Goal: Task Accomplishment & Management: Manage account settings

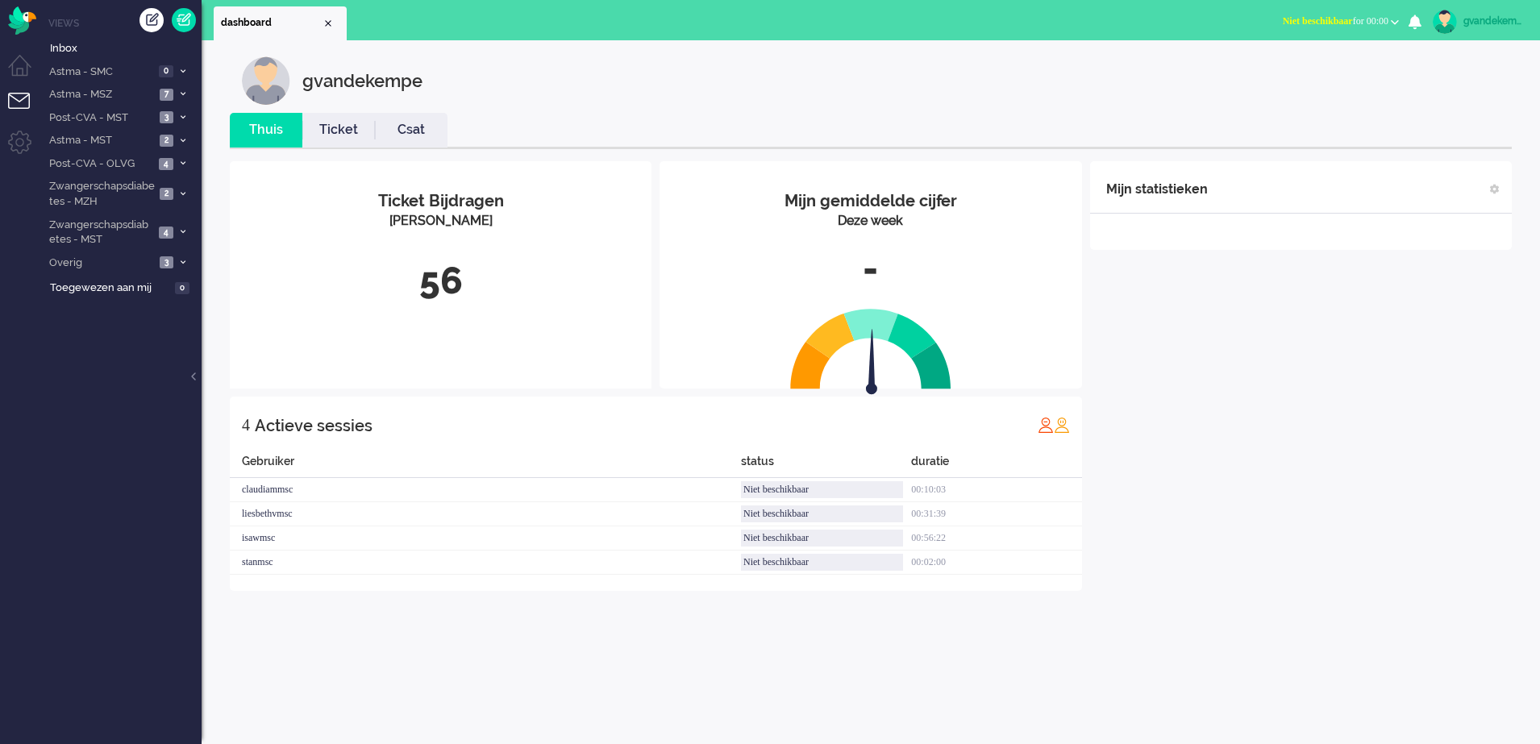
click at [1387, 19] on span "Niet beschikbaar for 00:00" at bounding box center [1336, 20] width 106 height 11
click at [1295, 73] on label "Online" at bounding box center [1332, 72] width 127 height 14
click at [185, 93] on icon at bounding box center [183, 94] width 5 height 6
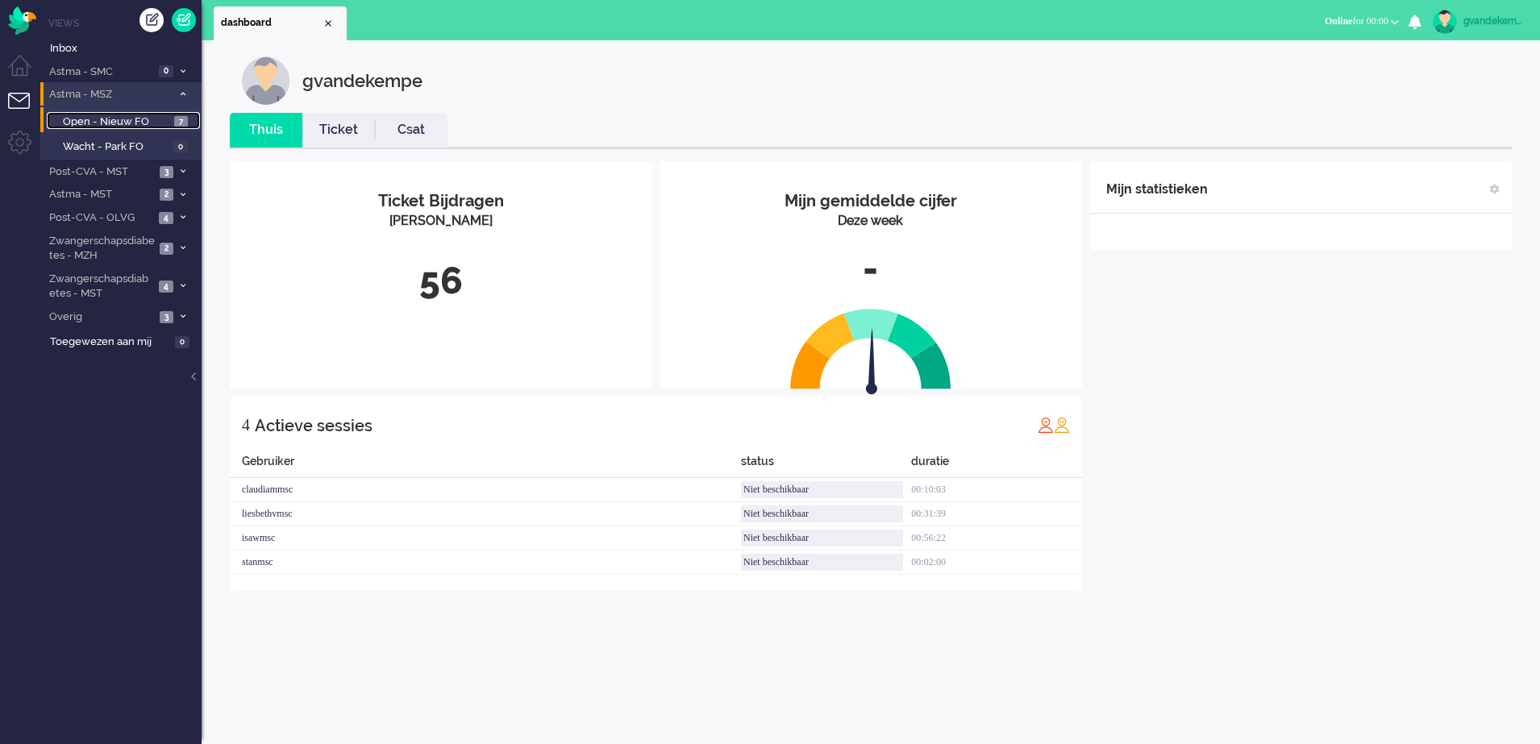
click at [140, 118] on span "Open - Nieuw FO" at bounding box center [116, 122] width 107 height 15
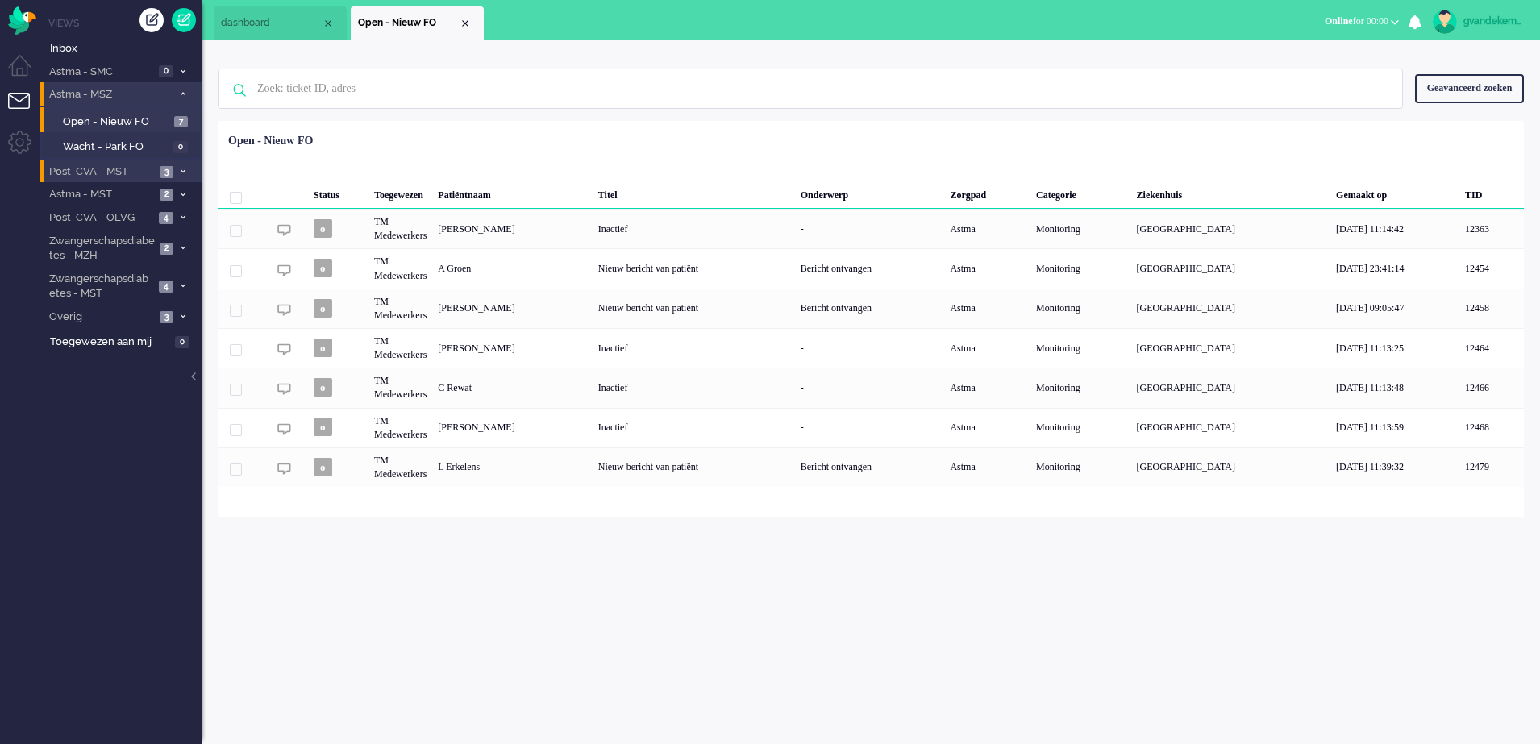
click at [181, 169] on icon at bounding box center [183, 172] width 5 height 6
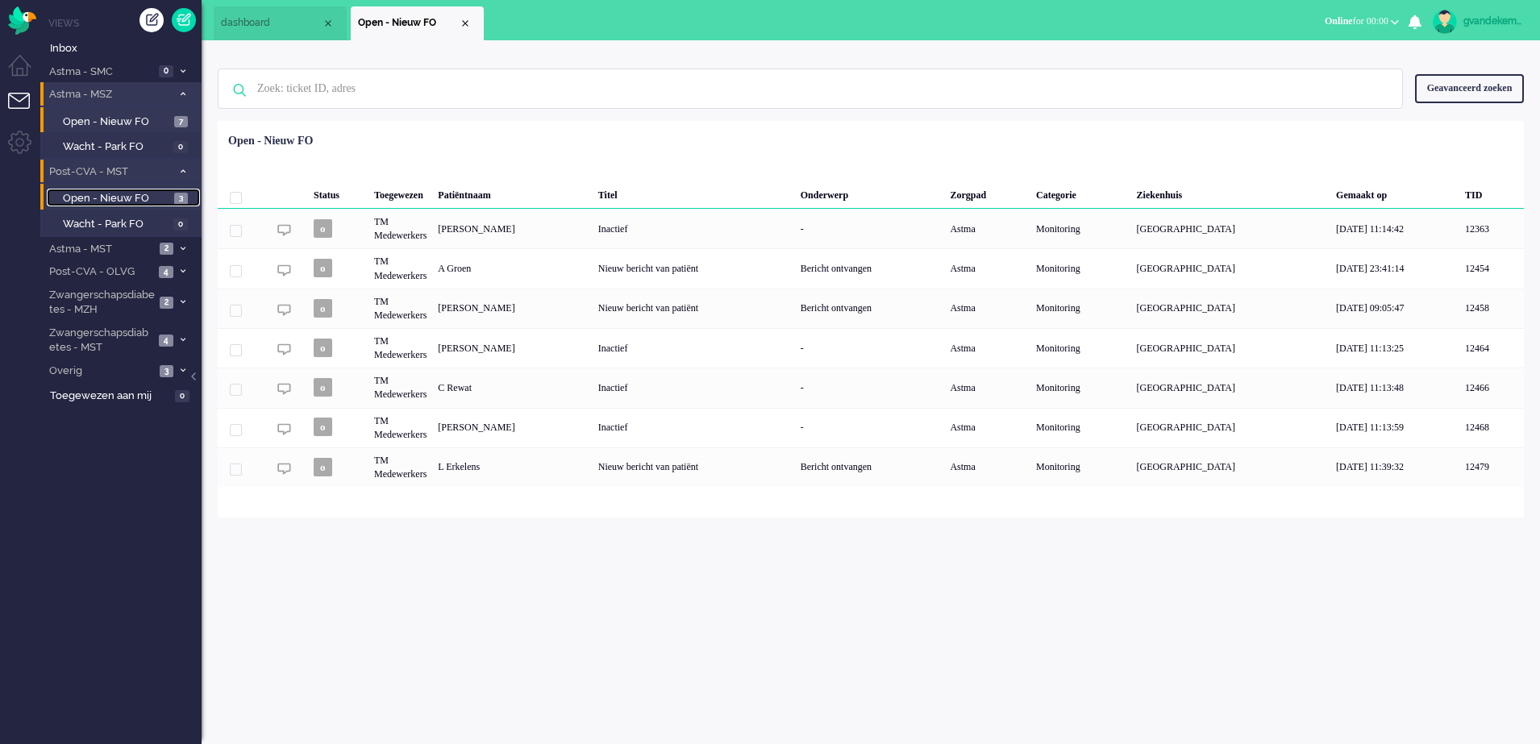
click at [140, 195] on span "Open - Nieuw FO" at bounding box center [116, 198] width 107 height 15
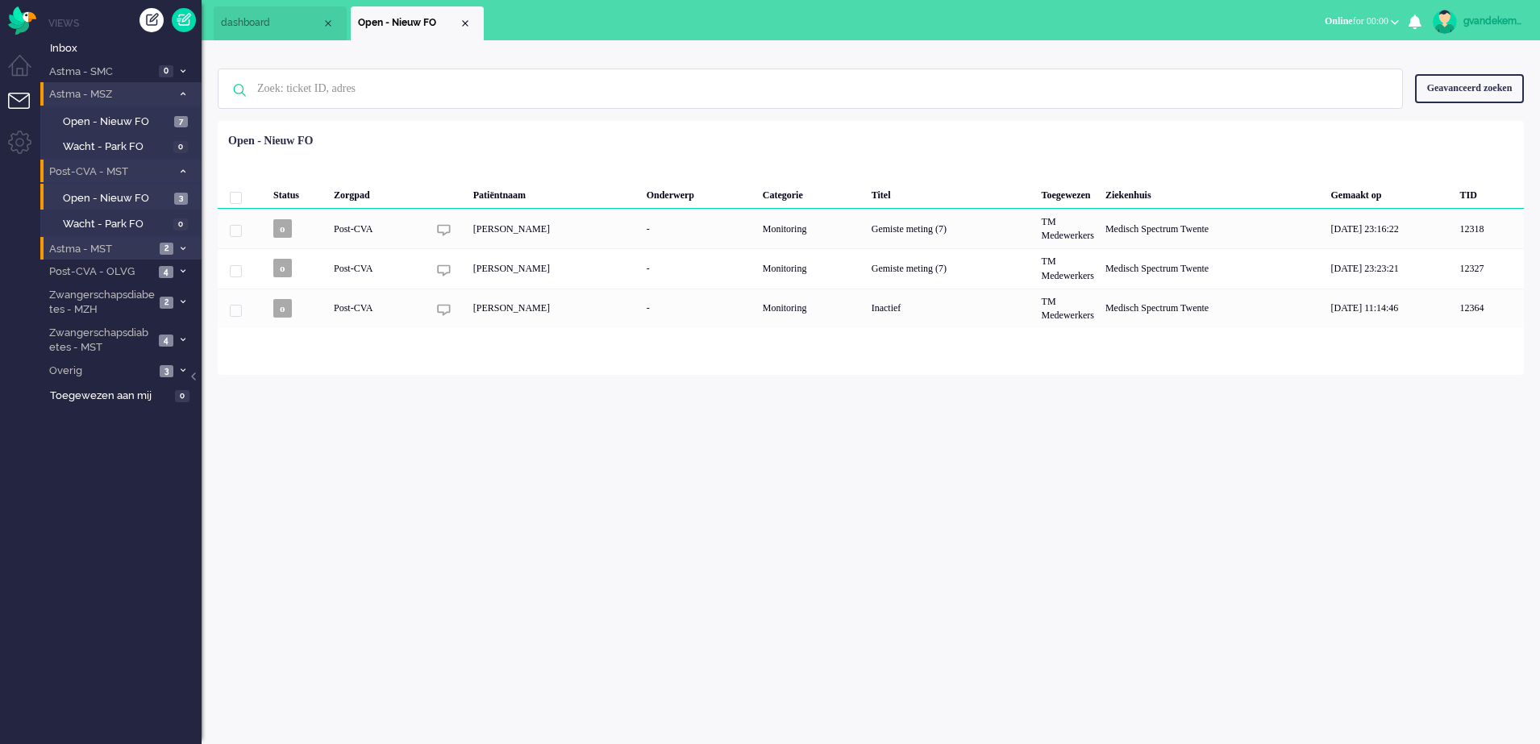
click at [182, 246] on icon at bounding box center [183, 249] width 5 height 6
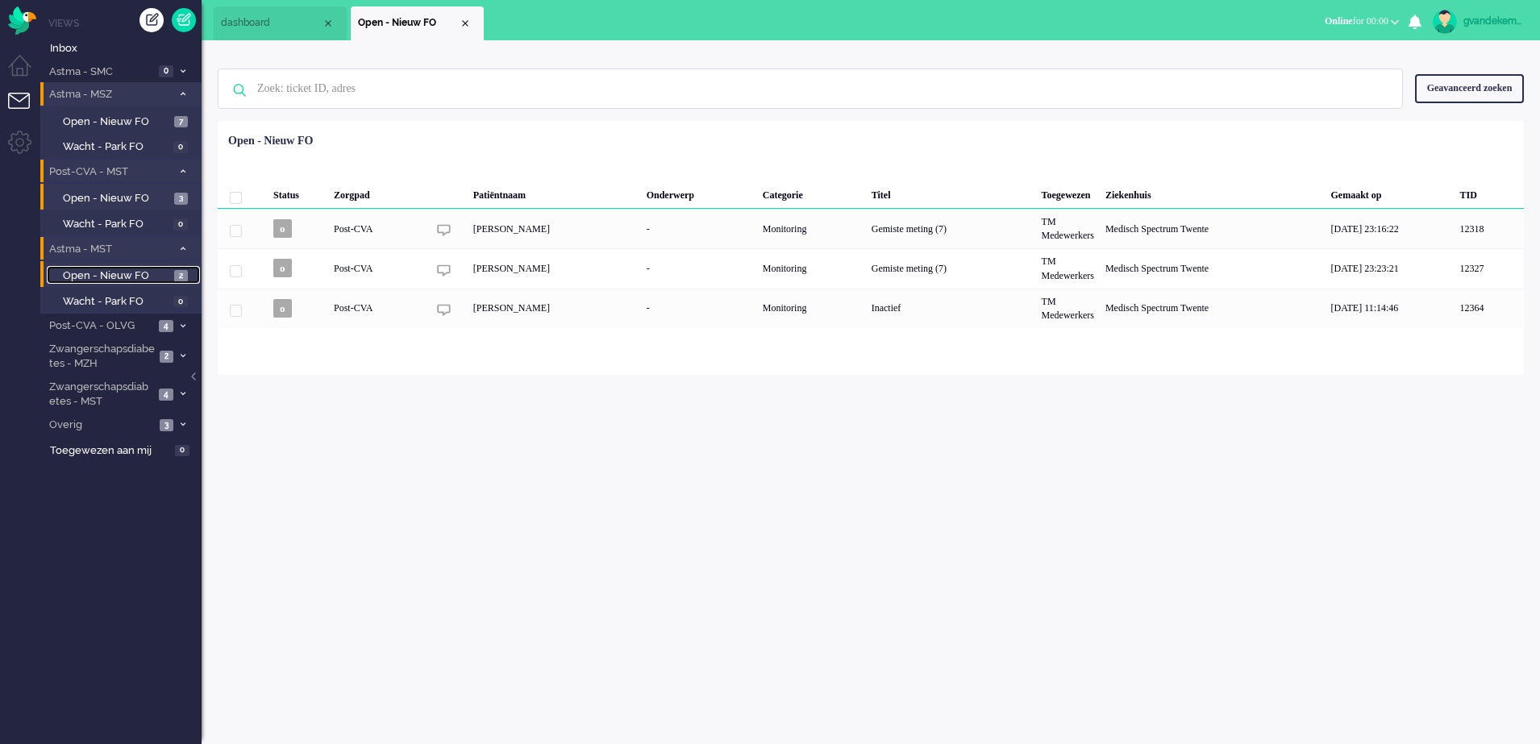
click at [152, 277] on span "Open - Nieuw FO" at bounding box center [116, 276] width 107 height 15
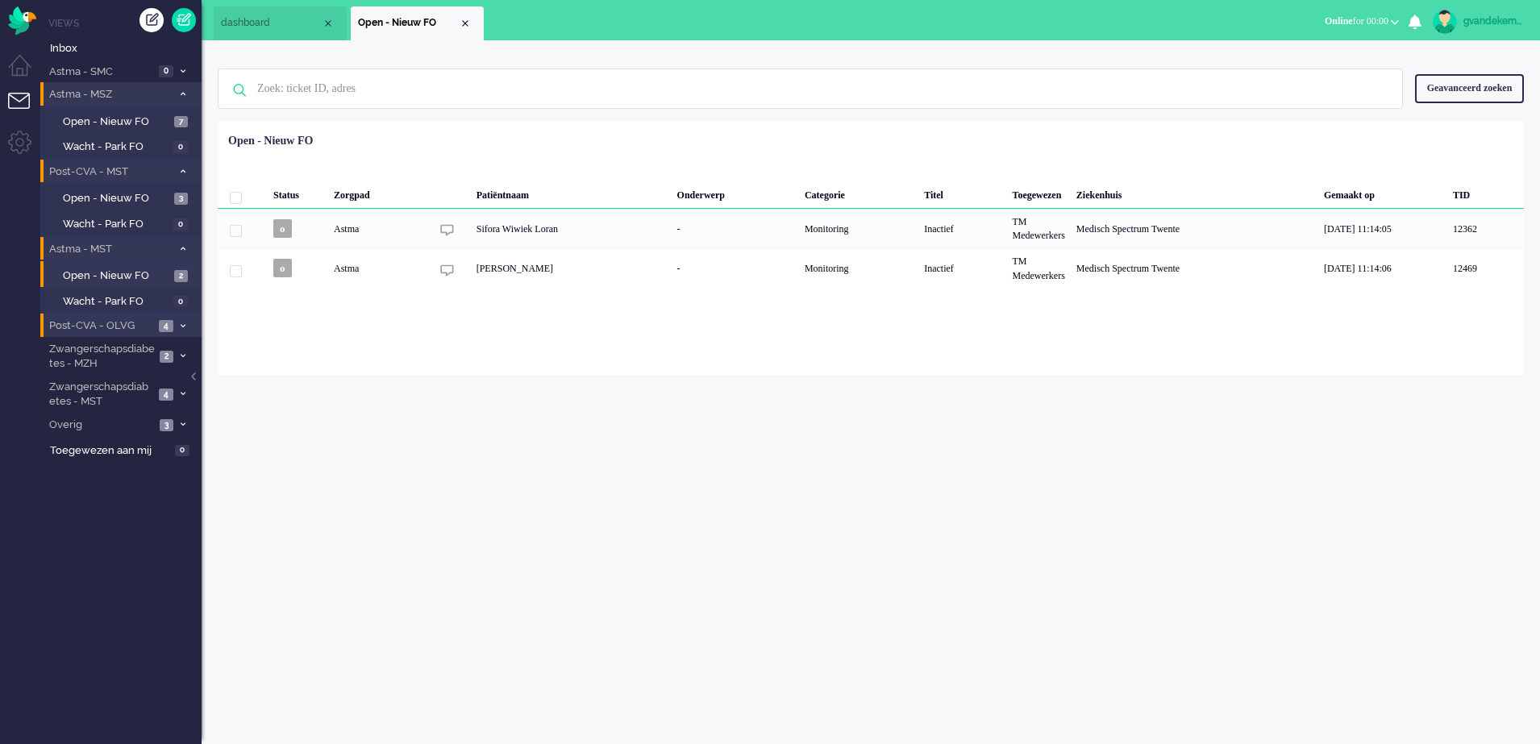
click at [181, 325] on icon at bounding box center [183, 326] width 5 height 6
click at [139, 348] on span "Open - Nieuw FO" at bounding box center [116, 353] width 107 height 15
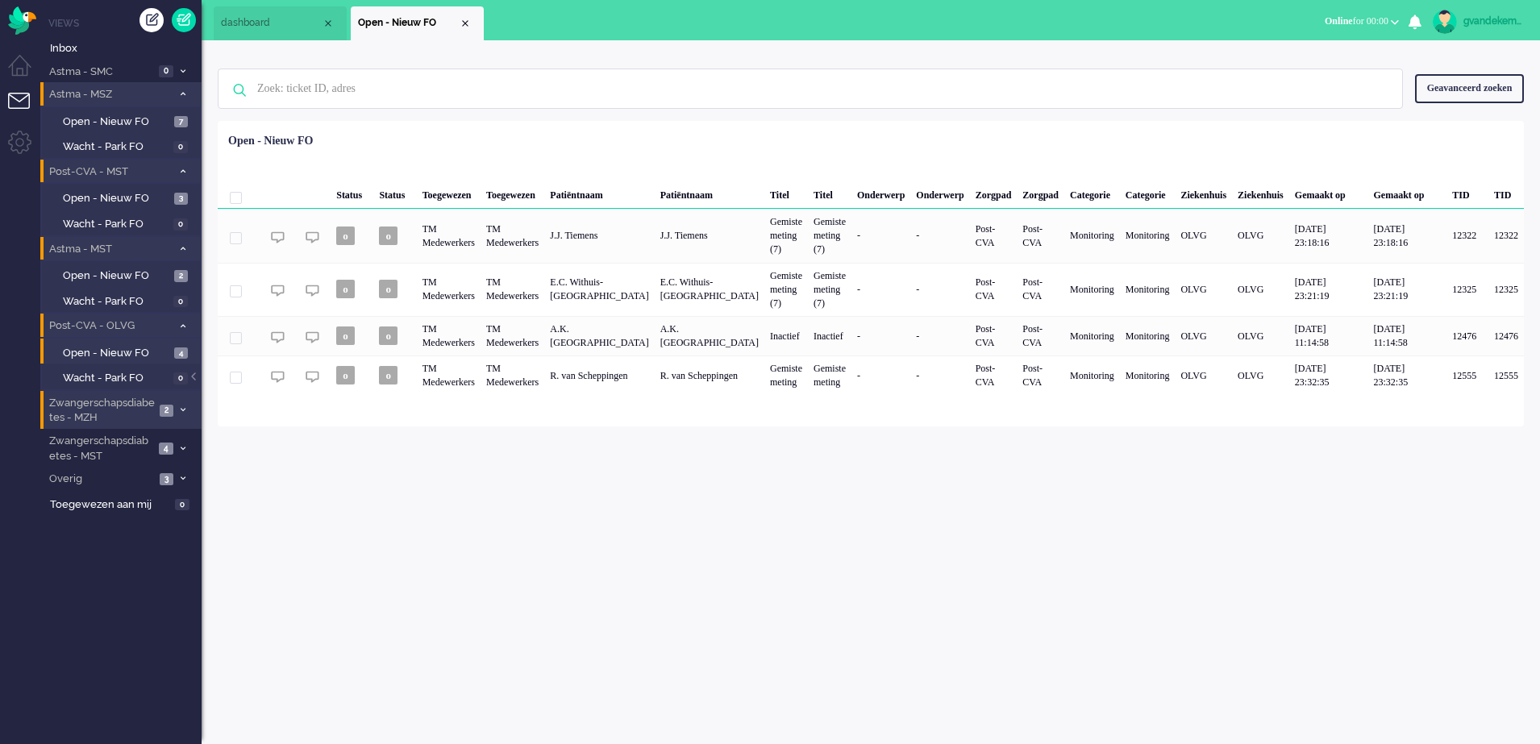
click at [182, 409] on icon at bounding box center [183, 410] width 5 height 6
click at [156, 444] on span "Open - Nieuw FO" at bounding box center [116, 445] width 107 height 15
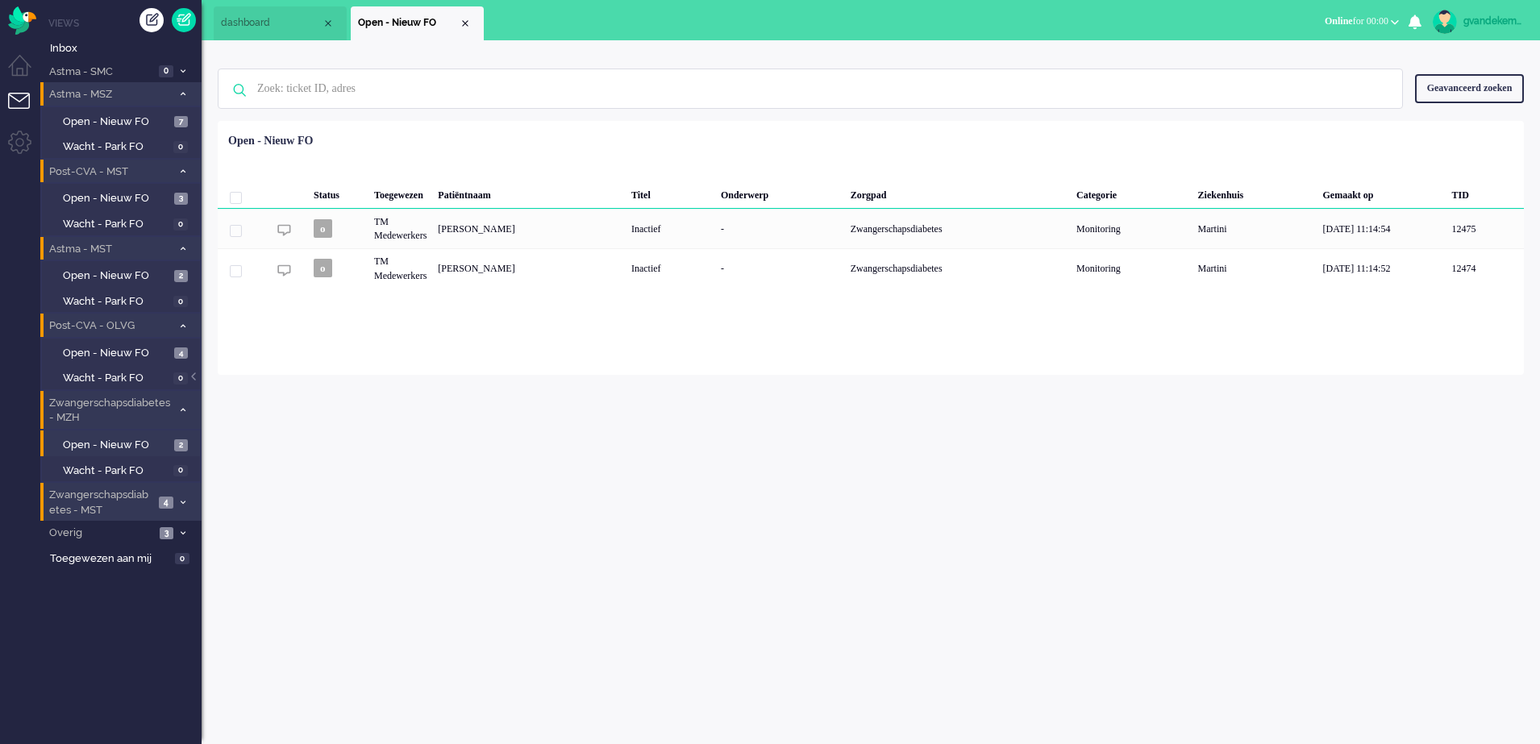
click at [182, 503] on icon at bounding box center [183, 503] width 5 height 6
click at [128, 540] on span "Open - Nieuw FO" at bounding box center [116, 537] width 107 height 15
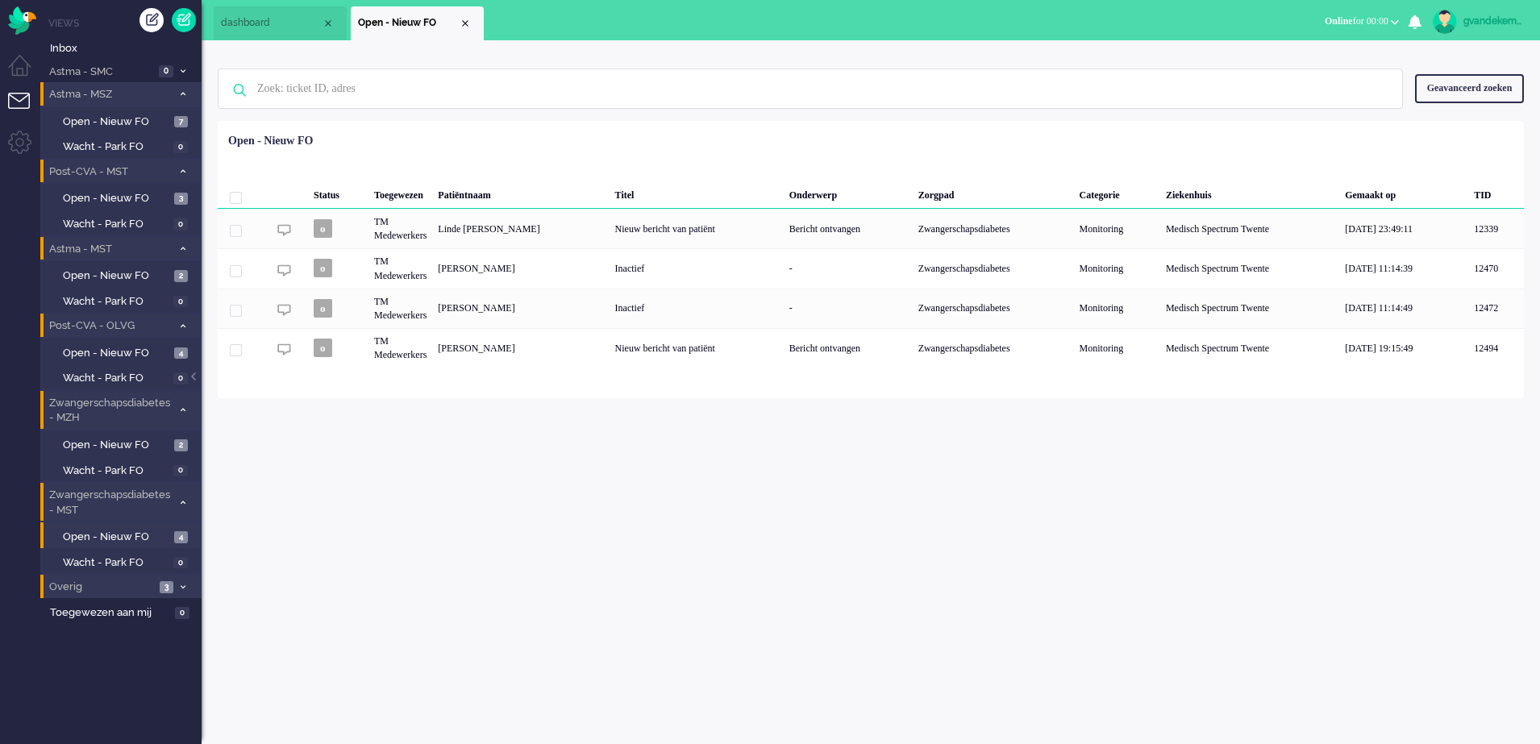
click at [181, 589] on icon at bounding box center [183, 588] width 5 height 6
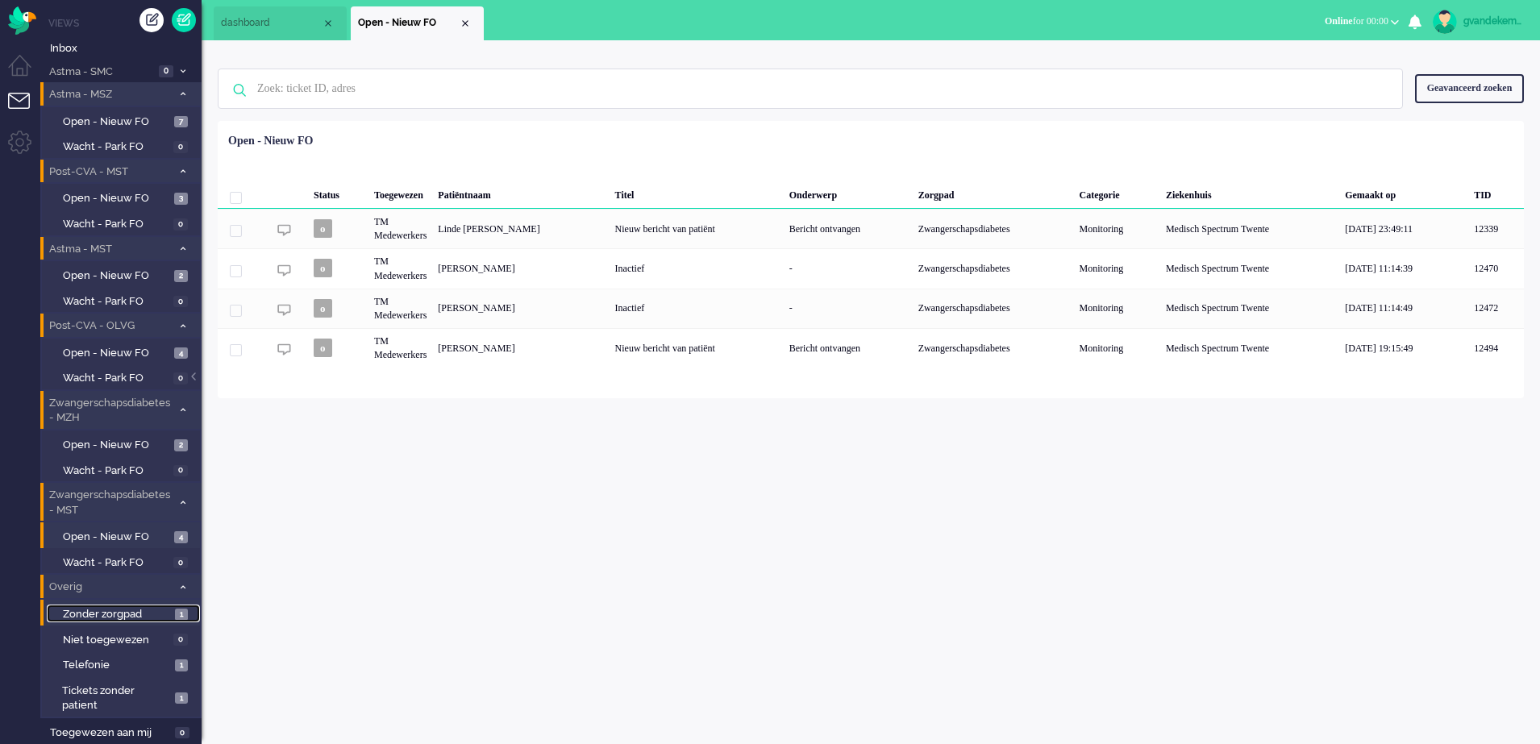
click at [152, 615] on span "Zonder zorgpad" at bounding box center [117, 614] width 108 height 15
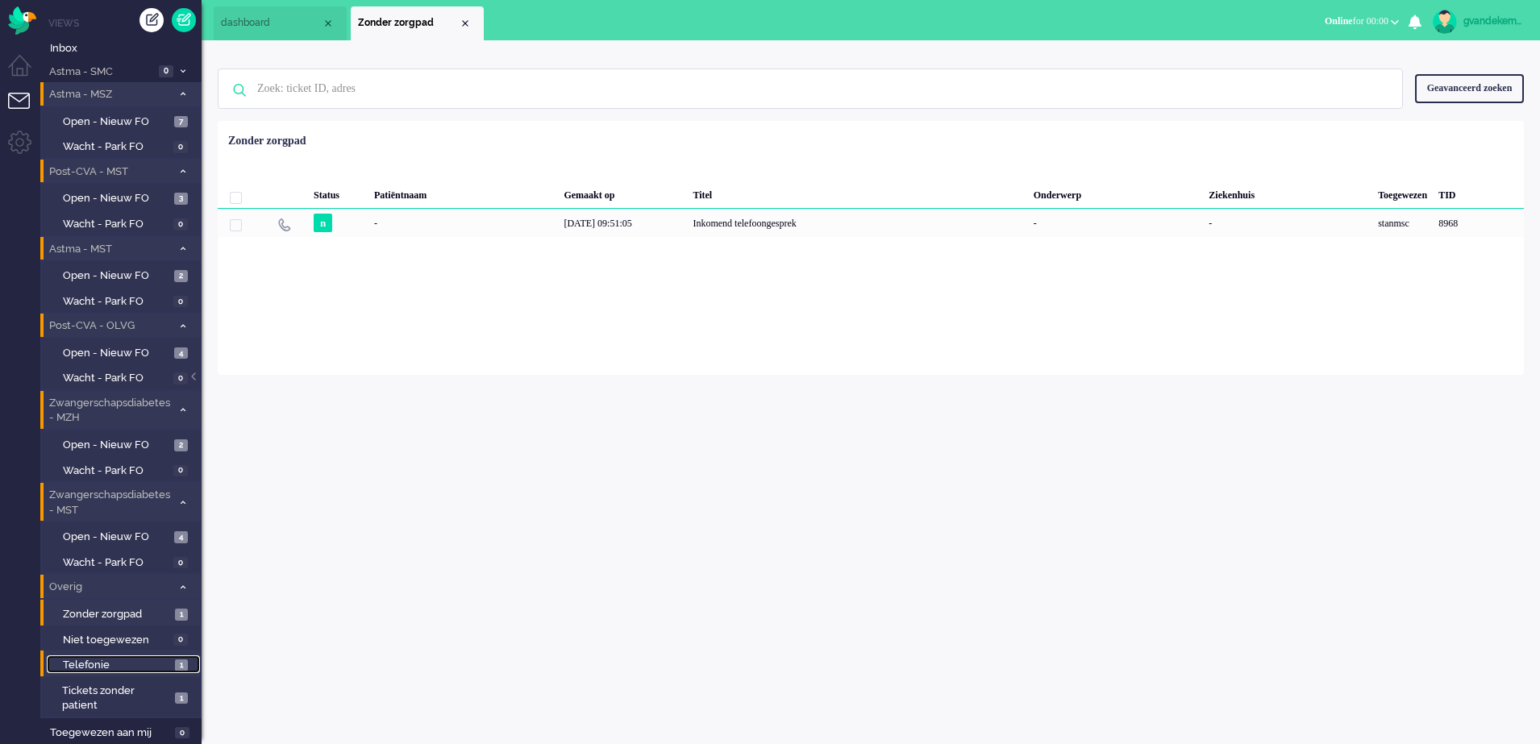
click at [155, 664] on span "Telefonie" at bounding box center [117, 665] width 108 height 15
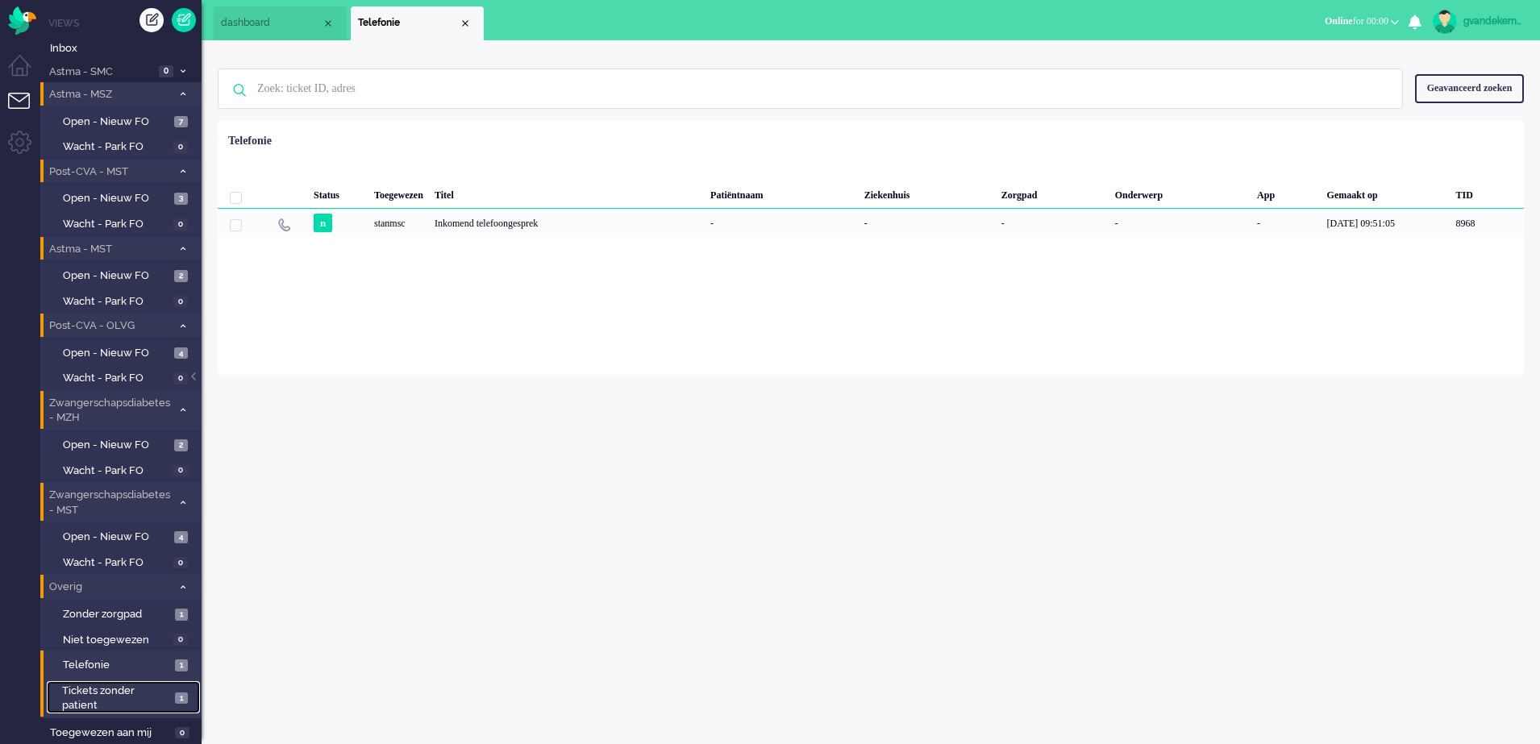
click at [148, 699] on span "Tickets zonder patient" at bounding box center [116, 699] width 108 height 30
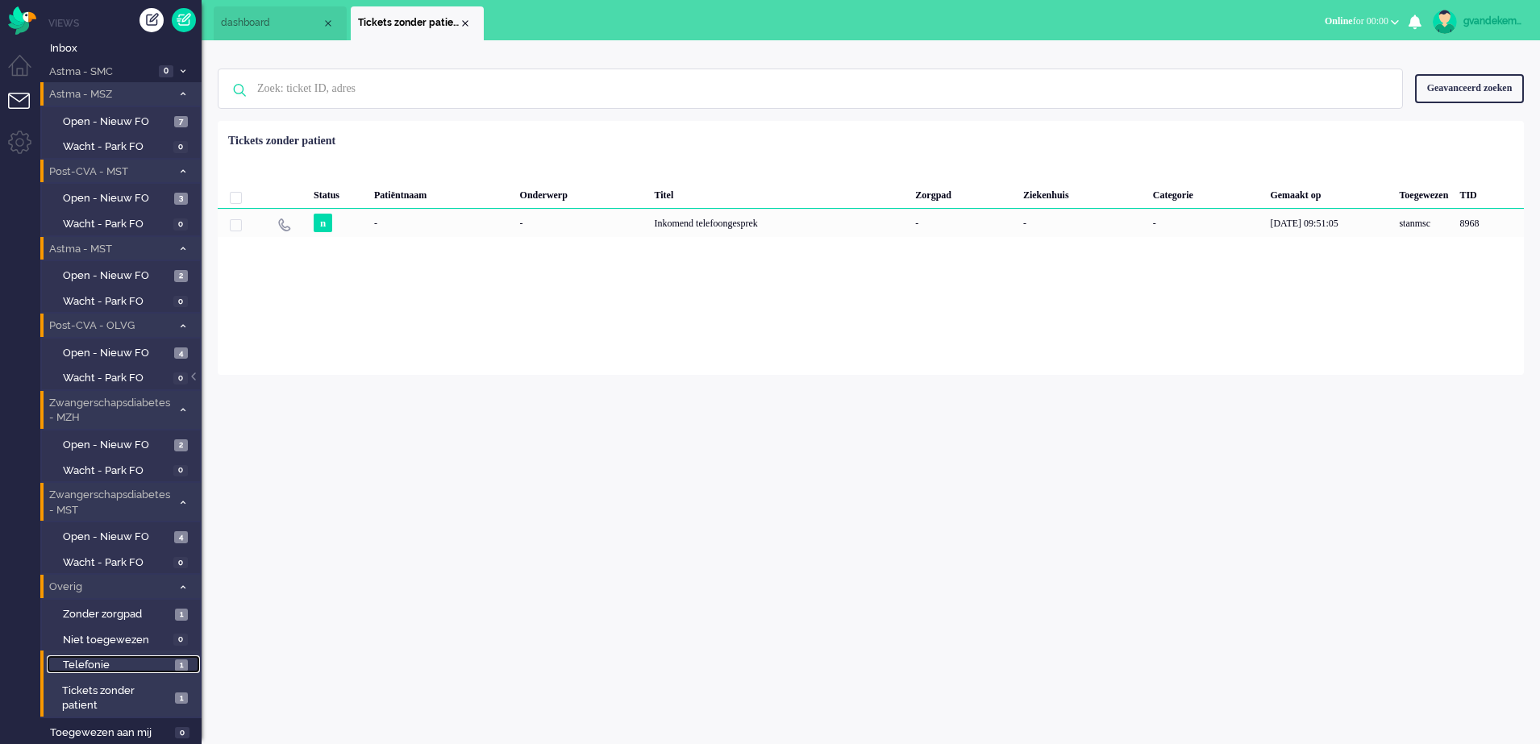
click at [177, 668] on span "1" at bounding box center [181, 666] width 13 height 12
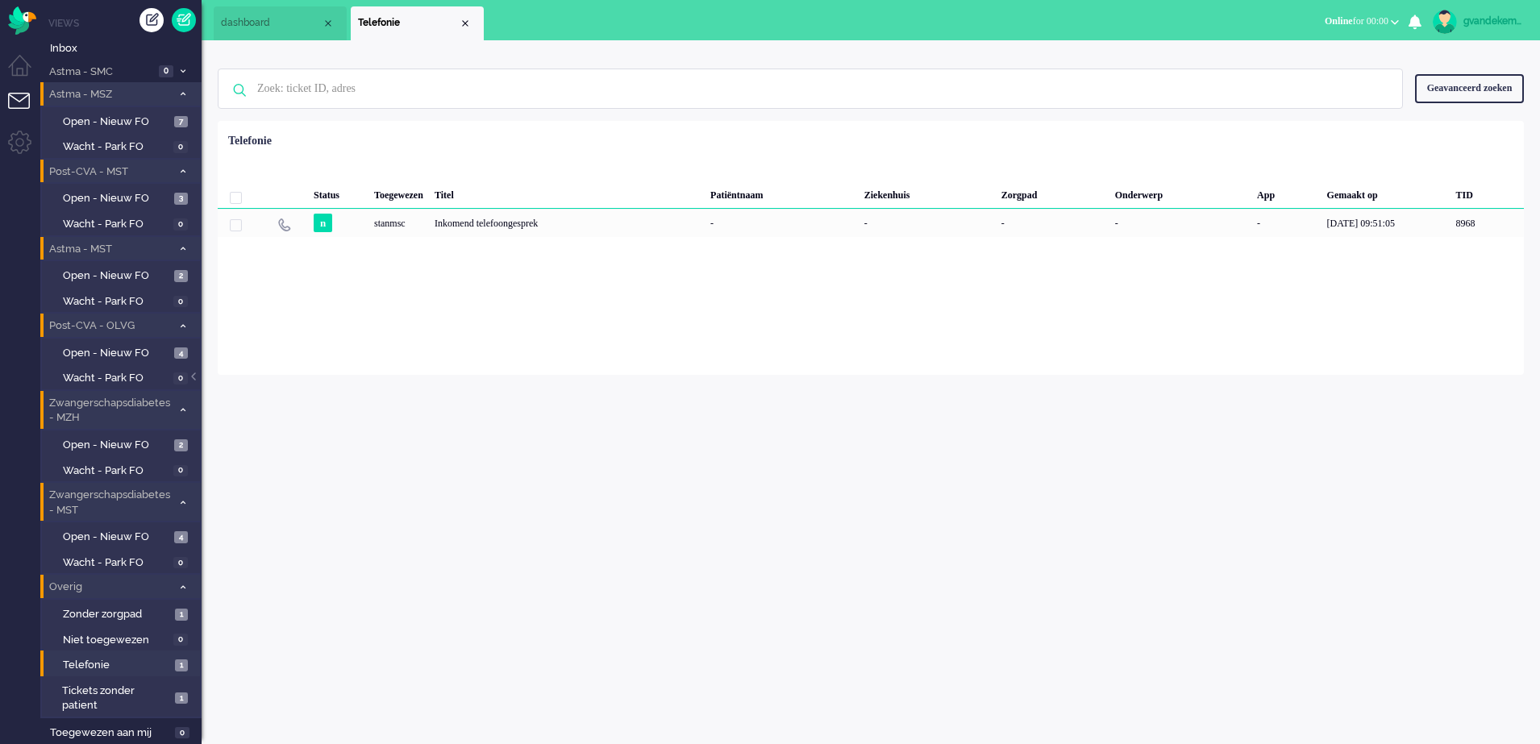
click at [181, 589] on icon at bounding box center [183, 588] width 5 height 6
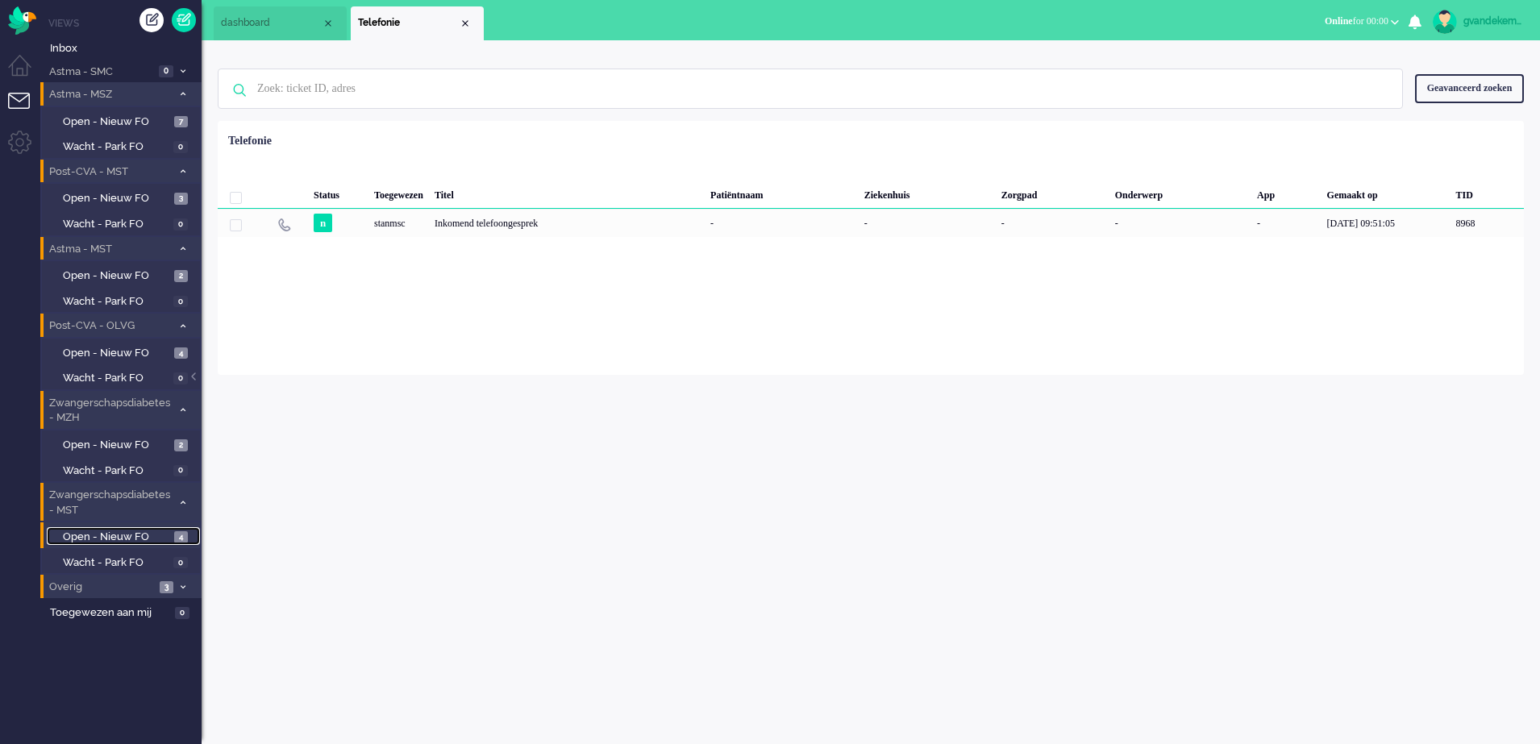
click at [156, 534] on span "Open - Nieuw FO" at bounding box center [116, 537] width 107 height 15
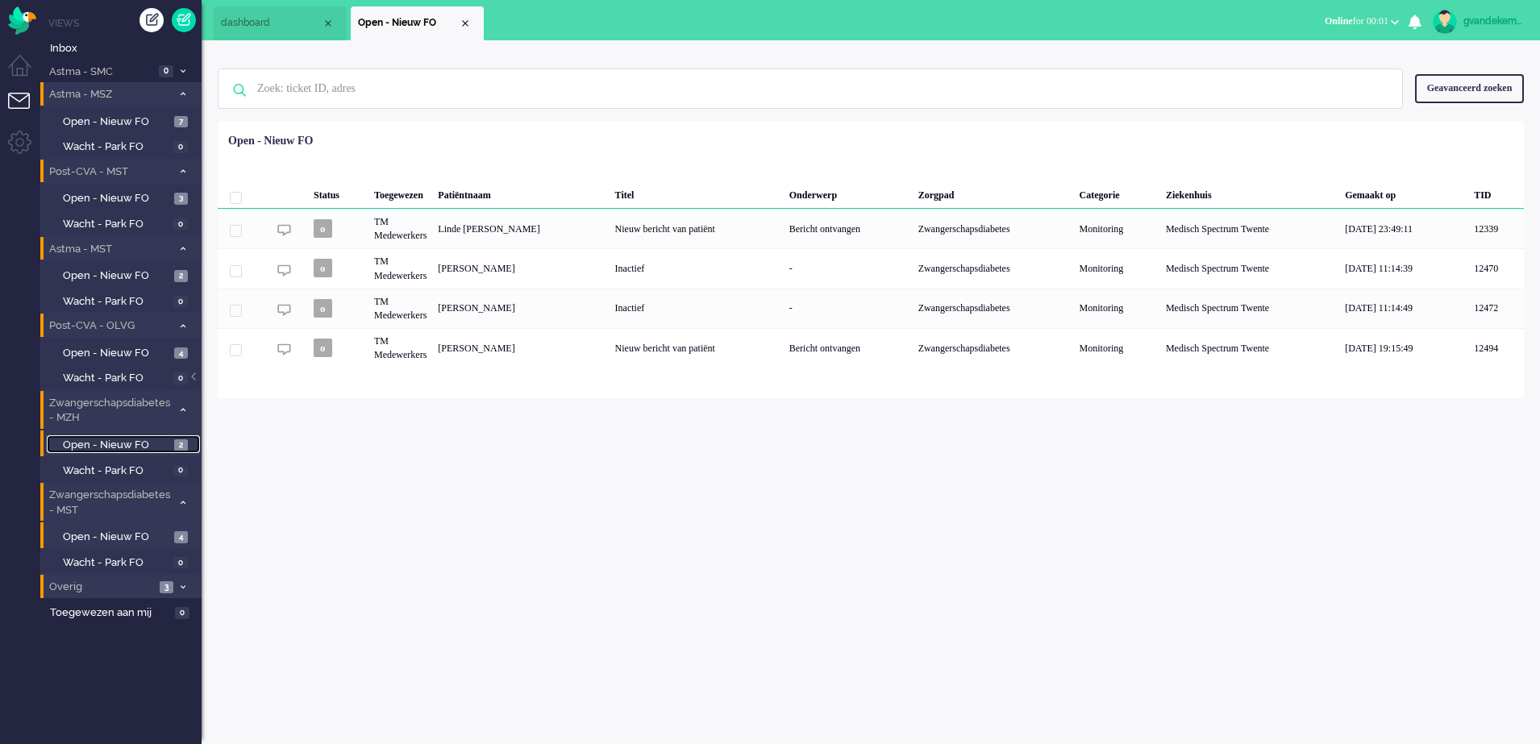
click at [164, 444] on span "Open - Nieuw FO" at bounding box center [116, 445] width 107 height 15
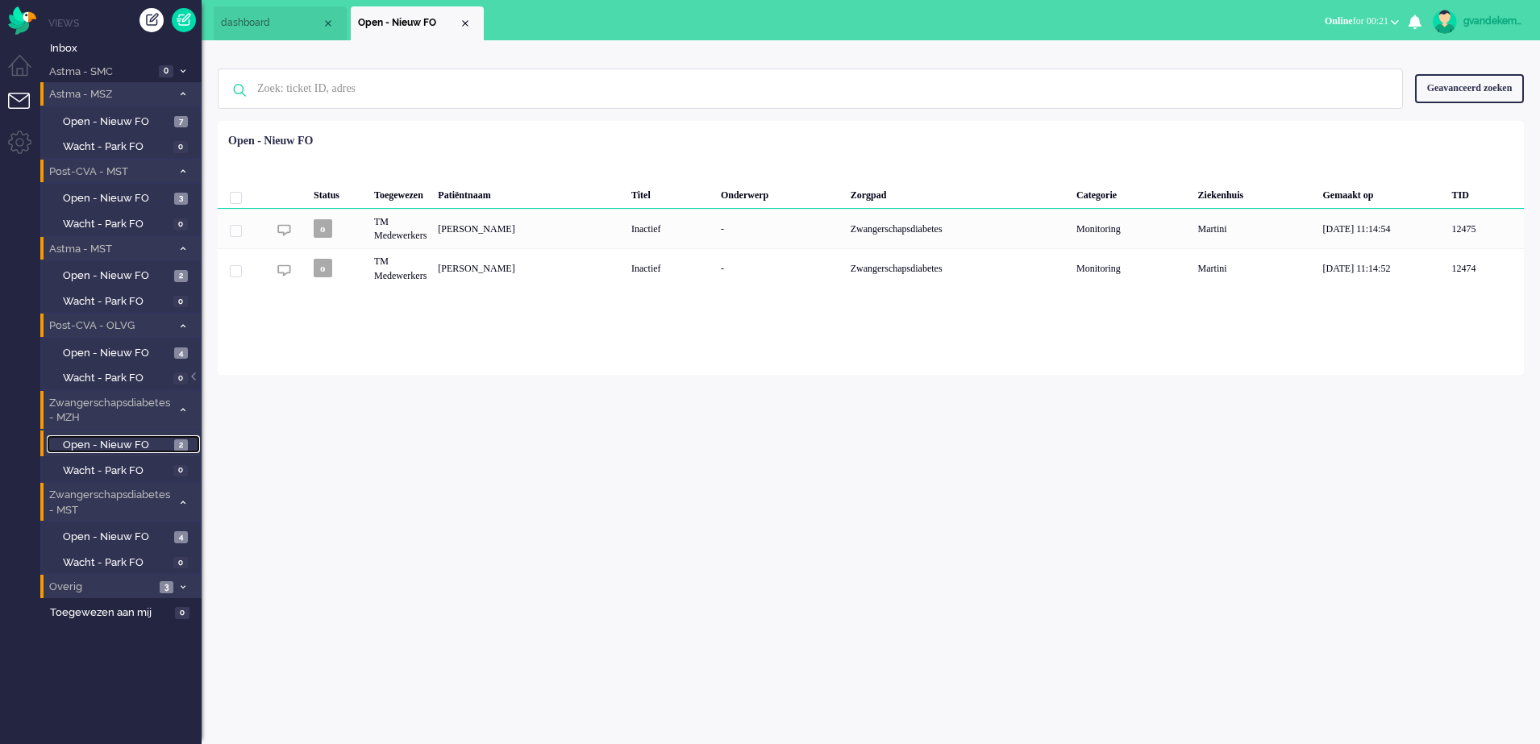
click at [47, 436] on link "Open - Nieuw FO 2" at bounding box center [123, 445] width 153 height 18
click at [159, 273] on span "Open - Nieuw FO" at bounding box center [116, 276] width 107 height 15
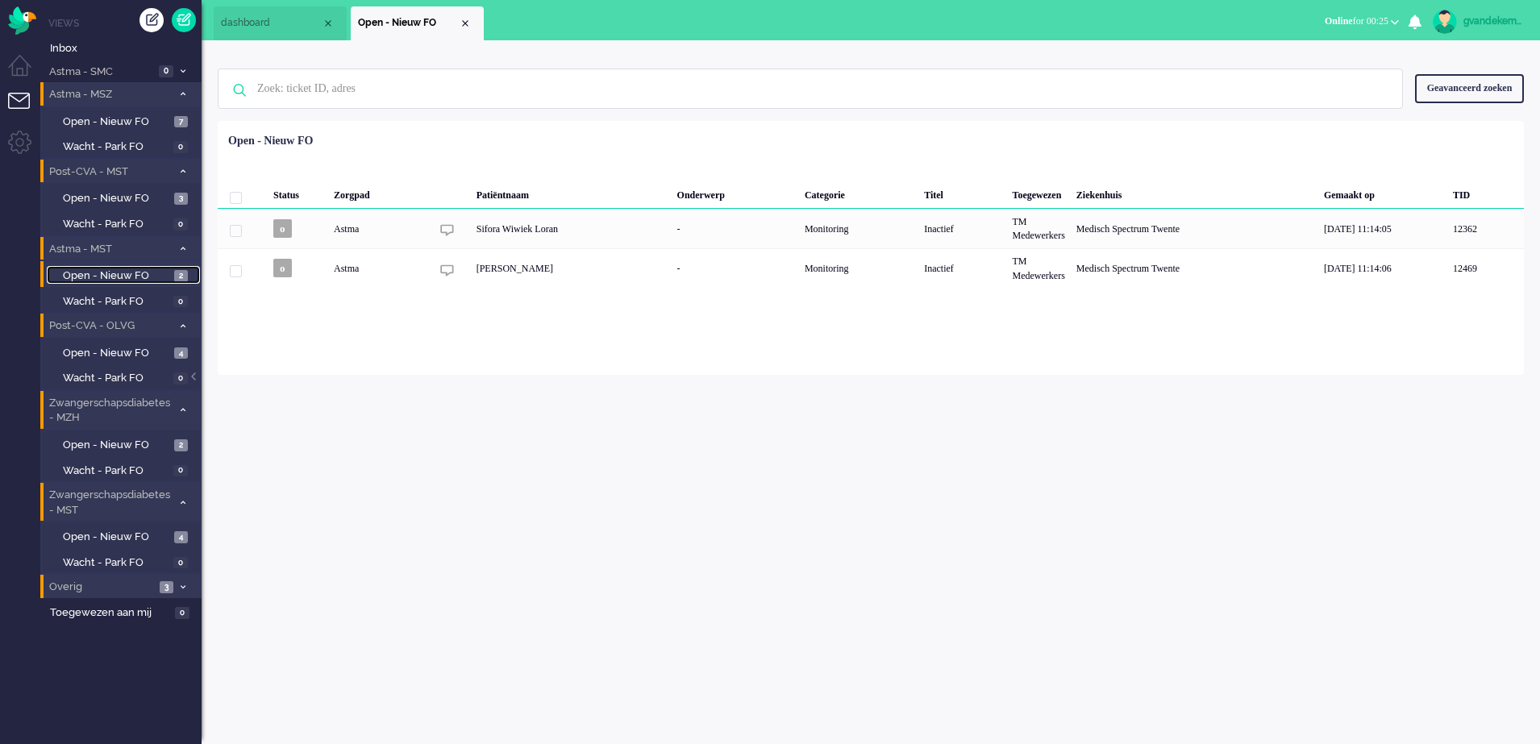
click at [135, 275] on span "Open - Nieuw FO" at bounding box center [116, 276] width 107 height 15
click at [126, 347] on span "Open - Nieuw FO" at bounding box center [116, 353] width 107 height 15
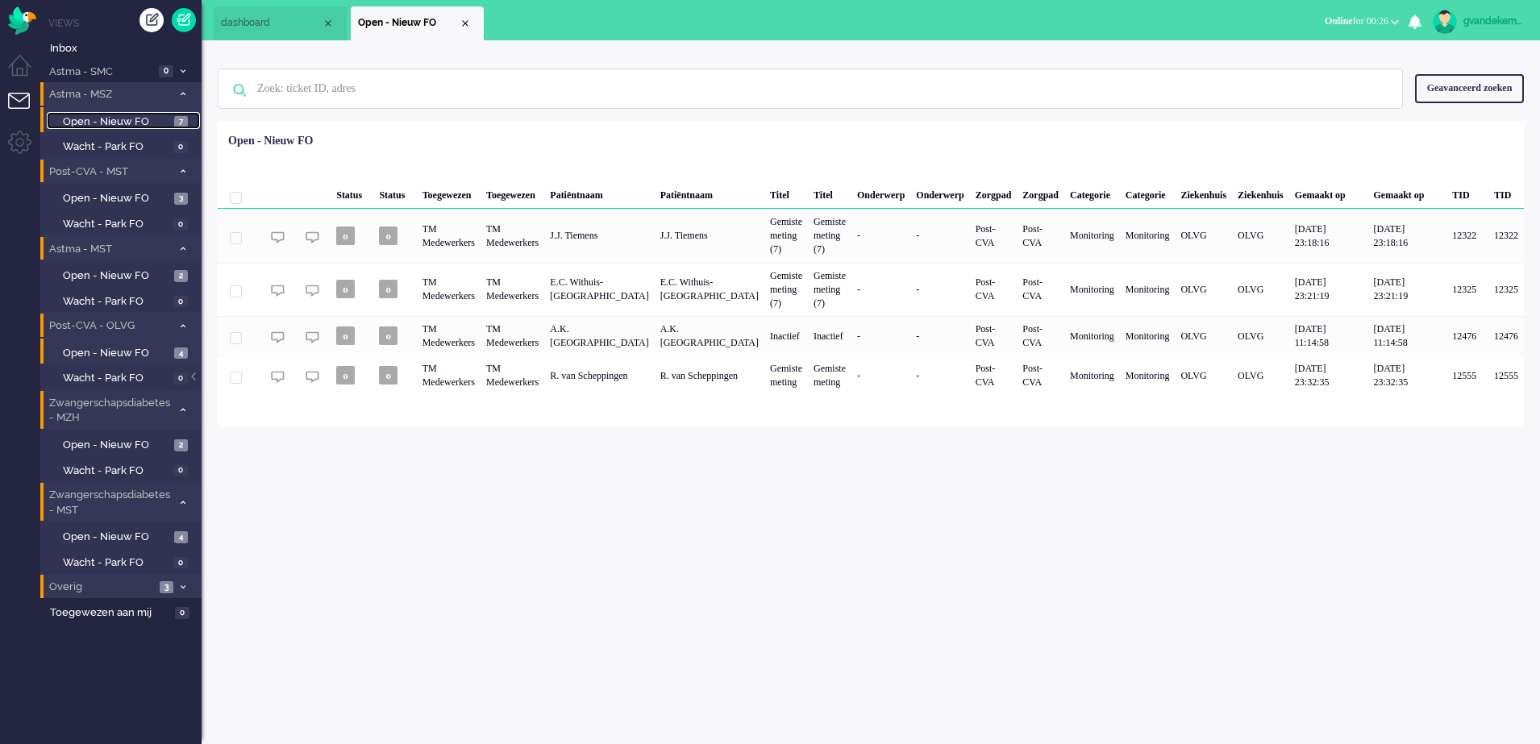
click at [135, 121] on span "Open - Nieuw FO" at bounding box center [116, 122] width 107 height 15
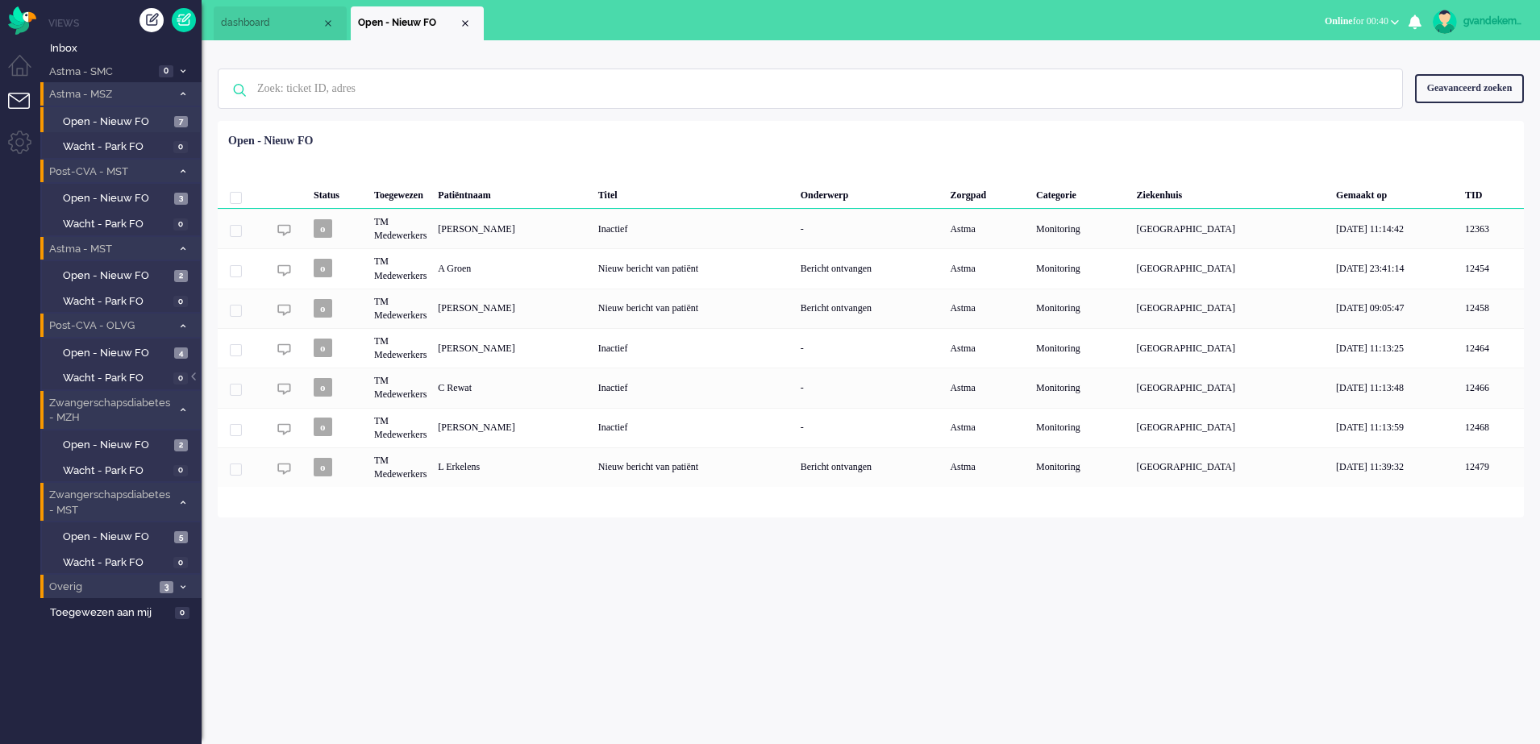
drag, startPoint x: 756, startPoint y: 565, endPoint x: 743, endPoint y: 565, distance: 12.9
click at [743, 565] on div "gvandekempe Thuis Ticket Csat Mijn gemiddelde cijfer Deze week - Ticket Bijdrag…" at bounding box center [871, 392] width 1339 height 704
click at [513, 479] on div "L Erkelens" at bounding box center [512, 468] width 160 height 40
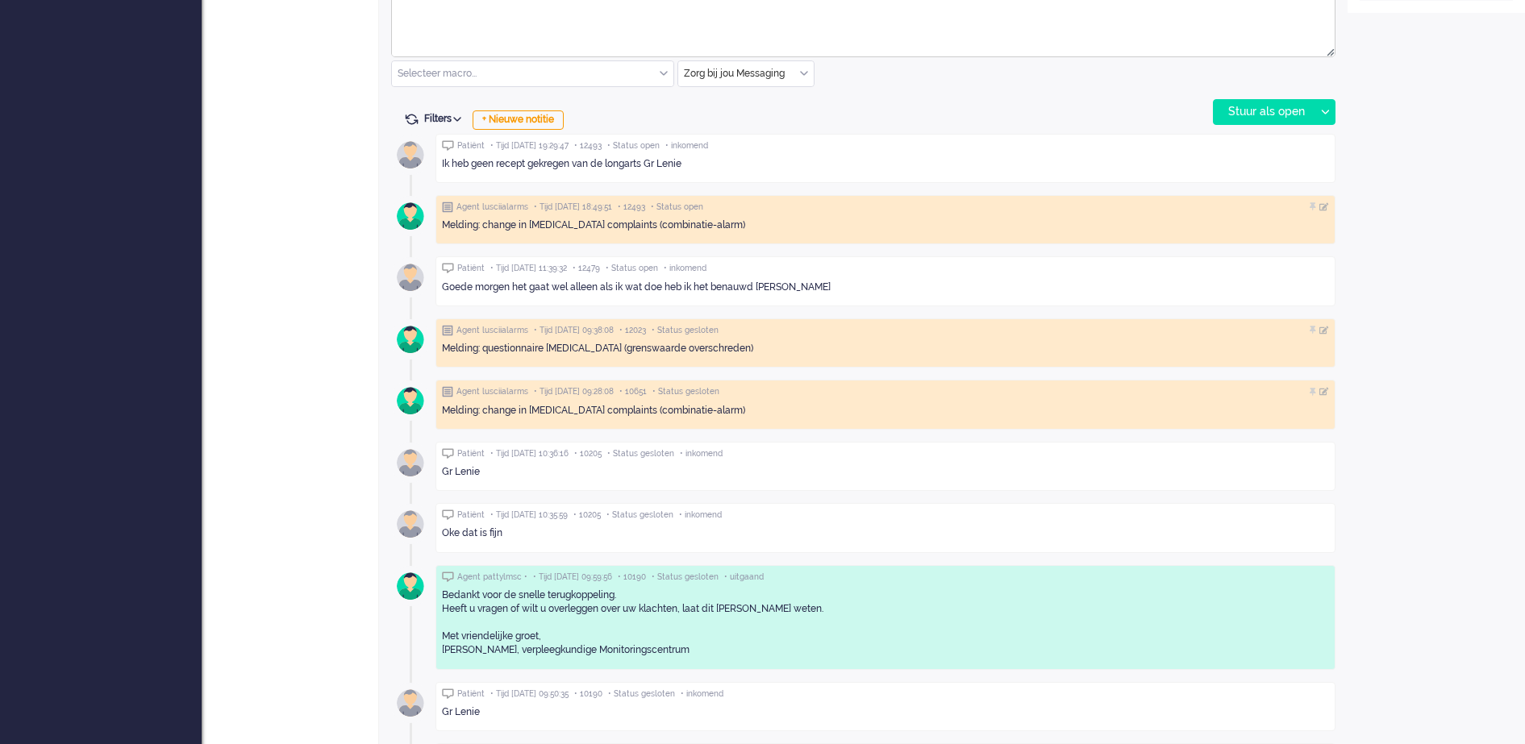
scroll to position [831, 0]
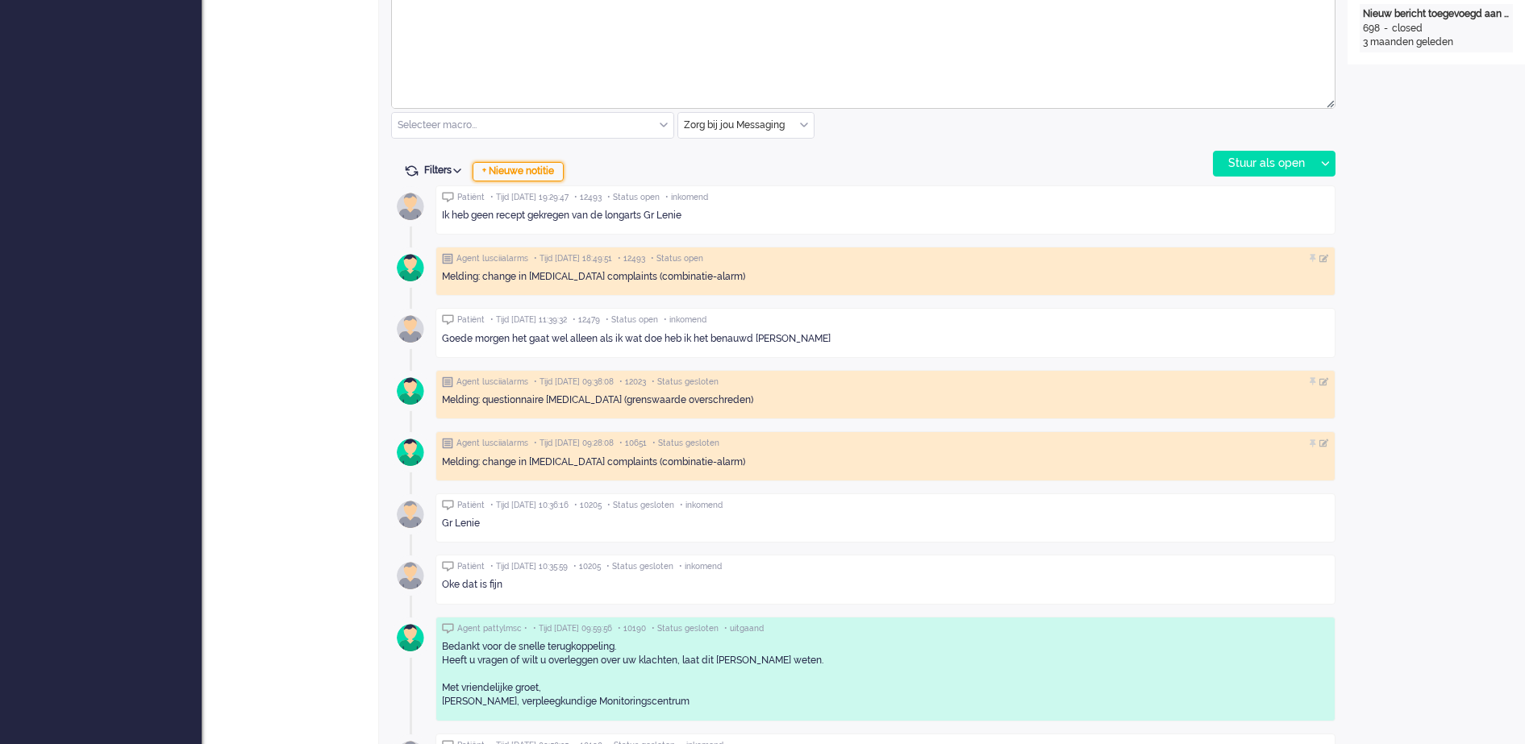
click at [532, 171] on div "+ Nieuwe notitie" at bounding box center [518, 171] width 91 height 19
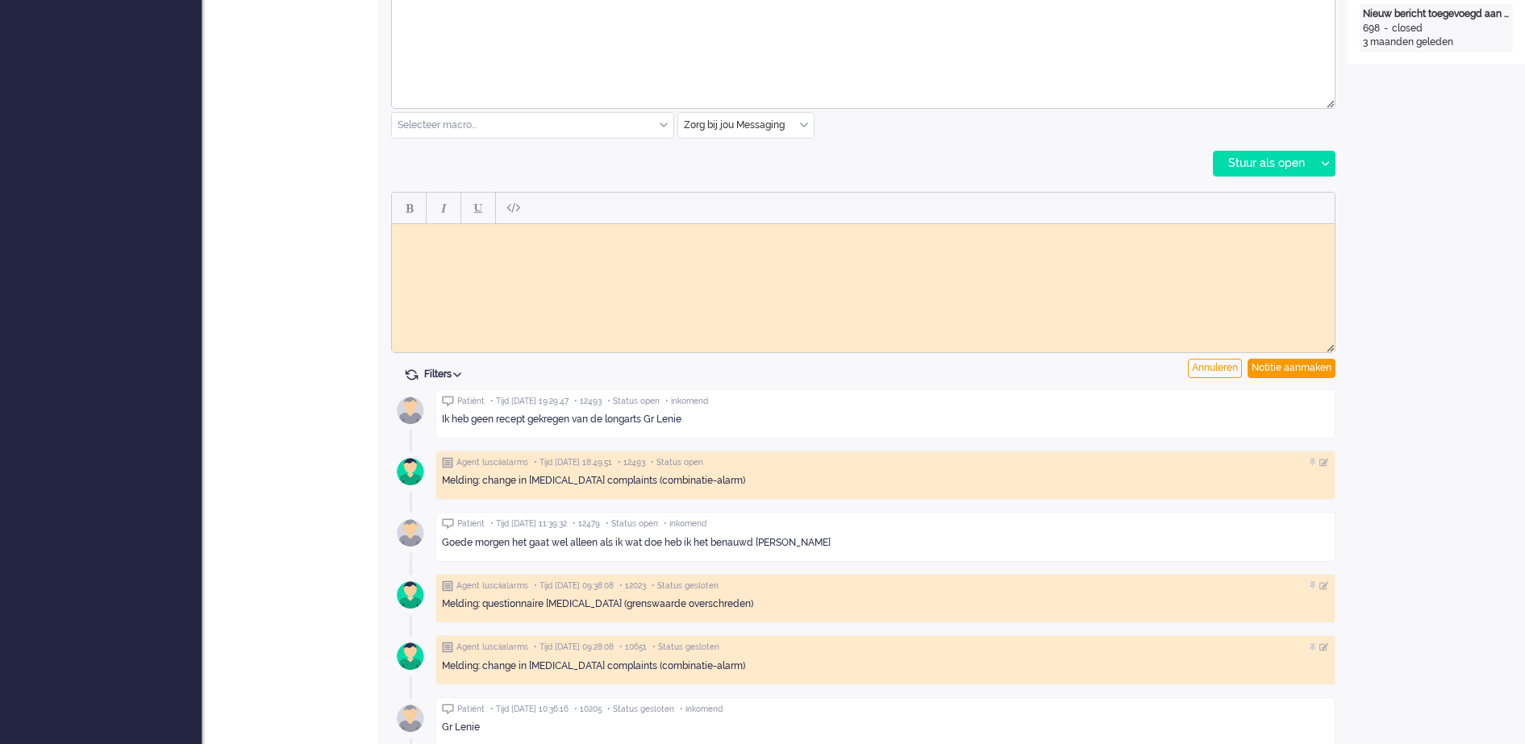
scroll to position [0, 0]
click at [485, 239] on body "Rich Text Area. Press ALT-0 for help." at bounding box center [863, 236] width 930 height 12
click at [1294, 369] on div "Notitie aanmaken" at bounding box center [1292, 368] width 88 height 19
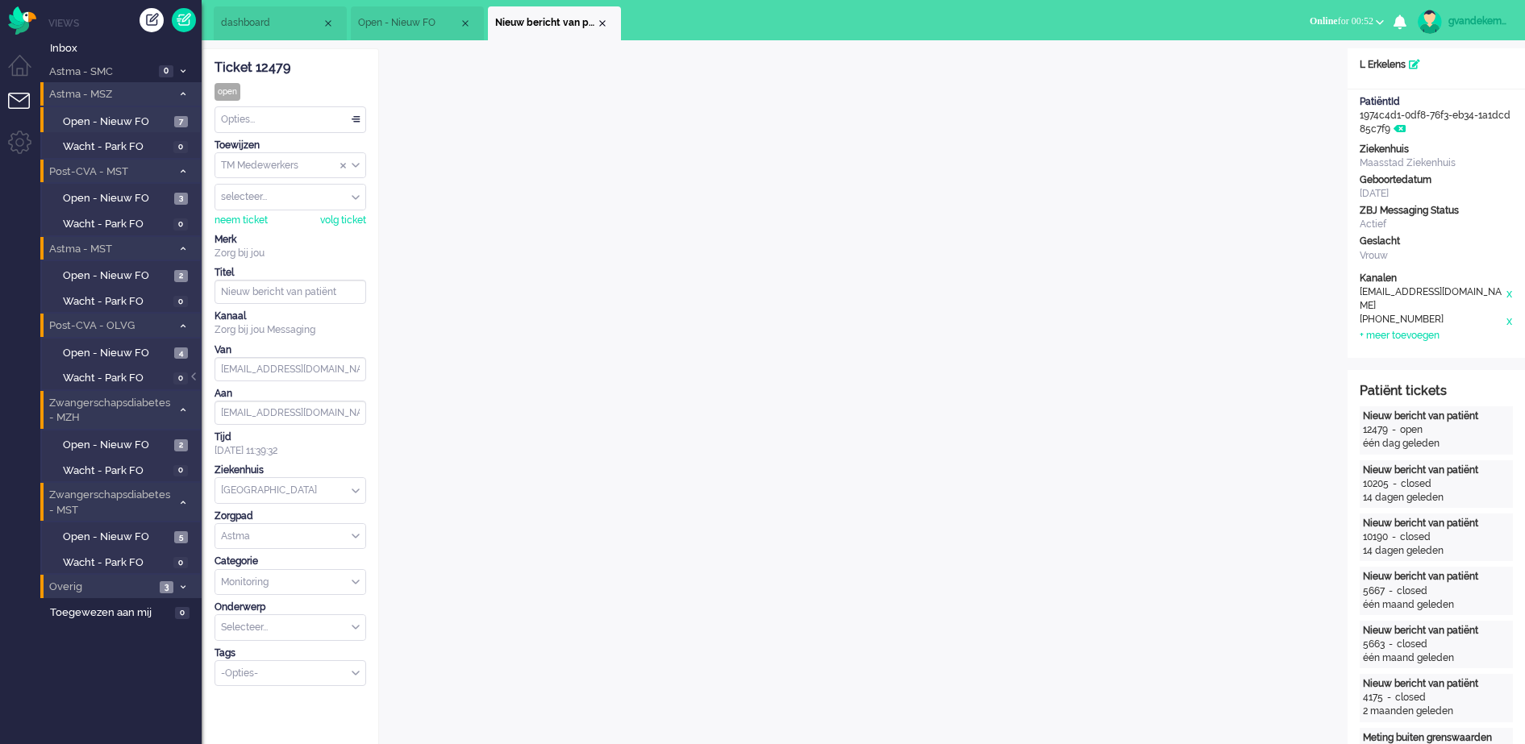
click at [356, 165] on div "TM Medewerkers" at bounding box center [290, 165] width 150 height 25
click at [309, 208] on span "TM Verpleegkundigen" at bounding box center [272, 213] width 98 height 14
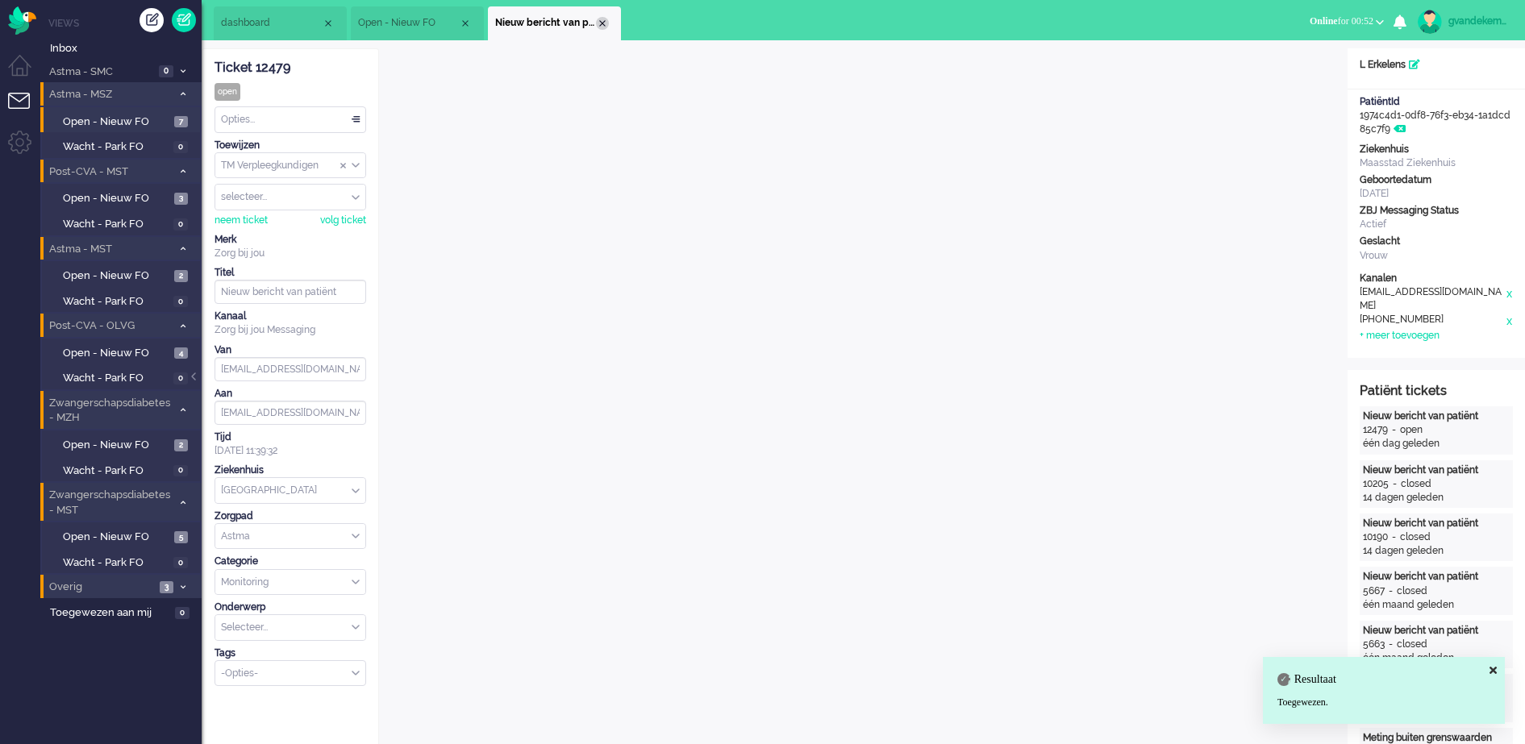
click at [599, 24] on div "Close tab" at bounding box center [602, 23] width 13 height 13
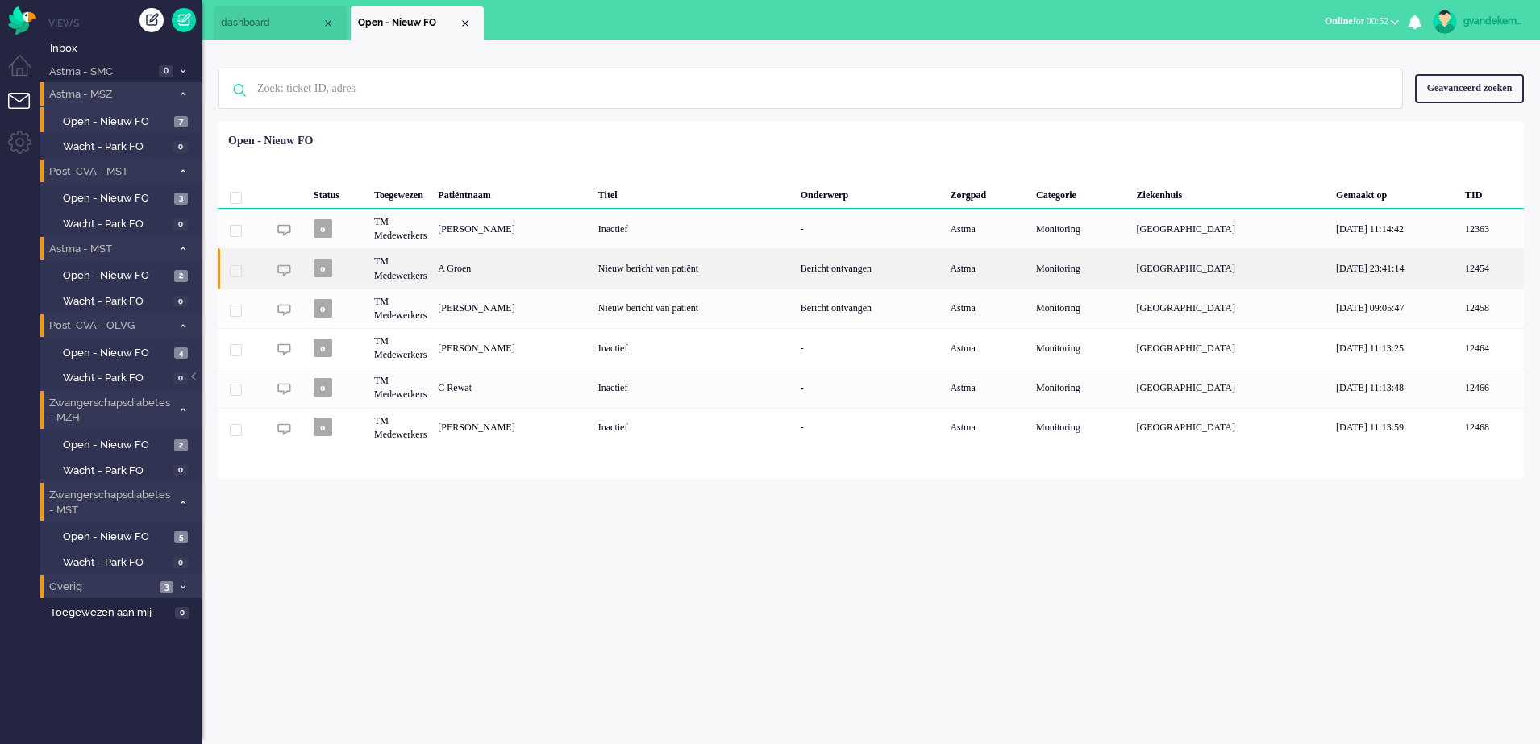
click at [541, 268] on div "A Groen" at bounding box center [512, 268] width 160 height 40
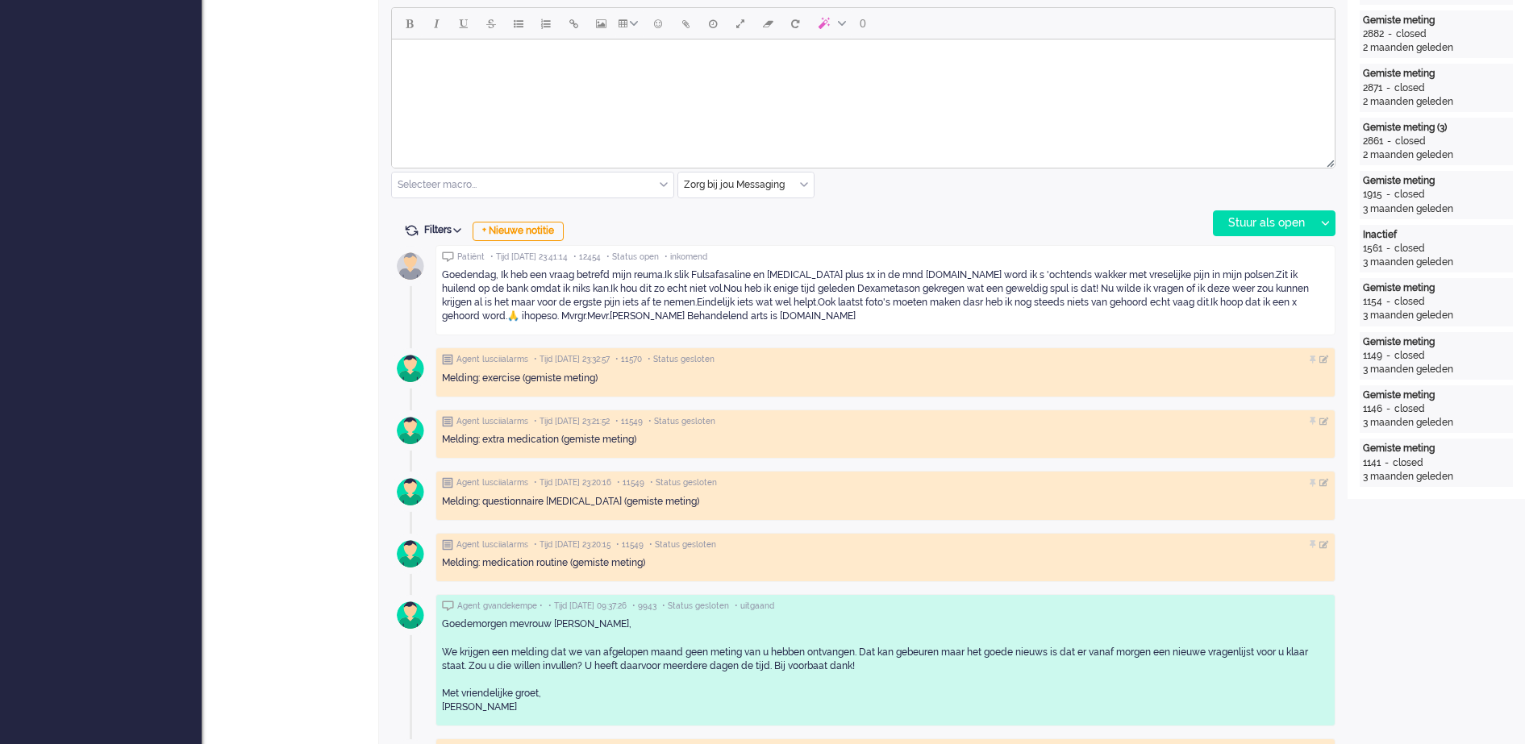
scroll to position [806, 0]
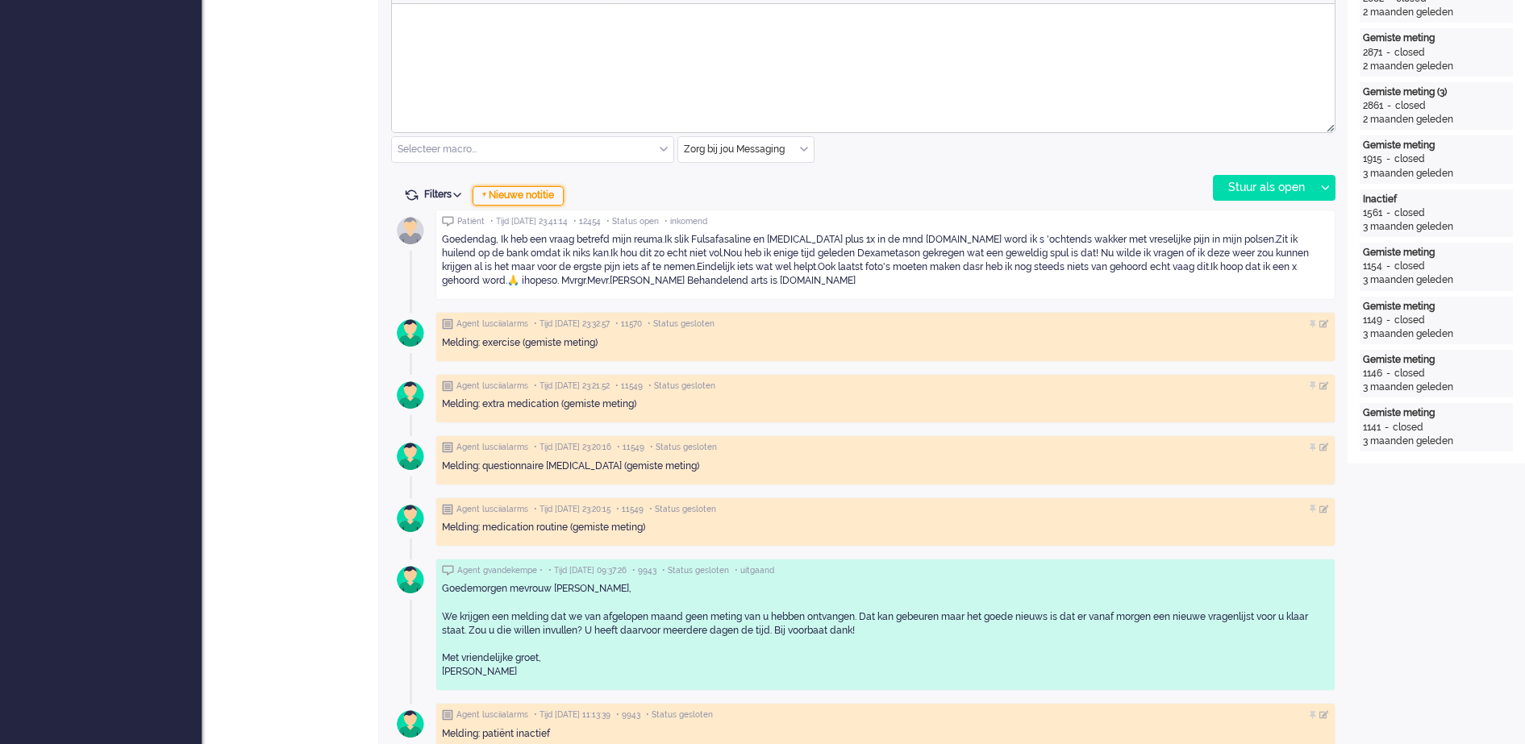
click at [536, 198] on div "+ Nieuwe notitie" at bounding box center [518, 195] width 91 height 19
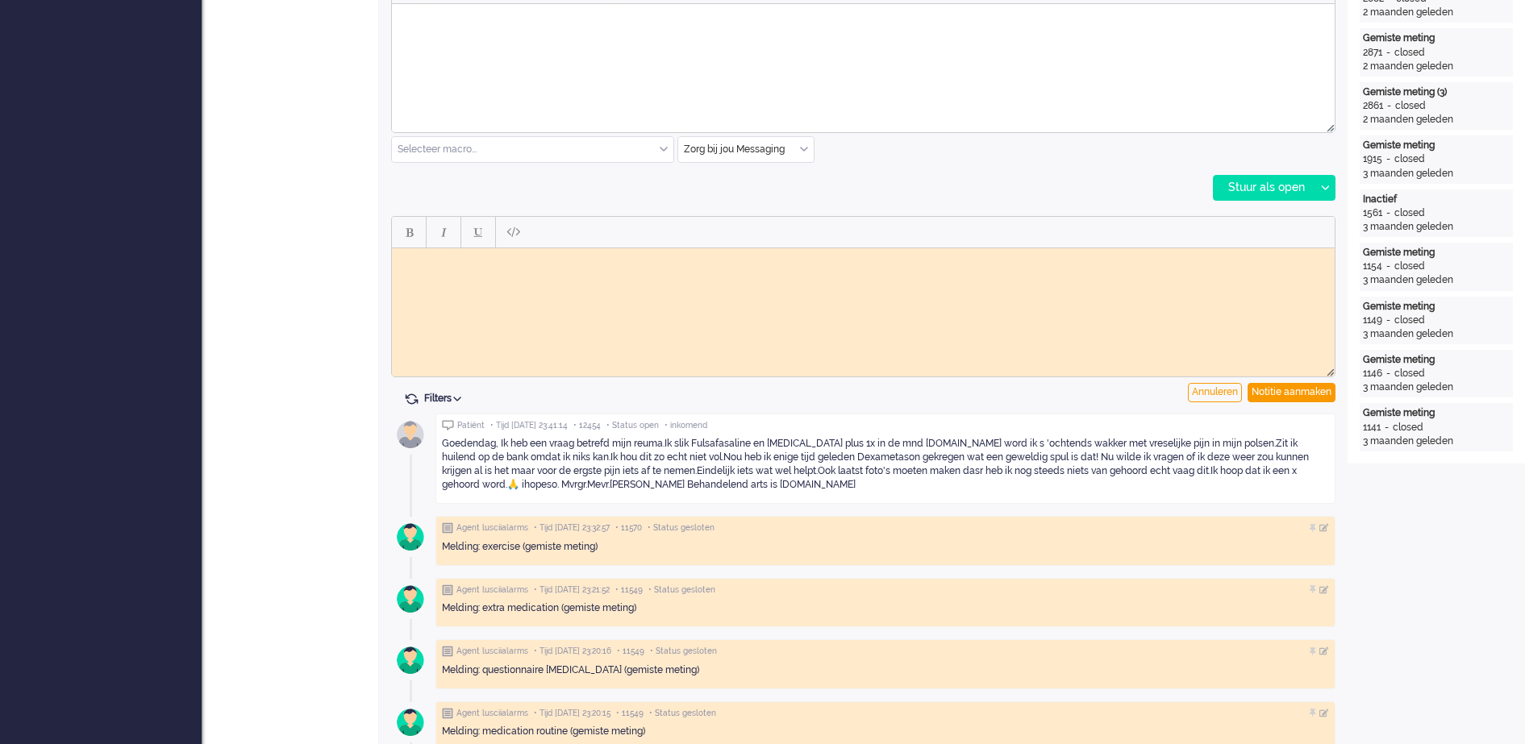
scroll to position [0, 0]
click at [465, 260] on body "Rich Text Area. Press ALT-0 for help." at bounding box center [863, 260] width 930 height 12
drag, startPoint x: 419, startPoint y: 273, endPoint x: 401, endPoint y: 263, distance: 20.9
click at [401, 263] on body "Binnengekomen bericht doorgezet naar vpk-box GJ" at bounding box center [863, 266] width 930 height 24
copy body "Binnengekomen bericht doorgezet naar vpk-box GJ"
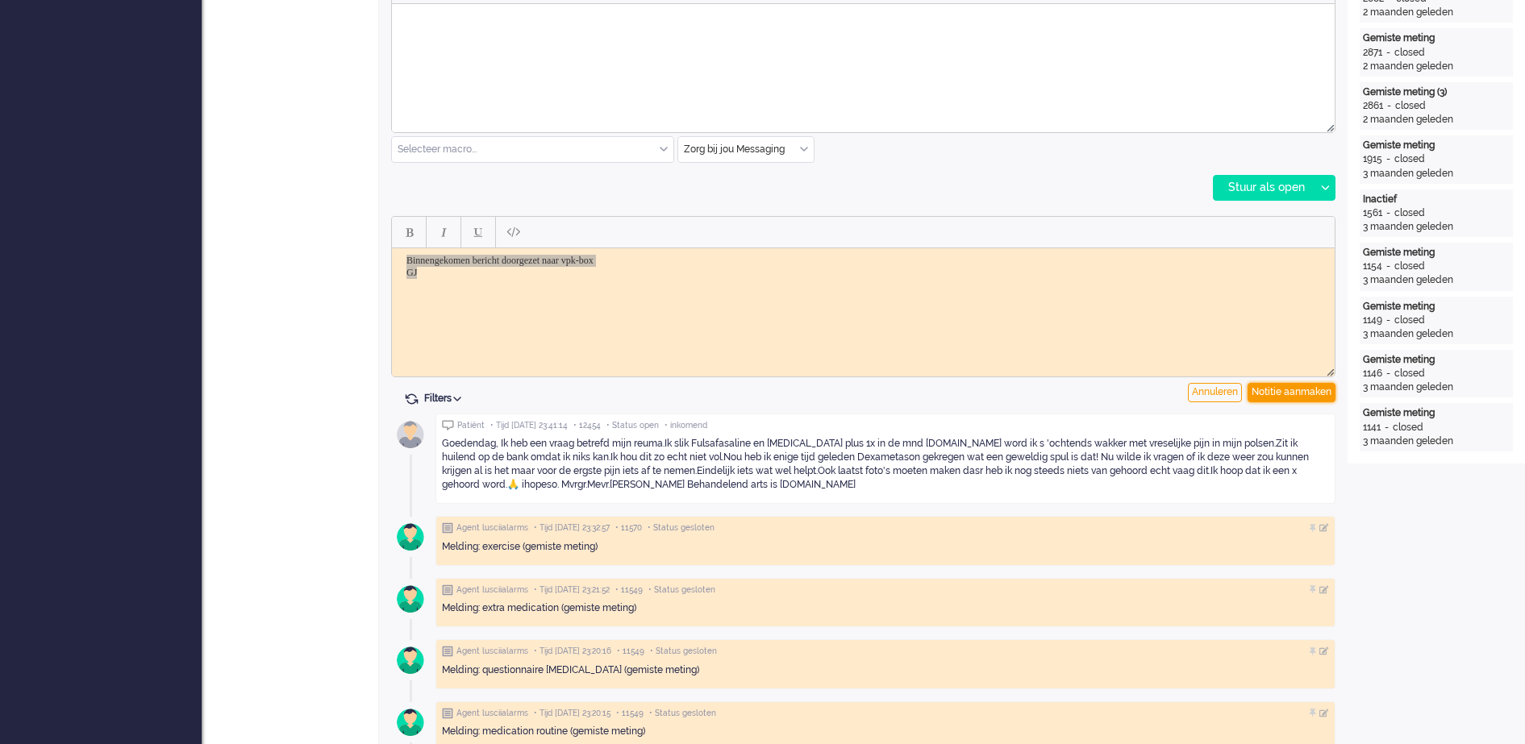
click at [1282, 390] on div "Notitie aanmaken" at bounding box center [1292, 392] width 88 height 19
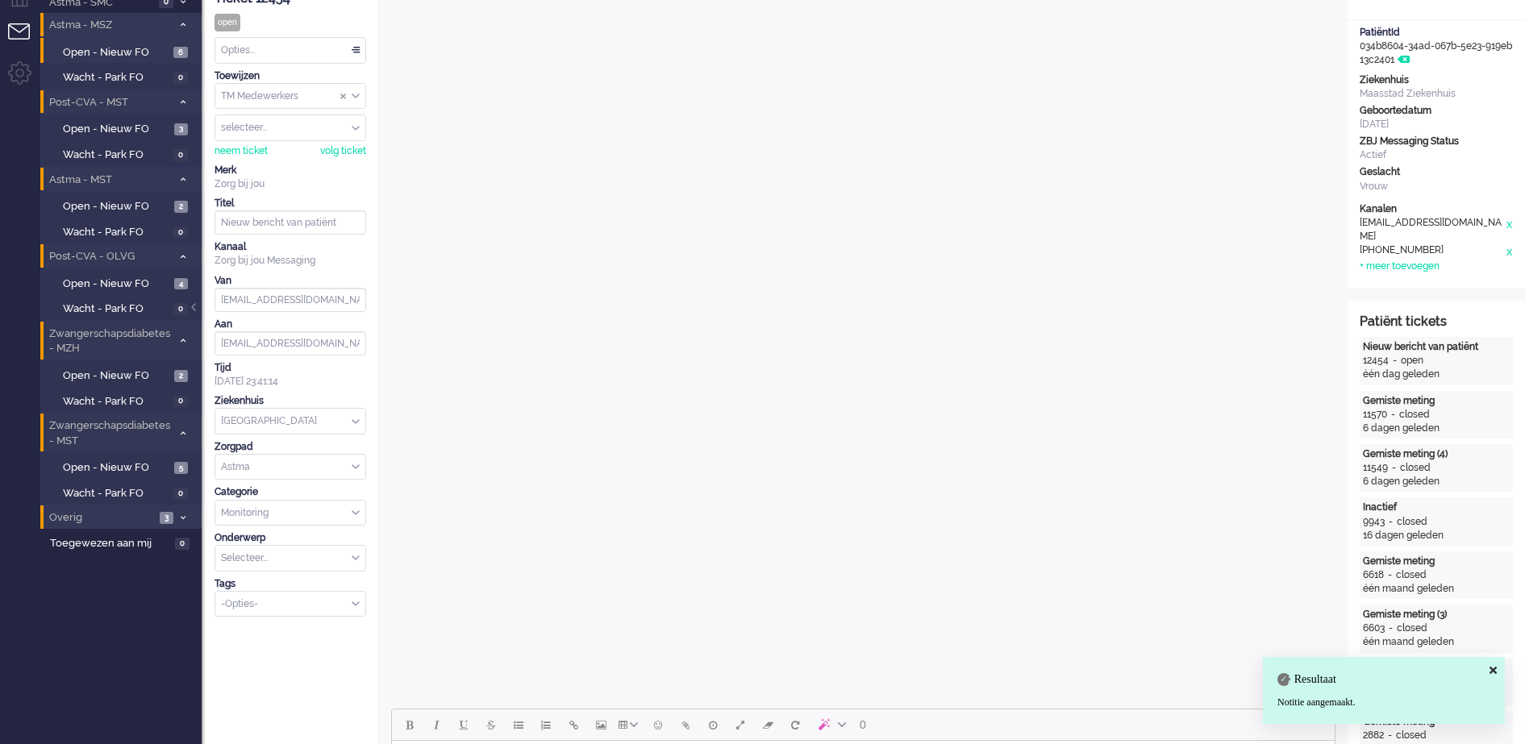
scroll to position [101, 0]
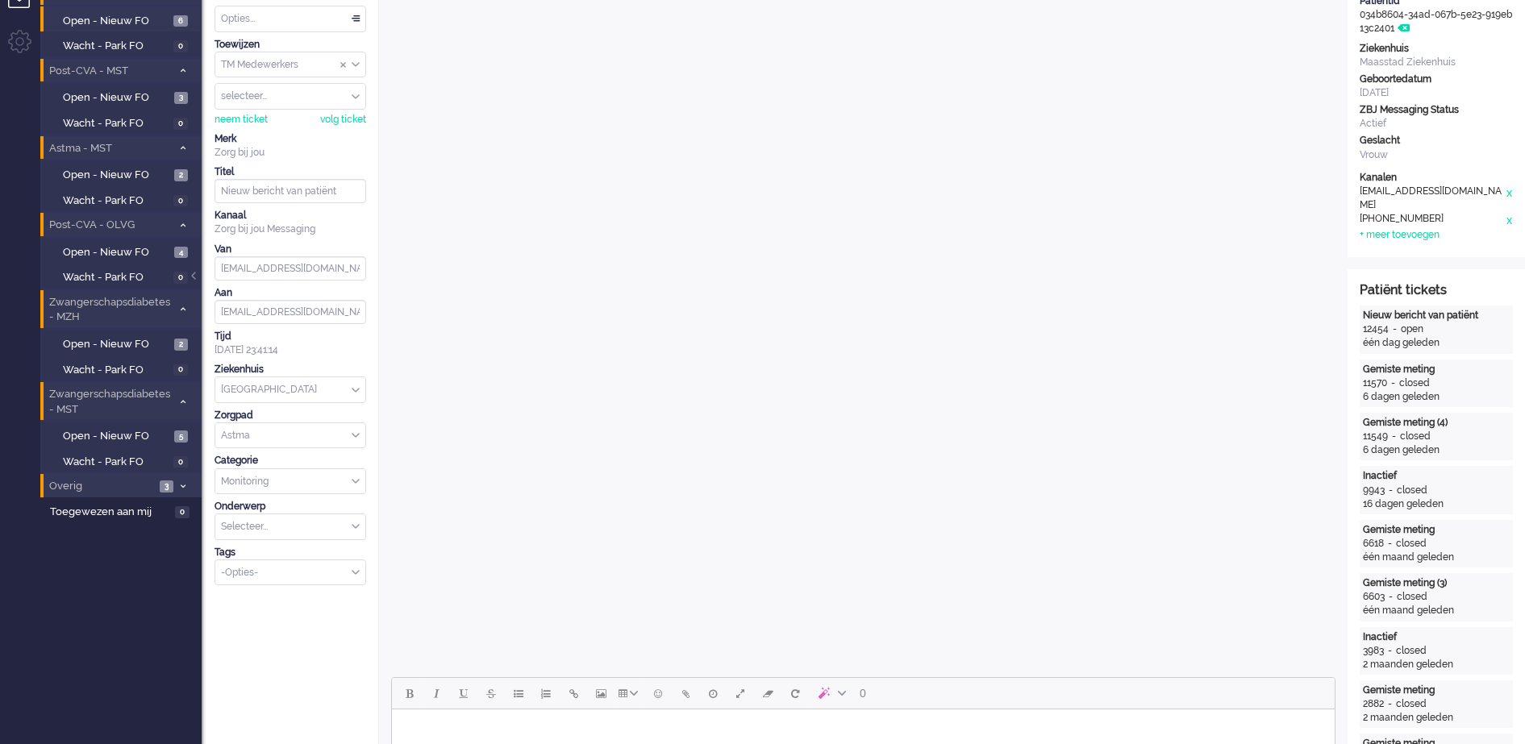
click at [356, 60] on div "TM Medewerkers" at bounding box center [290, 64] width 150 height 25
click at [320, 110] on span "TM Verpleegkundigen" at bounding box center [272, 113] width 98 height 14
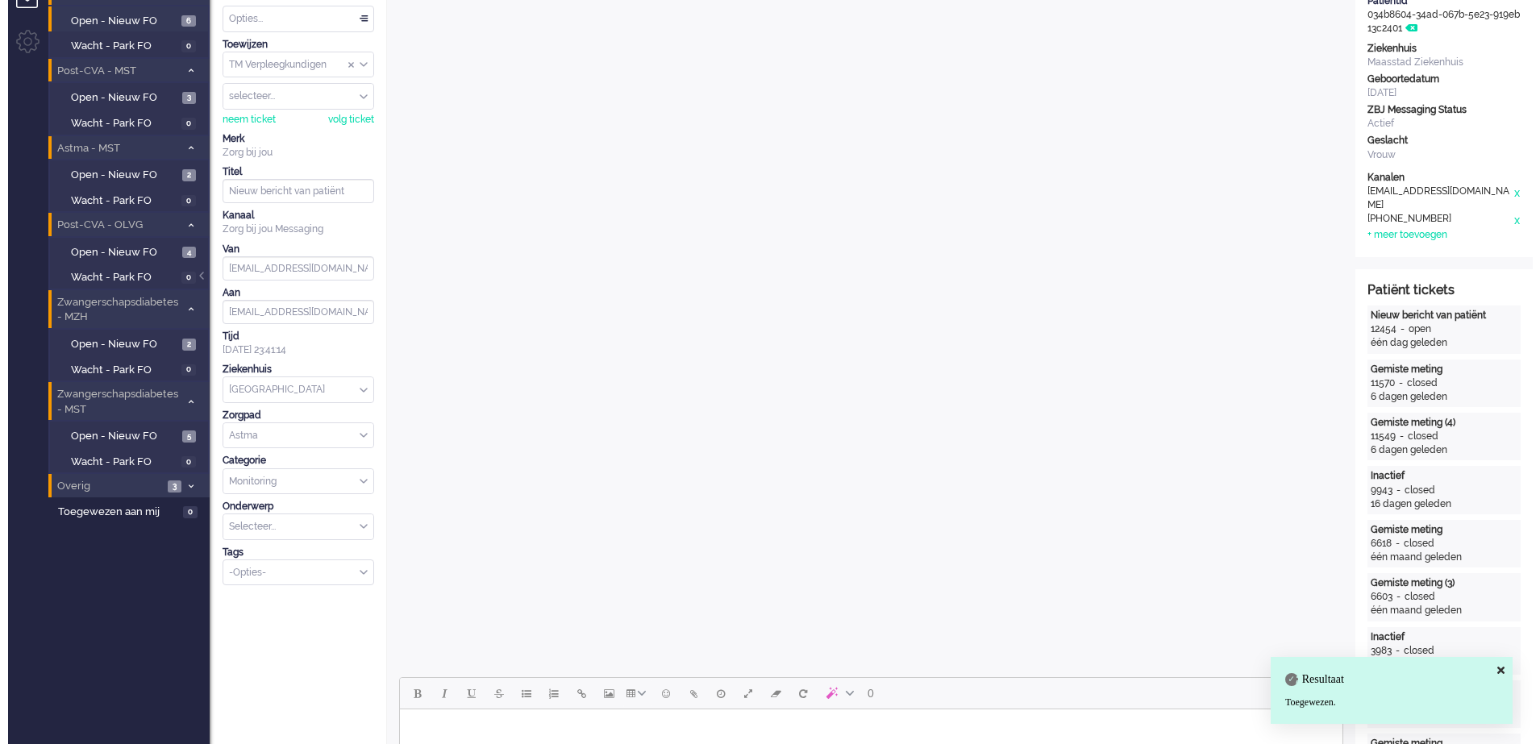
scroll to position [0, 0]
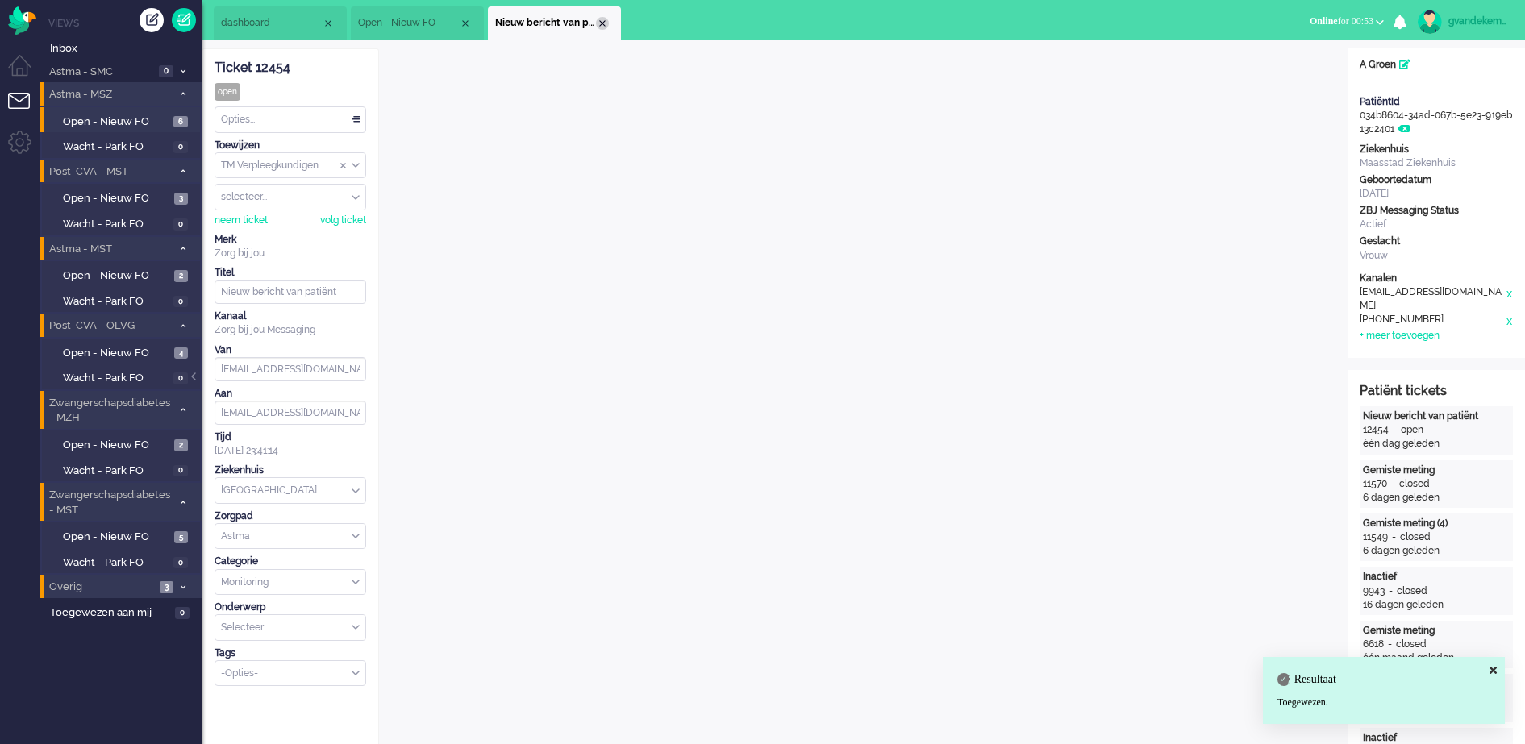
click at [602, 19] on div "Close tab" at bounding box center [602, 23] width 13 height 13
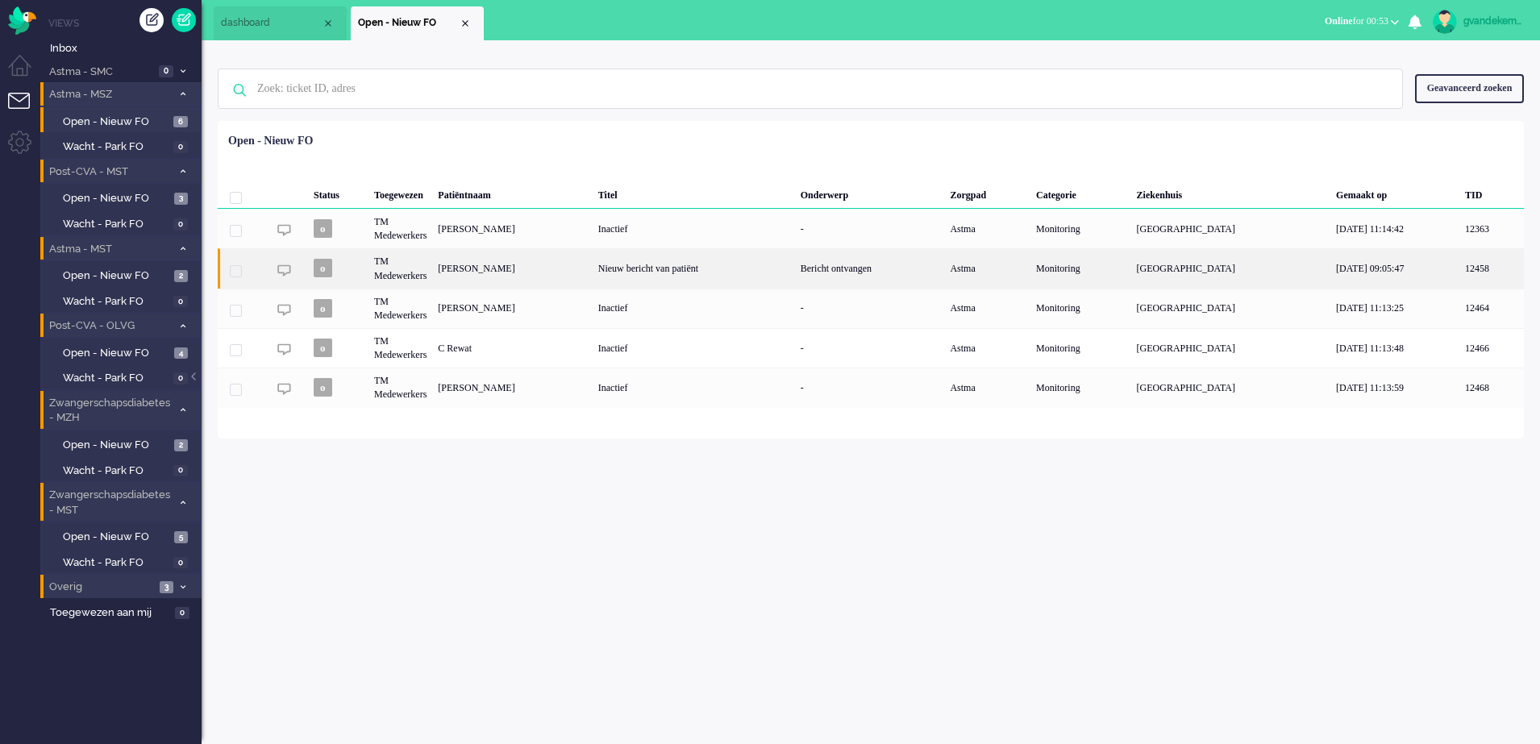
click at [570, 263] on div "[PERSON_NAME]" at bounding box center [512, 268] width 160 height 40
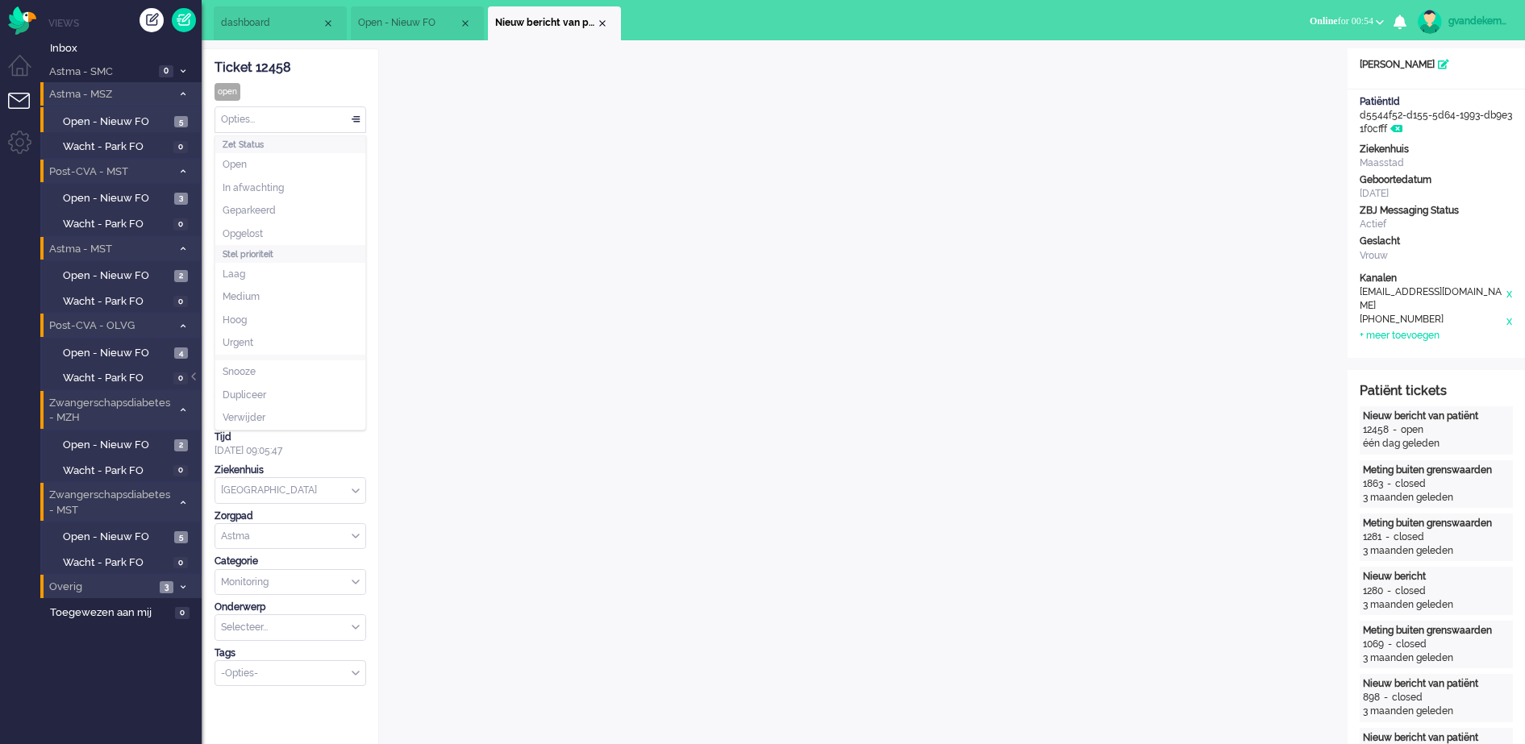
click at [355, 119] on div "Opties..." at bounding box center [290, 119] width 150 height 25
click at [239, 231] on span "Opgelost" at bounding box center [243, 234] width 40 height 14
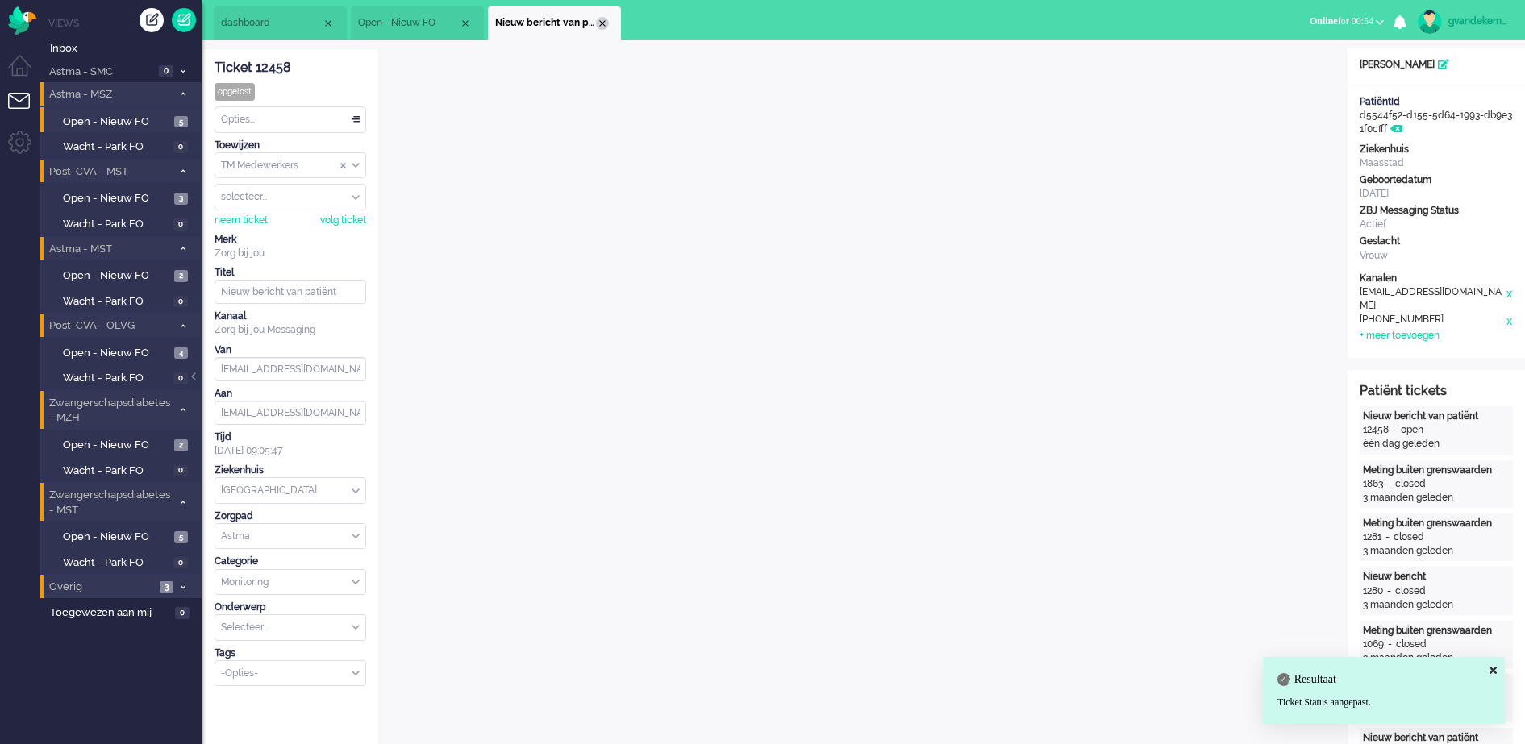
click at [598, 22] on div "Close tab" at bounding box center [602, 23] width 13 height 13
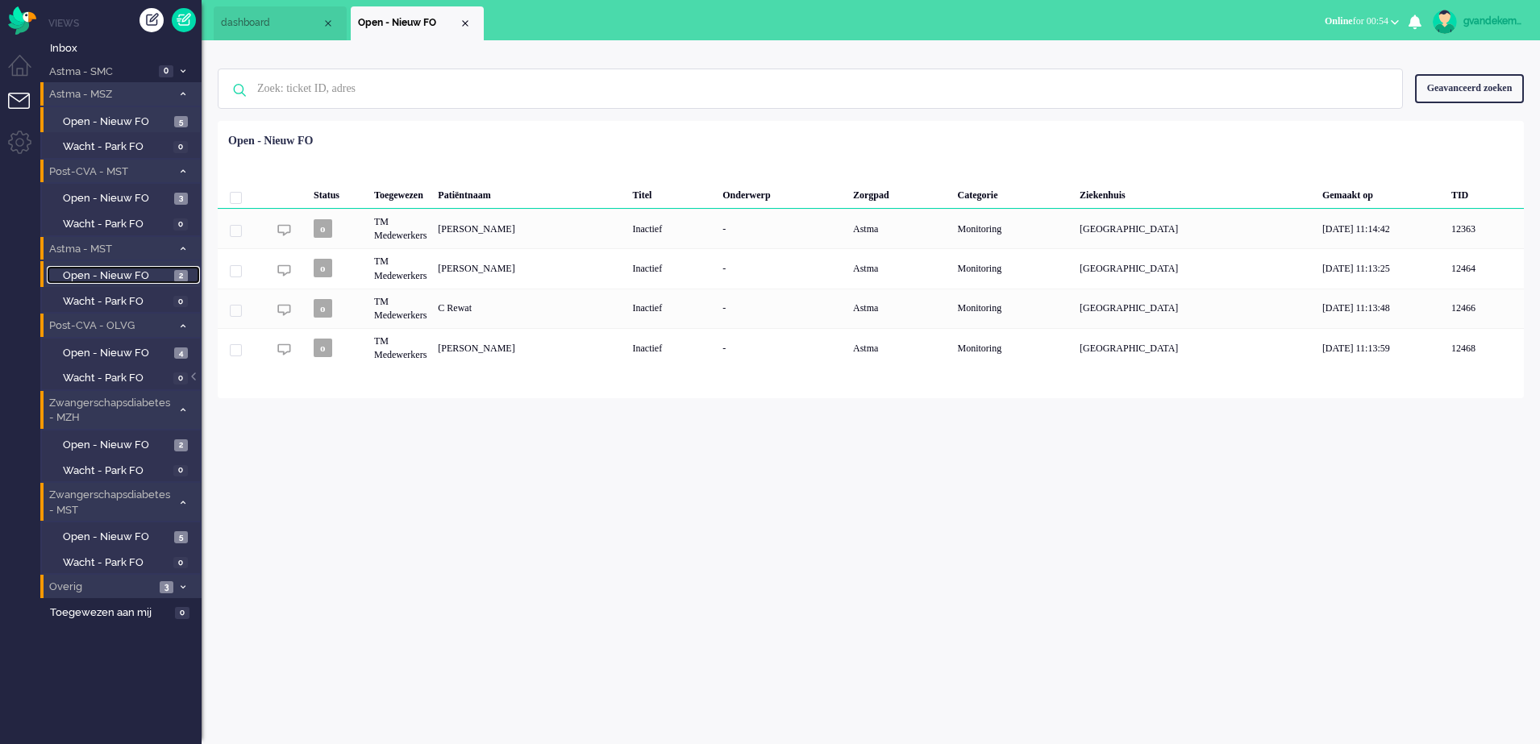
click at [161, 274] on span "Open - Nieuw FO" at bounding box center [116, 276] width 107 height 15
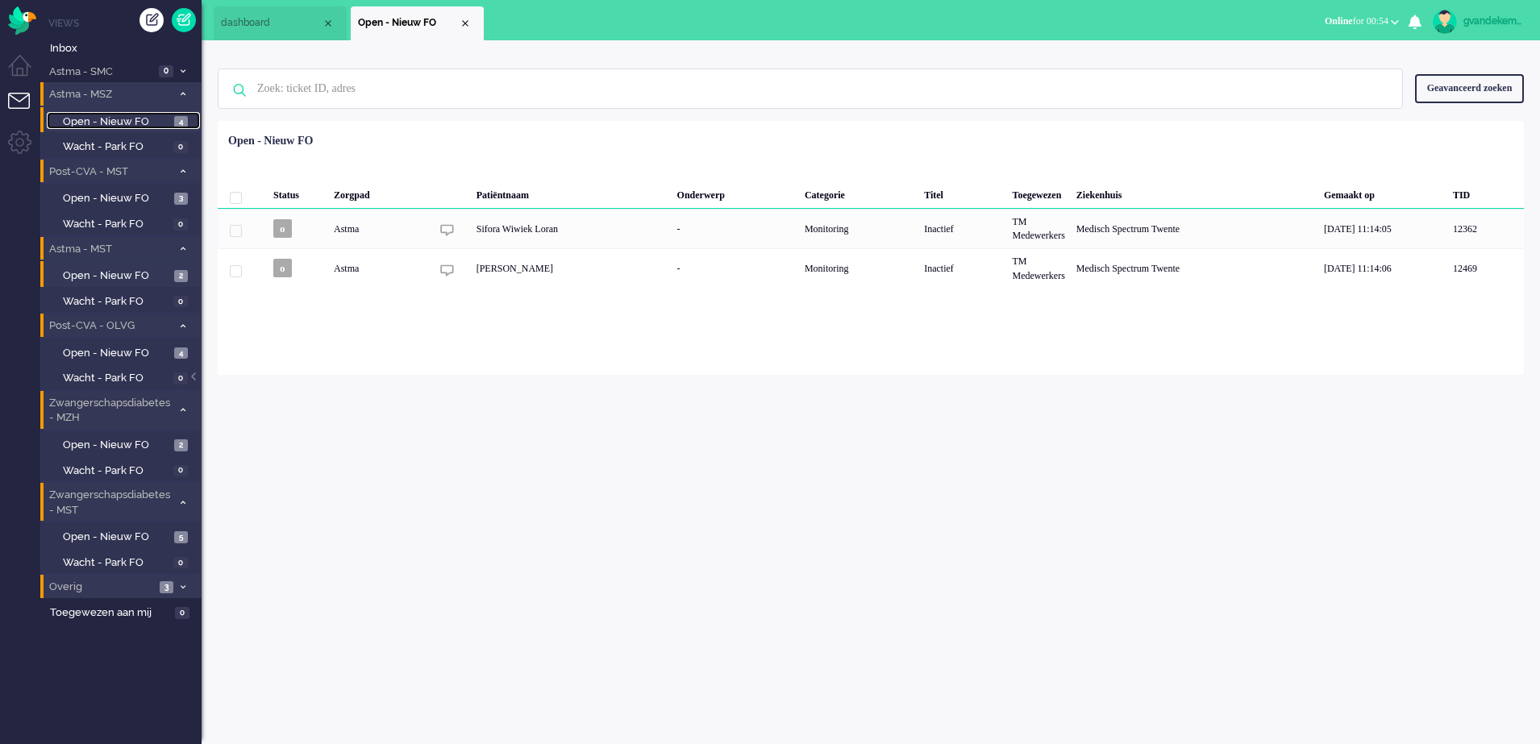
click at [144, 121] on span "Open - Nieuw FO" at bounding box center [116, 122] width 107 height 15
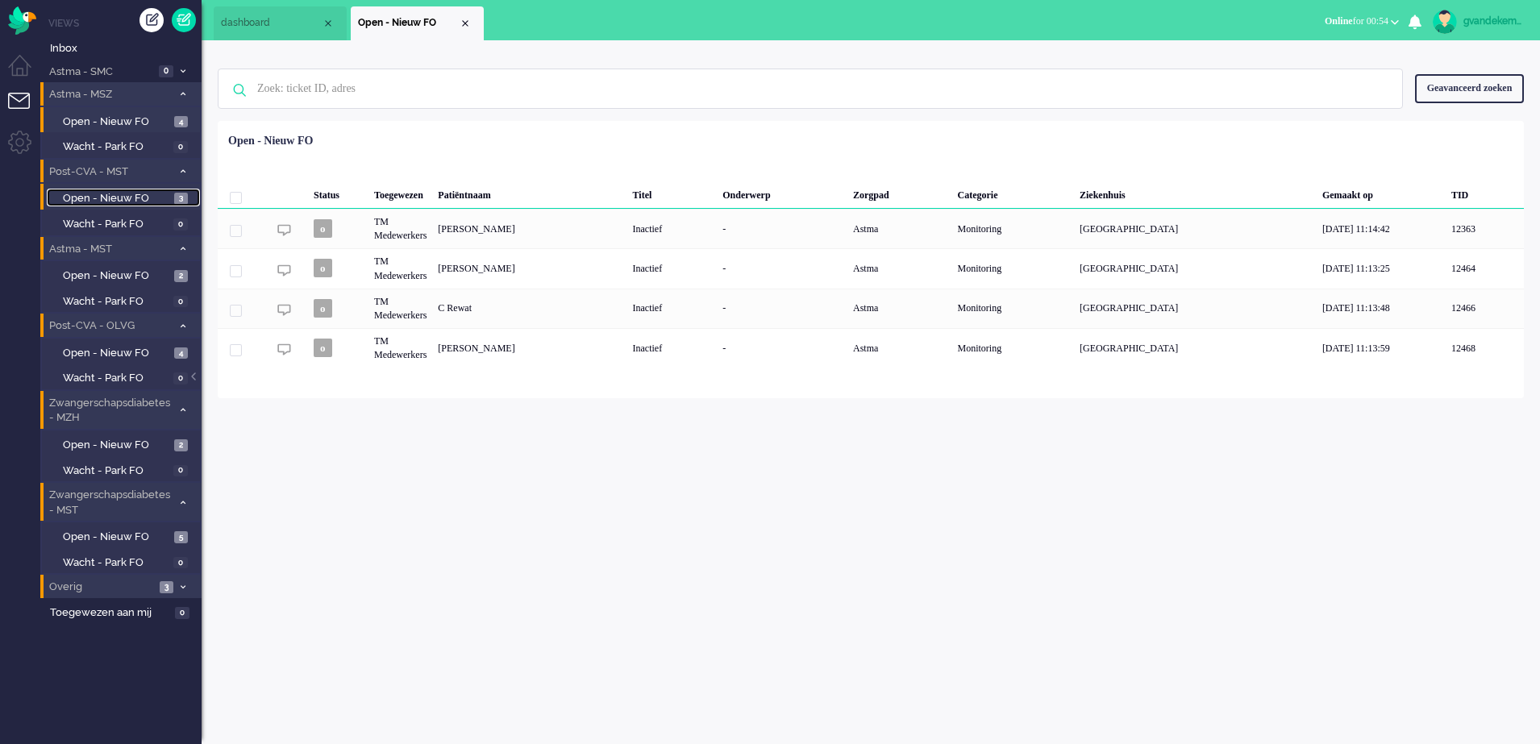
click at [167, 201] on span "Open - Nieuw FO" at bounding box center [116, 198] width 107 height 15
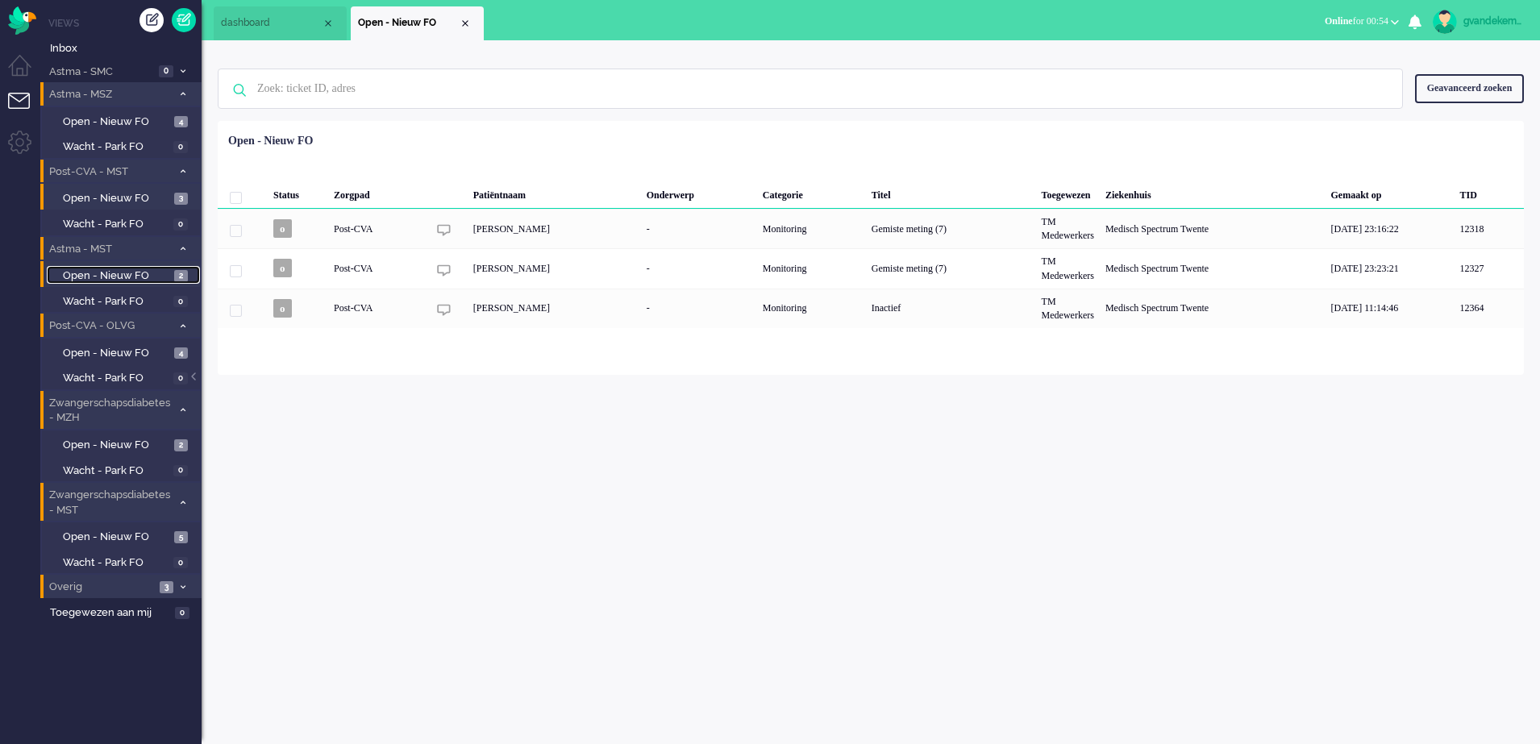
click at [160, 271] on span "Open - Nieuw FO" at bounding box center [116, 276] width 107 height 15
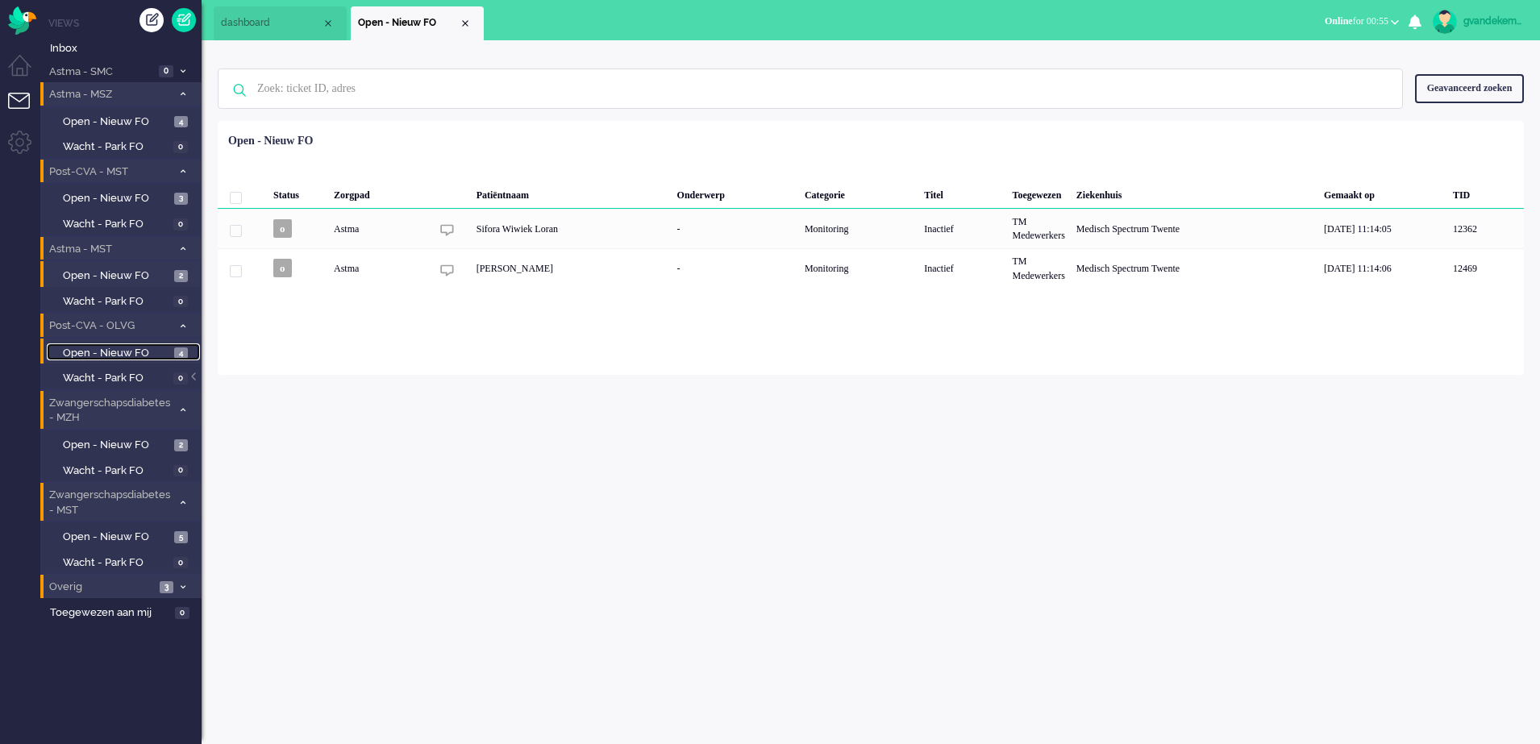
click at [166, 353] on span "Open - Nieuw FO" at bounding box center [116, 353] width 107 height 15
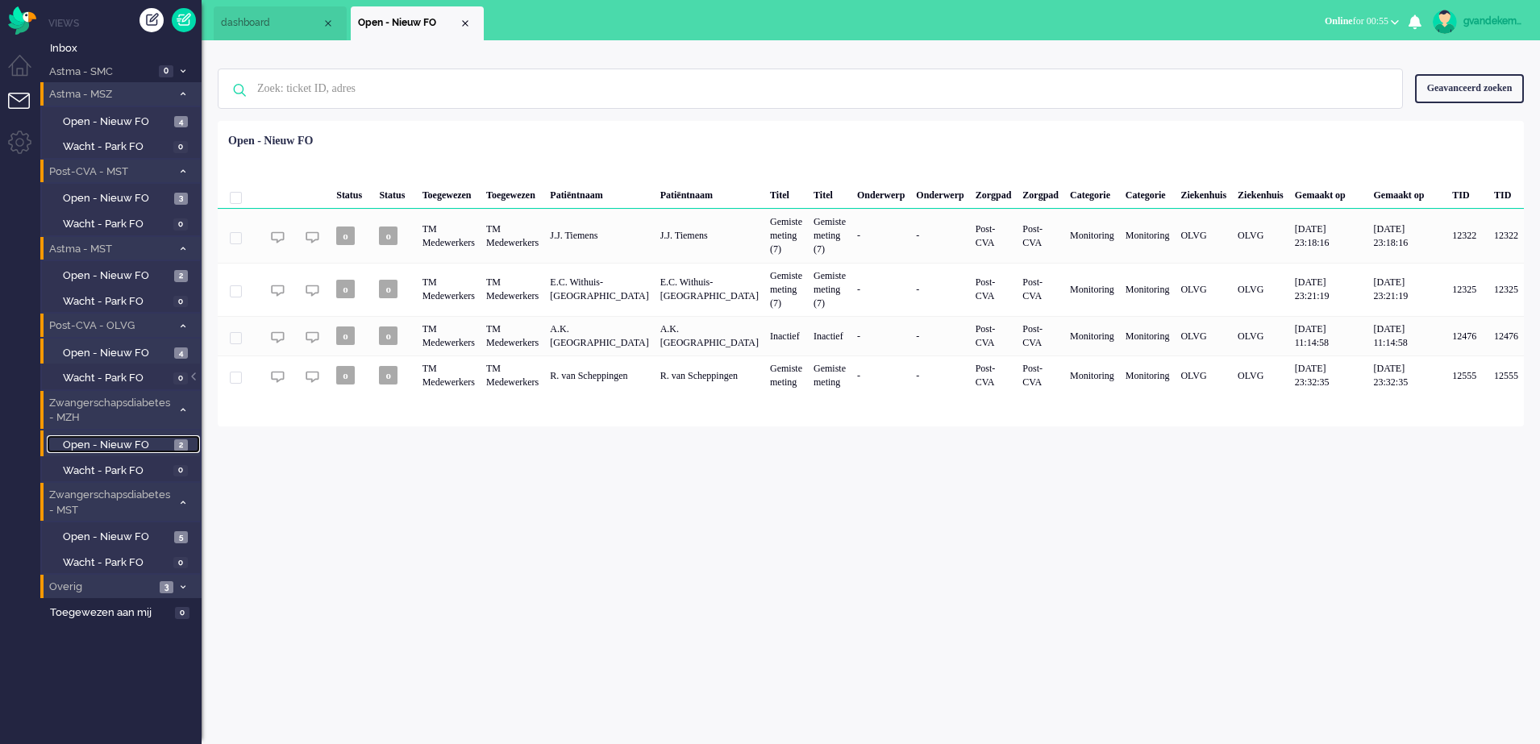
click at [178, 440] on span "2" at bounding box center [181, 446] width 14 height 12
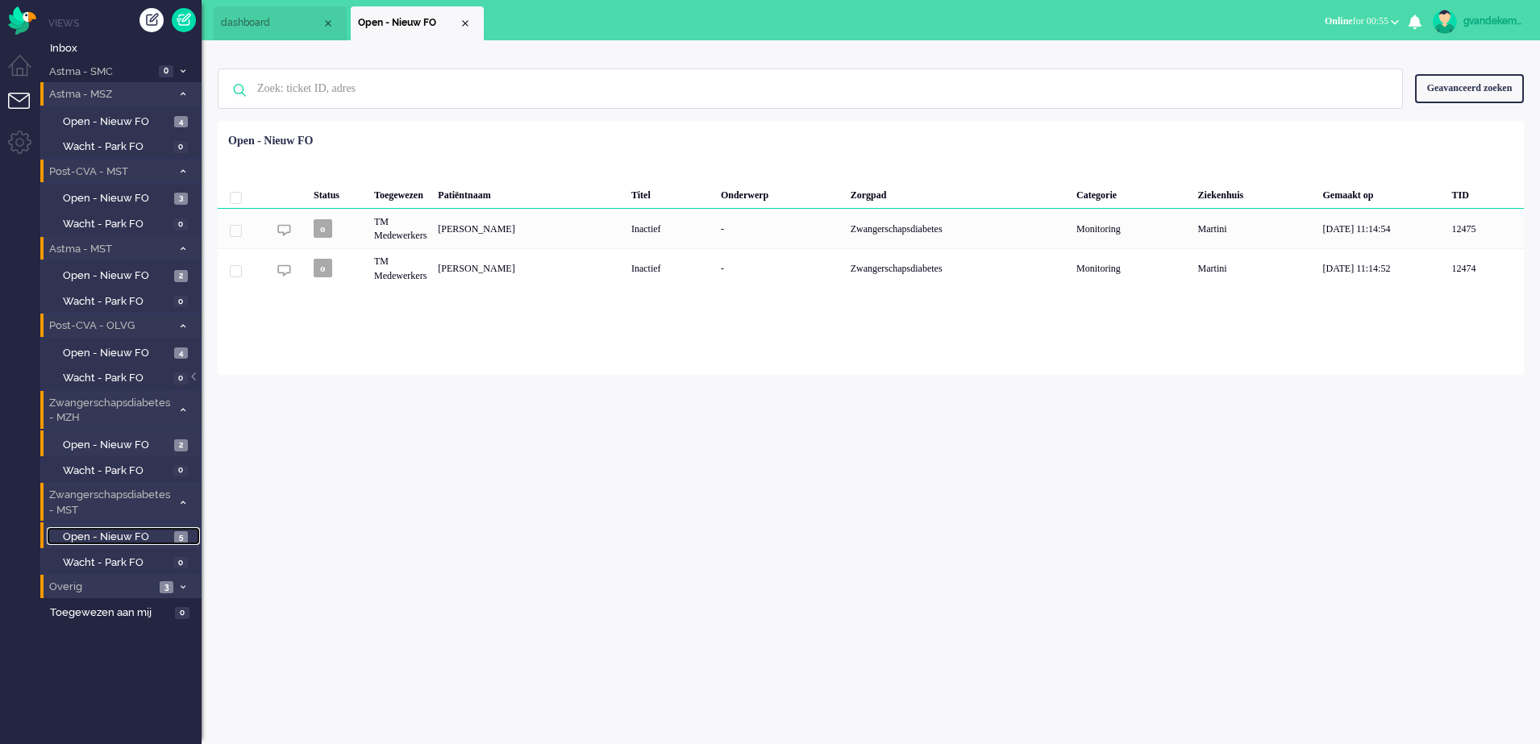
click at [177, 536] on span "5" at bounding box center [181, 537] width 14 height 12
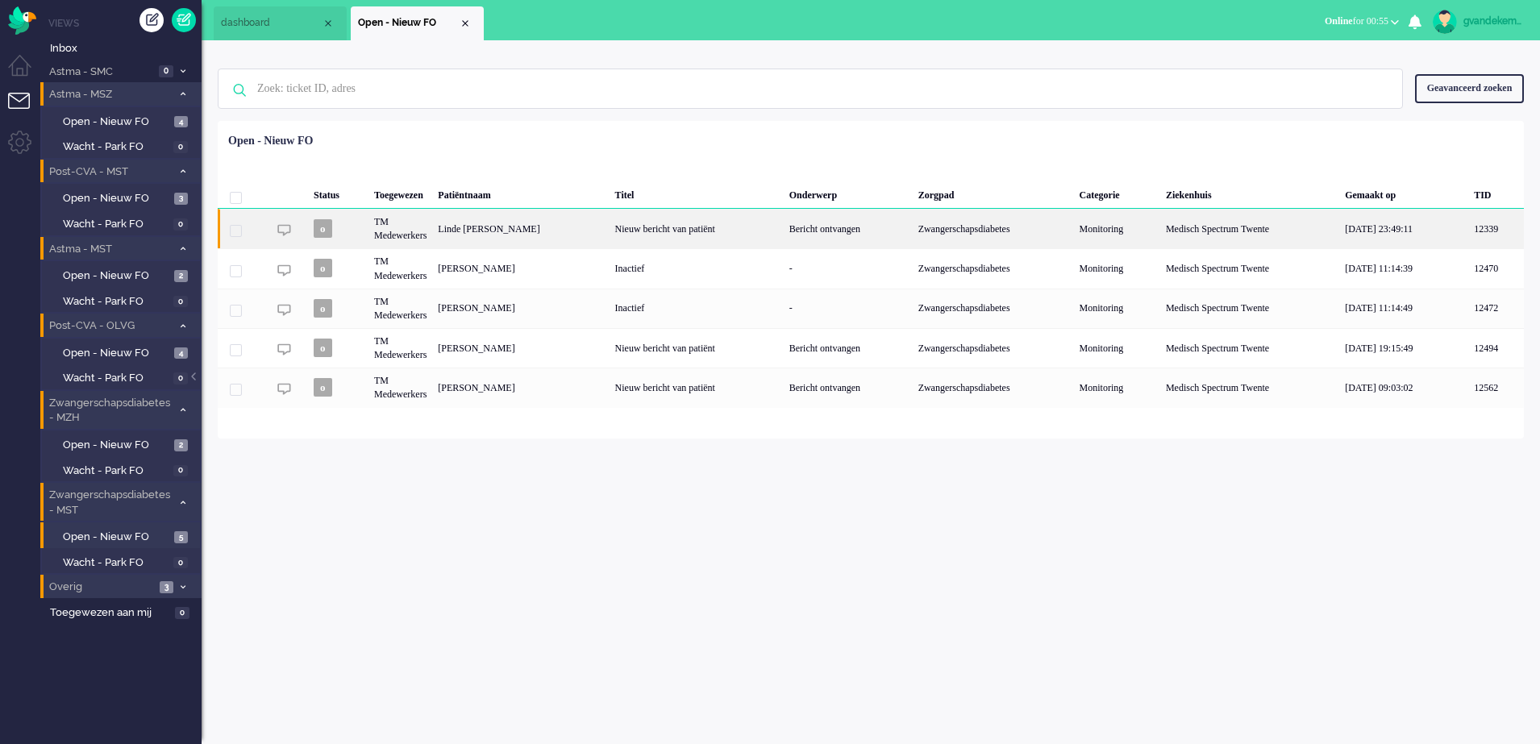
click at [1269, 240] on div "Medisch Spectrum Twente" at bounding box center [1250, 229] width 179 height 40
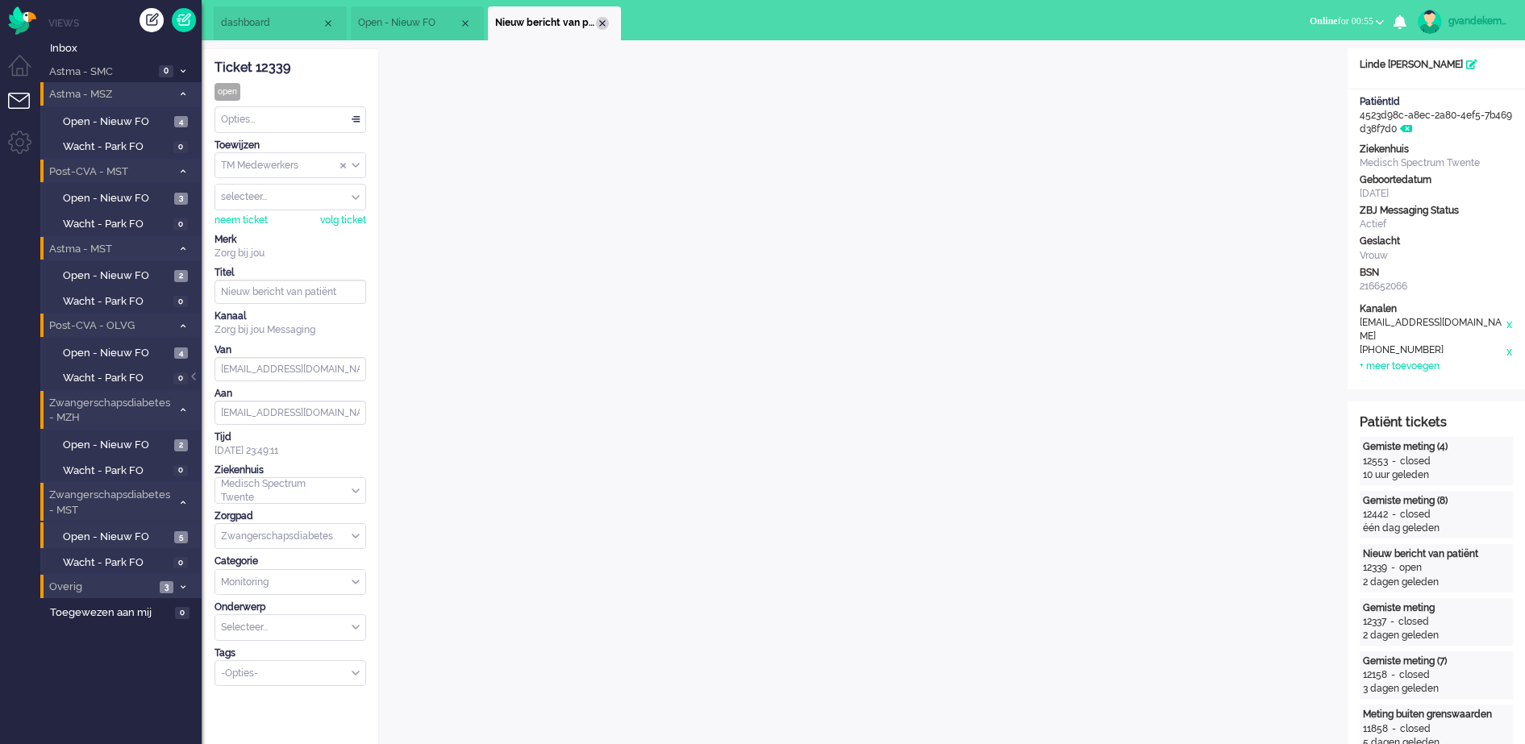
click at [598, 20] on div "Close tab" at bounding box center [602, 23] width 13 height 13
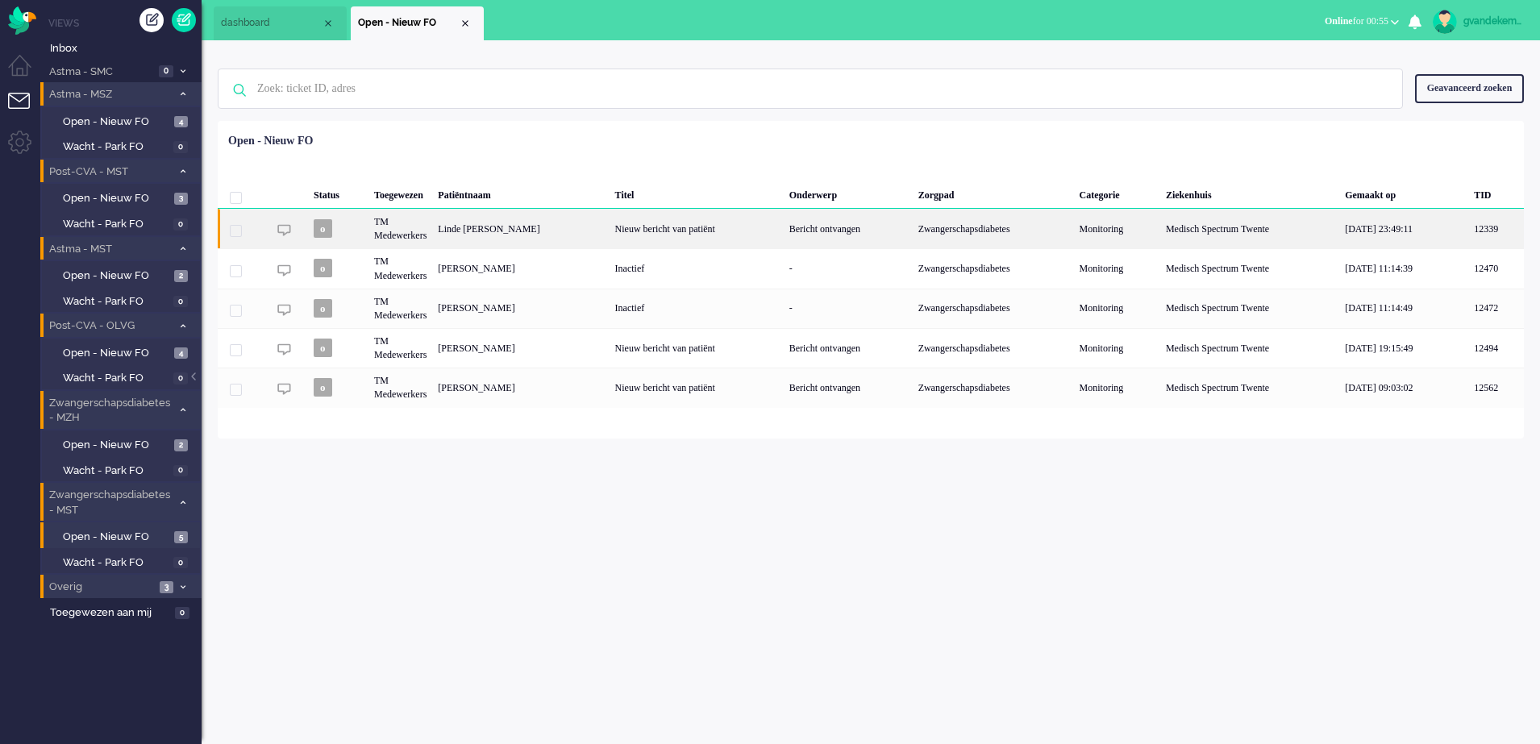
click at [503, 226] on div "Linde [PERSON_NAME]" at bounding box center [520, 229] width 177 height 40
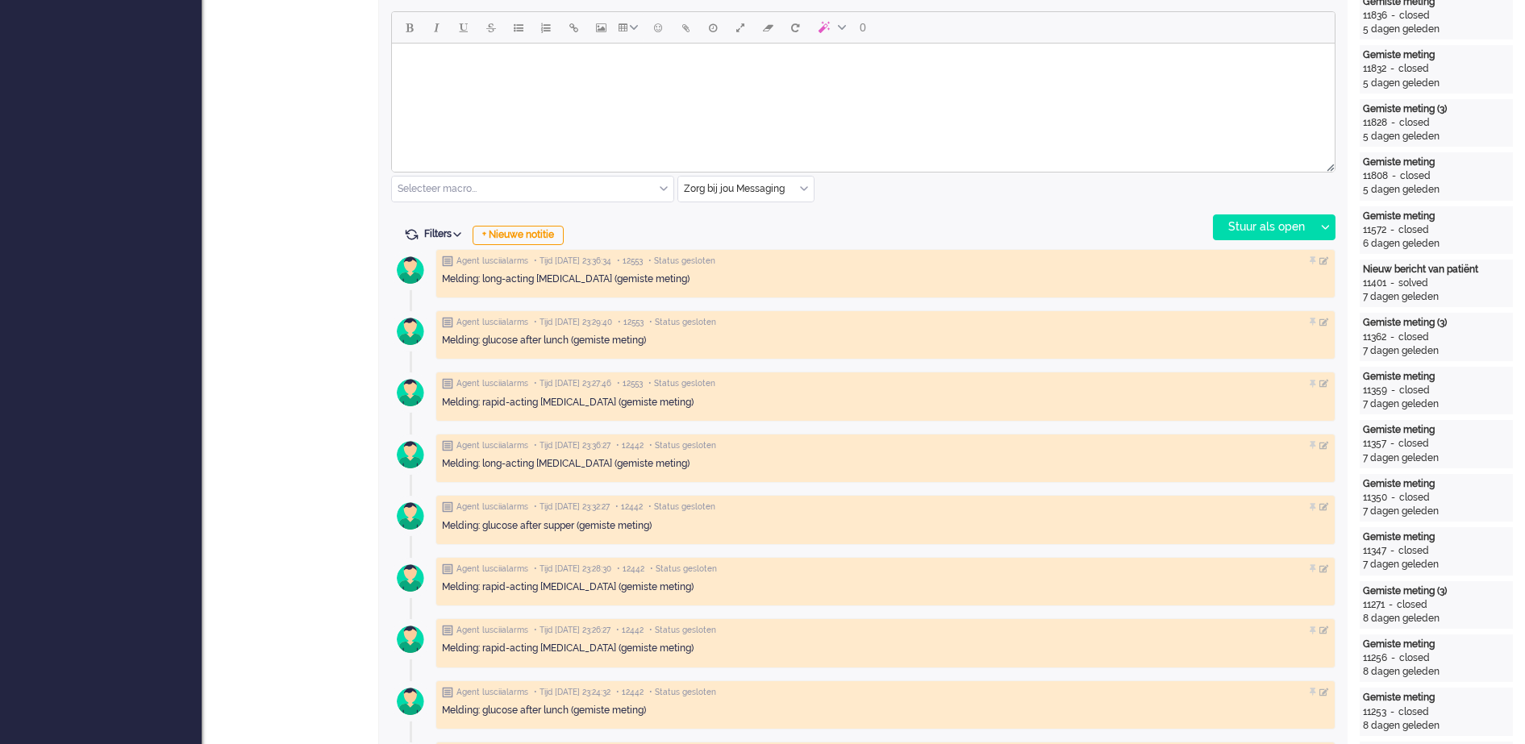
scroll to position [706, 0]
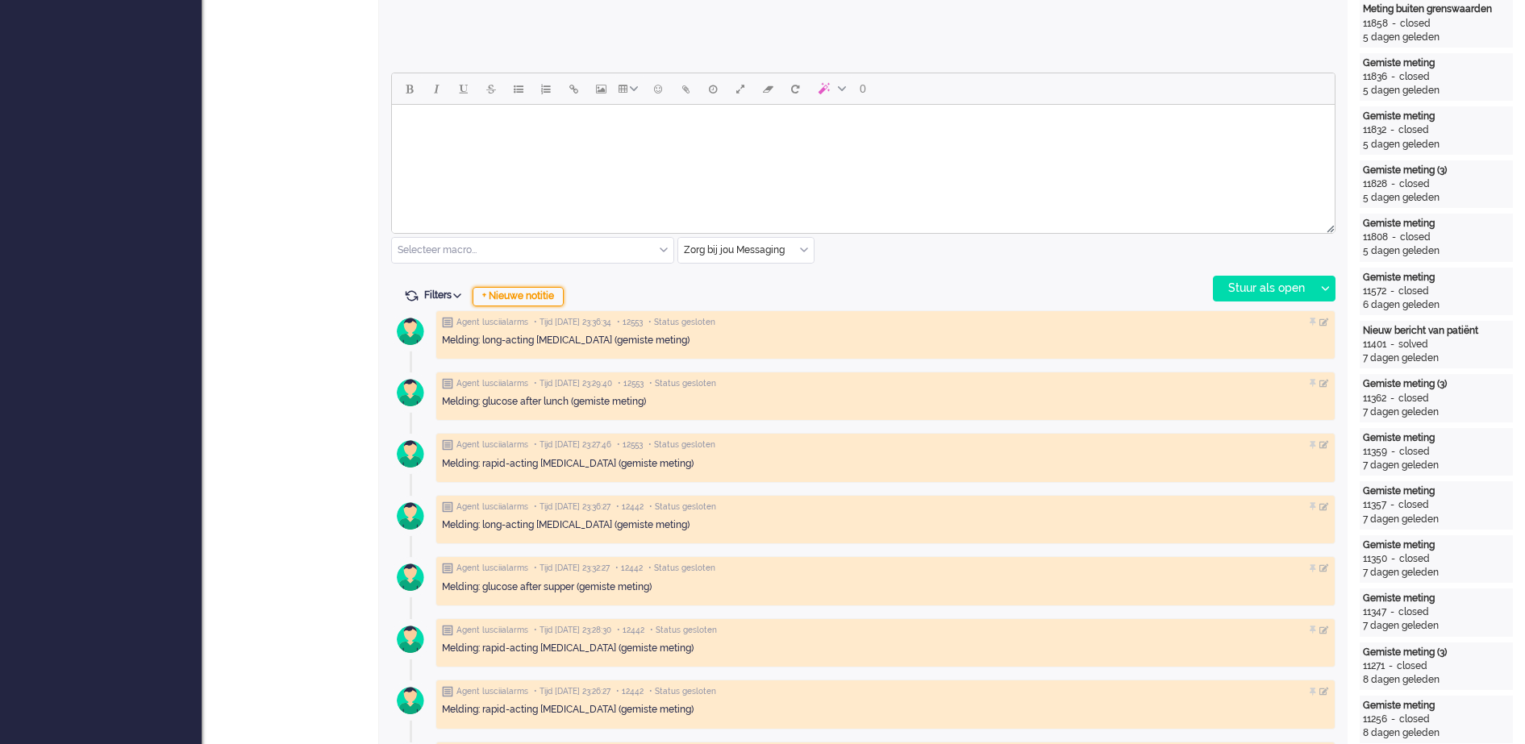
click at [531, 294] on div "+ Nieuwe notitie" at bounding box center [518, 296] width 91 height 19
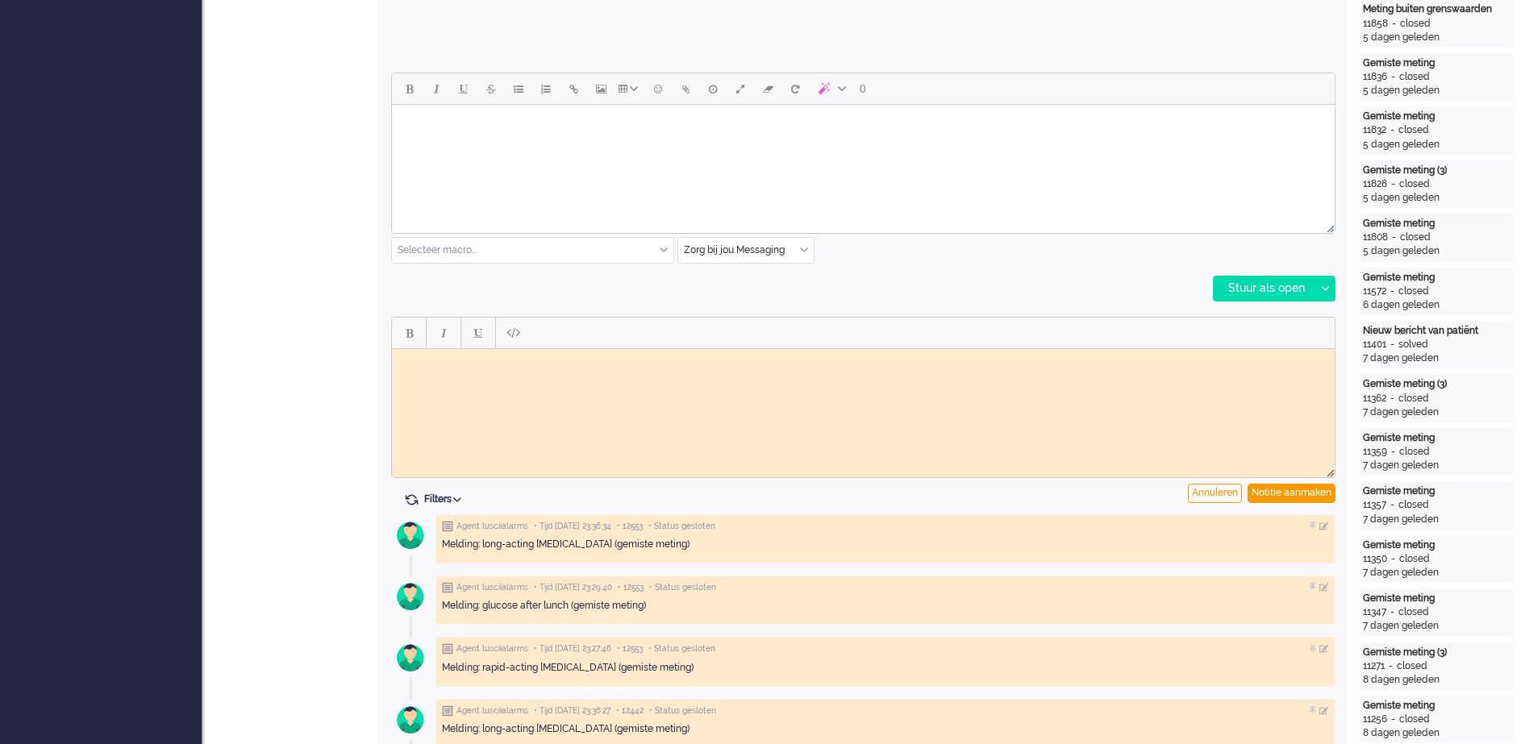
scroll to position [0, 0]
click at [411, 362] on body "Rich Text Area. Press ALT-0 for help." at bounding box center [863, 361] width 930 height 12
click at [524, 357] on body "Binnengekomen bericht doorgezet naar vpk-box GJ" at bounding box center [863, 367] width 930 height 24
click at [1292, 493] on div "Notitie aanmaken" at bounding box center [1292, 493] width 88 height 19
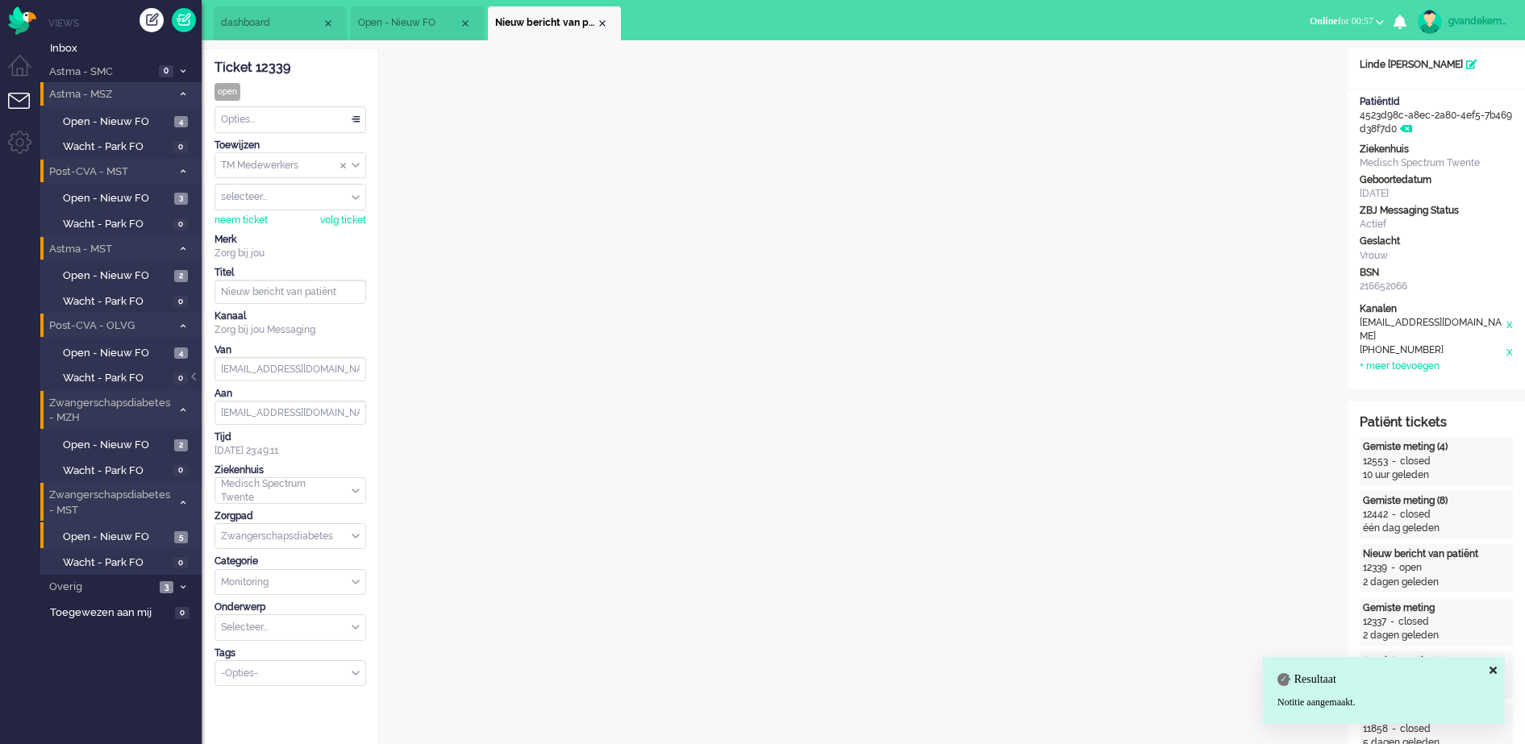
click at [352, 166] on div "TM Medewerkers" at bounding box center [290, 165] width 150 height 25
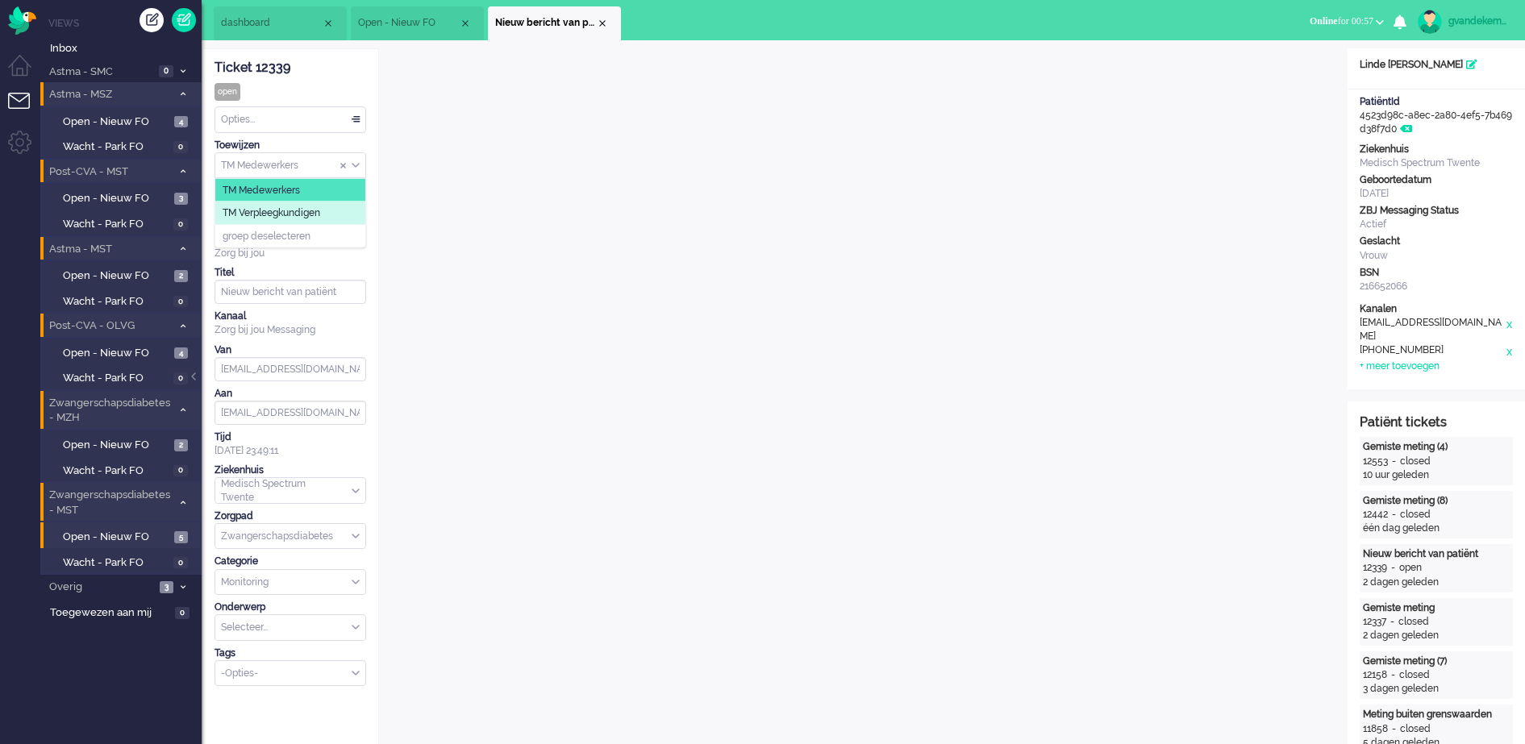
click at [320, 210] on span "TM Verpleegkundigen" at bounding box center [272, 213] width 98 height 14
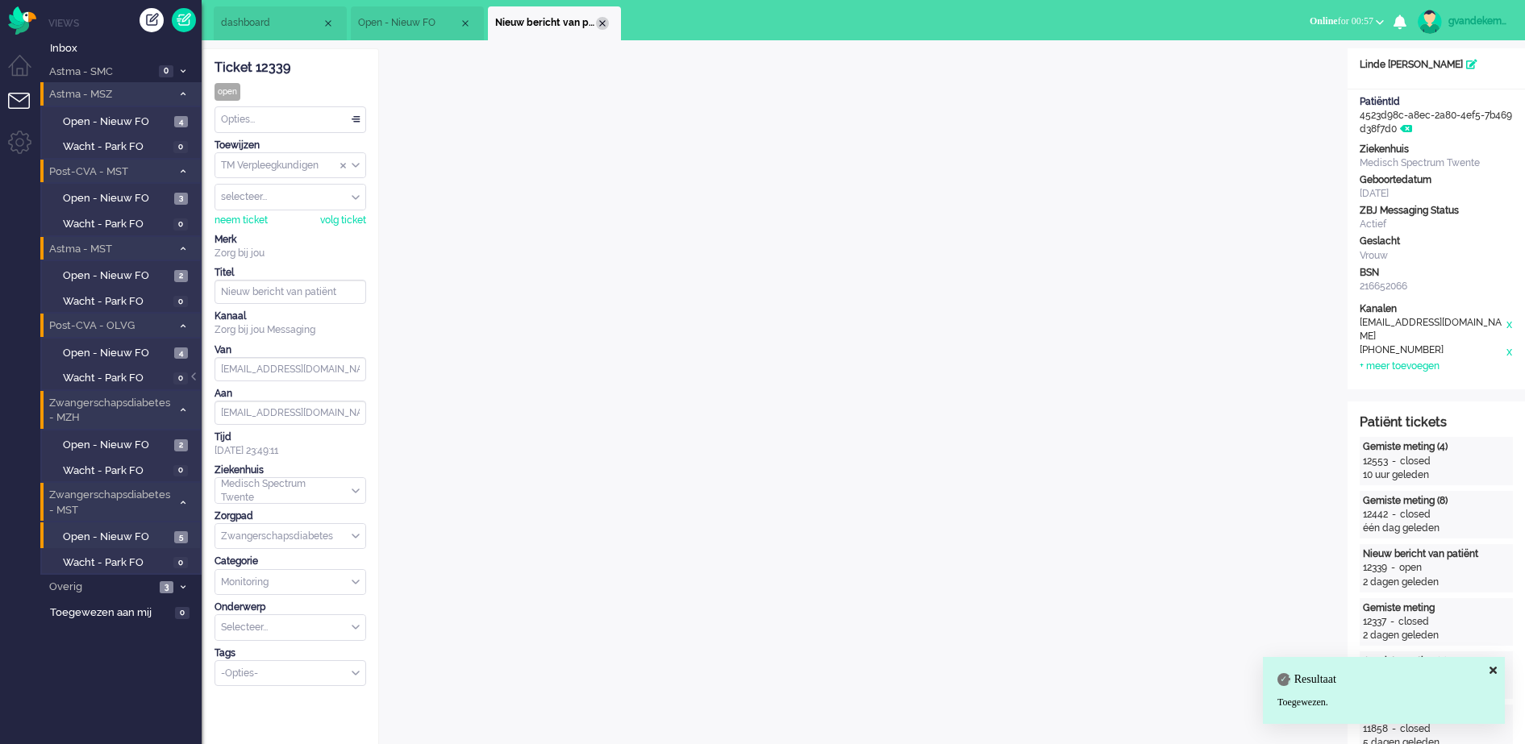
click at [606, 23] on div "Close tab" at bounding box center [602, 23] width 13 height 13
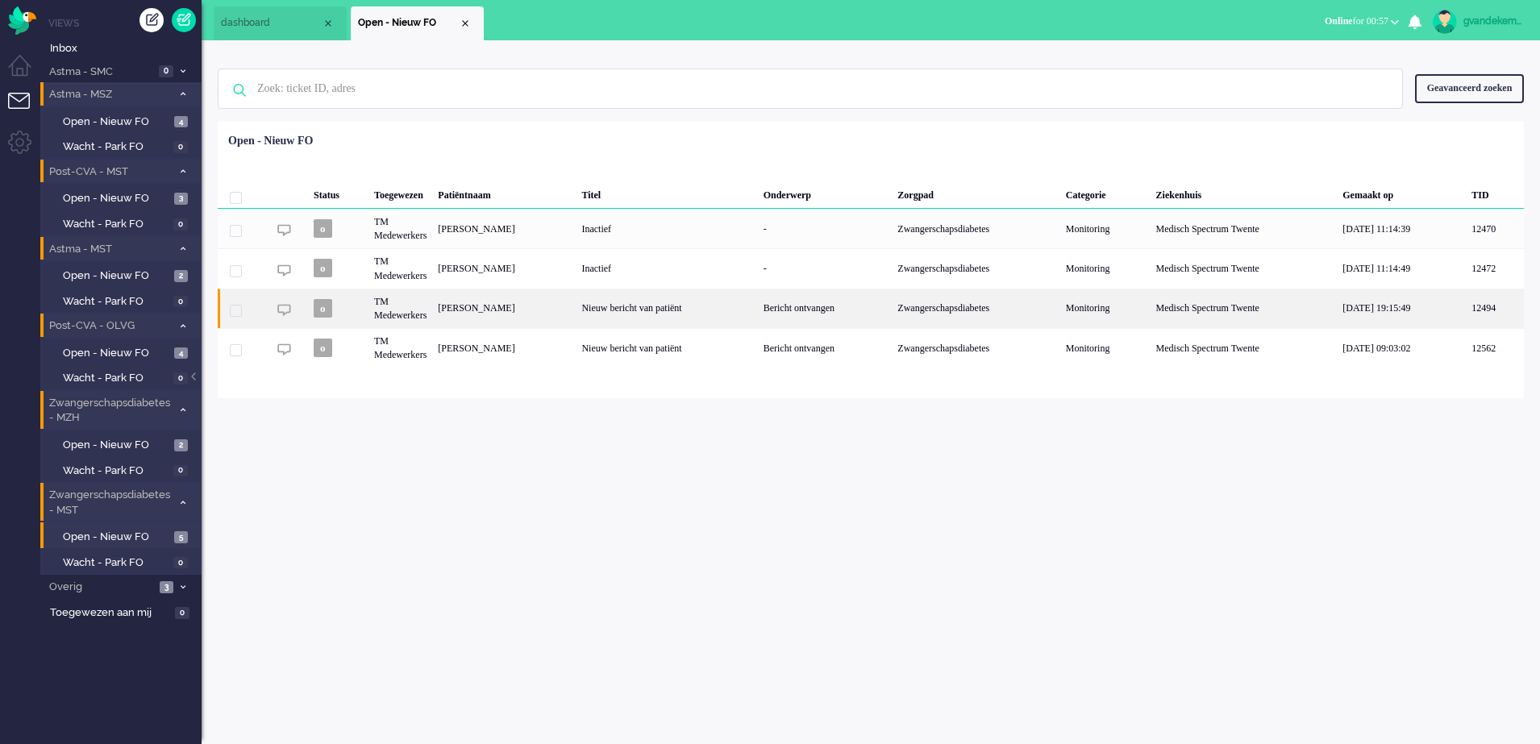
click at [576, 315] on div "[PERSON_NAME]" at bounding box center [504, 309] width 144 height 40
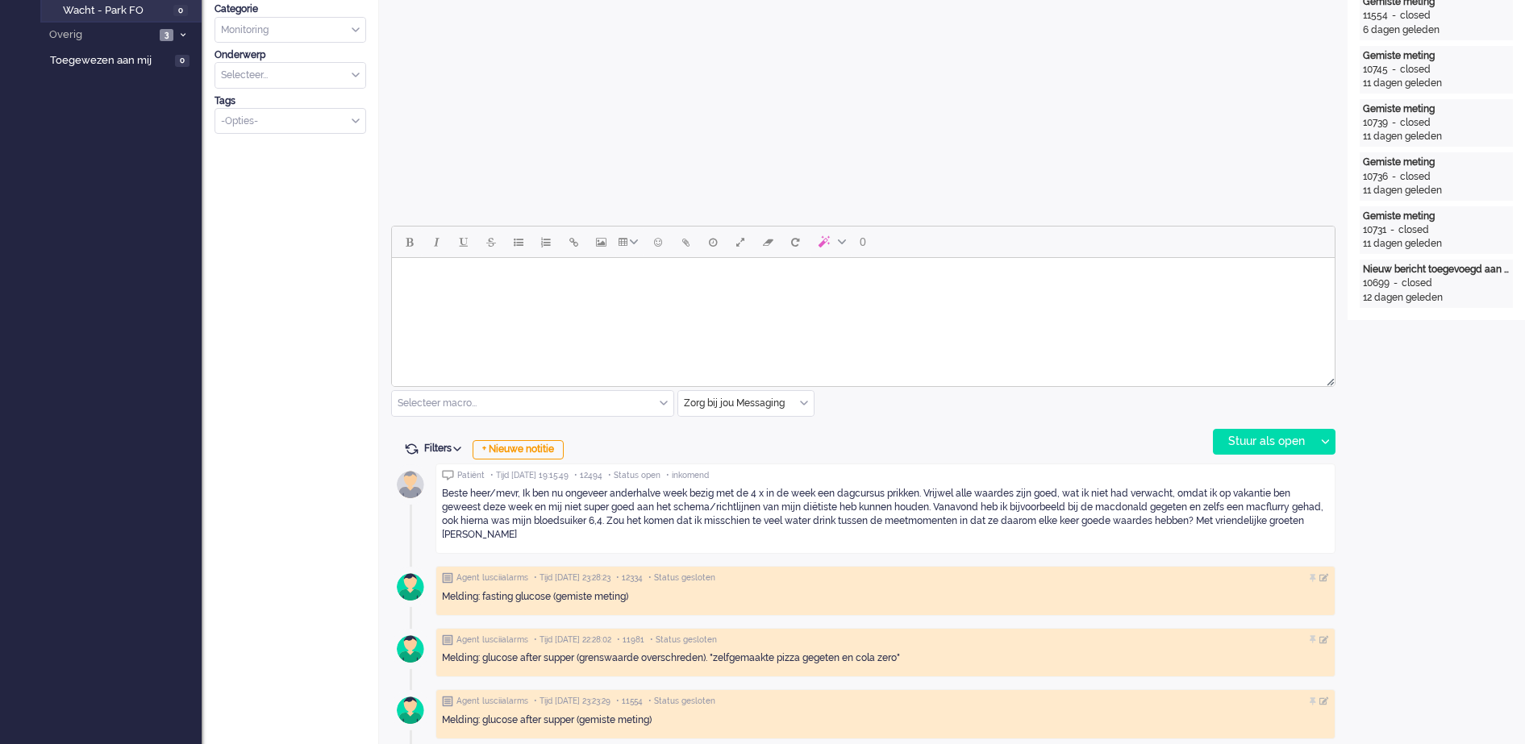
scroll to position [452, 0]
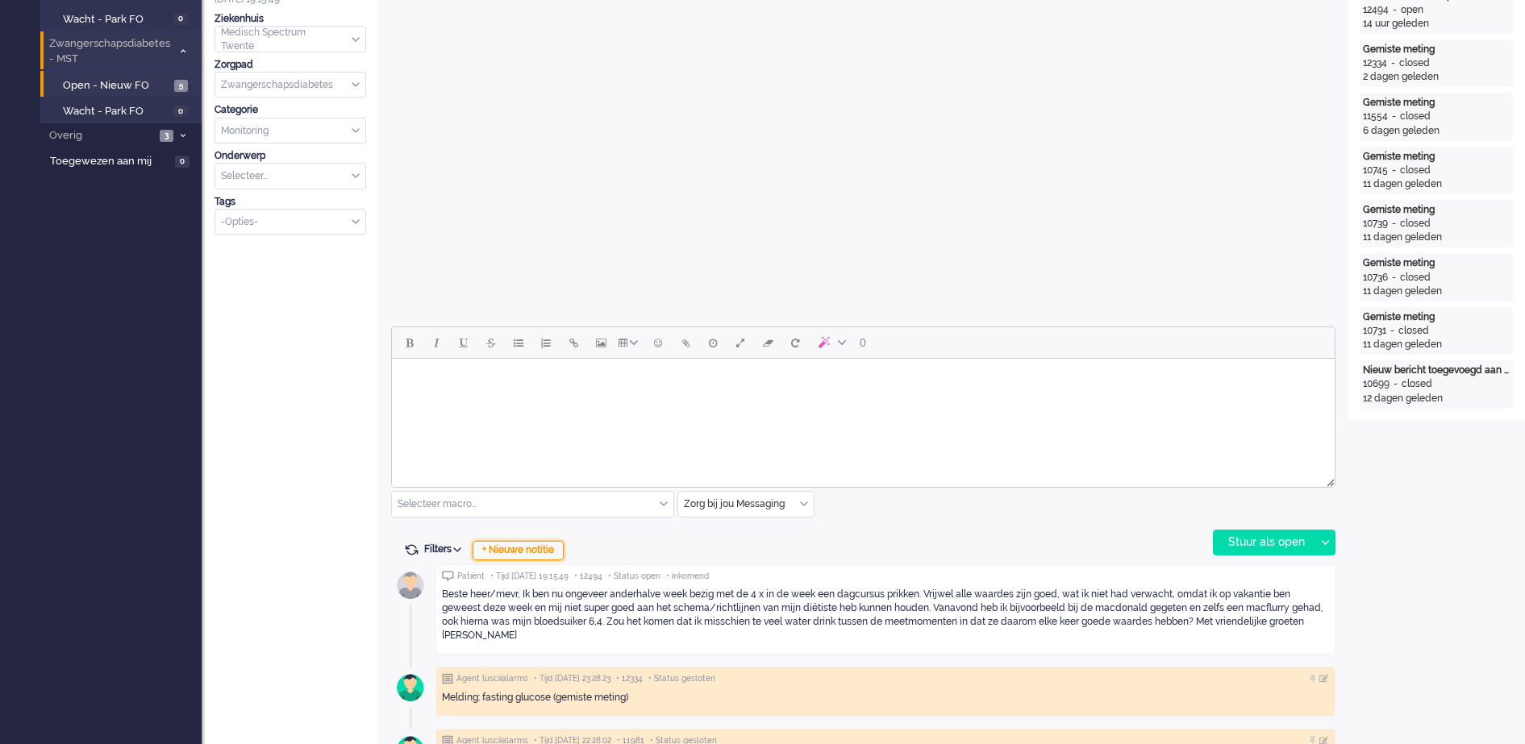
click at [534, 554] on div "+ Nieuwe notitie" at bounding box center [518, 550] width 91 height 19
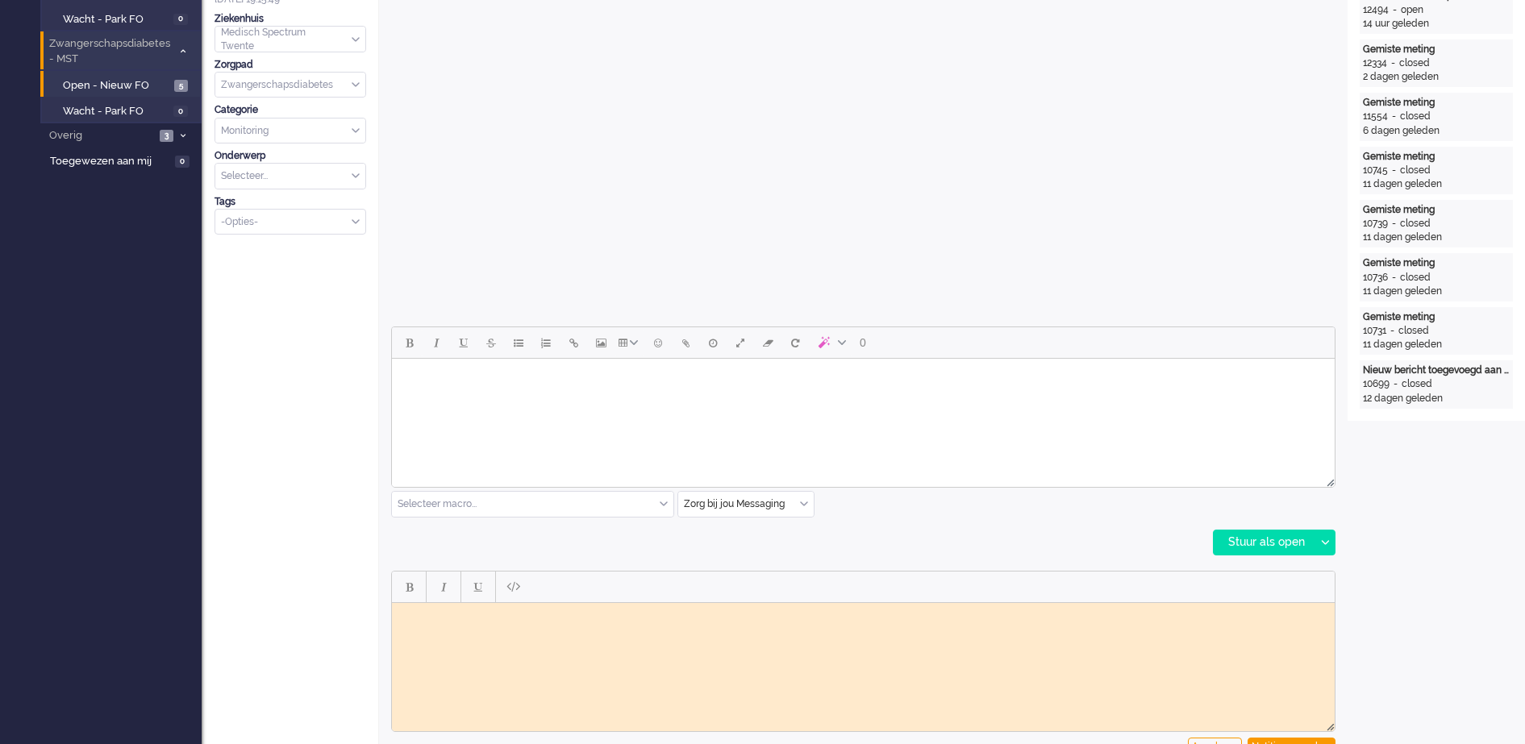
scroll to position [0, 0]
click at [430, 620] on body "Rich Text Area. Press ALT-0 for help." at bounding box center [863, 615] width 930 height 12
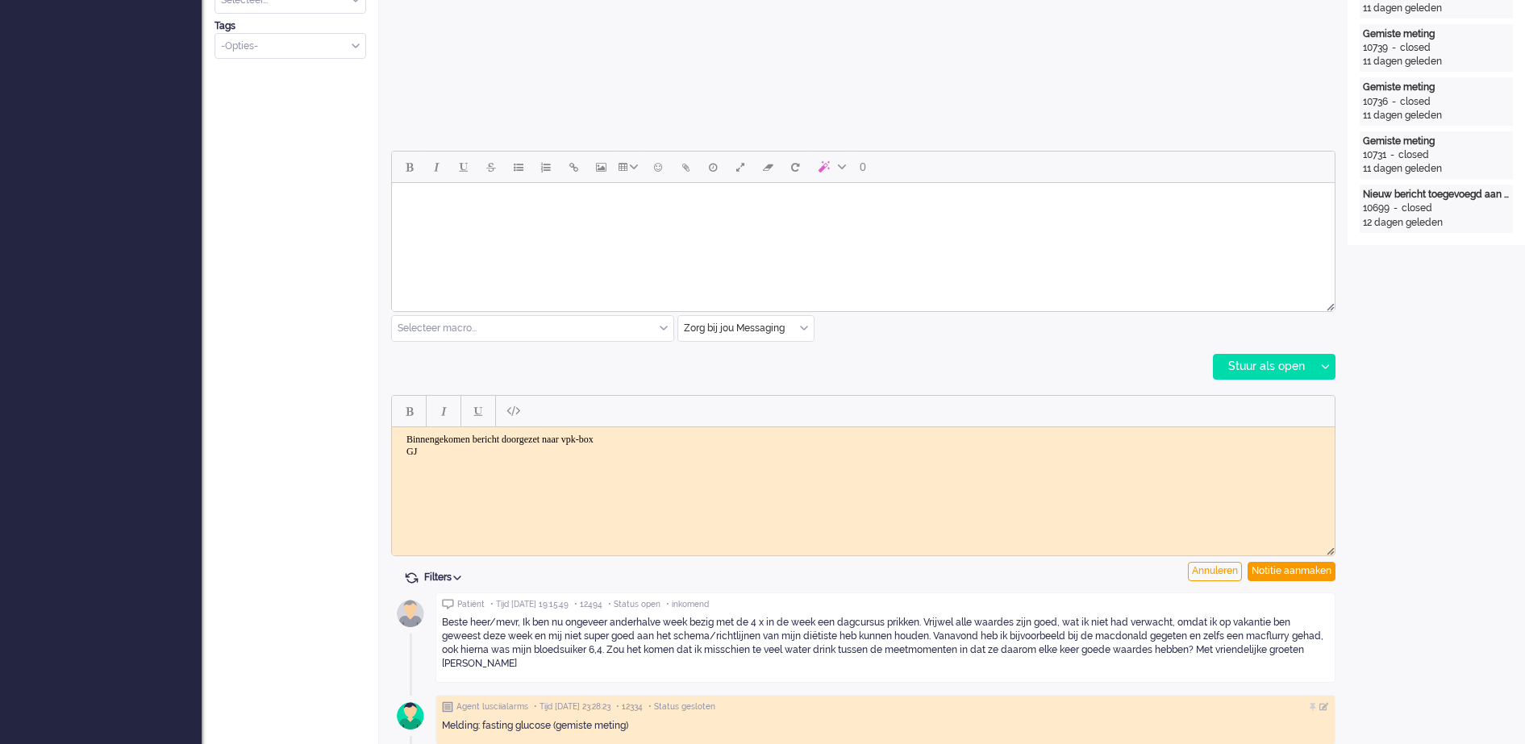
scroll to position [653, 0]
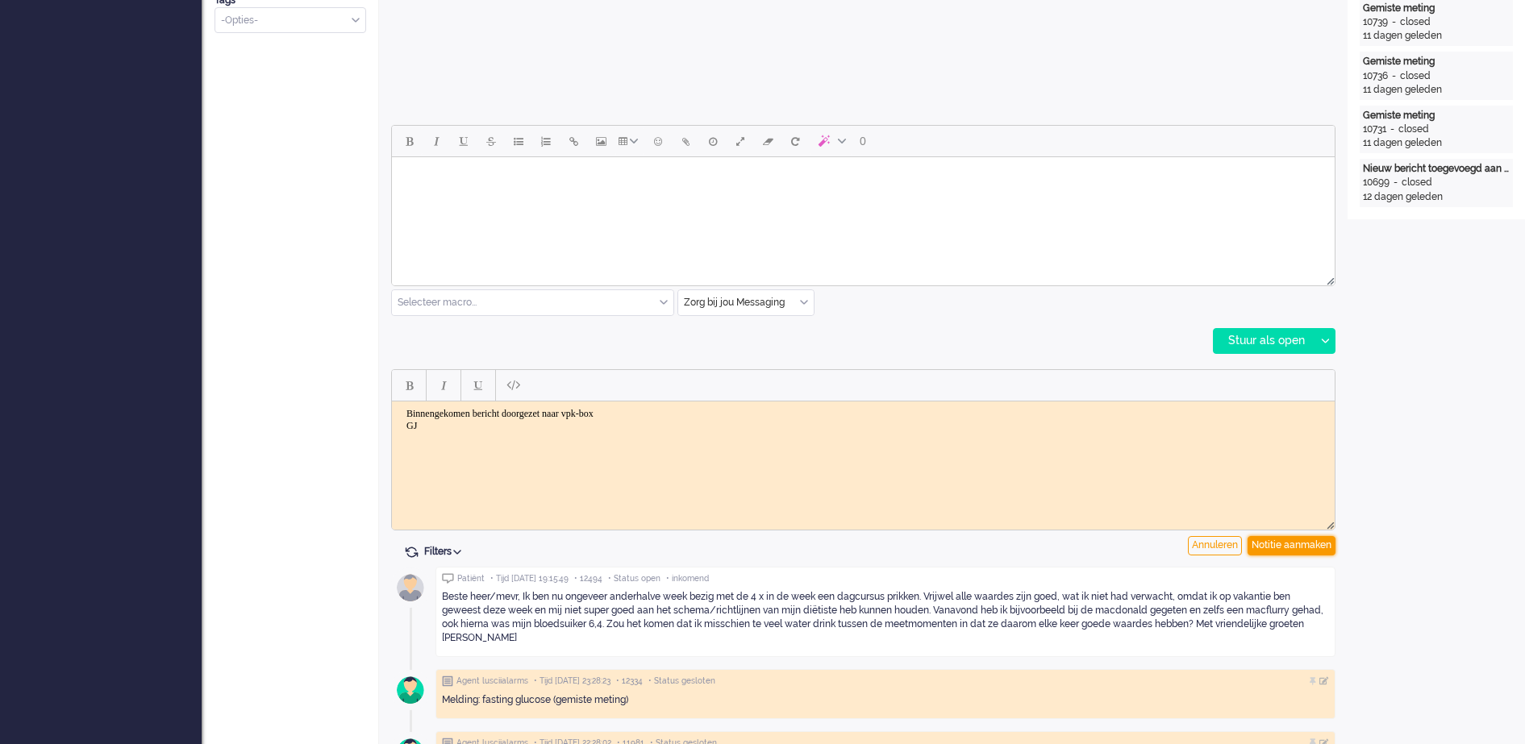
click at [1307, 546] on div "Notitie aanmaken" at bounding box center [1292, 545] width 88 height 19
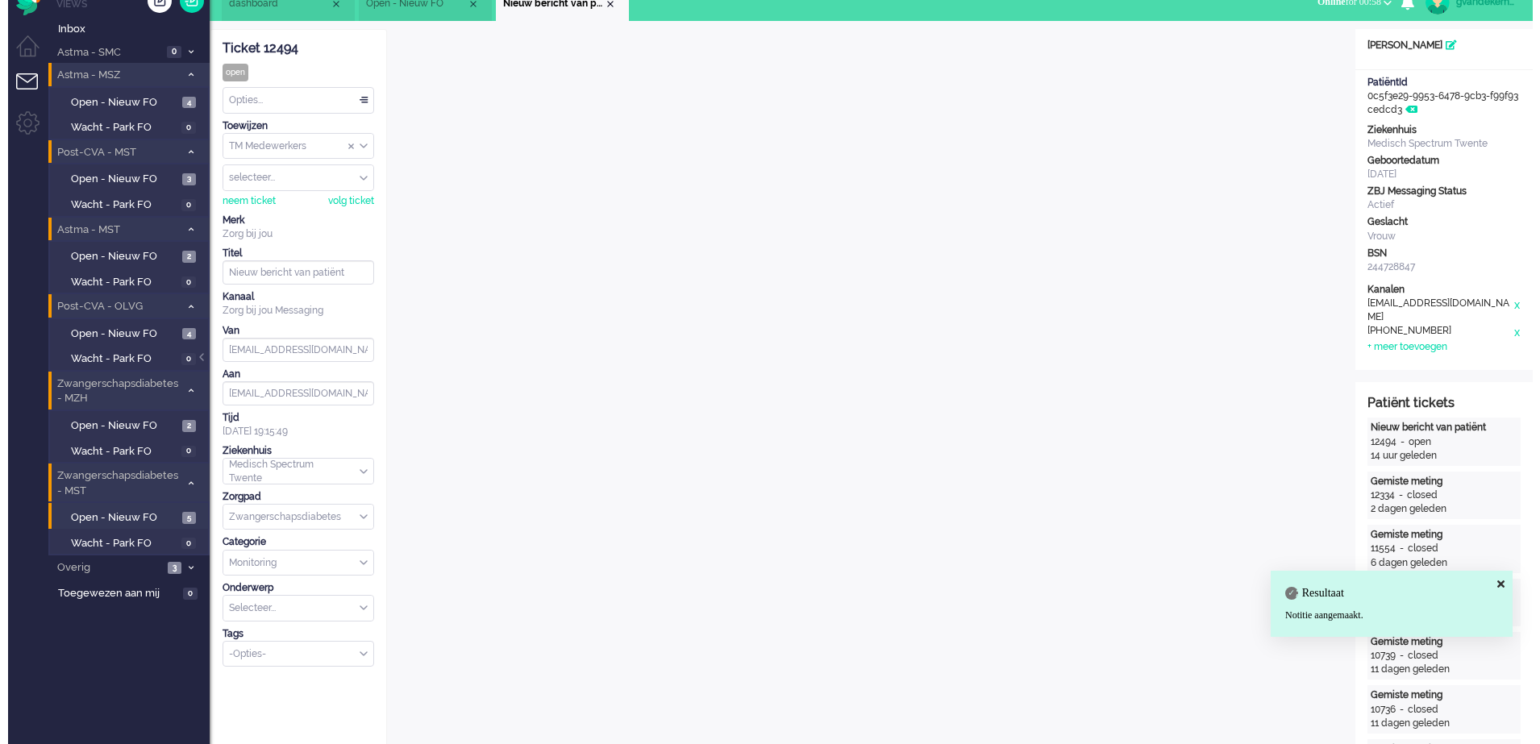
scroll to position [0, 0]
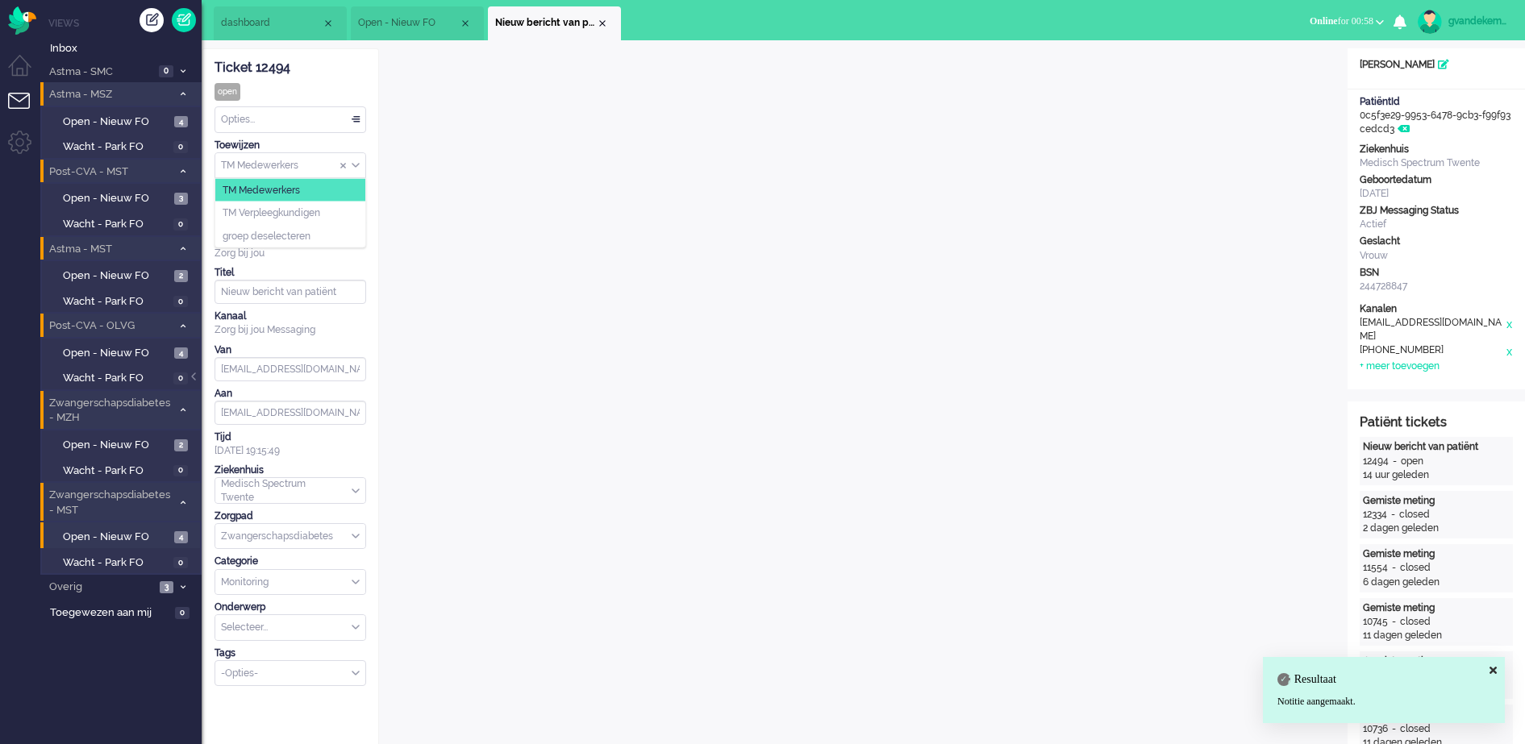
click at [356, 160] on div "TM Medewerkers" at bounding box center [290, 165] width 150 height 25
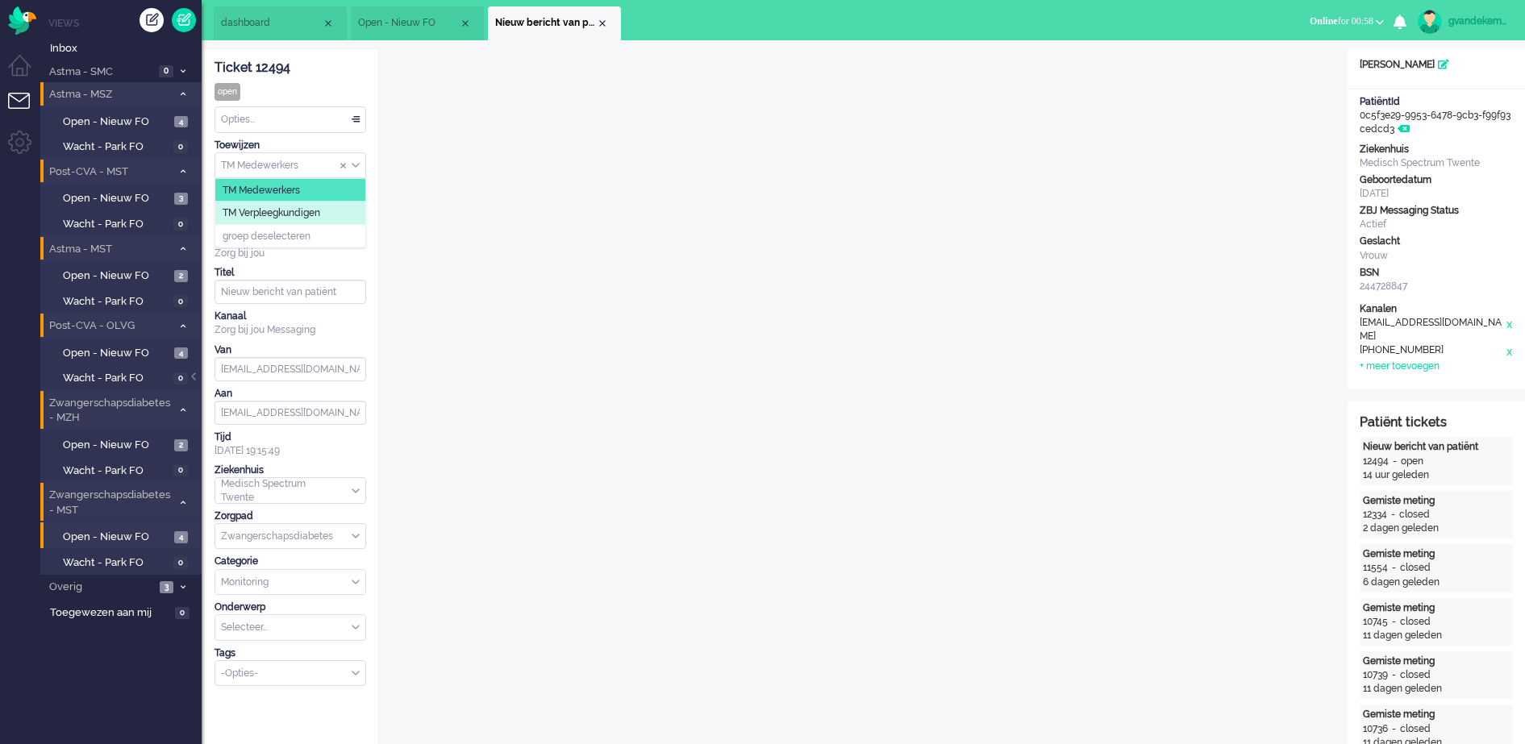
click at [316, 212] on span "TM Verpleegkundigen" at bounding box center [272, 213] width 98 height 14
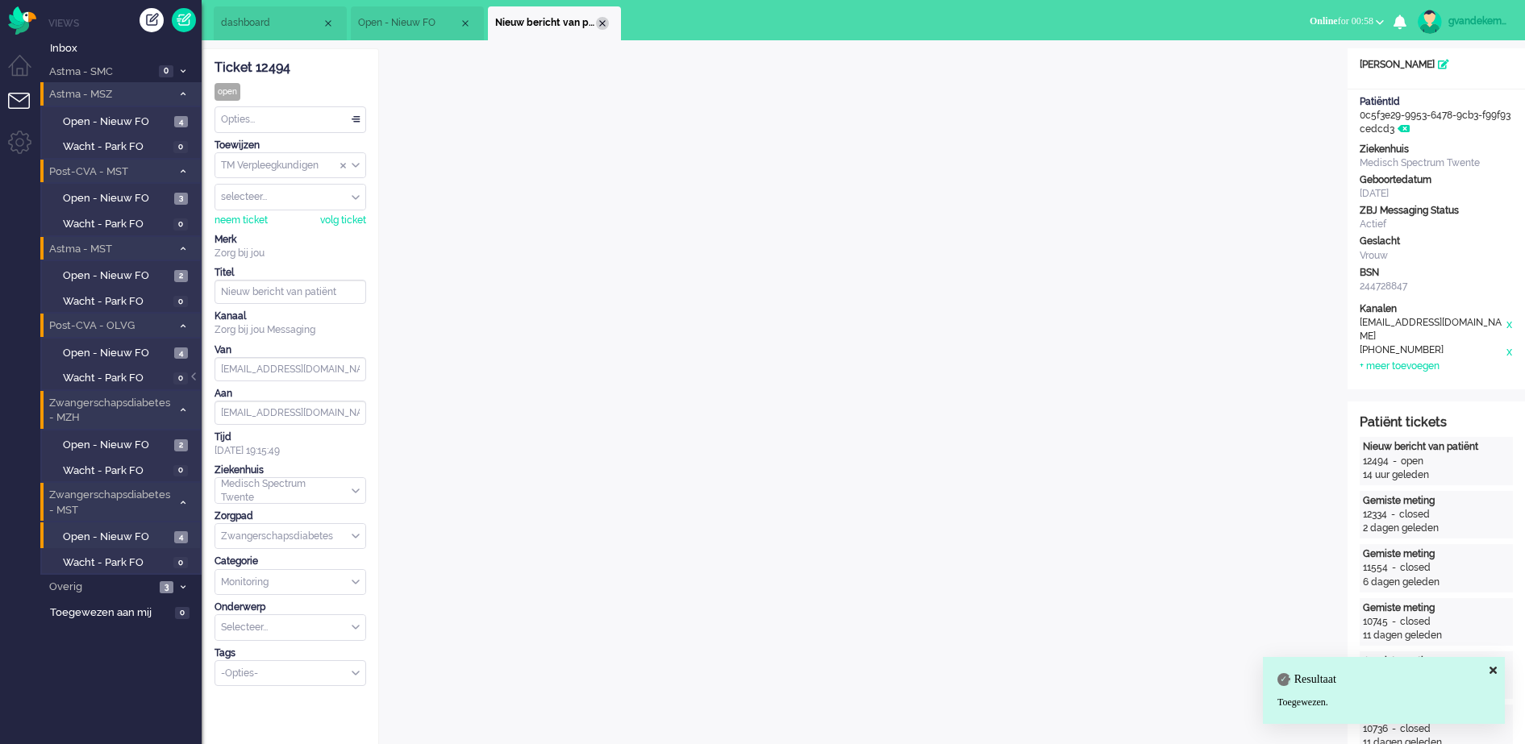
click at [602, 23] on div "Close tab" at bounding box center [602, 23] width 13 height 13
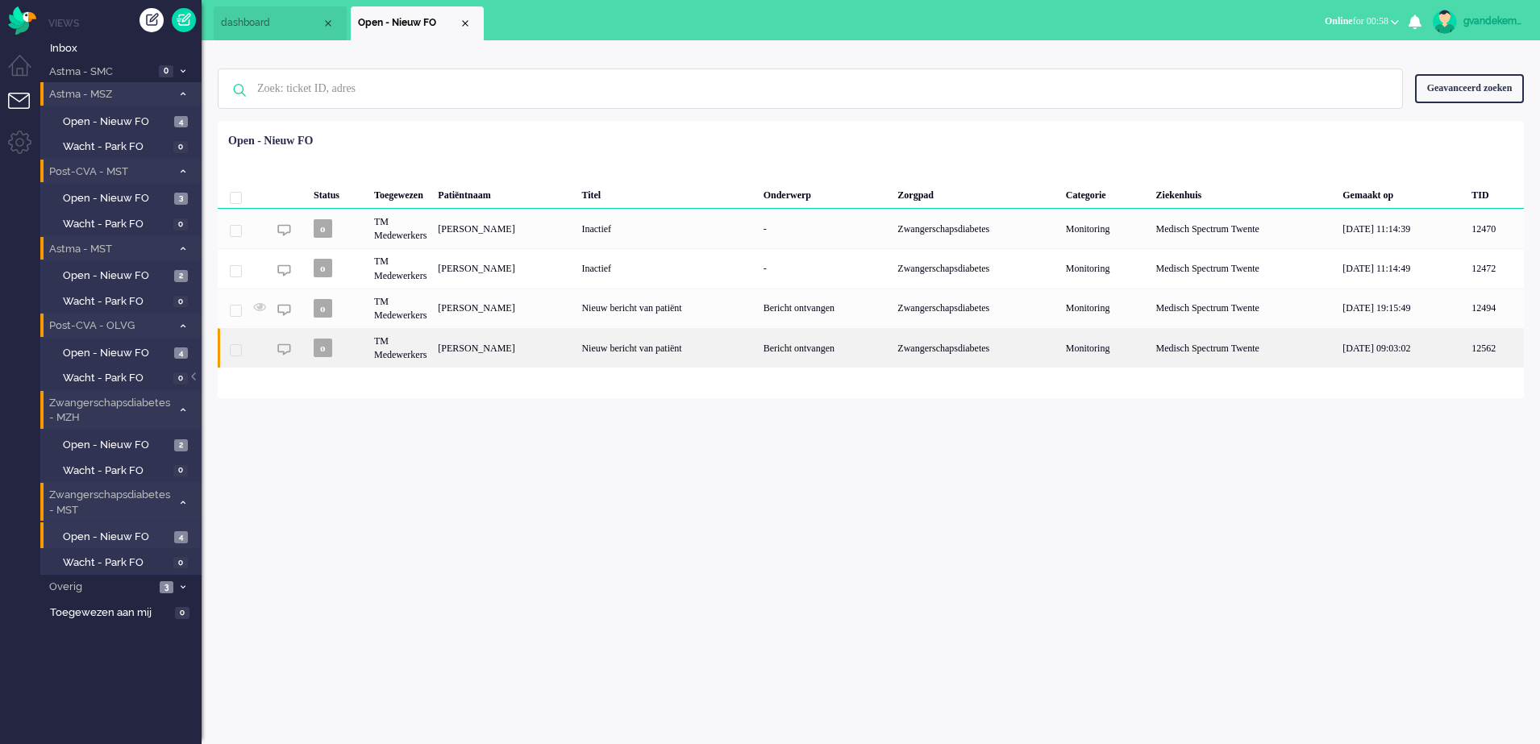
click at [715, 342] on div "Nieuw bericht van patiënt" at bounding box center [666, 348] width 181 height 40
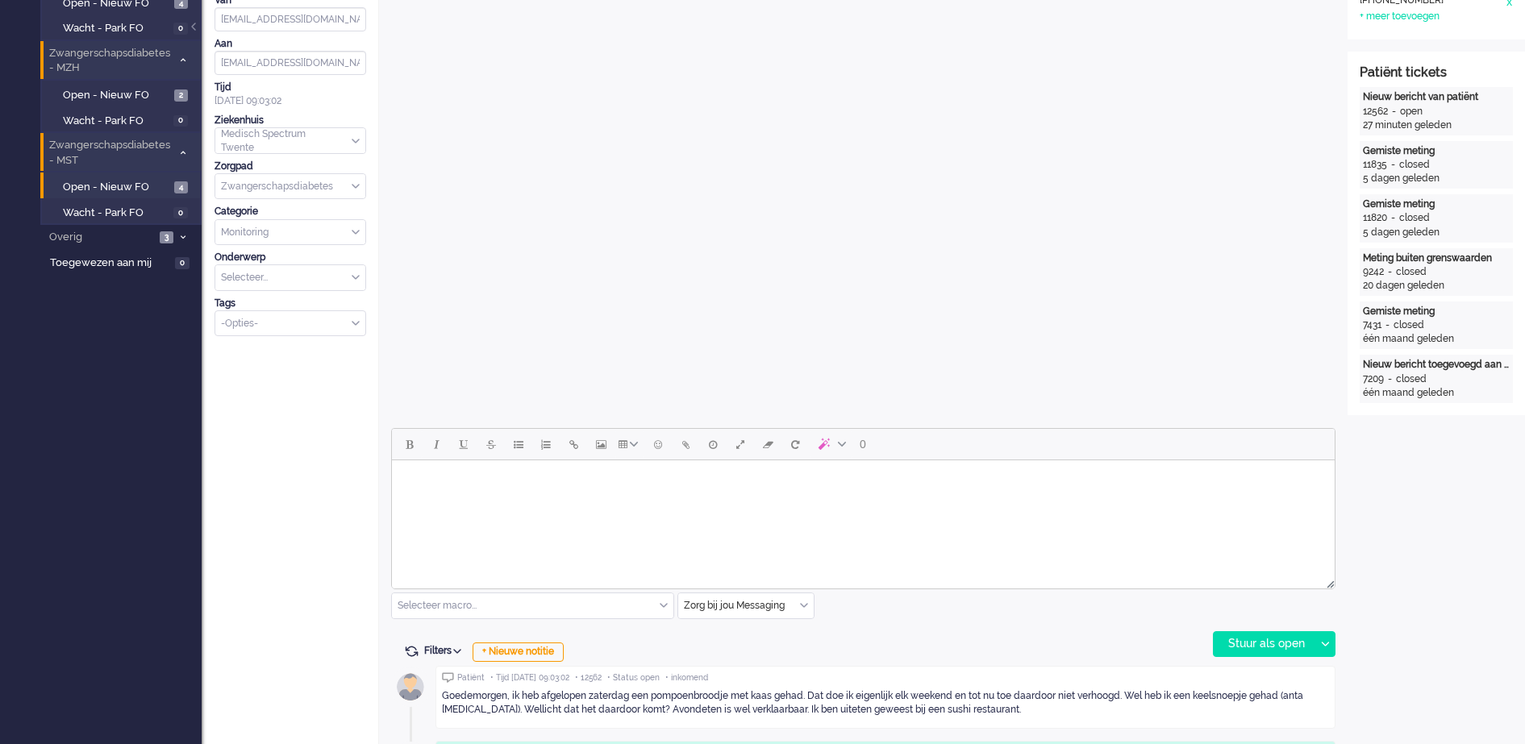
scroll to position [653, 0]
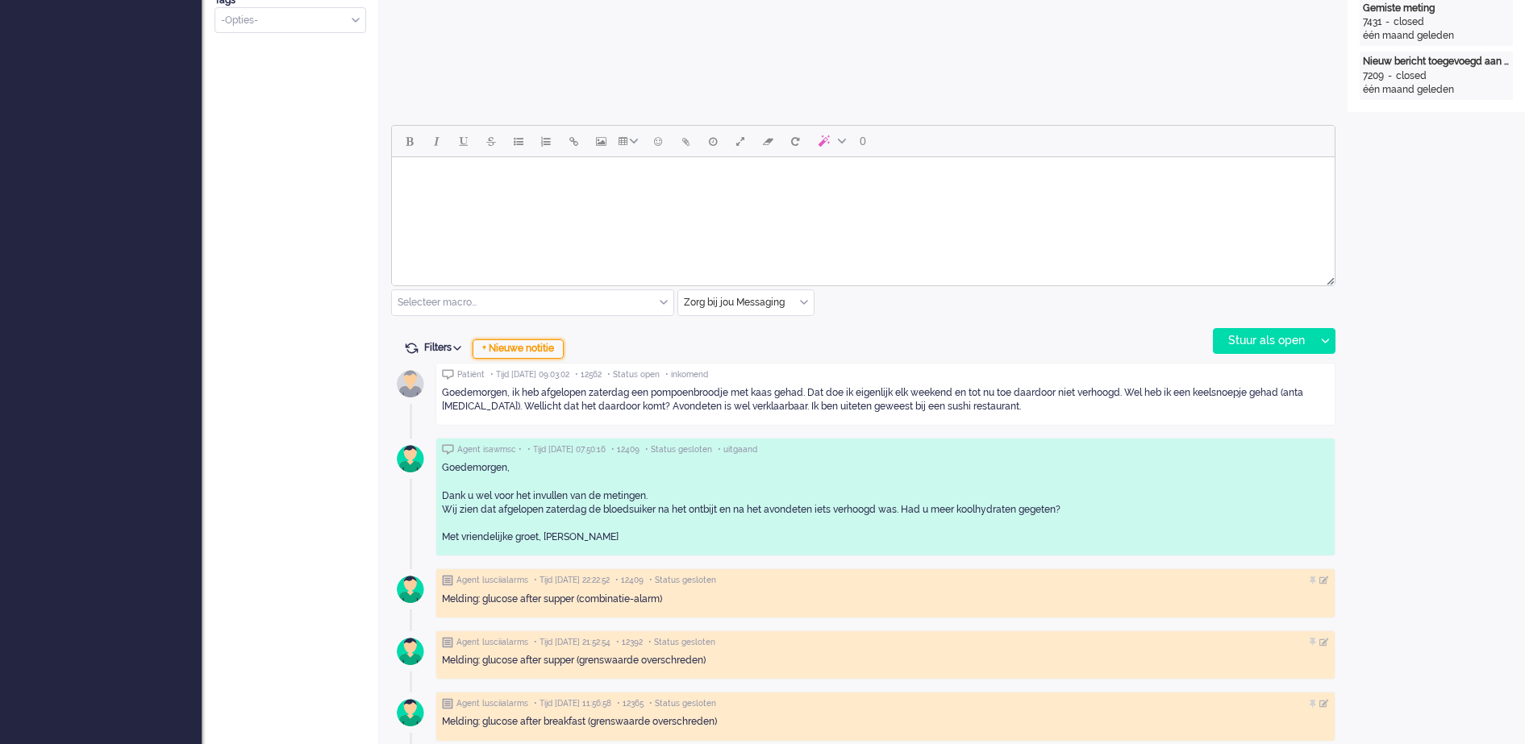
click at [531, 348] on div "+ Nieuwe notitie" at bounding box center [518, 349] width 91 height 19
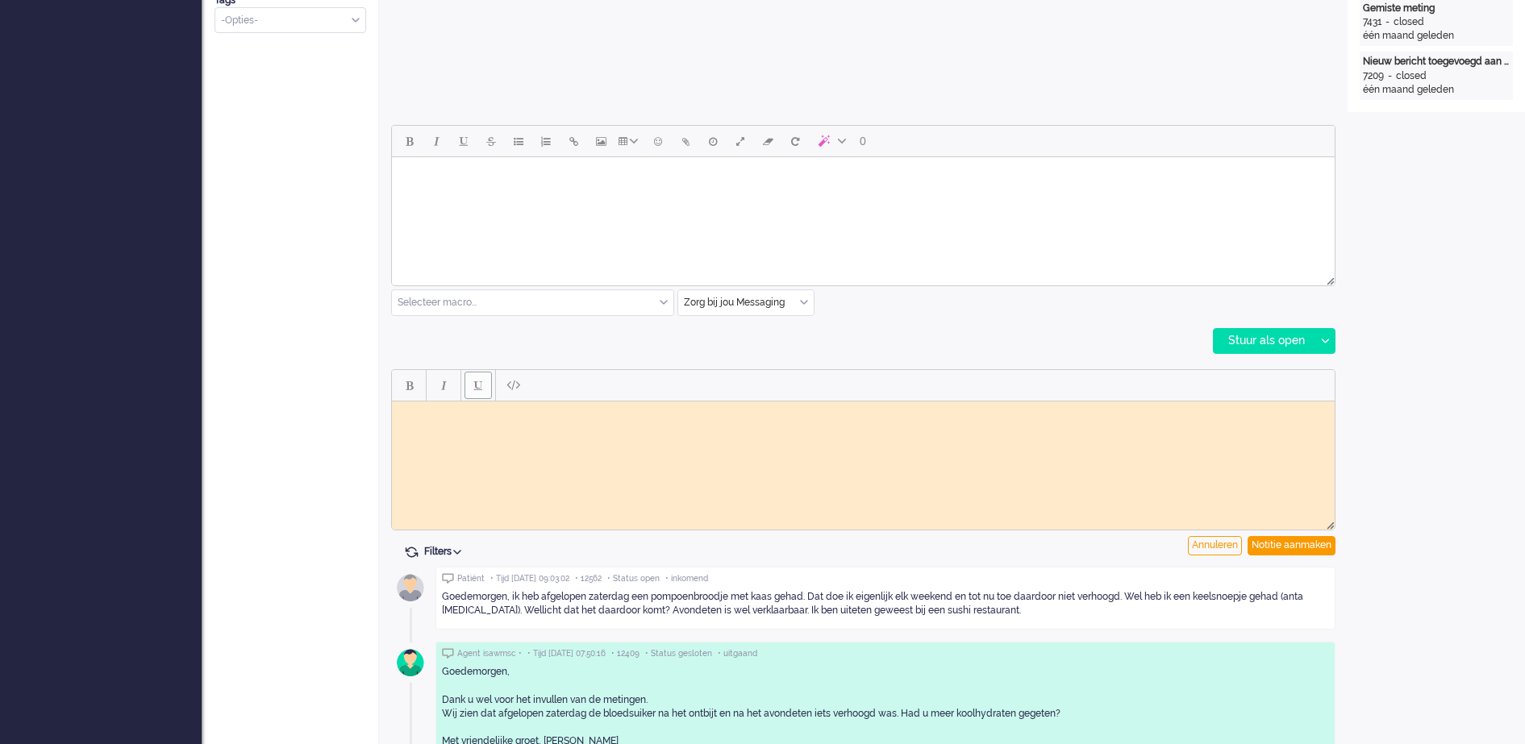
scroll to position [0, 0]
click at [435, 415] on body "Rich Text Area. Press ALT-0 for help." at bounding box center [863, 413] width 930 height 12
click at [1261, 544] on div "Notitie aanmaken" at bounding box center [1292, 545] width 88 height 19
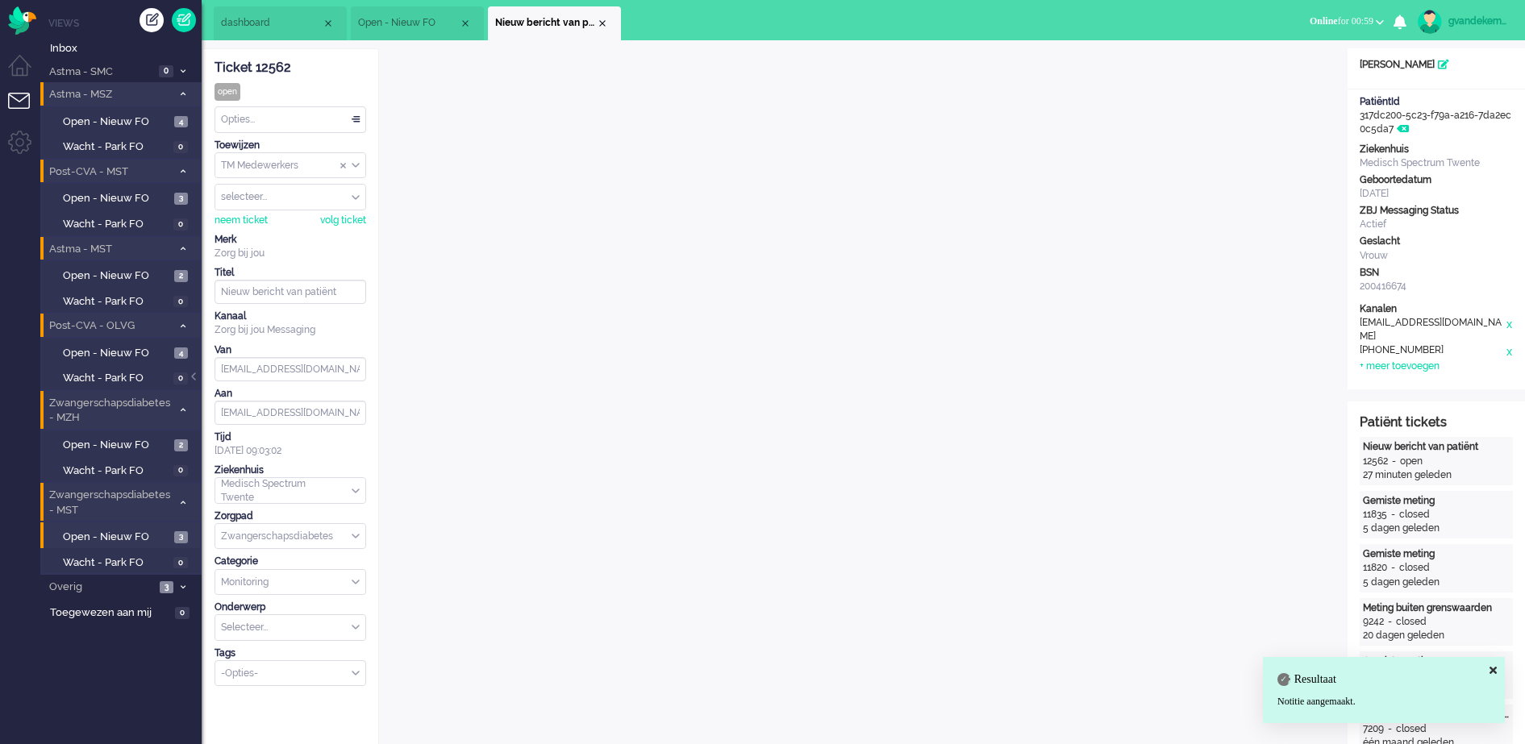
click at [353, 166] on div "TM Medewerkers" at bounding box center [290, 165] width 150 height 25
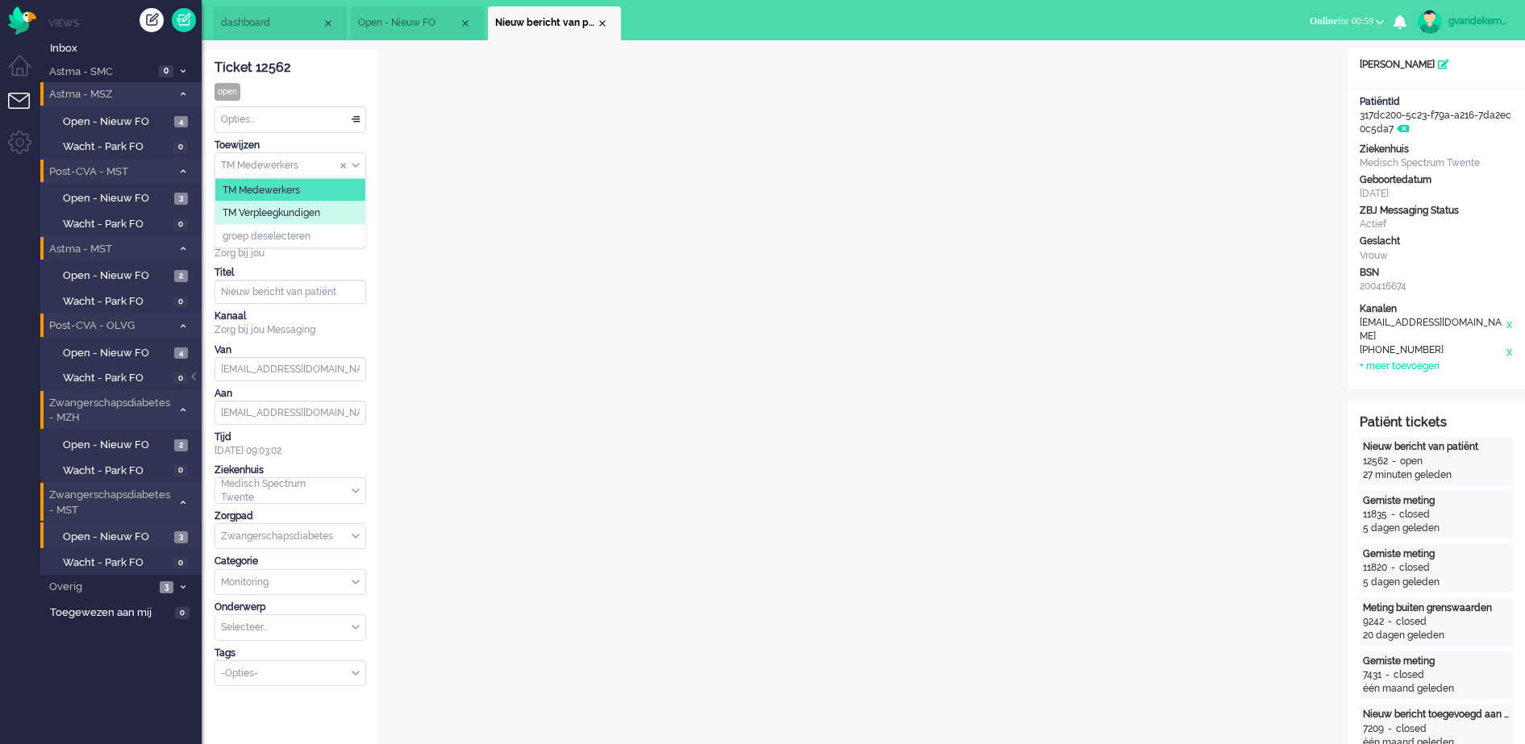
click at [323, 210] on li "TM Verpleegkundigen" at bounding box center [290, 213] width 150 height 23
click at [606, 24] on div "Close tab" at bounding box center [602, 23] width 13 height 13
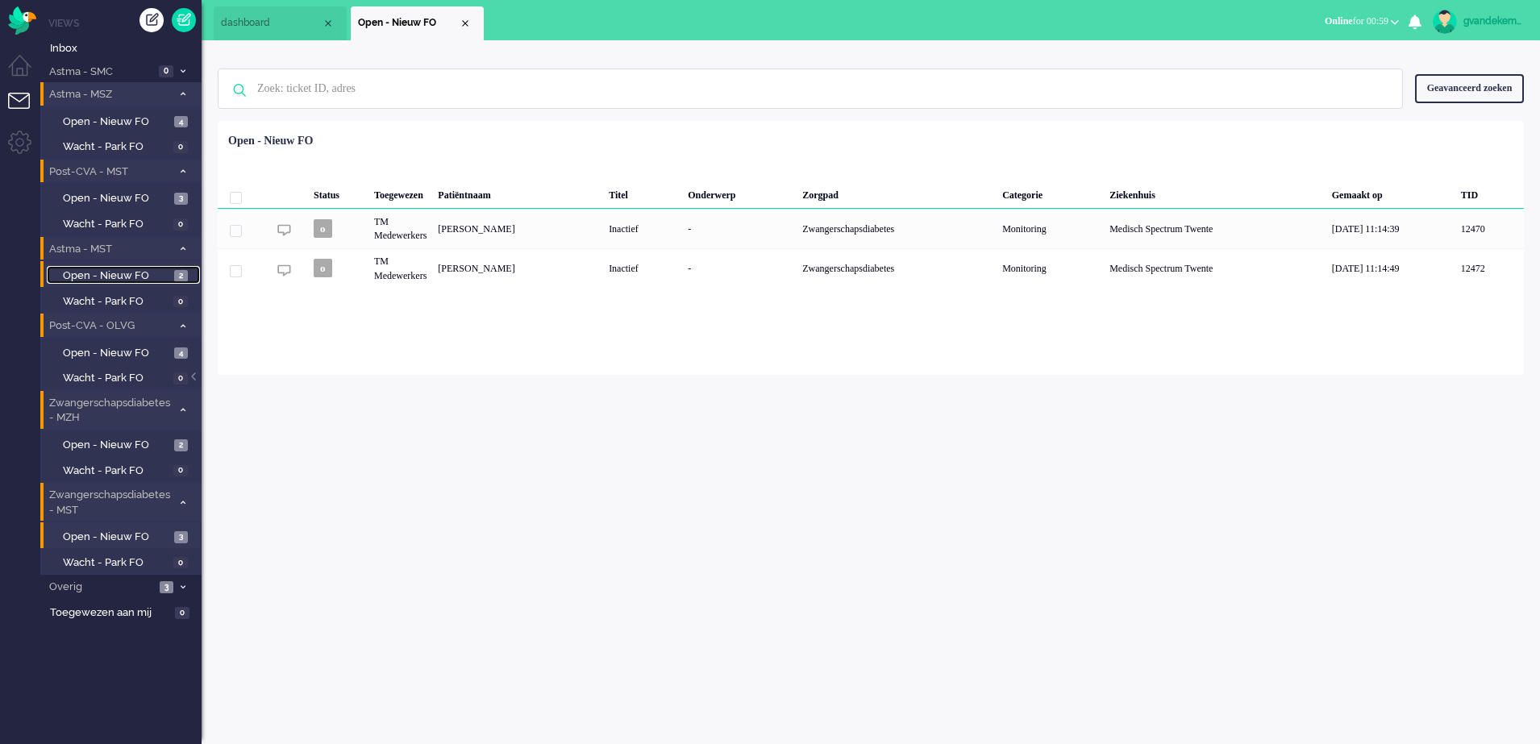
click at [131, 269] on span "Open - Nieuw FO" at bounding box center [116, 276] width 107 height 15
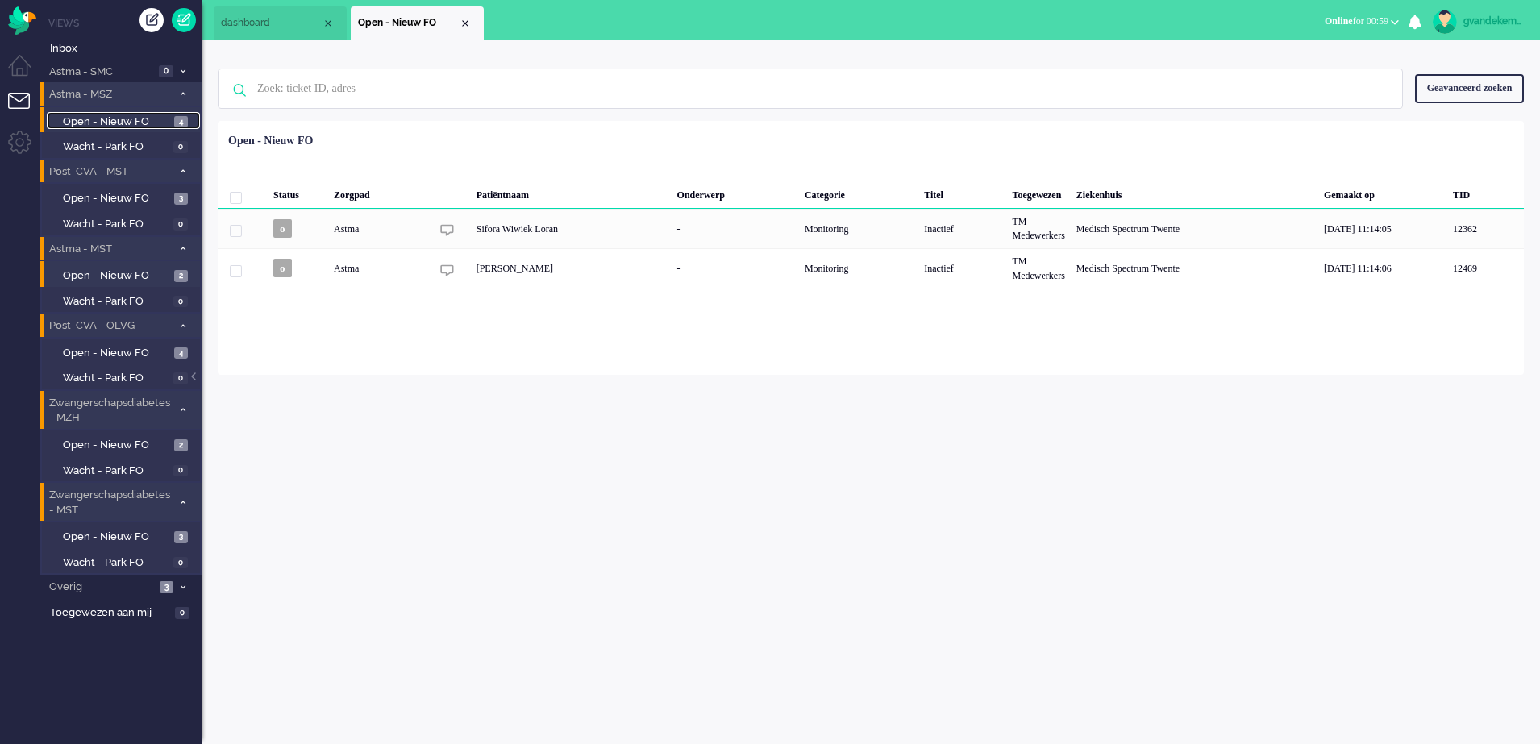
click at [140, 123] on span "Open - Nieuw FO" at bounding box center [116, 122] width 107 height 15
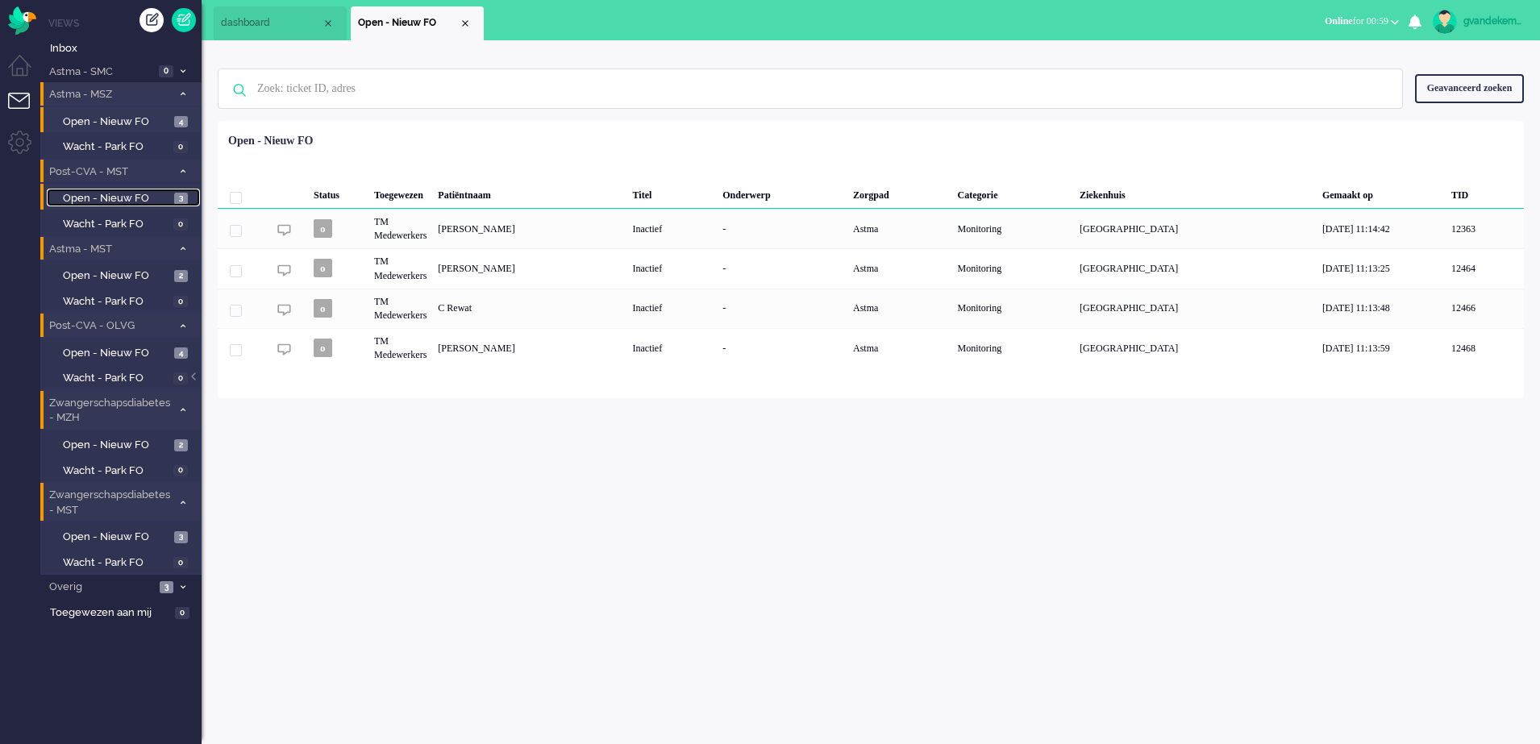
click at [148, 197] on span "Open - Nieuw FO" at bounding box center [116, 198] width 107 height 15
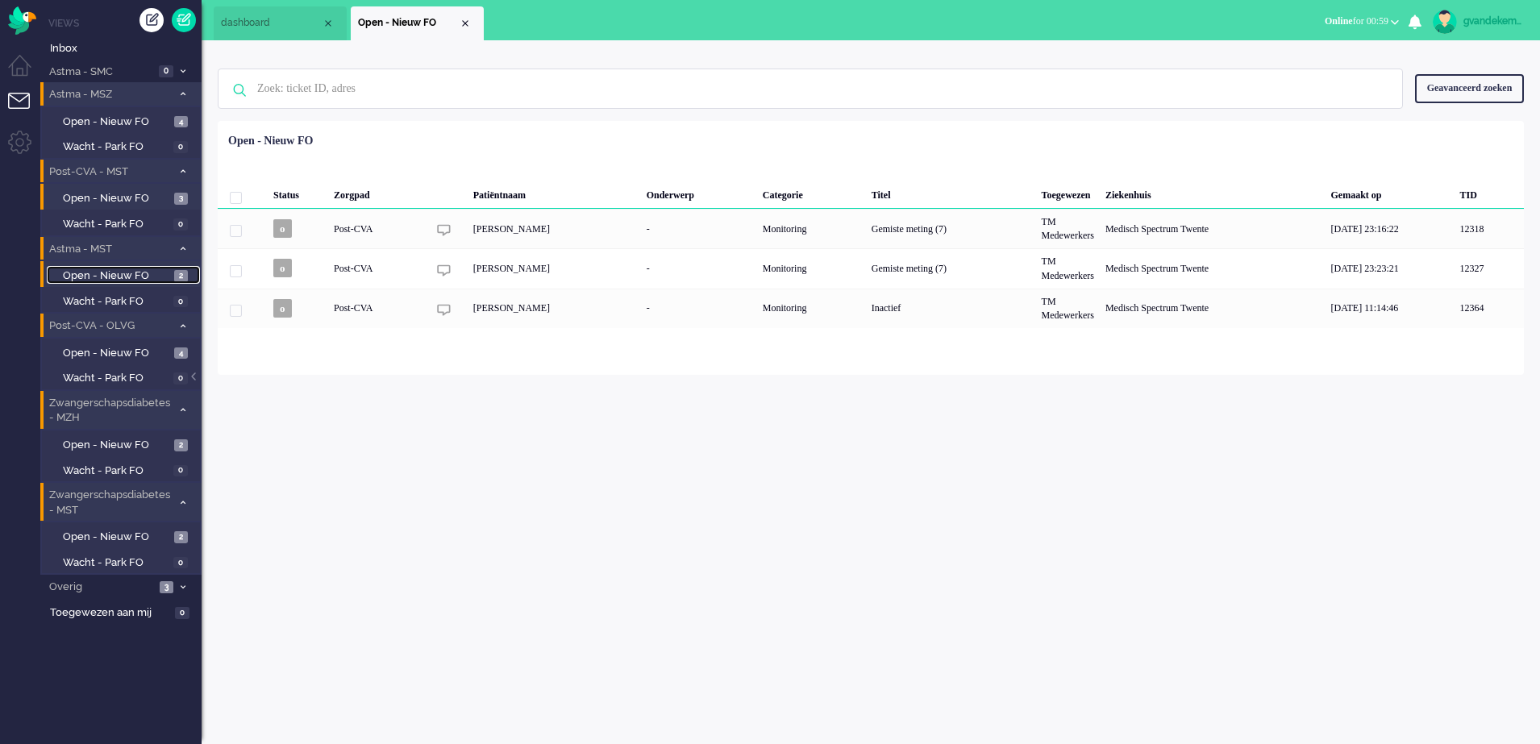
click at [151, 277] on span "Open - Nieuw FO" at bounding box center [116, 276] width 107 height 15
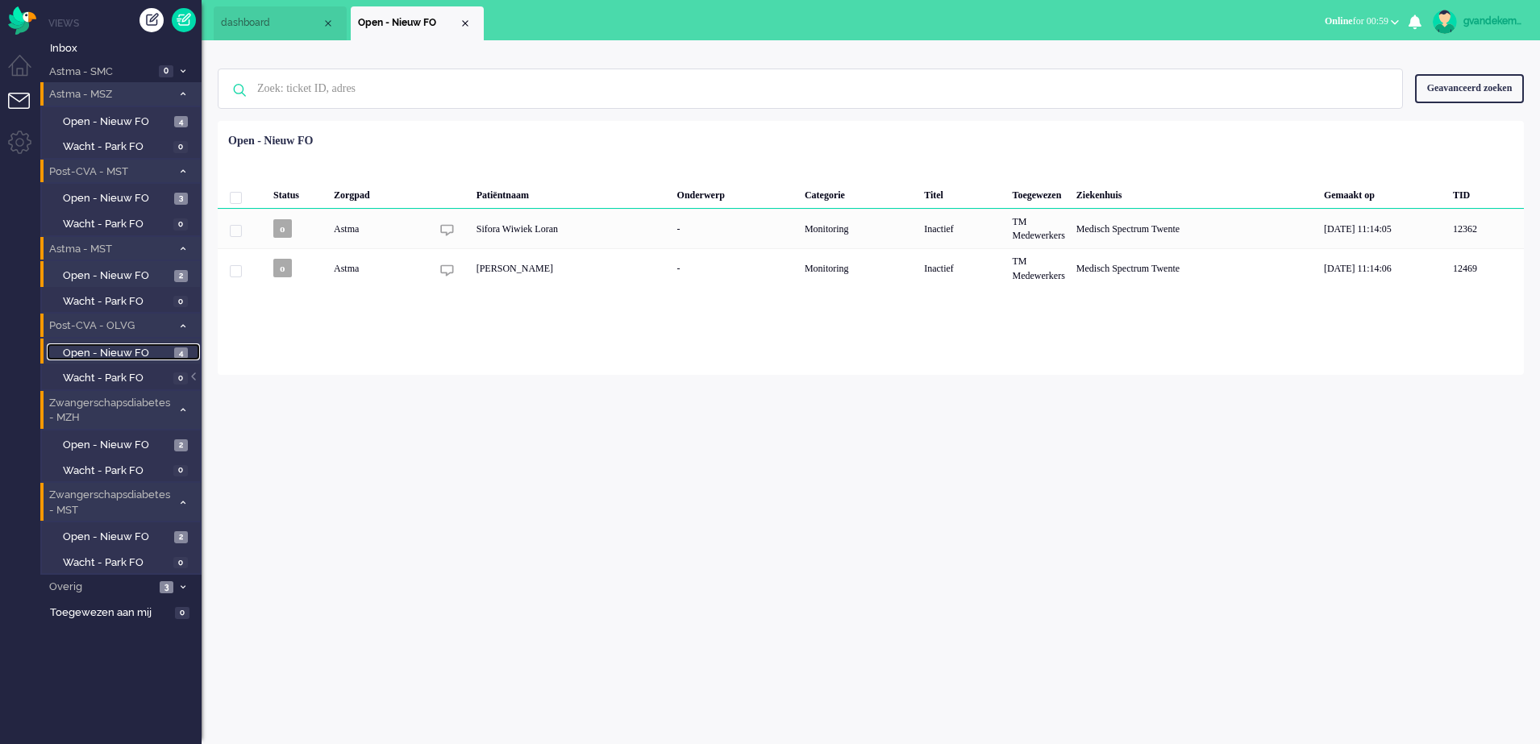
click at [146, 352] on span "Open - Nieuw FO" at bounding box center [116, 353] width 107 height 15
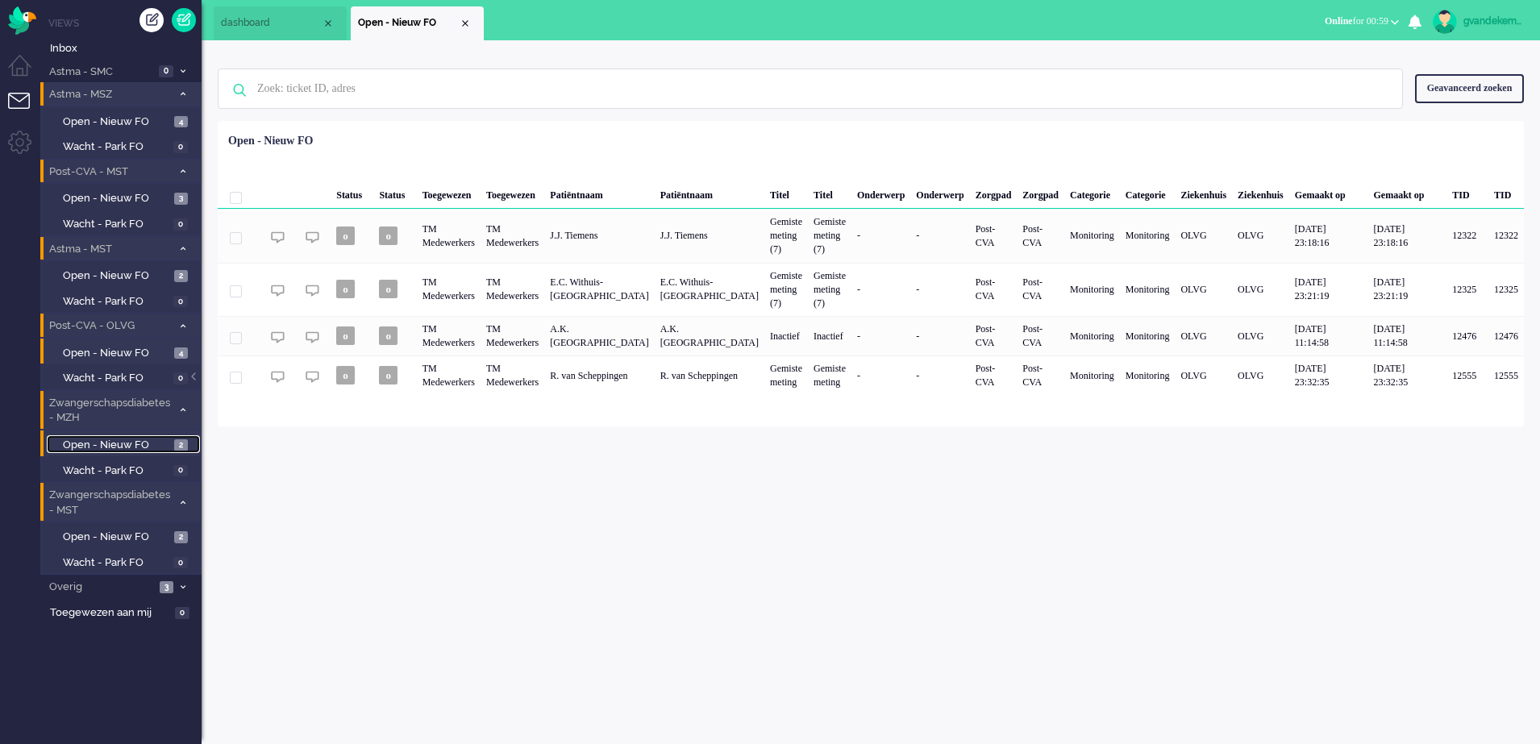
click at [152, 438] on span "Open - Nieuw FO" at bounding box center [116, 445] width 107 height 15
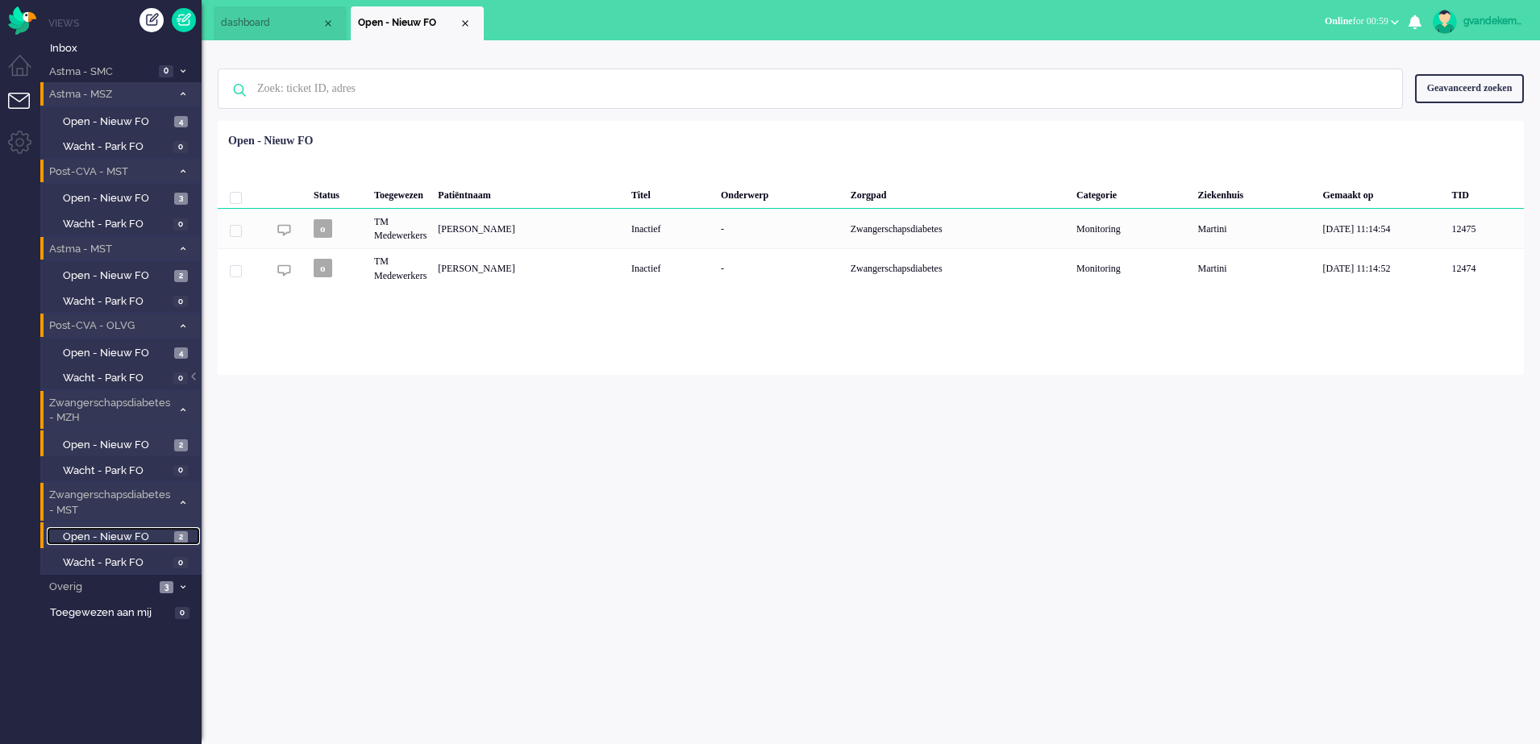
click at [140, 533] on span "Open - Nieuw FO" at bounding box center [116, 537] width 107 height 15
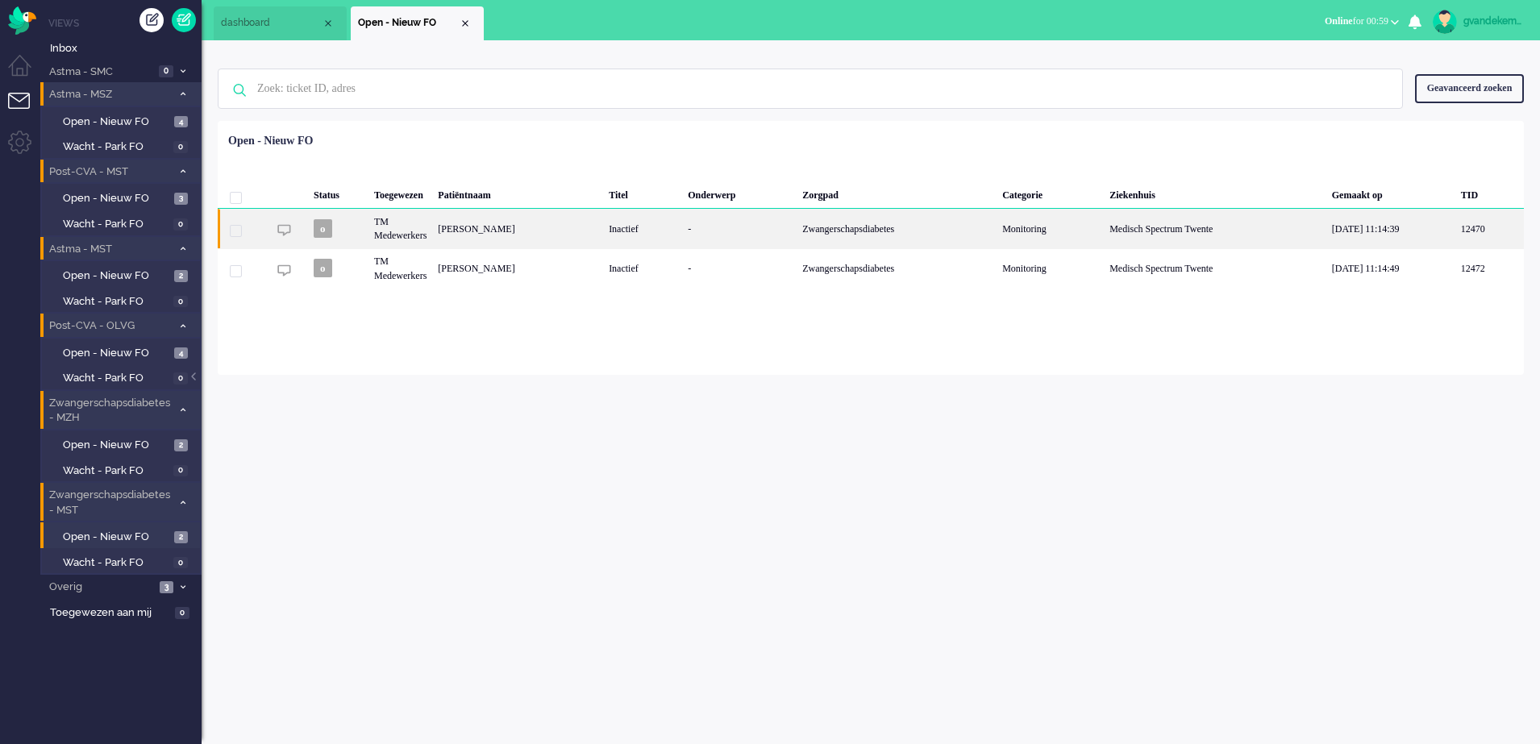
click at [652, 229] on div "Inactief" at bounding box center [642, 229] width 79 height 40
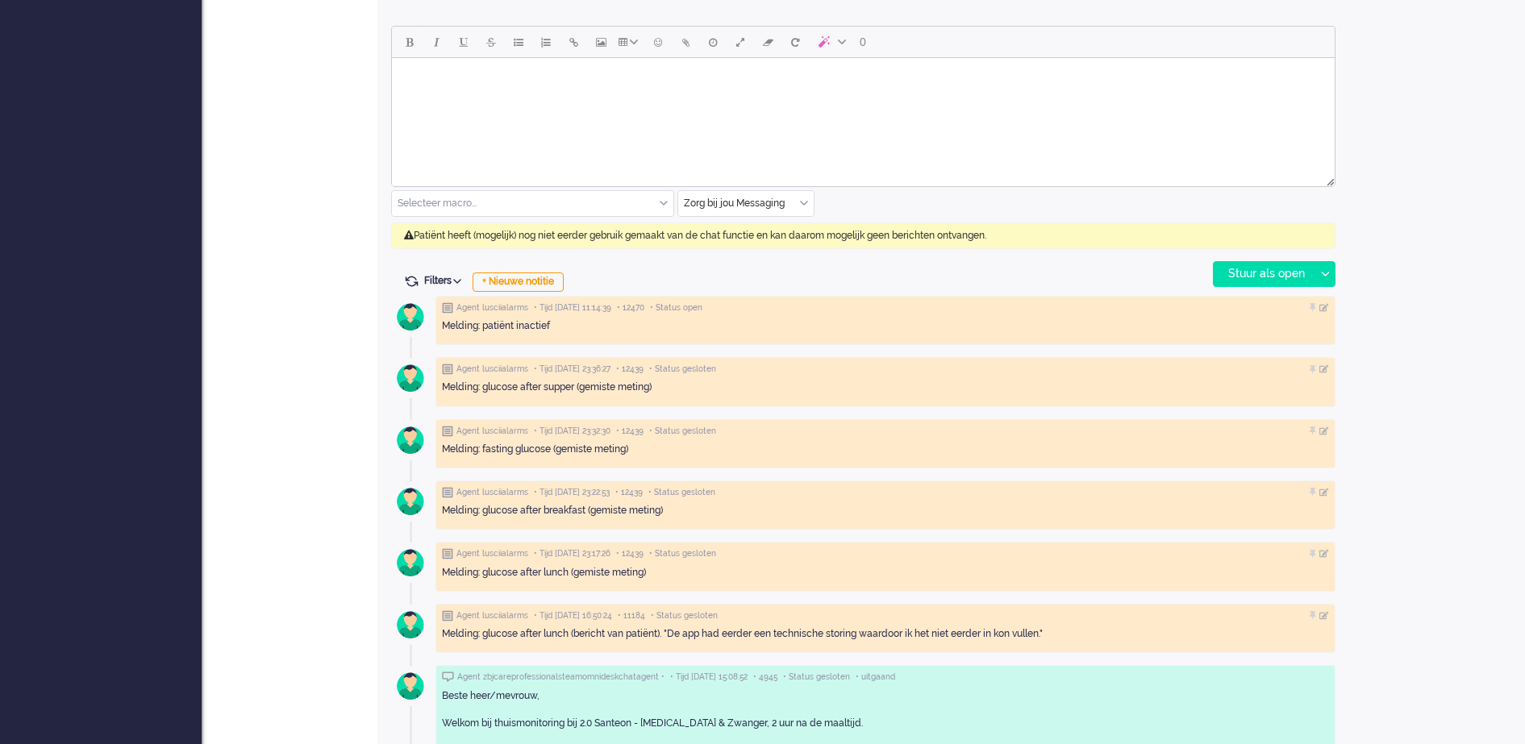
scroll to position [754, 0]
click at [502, 279] on div "+ Nieuwe notitie" at bounding box center [518, 280] width 91 height 19
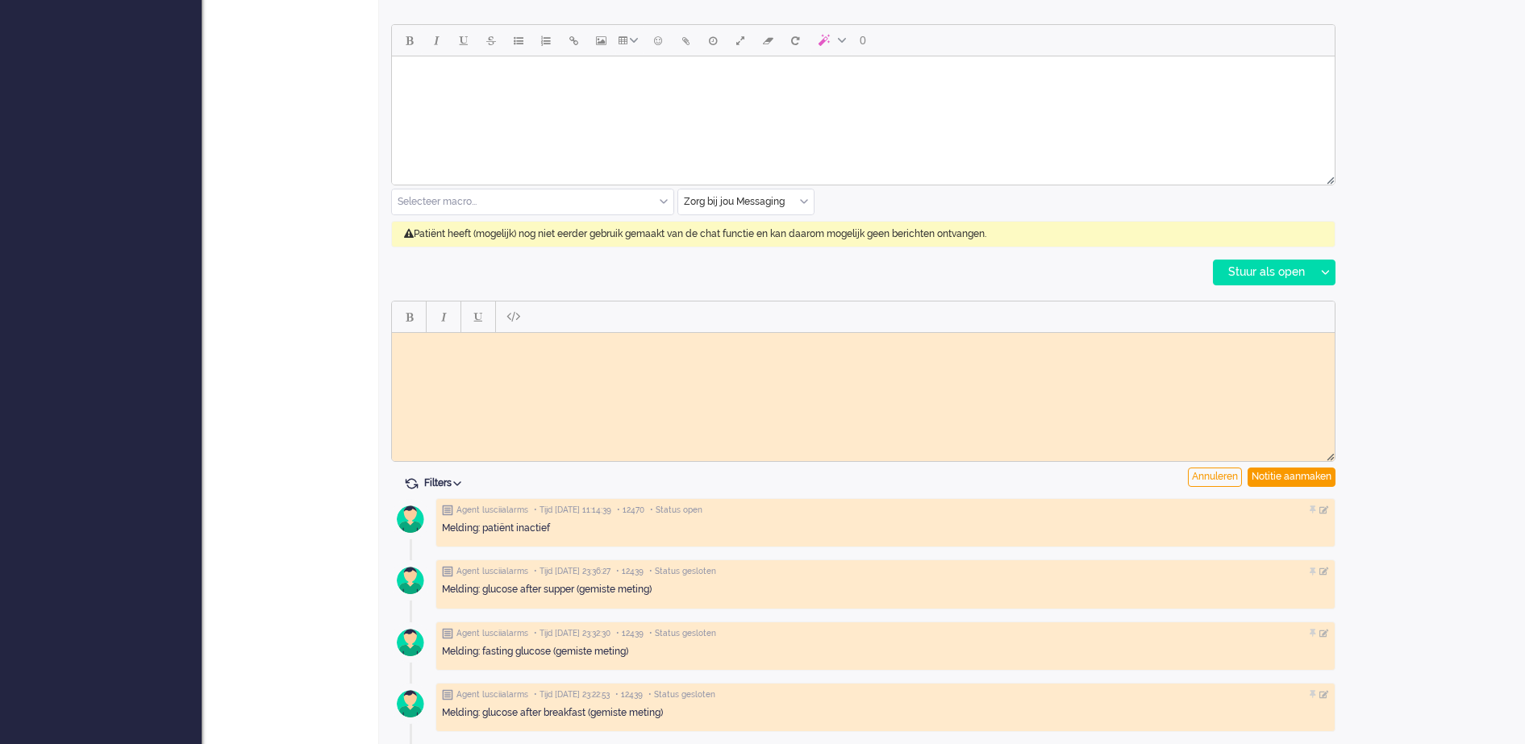
scroll to position [0, 0]
click at [465, 341] on body "Rich Text Area. Press ALT-0 for help." at bounding box center [863, 345] width 930 height 12
drag, startPoint x: 641, startPoint y: 344, endPoint x: 623, endPoint y: 344, distance: 18.5
click at [623, 344] on body "Conform werkinsturcite naar vpk-box doorgezet GJ" at bounding box center [863, 351] width 930 height 24
click at [670, 340] on body "Conform werkinsturcite naar vpk-box doorgezet GJ" at bounding box center [863, 351] width 930 height 24
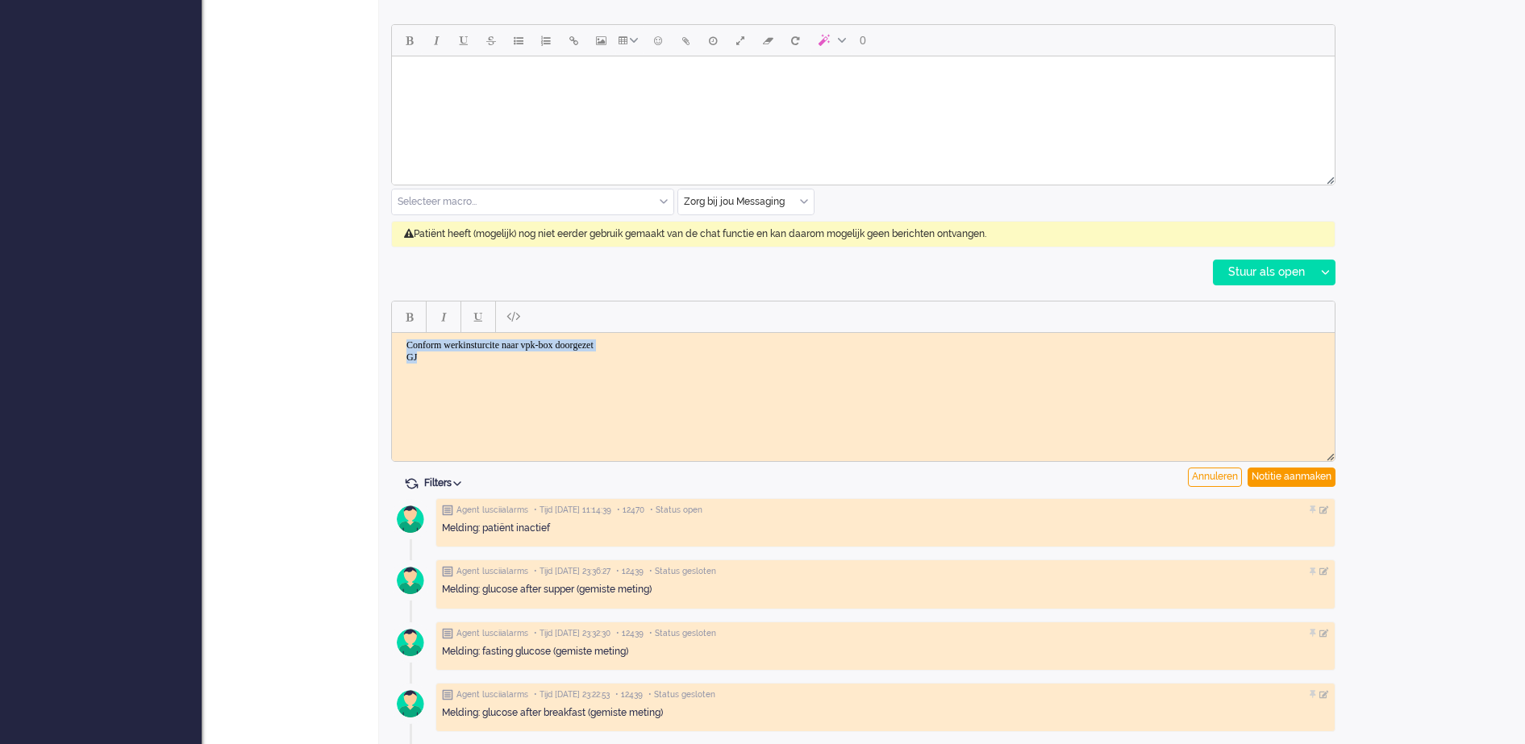
drag, startPoint x: 426, startPoint y: 355, endPoint x: 777, endPoint y: 681, distance: 479.3
click at [392, 348] on html "Conform werkinsturcite naar vpk-box doorgezet GJ" at bounding box center [863, 350] width 943 height 37
copy body "Conform werkinsturcite naar vpk-box doorgezet GJ"
click at [675, 369] on html "Conform werkinsturcite naar vpk-box doorgezet GJ" at bounding box center [863, 350] width 943 height 37
click at [1294, 479] on div "Notitie aanmaken" at bounding box center [1292, 477] width 88 height 19
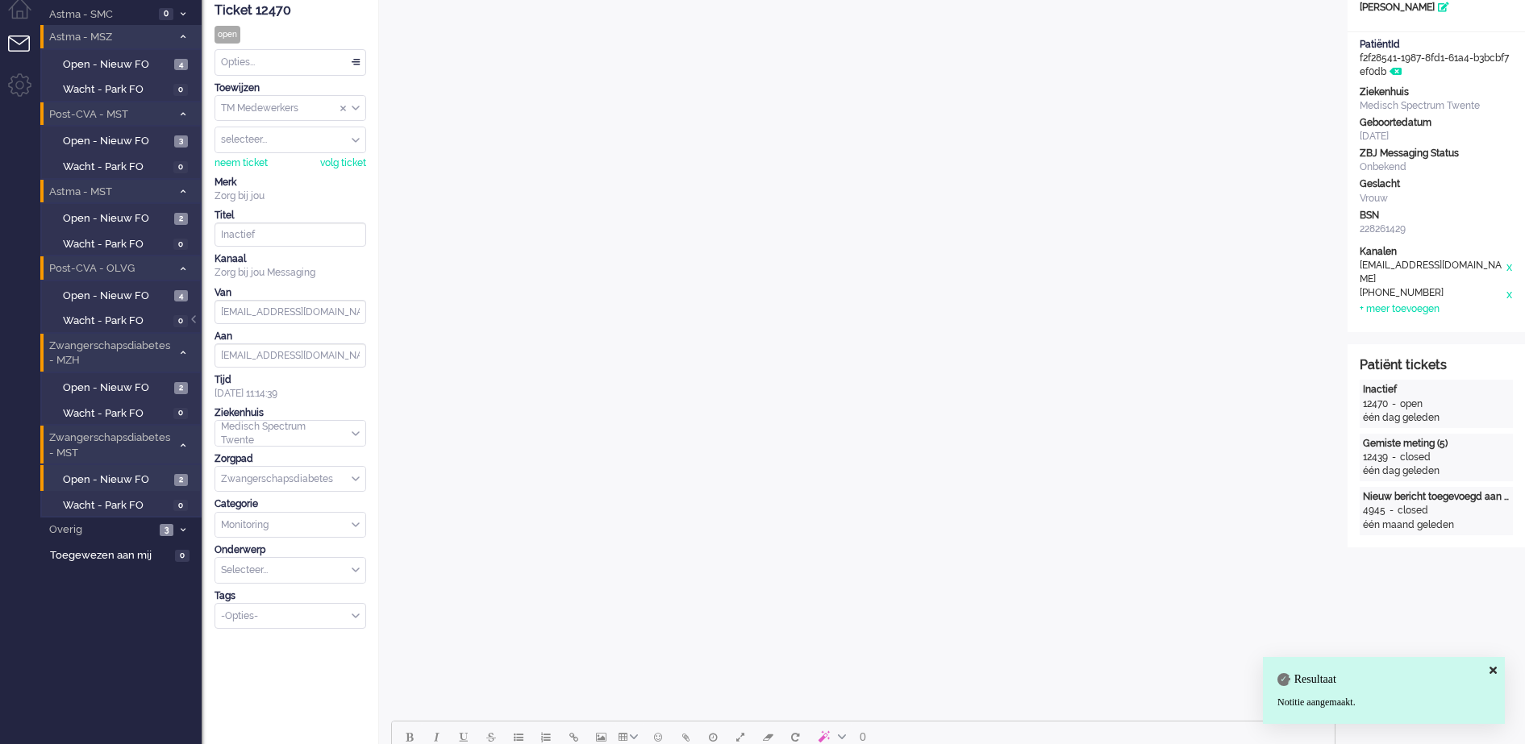
scroll to position [48, 0]
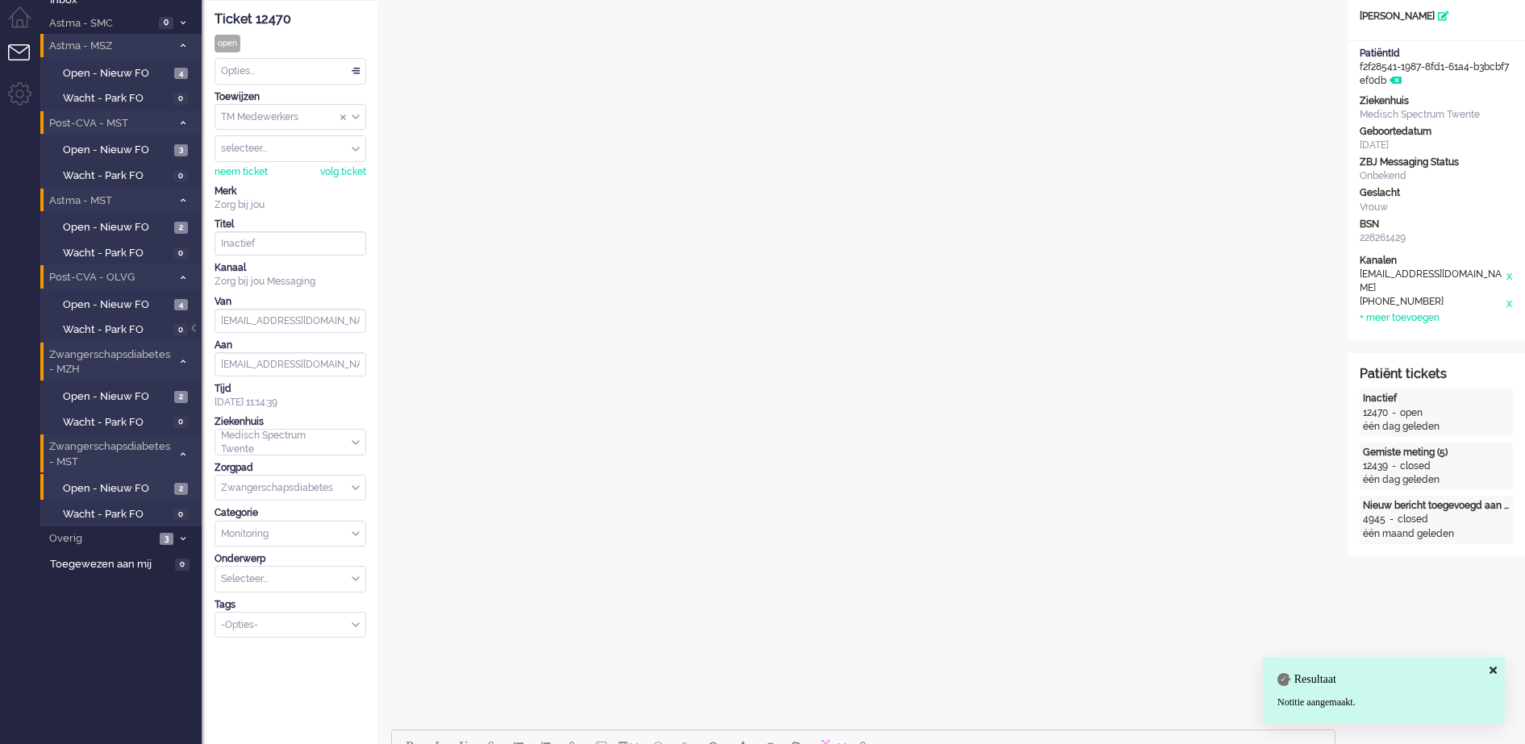
click at [355, 115] on div "TM Medewerkers" at bounding box center [290, 117] width 150 height 25
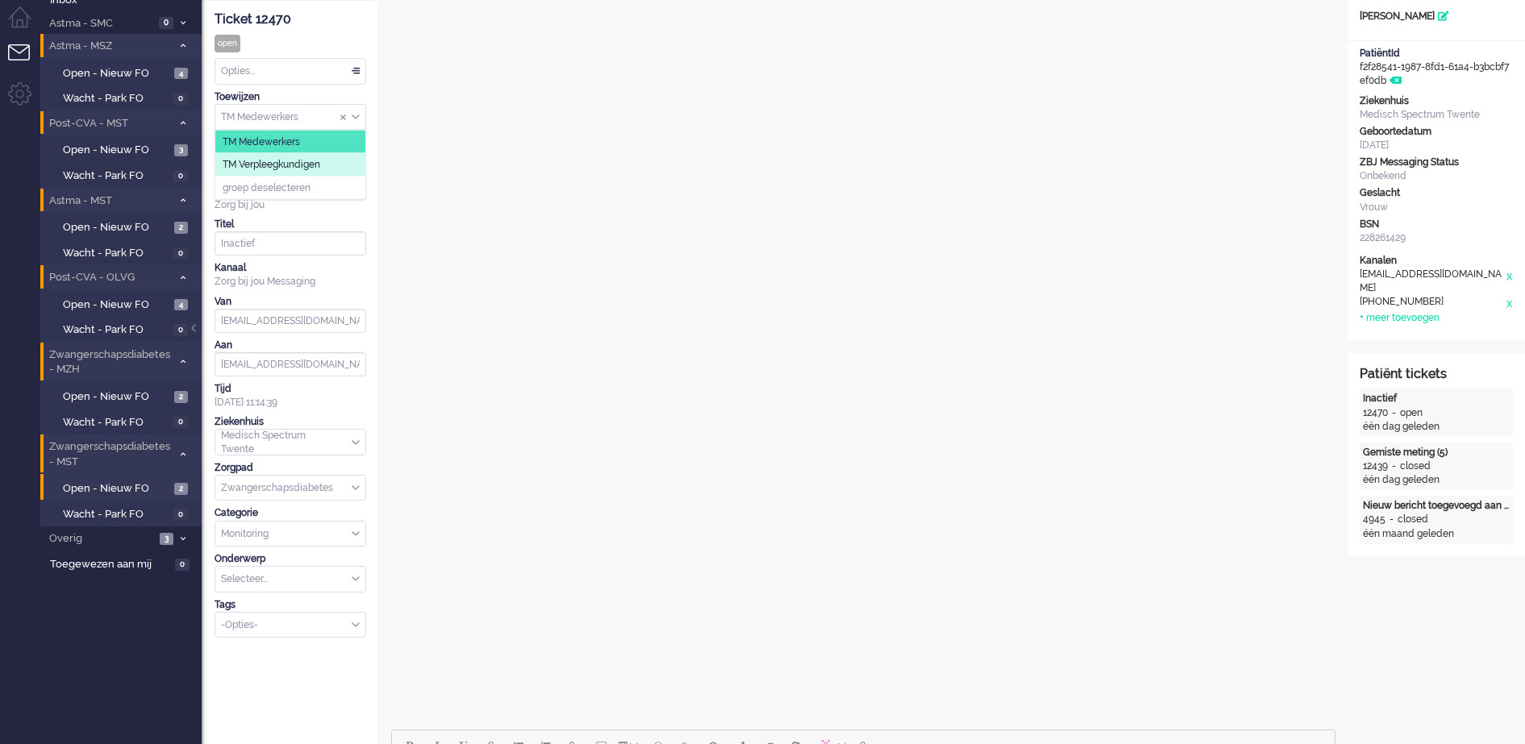
click at [331, 162] on li "TM Verpleegkundigen" at bounding box center [290, 164] width 150 height 23
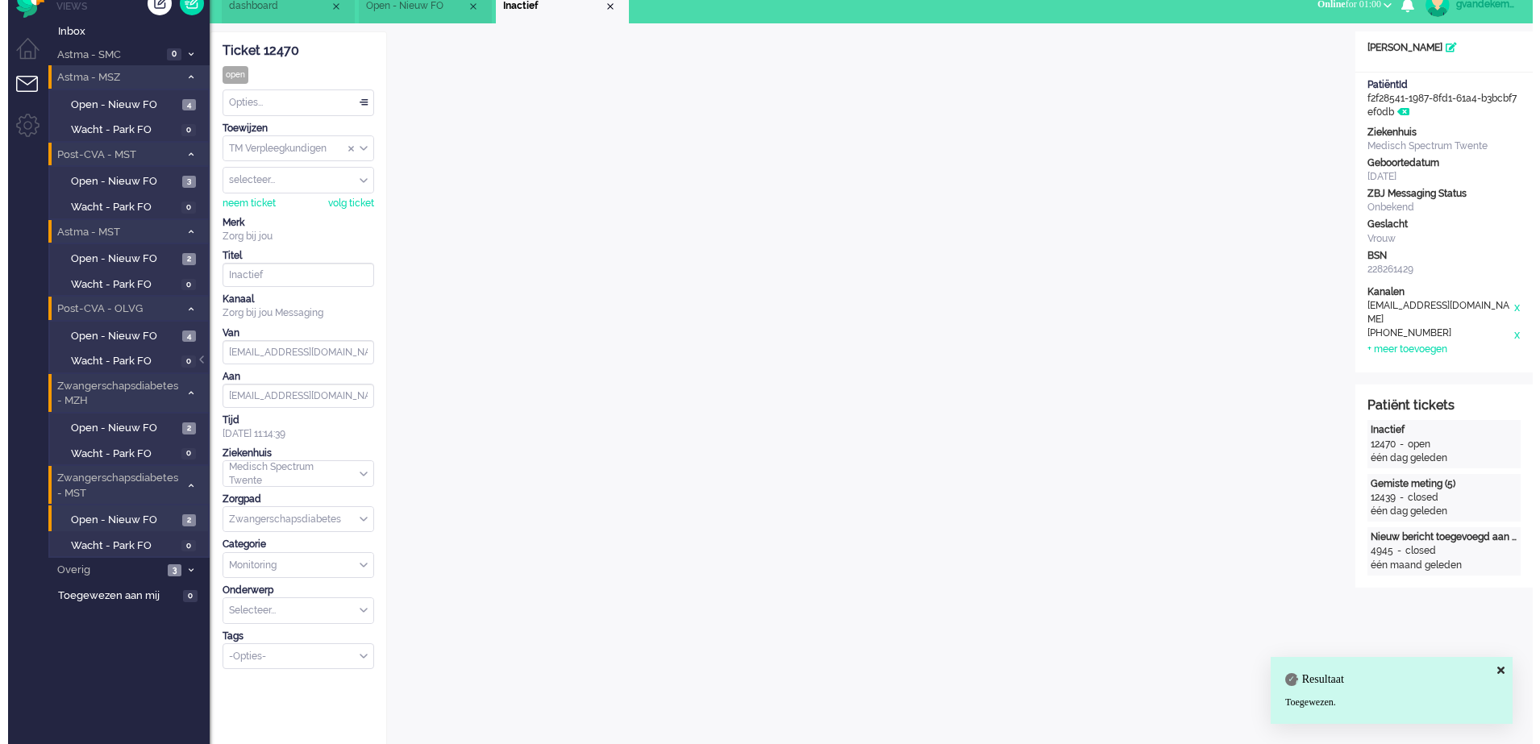
scroll to position [0, 0]
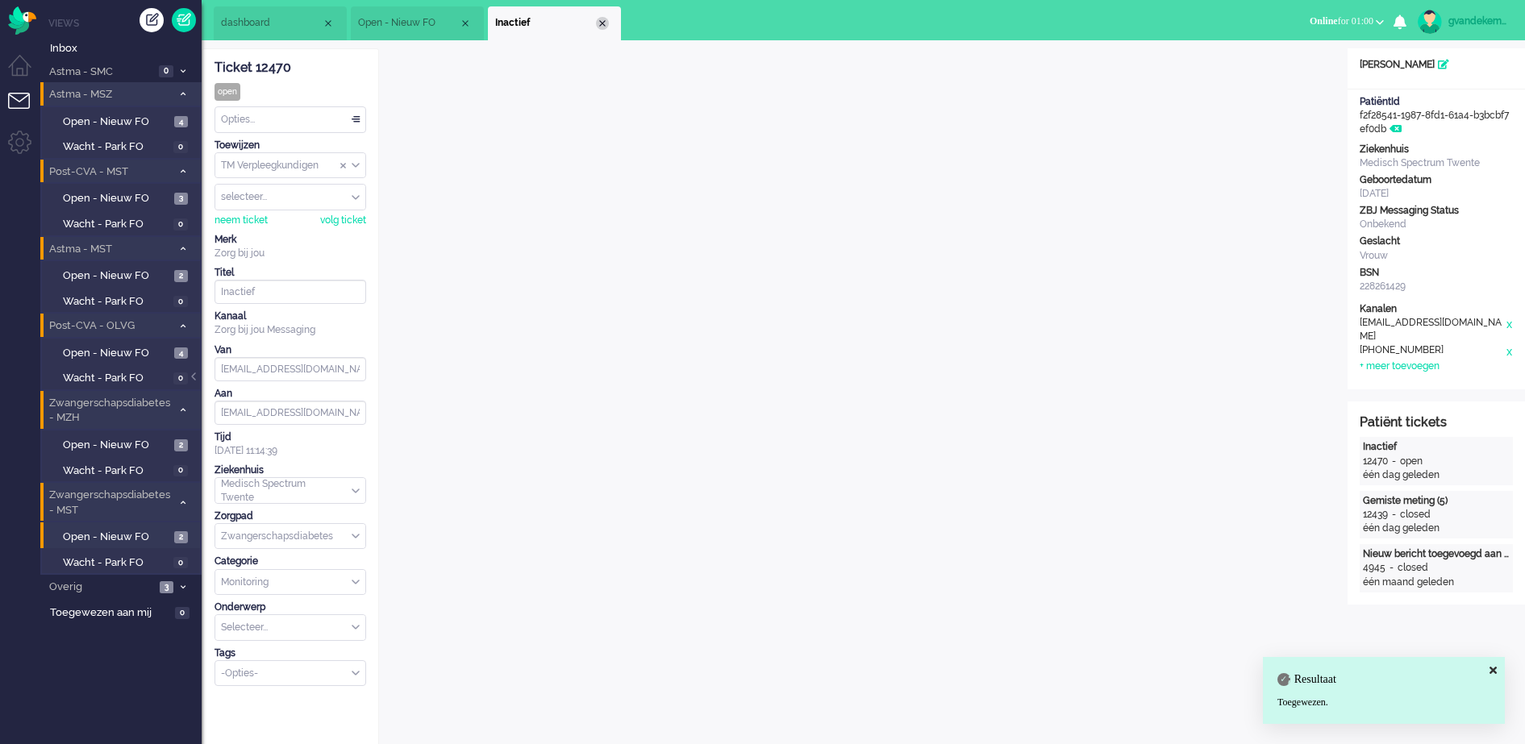
click at [603, 24] on div "Close tab" at bounding box center [602, 23] width 13 height 13
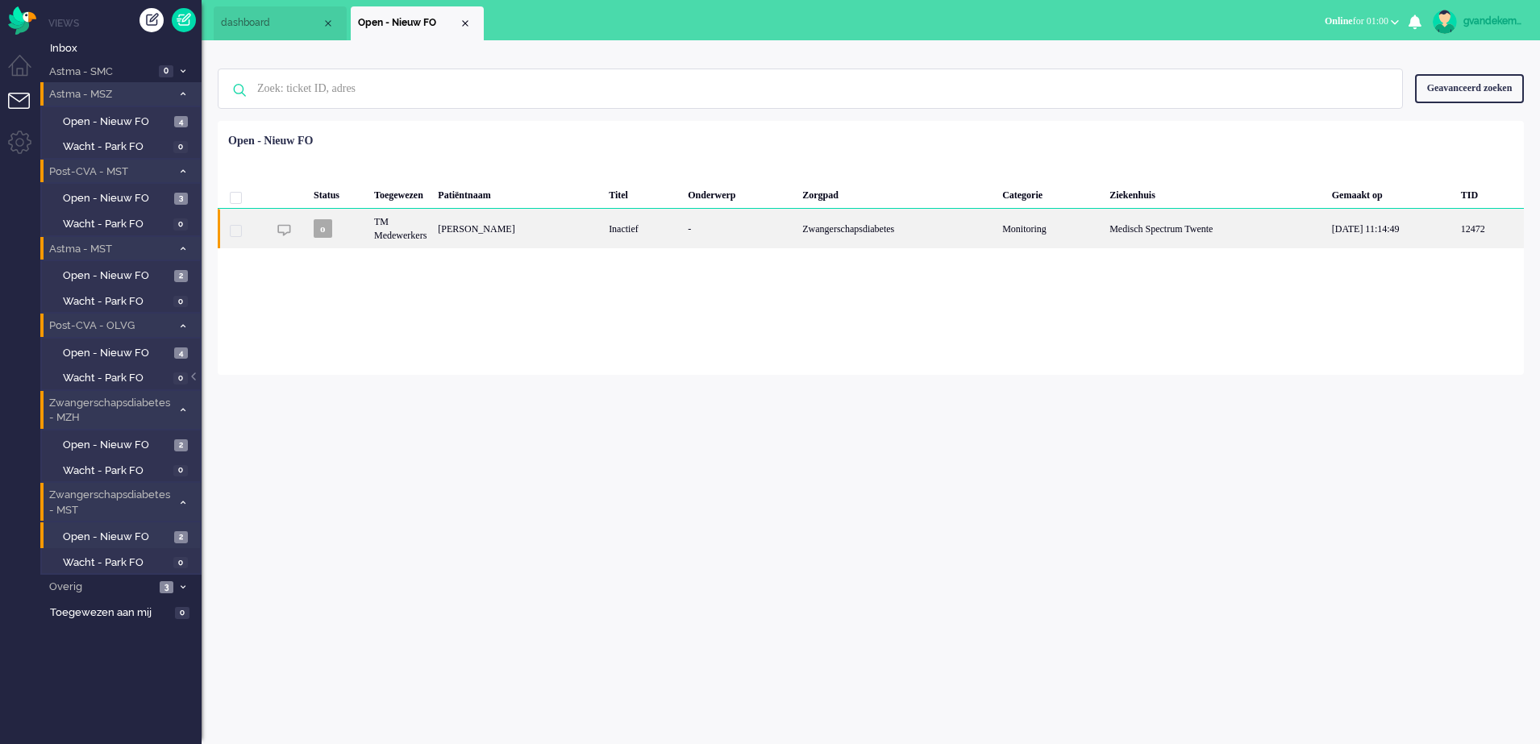
click at [569, 227] on div "Kitty Önal" at bounding box center [517, 229] width 171 height 40
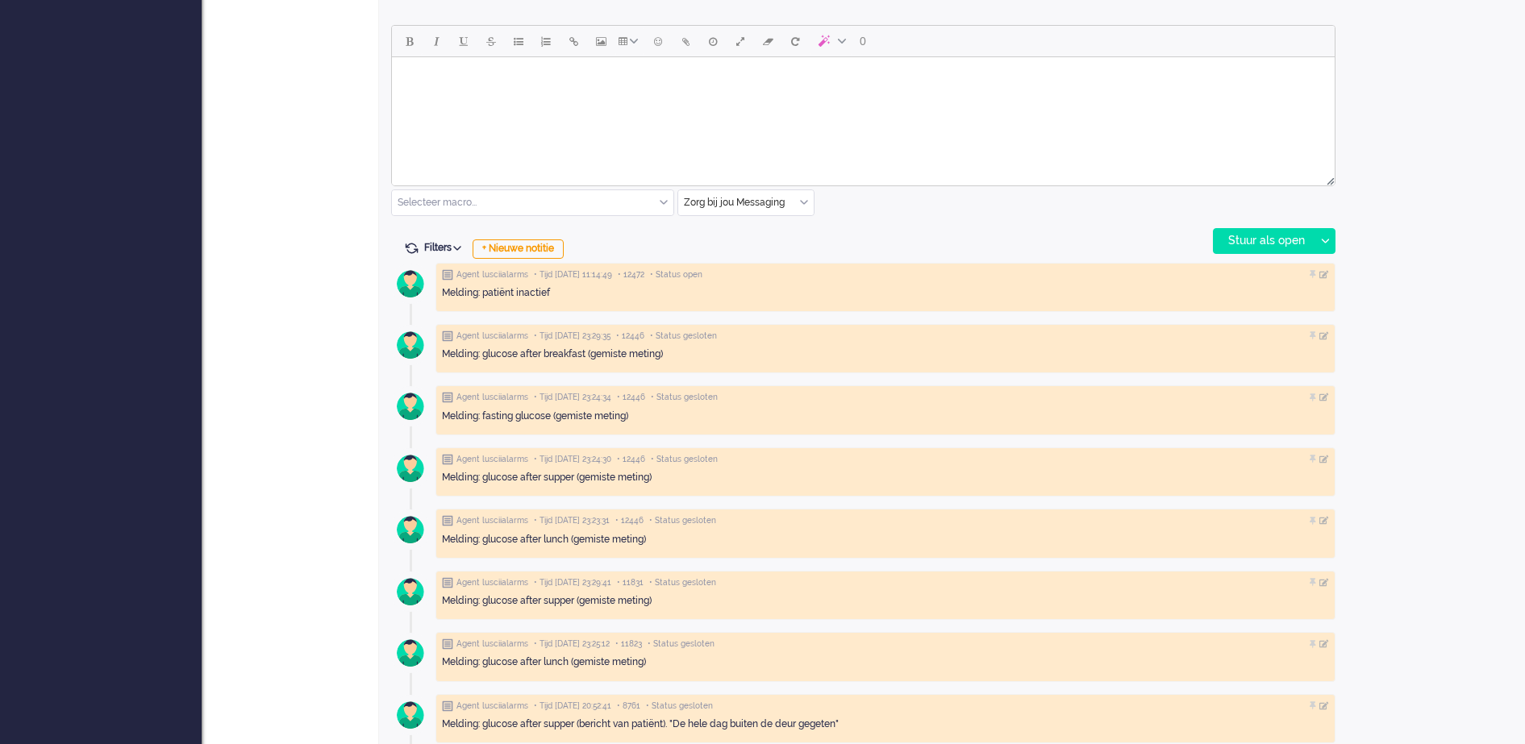
scroll to position [754, 0]
click at [517, 248] on div "+ Nieuwe notitie" at bounding box center [518, 248] width 91 height 19
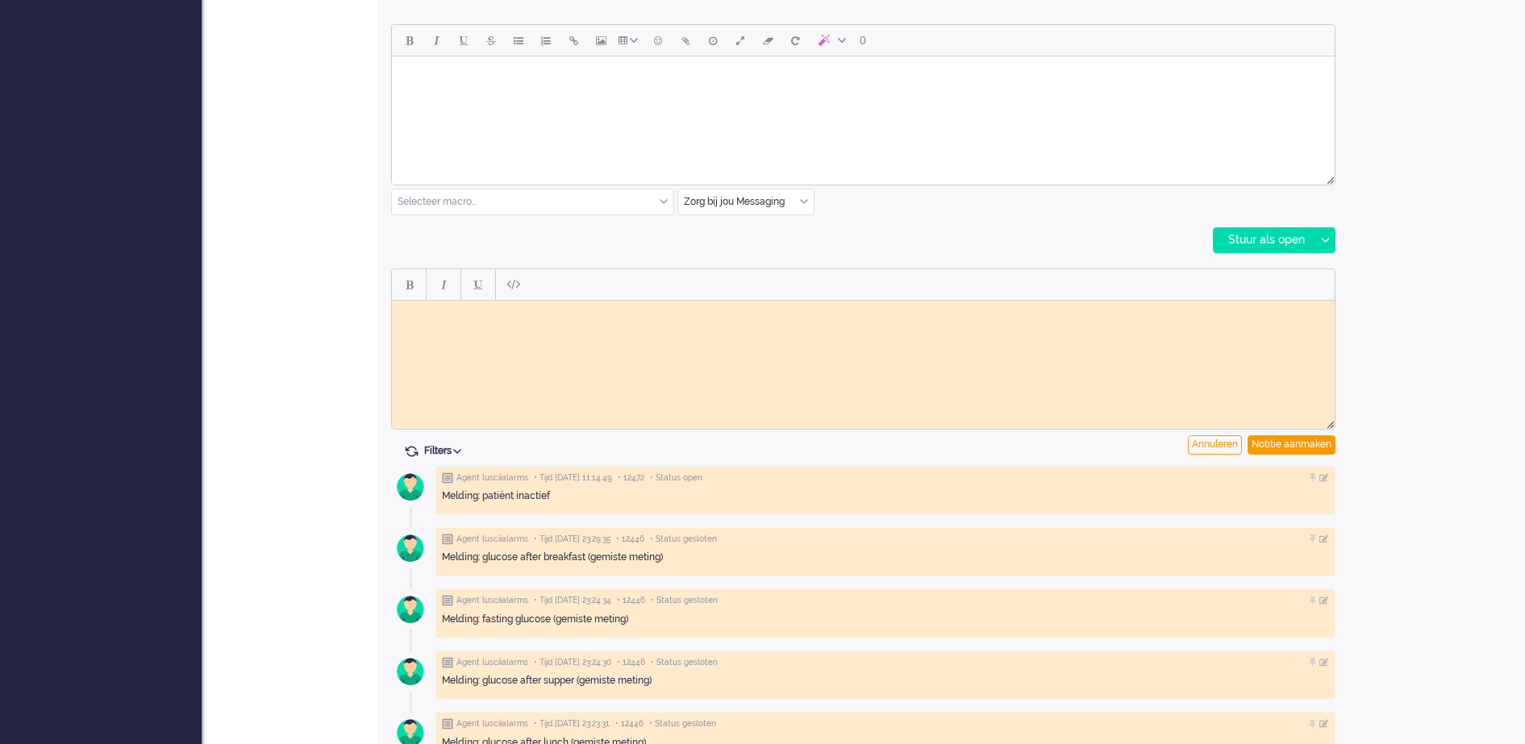
scroll to position [0, 0]
click at [415, 312] on body "Rich Text Area. Press ALT-0 for help." at bounding box center [863, 312] width 930 height 12
click at [492, 315] on body "Conform werkinsturcite naar vpk-box doorgezet GJ" at bounding box center [863, 318] width 930 height 24
drag, startPoint x: 436, startPoint y: 326, endPoint x: 401, endPoint y: 309, distance: 39.3
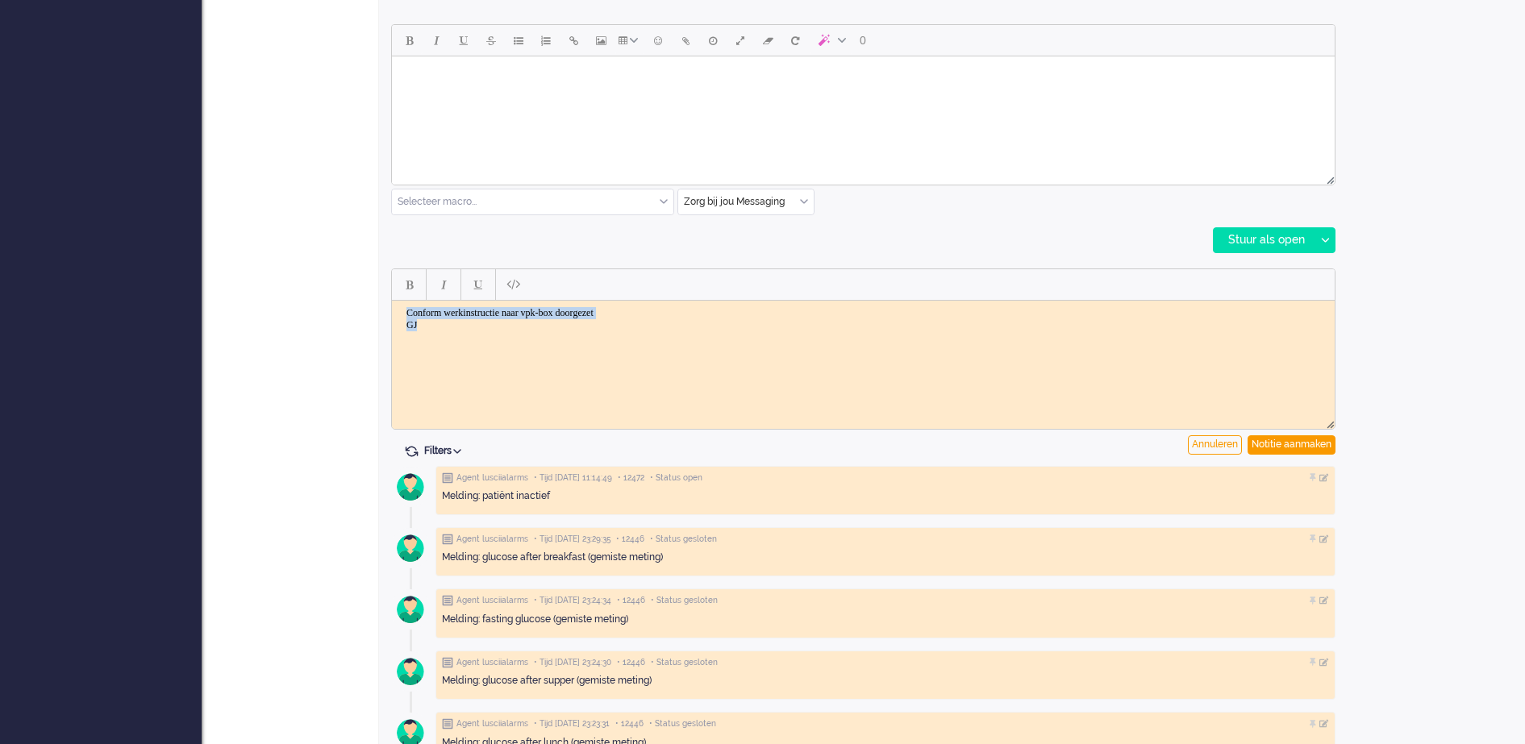
click at [401, 309] on body "Conform werkinstructie naar vpk-box doorgezet GJ" at bounding box center [863, 318] width 930 height 24
copy body "Conform werkinstructie naar vpk-box doorgezet GJ"
click at [1212, 337] on html "Conform werkinstructie naar vpk-box doorgezet GJ" at bounding box center [863, 318] width 943 height 37
click at [1294, 448] on div "Notitie aanmaken" at bounding box center [1292, 445] width 88 height 19
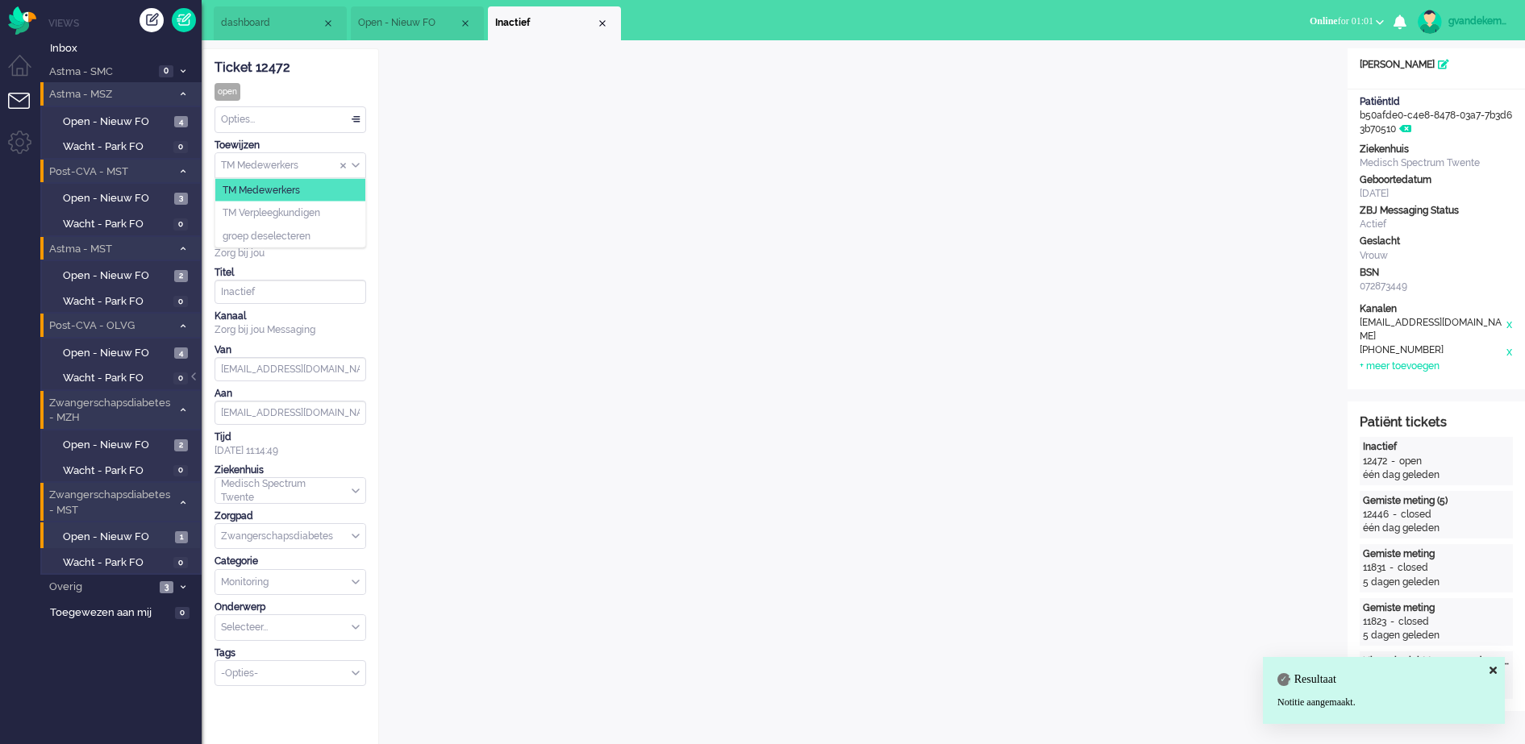
click at [352, 162] on div "TM Medewerkers" at bounding box center [290, 165] width 150 height 25
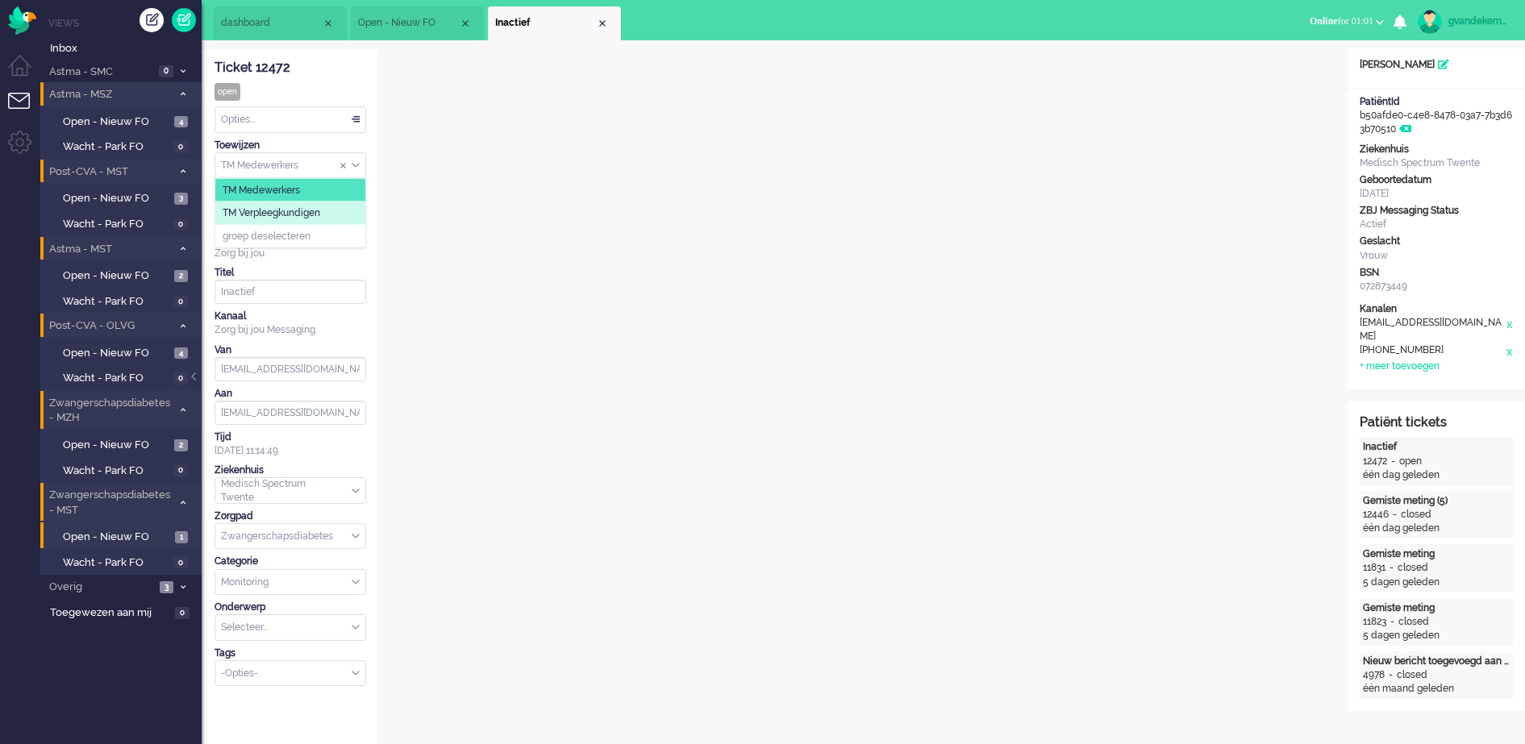
click at [323, 213] on li "TM Verpleegkundigen" at bounding box center [290, 213] width 150 height 23
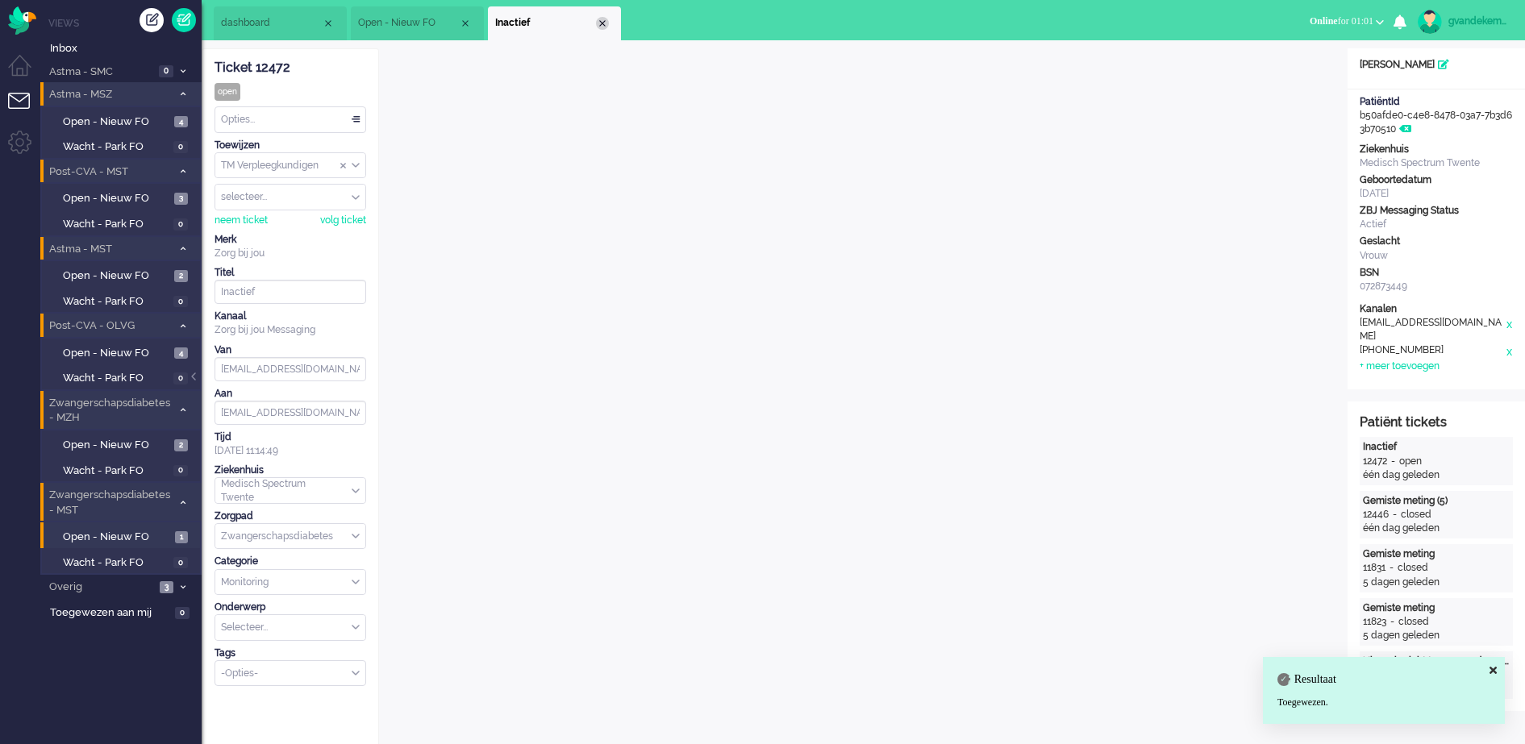
click at [603, 23] on div "Close tab" at bounding box center [602, 23] width 13 height 13
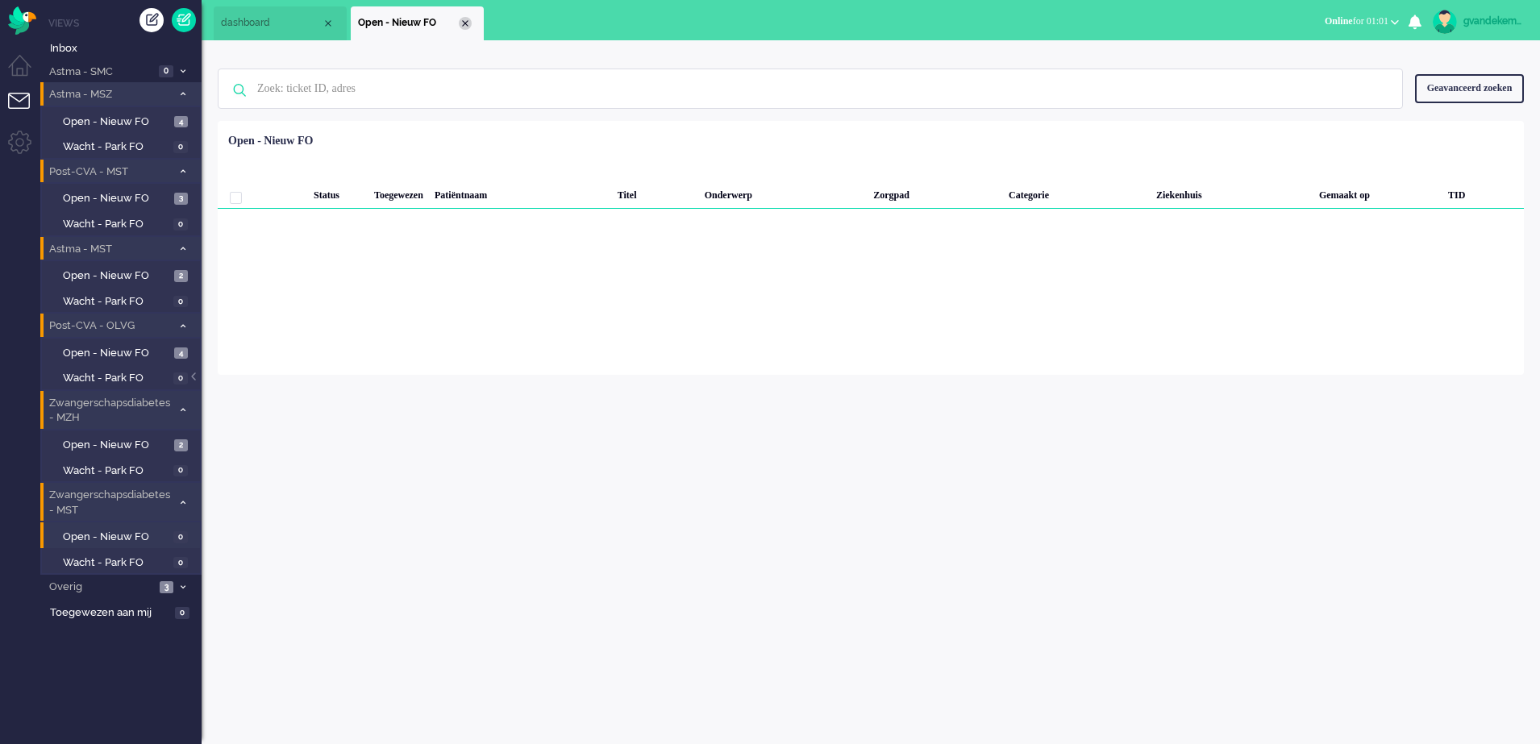
click at [460, 22] on div "Close tab" at bounding box center [465, 23] width 13 height 13
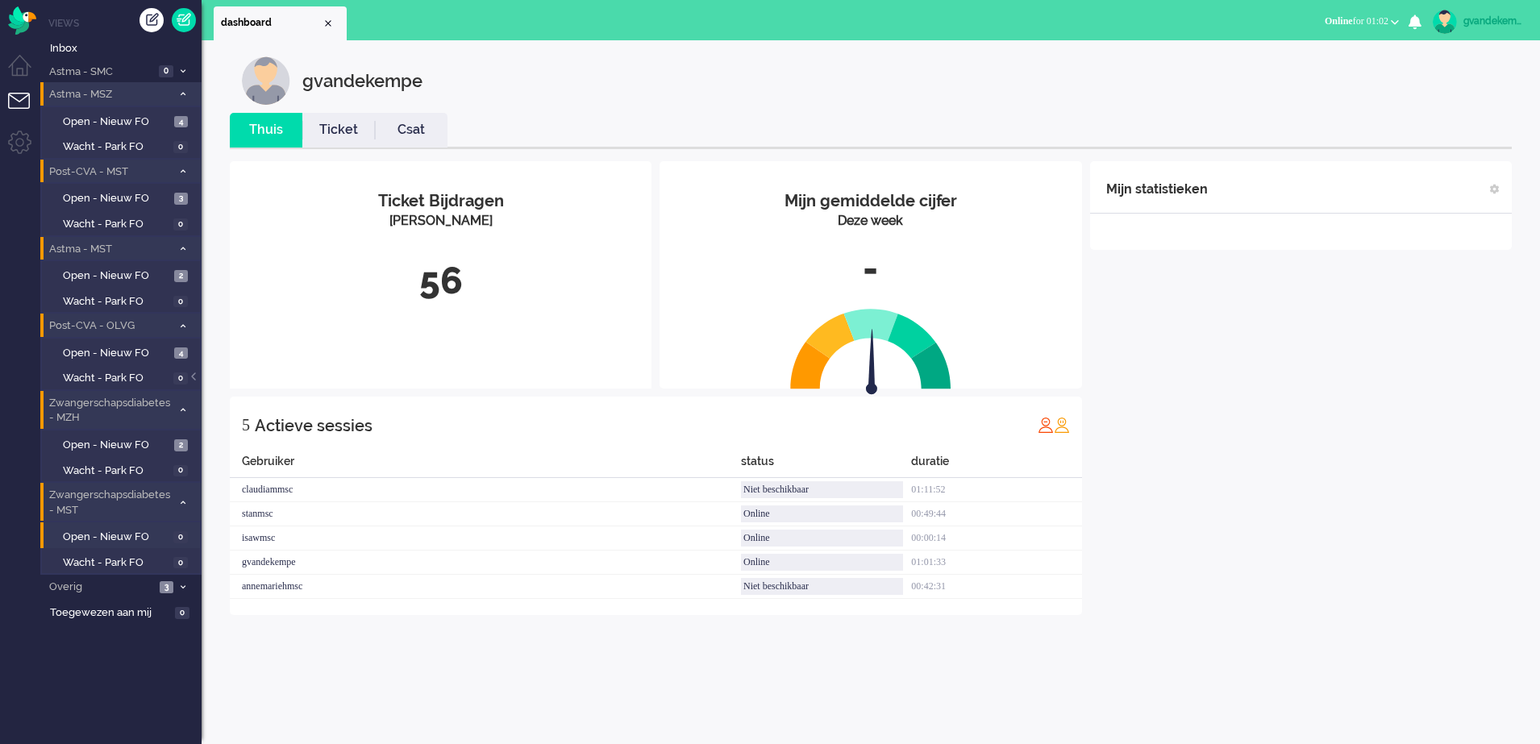
click at [182, 501] on icon at bounding box center [183, 503] width 5 height 6
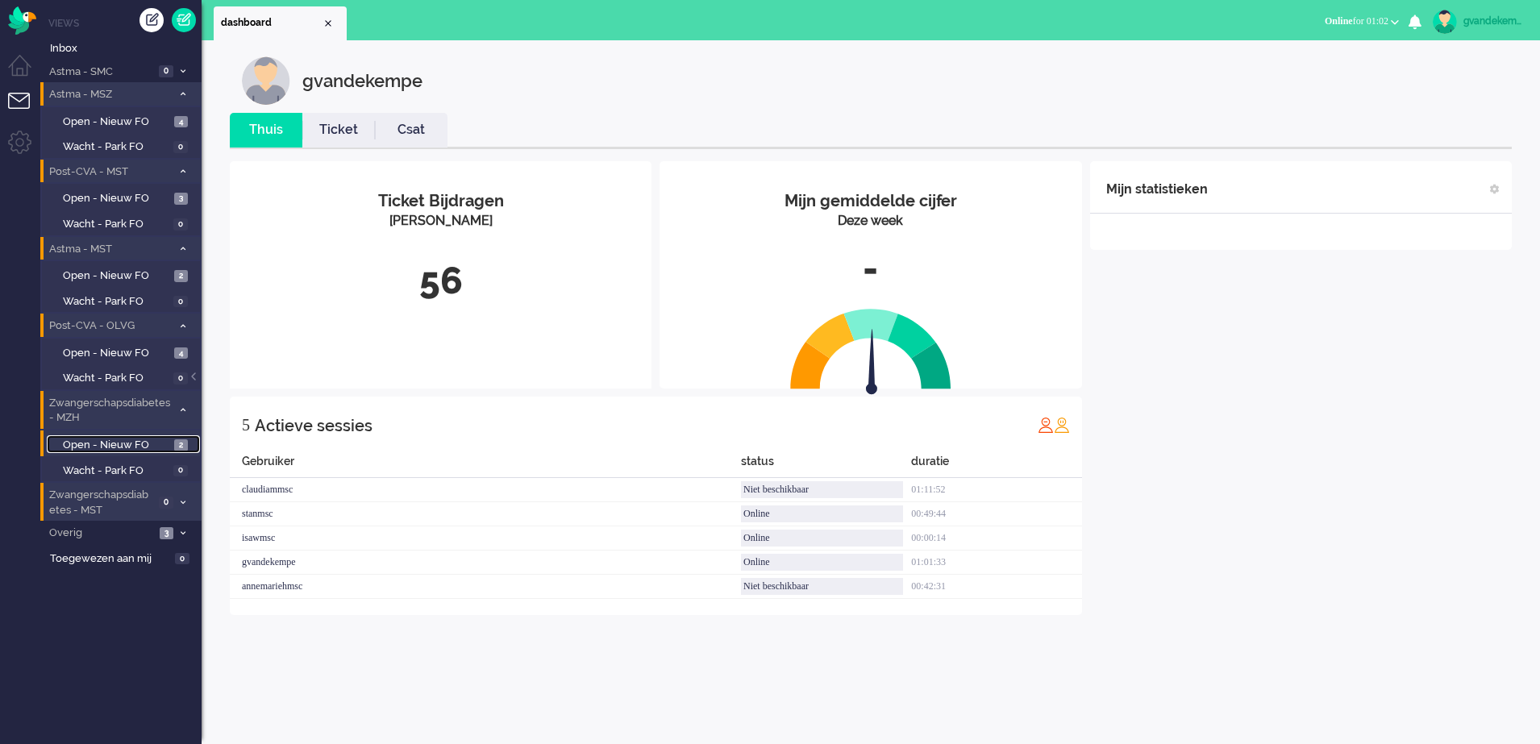
click at [137, 440] on span "Open - Nieuw FO" at bounding box center [116, 445] width 107 height 15
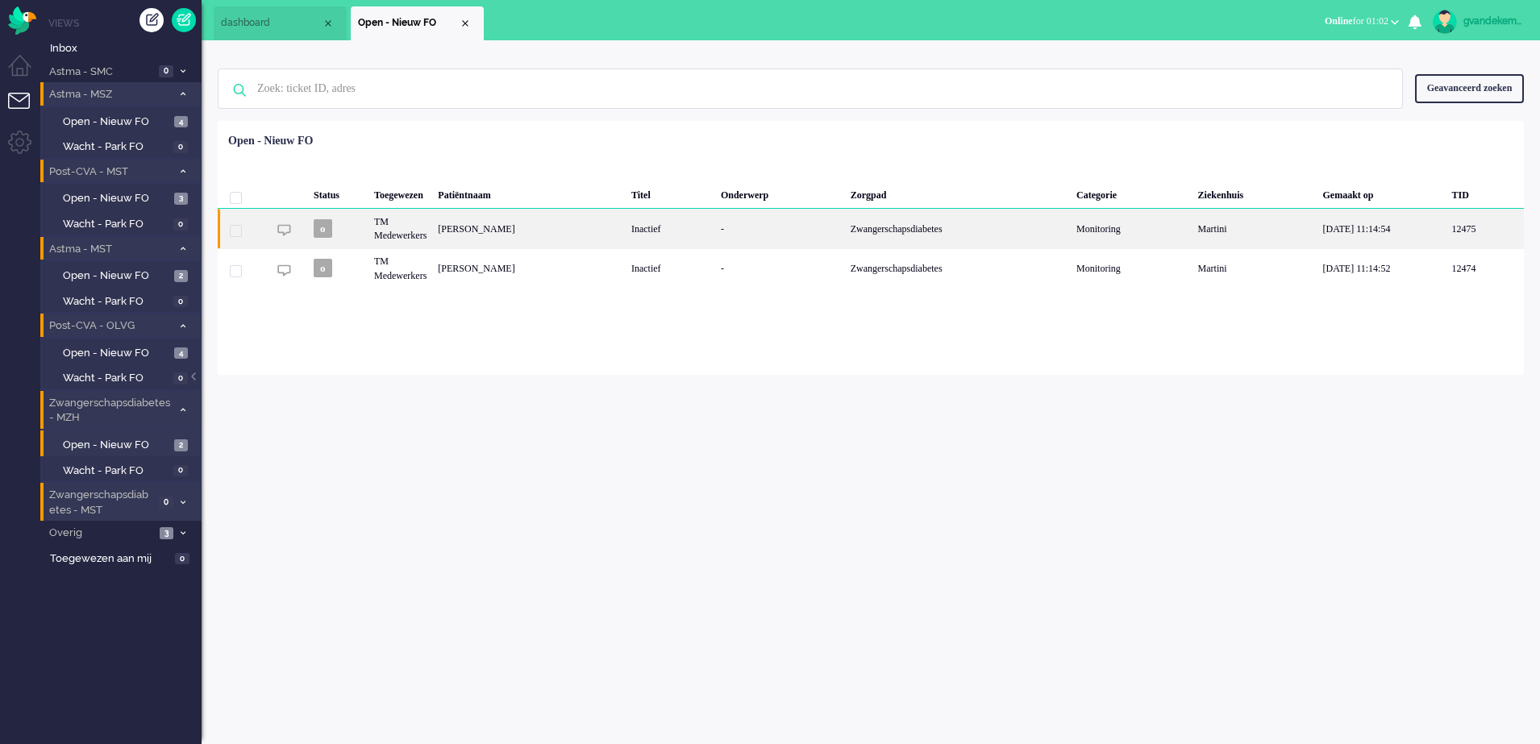
click at [679, 237] on div "Inactief" at bounding box center [671, 229] width 90 height 40
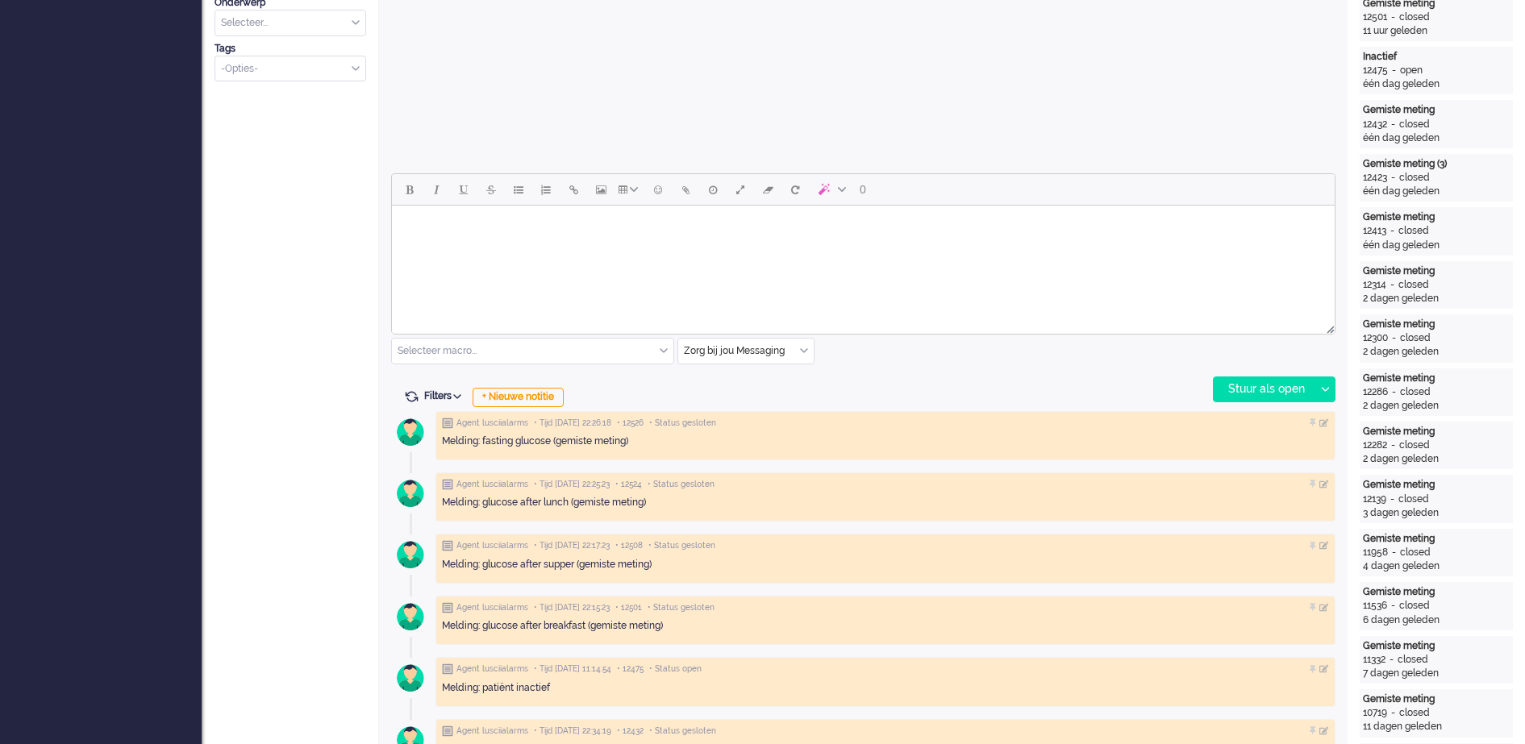
scroll to position [653, 0]
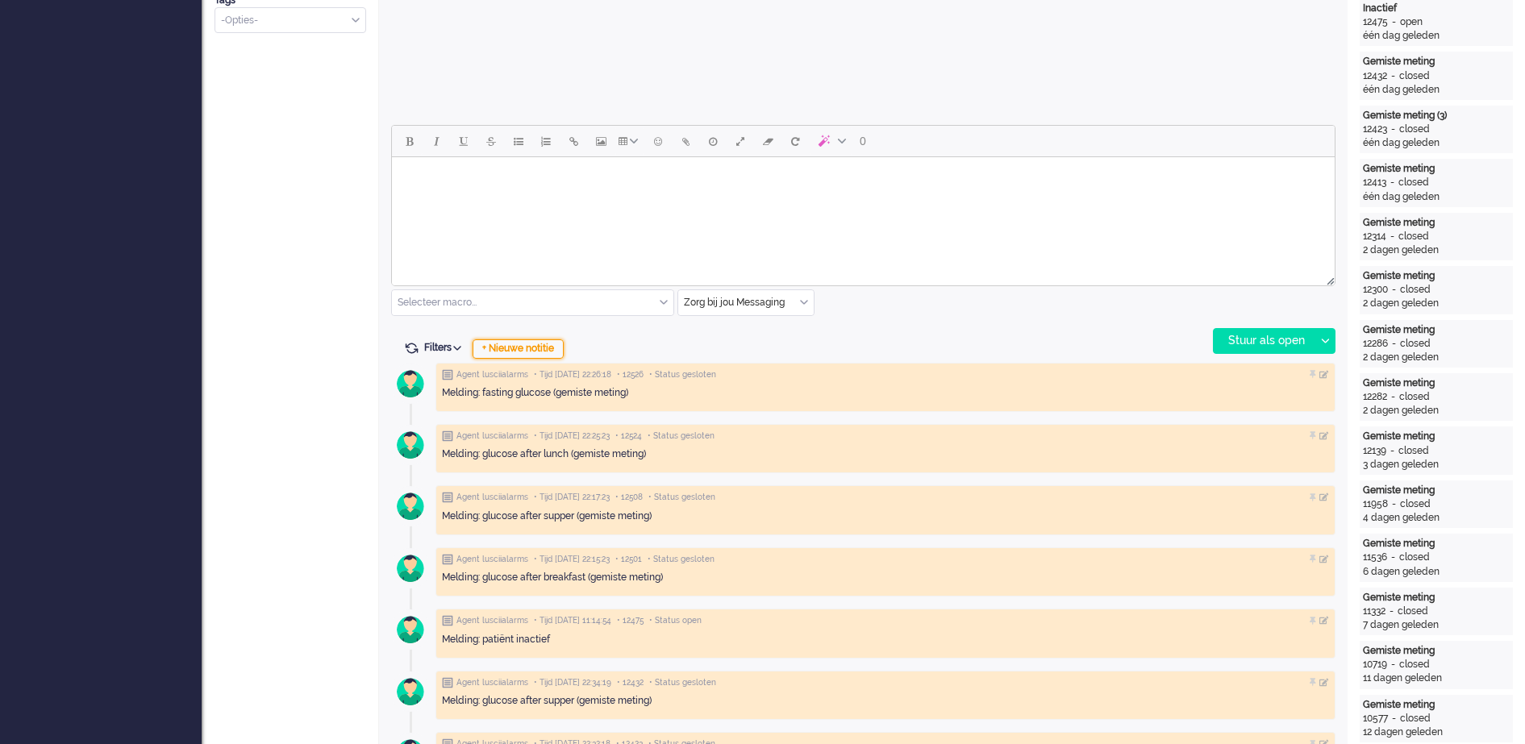
click at [537, 348] on div "+ Nieuwe notitie" at bounding box center [518, 349] width 91 height 19
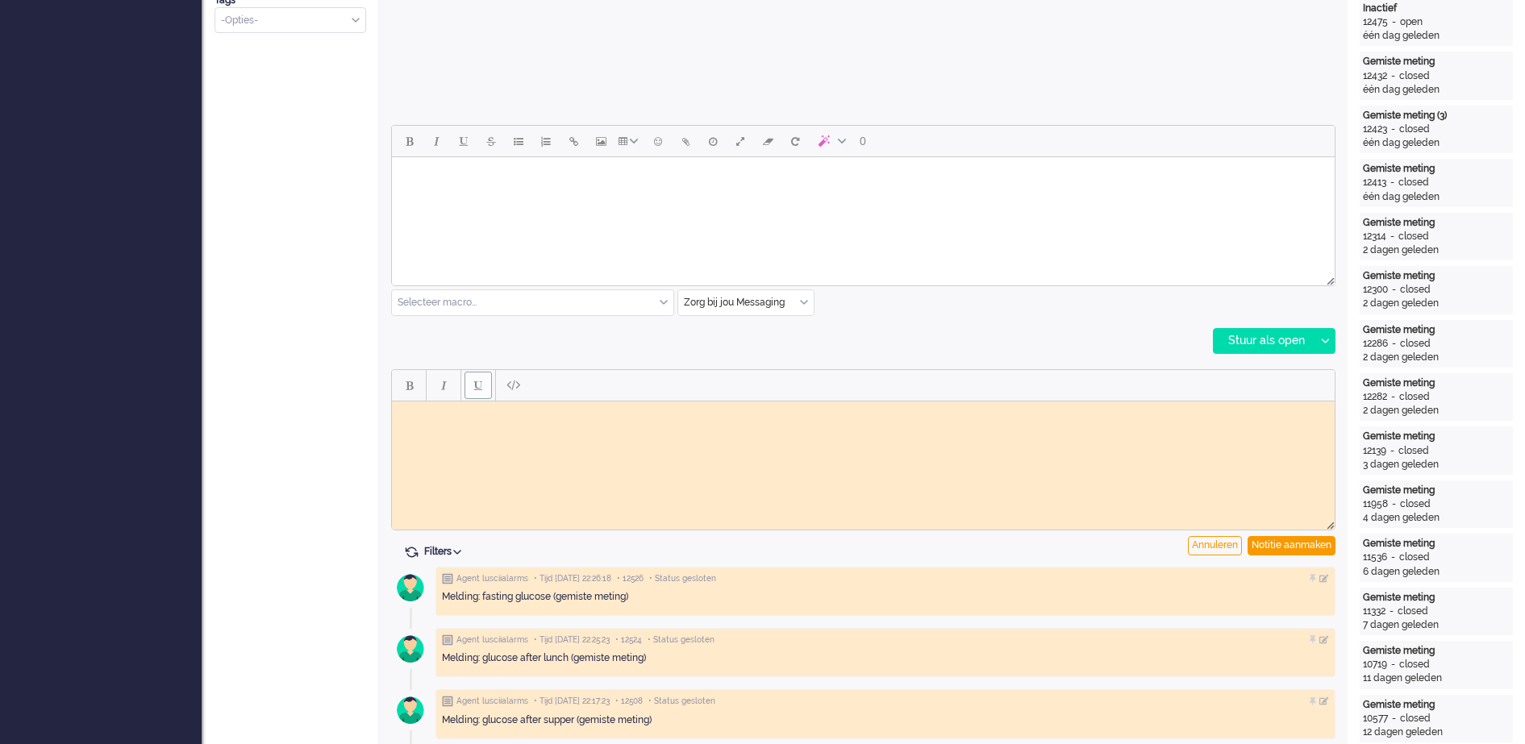
scroll to position [0, 0]
click at [411, 411] on body "Rich Text Area. Press ALT-0 for help." at bounding box center [863, 413] width 930 height 12
click at [1313, 545] on div "Notitie aanmaken" at bounding box center [1292, 545] width 88 height 19
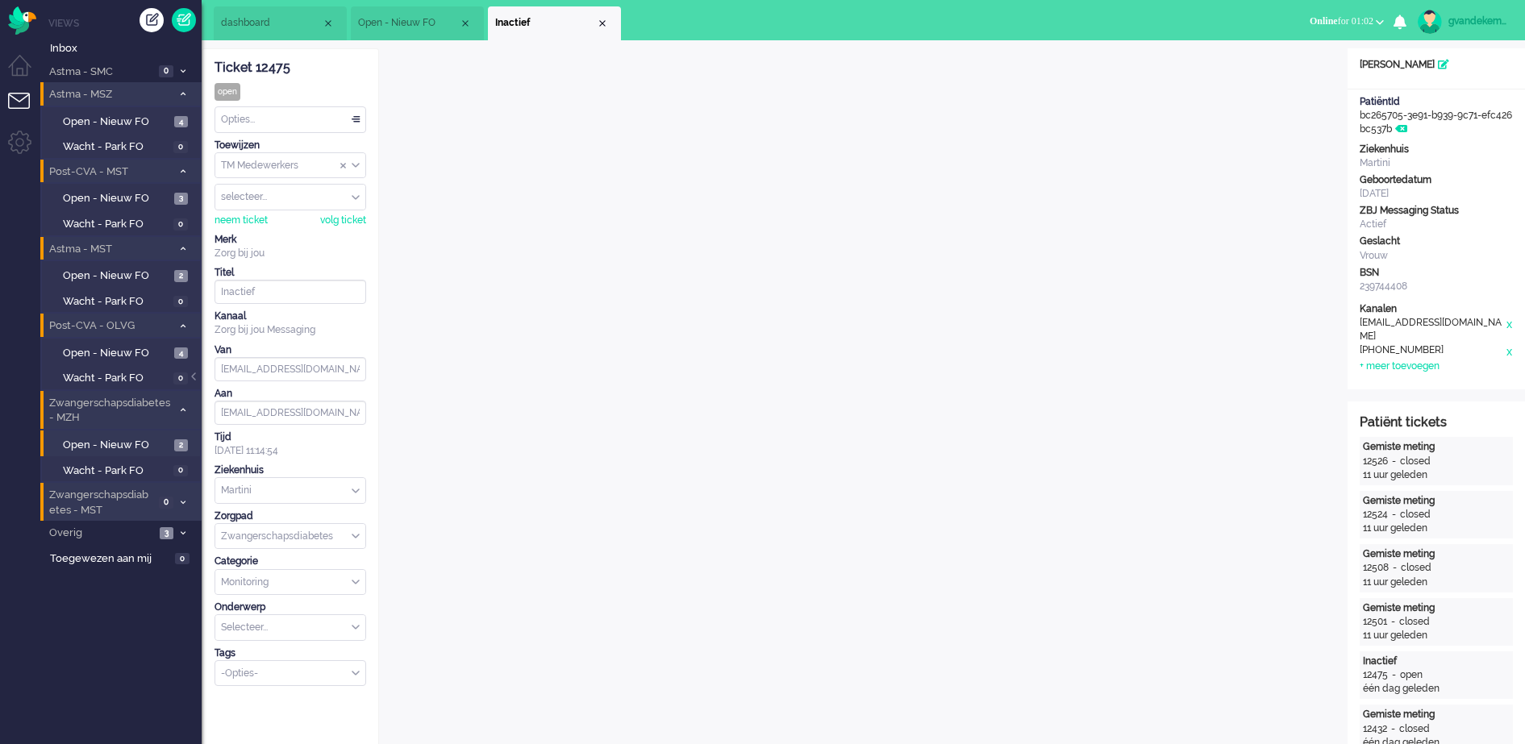
click at [352, 163] on div "TM Medewerkers" at bounding box center [290, 165] width 150 height 25
click at [309, 212] on span "TM Verpleegkundigen" at bounding box center [272, 213] width 98 height 14
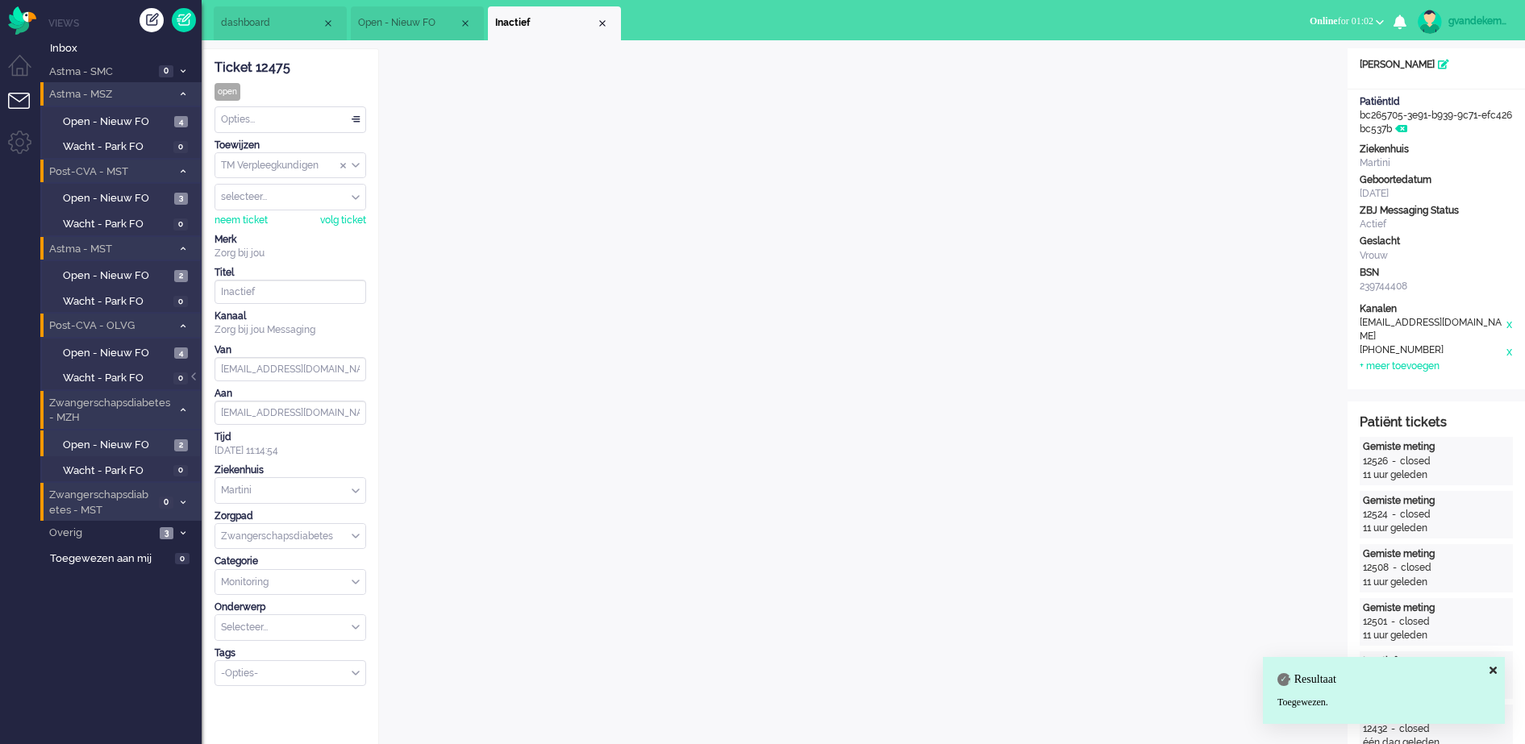
click at [602, 24] on div "Close tab" at bounding box center [602, 23] width 13 height 13
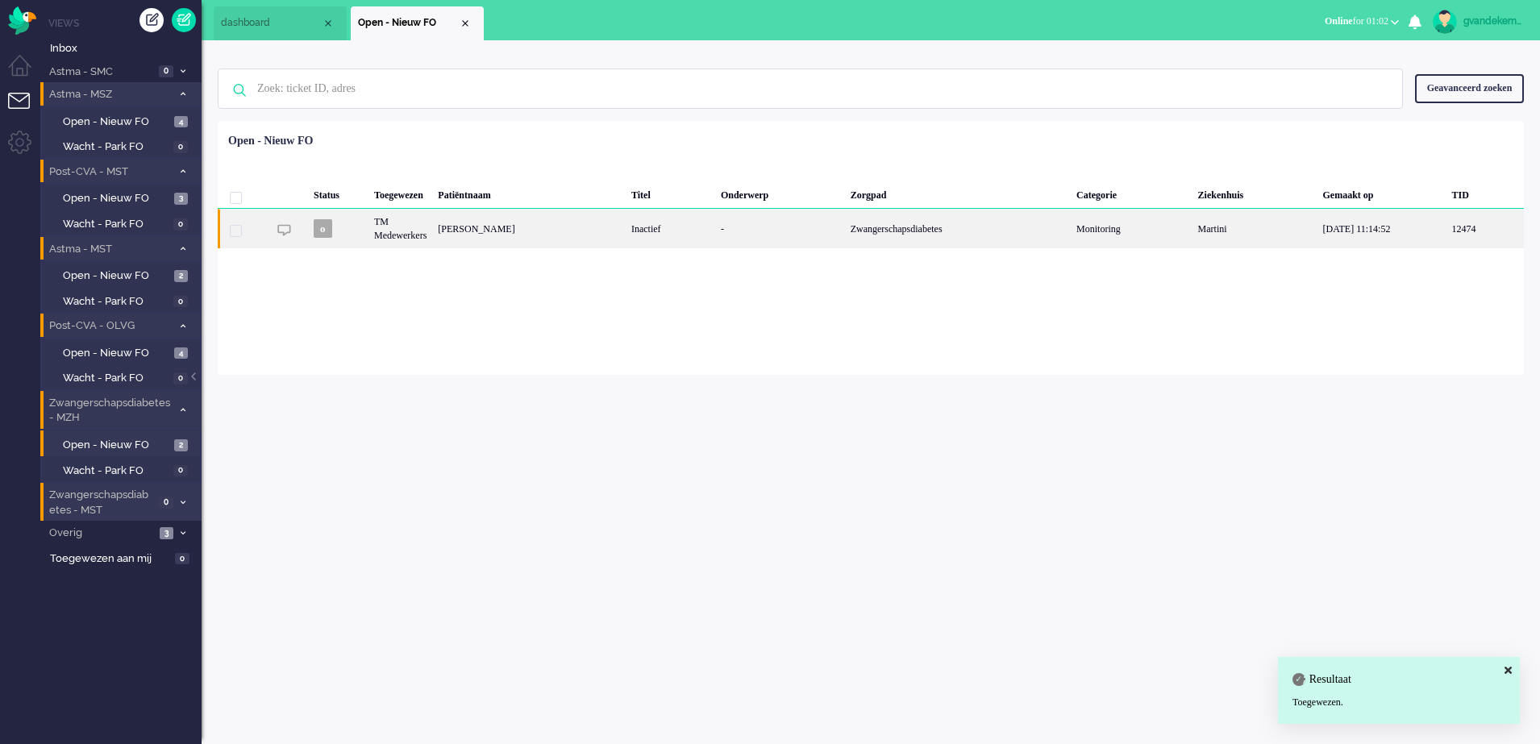
click at [626, 223] on div "Inactief" at bounding box center [671, 229] width 90 height 40
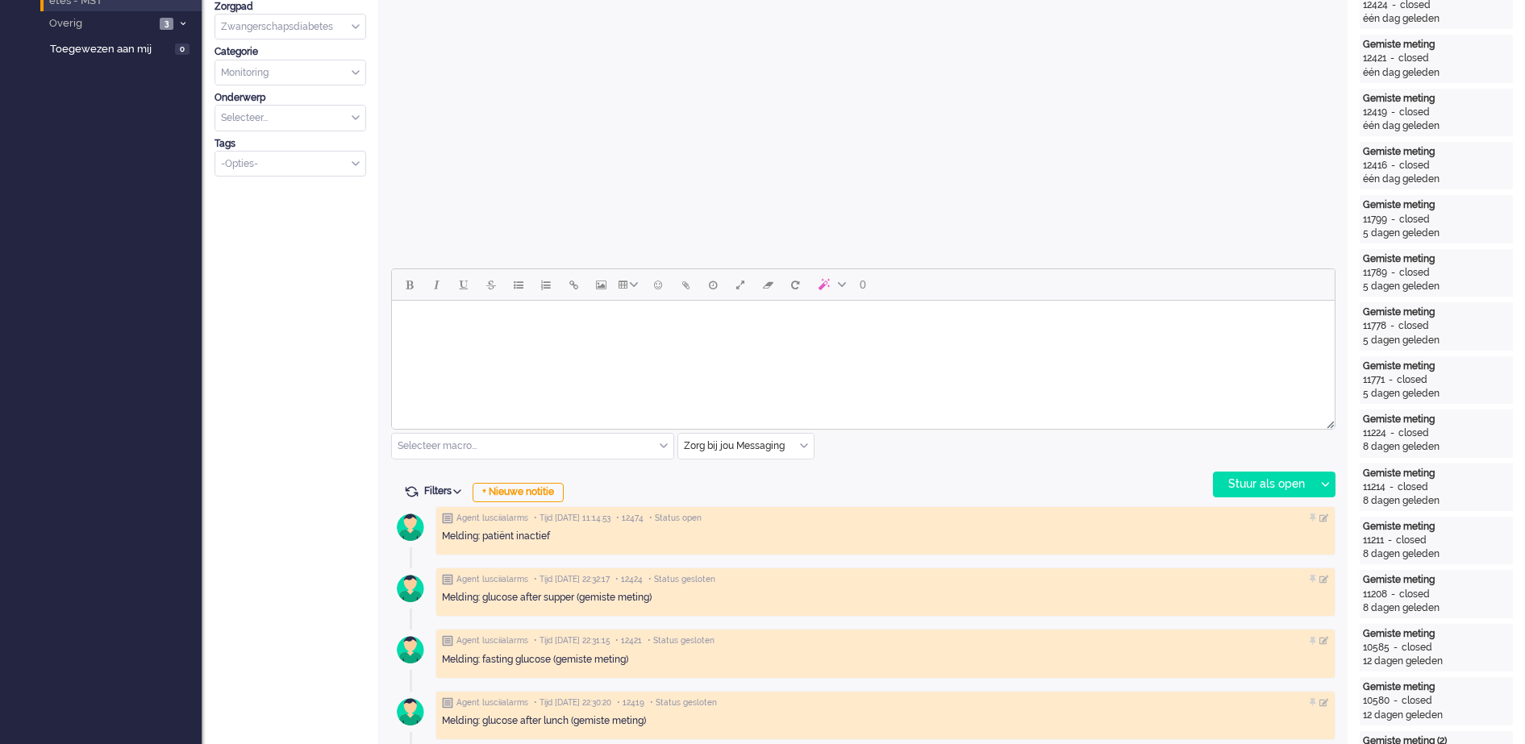
scroll to position [552, 0]
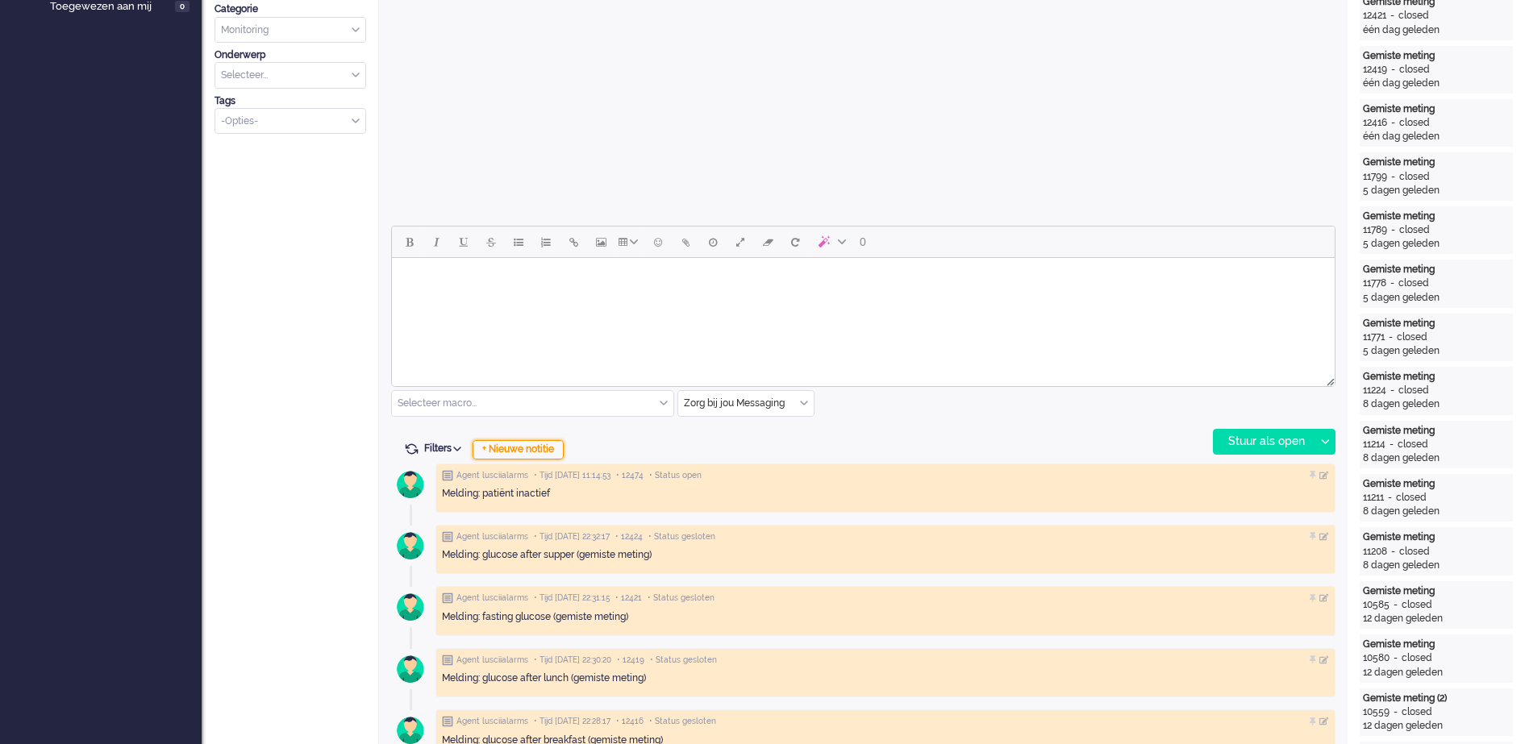
click at [526, 448] on div "+ Nieuwe notitie" at bounding box center [518, 449] width 91 height 19
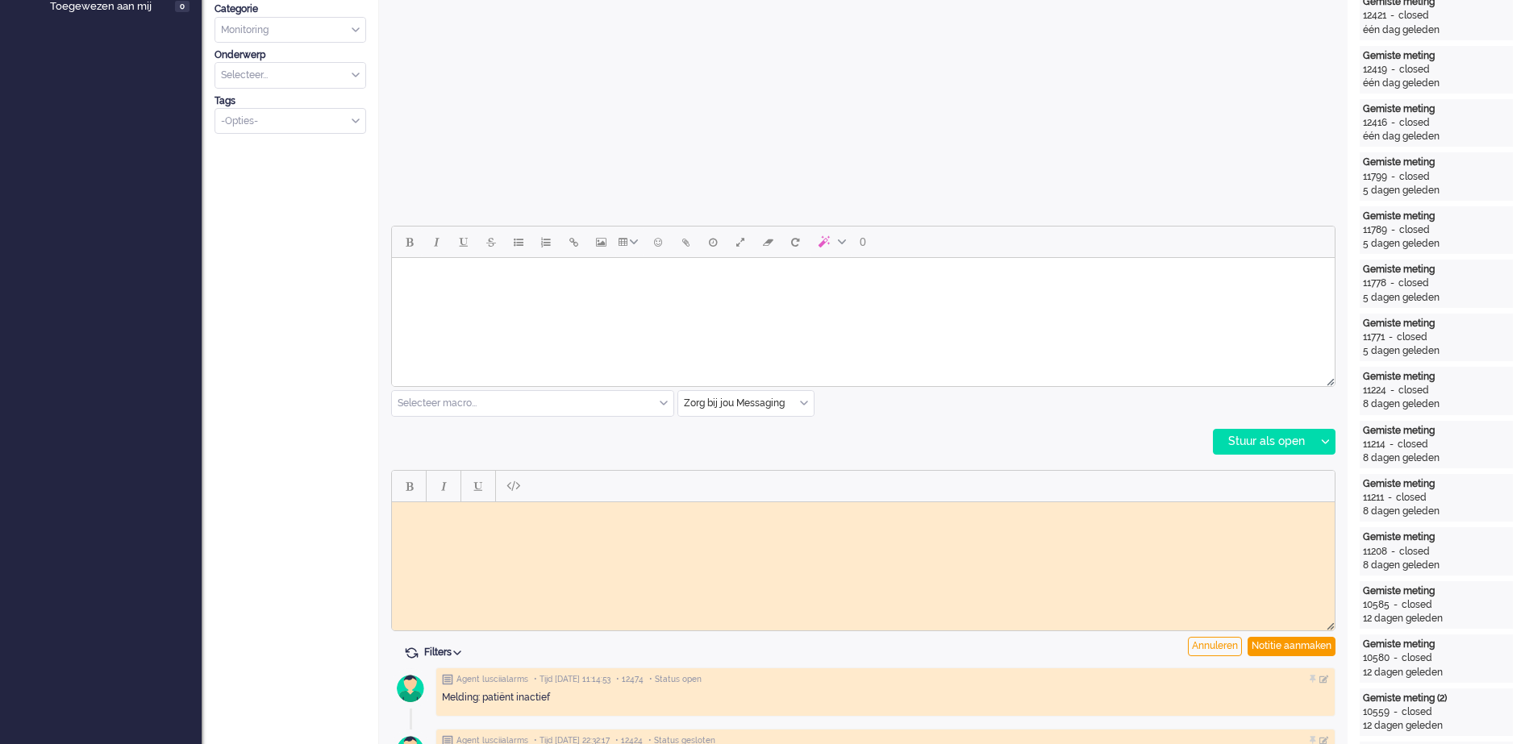
scroll to position [0, 0]
click at [443, 514] on body "Rich Text Area. Press ALT-0 for help." at bounding box center [863, 514] width 930 height 12
click at [1280, 644] on div "Notitie aanmaken" at bounding box center [1292, 646] width 88 height 19
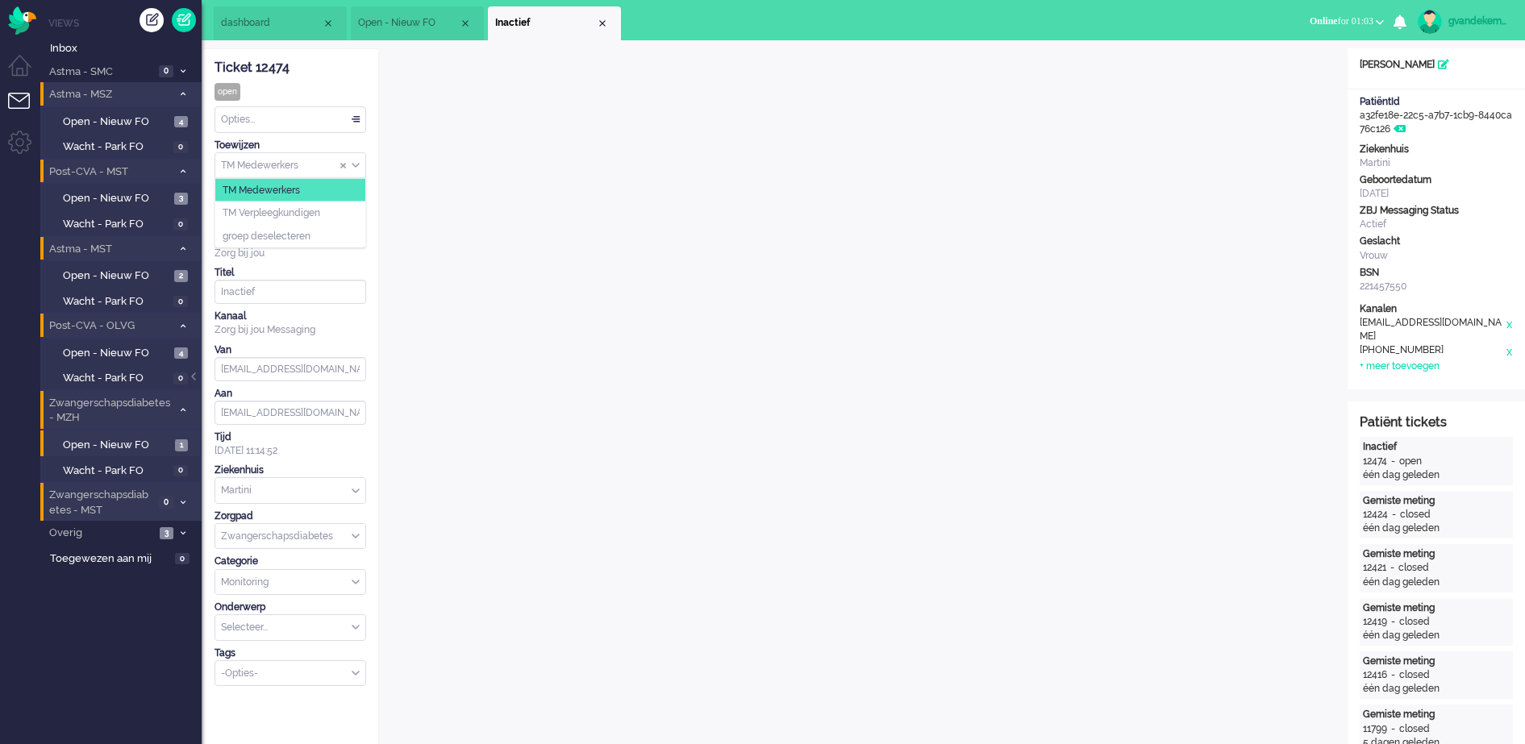
click at [356, 165] on div "TM Medewerkers" at bounding box center [290, 165] width 150 height 25
click at [315, 210] on span "TM Verpleegkundigen" at bounding box center [272, 213] width 98 height 14
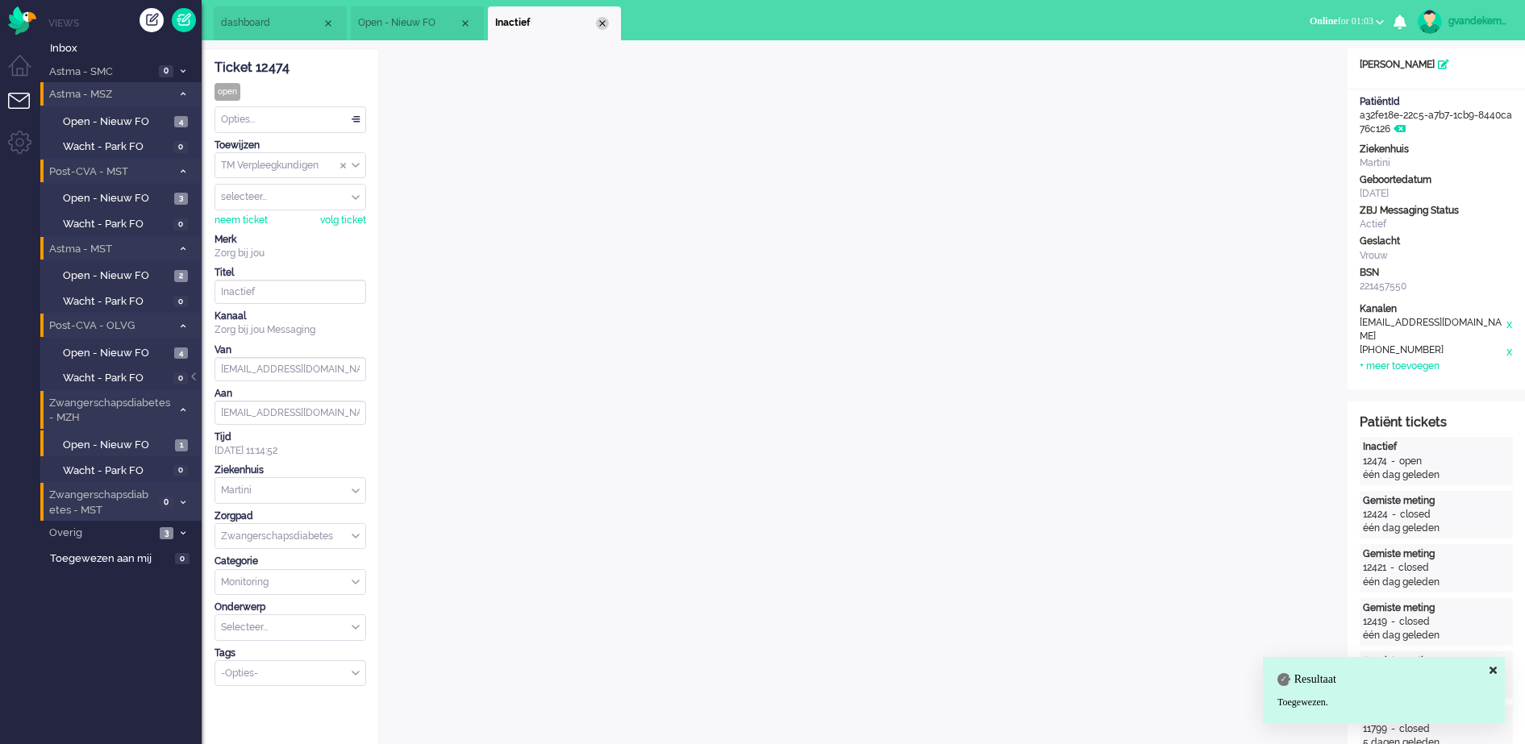
click at [601, 23] on div "Close tab" at bounding box center [602, 23] width 13 height 13
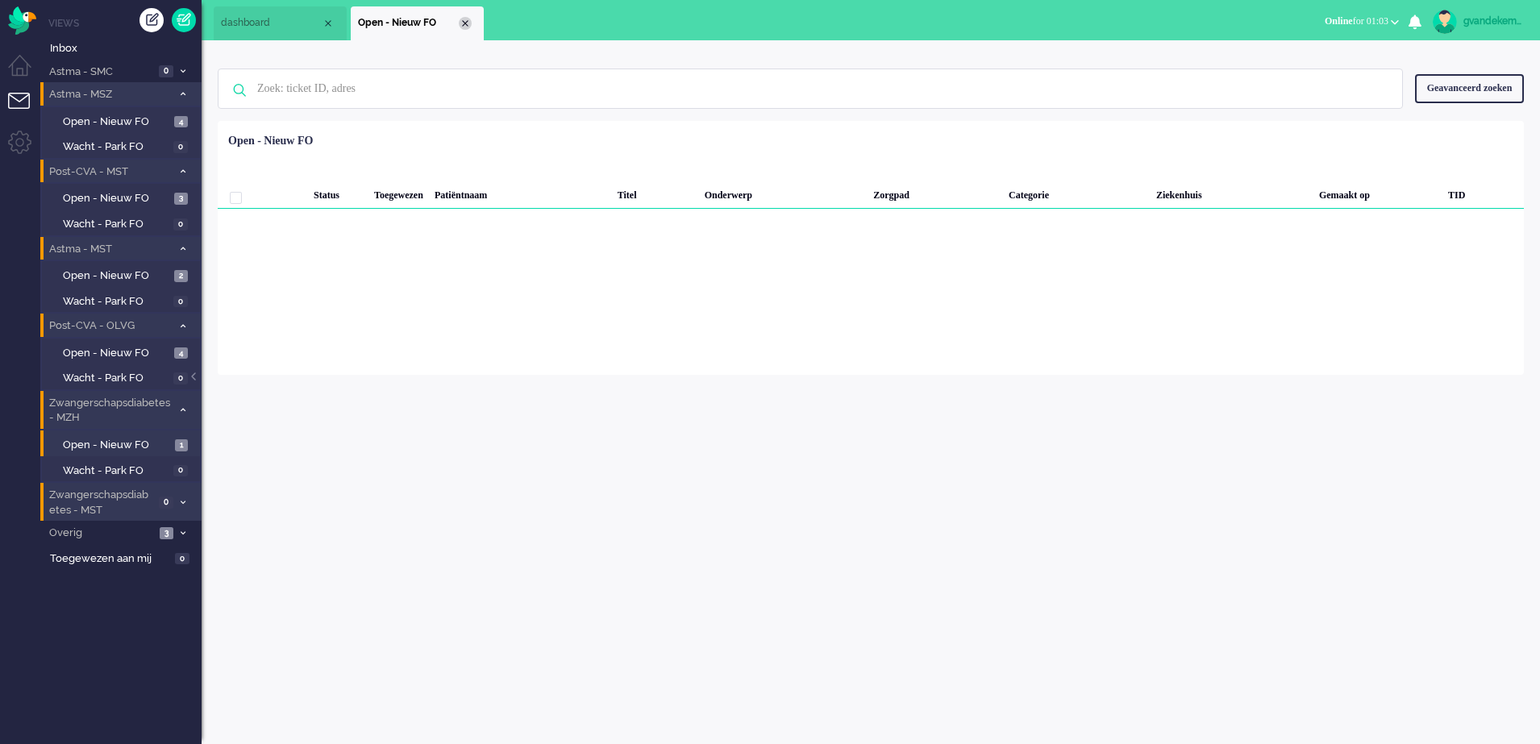
click at [461, 20] on div "Close tab" at bounding box center [465, 23] width 13 height 13
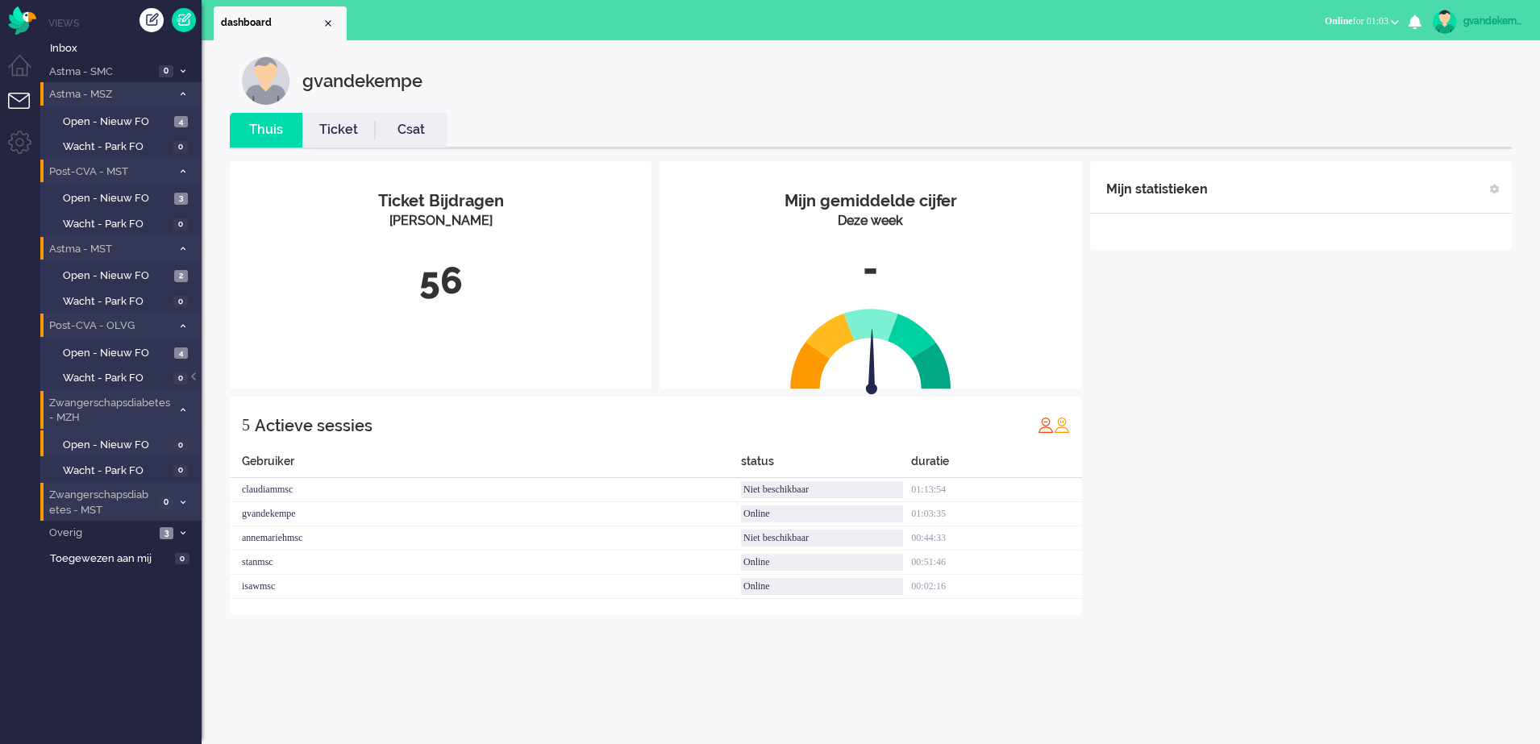
click at [181, 410] on icon at bounding box center [183, 410] width 5 height 6
click at [145, 348] on span "Open - Nieuw FO" at bounding box center [116, 353] width 107 height 15
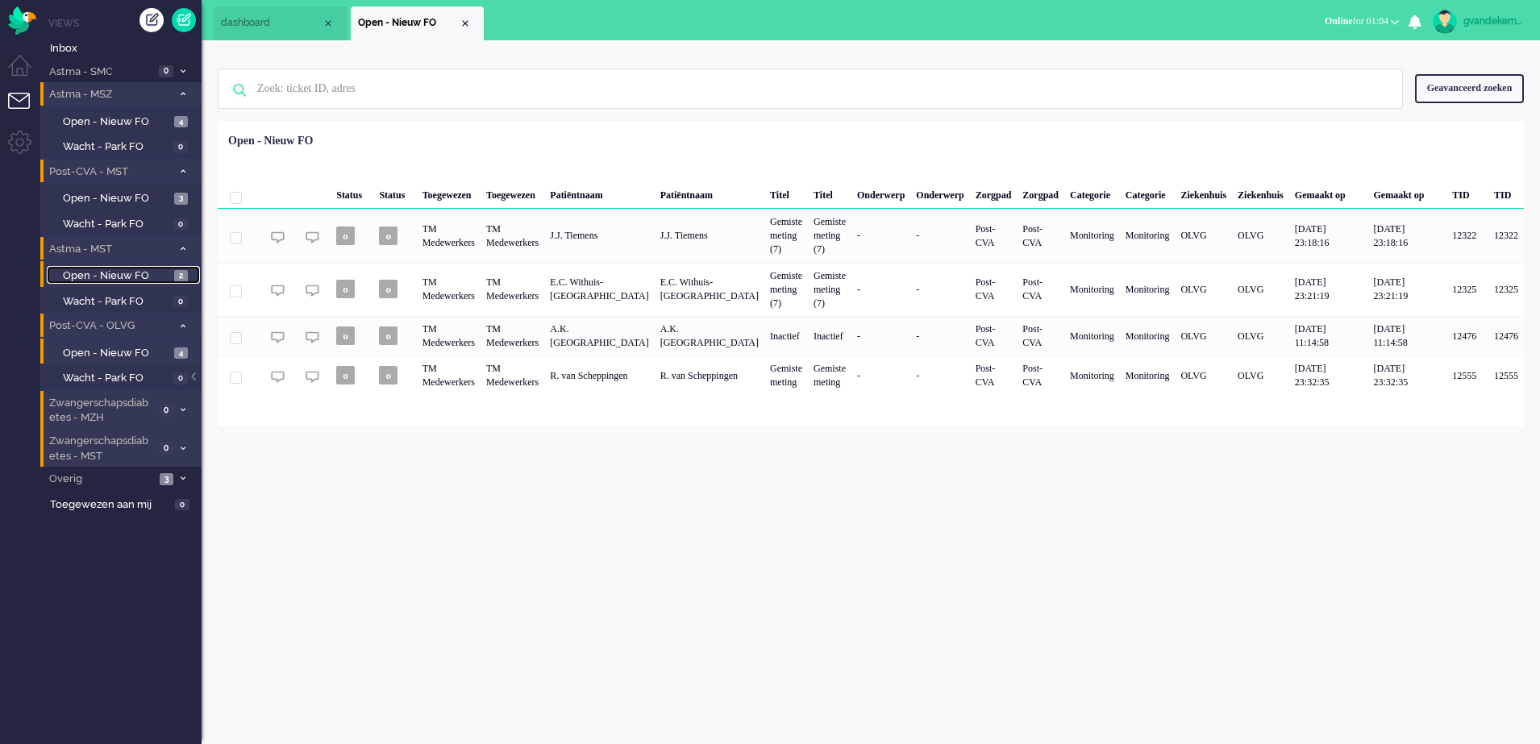
click at [164, 271] on span "Open - Nieuw FO" at bounding box center [116, 276] width 107 height 15
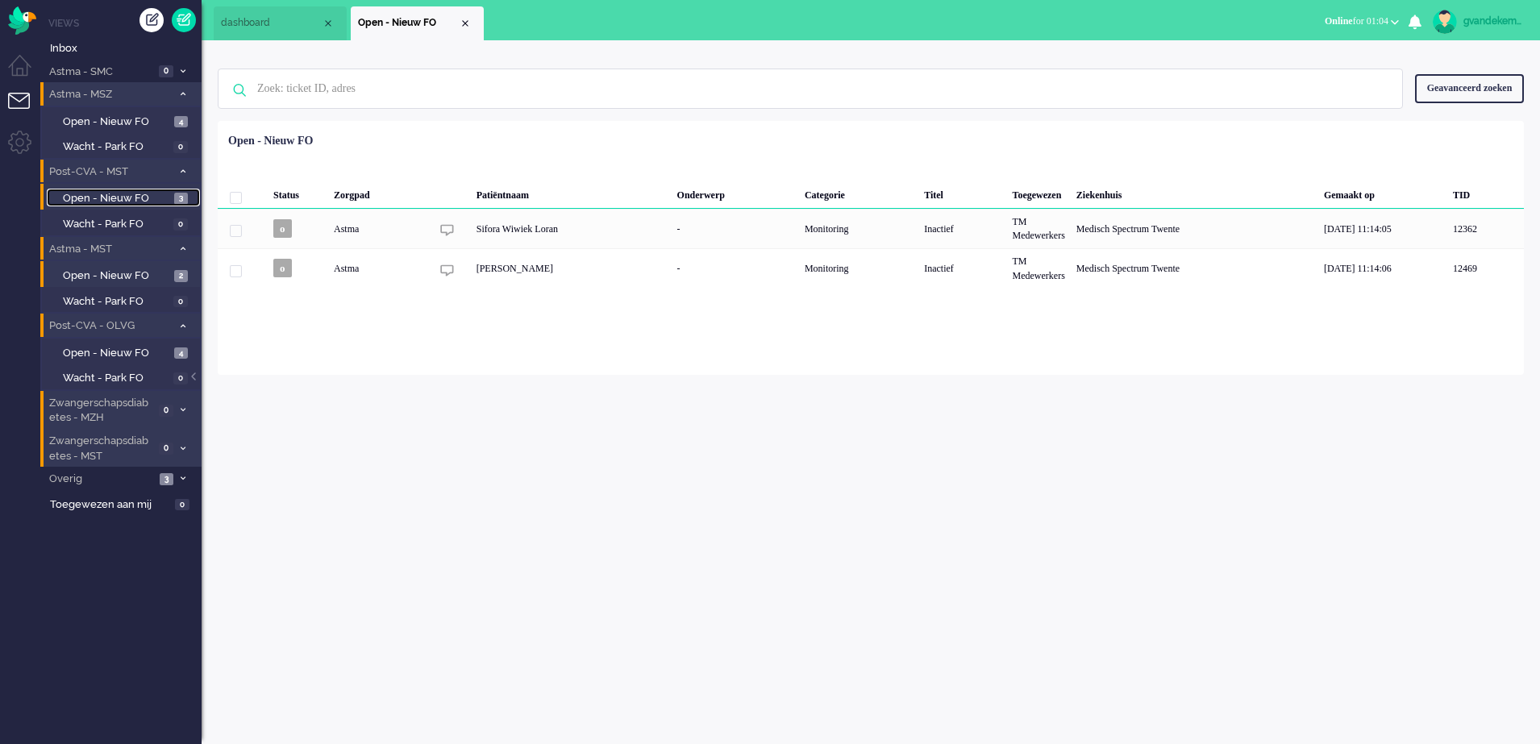
click at [152, 194] on span "Open - Nieuw FO" at bounding box center [116, 198] width 107 height 15
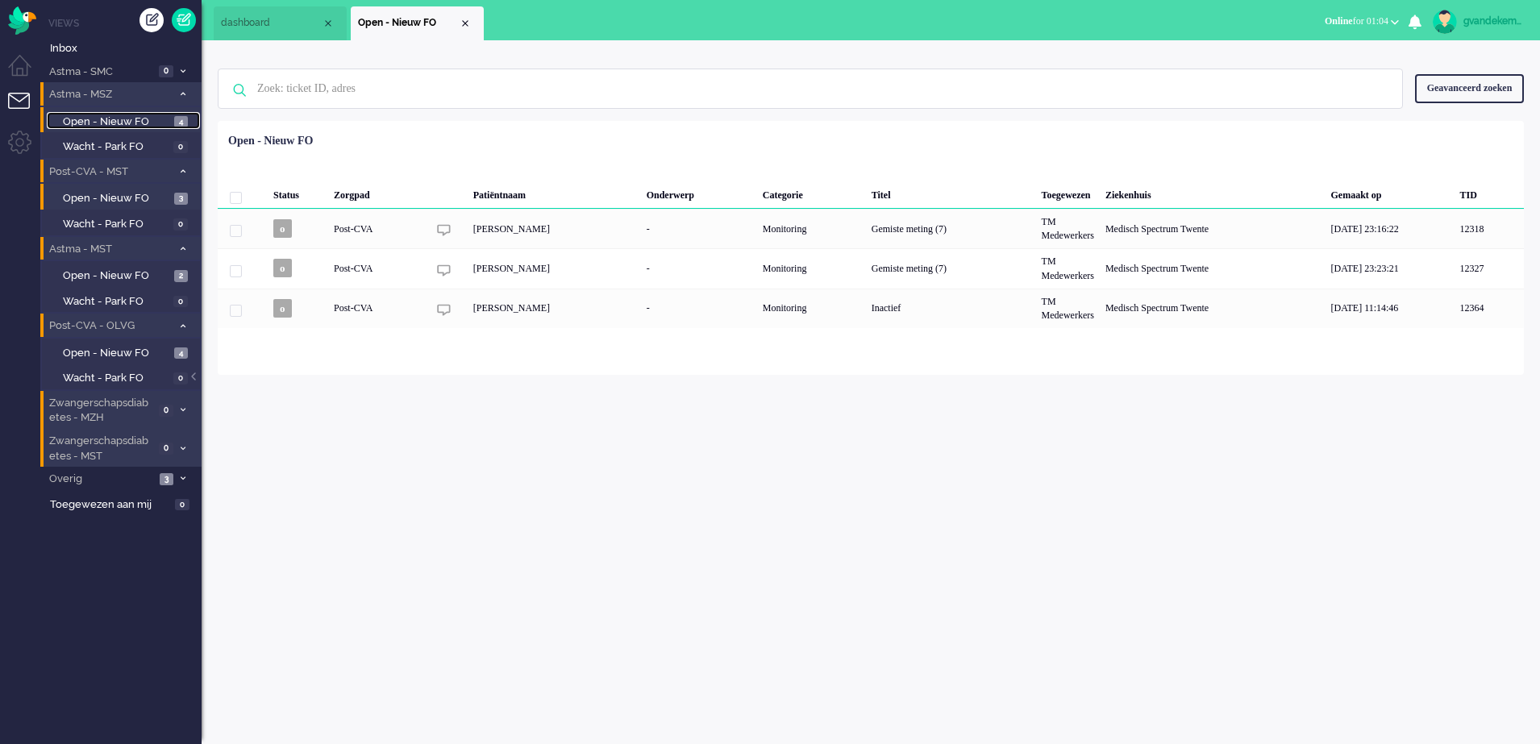
click at [160, 121] on span "Open - Nieuw FO" at bounding box center [116, 122] width 107 height 15
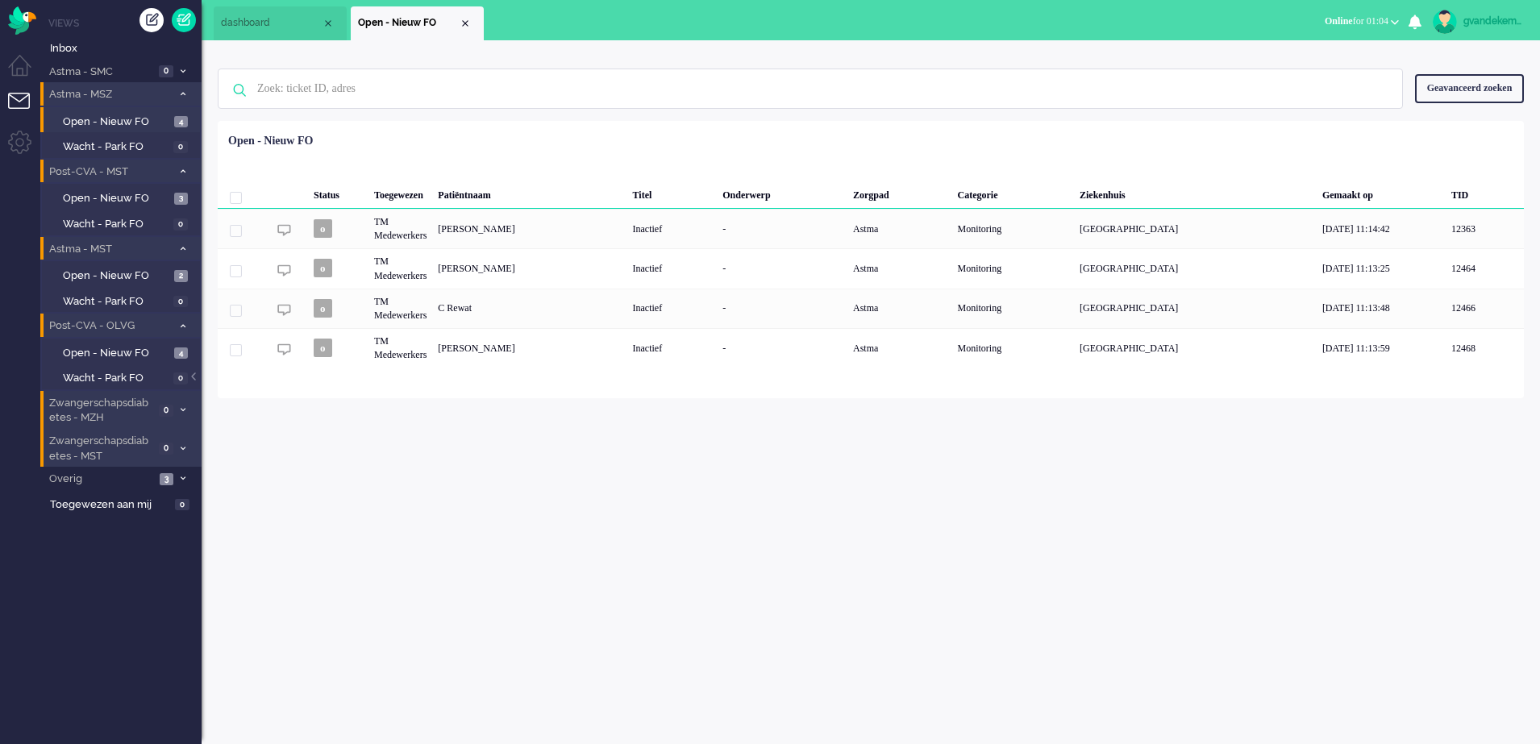
click at [1064, 574] on div "gvandekempe Thuis Ticket Csat Mijn gemiddelde cijfer Deze week - Ticket Bijdrag…" at bounding box center [871, 392] width 1339 height 704
click at [467, 26] on div "Close tab" at bounding box center [465, 23] width 13 height 13
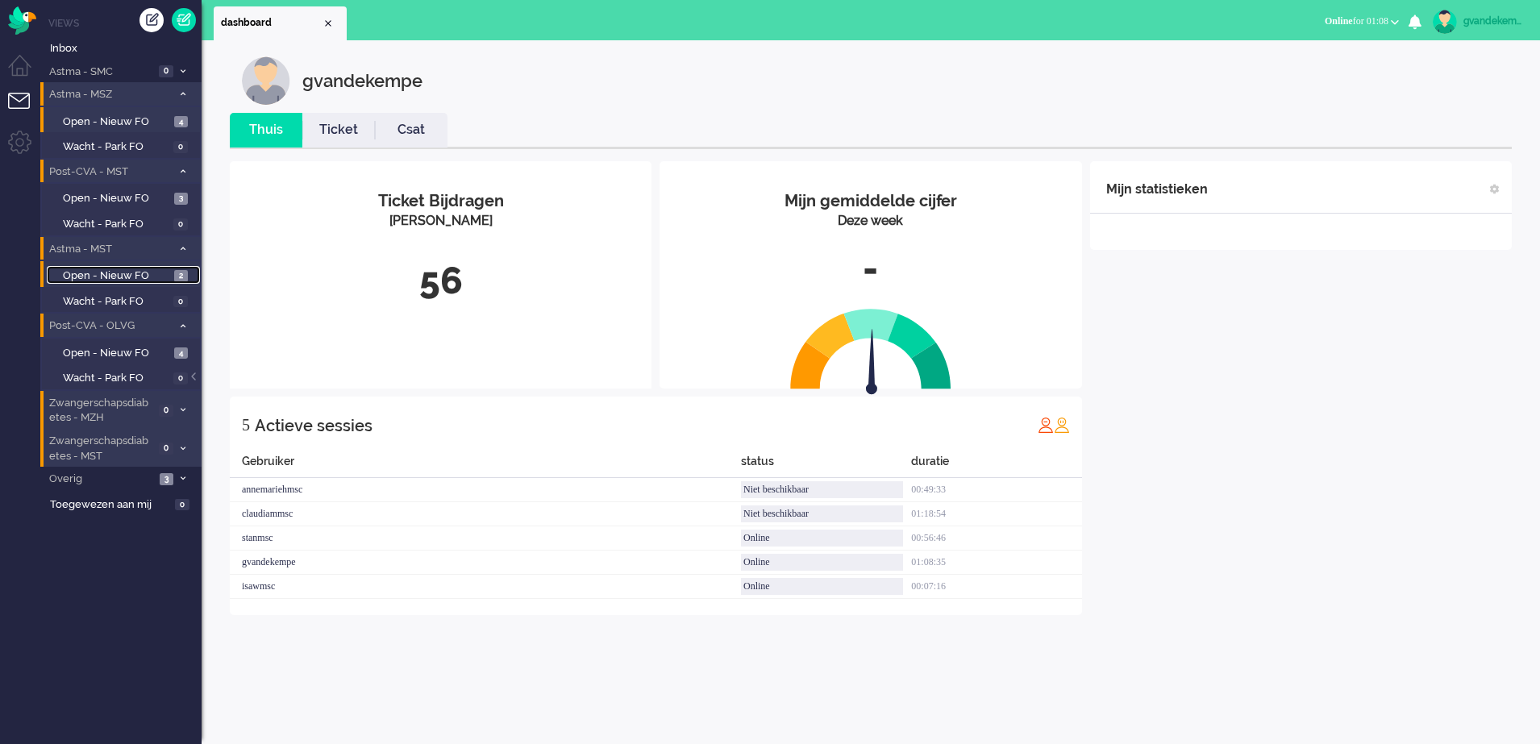
click at [129, 275] on span "Open - Nieuw FO" at bounding box center [116, 276] width 107 height 15
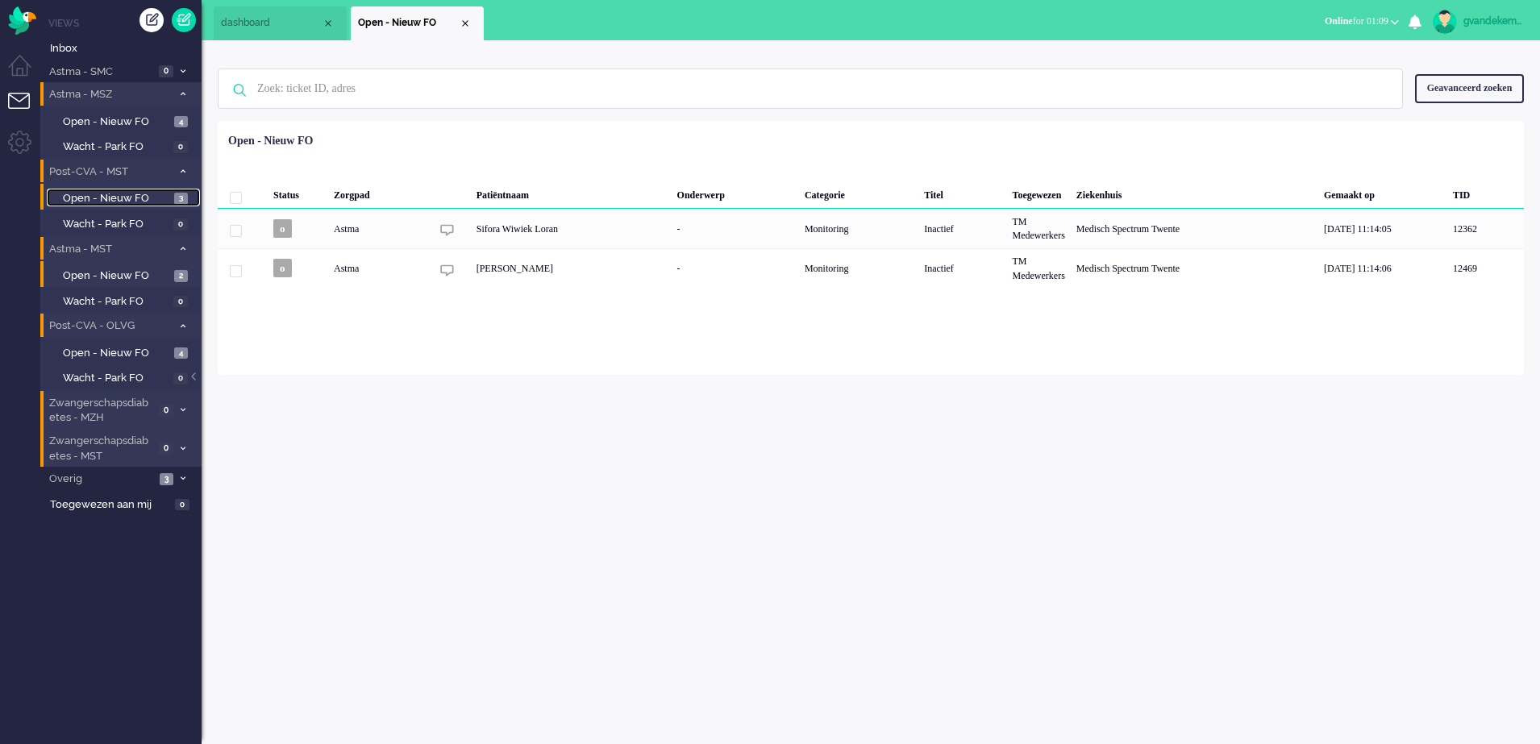
click at [138, 197] on span "Open - Nieuw FO" at bounding box center [116, 198] width 107 height 15
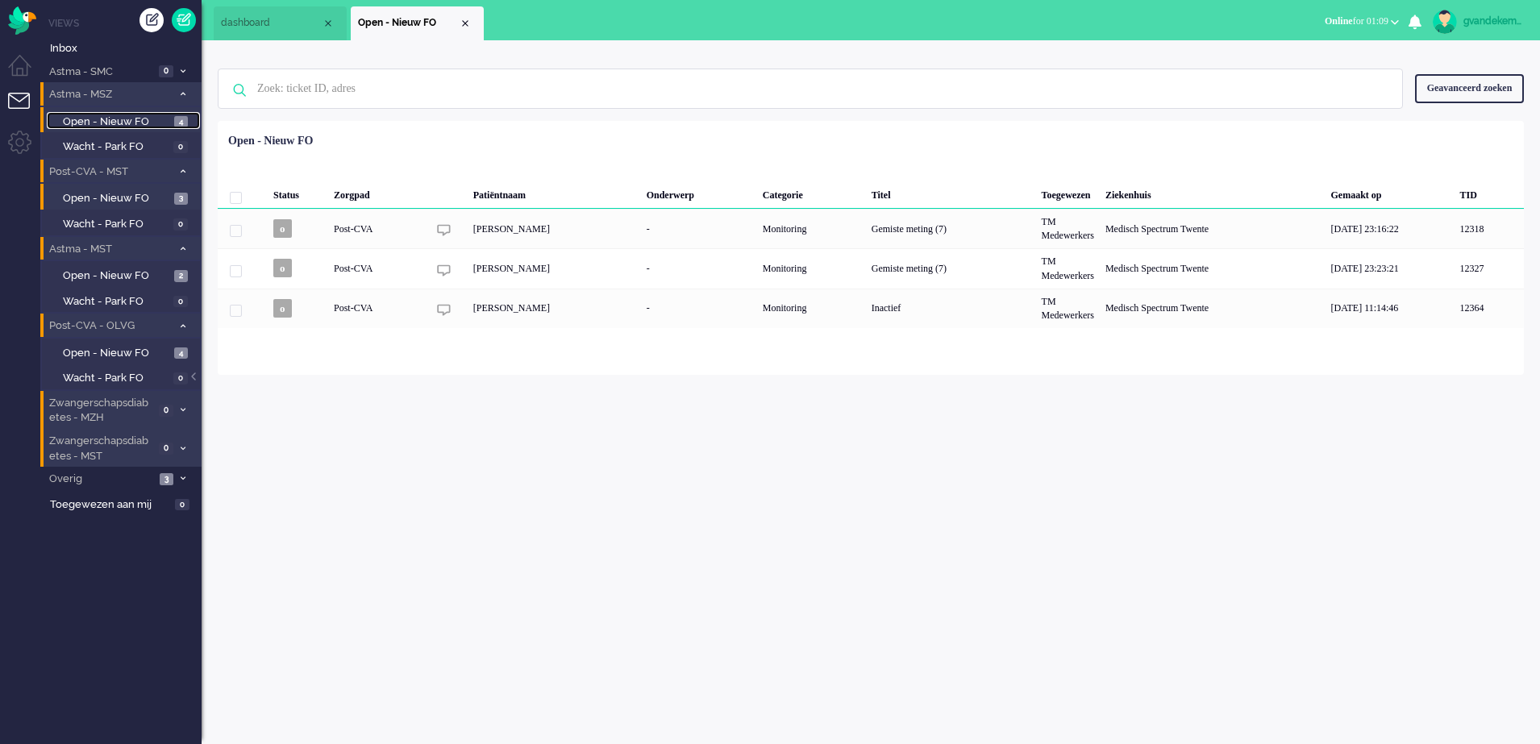
click at [138, 121] on span "Open - Nieuw FO" at bounding box center [116, 122] width 107 height 15
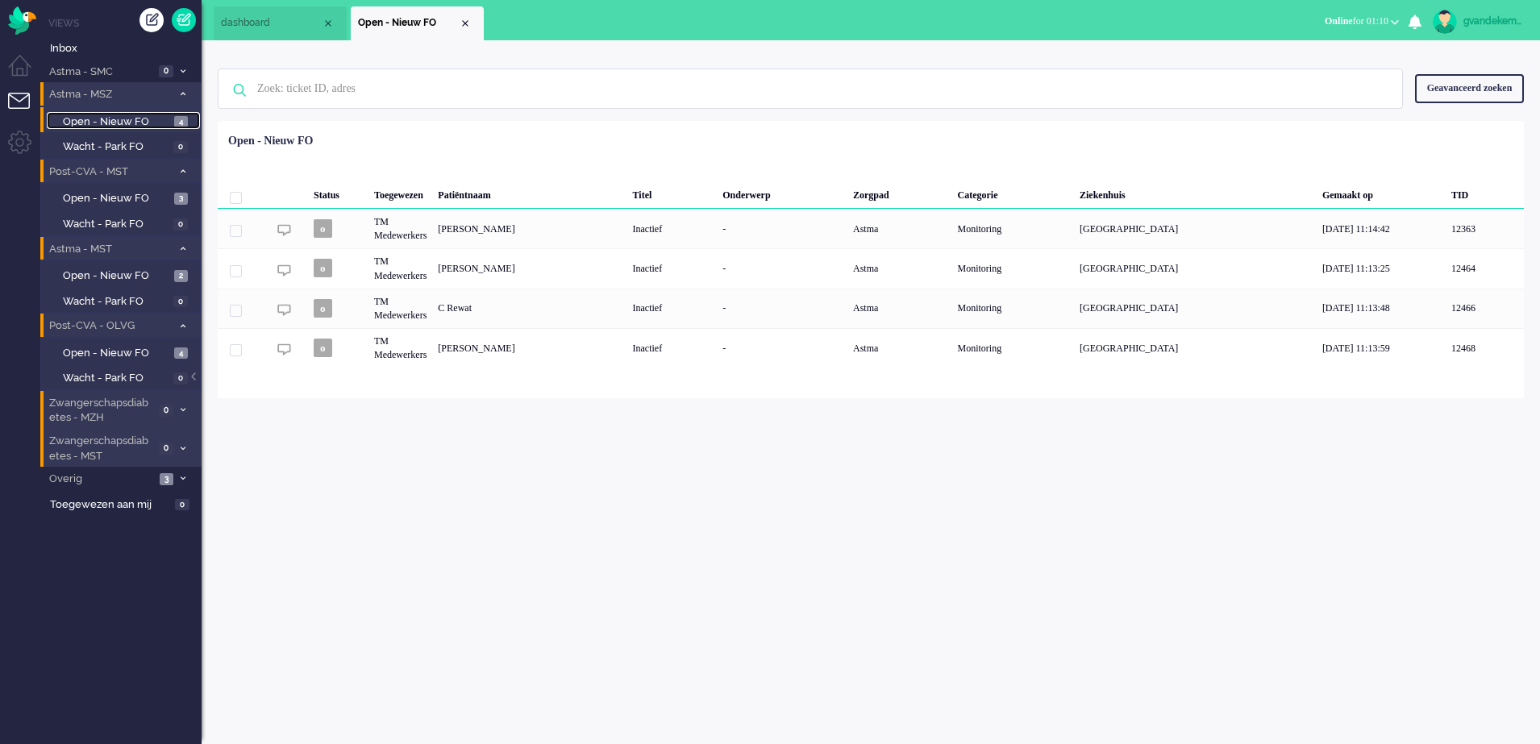
click at [47, 112] on link "Open - Nieuw FO 4" at bounding box center [123, 121] width 153 height 18
click at [462, 21] on div "Close tab" at bounding box center [465, 23] width 13 height 13
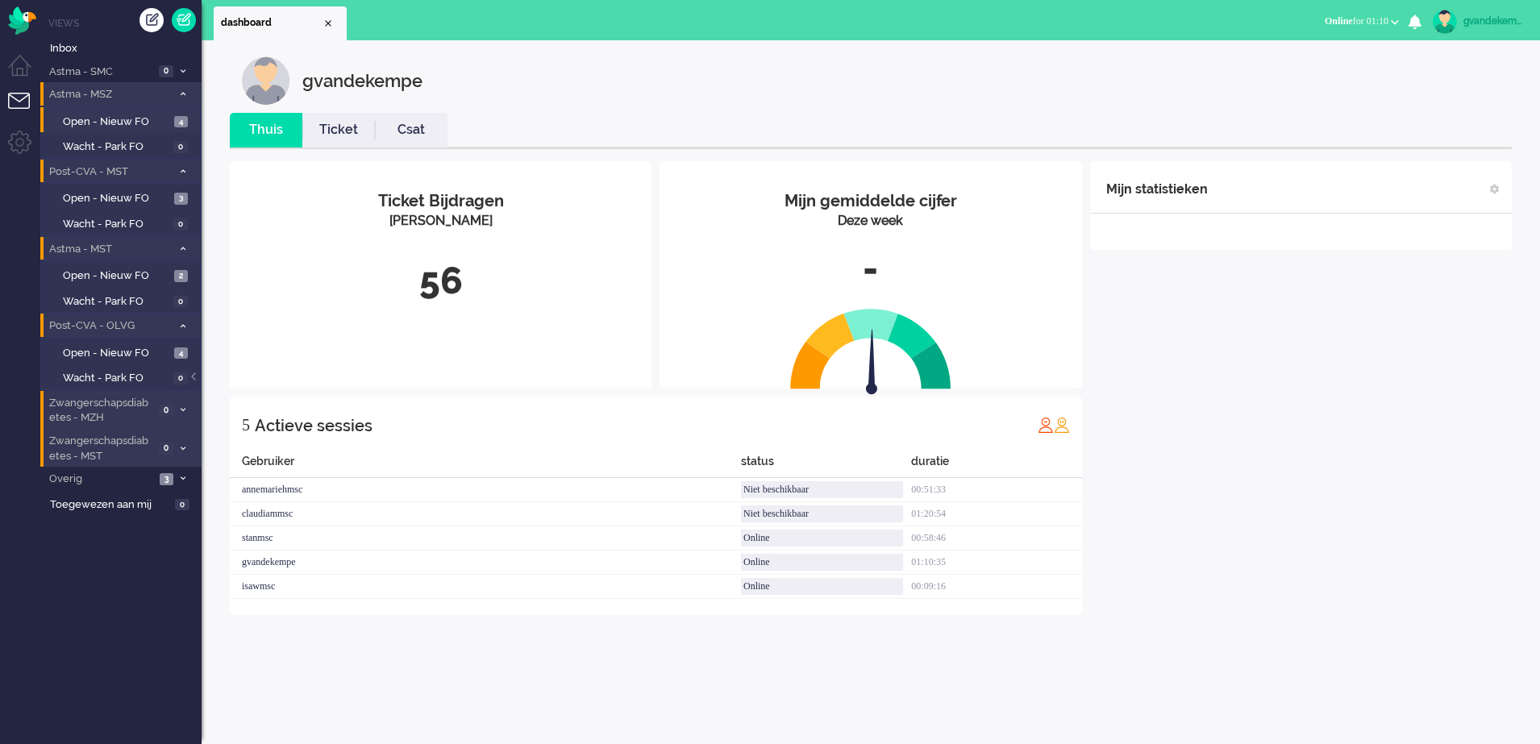
click at [1311, 384] on div "Mijn statistieken + Statistieken toevoegen Bel tijd (gemiddelde dag) Wrapup tij…" at bounding box center [1301, 388] width 422 height 454
click at [1222, 432] on div "Mijn statistieken + Statistieken toevoegen Bel tijd (gemiddelde dag) Wrapup tij…" at bounding box center [1301, 388] width 422 height 454
click at [1191, 430] on div "Mijn statistieken + Statistieken toevoegen Bel tijd (gemiddelde dag) Wrapup tij…" at bounding box center [1301, 388] width 422 height 454
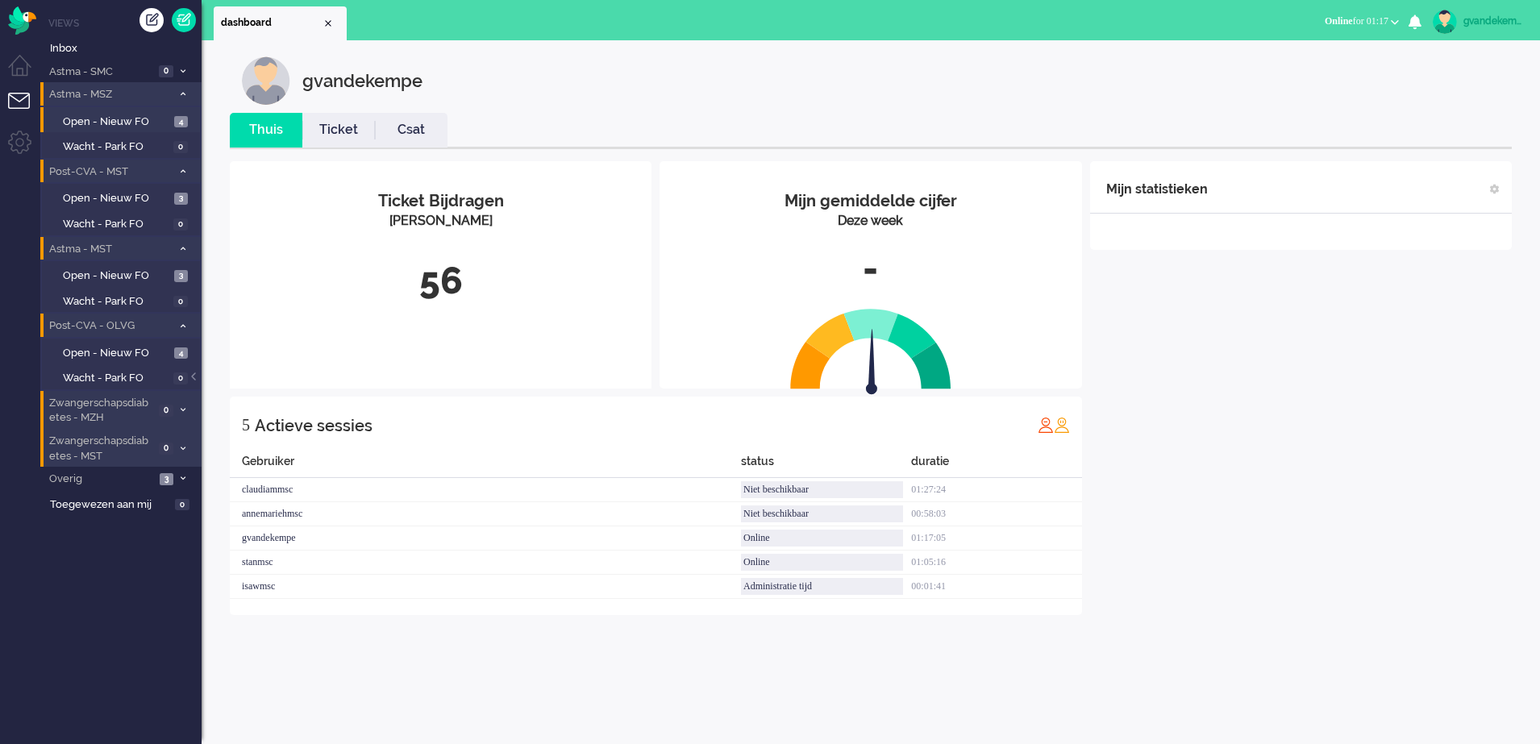
click at [1191, 430] on div "Mijn statistieken + Statistieken toevoegen Bel tijd (gemiddelde dag) Wrapup tij…" at bounding box center [1301, 388] width 422 height 454
click at [109, 195] on span "Open - Nieuw FO" at bounding box center [116, 198] width 107 height 15
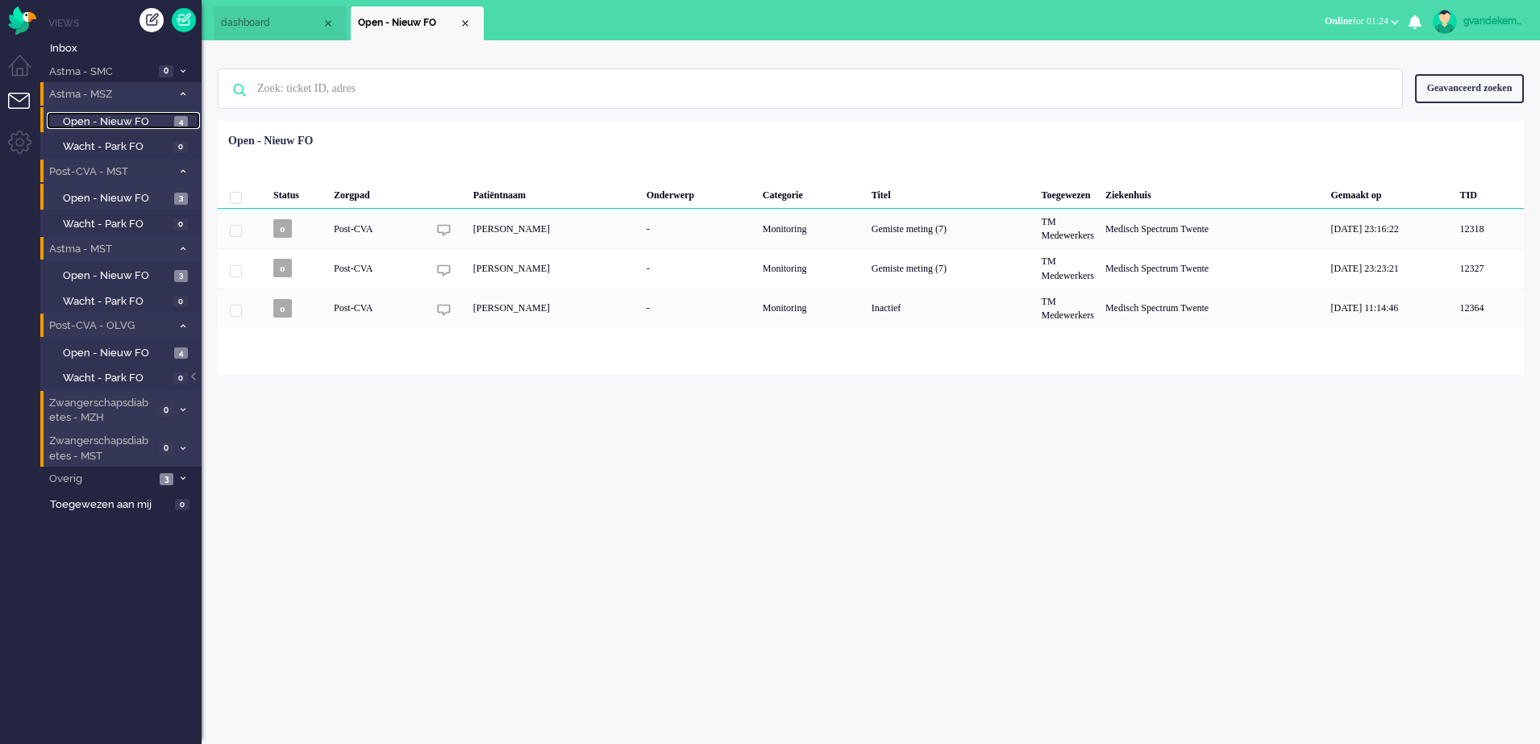
click at [126, 117] on span "Open - Nieuw FO" at bounding box center [116, 122] width 107 height 15
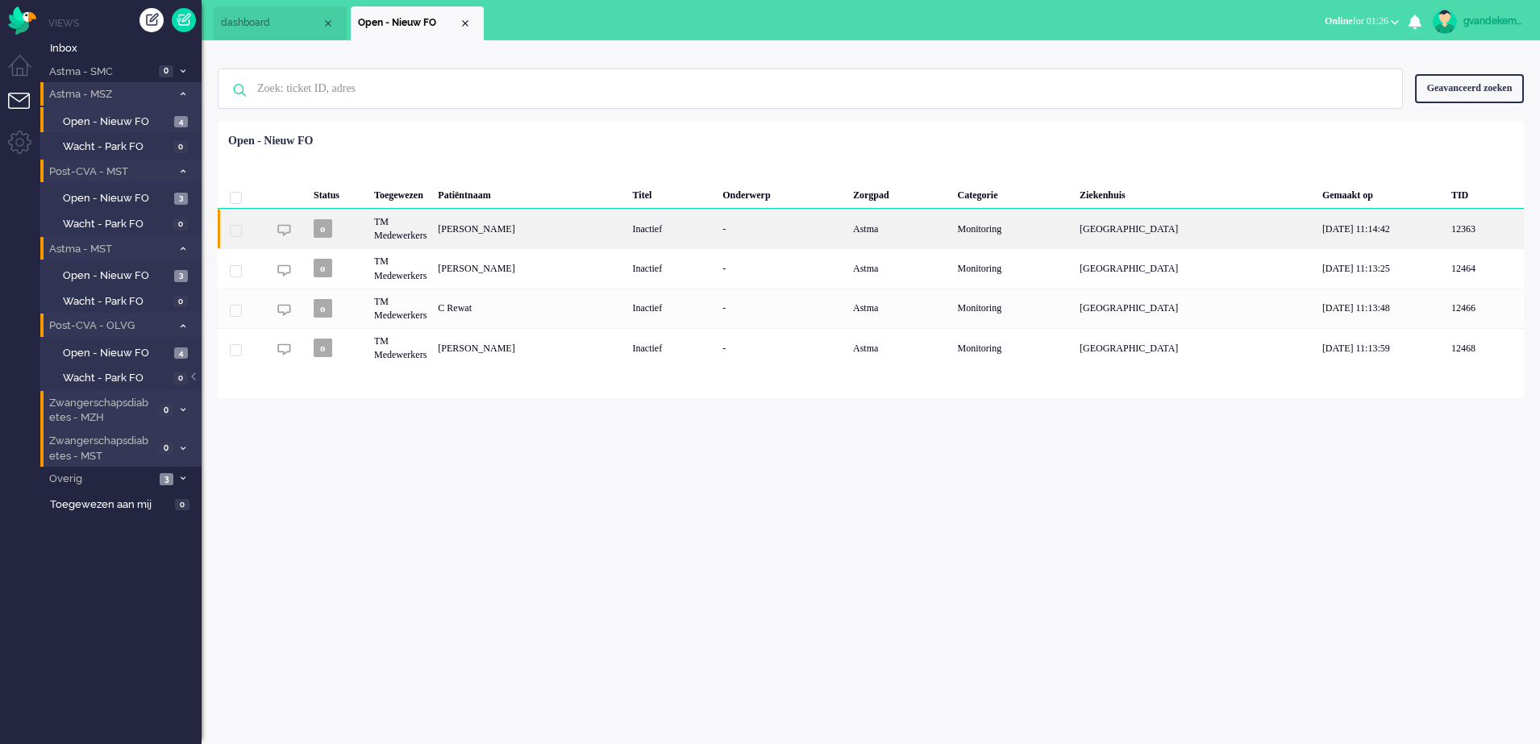
click at [590, 231] on div "Carla de Wit - Groen" at bounding box center [529, 229] width 194 height 40
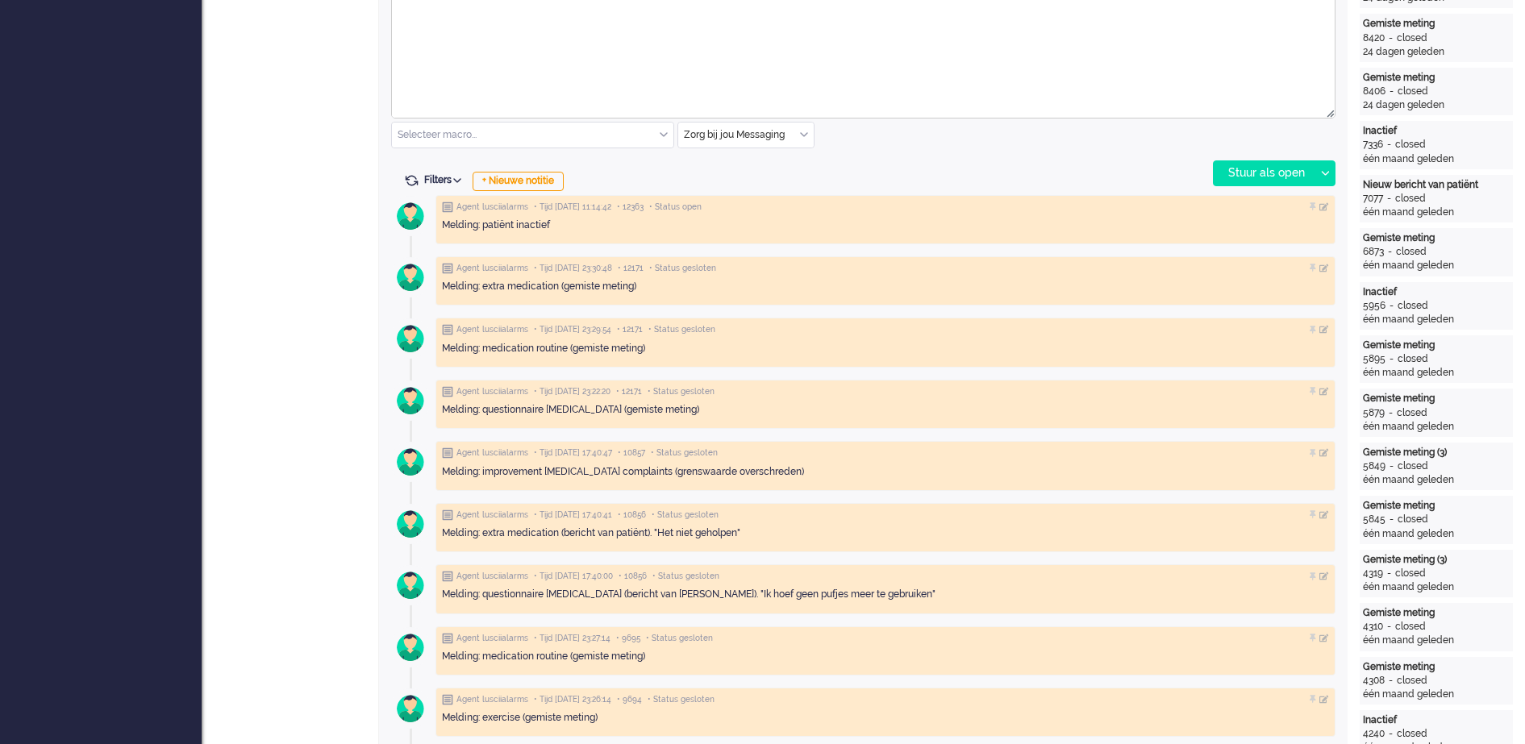
scroll to position [754, 0]
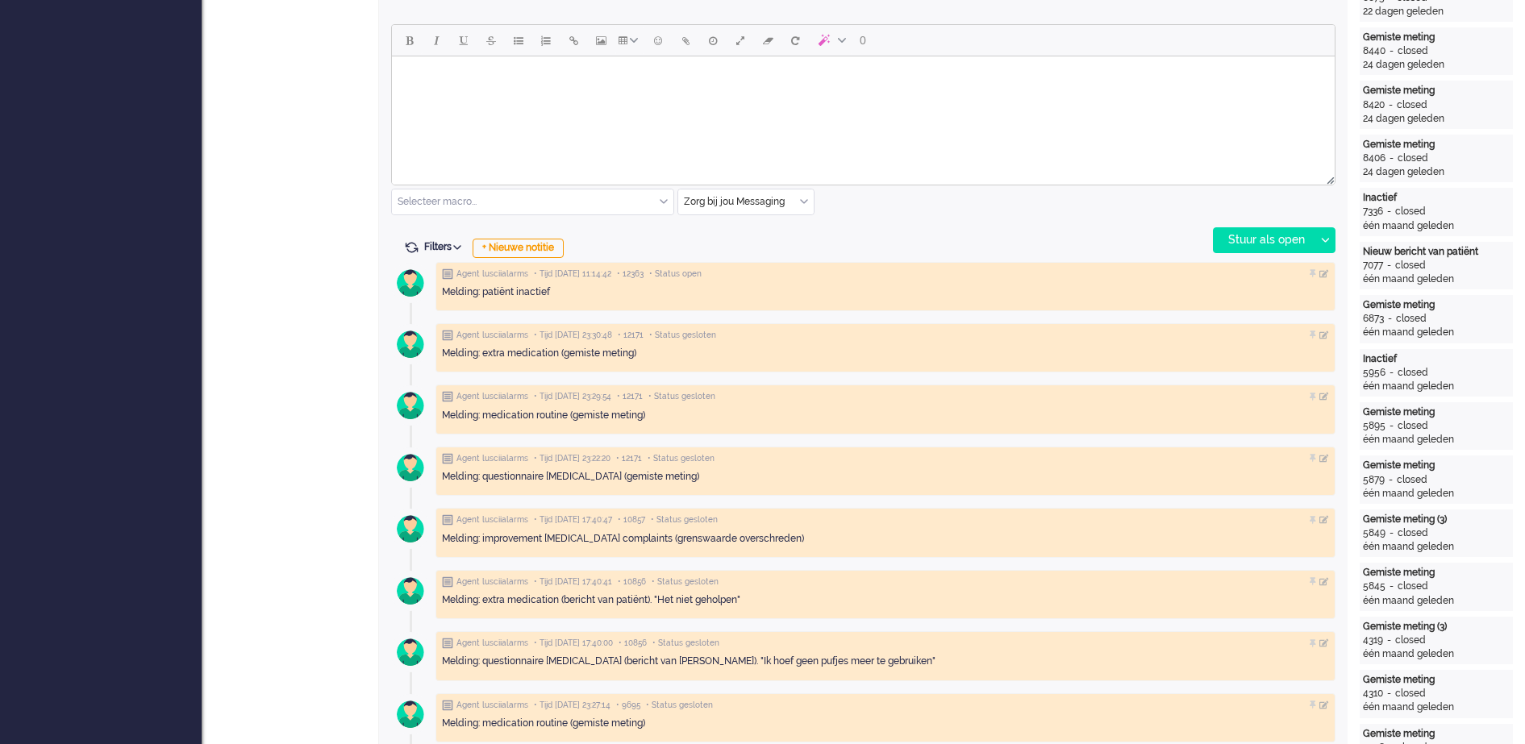
click at [509, 60] on html at bounding box center [863, 76] width 943 height 41
paste body "Rich Text Area. Press ALT-0 for help."
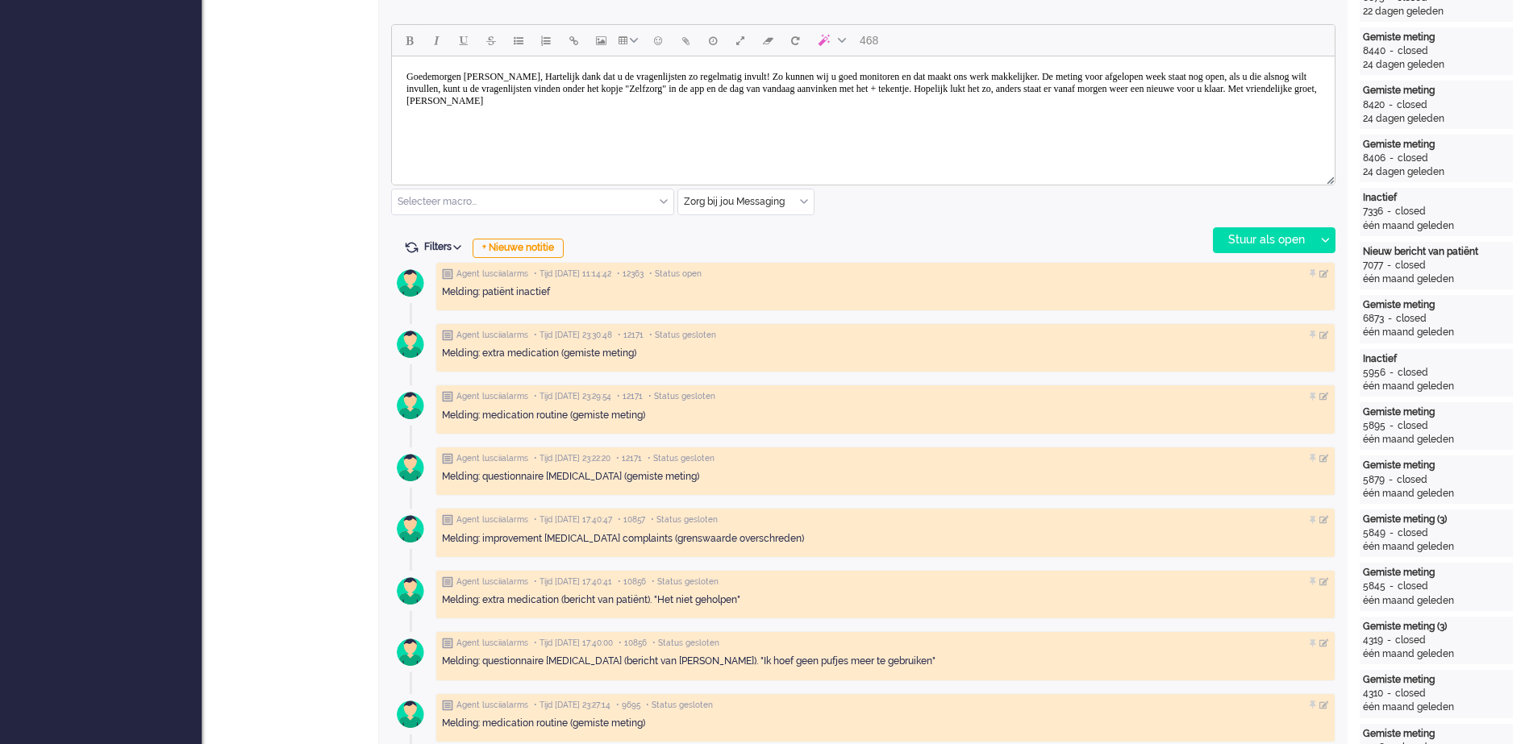
click at [551, 78] on body "Goedemorgen mevrouw Straver, Hartelijk dank dat u de vragenlijsten zo regelmati…" at bounding box center [863, 89] width 930 height 52
click at [569, 74] on body "Goedemorgen mevrouw De Wit, Hartelijk dank dat u de vragenlijsten zo regelmatig…" at bounding box center [863, 89] width 930 height 52
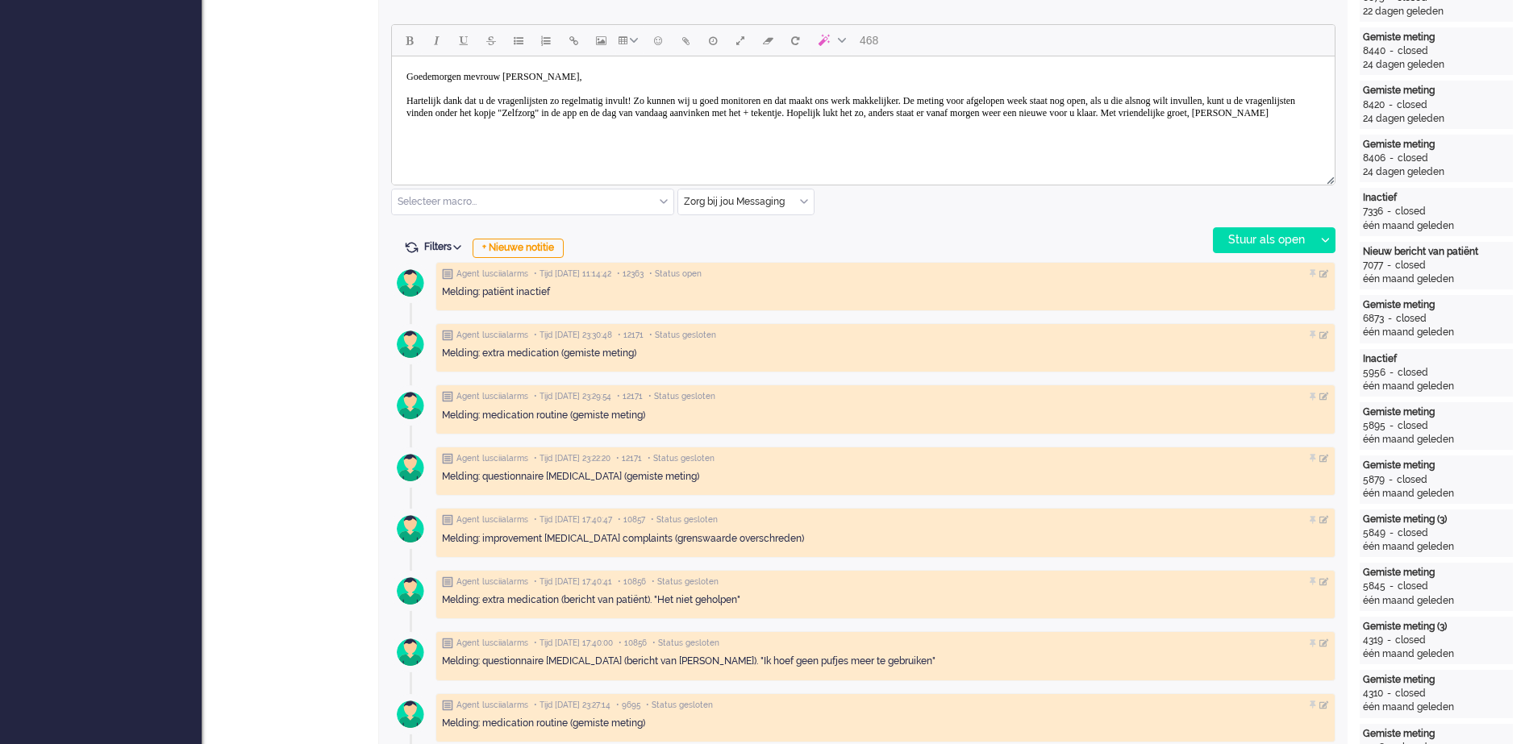
click at [1110, 116] on body "Goedemorgen mevrouw De Wit, Hartelijk dank dat u de vragenlijsten zo regelmatig…" at bounding box center [863, 95] width 930 height 65
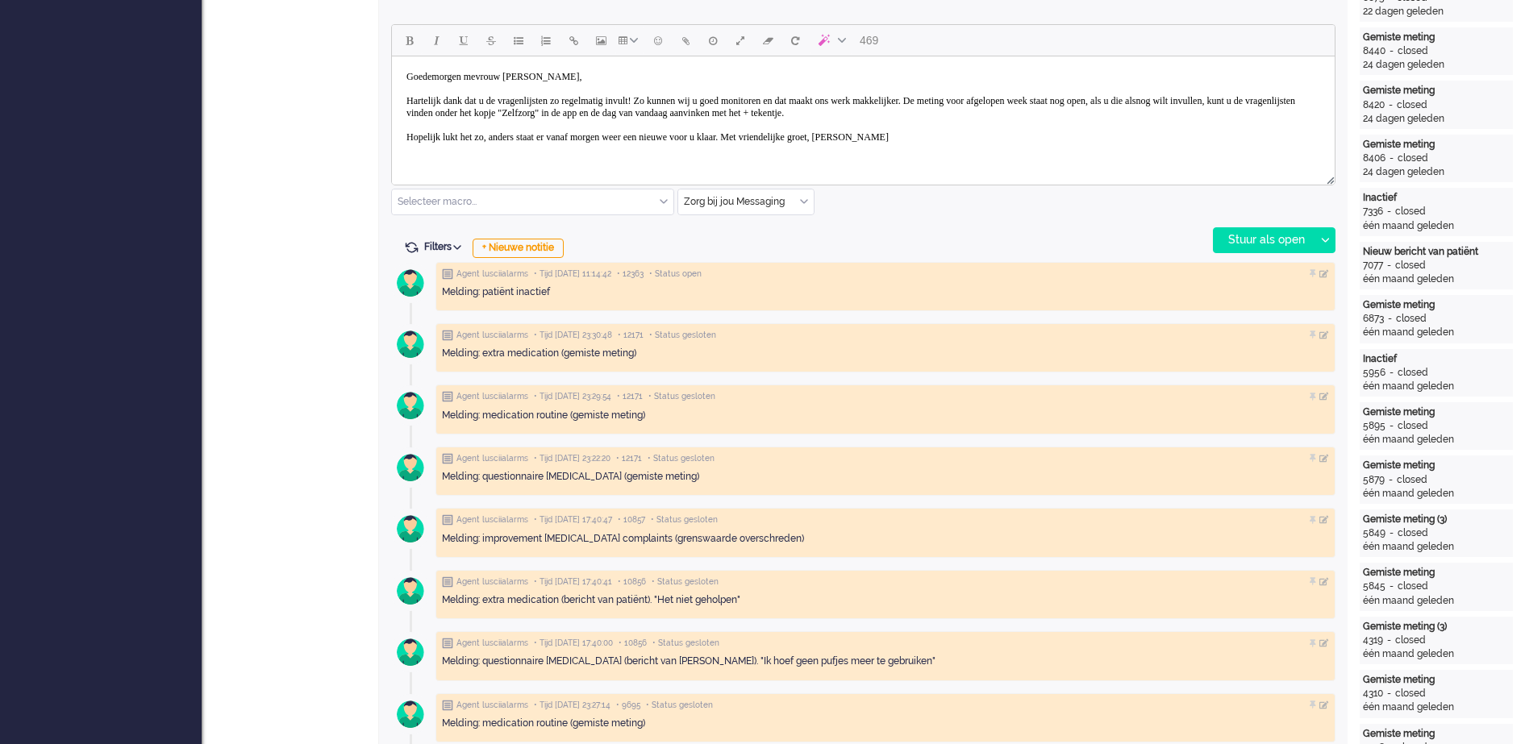
click at [807, 135] on body "Goedemorgen mevrouw De Wit, Hartelijk dank dat u de vragenlijsten zo regelmatig…" at bounding box center [863, 107] width 930 height 89
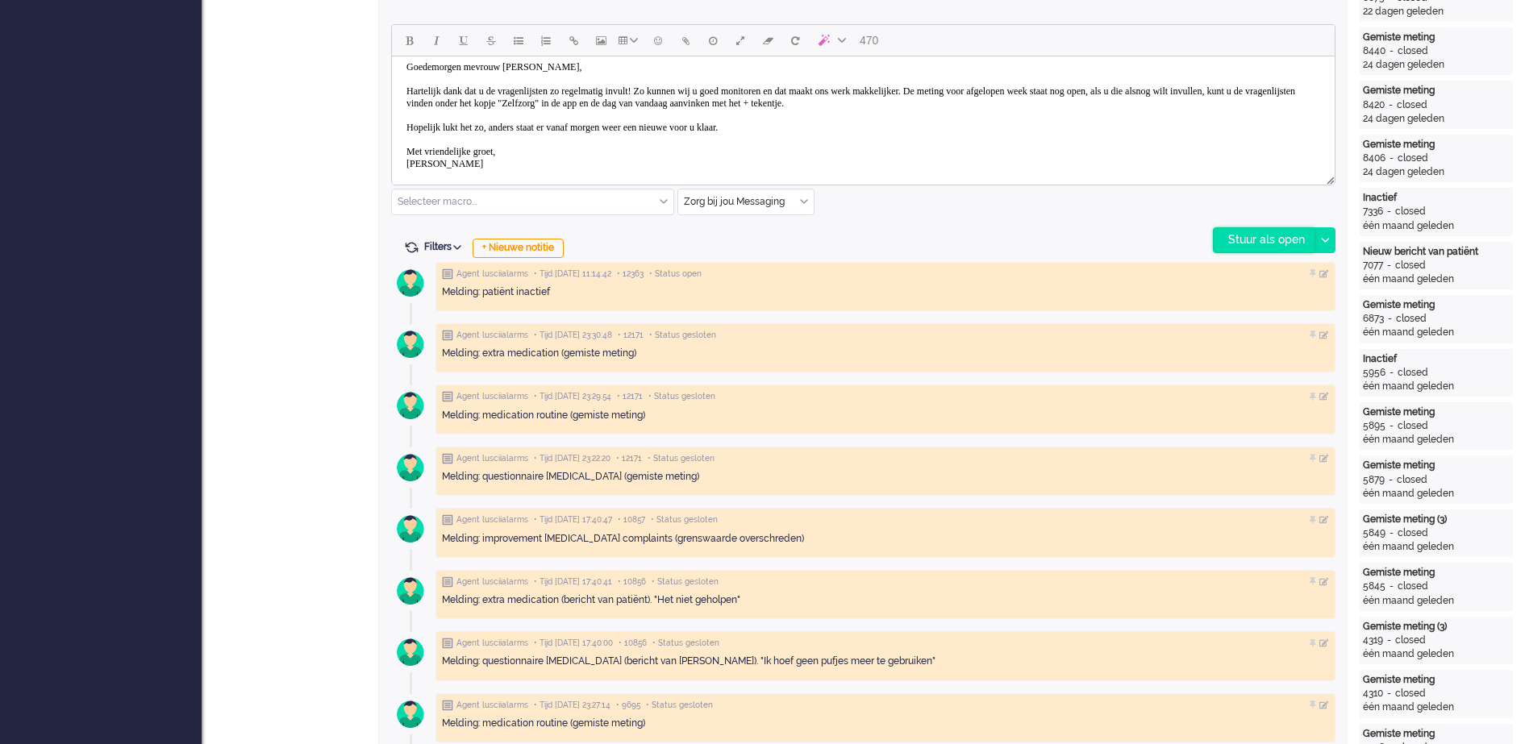
click at [1248, 233] on div "Stuur als open" at bounding box center [1264, 240] width 101 height 24
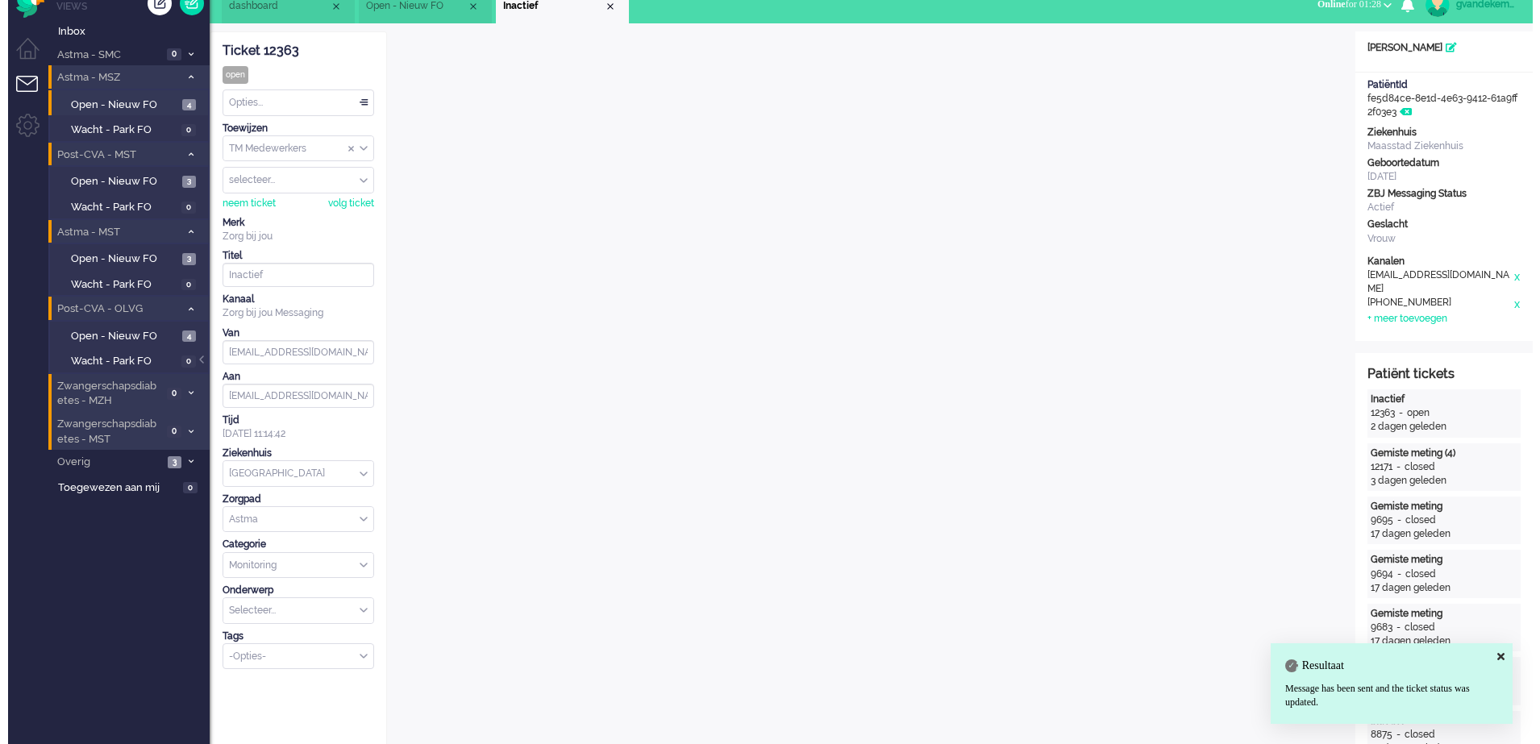
scroll to position [0, 0]
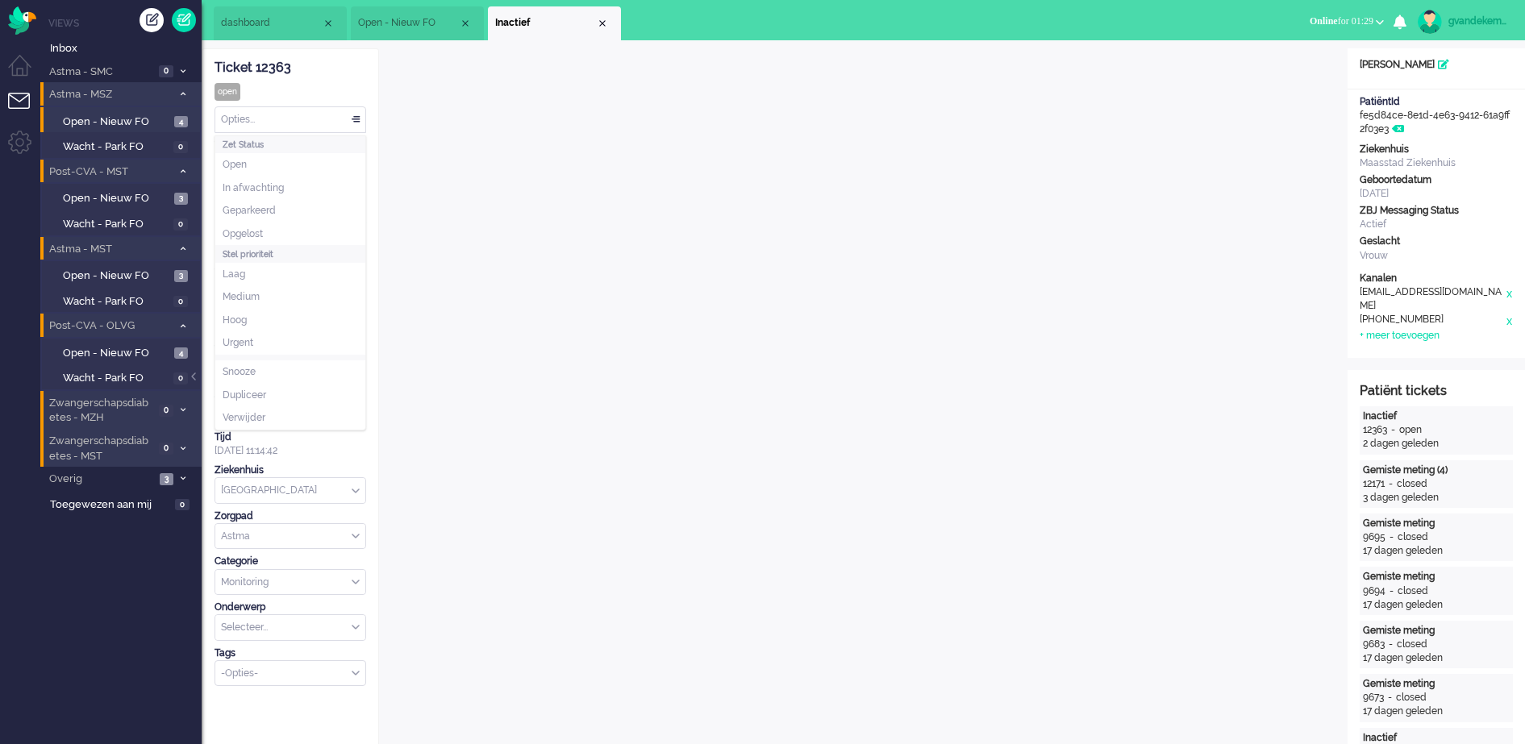
click at [360, 119] on div "Opties..." at bounding box center [290, 119] width 150 height 25
click at [266, 228] on li "Opgelost" at bounding box center [290, 234] width 150 height 23
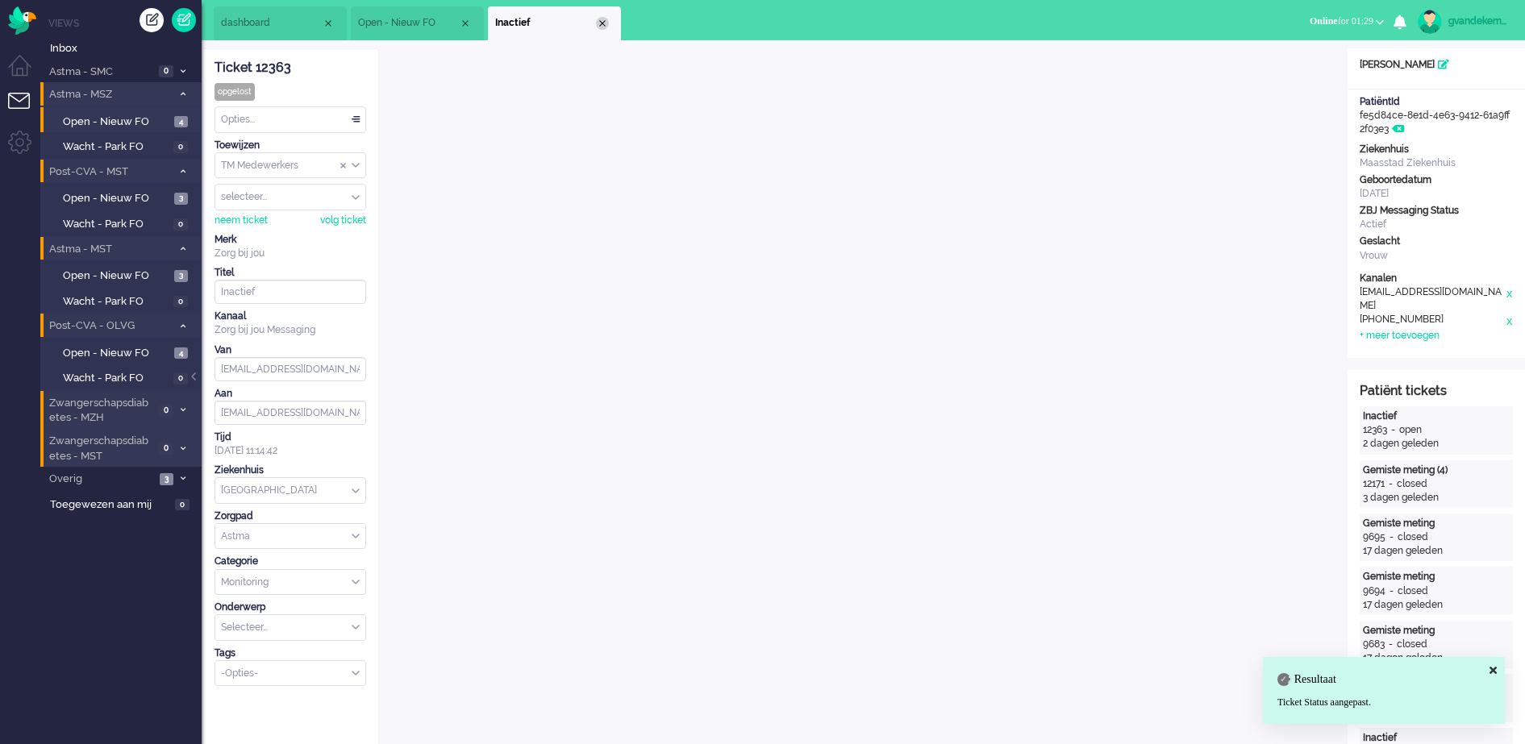
click at [600, 19] on div "Close tab" at bounding box center [602, 23] width 13 height 13
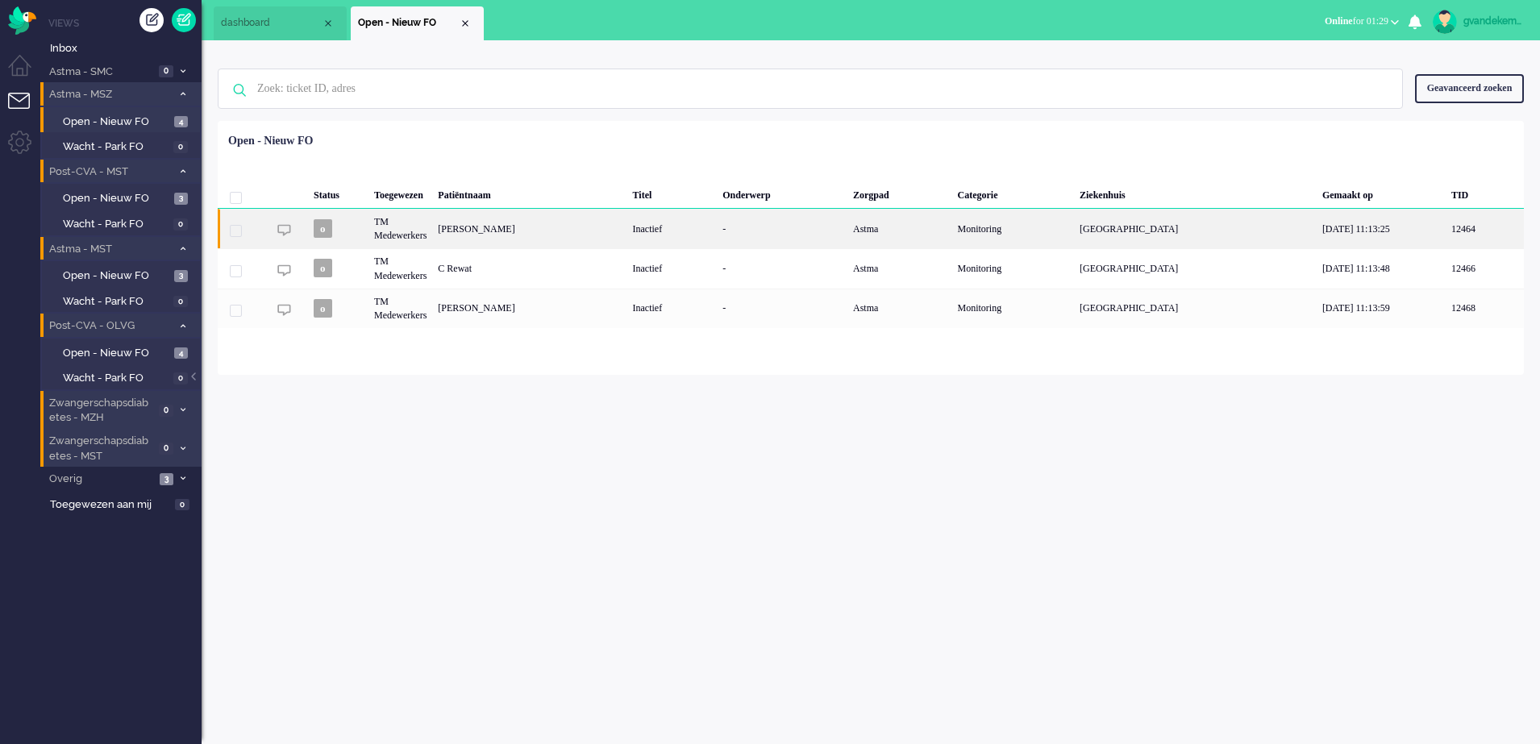
click at [811, 236] on div "-" at bounding box center [782, 229] width 131 height 40
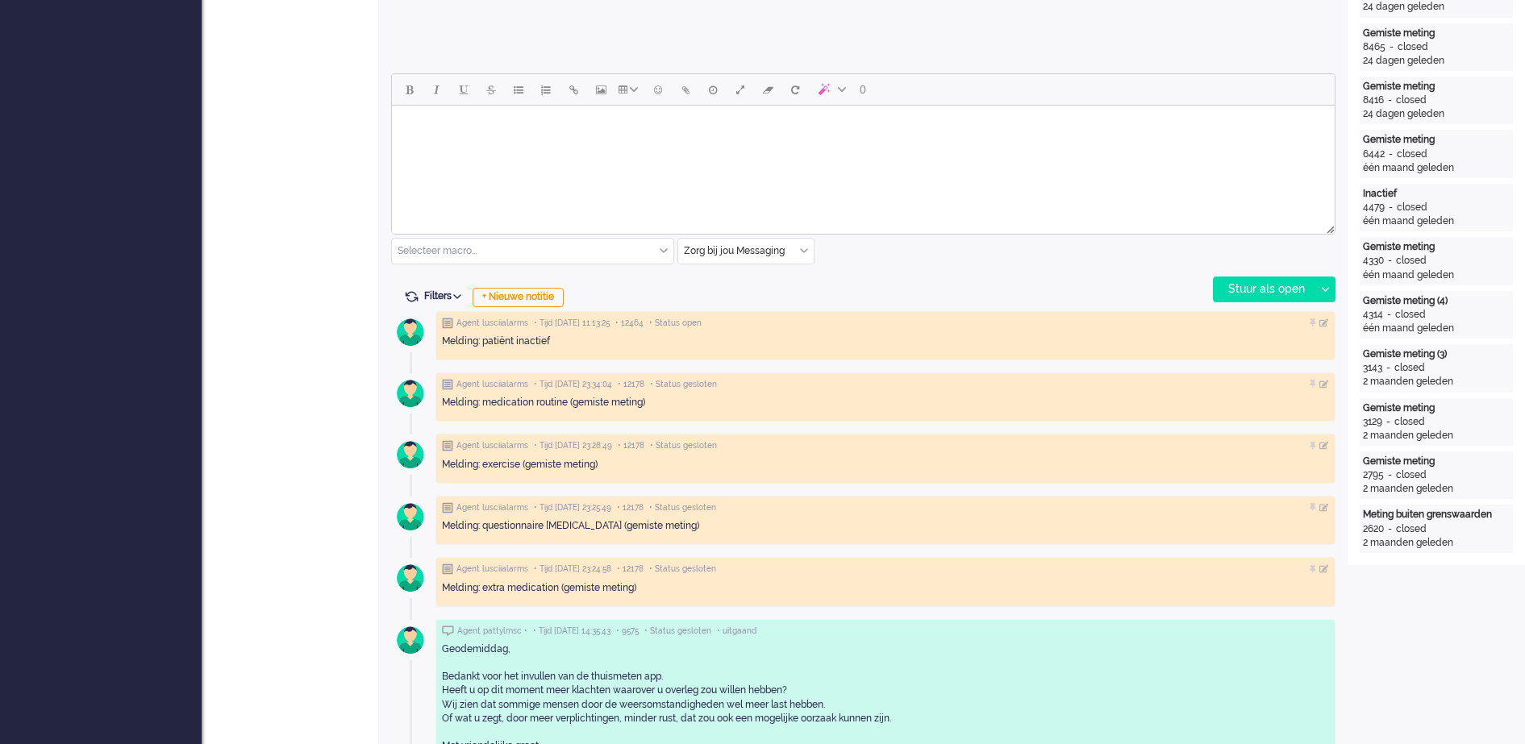
scroll to position [504, 0]
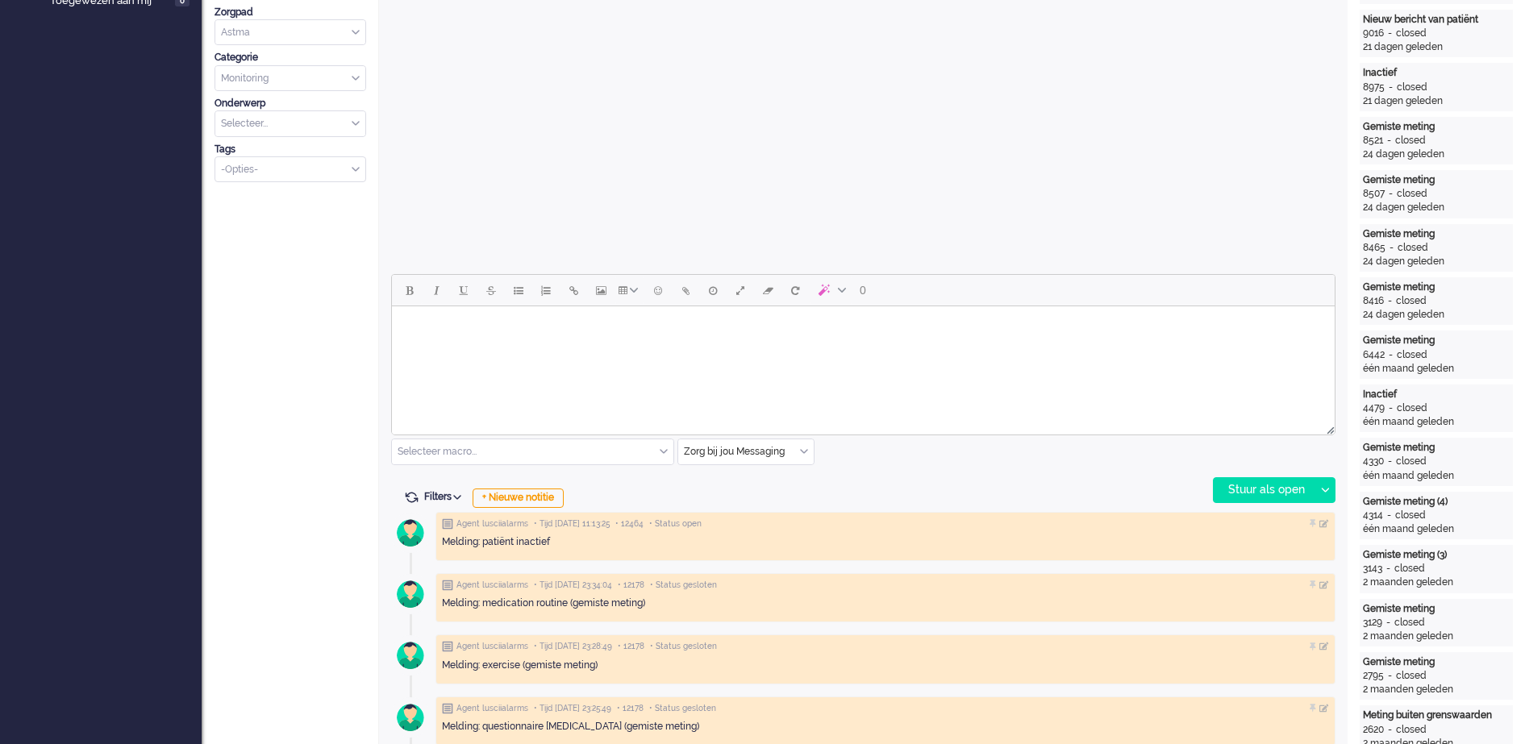
click at [461, 317] on body "Rich Text Area. Press ALT-0 for help." at bounding box center [863, 327] width 930 height 28
paste body "Rich Text Area. Press ALT-0 for help."
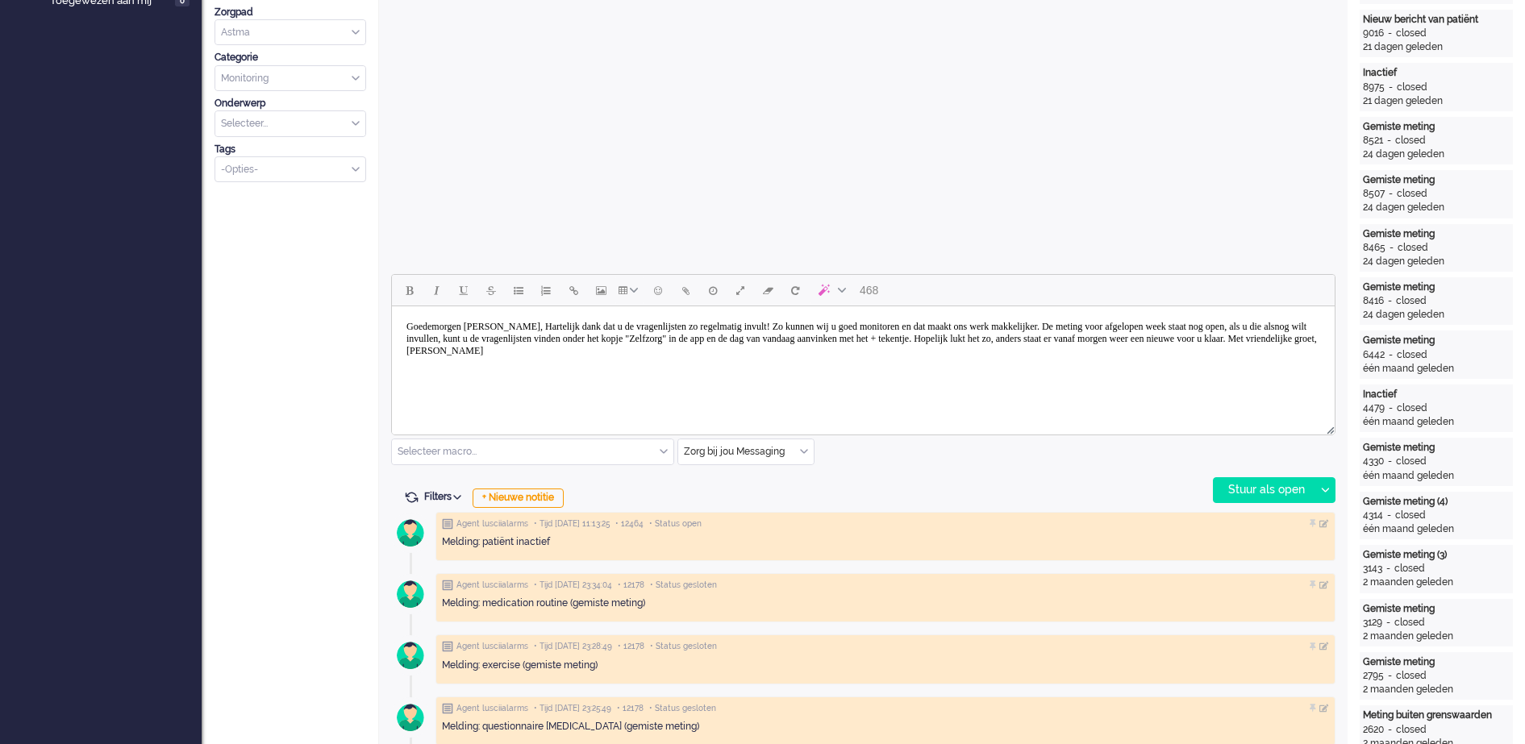
click at [540, 325] on body "Goedemorgen mevrouw Straver, Hartelijk dank dat u de vragenlijsten zo regelmati…" at bounding box center [863, 339] width 930 height 52
click at [584, 324] on body "Goedemorgen mevrouw Binnendijk, Hartelijk dank dat u de vragenlijsten zo regelm…" at bounding box center [863, 339] width 930 height 52
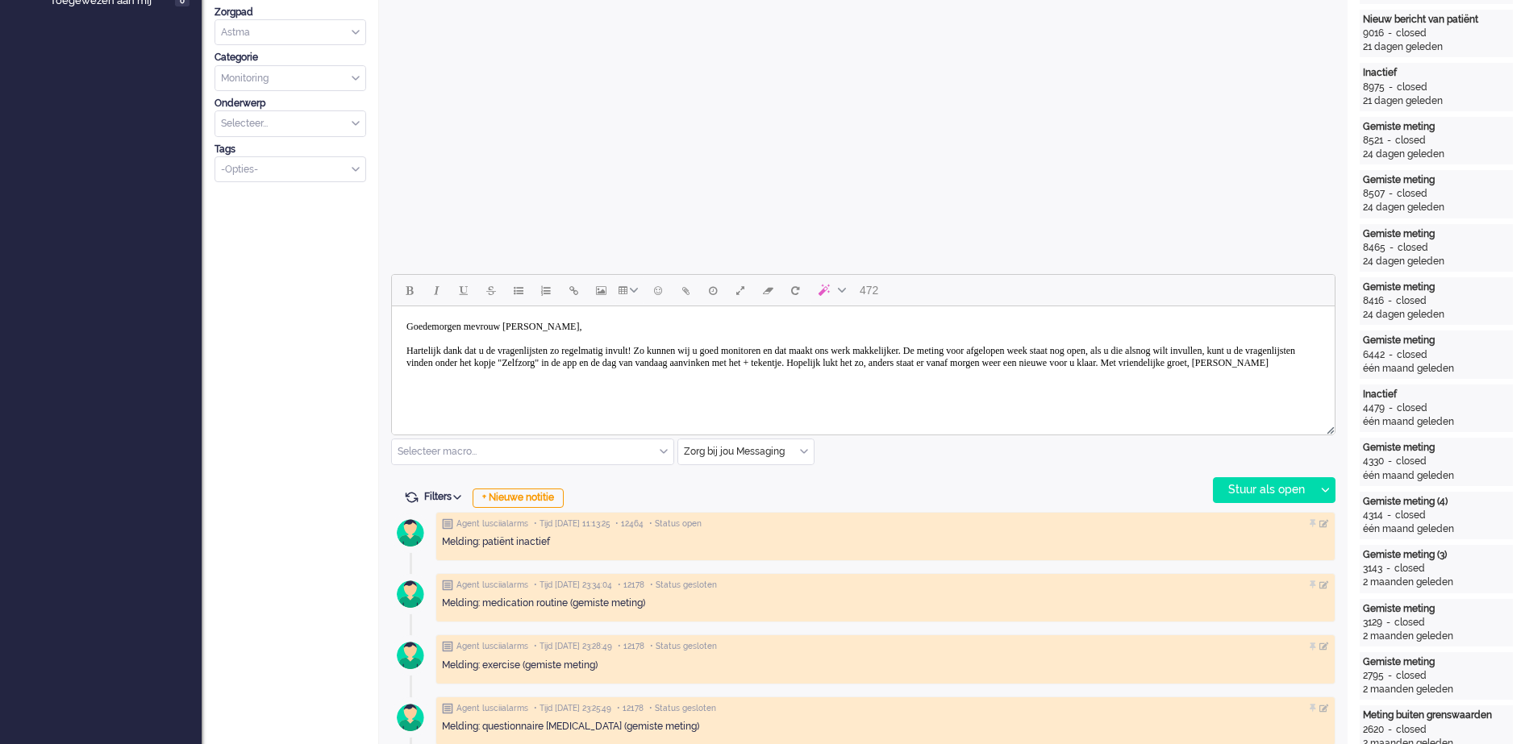
click at [1111, 362] on body "Goedemorgen mevrouw Binnendijk, Hartelijk dank dat u de vragenlijsten zo regelm…" at bounding box center [863, 345] width 930 height 65
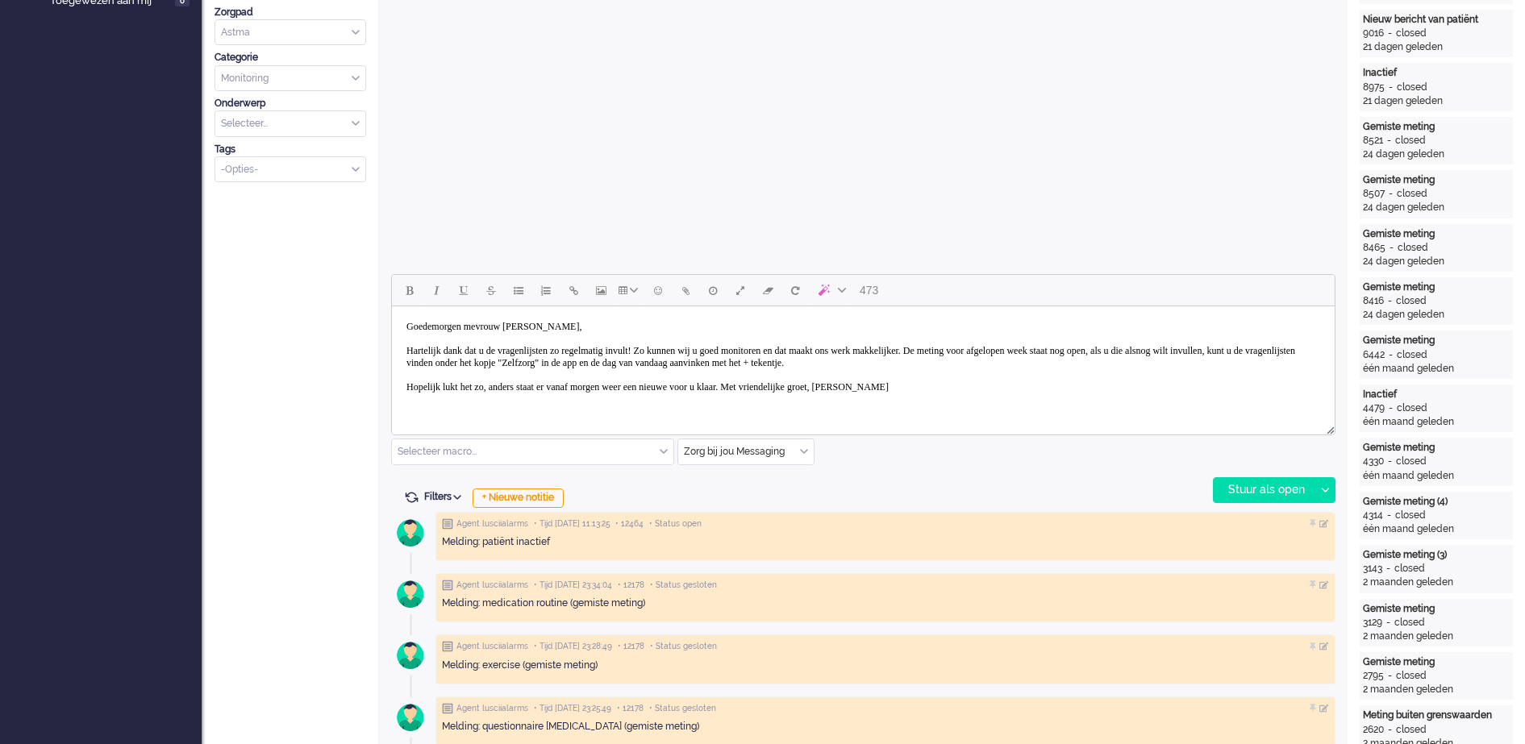
click at [811, 386] on body "Goedemorgen mevrouw Binnendijk, Hartelijk dank dat u de vragenlijsten zo regelm…" at bounding box center [863, 357] width 930 height 89
click at [807, 388] on body "Goedemorgen mevrouw Binnendijk, Hartelijk dank dat u de vragenlijsten zo regelm…" at bounding box center [863, 357] width 930 height 89
click at [519, 403] on body "Goedemorgen mevrouw Binnendijk, Hartelijk dank dat u de vragenlijsten zo regelm…" at bounding box center [863, 369] width 930 height 113
click at [1288, 491] on div "Stuur als open" at bounding box center [1264, 490] width 101 height 24
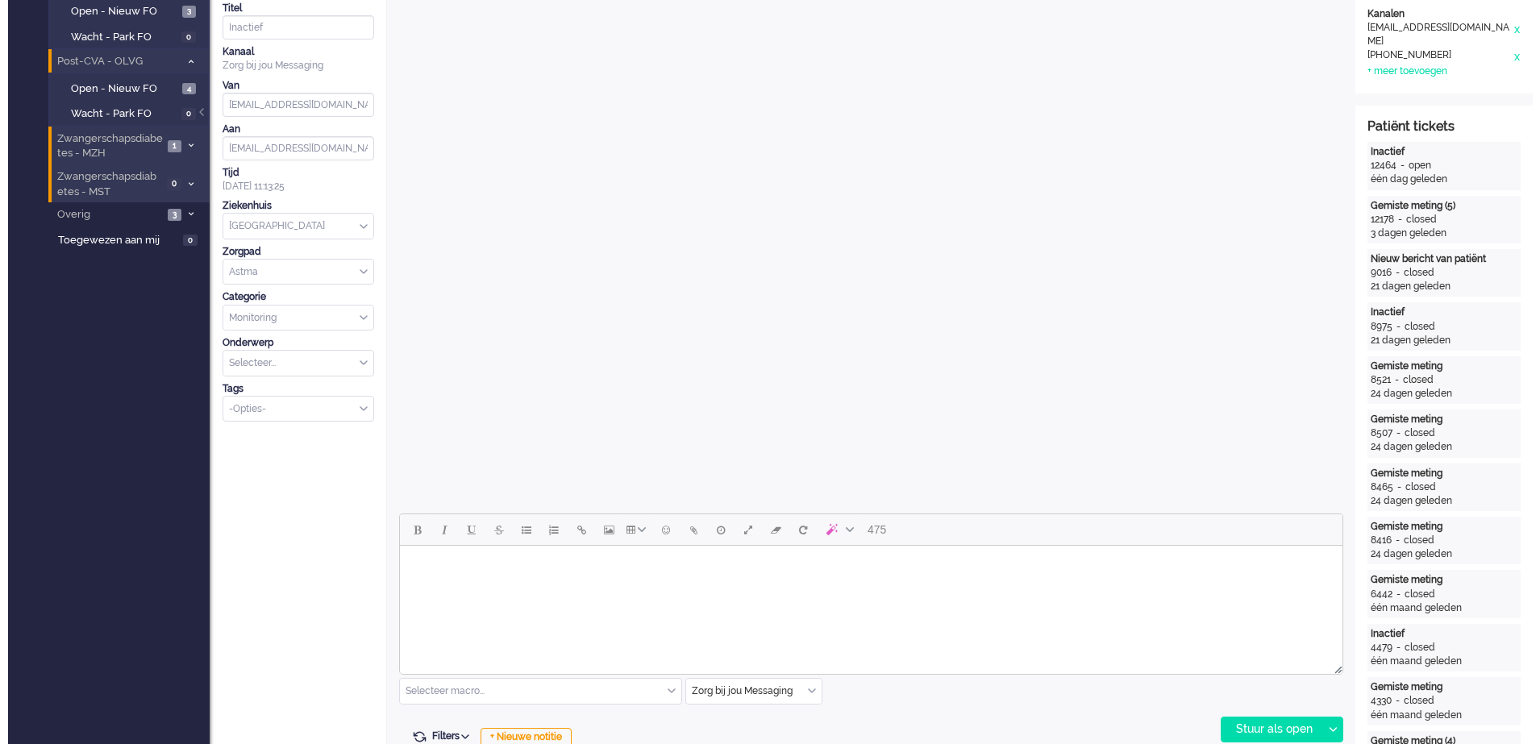
scroll to position [0, 0]
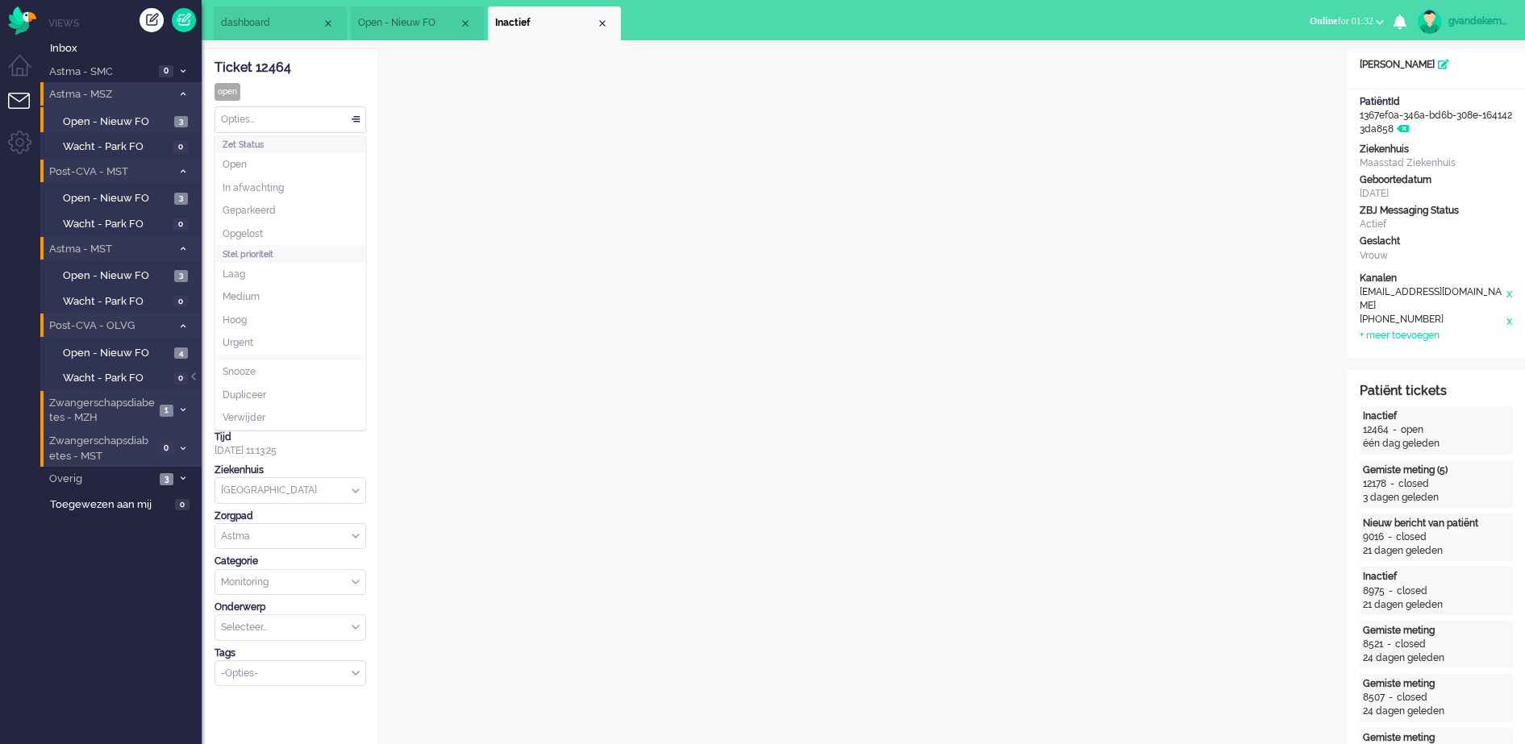
click at [355, 119] on div "Opties..." at bounding box center [290, 119] width 150 height 25
click at [270, 225] on li "Opgelost" at bounding box center [290, 234] width 150 height 23
click at [602, 22] on div "Close tab" at bounding box center [602, 23] width 13 height 13
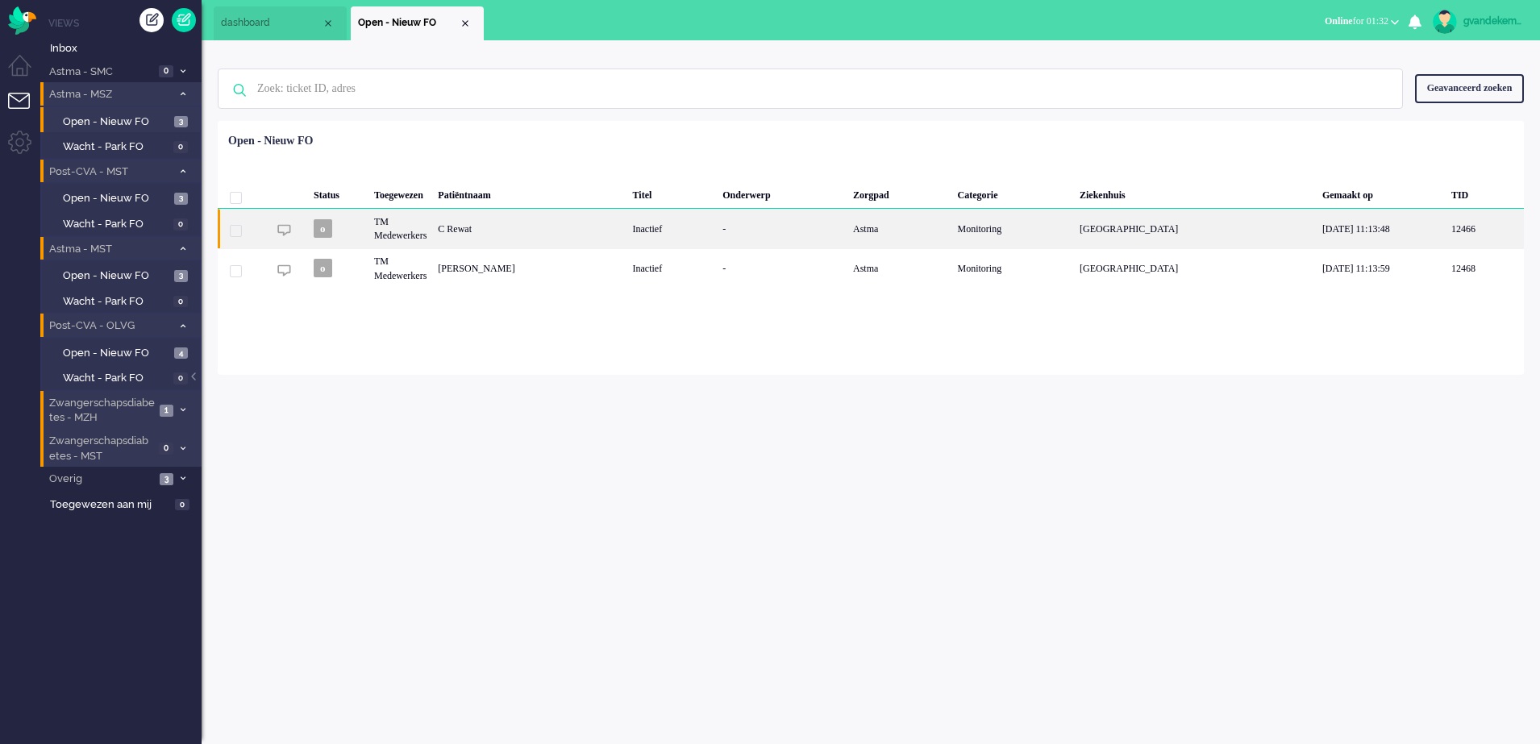
click at [952, 230] on div "Astma" at bounding box center [900, 229] width 104 height 40
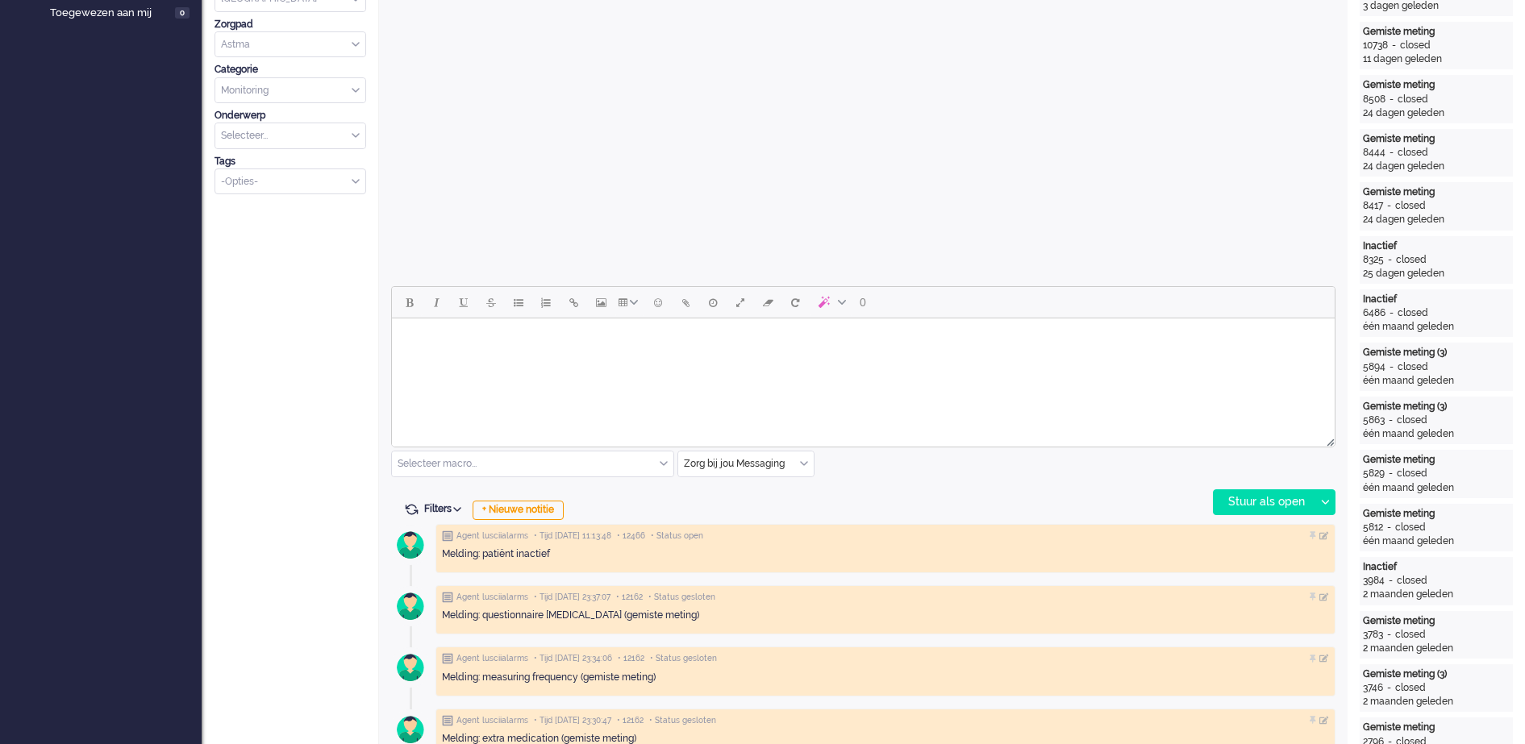
scroll to position [504, 0]
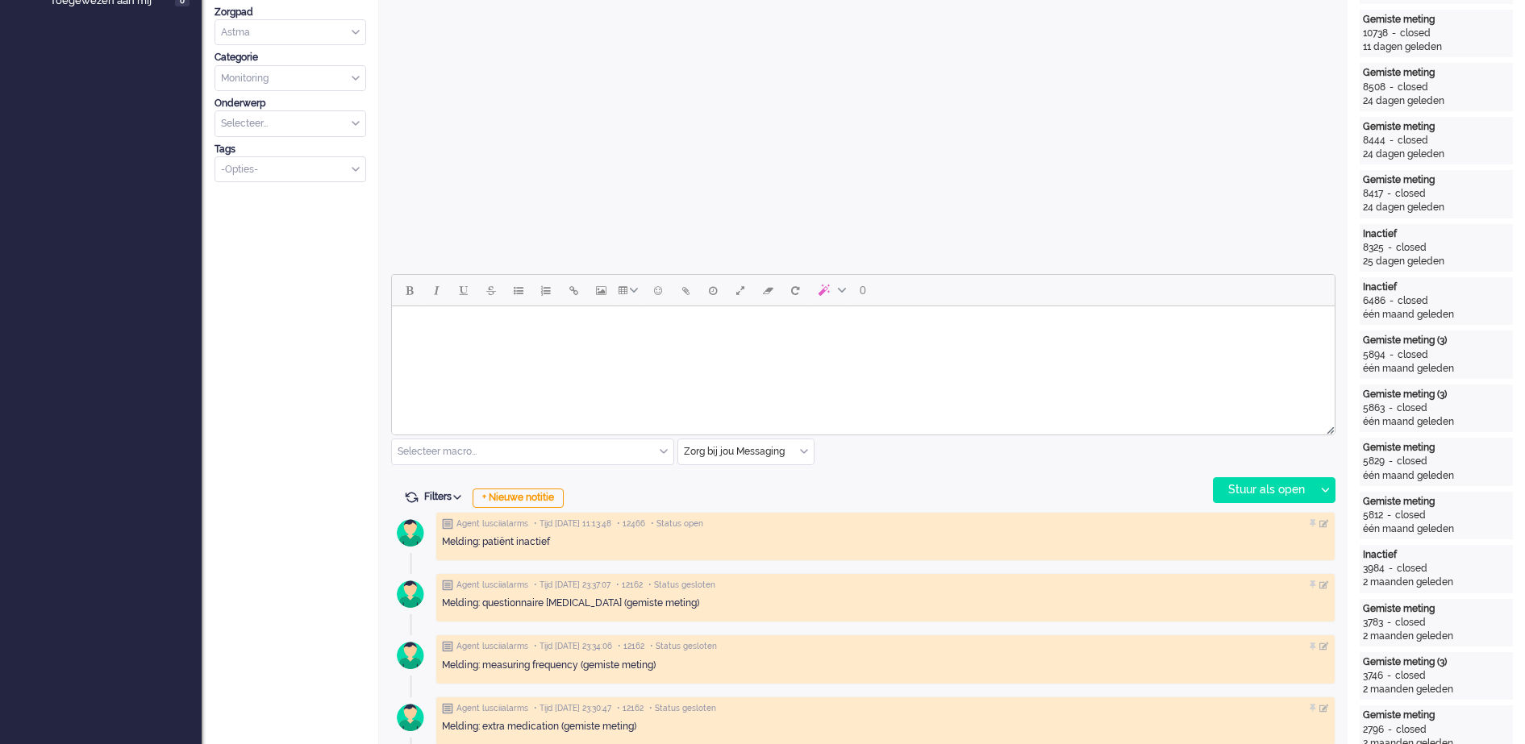
click at [577, 322] on body "Rich Text Area. Press ALT-0 for help." at bounding box center [863, 327] width 930 height 28
click at [522, 323] on body "Rich Text Area. Press ALT-0 for help." at bounding box center [863, 327] width 930 height 28
click at [1194, 342] on html at bounding box center [863, 326] width 943 height 41
click at [514, 332] on body "Rich Text Area. Press ALT-0 for help." at bounding box center [863, 327] width 930 height 28
paste body "Rich Text Area. Press ALT-0 for help."
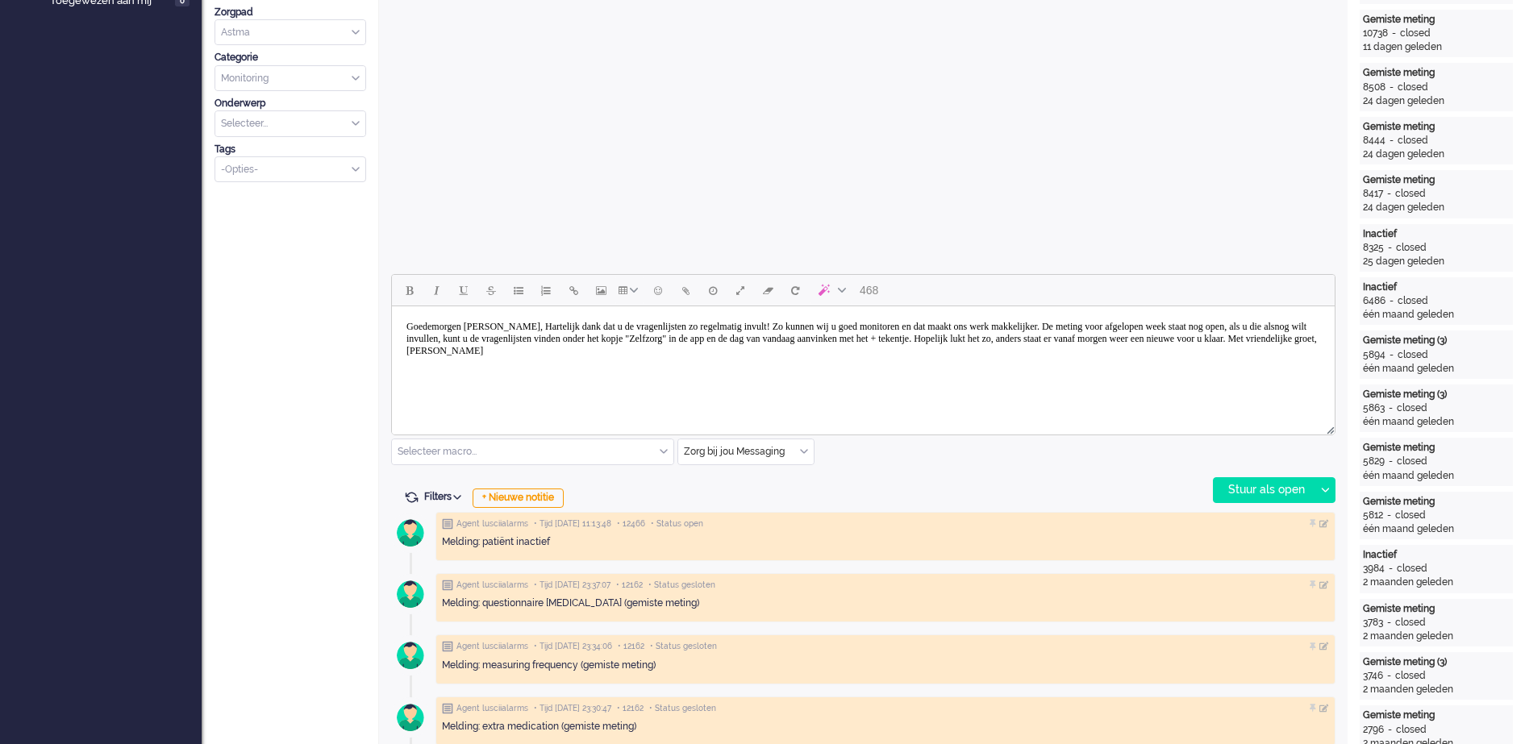
click at [547, 326] on body "Goedemorgen mevrouw Straver, Hartelijk dank dat u de vragenlijsten zo regelmati…" at bounding box center [863, 339] width 930 height 52
click at [565, 323] on body "Goedemorgen mevrouw Rewat, Hartelijk dank dat u de vragenlijsten zo regelmatig …" at bounding box center [863, 339] width 930 height 52
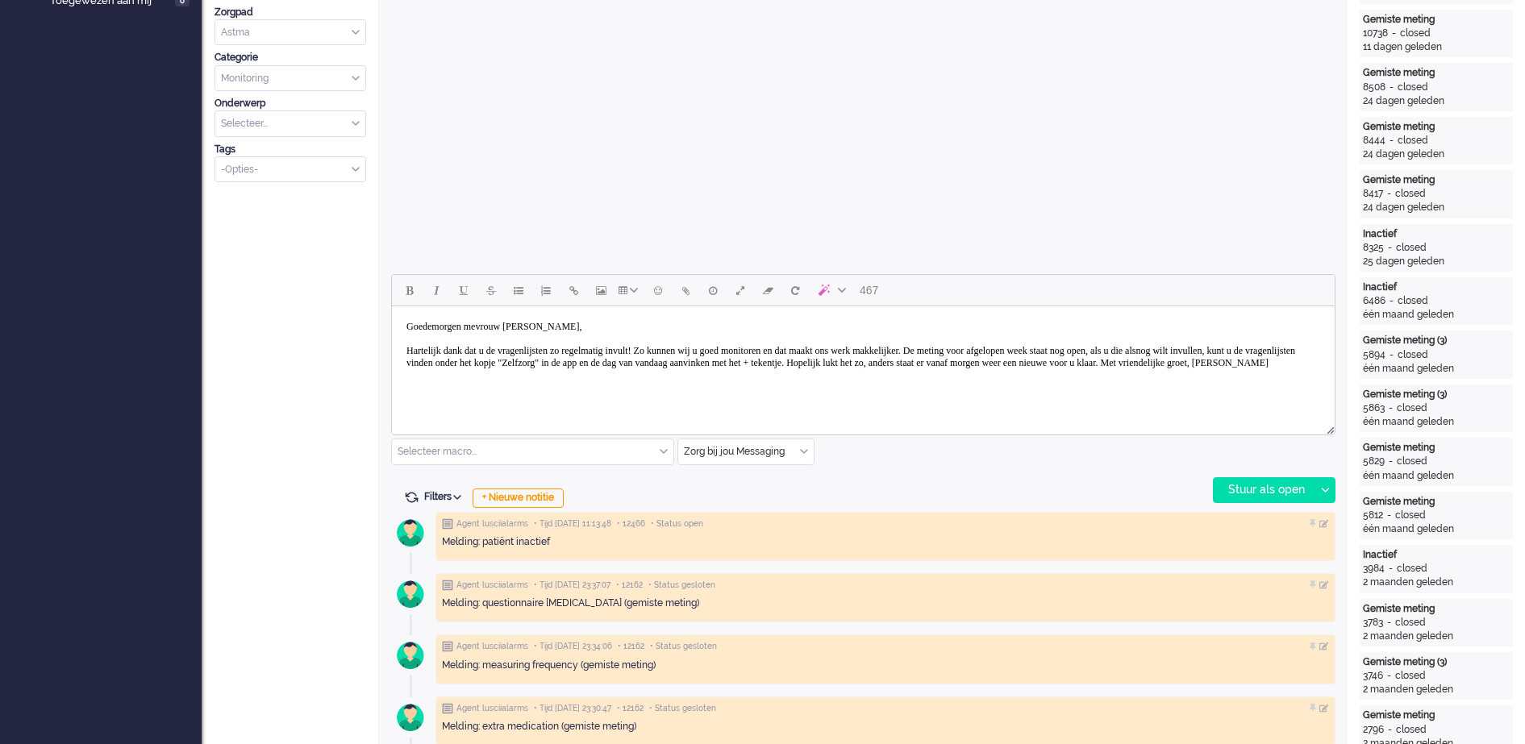
click at [1112, 366] on body "Goedemorgen mevrouw Rewat, Hartelijk dank dat u de vragenlijsten zo regelmatig …" at bounding box center [863, 345] width 930 height 65
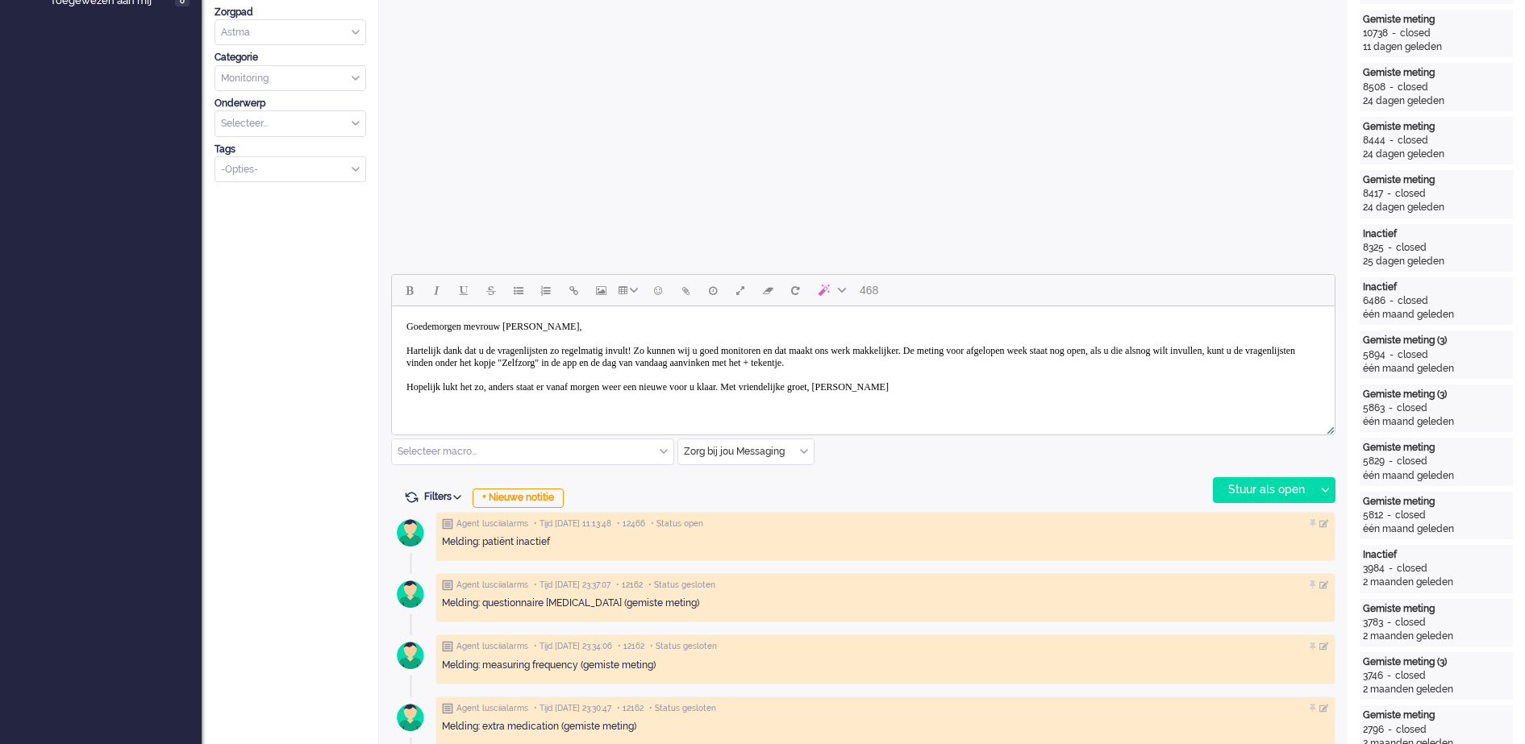
click at [806, 390] on body "Goedemorgen mevrouw Rewat, Hartelijk dank dat u de vragenlijsten zo regelmatig …" at bounding box center [863, 357] width 930 height 89
click at [521, 405] on body "Goedemorgen mevrouw Rewat, Hartelijk dank dat u de vragenlijsten zo regelmatig …" at bounding box center [863, 369] width 930 height 113
click at [521, 414] on body "Goedemorgen mevrouw Rewat, Hartelijk dank dat u de vragenlijsten zo regelmatig …" at bounding box center [863, 369] width 930 height 113
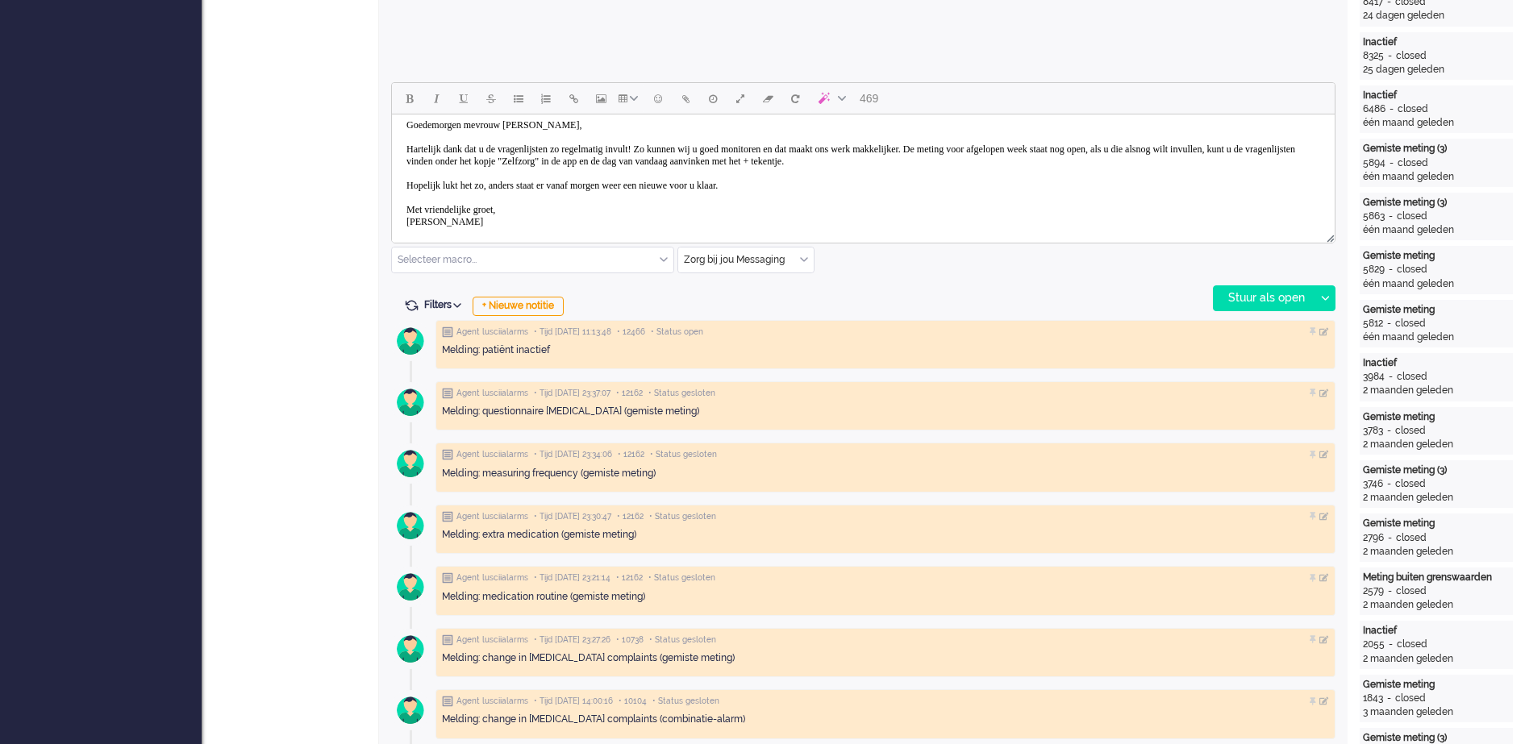
scroll to position [706, 0]
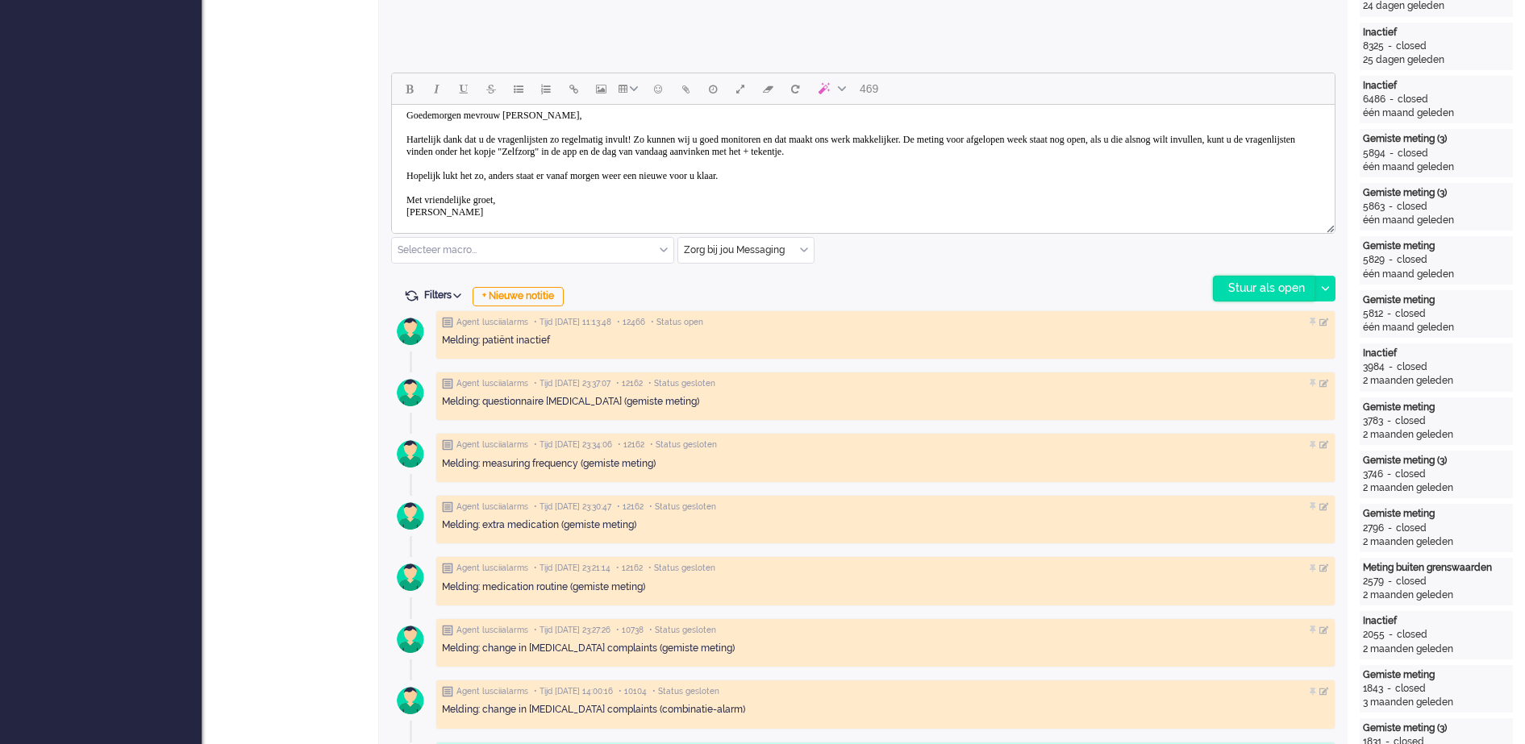
click at [1239, 288] on div "Stuur als open" at bounding box center [1264, 289] width 101 height 24
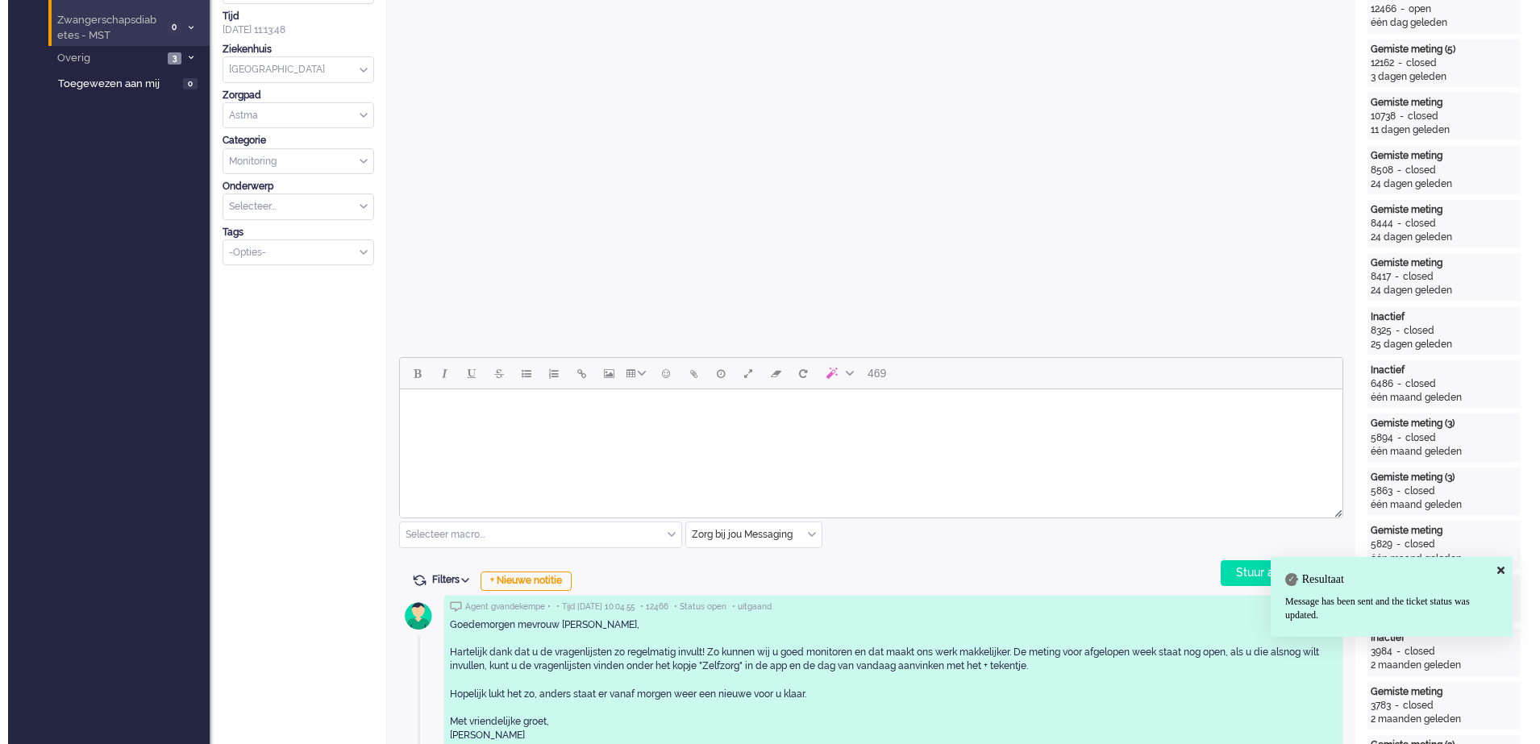
scroll to position [0, 0]
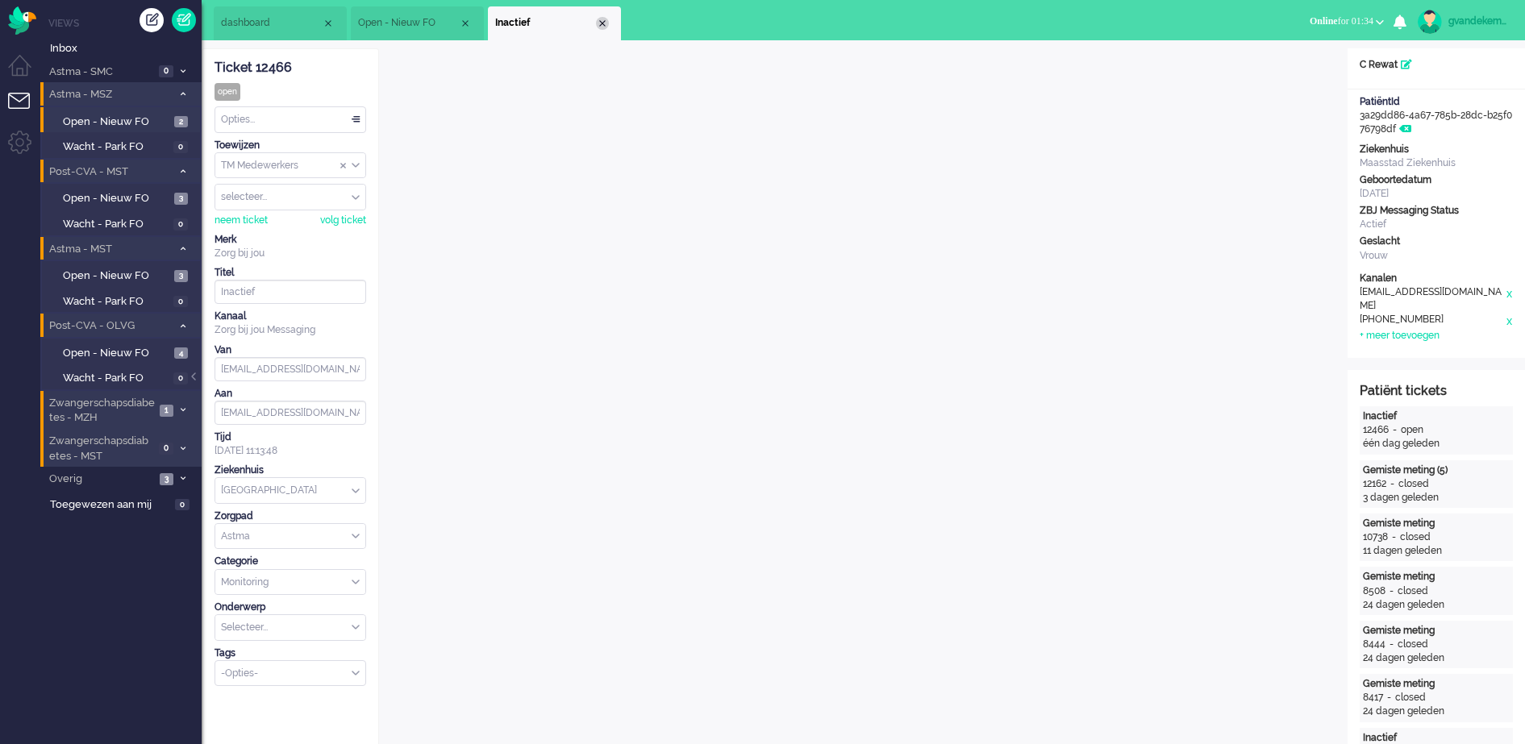
click at [598, 22] on div "Close tab" at bounding box center [602, 23] width 13 height 13
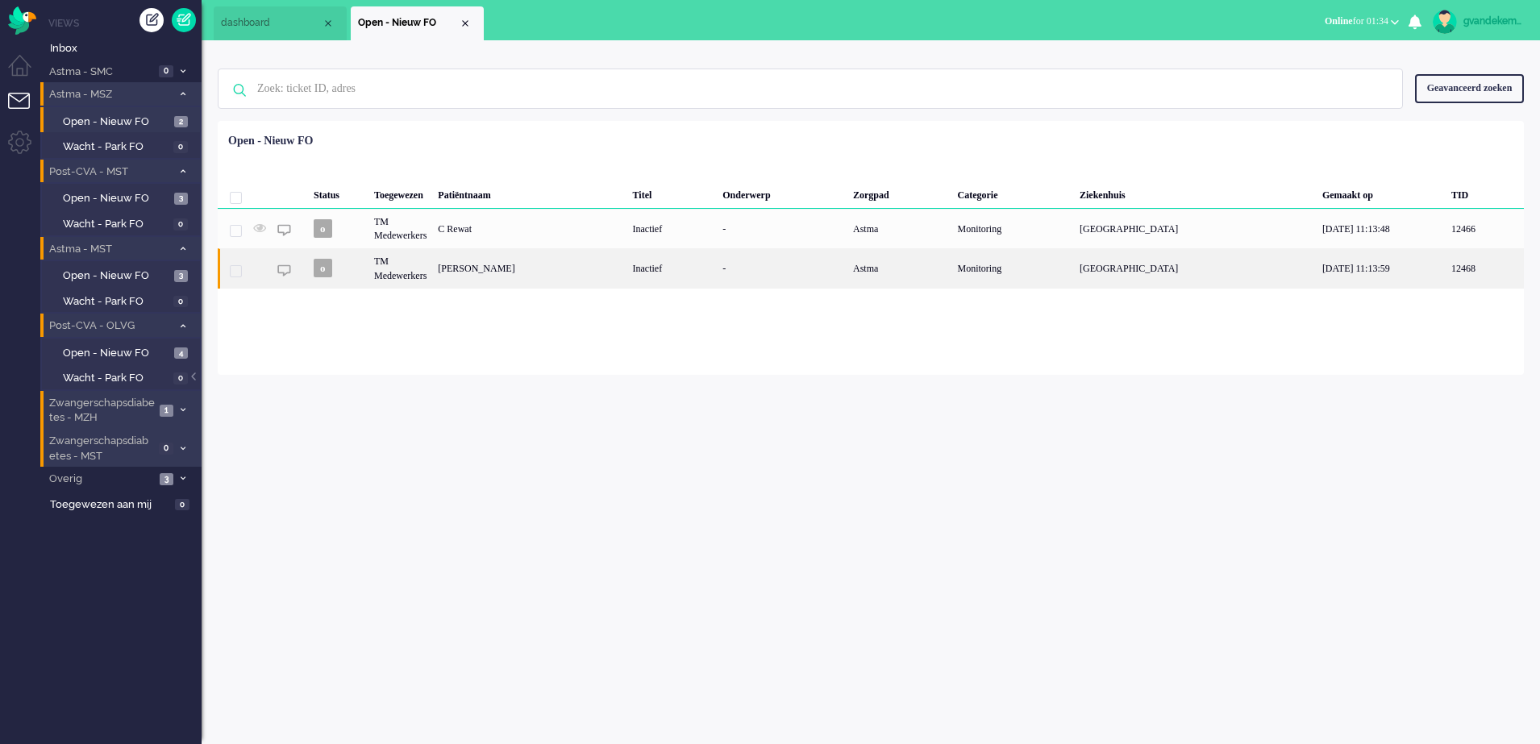
click at [627, 272] on div "Naomi van Leenden" at bounding box center [529, 268] width 194 height 40
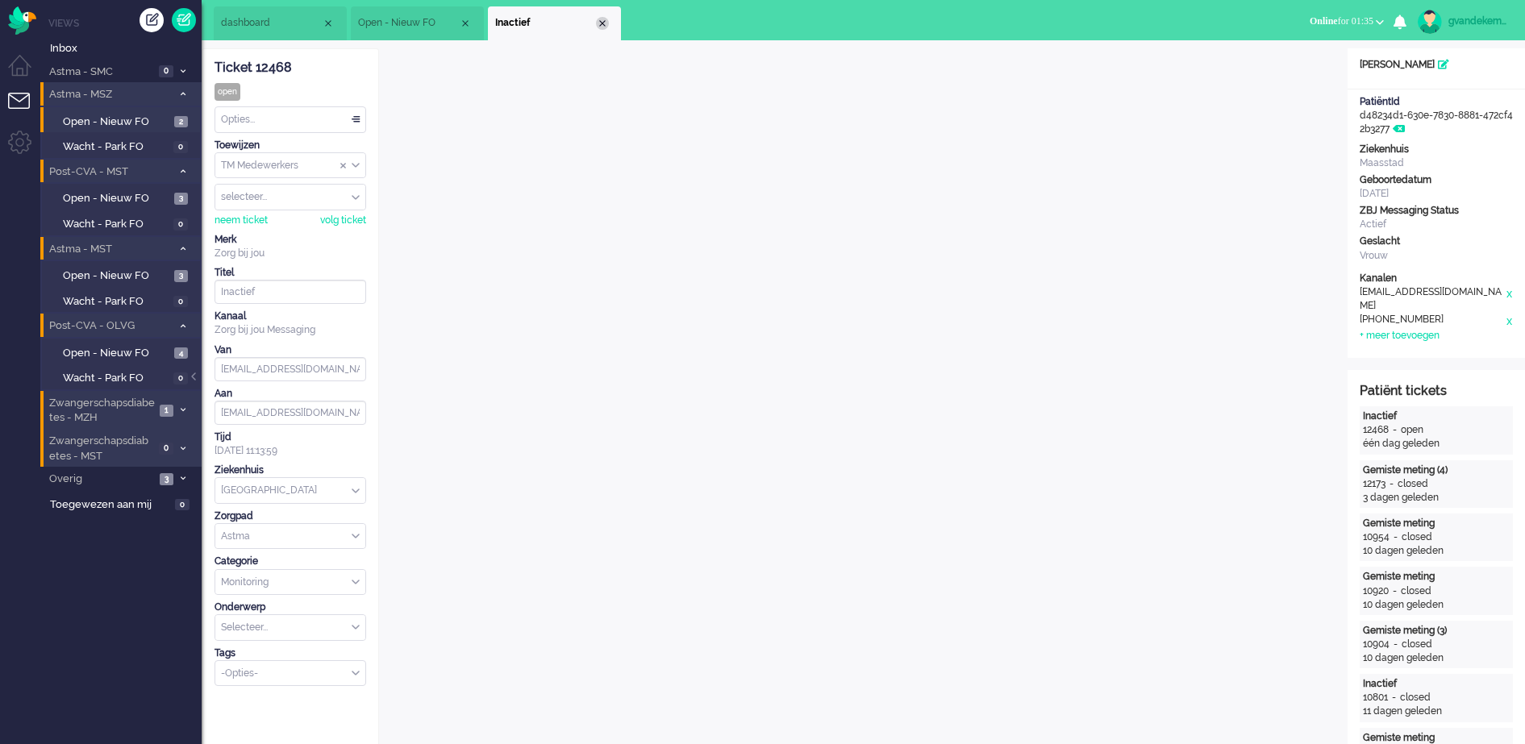
click at [603, 22] on div "Close tab" at bounding box center [602, 23] width 13 height 13
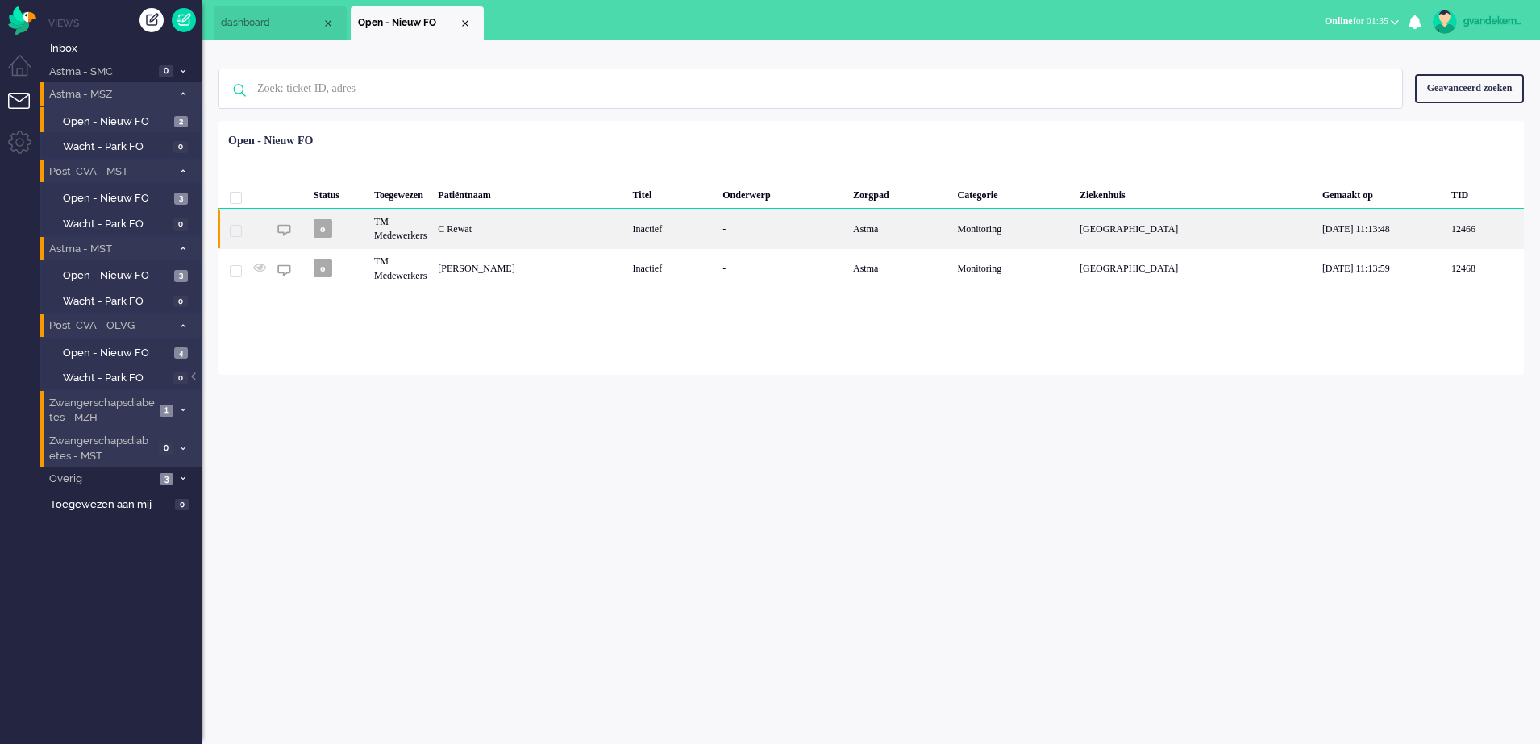
click at [490, 212] on div "C Rewat" at bounding box center [529, 229] width 194 height 40
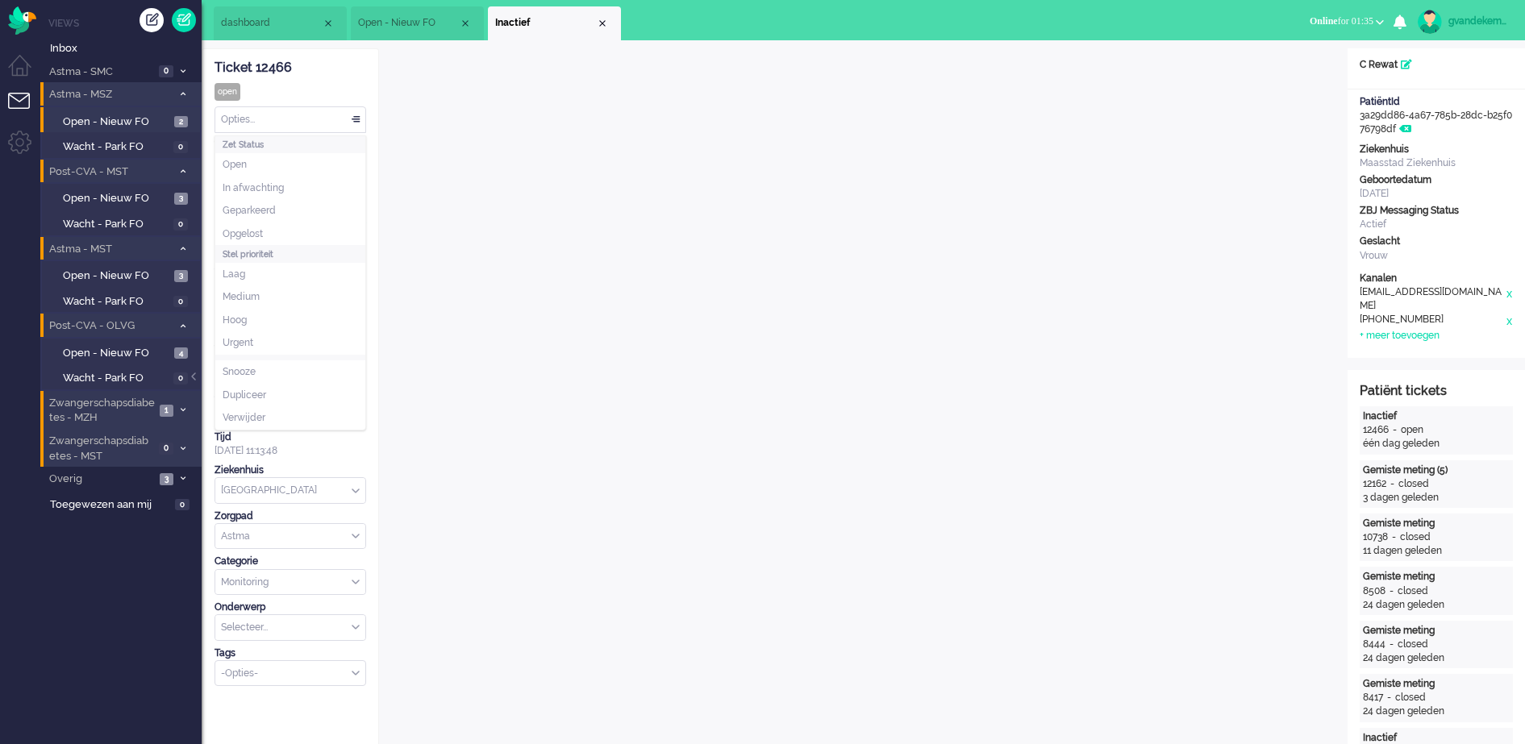
click at [355, 117] on div "Opties..." at bounding box center [290, 119] width 150 height 25
click at [260, 228] on span "Opgelost" at bounding box center [243, 234] width 40 height 14
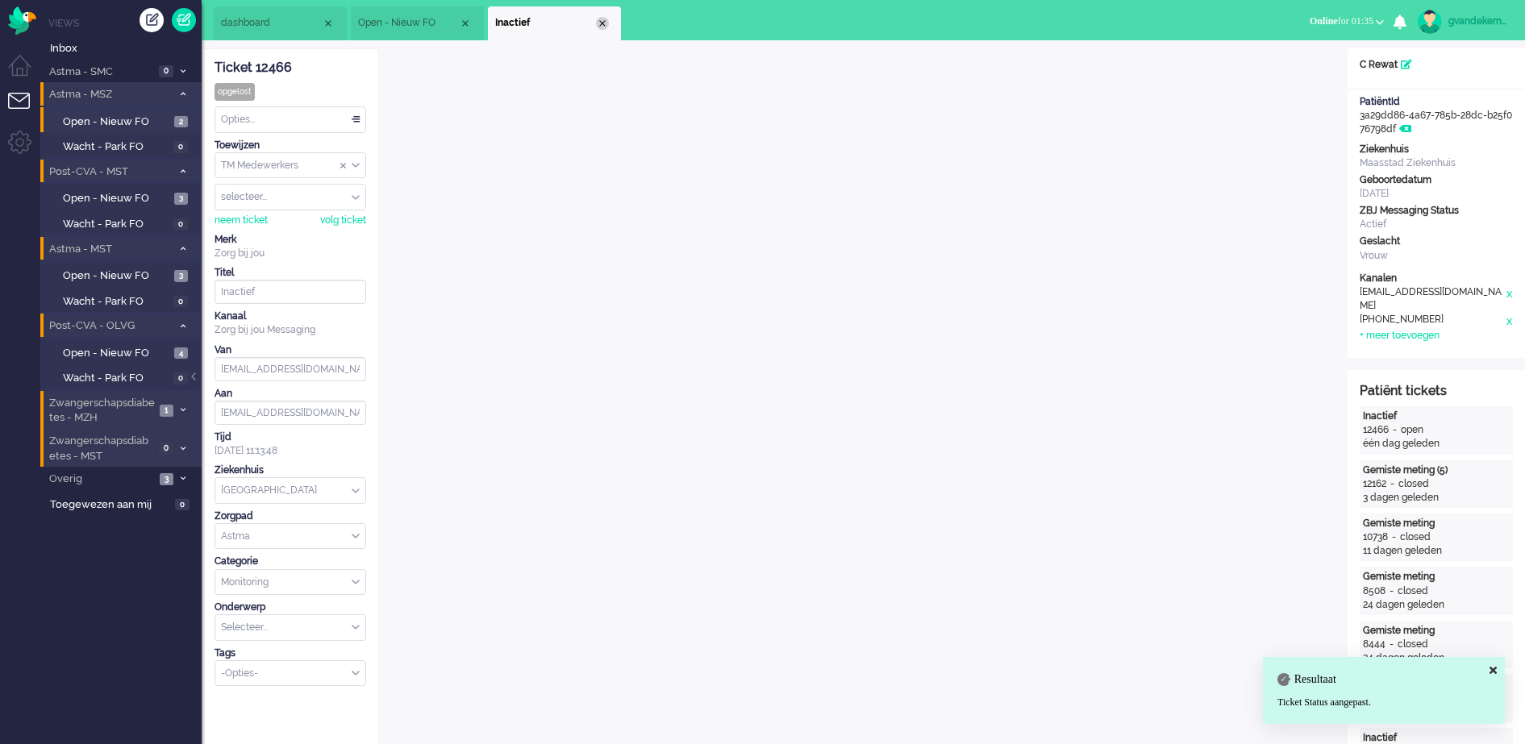
click at [602, 20] on div "Close tab" at bounding box center [602, 23] width 13 height 13
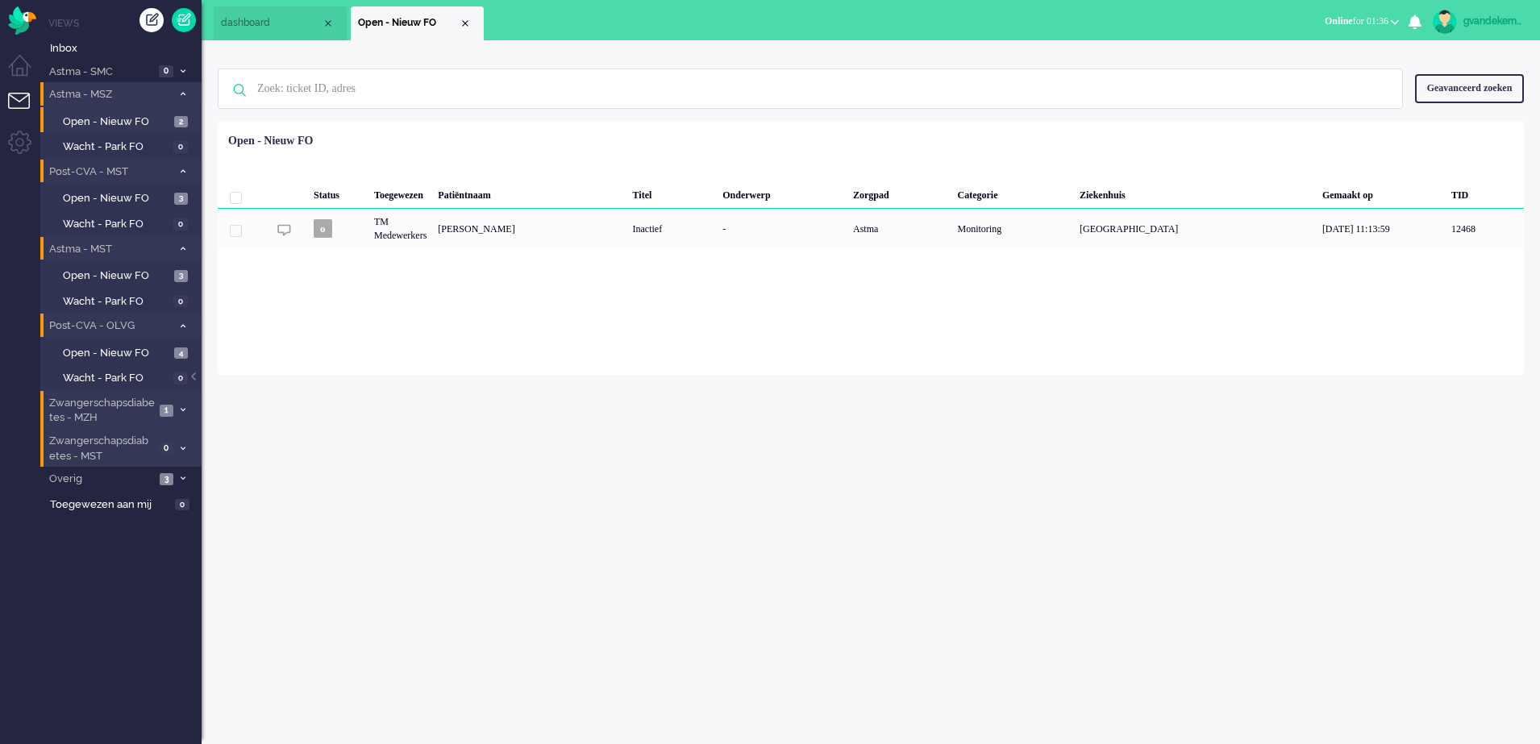
click at [176, 407] on li "Zwangerschapsdiabetes - MZH 1" at bounding box center [120, 410] width 161 height 38
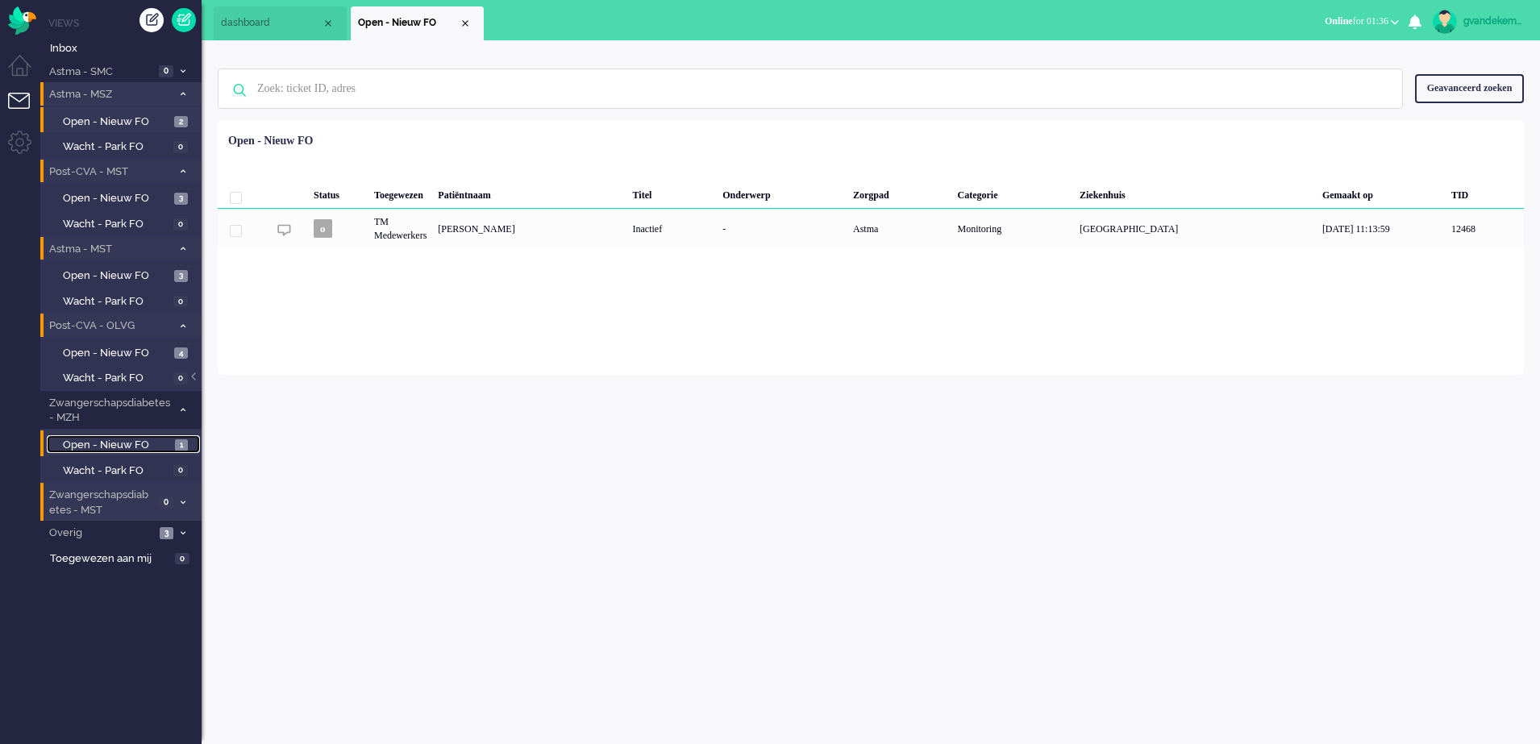
click at [126, 444] on span "Open - Nieuw FO" at bounding box center [117, 445] width 108 height 15
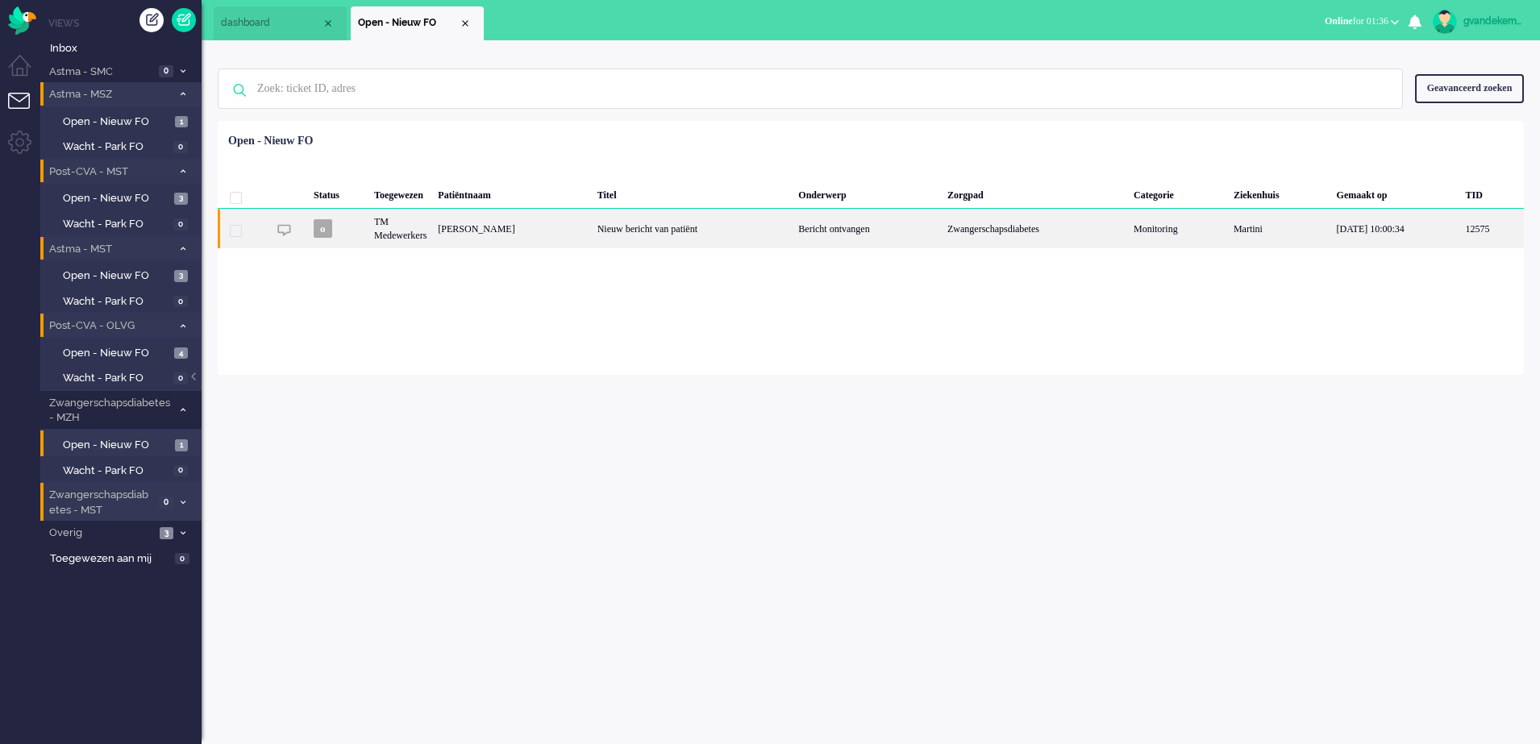
click at [766, 230] on div "Nieuw bericht van patiënt" at bounding box center [693, 229] width 202 height 40
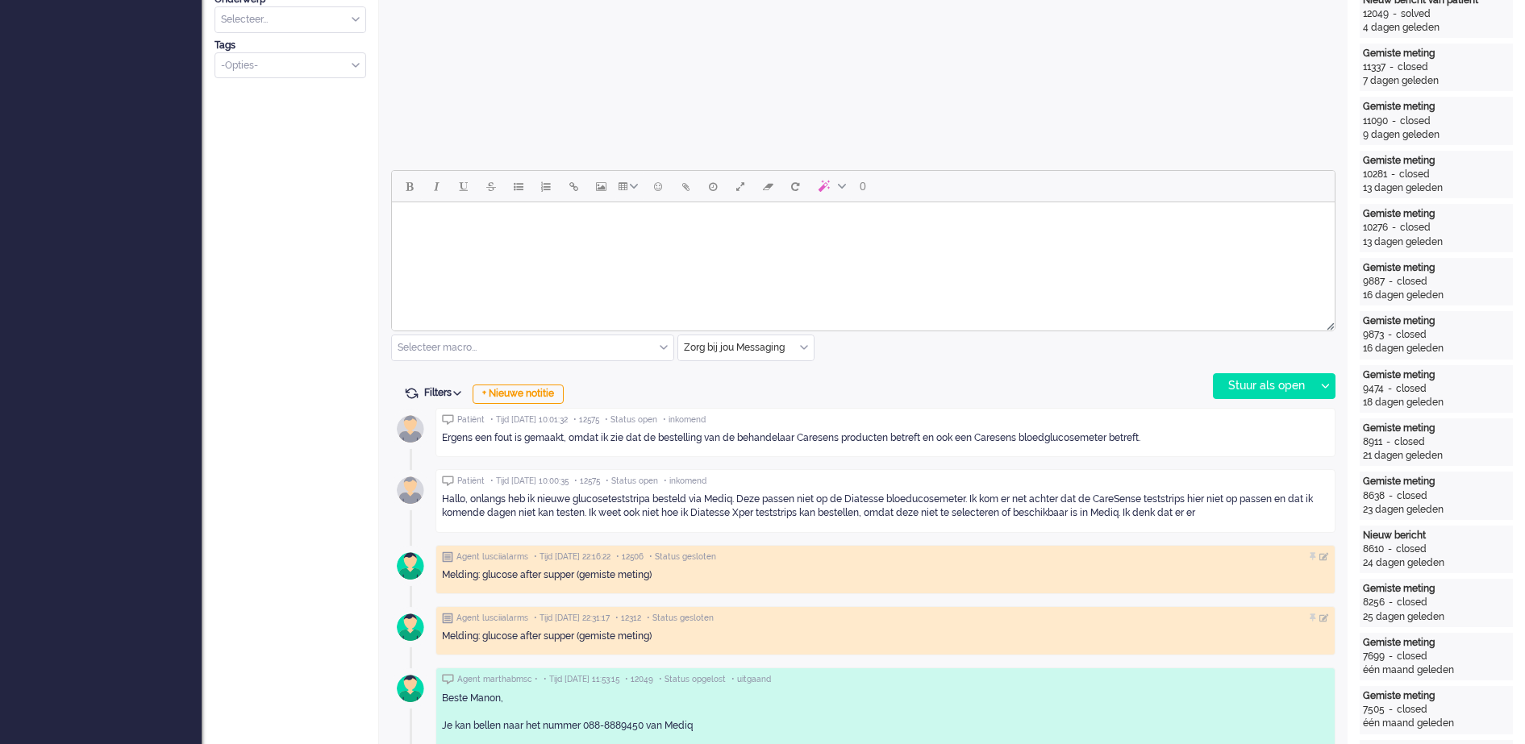
scroll to position [653, 0]
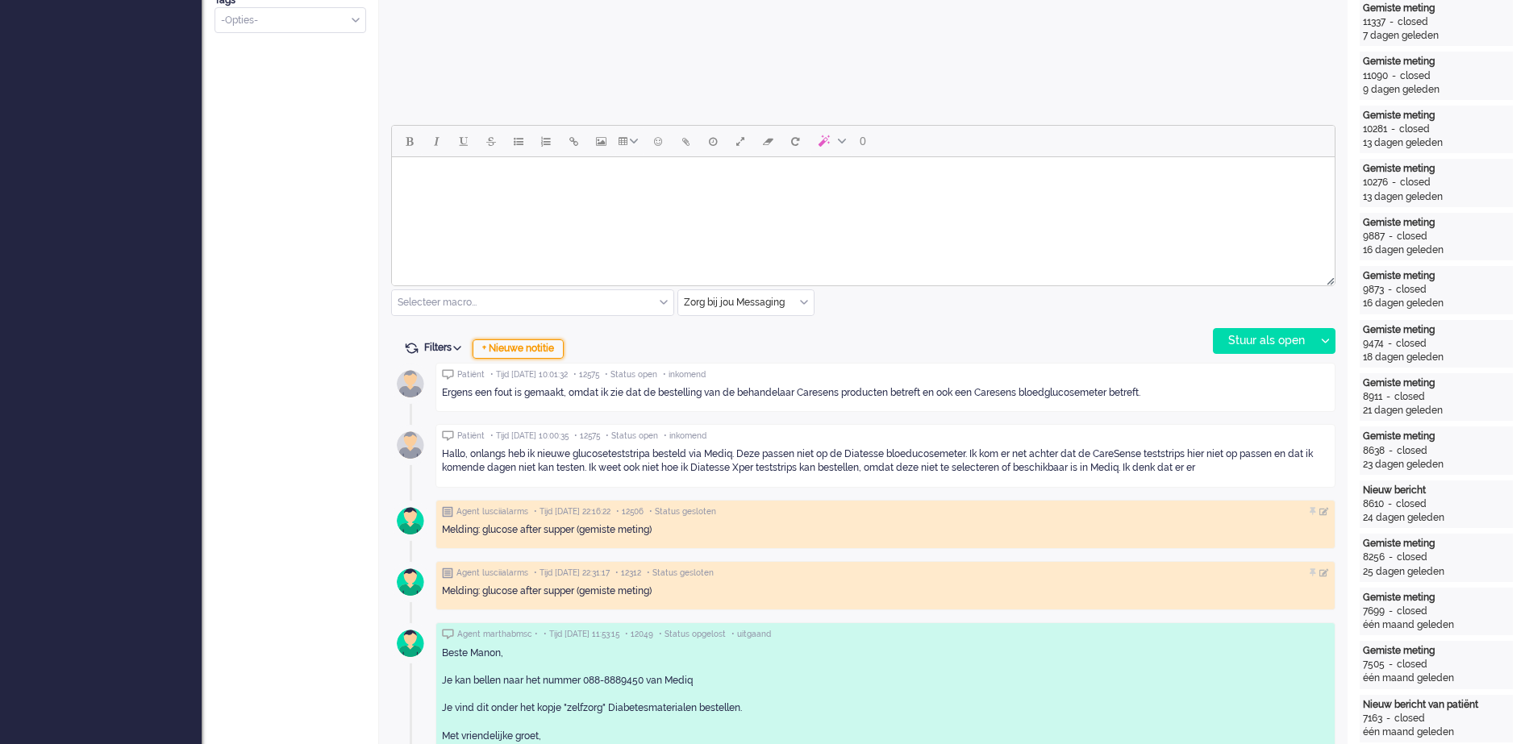
click at [544, 346] on div "+ Nieuwe notitie" at bounding box center [518, 349] width 91 height 19
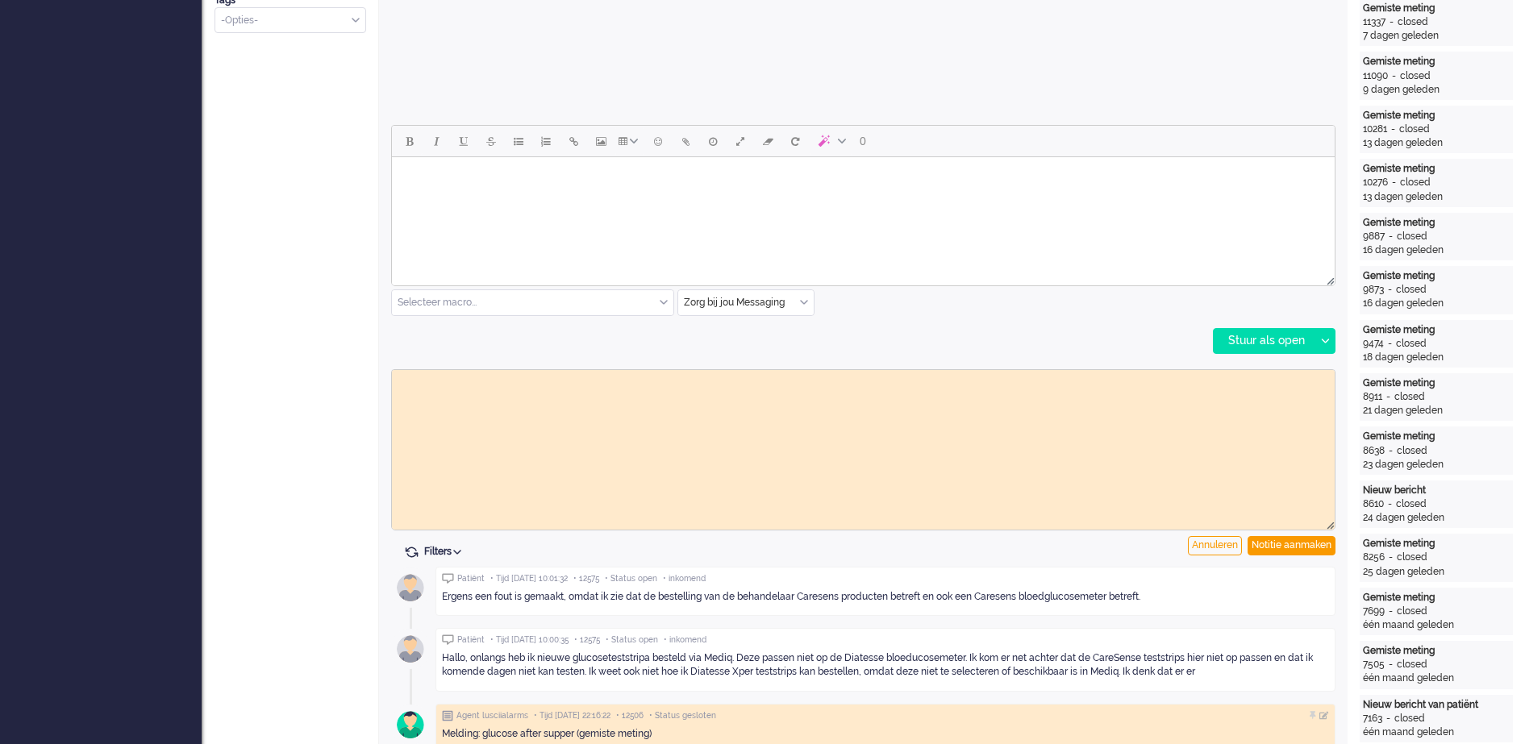
scroll to position [0, 0]
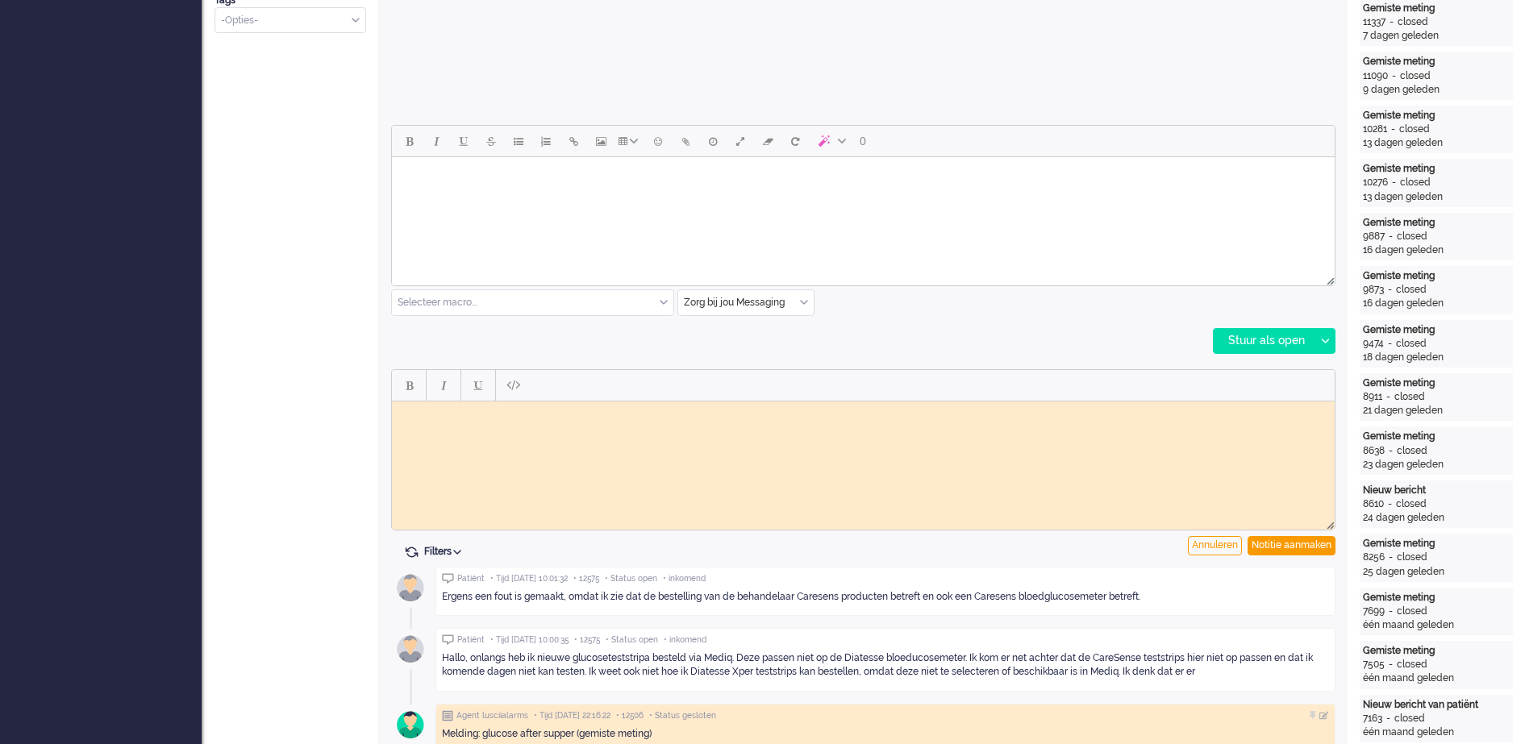
click at [489, 415] on body "Rich Text Area. Press ALT-0 for help." at bounding box center [863, 413] width 930 height 12
click at [522, 411] on body "Binnengekomen bericht doorgezet naar vpk-box GJ" at bounding box center [863, 419] width 930 height 24
click at [1290, 544] on div "Notitie aanmaken" at bounding box center [1292, 545] width 88 height 19
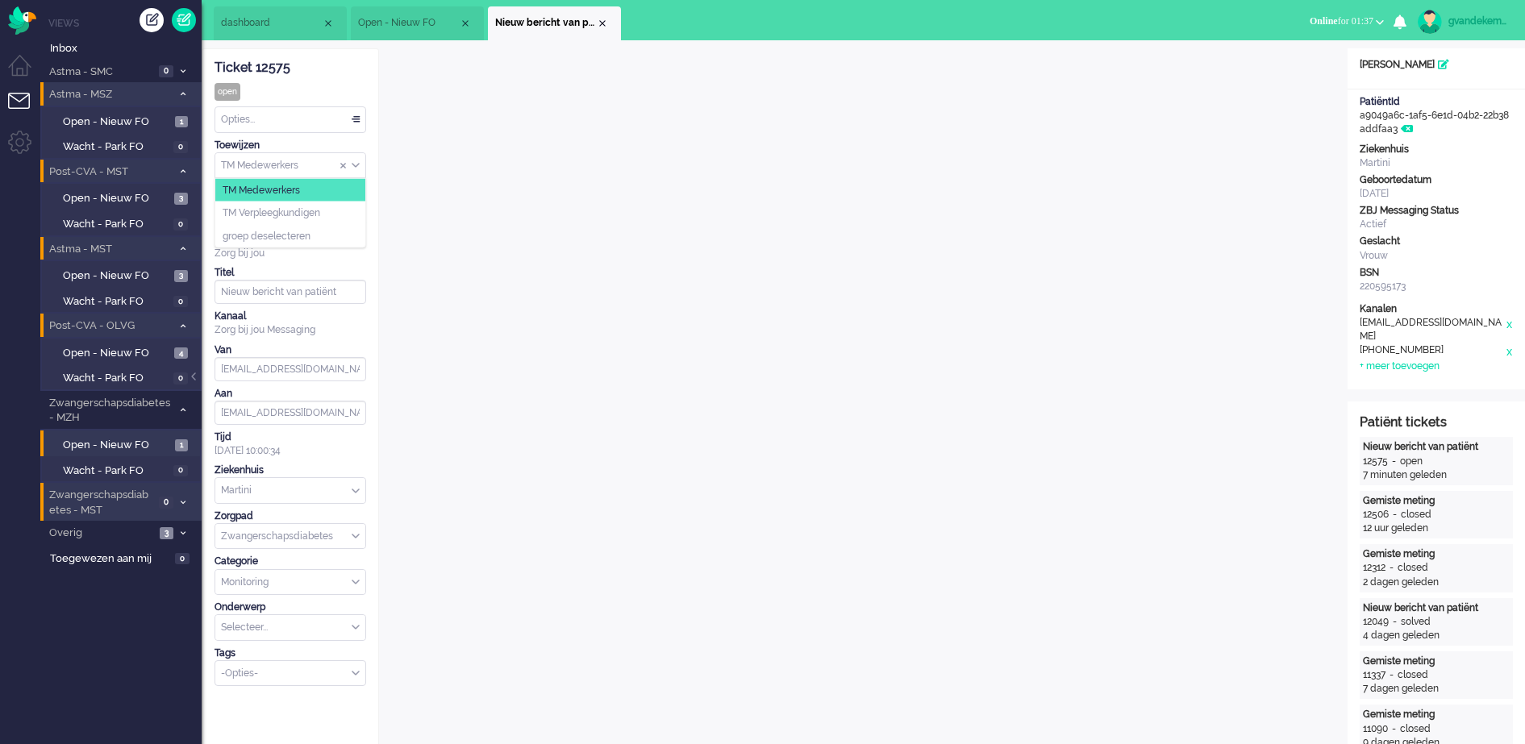
click at [353, 163] on div "TM Medewerkers" at bounding box center [290, 165] width 150 height 25
click at [339, 215] on li "TM Verpleegkundigen" at bounding box center [290, 213] width 150 height 23
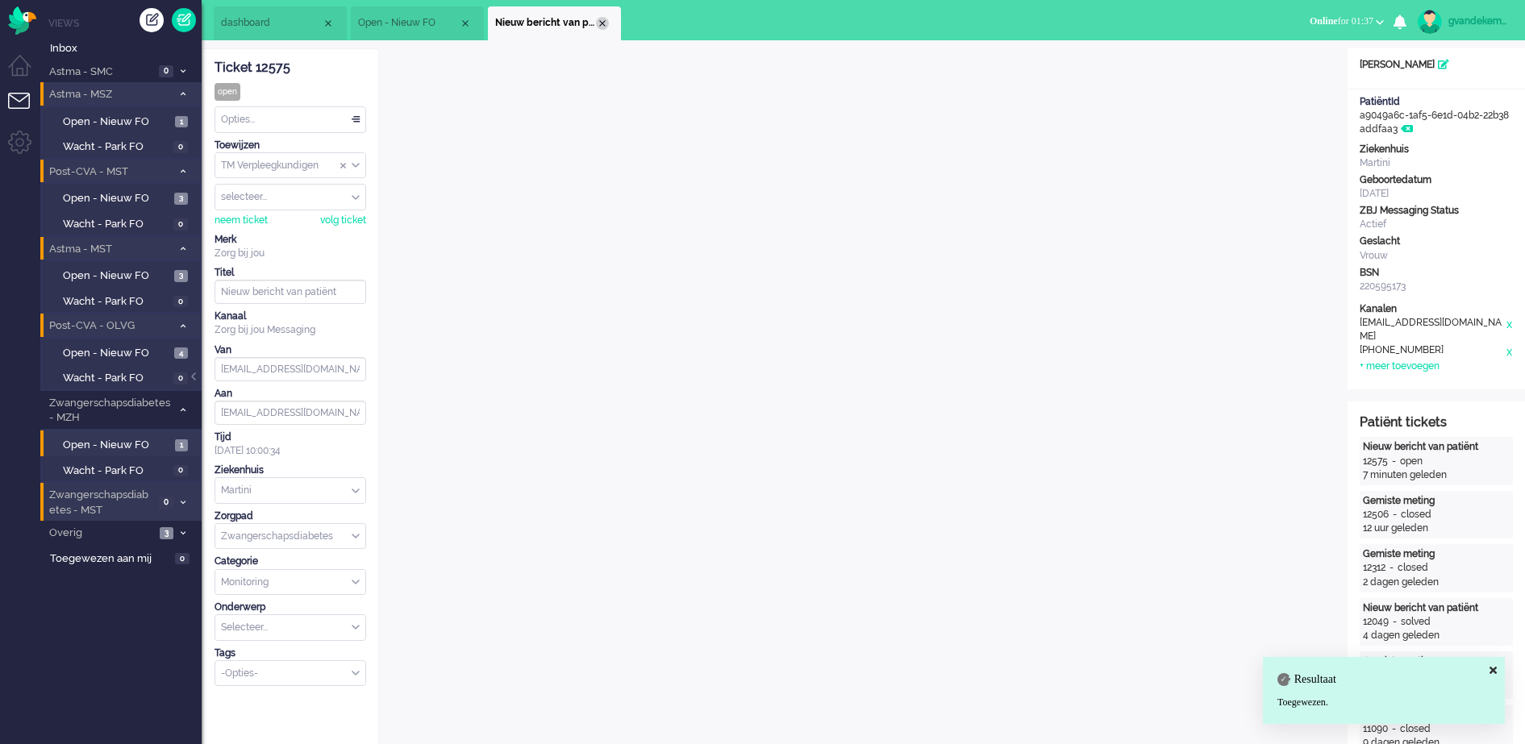
click at [604, 24] on div "Close tab" at bounding box center [602, 23] width 13 height 13
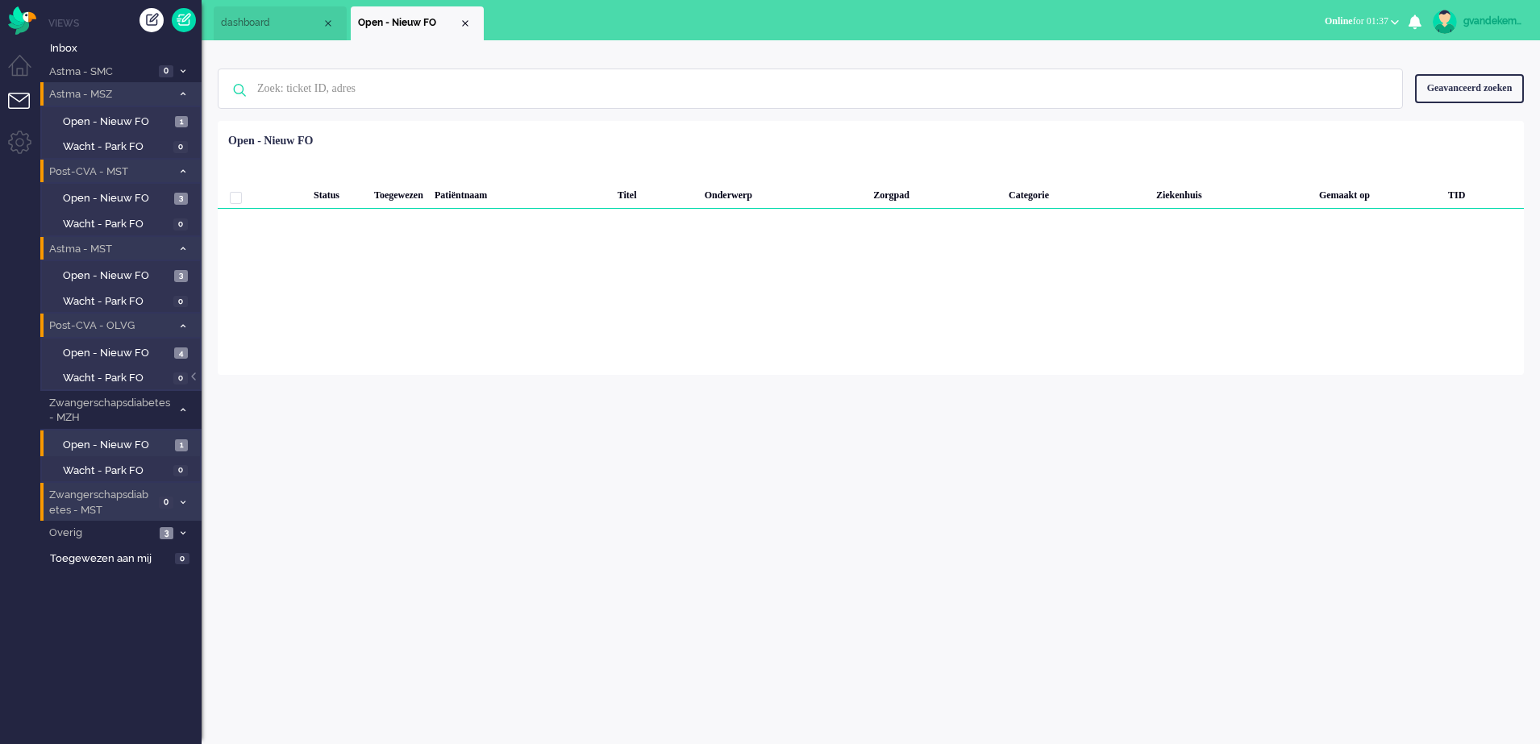
click at [184, 408] on icon at bounding box center [183, 410] width 5 height 6
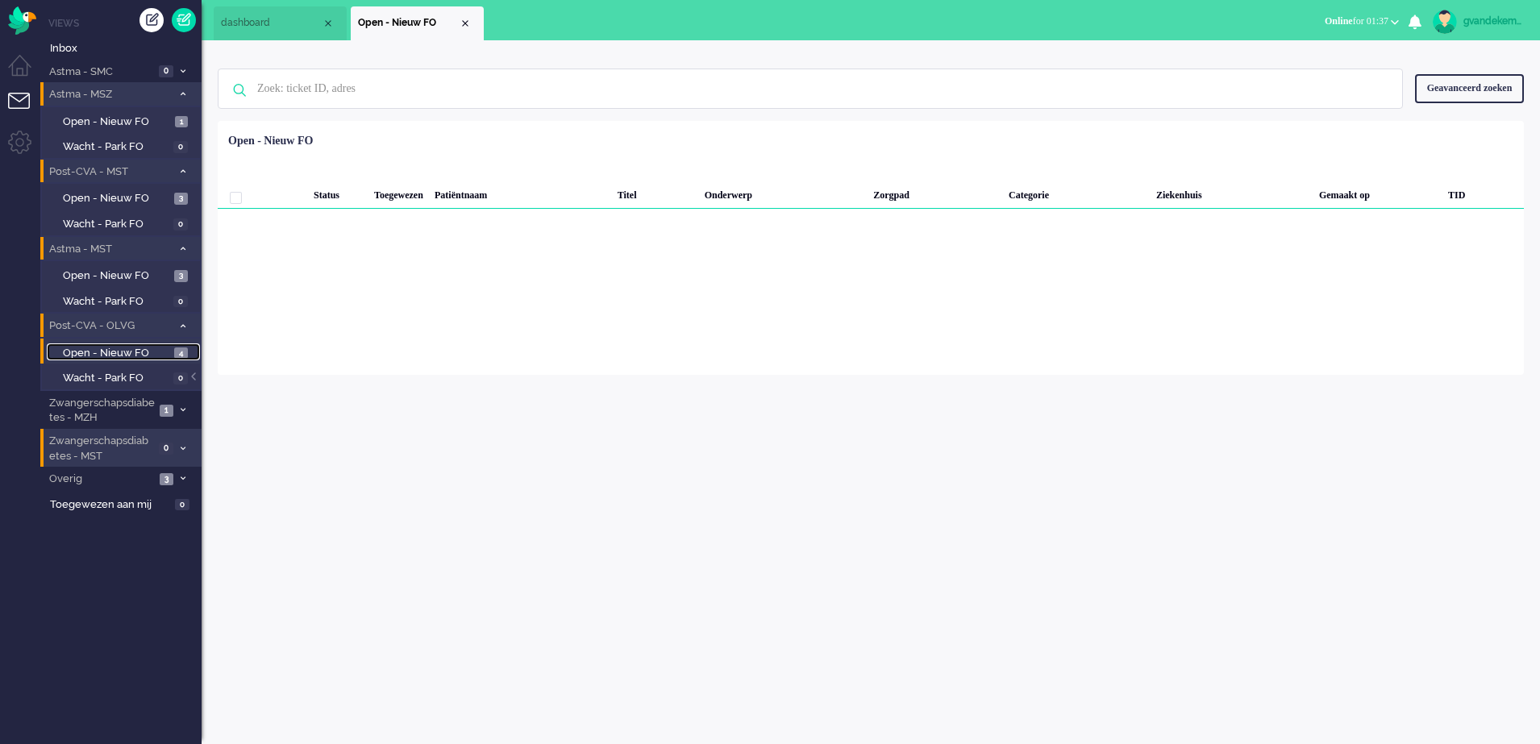
click at [140, 356] on span "Open - Nieuw FO" at bounding box center [116, 353] width 107 height 15
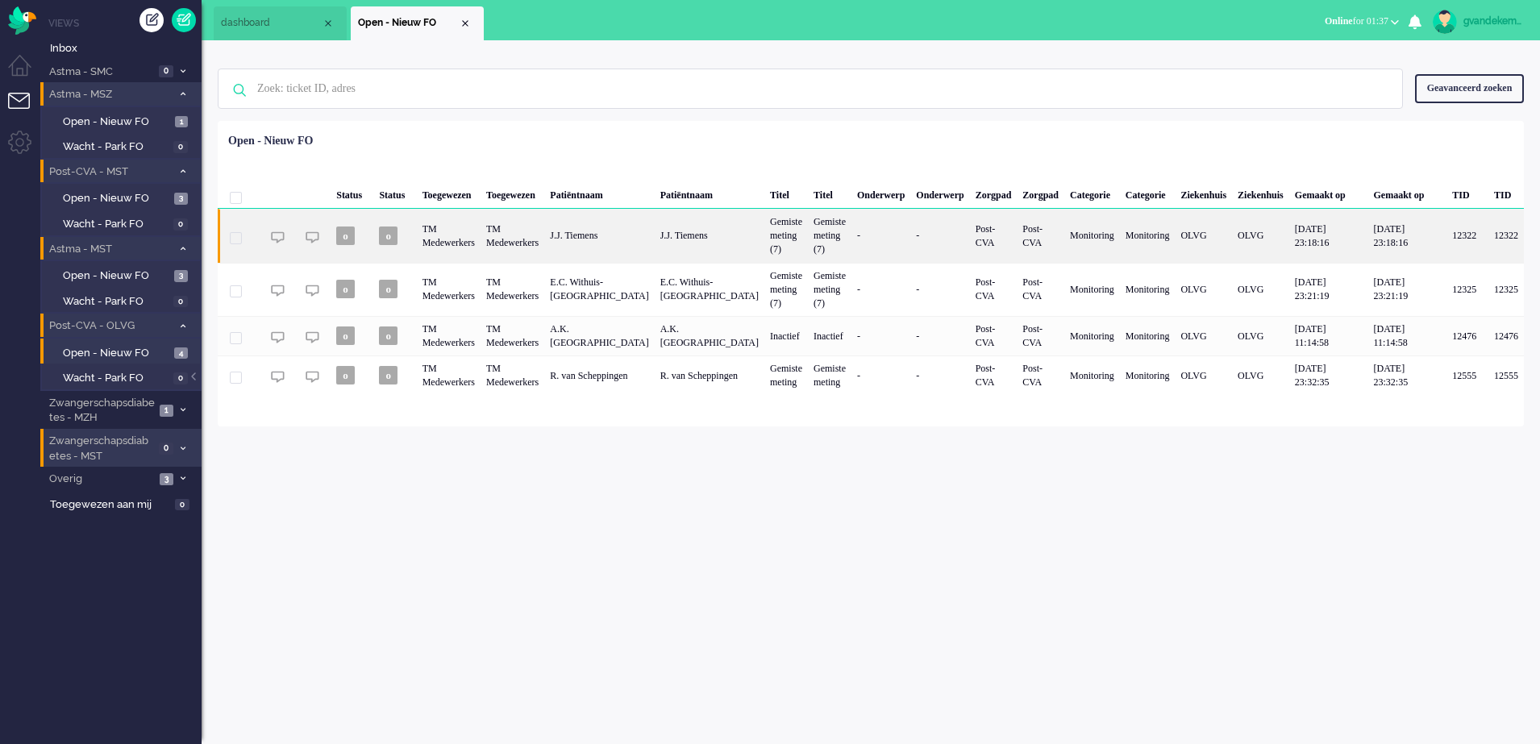
click at [776, 246] on div "Gemiste meting (7)" at bounding box center [787, 235] width 44 height 53
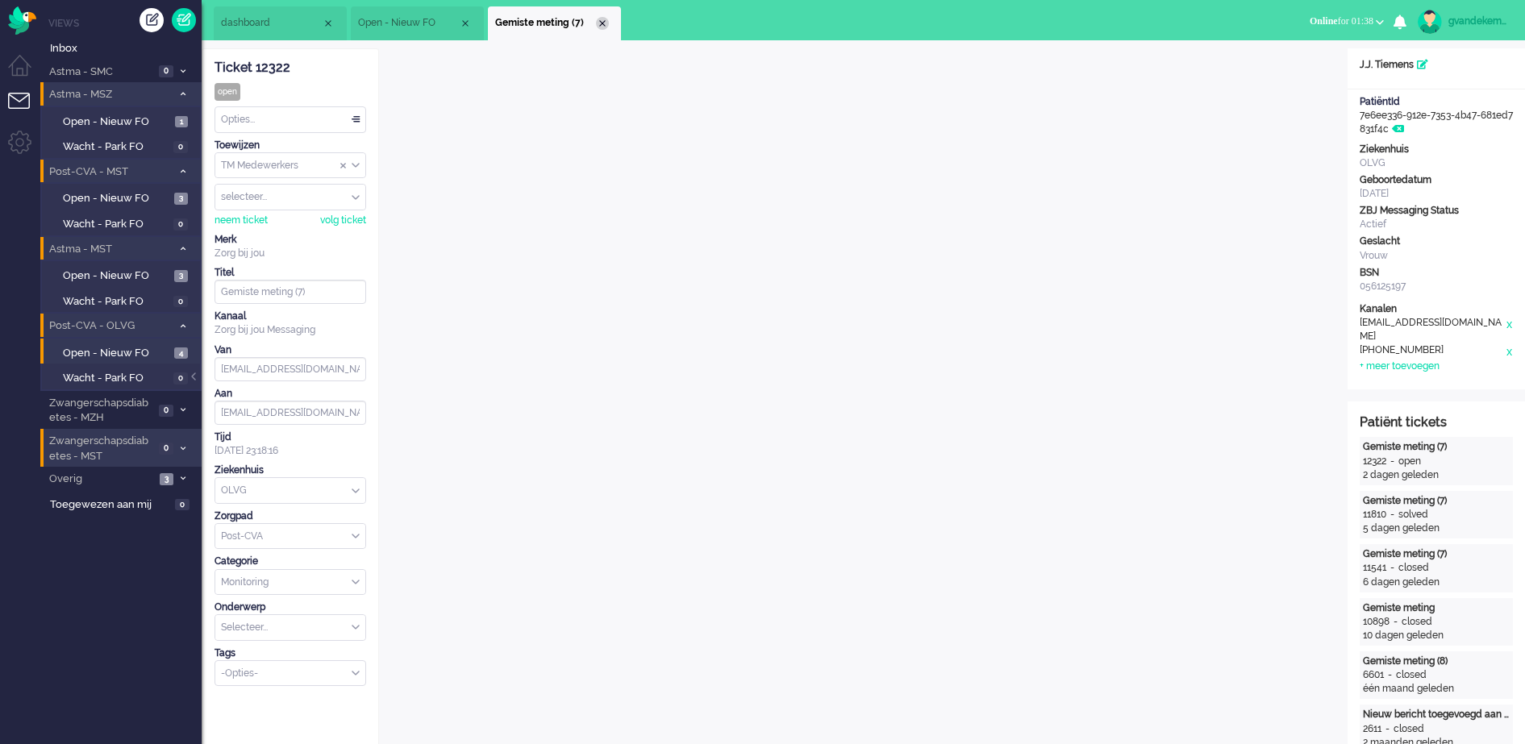
click at [599, 27] on div "Close tab" at bounding box center [602, 23] width 13 height 13
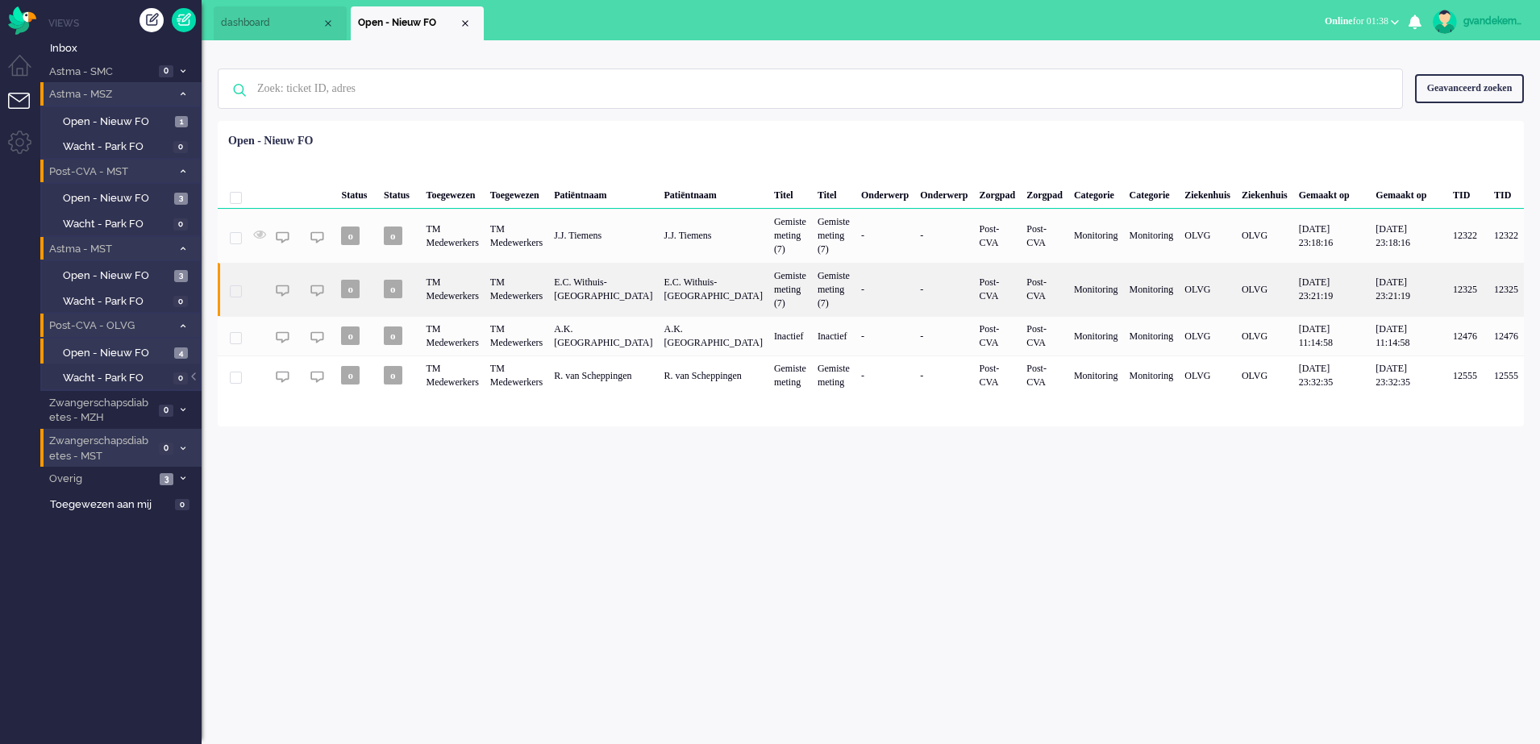
click at [769, 285] on div "Gemiste meting (7)" at bounding box center [791, 289] width 44 height 53
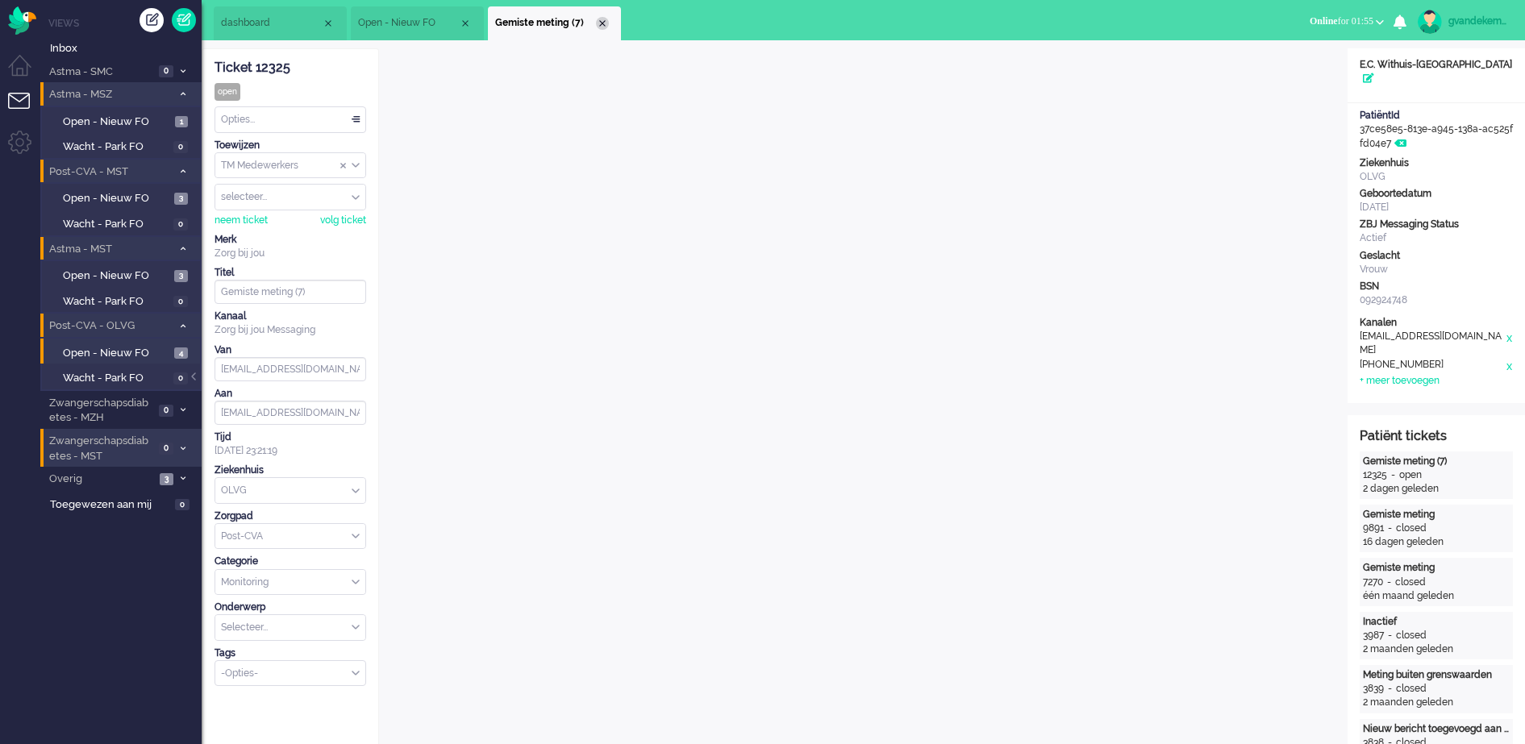
click at [599, 21] on div "Close tab" at bounding box center [602, 23] width 13 height 13
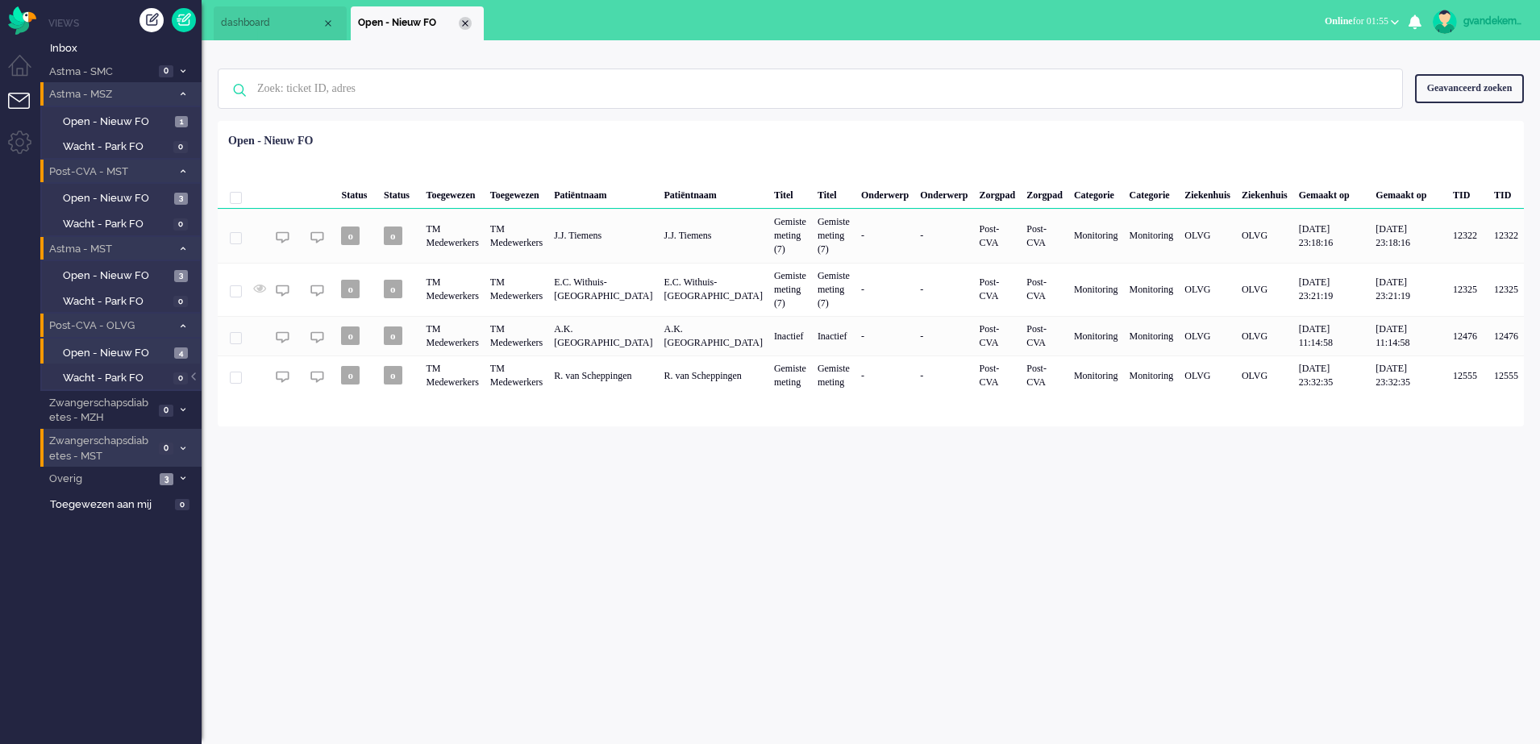
click at [463, 25] on div "Close tab" at bounding box center [465, 23] width 13 height 13
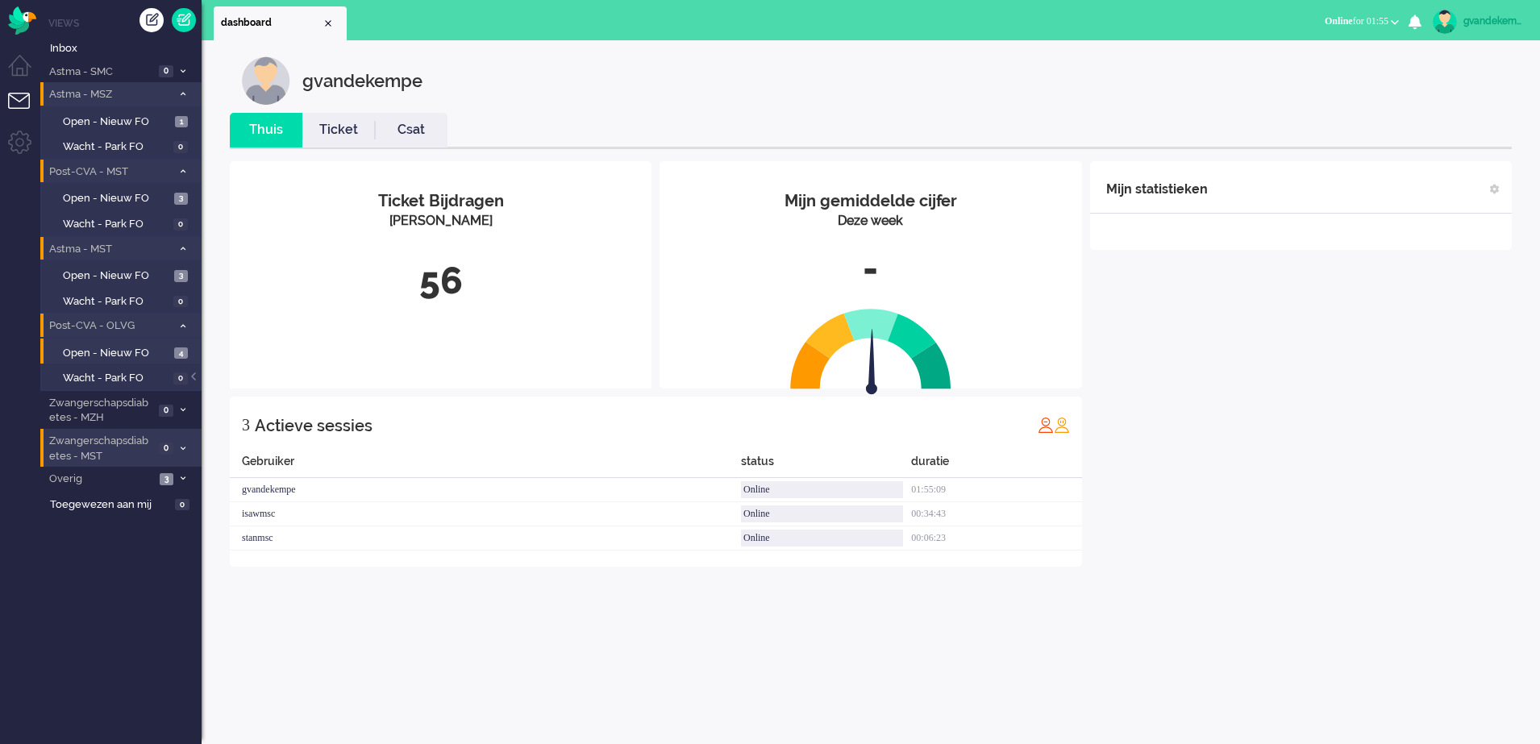
click at [1324, 502] on div "Mijn statistieken + Statistieken toevoegen Bel tijd (gemiddelde dag) Wrapup tij…" at bounding box center [1301, 364] width 422 height 406
click at [166, 122] on span "Open - Nieuw FO" at bounding box center [117, 122] width 108 height 15
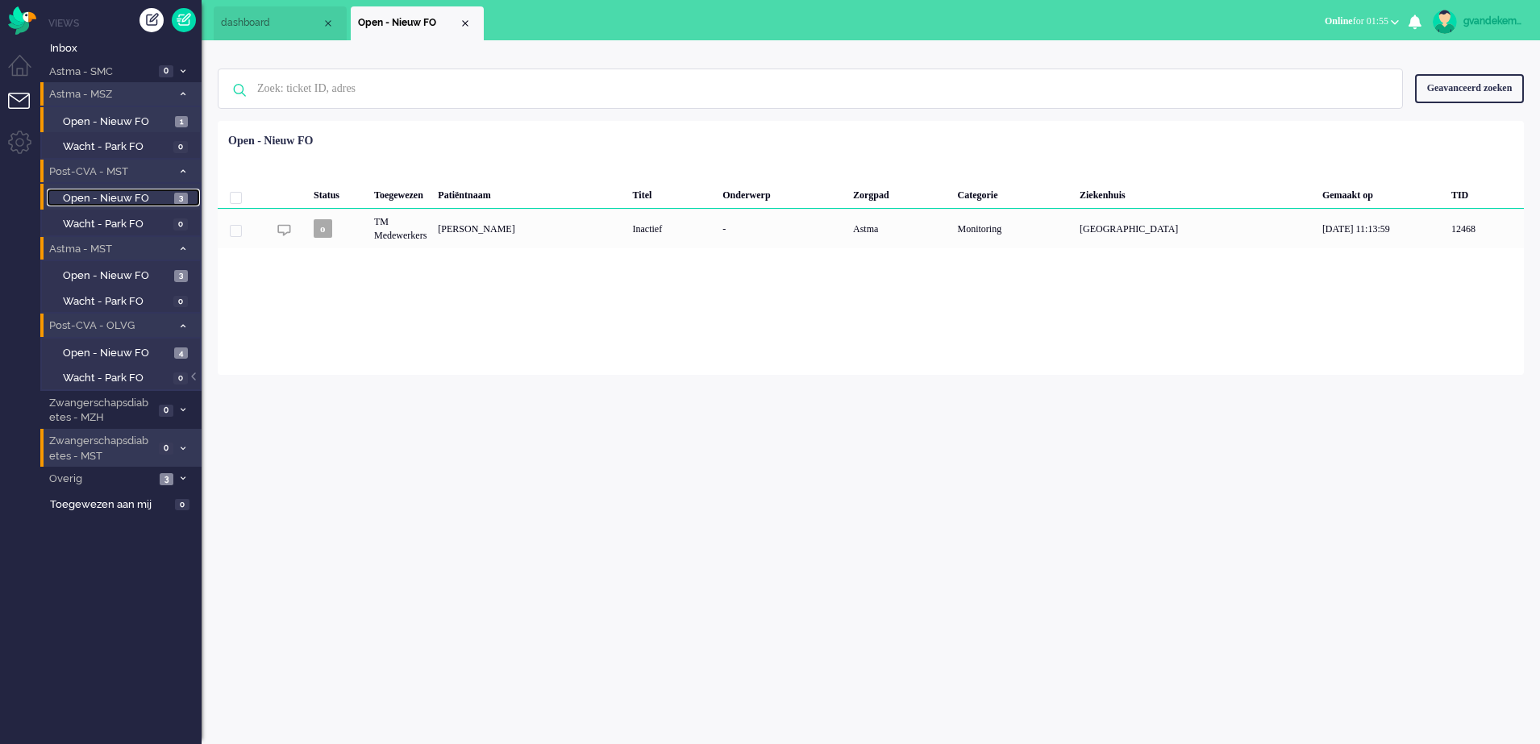
click at [154, 196] on span "Open - Nieuw FO" at bounding box center [116, 198] width 107 height 15
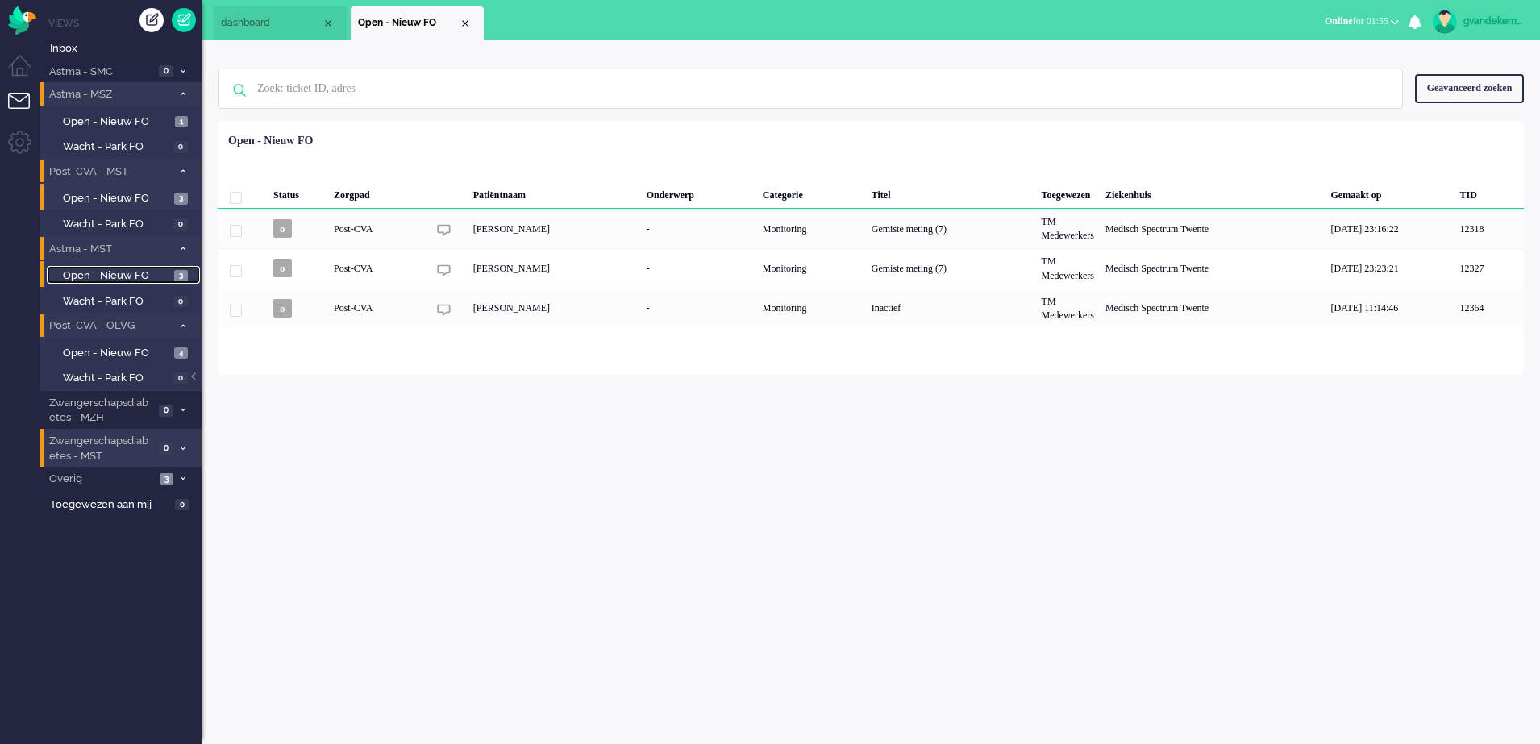
click at [154, 275] on span "Open - Nieuw FO" at bounding box center [116, 276] width 107 height 15
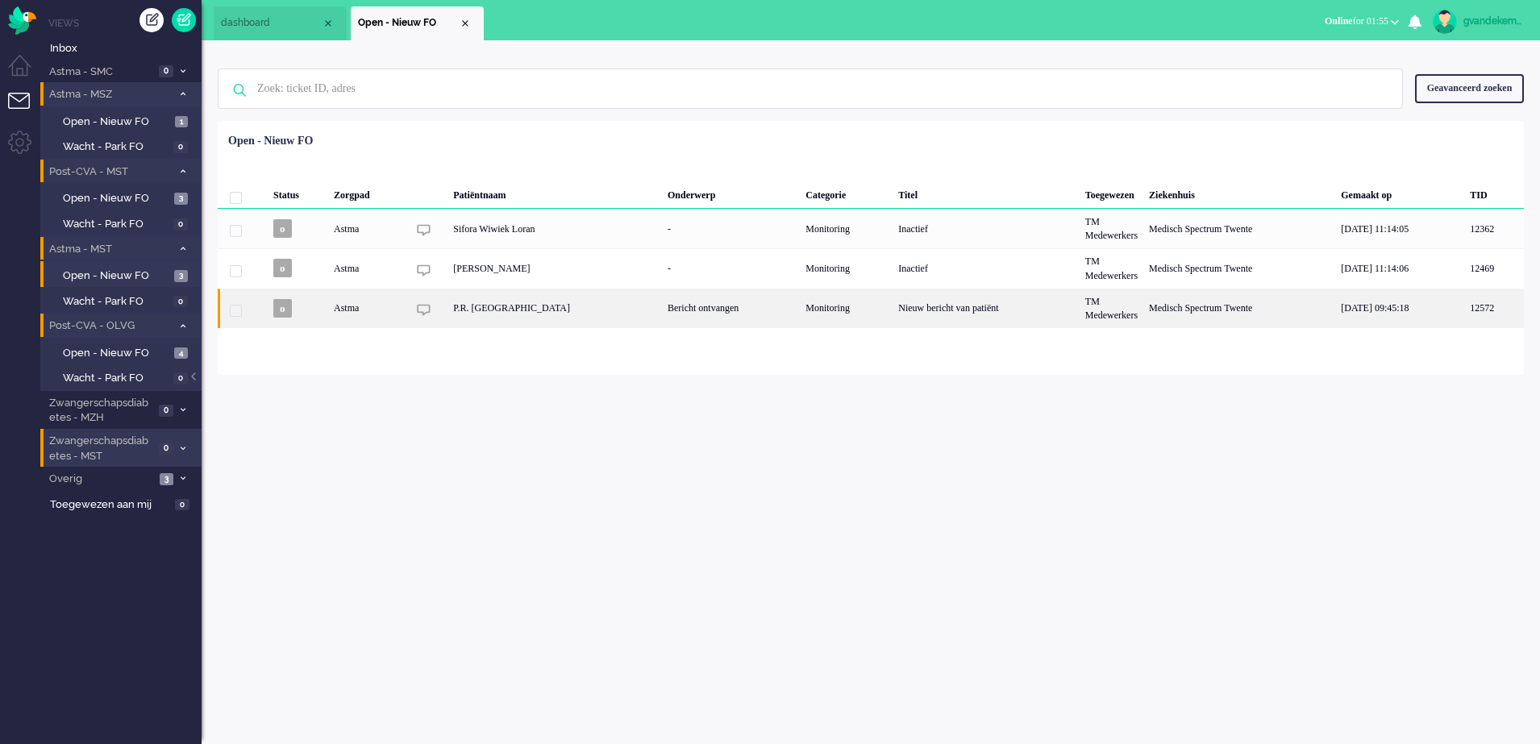
click at [662, 314] on div "Bericht ontvangen" at bounding box center [731, 309] width 138 height 40
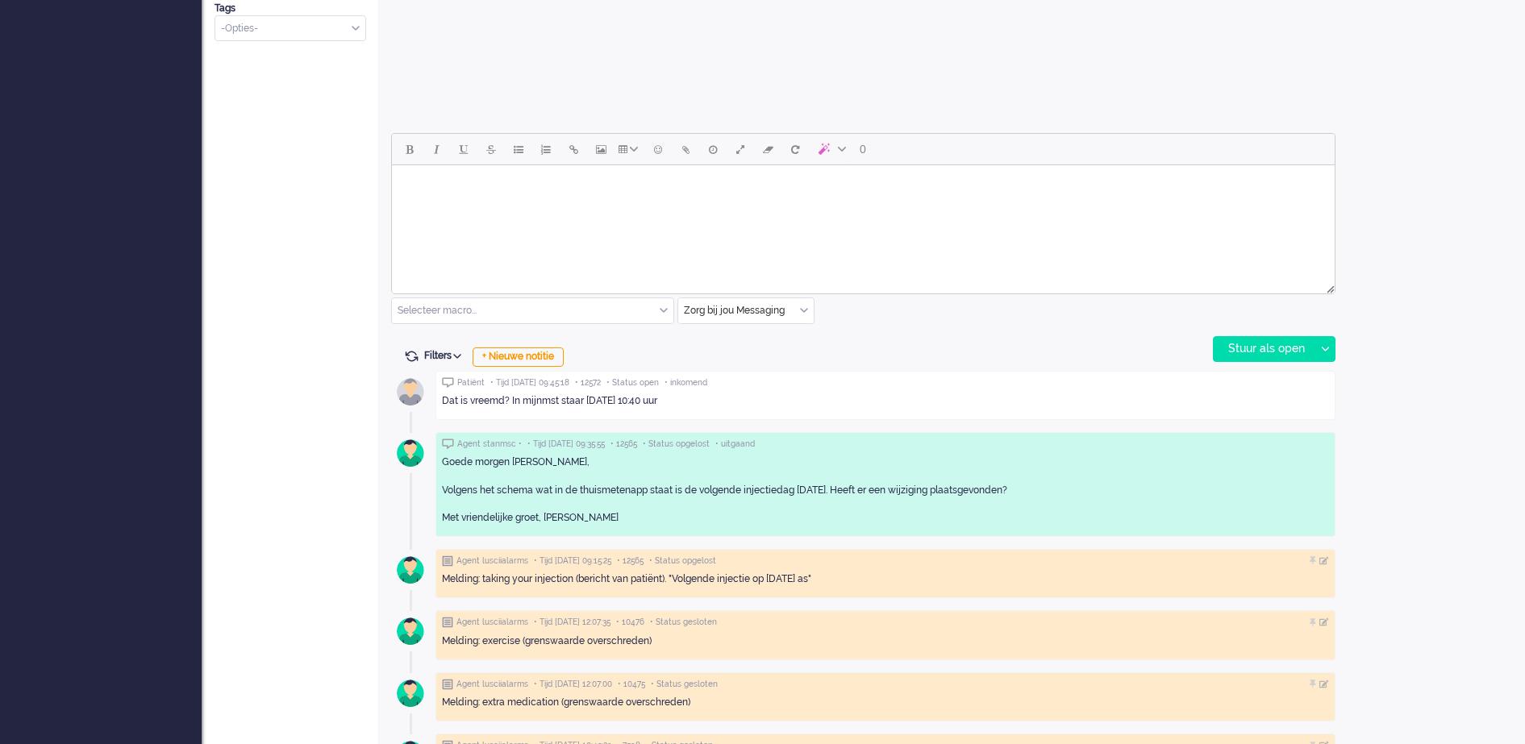
scroll to position [653, 0]
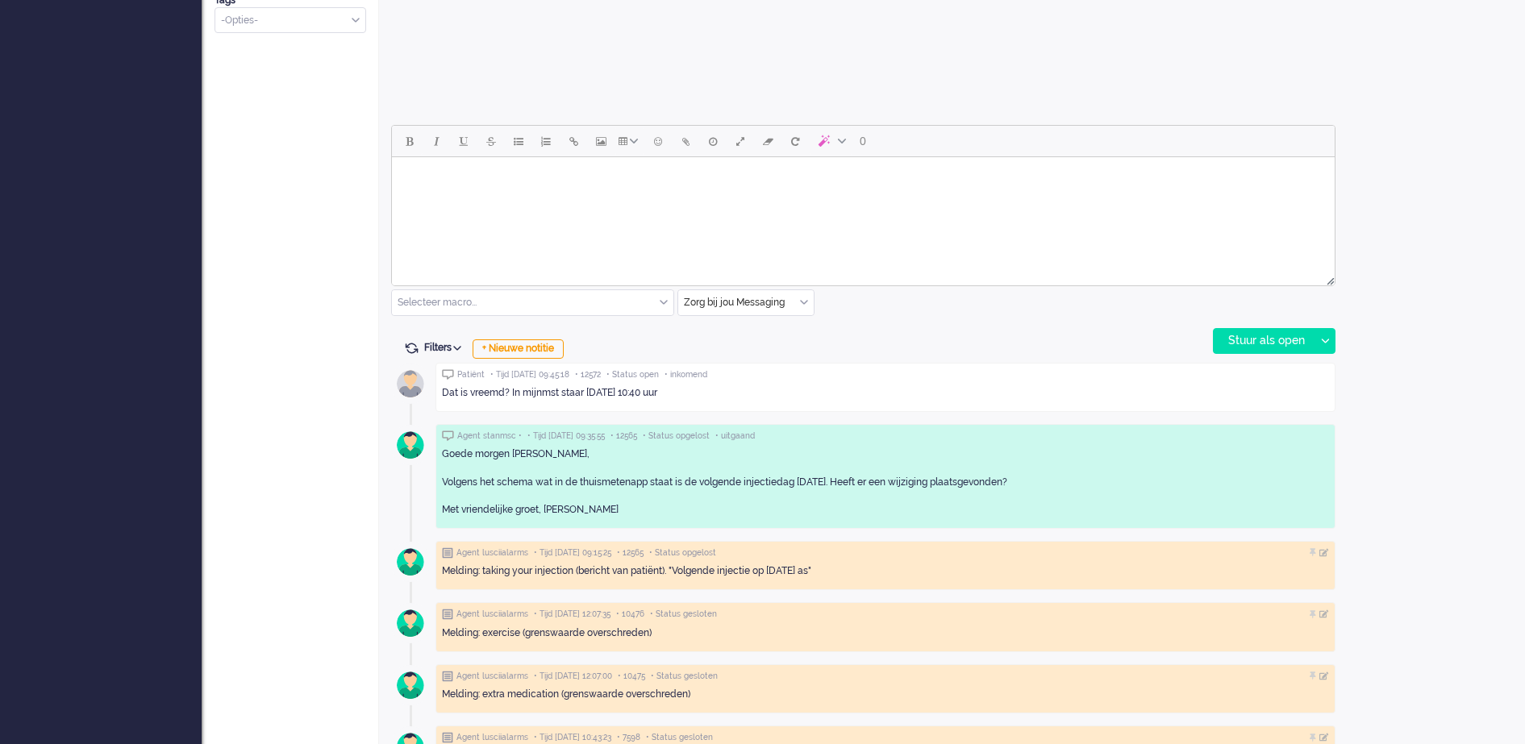
click at [531, 351] on div "+ Nieuwe notitie" at bounding box center [518, 349] width 91 height 19
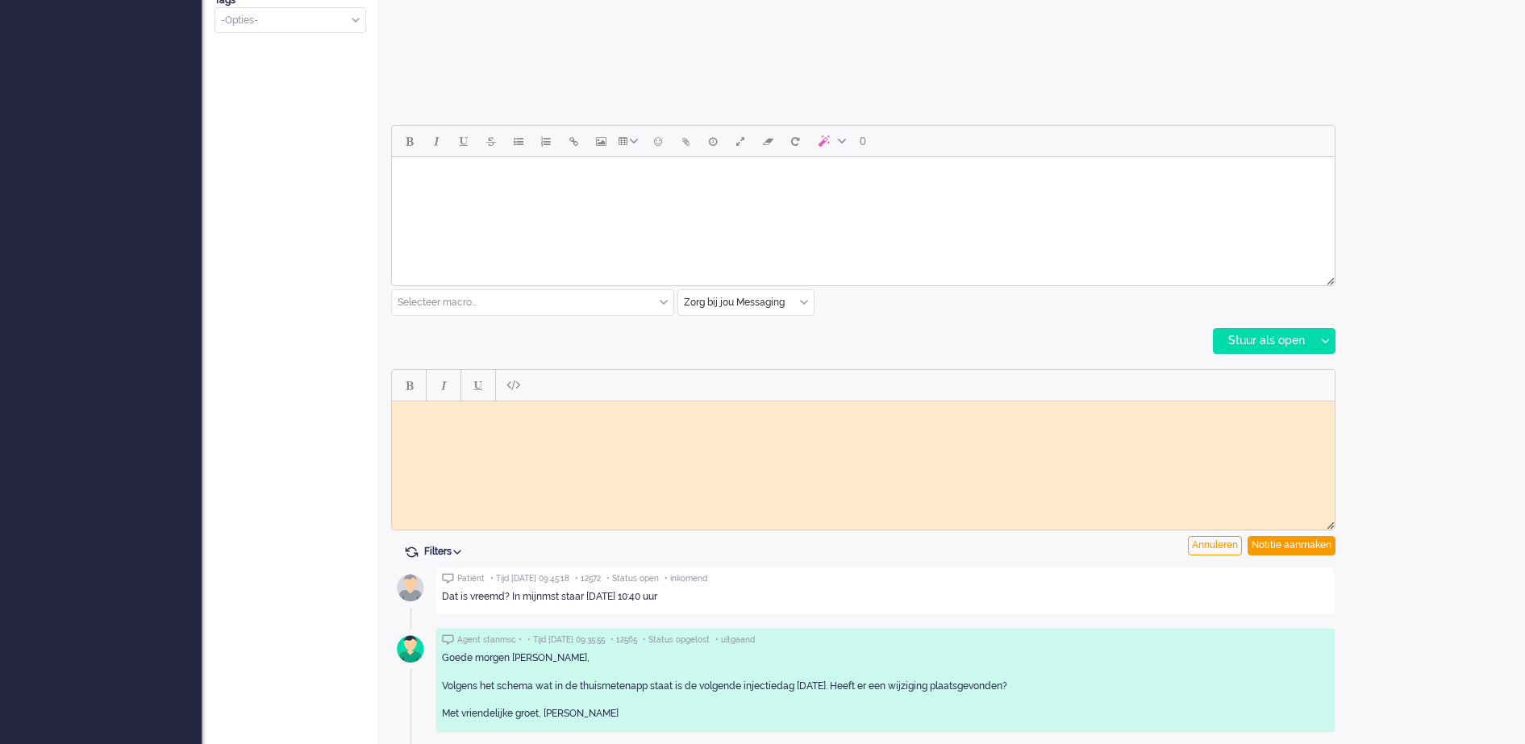
scroll to position [0, 0]
click at [479, 419] on html at bounding box center [863, 413] width 943 height 25
click at [1299, 543] on div "Notitie aanmaken" at bounding box center [1292, 545] width 88 height 19
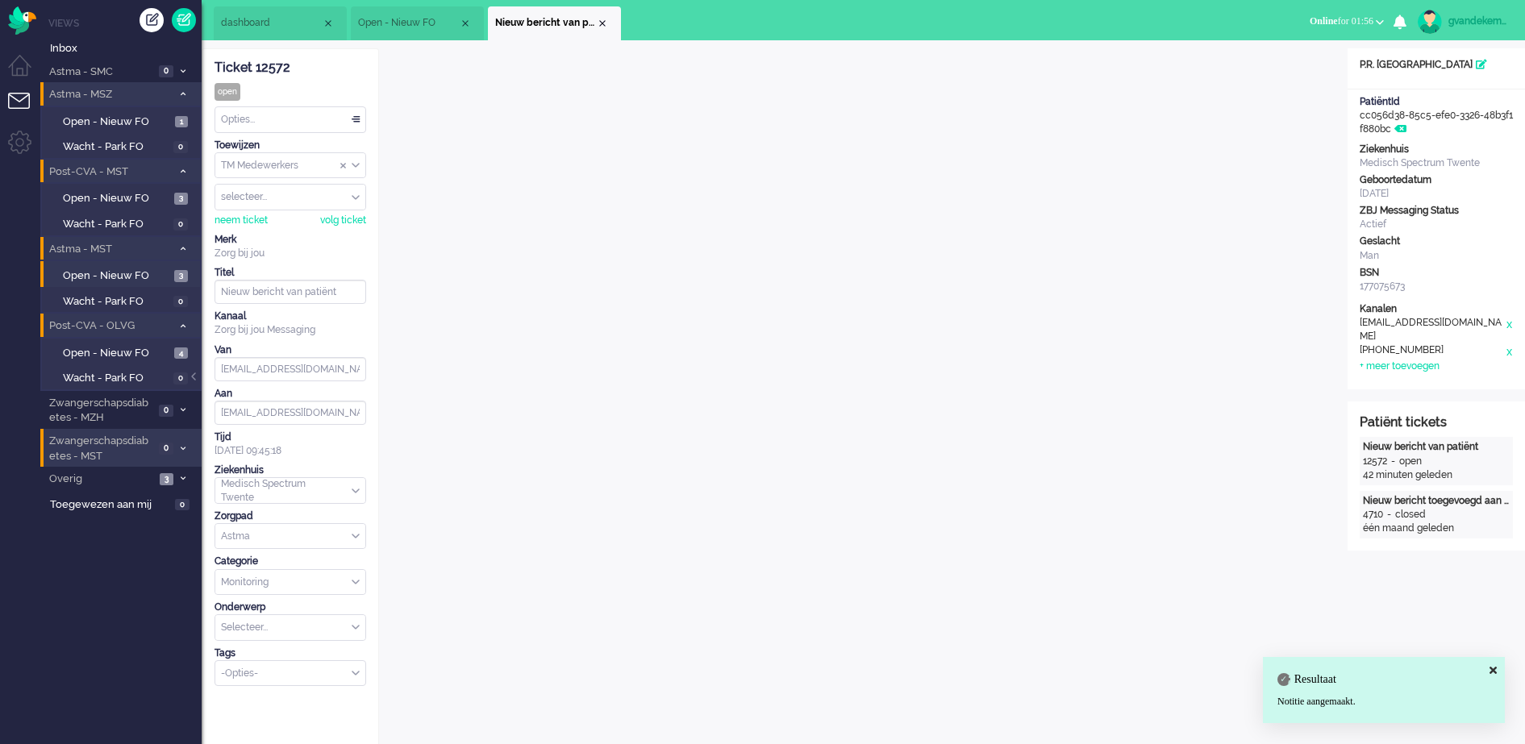
click at [356, 165] on div "TM Medewerkers" at bounding box center [290, 165] width 150 height 25
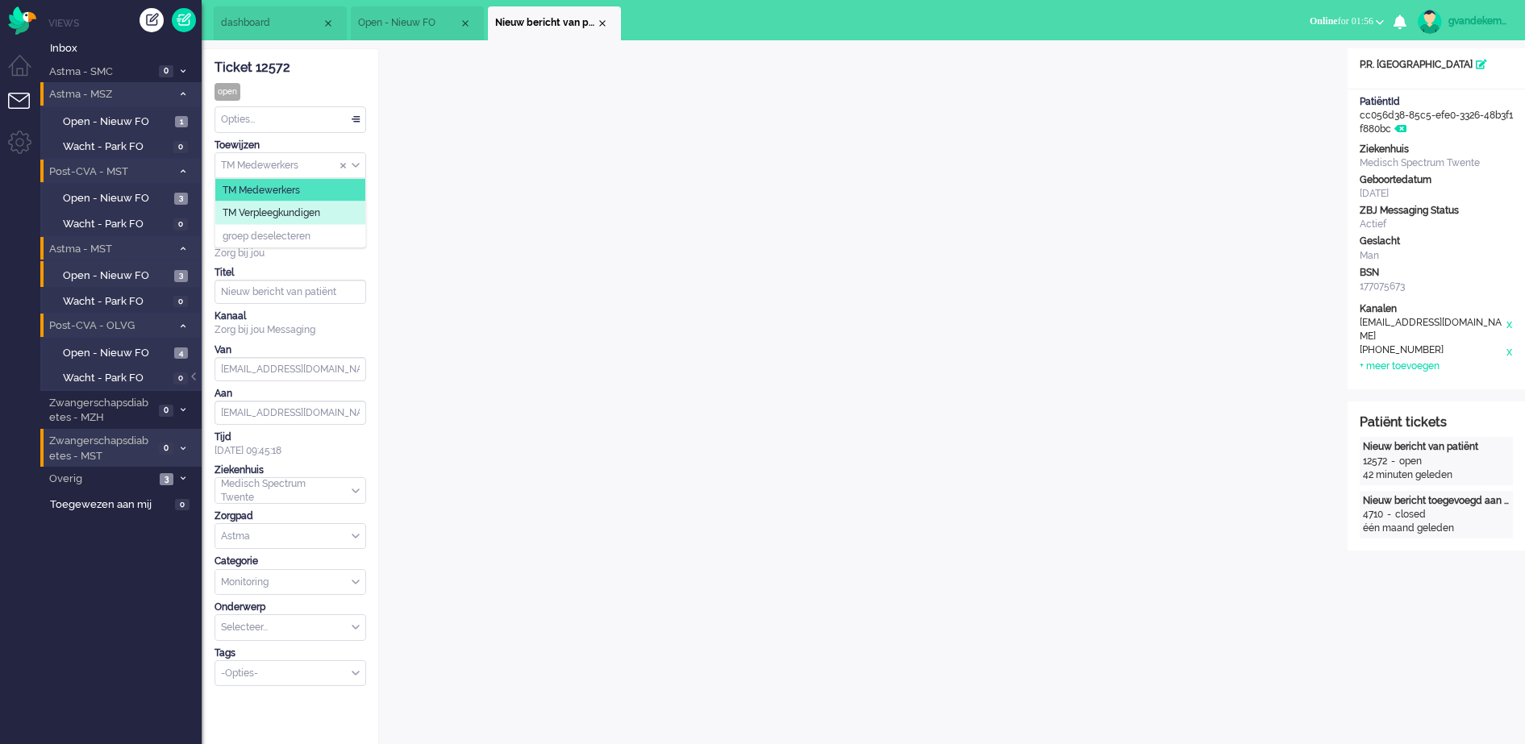
click at [320, 213] on span "TM Verpleegkundigen" at bounding box center [272, 213] width 98 height 14
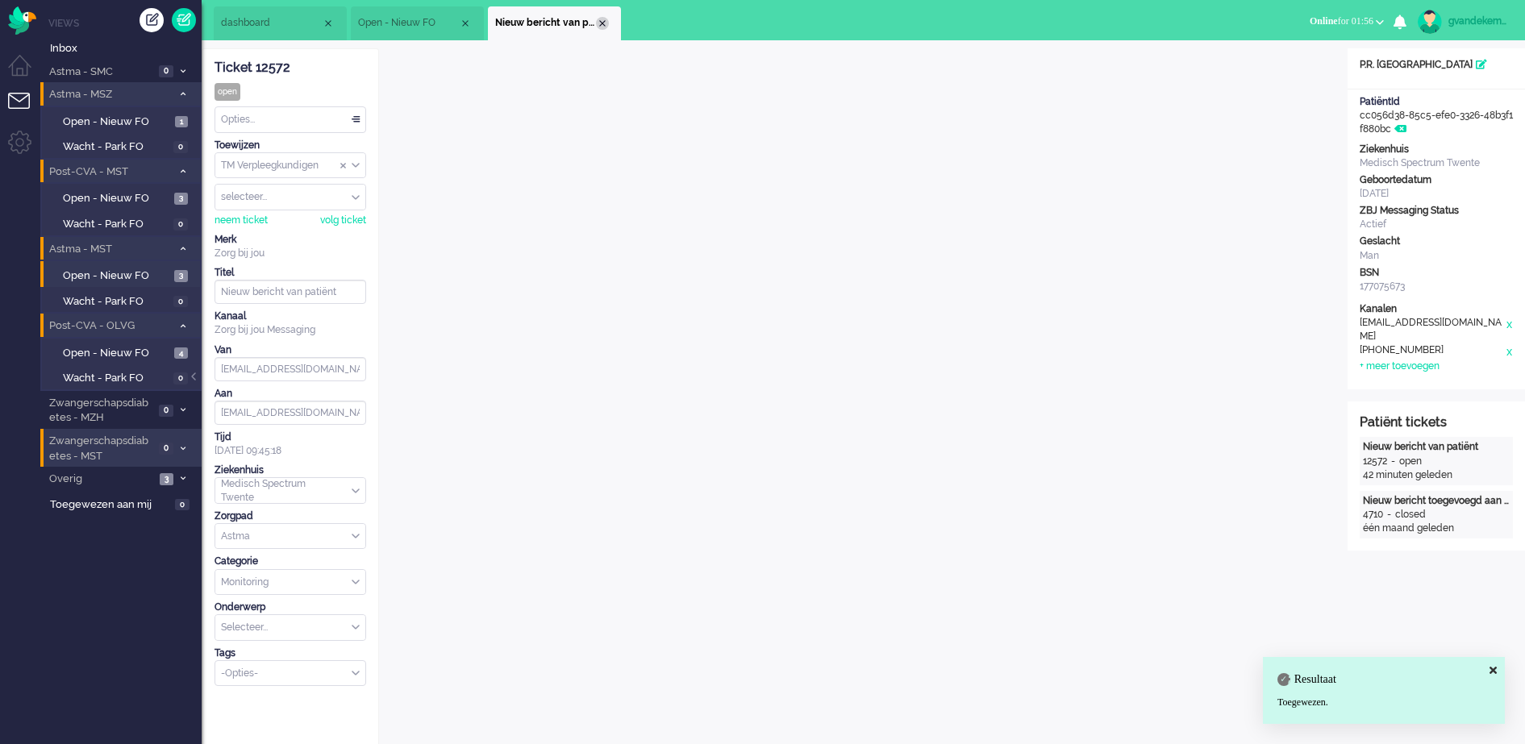
click at [606, 24] on div "Close tab" at bounding box center [602, 23] width 13 height 13
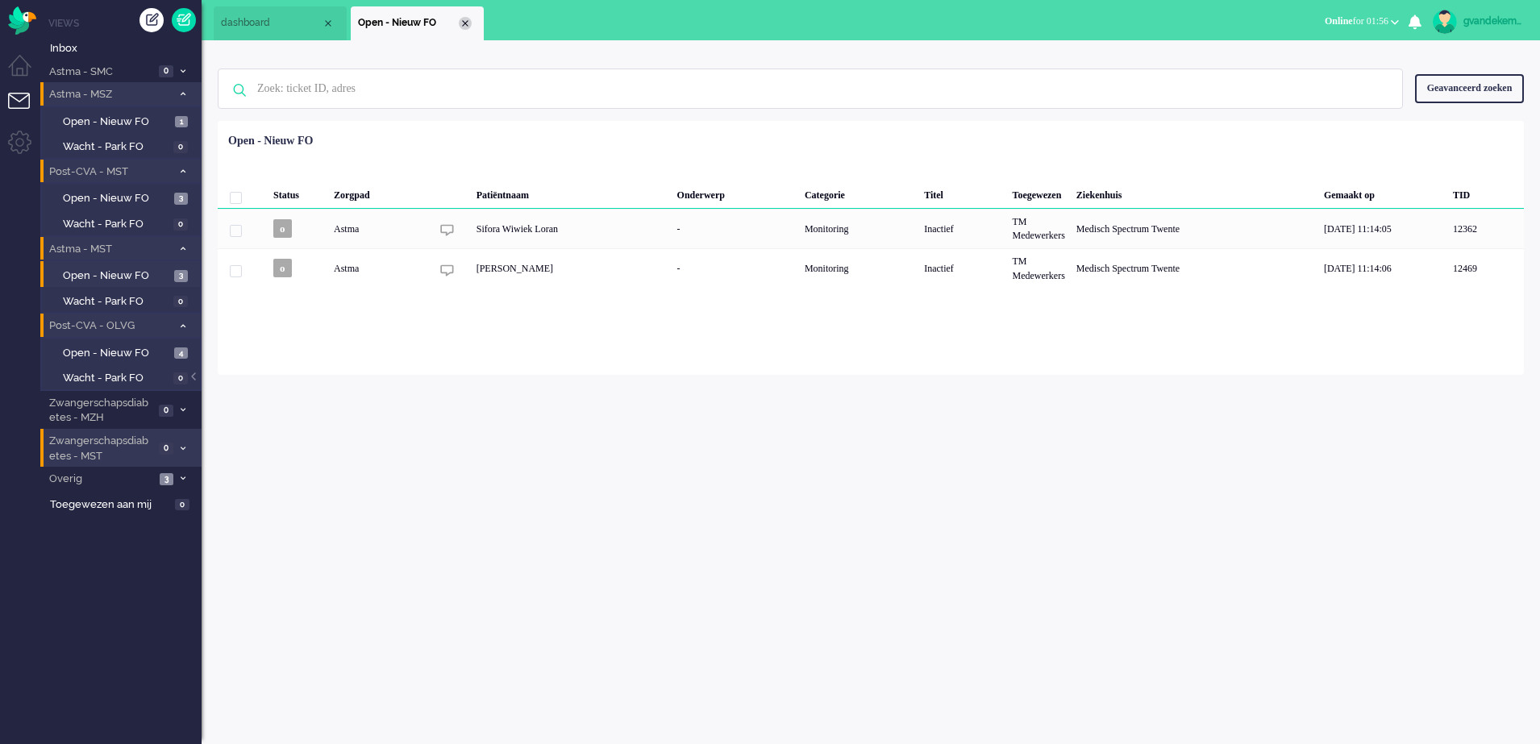
click at [467, 27] on div "Close tab" at bounding box center [465, 23] width 13 height 13
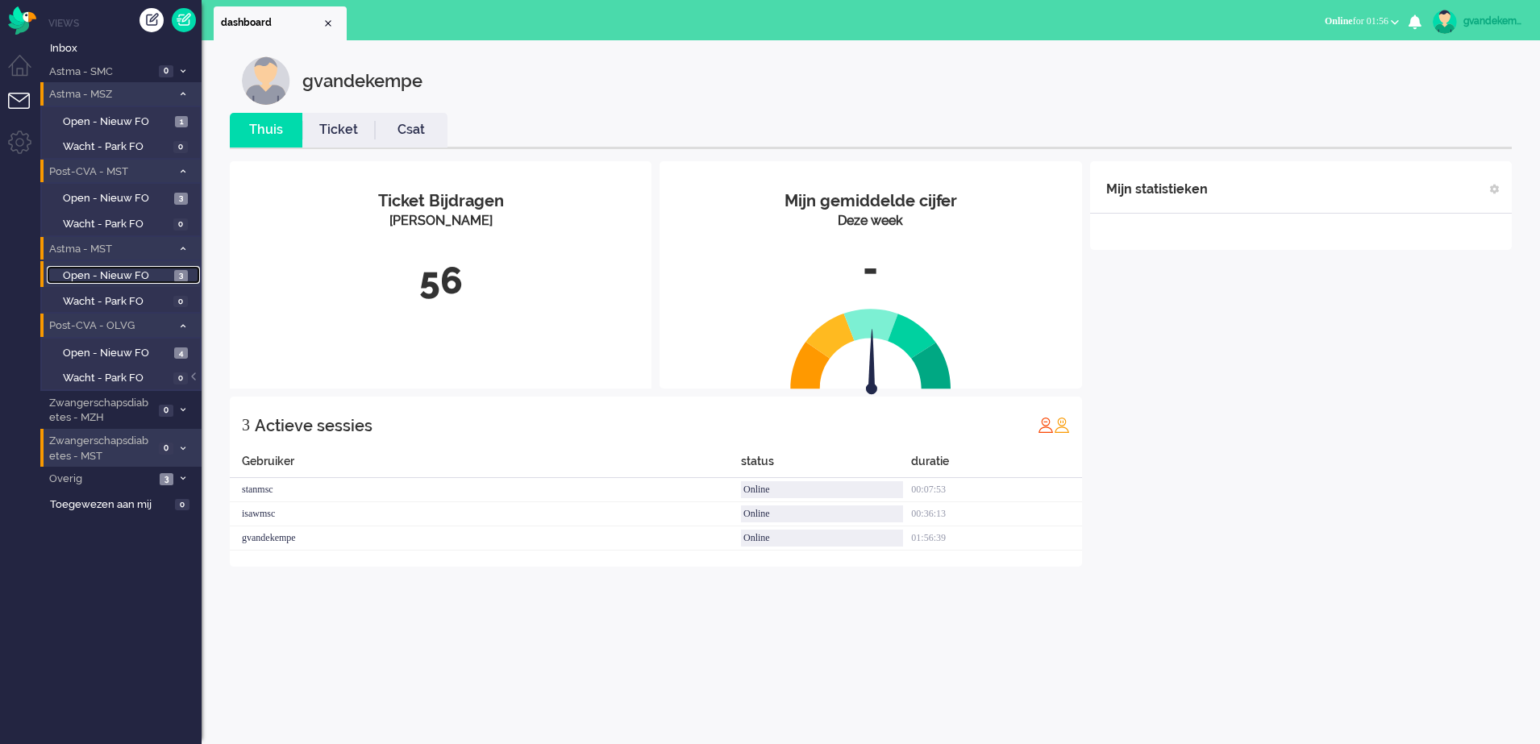
click at [146, 276] on span "Open - Nieuw FO" at bounding box center [116, 276] width 107 height 15
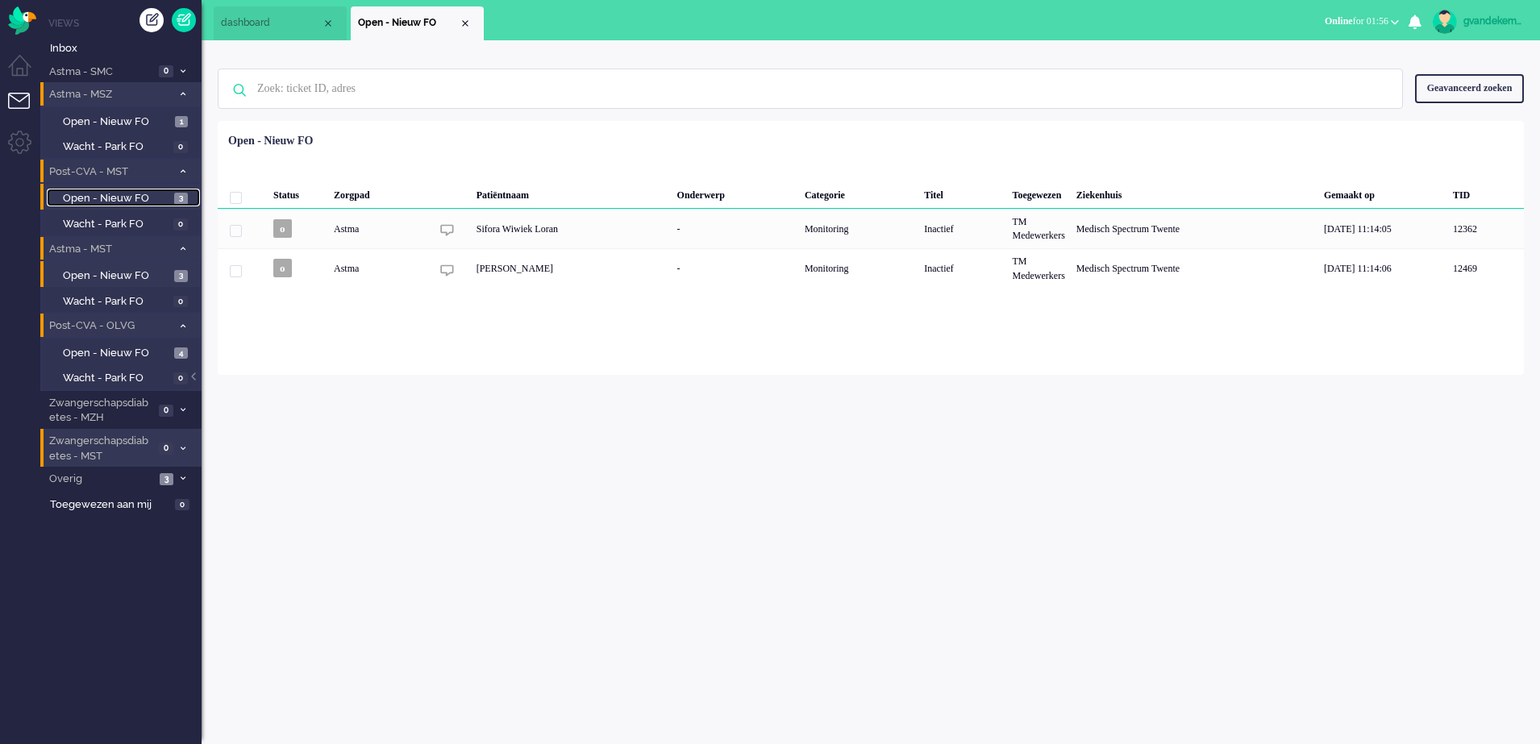
click at [130, 194] on span "Open - Nieuw FO" at bounding box center [116, 198] width 107 height 15
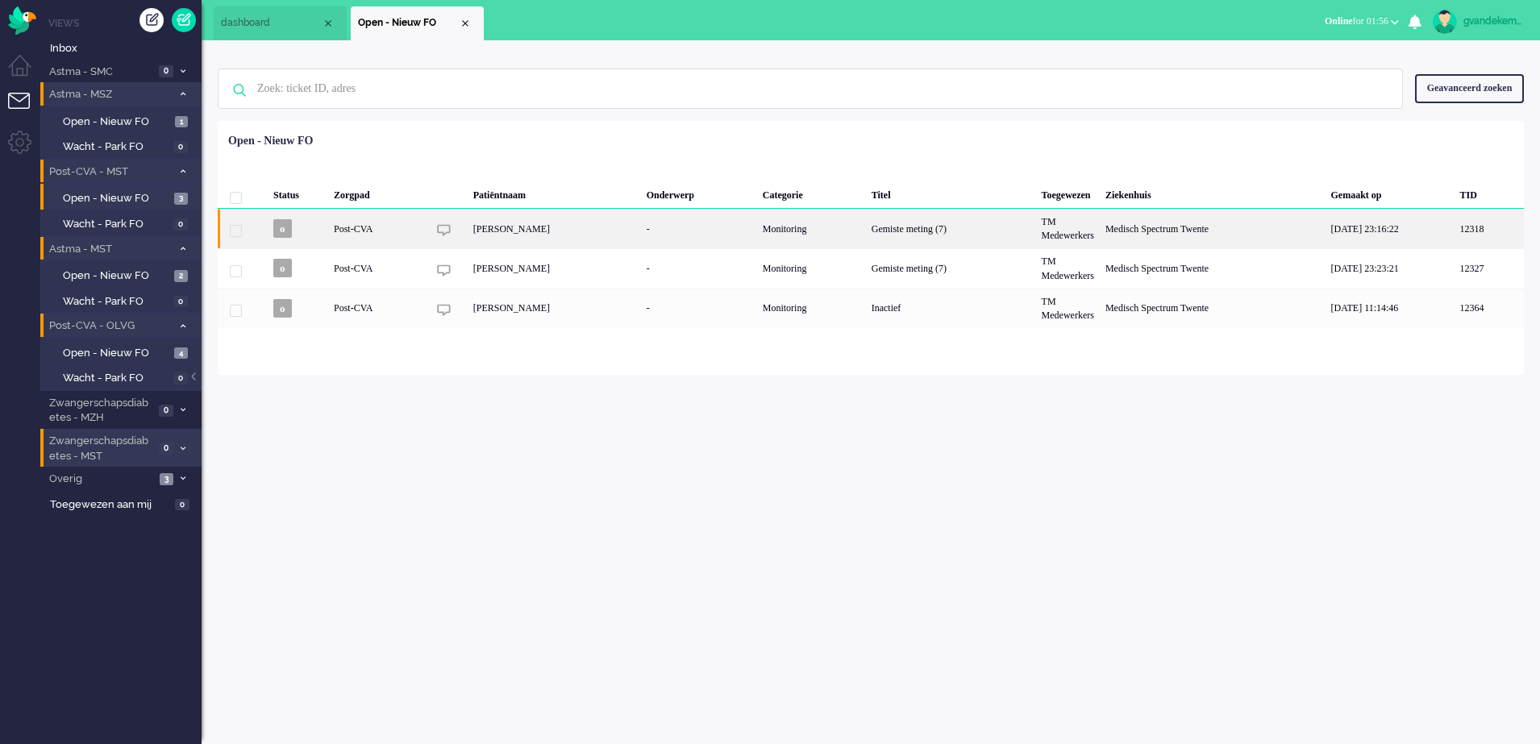
click at [613, 236] on div "[PERSON_NAME]" at bounding box center [554, 229] width 173 height 40
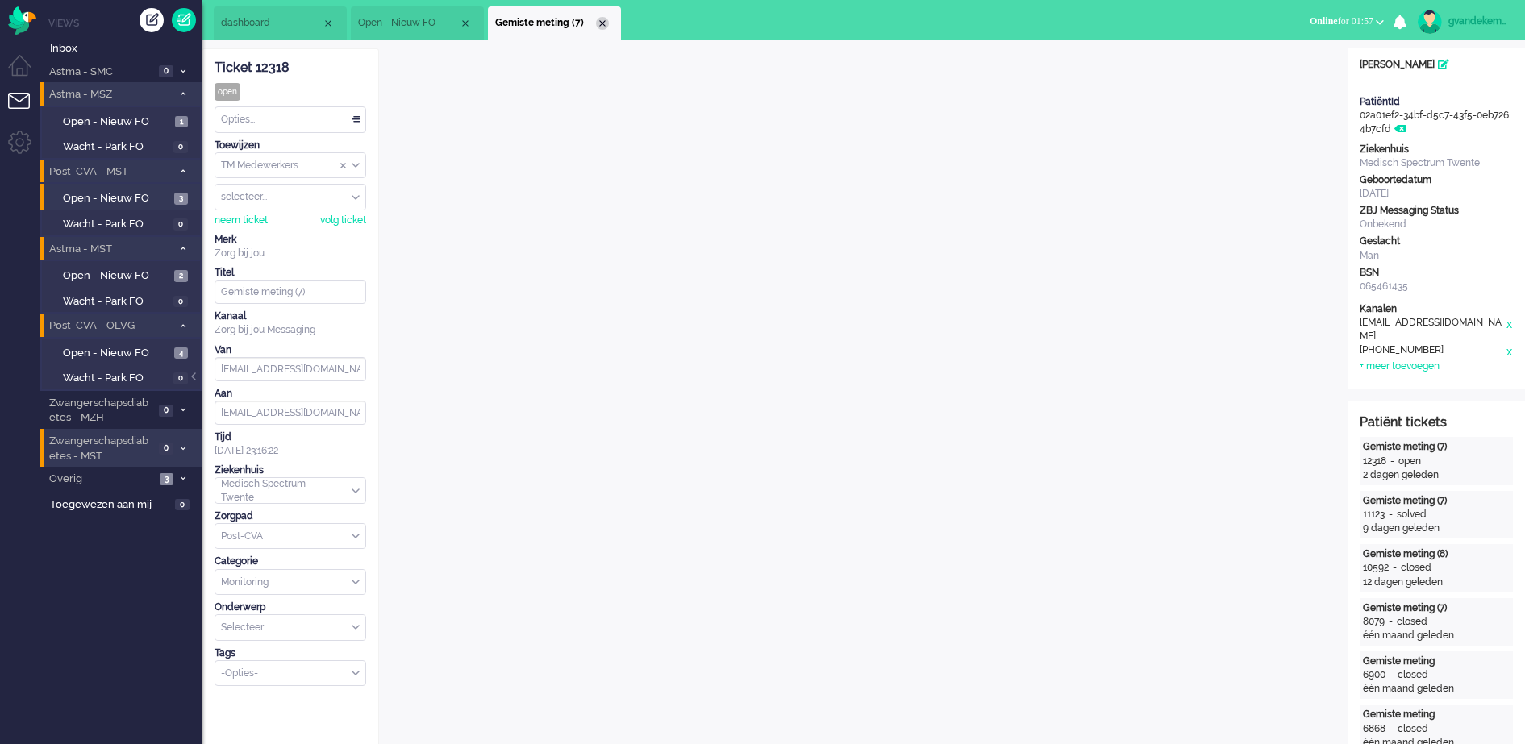
click at [603, 24] on div "Close tab" at bounding box center [602, 23] width 13 height 13
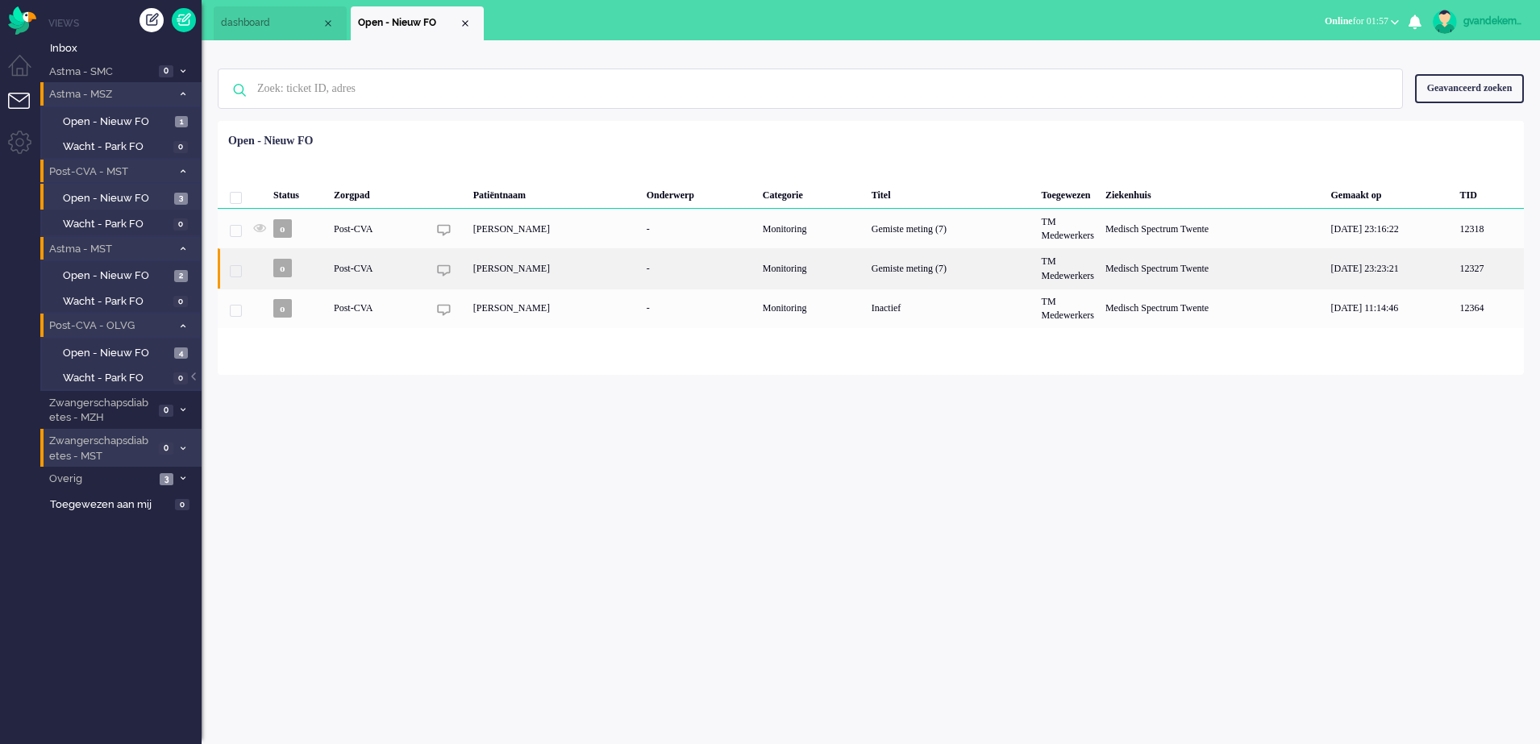
click at [641, 264] on div "[PERSON_NAME]" at bounding box center [554, 268] width 173 height 40
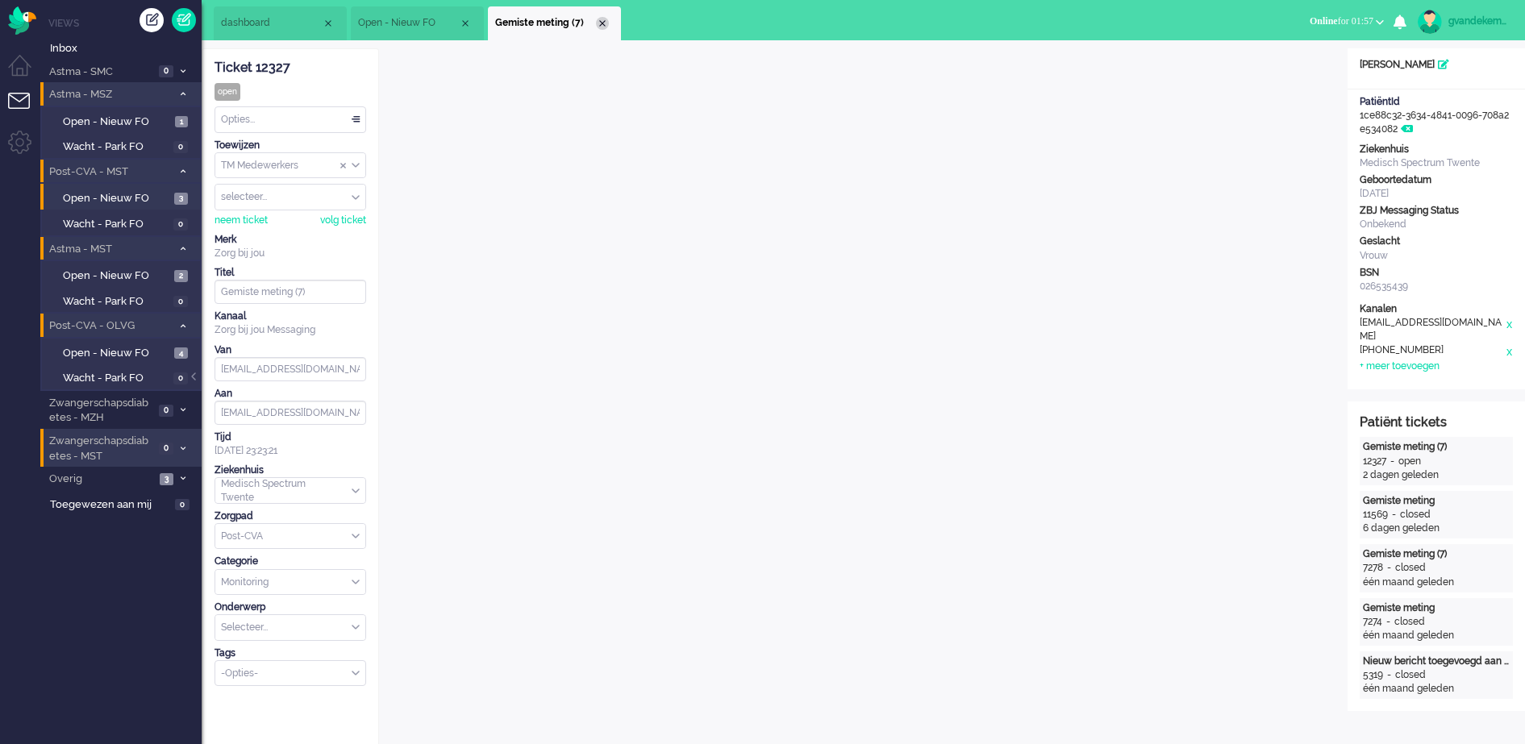
click at [601, 19] on div "Close tab" at bounding box center [602, 23] width 13 height 13
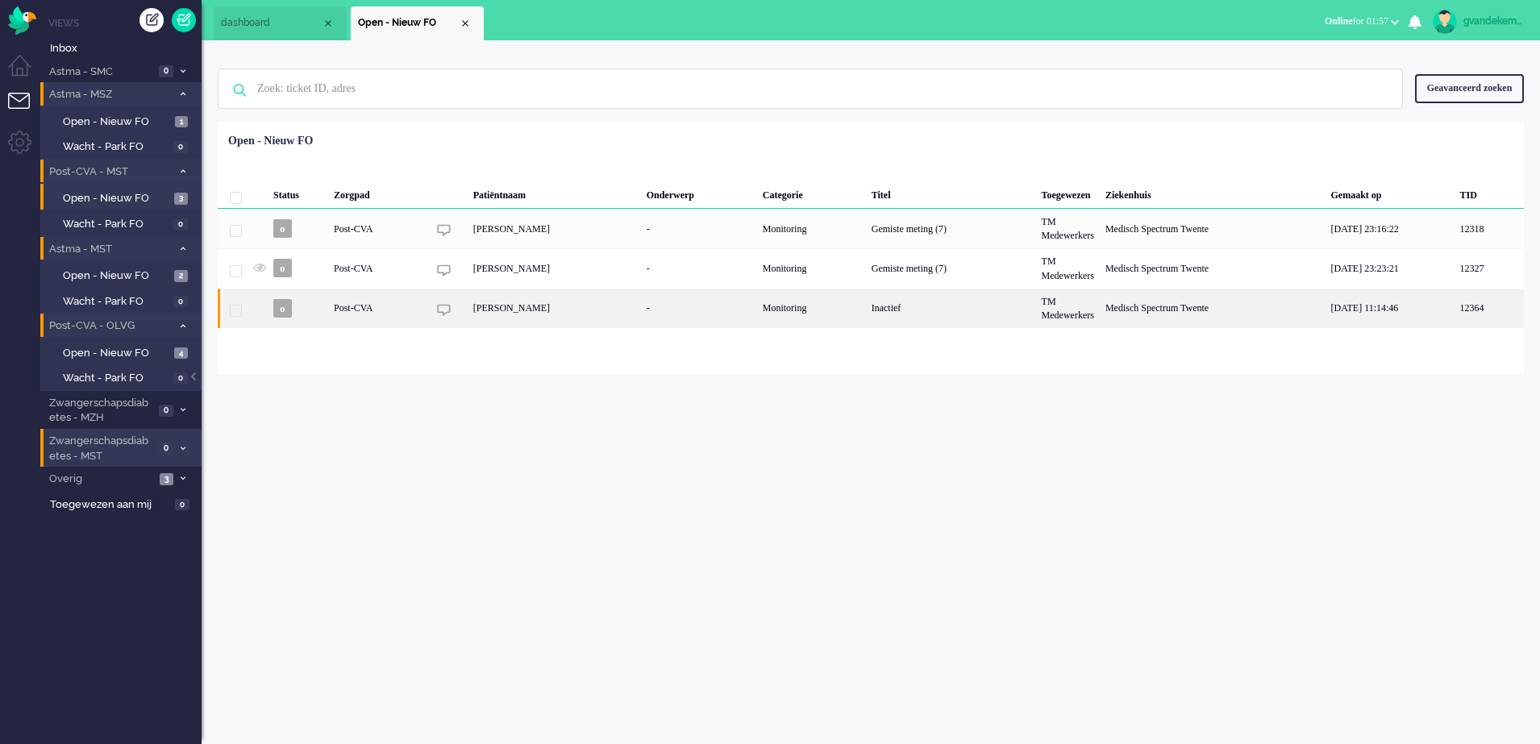
click at [640, 307] on div "[PERSON_NAME]" at bounding box center [554, 309] width 173 height 40
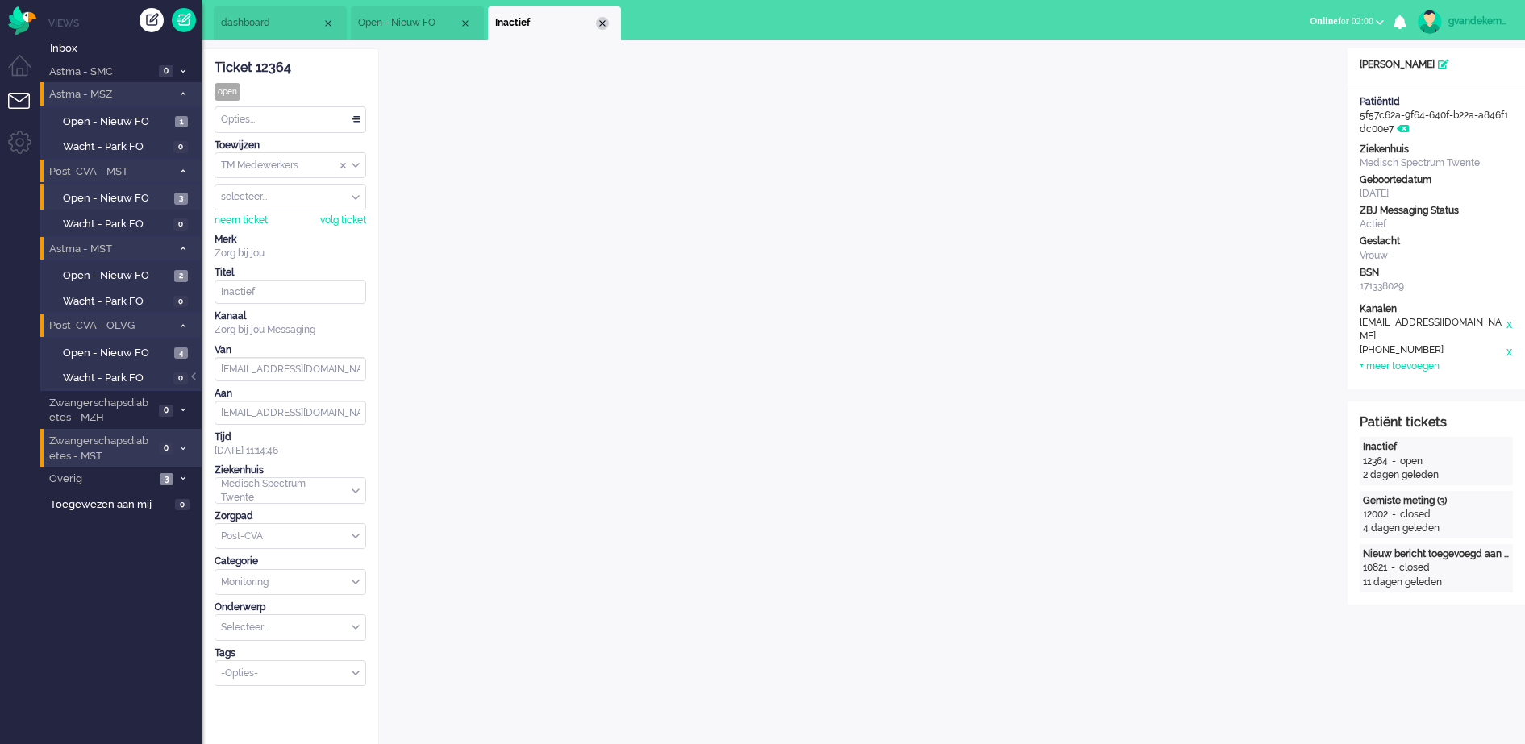
click at [599, 25] on div "Close tab" at bounding box center [602, 23] width 13 height 13
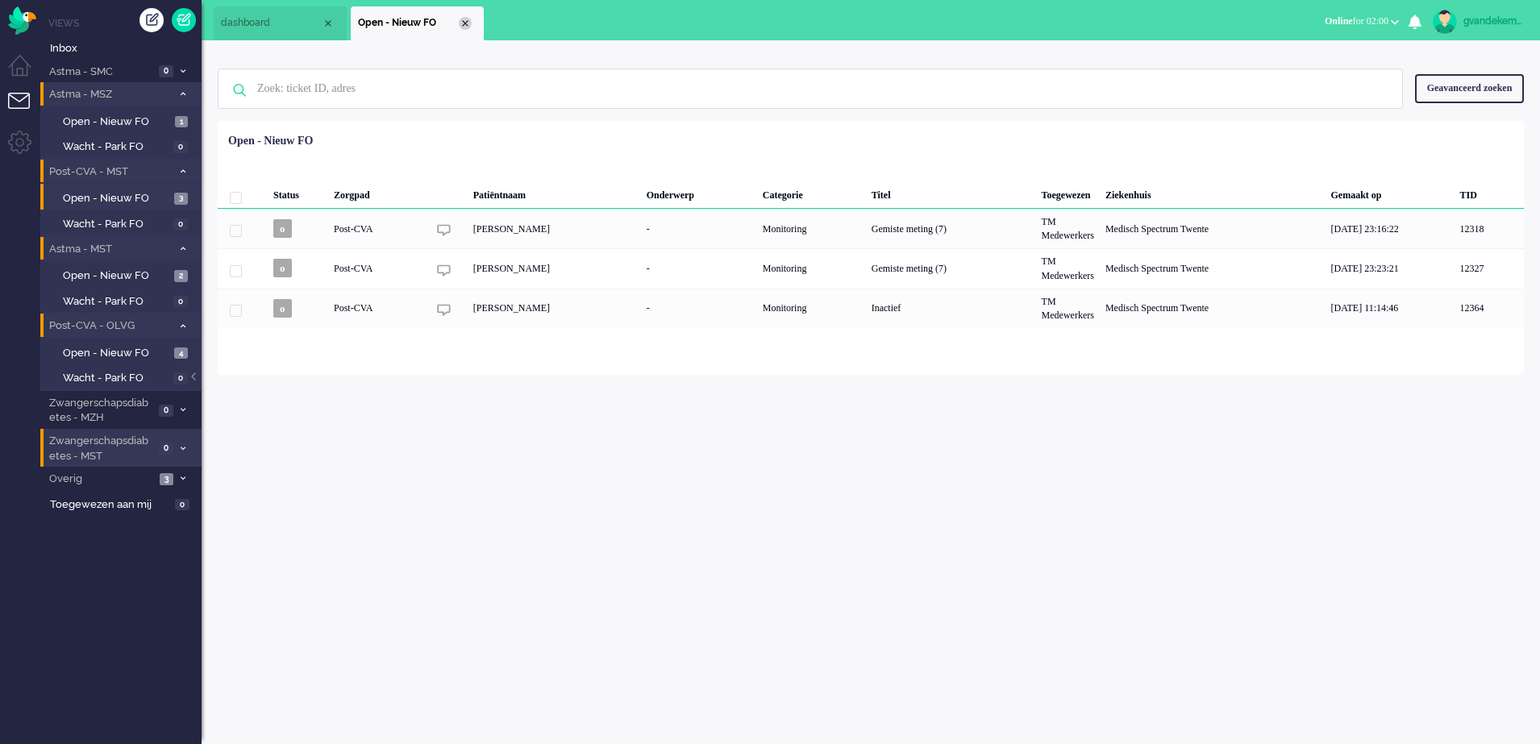
click at [465, 20] on div "Close tab" at bounding box center [465, 23] width 13 height 13
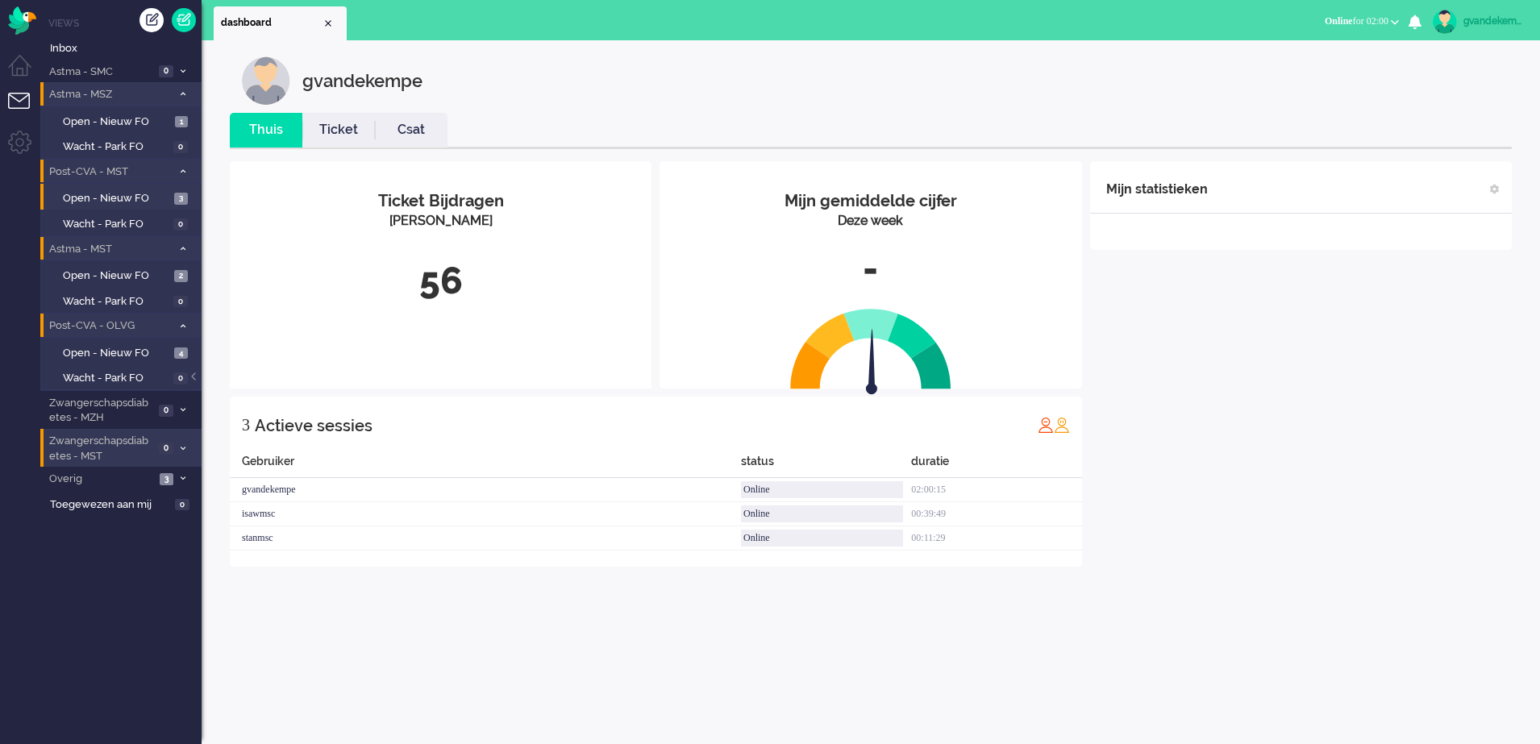
click at [1385, 404] on div "Mijn statistieken + Statistieken toevoegen Bel tijd (gemiddelde dag) Wrapup tij…" at bounding box center [1301, 364] width 422 height 406
click at [134, 120] on span "Open - Nieuw FO" at bounding box center [117, 122] width 108 height 15
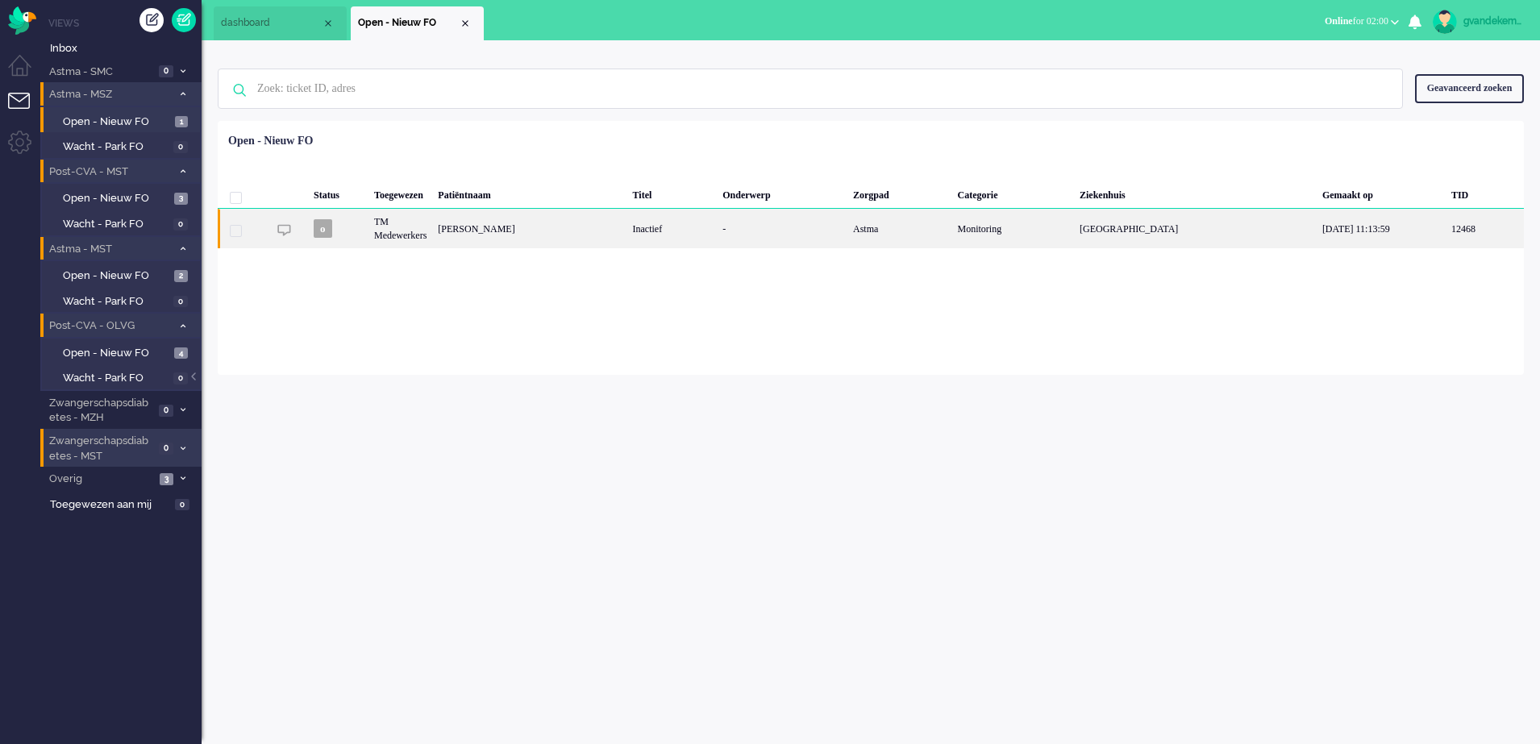
click at [586, 233] on div "Naomi van Leenden" at bounding box center [529, 229] width 194 height 40
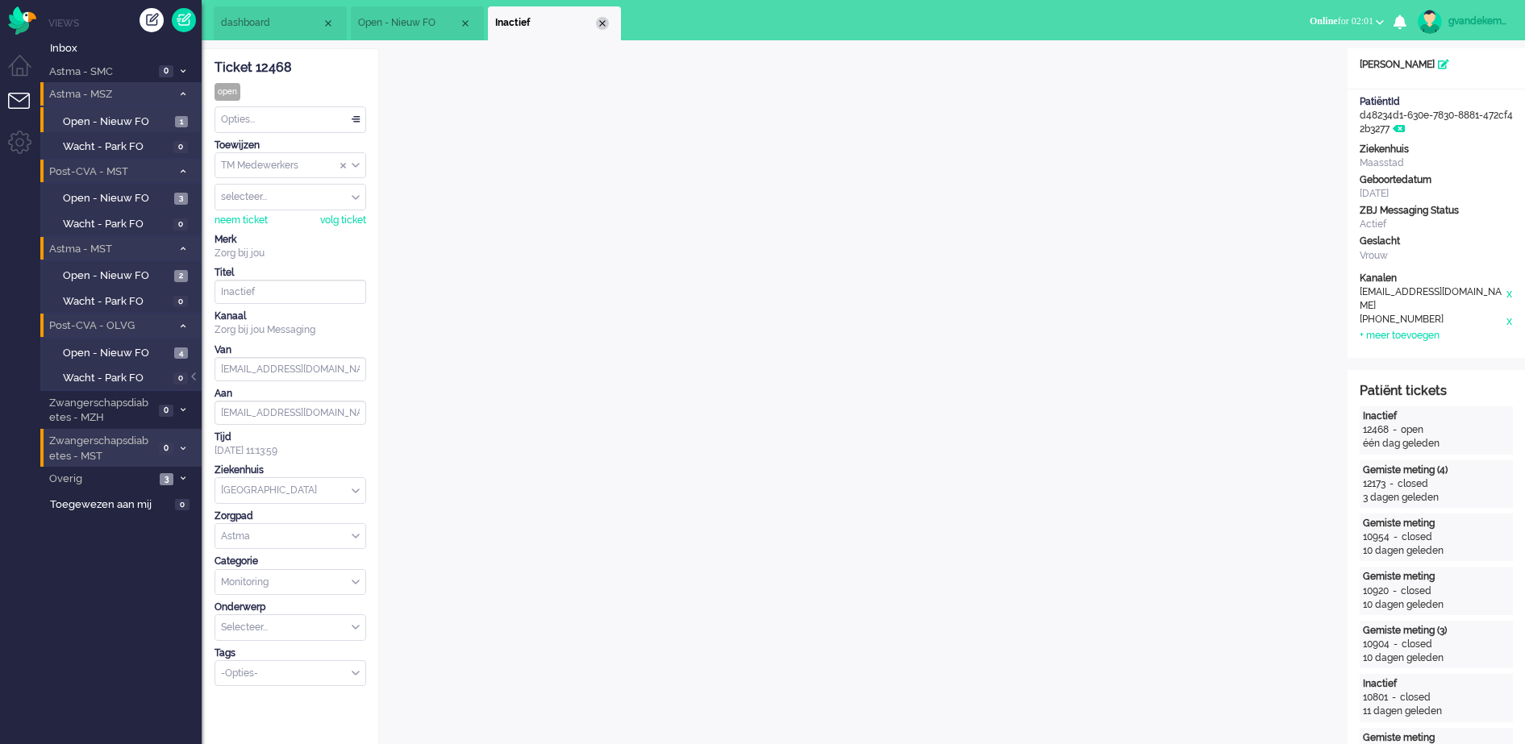
click at [606, 22] on div "Close tab" at bounding box center [602, 23] width 13 height 13
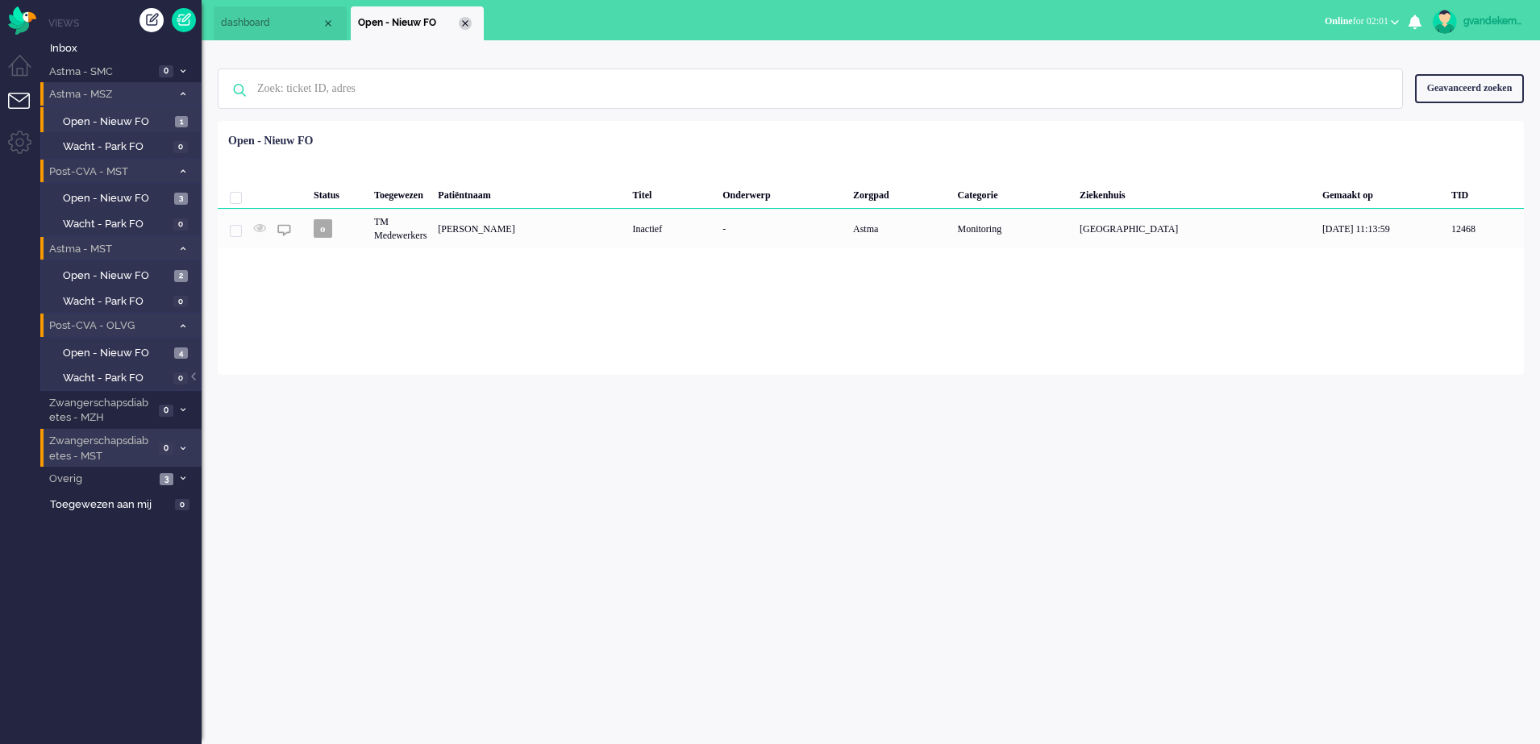
click at [468, 23] on div "Close tab" at bounding box center [465, 23] width 13 height 13
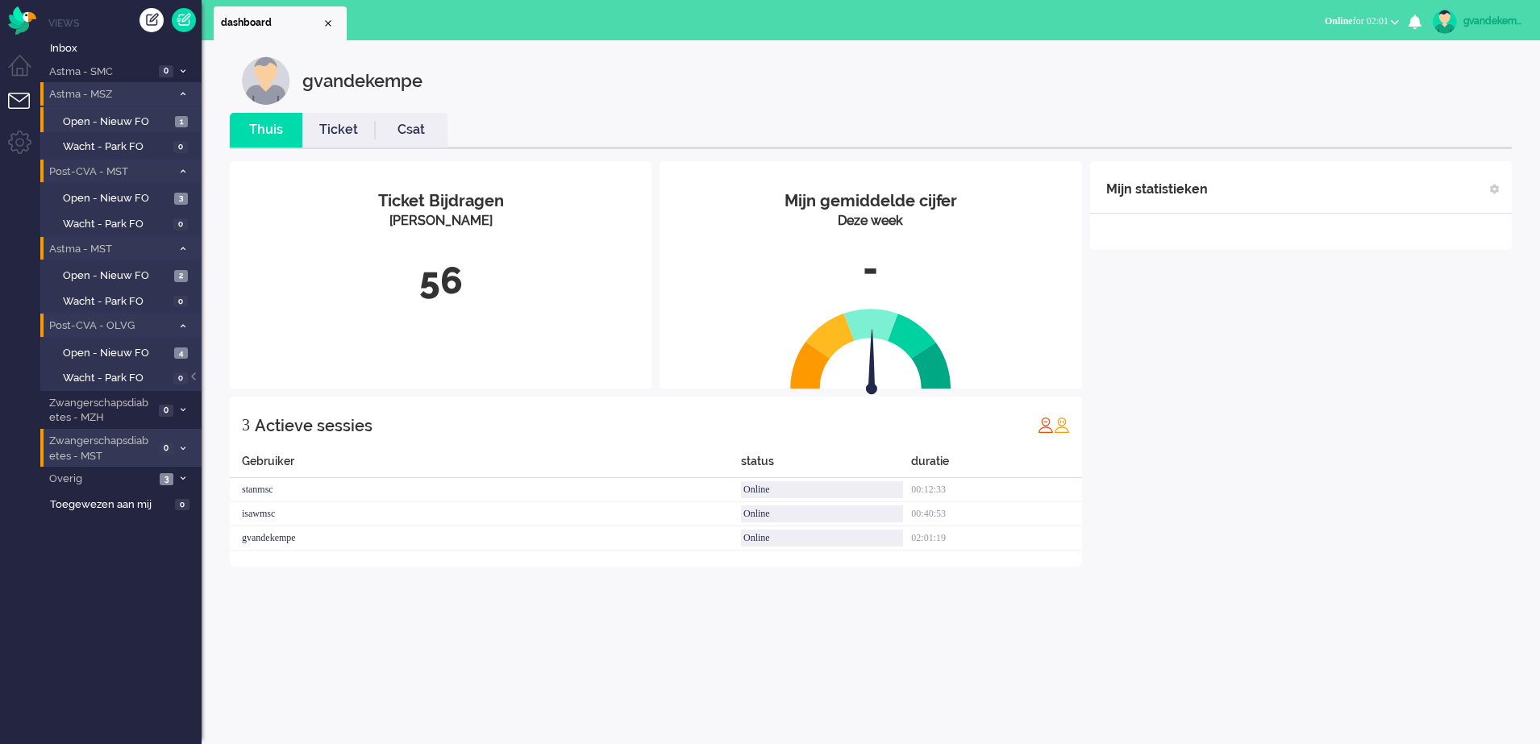
click at [1432, 468] on div "Mijn statistieken + Statistieken toevoegen Bel tijd (gemiddelde dag) Wrapup tij…" at bounding box center [1301, 364] width 422 height 406
click at [148, 195] on span "Open - Nieuw FO" at bounding box center [116, 198] width 107 height 15
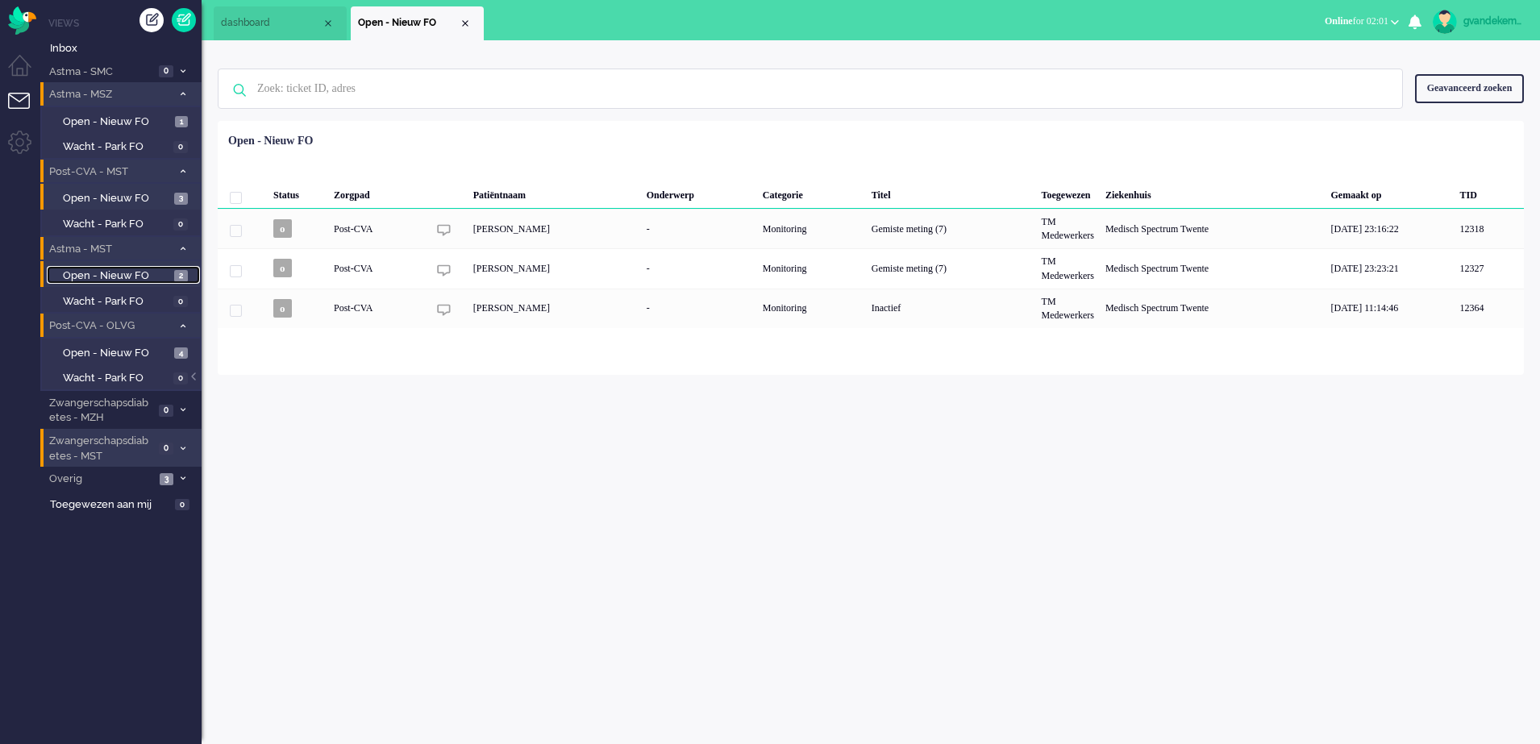
click at [143, 269] on span "Open - Nieuw FO" at bounding box center [116, 276] width 107 height 15
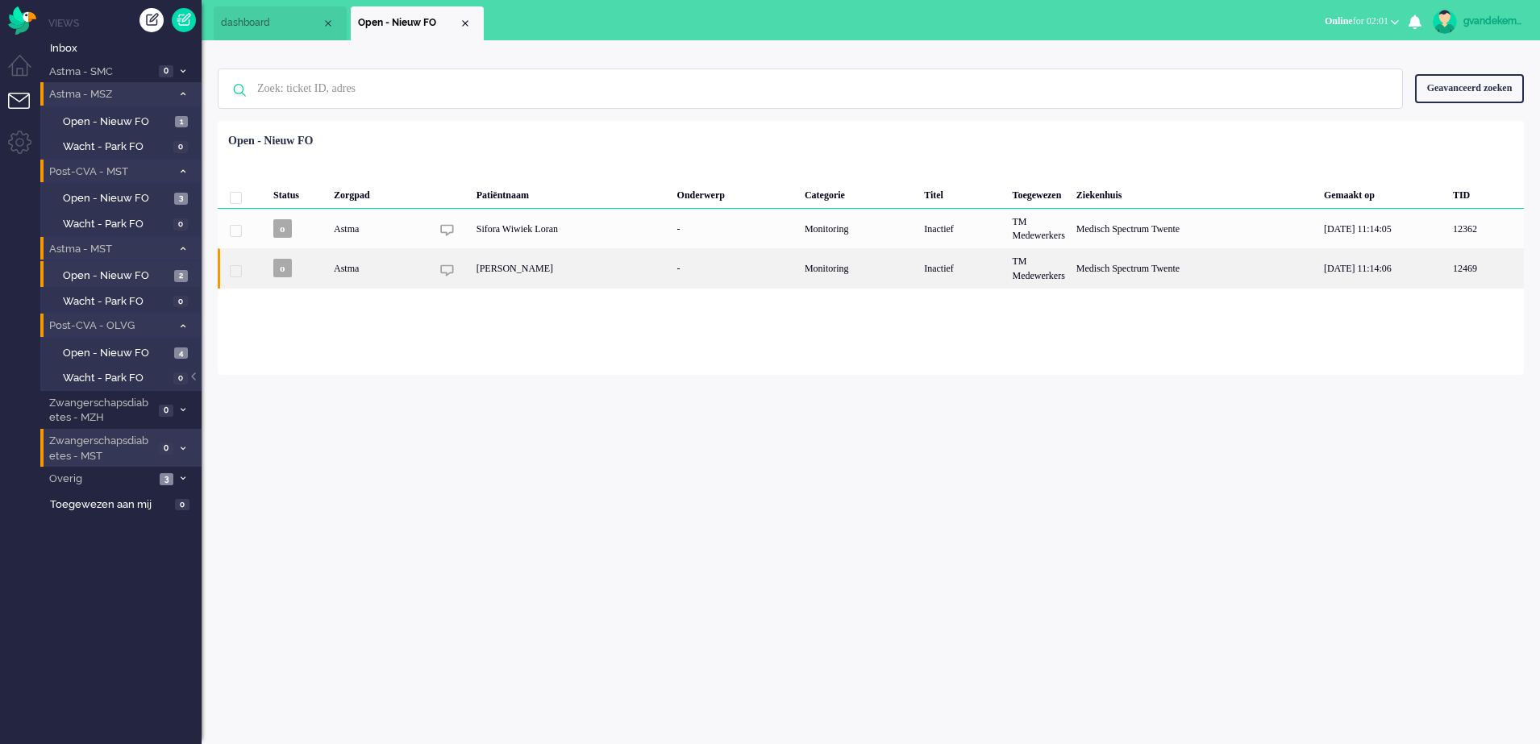
click at [666, 273] on div "[PERSON_NAME]" at bounding box center [571, 268] width 201 height 40
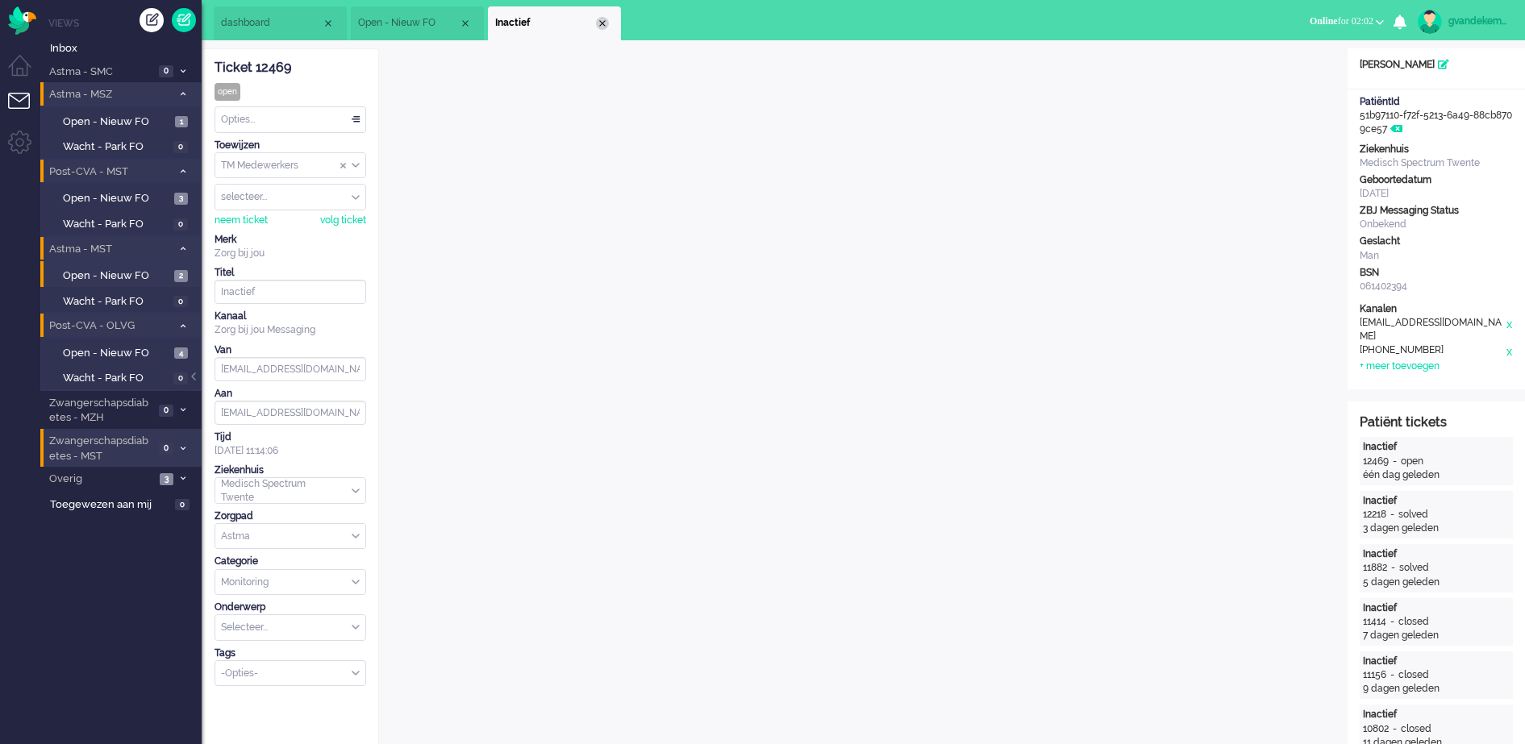
click at [598, 18] on div "Close tab" at bounding box center [602, 23] width 13 height 13
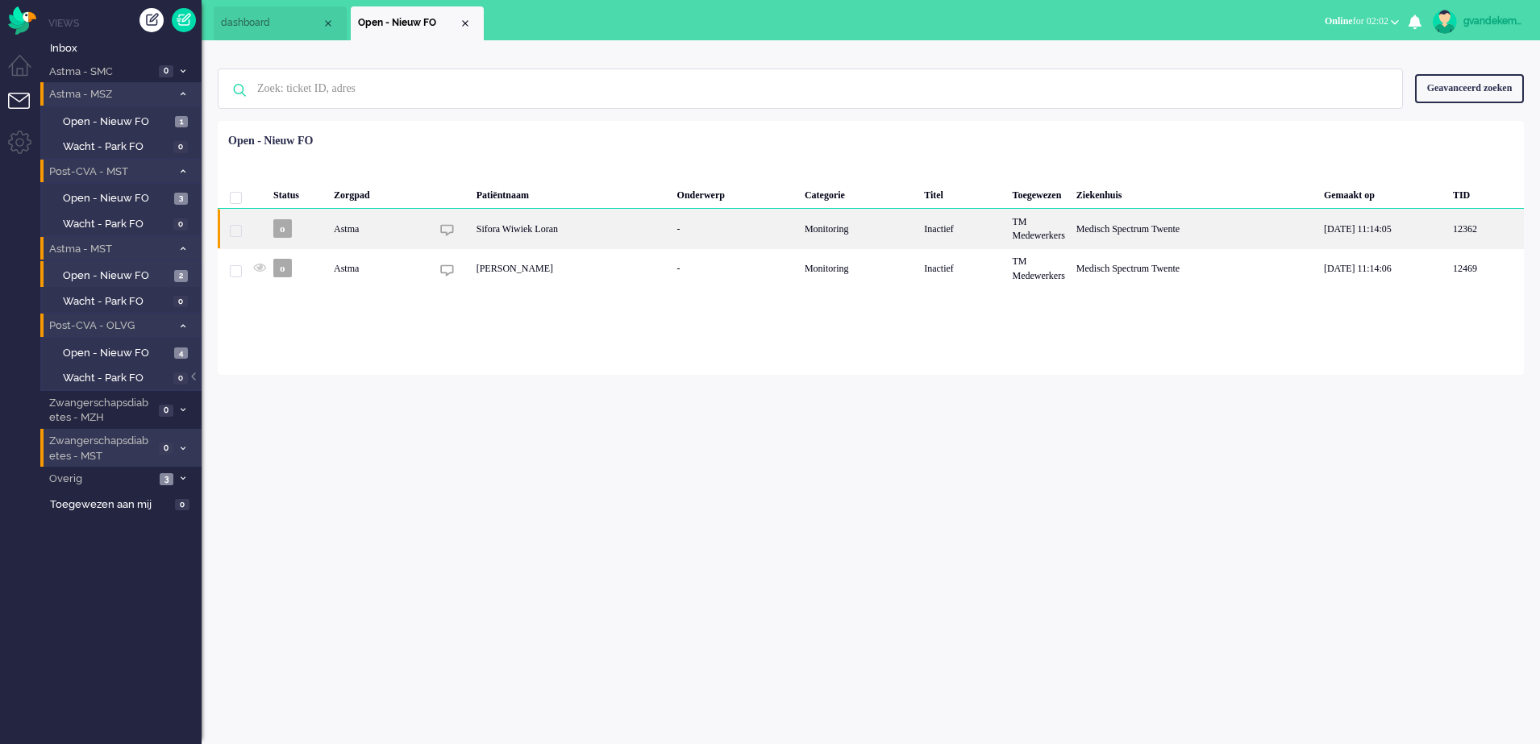
click at [850, 231] on div "Monitoring" at bounding box center [858, 229] width 119 height 40
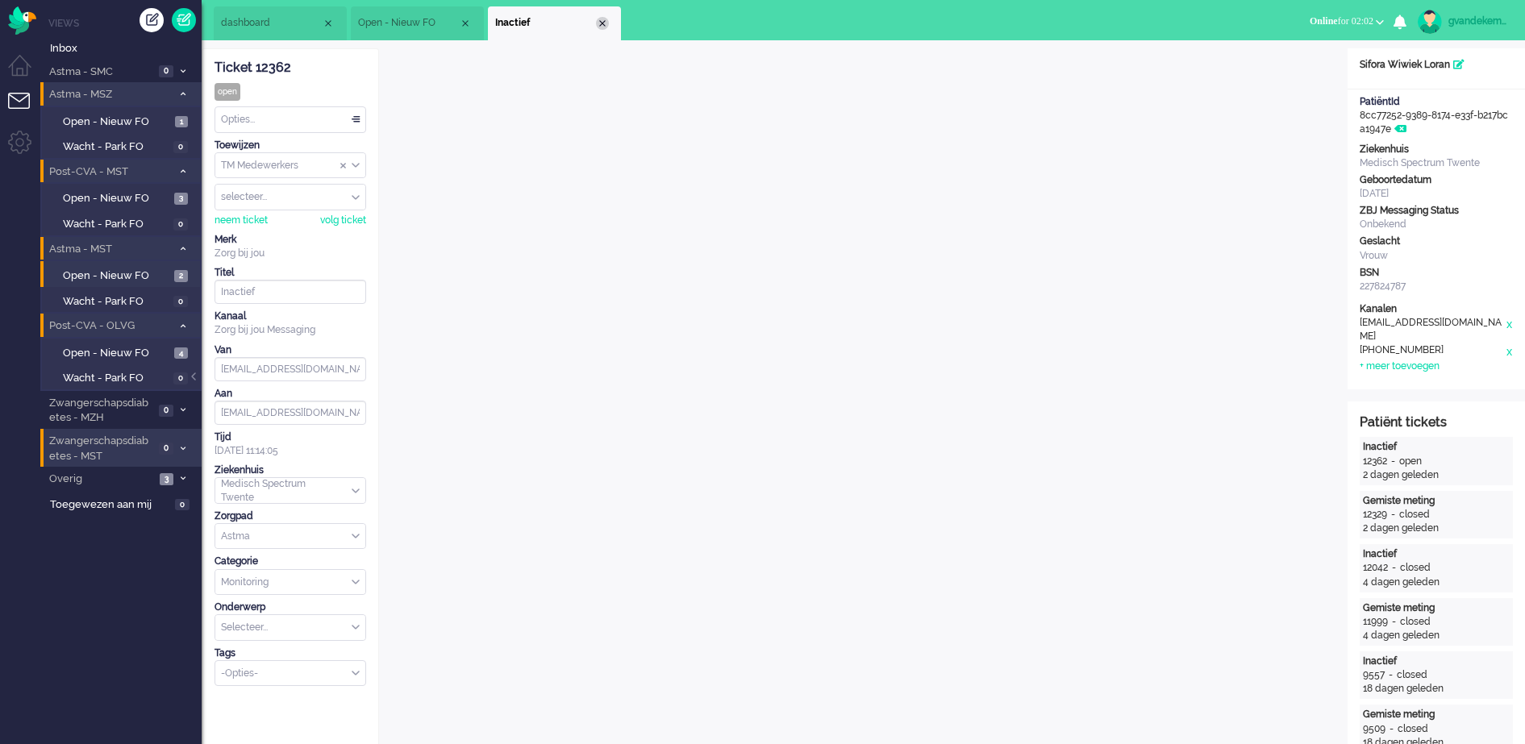
click at [598, 26] on div "Close tab" at bounding box center [602, 23] width 13 height 13
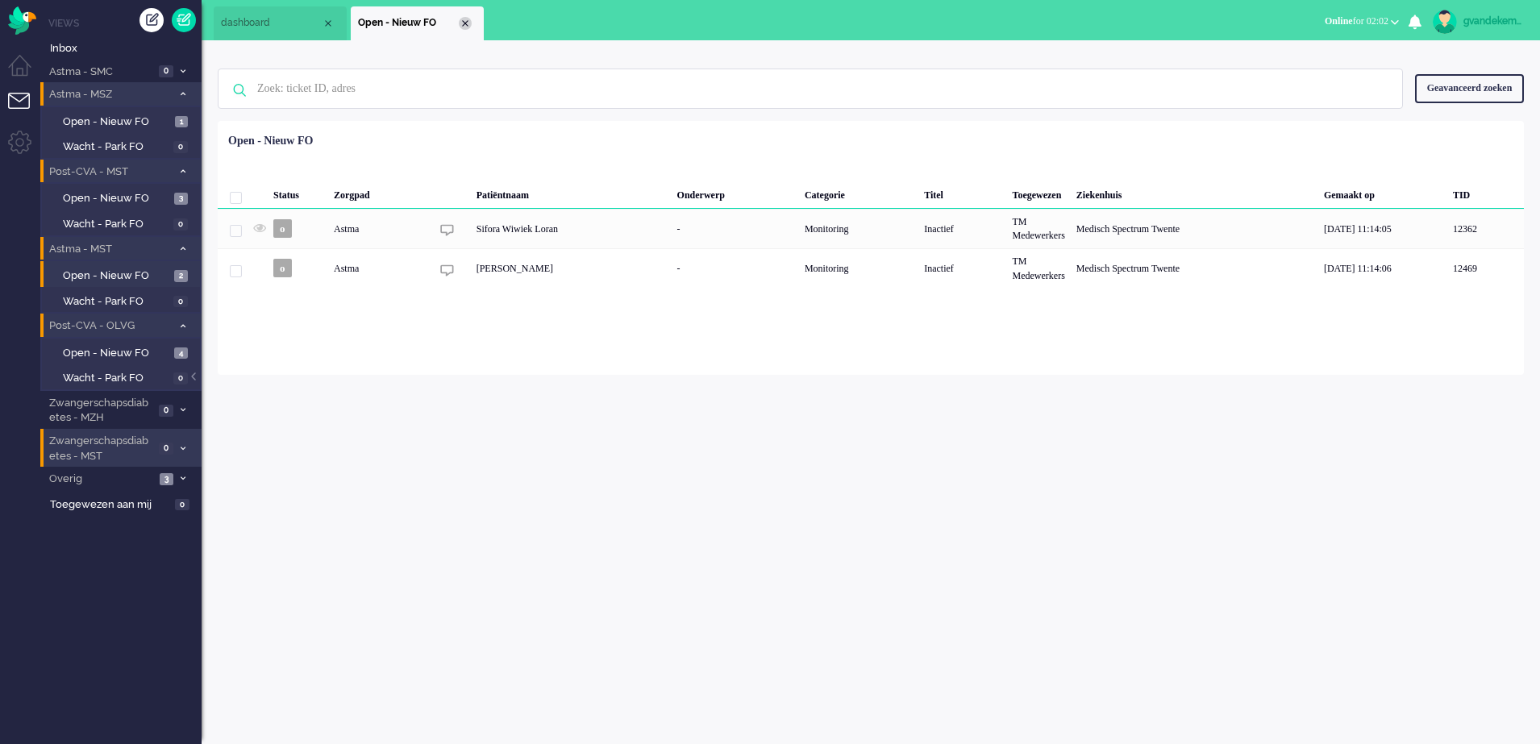
click at [463, 19] on div "Close tab" at bounding box center [465, 23] width 13 height 13
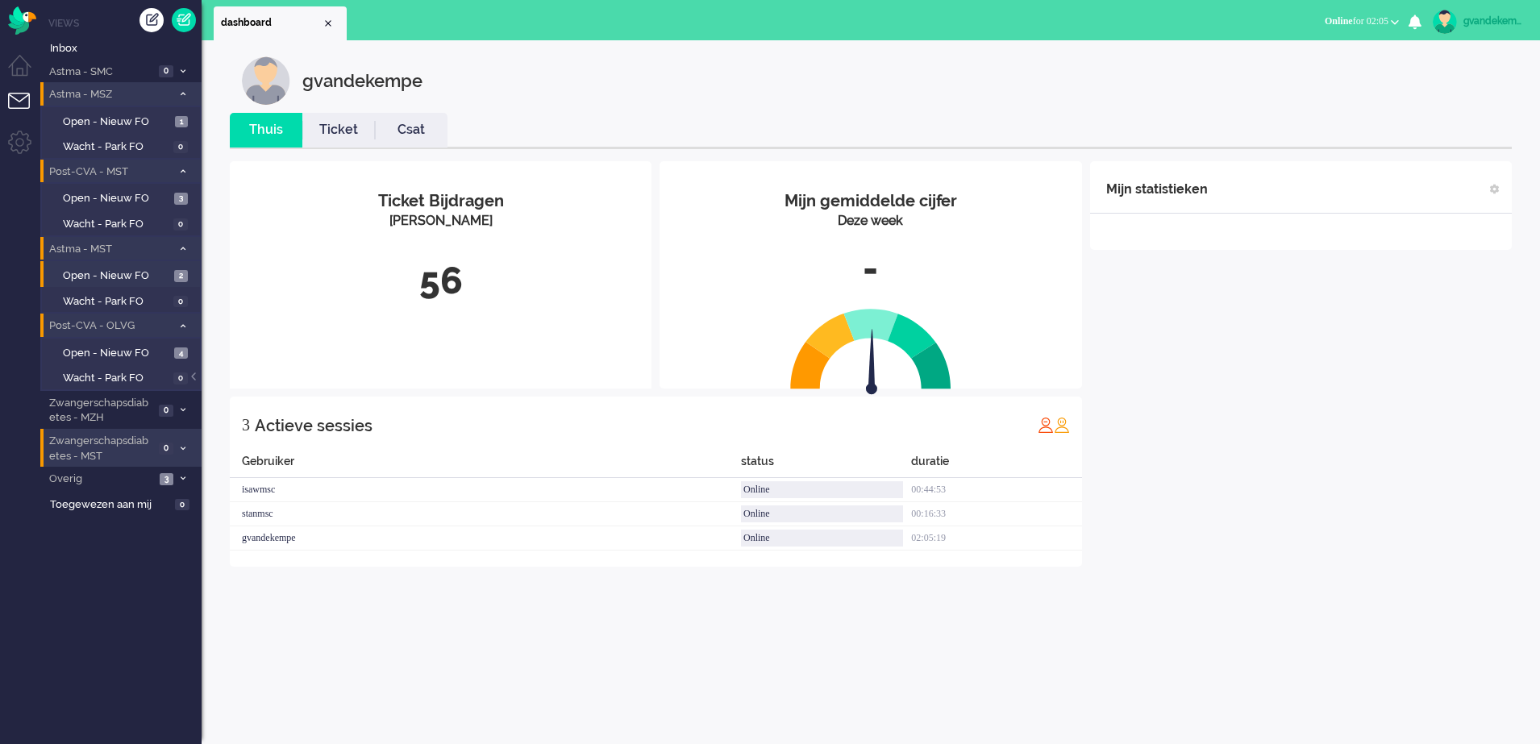
click at [1316, 444] on div "Mijn statistieken + Statistieken toevoegen Bel tijd (gemiddelde dag) Wrapup tij…" at bounding box center [1301, 364] width 422 height 406
click at [1398, 456] on div "Mijn statistieken + Statistieken toevoegen Bel tijd (gemiddelde dag) Wrapup tij…" at bounding box center [1301, 364] width 422 height 406
click at [1276, 416] on div "Mijn statistieken + Statistieken toevoegen Bel tijd (gemiddelde dag) Wrapup tij…" at bounding box center [1301, 364] width 422 height 406
click at [137, 198] on span "Open - Nieuw FO" at bounding box center [116, 198] width 107 height 15
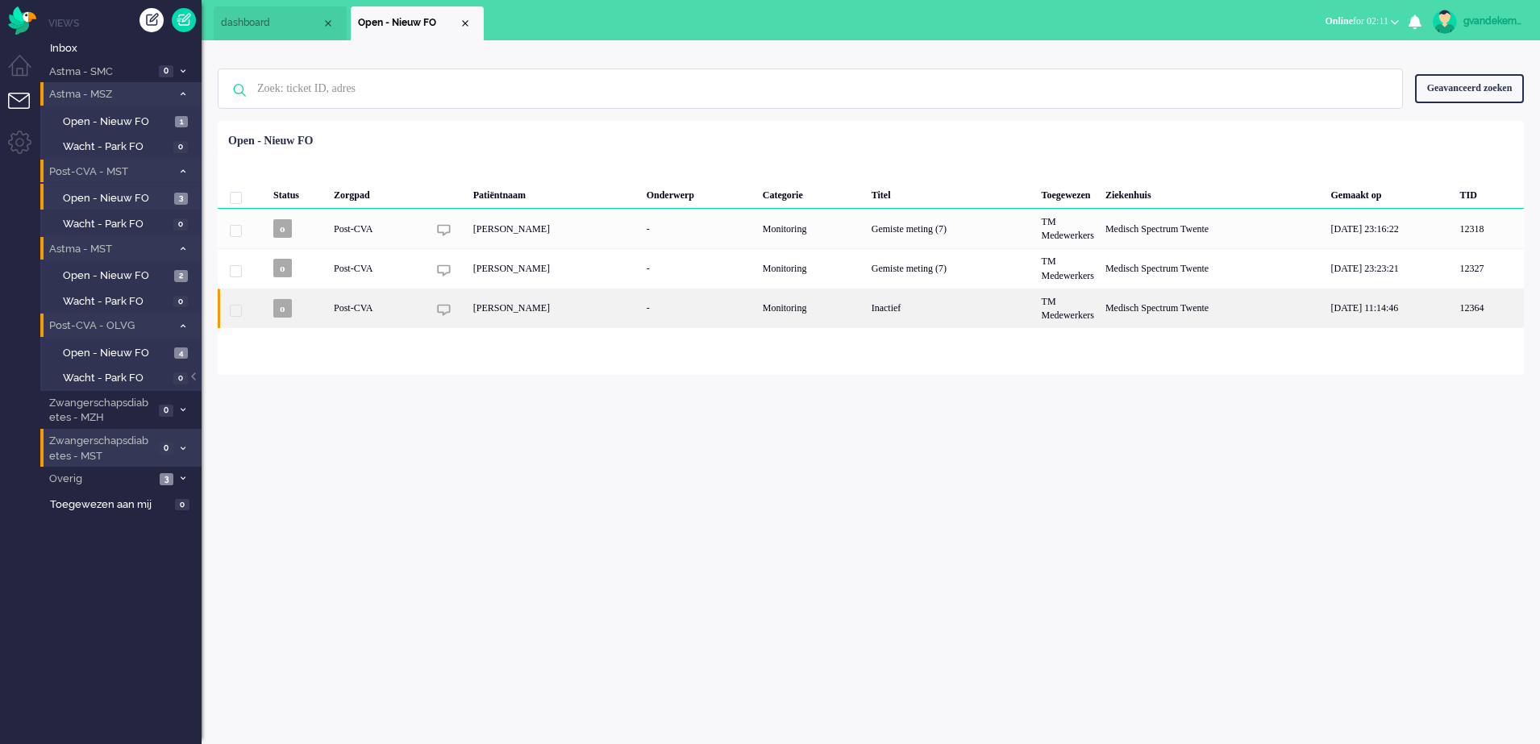
click at [641, 312] on div "[PERSON_NAME]" at bounding box center [554, 309] width 173 height 40
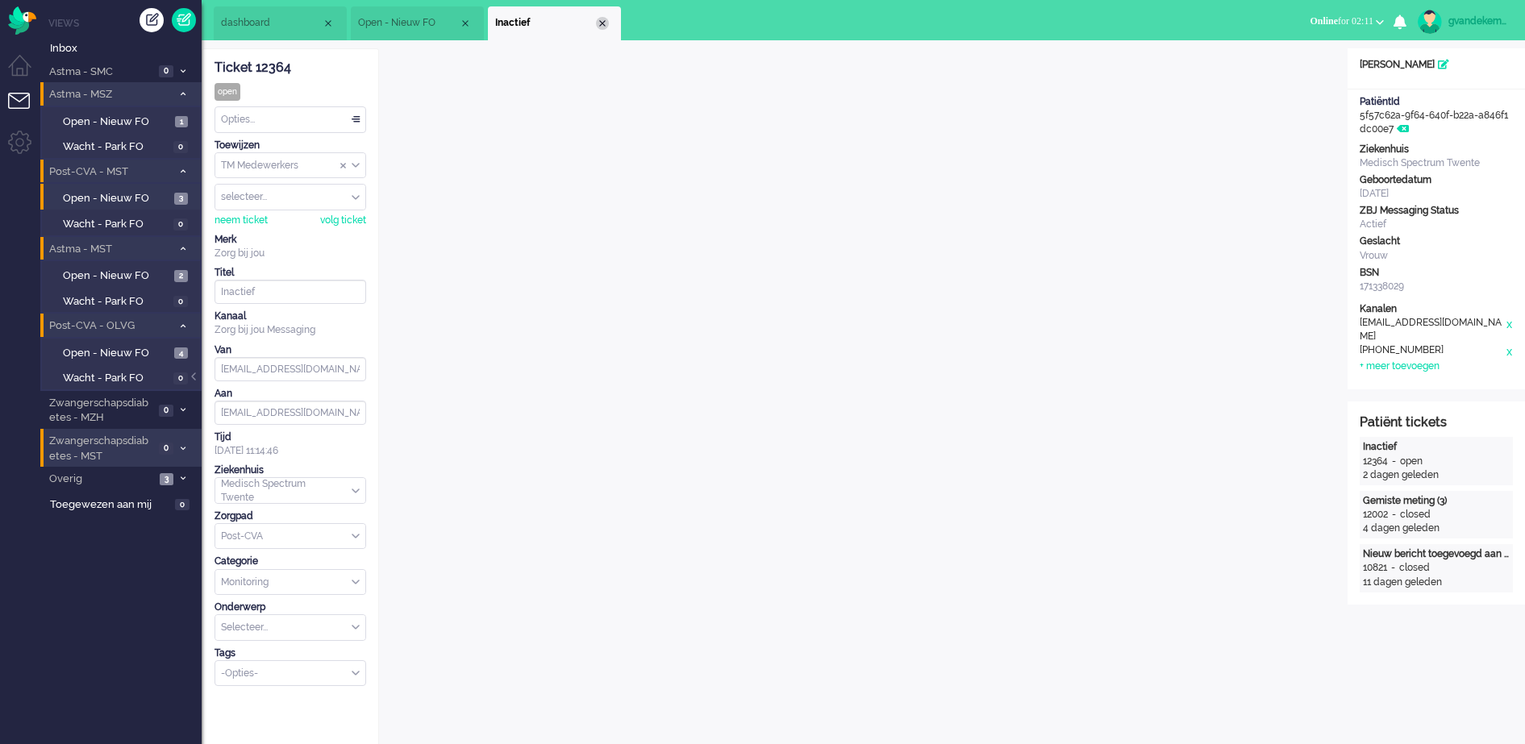
click at [605, 24] on div "Close tab" at bounding box center [602, 23] width 13 height 13
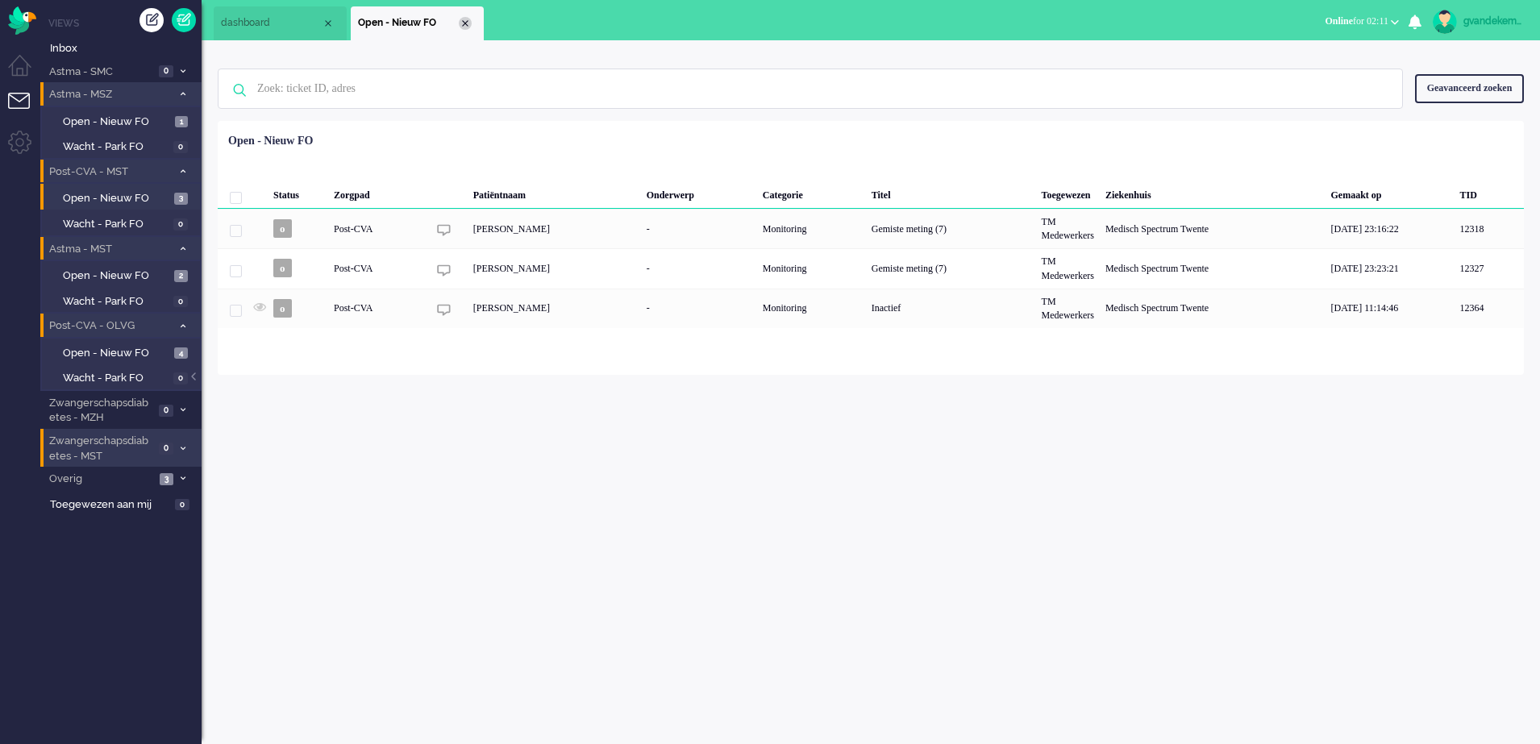
click at [465, 26] on div "Close tab" at bounding box center [465, 23] width 13 height 13
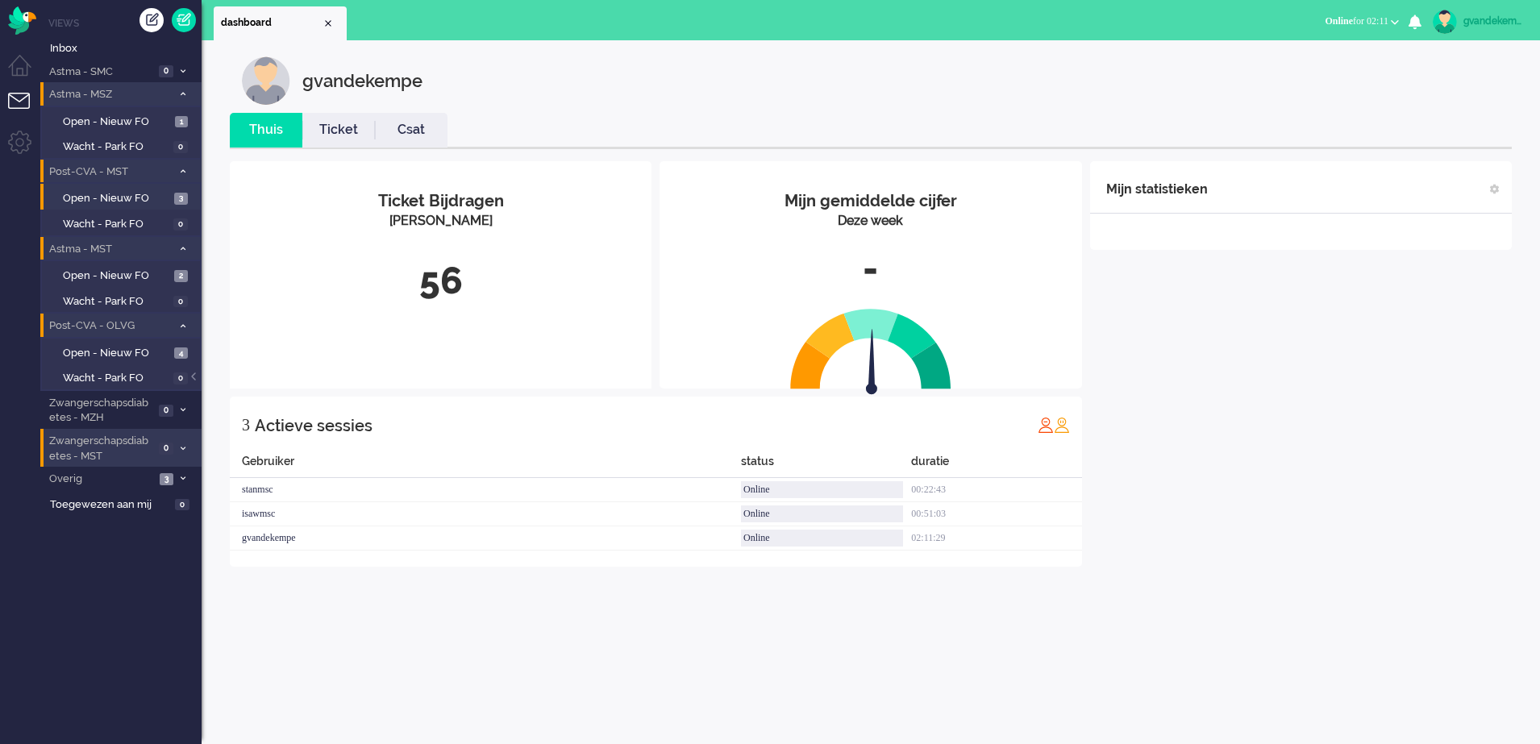
click at [1393, 459] on div "Mijn statistieken + Statistieken toevoegen Bel tijd (gemiddelde dag) Wrapup tij…" at bounding box center [1301, 364] width 422 height 406
click at [1310, 485] on div "Mijn statistieken + Statistieken toevoegen Bel tijd (gemiddelde dag) Wrapup tij…" at bounding box center [1301, 364] width 422 height 406
click at [140, 272] on span "Open - Nieuw FO" at bounding box center [116, 276] width 107 height 15
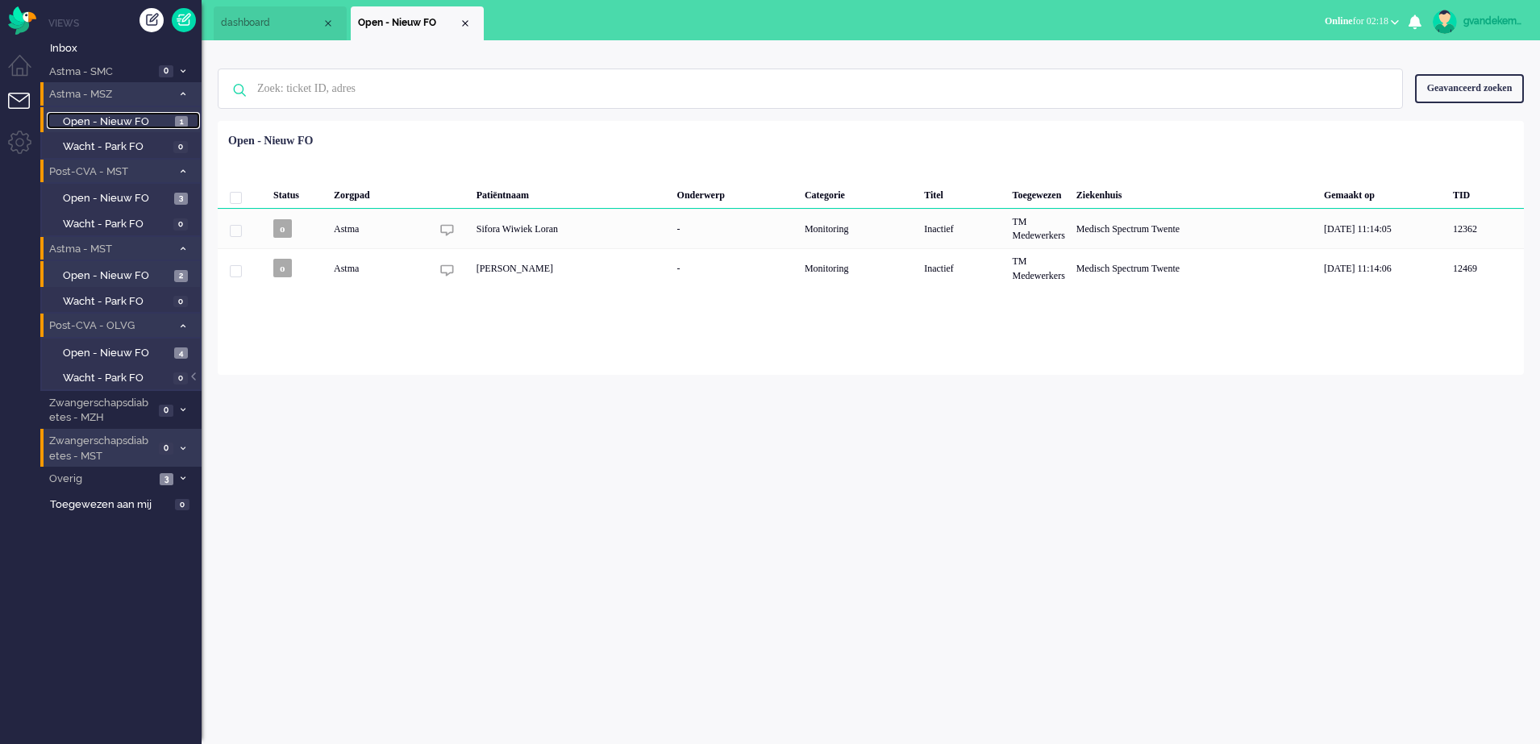
click at [132, 120] on span "Open - Nieuw FO" at bounding box center [117, 122] width 108 height 15
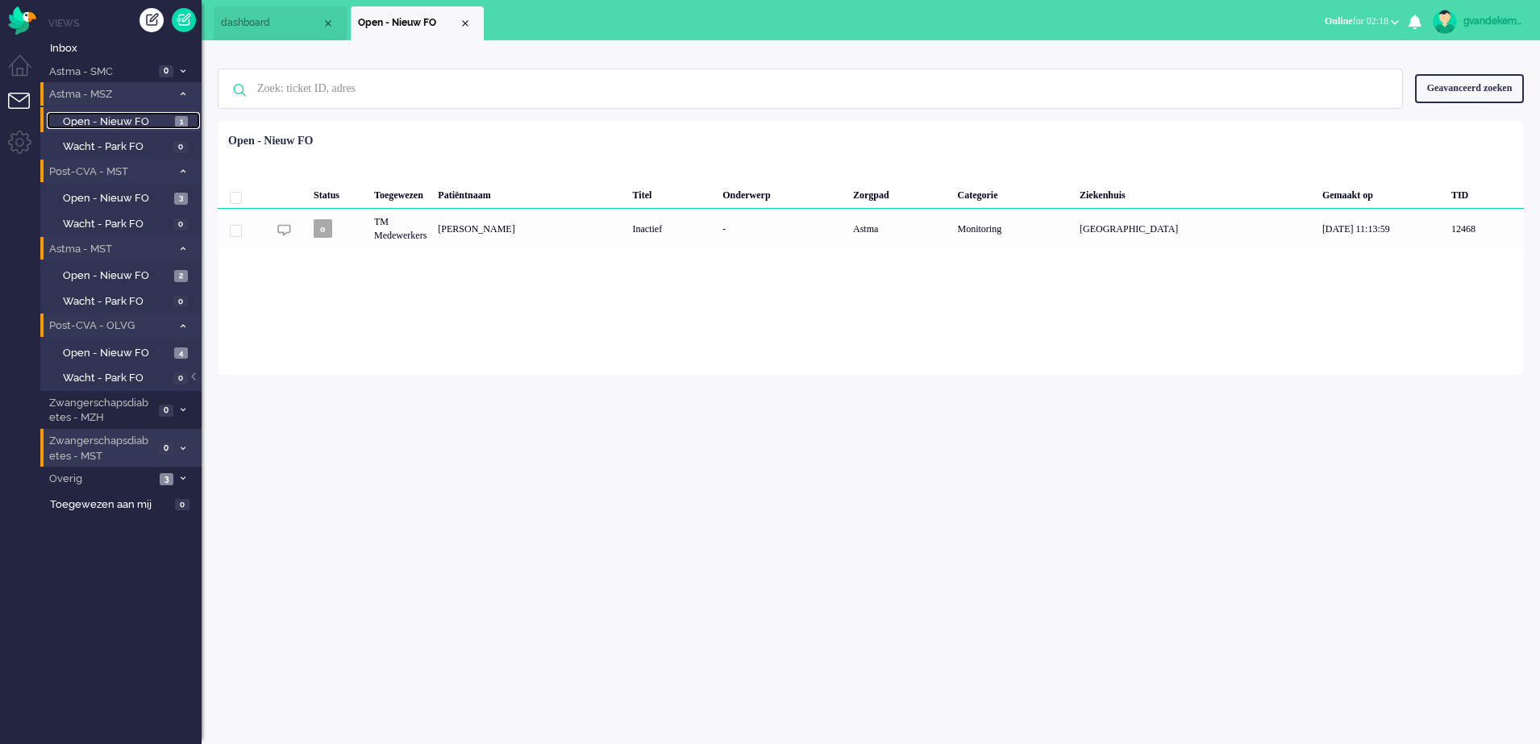
click at [464, 23] on div "Close tab" at bounding box center [465, 23] width 13 height 13
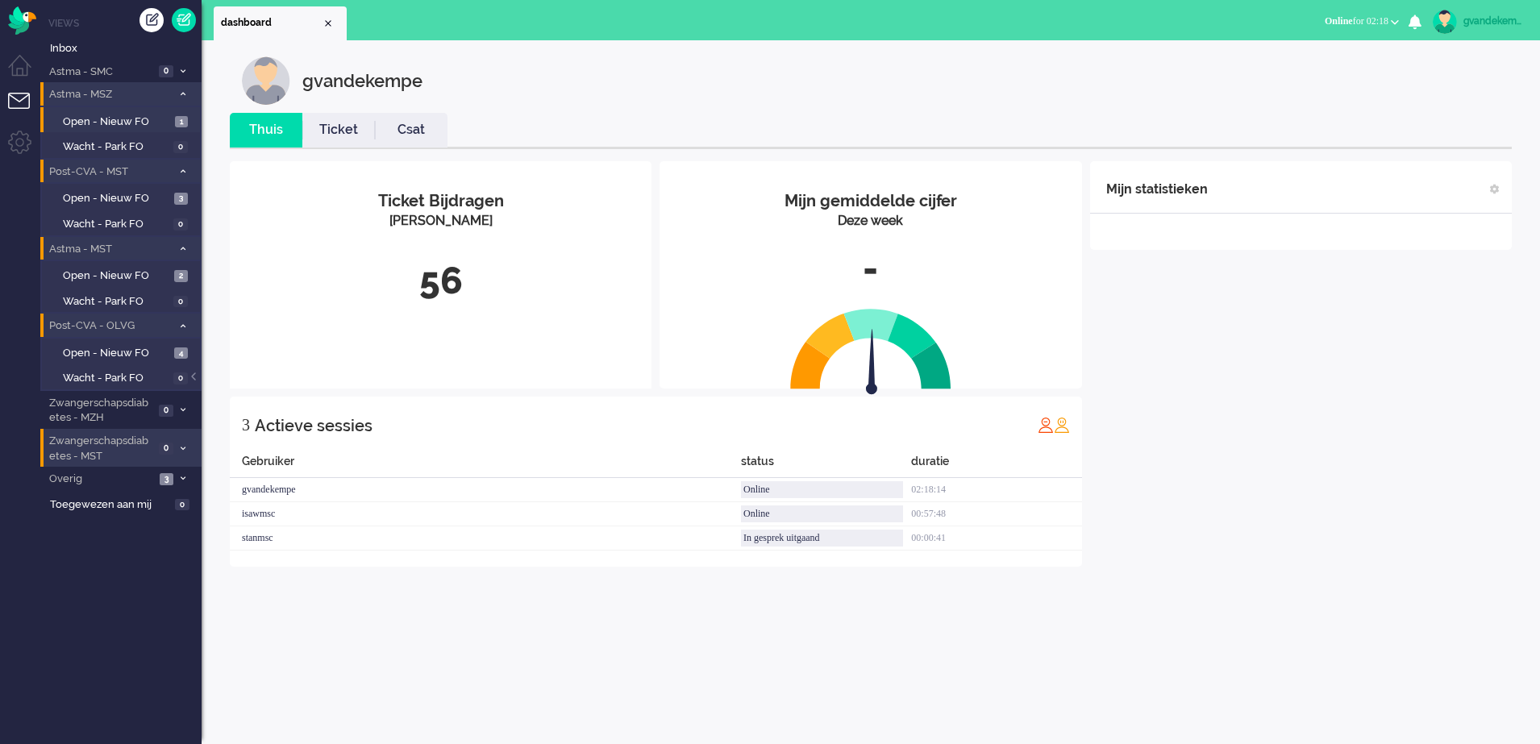
click at [1264, 451] on div "Mijn statistieken + Statistieken toevoegen Bel tijd (gemiddelde dag) Wrapup tij…" at bounding box center [1301, 364] width 422 height 406
click at [1276, 439] on div "Mijn statistieken + Statistieken toevoegen Bel tijd (gemiddelde dag) Wrapup tij…" at bounding box center [1301, 364] width 422 height 406
click at [1369, 566] on div "Mijn statistieken + Statistieken toevoegen Bel tijd (gemiddelde dag) Wrapup tij…" at bounding box center [1301, 376] width 422 height 430
drag, startPoint x: 1369, startPoint y: 566, endPoint x: 1274, endPoint y: 563, distance: 95.2
click at [1278, 566] on div "Mijn statistieken + Statistieken toevoegen Bel tijd (gemiddelde dag) Wrapup tij…" at bounding box center [1301, 376] width 422 height 430
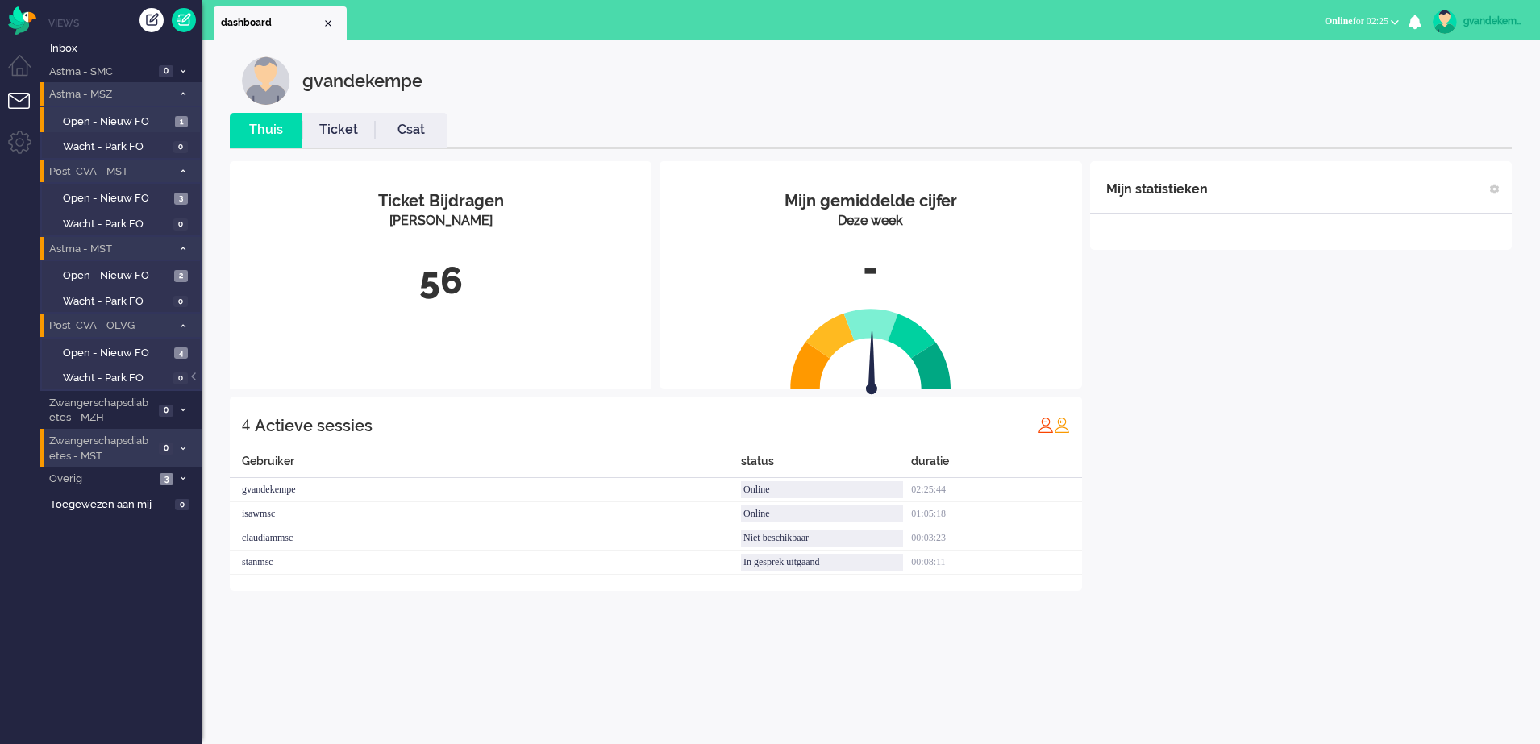
click at [1259, 556] on div "Mijn statistieken + Statistieken toevoegen Bel tijd (gemiddelde dag) Wrapup tij…" at bounding box center [1301, 376] width 422 height 430
click at [1270, 440] on div "Mijn statistieken + Statistieken toevoegen Bel tijd (gemiddelde dag) Wrapup tij…" at bounding box center [1301, 376] width 422 height 430
click at [165, 475] on span "5" at bounding box center [167, 479] width 14 height 12
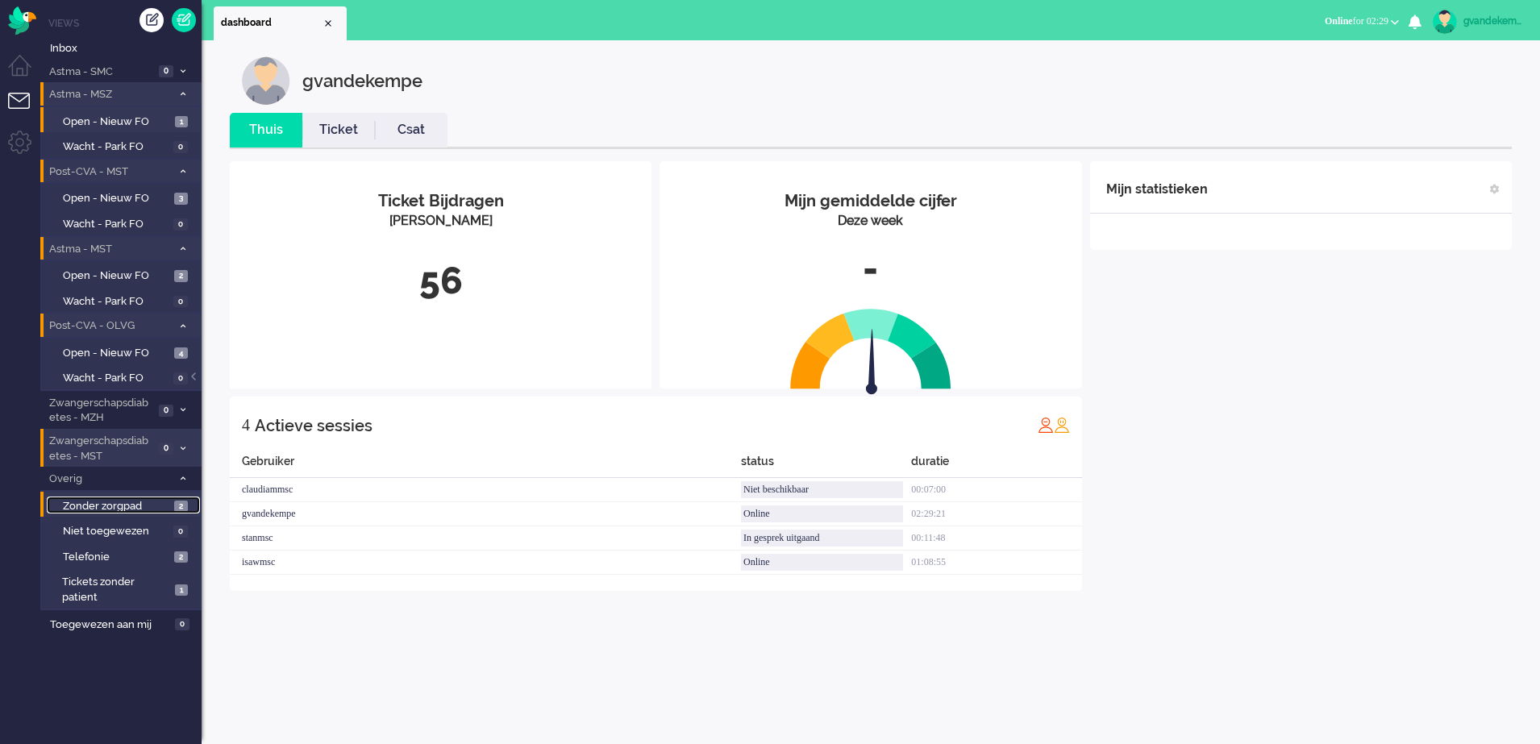
click at [168, 508] on span "Zonder zorgpad" at bounding box center [116, 506] width 107 height 15
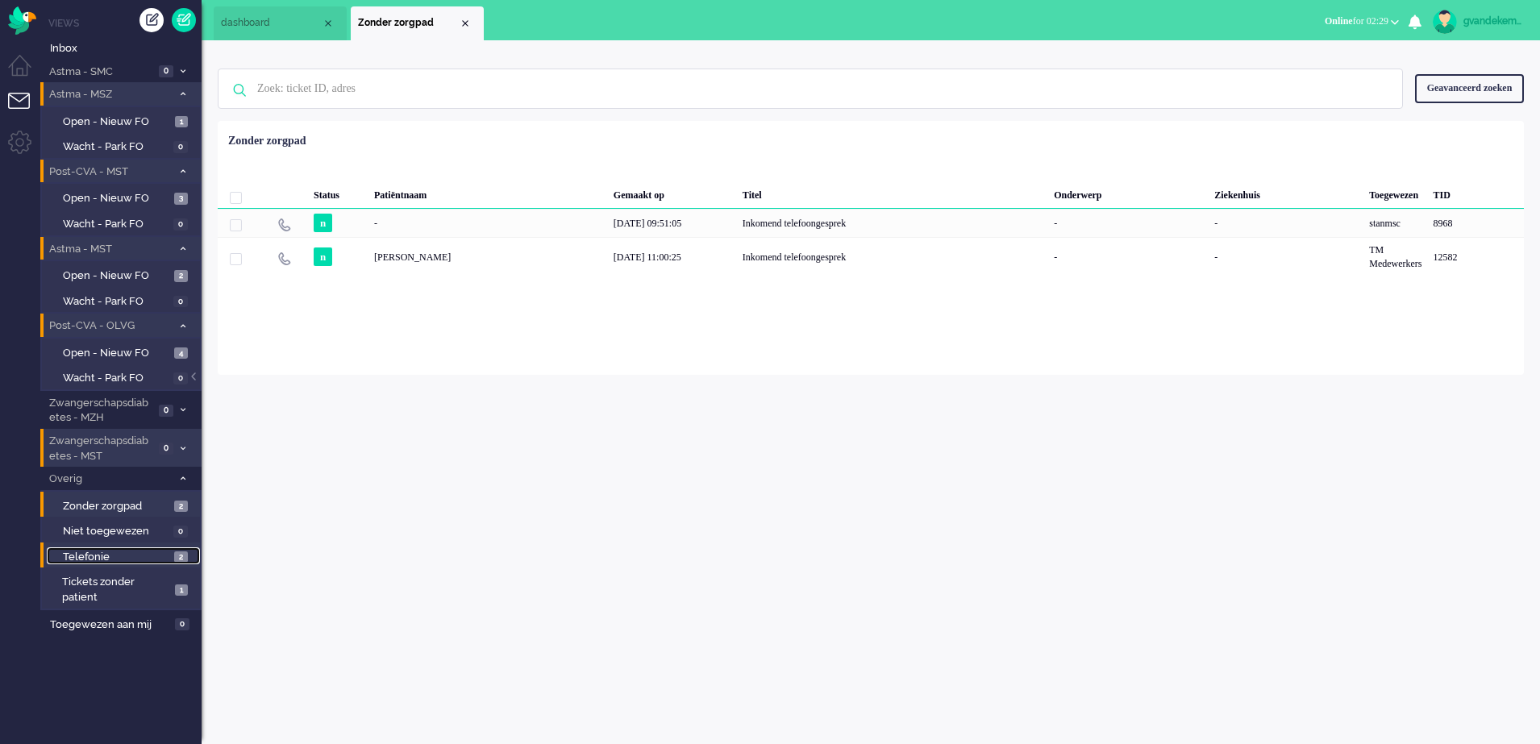
click at [169, 550] on span "Telefonie" at bounding box center [116, 557] width 107 height 15
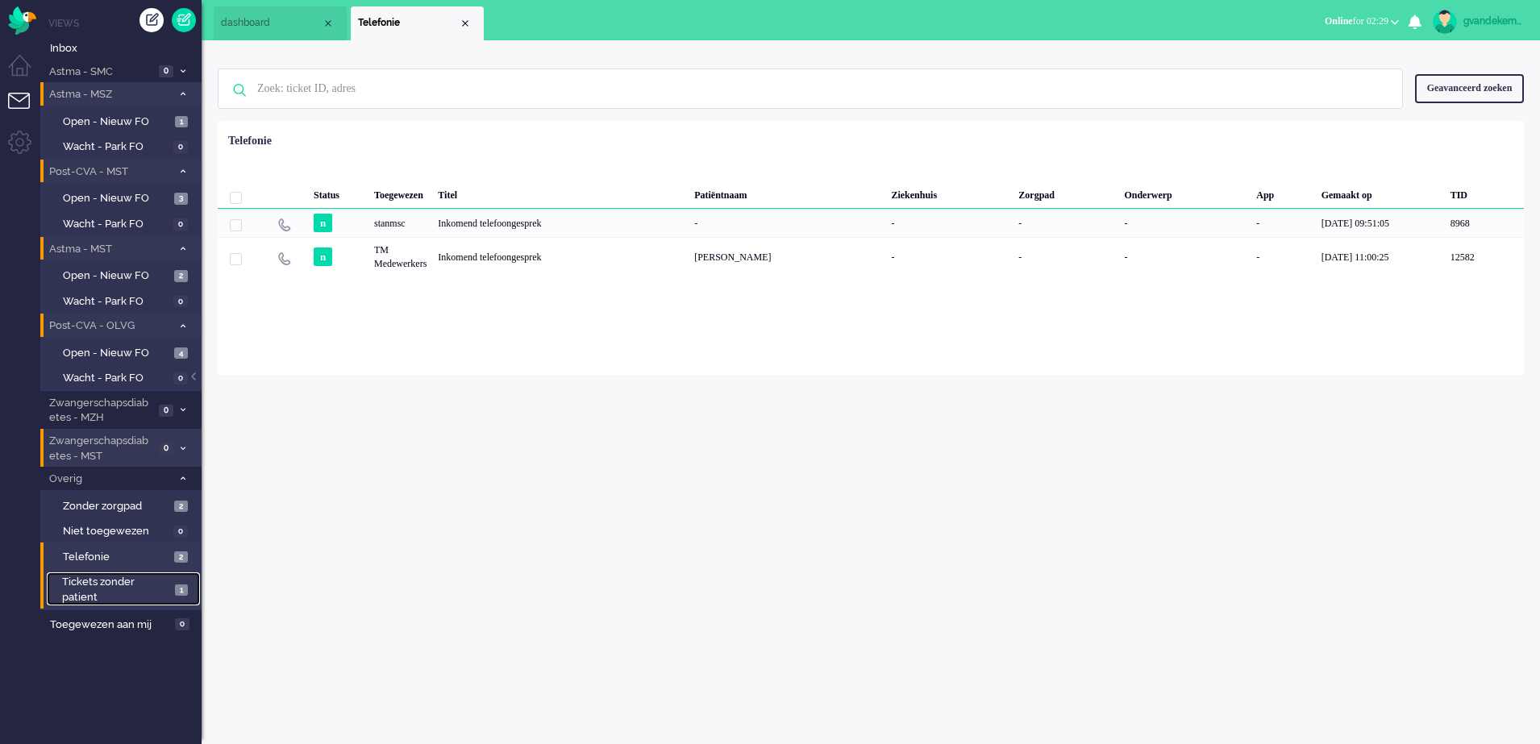
click at [160, 590] on span "Tickets zonder patient" at bounding box center [116, 590] width 108 height 30
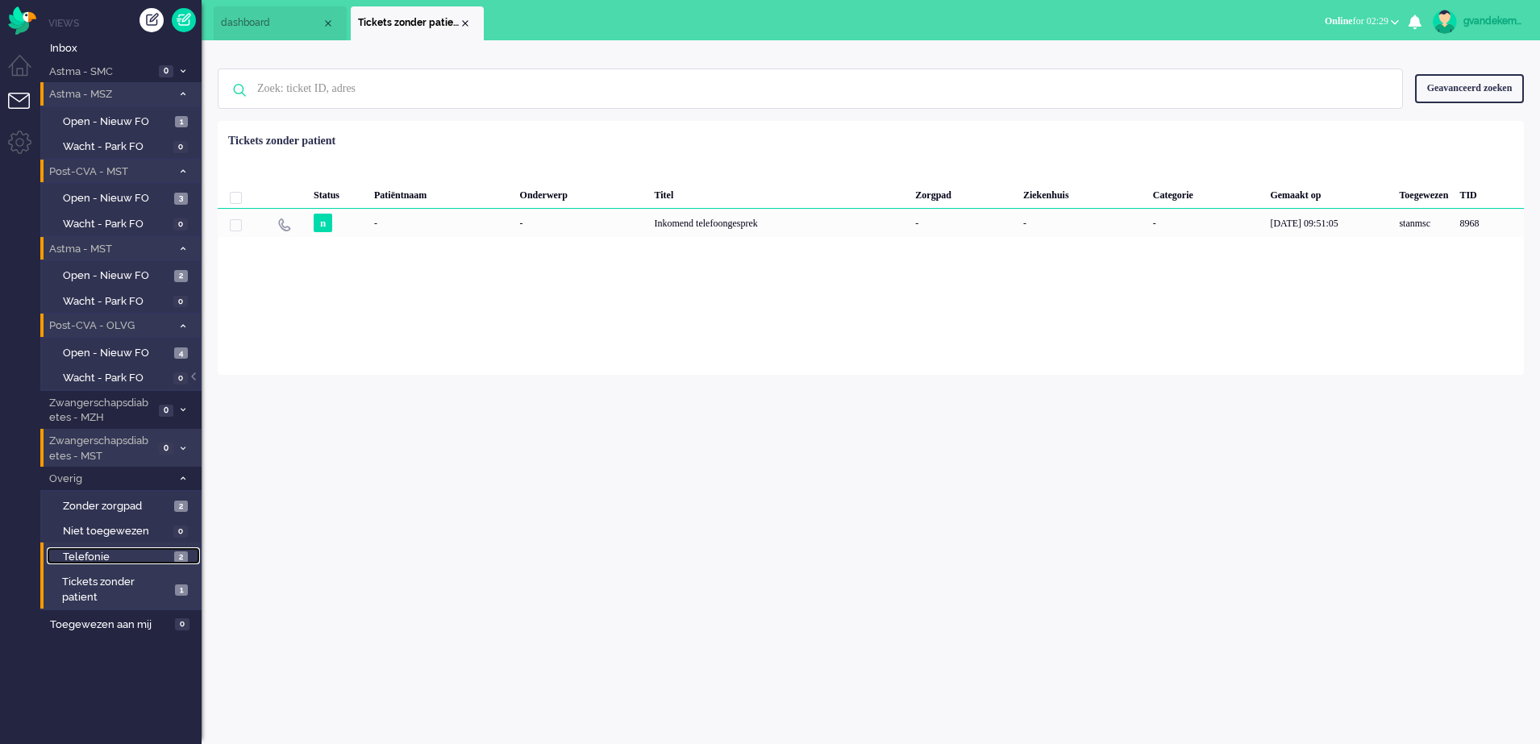
click at [169, 554] on span "Telefonie" at bounding box center [116, 557] width 107 height 15
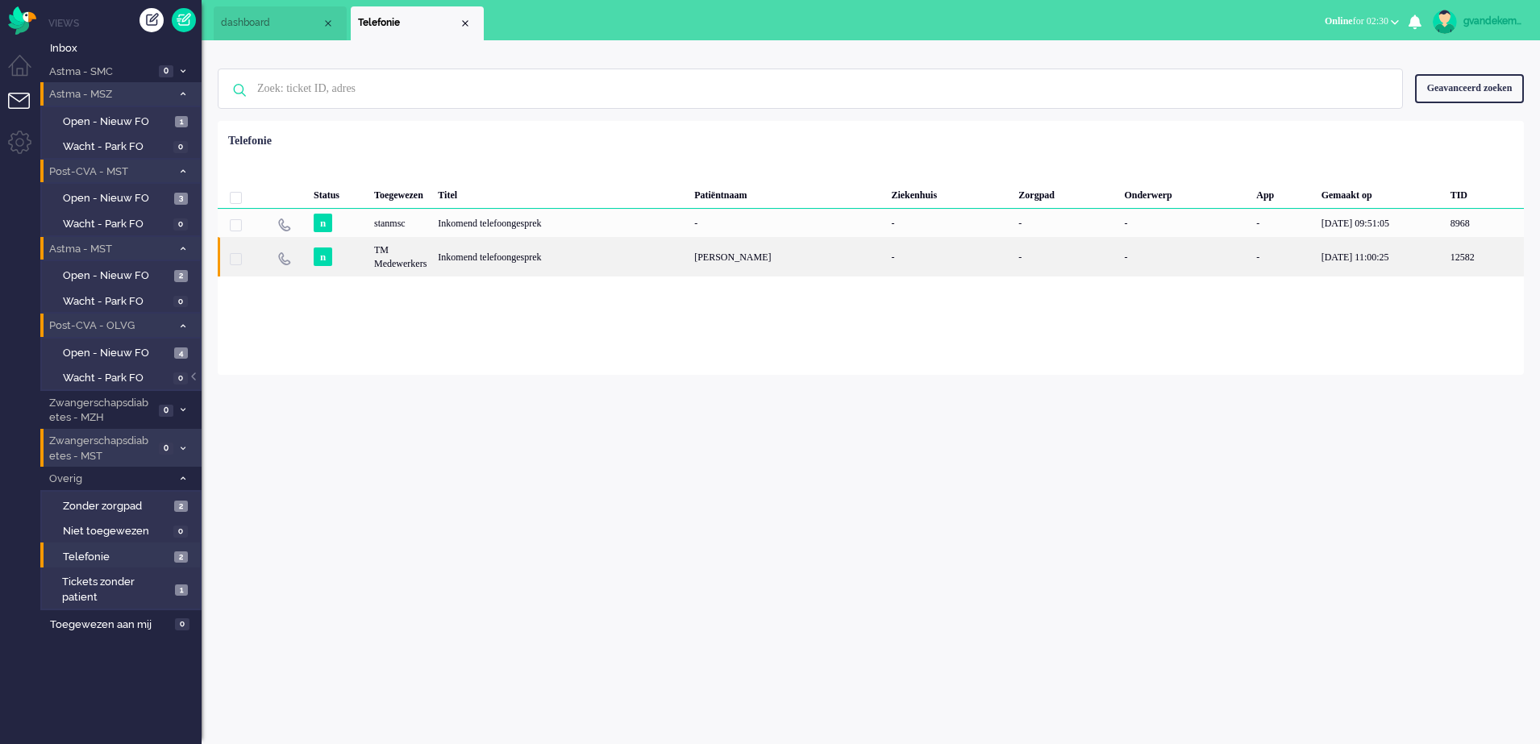
click at [411, 257] on div "TM Medewerkers" at bounding box center [401, 257] width 64 height 40
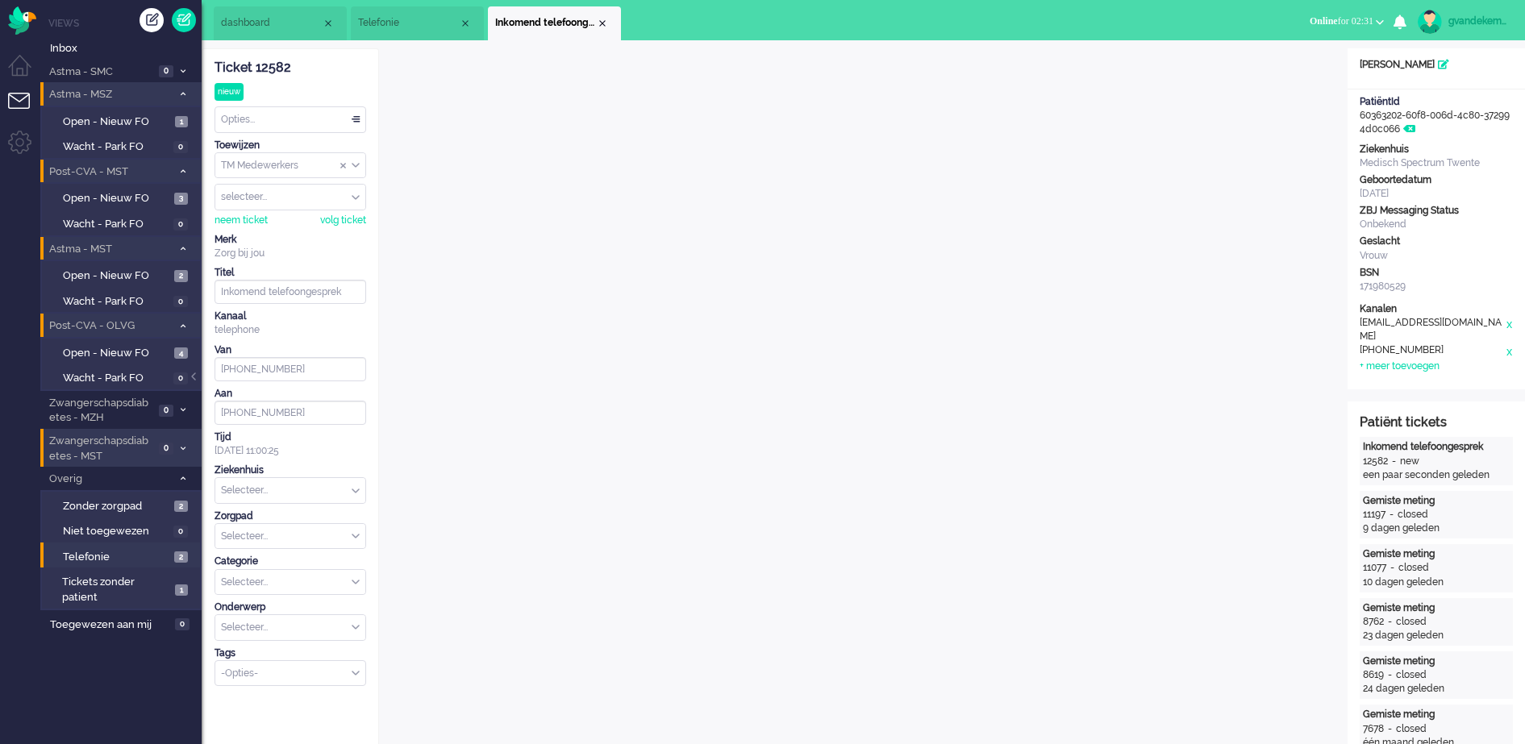
click at [598, 23] on div "Close tab" at bounding box center [602, 23] width 13 height 13
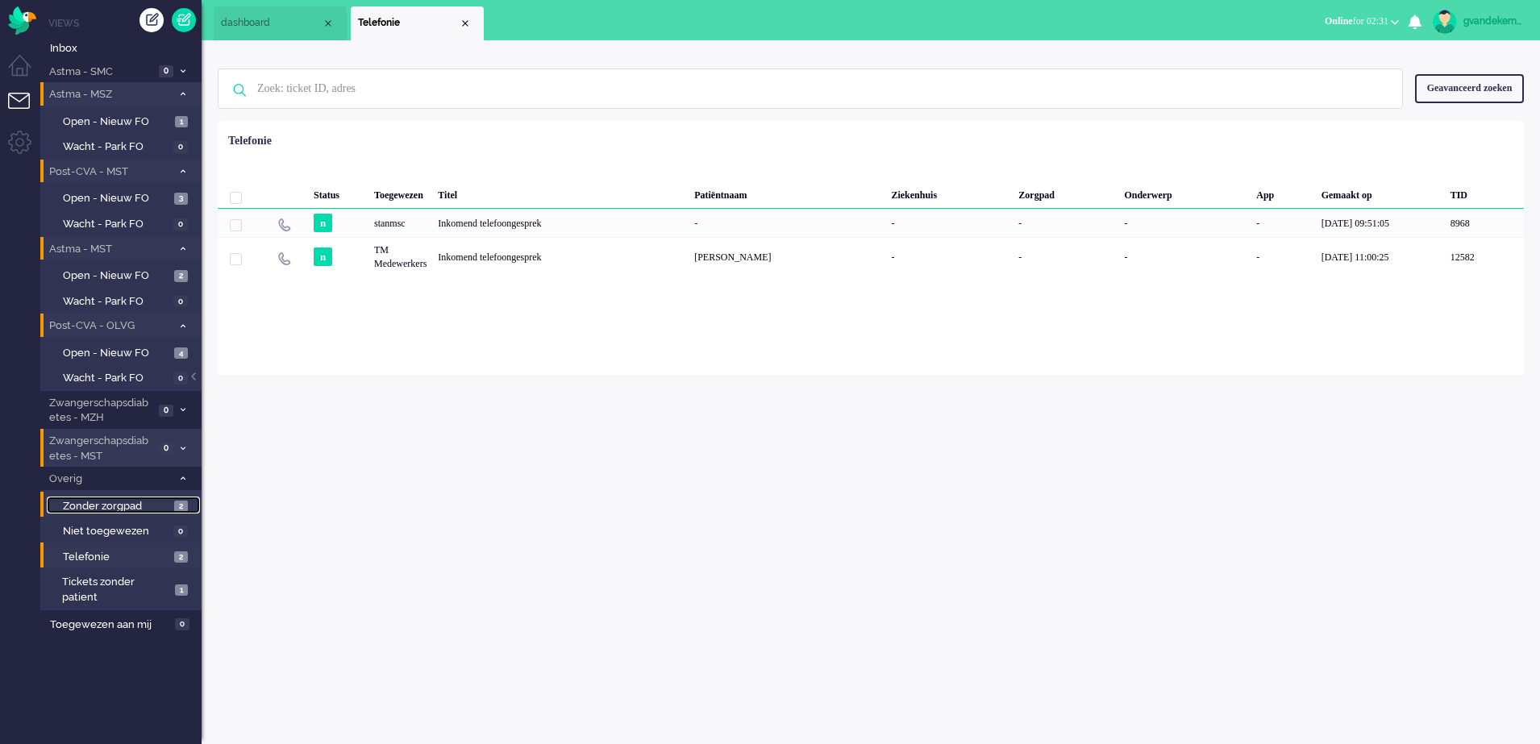
click at [142, 501] on span "Zonder zorgpad" at bounding box center [116, 506] width 107 height 15
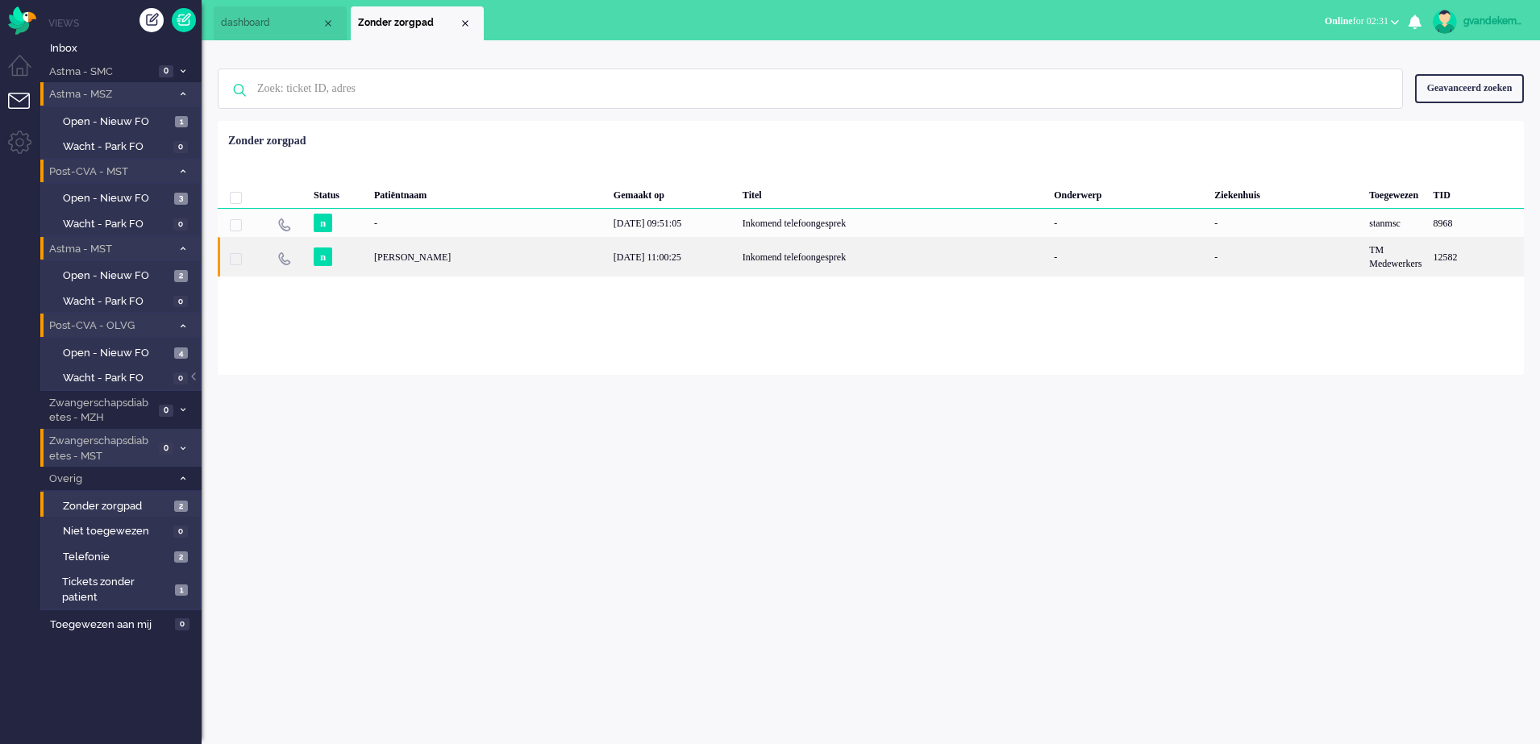
click at [737, 261] on div "Inkomend telefoongesprek" at bounding box center [892, 257] width 311 height 40
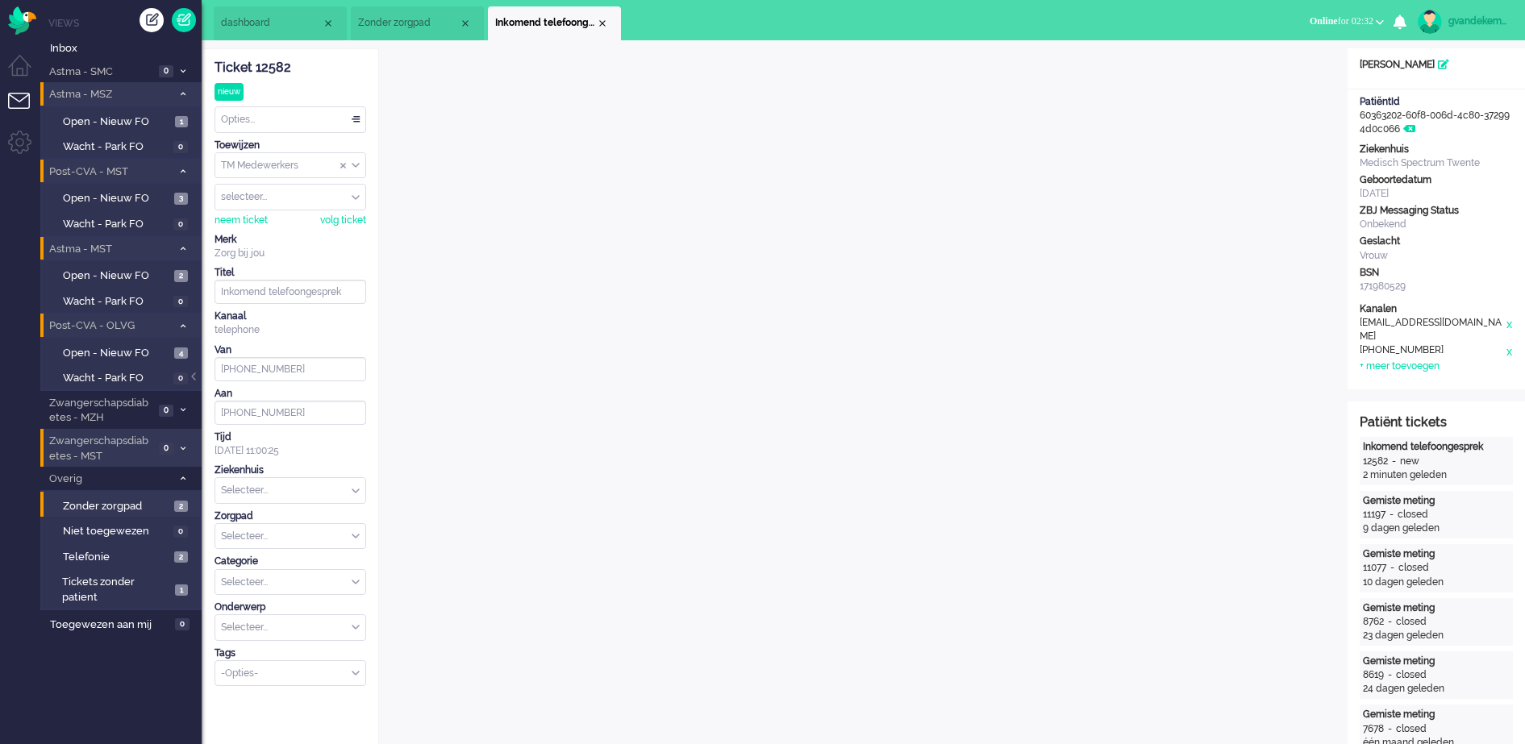
drag, startPoint x: 602, startPoint y: 26, endPoint x: 593, endPoint y: 33, distance: 11.5
click at [598, 30] on li "Inkomend telefoongesprek" at bounding box center [554, 23] width 133 height 34
click at [605, 23] on div "Close tab" at bounding box center [602, 23] width 13 height 13
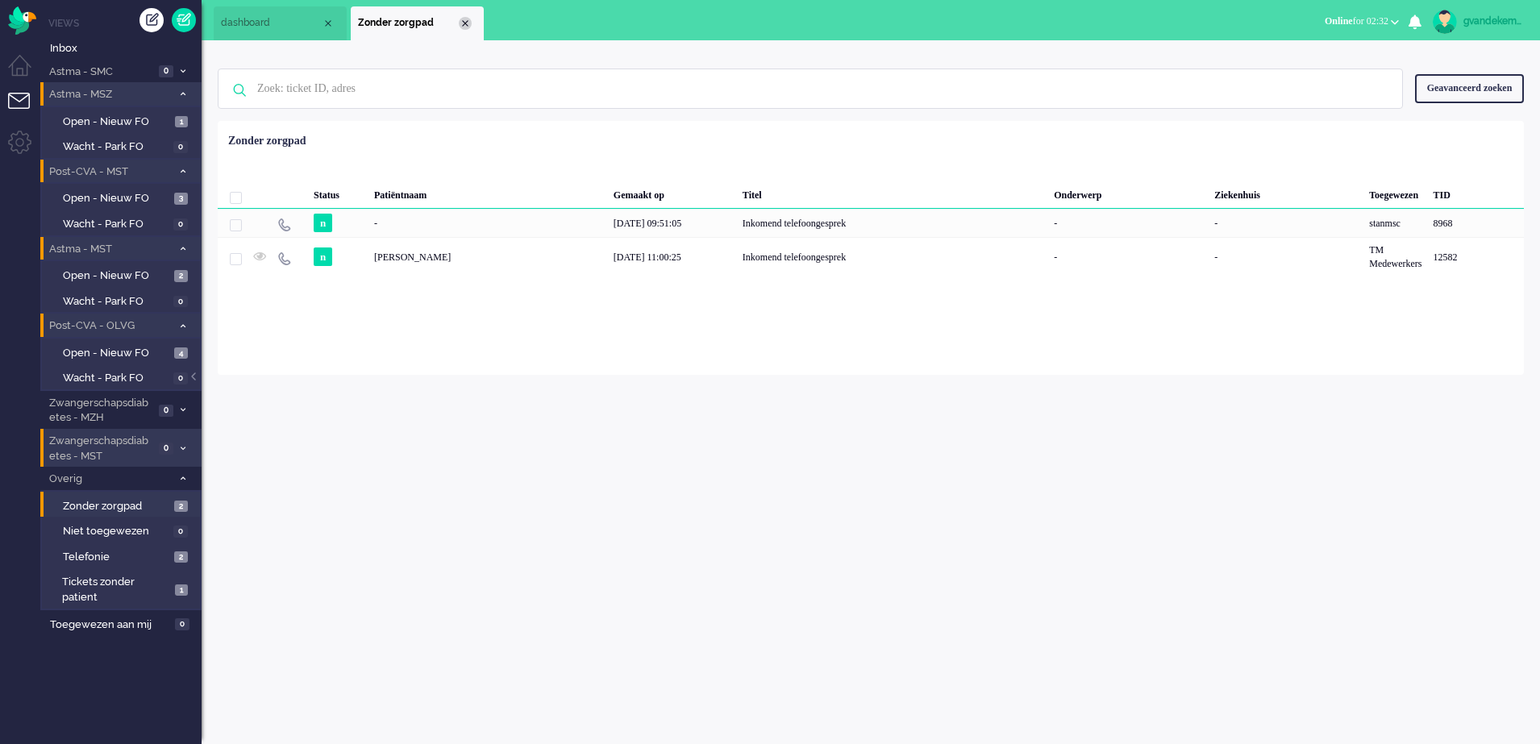
click at [468, 24] on div "Close tab" at bounding box center [465, 23] width 13 height 13
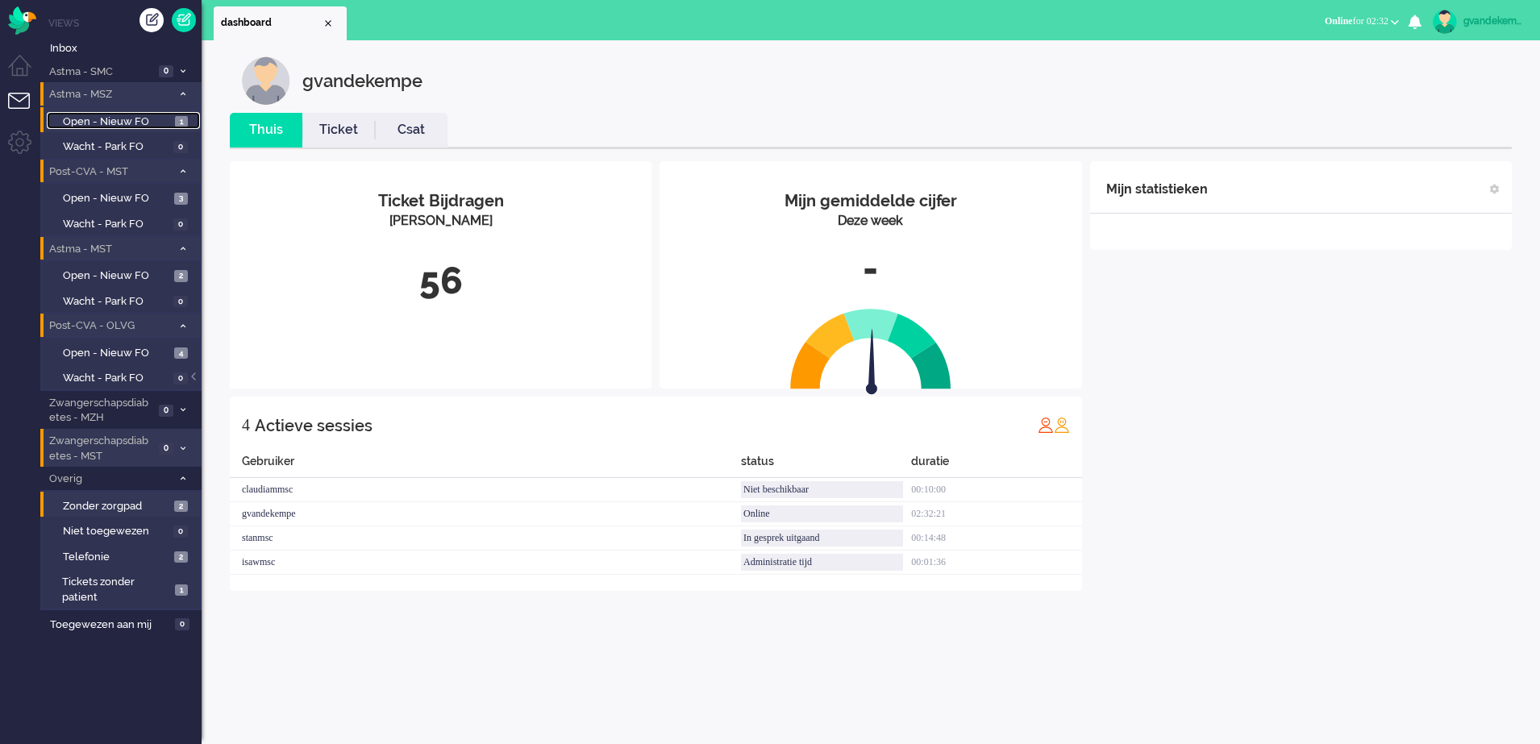
click at [110, 123] on span "Open - Nieuw FO" at bounding box center [117, 122] width 108 height 15
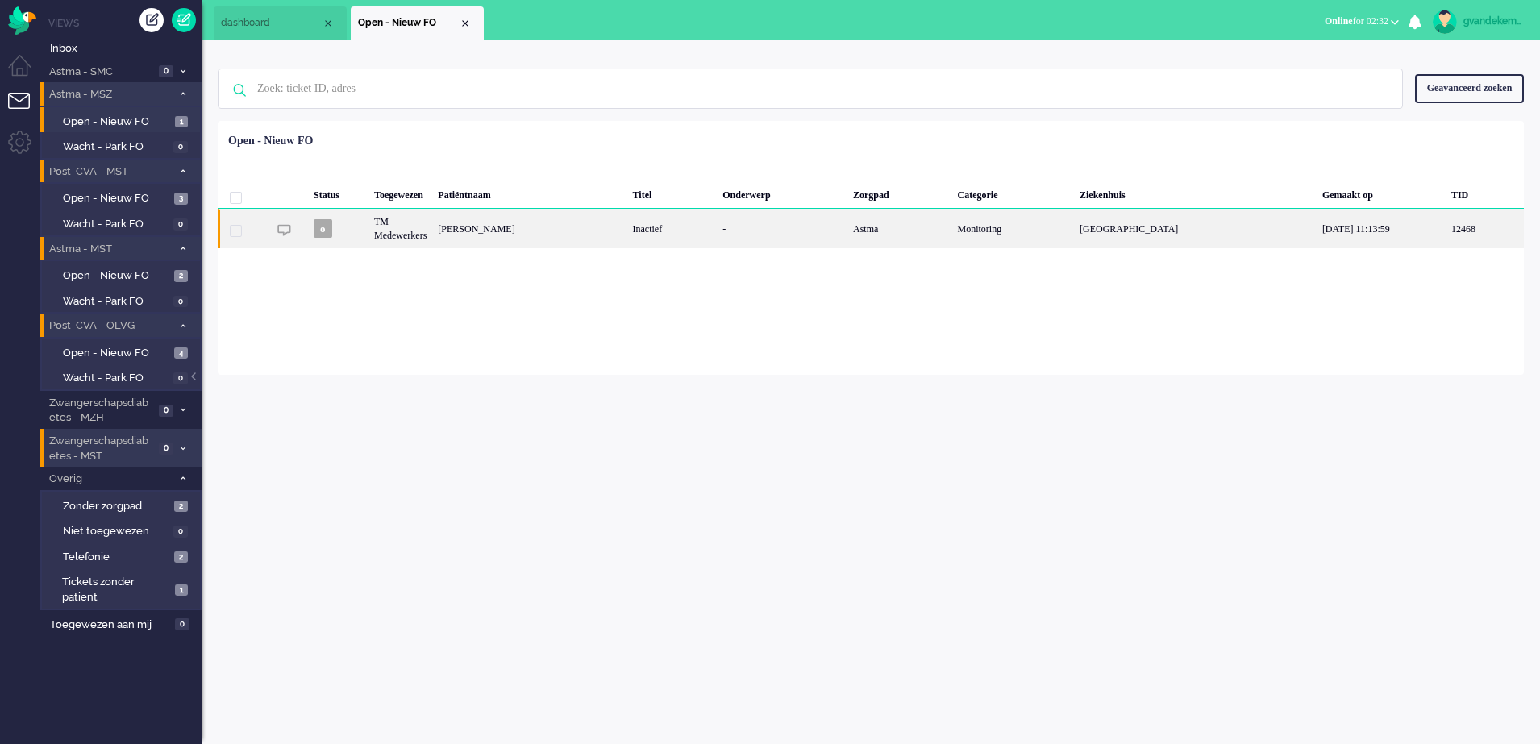
click at [570, 223] on div "Naomi van Leenden" at bounding box center [529, 229] width 194 height 40
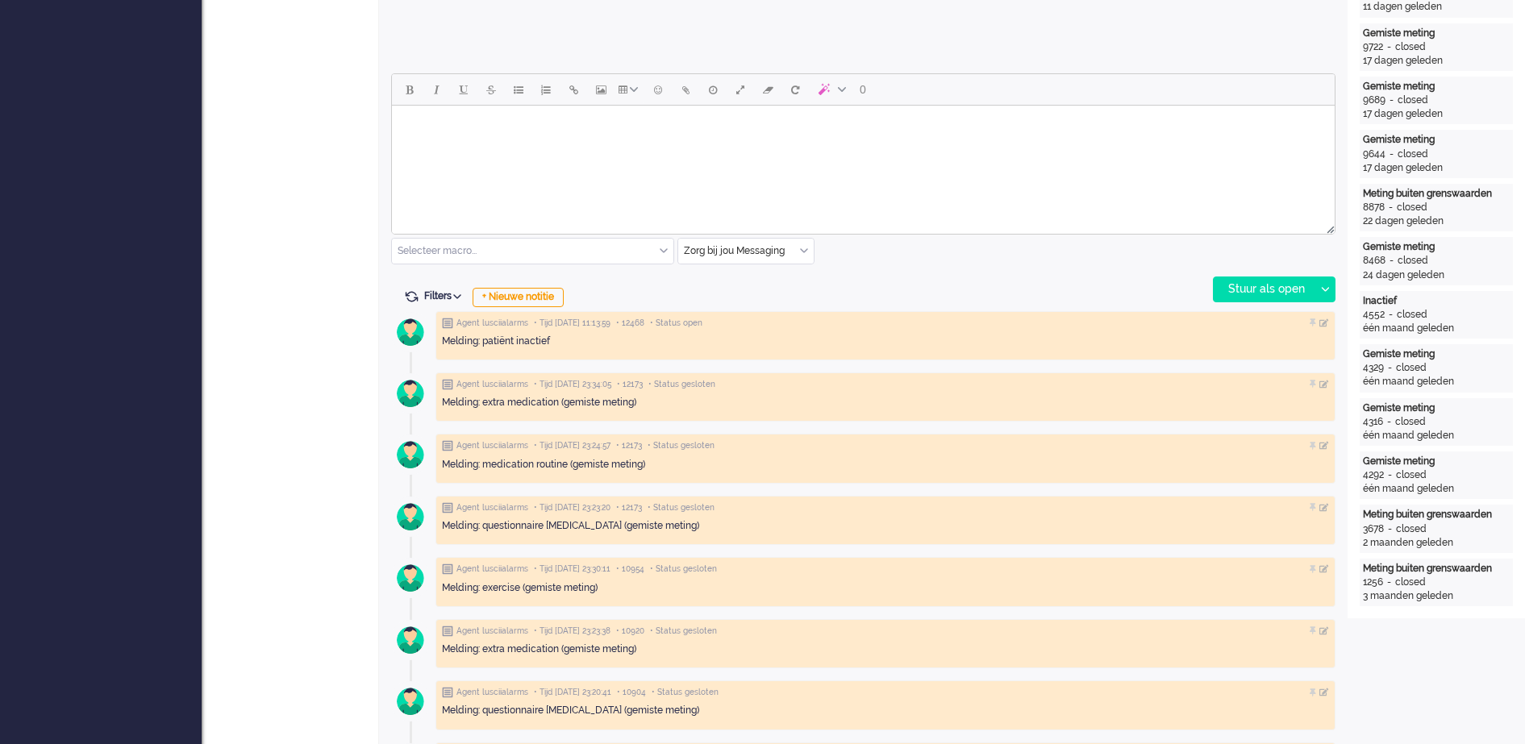
scroll to position [706, 0]
click at [801, 251] on div "Zorg bij jou Messaging" at bounding box center [745, 250] width 135 height 25
click at [725, 299] on span "uitgaand telefoon" at bounding box center [726, 298] width 80 height 14
click at [1255, 285] on div "Stuur als open" at bounding box center [1264, 289] width 101 height 24
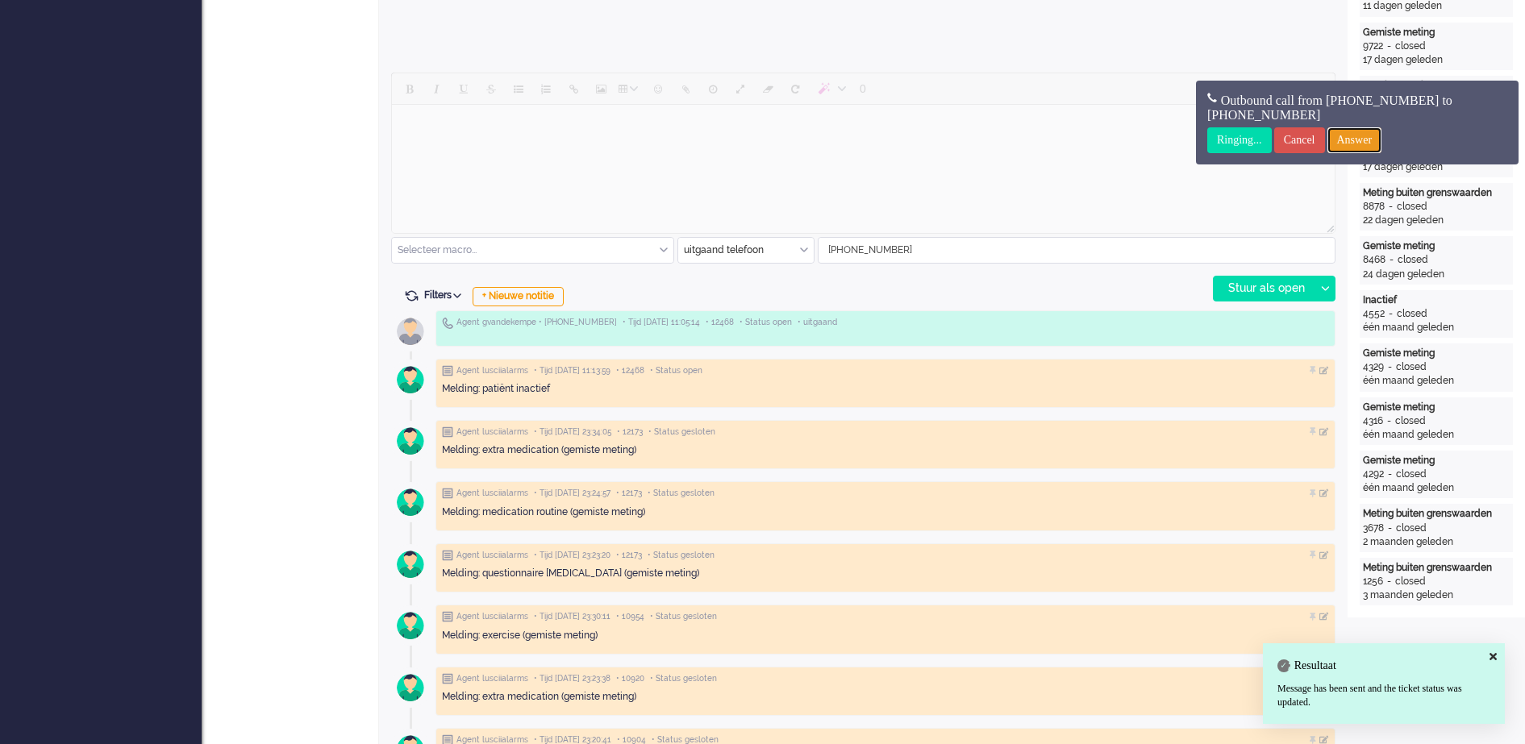
click at [1380, 140] on input "Answer" at bounding box center [1354, 140] width 55 height 26
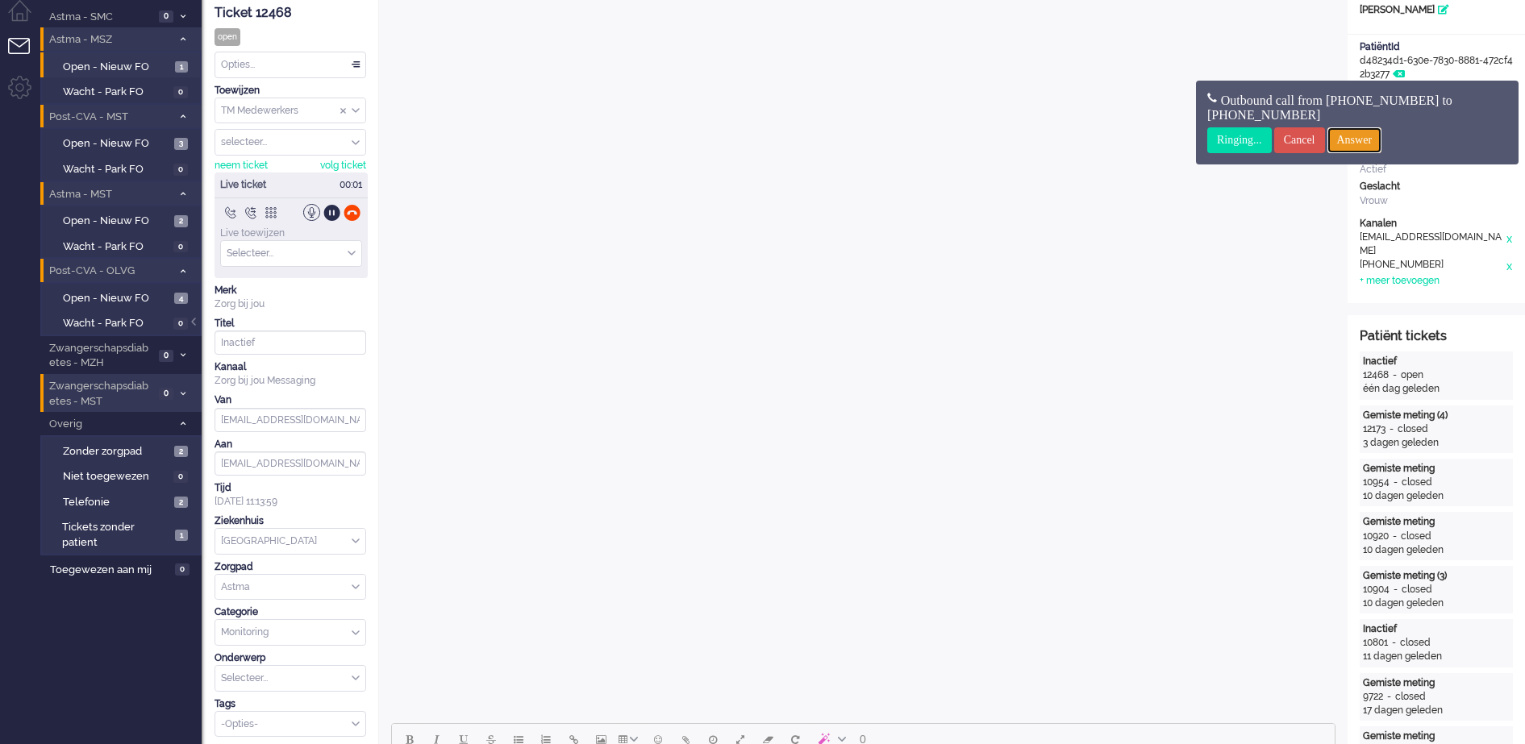
scroll to position [0, 0]
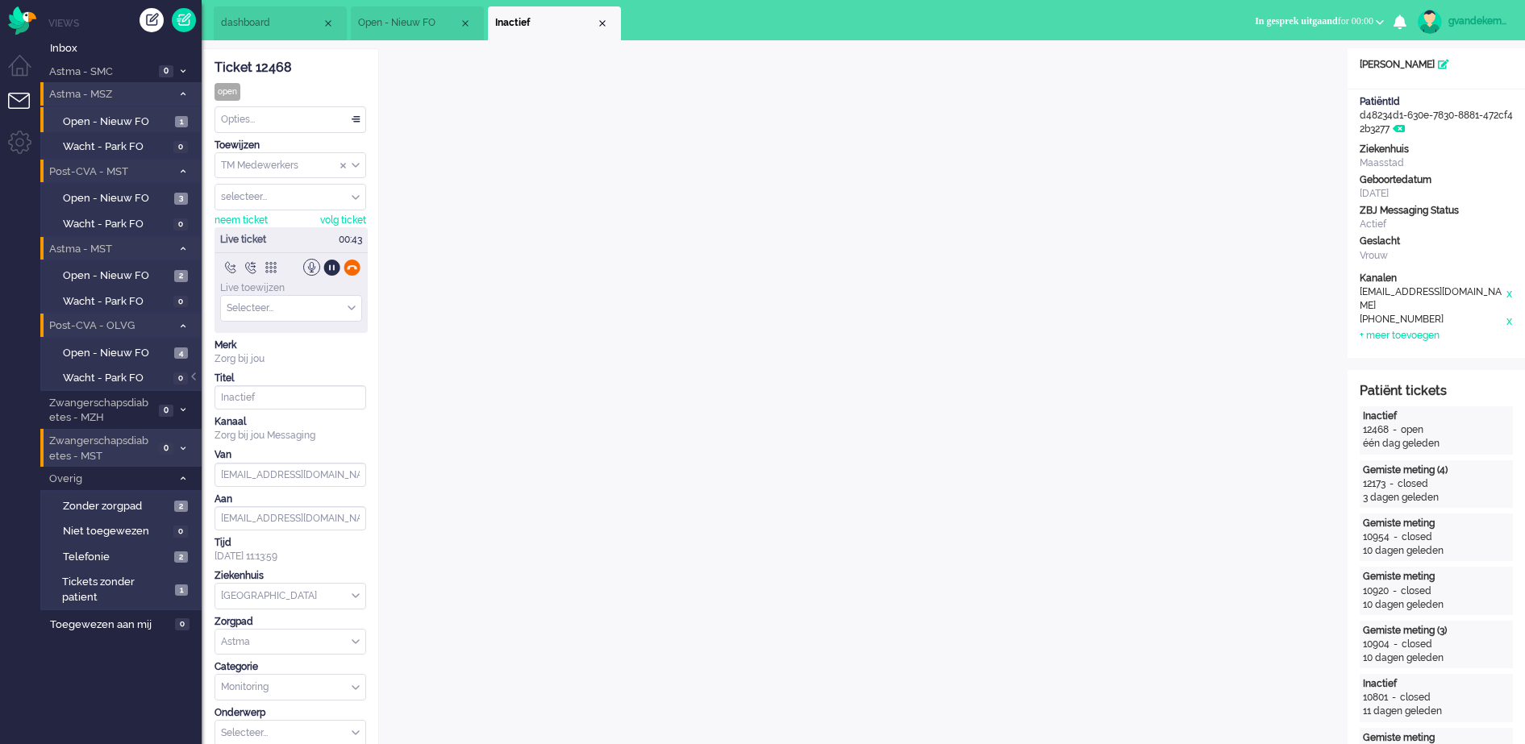
click at [352, 268] on div at bounding box center [352, 267] width 17 height 17
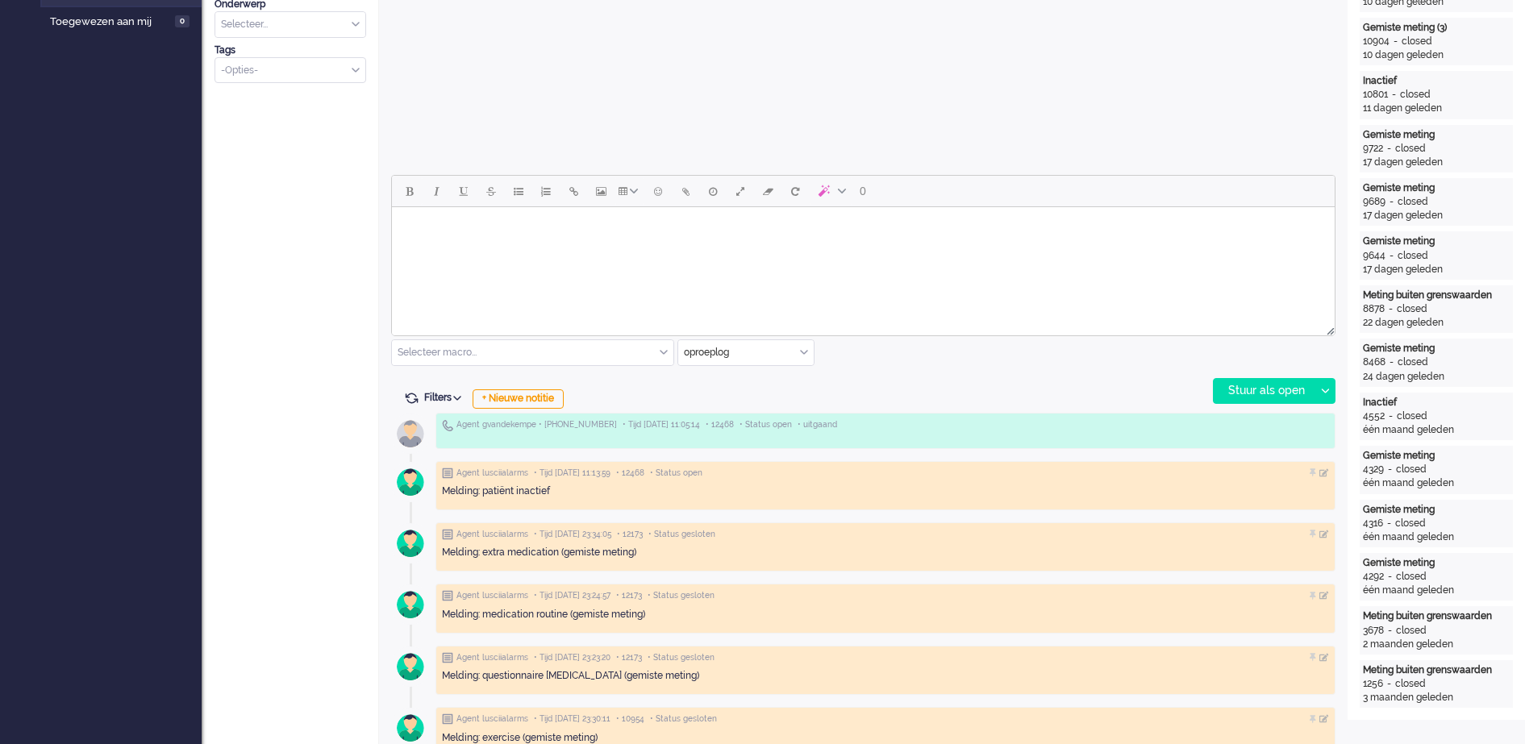
scroll to position [605, 0]
click at [526, 400] on div "+ Nieuwe notitie" at bounding box center [518, 397] width 91 height 19
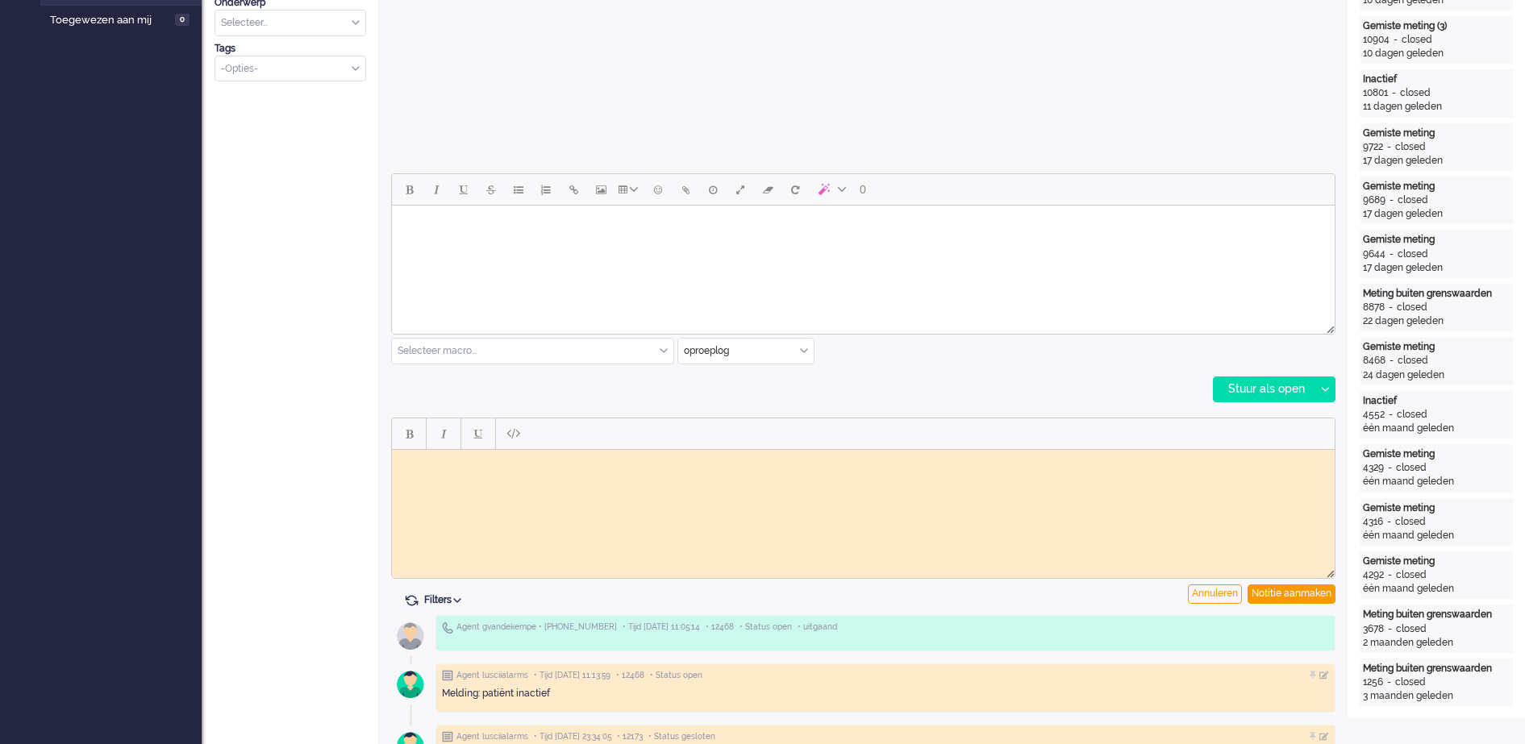
scroll to position [0, 0]
click at [432, 465] on body "Rich Text Area. Press ALT-0 for help." at bounding box center [863, 462] width 930 height 12
click at [1307, 594] on div "Notitie aanmaken" at bounding box center [1292, 594] width 88 height 19
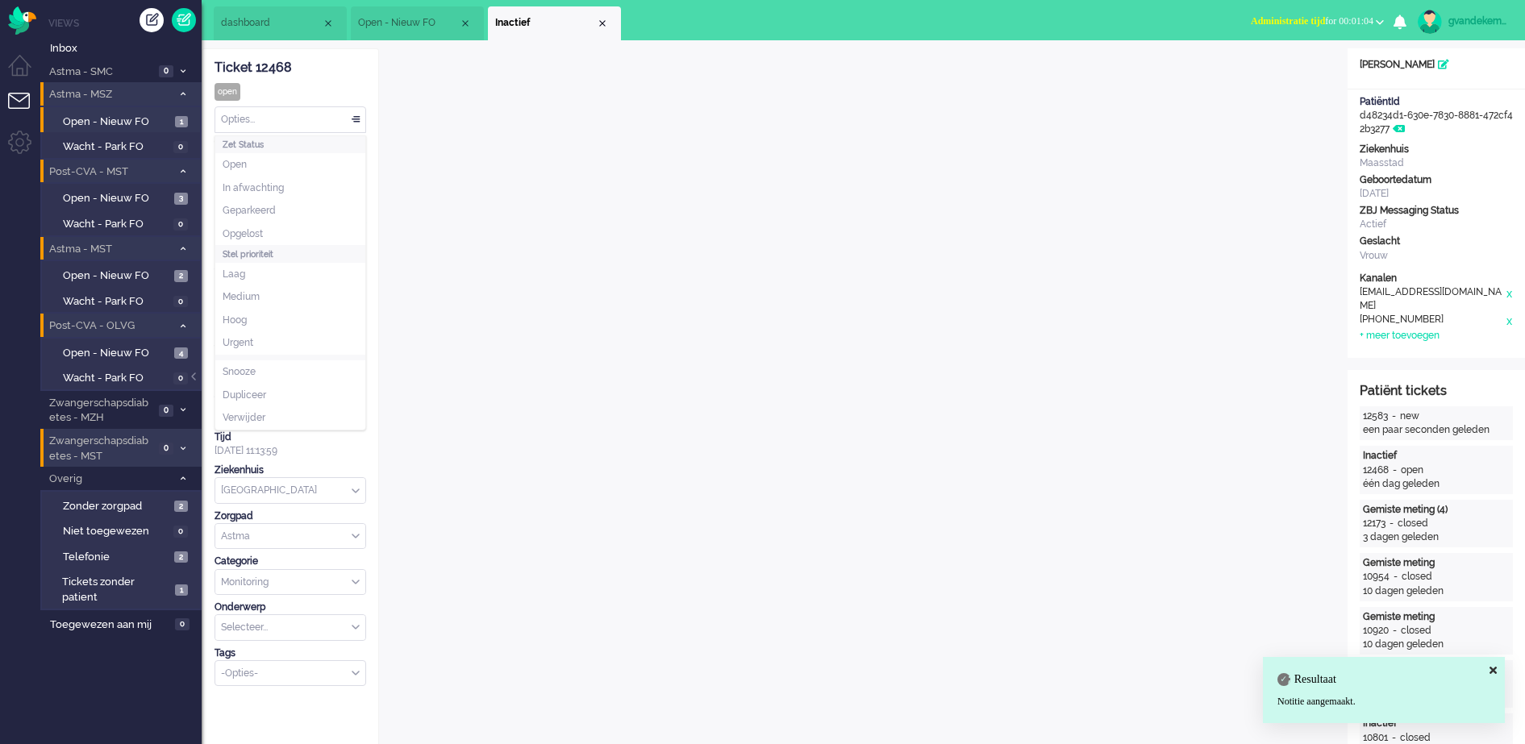
click at [352, 115] on div "Opties..." at bounding box center [290, 119] width 150 height 25
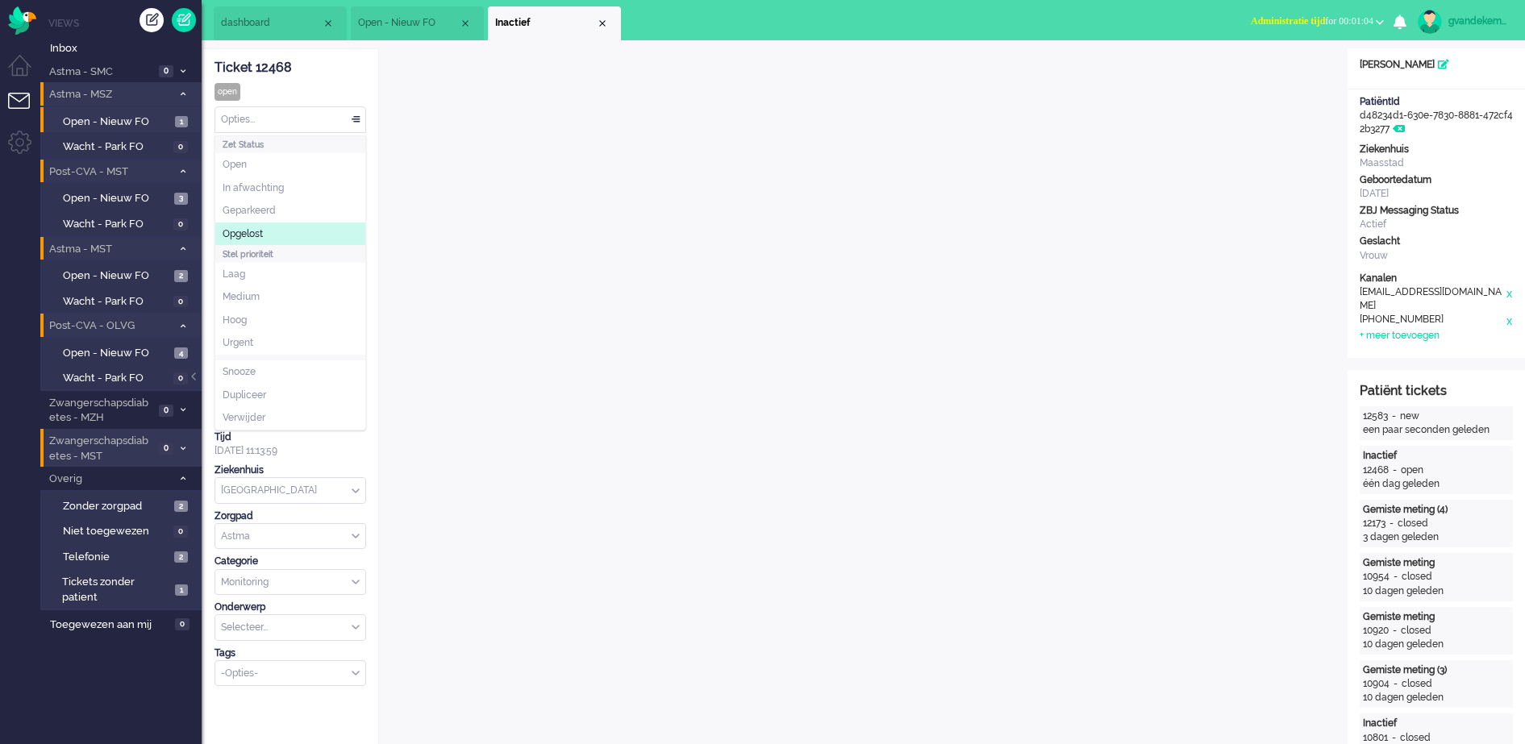
click at [273, 231] on li "Opgelost" at bounding box center [290, 234] width 150 height 23
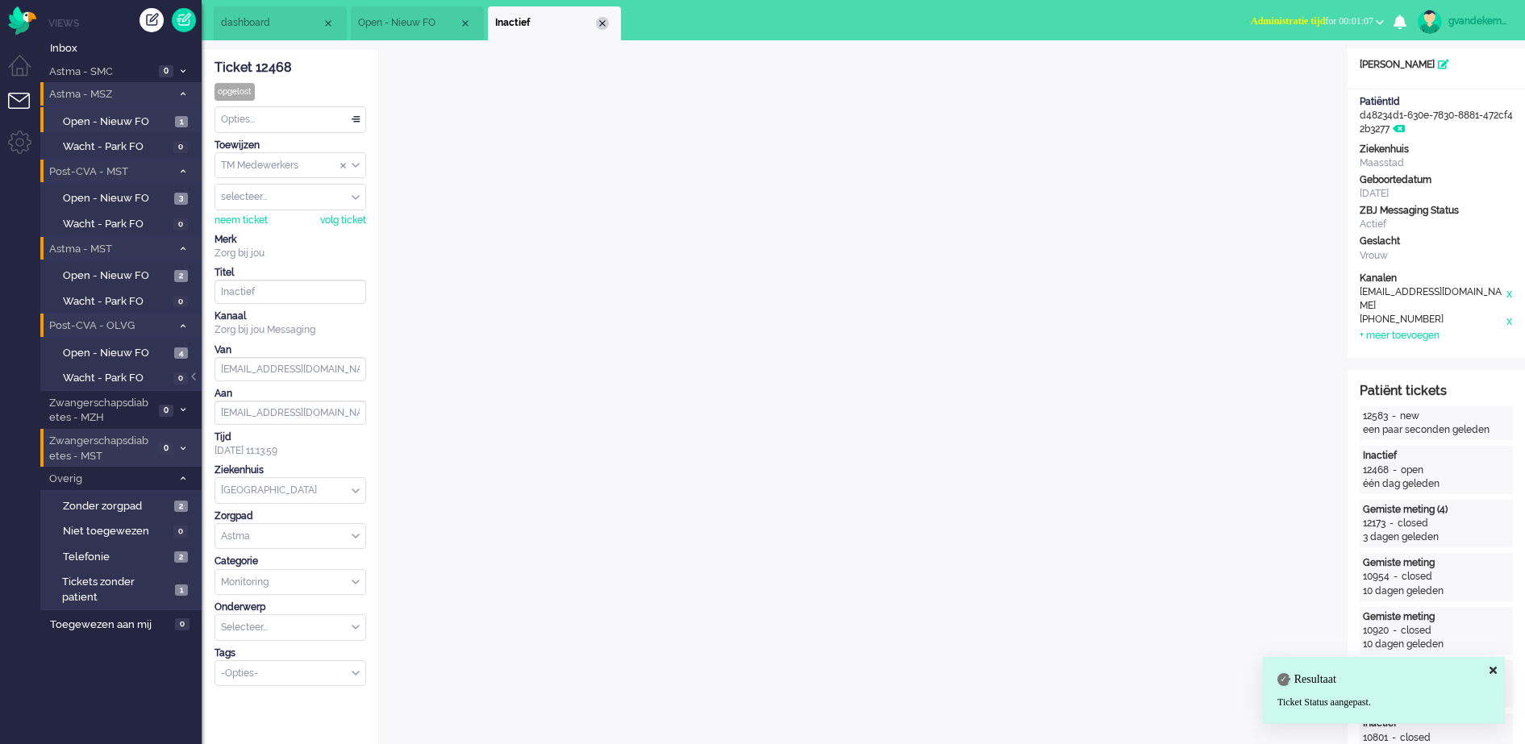
click at [599, 20] on div "Close tab" at bounding box center [602, 23] width 13 height 13
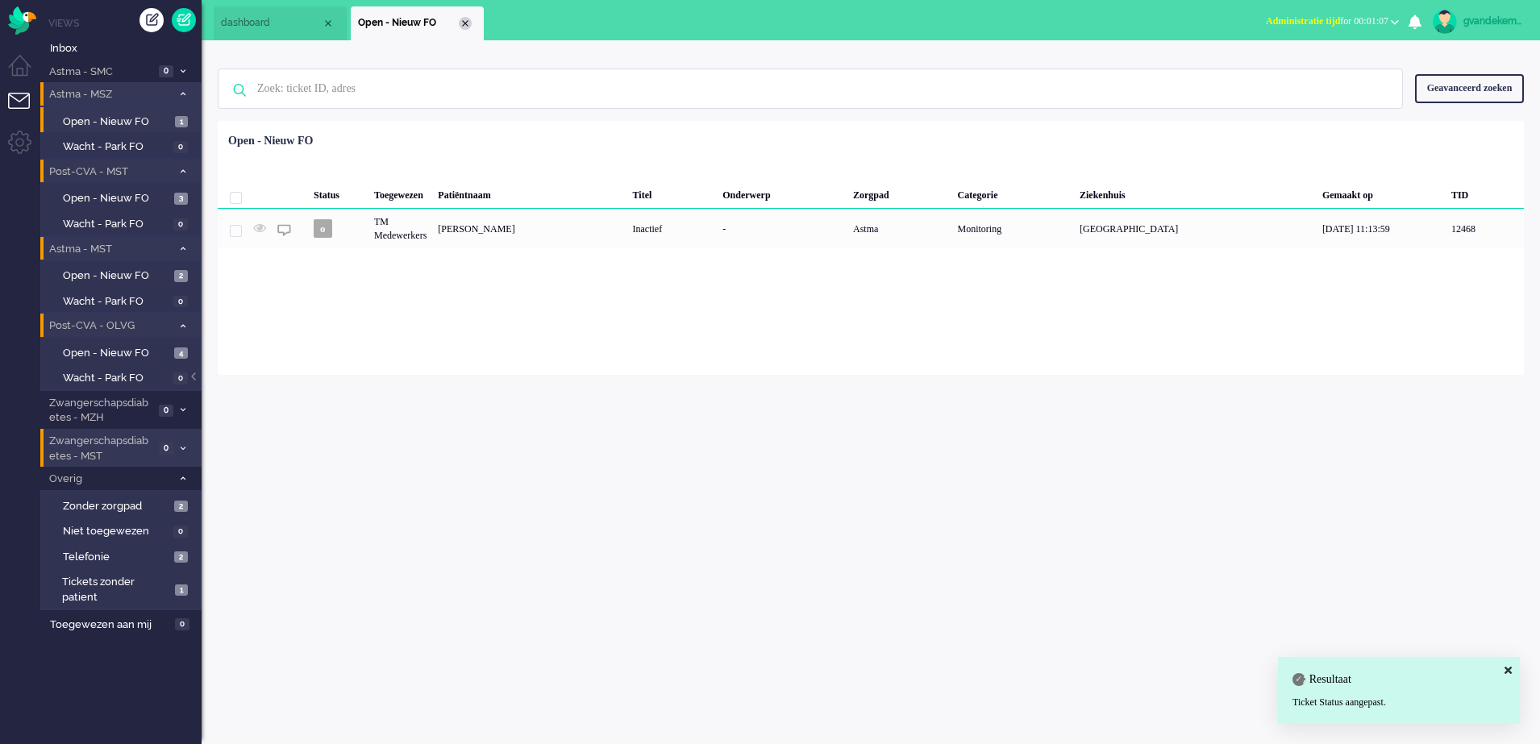
click at [459, 23] on div "Close tab" at bounding box center [465, 23] width 13 height 13
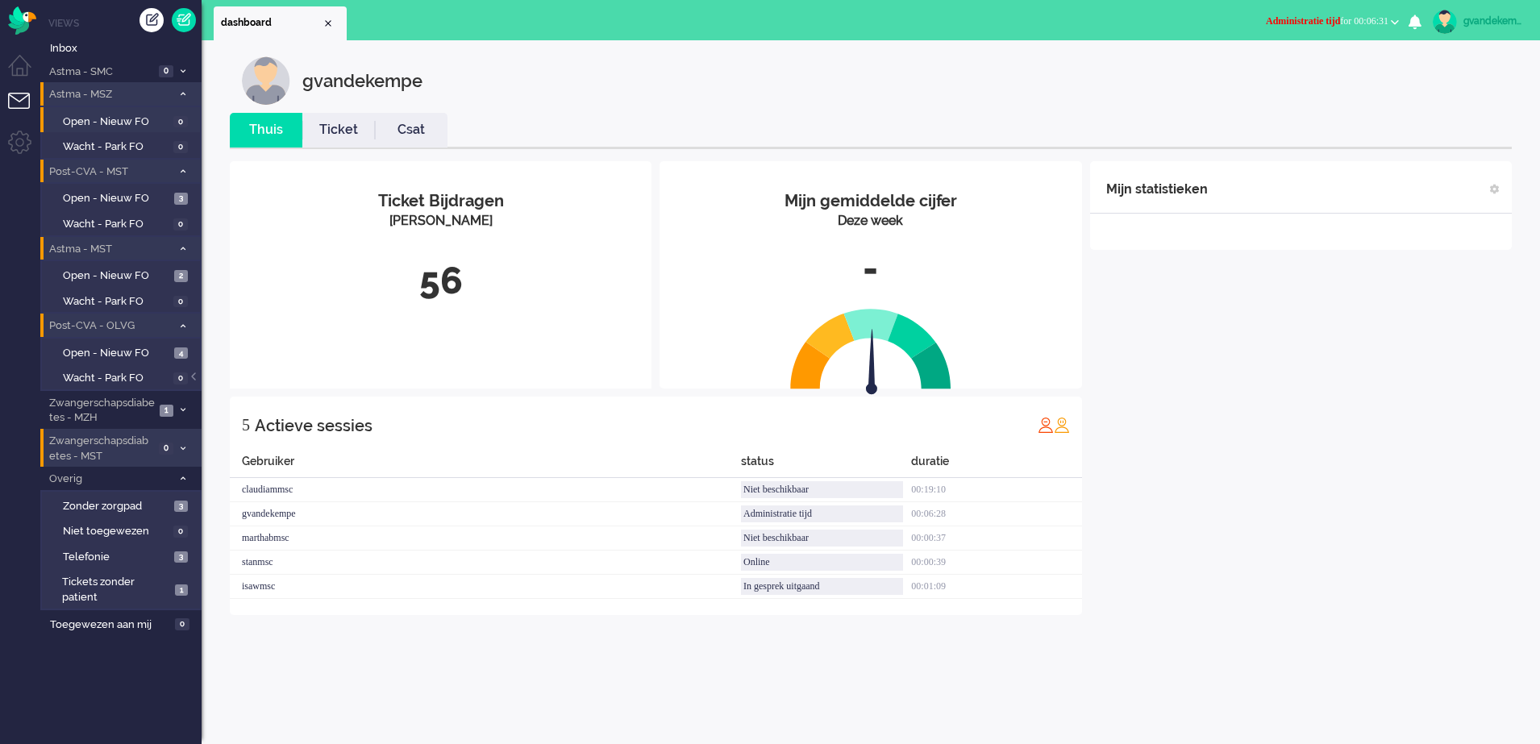
click at [1385, 23] on span "Administratie tijd for 00:06:31" at bounding box center [1327, 20] width 123 height 11
click at [1284, 67] on label "Online" at bounding box center [1332, 72] width 127 height 14
click at [1252, 343] on div "Mijn statistieken + Statistieken toevoegen Bel tijd (gemiddelde dag) Wrapup tij…" at bounding box center [1301, 388] width 422 height 454
click at [151, 590] on span "Tickets zonder patient" at bounding box center [116, 590] width 108 height 30
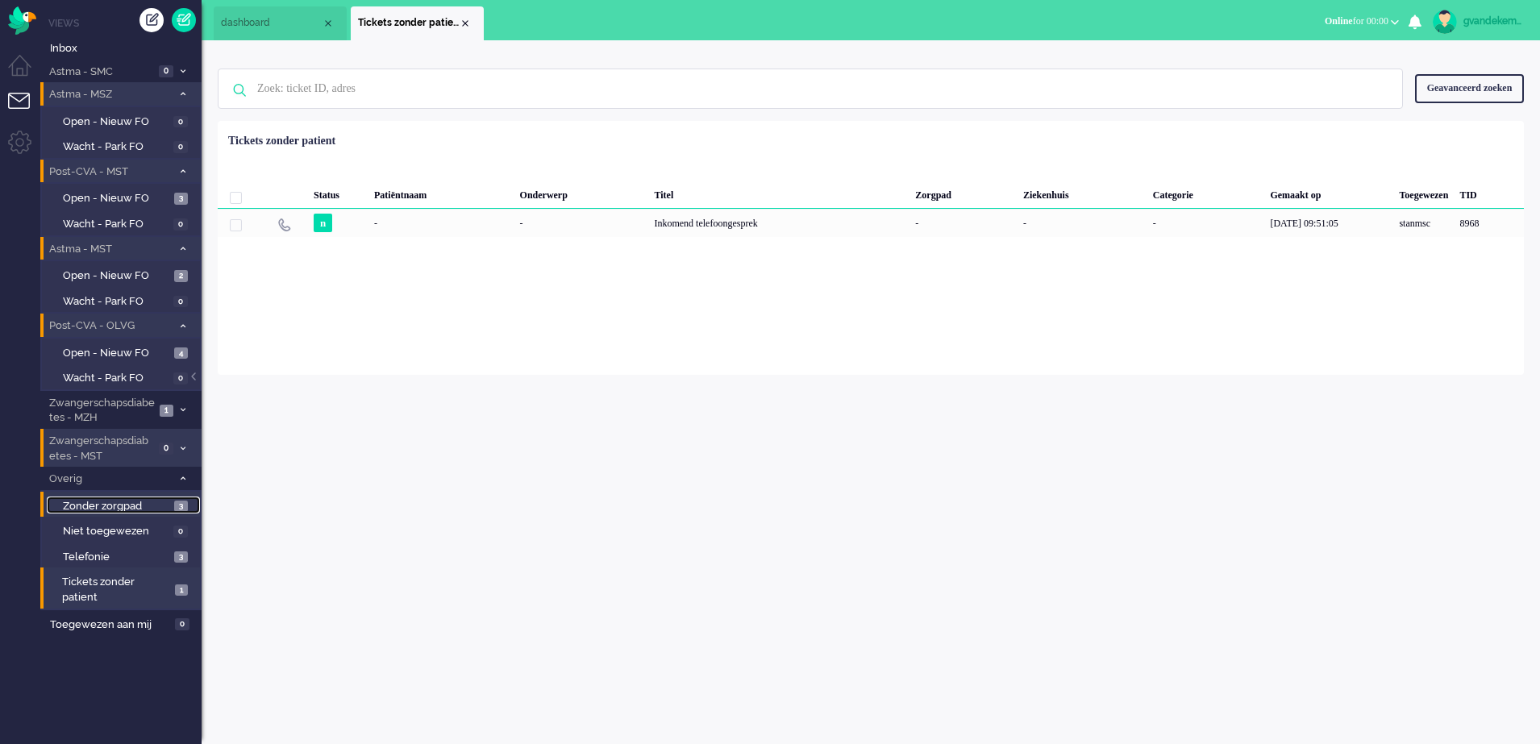
click at [148, 506] on span "Zonder zorgpad" at bounding box center [116, 506] width 107 height 15
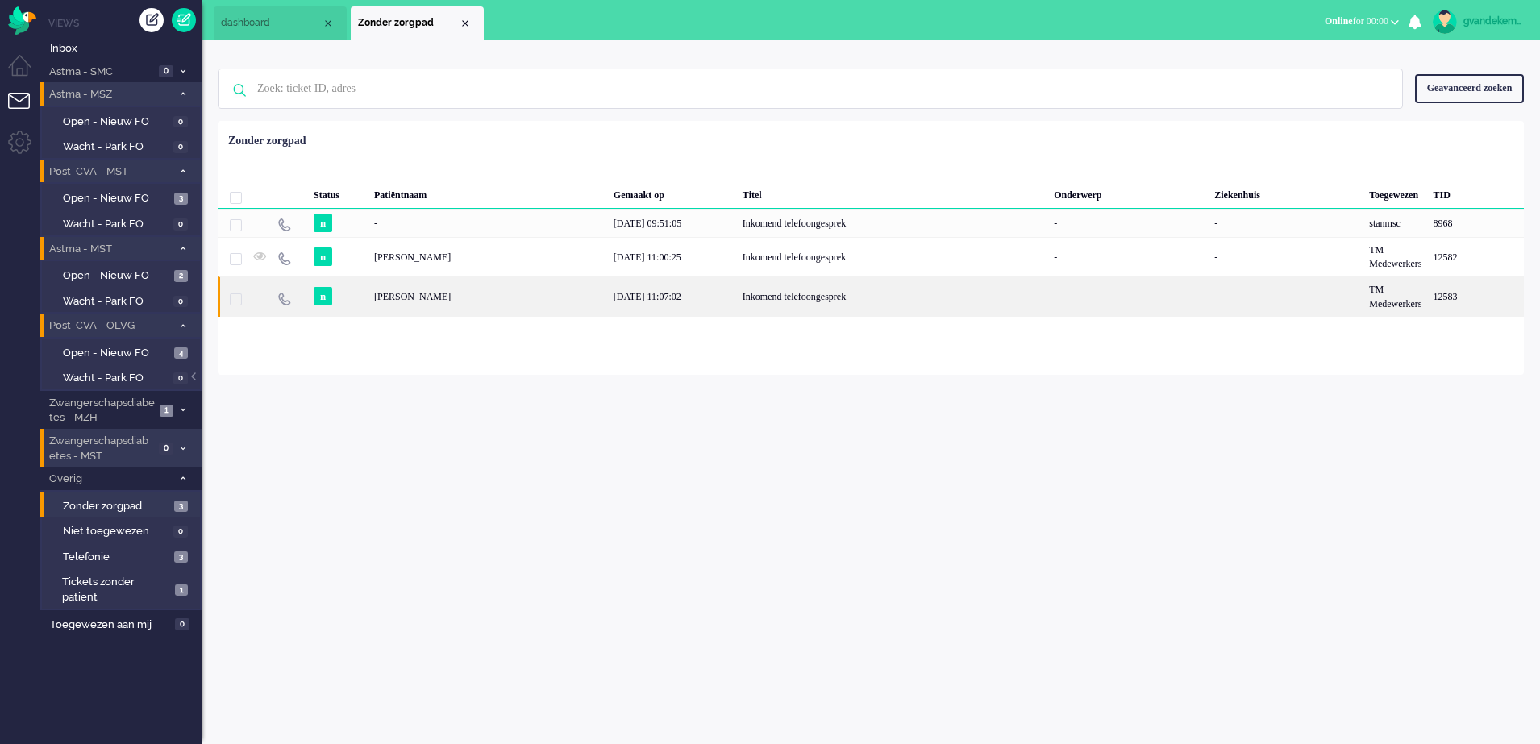
click at [714, 298] on div "22/09/2025 11:07:02" at bounding box center [672, 297] width 129 height 40
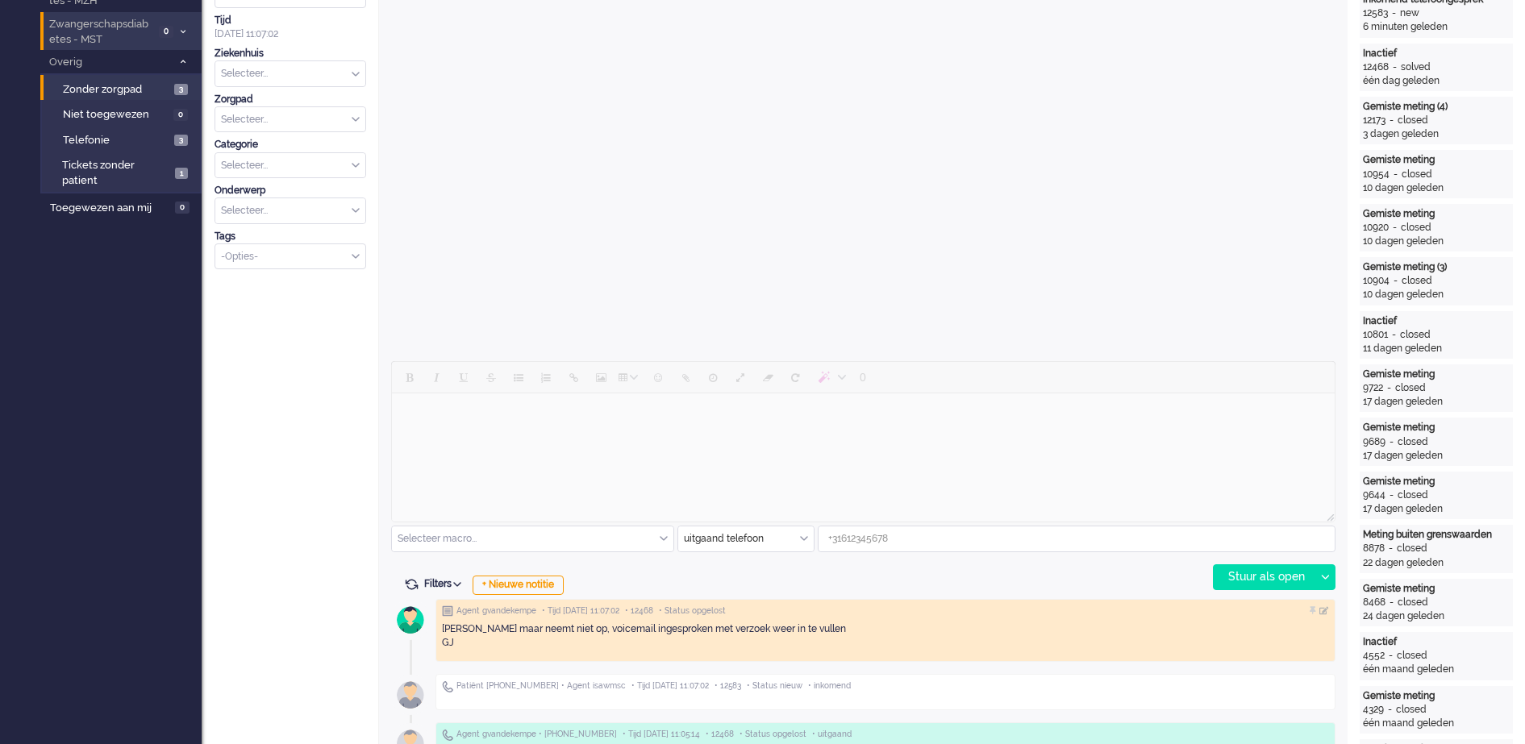
scroll to position [527, 0]
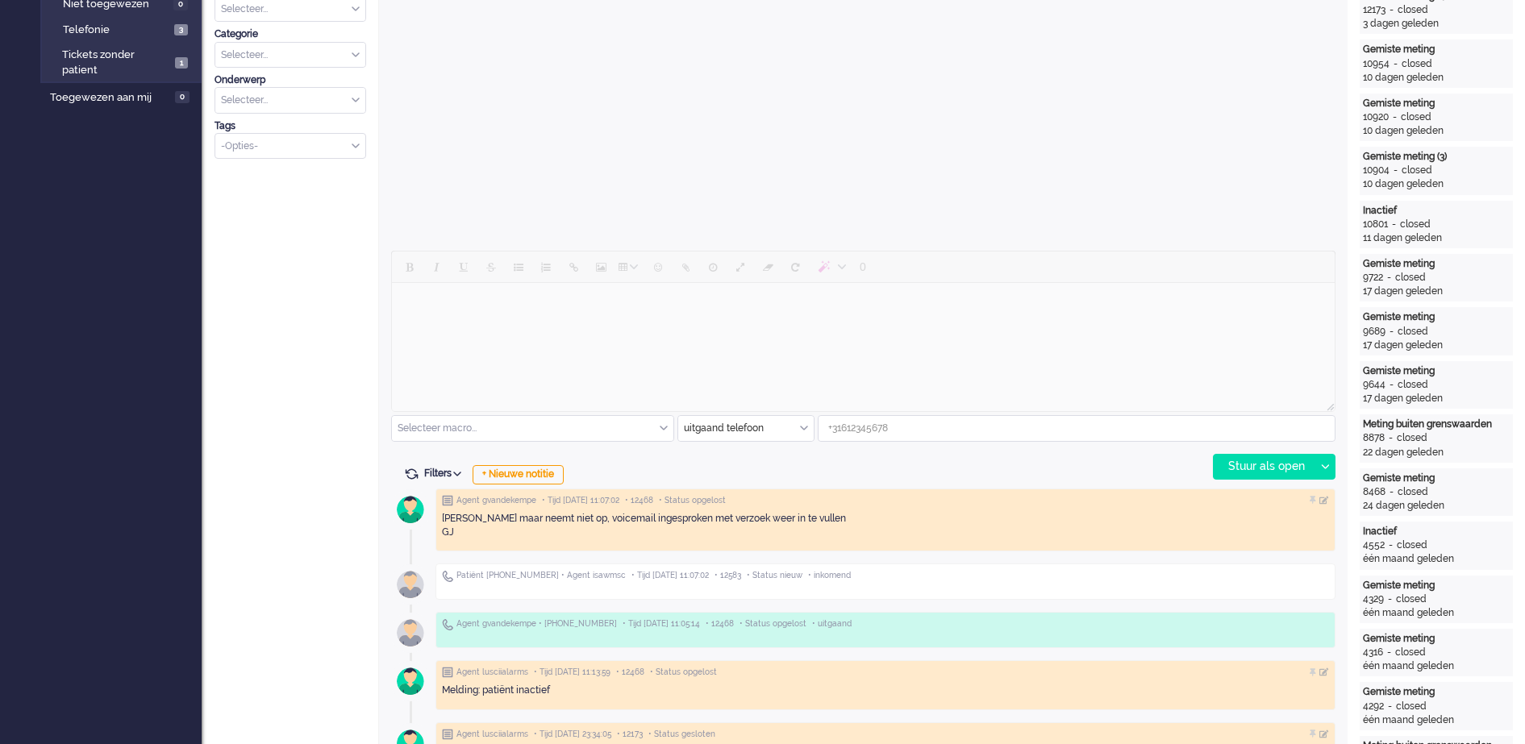
click at [805, 432] on div "uitgaand telefoon" at bounding box center [745, 428] width 135 height 25
click at [706, 473] on span "uitgaand telefoon" at bounding box center [726, 476] width 80 height 14
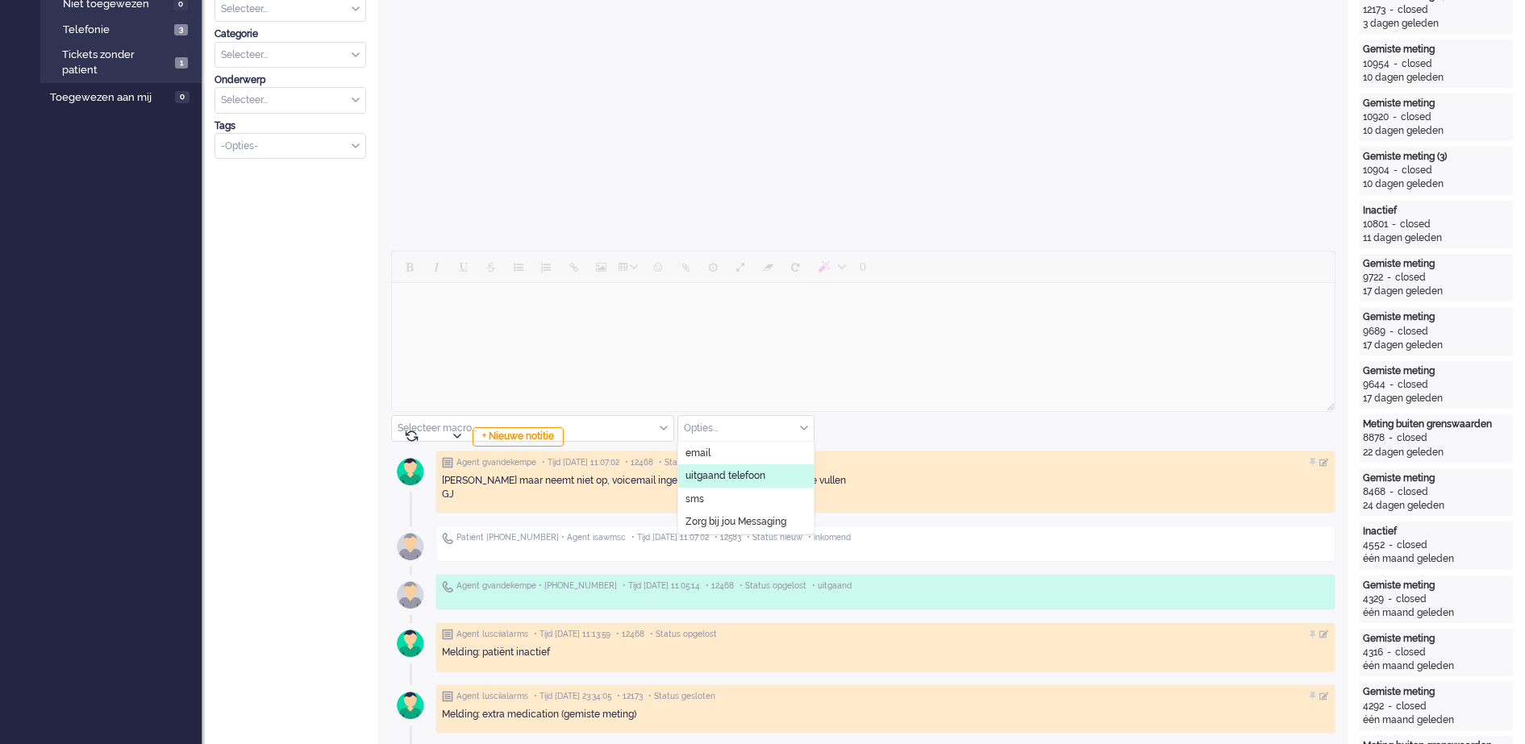
click at [726, 473] on span "uitgaand telefoon" at bounding box center [726, 476] width 80 height 14
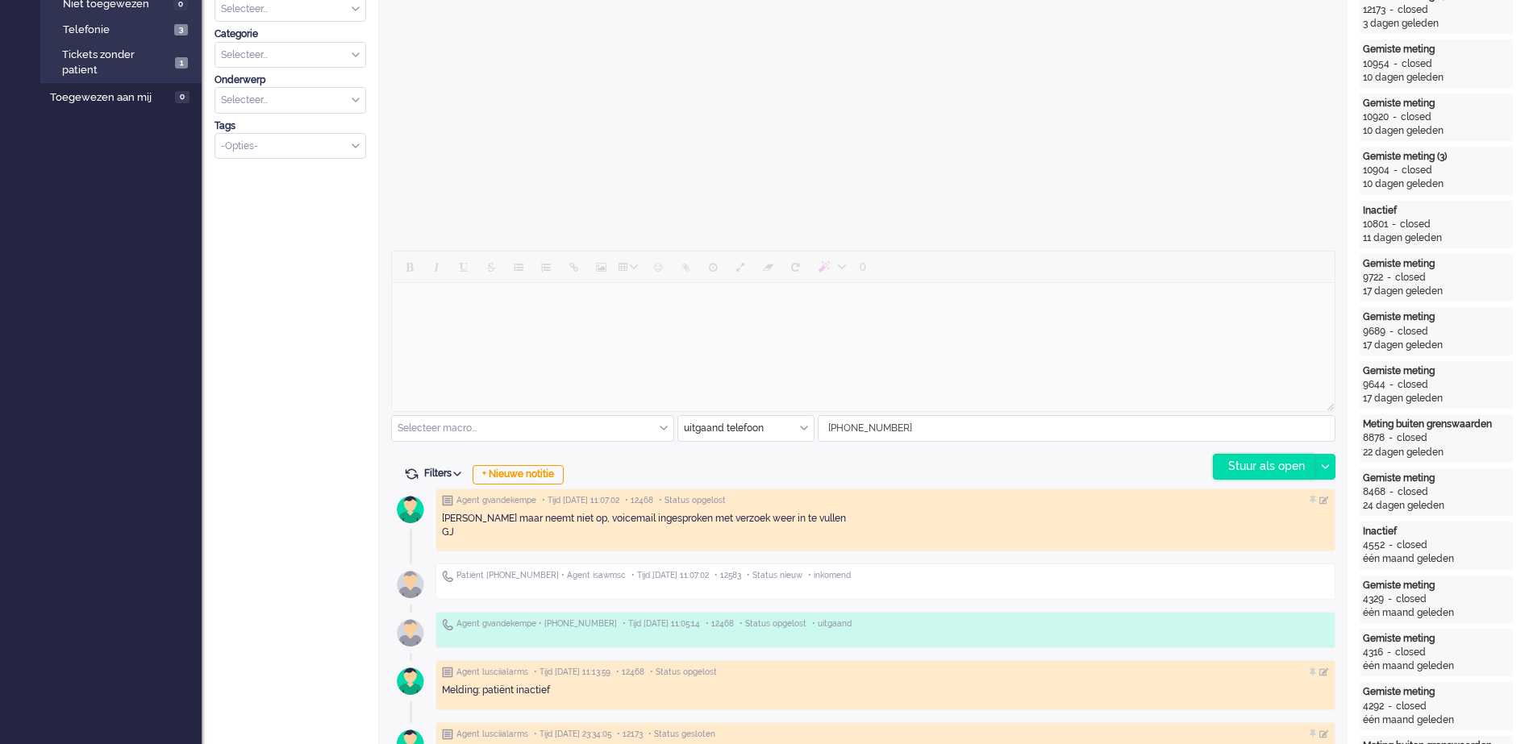
click at [1265, 463] on div "Stuur als open" at bounding box center [1264, 467] width 101 height 24
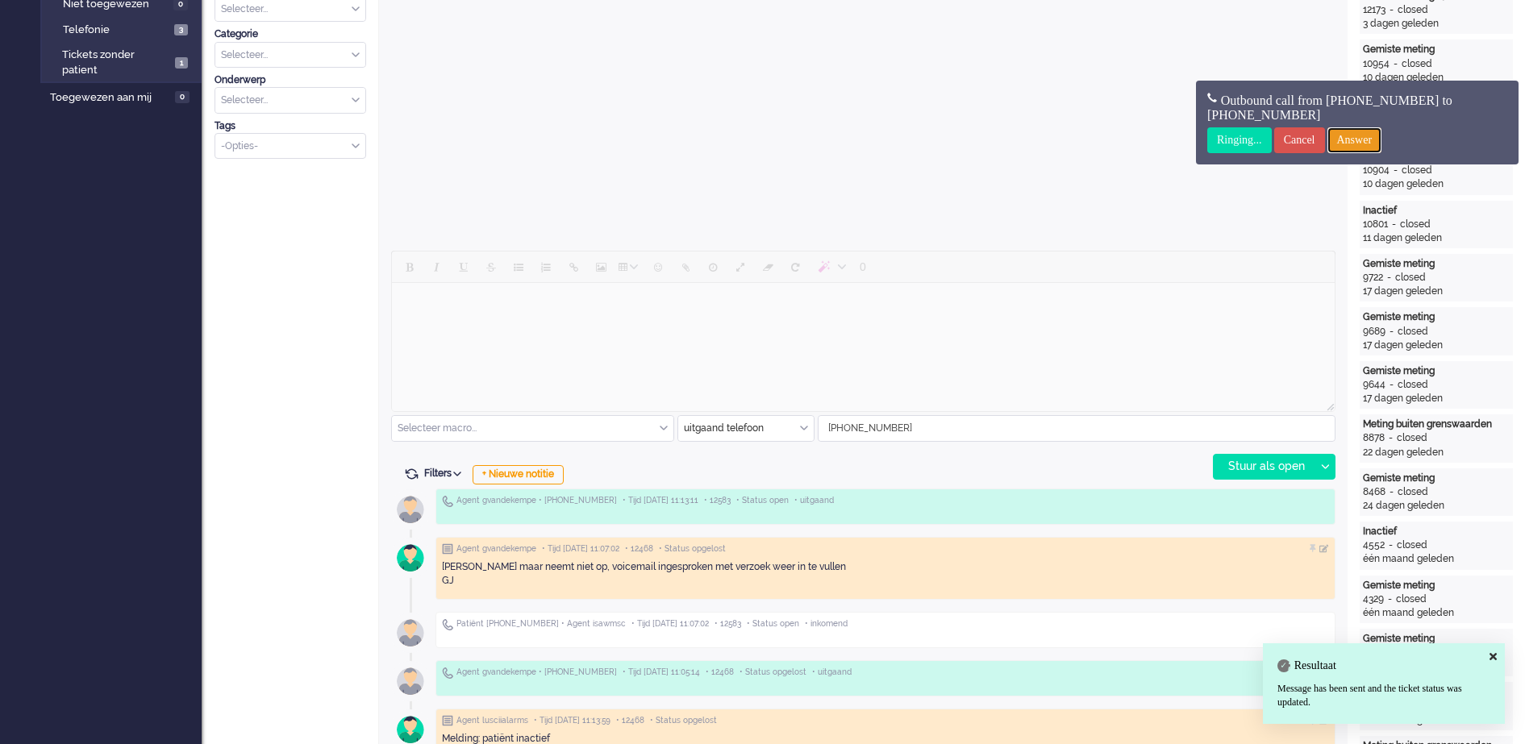
click at [1382, 143] on input "Answer" at bounding box center [1354, 140] width 55 height 26
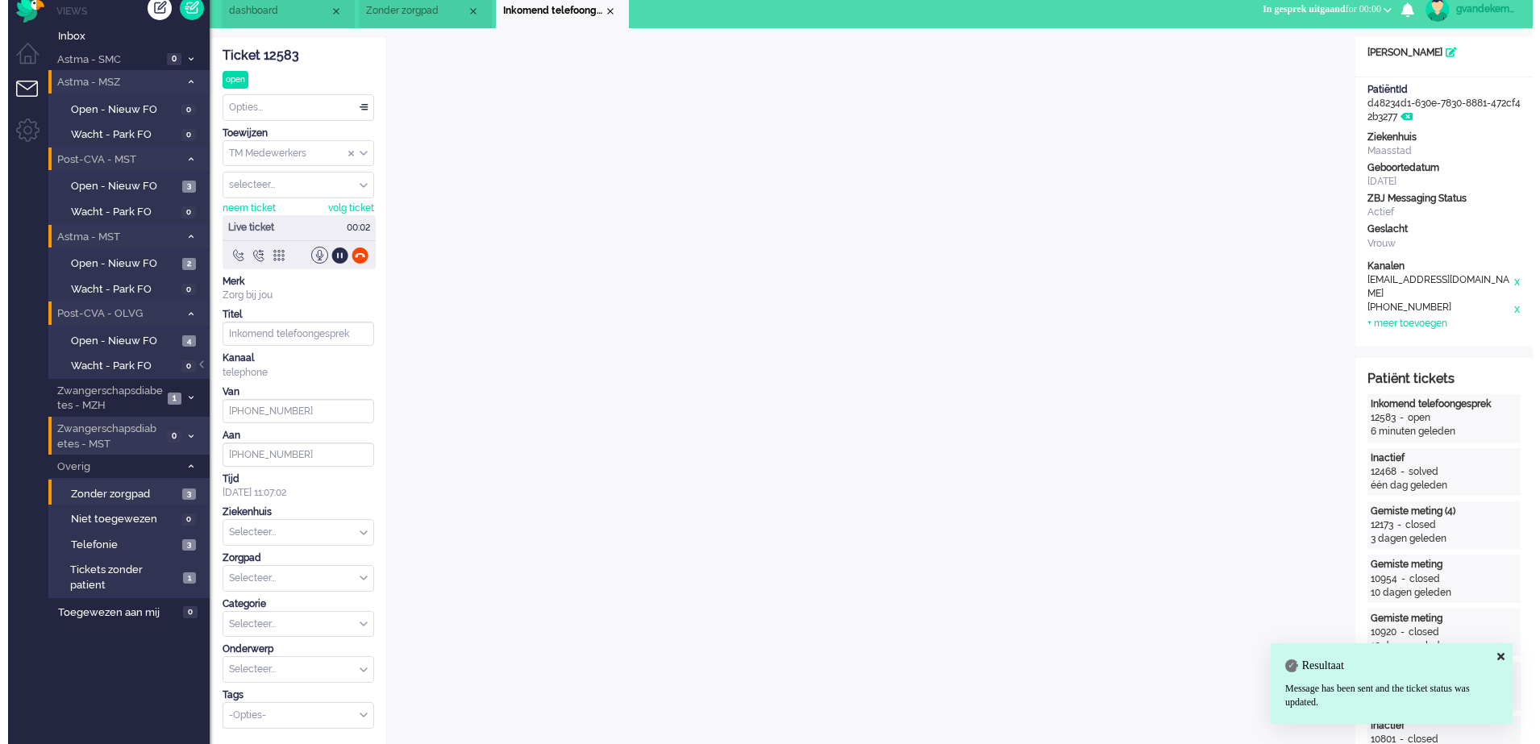
scroll to position [0, 0]
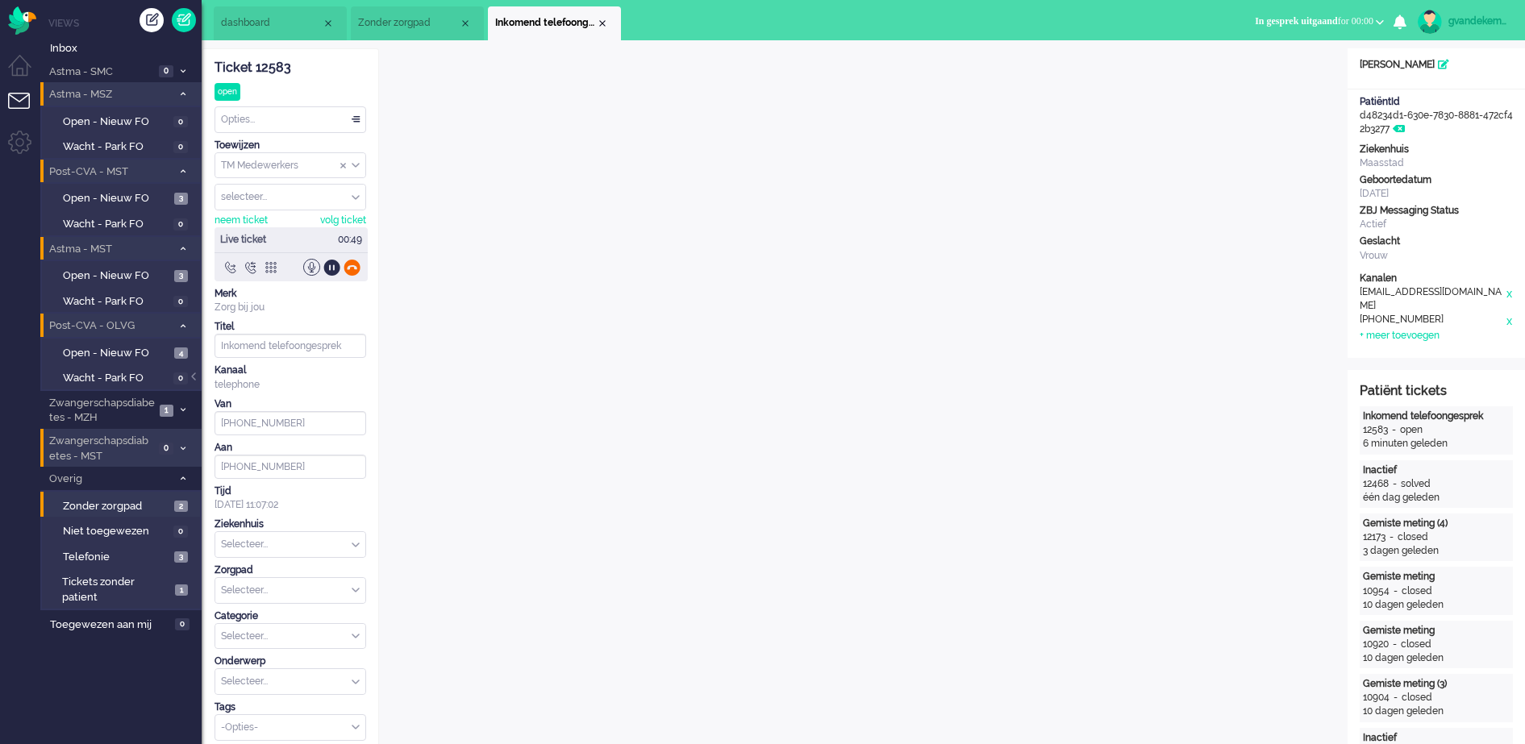
click at [352, 269] on div at bounding box center [352, 267] width 17 height 17
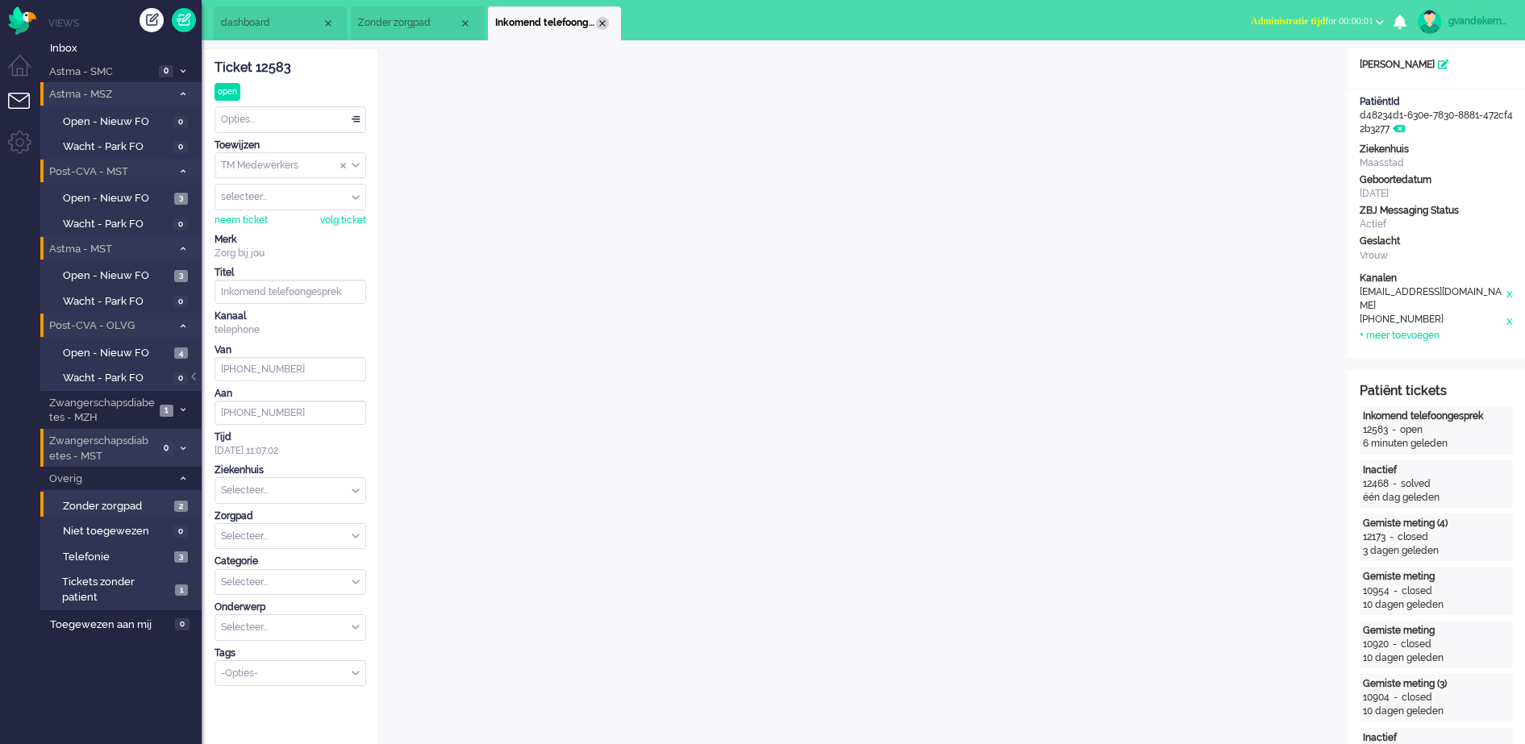
click at [599, 23] on div "Close tab" at bounding box center [602, 23] width 13 height 13
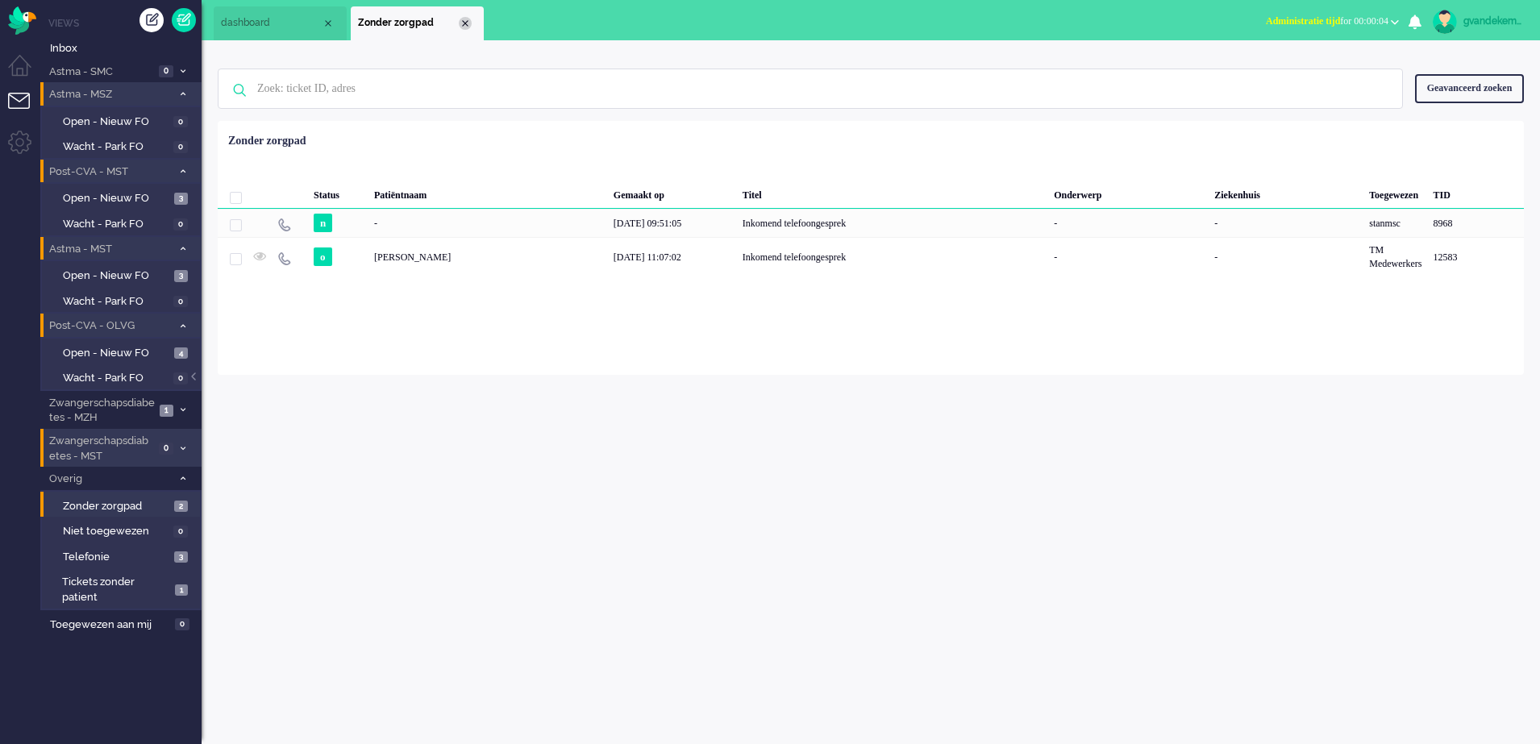
click at [465, 23] on div "Close tab" at bounding box center [465, 23] width 13 height 13
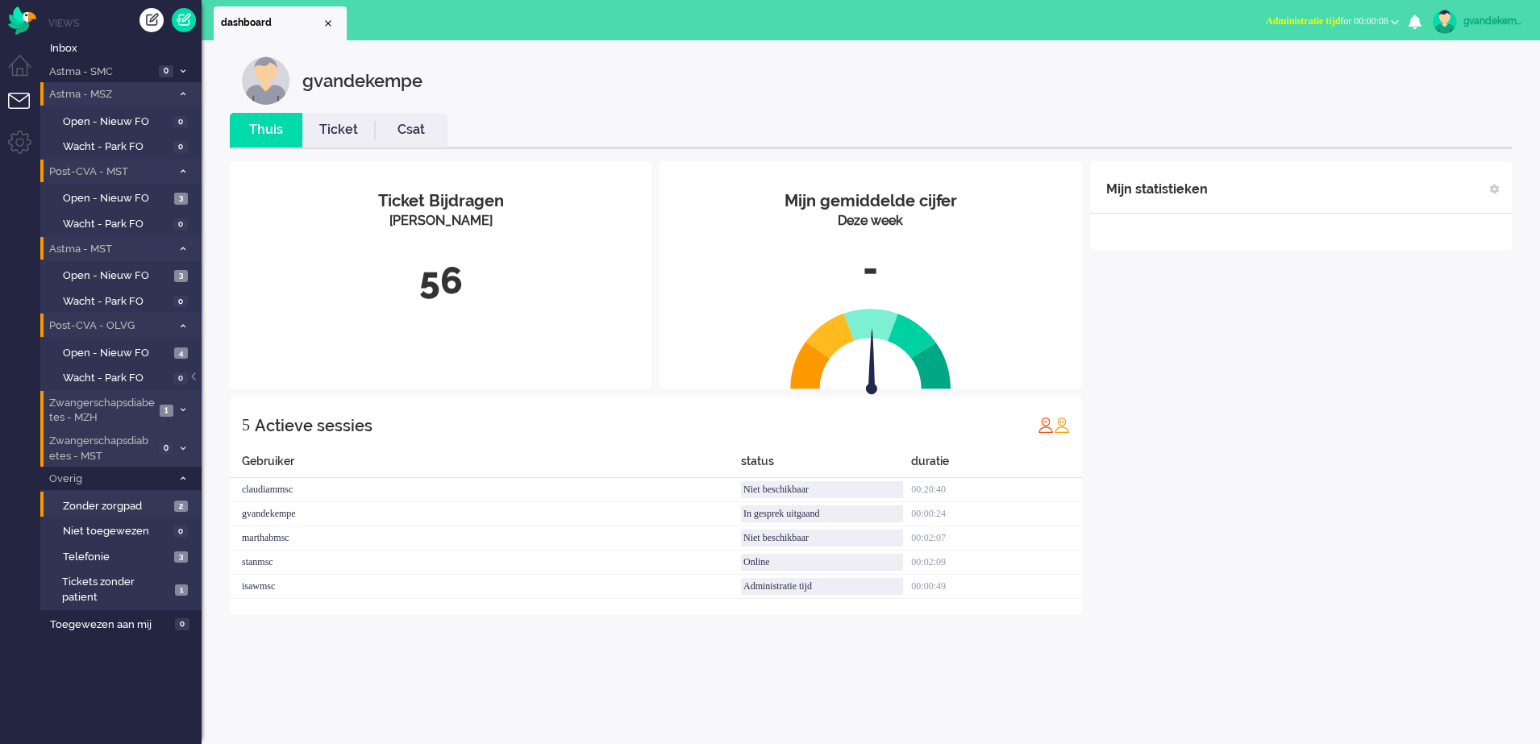
click at [101, 402] on span "Zwangerschapsdiabetes - MZH" at bounding box center [101, 411] width 108 height 30
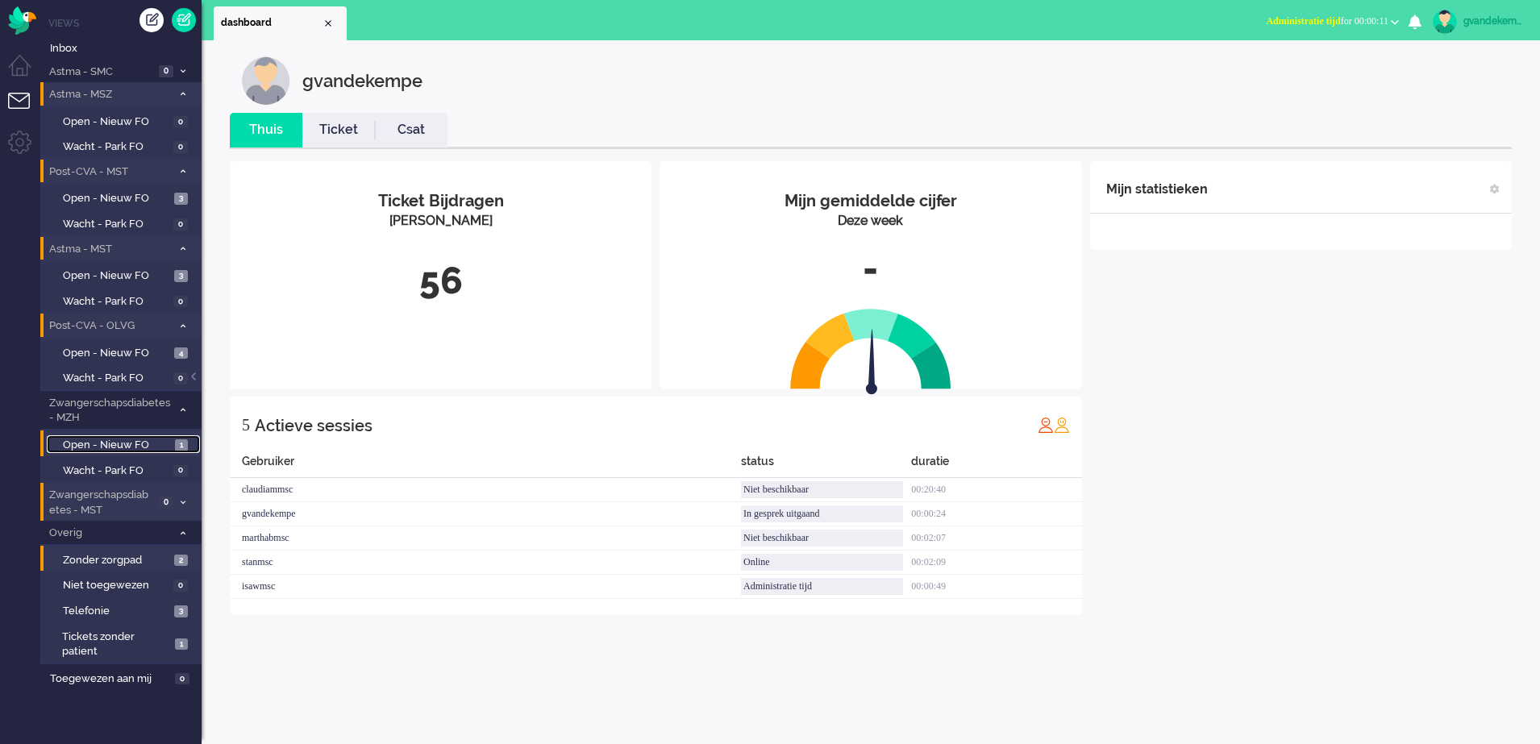
click at [148, 445] on span "Open - Nieuw FO" at bounding box center [117, 445] width 108 height 15
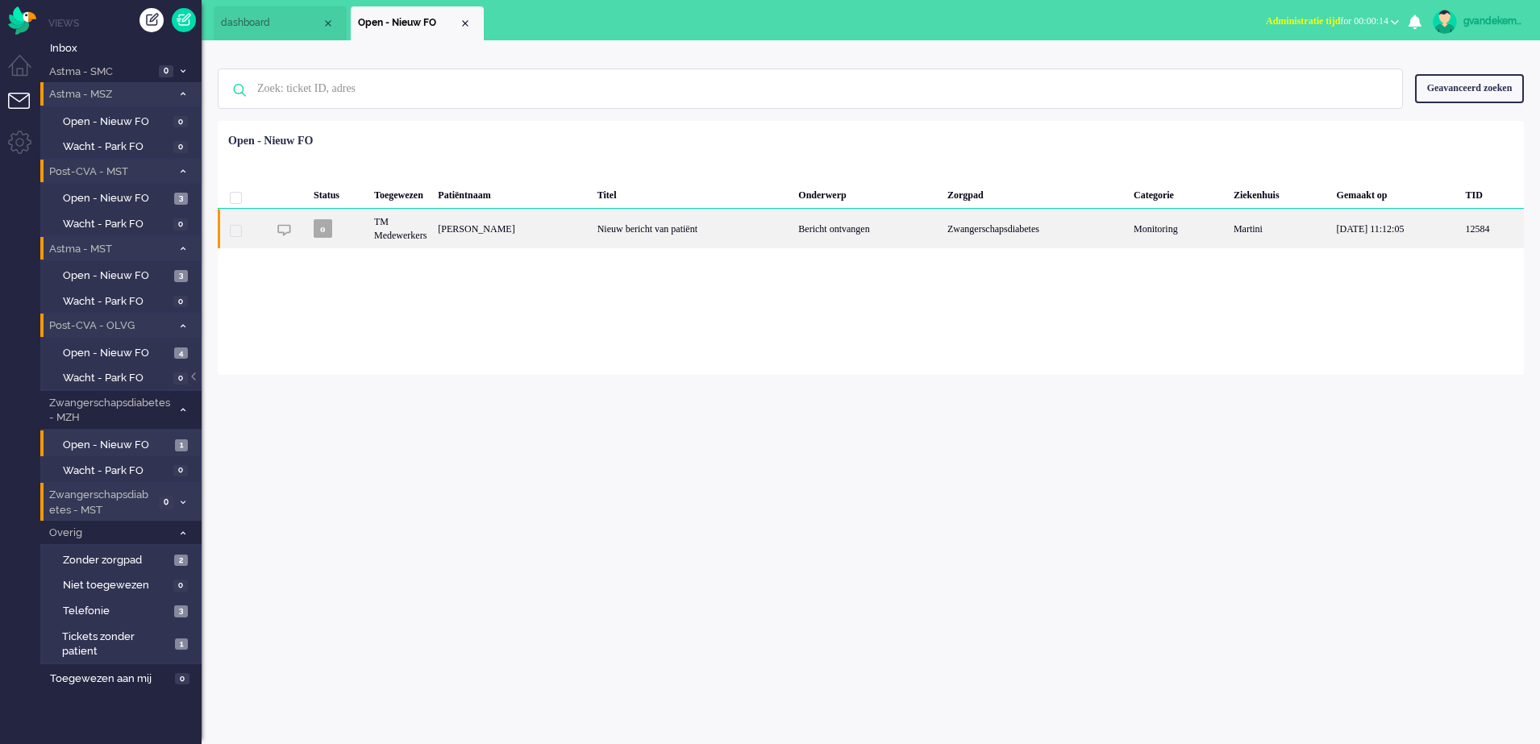
click at [869, 235] on div "Bericht ontvangen" at bounding box center [867, 229] width 149 height 40
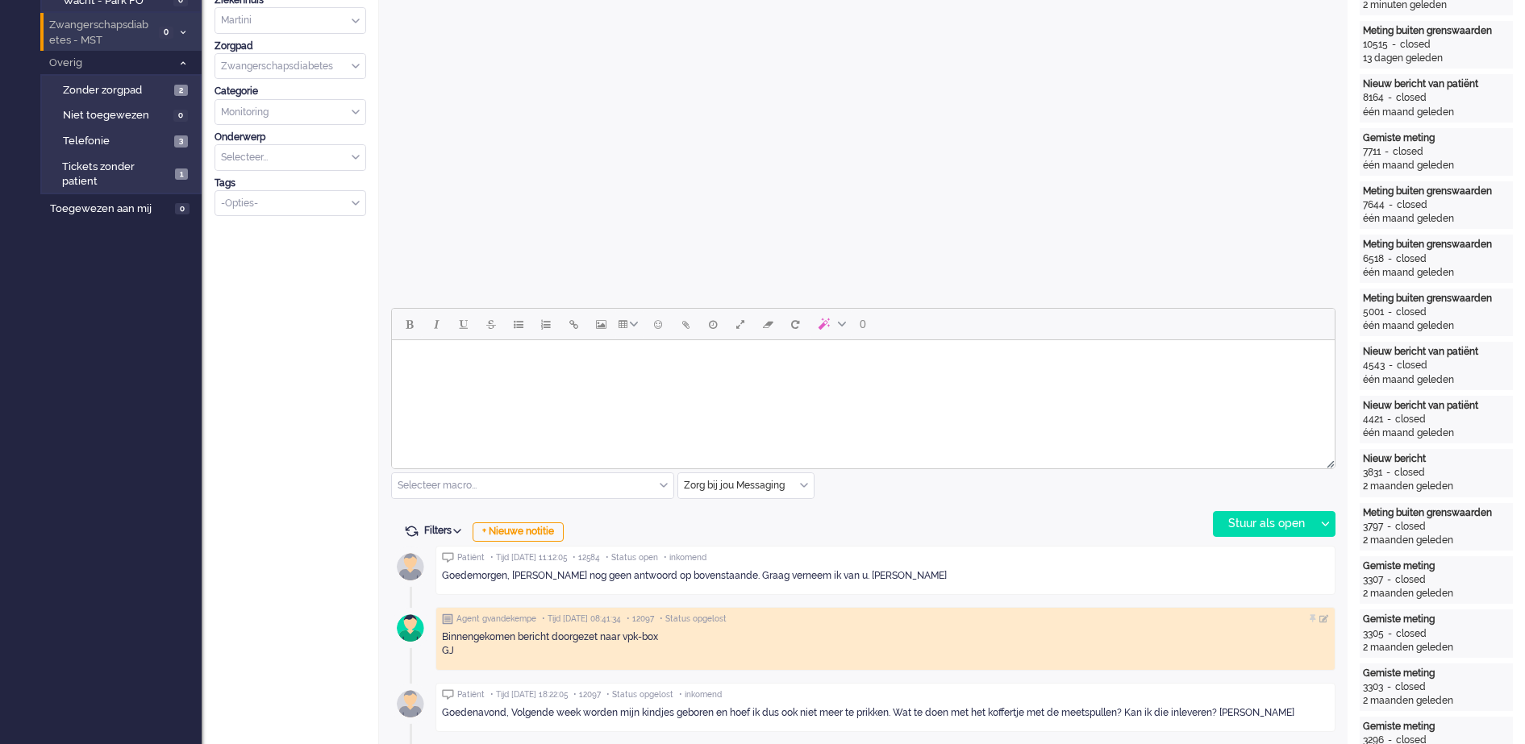
scroll to position [552, 0]
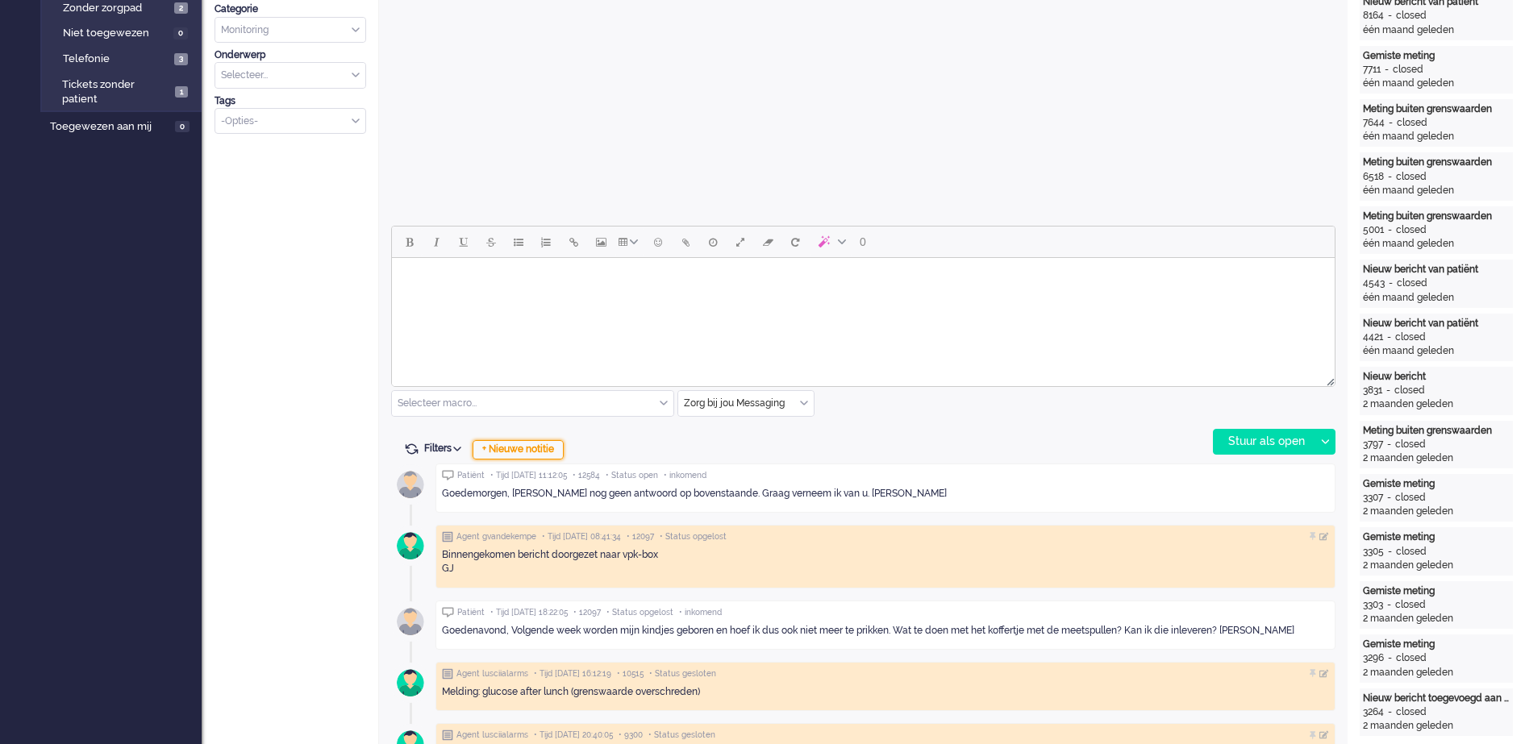
click at [548, 450] on div "+ Nieuwe notitie" at bounding box center [518, 449] width 91 height 19
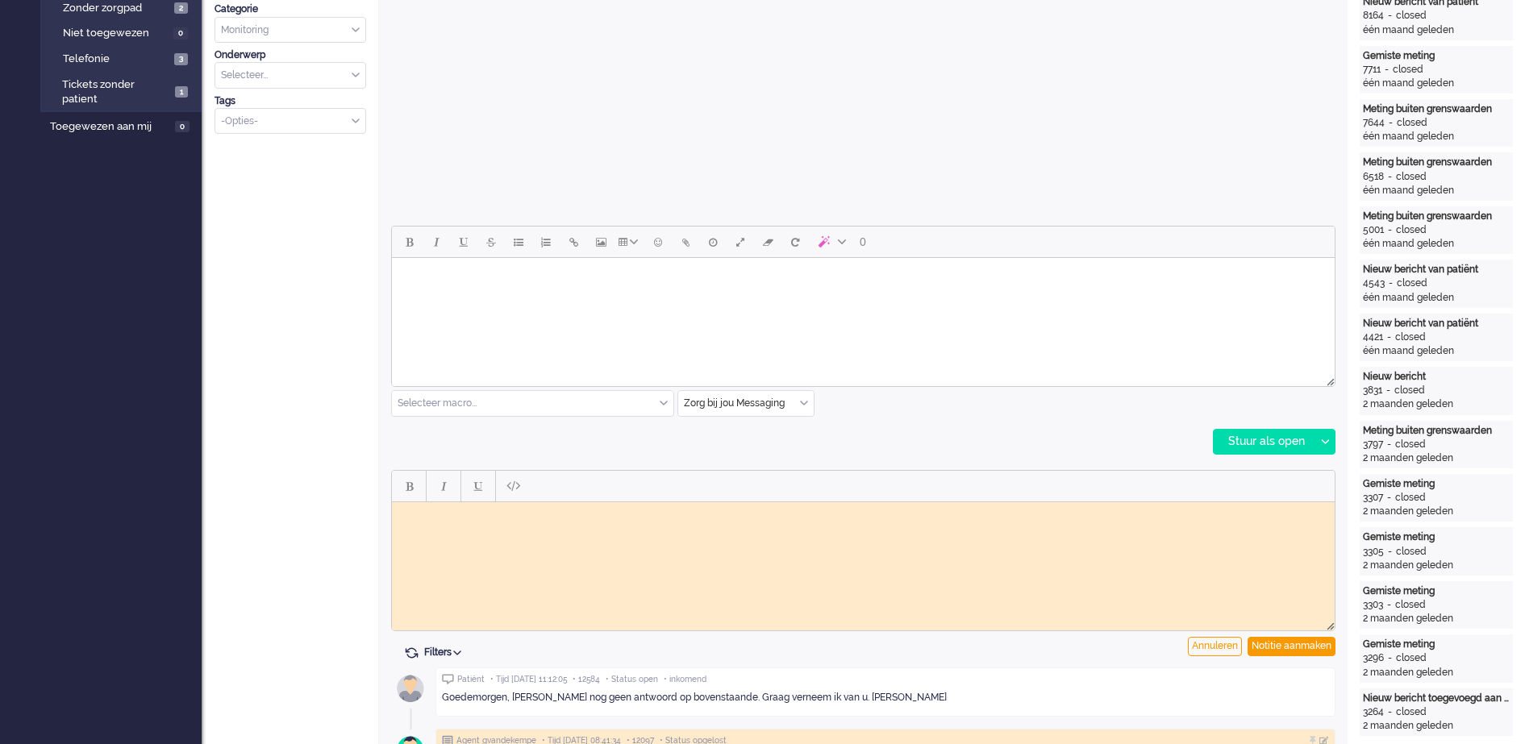
scroll to position [0, 0]
click at [525, 513] on body "Rich Text Area. Press ALT-0 for help." at bounding box center [863, 514] width 930 height 12
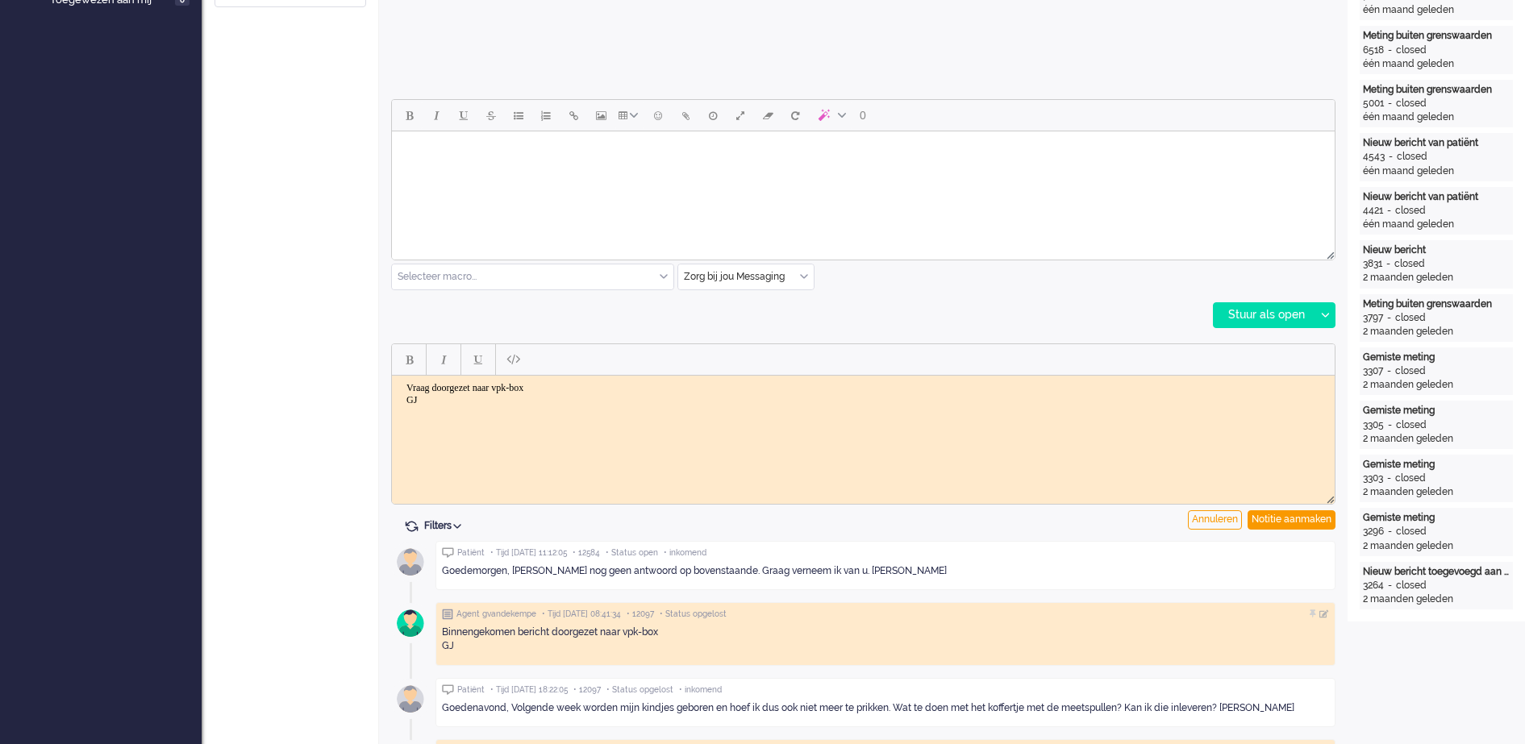
scroll to position [754, 0]
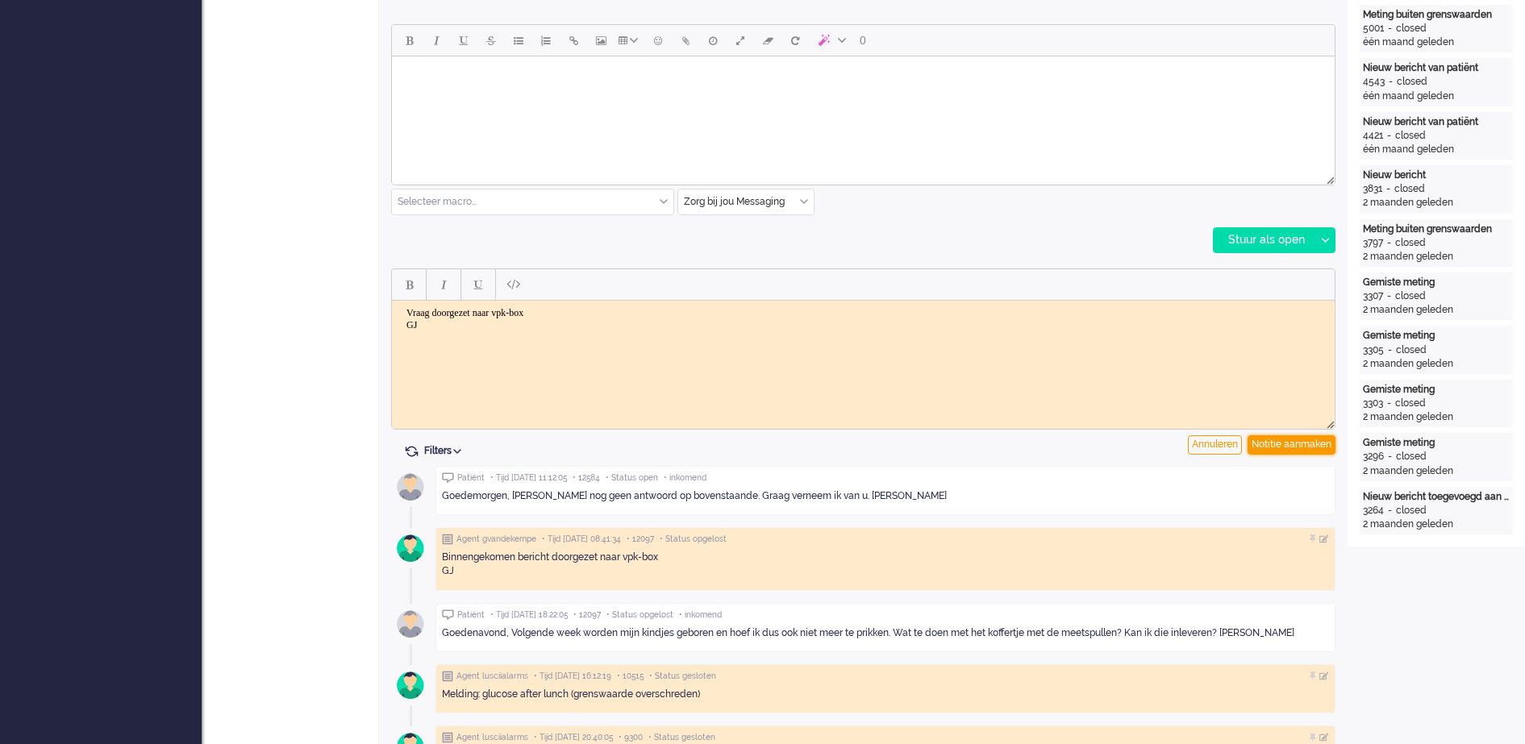
click at [1288, 444] on div "Notitie aanmaken" at bounding box center [1292, 445] width 88 height 19
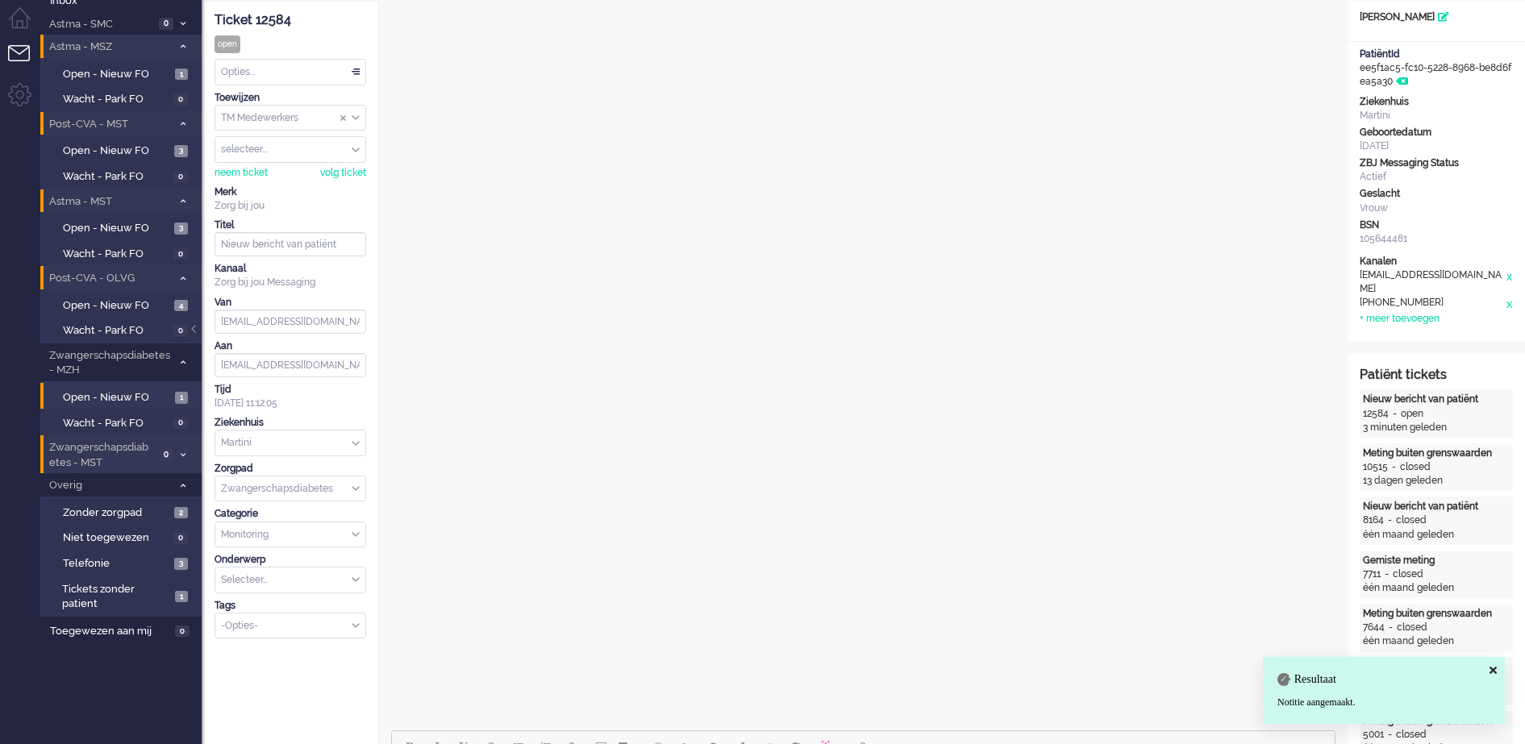
scroll to position [0, 0]
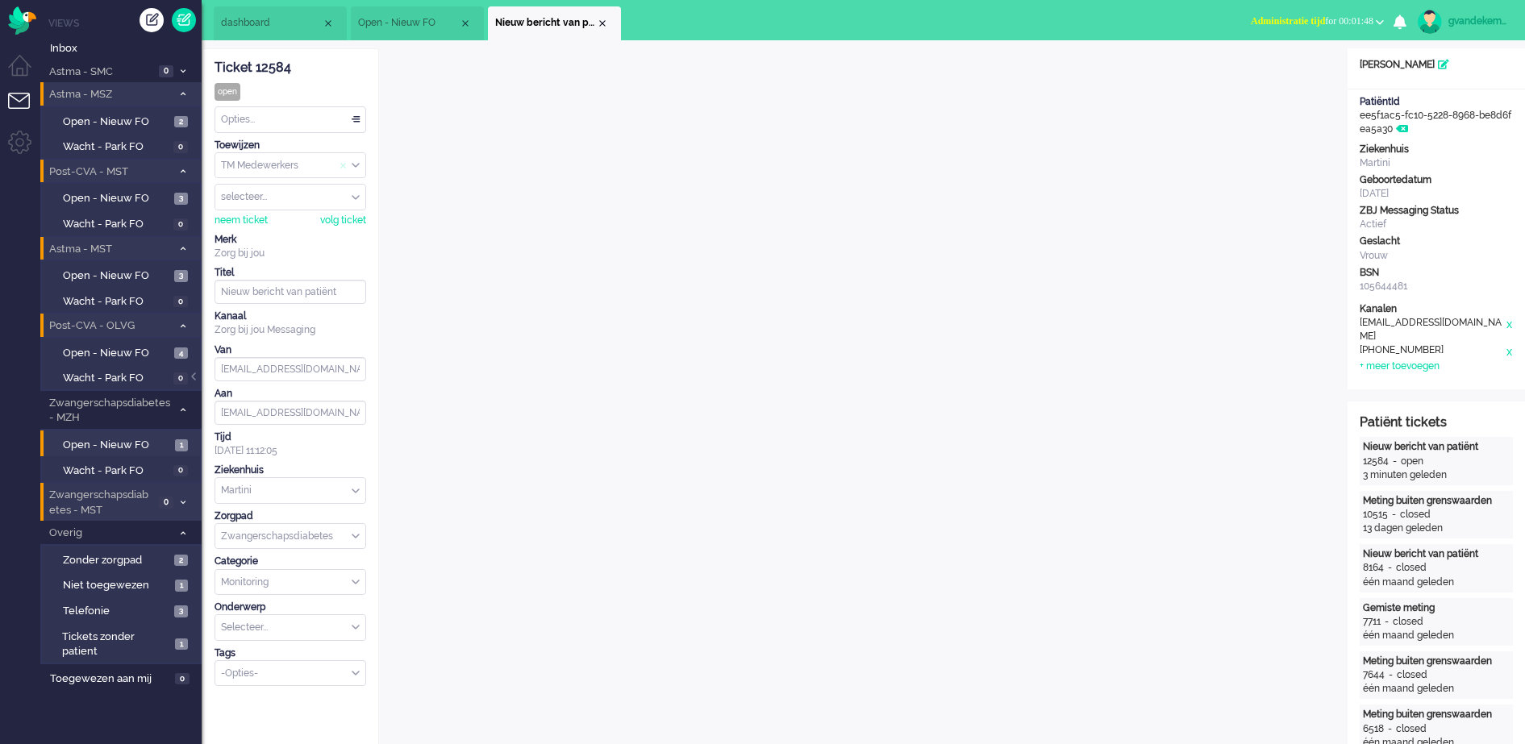
click at [351, 163] on span "Assign Group" at bounding box center [346, 165] width 12 height 11
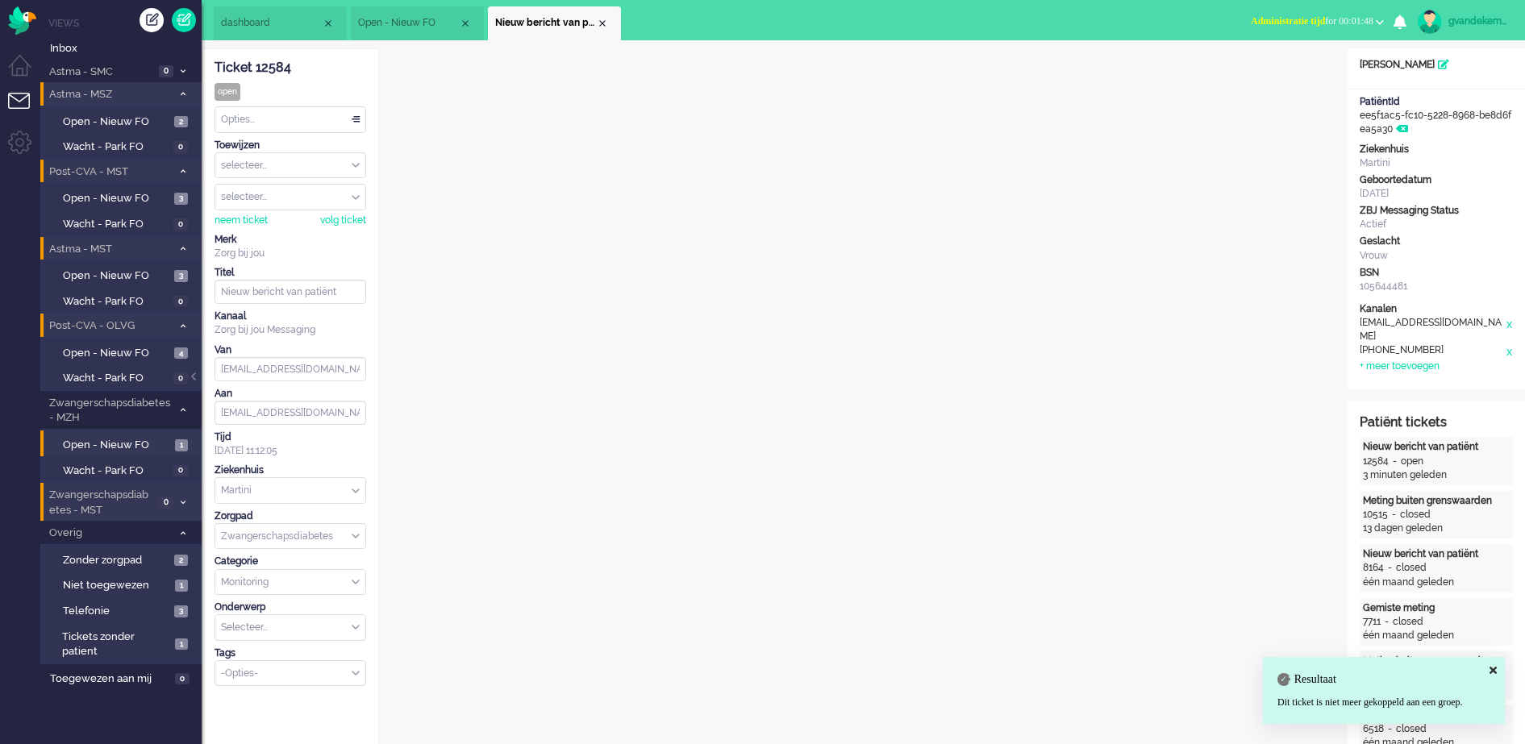
click at [355, 164] on div "selecteer..." at bounding box center [290, 165] width 150 height 25
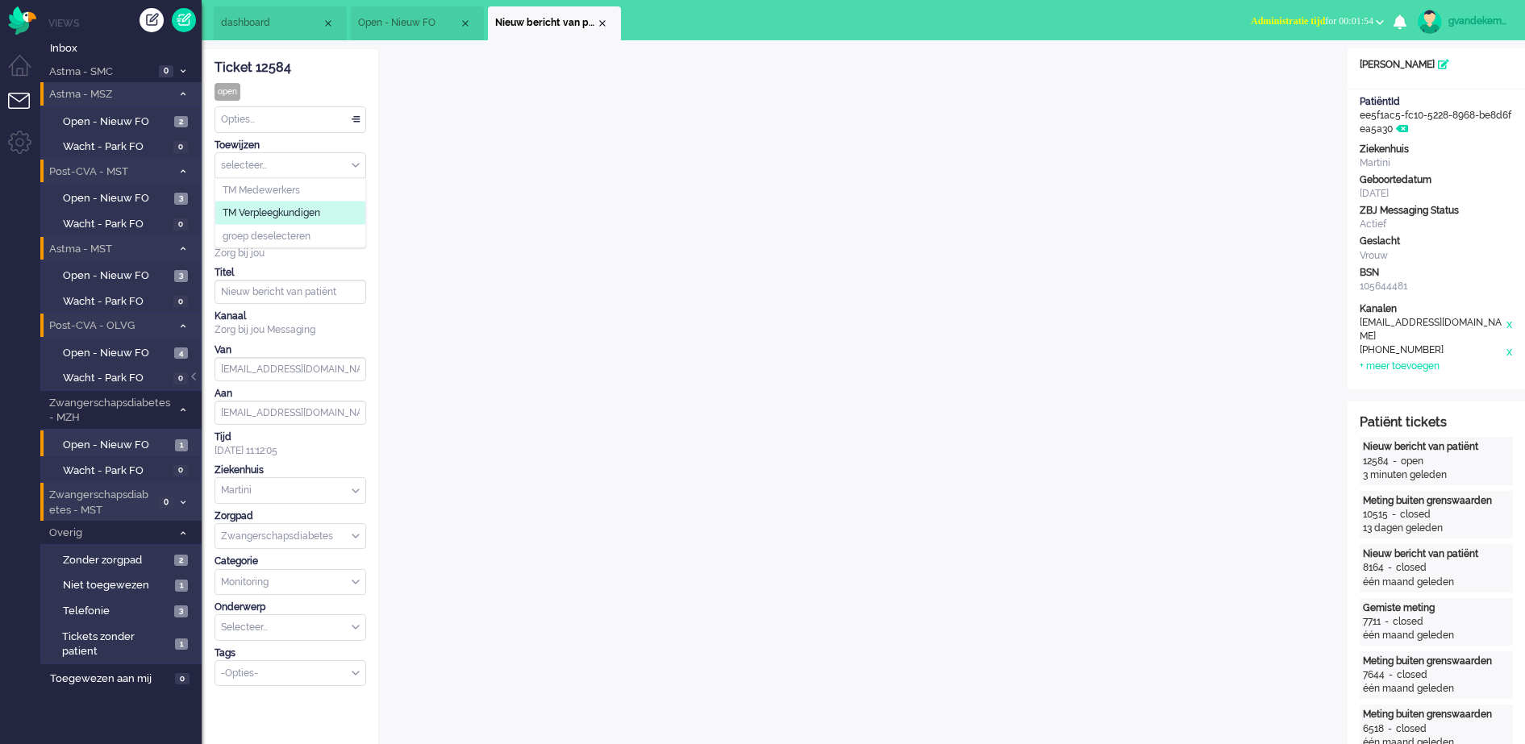
click at [303, 212] on span "TM Verpleegkundigen" at bounding box center [272, 213] width 98 height 14
click at [603, 25] on div "Close tab" at bounding box center [602, 23] width 13 height 13
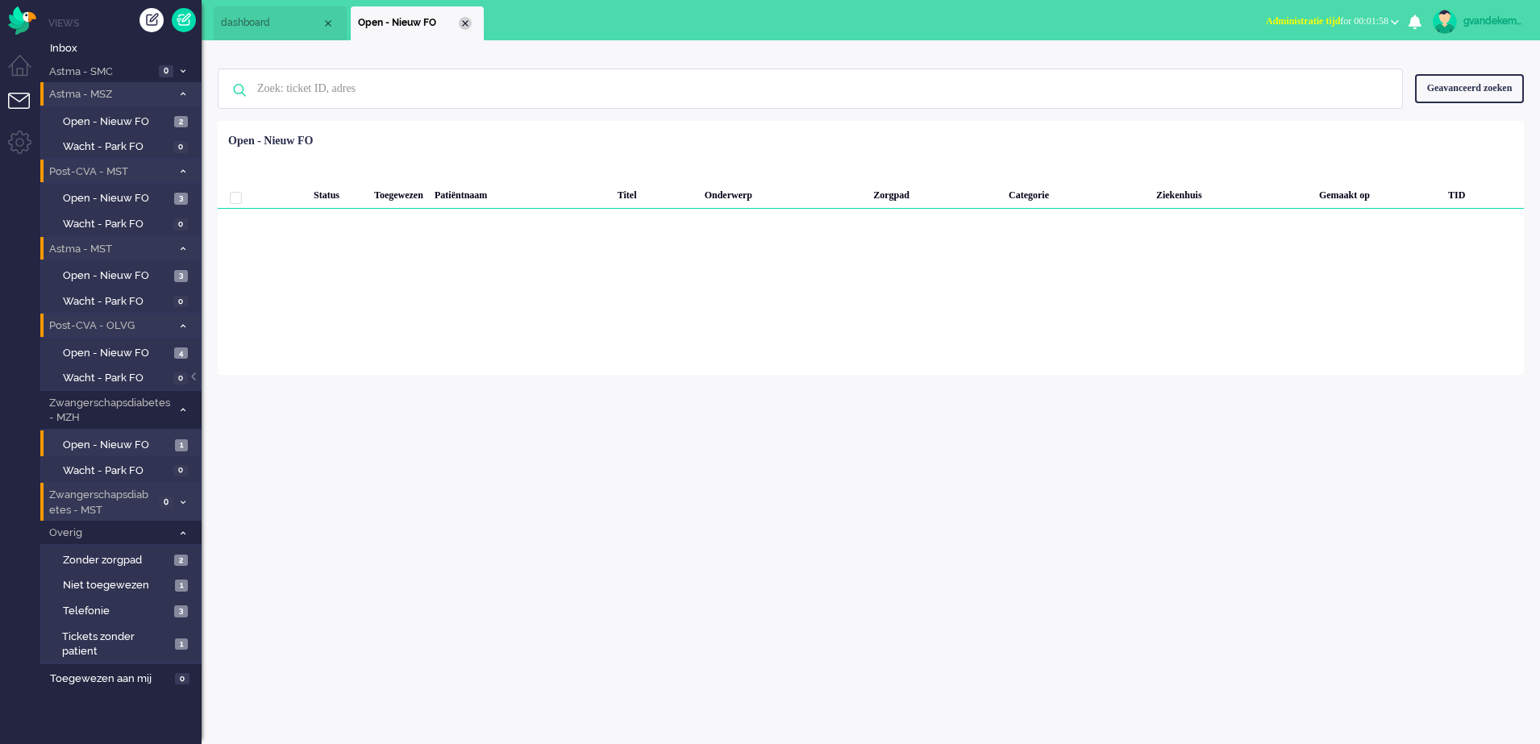
click at [468, 23] on div "Close tab" at bounding box center [465, 23] width 13 height 13
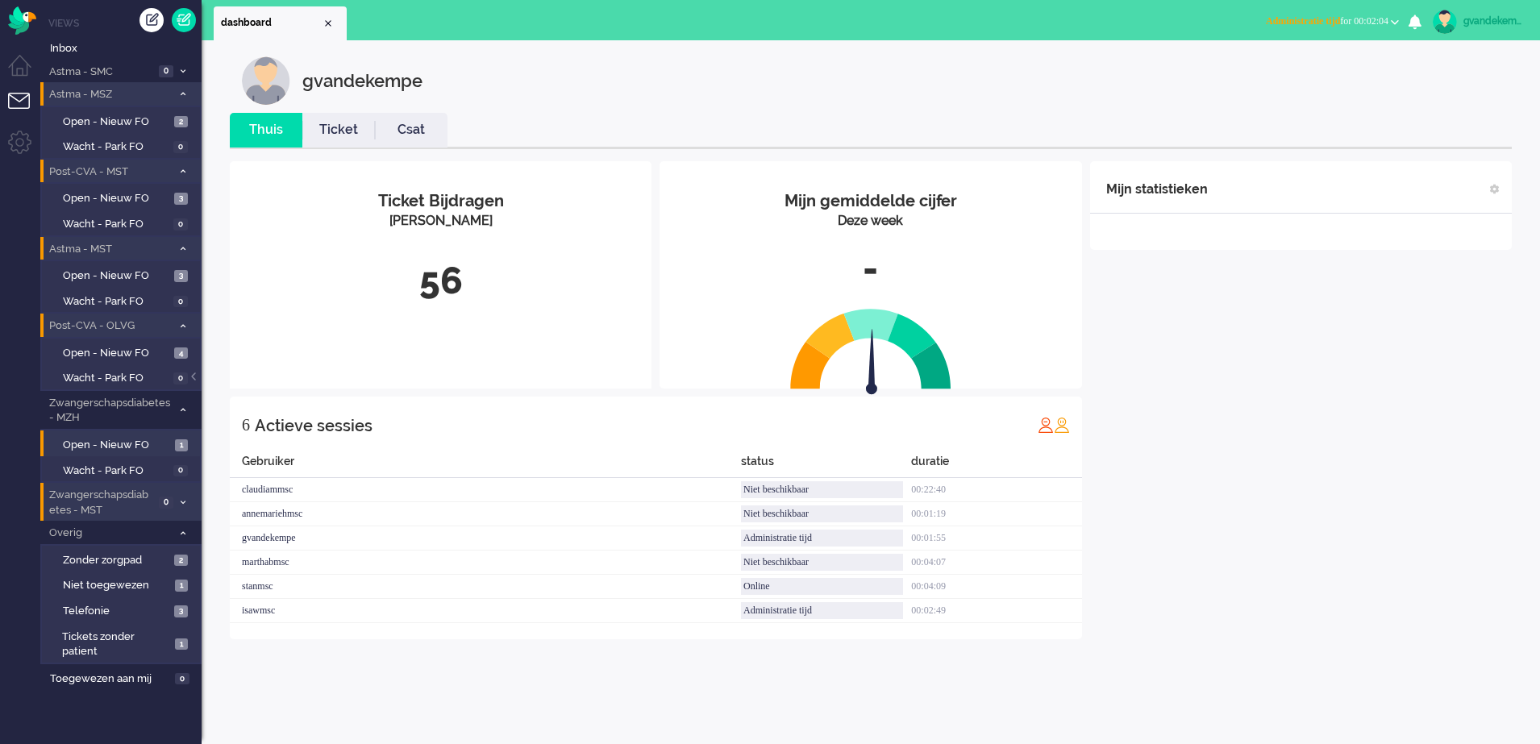
click at [1392, 19] on b "button" at bounding box center [1395, 22] width 8 height 6
click at [1278, 73] on label "Online" at bounding box center [1332, 72] width 127 height 14
click at [1285, 398] on div "Mijn statistieken + Statistieken toevoegen Bel tijd (gemiddelde dag) Wrapup tij…" at bounding box center [1301, 400] width 422 height 478
click at [176, 639] on span "1" at bounding box center [181, 645] width 13 height 12
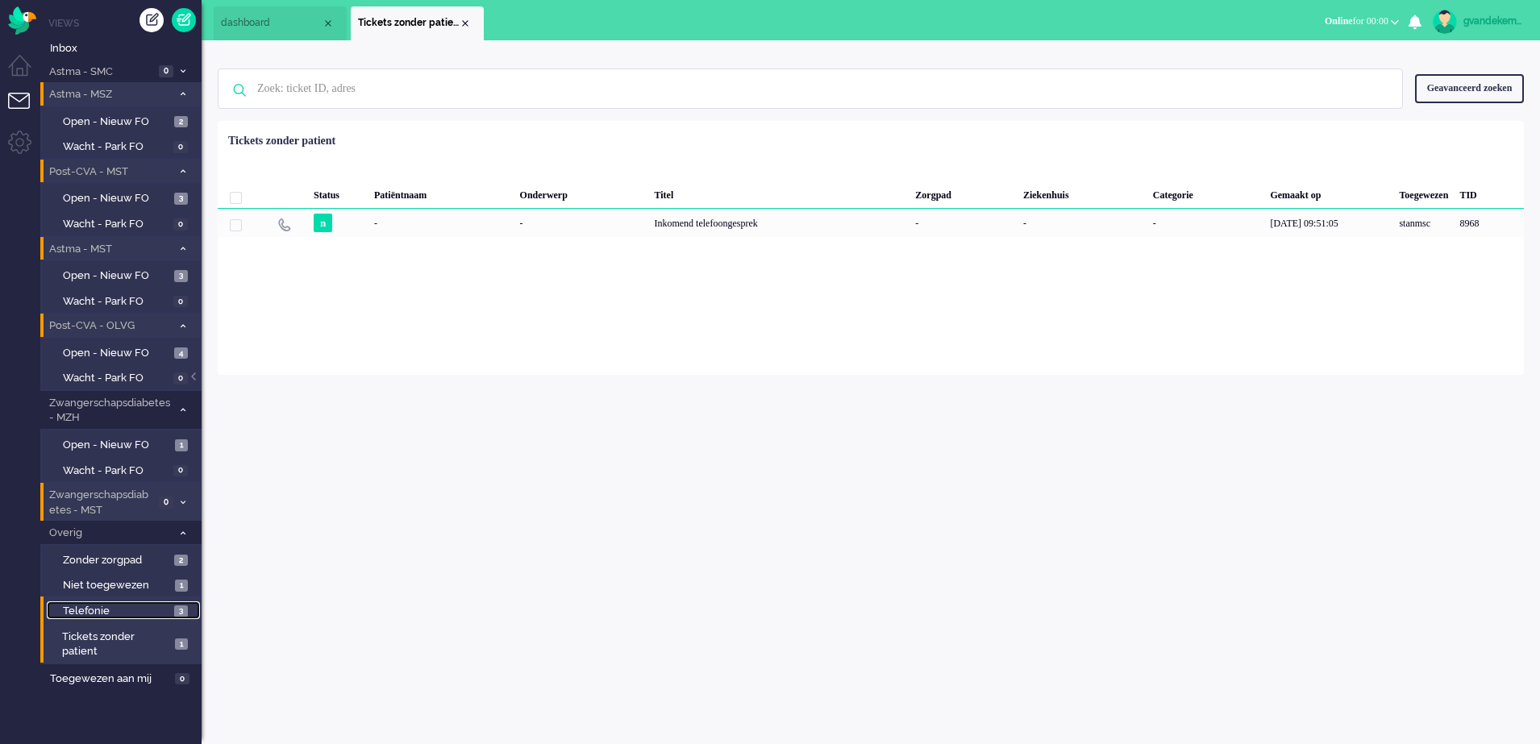
click at [177, 612] on span "3" at bounding box center [181, 612] width 14 height 12
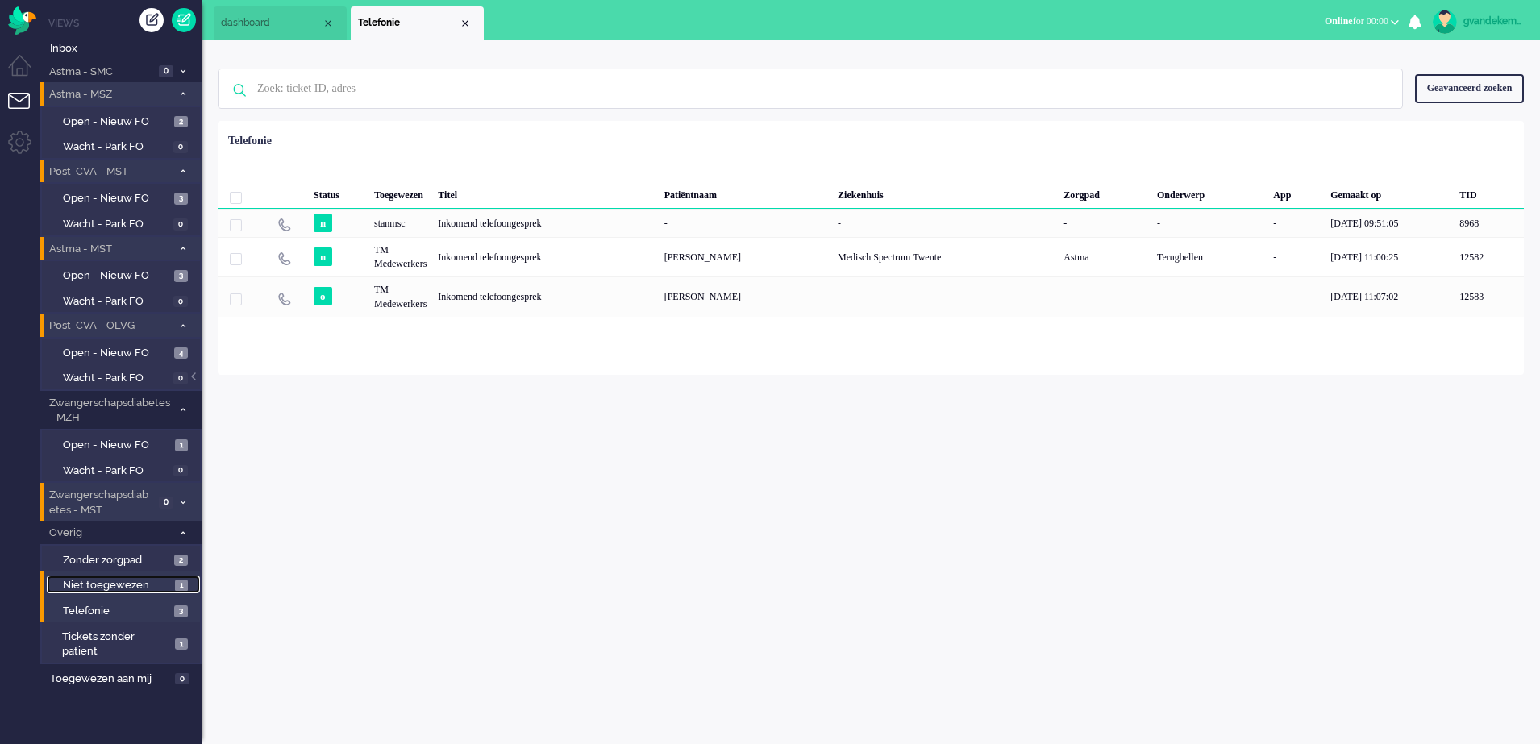
click at [156, 580] on span "Niet toegewezen" at bounding box center [117, 585] width 108 height 15
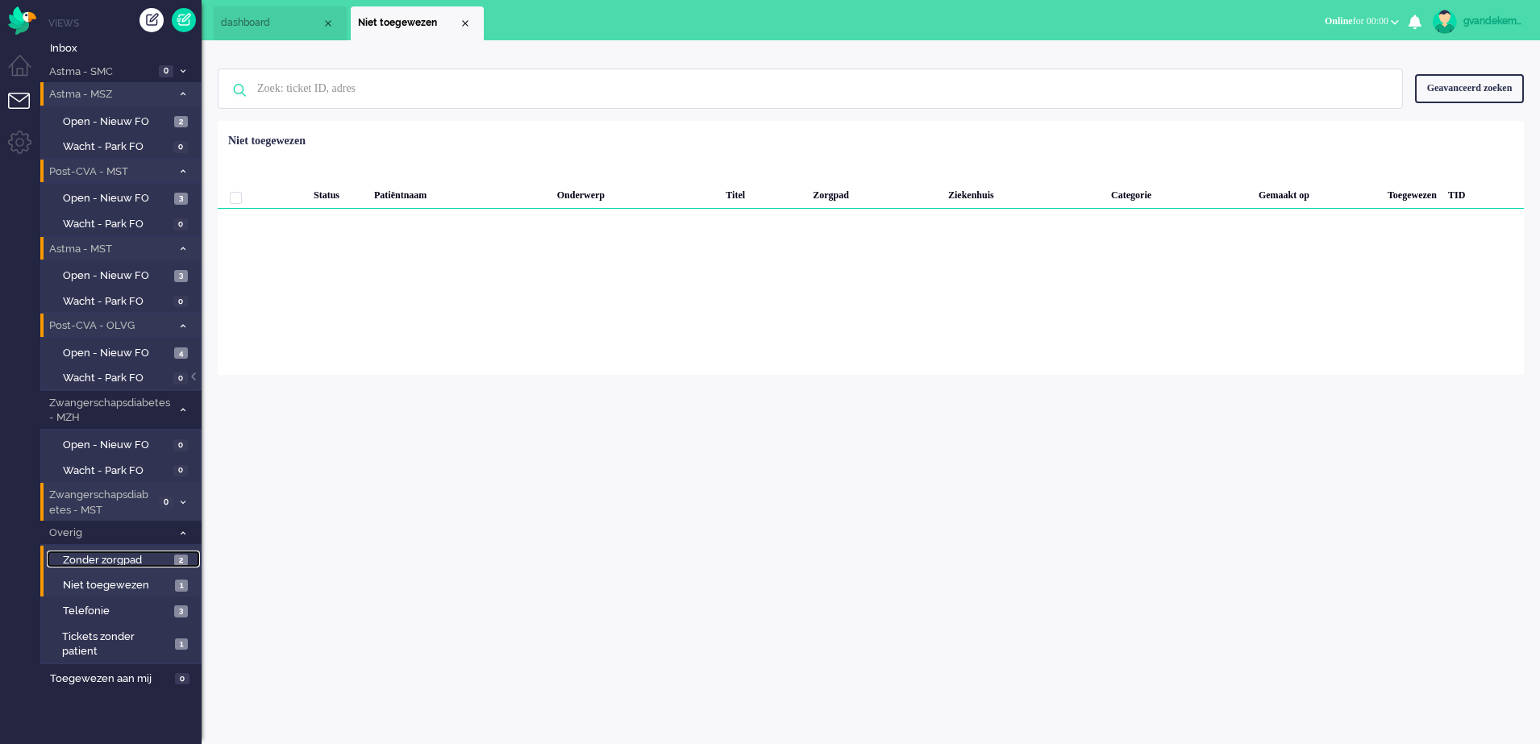
click at [156, 557] on span "Zonder zorgpad" at bounding box center [116, 560] width 107 height 15
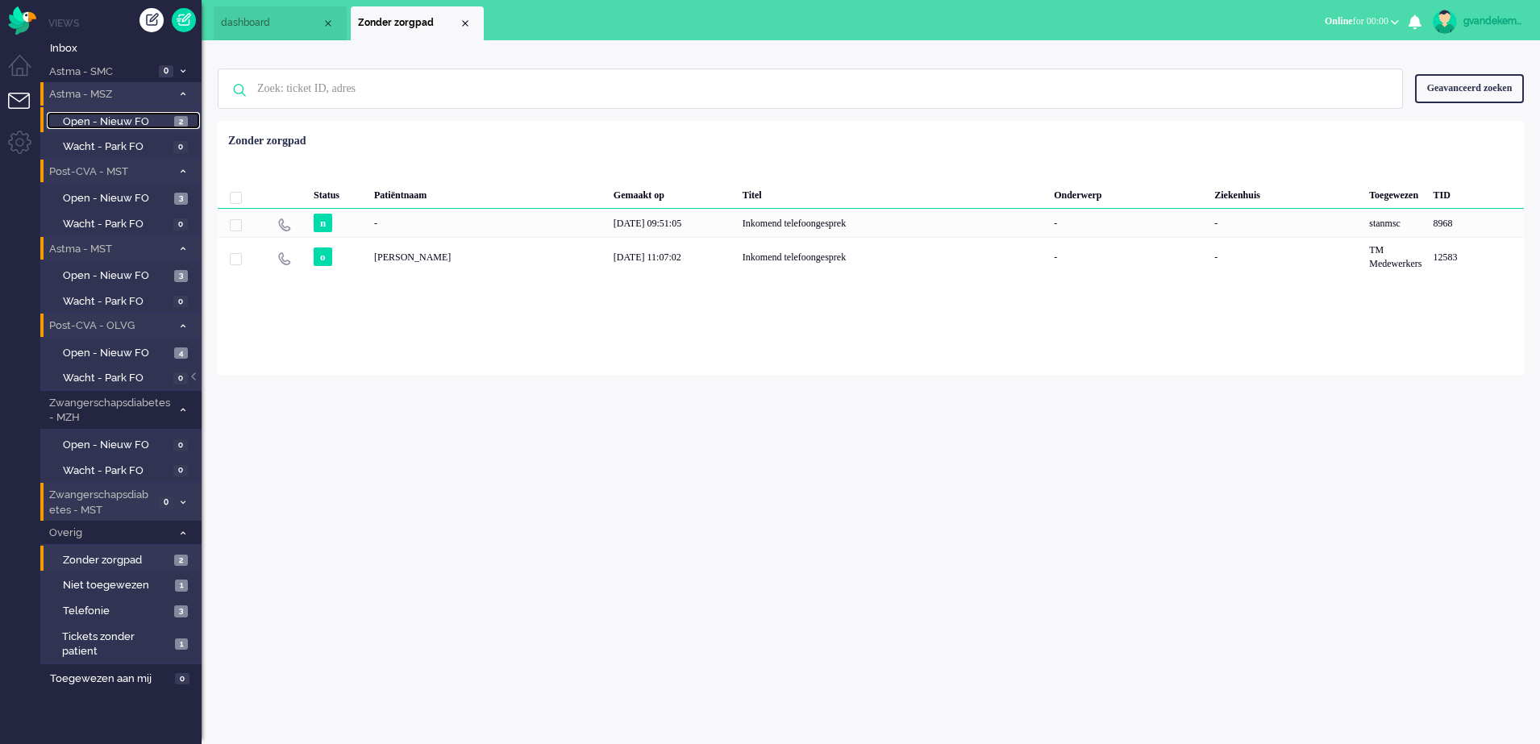
click at [119, 121] on span "Open - Nieuw FO" at bounding box center [116, 122] width 107 height 15
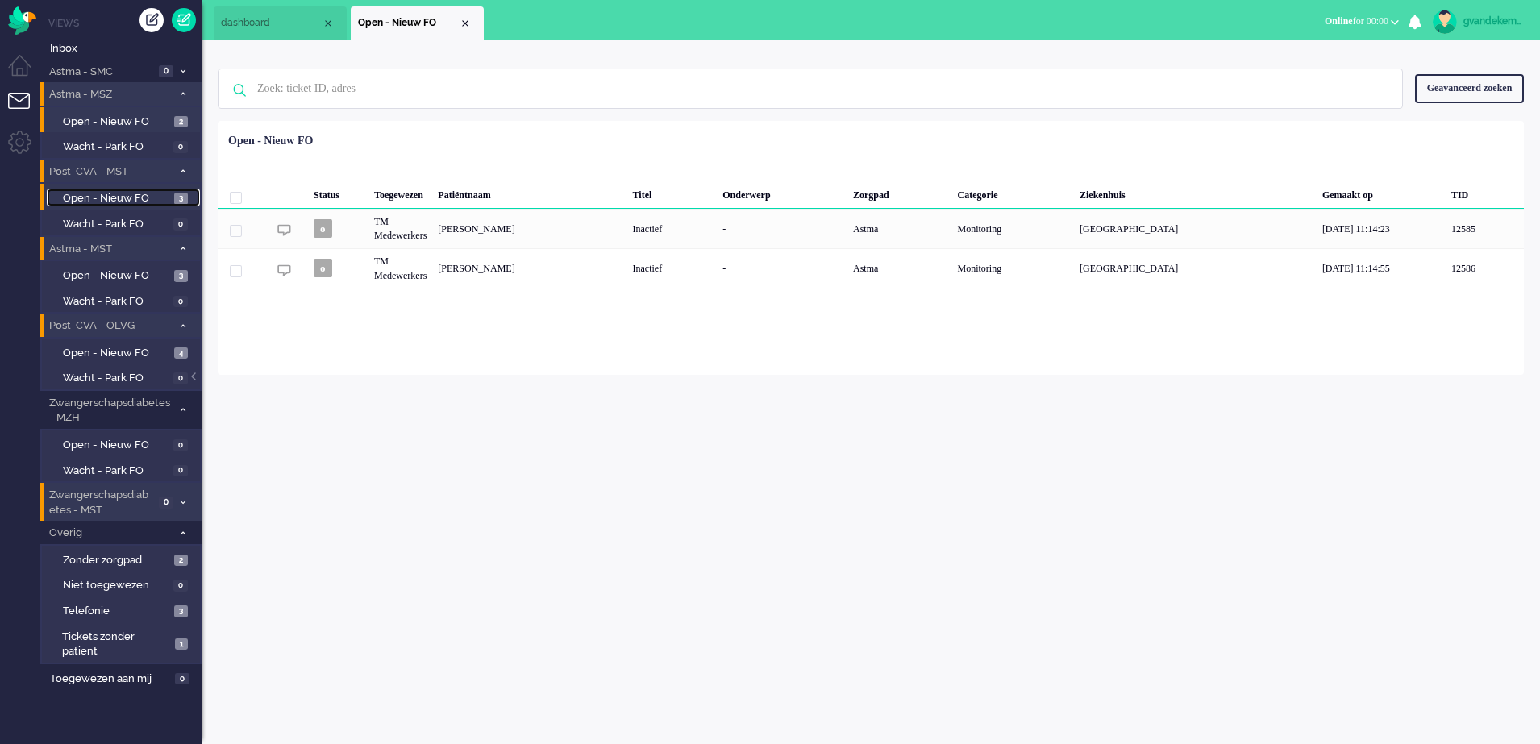
click at [169, 198] on span "Open - Nieuw FO" at bounding box center [116, 198] width 107 height 15
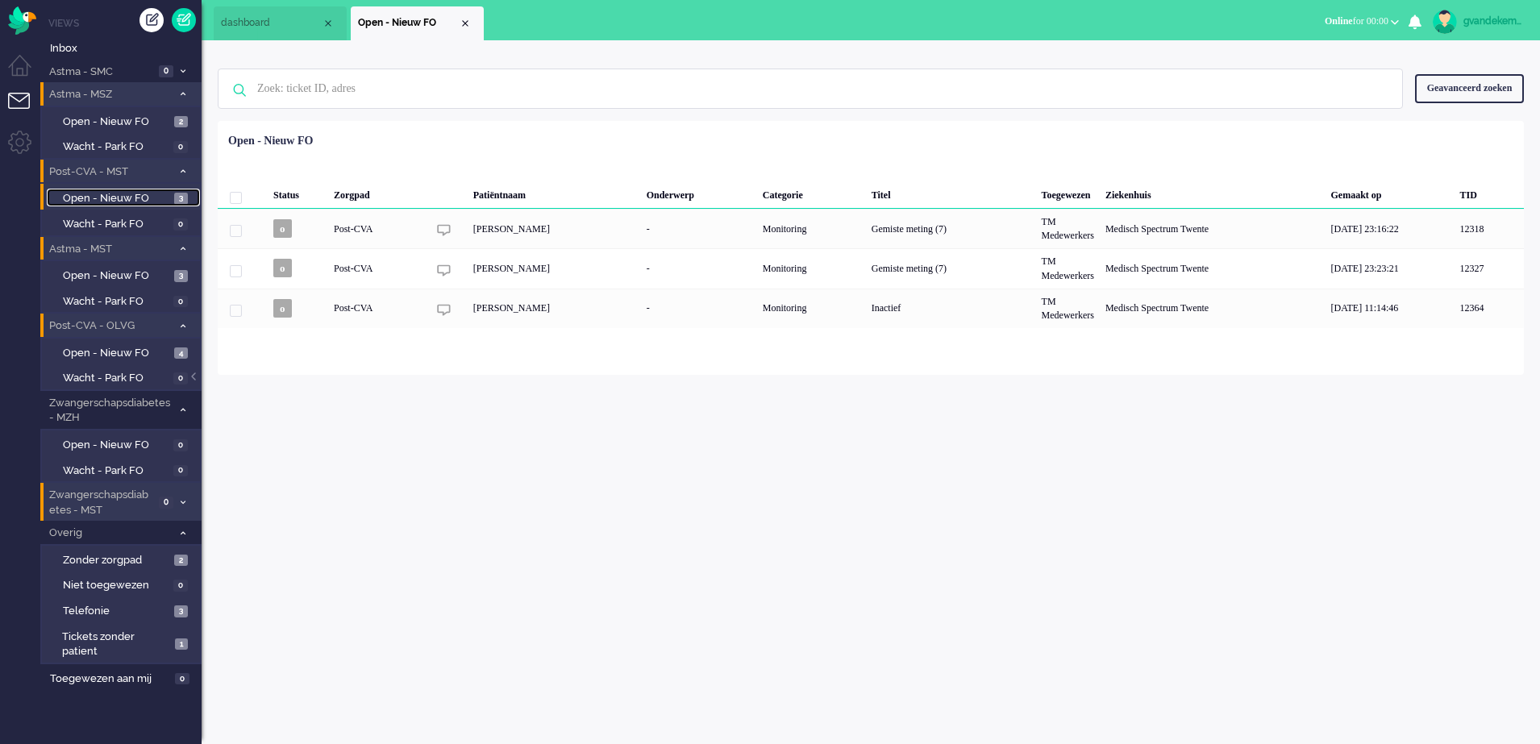
click at [169, 198] on span "Open - Nieuw FO" at bounding box center [116, 198] width 107 height 15
click at [167, 269] on span "Open - Nieuw FO" at bounding box center [116, 276] width 107 height 15
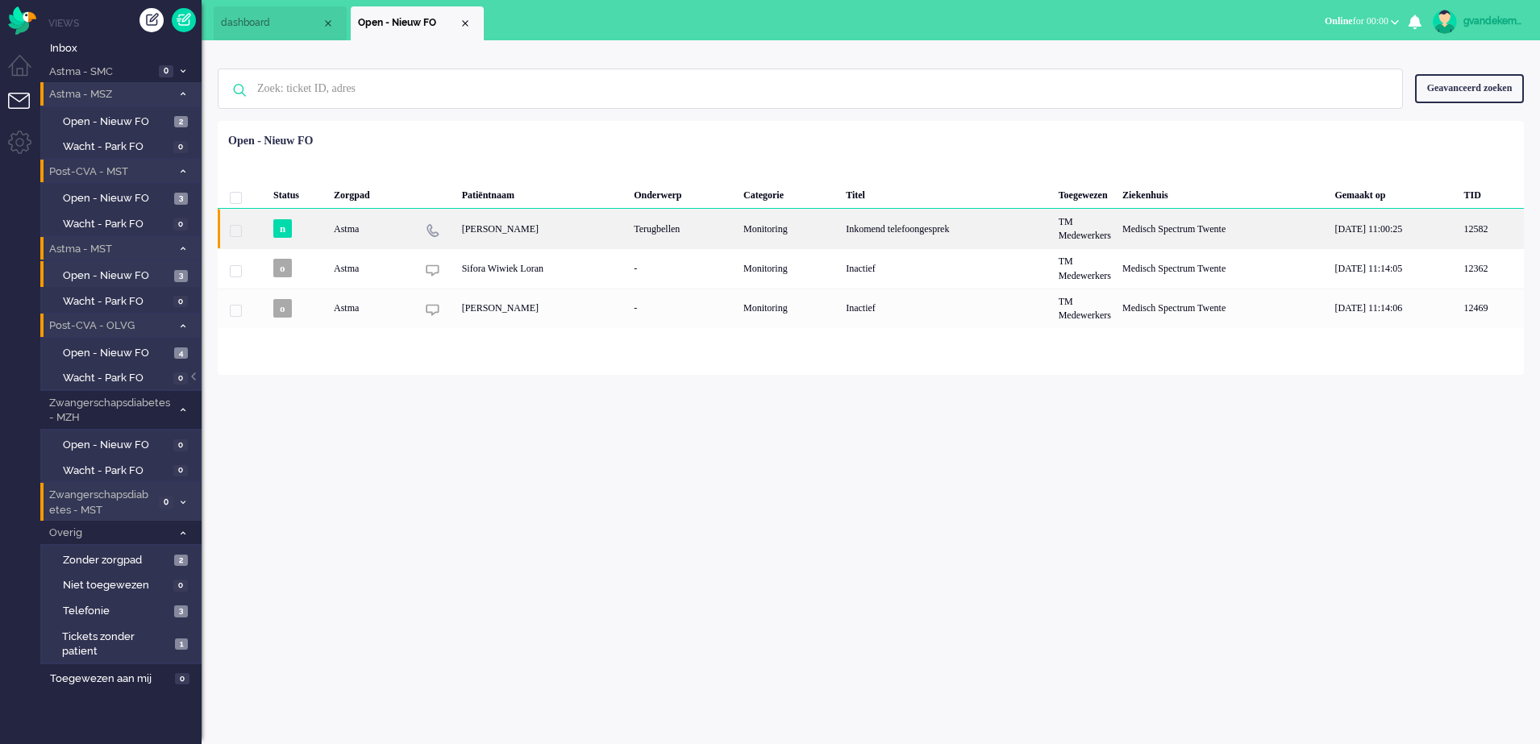
click at [848, 233] on div "Inkomend telefoongesprek" at bounding box center [946, 229] width 213 height 40
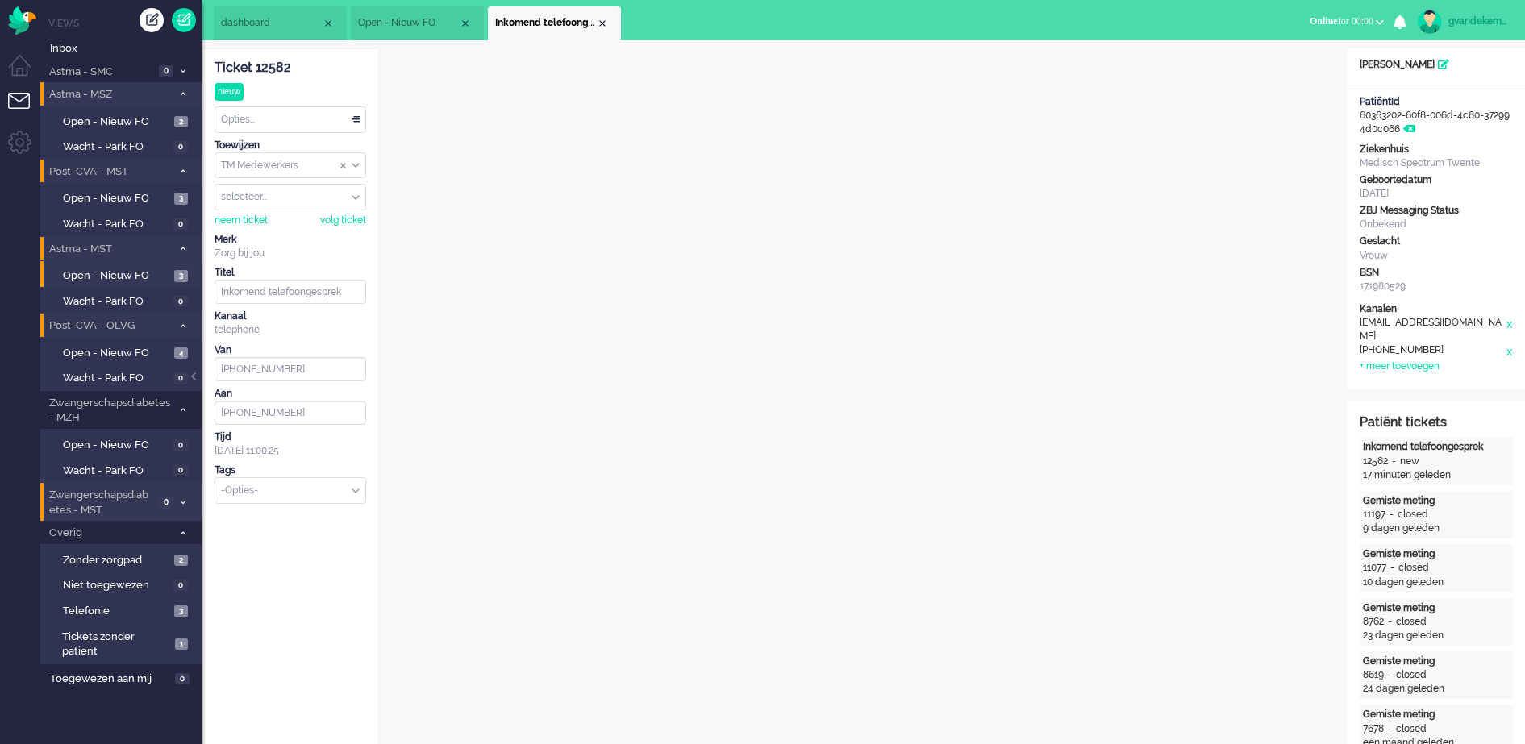
type input "+31646814346"
click at [603, 23] on div "Close tab" at bounding box center [602, 23] width 13 height 13
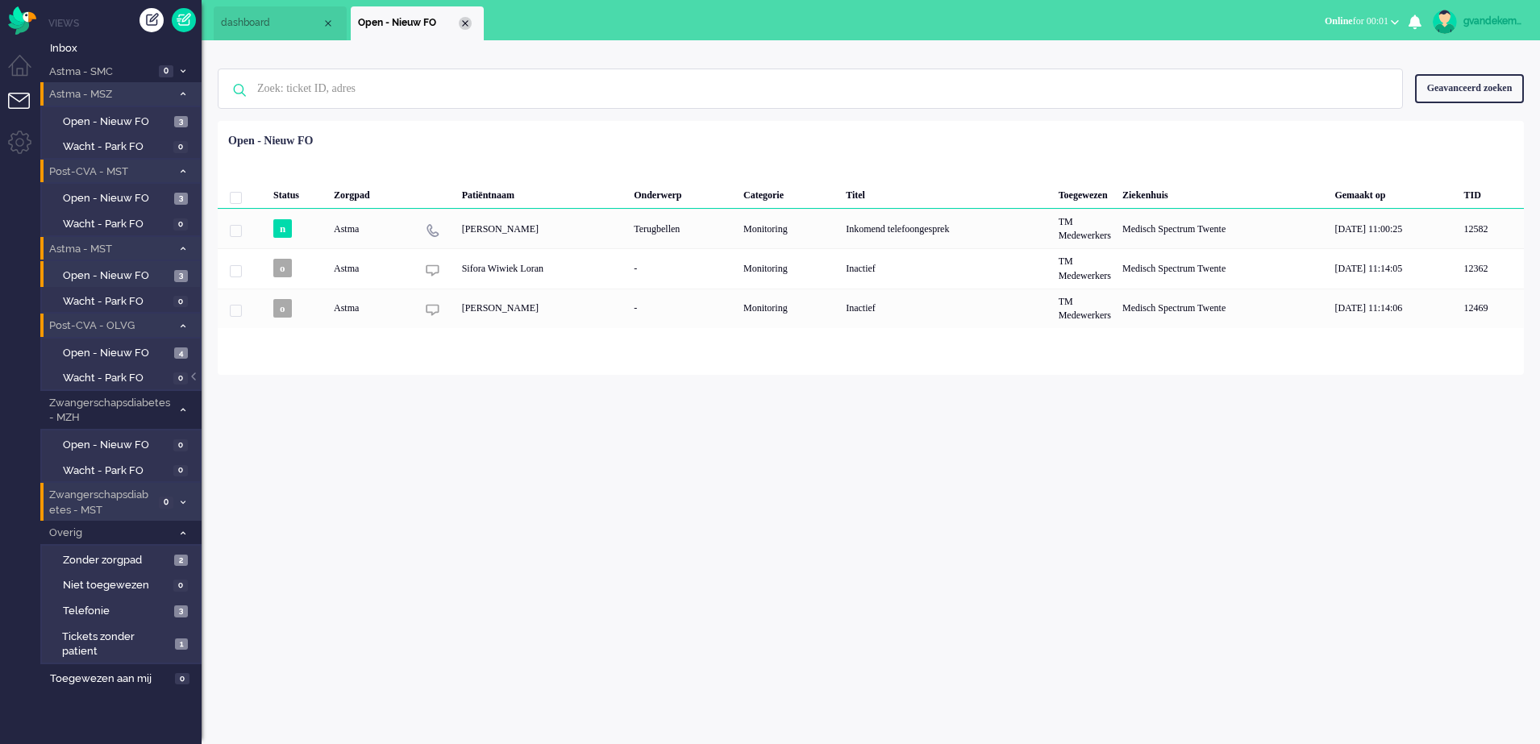
click at [470, 24] on div "Close tab" at bounding box center [465, 23] width 13 height 13
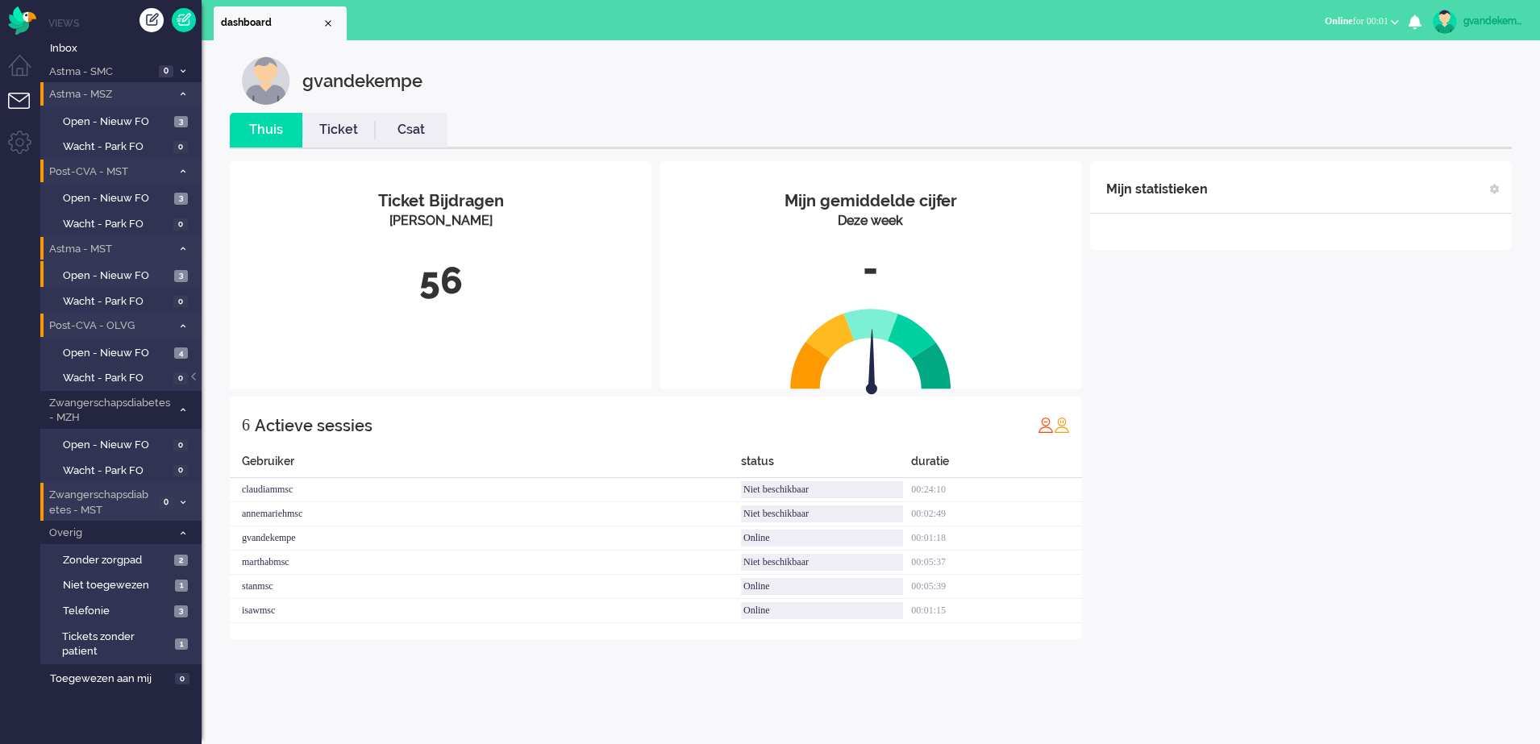
click at [1332, 556] on div "Mijn statistieken + Statistieken toevoegen Bel tijd (gemiddelde dag) Wrapup tij…" at bounding box center [1301, 400] width 422 height 478
click at [148, 119] on span "Open - Nieuw FO" at bounding box center [116, 122] width 107 height 15
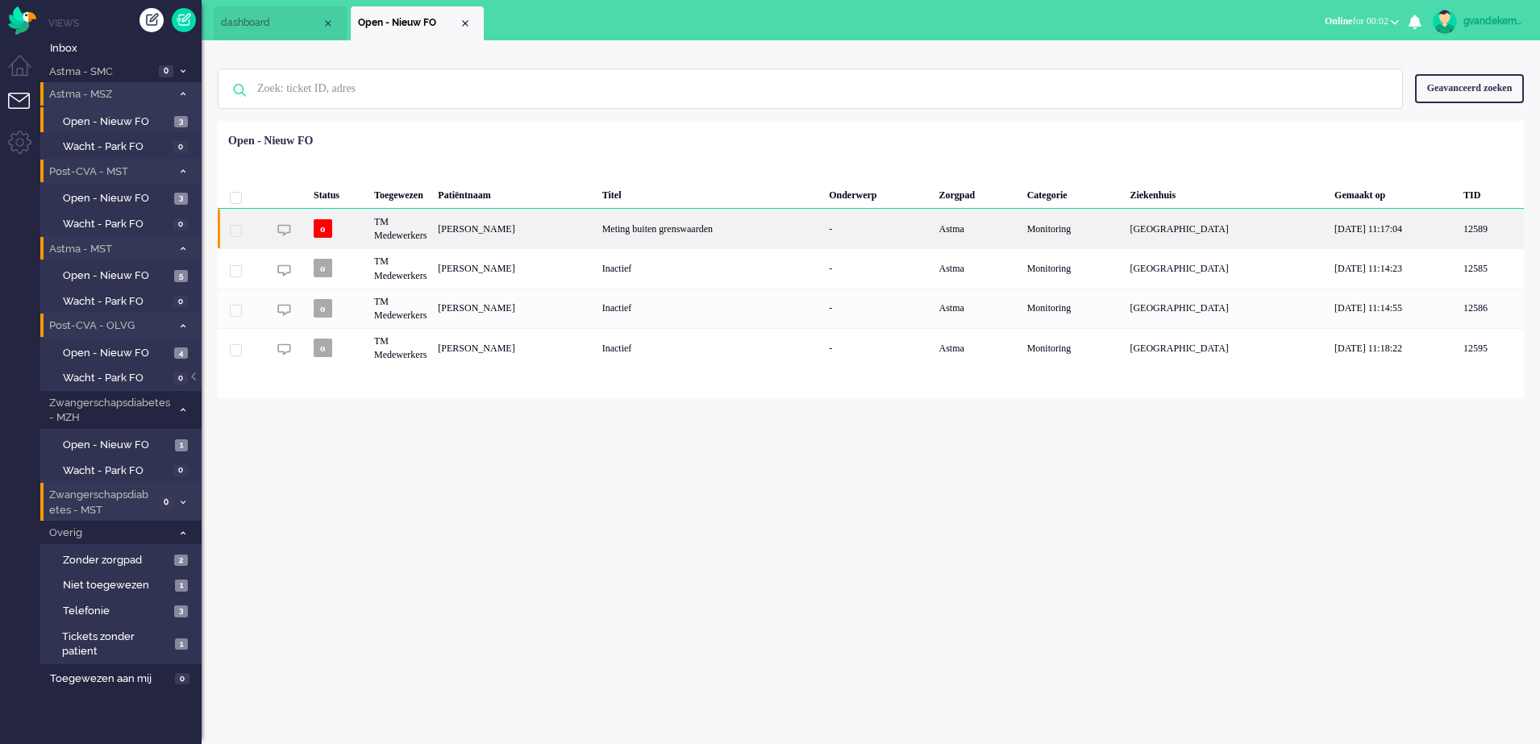
click at [823, 227] on div "Meting buiten grenswaarden" at bounding box center [710, 229] width 227 height 40
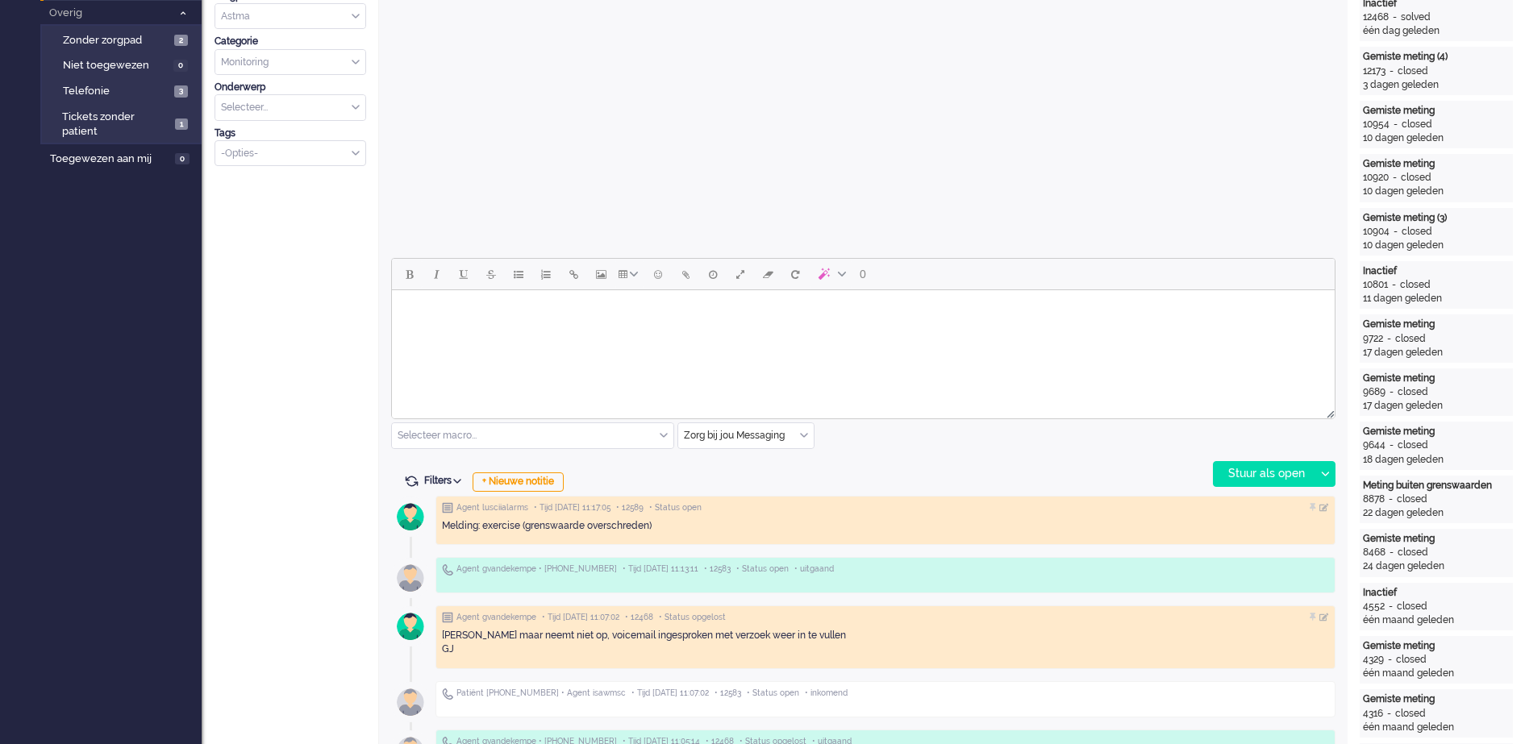
scroll to position [381, 0]
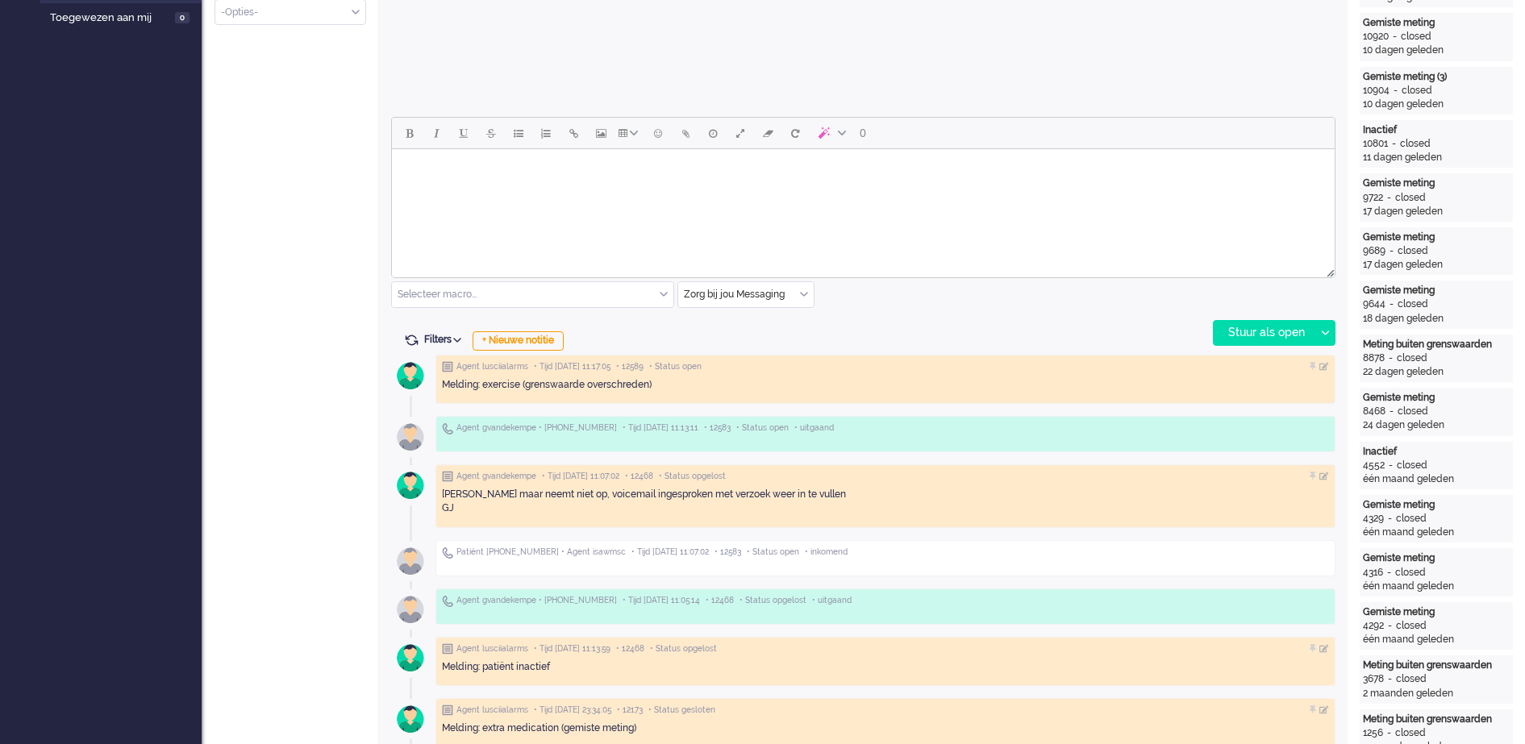
scroll to position [557, 0]
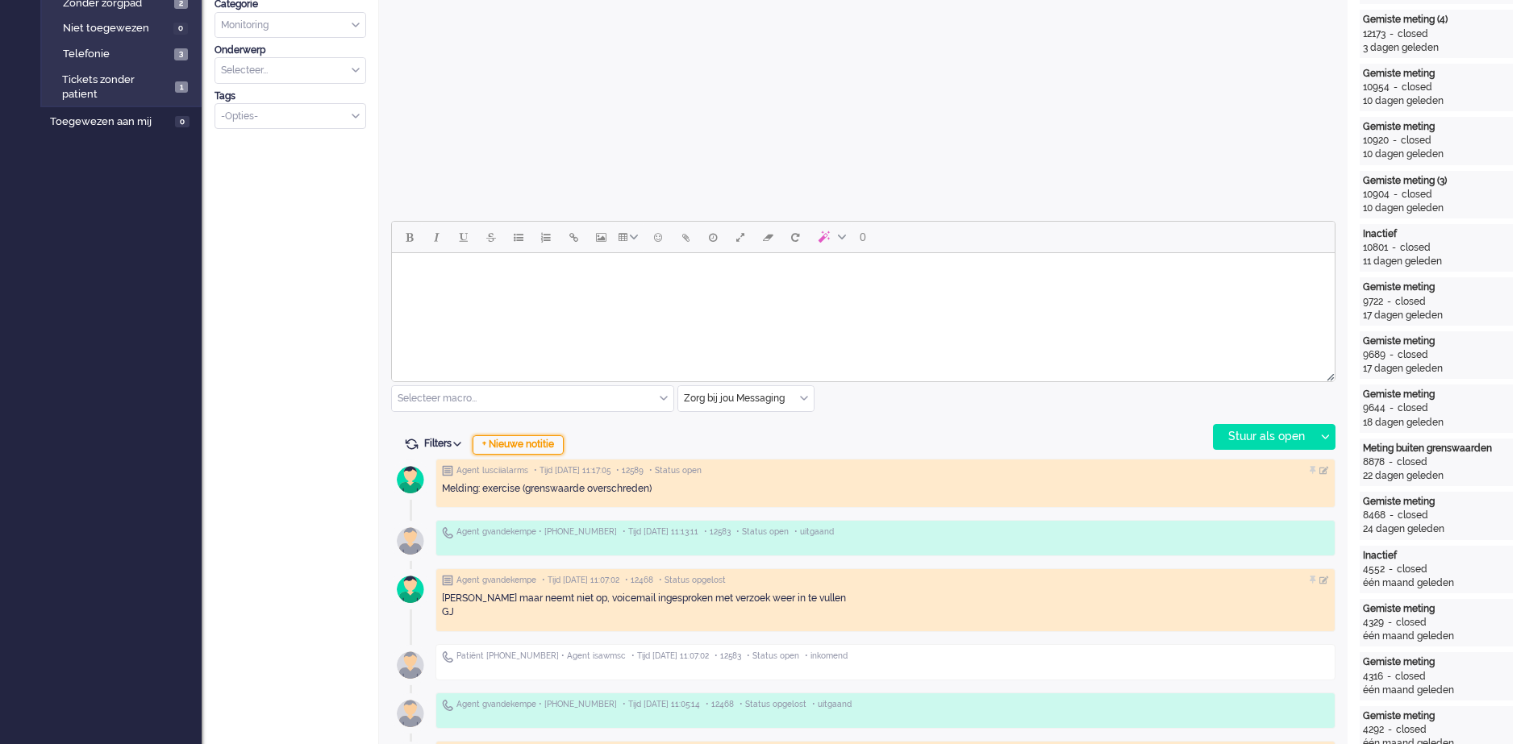
click at [537, 444] on div "+ Nieuwe notitie" at bounding box center [518, 445] width 91 height 19
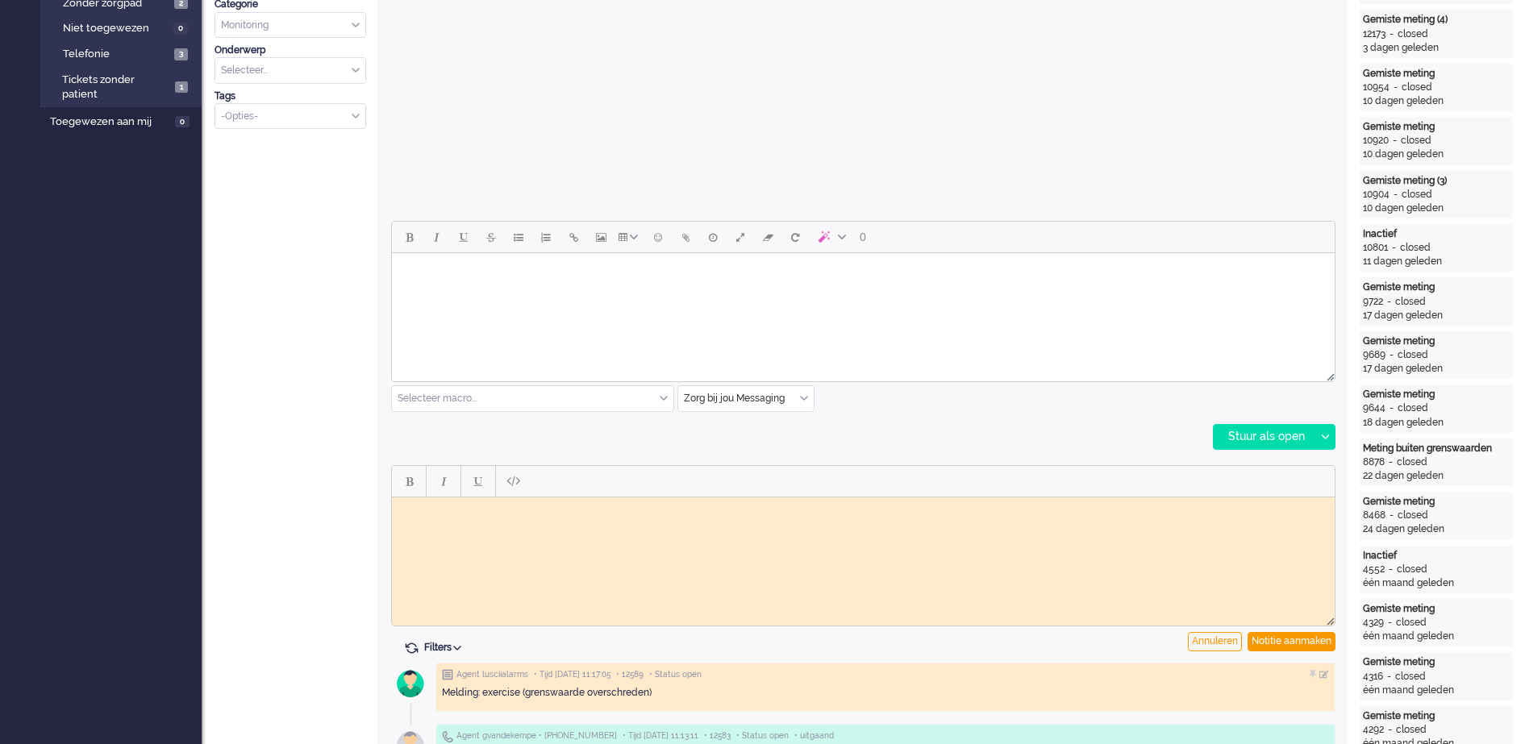
scroll to position [0, 0]
click at [497, 515] on body "Rich Text Area. Press ALT-0 for help." at bounding box center [863, 509] width 930 height 12
click at [1314, 637] on div "Notitie aanmaken" at bounding box center [1292, 641] width 88 height 19
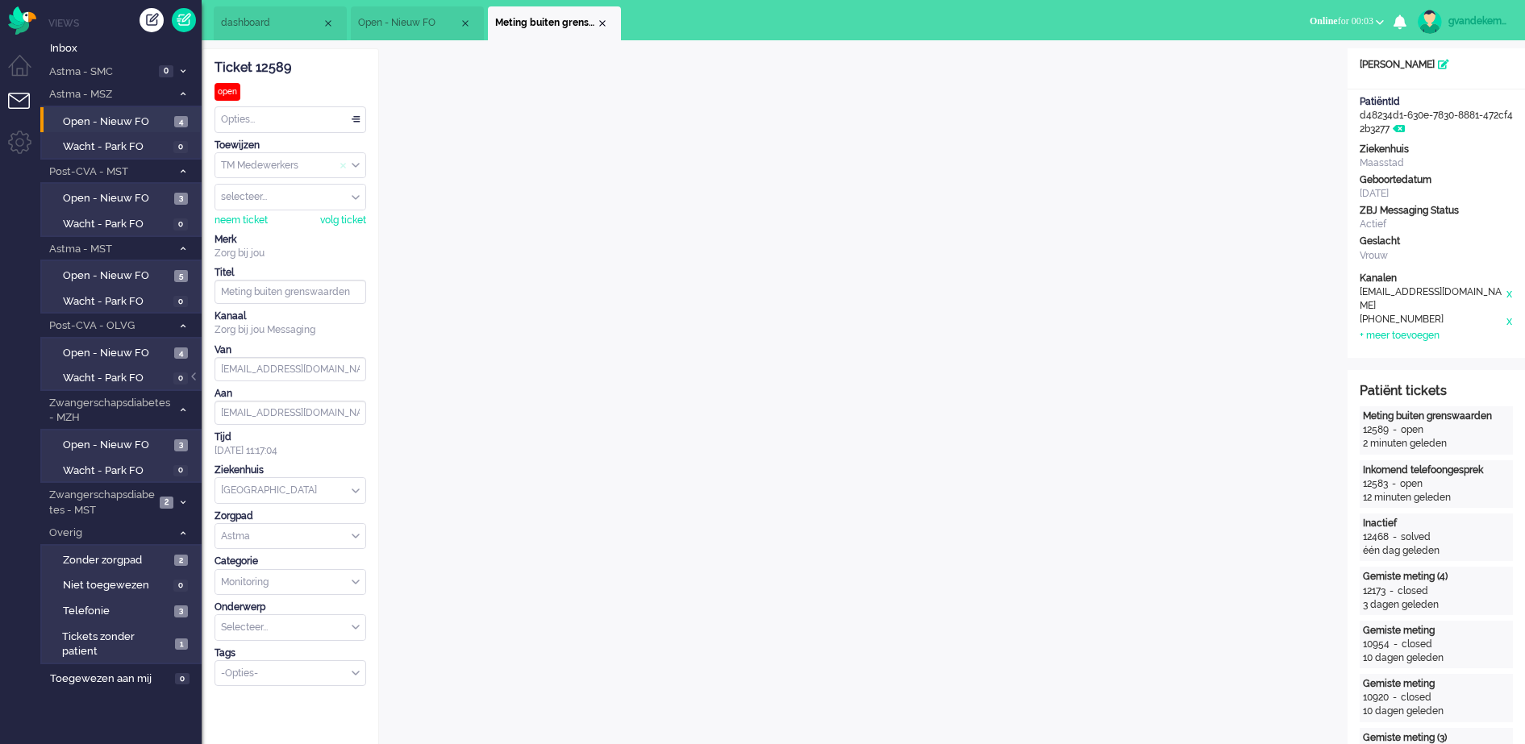
click at [349, 163] on span "Assign Group" at bounding box center [346, 165] width 12 height 11
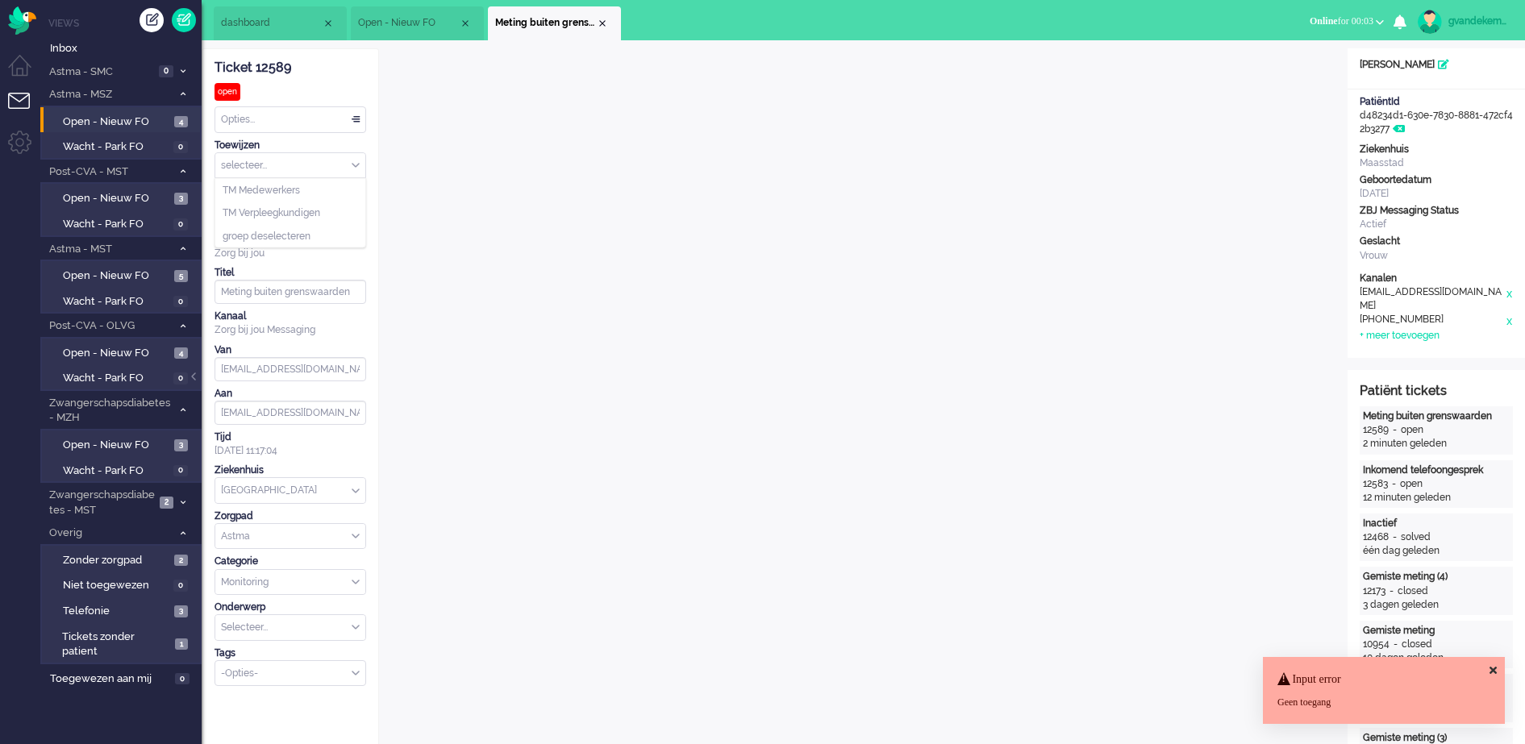
click at [352, 163] on div "selecteer..." at bounding box center [290, 165] width 150 height 25
click at [317, 207] on span "TM Verpleegkundigen" at bounding box center [272, 213] width 98 height 14
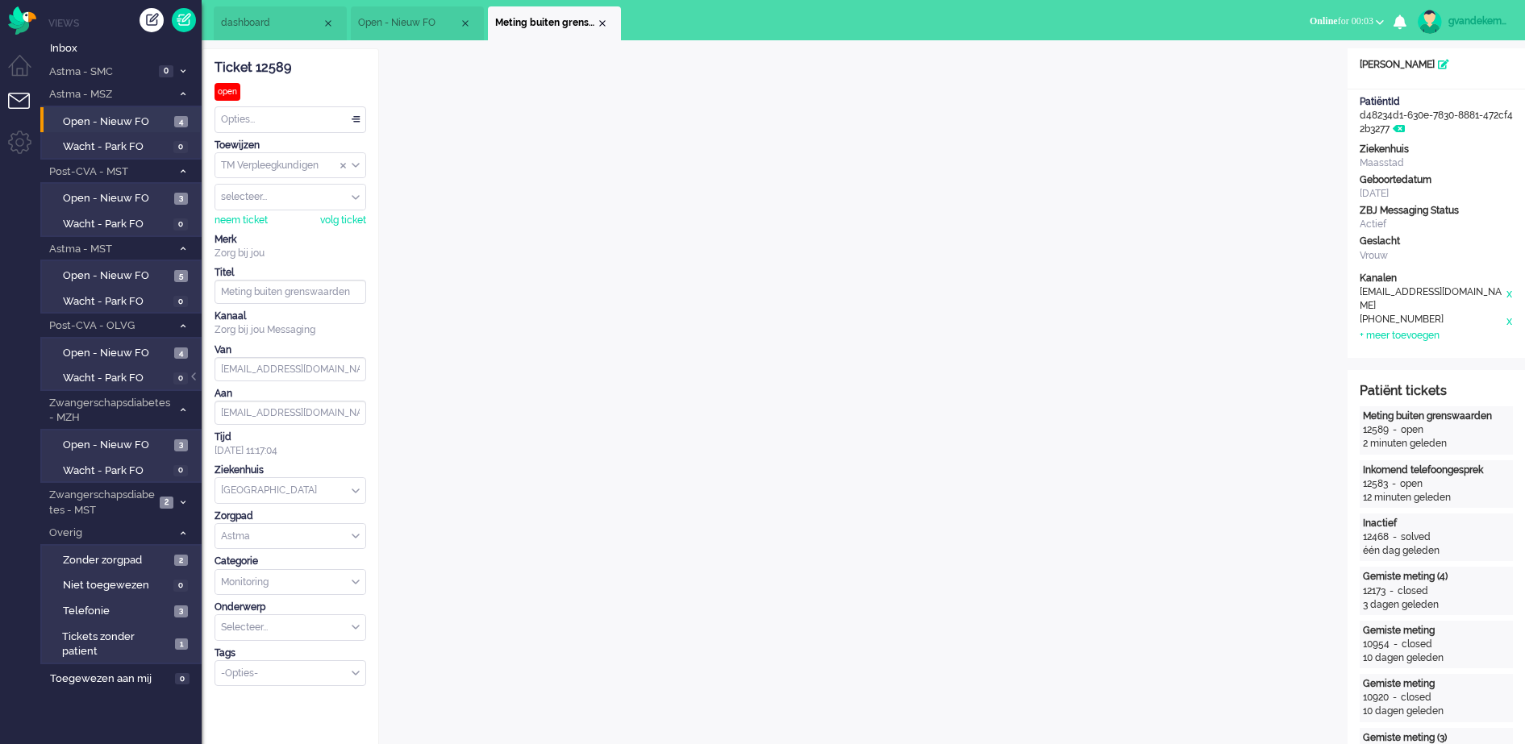
click at [600, 24] on div "Close tab" at bounding box center [602, 23] width 13 height 13
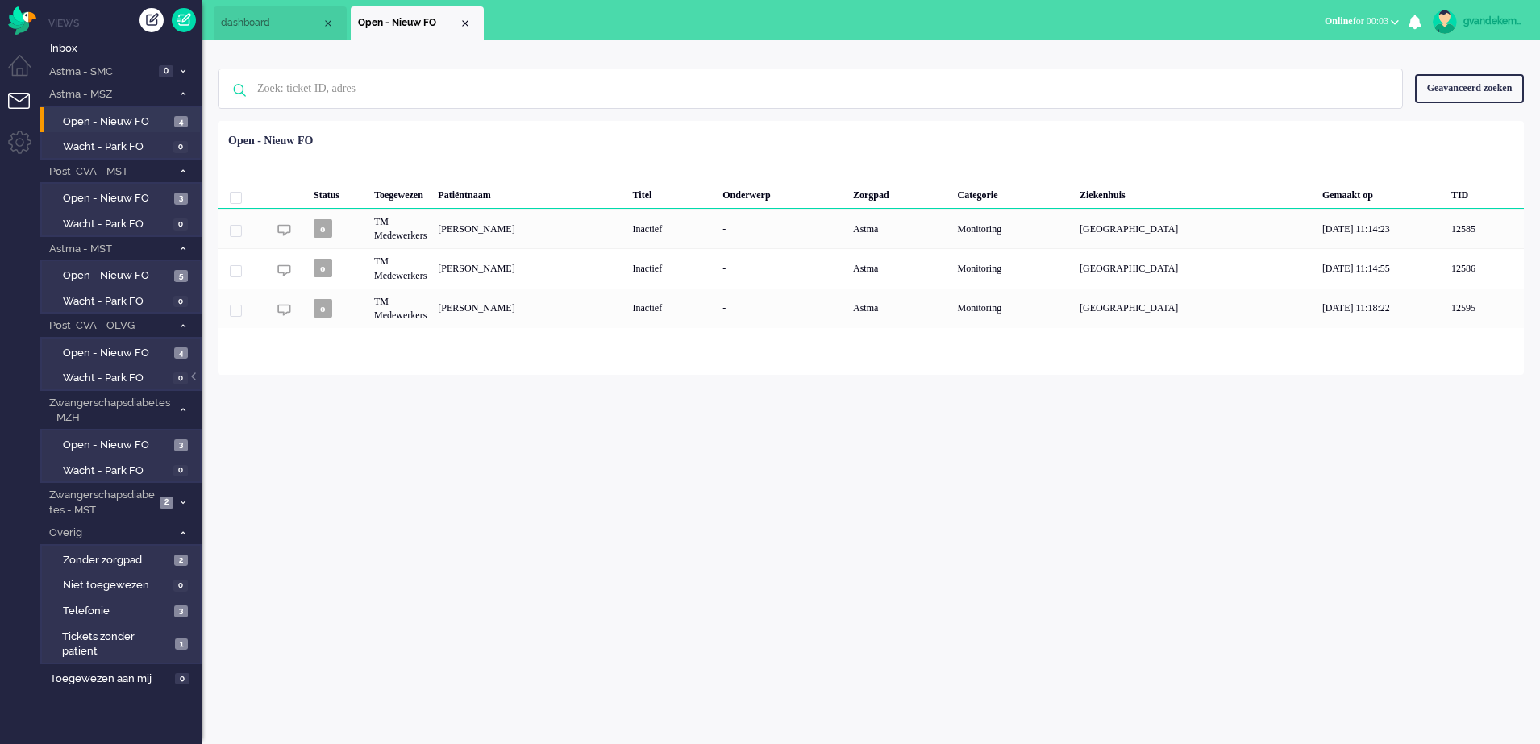
click at [453, 18] on span "Open - Nieuw FO" at bounding box center [408, 23] width 101 height 14
click at [98, 120] on span "Open - Nieuw FO" at bounding box center [116, 122] width 107 height 15
click at [145, 195] on span "Open - Nieuw FO" at bounding box center [116, 198] width 107 height 15
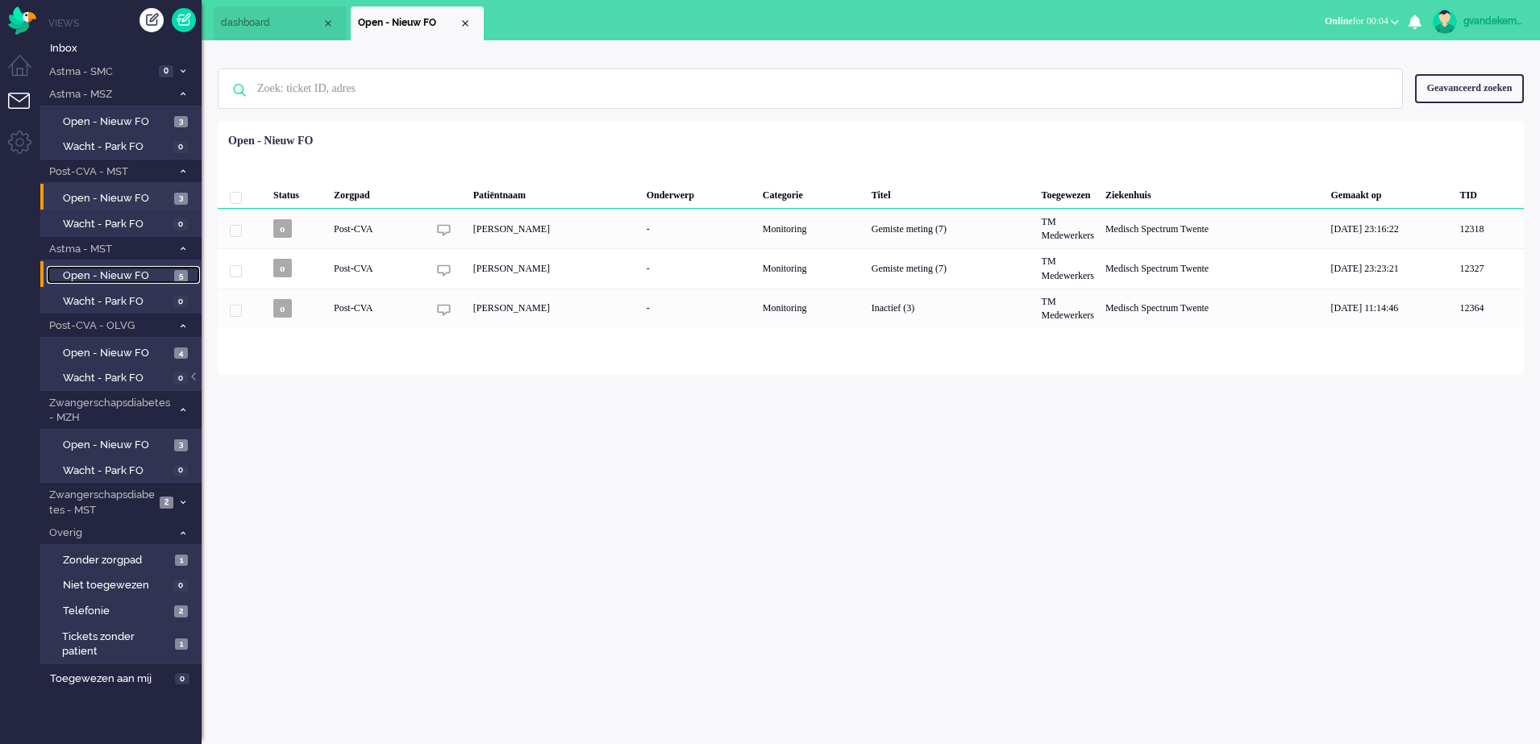
click at [140, 277] on span "Open - Nieuw FO" at bounding box center [116, 276] width 107 height 15
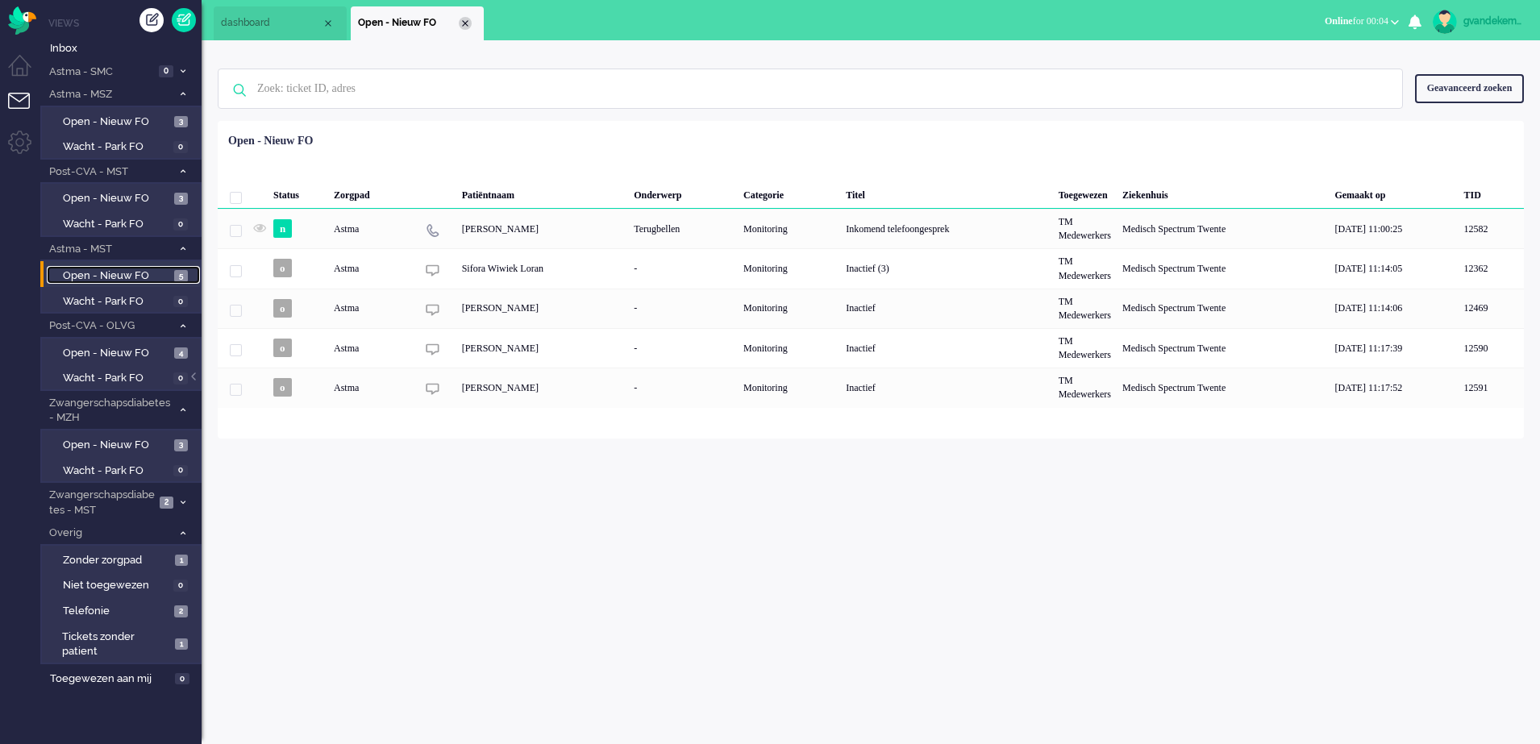
click at [462, 23] on div "Close tab" at bounding box center [465, 23] width 13 height 13
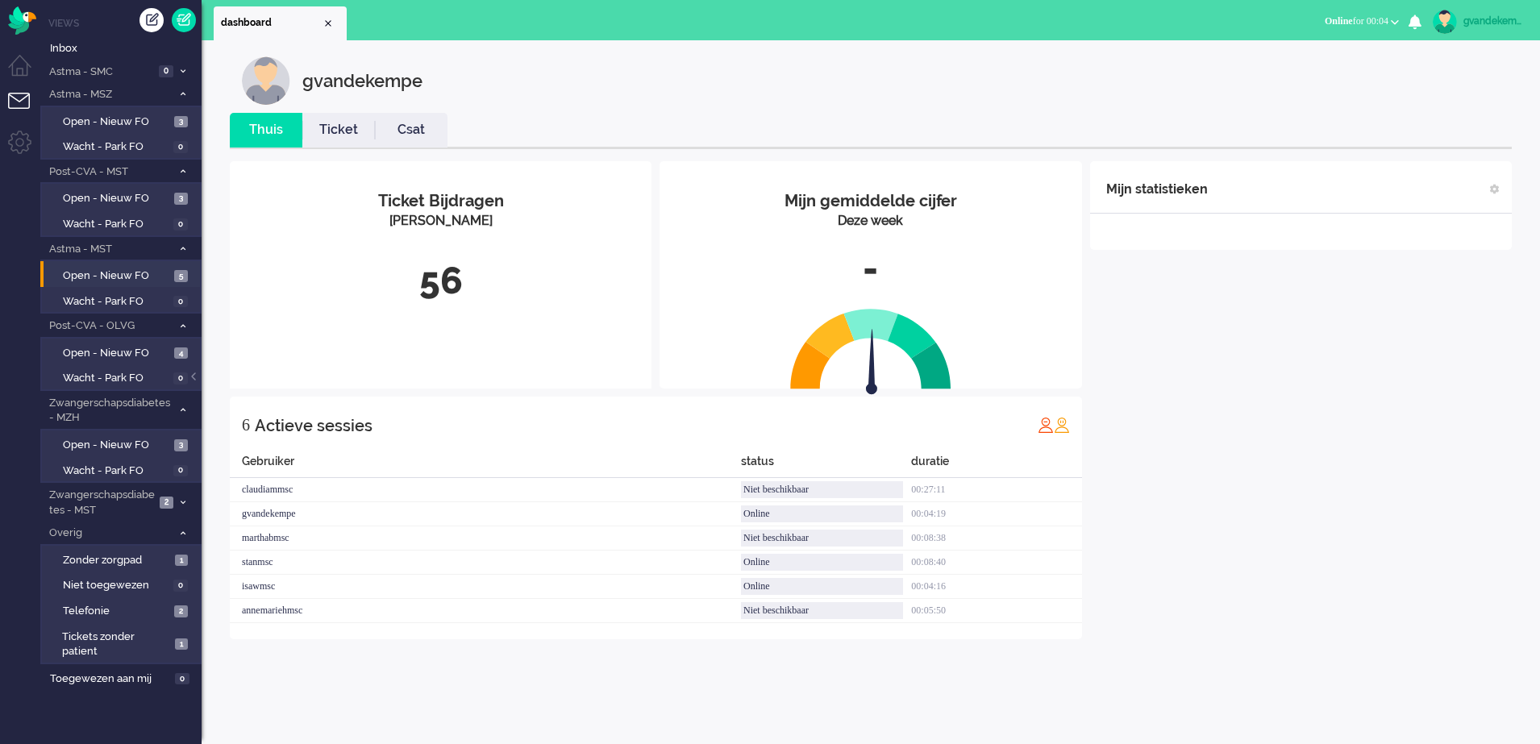
click at [1433, 561] on div "Mijn statistieken + Statistieken toevoegen Bel tijd (gemiddelde dag) Wrapup tij…" at bounding box center [1301, 400] width 422 height 478
click at [121, 123] on span "Open - Nieuw FO" at bounding box center [116, 122] width 107 height 15
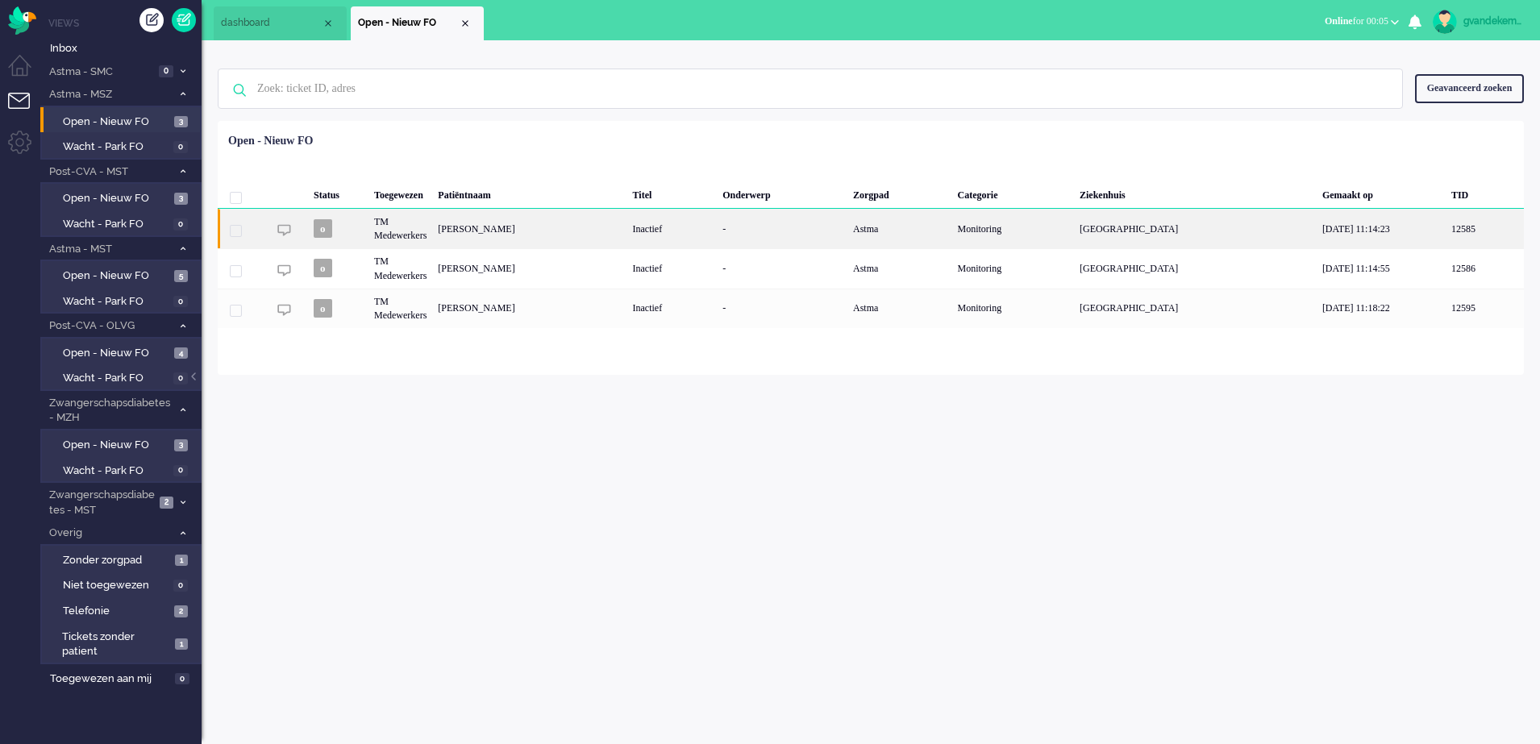
click at [701, 240] on div "Inactief" at bounding box center [672, 229] width 90 height 40
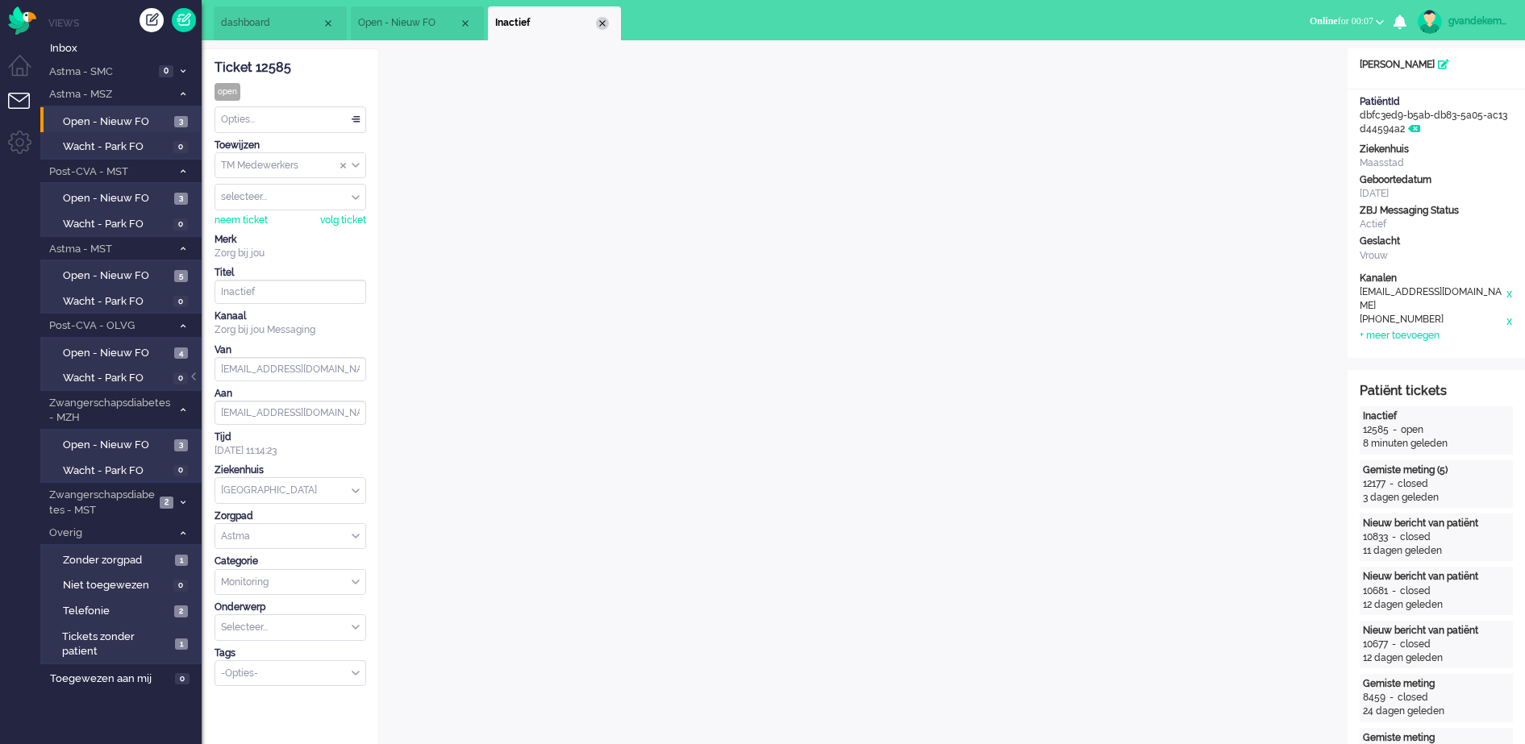
click at [603, 22] on div "Close tab" at bounding box center [602, 23] width 13 height 13
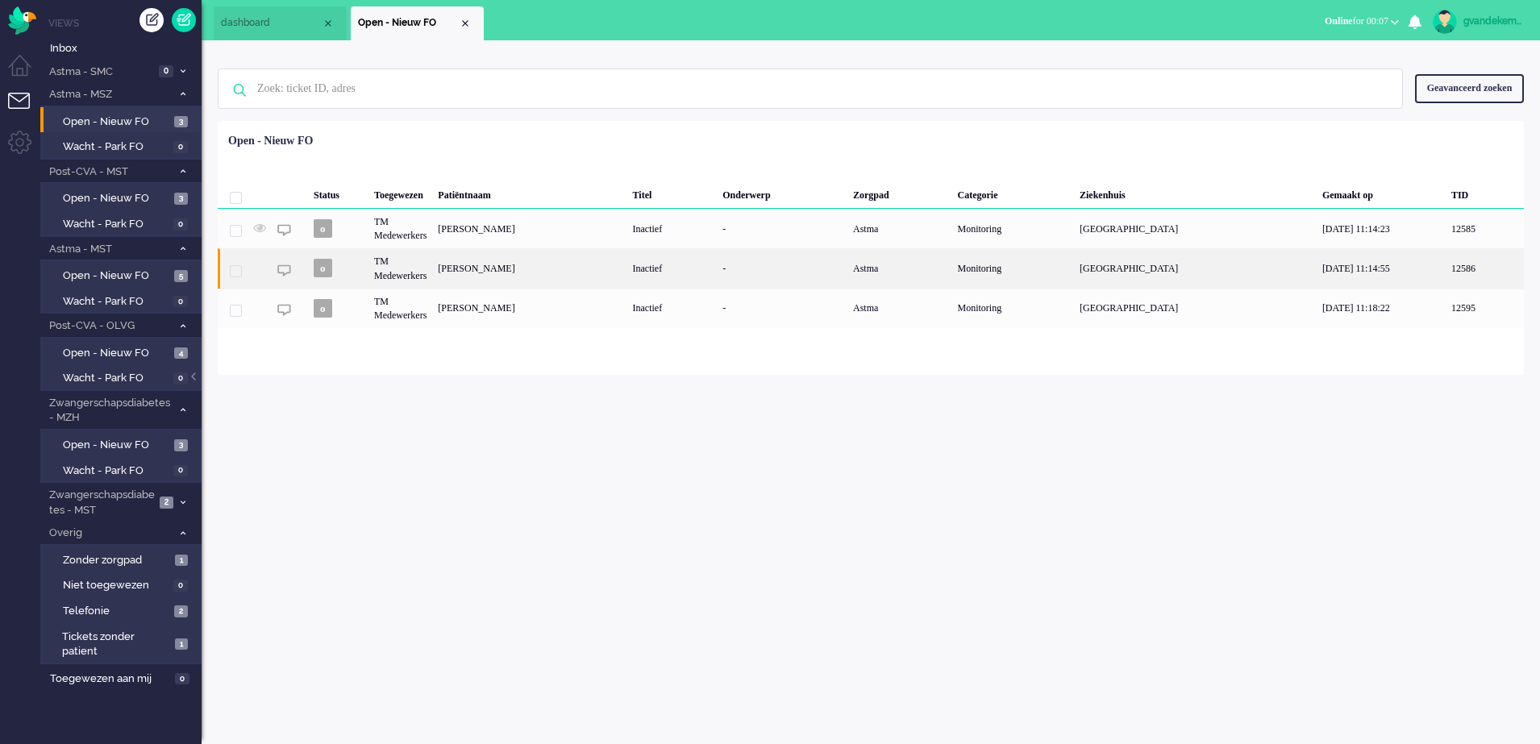
click at [600, 269] on div "[PERSON_NAME]" at bounding box center [529, 268] width 194 height 40
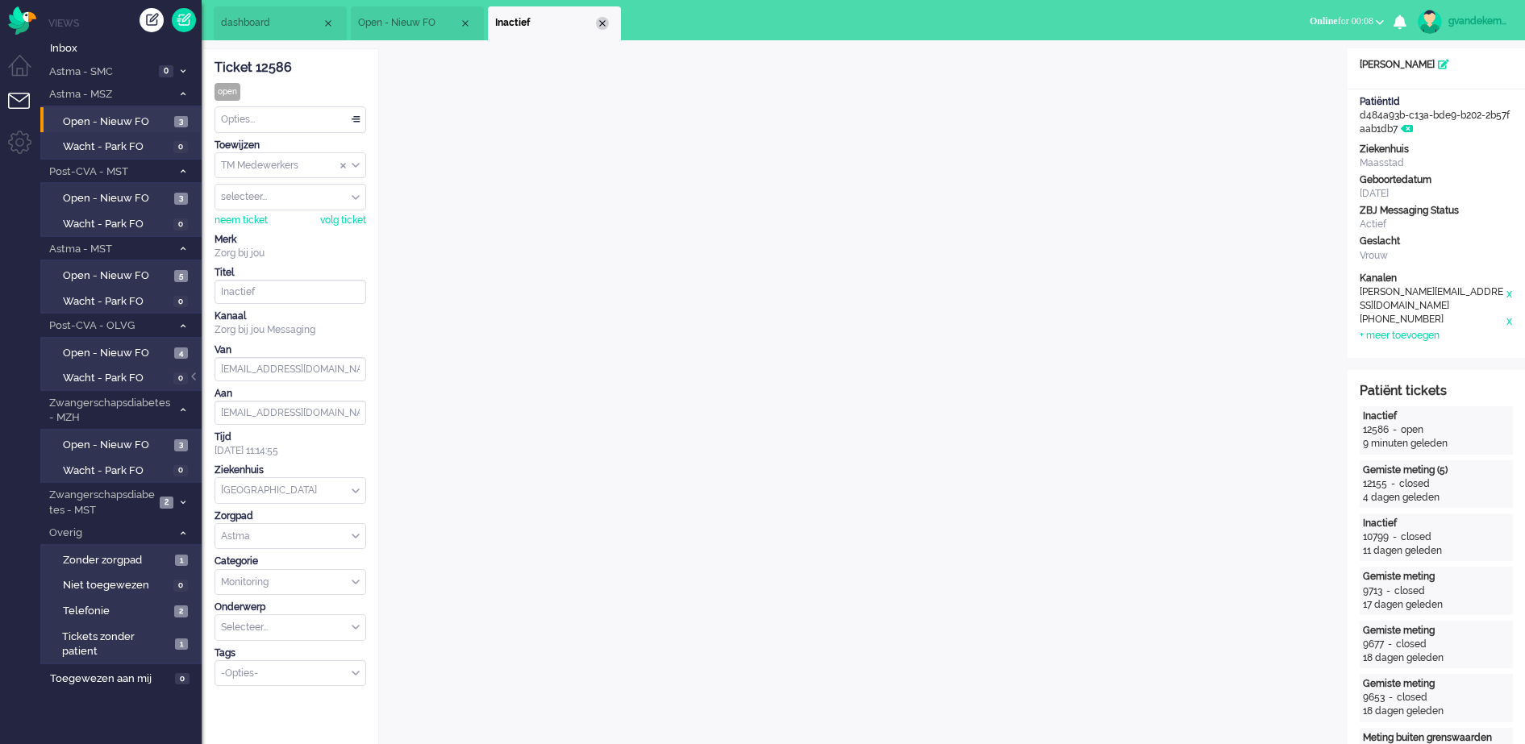
click at [602, 19] on div "Close tab" at bounding box center [602, 23] width 13 height 13
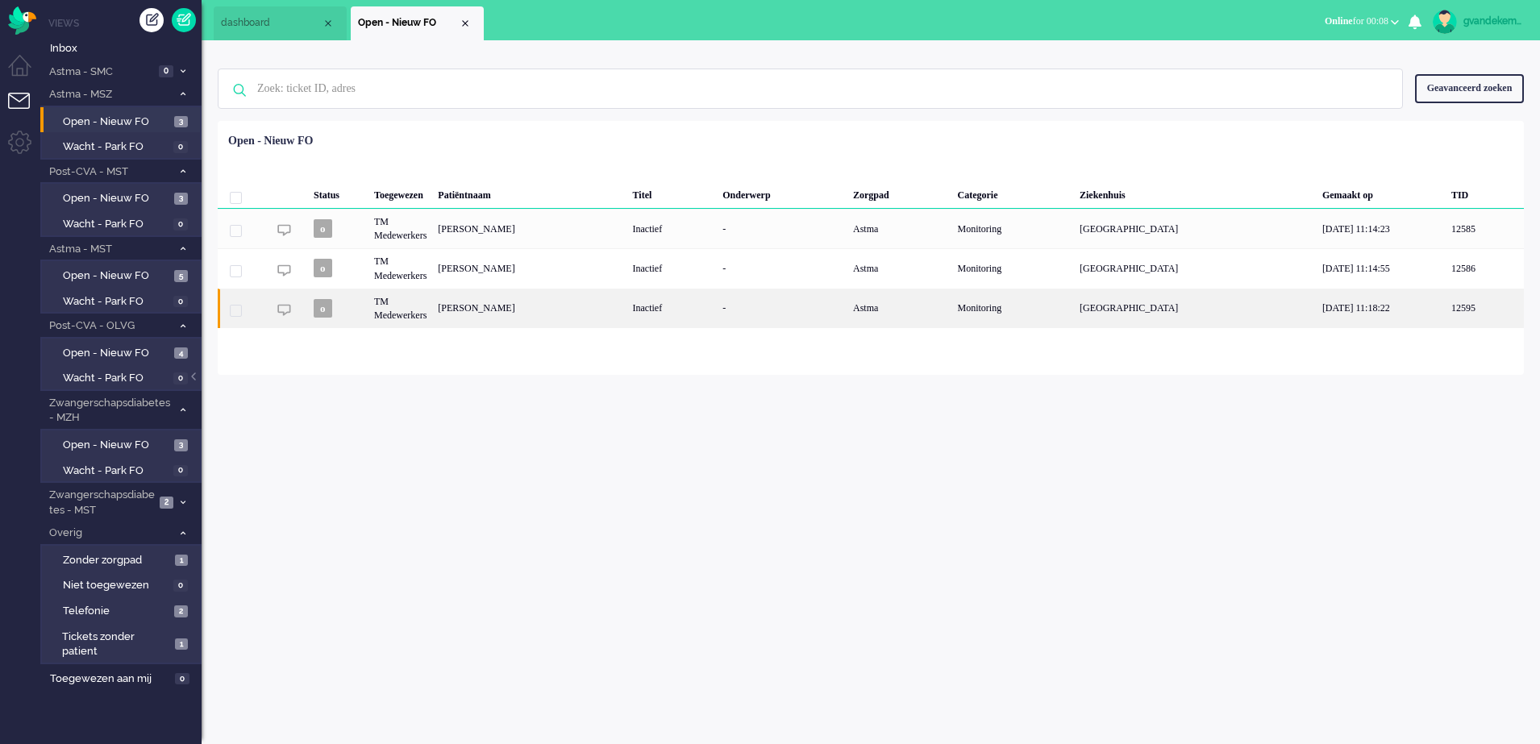
click at [668, 306] on div "Inactief" at bounding box center [672, 309] width 90 height 40
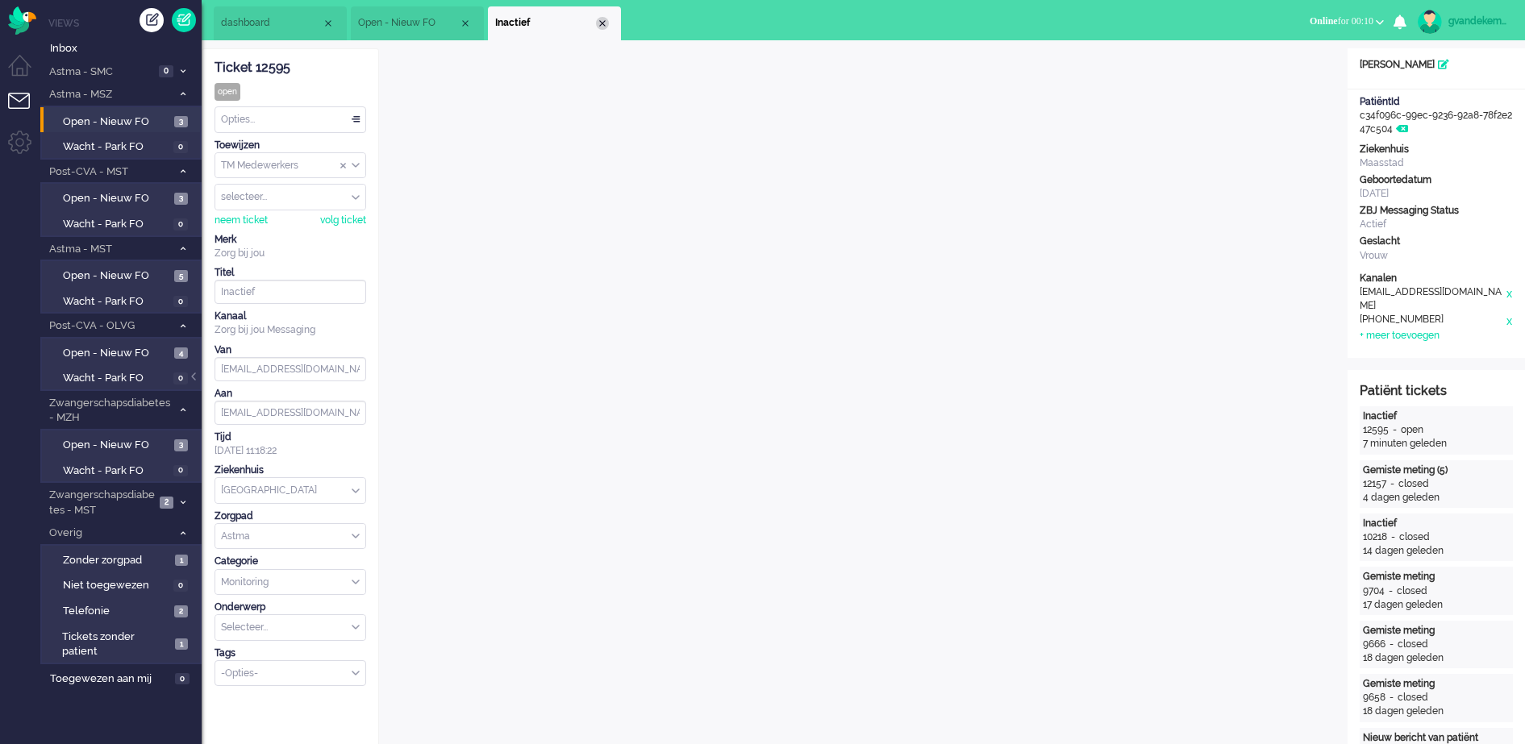
click at [606, 23] on div "Close tab" at bounding box center [602, 23] width 13 height 13
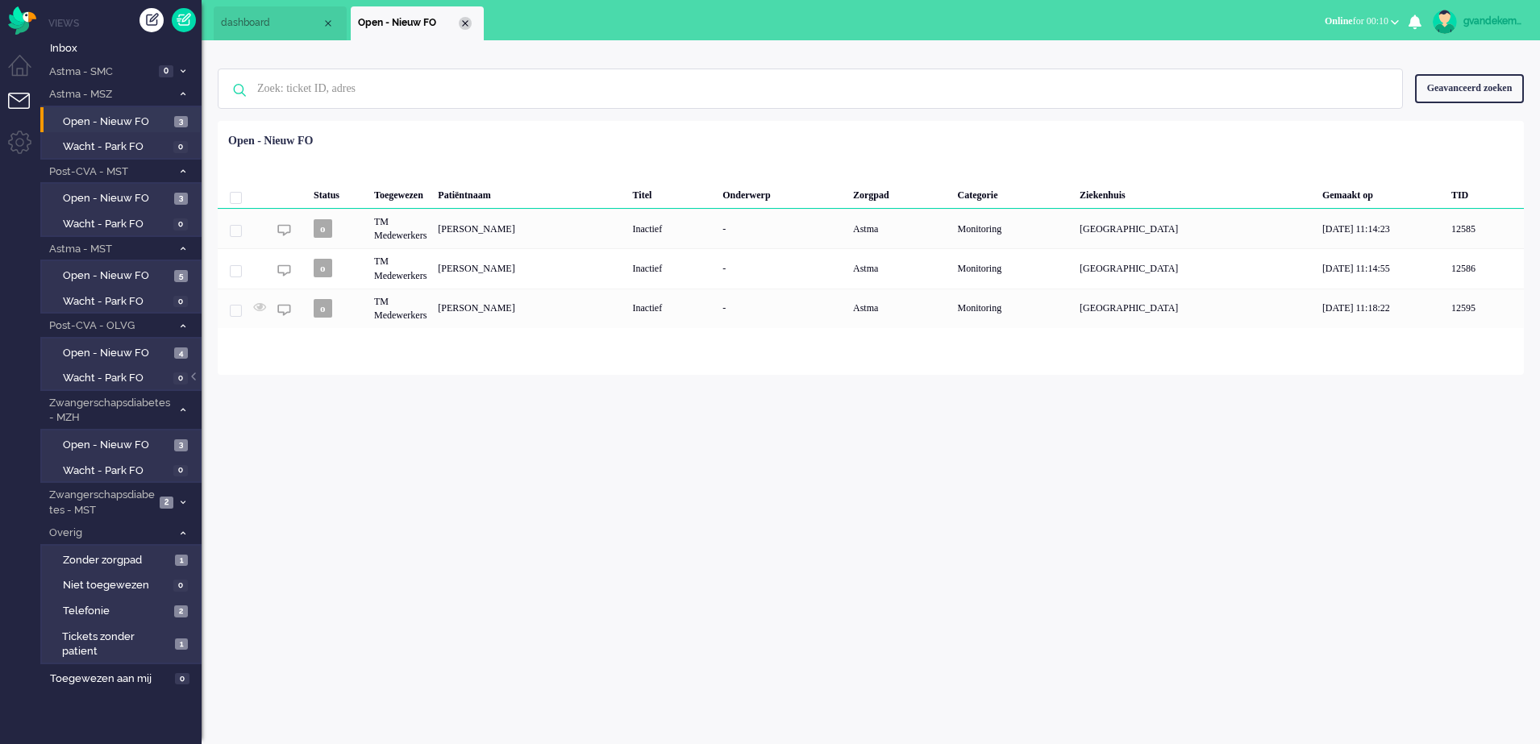
click at [463, 23] on div "Close tab" at bounding box center [465, 23] width 13 height 13
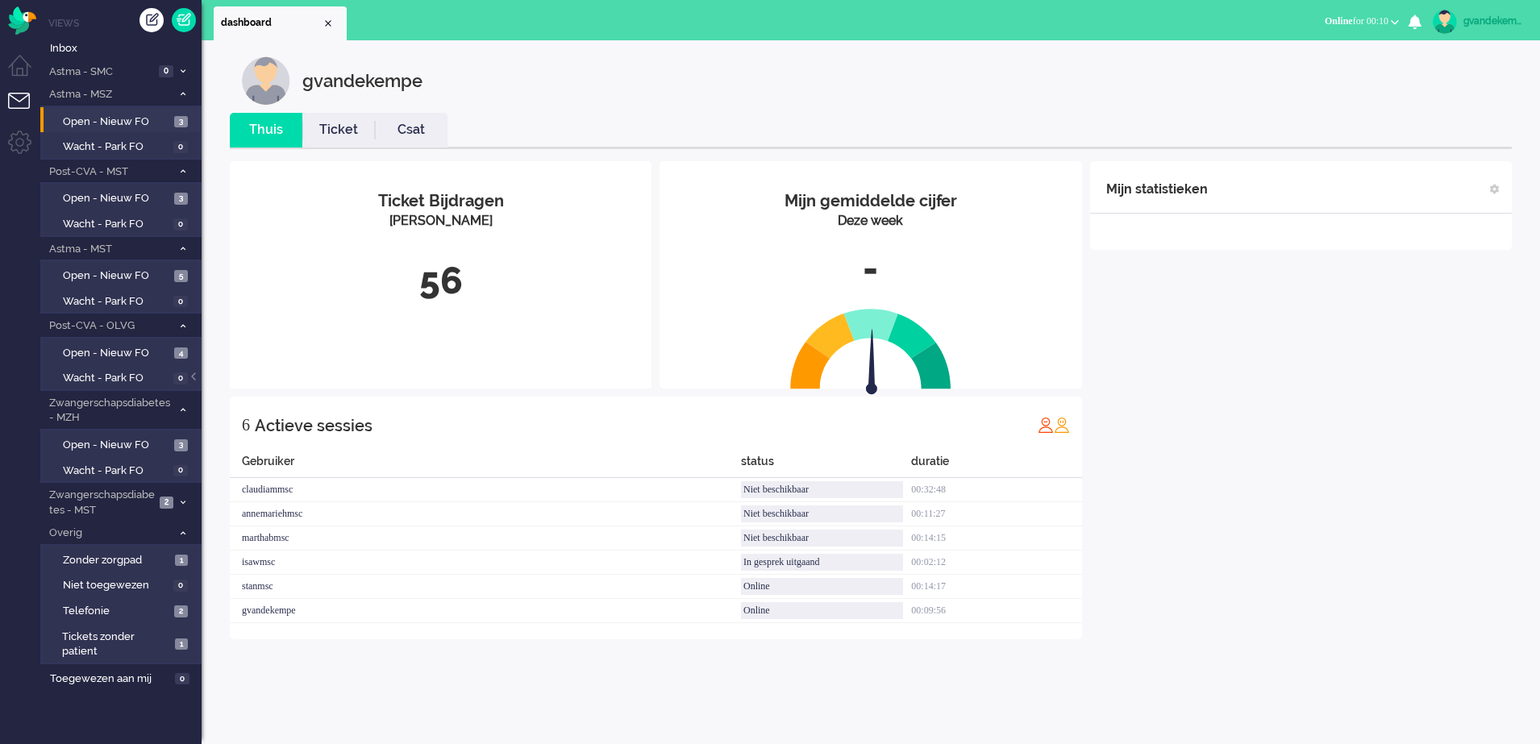
click at [1286, 478] on div "Mijn statistieken + Statistieken toevoegen Bel tijd (gemiddelde dag) Wrapup tij…" at bounding box center [1301, 400] width 422 height 478
click at [167, 452] on span "Open - Nieuw FO" at bounding box center [116, 445] width 107 height 15
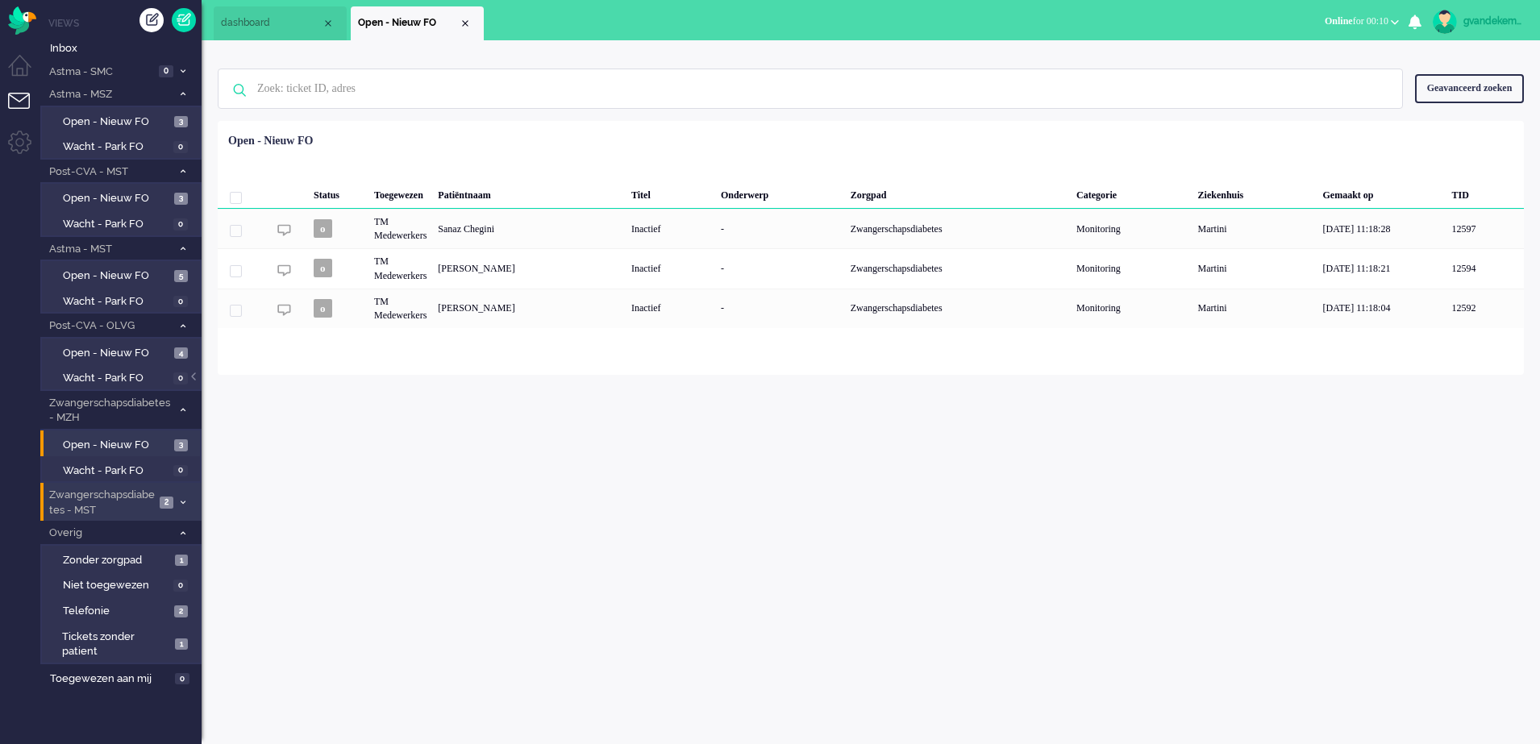
click at [134, 495] on span "Zwangerschapsdiabetes - MST" at bounding box center [101, 503] width 108 height 30
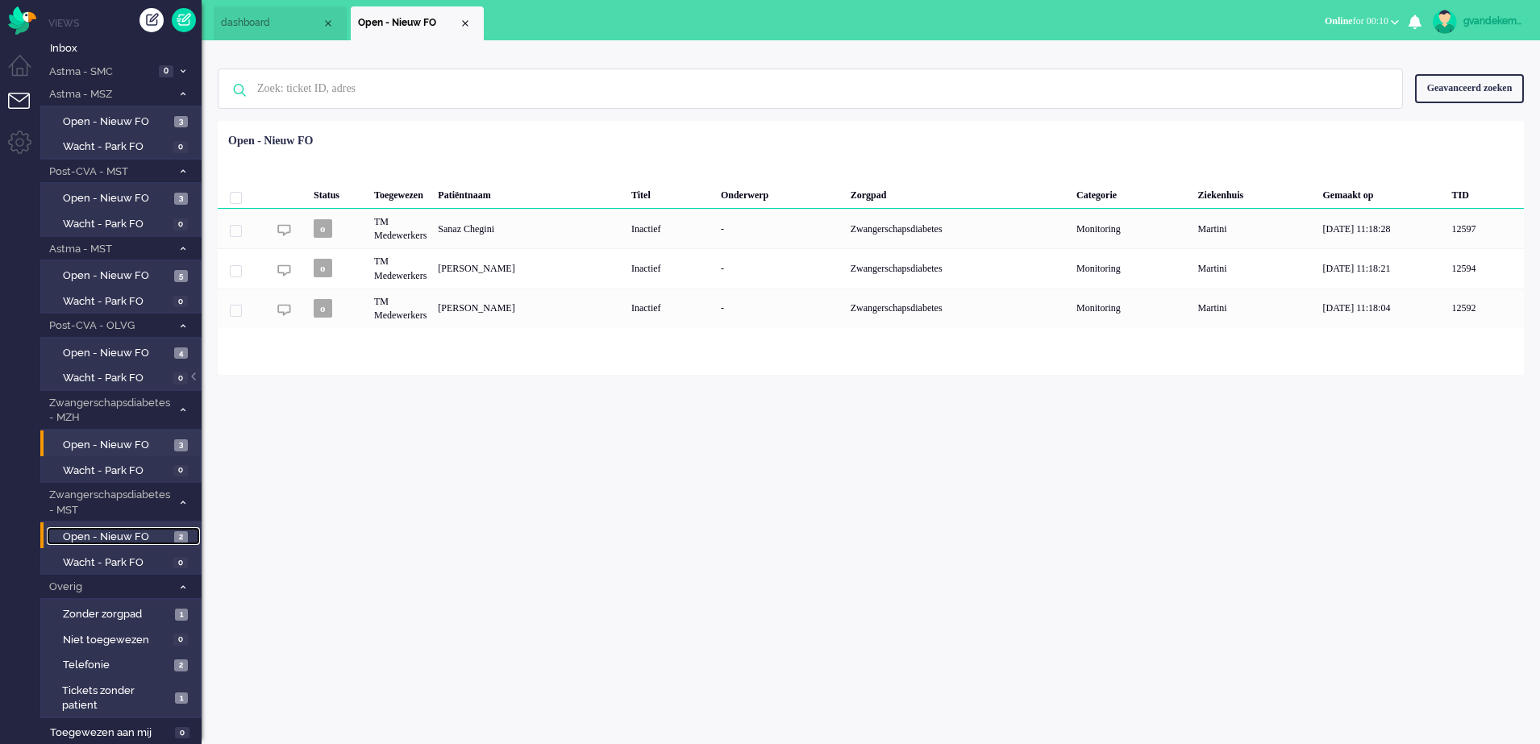
click at [177, 535] on span "2" at bounding box center [181, 537] width 14 height 12
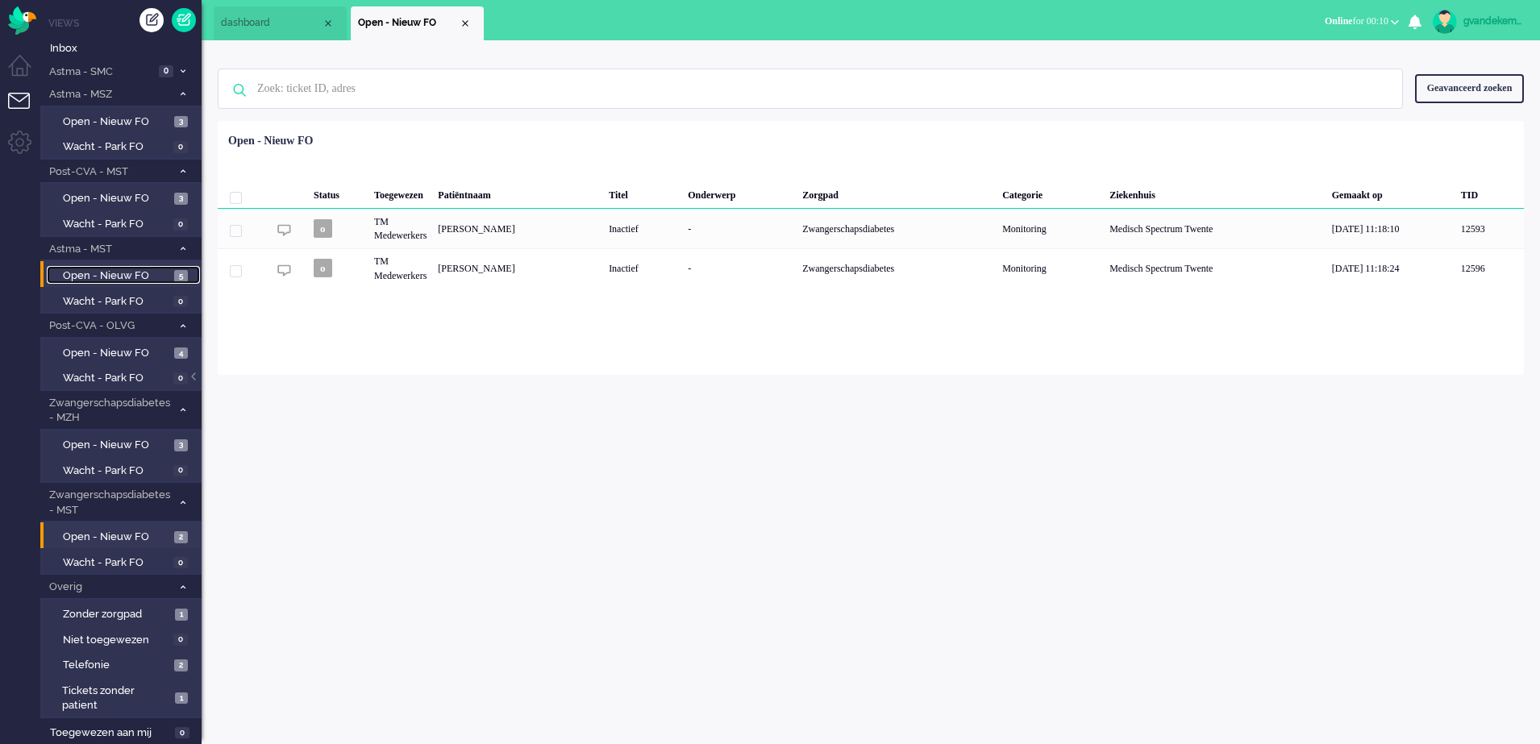
click at [146, 274] on span "Open - Nieuw FO" at bounding box center [116, 276] width 107 height 15
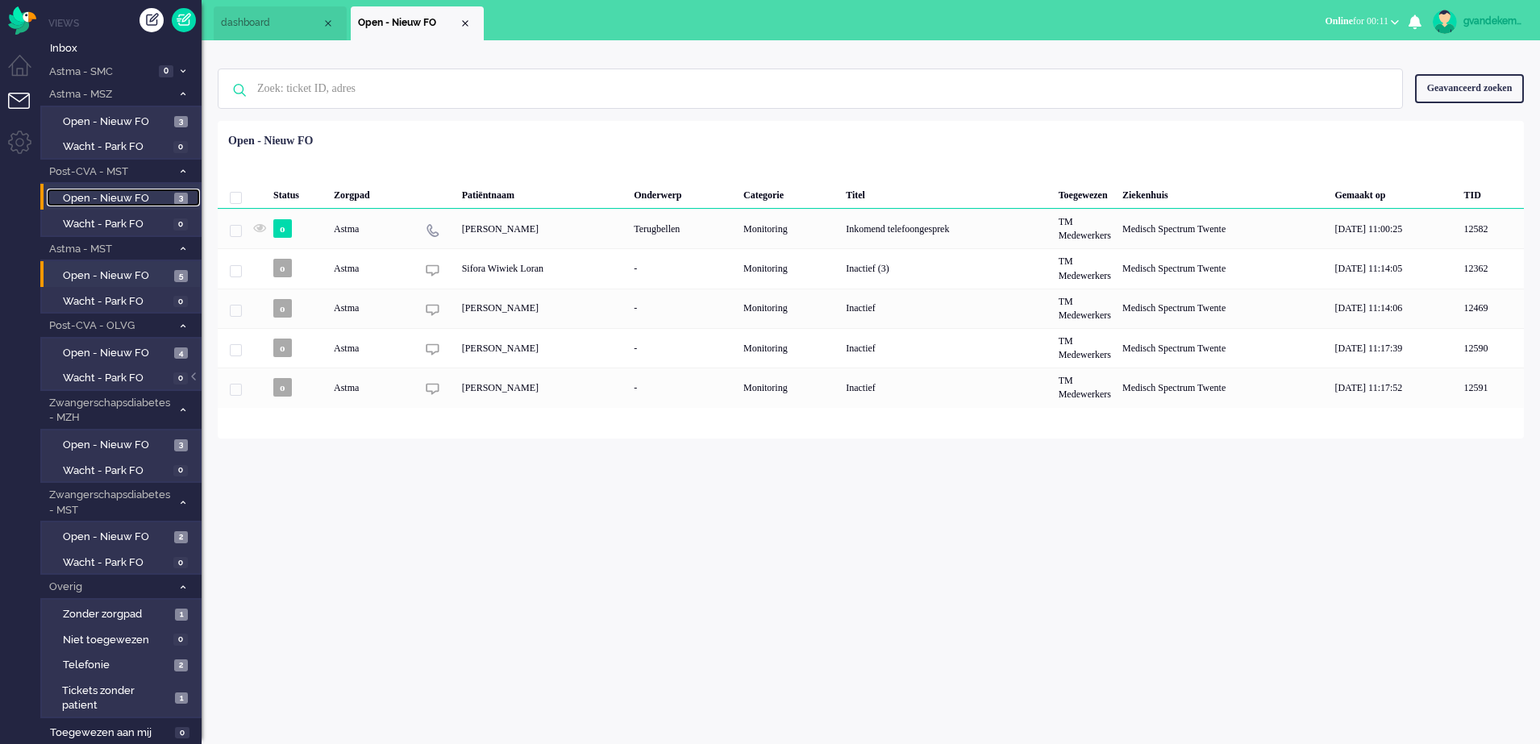
click at [138, 198] on span "Open - Nieuw FO" at bounding box center [116, 198] width 107 height 15
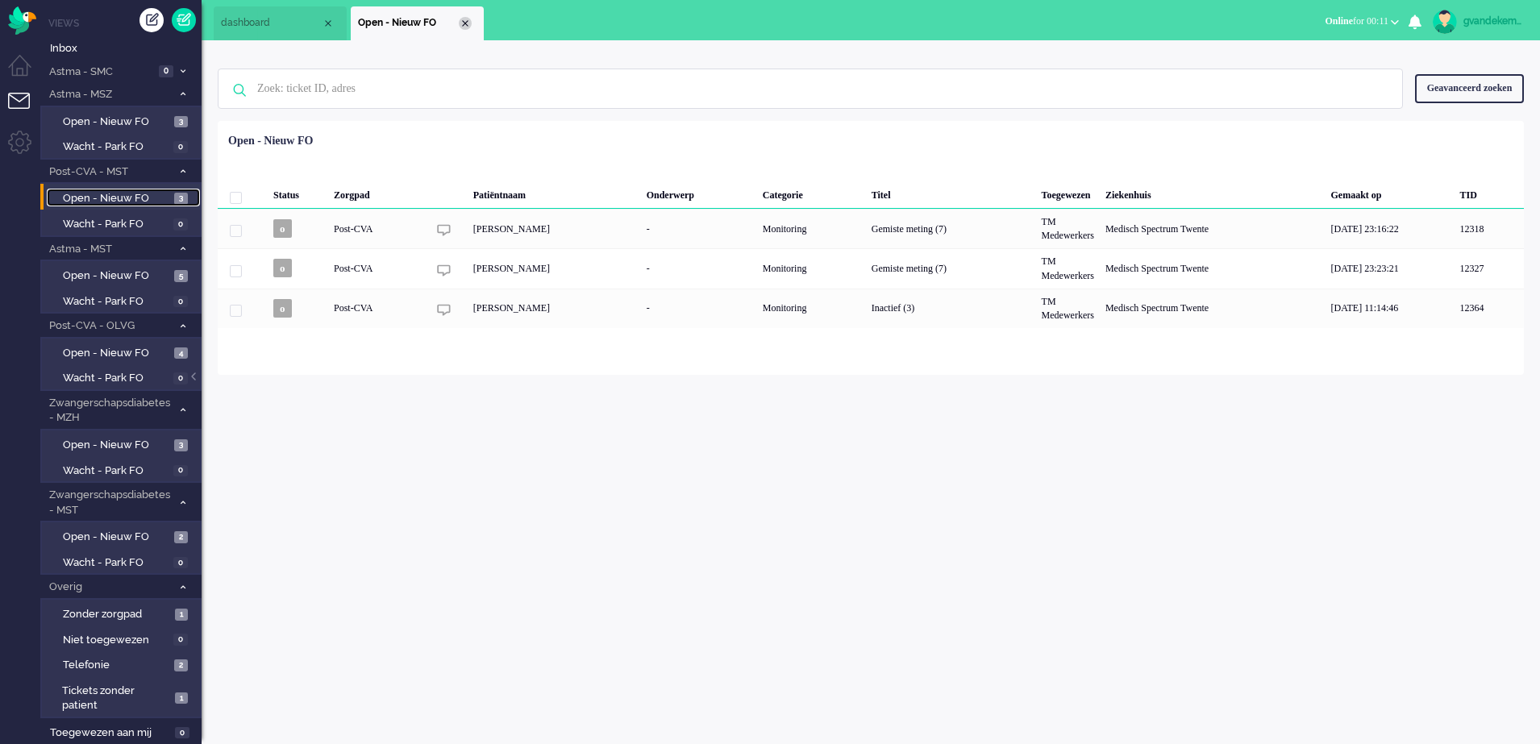
drag, startPoint x: 467, startPoint y: 29, endPoint x: 478, endPoint y: 54, distance: 27.4
click at [467, 30] on li "Open - Nieuw FO" at bounding box center [417, 23] width 133 height 34
click at [443, 12] on li "Open - Nieuw FO" at bounding box center [417, 23] width 133 height 34
click at [460, 23] on div "Close tab" at bounding box center [465, 23] width 13 height 13
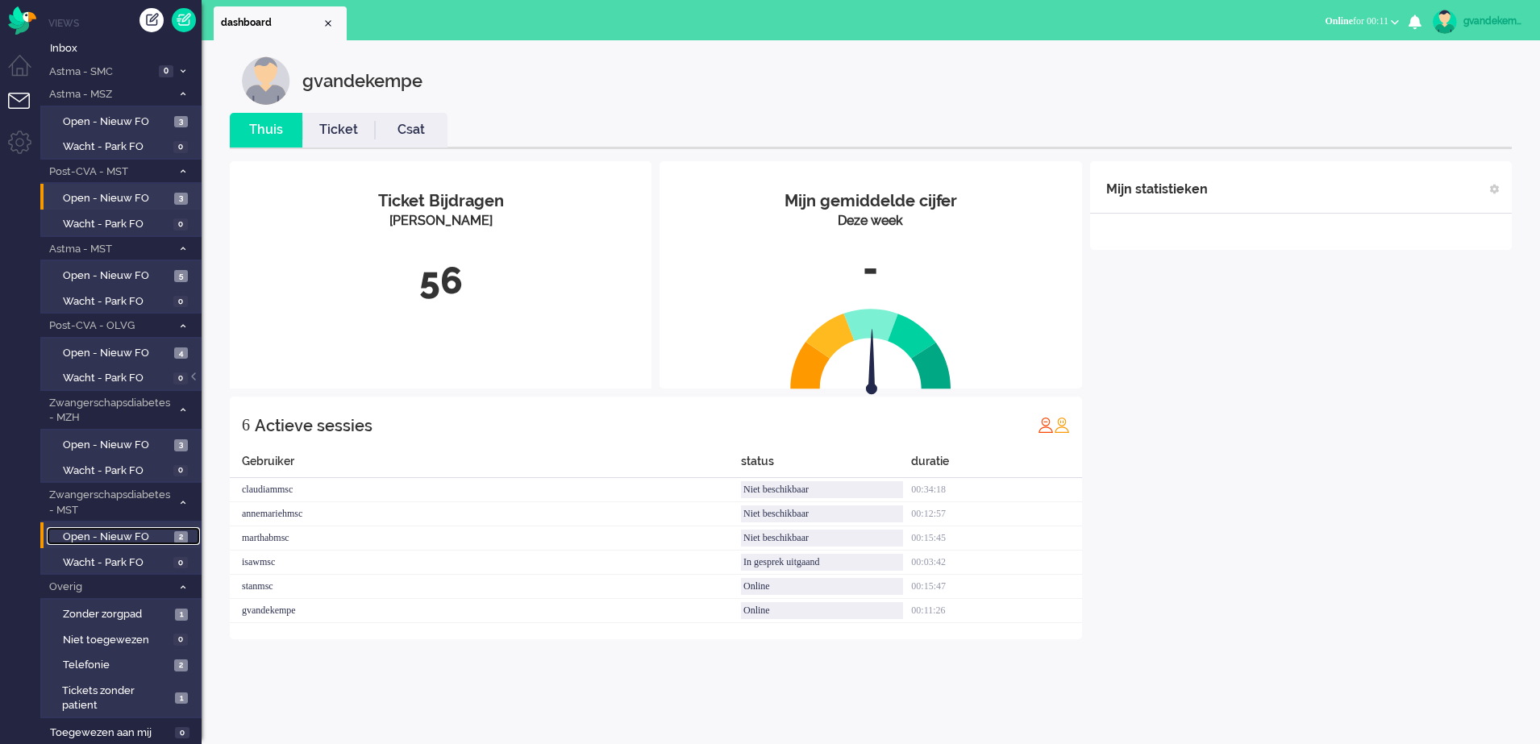
click at [157, 534] on span "Open - Nieuw FO" at bounding box center [116, 537] width 107 height 15
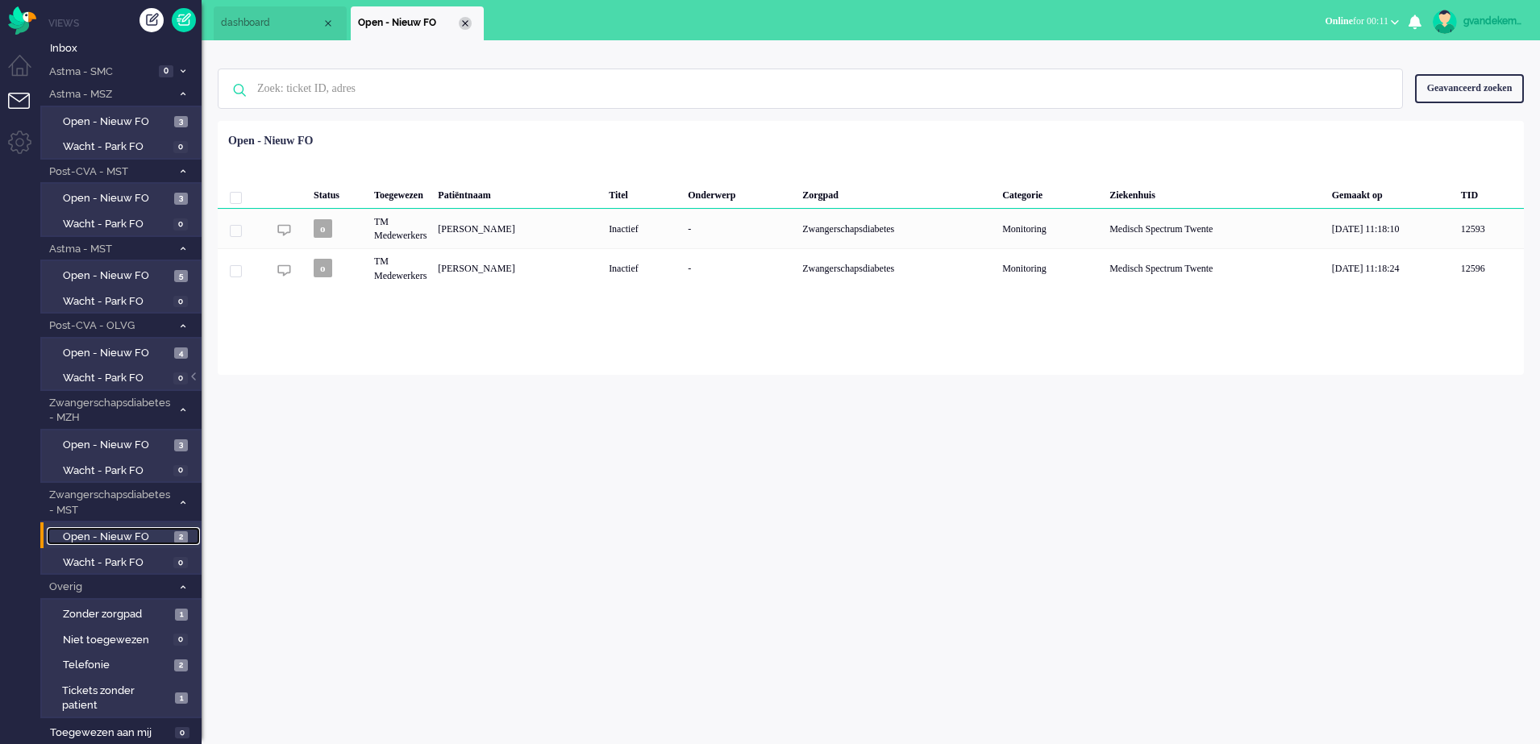
click at [464, 21] on div "Close tab" at bounding box center [465, 23] width 13 height 13
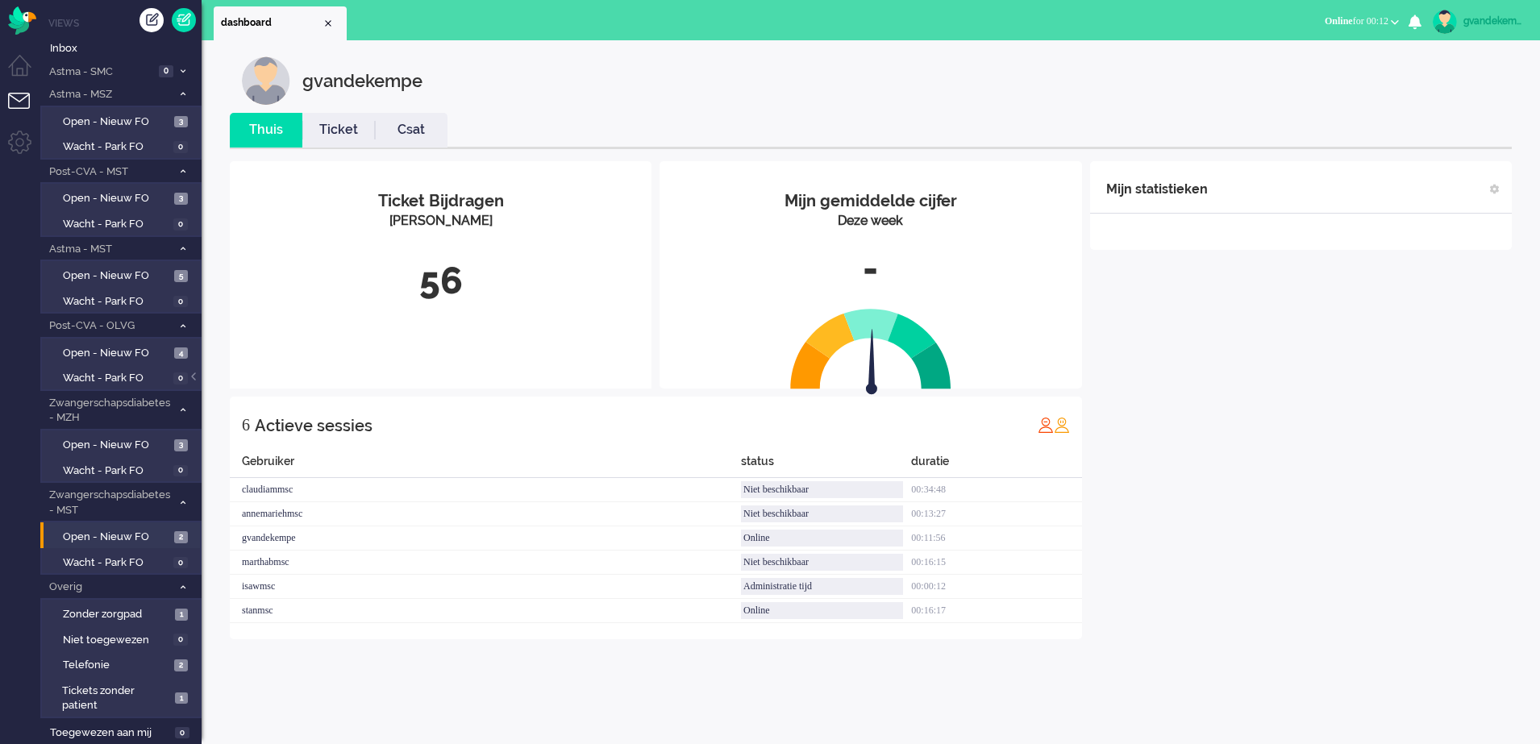
click at [1411, 494] on div "Mijn statistieken + Statistieken toevoegen Bel tijd (gemiddelde dag) Wrapup tij…" at bounding box center [1301, 400] width 422 height 478
click at [1277, 448] on div "Mijn statistieken + Statistieken toevoegen Bel tijd (gemiddelde dag) Wrapup tij…" at bounding box center [1301, 400] width 422 height 478
click at [89, 701] on span "Tickets zonder patient" at bounding box center [116, 699] width 108 height 30
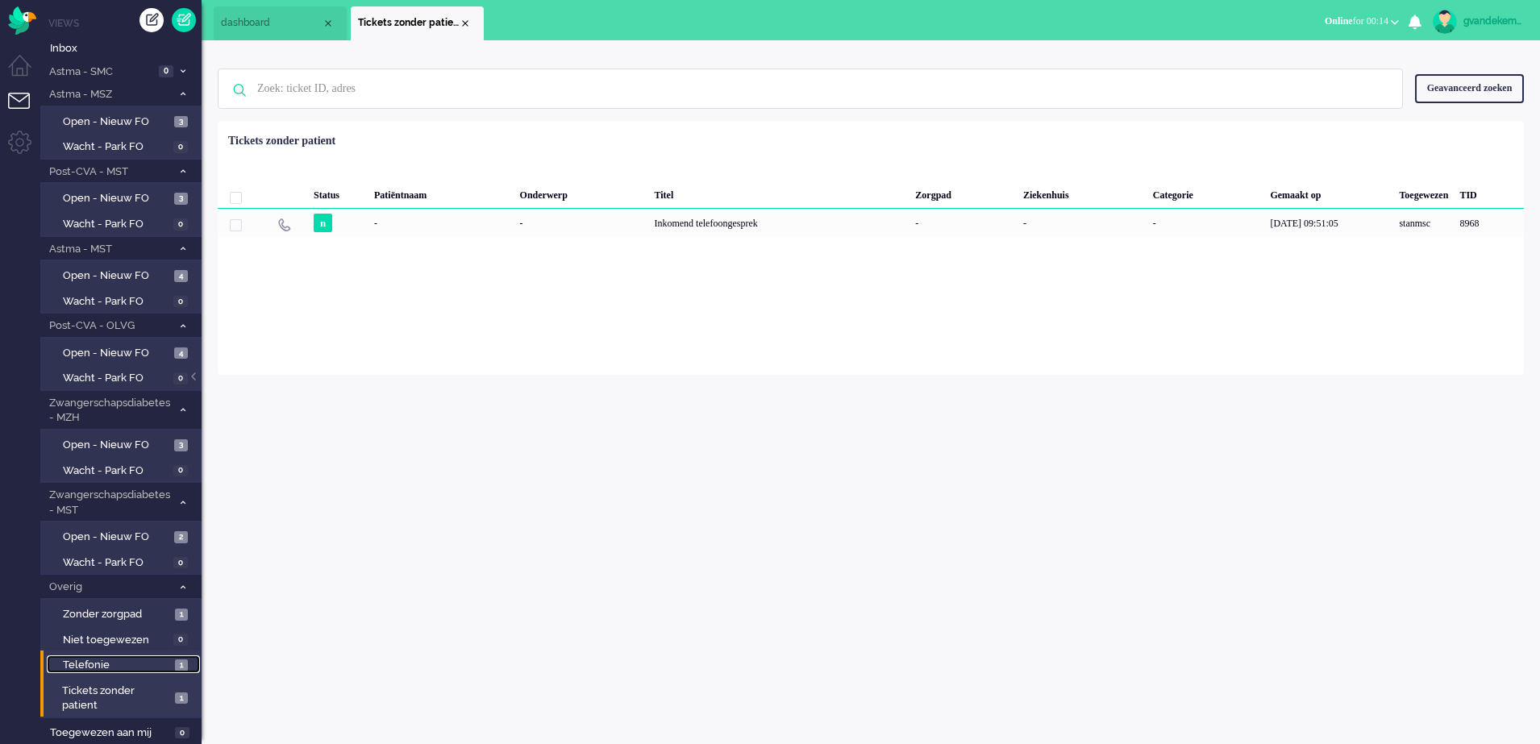
click at [169, 665] on span "Telefonie" at bounding box center [117, 665] width 108 height 15
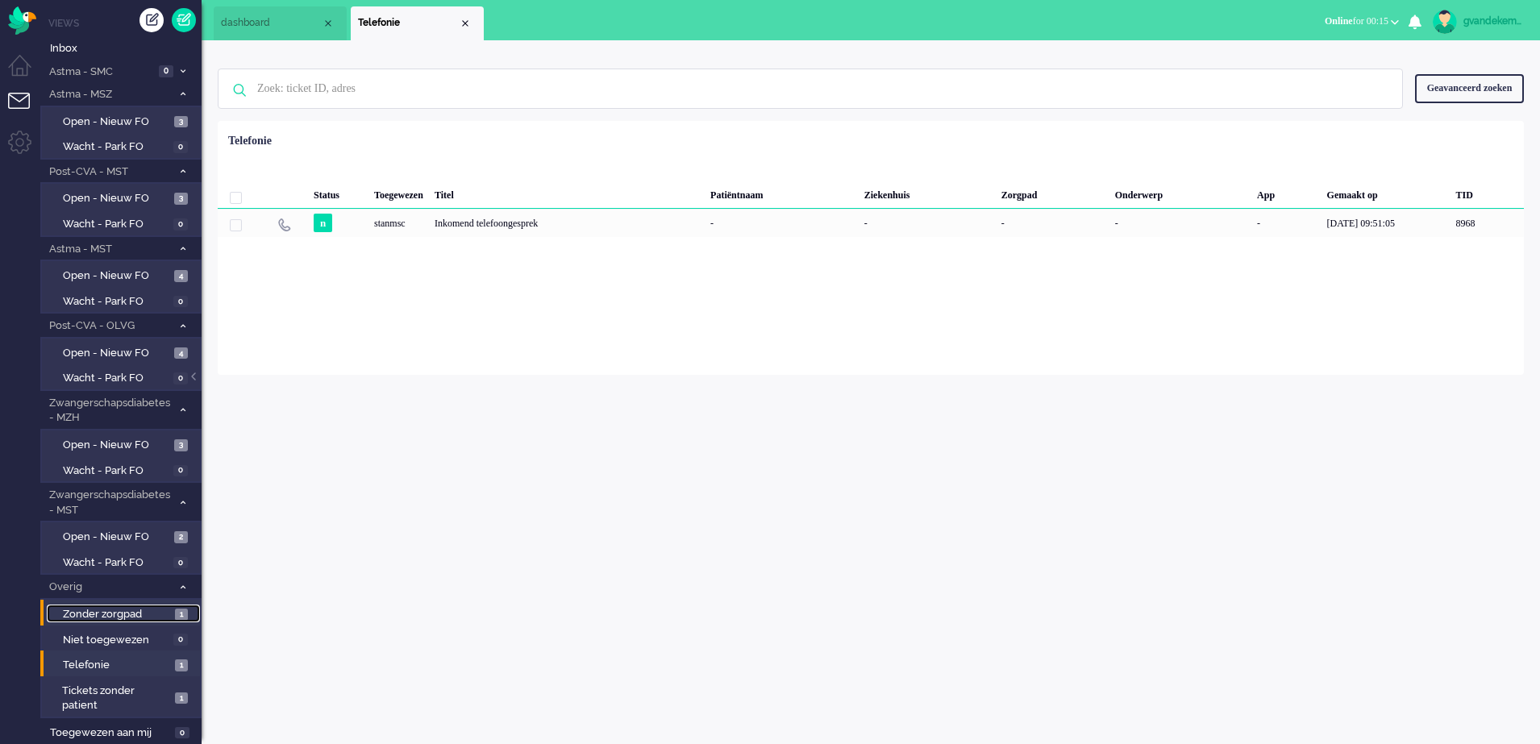
click at [156, 616] on span "Zonder zorgpad" at bounding box center [117, 614] width 108 height 15
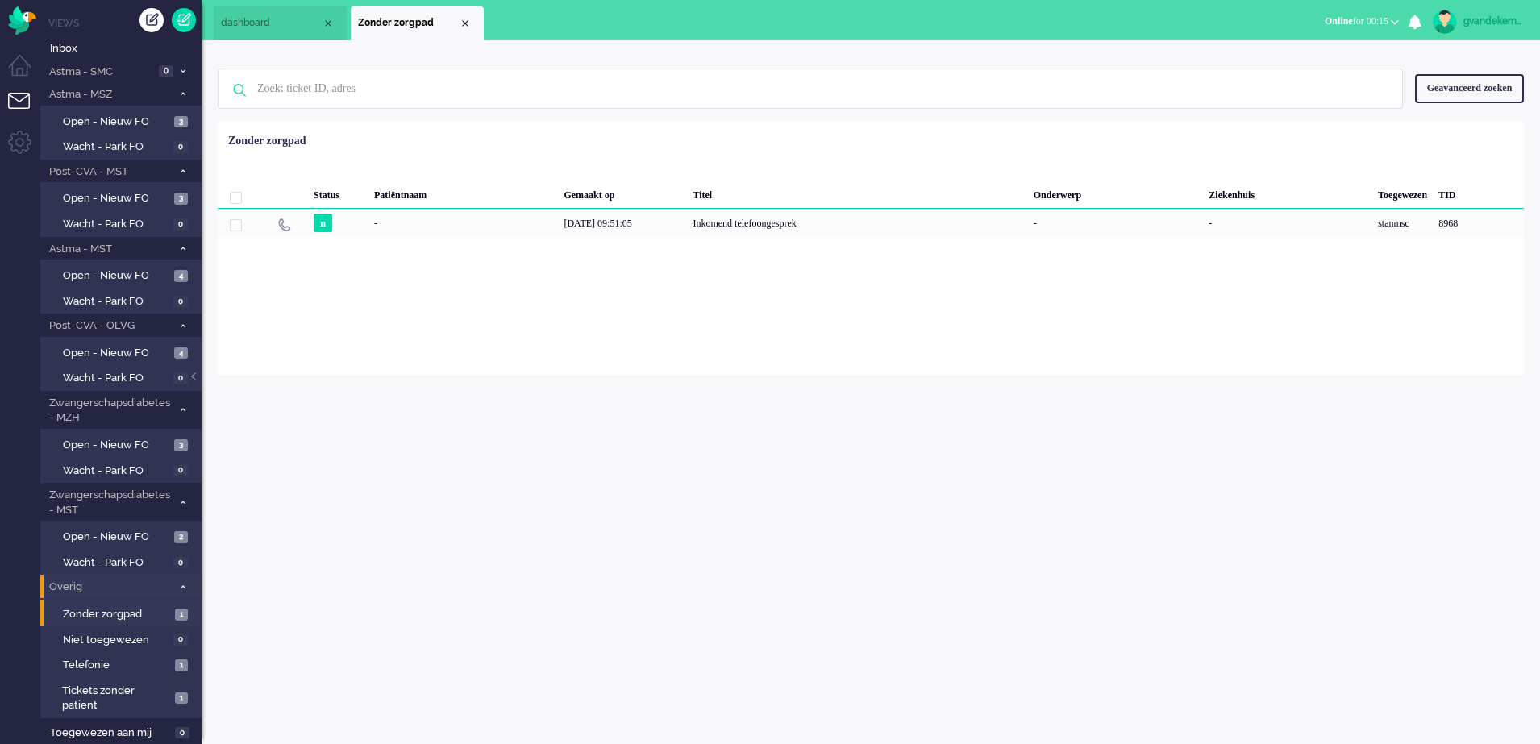
click at [178, 585] on span at bounding box center [183, 587] width 12 height 9
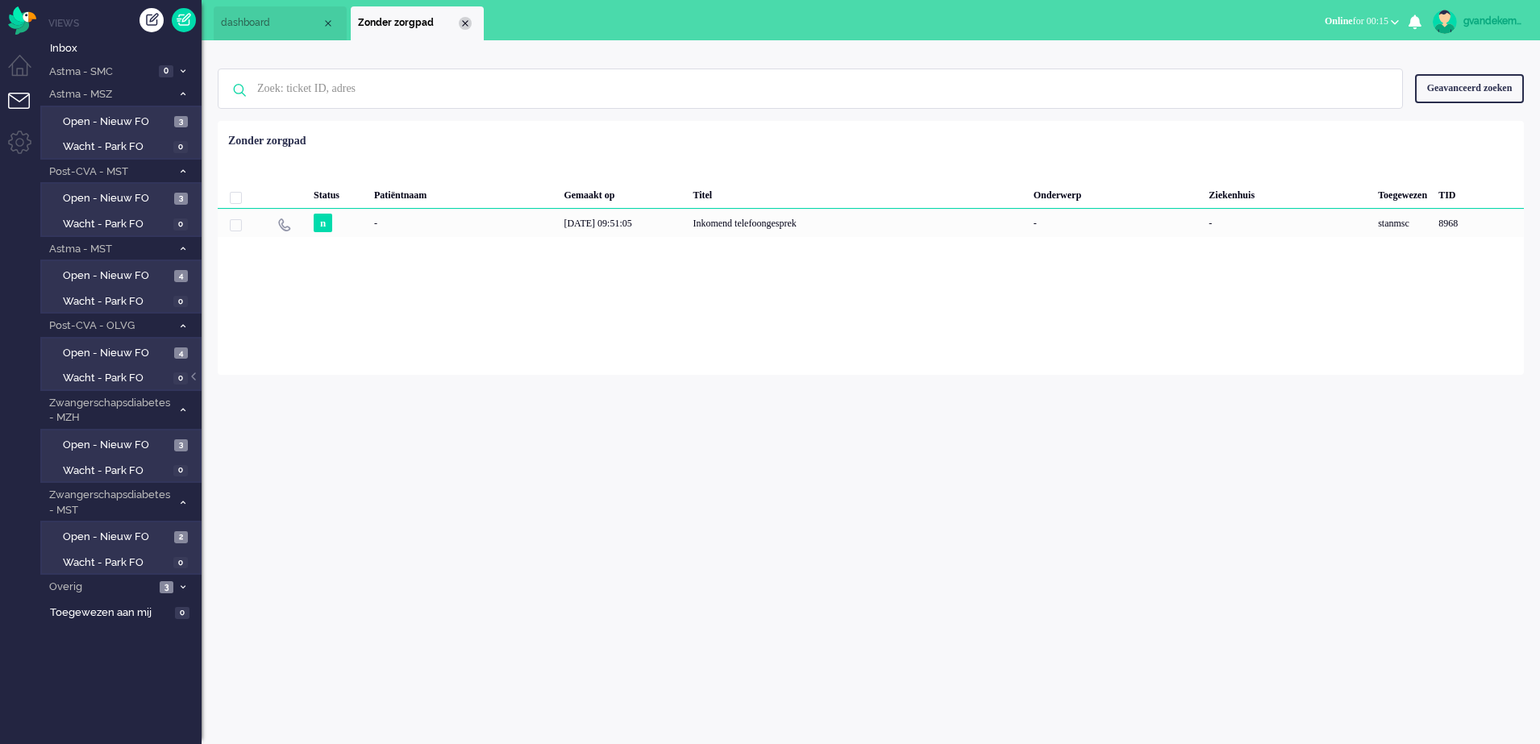
click at [469, 23] on div "Close tab" at bounding box center [465, 23] width 13 height 13
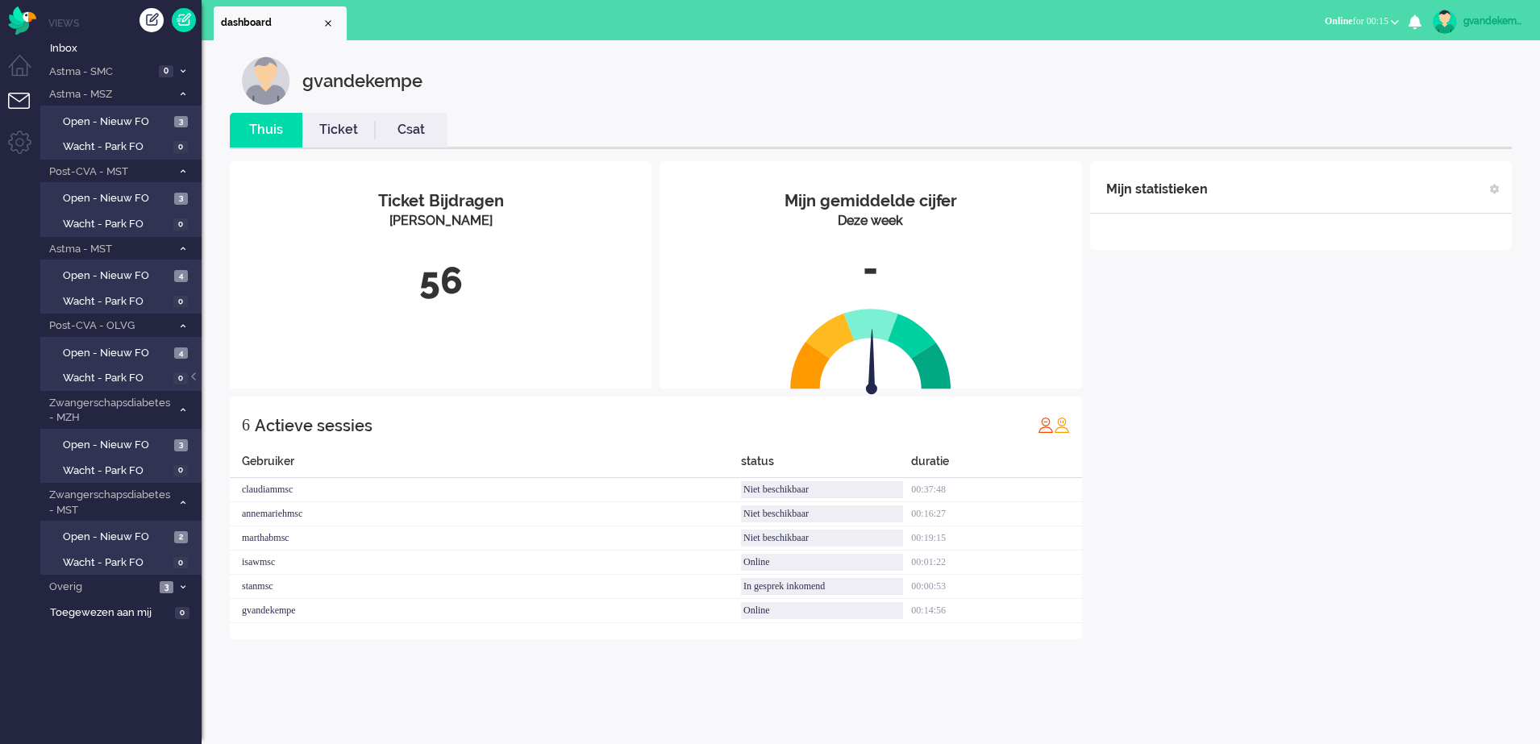
click at [1330, 490] on div "Mijn statistieken + Statistieken toevoegen Bel tijd (gemiddelde dag) Wrapup tij…" at bounding box center [1301, 400] width 422 height 478
click at [110, 440] on span "Open - Nieuw FO" at bounding box center [116, 445] width 107 height 15
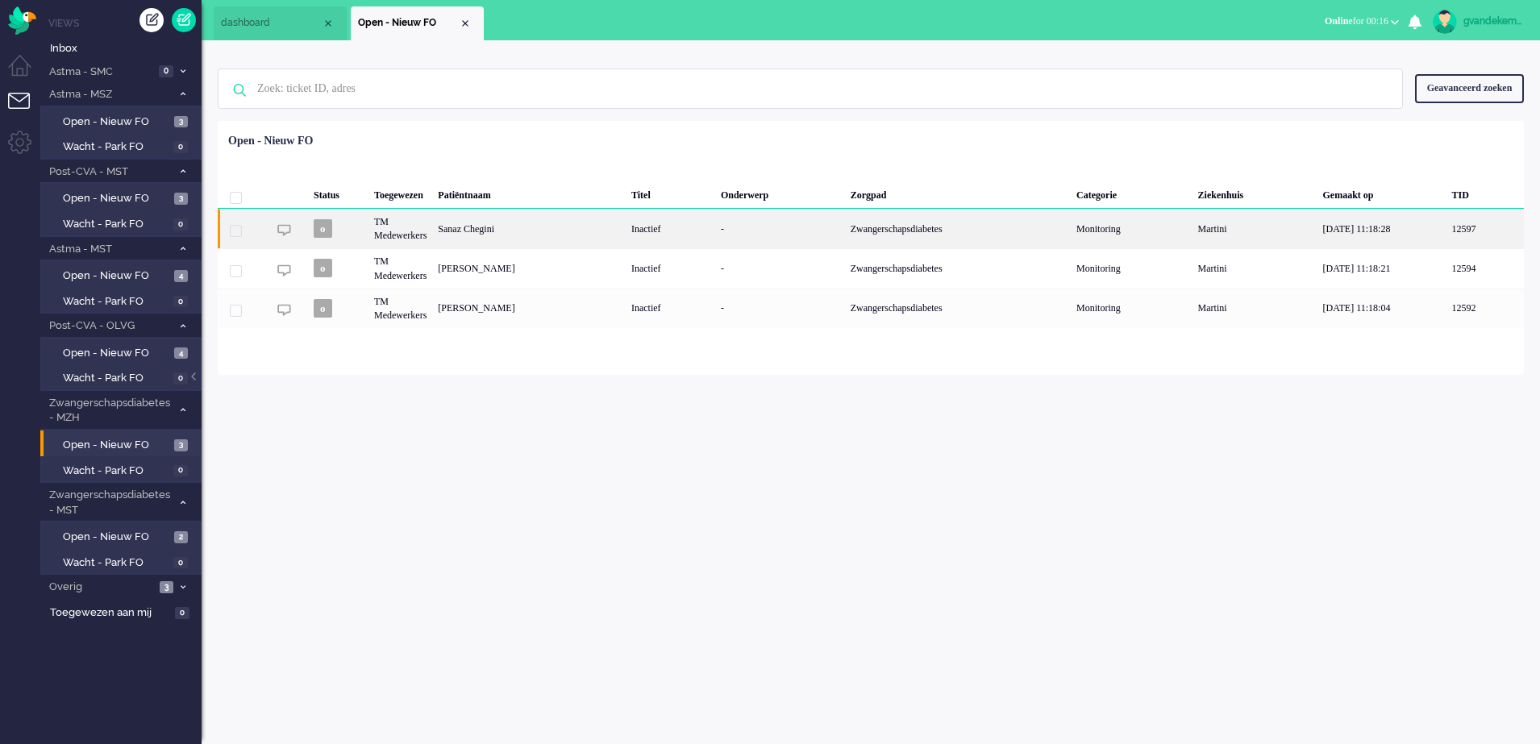
click at [715, 232] on div "Inactief" at bounding box center [671, 229] width 90 height 40
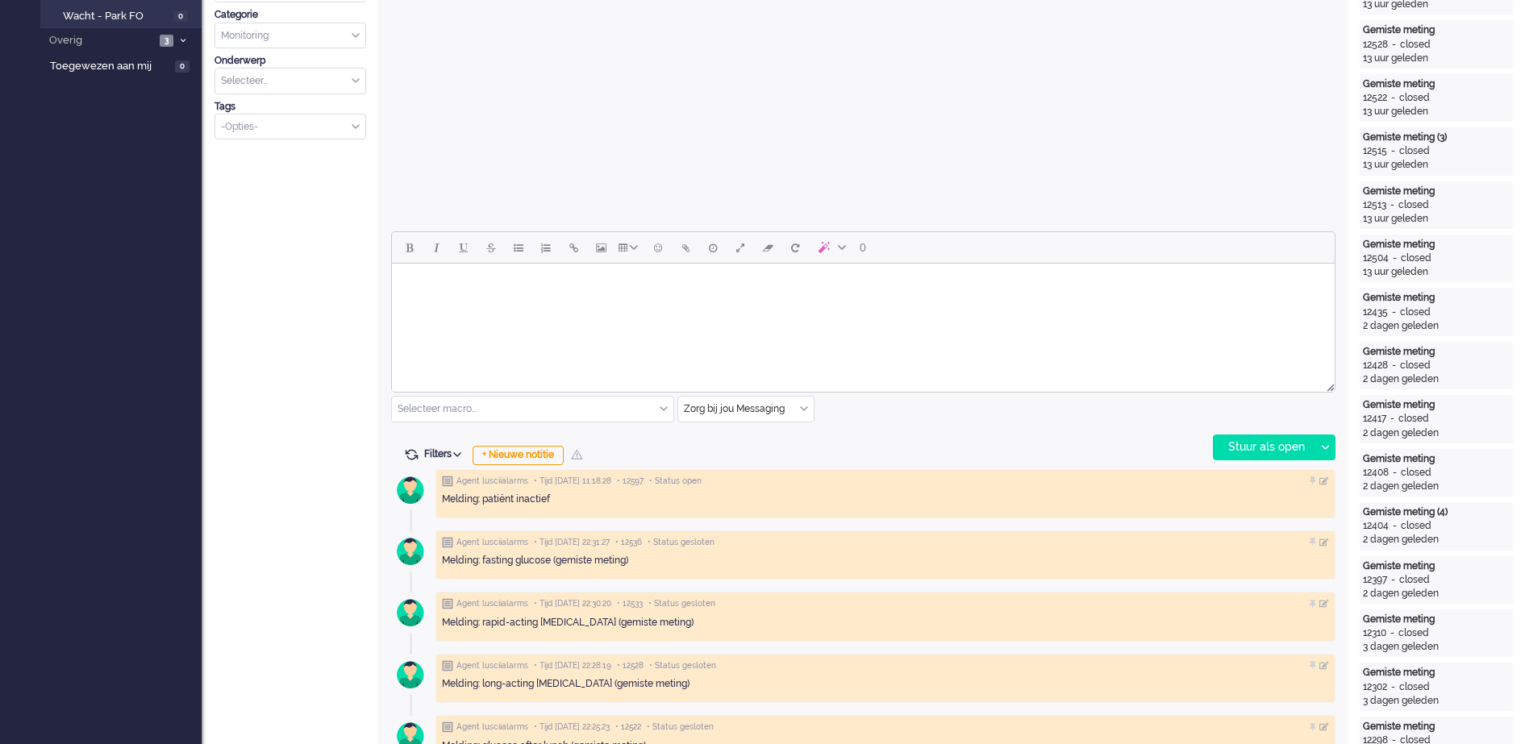
scroll to position [605, 0]
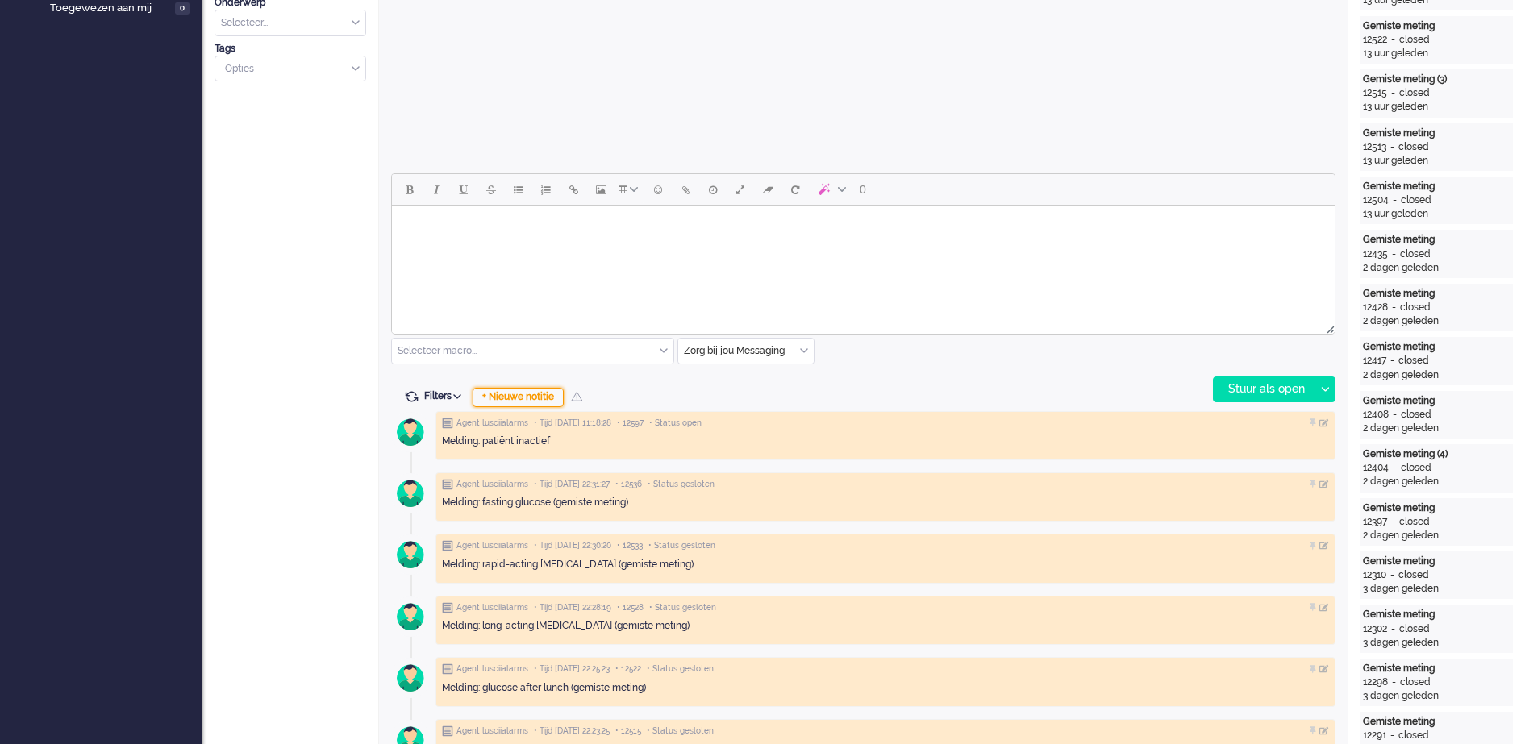
click at [527, 400] on div "+ Nieuwe notitie" at bounding box center [518, 397] width 91 height 19
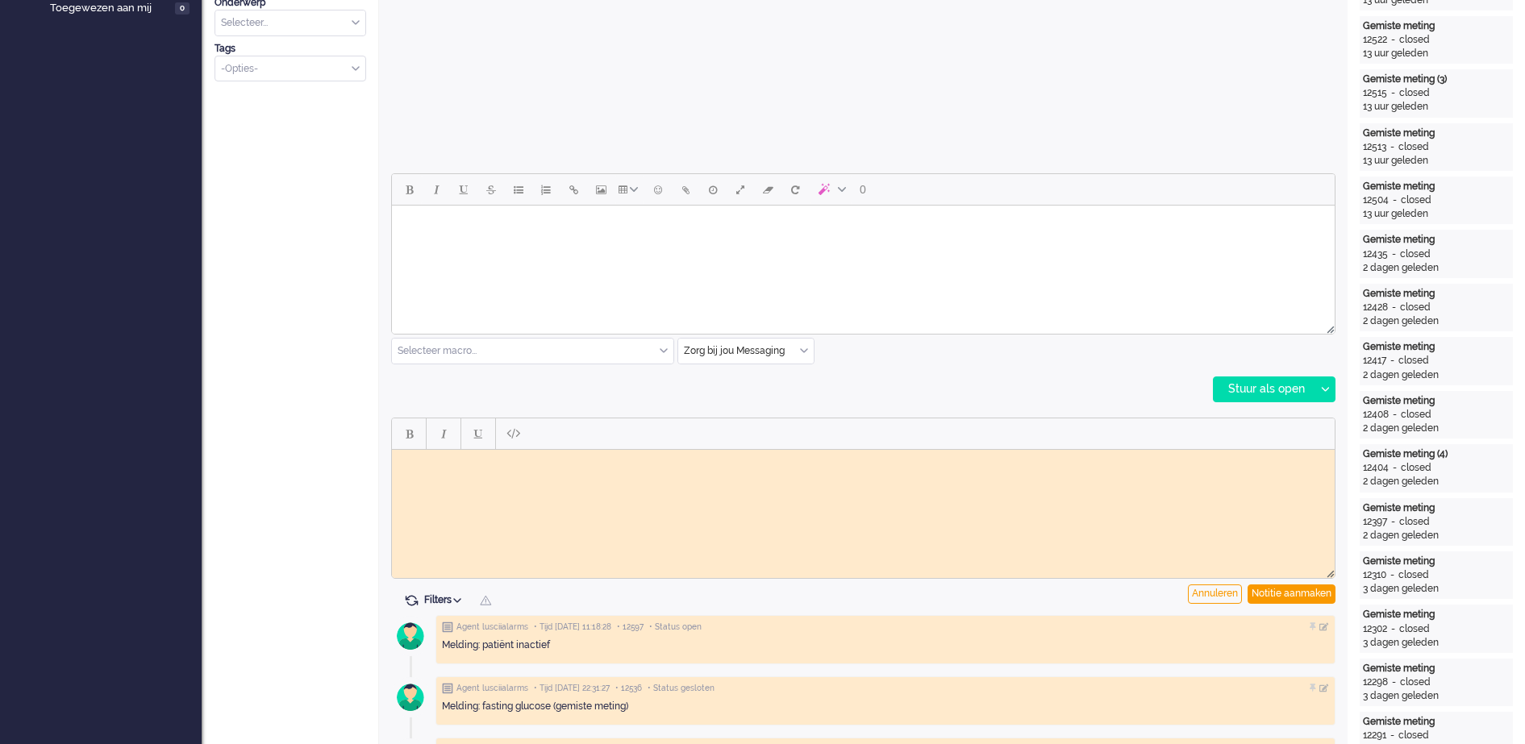
scroll to position [0, 0]
click at [445, 461] on body "Rich Text Area. Press ALT-0 for help." at bounding box center [863, 462] width 930 height 12
click at [1304, 595] on div "Notitie aanmaken" at bounding box center [1292, 594] width 88 height 19
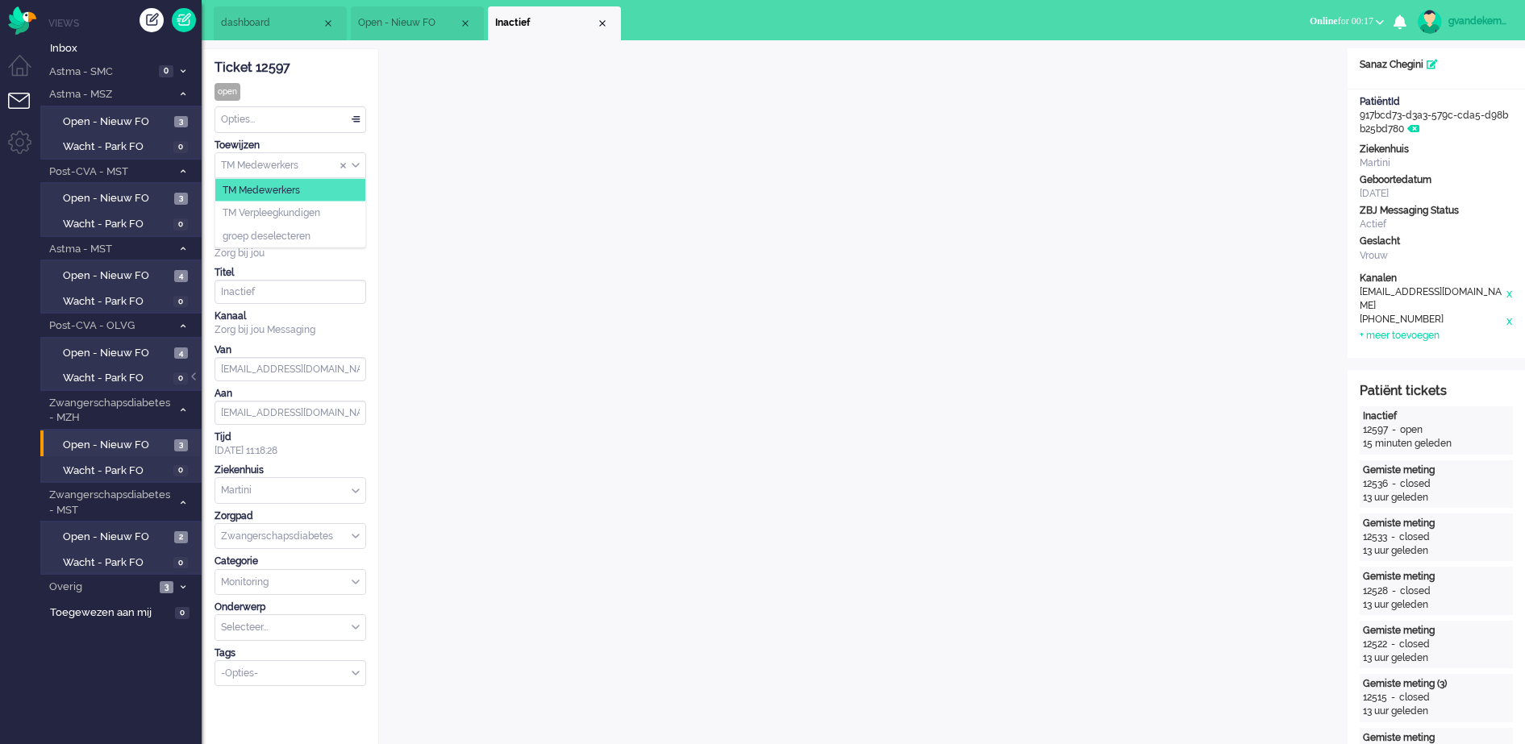
click at [353, 163] on div "TM Medewerkers" at bounding box center [290, 165] width 150 height 25
click at [330, 210] on li "TM Verpleegkundigen" at bounding box center [290, 213] width 150 height 23
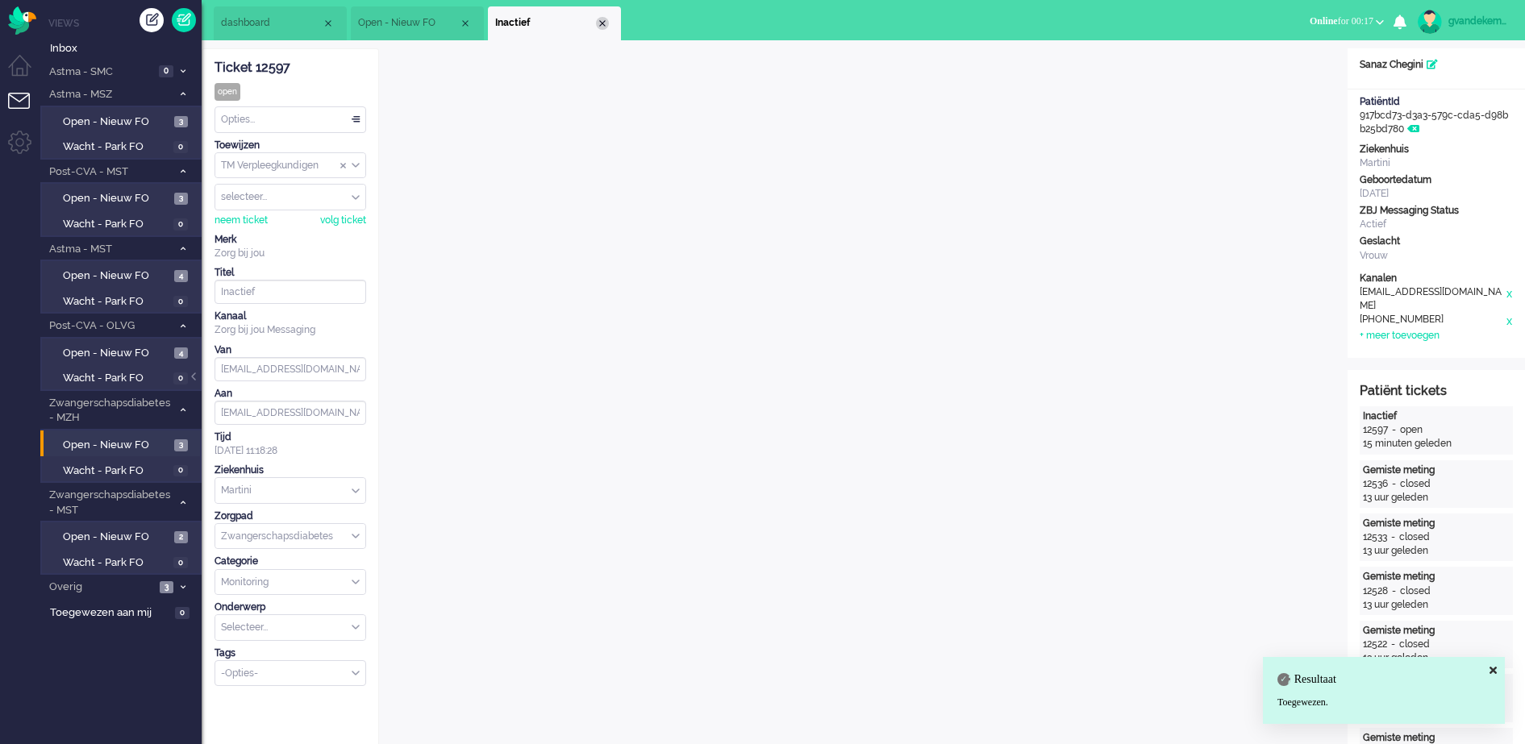
click at [602, 24] on div "Close tab" at bounding box center [602, 23] width 13 height 13
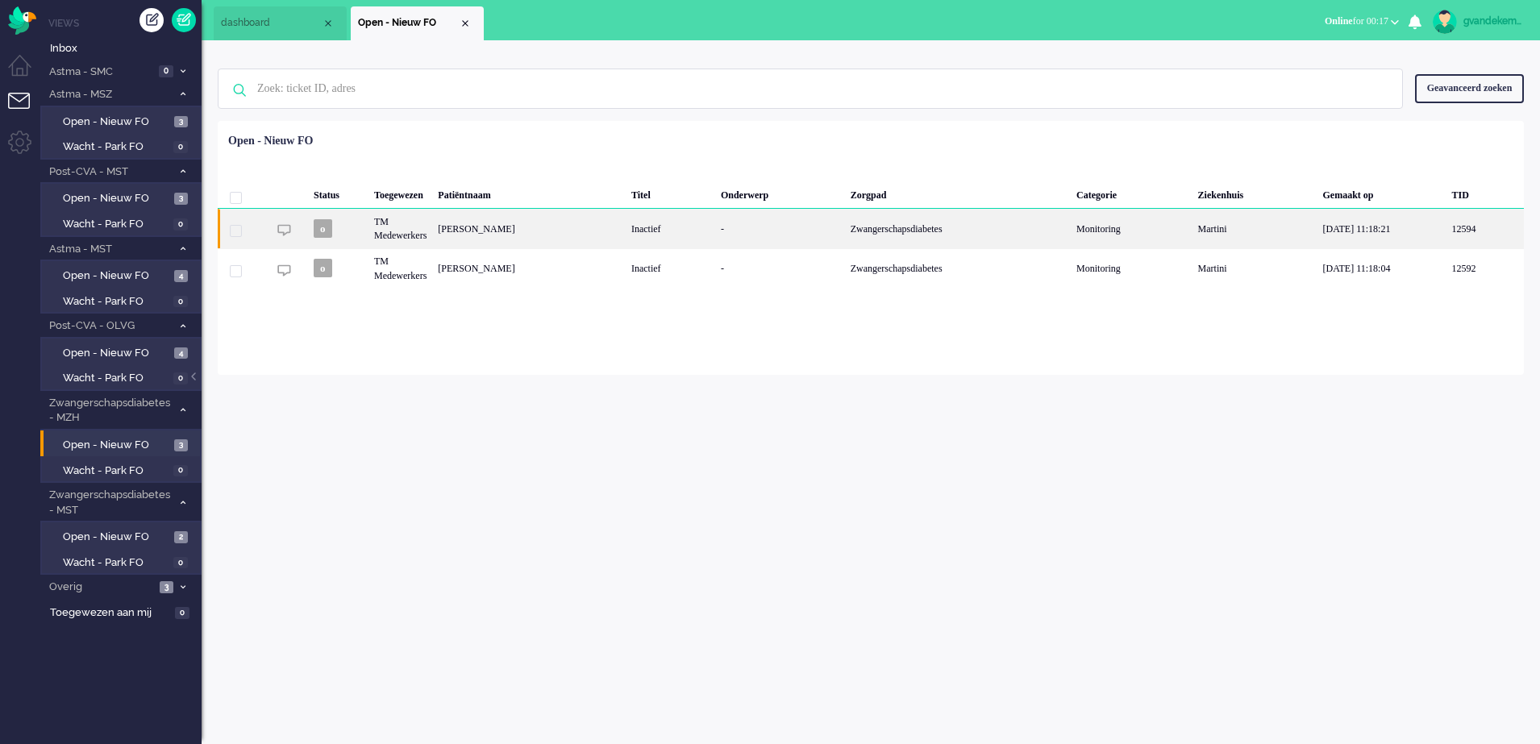
click at [513, 223] on div "Dorian Stoffers" at bounding box center [529, 229] width 194 height 40
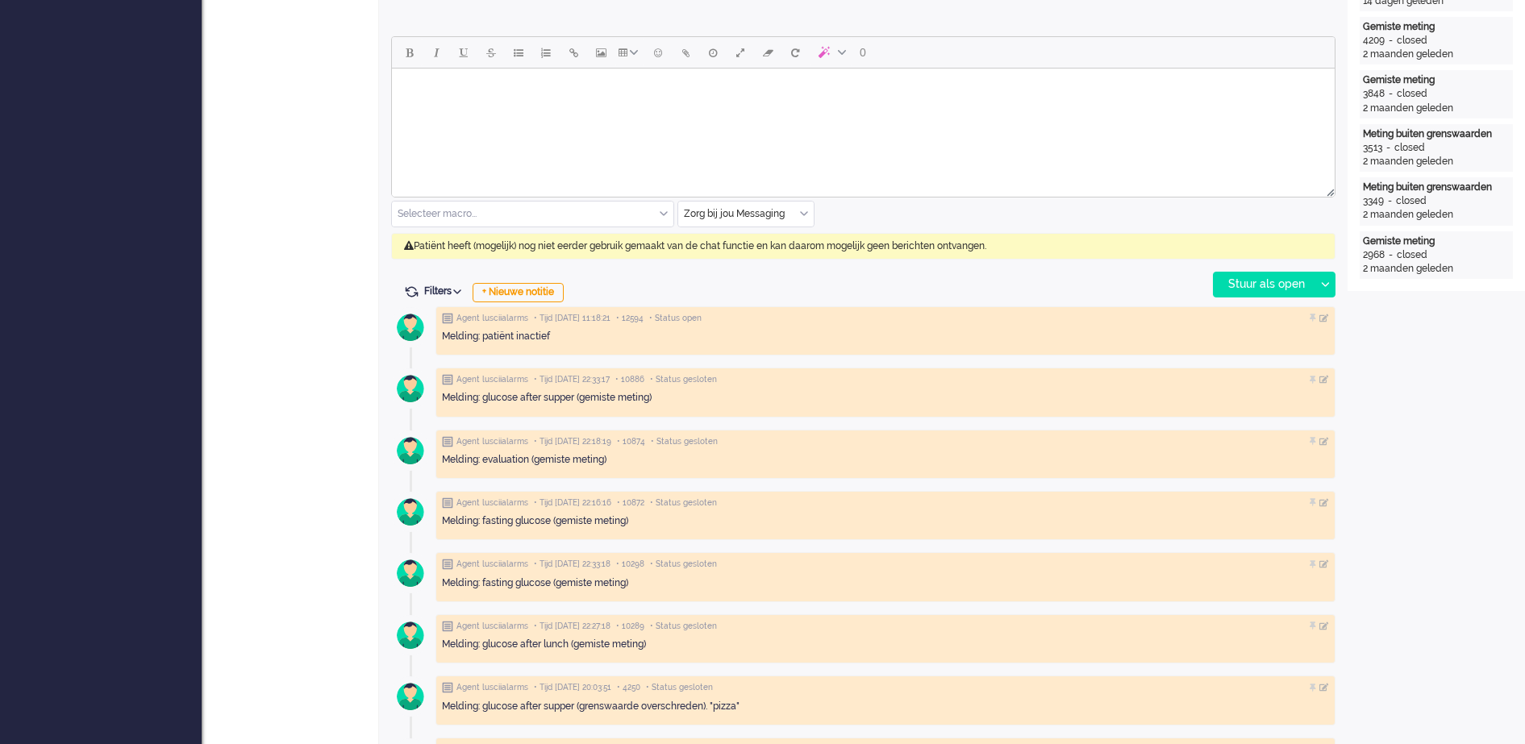
scroll to position [754, 0]
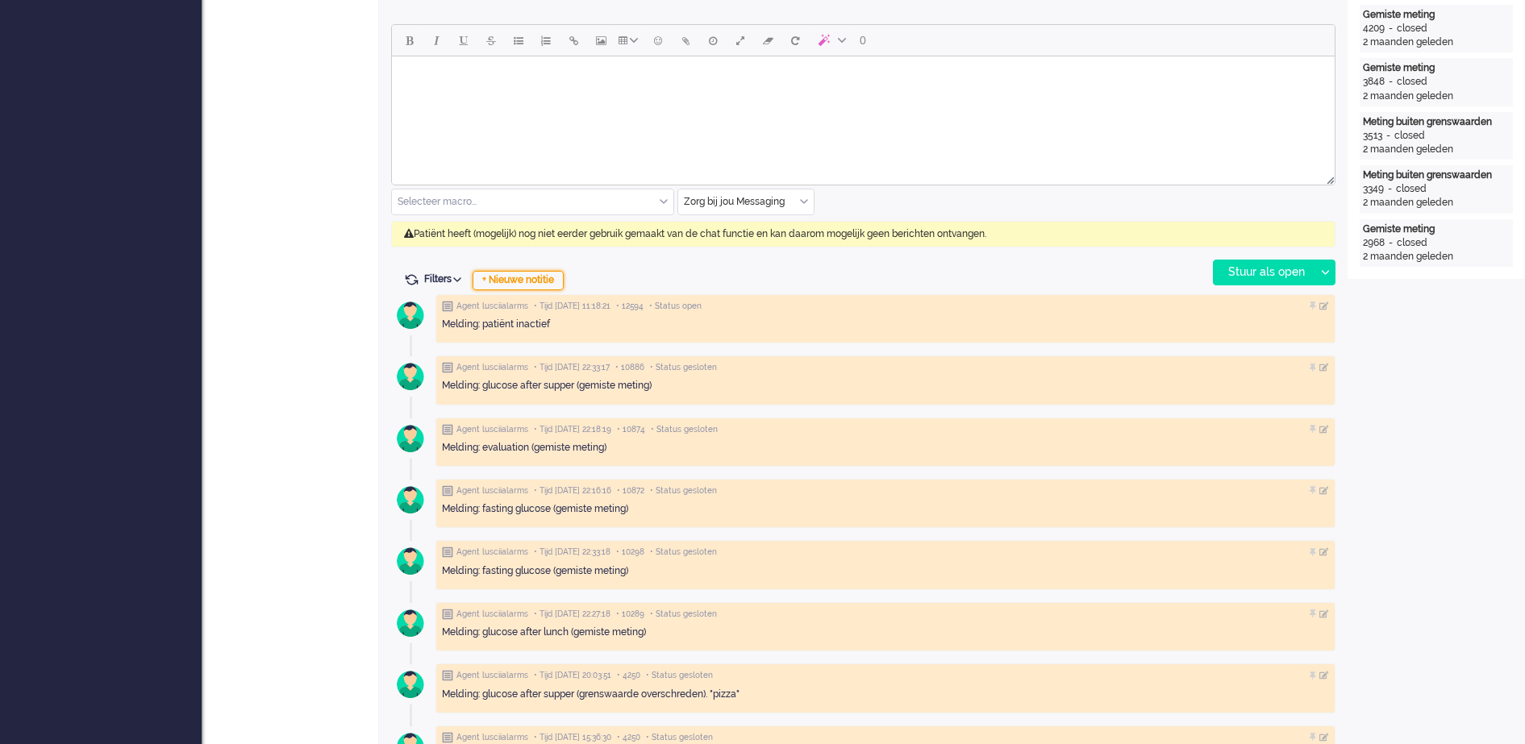
click at [553, 281] on div "+ Nieuwe notitie" at bounding box center [518, 280] width 91 height 19
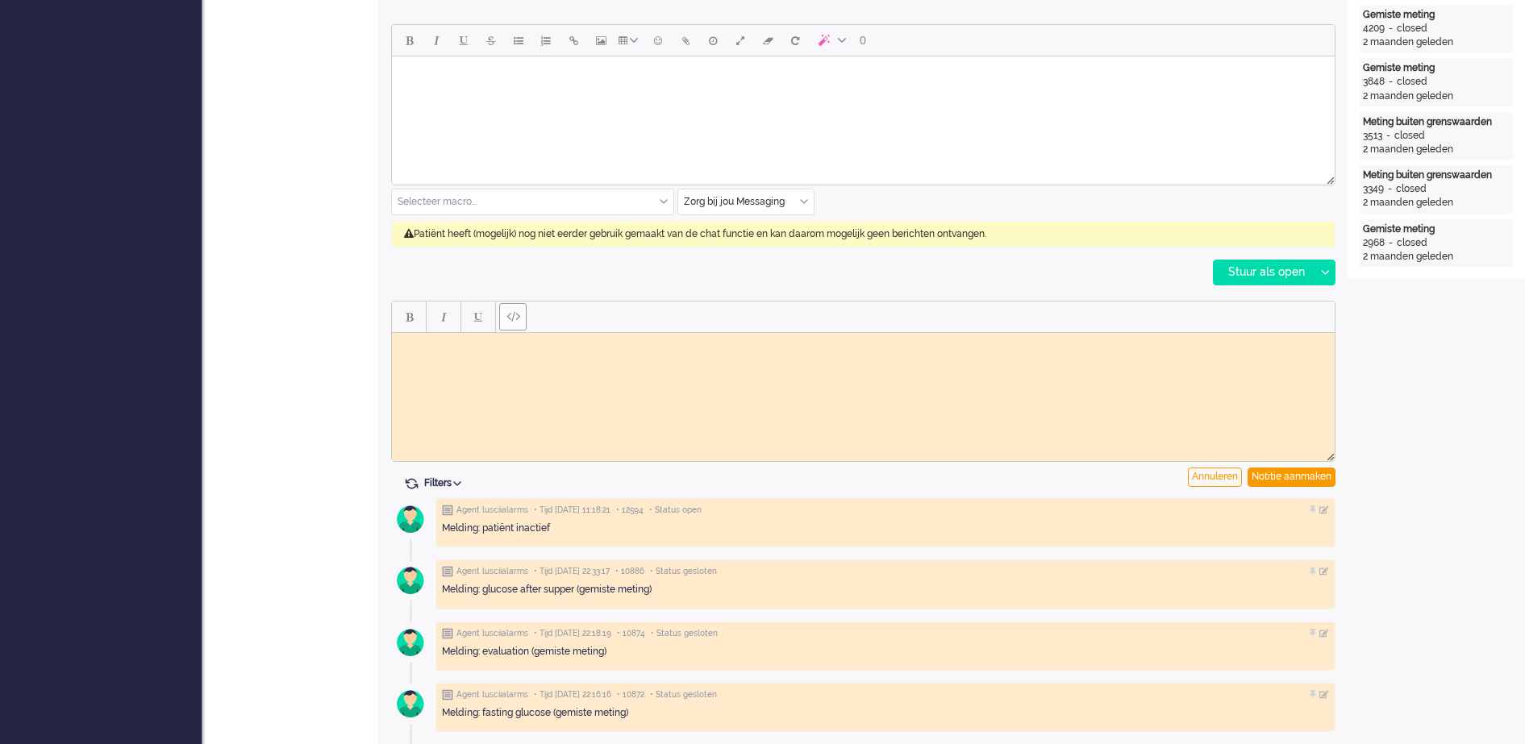
scroll to position [0, 0]
click at [471, 350] on body "Rich Text Area. Press ALT-0 for help." at bounding box center [863, 345] width 930 height 12
click at [1300, 474] on div "Notitie aanmaken" at bounding box center [1292, 477] width 88 height 19
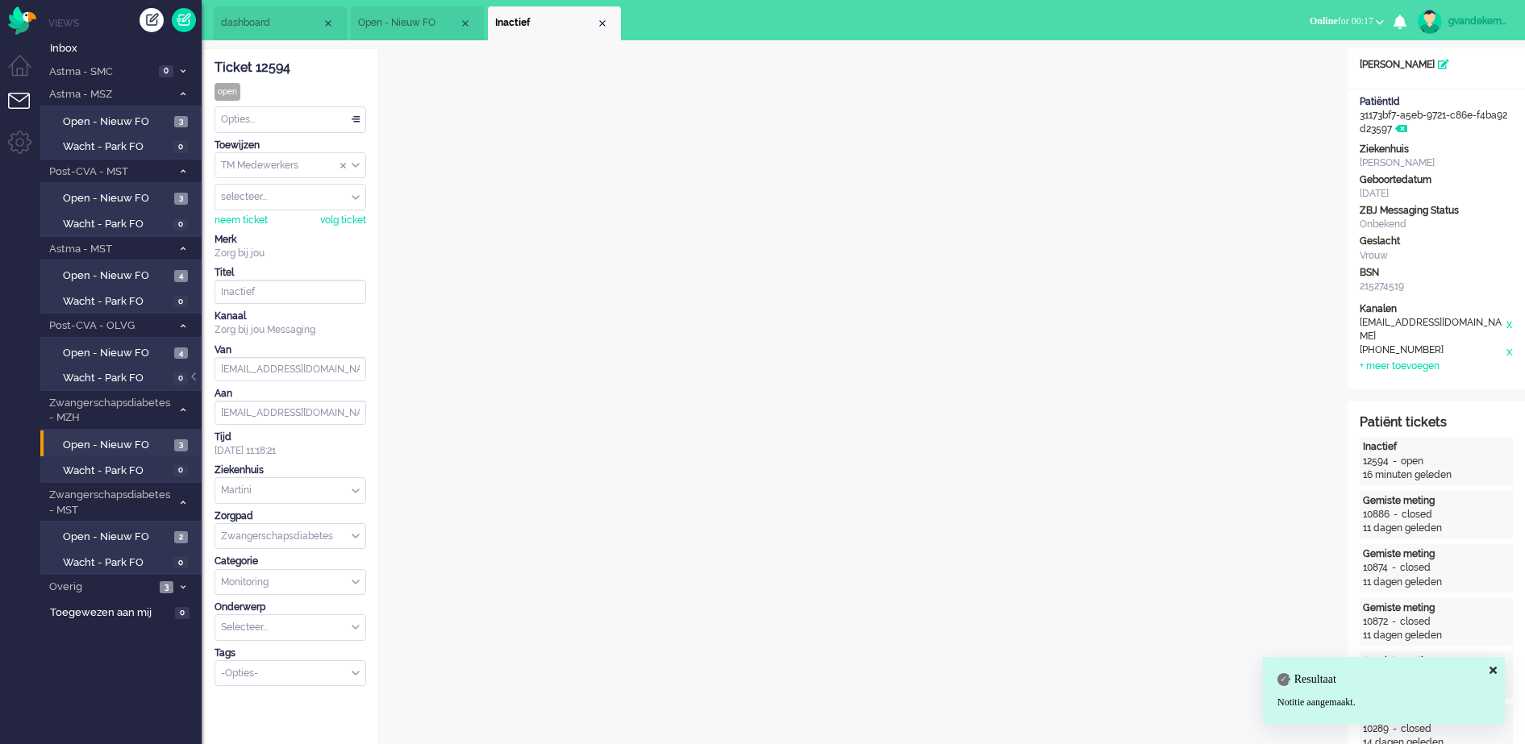
scroll to position [101, 0]
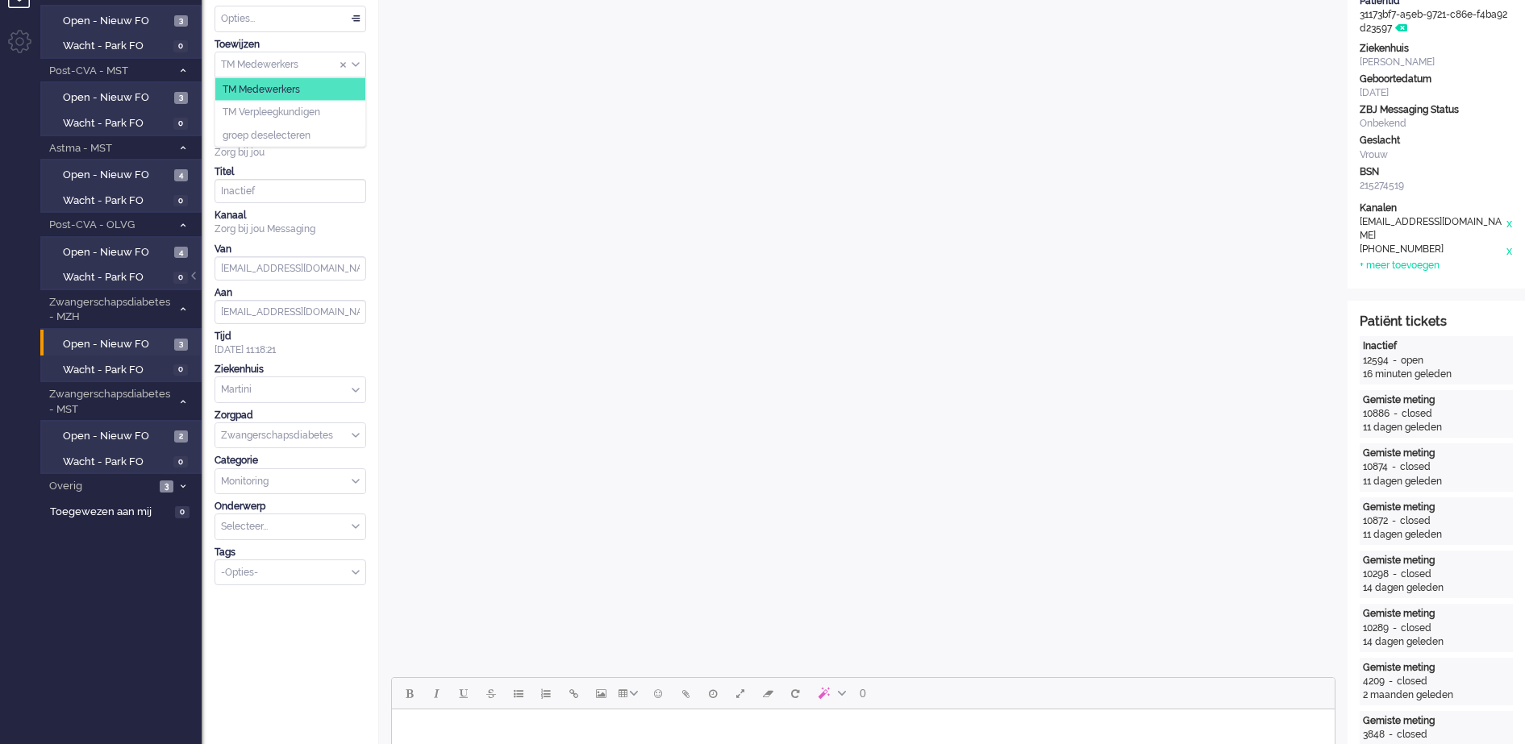
click at [357, 64] on div "TM Medewerkers" at bounding box center [290, 64] width 150 height 25
click at [327, 110] on li "TM Verpleegkundigen" at bounding box center [290, 112] width 150 height 23
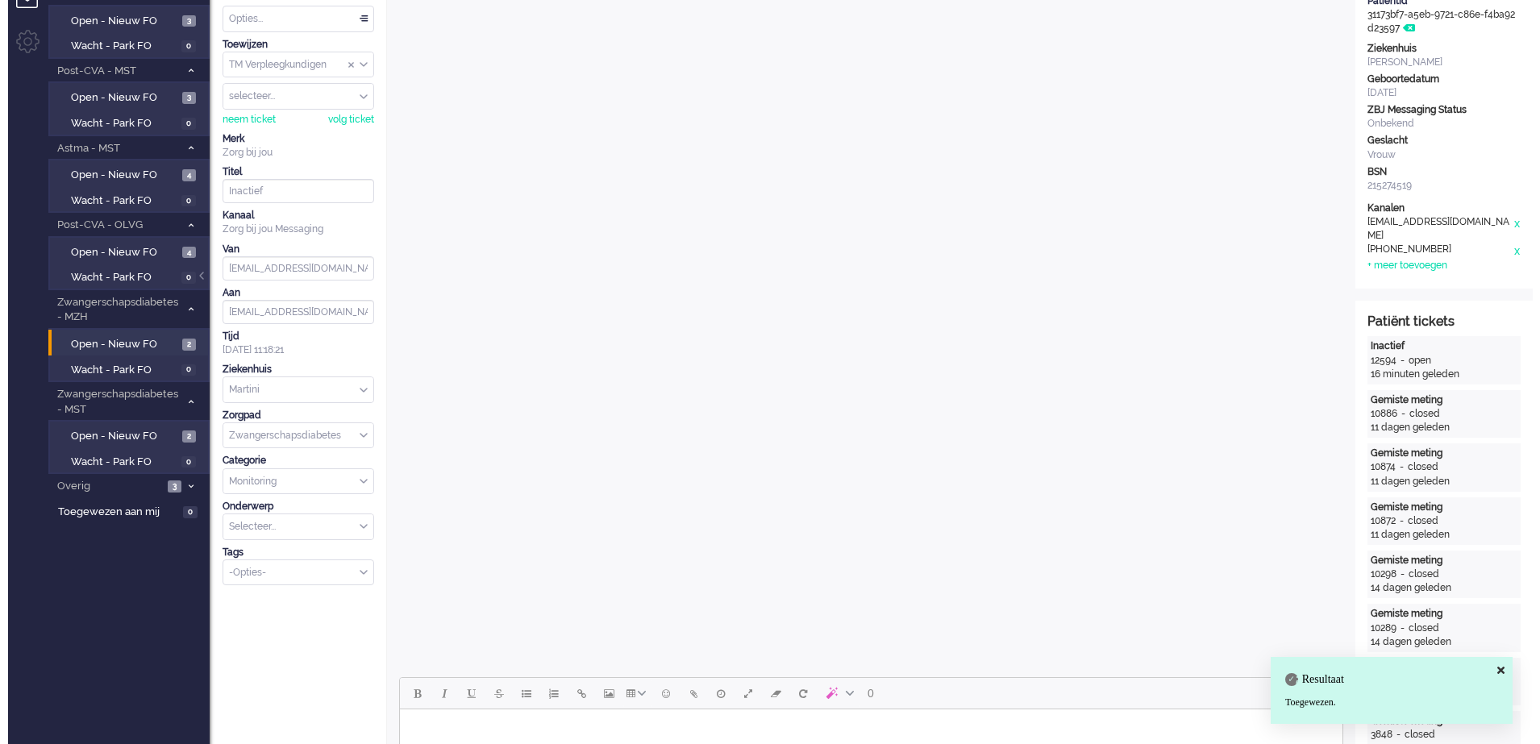
scroll to position [0, 0]
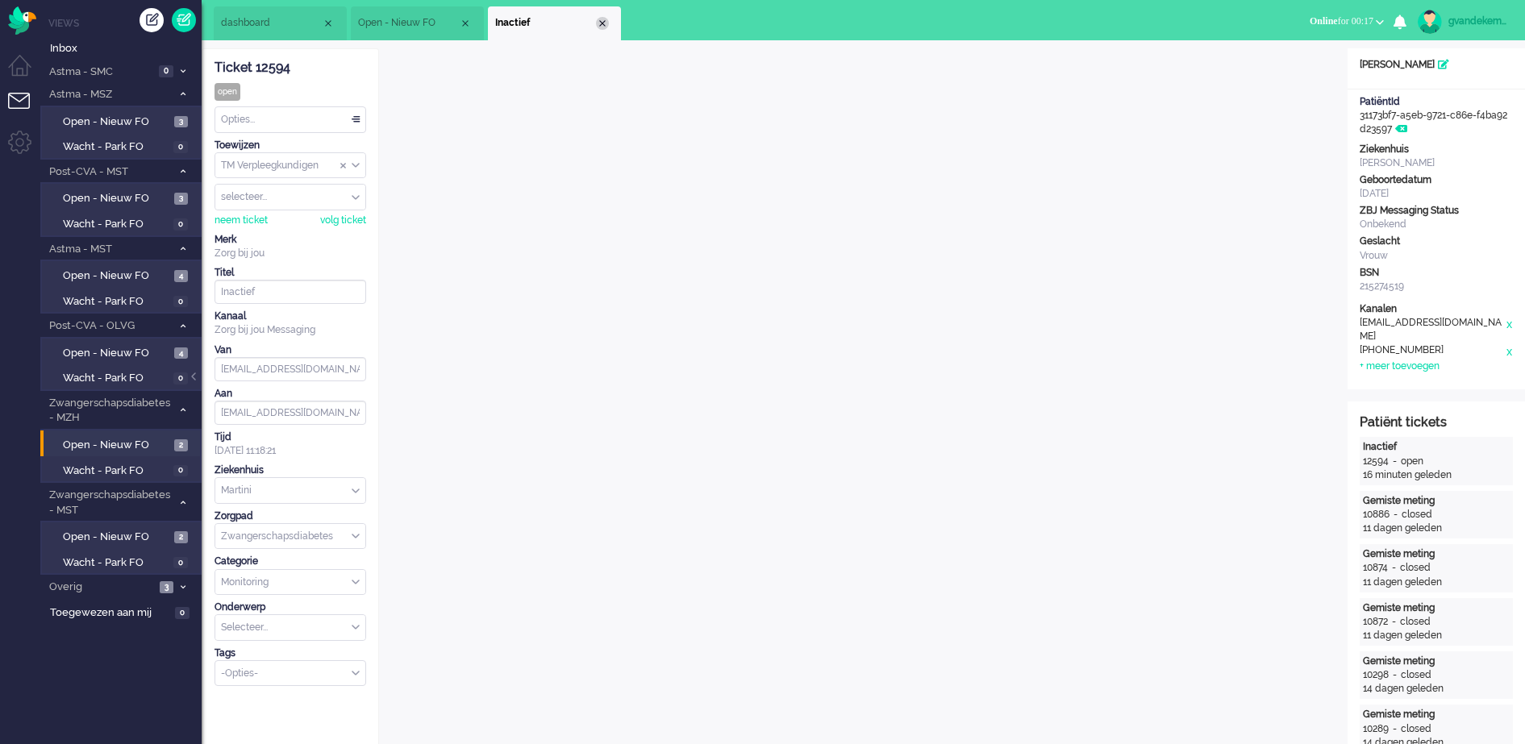
click at [598, 22] on div "Close tab" at bounding box center [602, 23] width 13 height 13
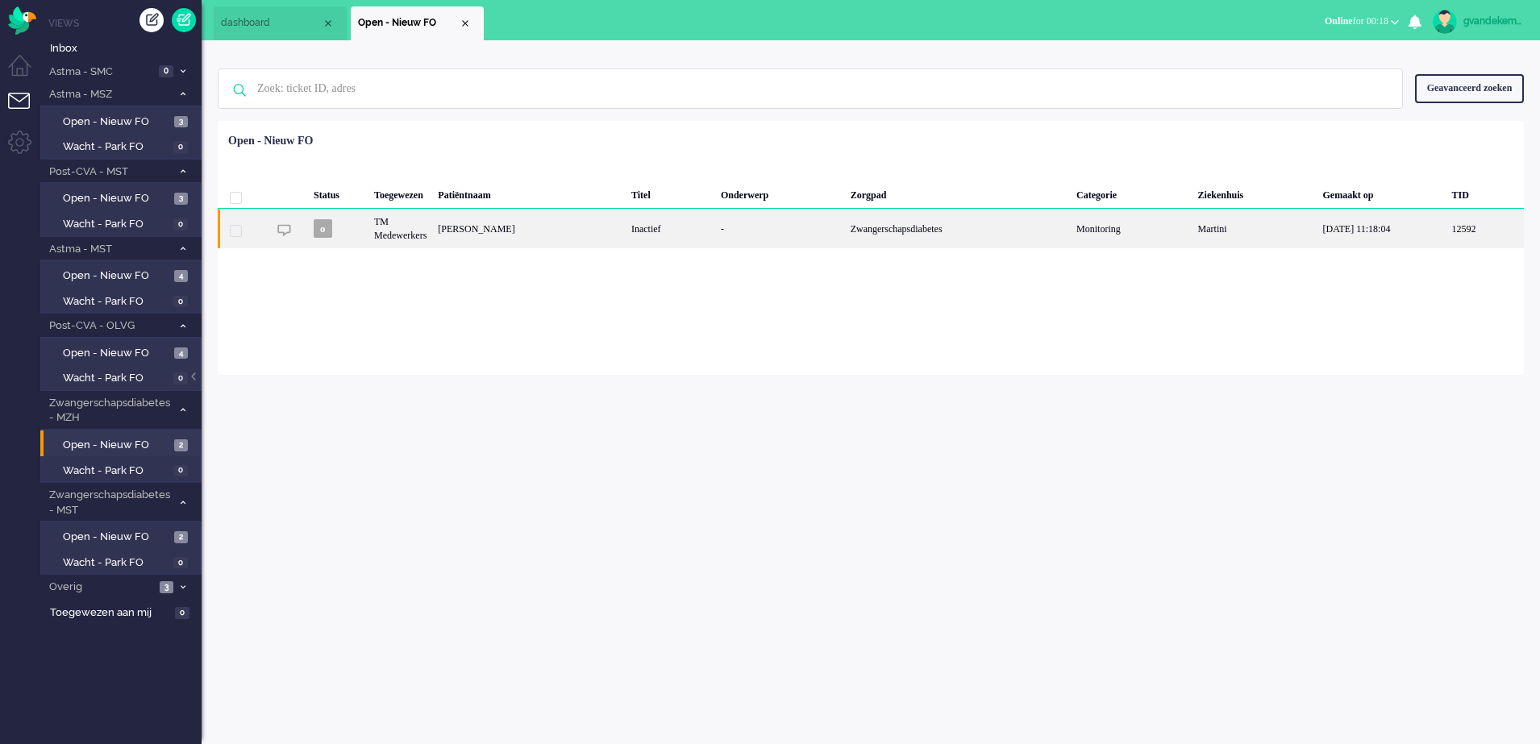
click at [626, 234] on div "Petronella Jacoba Diemer" at bounding box center [529, 229] width 194 height 40
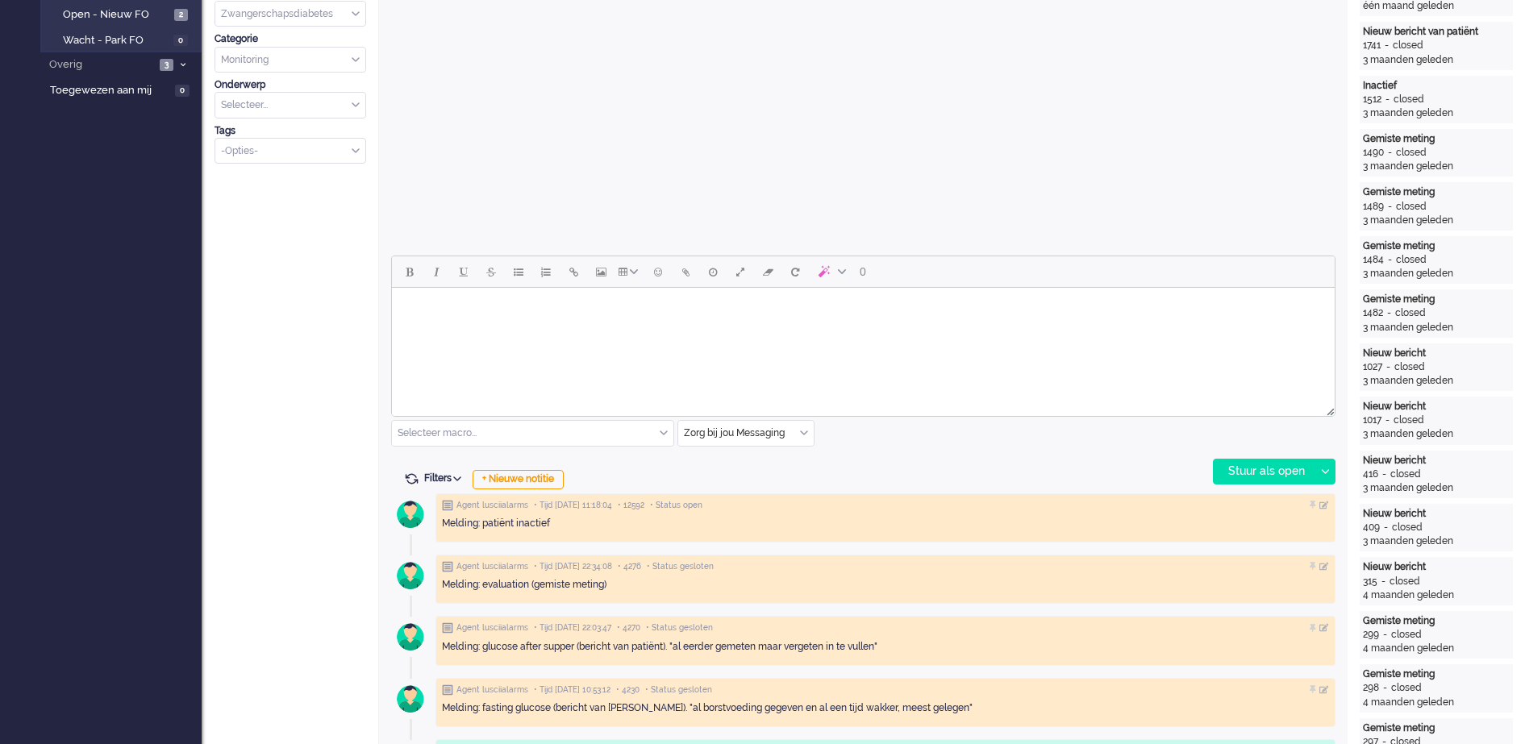
scroll to position [552, 0]
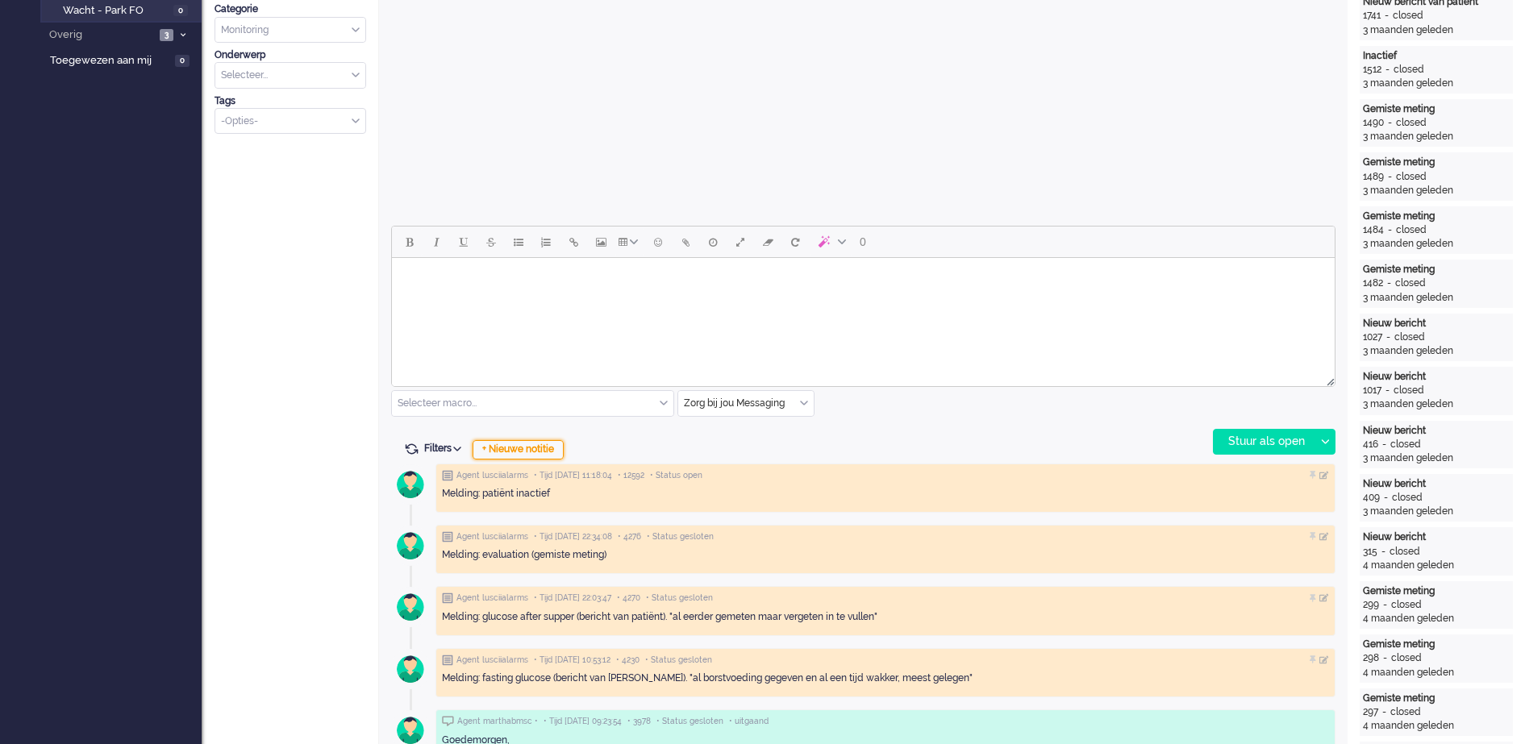
click at [519, 445] on div "+ Nieuwe notitie" at bounding box center [518, 449] width 91 height 19
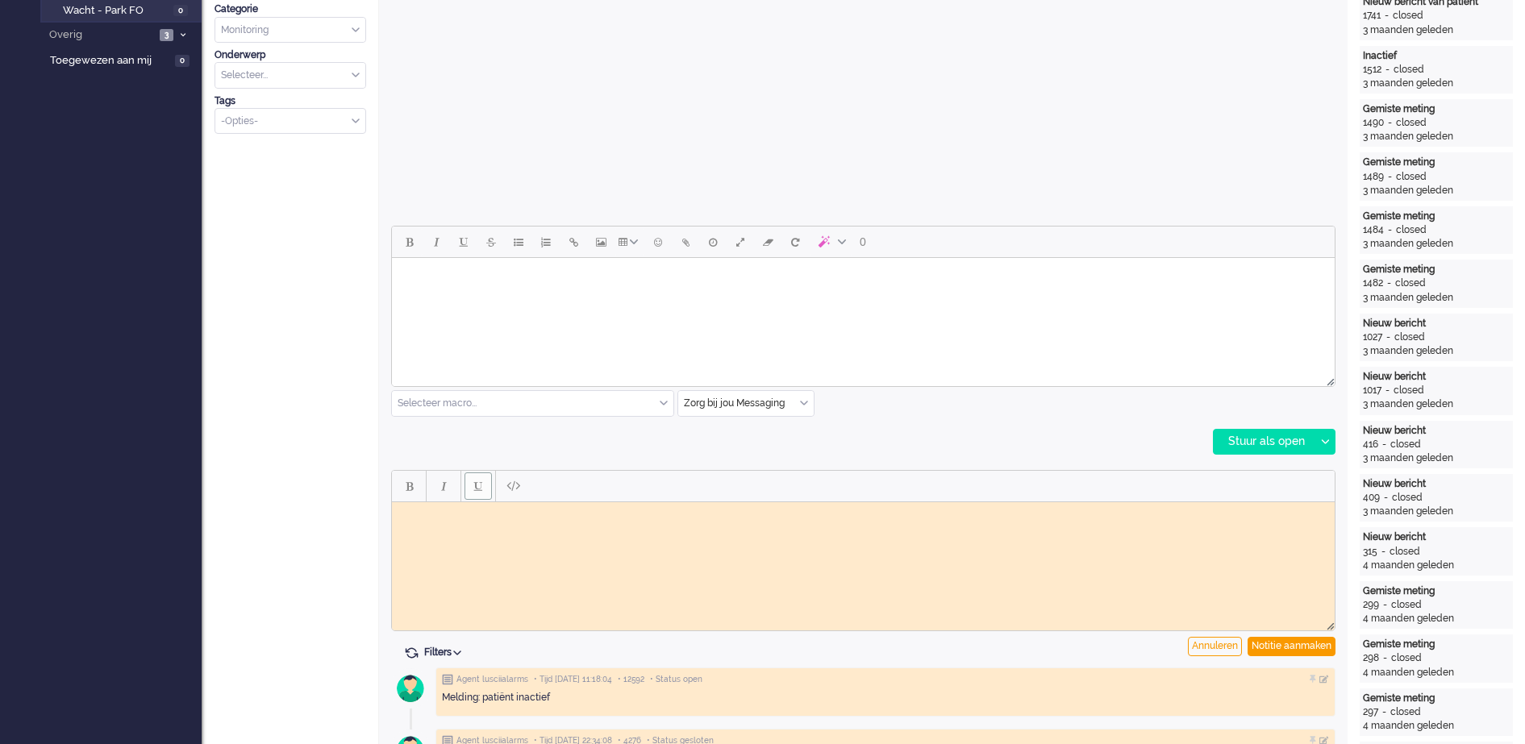
scroll to position [0, 0]
click at [462, 523] on html at bounding box center [863, 514] width 943 height 25
click at [406, 509] on body "Conform werkinstructie naar vpk-box doorgezet GJ" at bounding box center [863, 520] width 930 height 24
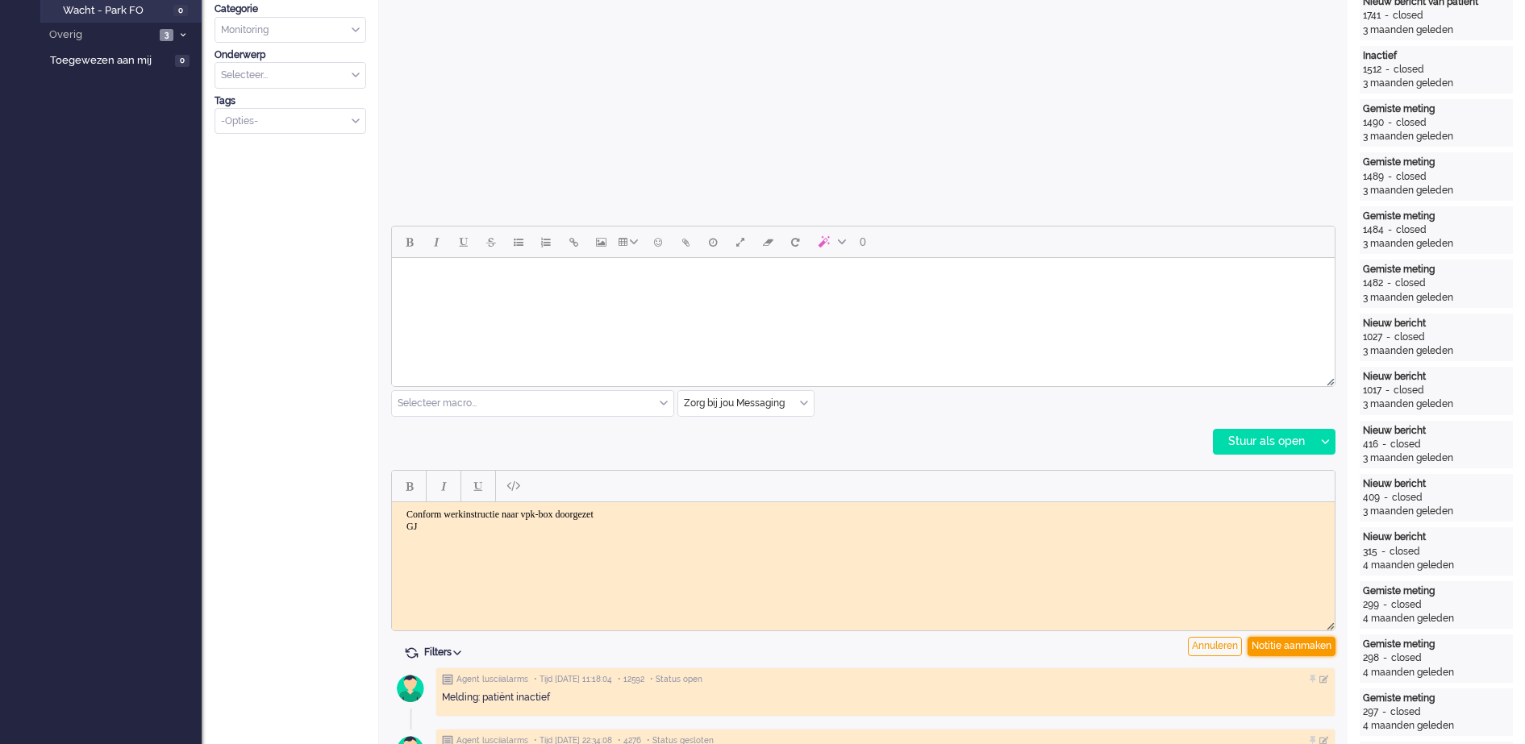
click at [1280, 644] on div "Notitie aanmaken" at bounding box center [1292, 646] width 88 height 19
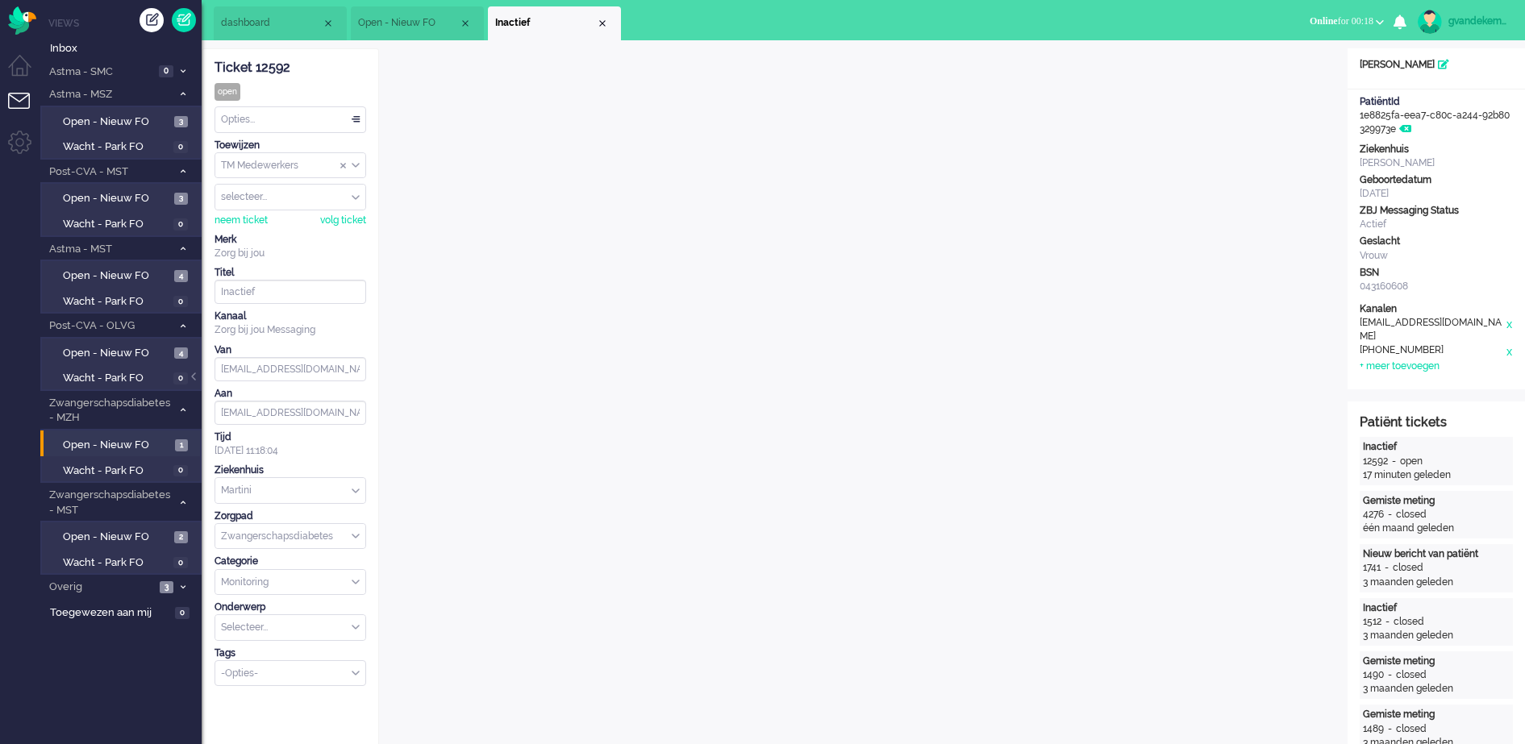
click at [357, 164] on div "TM Medewerkers" at bounding box center [290, 165] width 150 height 25
click at [320, 210] on span "TM Verpleegkundigen" at bounding box center [272, 213] width 98 height 14
click at [605, 27] on div "Close tab" at bounding box center [602, 23] width 13 height 13
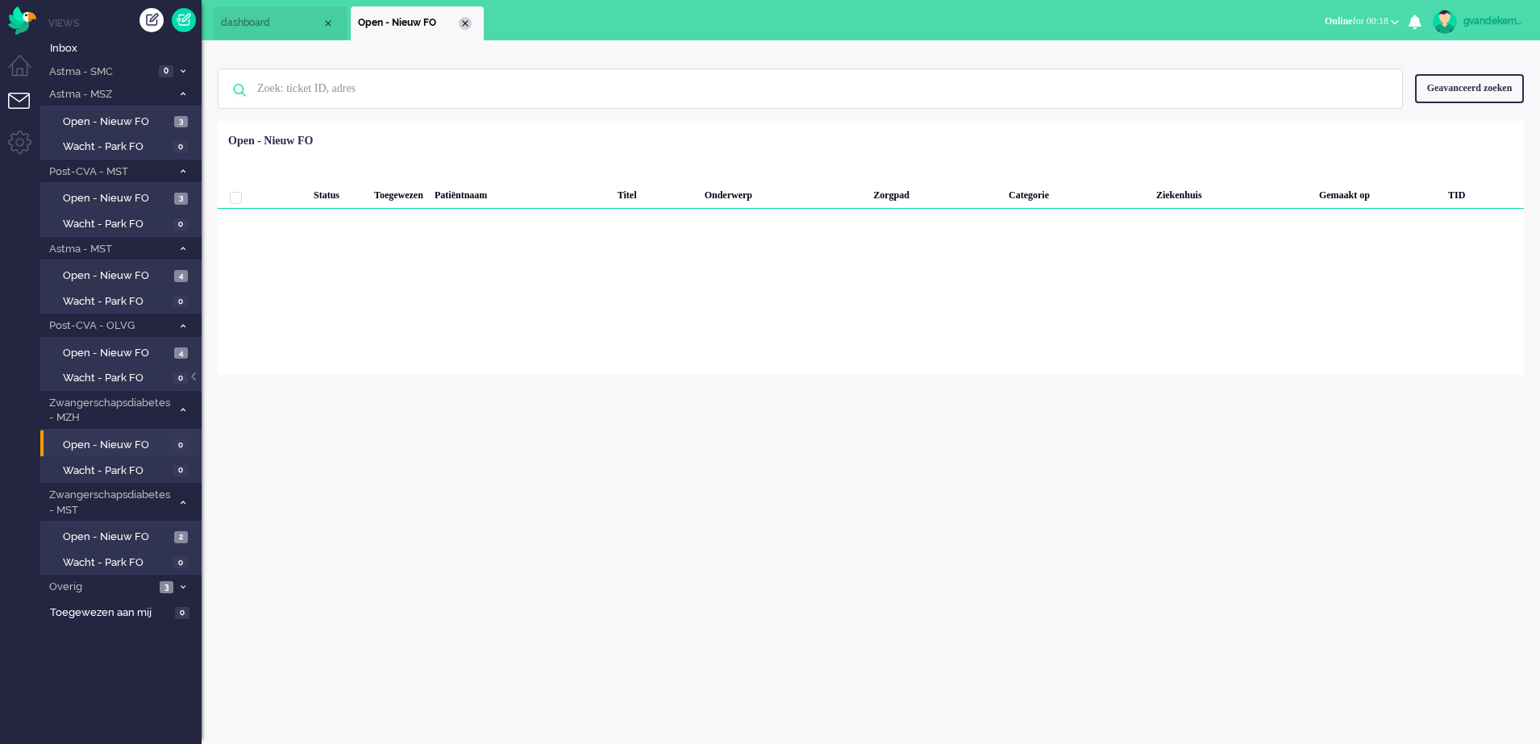
click at [468, 23] on div "Close tab" at bounding box center [465, 23] width 13 height 13
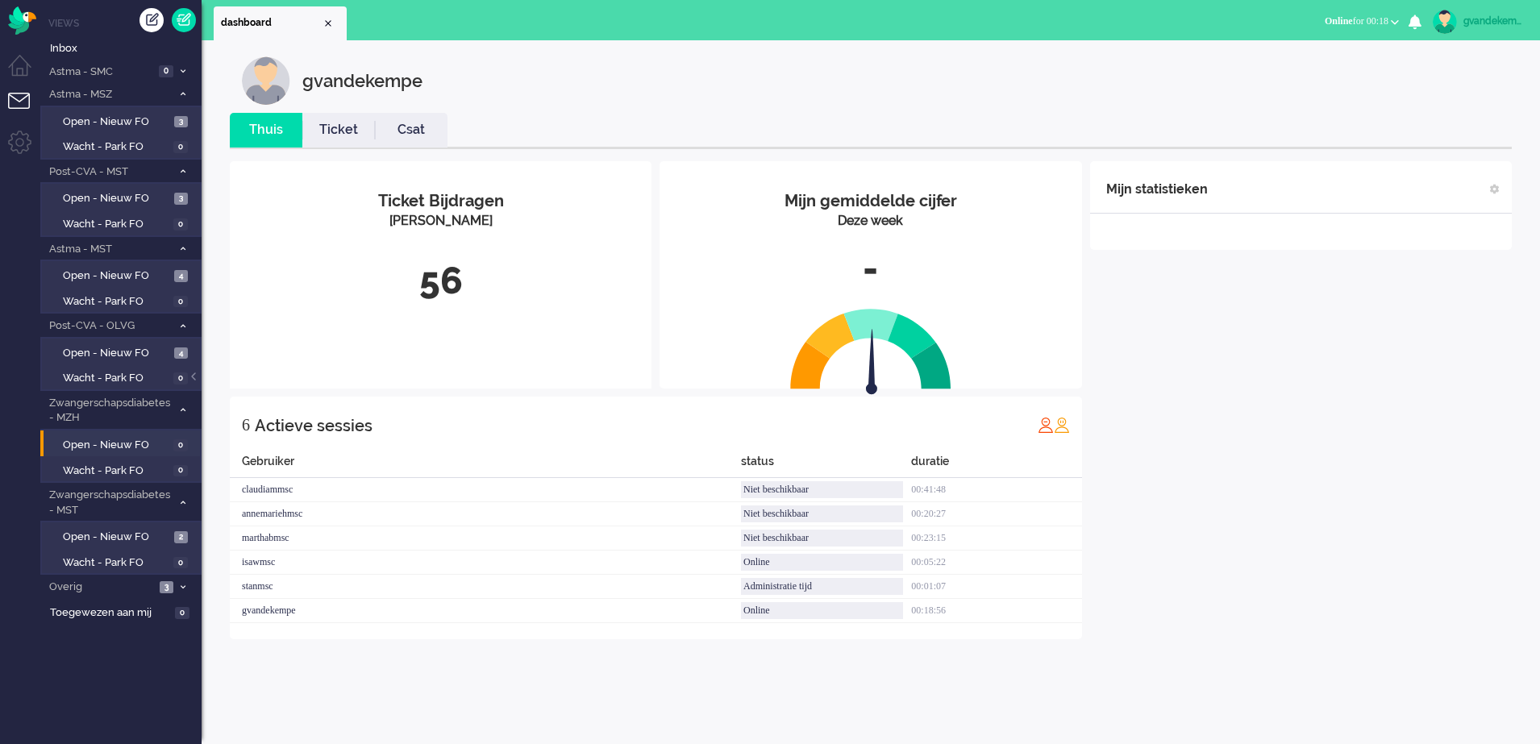
click at [1192, 412] on div "Mijn statistieken + Statistieken toevoegen Bel tijd (gemiddelde dag) Wrapup tij…" at bounding box center [1301, 400] width 422 height 478
click at [182, 408] on icon at bounding box center [183, 410] width 5 height 6
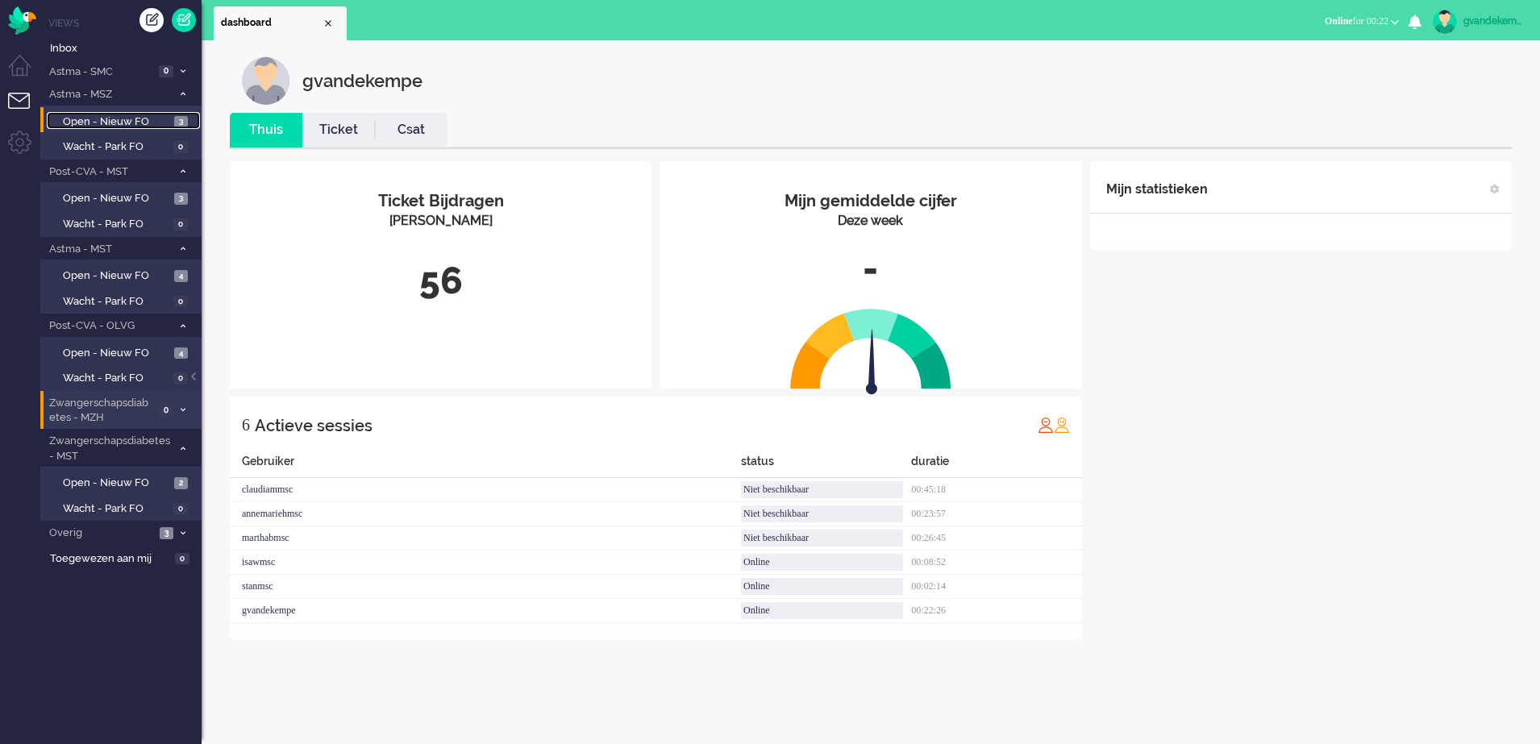
click at [132, 119] on span "Open - Nieuw FO" at bounding box center [116, 122] width 107 height 15
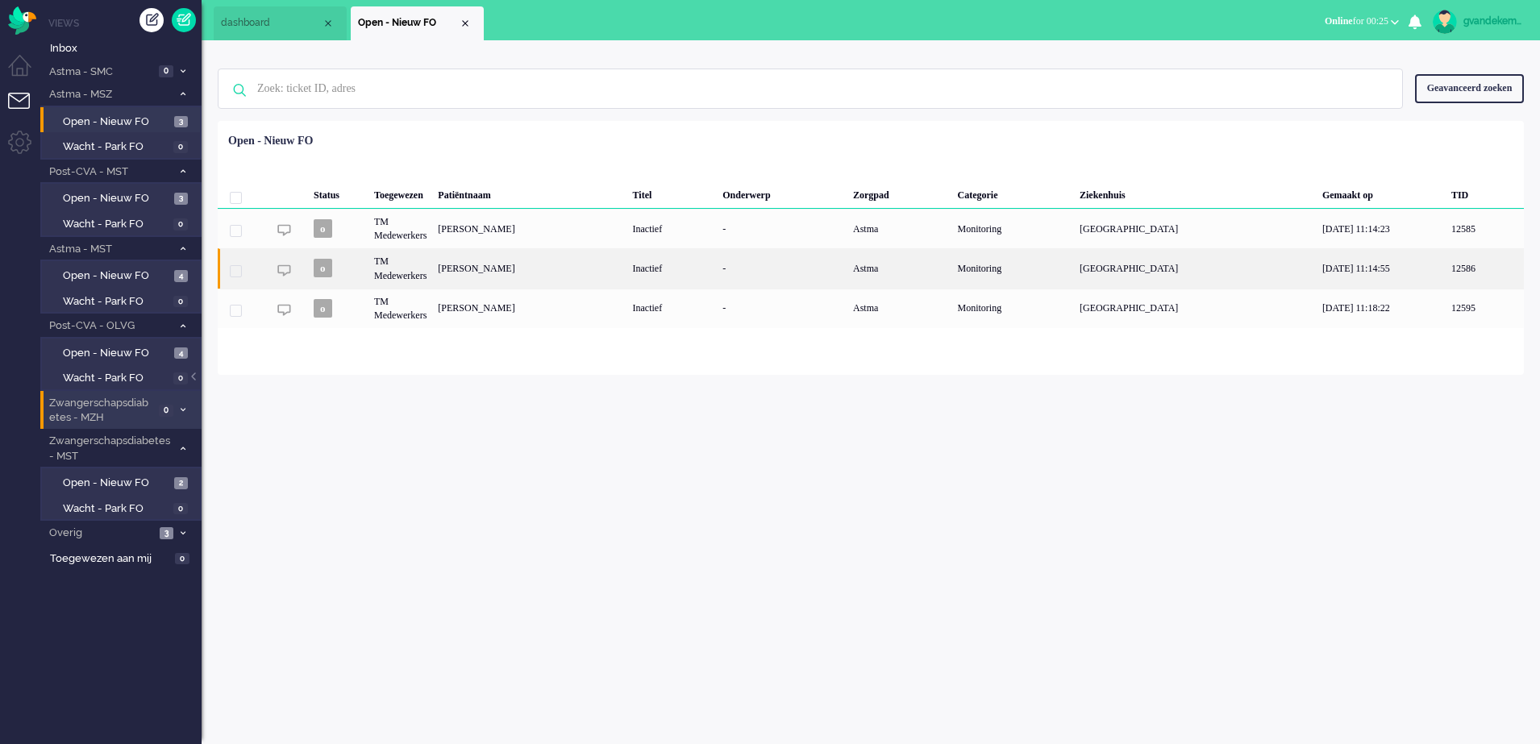
click at [538, 266] on div "[PERSON_NAME]" at bounding box center [529, 268] width 194 height 40
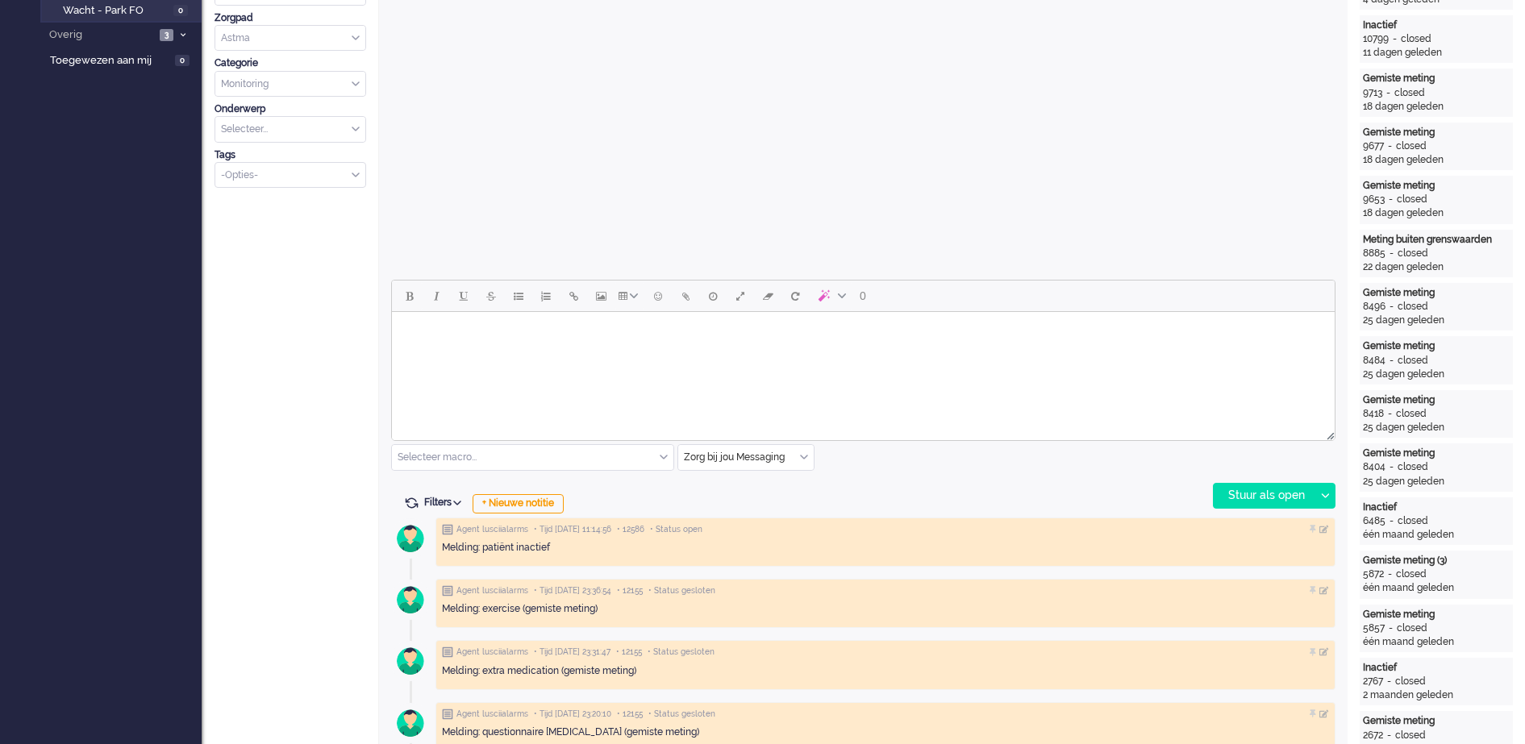
scroll to position [504, 0]
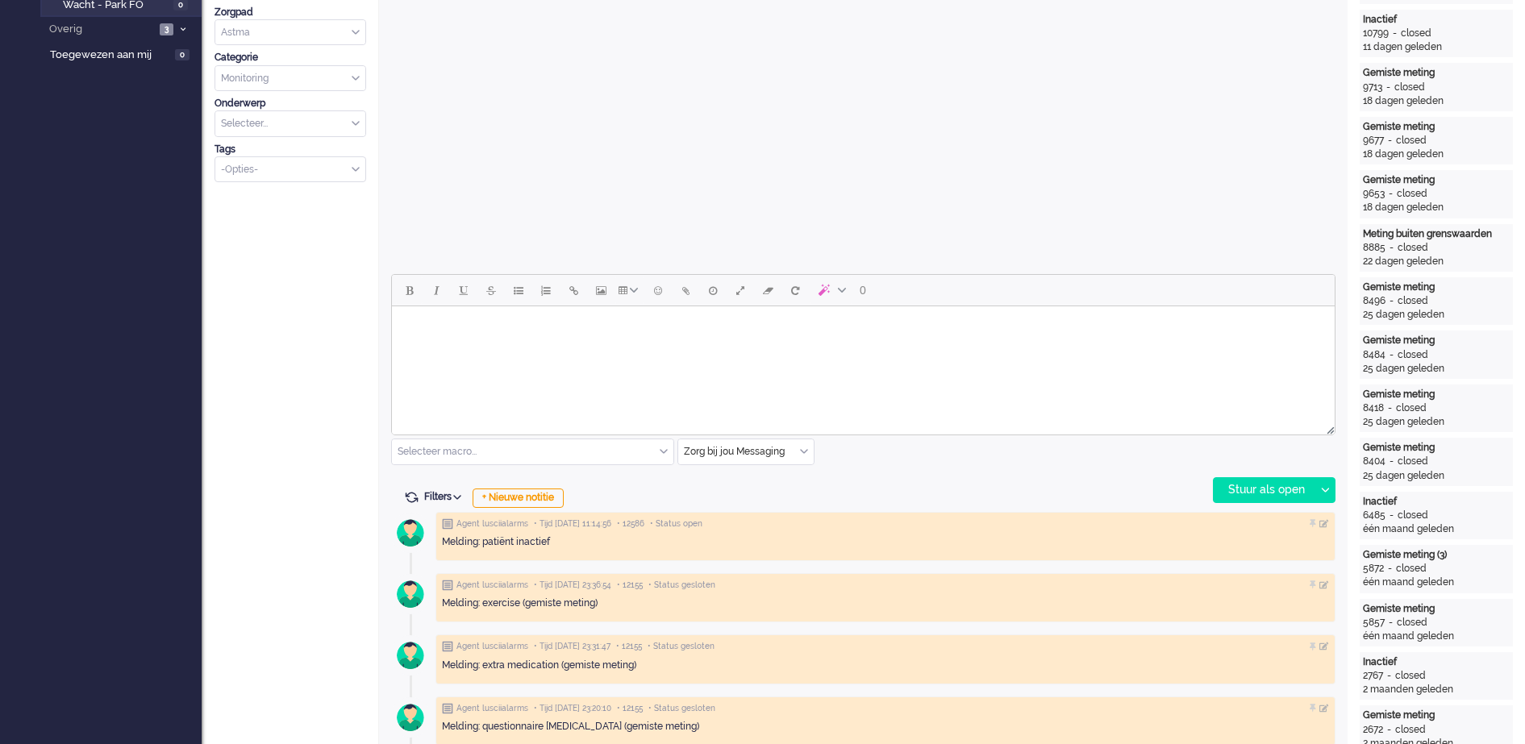
click at [498, 321] on body "Rich Text Area. Press ALT-0 for help." at bounding box center [863, 327] width 930 height 28
paste body "Rich Text Area. Press ALT-0 for help."
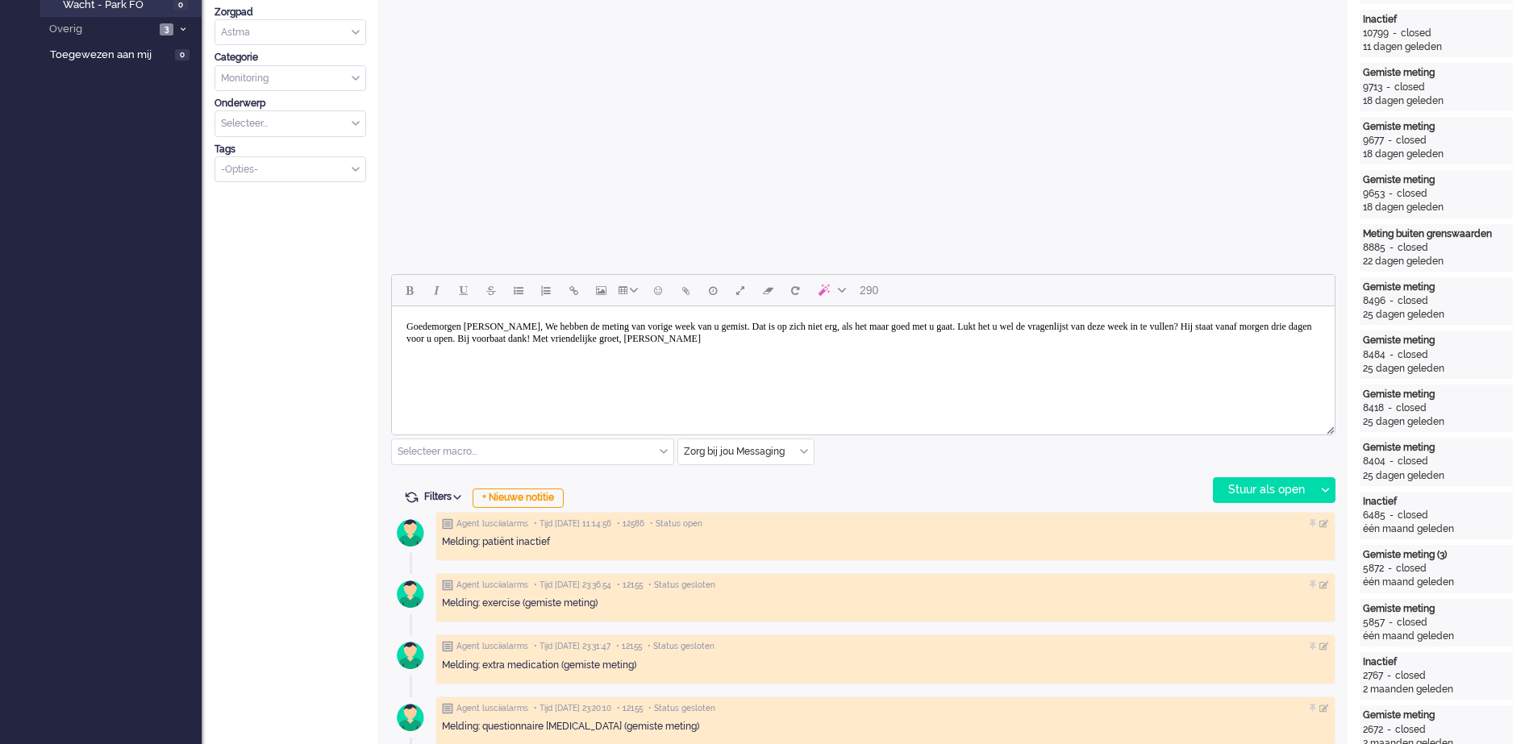
click at [543, 324] on body "Goedemorgen mevrouw Arens, We hebben de meting van vorige week van u gemist. Da…" at bounding box center [863, 333] width 930 height 40
click at [540, 326] on body "Goedemorgen mevrouw MAduro, We hebben de meting van vorige week van u gemist. D…" at bounding box center [863, 333] width 930 height 40
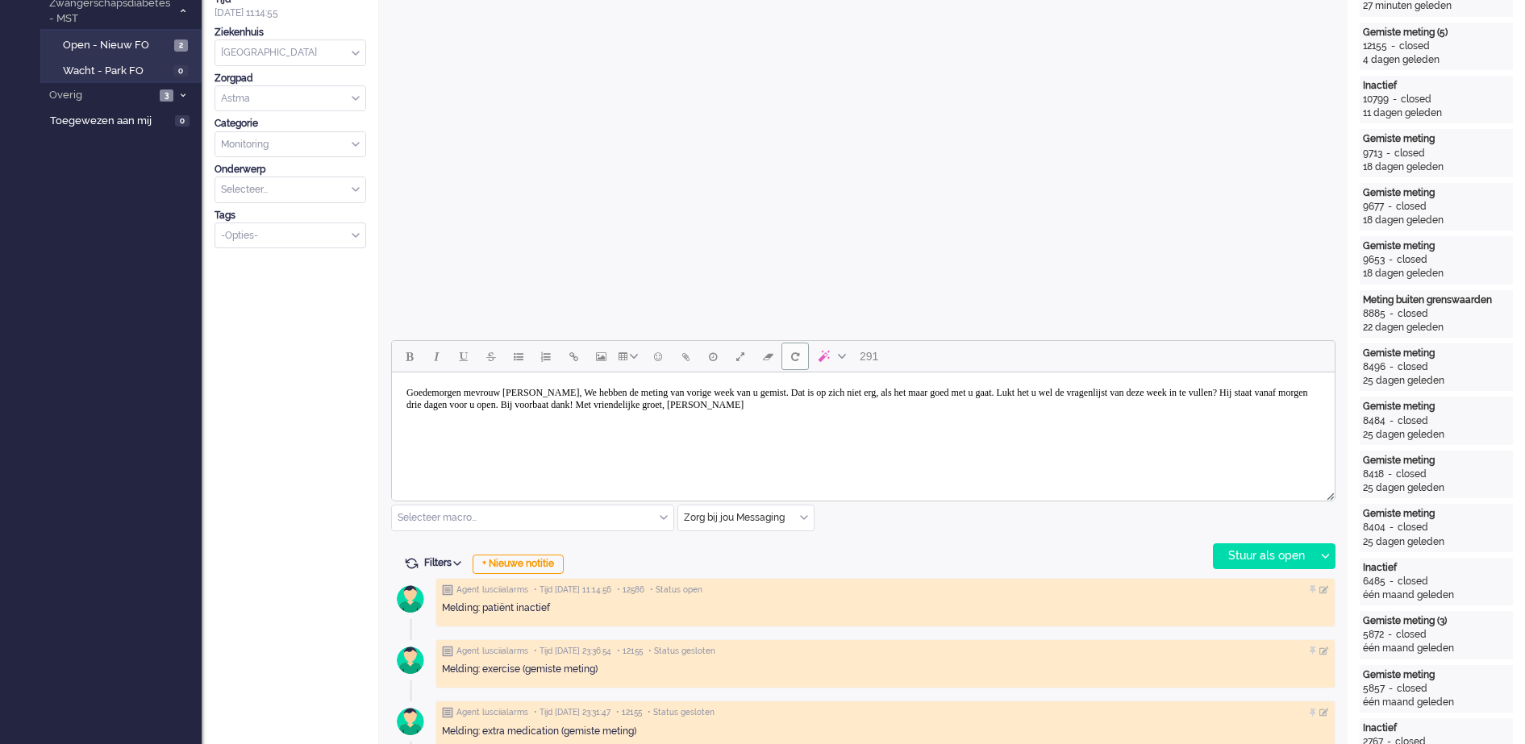
scroll to position [403, 0]
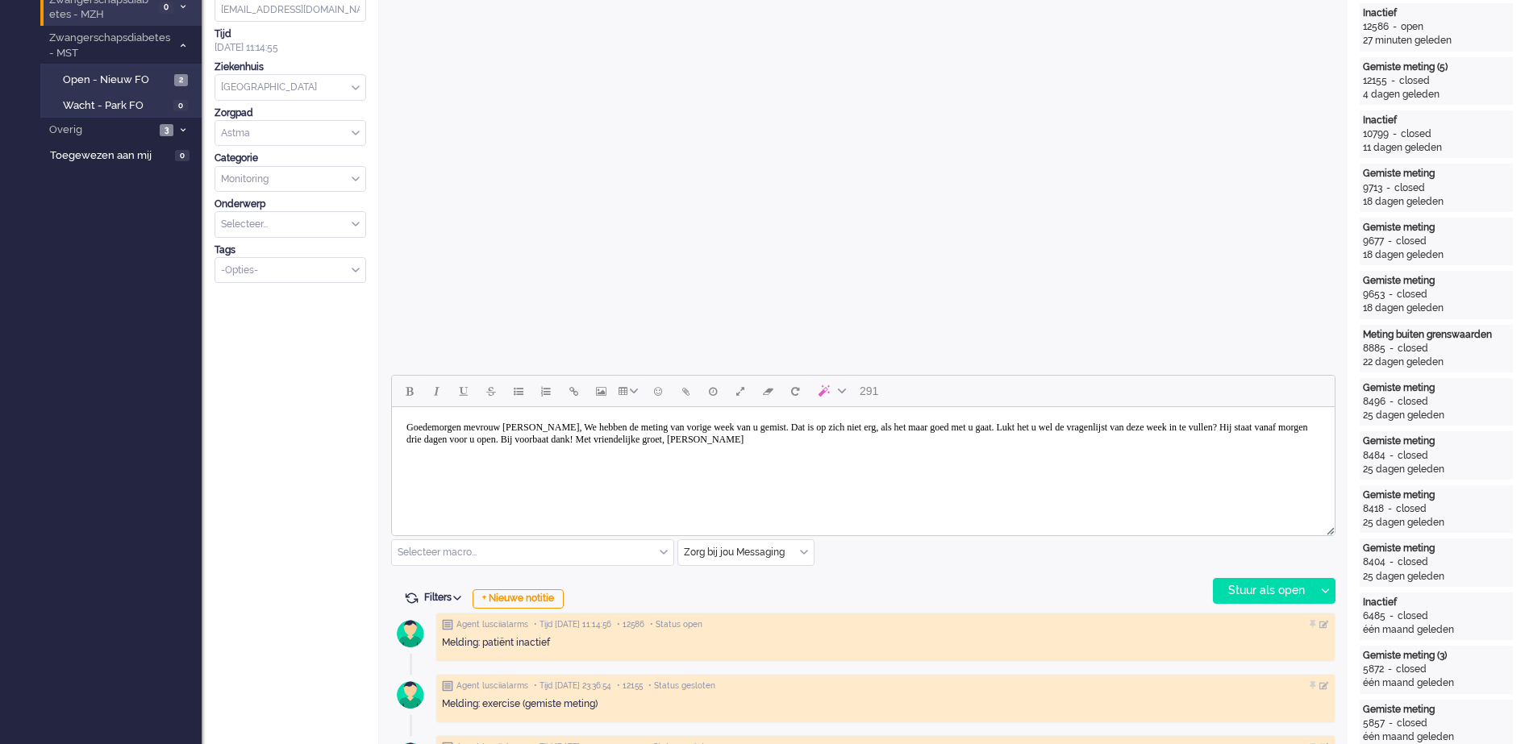
click at [569, 427] on body "Goedemorgen mevrouw Maduro, We hebben de meting van vorige week van u gemist. D…" at bounding box center [863, 434] width 930 height 40
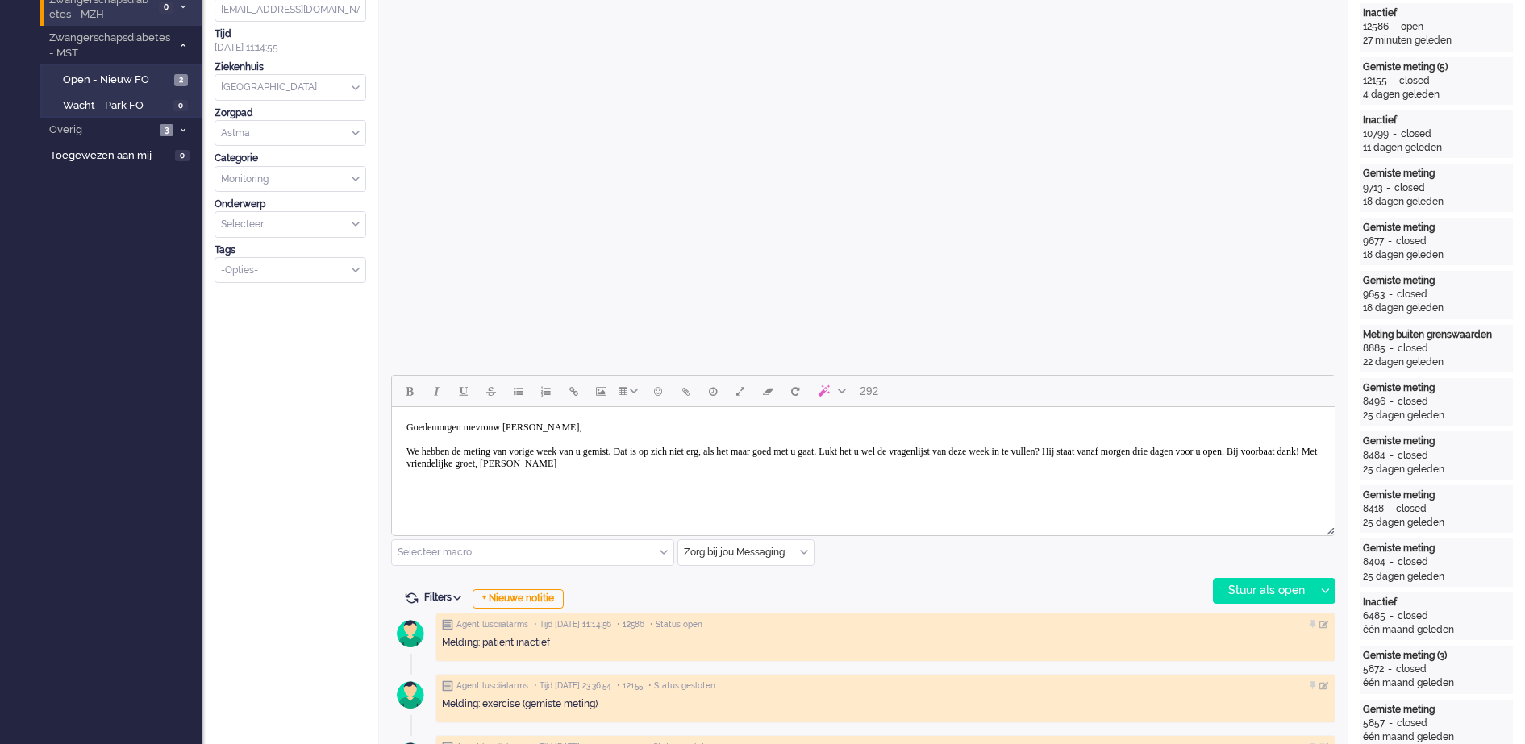
click at [662, 463] on body "Goedemorgen mevrouw Maduro, We hebben de meting van vorige week van u gemist. D…" at bounding box center [863, 446] width 930 height 65
click at [524, 490] on body "Goedemorgen mevrouw Maduro, We hebben de meting van vorige week van u gemist. D…" at bounding box center [863, 452] width 930 height 77
click at [520, 490] on body "Goedemorgen mevrouw Maduro, We hebben de meting van vorige week van u gemist. D…" at bounding box center [863, 452] width 930 height 77
click at [1271, 594] on div "Stuur als open" at bounding box center [1264, 591] width 101 height 24
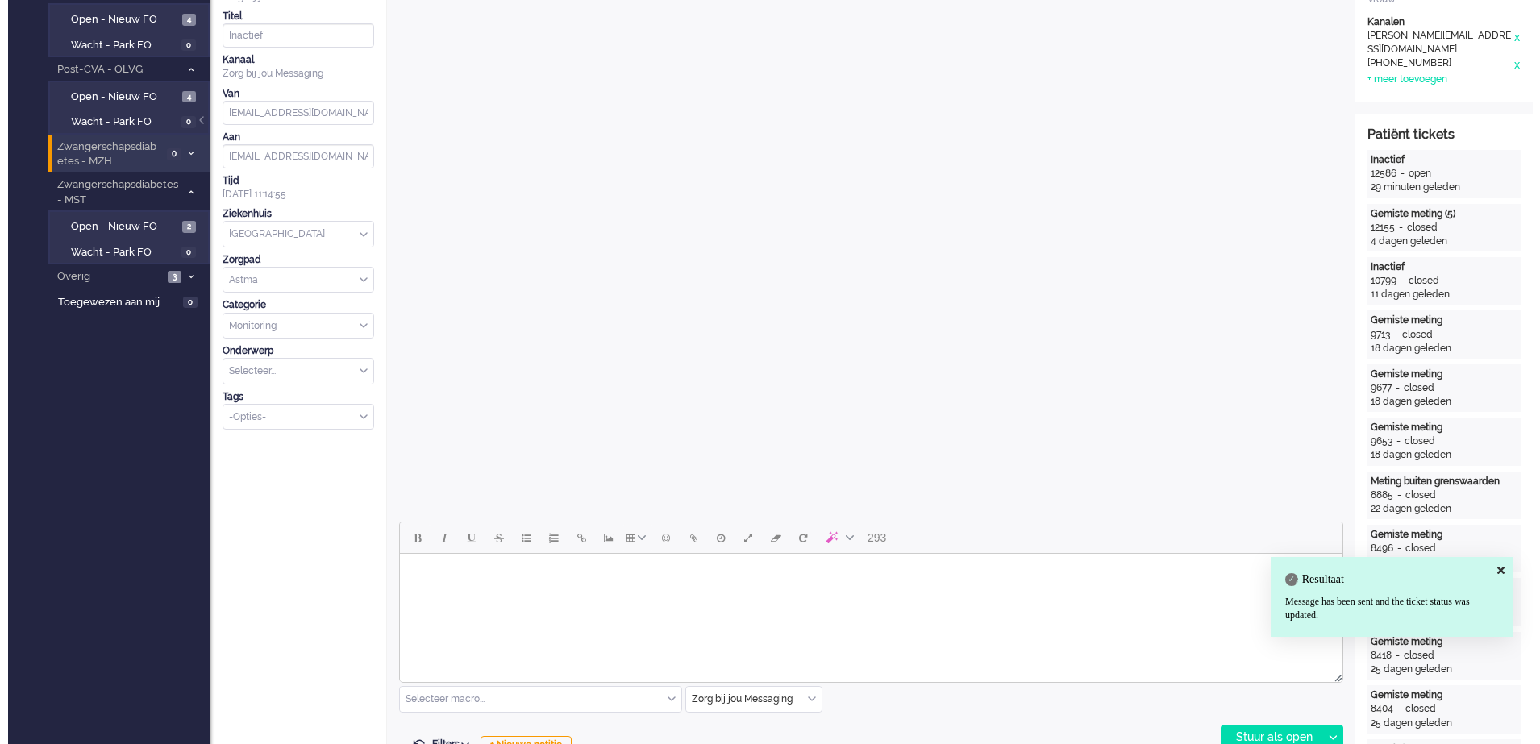
scroll to position [0, 0]
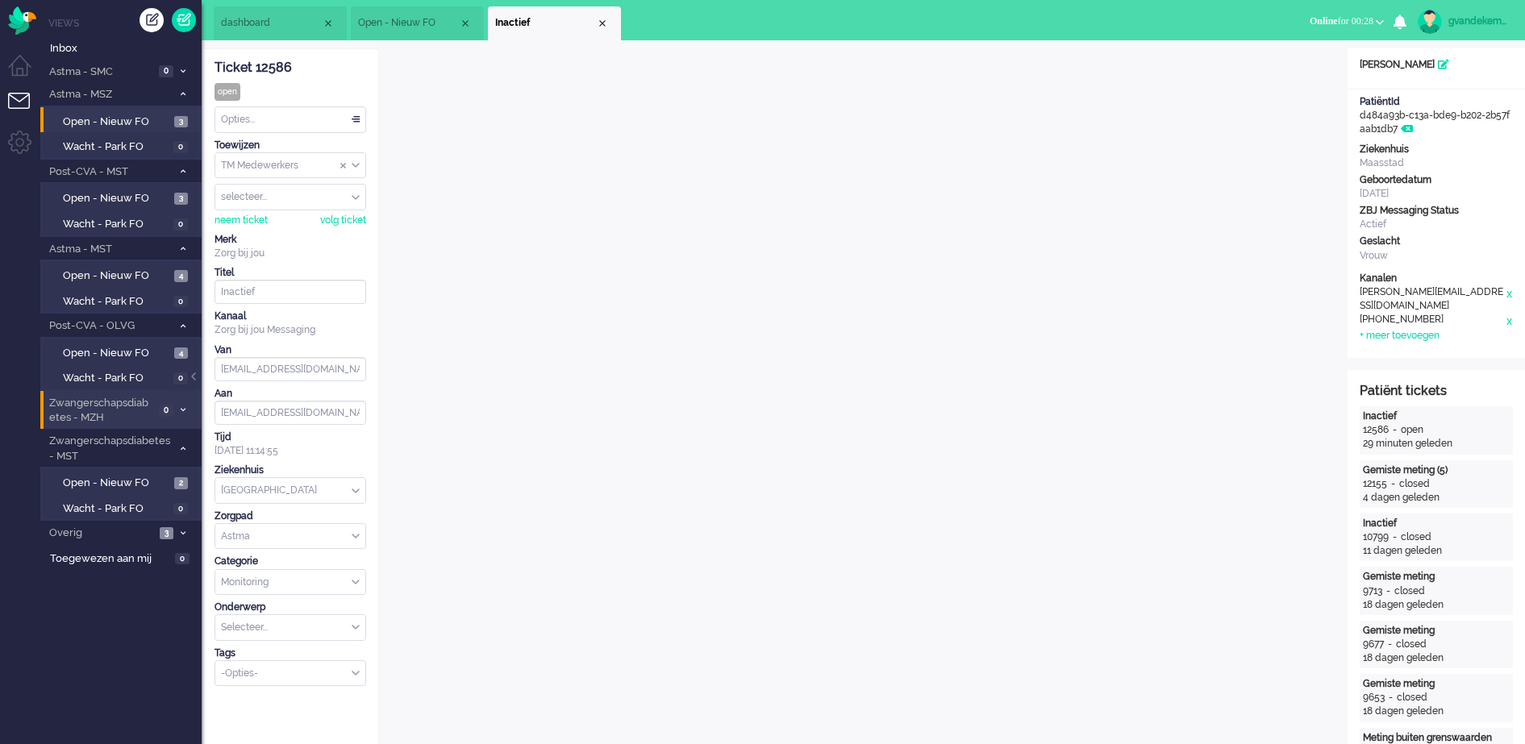
click at [353, 117] on div "Opties..." at bounding box center [290, 119] width 150 height 25
click at [277, 228] on li "Opgelost" at bounding box center [290, 234] width 150 height 23
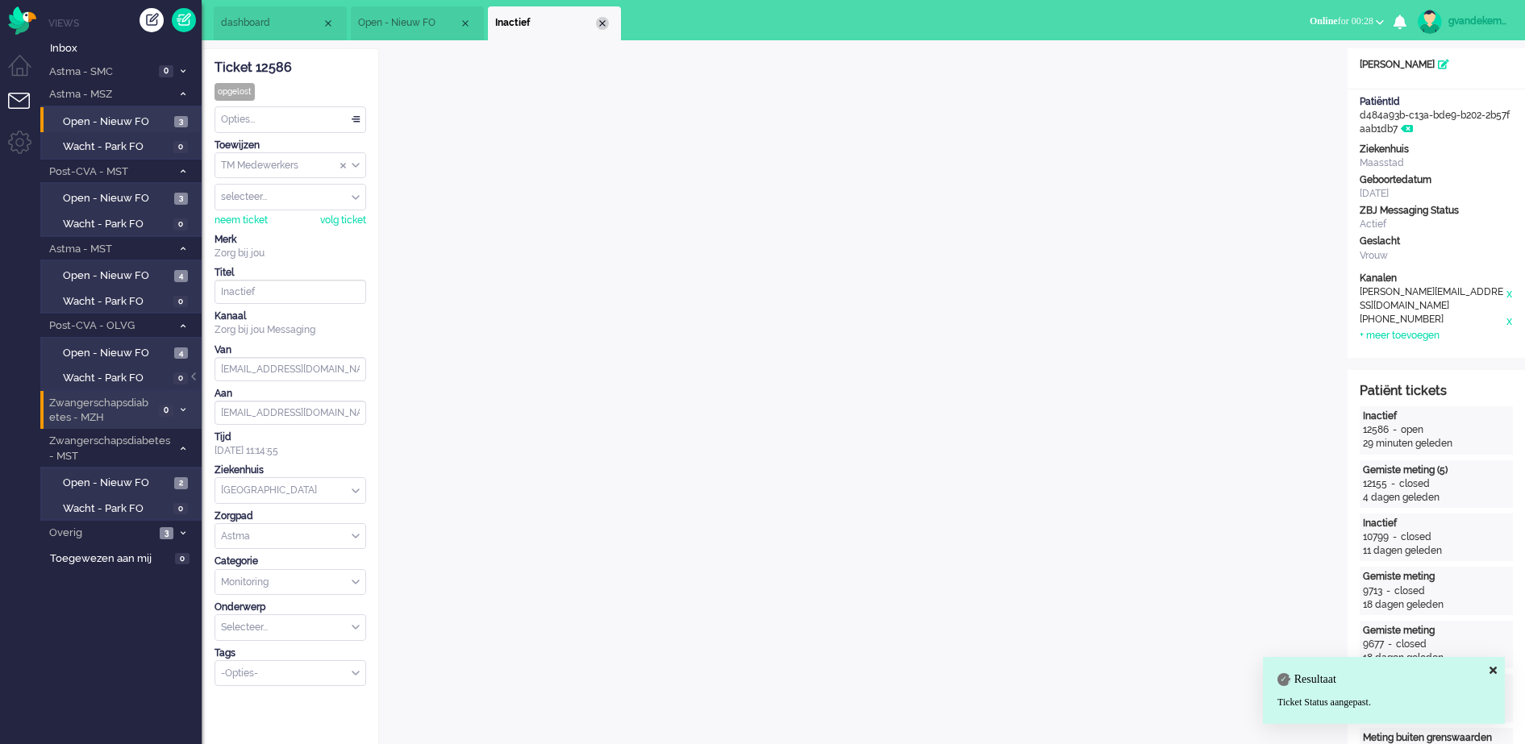
click at [602, 23] on div "Close tab" at bounding box center [602, 23] width 13 height 13
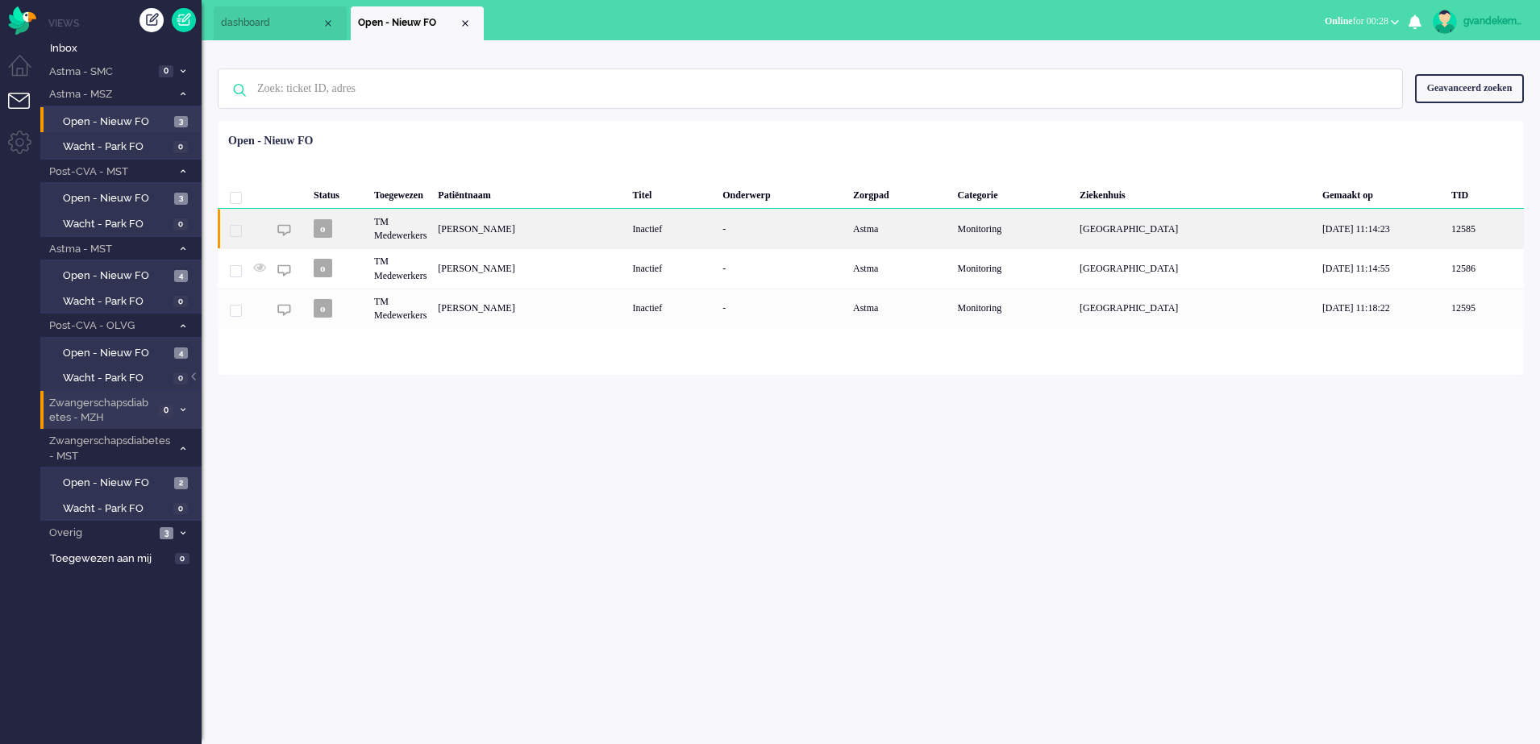
click at [729, 242] on div "-" at bounding box center [782, 229] width 131 height 40
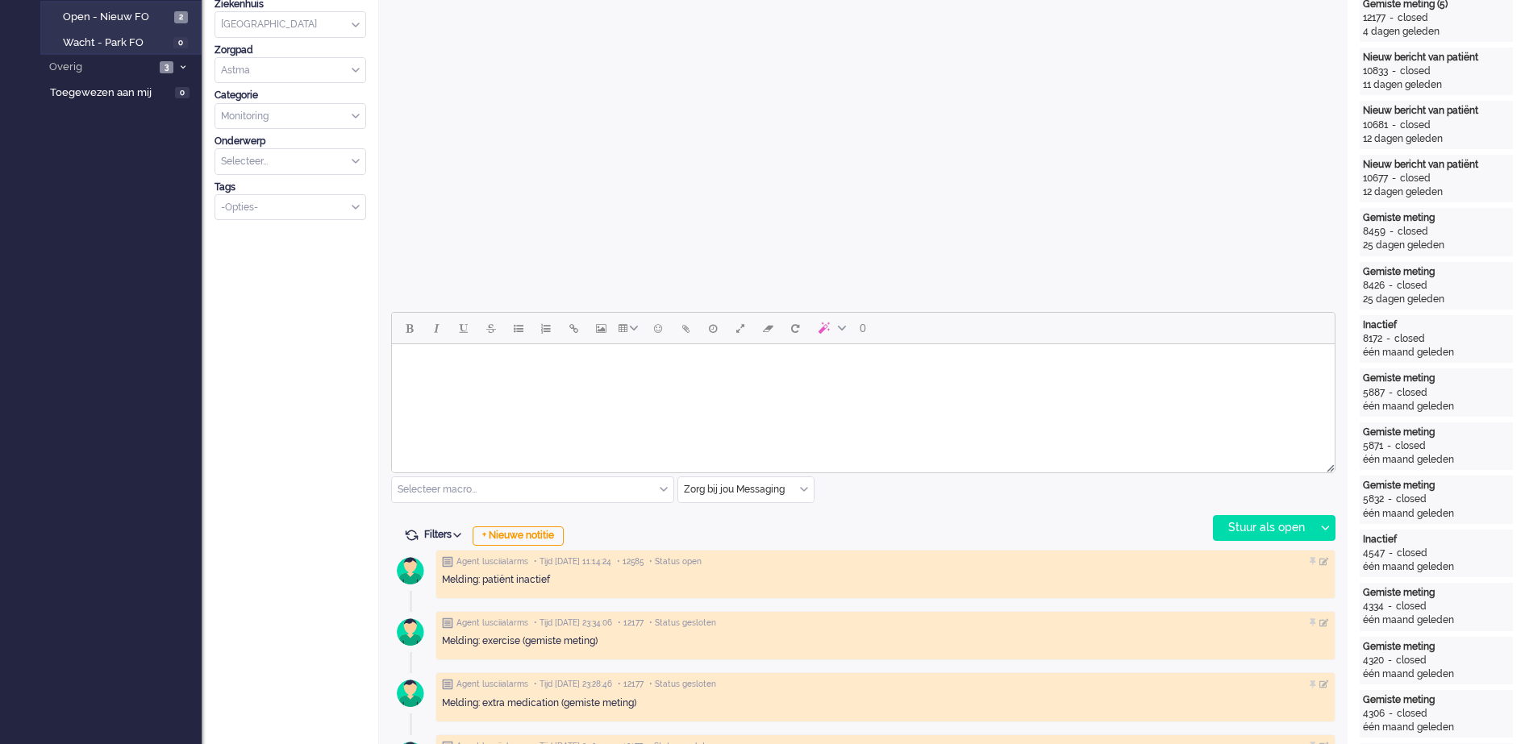
scroll to position [403, 0]
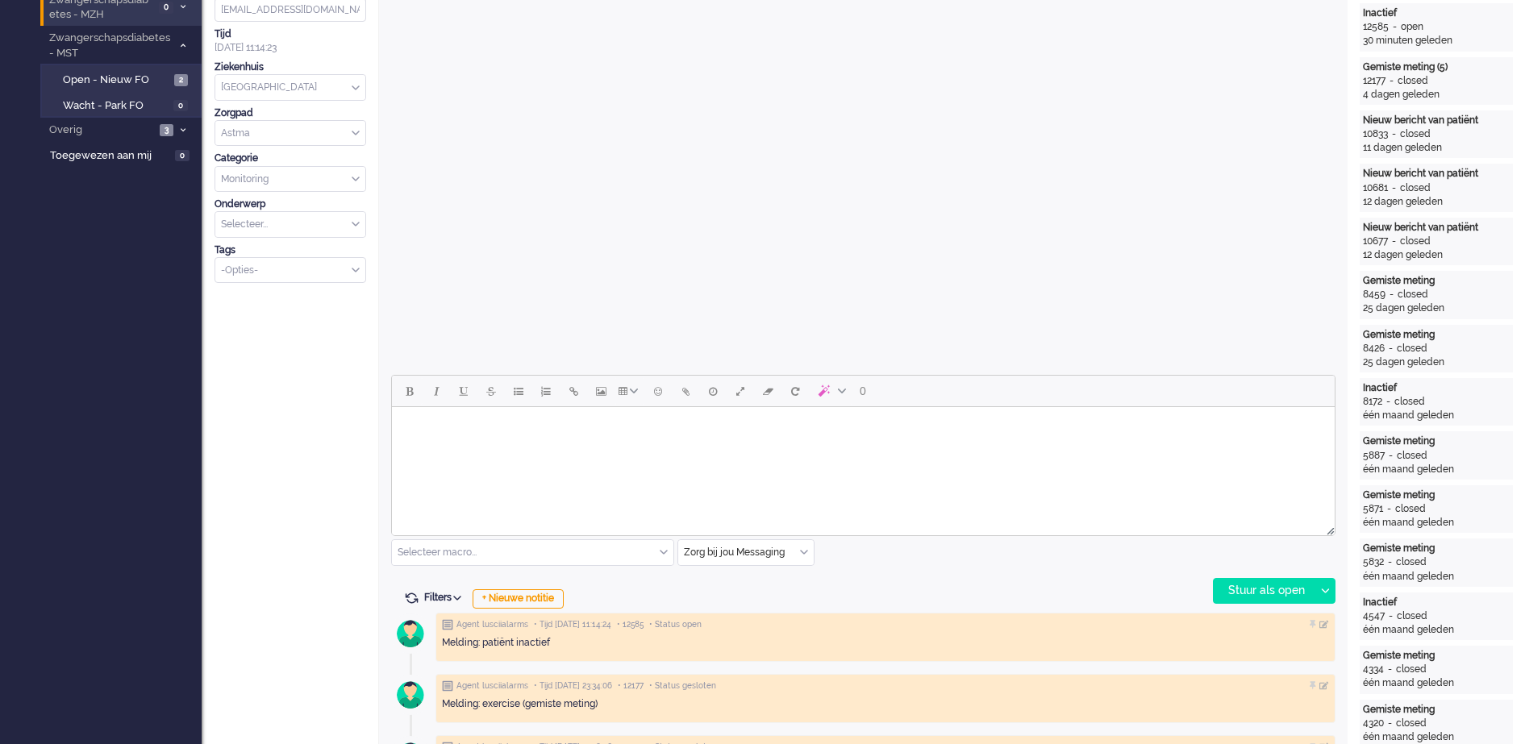
click at [716, 424] on body "Rich Text Area. Press ALT-0 for help." at bounding box center [863, 428] width 930 height 28
click at [656, 436] on body "Rich Text Area. Press ALT-0 for help." at bounding box center [863, 428] width 930 height 28
paste body "Rich Text Area. Press ALT-0 for help."
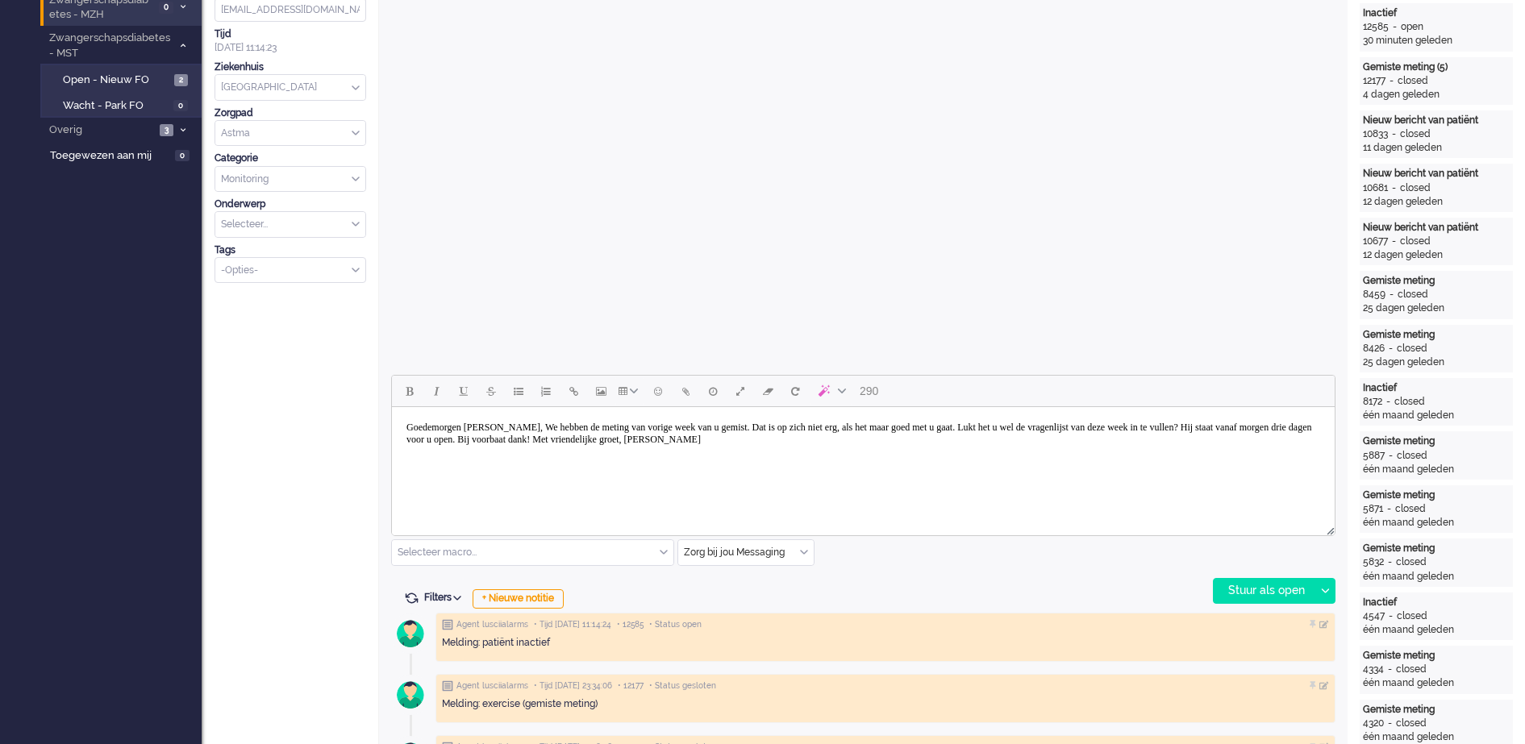
click at [543, 429] on body "Goedemorgen mevrouw Arens, We hebben de meting van vorige week van u gemist. Da…" at bounding box center [863, 434] width 930 height 40
click at [579, 425] on body "Goedemorgen mevrouw Heijndijk, We hebben de meting van vorige week van u gemist…" at bounding box center [863, 434] width 930 height 40
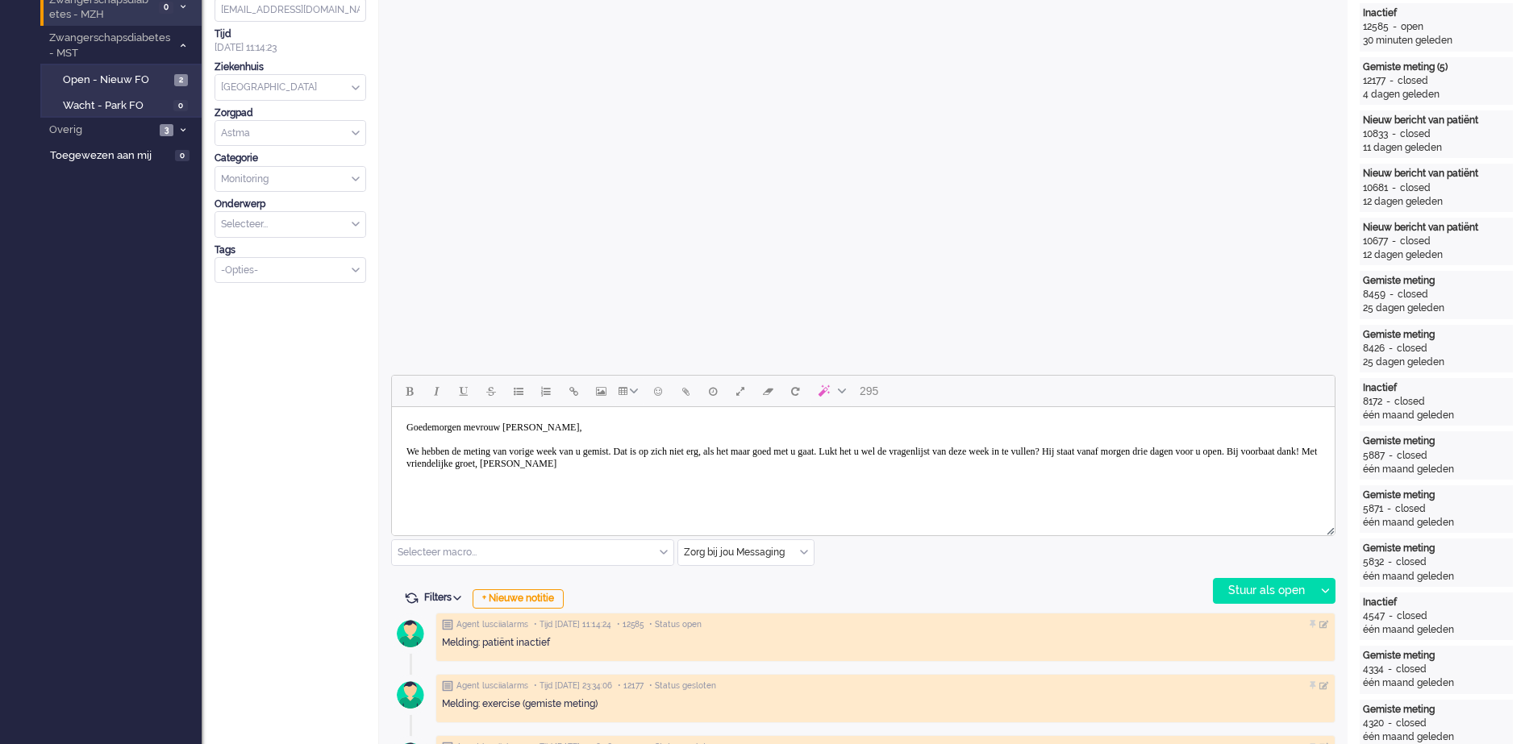
click at [661, 463] on body "Goedemorgen mevrouw Heijndijk, We hebben de meting van vorige week van u gemist…" at bounding box center [863, 446] width 930 height 65
click at [519, 489] on body "Goedemorgen mevrouw Heijndijk, We hebben de meting van vorige week van u gemist…" at bounding box center [863, 452] width 930 height 77
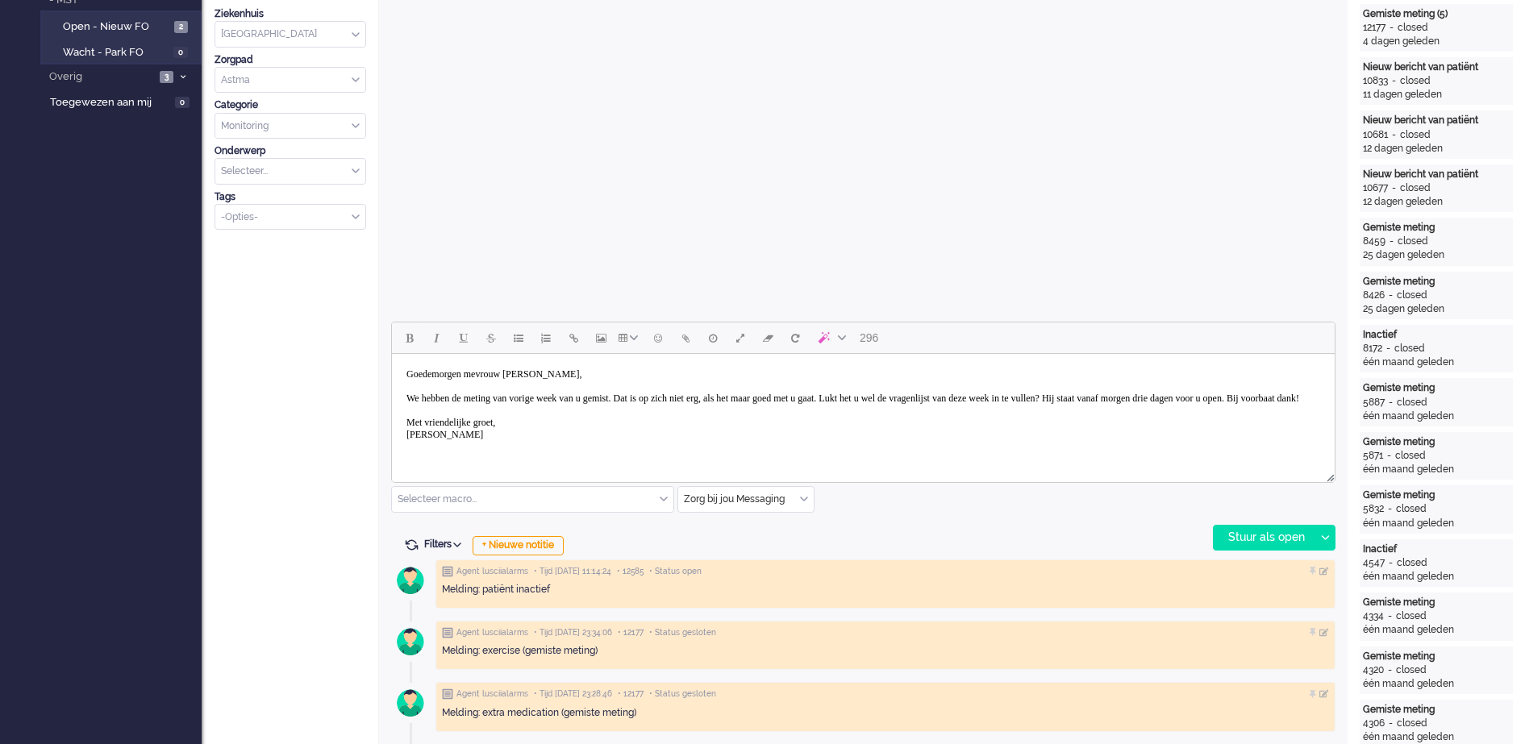
scroll to position [504, 0]
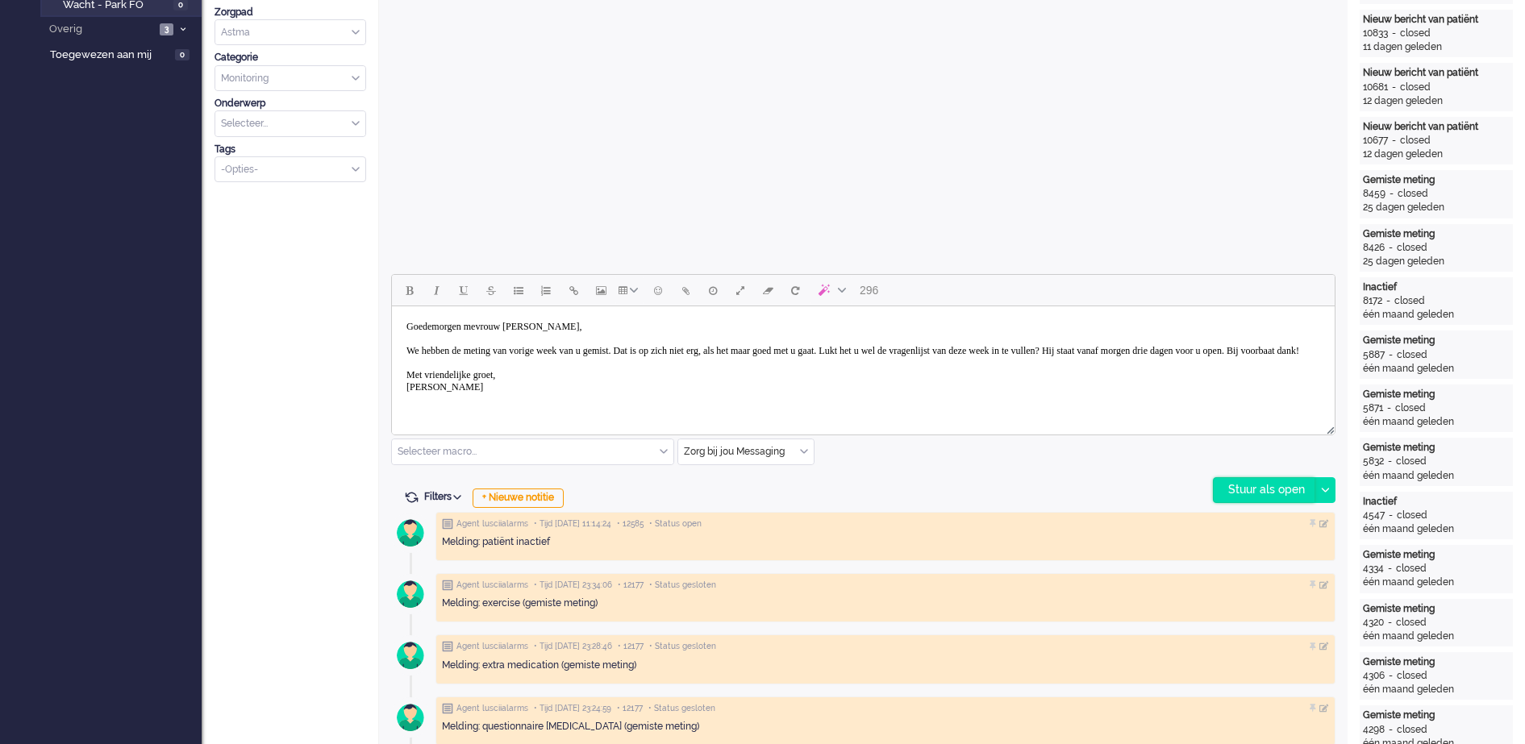
click at [1255, 486] on div "Stuur als open" at bounding box center [1264, 490] width 101 height 24
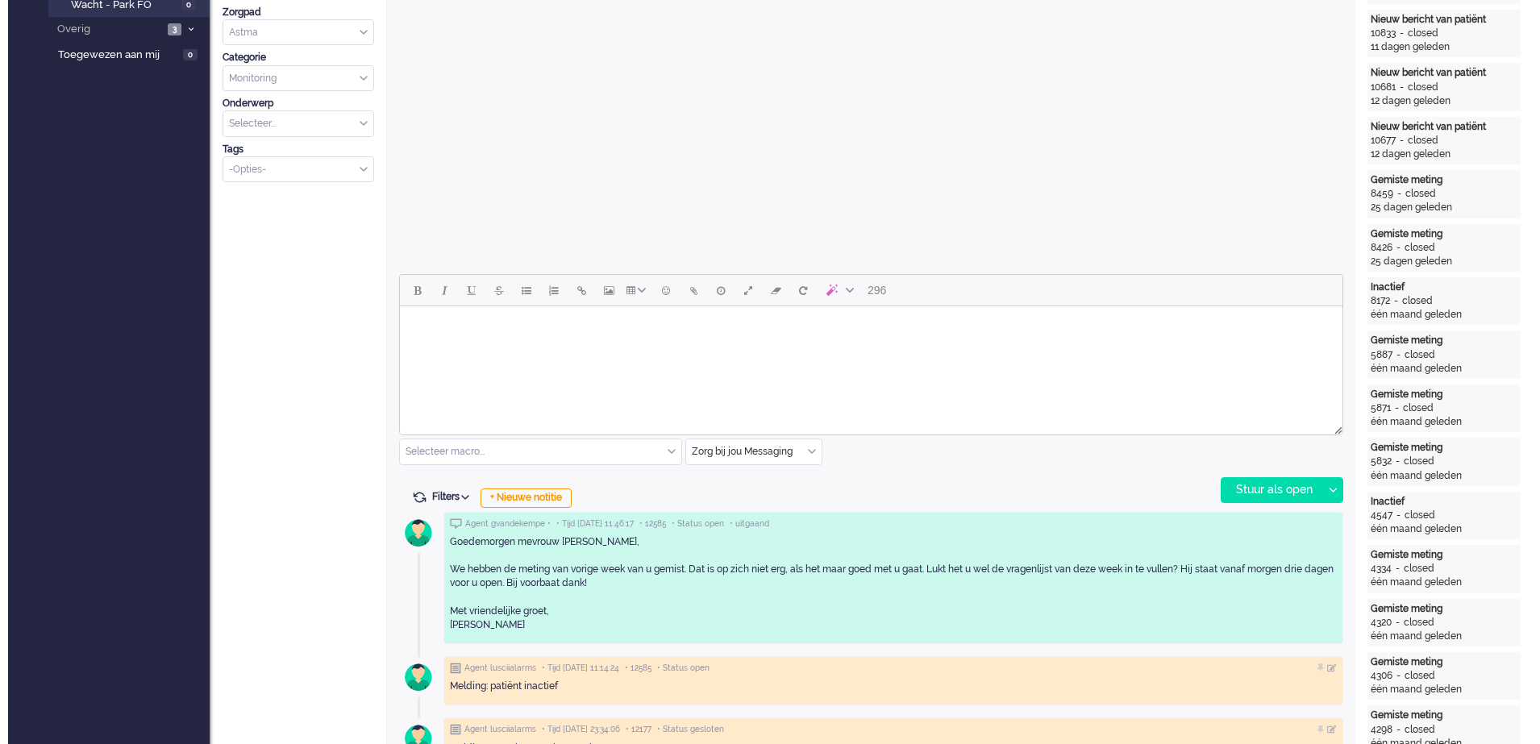
scroll to position [0, 0]
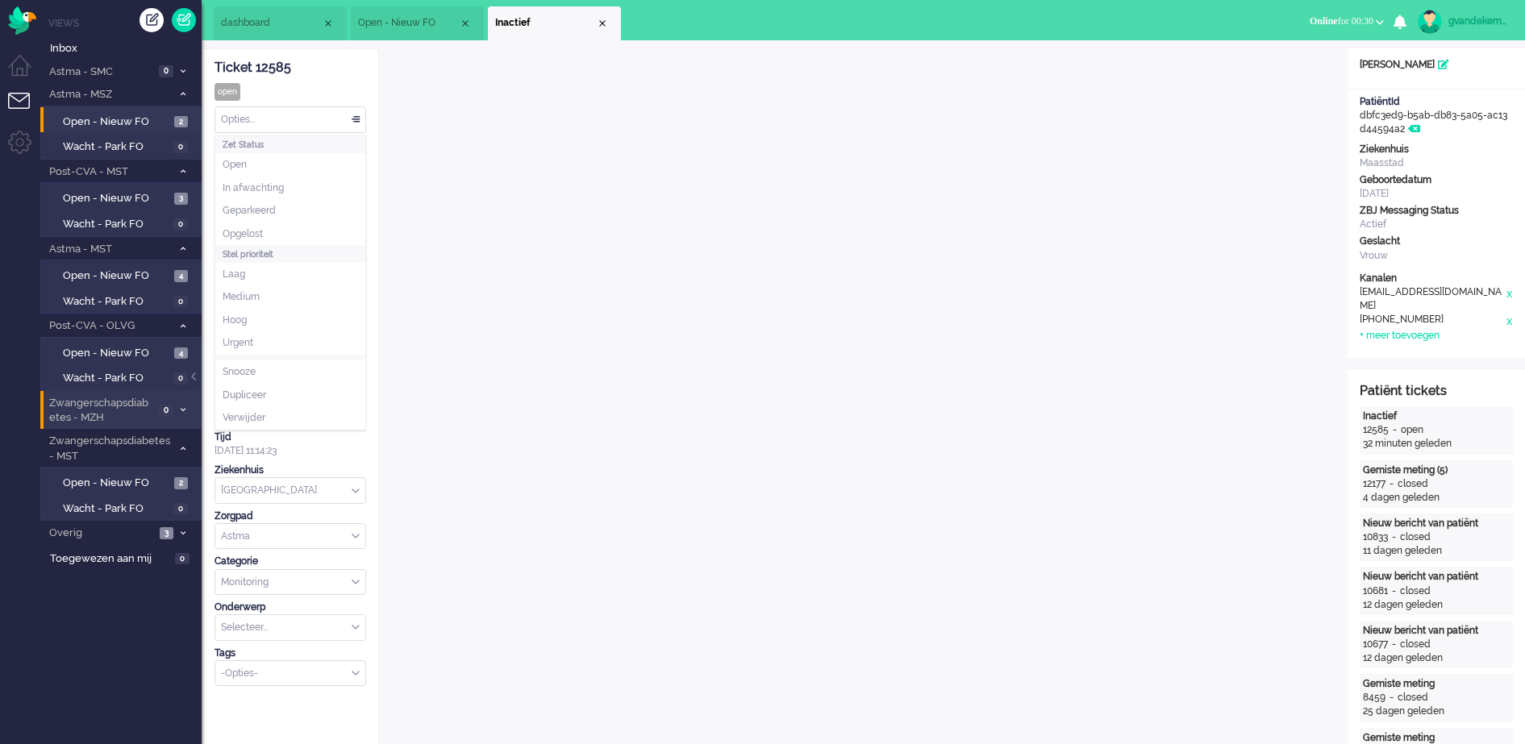
click at [354, 118] on div "Opties..." at bounding box center [290, 119] width 150 height 25
click at [325, 229] on li "Opgelost" at bounding box center [290, 234] width 150 height 23
click at [601, 23] on div "Close tab" at bounding box center [602, 23] width 13 height 13
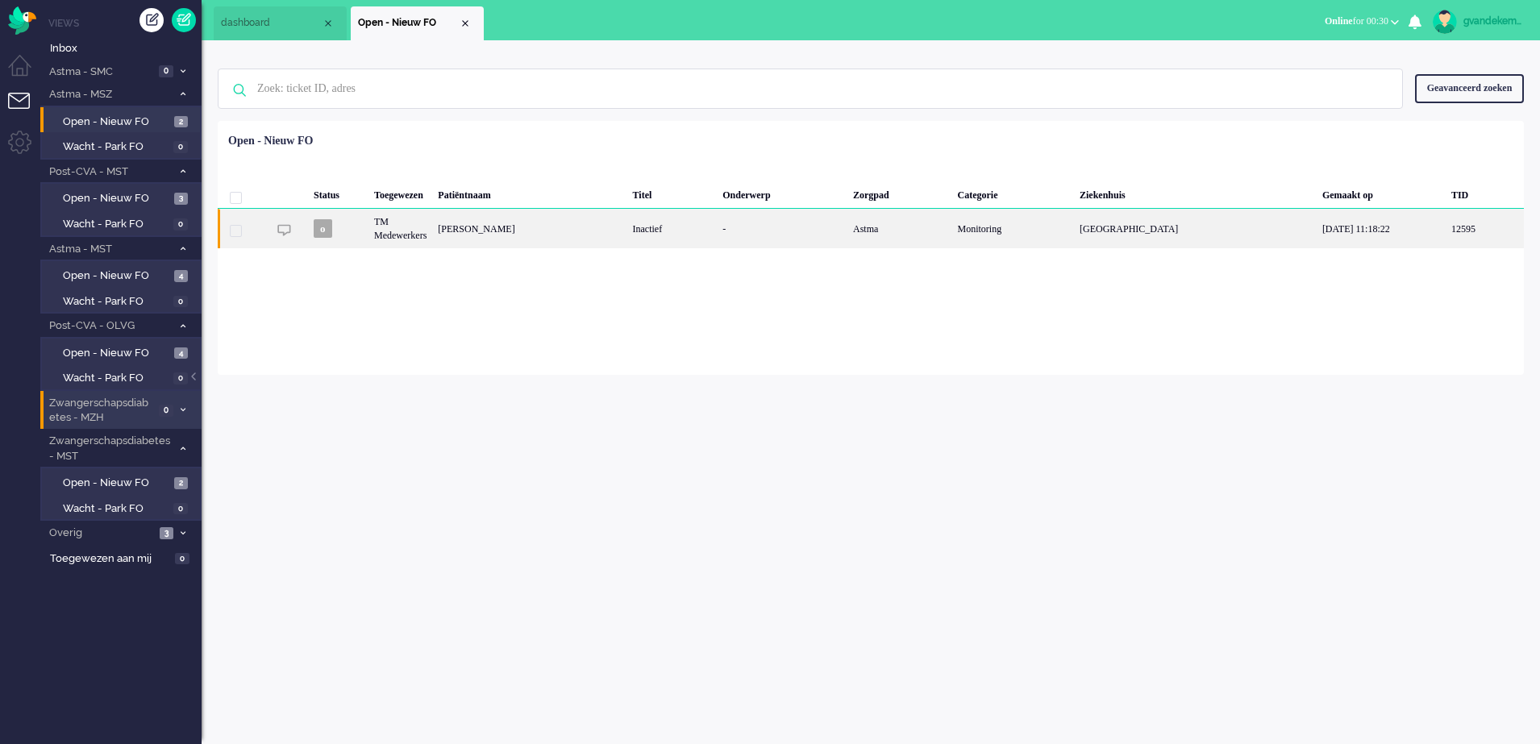
click at [885, 229] on div "Astma" at bounding box center [900, 229] width 104 height 40
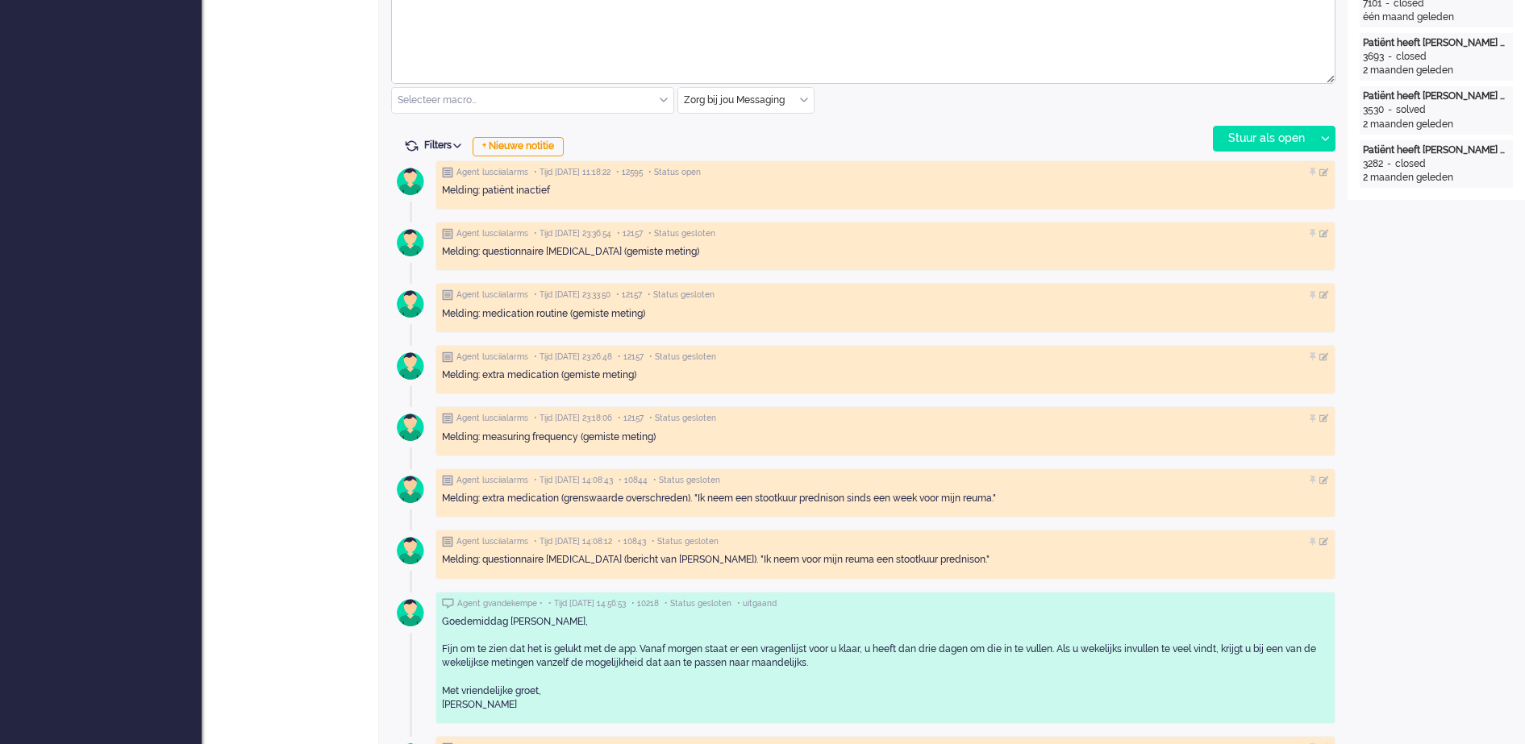
scroll to position [706, 0]
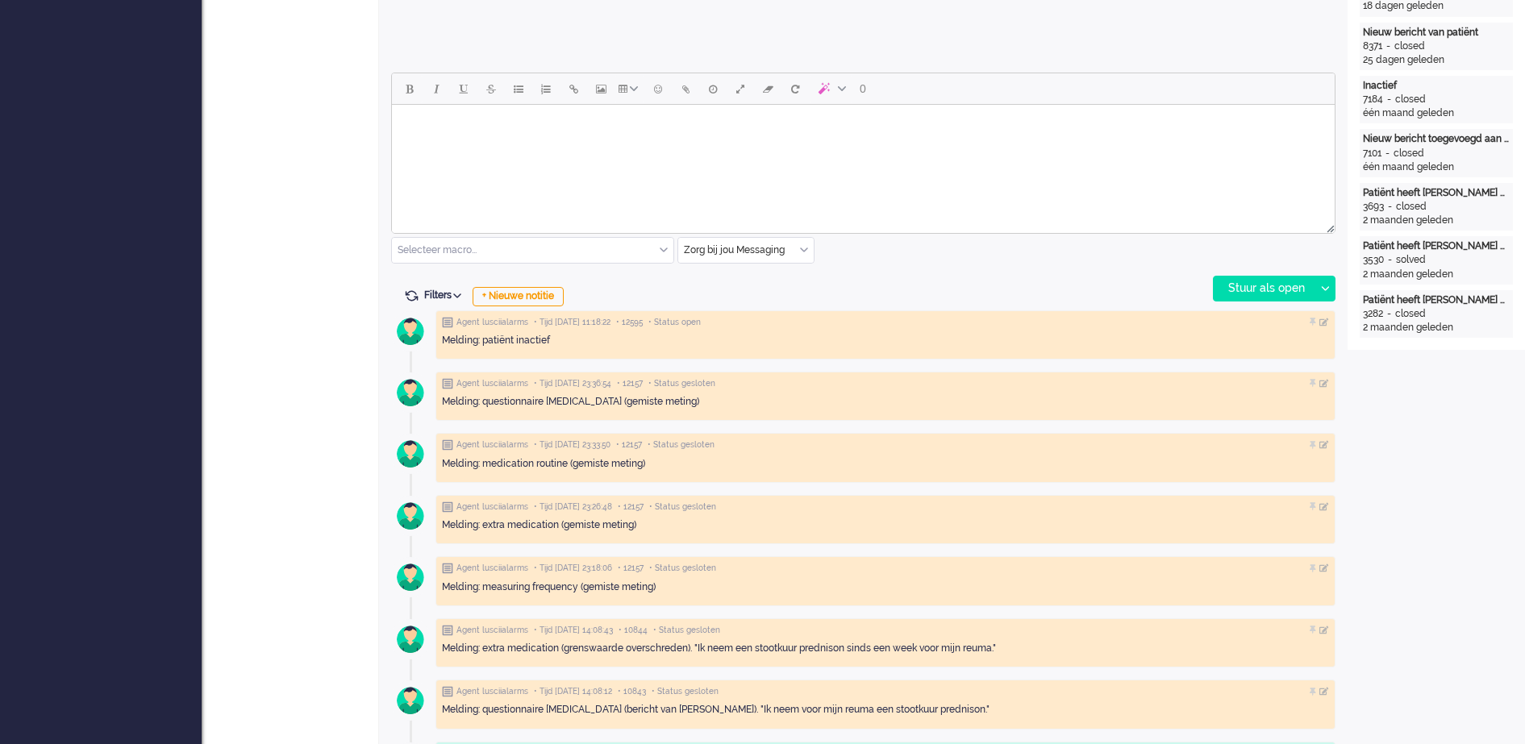
click at [482, 115] on body "Rich Text Area. Press ALT-0 for help." at bounding box center [863, 125] width 930 height 28
paste body "Rich Text Area. Press ALT-0 for help."
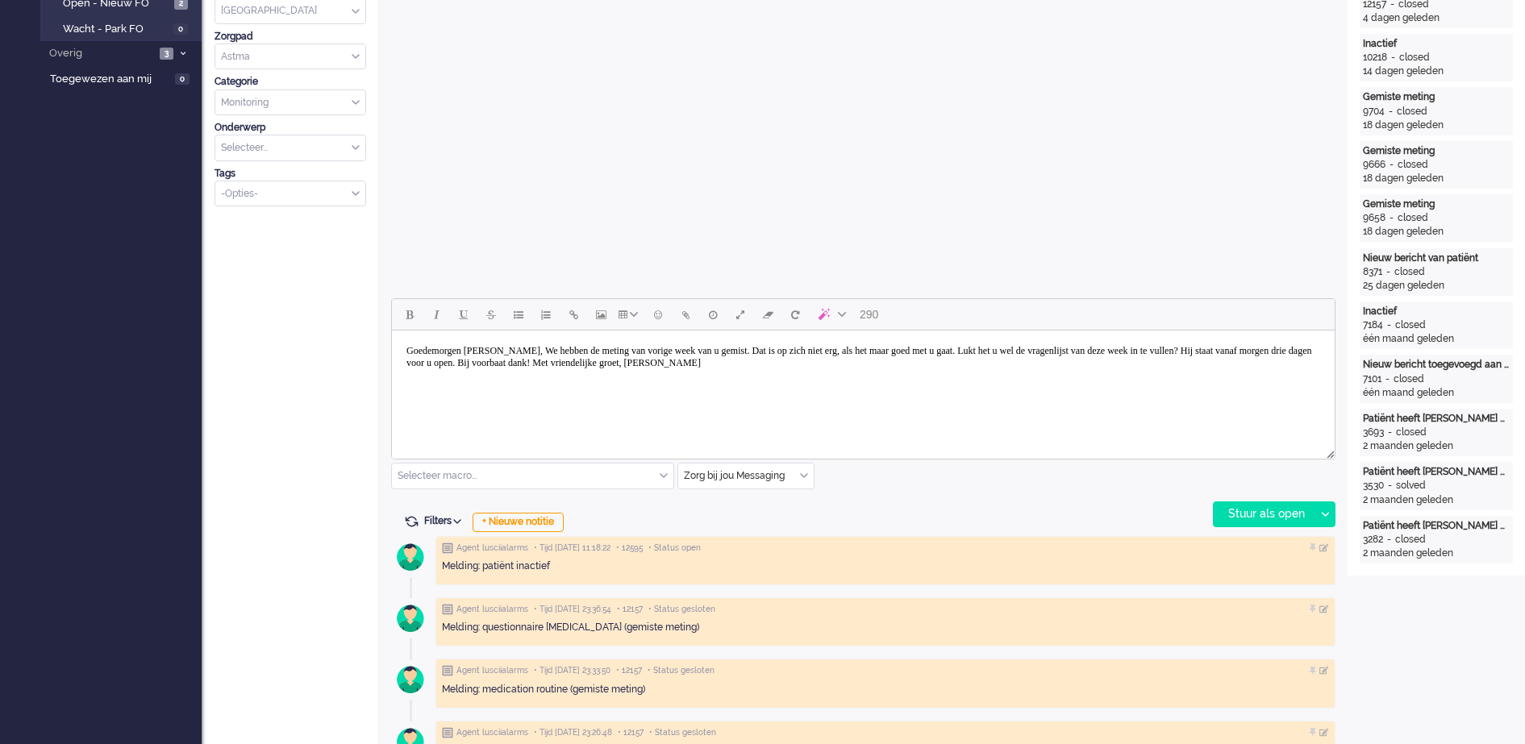
scroll to position [504, 0]
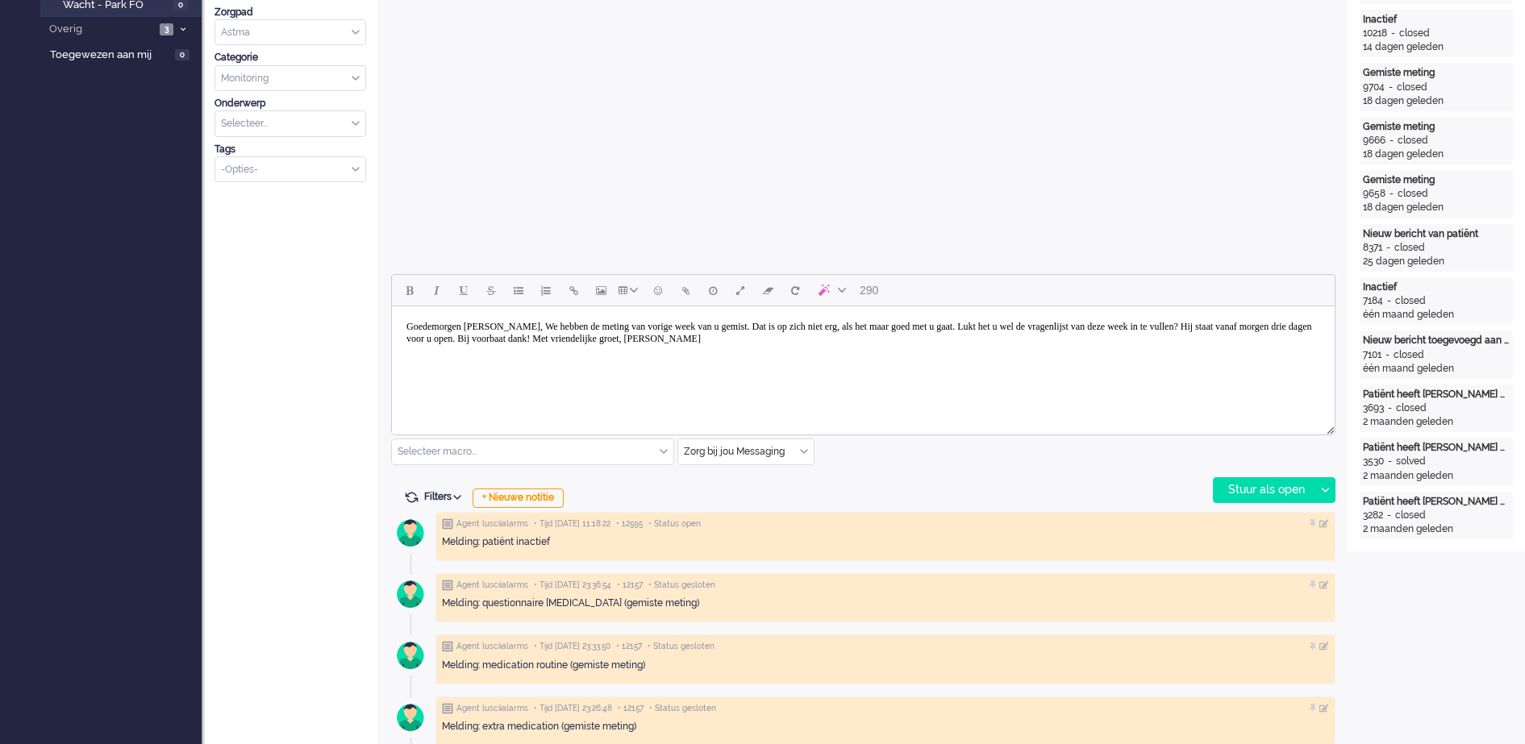
click at [531, 322] on body "Goedemorgen mevrouw Arens, We hebben de meting van vorige week van u gemist. Da…" at bounding box center [863, 333] width 930 height 40
click at [571, 329] on body "Goedemorgen mevrouw Höfgen, We hebben de meting van vorige week van u gemist. D…" at bounding box center [863, 333] width 930 height 40
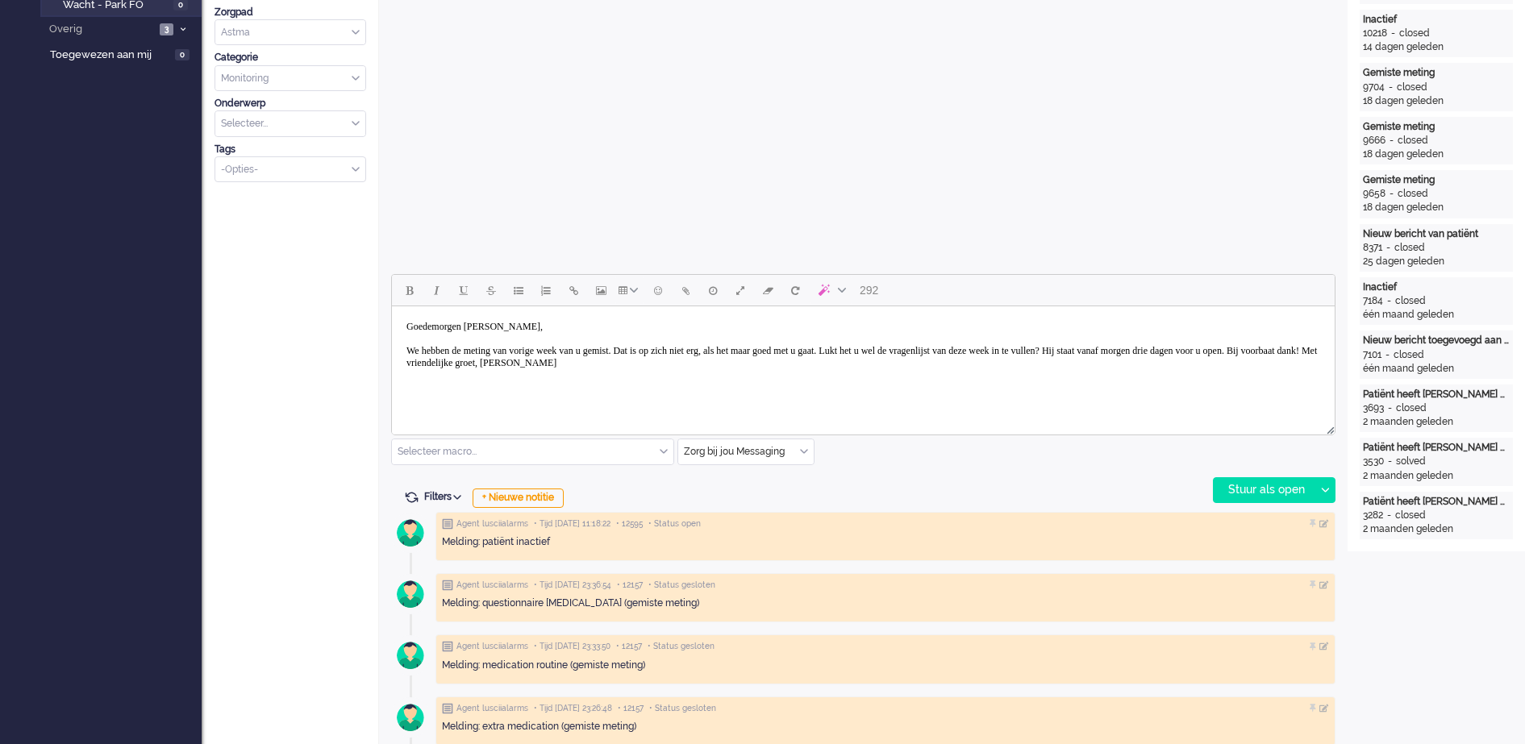
click at [662, 358] on body "Goedemorgen mevrouw Höfgen, We hebben de meting van vorige week van u gemist. D…" at bounding box center [863, 345] width 930 height 65
click at [523, 387] on body "Goedemorgen mevrouw Höfgen, We hebben de meting van vorige week van u gemist. D…" at bounding box center [863, 351] width 930 height 77
click at [1286, 487] on div "Stuur als open" at bounding box center [1264, 490] width 101 height 24
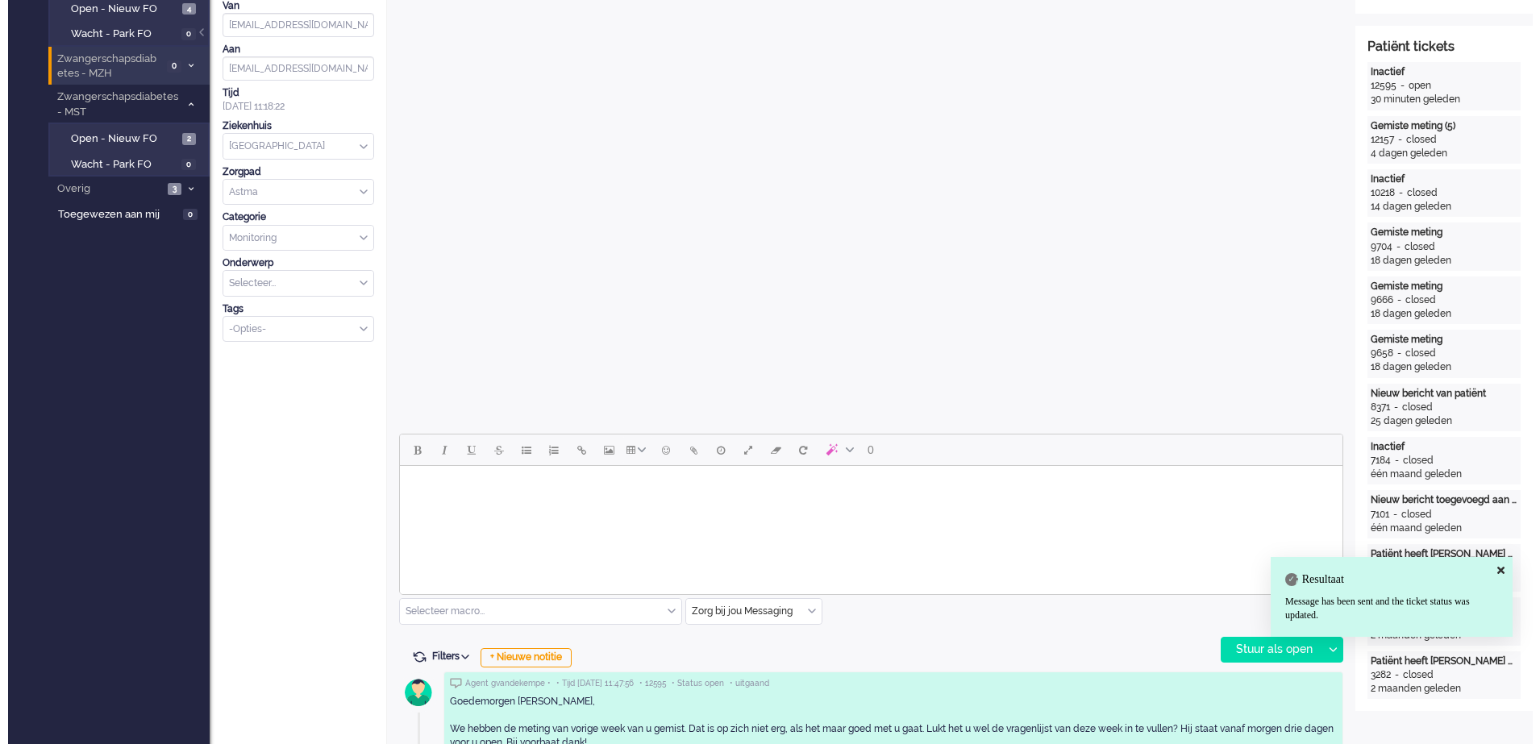
scroll to position [0, 0]
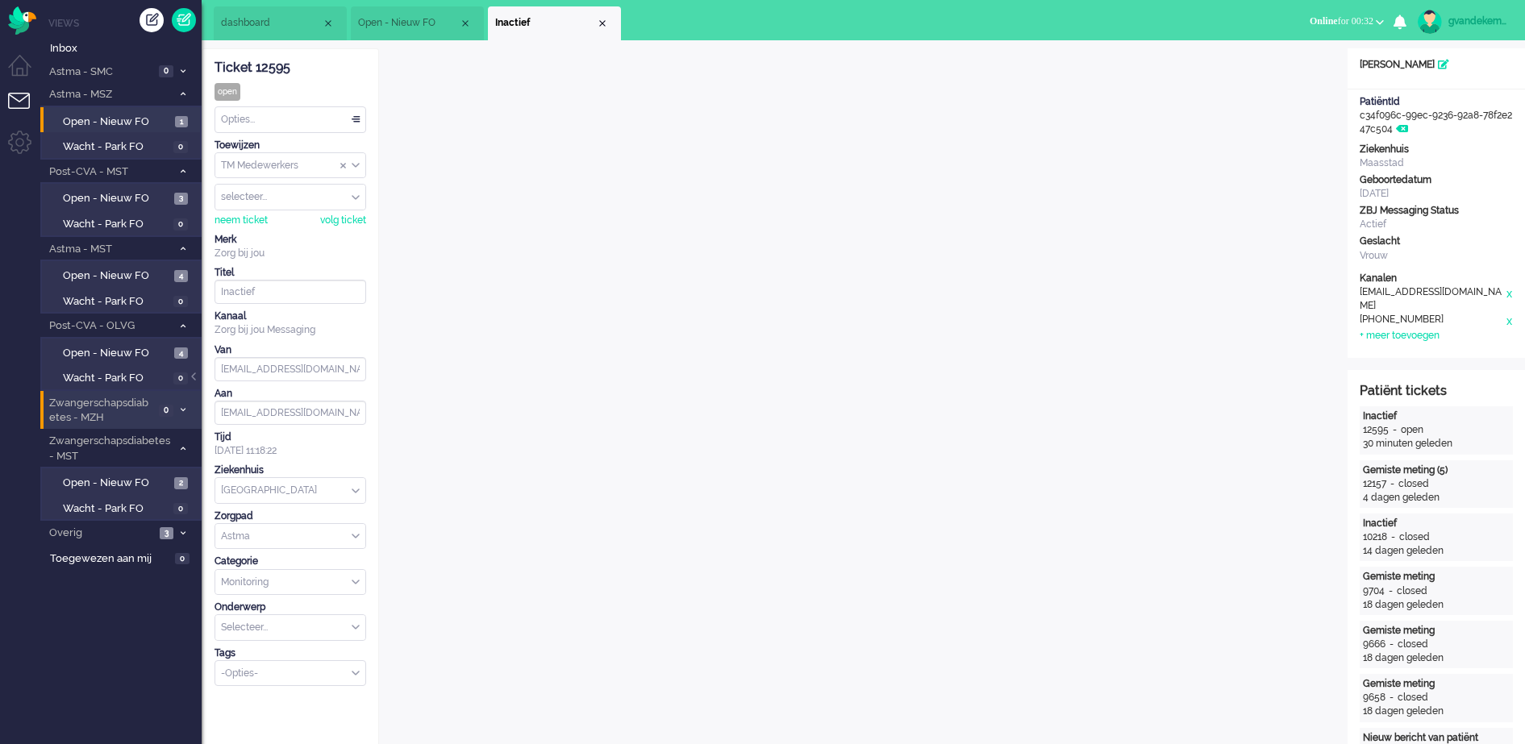
click at [357, 117] on div "Opties..." at bounding box center [290, 119] width 150 height 25
click at [271, 227] on li "Opgelost" at bounding box center [290, 234] width 150 height 23
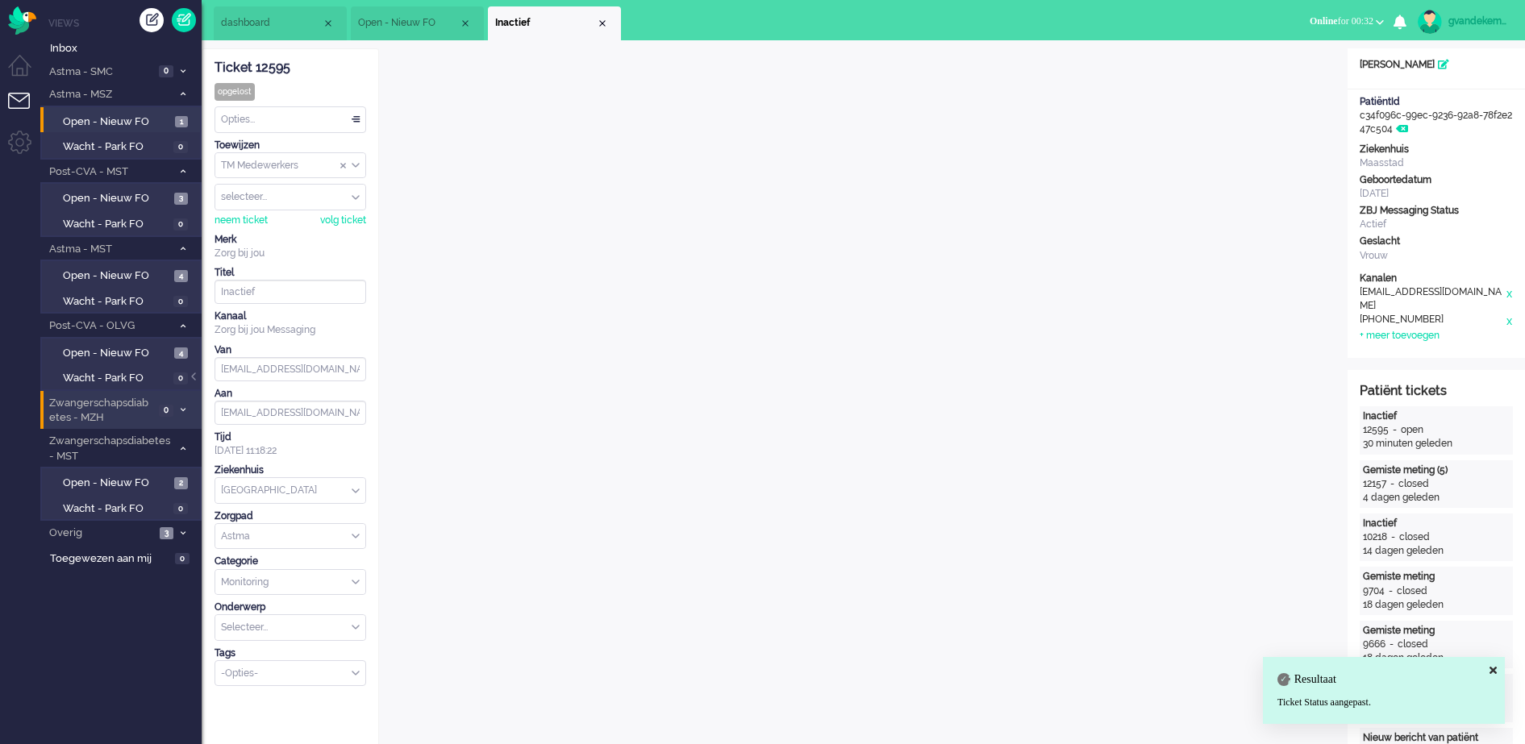
click at [602, 22] on div "Close tab" at bounding box center [602, 23] width 13 height 13
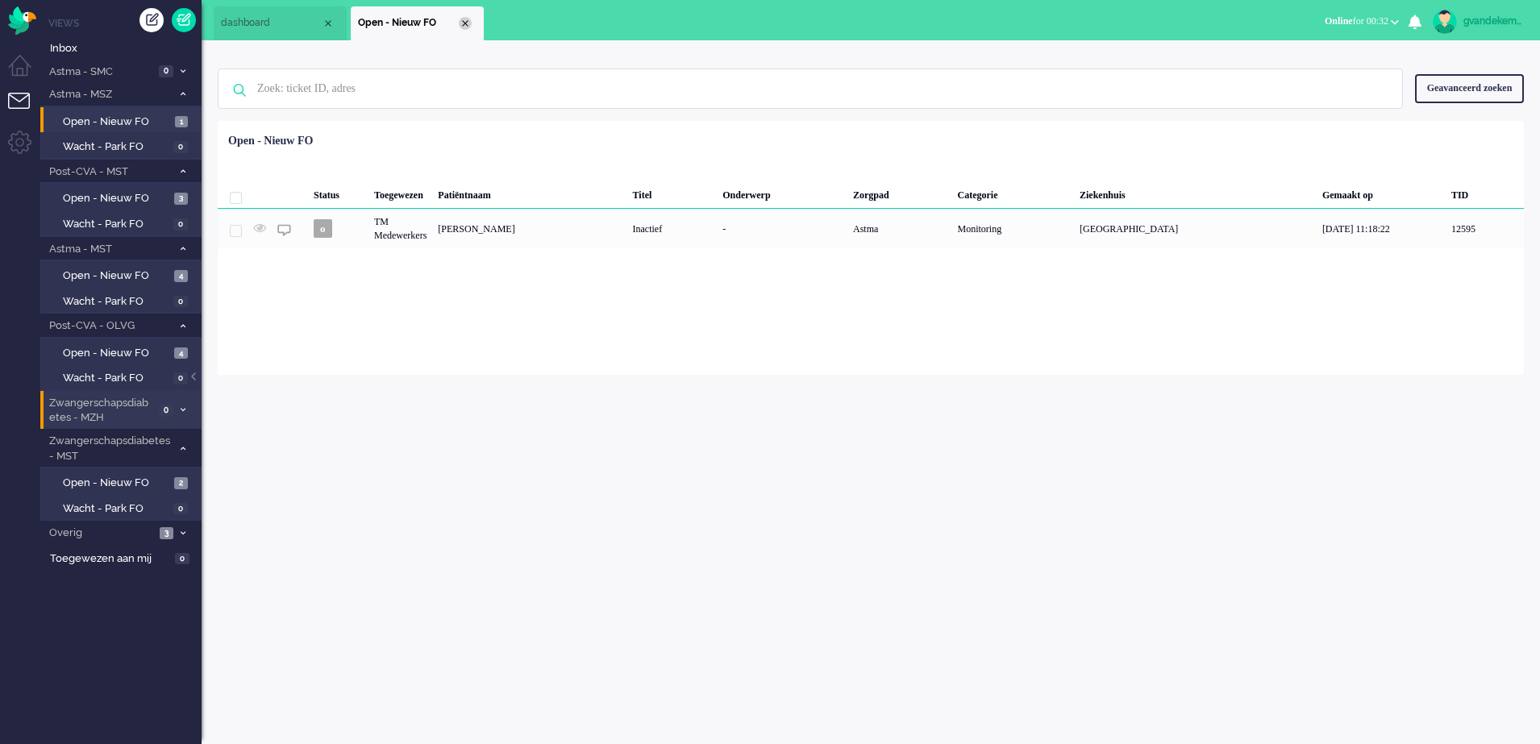
click at [464, 23] on div "Close tab" at bounding box center [465, 23] width 13 height 13
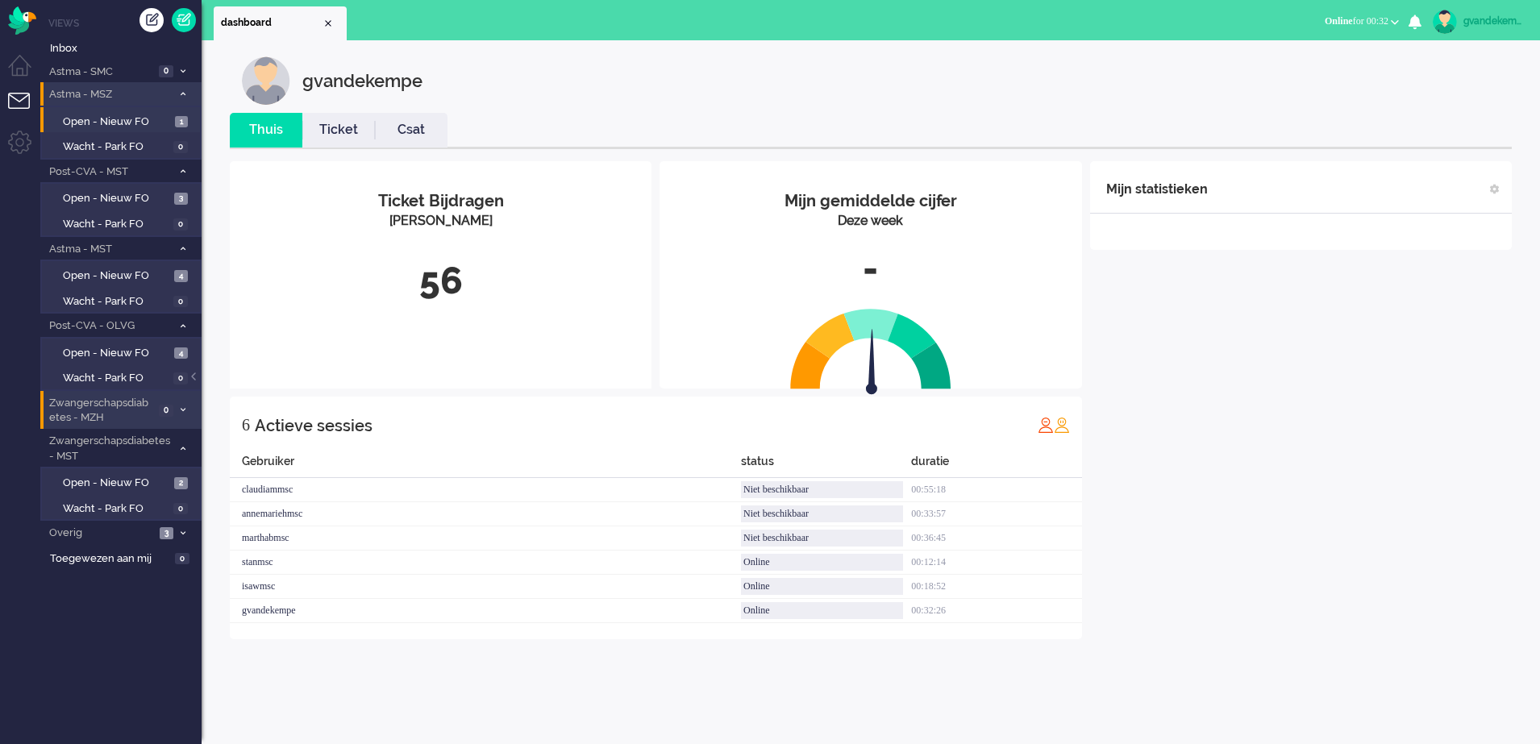
click at [181, 93] on icon at bounding box center [183, 94] width 5 height 6
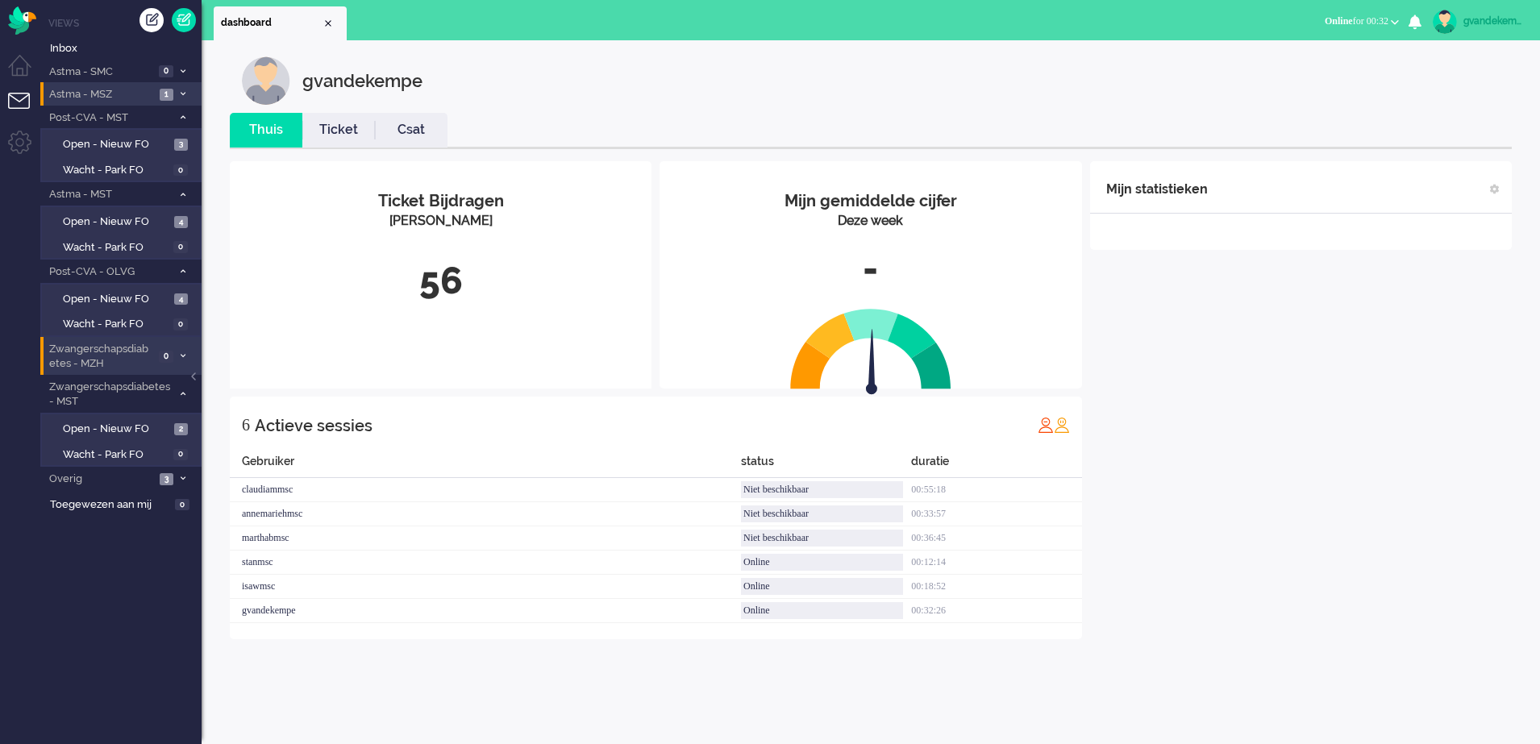
click at [1319, 502] on div "Mijn statistieken + Statistieken toevoegen Bel tijd (gemiddelde dag) Wrapup tij…" at bounding box center [1301, 400] width 422 height 478
click at [150, 298] on span "Open - Nieuw FO" at bounding box center [116, 299] width 107 height 15
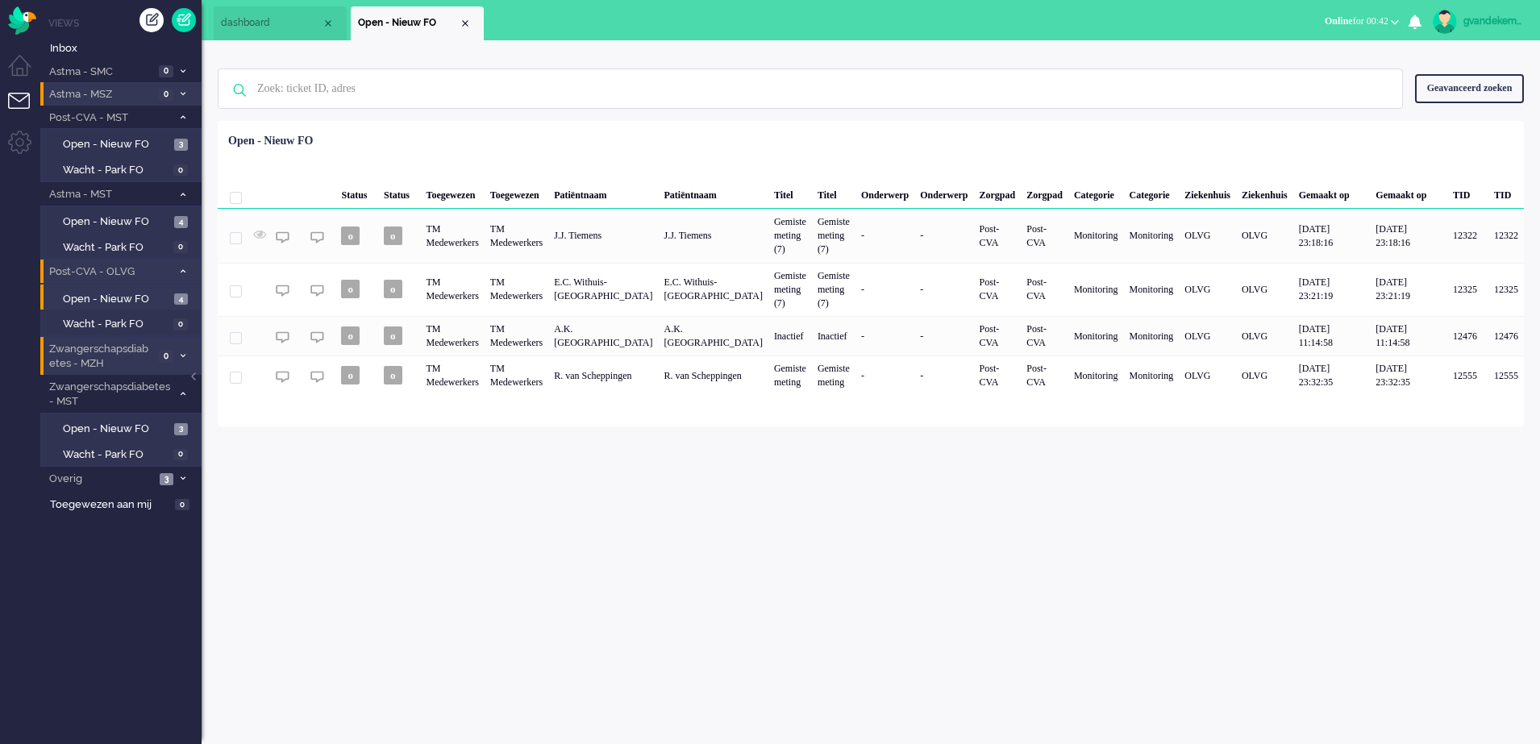
click at [183, 272] on icon at bounding box center [183, 272] width 5 height 6
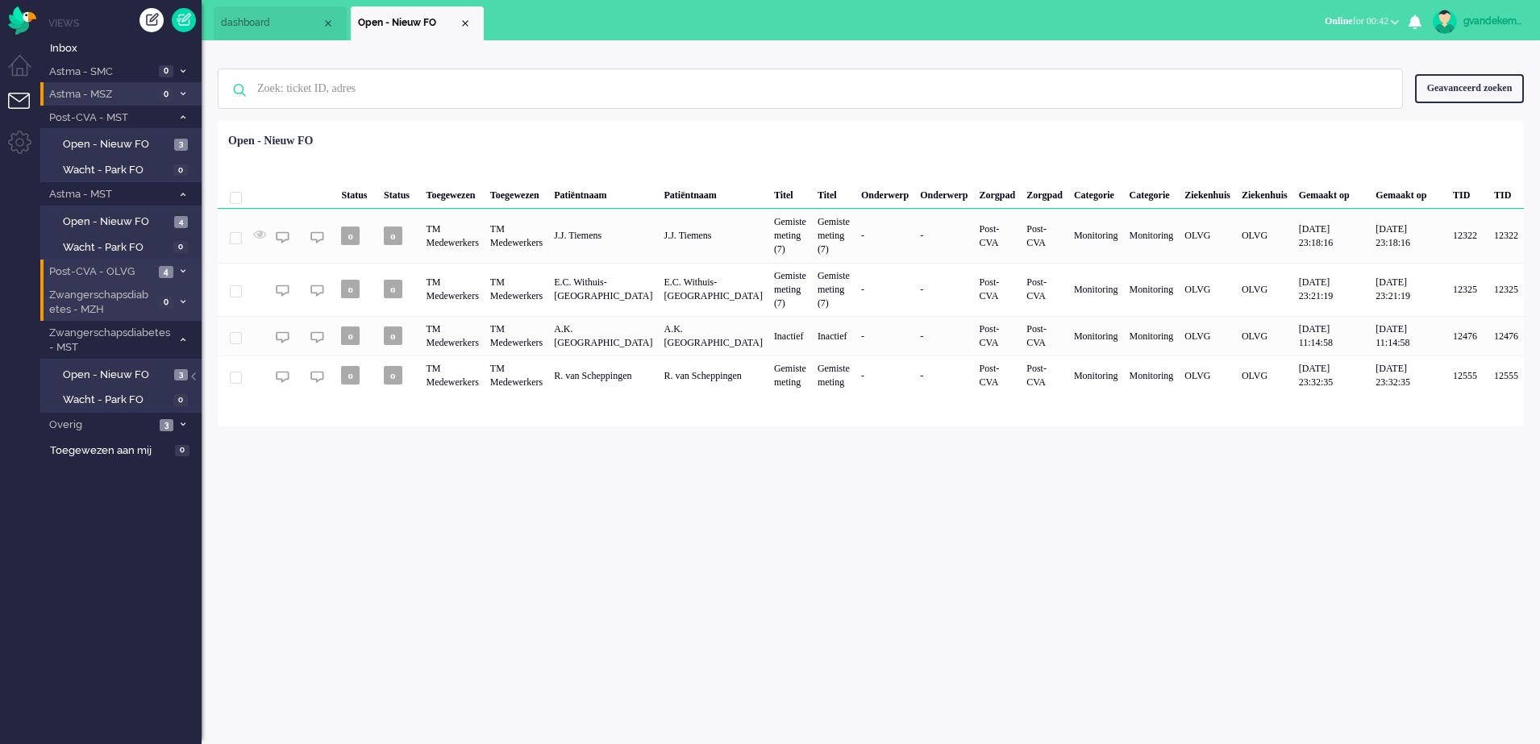
click at [181, 270] on icon at bounding box center [183, 272] width 5 height 6
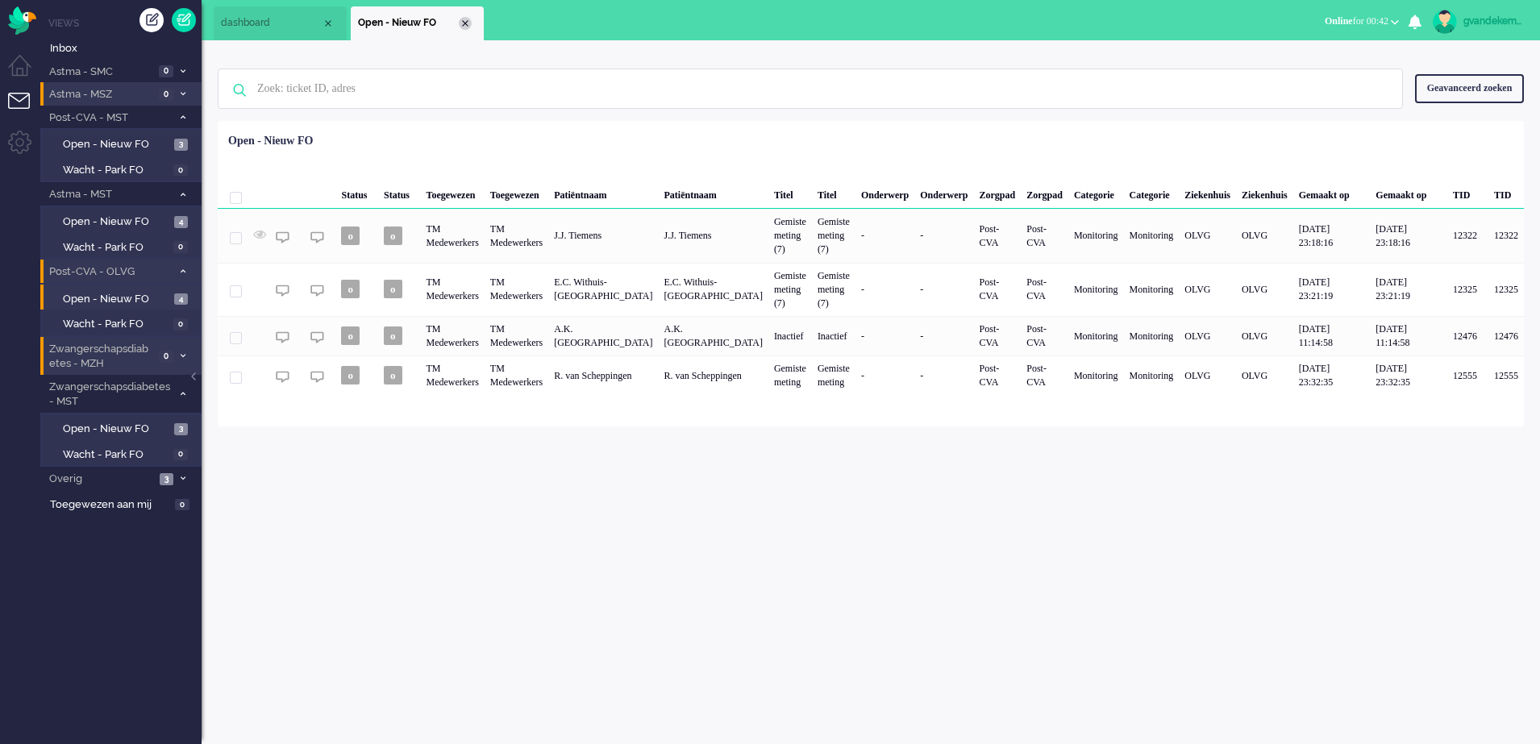
click at [464, 27] on div "Close tab" at bounding box center [465, 23] width 13 height 13
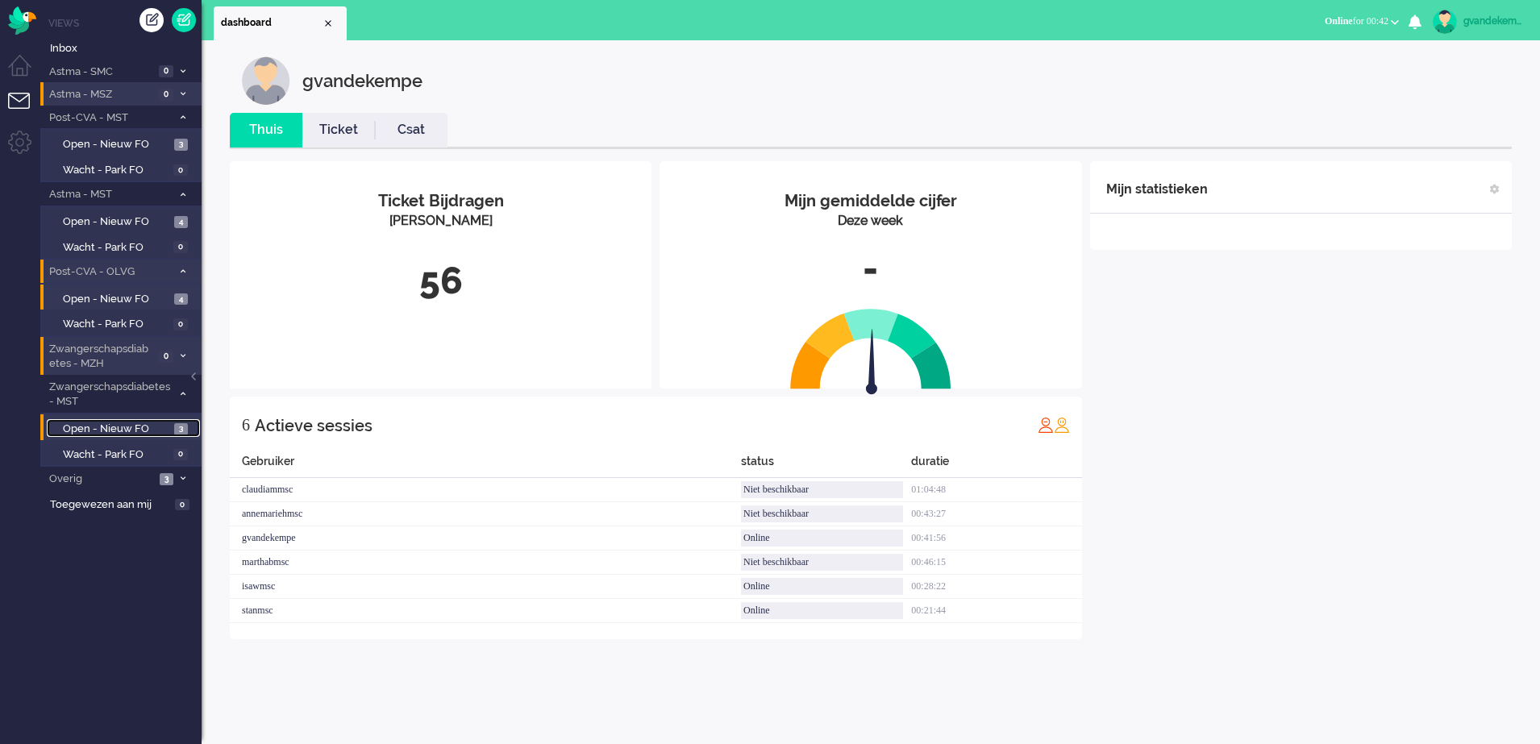
click at [148, 426] on span "Open - Nieuw FO" at bounding box center [116, 429] width 107 height 15
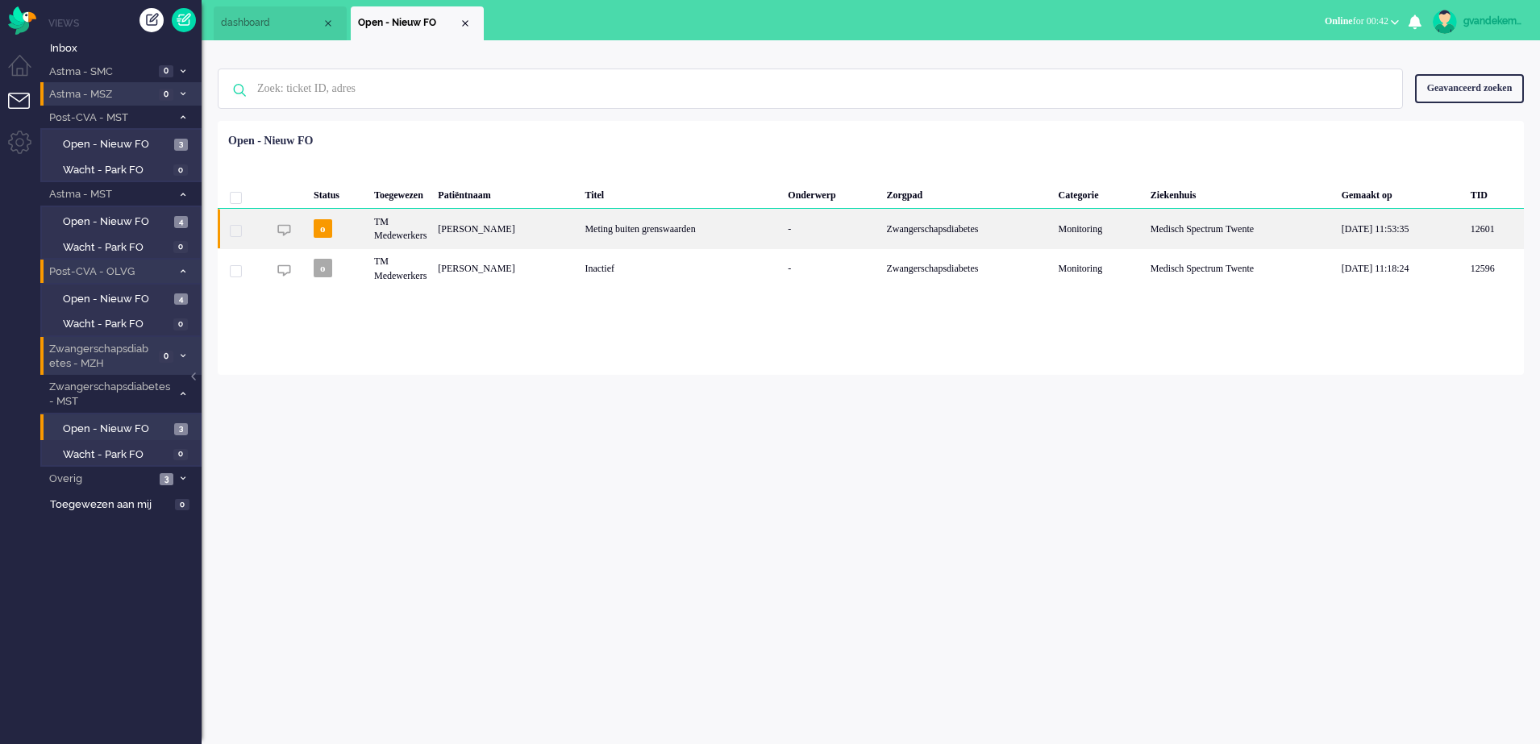
click at [599, 231] on div "Meting buiten grenswaarden" at bounding box center [680, 229] width 203 height 40
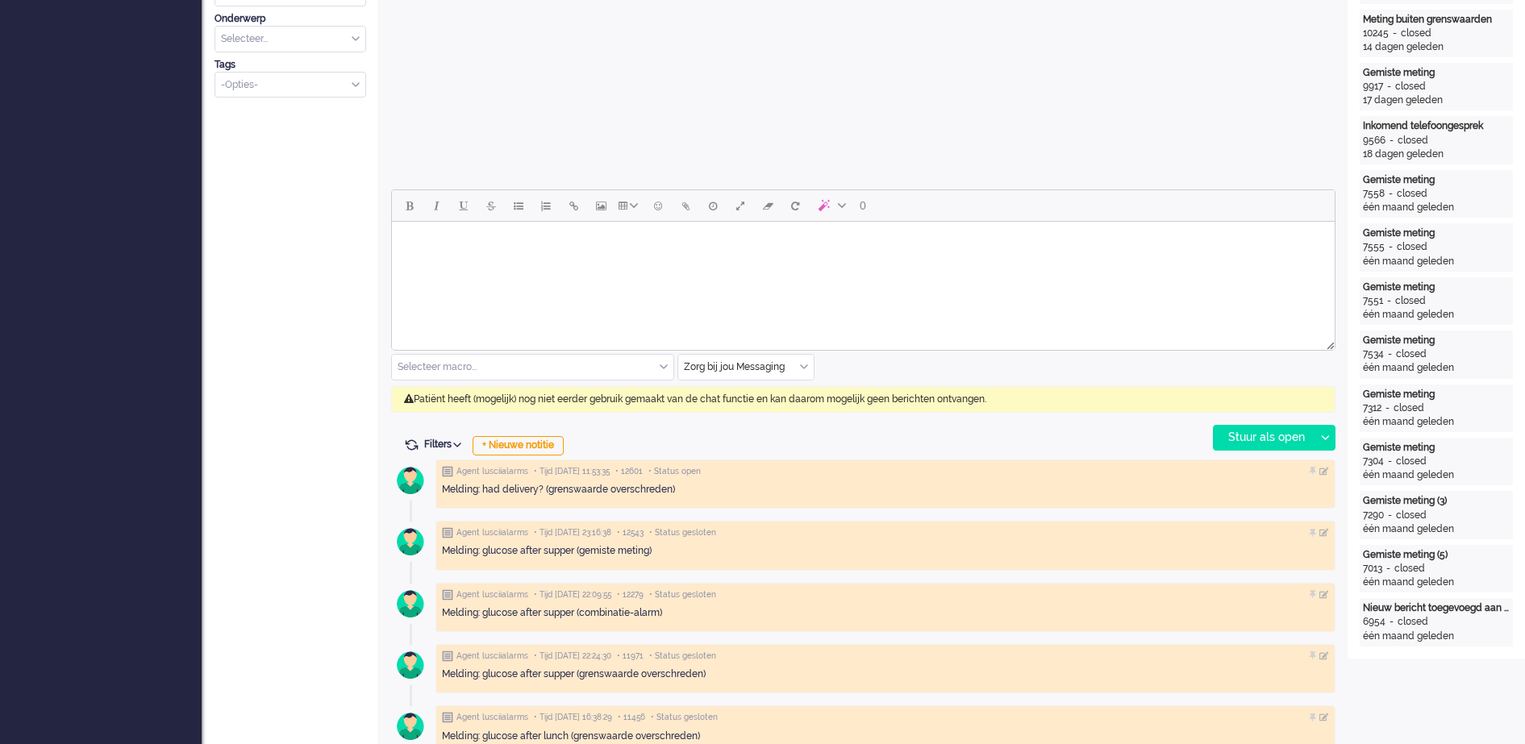
scroll to position [653, 0]
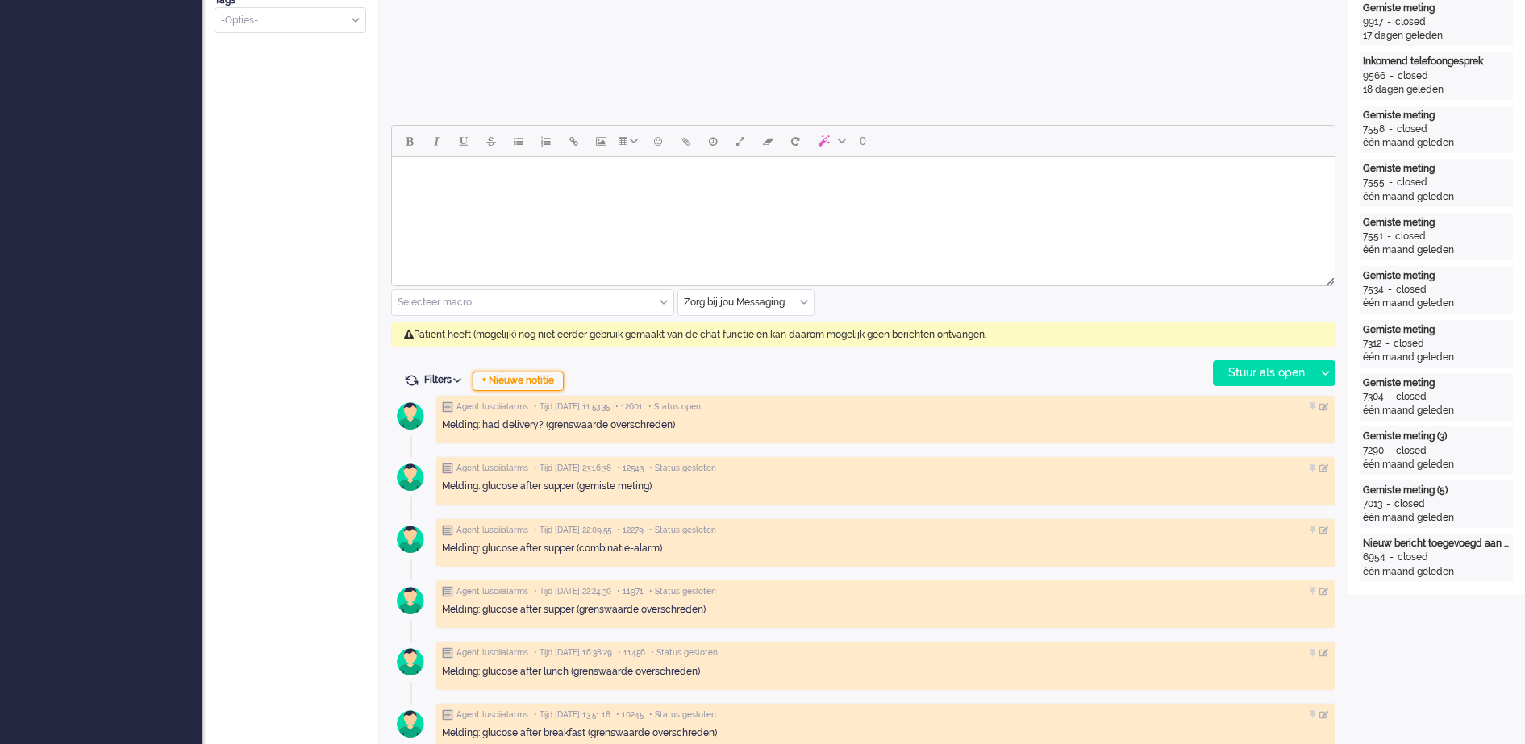
click at [540, 383] on div "+ Nieuwe notitie" at bounding box center [518, 381] width 91 height 19
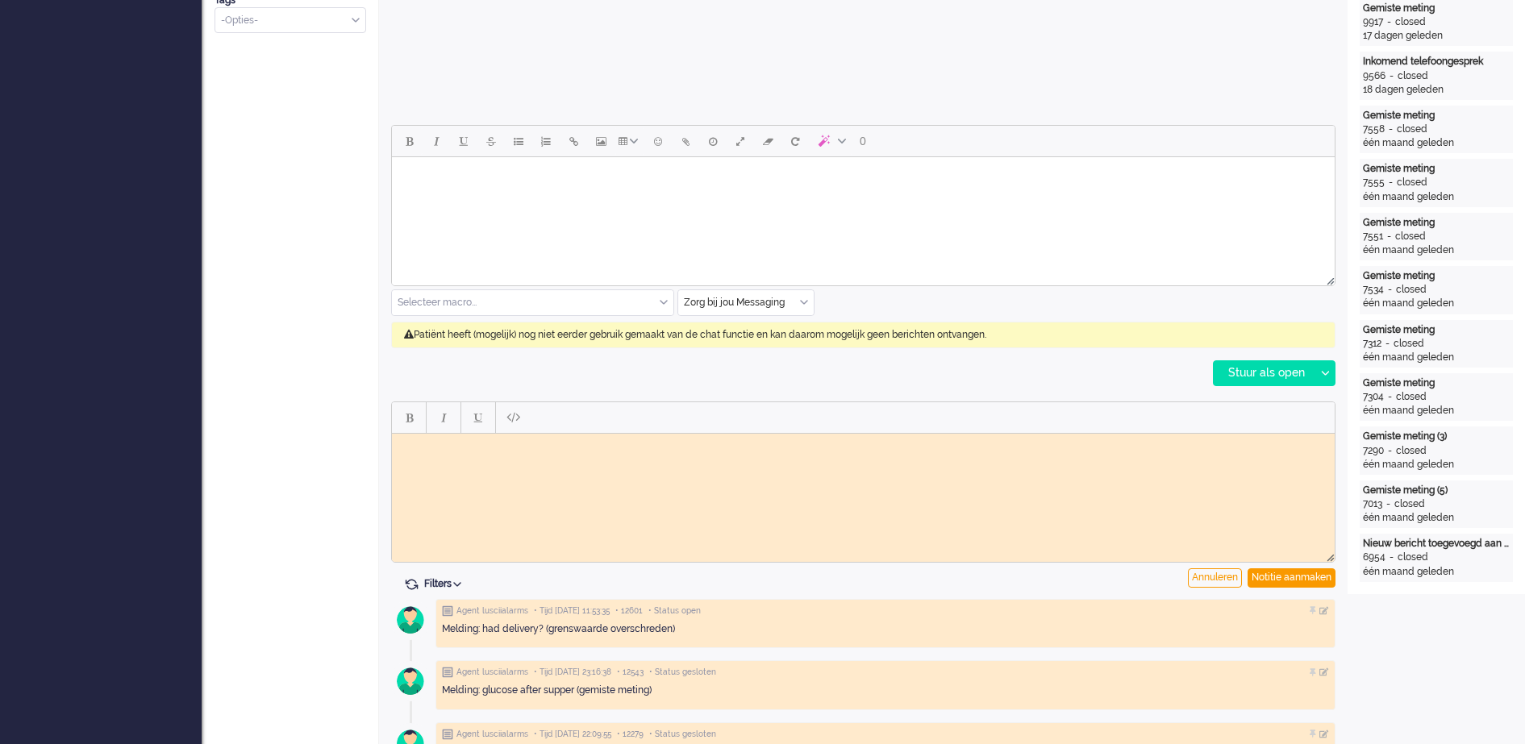
scroll to position [0, 0]
click at [479, 447] on body "Rich Text Area. Press ALT-0 for help." at bounding box center [863, 446] width 930 height 12
click at [1318, 577] on div "Notitie aanmaken" at bounding box center [1292, 578] width 88 height 19
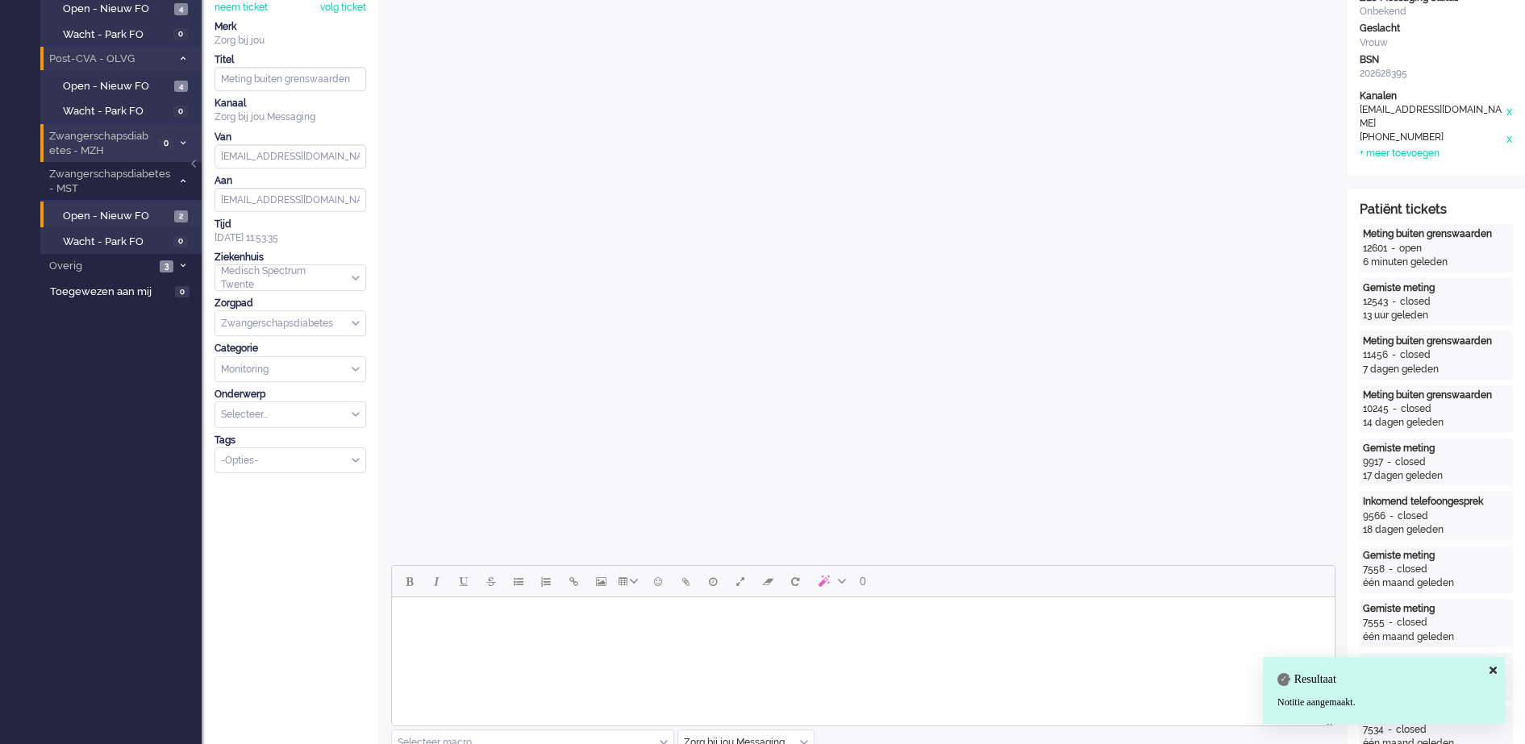
scroll to position [149, 0]
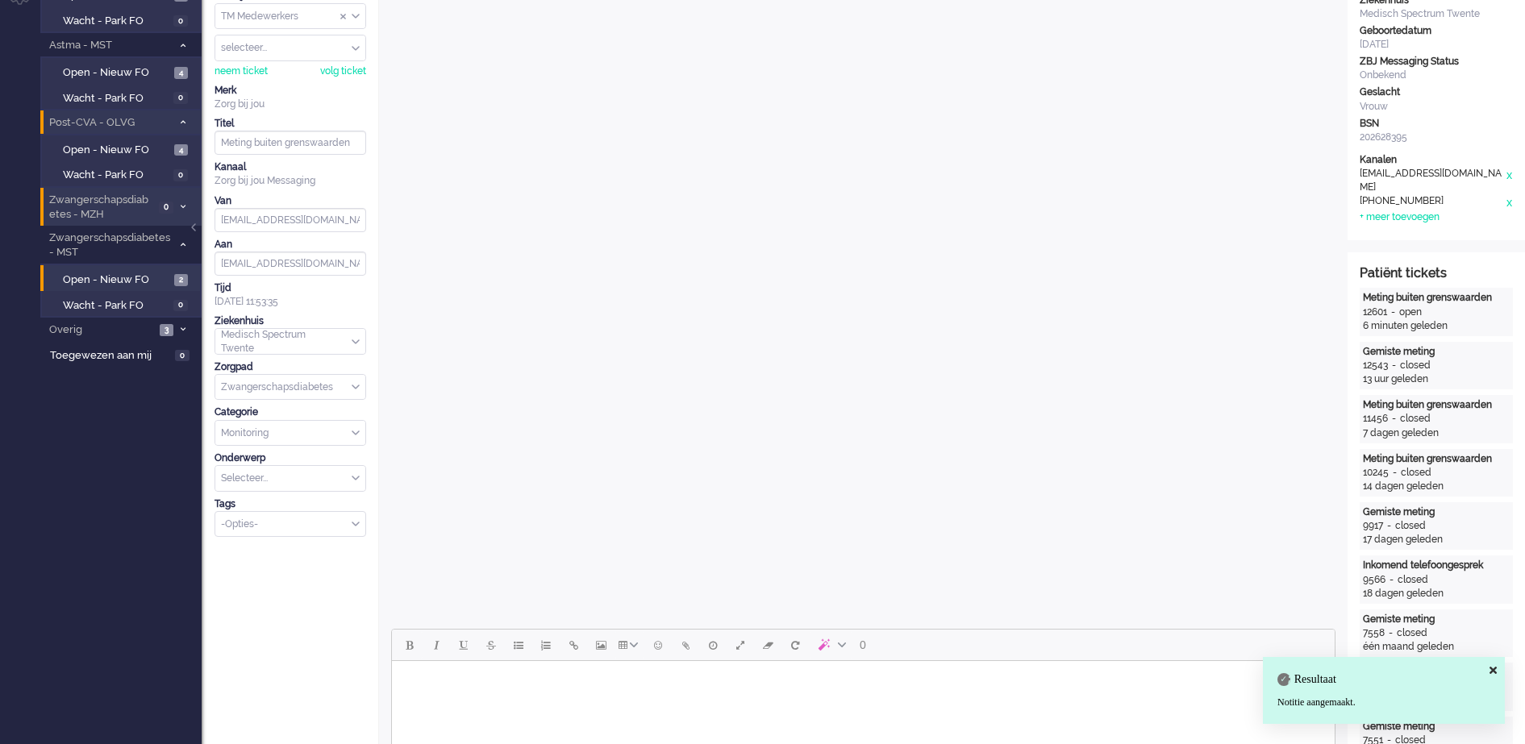
click at [357, 16] on div "TM Medewerkers" at bounding box center [290, 16] width 150 height 25
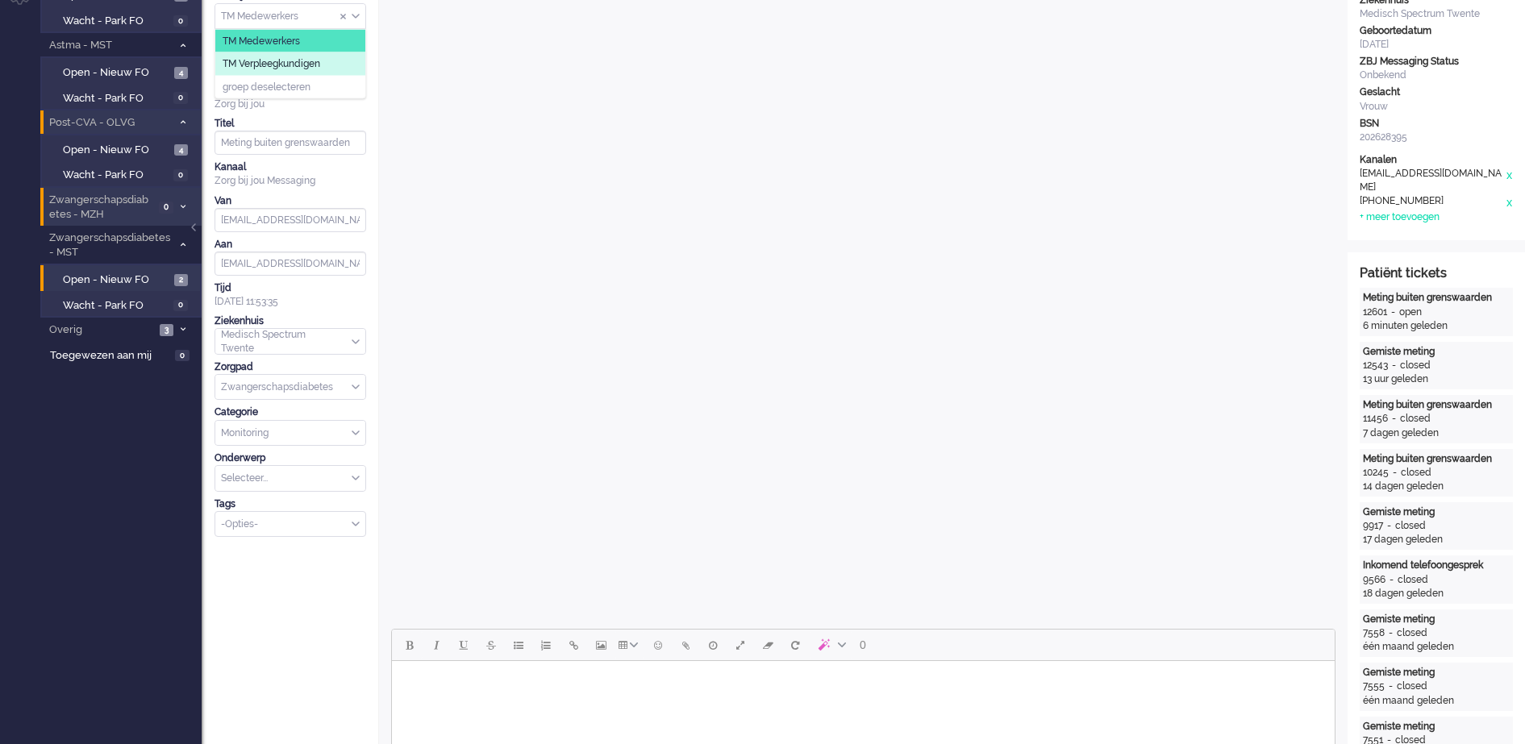
click at [331, 59] on li "TM Verpleegkundigen" at bounding box center [290, 63] width 150 height 23
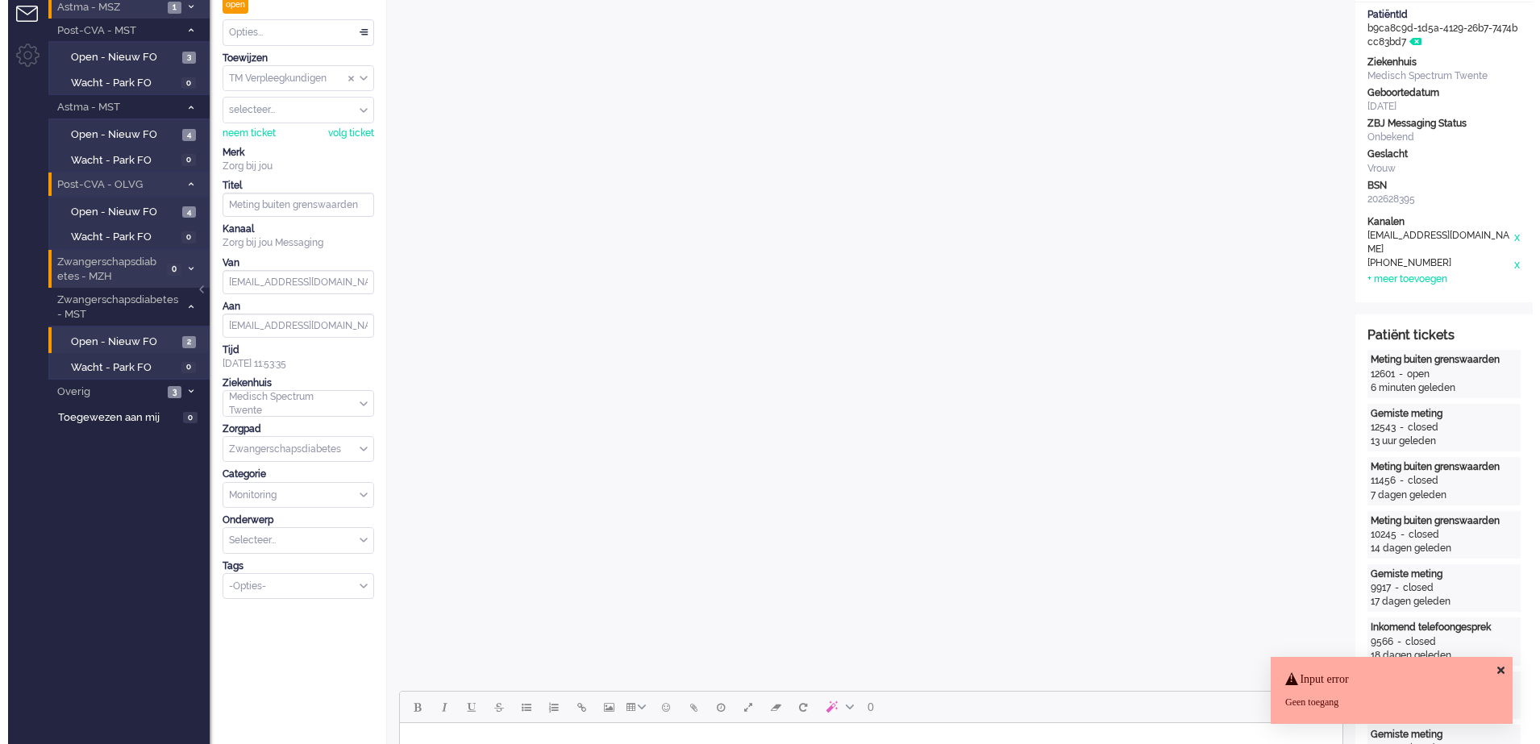
scroll to position [0, 0]
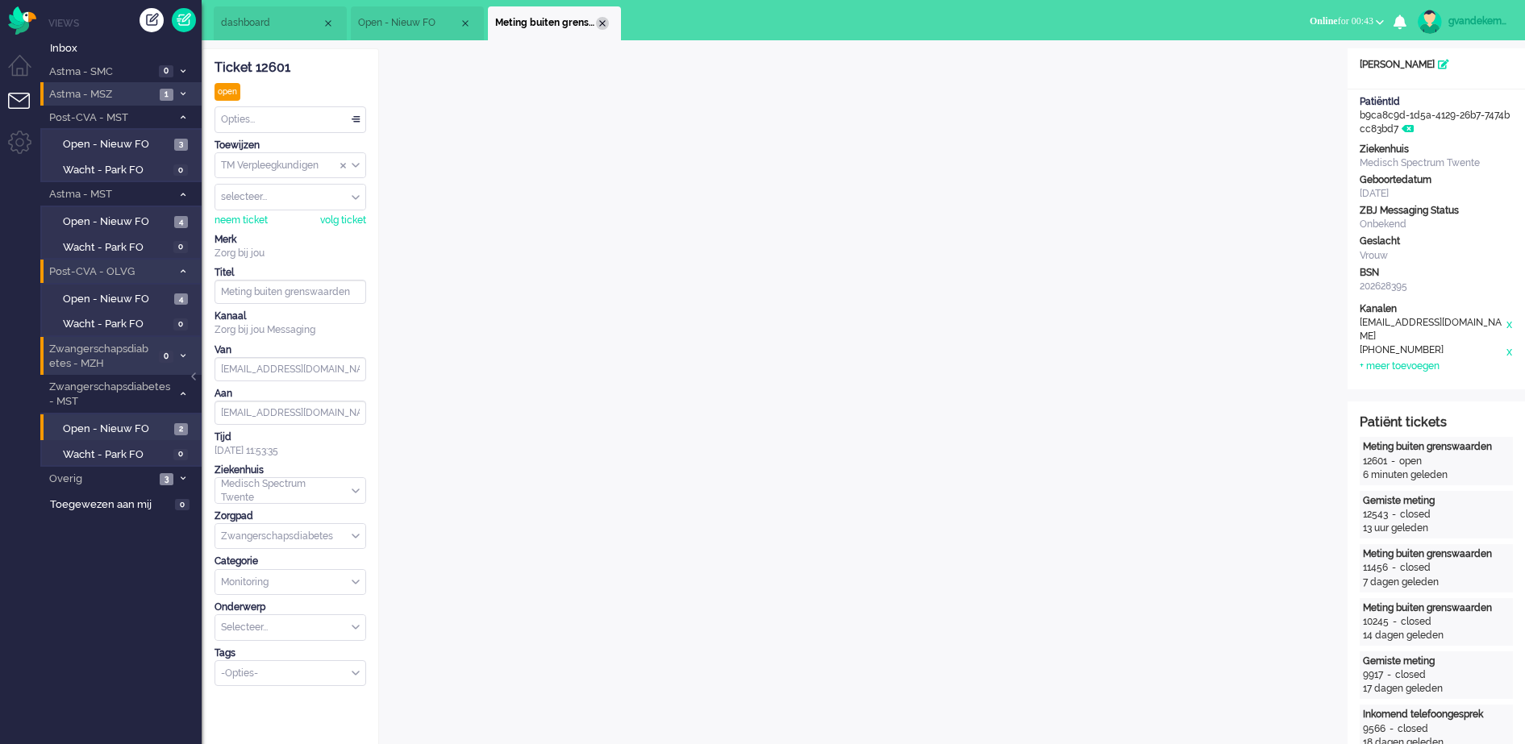
click at [603, 23] on div "Close tab" at bounding box center [602, 23] width 13 height 13
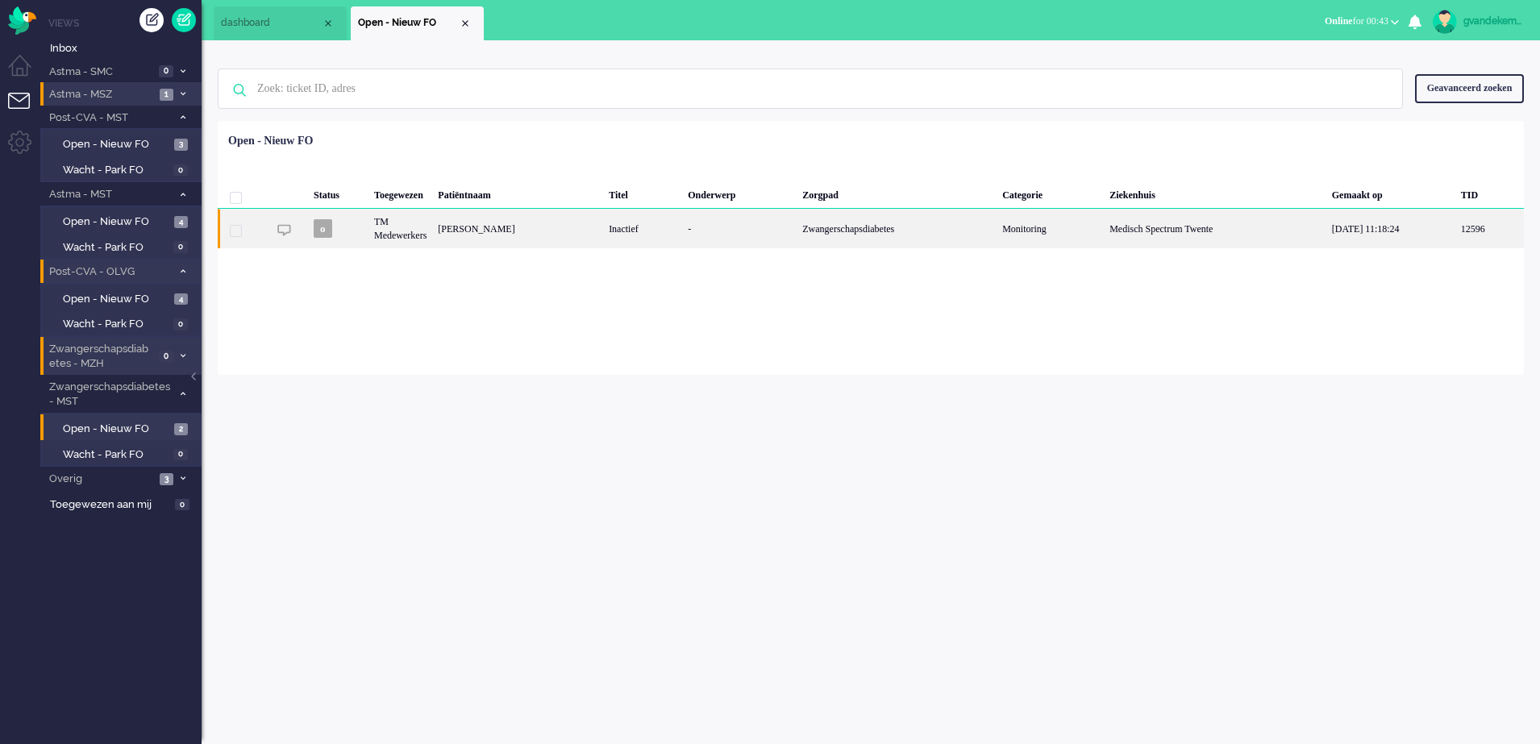
click at [792, 228] on div "-" at bounding box center [739, 229] width 115 height 40
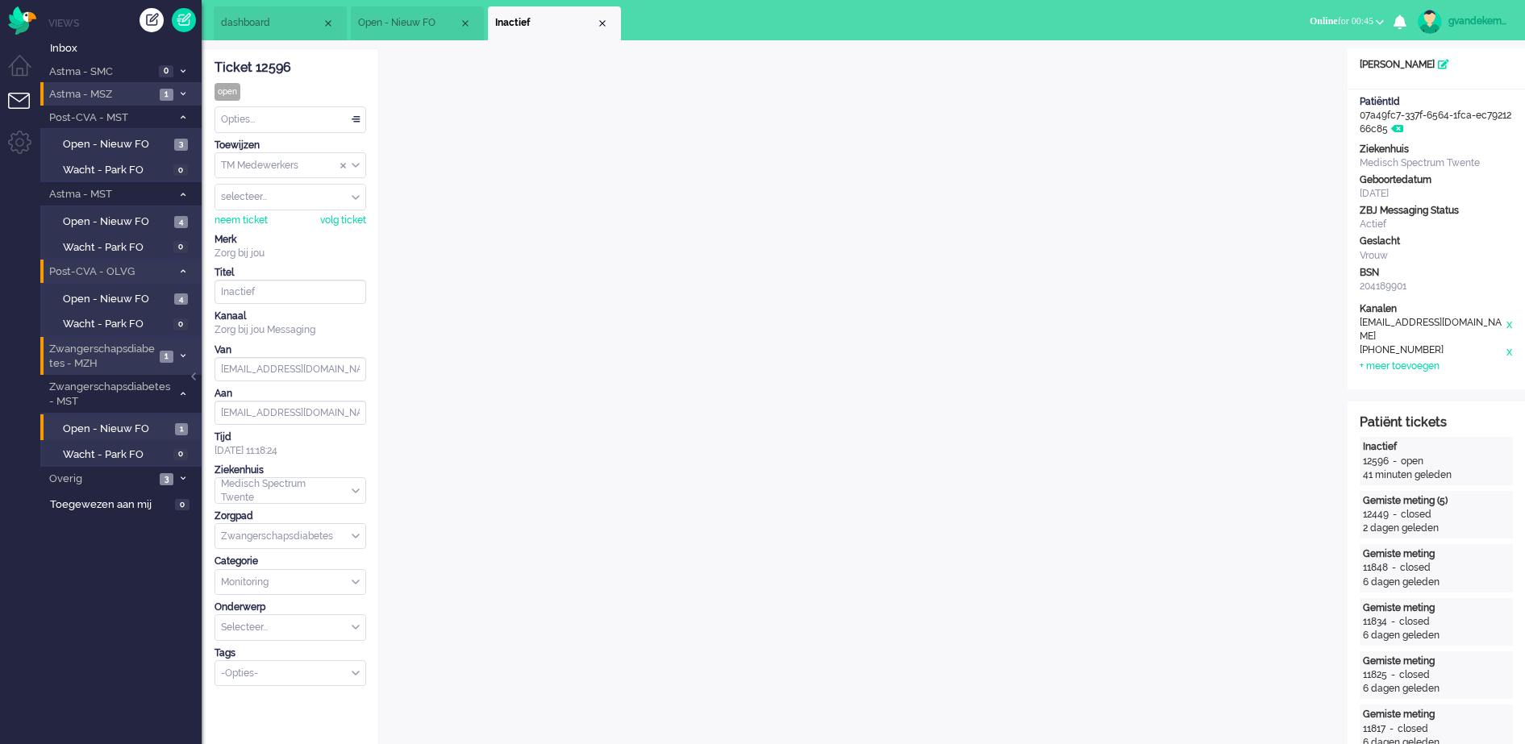
click at [357, 122] on div "Opties..." at bounding box center [290, 119] width 150 height 25
click at [294, 228] on li "Opgelost" at bounding box center [290, 234] width 150 height 23
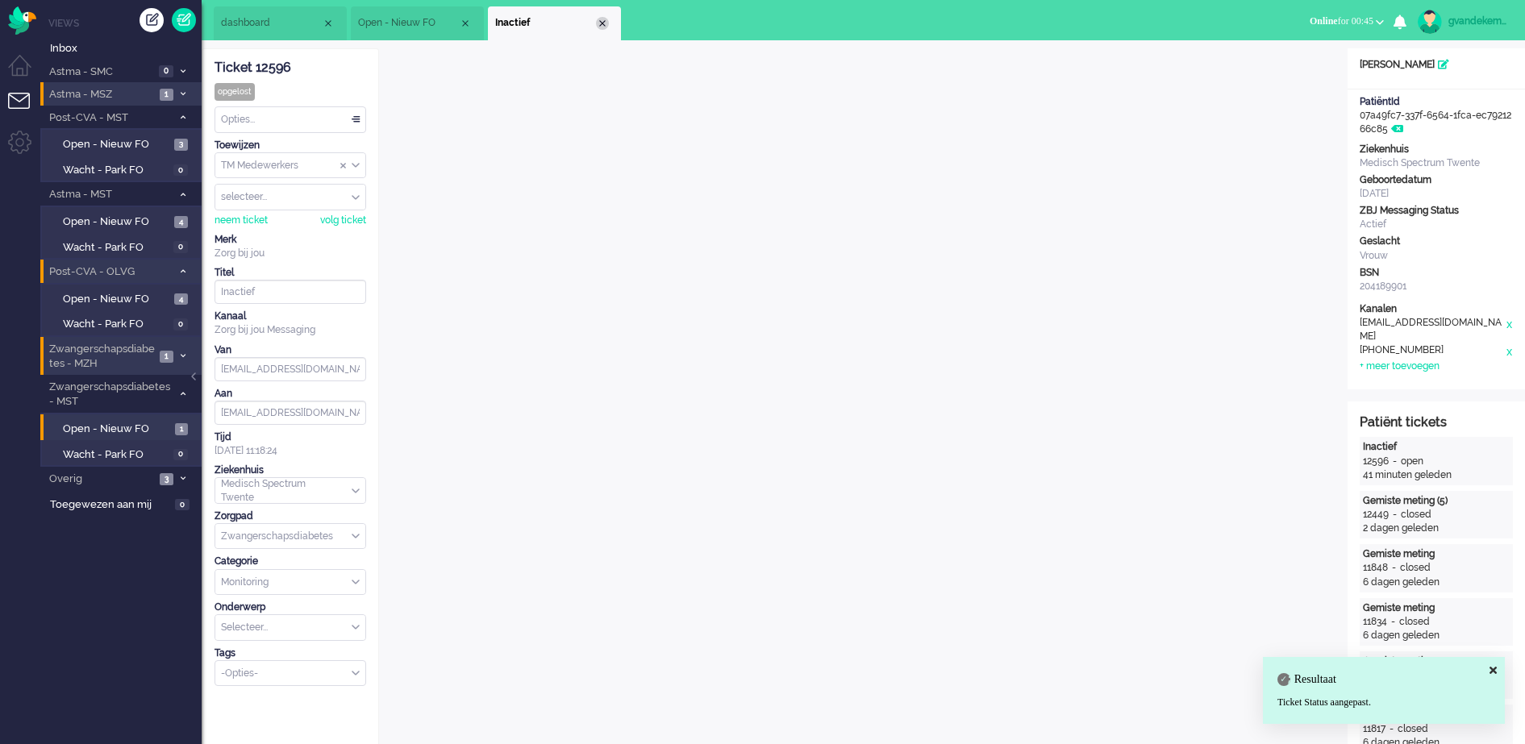
click at [602, 24] on div "Close tab" at bounding box center [602, 23] width 13 height 13
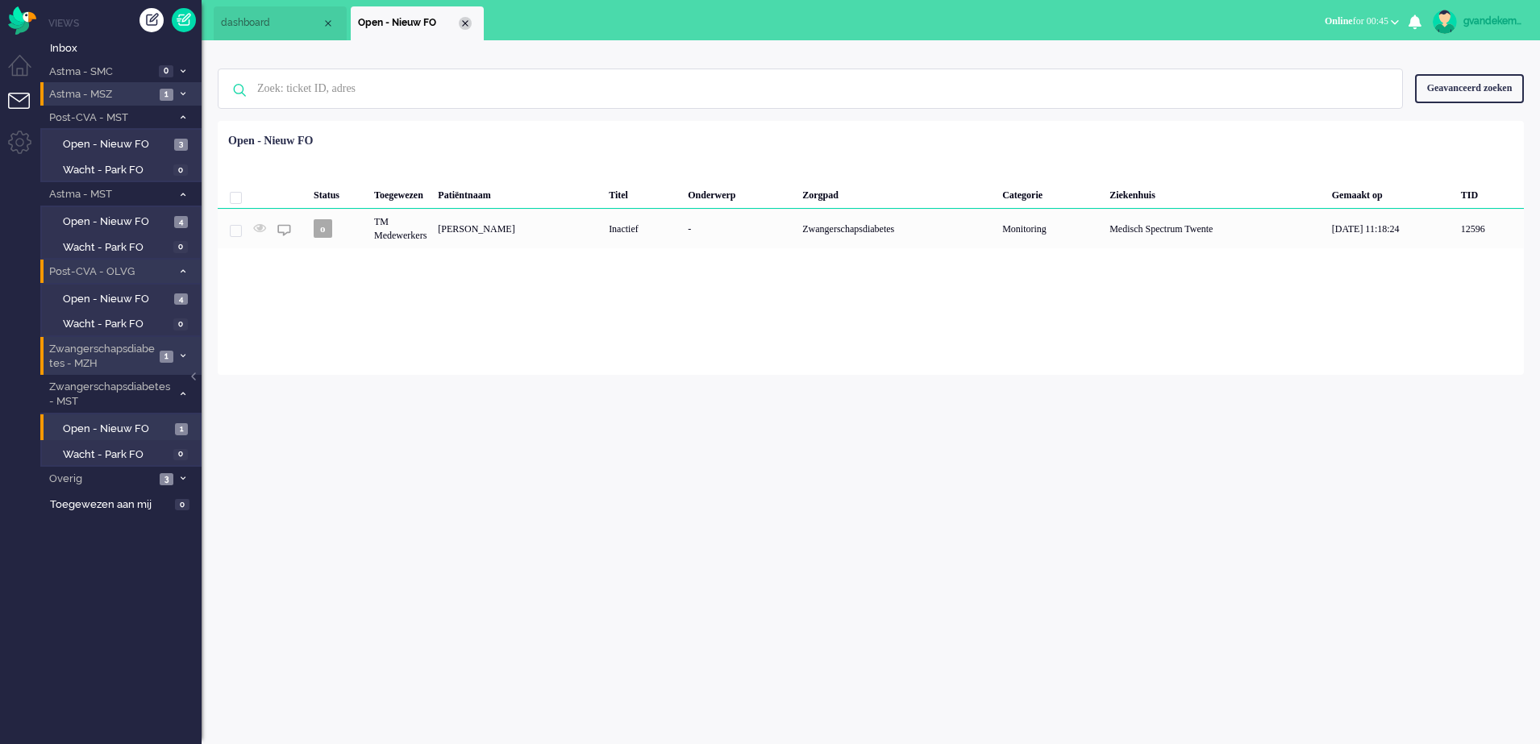
click at [465, 23] on div "Close tab" at bounding box center [465, 23] width 13 height 13
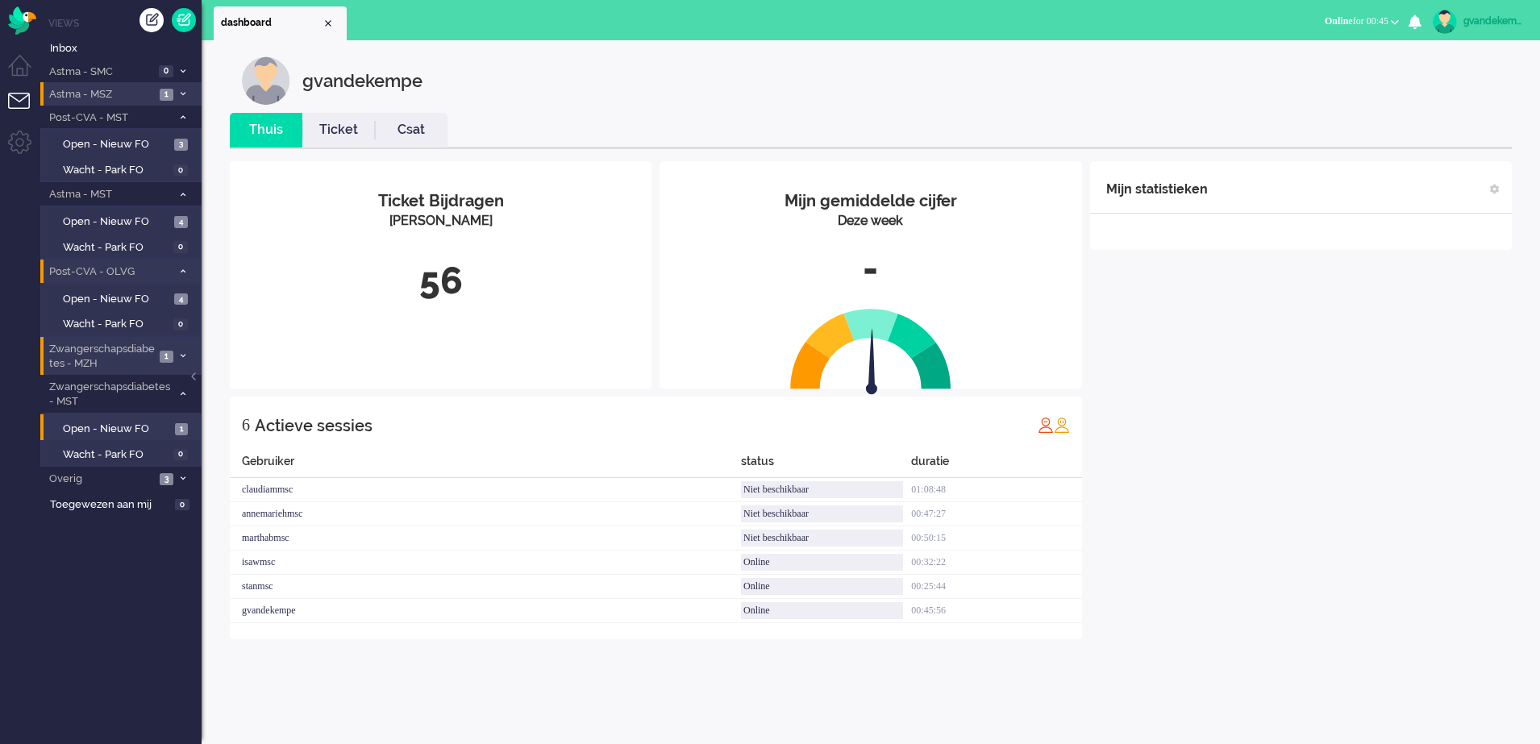
click at [1489, 19] on div "gvandekempe" at bounding box center [1494, 21] width 60 height 16
click at [1449, 108] on link "Instellingen" at bounding box center [1471, 109] width 120 height 16
select select
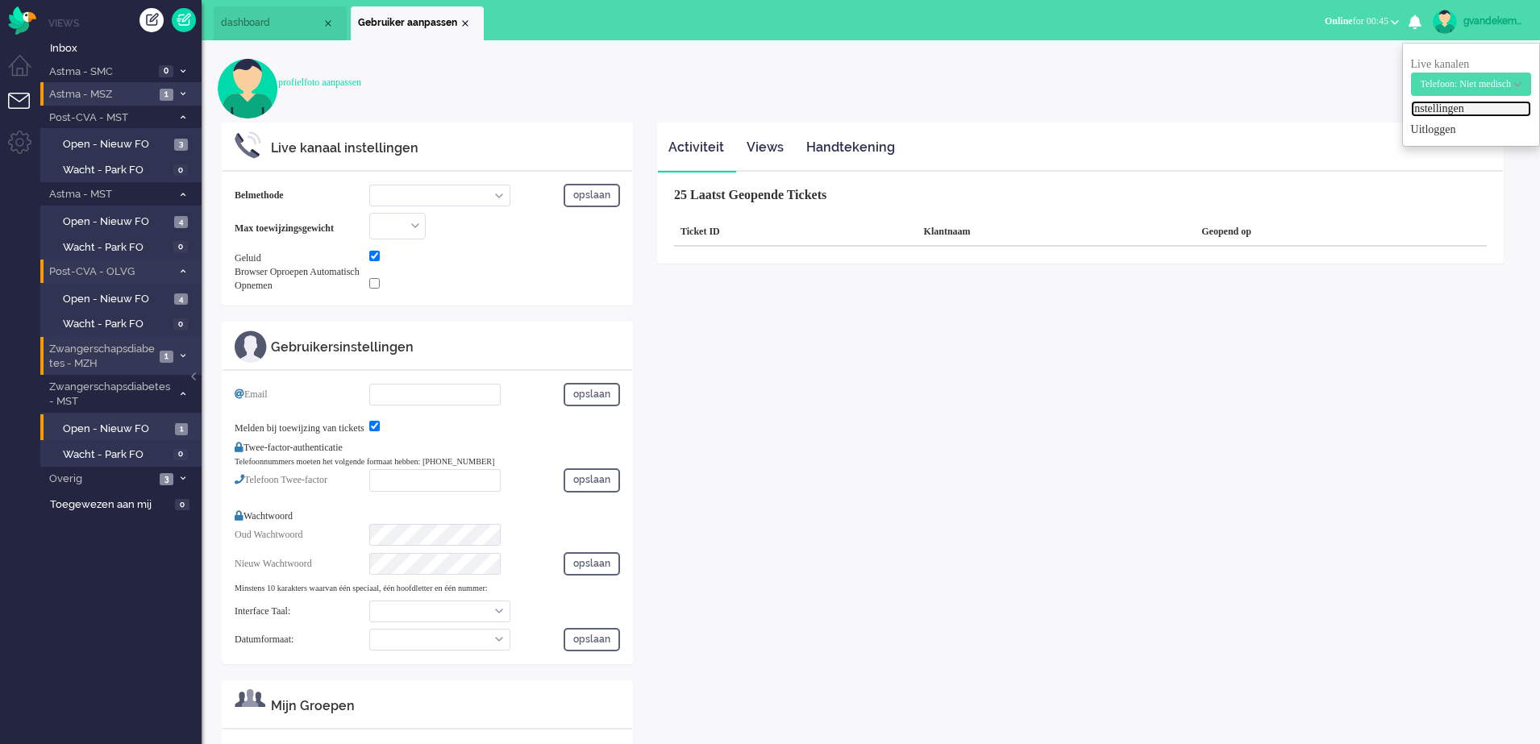
select select "browser"
checkbox input "true"
type input "[EMAIL_ADDRESS][DOMAIN_NAME]"
checkbox input "true"
type input "[PHONE_NUMBER]"
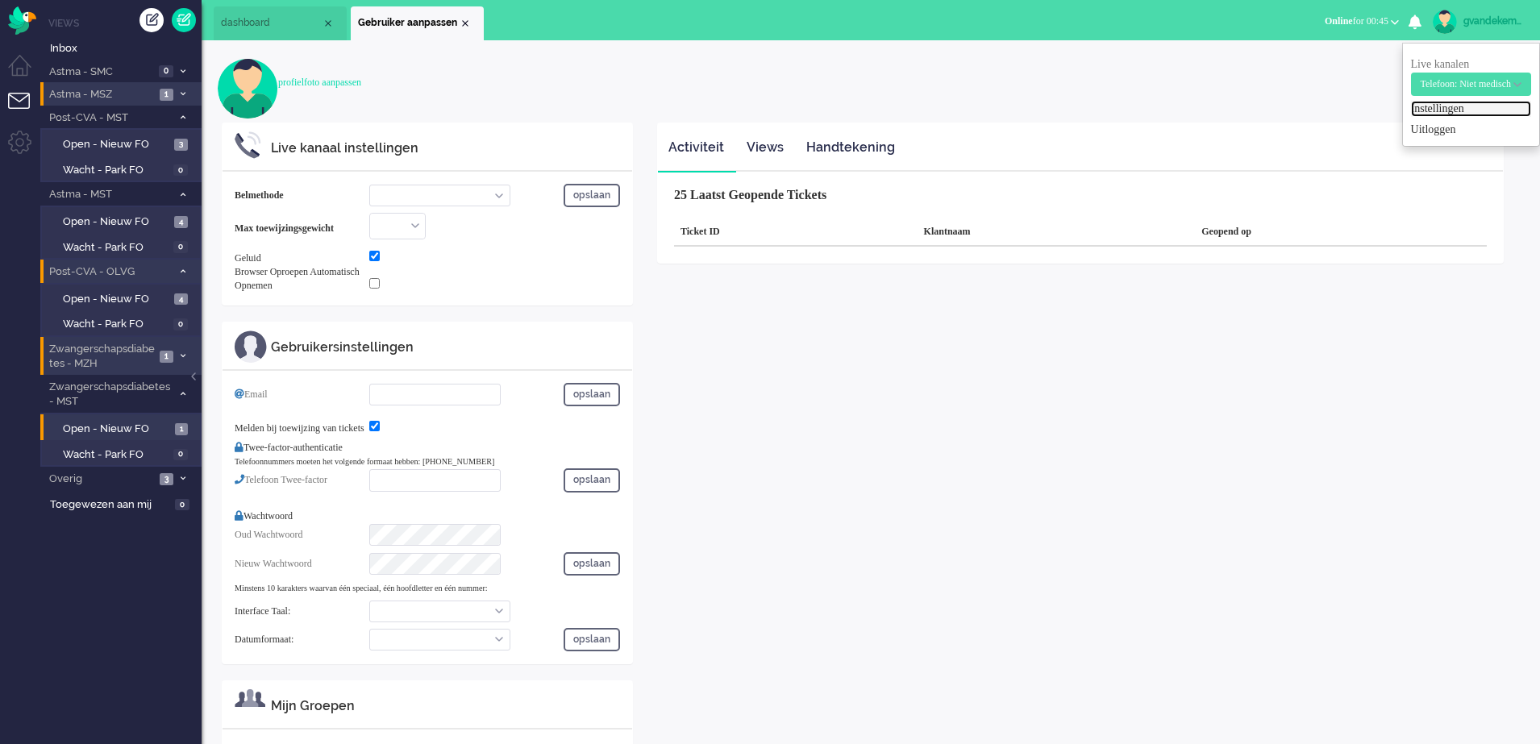
select select "nl"
select select "en_GB"
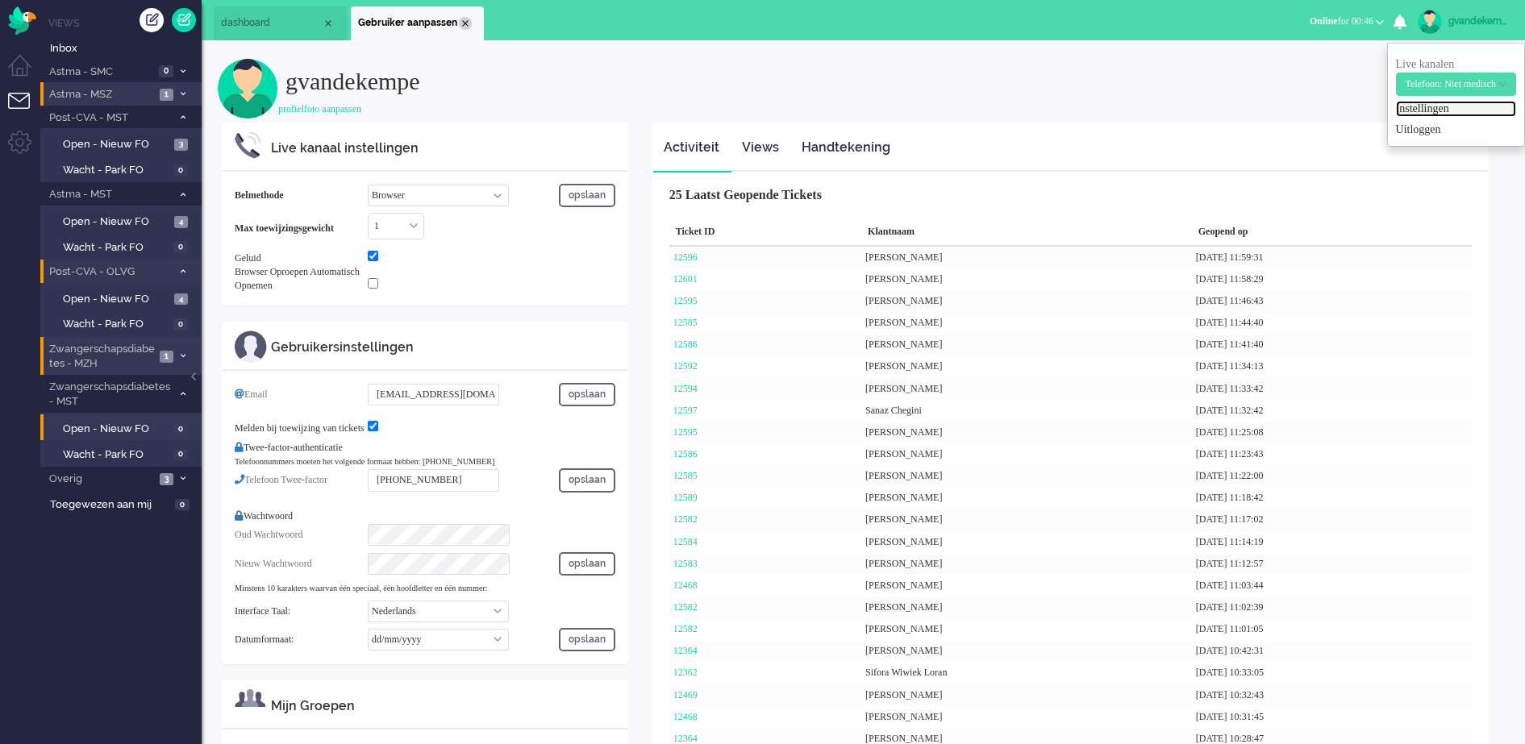
click at [467, 24] on div "Close tab" at bounding box center [465, 23] width 13 height 13
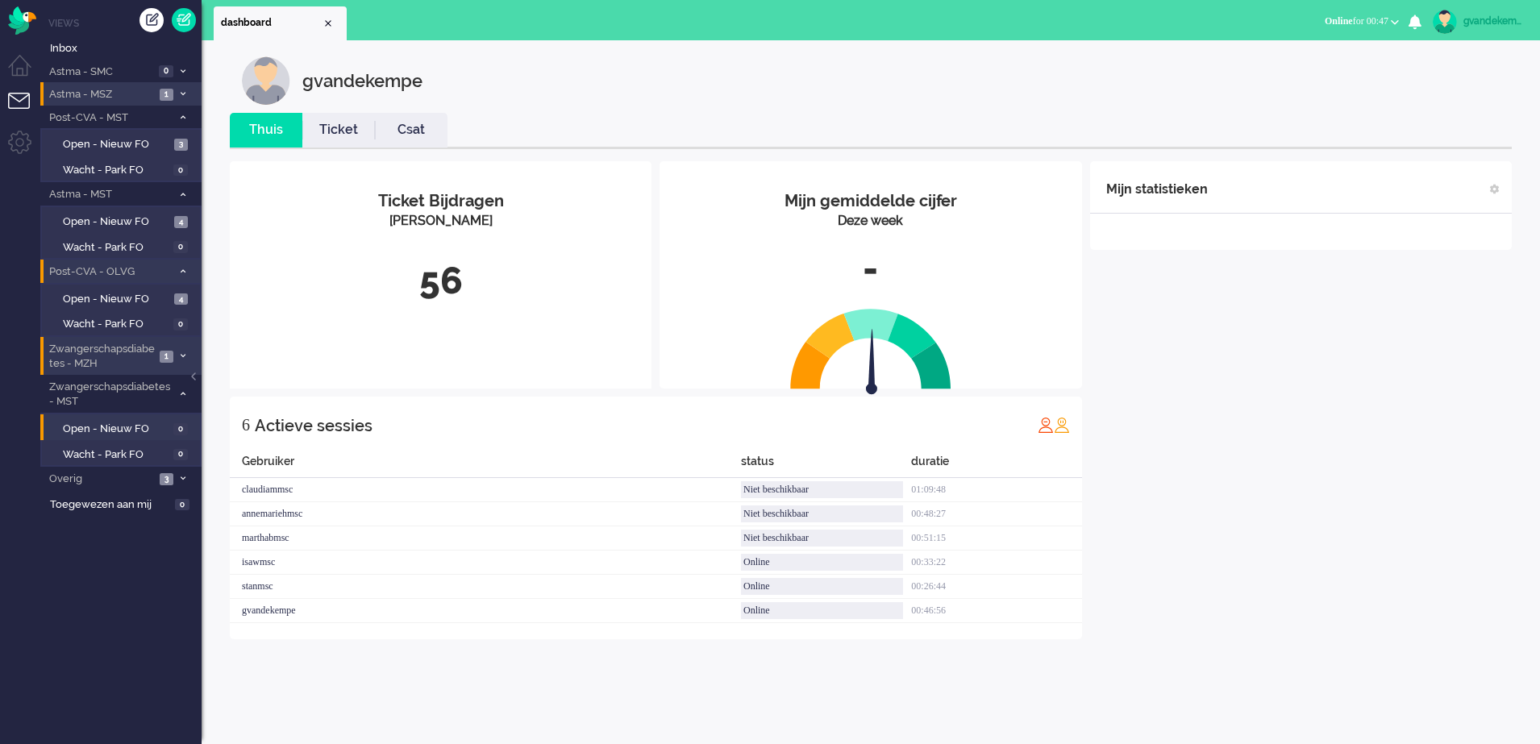
click at [160, 356] on span "1" at bounding box center [167, 357] width 14 height 12
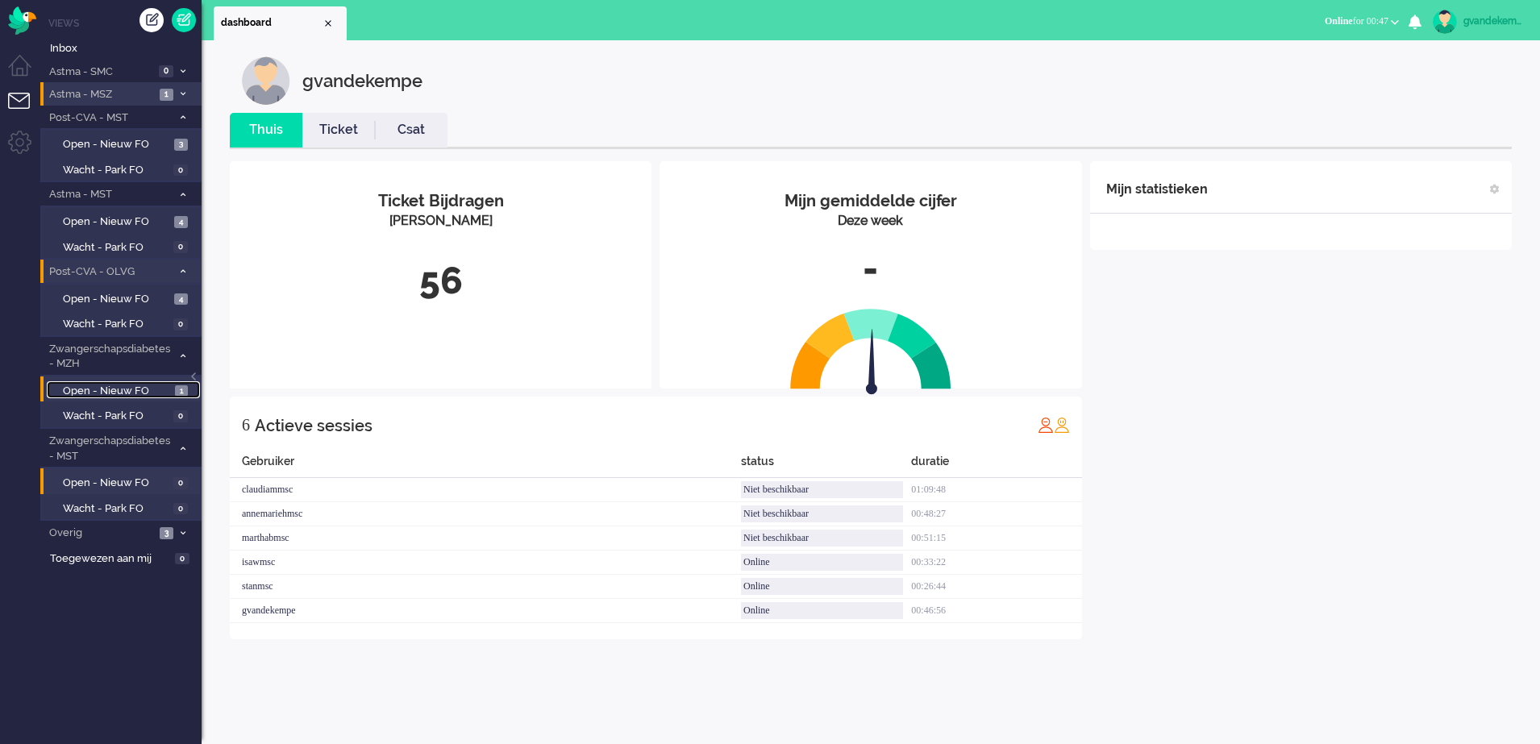
click at [153, 390] on span "Open - Nieuw FO" at bounding box center [117, 391] width 108 height 15
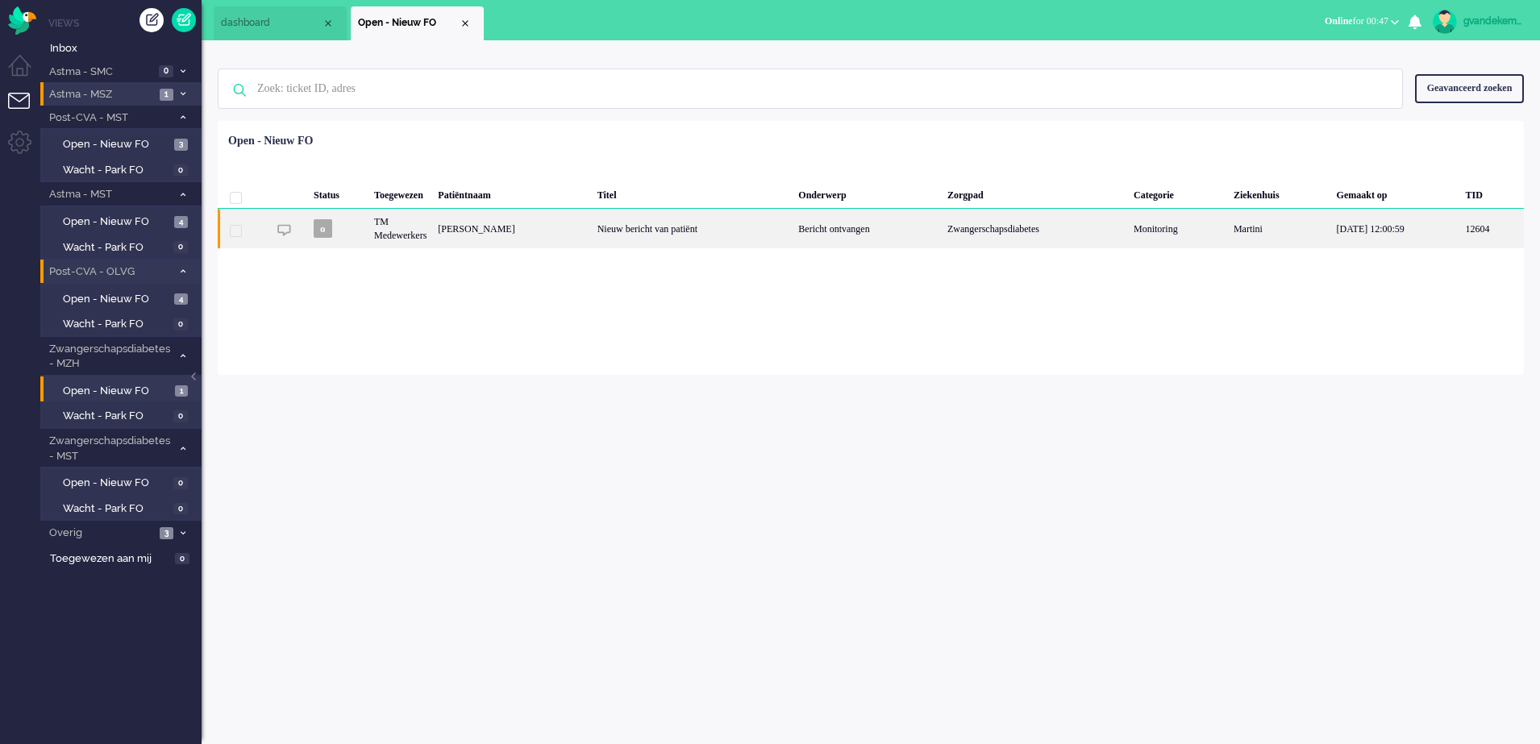
click at [927, 237] on div "Bericht ontvangen" at bounding box center [867, 229] width 149 height 40
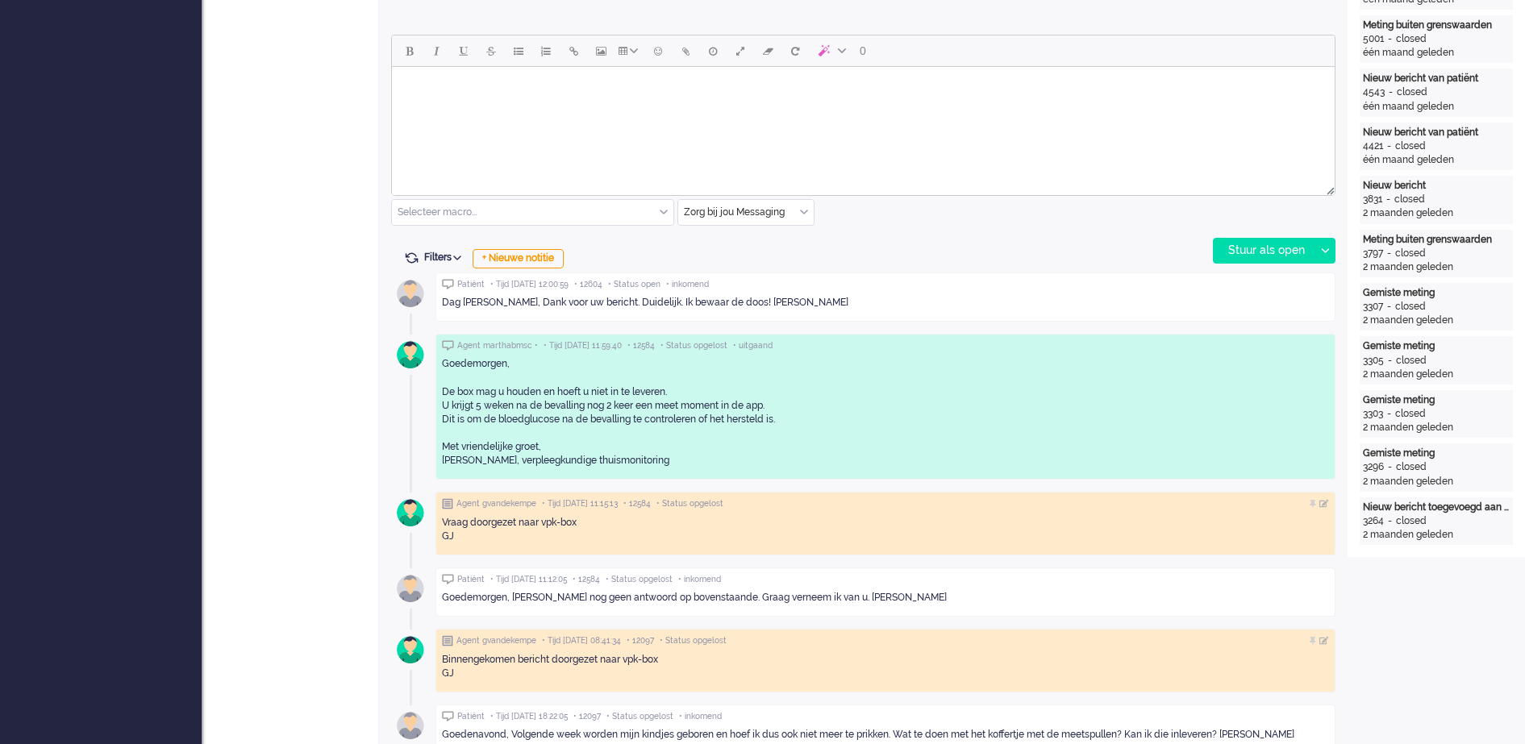
scroll to position [754, 0]
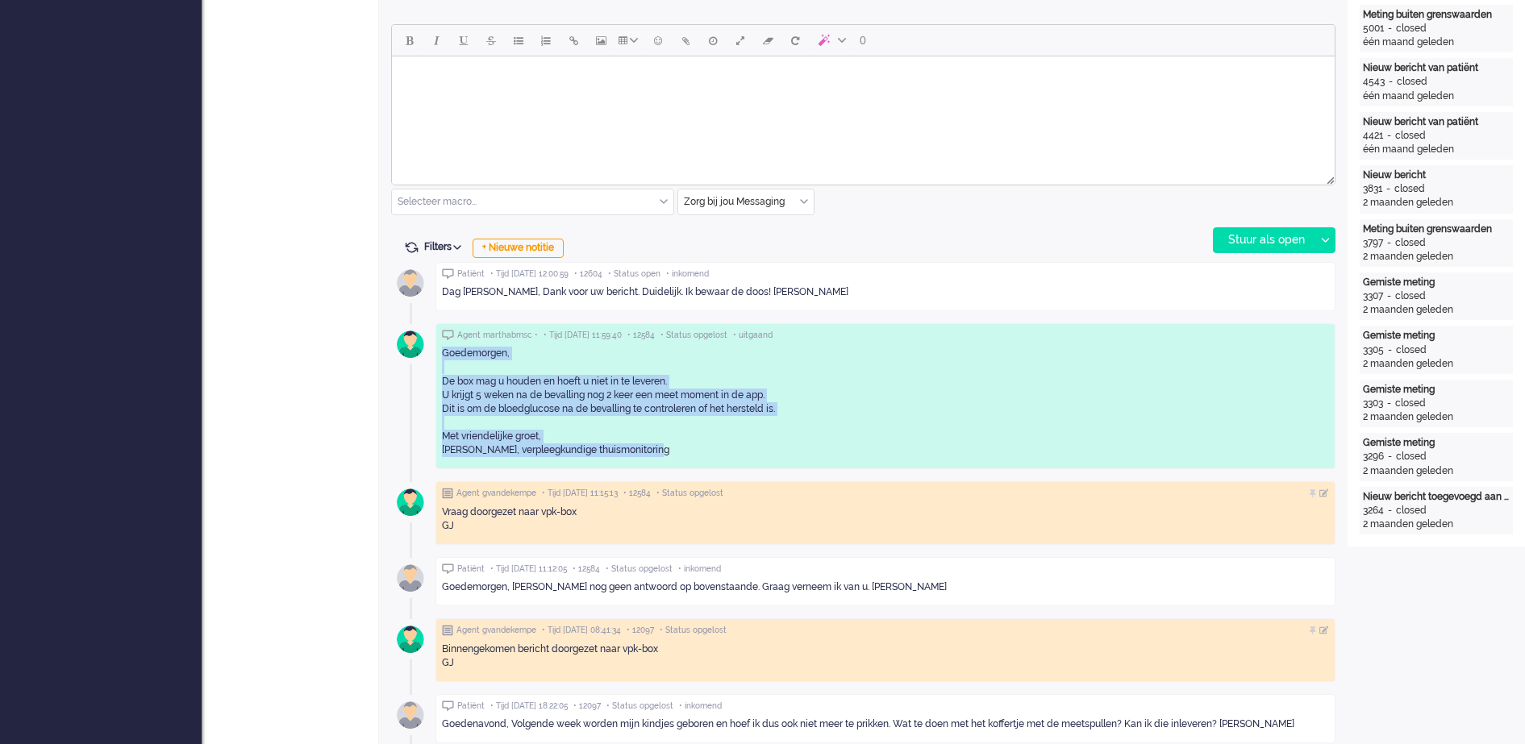
drag, startPoint x: 662, startPoint y: 447, endPoint x: 444, endPoint y: 356, distance: 236.1
click at [444, 356] on div "Goedemorgen, De box mag u houden en hoeft u niet in te leveren. U krijgt 5 weke…" at bounding box center [885, 402] width 887 height 110
copy div "Goedemorgen, De box mag u houden en hoeft u niet in te leveren. U krijgt 5 weke…"
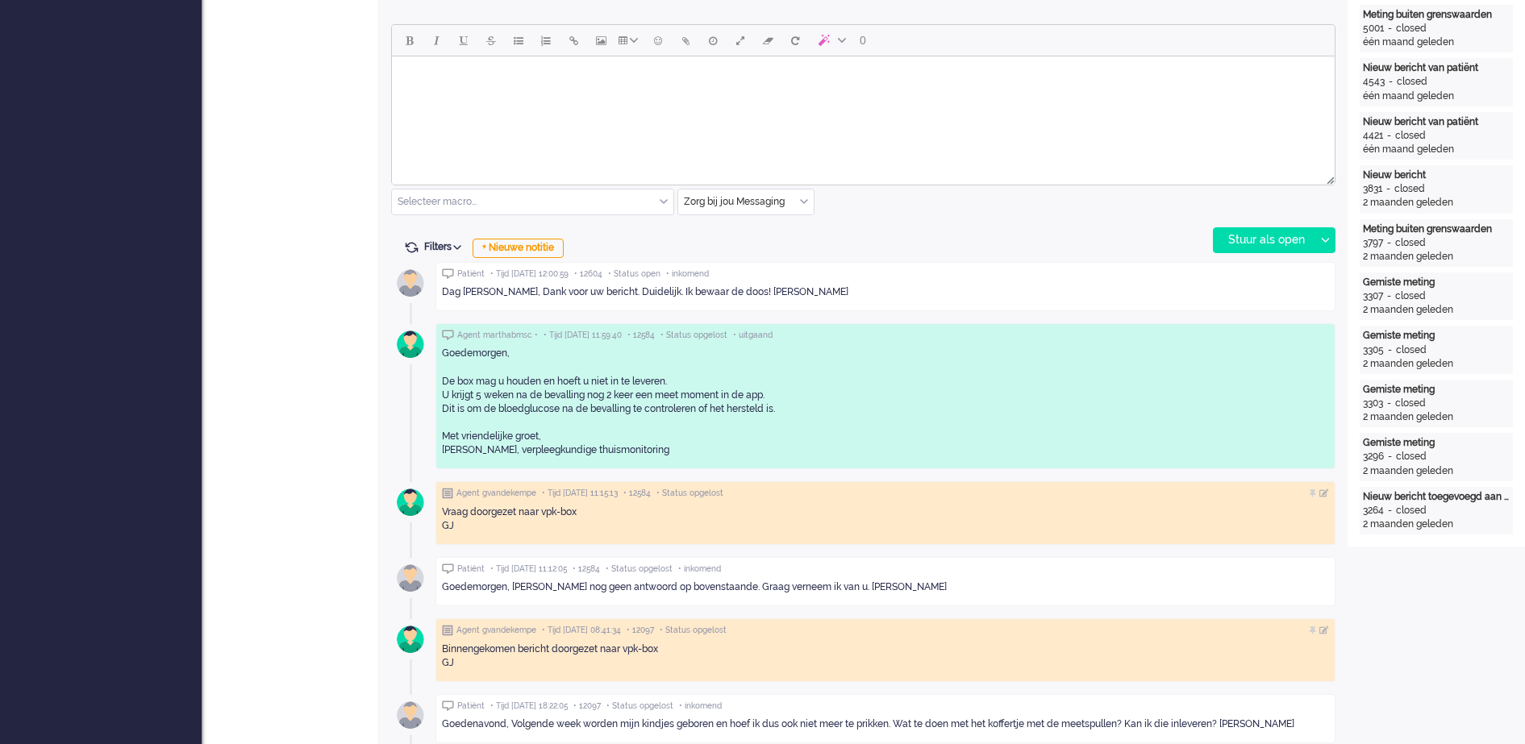
click at [988, 237] on div "0 Selecteer macro... Bericht: Activiteit Bericht: Activiteit aanpassen Bericht:…" at bounding box center [863, 138] width 944 height 229
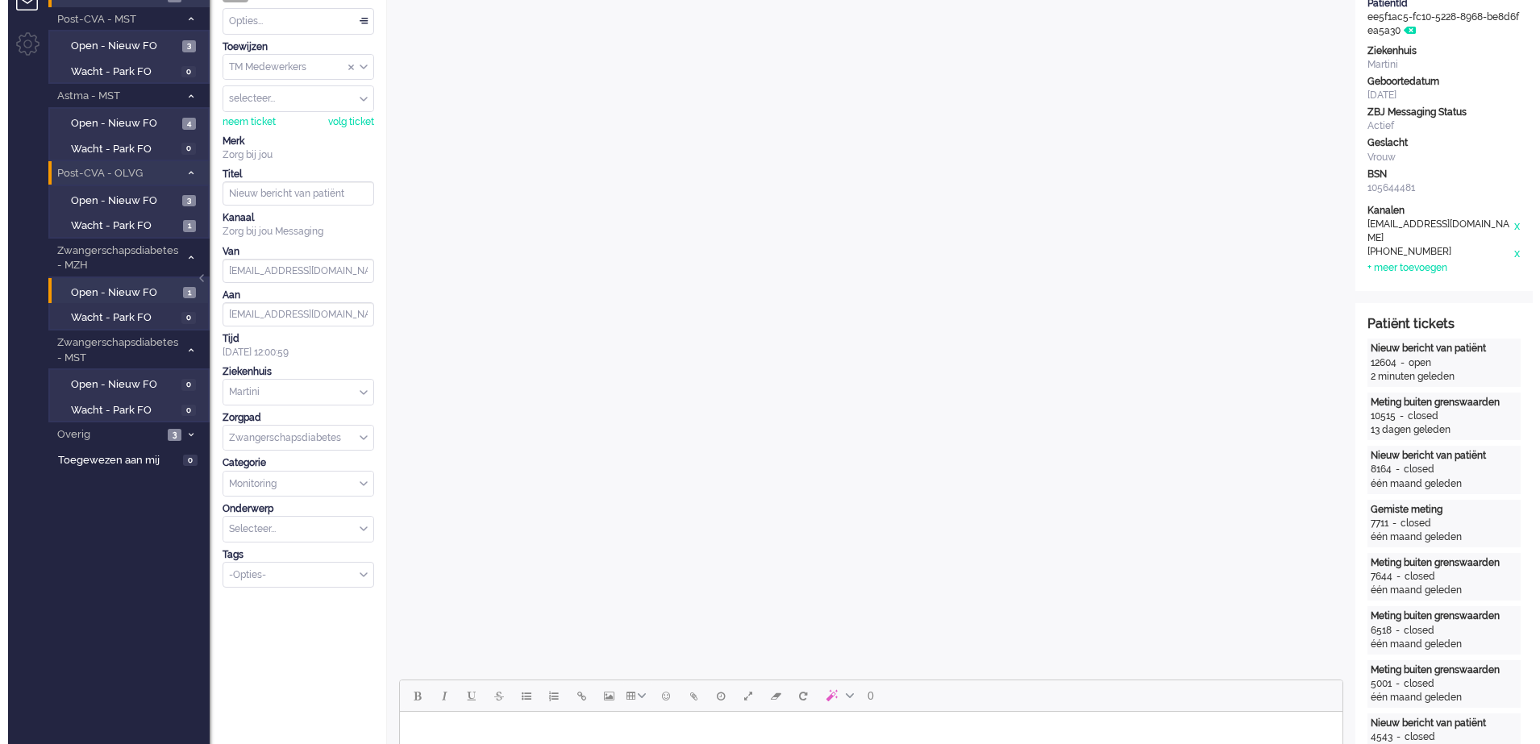
scroll to position [0, 0]
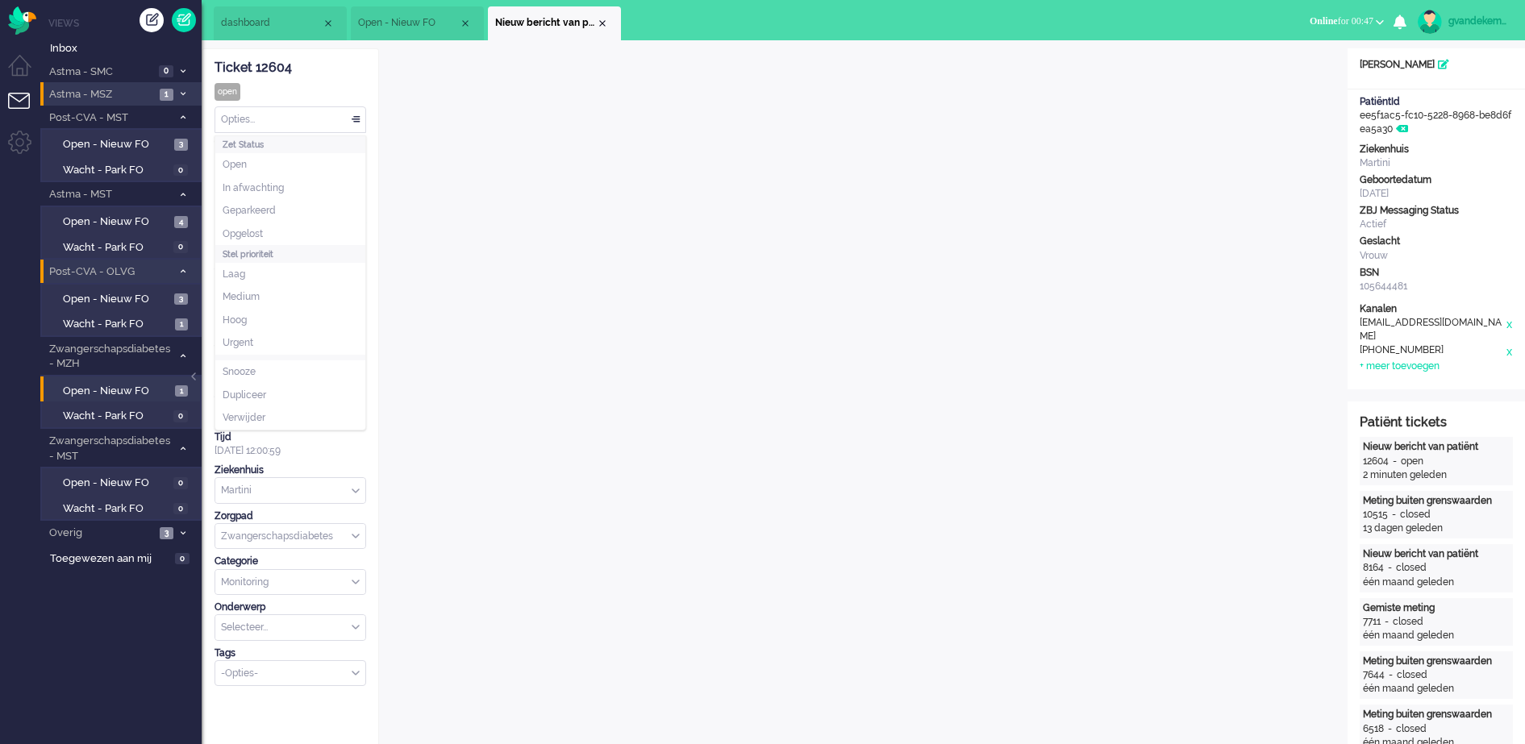
click at [355, 118] on div "Opties..." at bounding box center [290, 119] width 150 height 25
click at [269, 230] on li "Opgelost" at bounding box center [290, 234] width 150 height 23
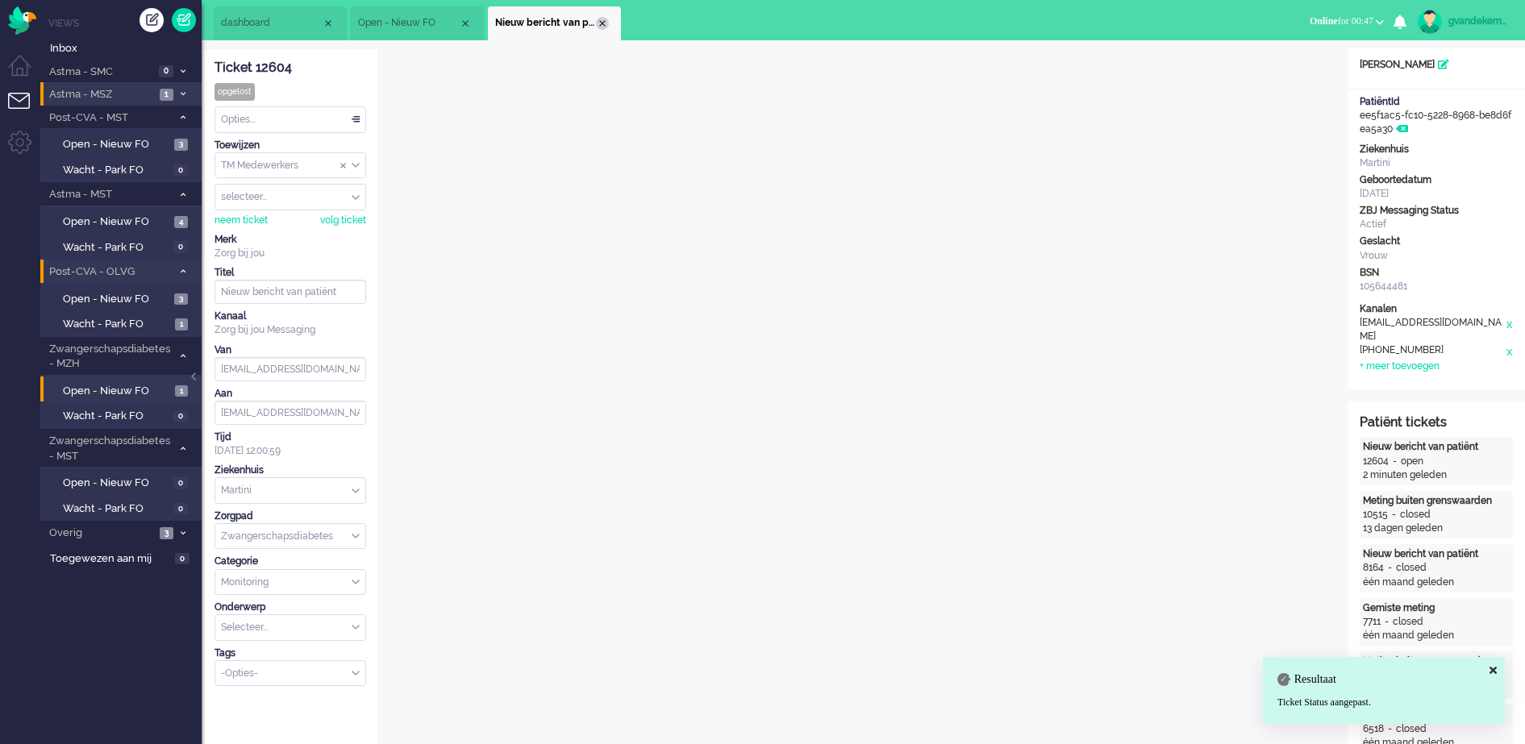
click at [604, 22] on div "Close tab" at bounding box center [602, 23] width 13 height 13
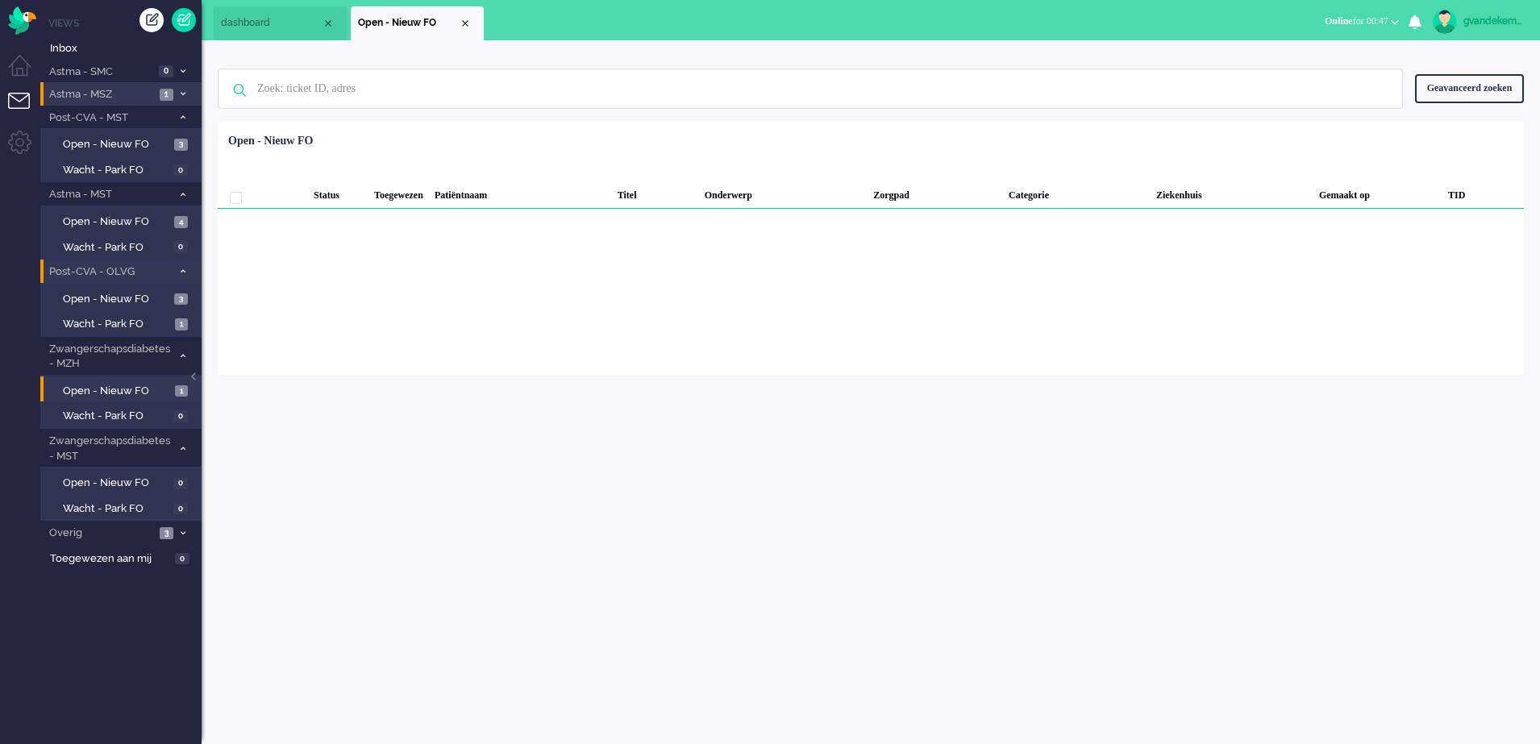
click at [463, 21] on div "Close tab" at bounding box center [465, 23] width 13 height 13
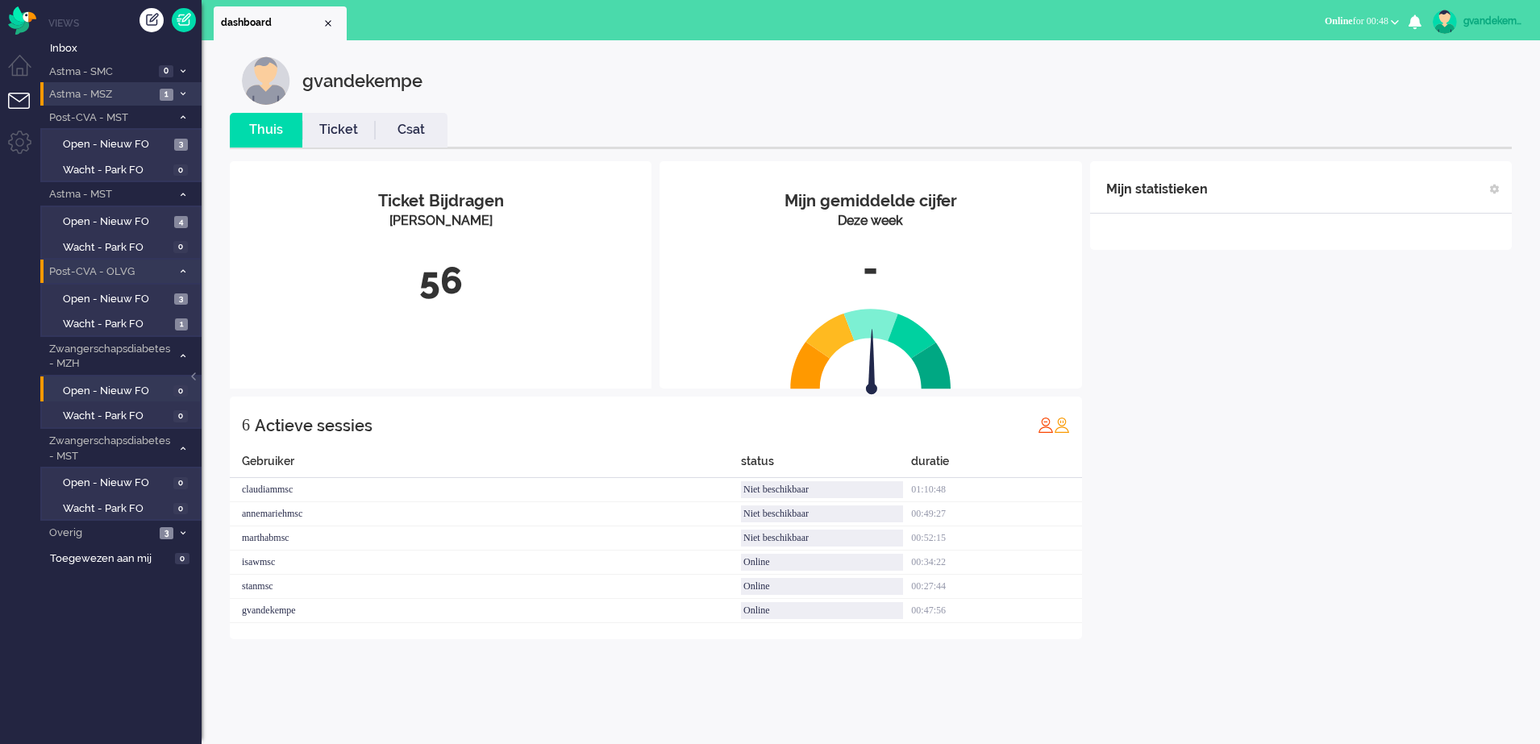
click at [175, 91] on li "Astma - MSZ 1" at bounding box center [120, 93] width 161 height 23
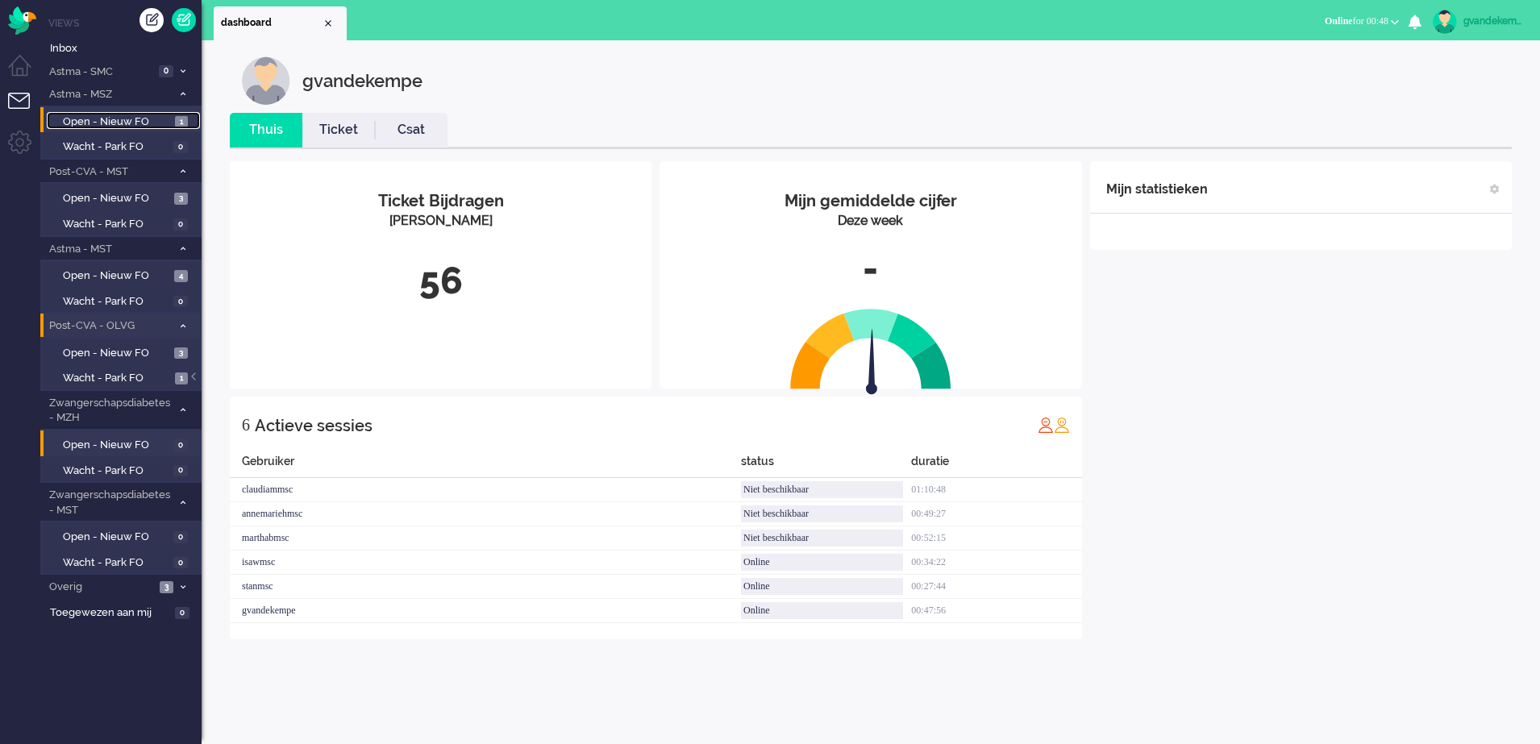
click at [145, 119] on span "Open - Nieuw FO" at bounding box center [117, 122] width 108 height 15
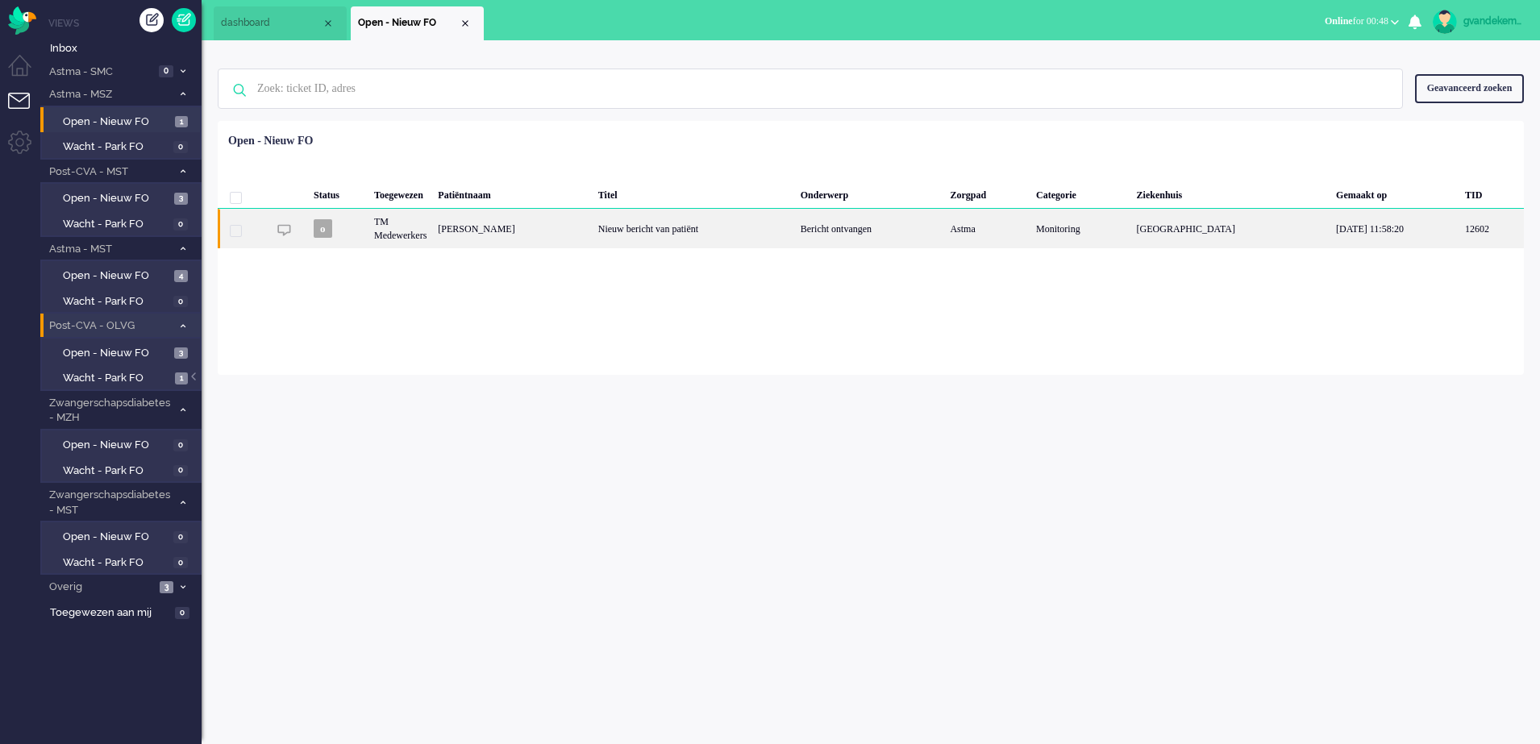
click at [686, 236] on div "Nieuw bericht van patiënt" at bounding box center [694, 229] width 202 height 40
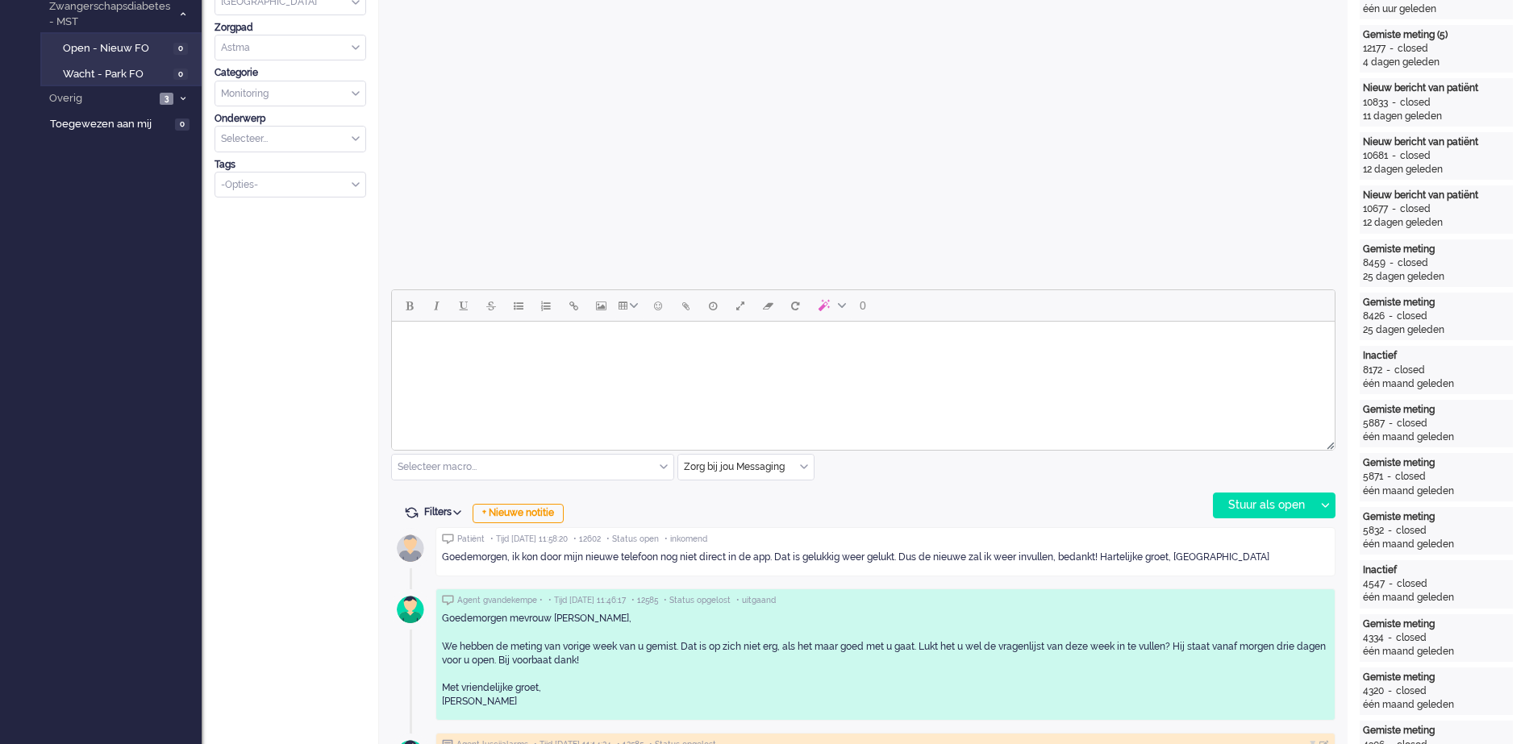
scroll to position [552, 0]
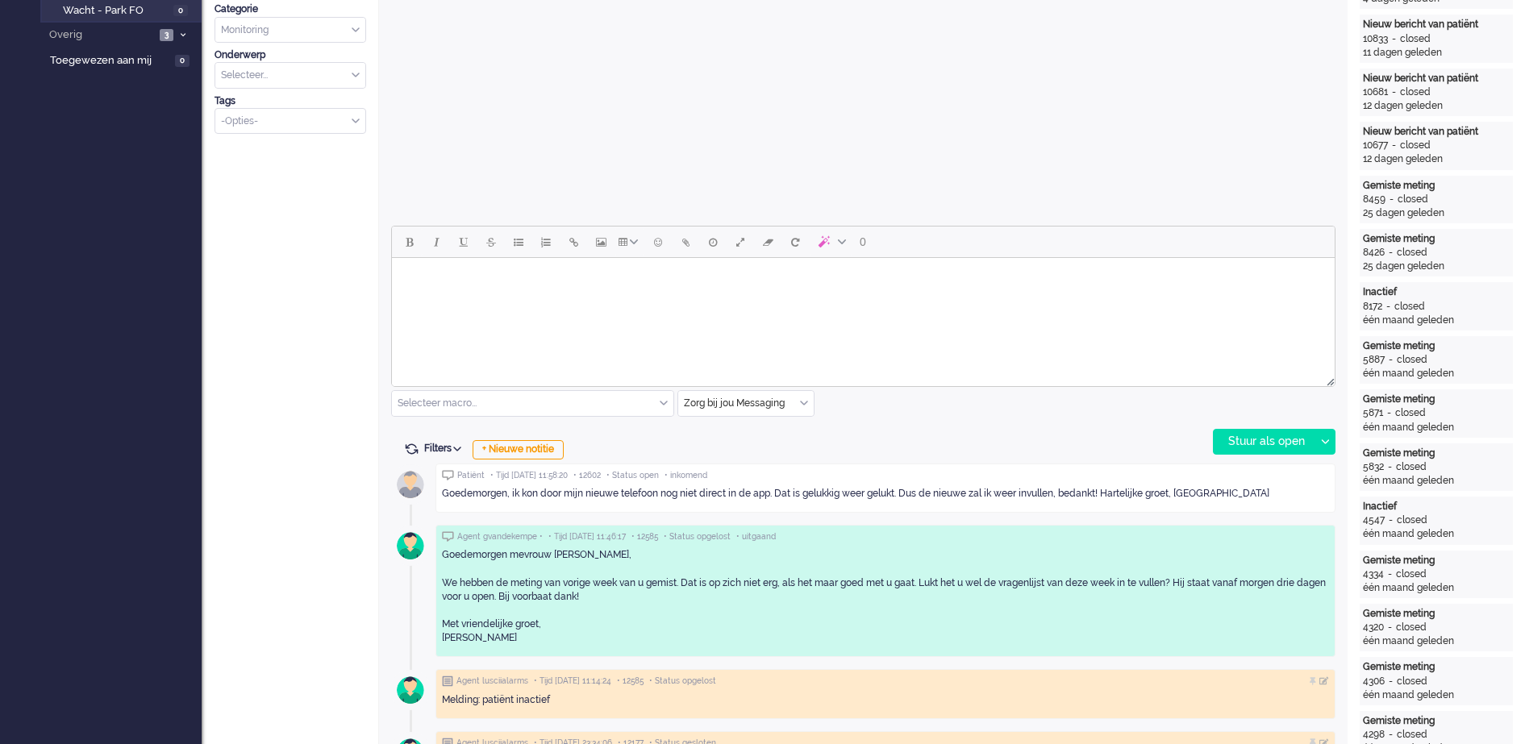
click at [591, 276] on body "Rich Text Area. Press ALT-0 for help." at bounding box center [863, 279] width 930 height 28
click at [1248, 441] on div "Stuur als open" at bounding box center [1264, 442] width 101 height 24
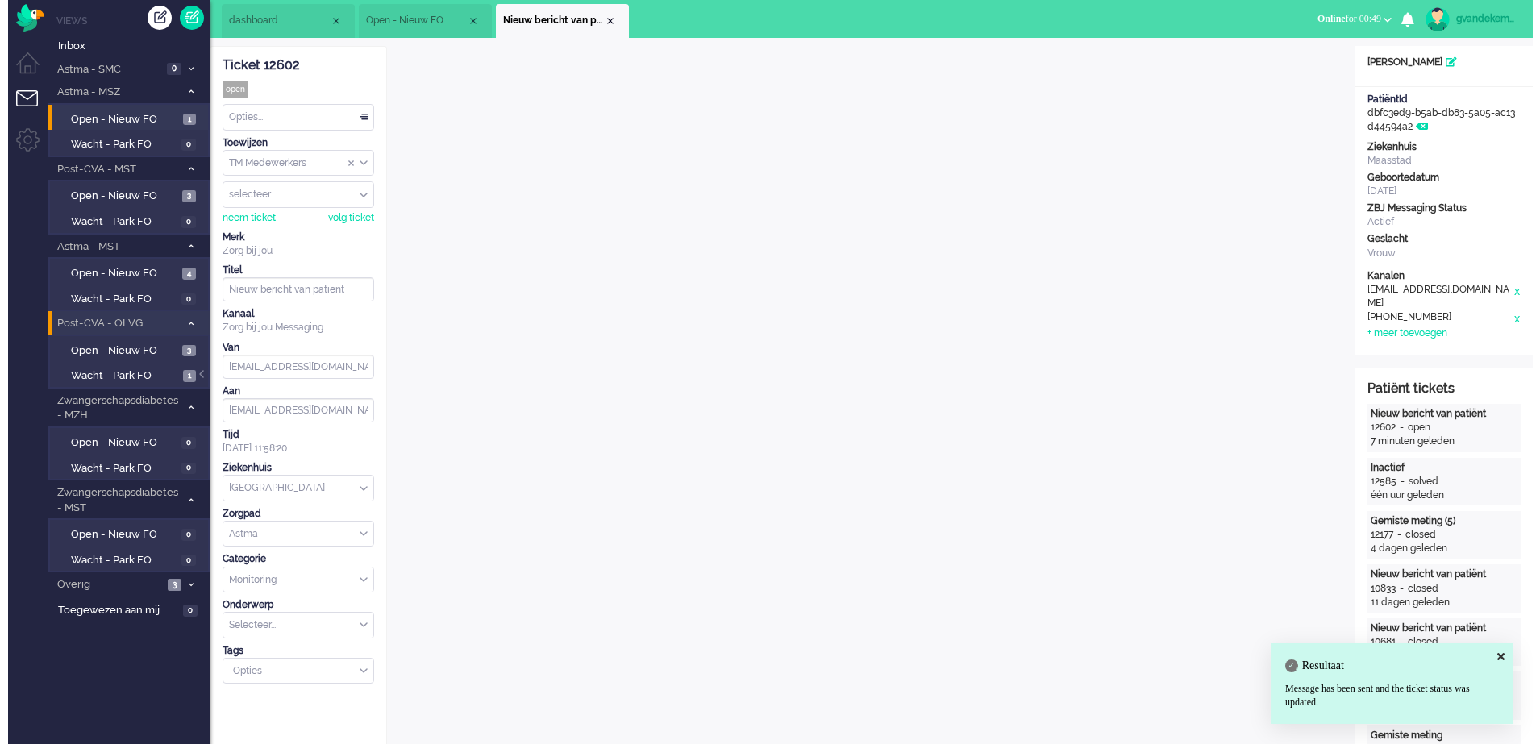
scroll to position [0, 0]
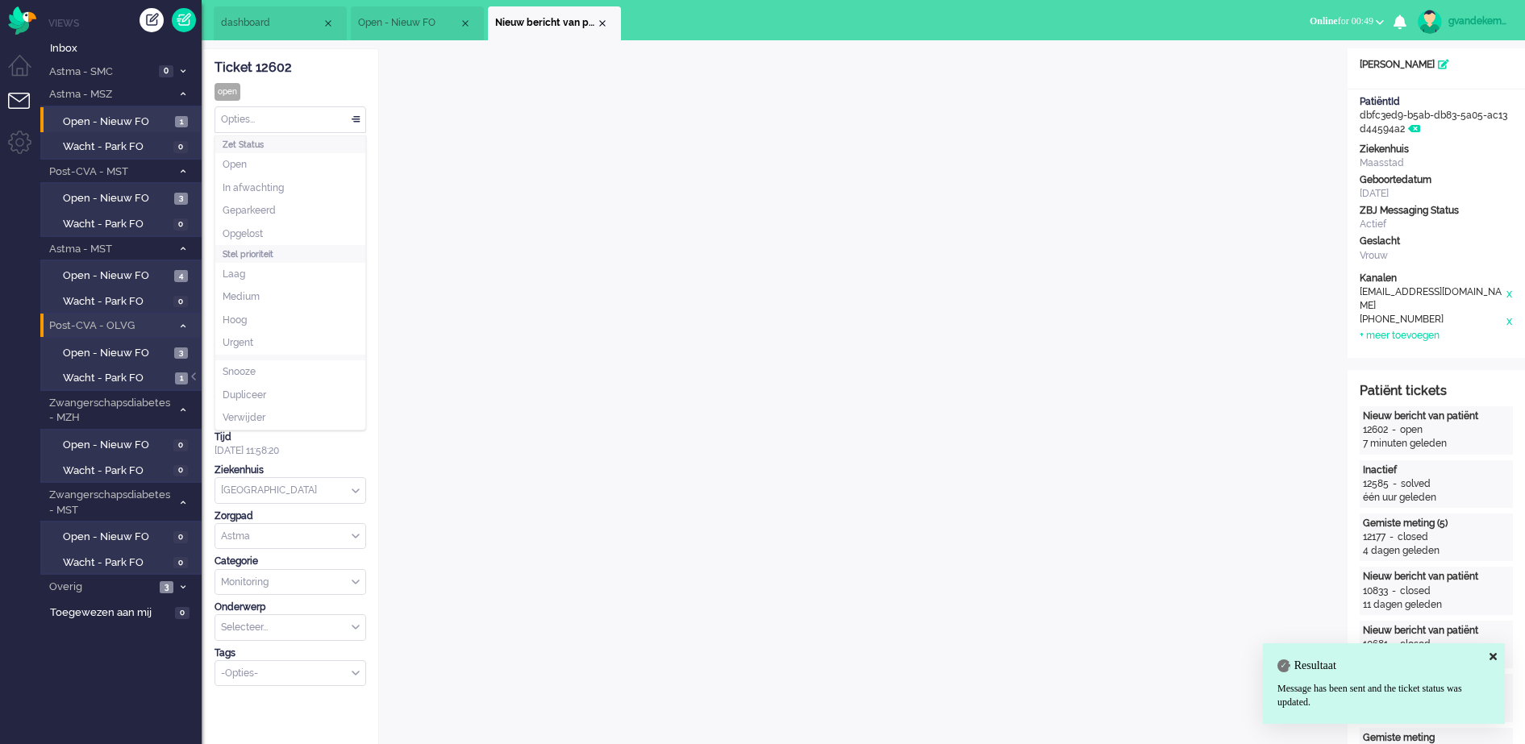
click at [354, 119] on div "Opties..." at bounding box center [290, 119] width 150 height 25
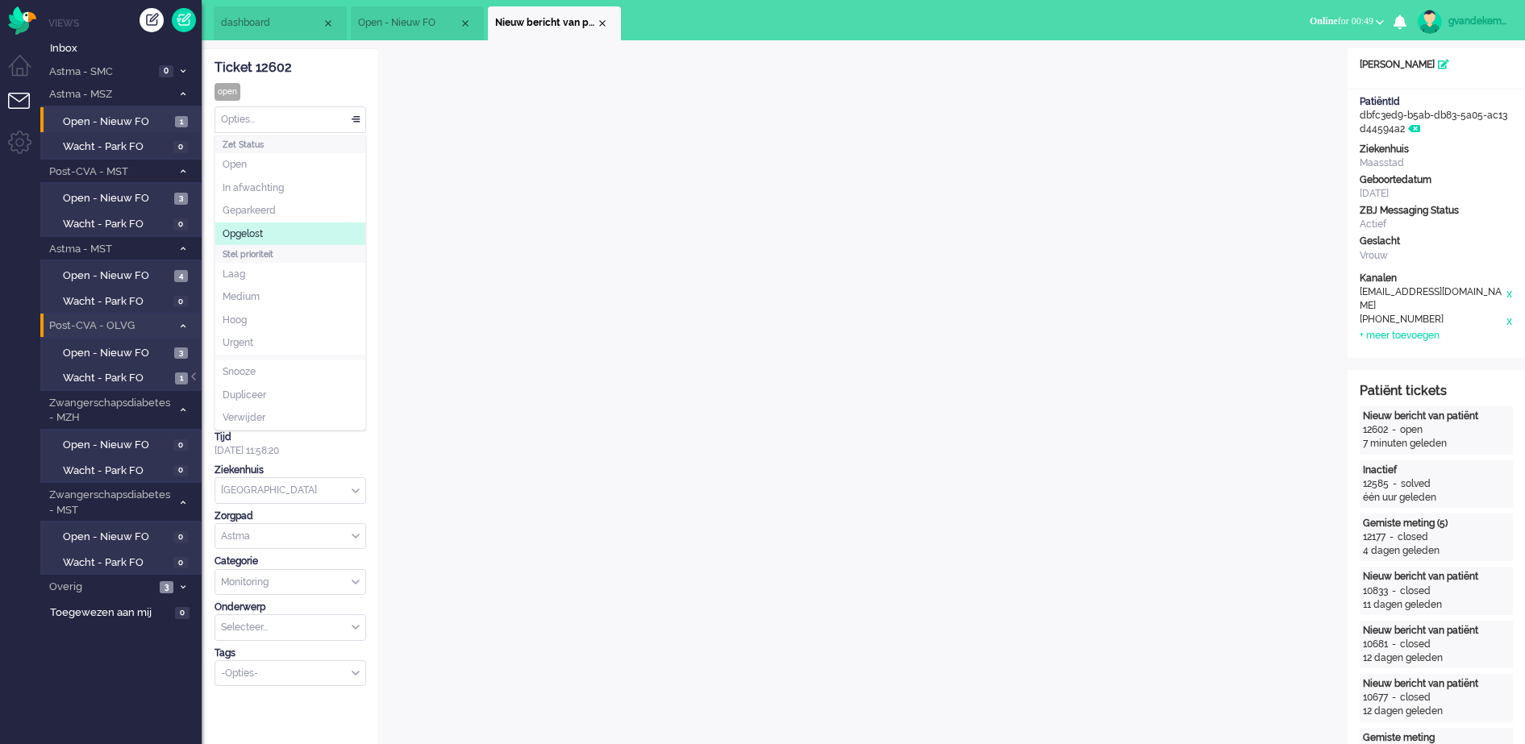
click at [274, 230] on li "Opgelost" at bounding box center [290, 234] width 150 height 23
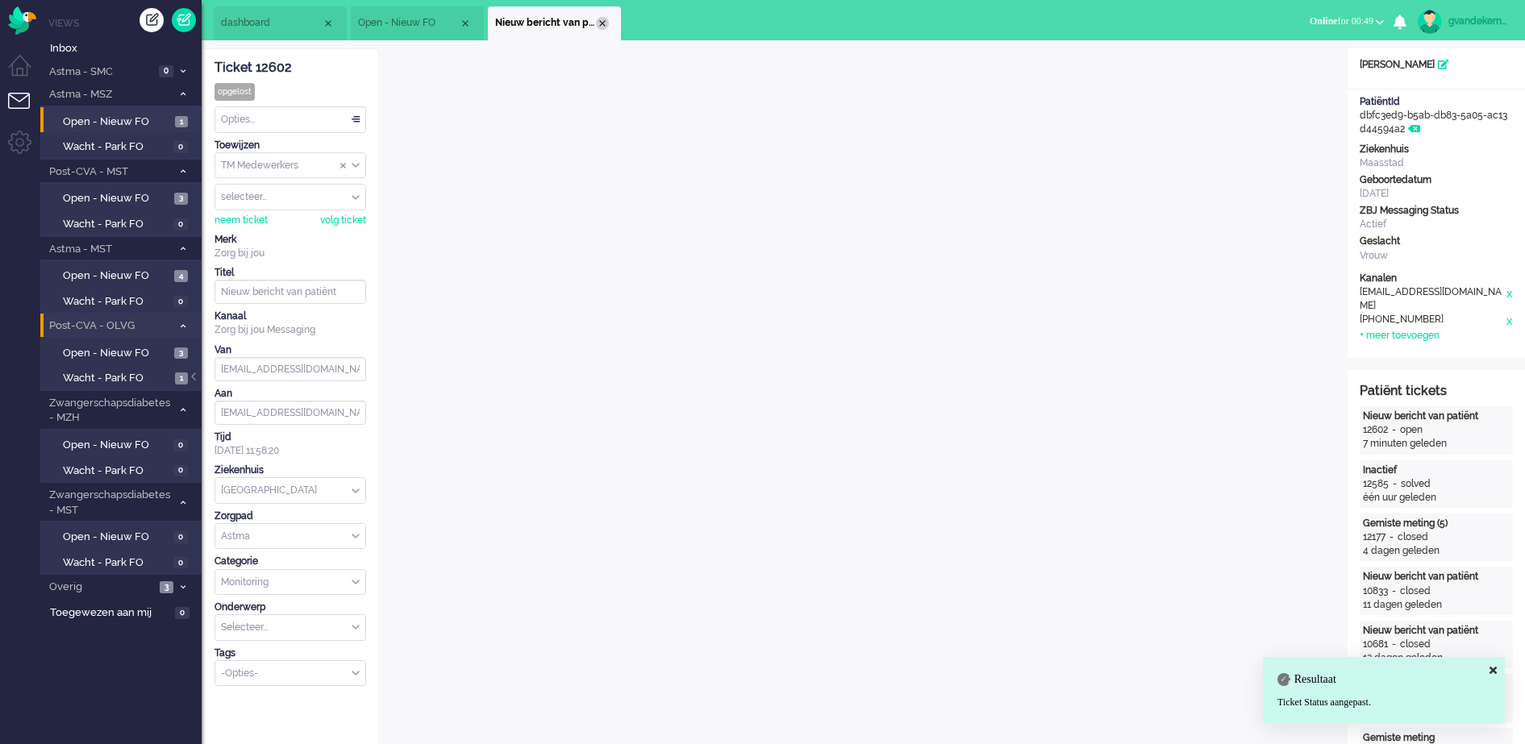
click at [599, 20] on div "Close tab" at bounding box center [602, 23] width 13 height 13
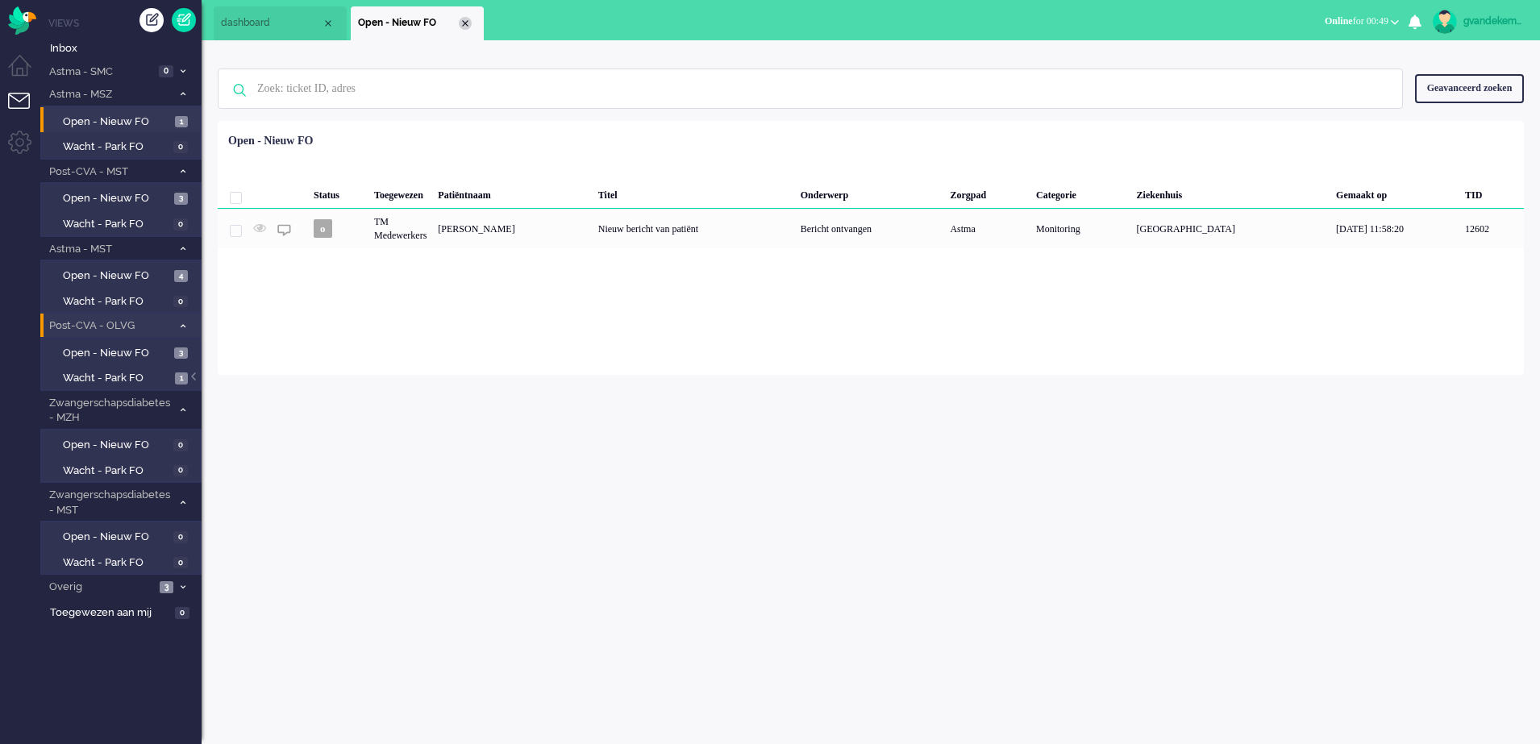
click at [462, 23] on div "Close tab" at bounding box center [465, 23] width 13 height 13
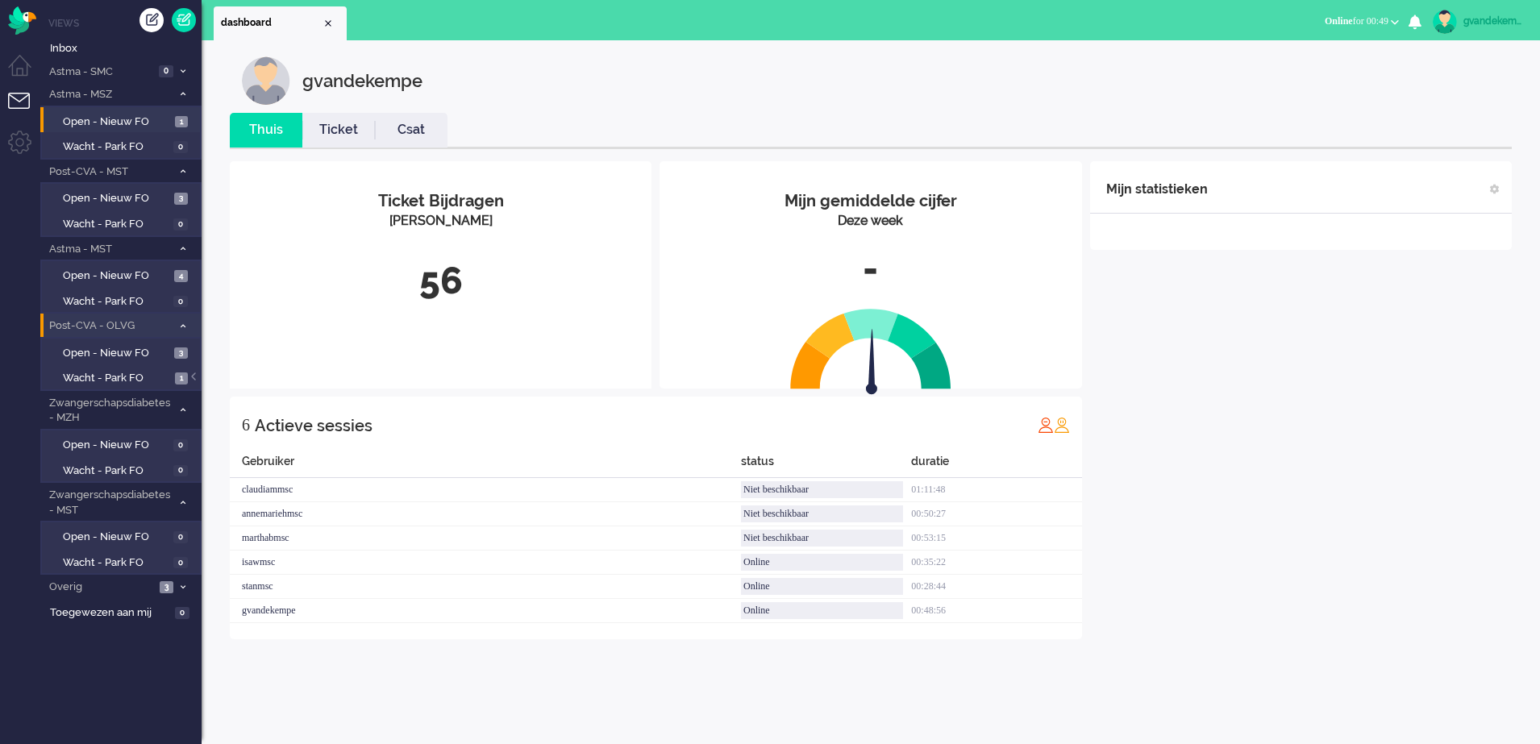
click at [184, 92] on icon at bounding box center [183, 94] width 5 height 6
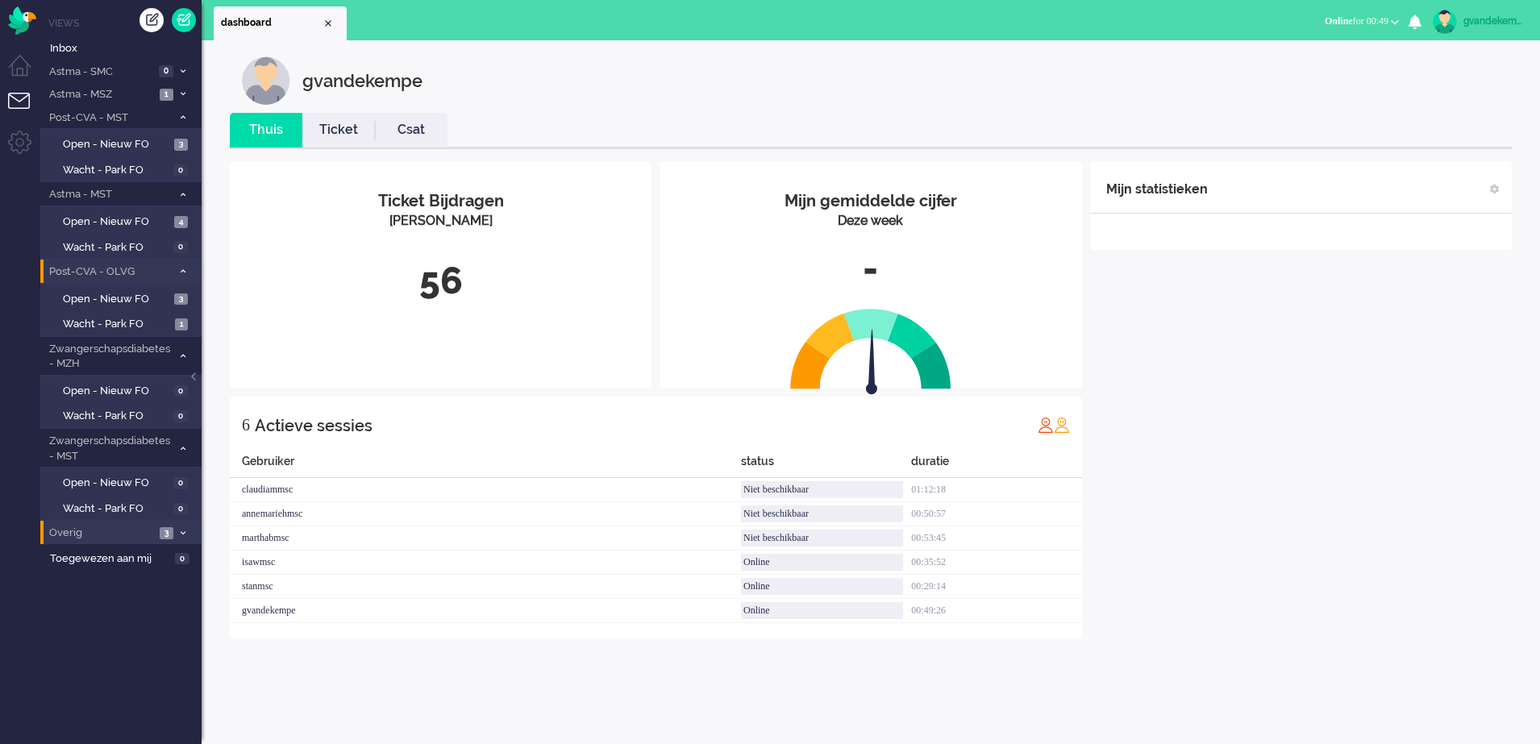
click at [181, 535] on icon at bounding box center [183, 534] width 5 height 6
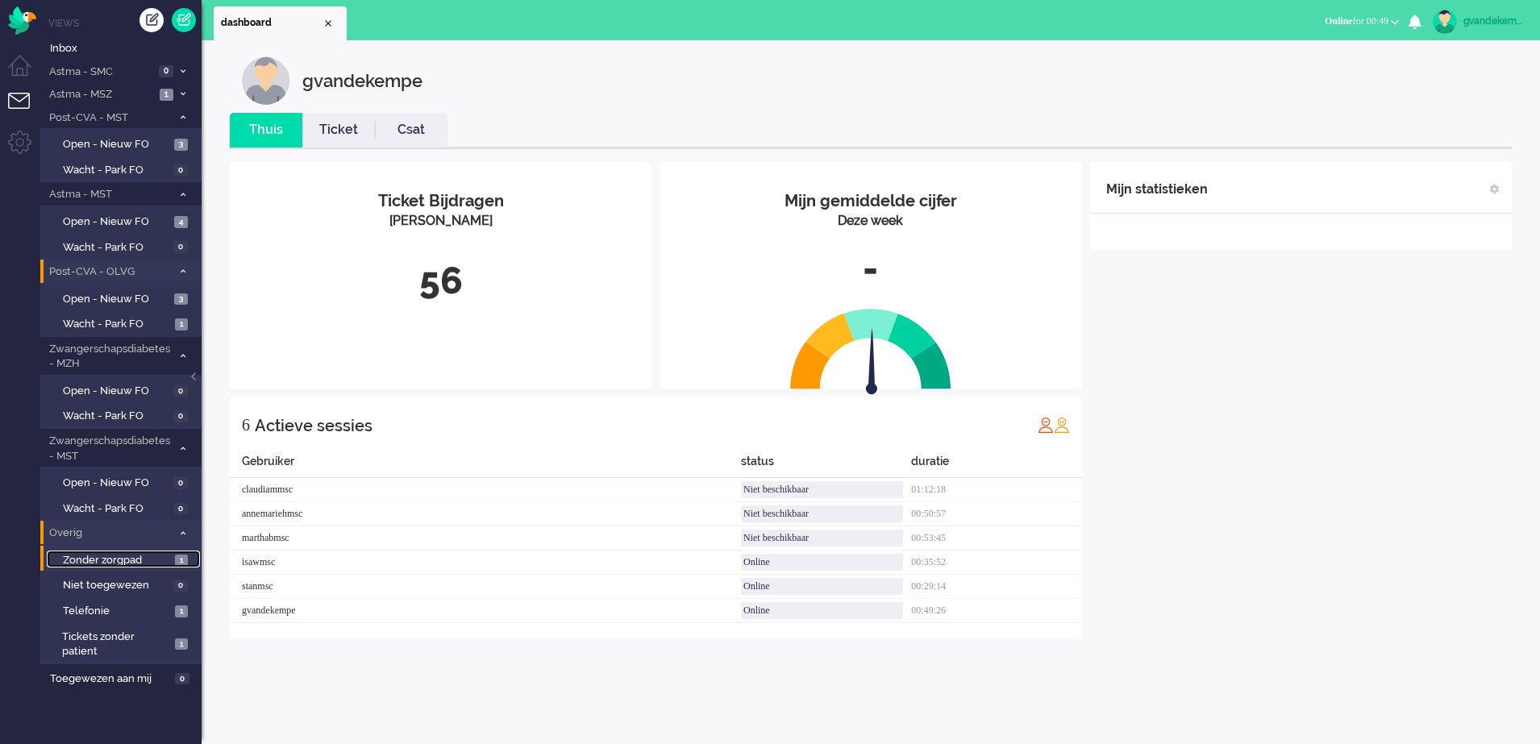
click at [161, 561] on span "Zonder zorgpad" at bounding box center [117, 560] width 108 height 15
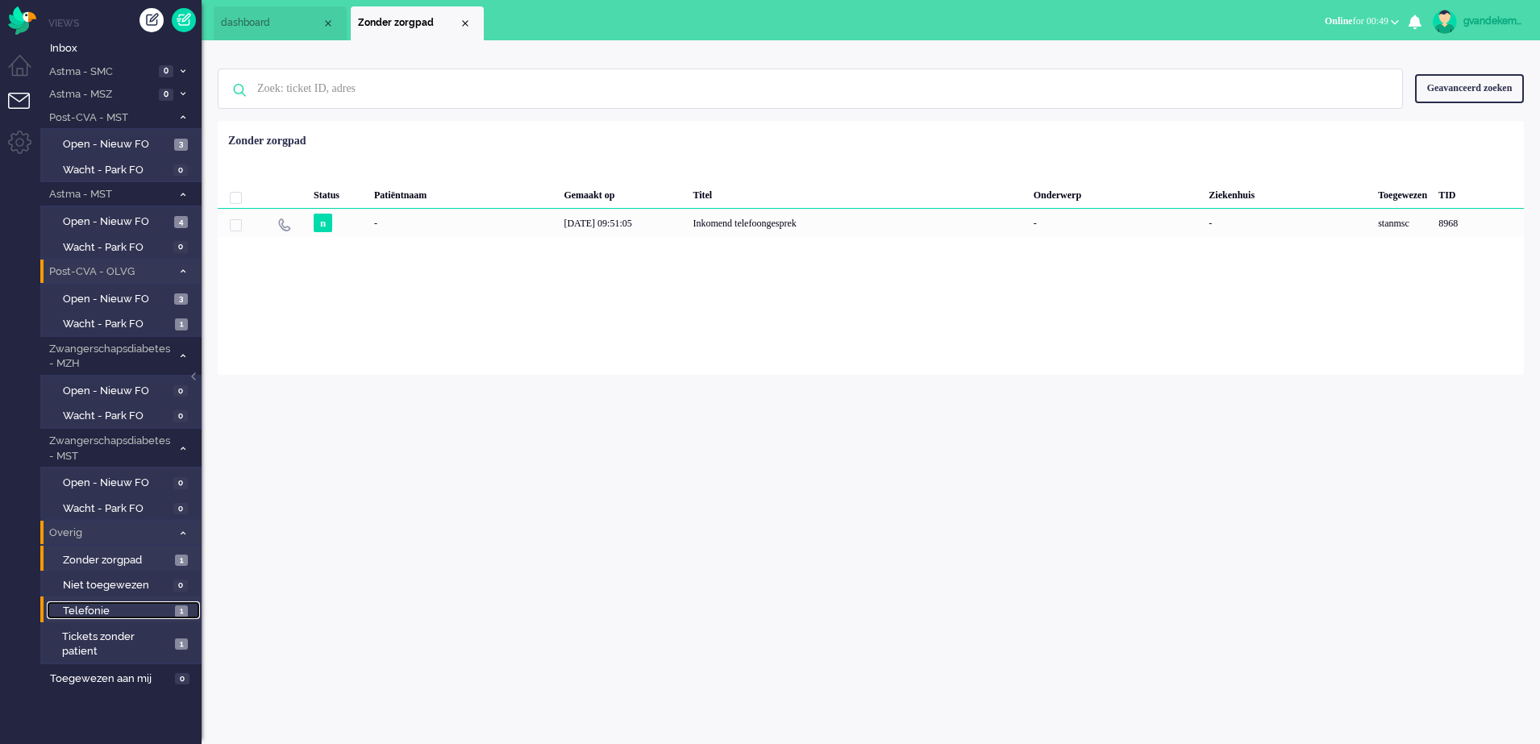
click at [147, 609] on span "Telefonie" at bounding box center [117, 611] width 108 height 15
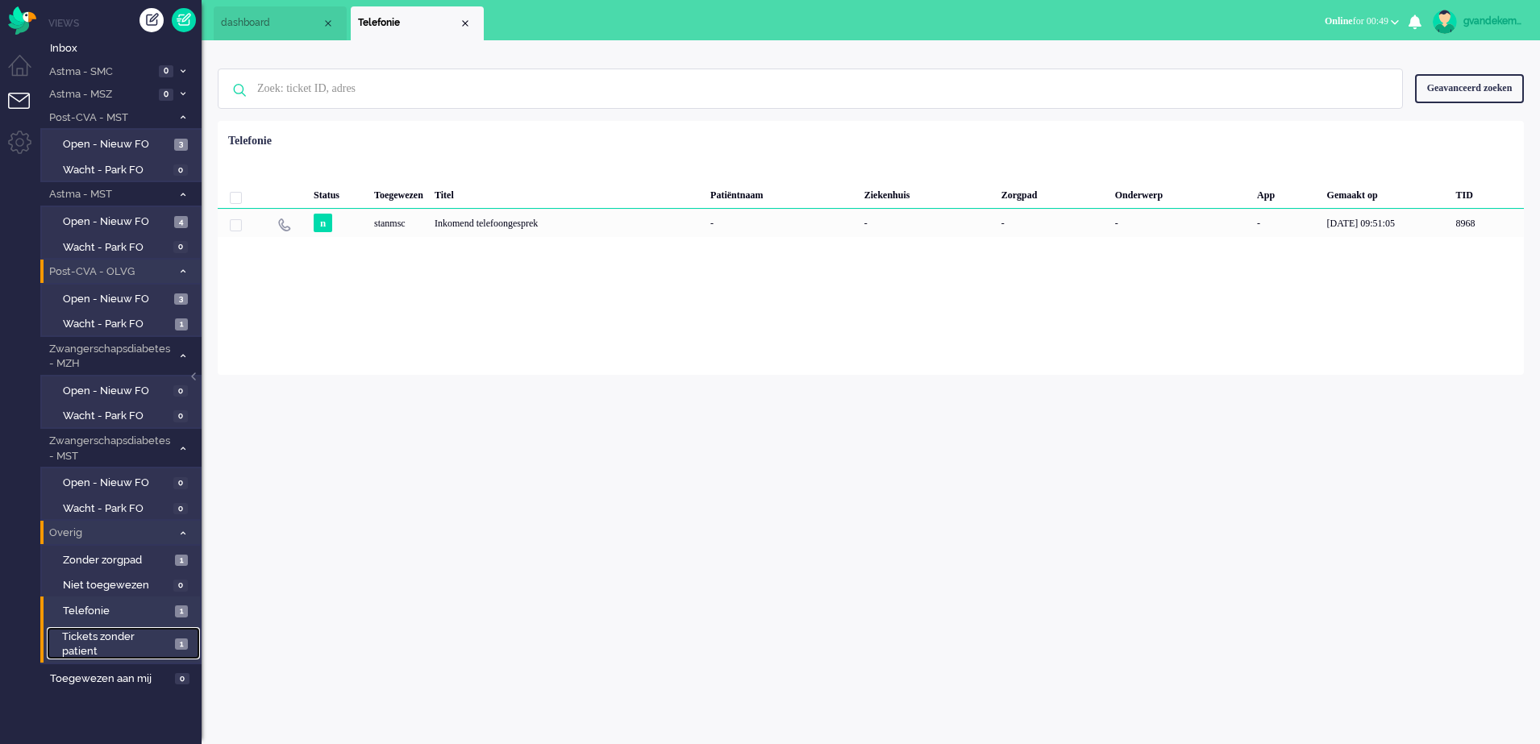
click at [156, 644] on span "Tickets zonder patient" at bounding box center [116, 645] width 108 height 30
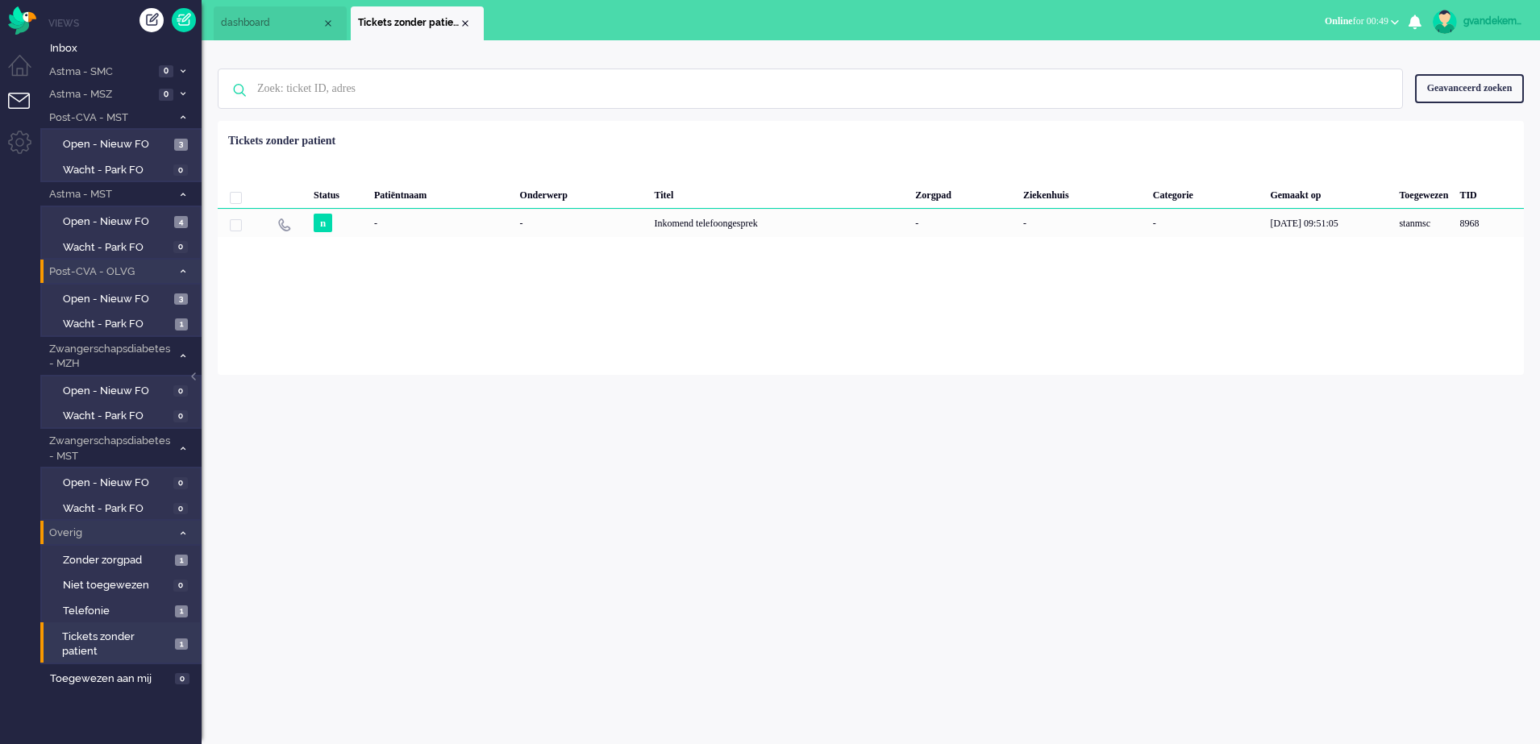
click at [181, 534] on icon at bounding box center [183, 534] width 5 height 6
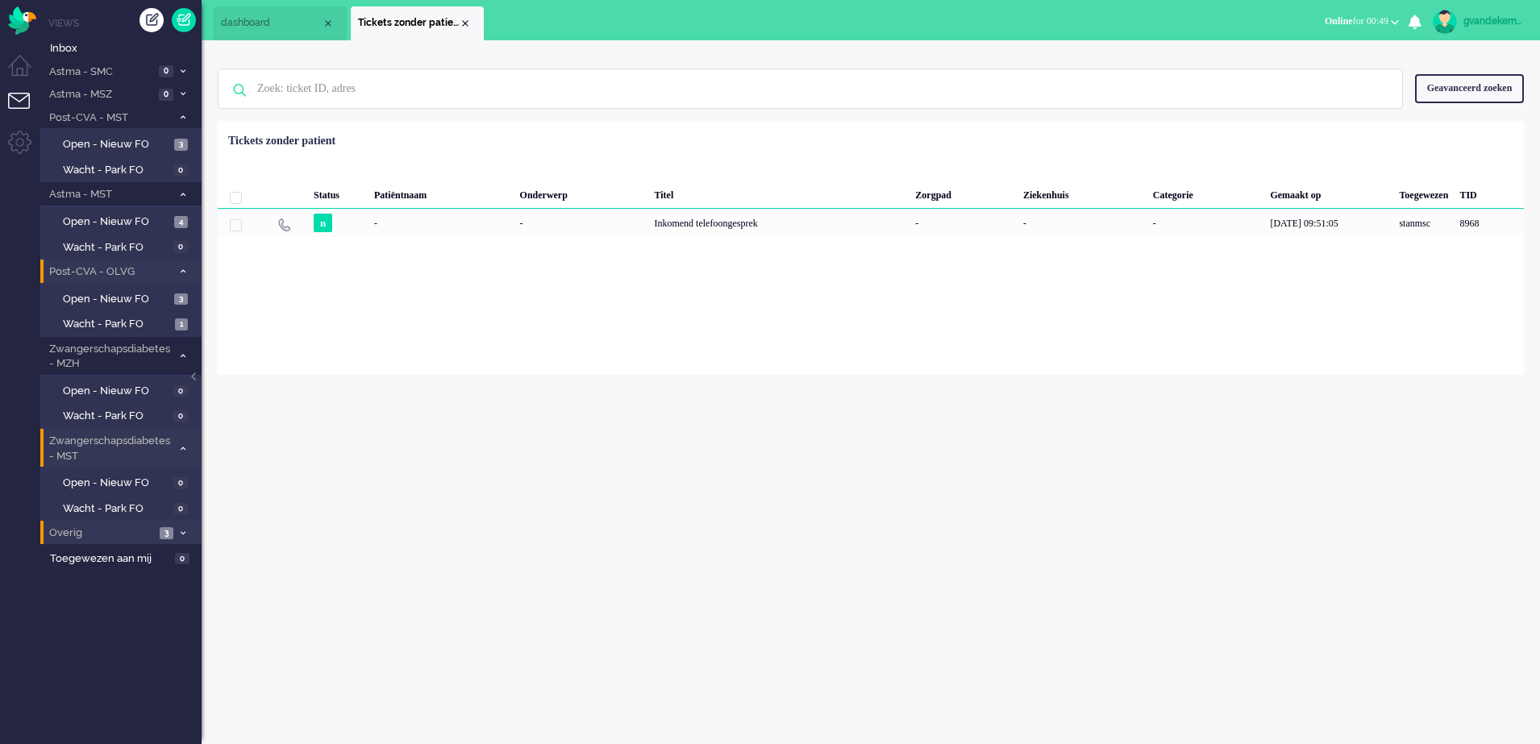
click at [181, 447] on icon at bounding box center [183, 449] width 5 height 6
click at [181, 355] on icon at bounding box center [183, 356] width 5 height 6
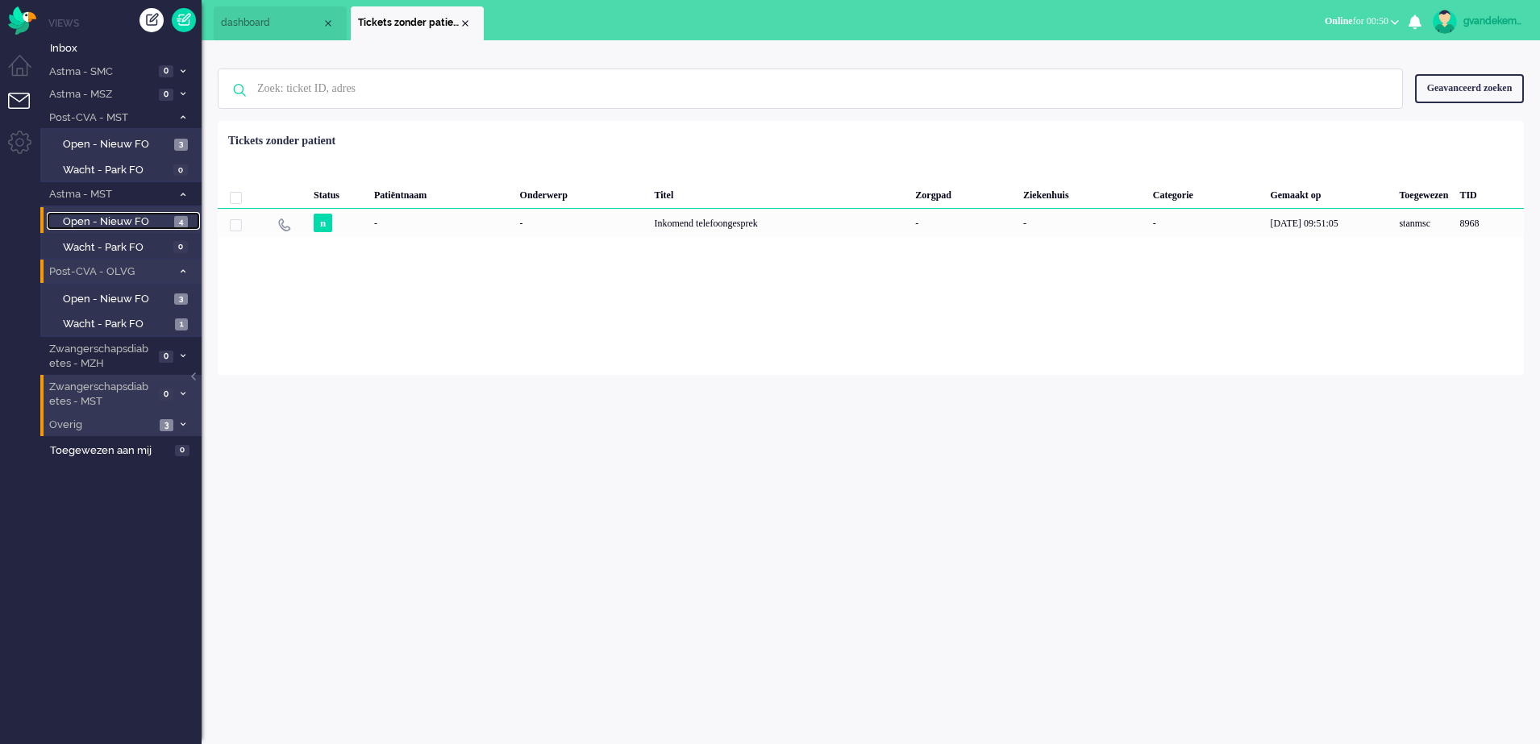
click at [127, 219] on span "Open - Nieuw FO" at bounding box center [116, 222] width 107 height 15
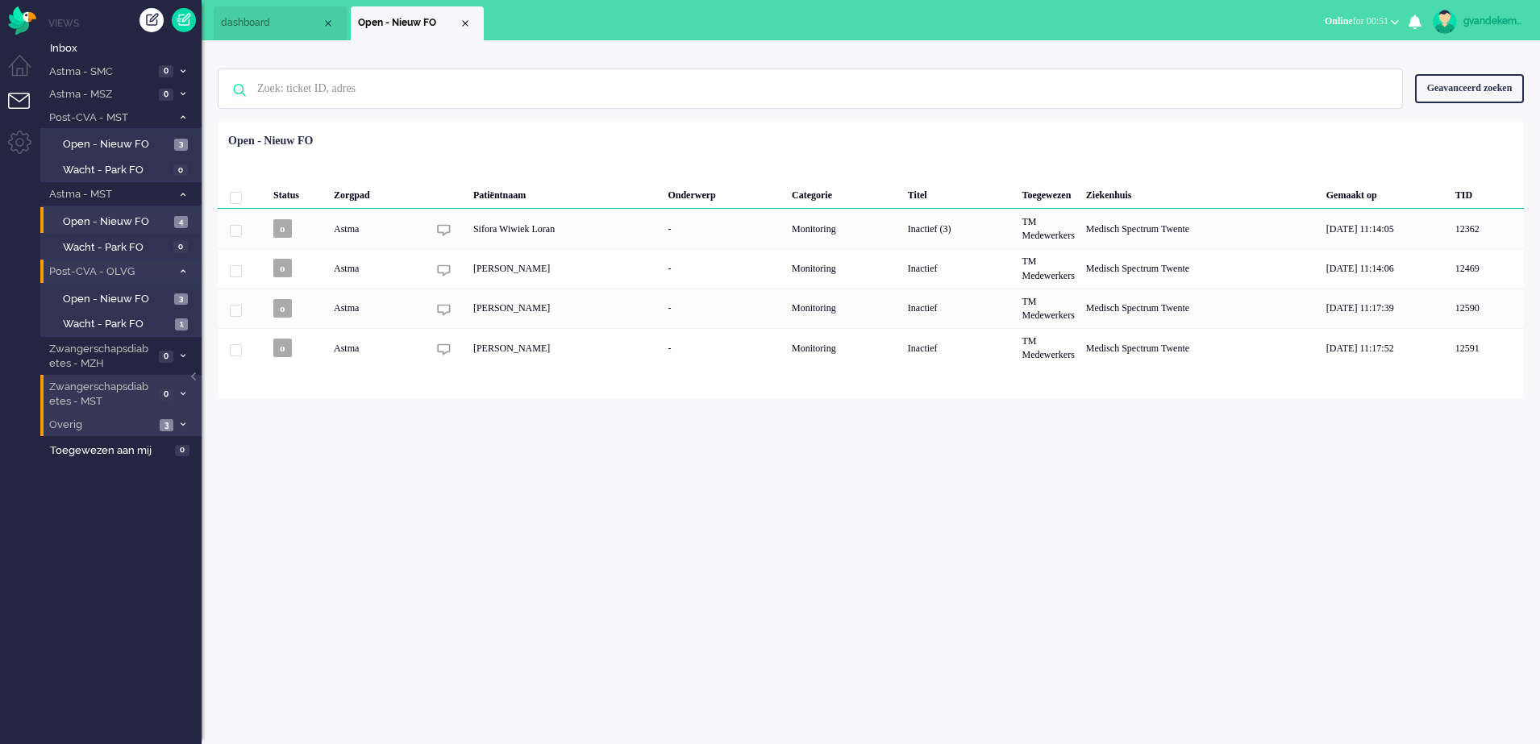
click at [1298, 456] on div "gvandekempe Thuis Ticket Csat Mijn gemiddelde cijfer Deze week - Ticket Bijdrag…" at bounding box center [871, 392] width 1339 height 704
click at [123, 298] on span "Open - Nieuw FO" at bounding box center [116, 299] width 107 height 15
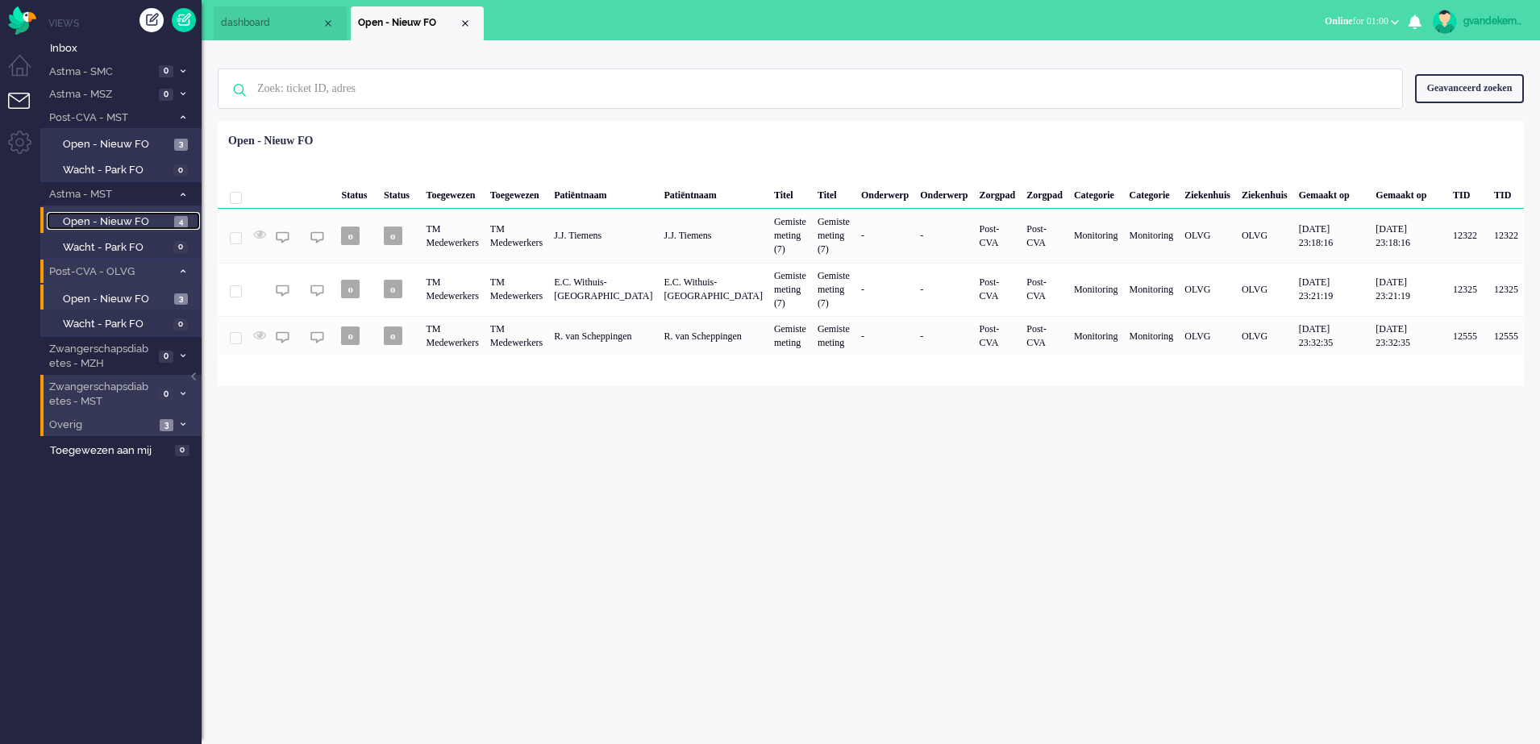
click at [130, 221] on span "Open - Nieuw FO" at bounding box center [116, 222] width 107 height 15
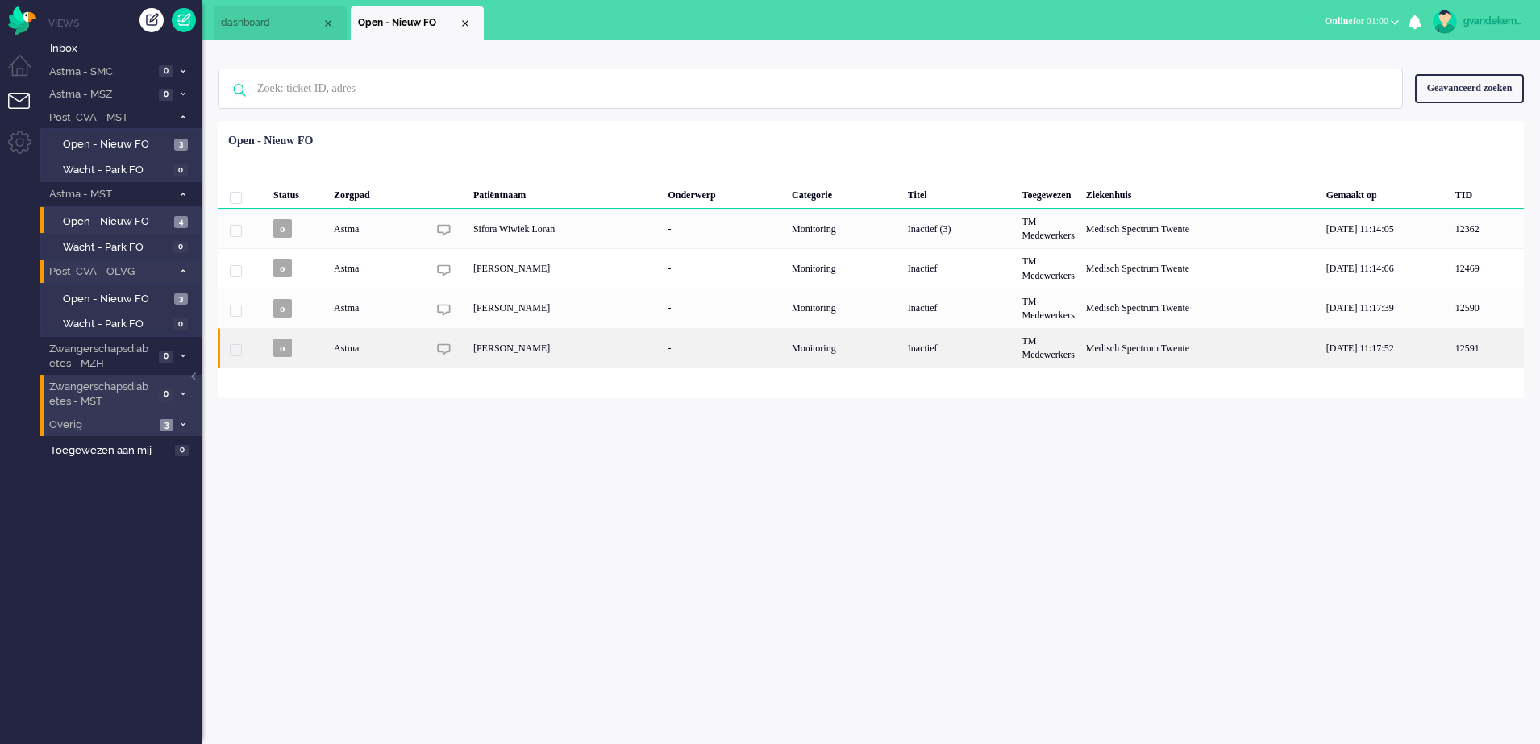
click at [1038, 351] on div "TM Medewerkers" at bounding box center [1049, 348] width 64 height 40
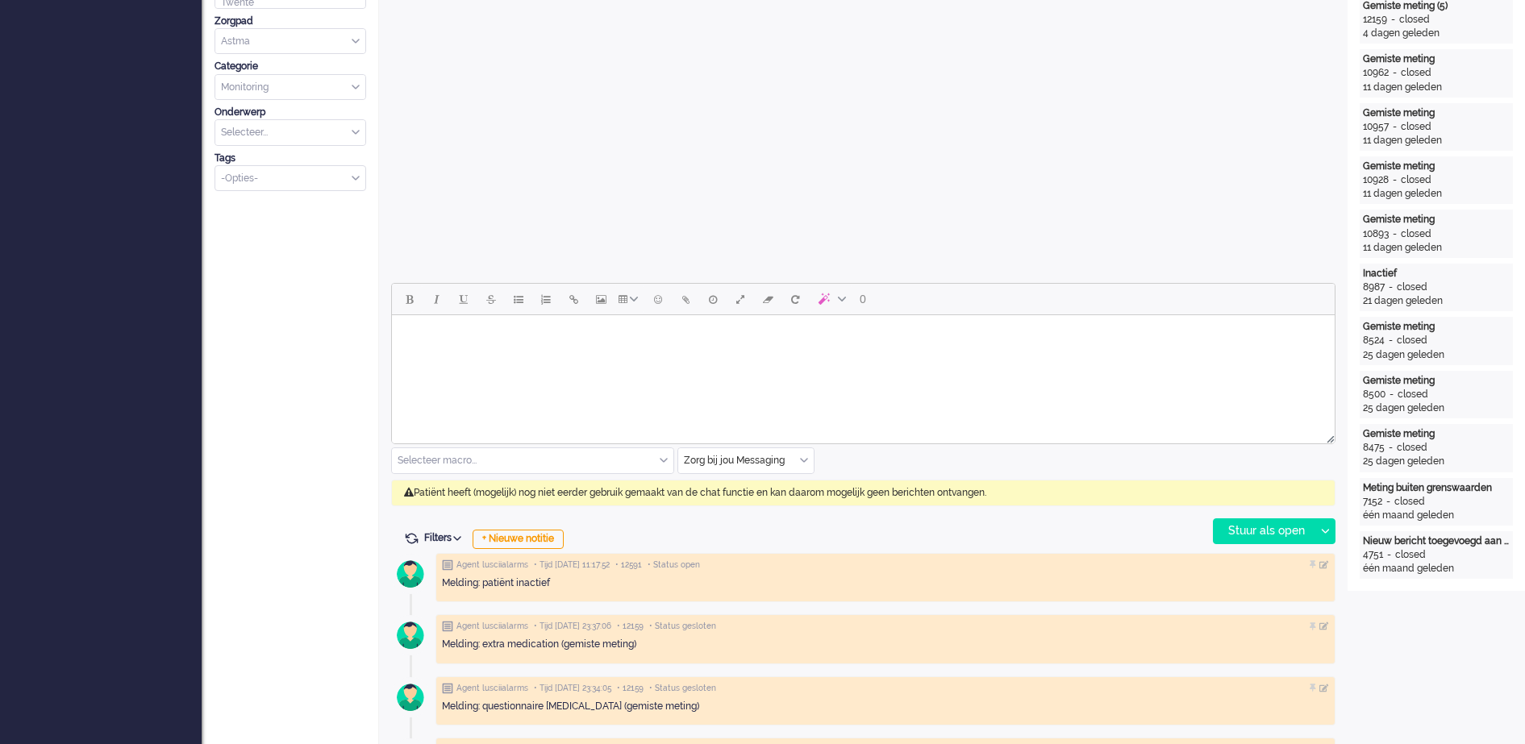
scroll to position [504, 0]
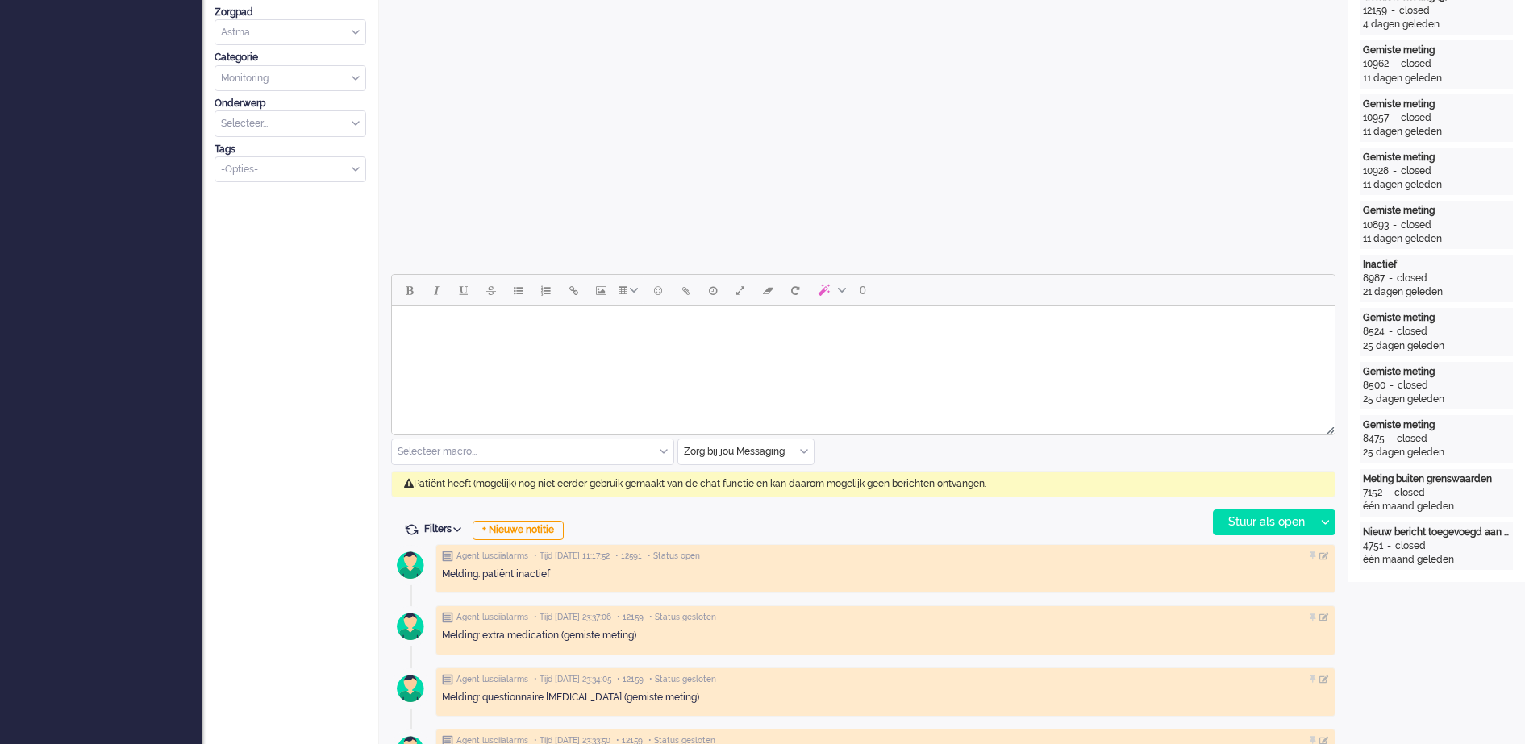
click at [802, 448] on div "Zorg bij jou Messaging" at bounding box center [745, 452] width 135 height 25
click at [743, 496] on span "uitgaand telefoon" at bounding box center [726, 500] width 80 height 14
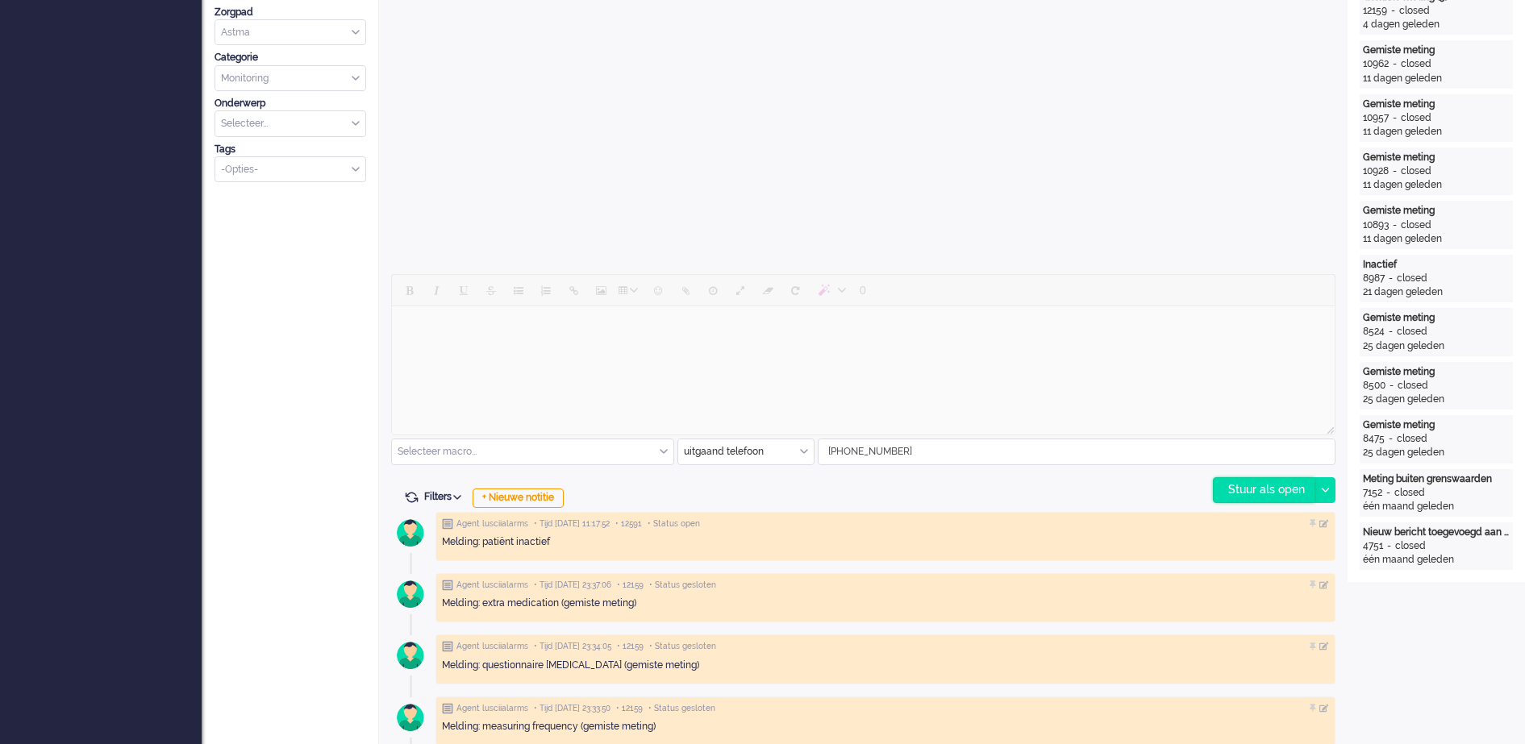
click at [1280, 486] on div "Stuur als open" at bounding box center [1264, 490] width 101 height 24
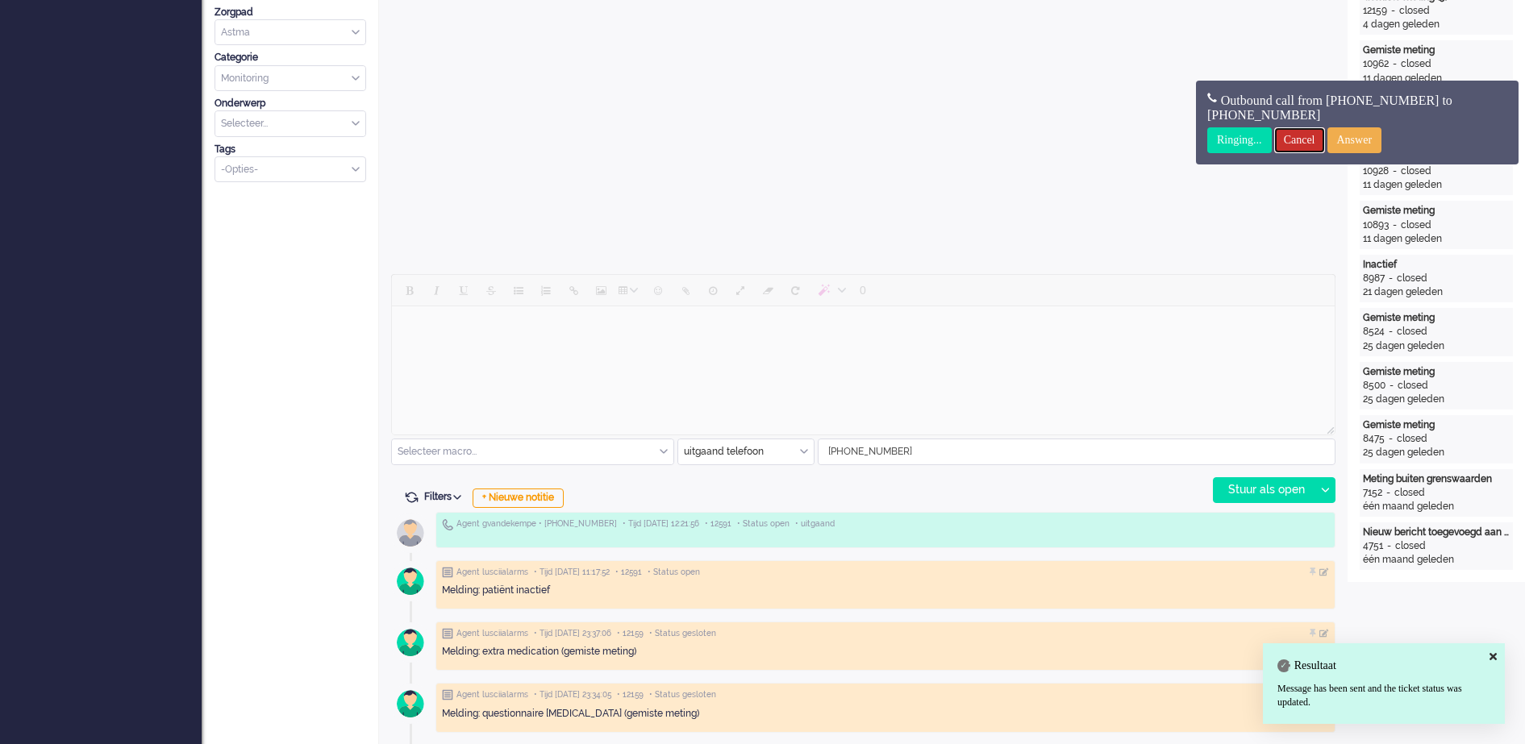
click at [1322, 139] on input "Cancel" at bounding box center [1299, 140] width 51 height 26
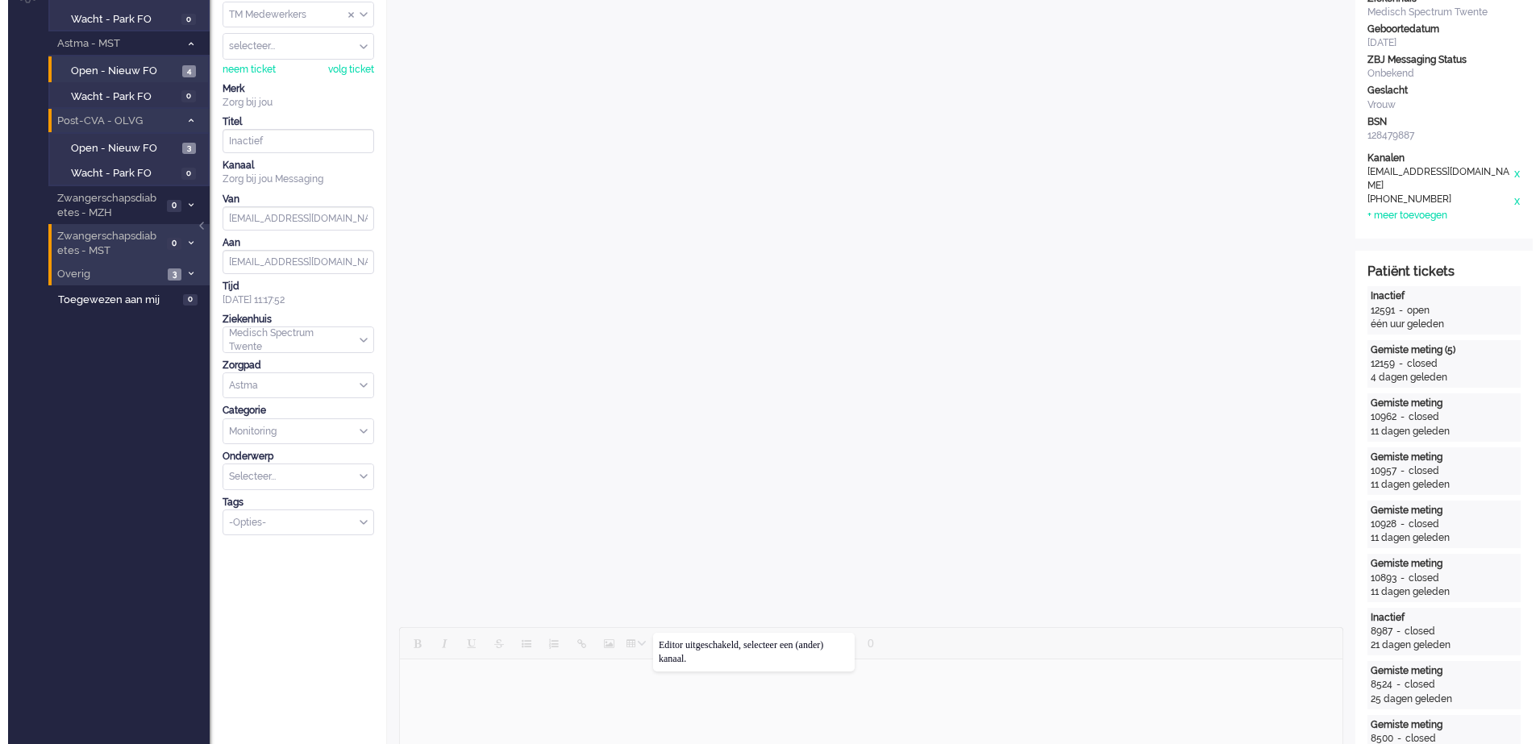
scroll to position [0, 0]
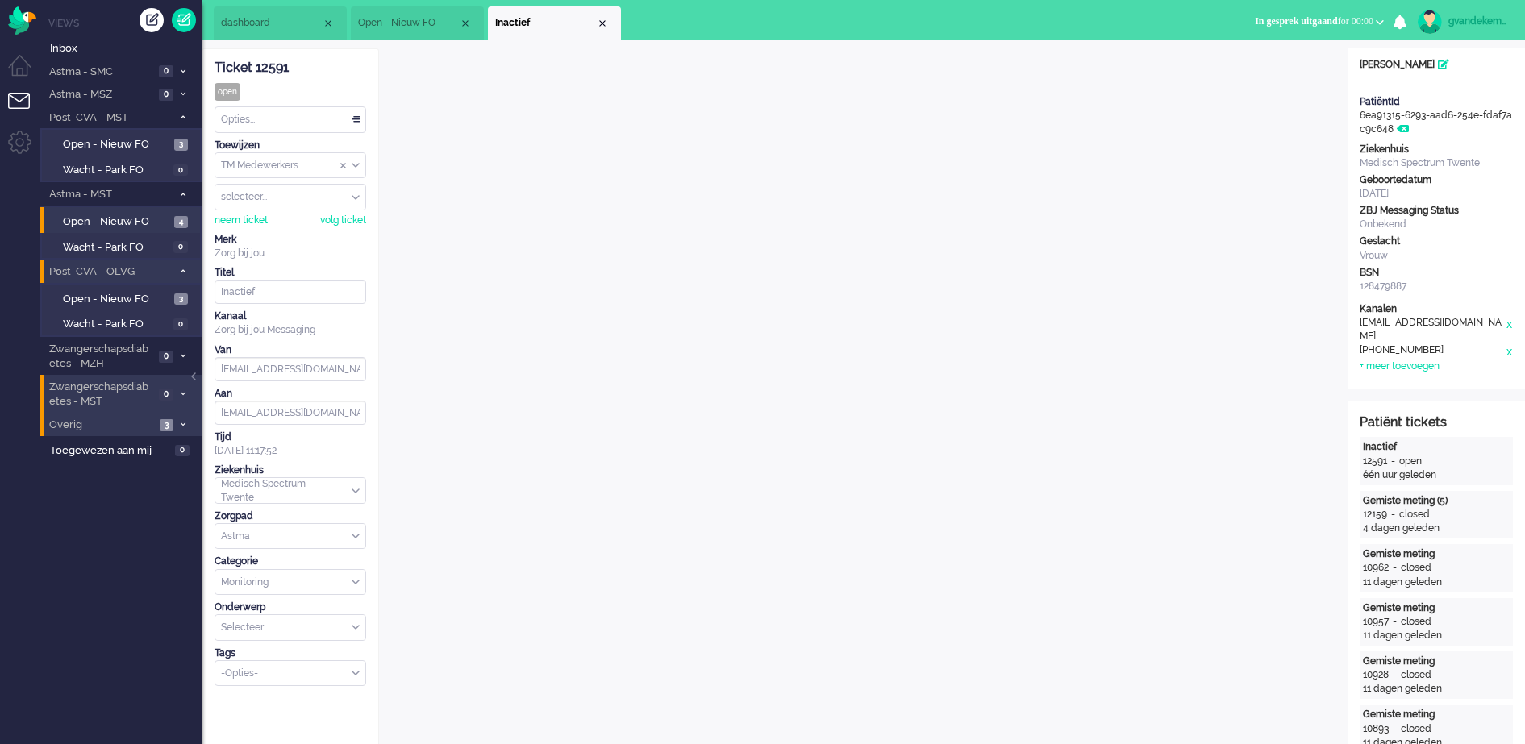
click at [1376, 21] on button "In gesprek uitgaand for 00:00" at bounding box center [1319, 21] width 148 height 23
click at [19, 13] on img "Omnidesk" at bounding box center [22, 20] width 28 height 28
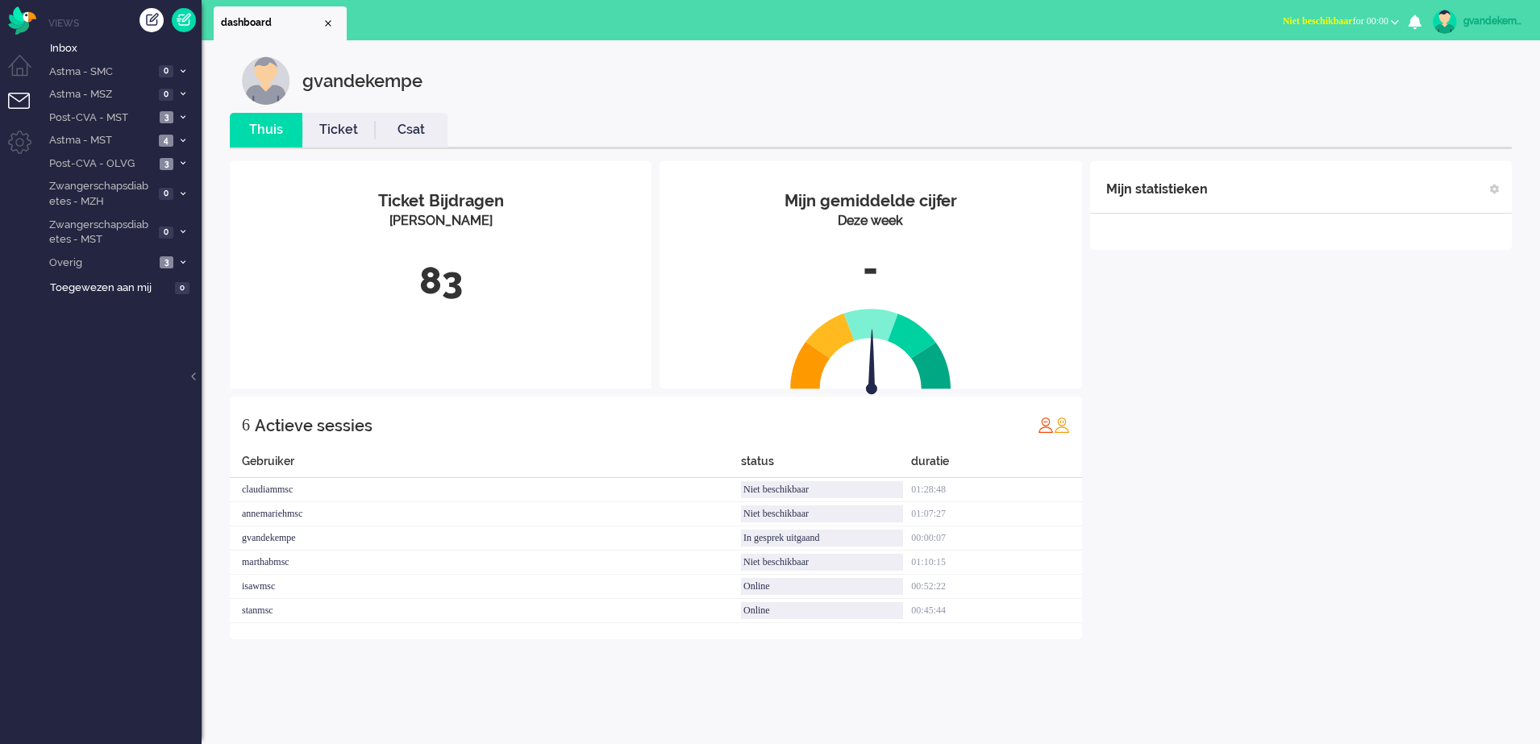
click at [1388, 21] on button "Niet beschikbaar for 00:00" at bounding box center [1340, 21] width 135 height 23
click at [1265, 64] on ul "Niet beschikbaar Online Outbound pending" at bounding box center [1324, 71] width 153 height 63
click at [1396, 16] on button "Niet beschikbaar for 00:00" at bounding box center [1340, 21] width 135 height 23
click at [1298, 71] on label "Online" at bounding box center [1332, 72] width 127 height 14
click at [1425, 430] on div "Mijn statistieken + Statistieken toevoegen Bel tijd (gemiddelde dag) Wrapup tij…" at bounding box center [1301, 400] width 422 height 478
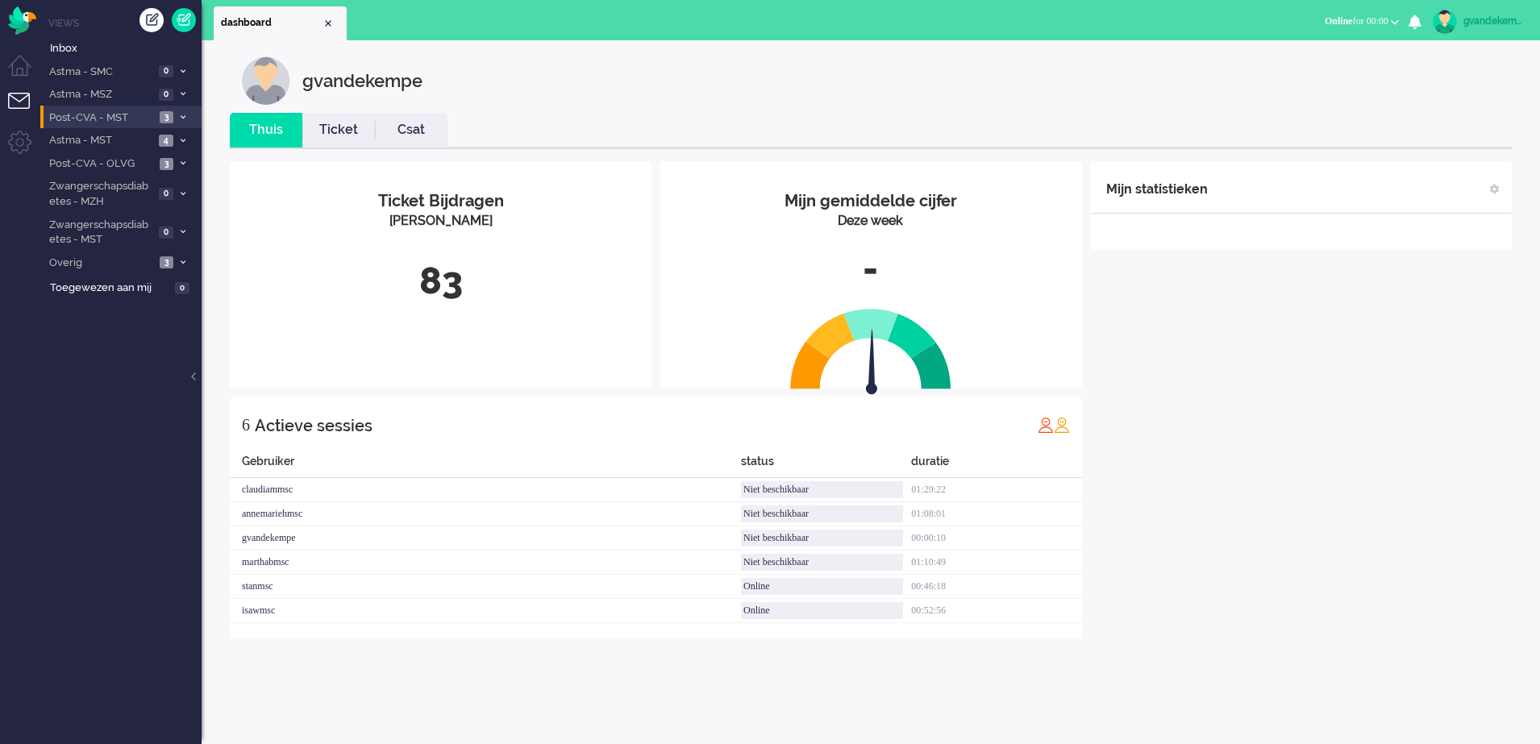
click at [105, 112] on span "Post-CVA - MST" at bounding box center [101, 117] width 108 height 15
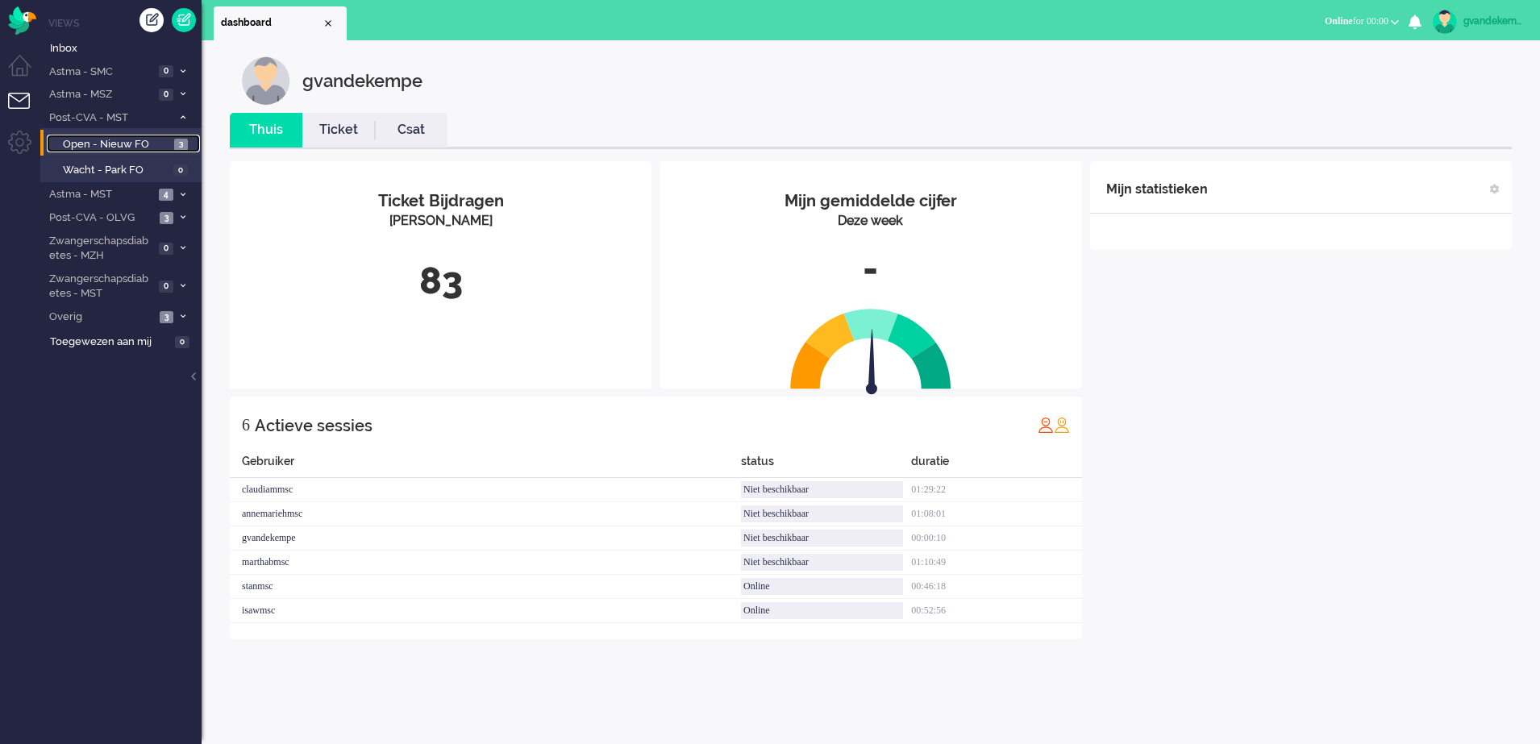
click at [119, 142] on span "Open - Nieuw FO" at bounding box center [116, 144] width 107 height 15
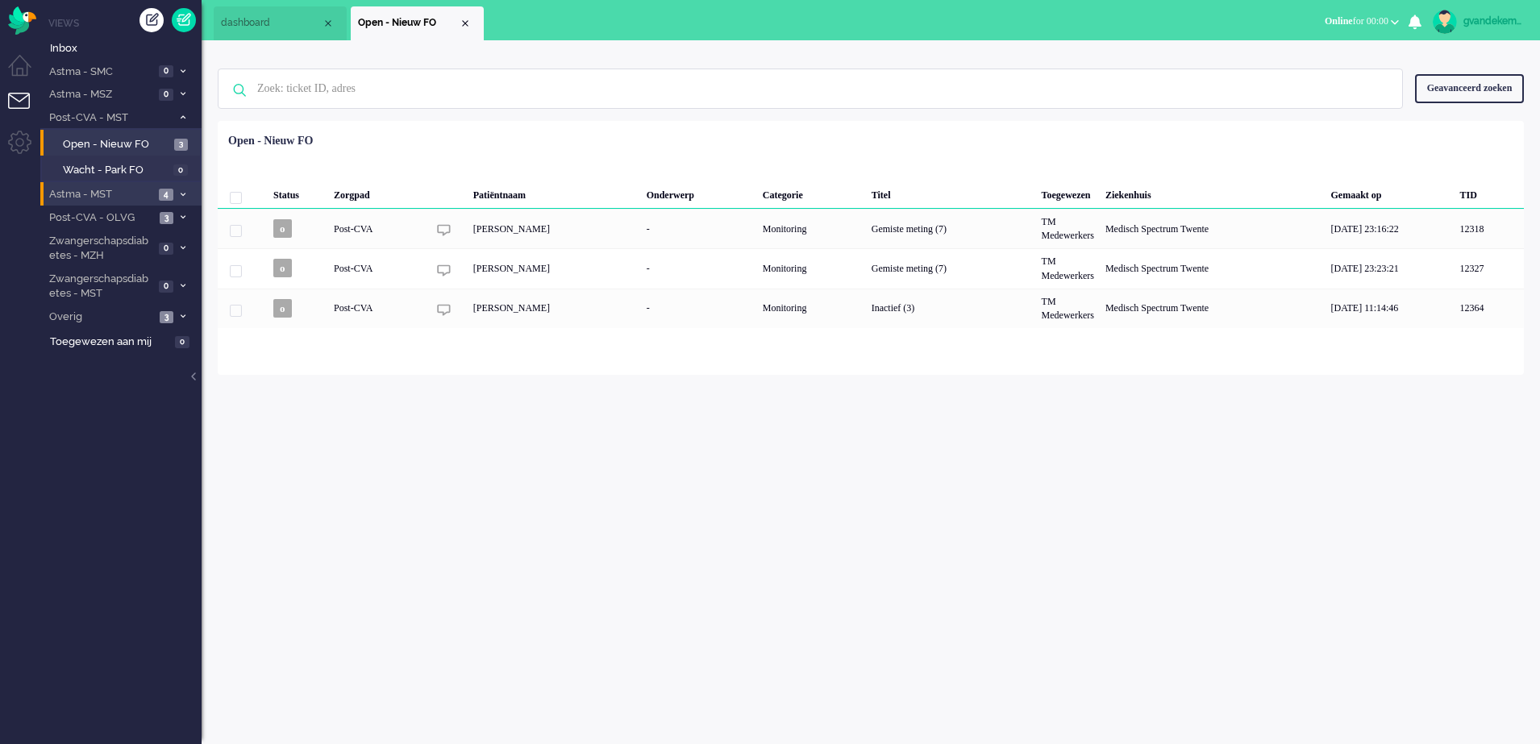
click at [170, 192] on span "4" at bounding box center [166, 195] width 15 height 12
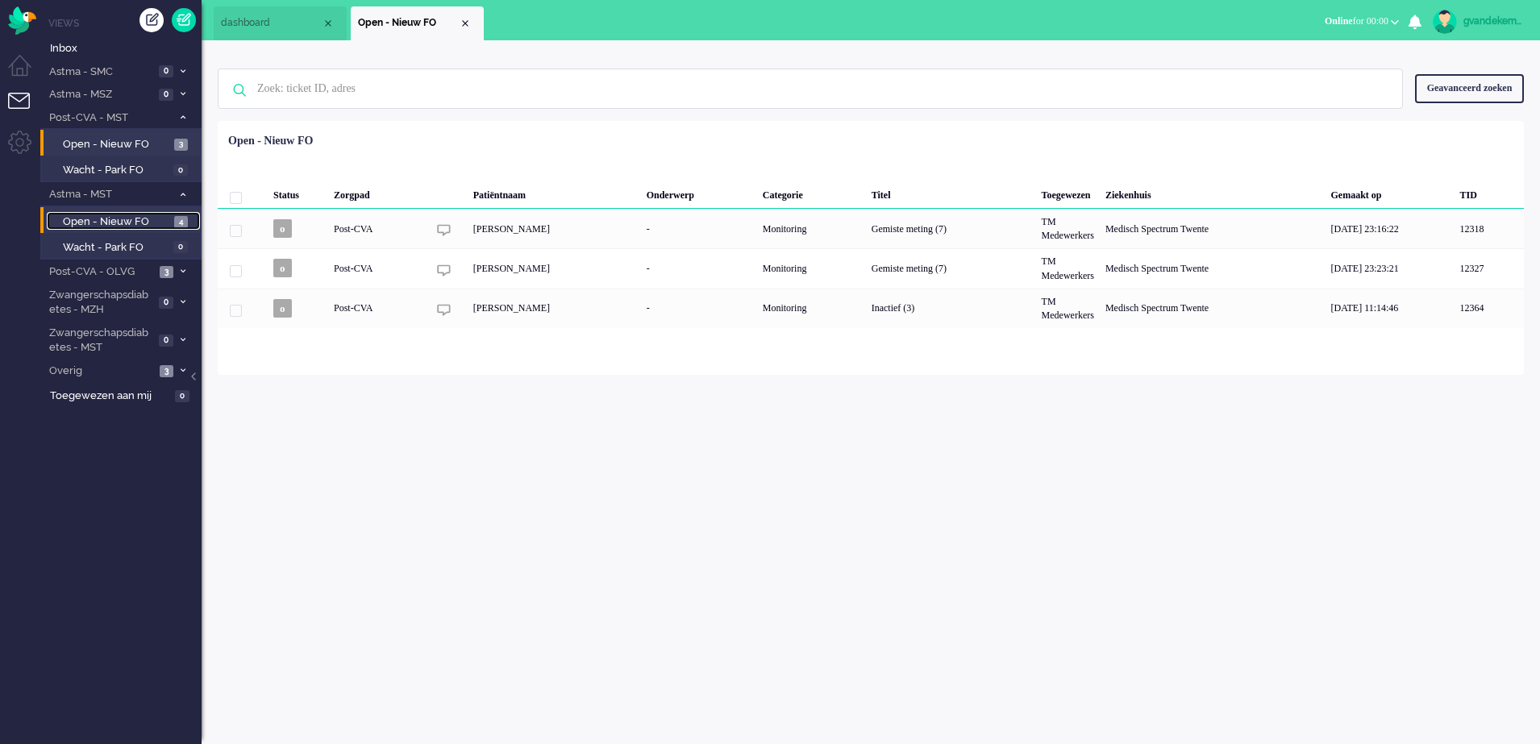
click at [148, 220] on span "Open - Nieuw FO" at bounding box center [116, 222] width 107 height 15
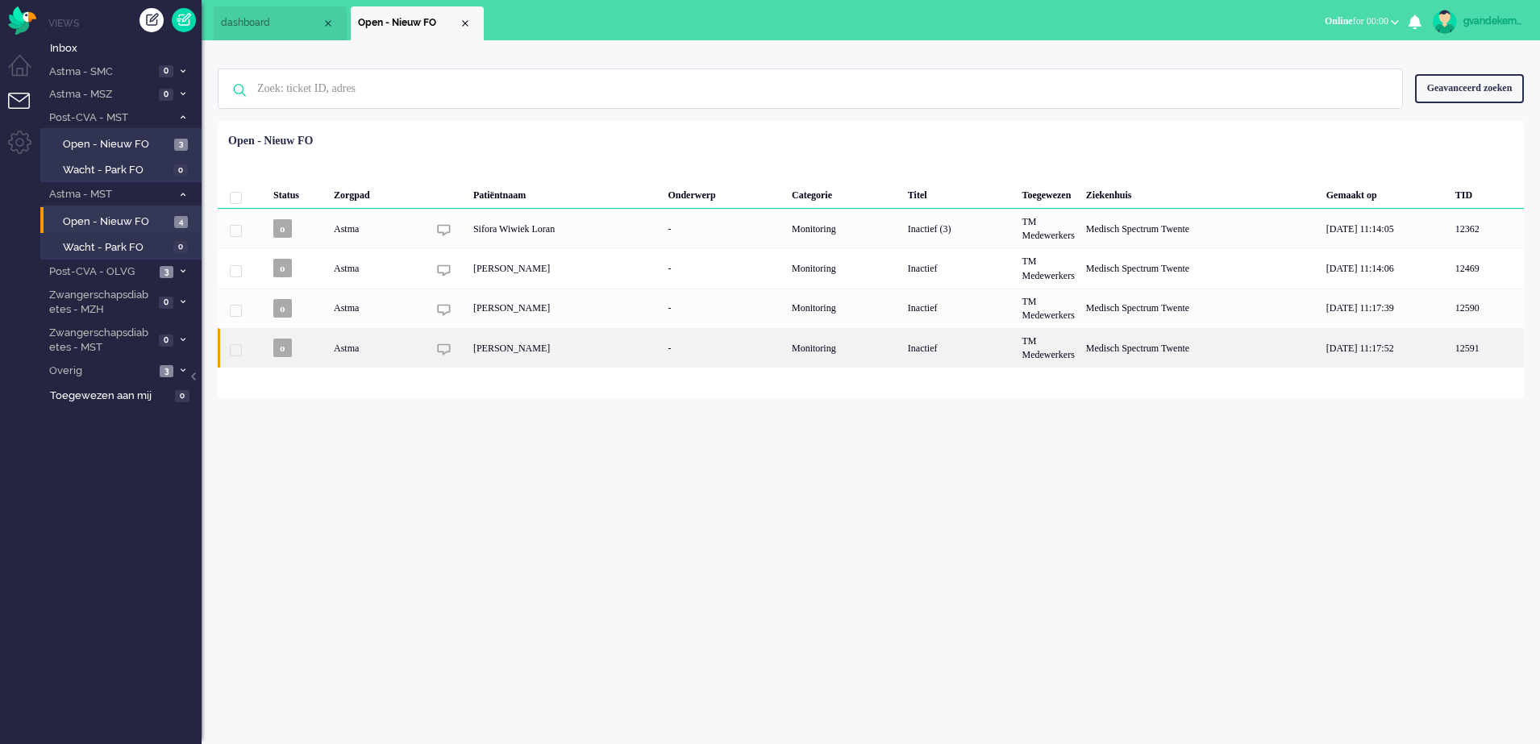
click at [977, 349] on div "Inactief" at bounding box center [959, 348] width 115 height 40
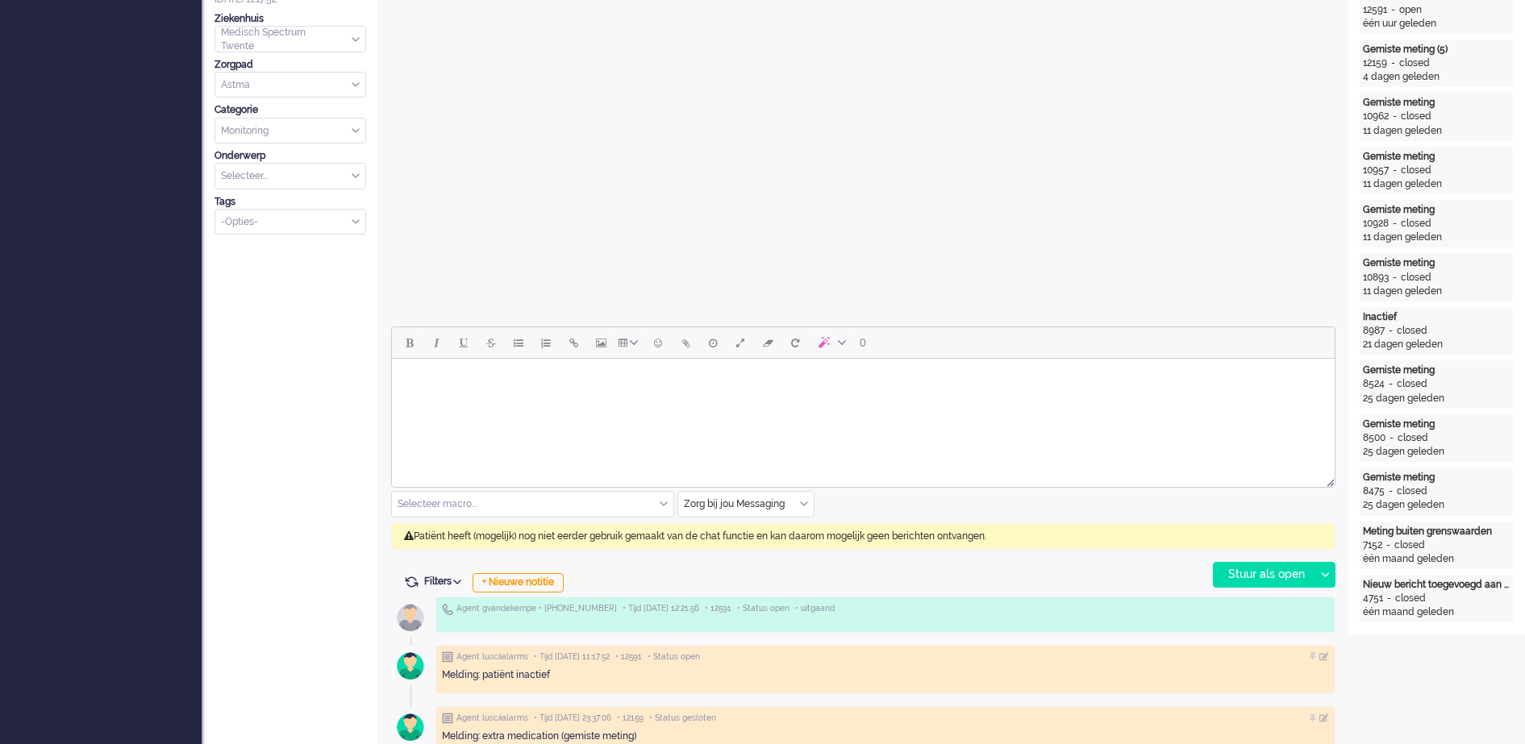
scroll to position [552, 0]
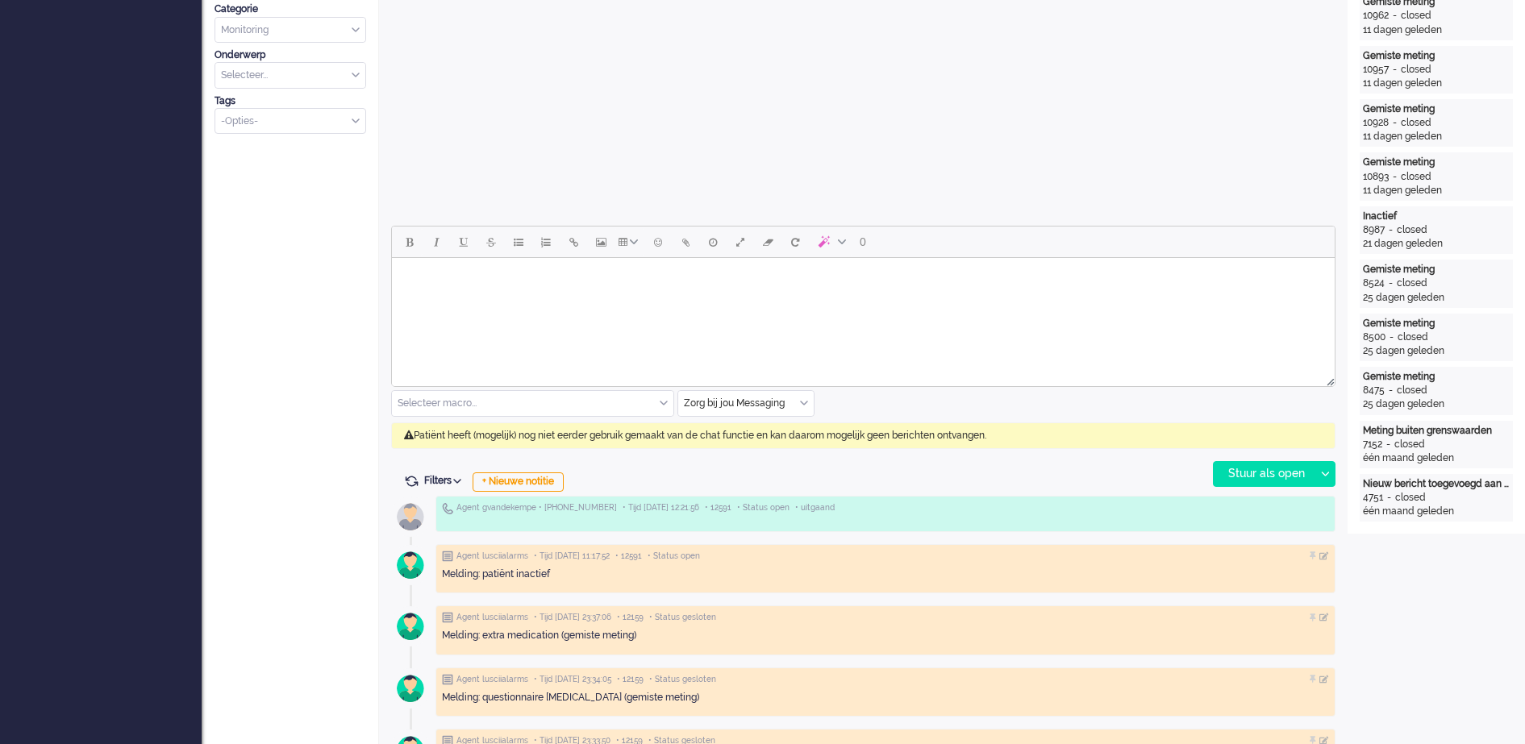
click at [807, 402] on div "Zorg bij jou Messaging" at bounding box center [745, 403] width 135 height 25
click at [748, 446] on span "uitgaand telefoon" at bounding box center [726, 451] width 80 height 14
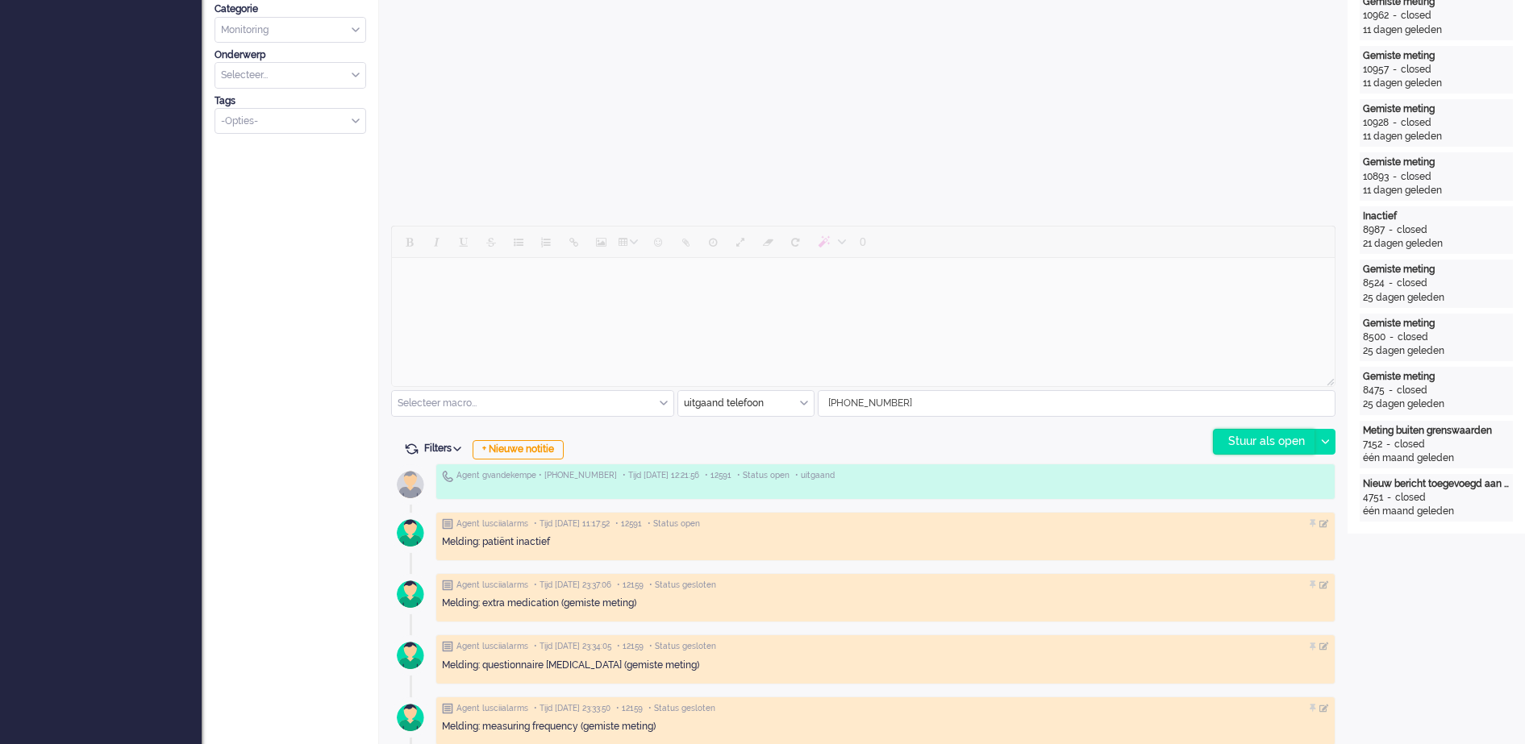
click at [1282, 438] on div "Stuur als open" at bounding box center [1264, 442] width 101 height 24
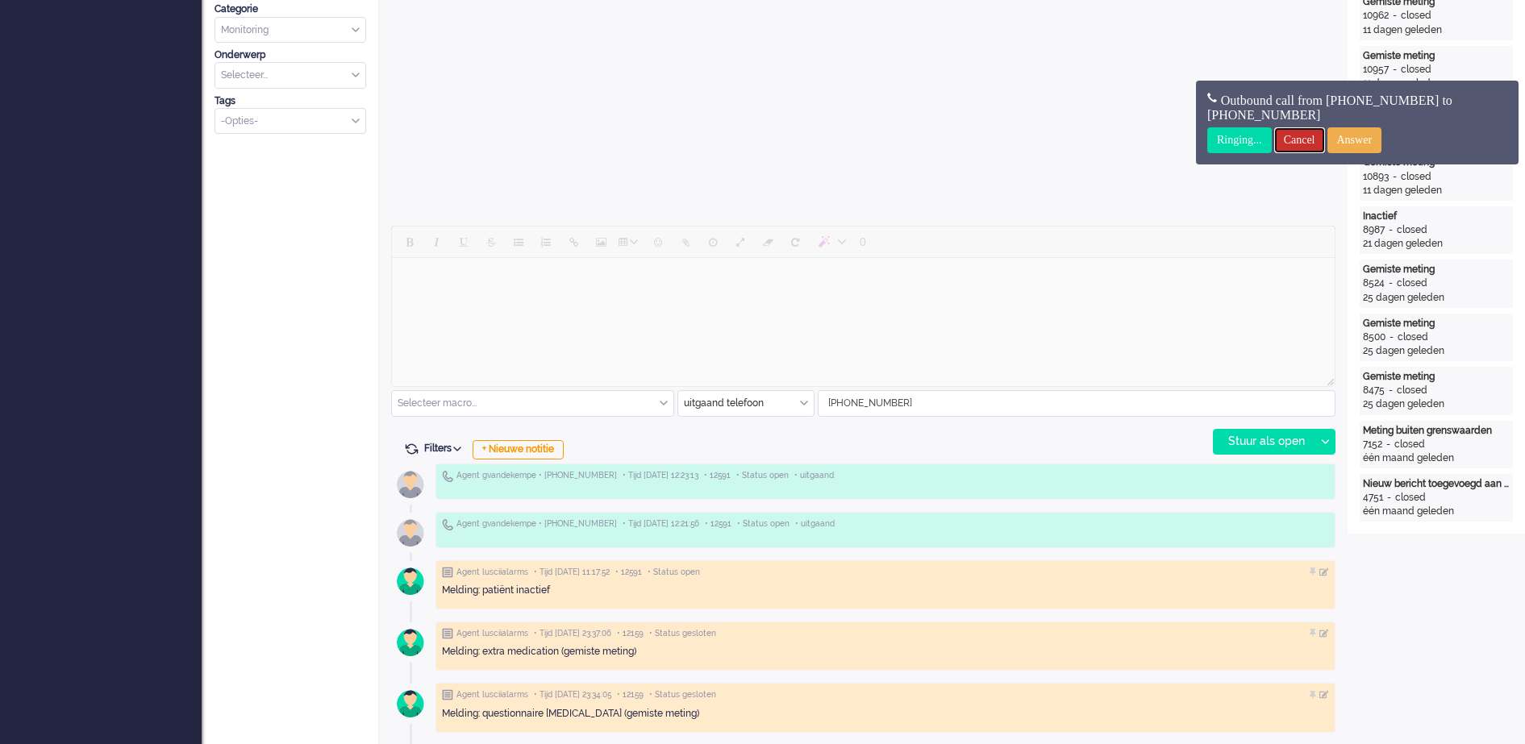
click at [1304, 140] on input "Cancel" at bounding box center [1299, 140] width 51 height 26
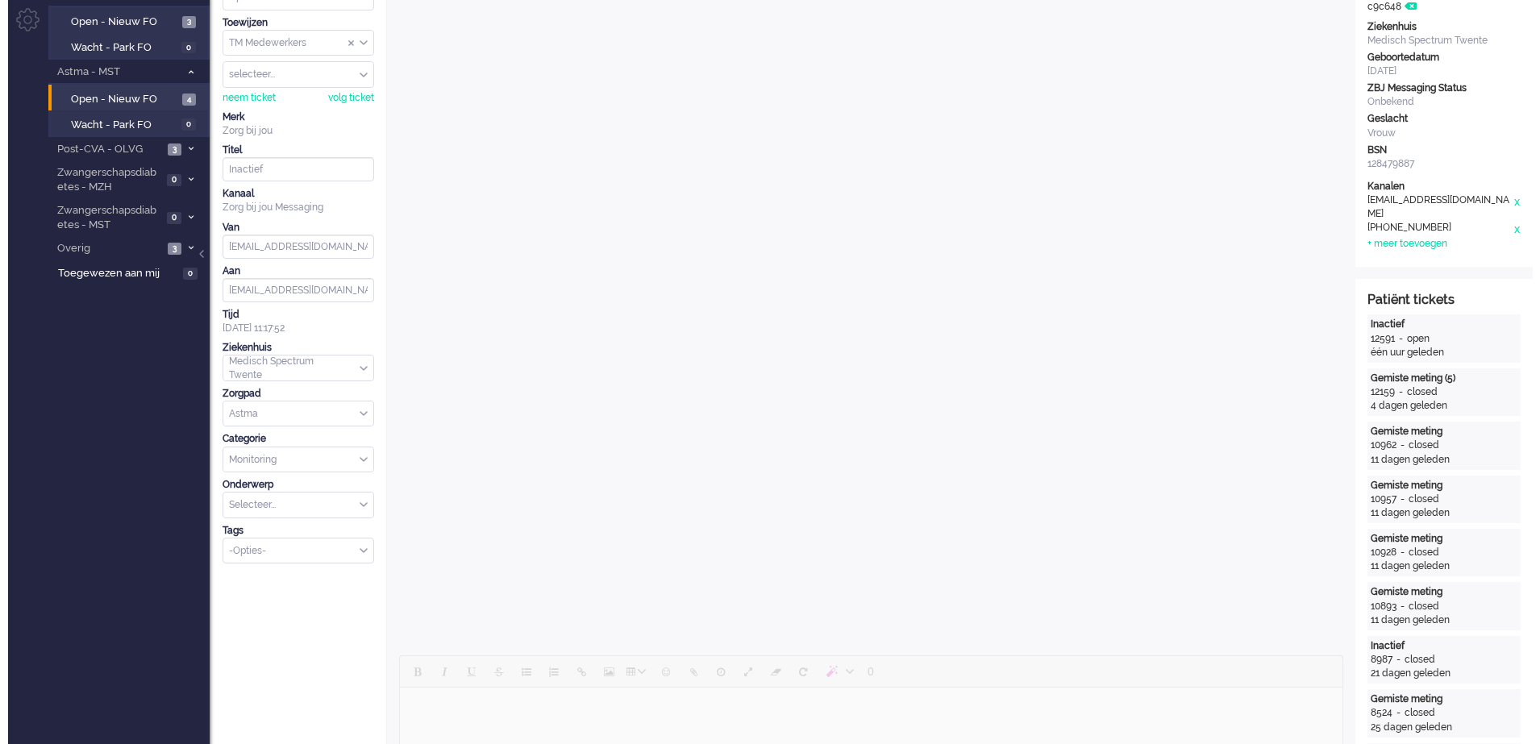
scroll to position [0, 0]
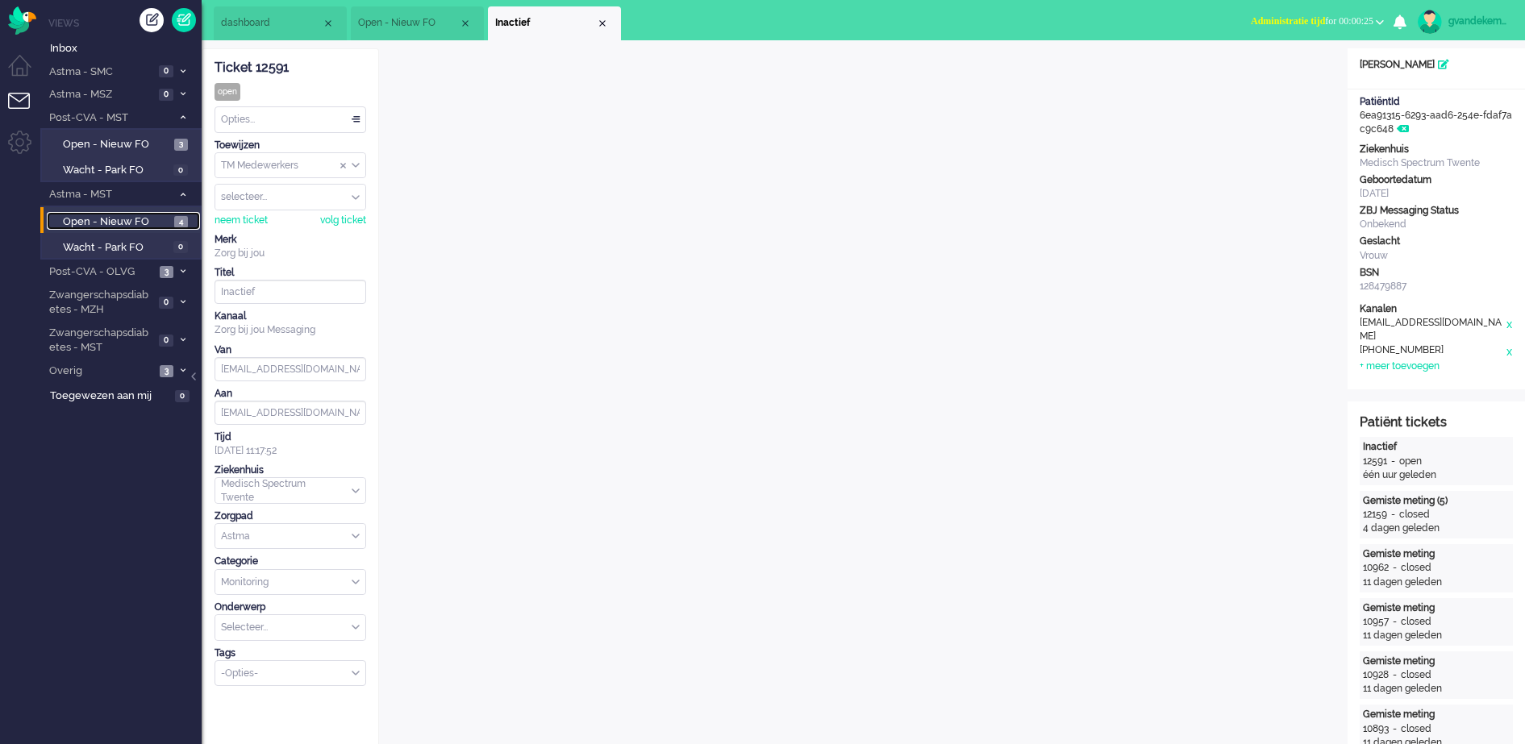
click at [144, 219] on span "Open - Nieuw FO" at bounding box center [116, 222] width 107 height 15
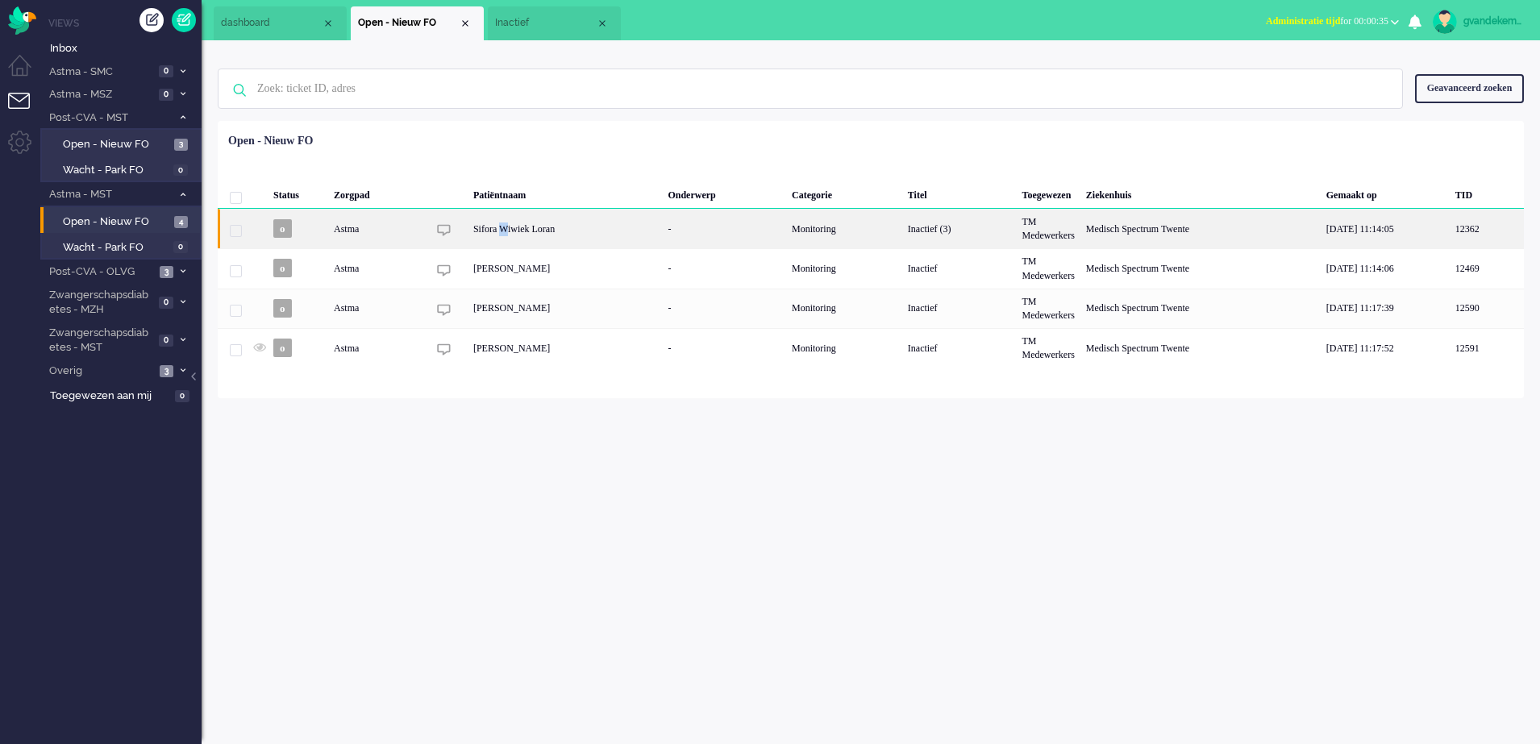
click at [504, 232] on div "Sifora Wiwiek Loran" at bounding box center [565, 229] width 194 height 40
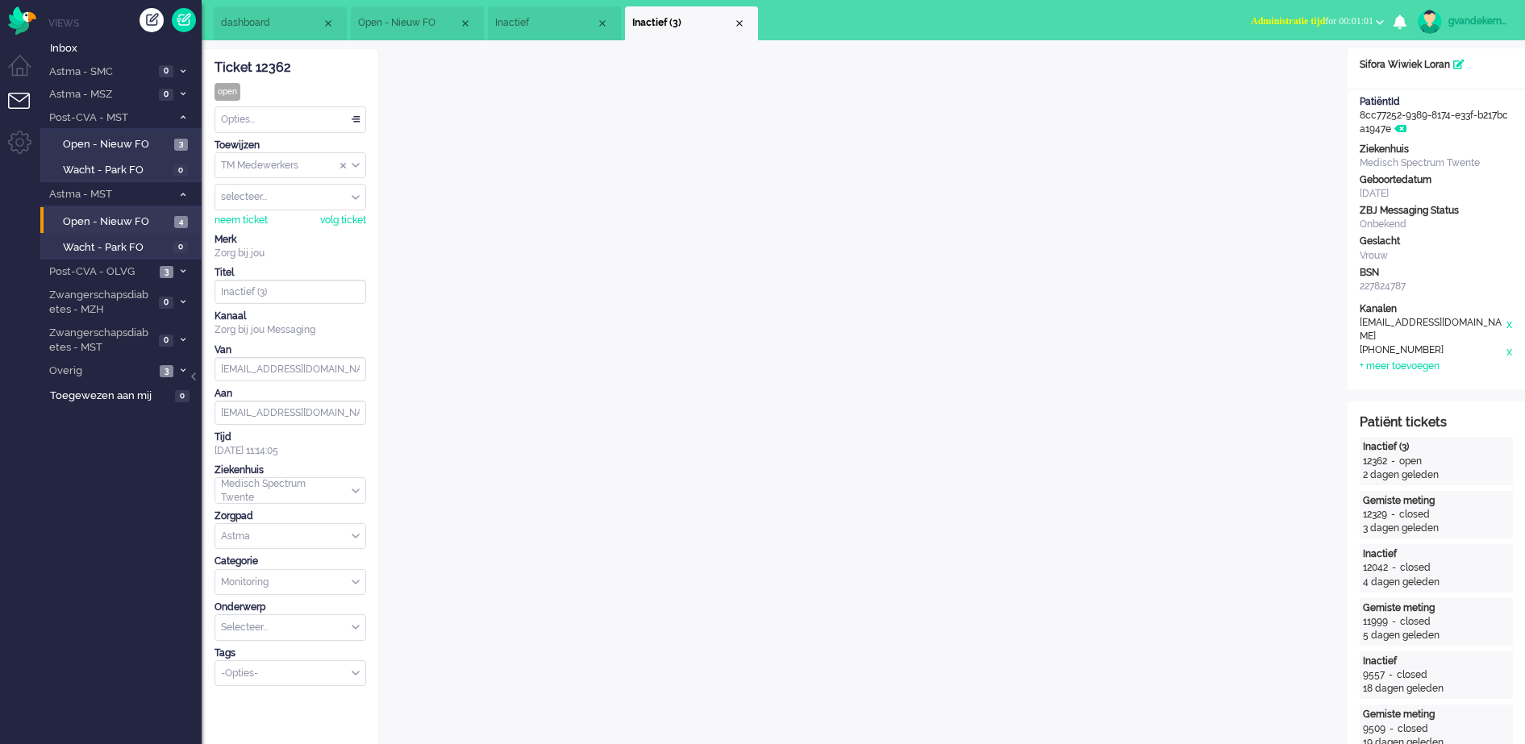
click at [1382, 22] on b "button" at bounding box center [1380, 22] width 8 height 6
click at [1279, 69] on label "Online" at bounding box center [1316, 72] width 127 height 14
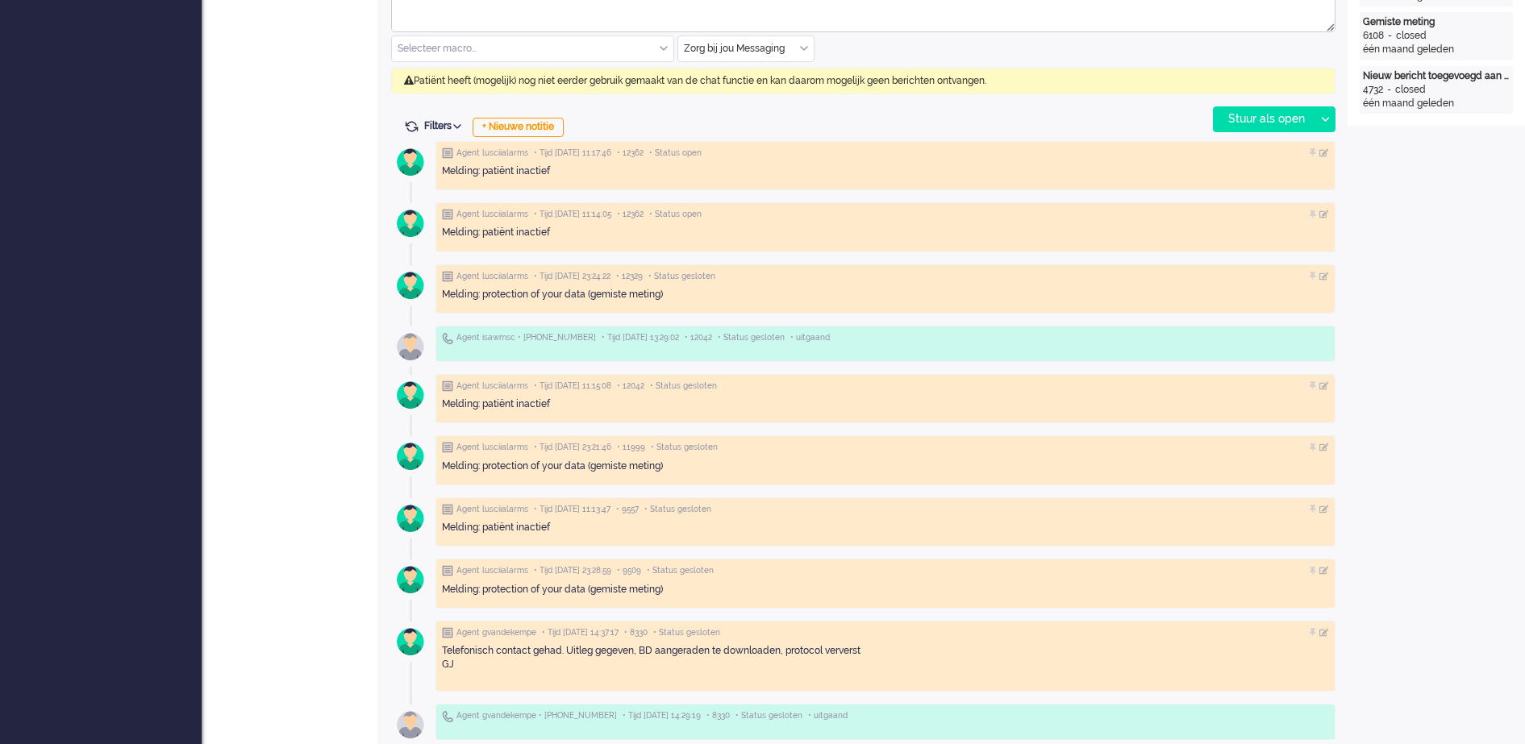
scroll to position [806, 0]
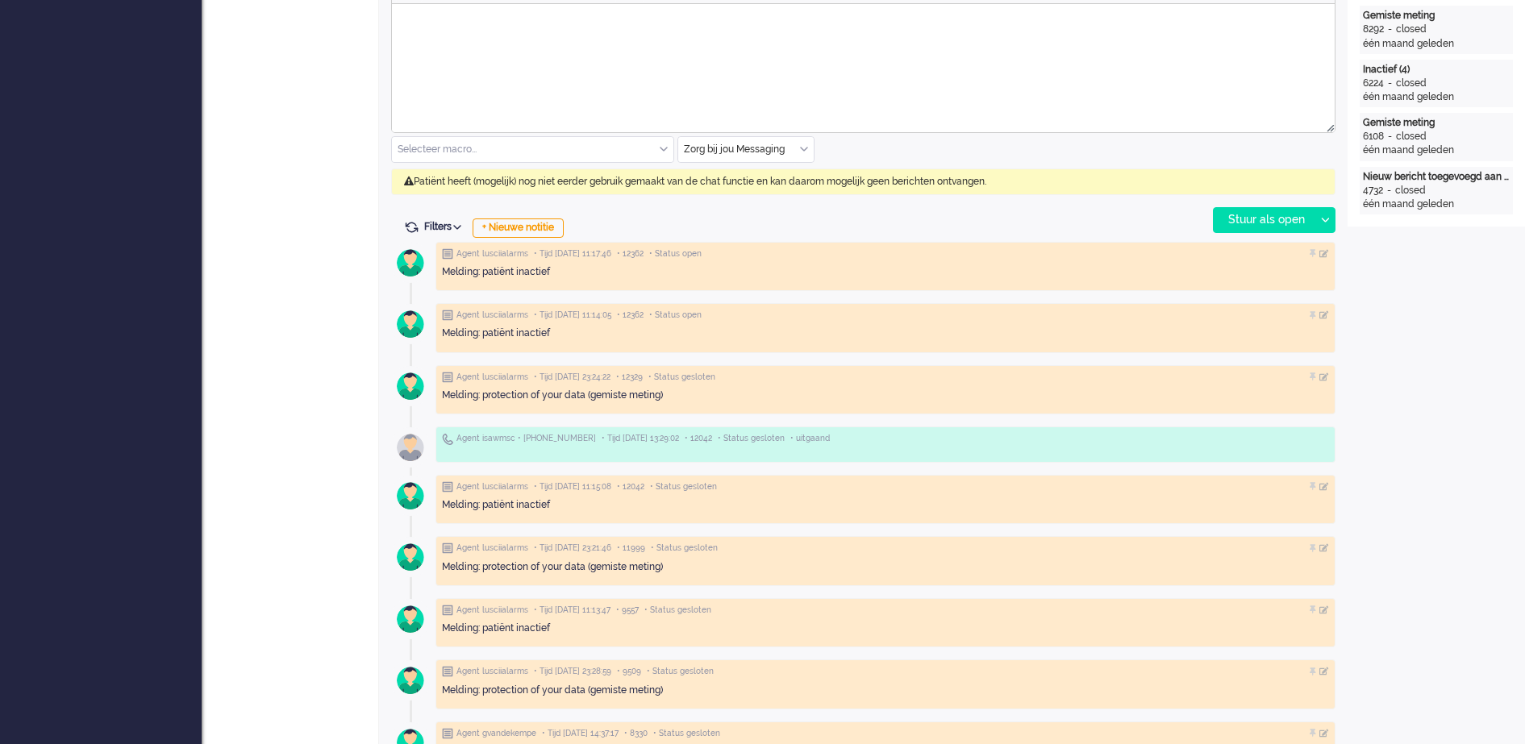
click at [802, 149] on div "Zorg bij jou Messaging" at bounding box center [745, 149] width 135 height 25
click at [752, 191] on span "uitgaand telefoon" at bounding box center [726, 197] width 80 height 14
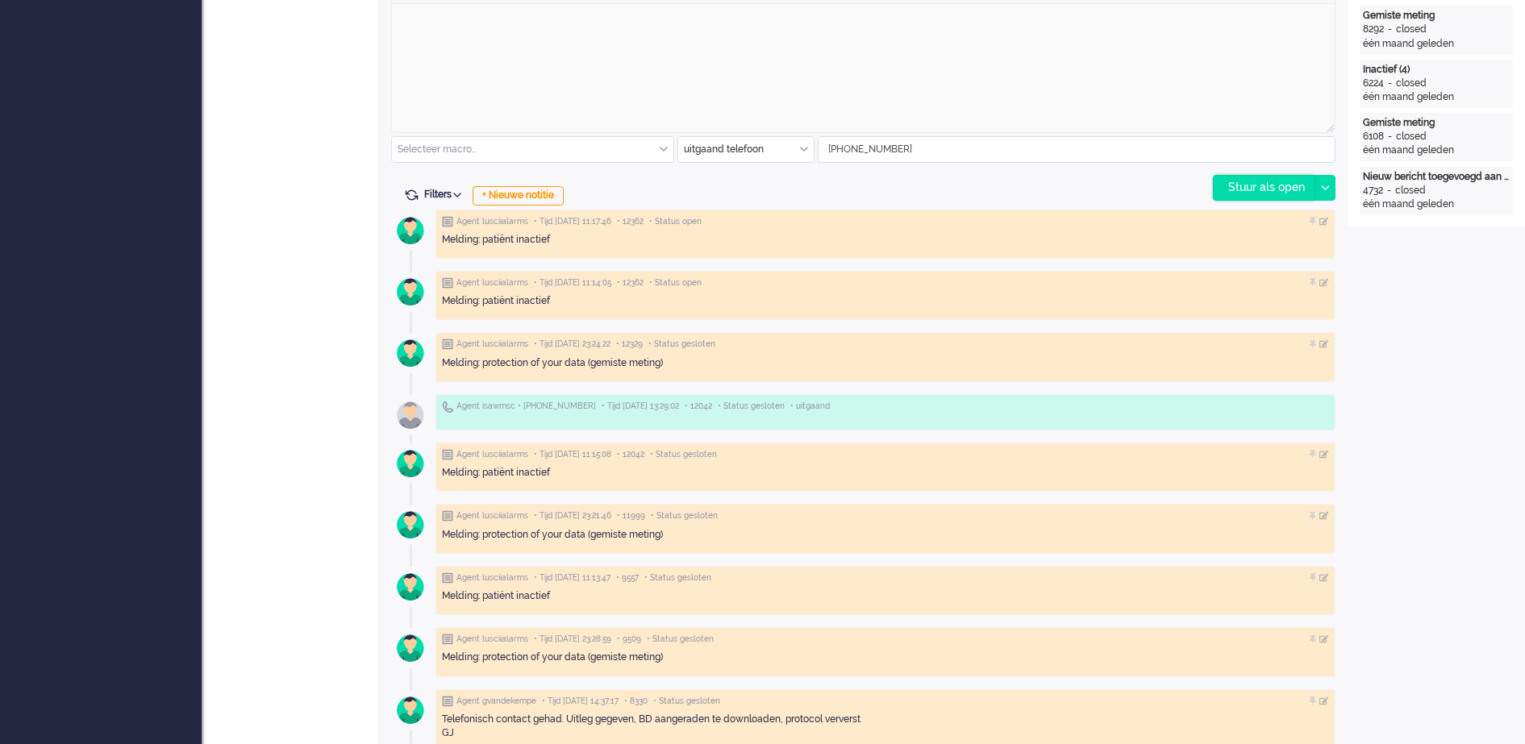
click at [1246, 182] on div "Stuur als open" at bounding box center [1264, 188] width 101 height 24
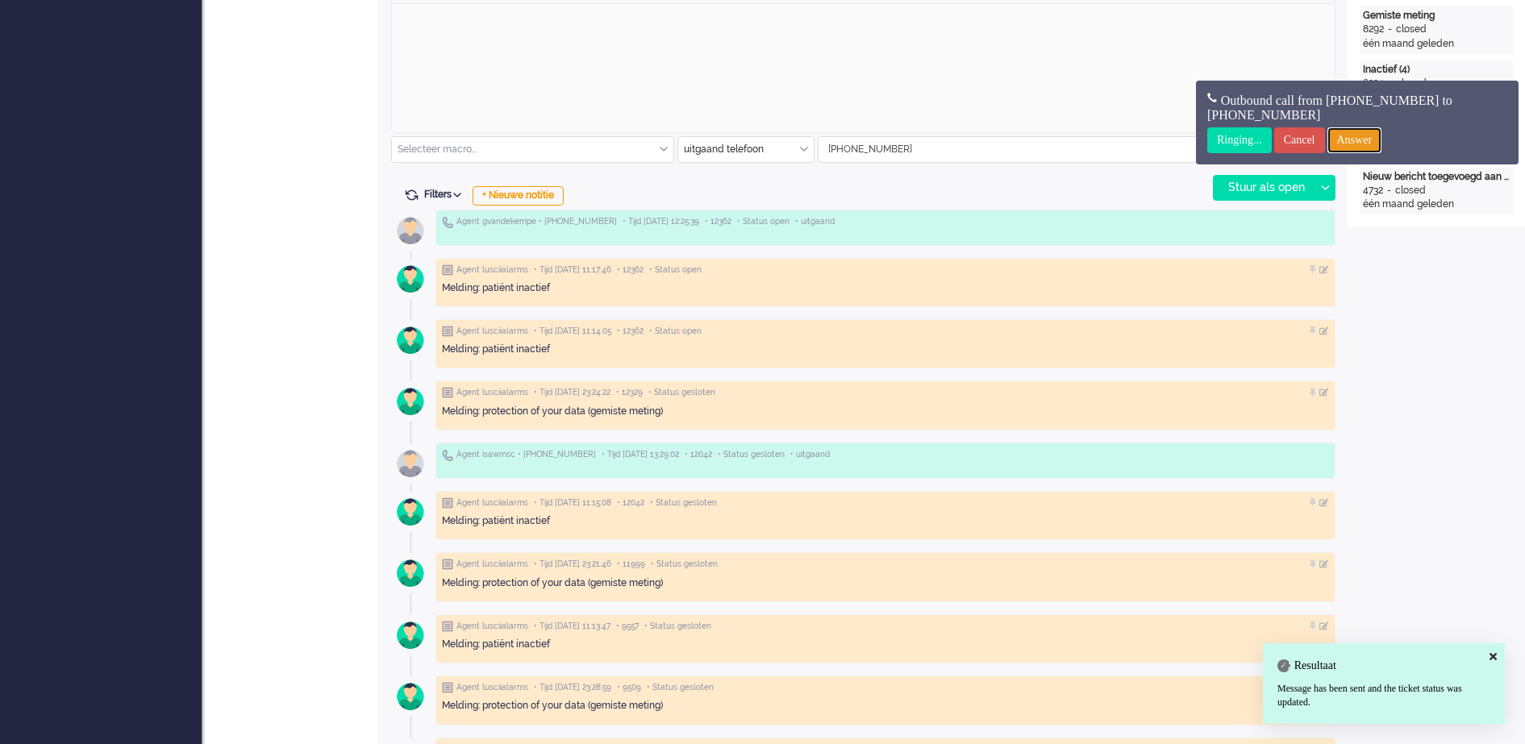
click at [1369, 139] on input "Answer" at bounding box center [1354, 140] width 55 height 26
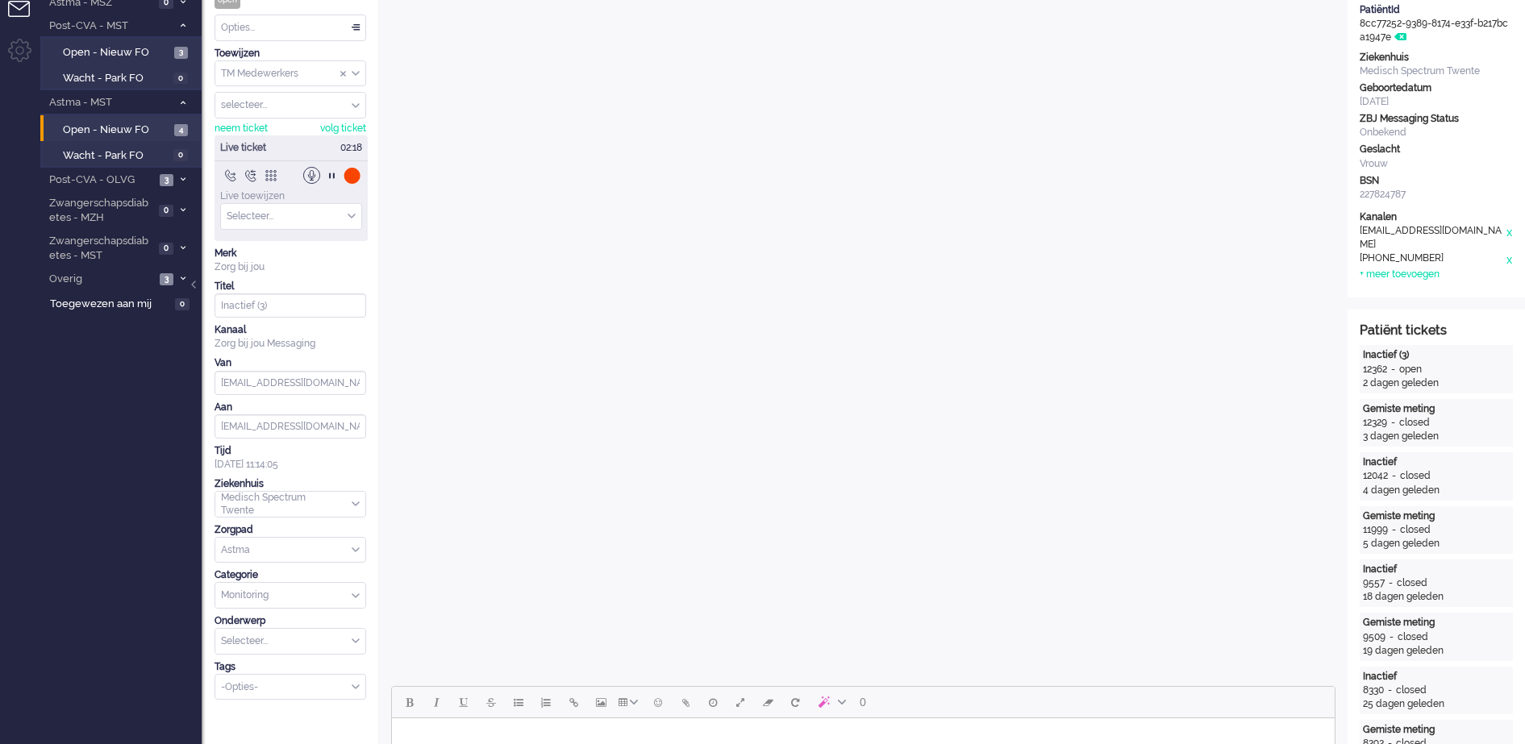
scroll to position [0, 0]
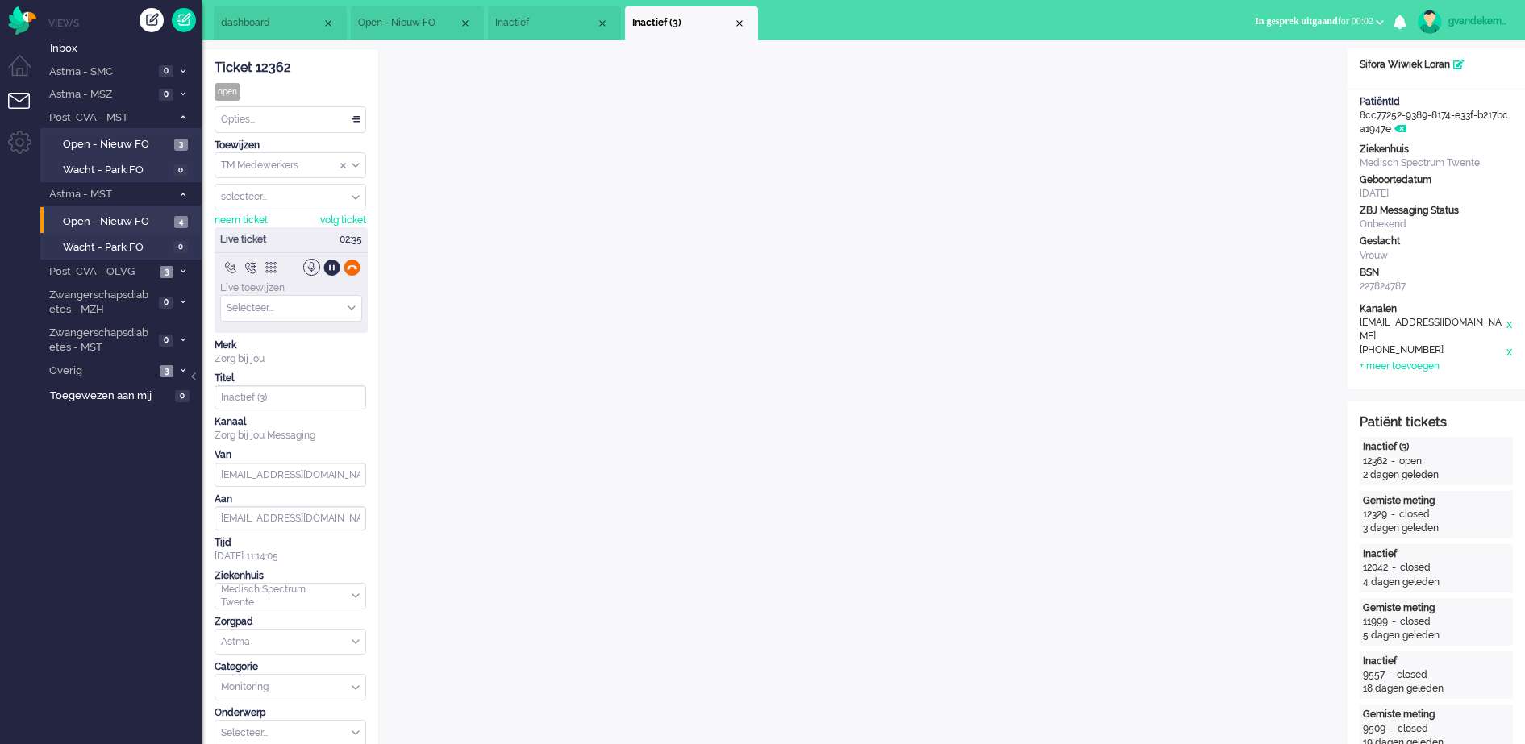
click at [348, 269] on div at bounding box center [352, 267] width 17 height 17
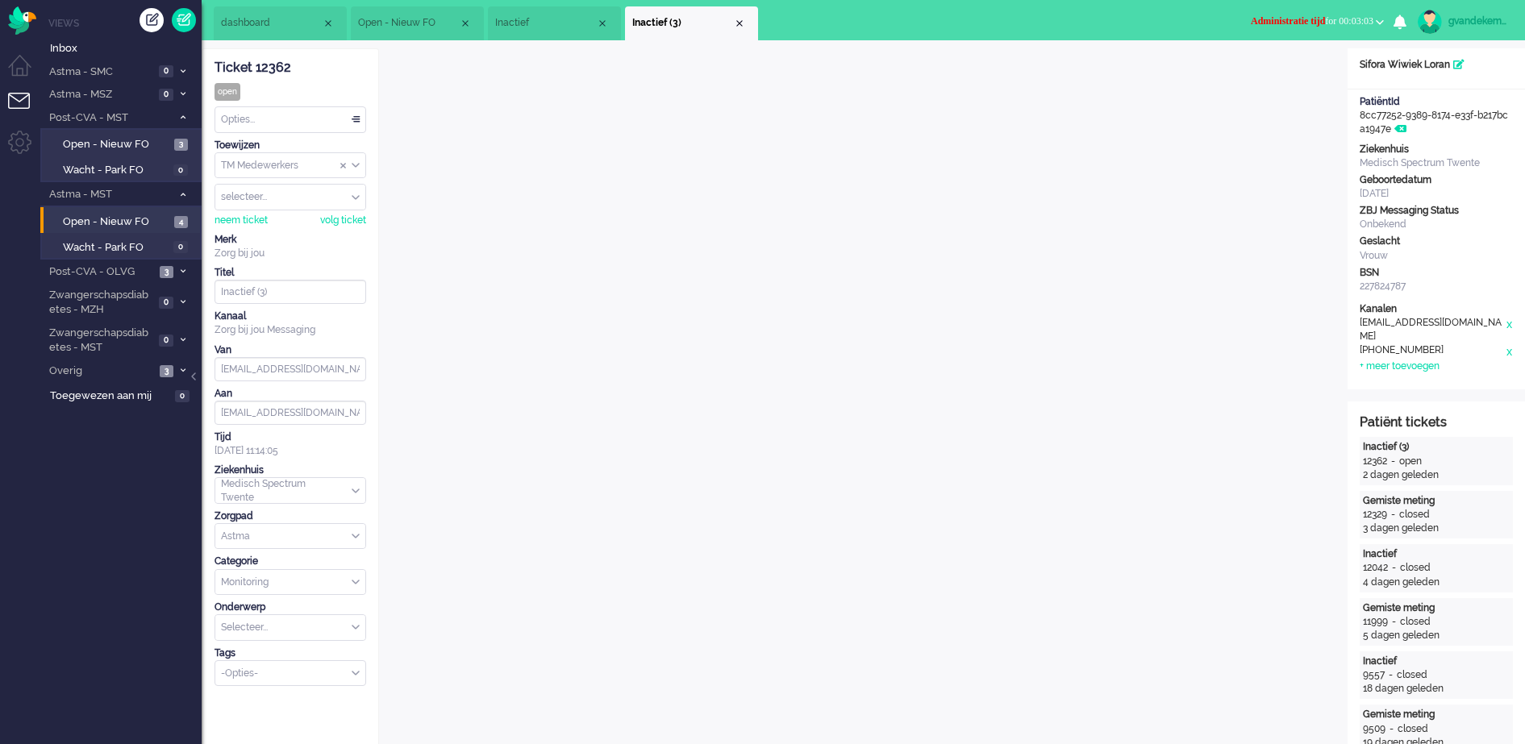
click at [1368, 21] on span "Administratie tijd for 00:03:03" at bounding box center [1312, 20] width 123 height 11
click at [1288, 65] on label "Online" at bounding box center [1316, 72] width 127 height 14
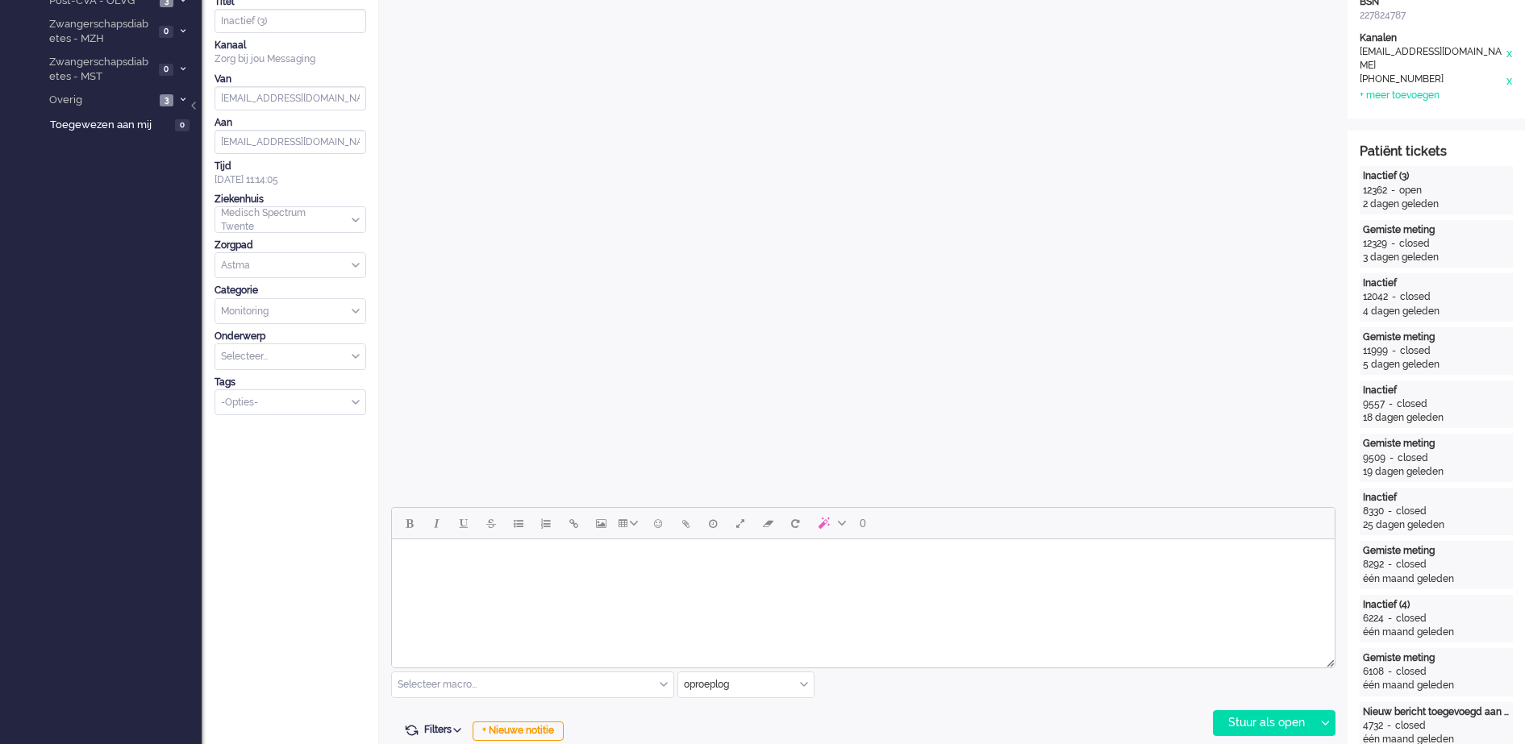
scroll to position [605, 0]
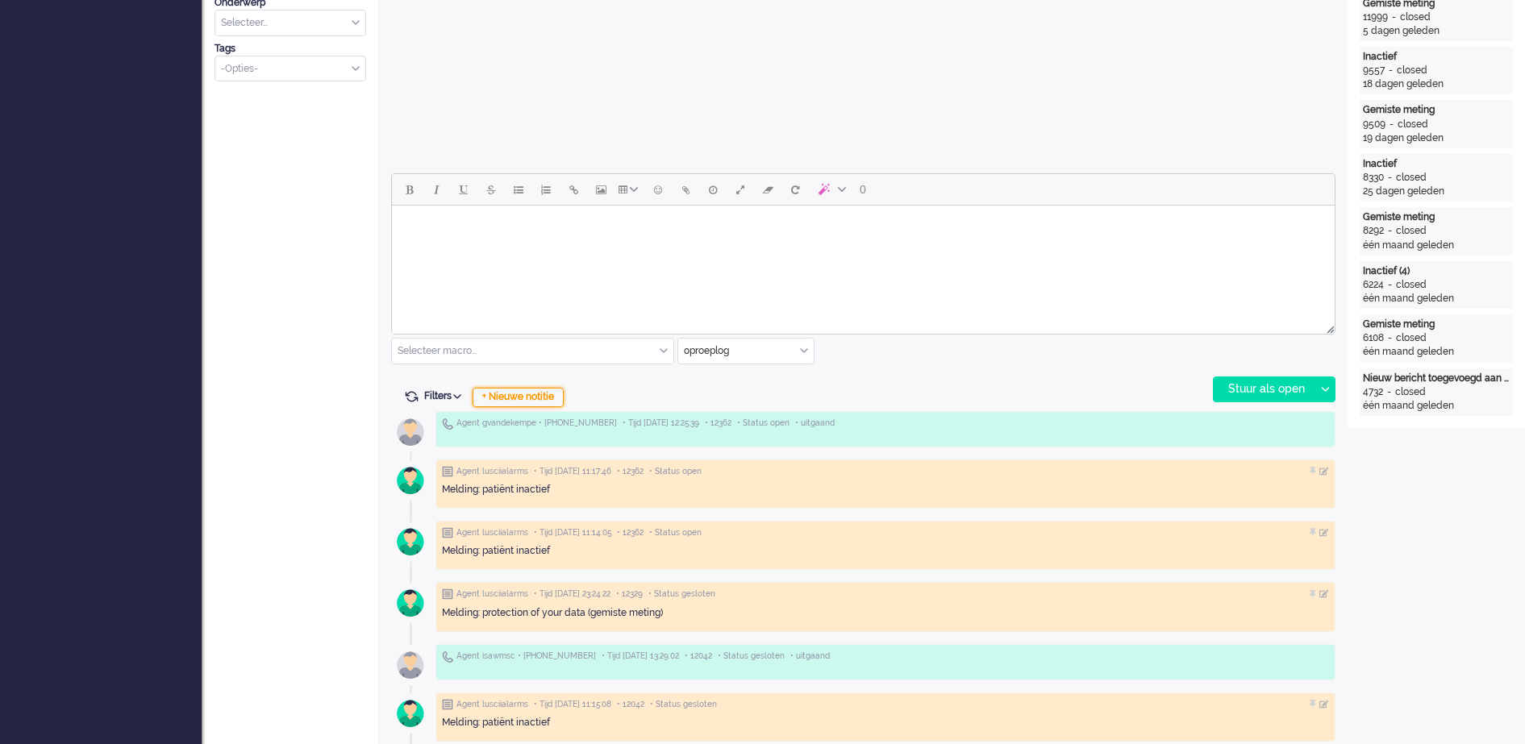
click at [540, 401] on div "+ Nieuwe notitie" at bounding box center [518, 397] width 91 height 19
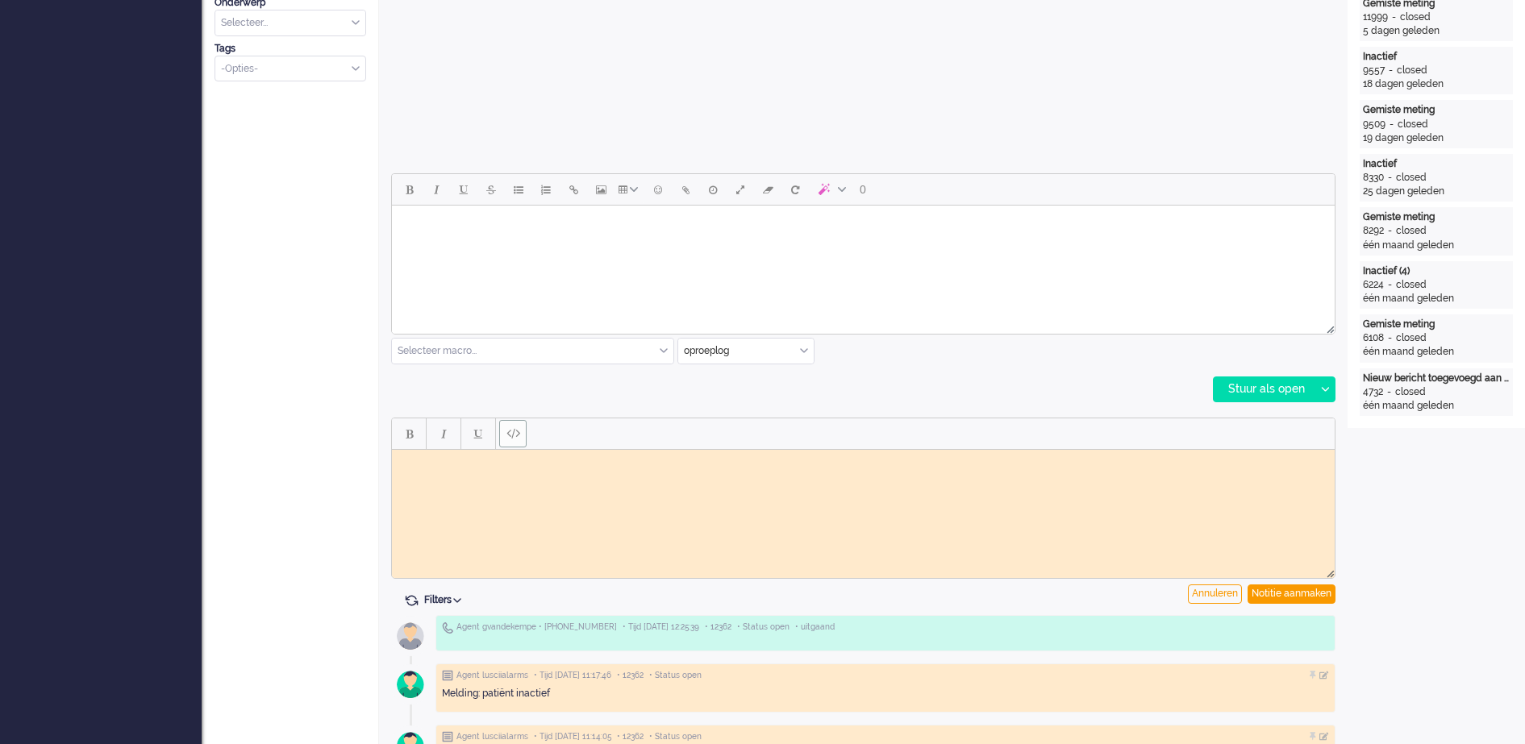
scroll to position [0, 0]
click at [477, 471] on html at bounding box center [863, 461] width 943 height 25
paste body "Rich Text Area. Press ALT-0 for help."
click at [1308, 590] on div "Notitie aanmaken" at bounding box center [1292, 594] width 88 height 19
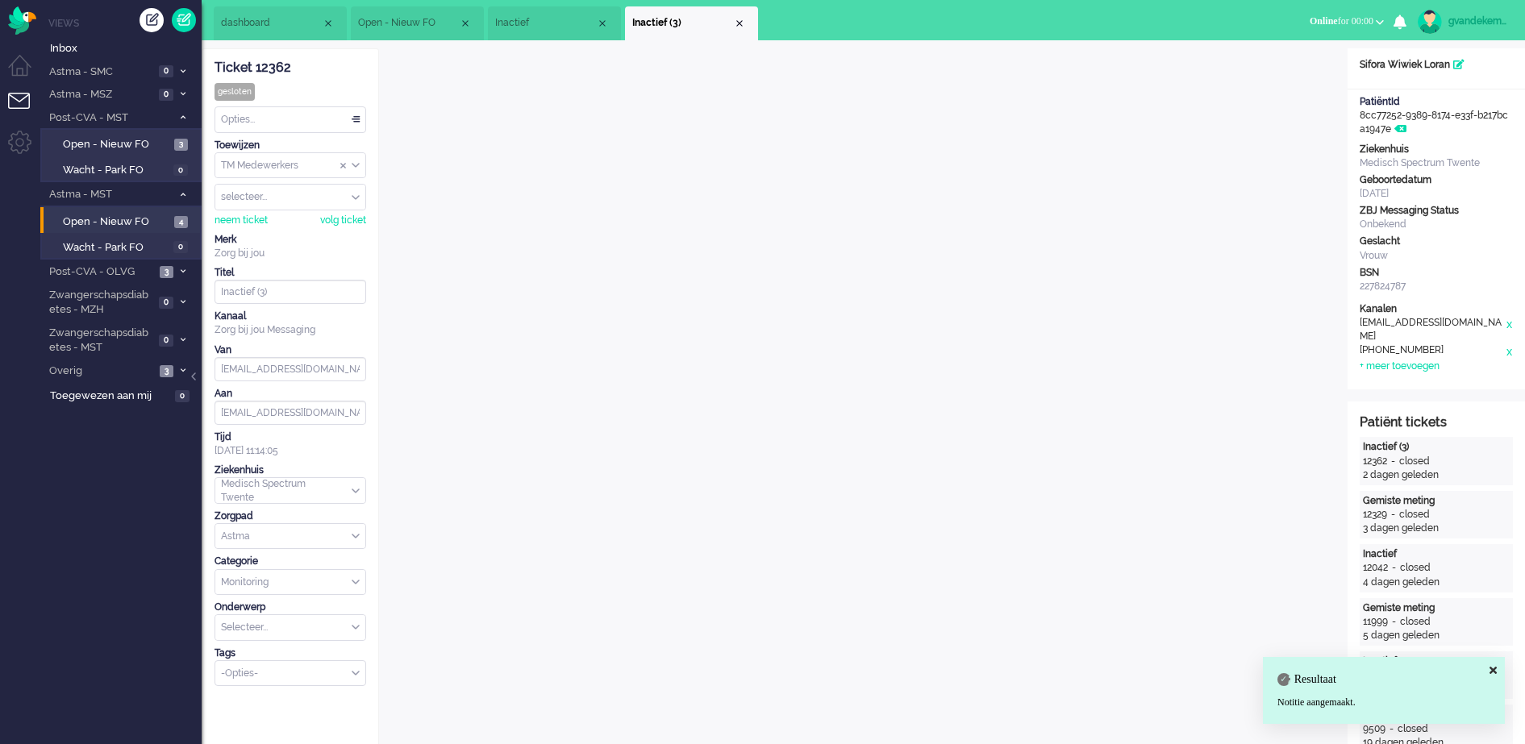
click at [356, 119] on div "Opties..." at bounding box center [290, 119] width 150 height 25
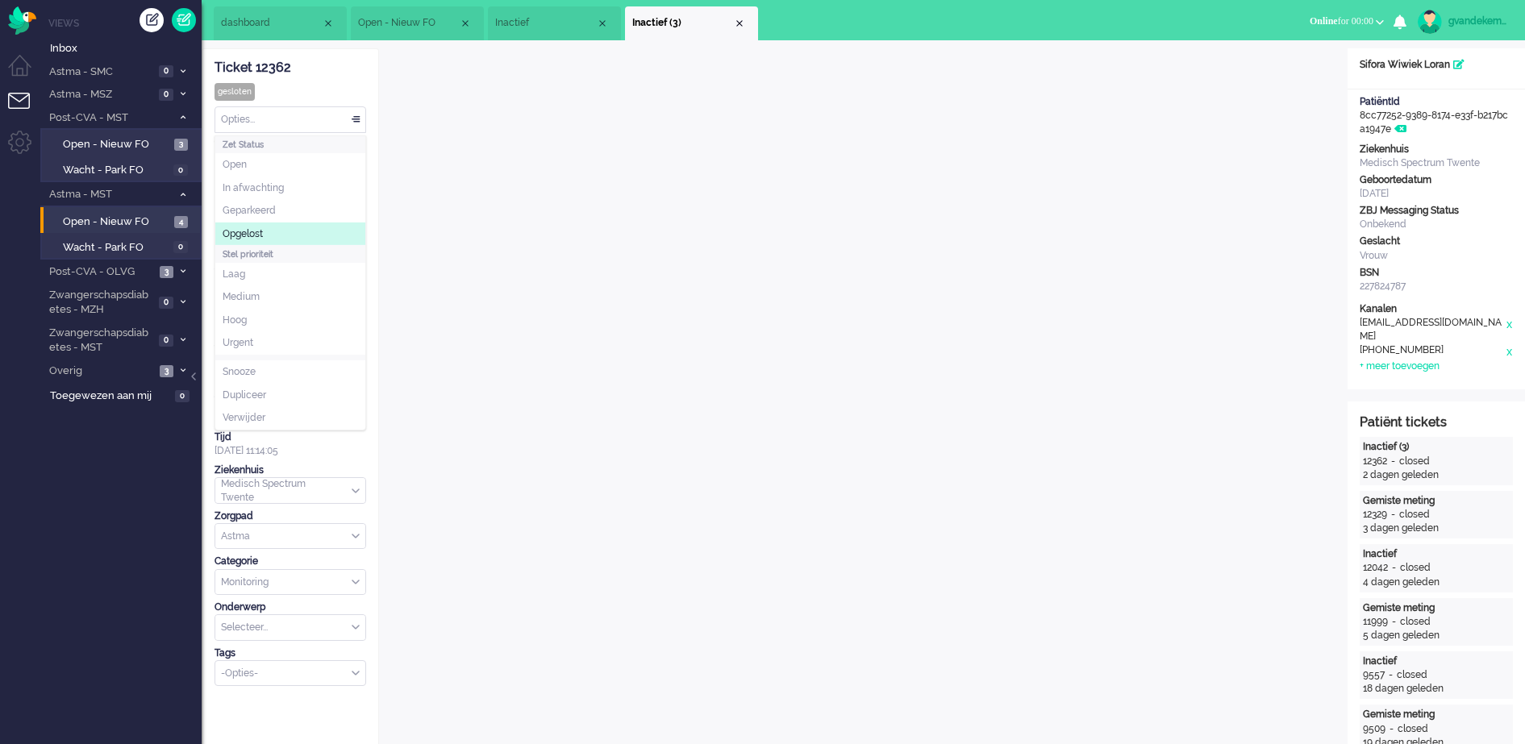
click at [256, 230] on span "Opgelost" at bounding box center [243, 234] width 40 height 14
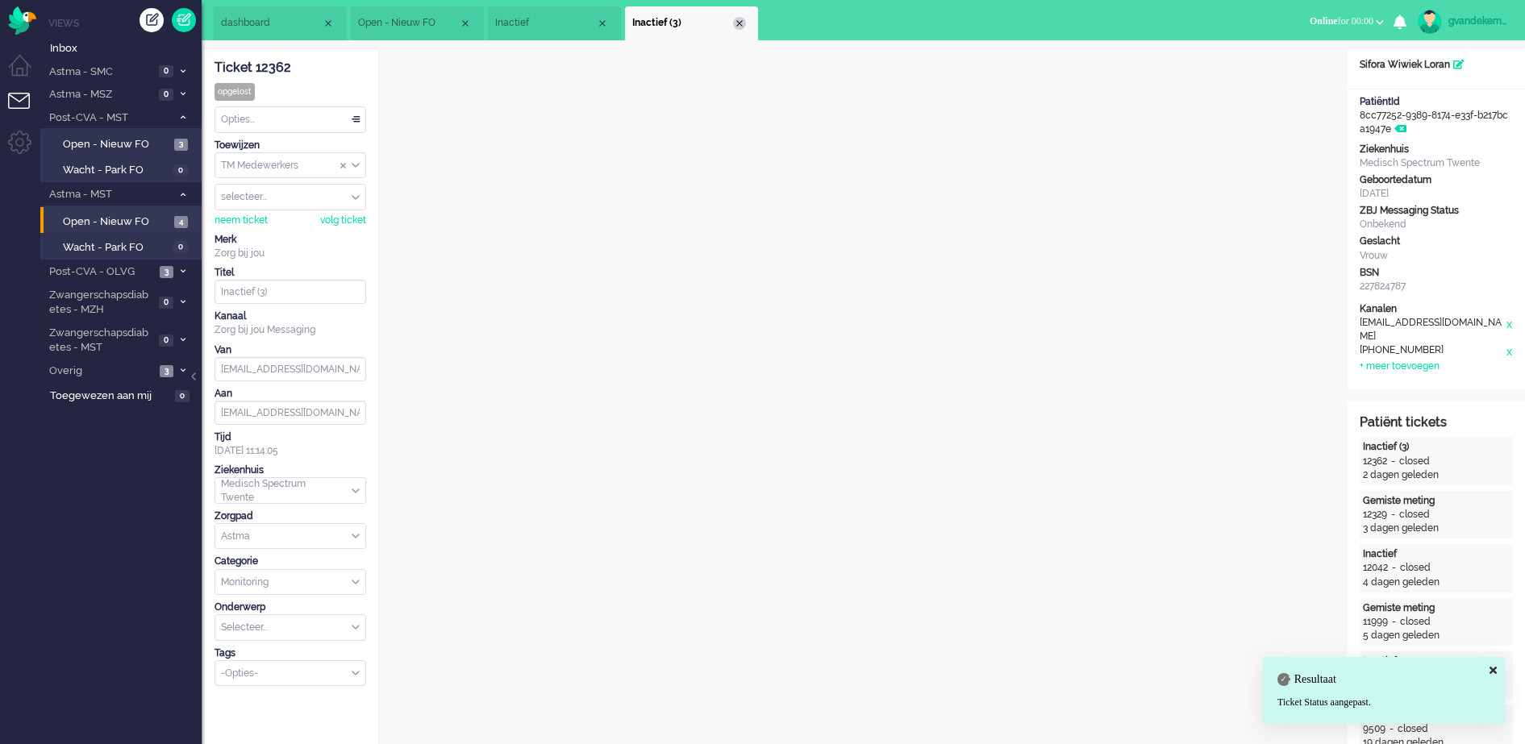
click at [739, 21] on div "Close tab" at bounding box center [739, 23] width 13 height 13
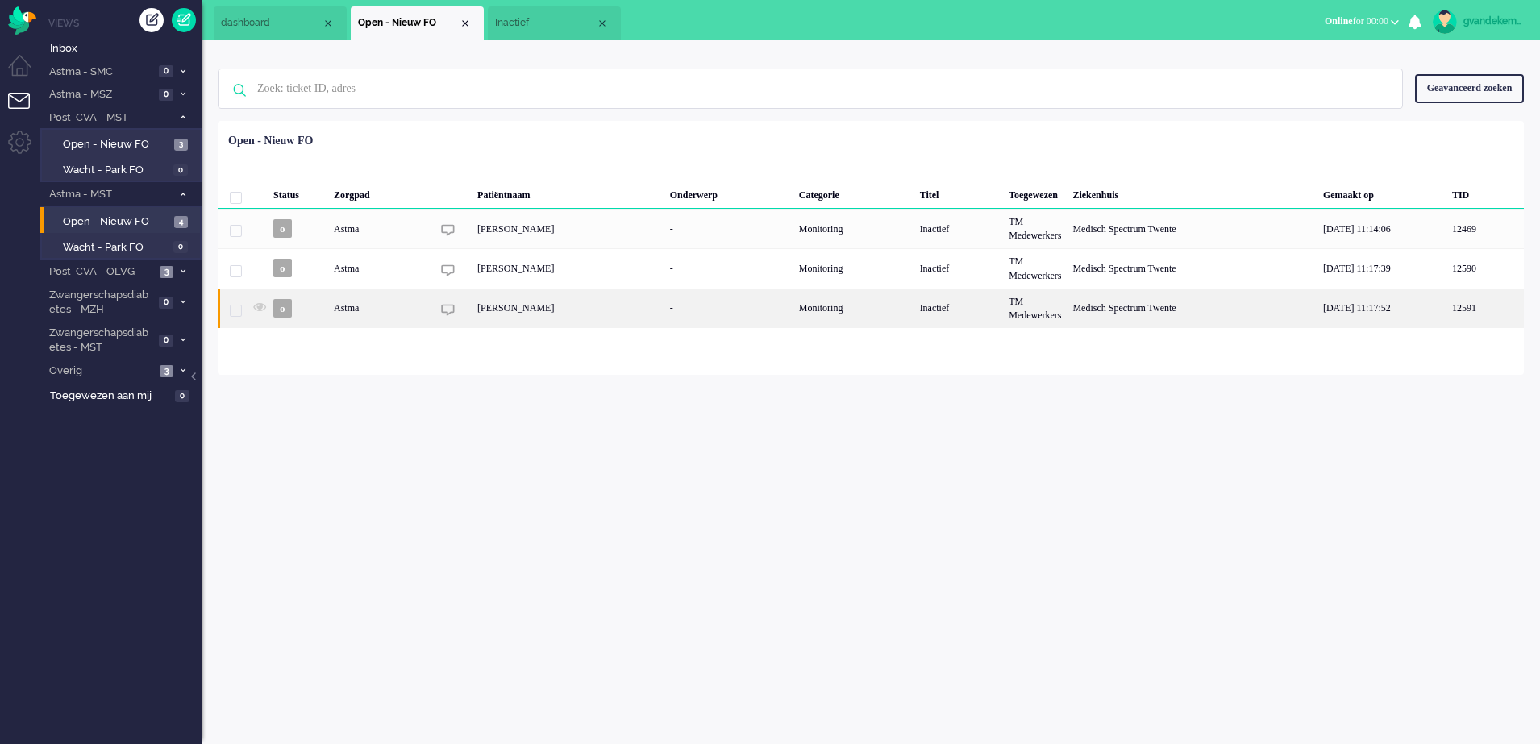
click at [598, 306] on div "Jantje Varwijk" at bounding box center [568, 309] width 193 height 40
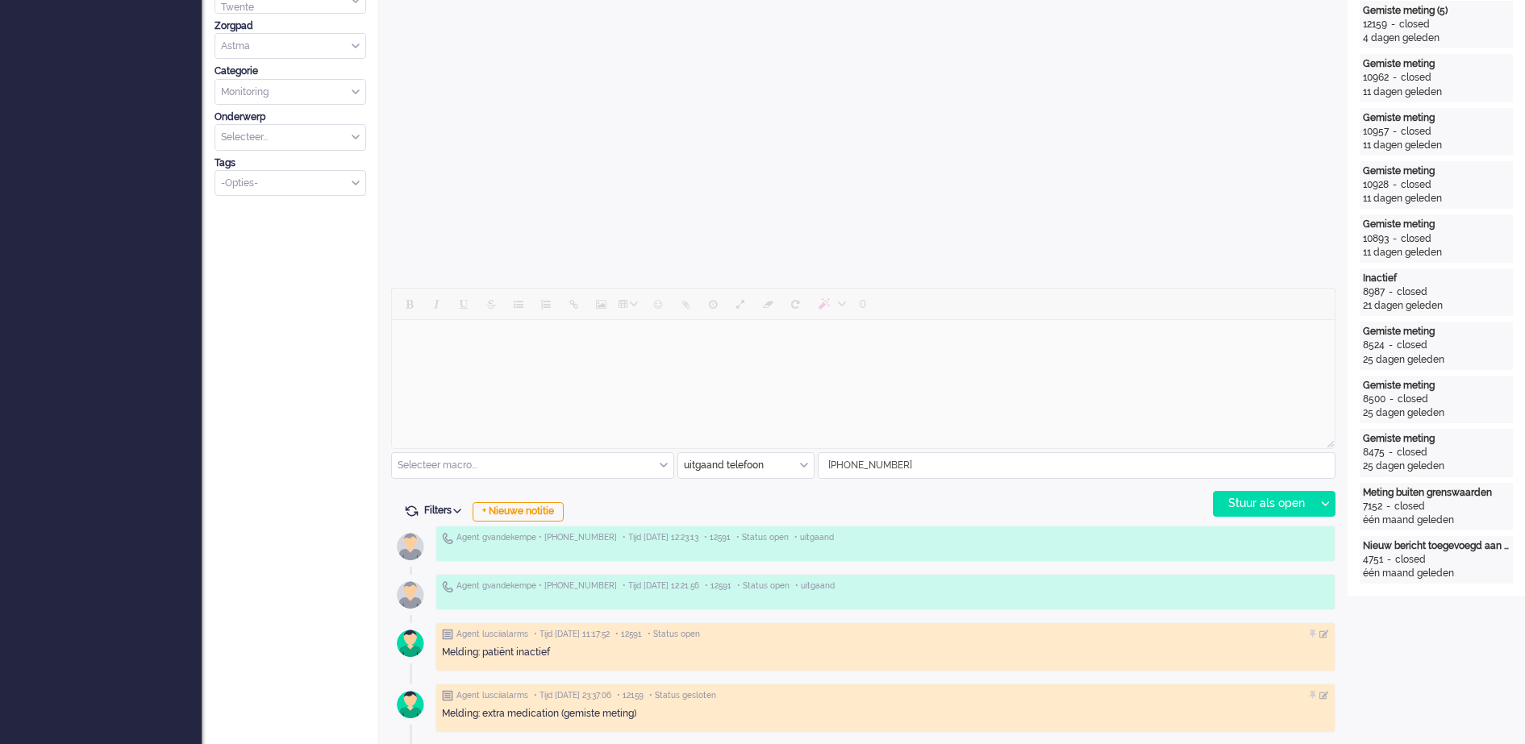
scroll to position [605, 0]
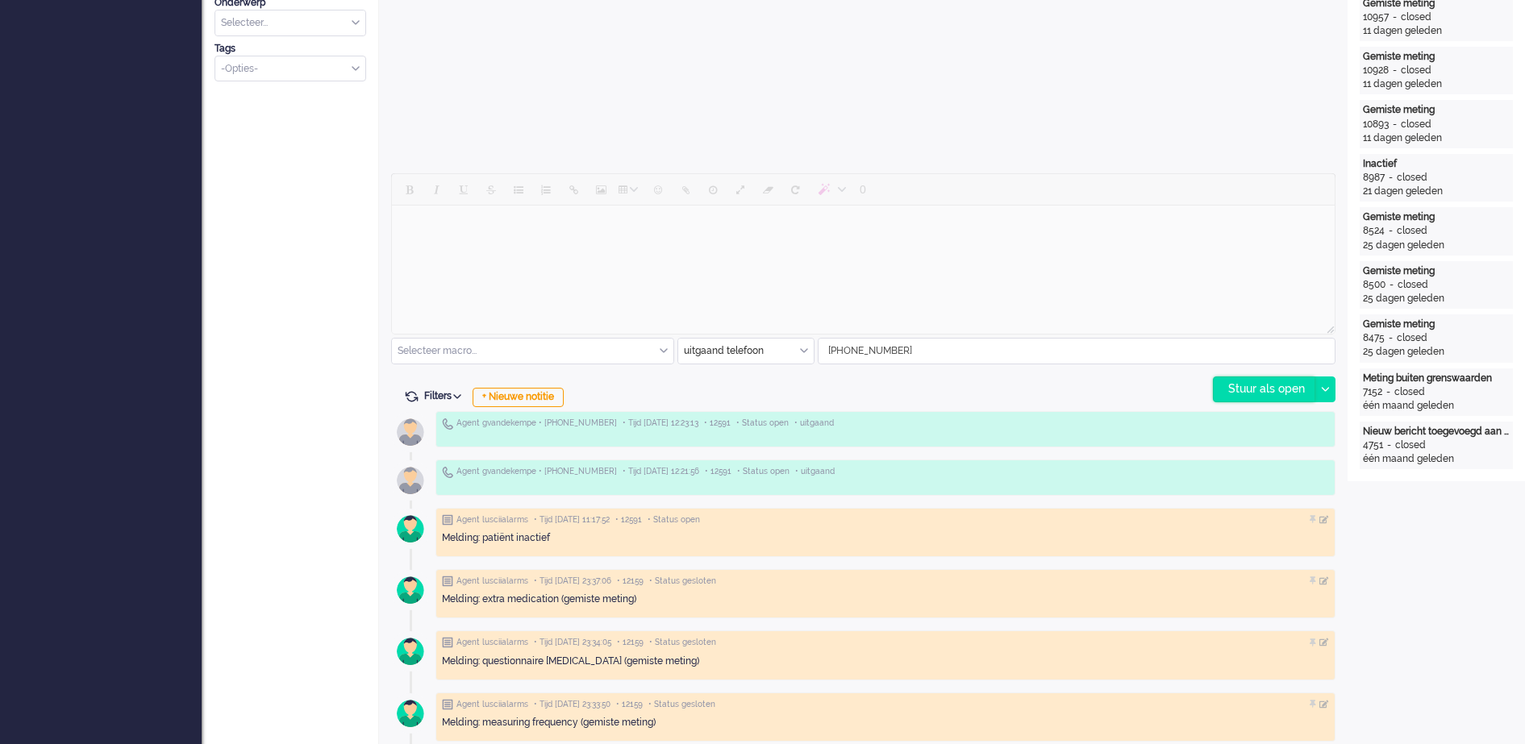
click at [1231, 385] on div "Stuur als open" at bounding box center [1264, 389] width 101 height 24
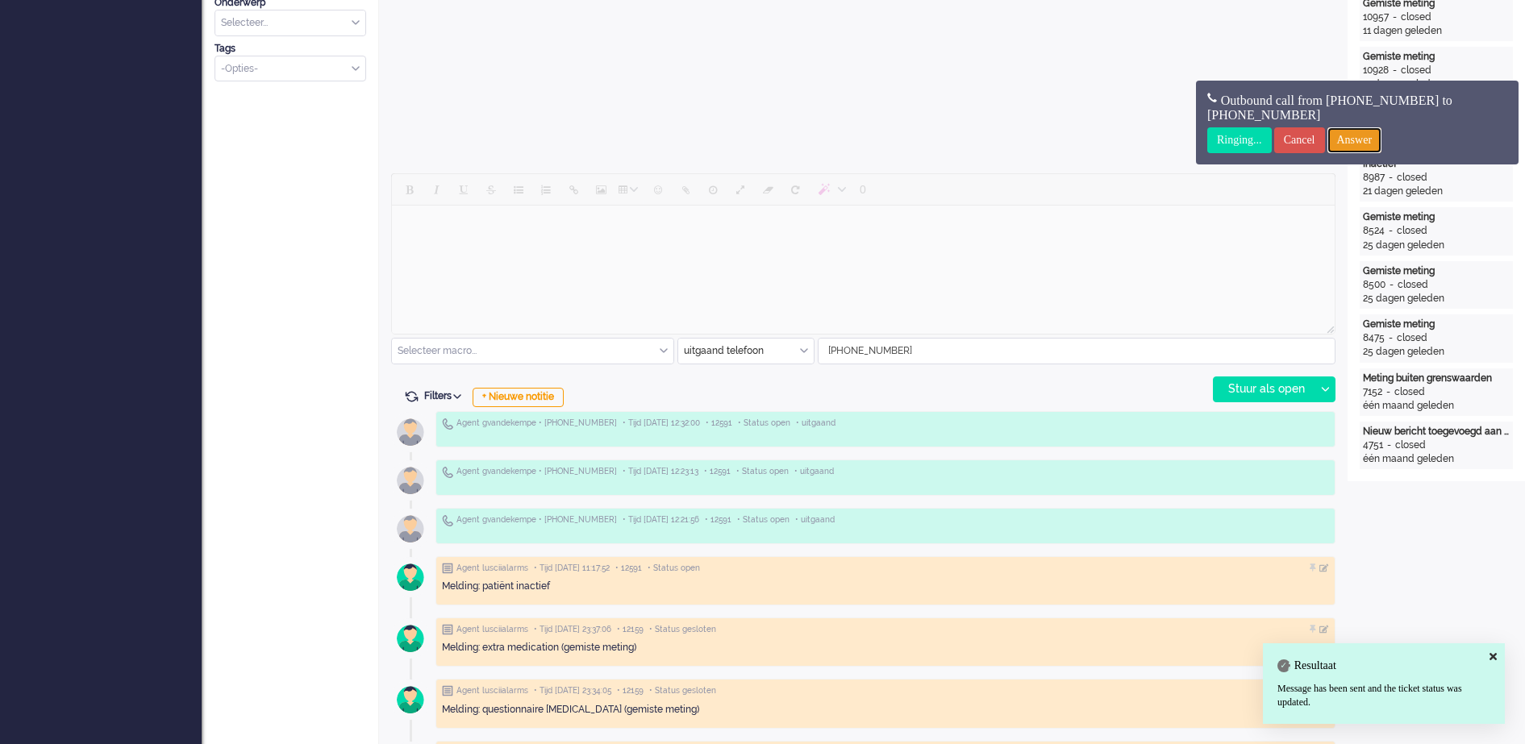
click at [1369, 137] on input "Answer" at bounding box center [1354, 140] width 55 height 26
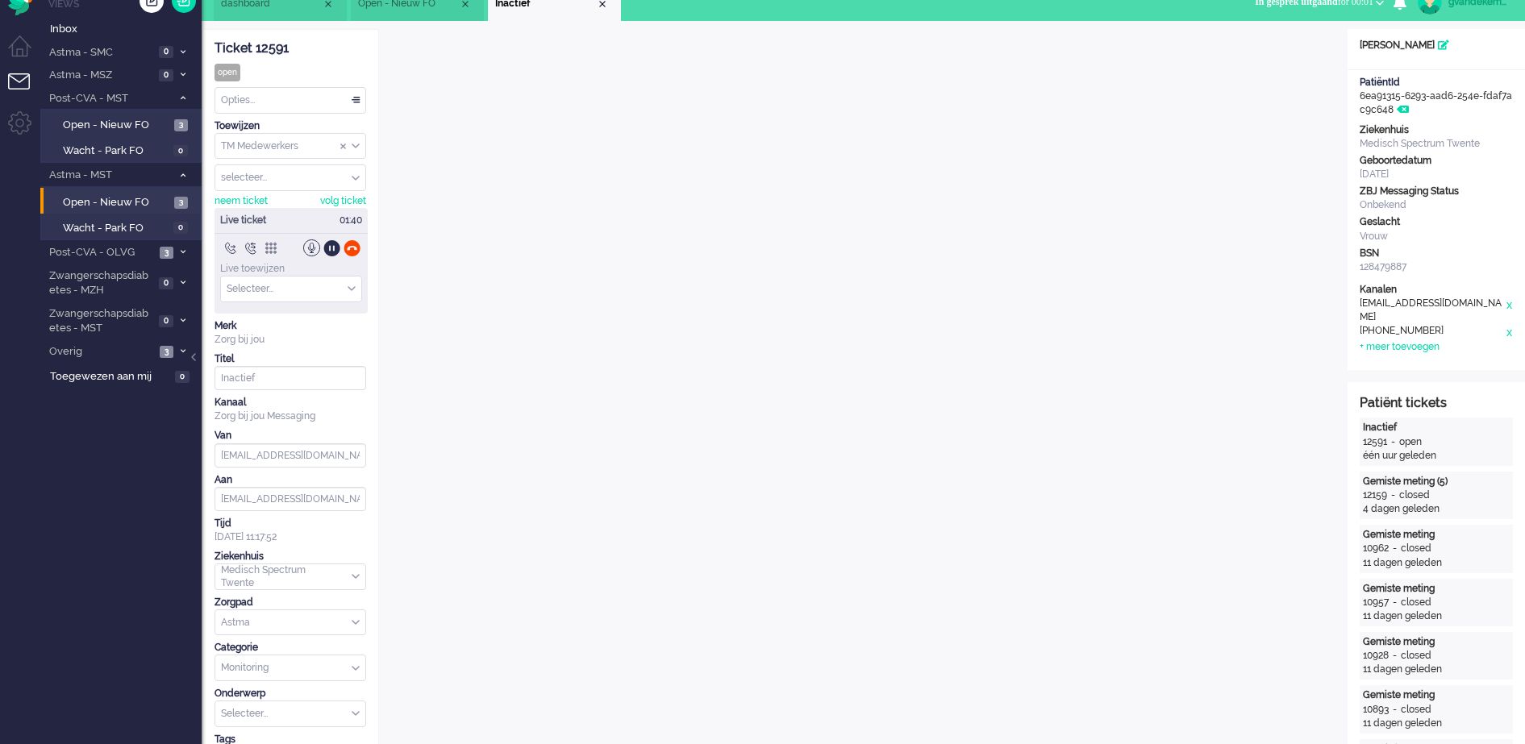
scroll to position [0, 0]
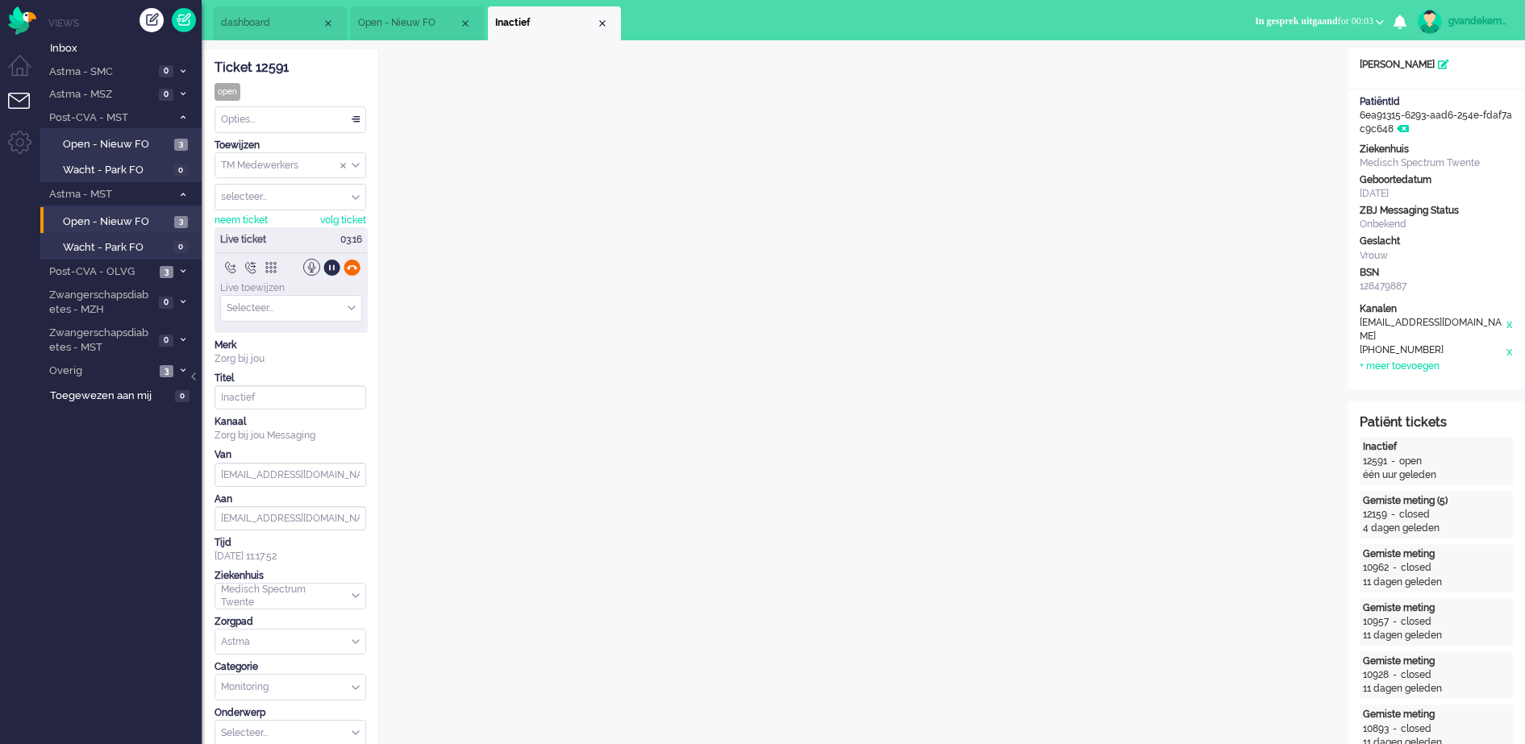
click at [355, 268] on div at bounding box center [352, 267] width 17 height 17
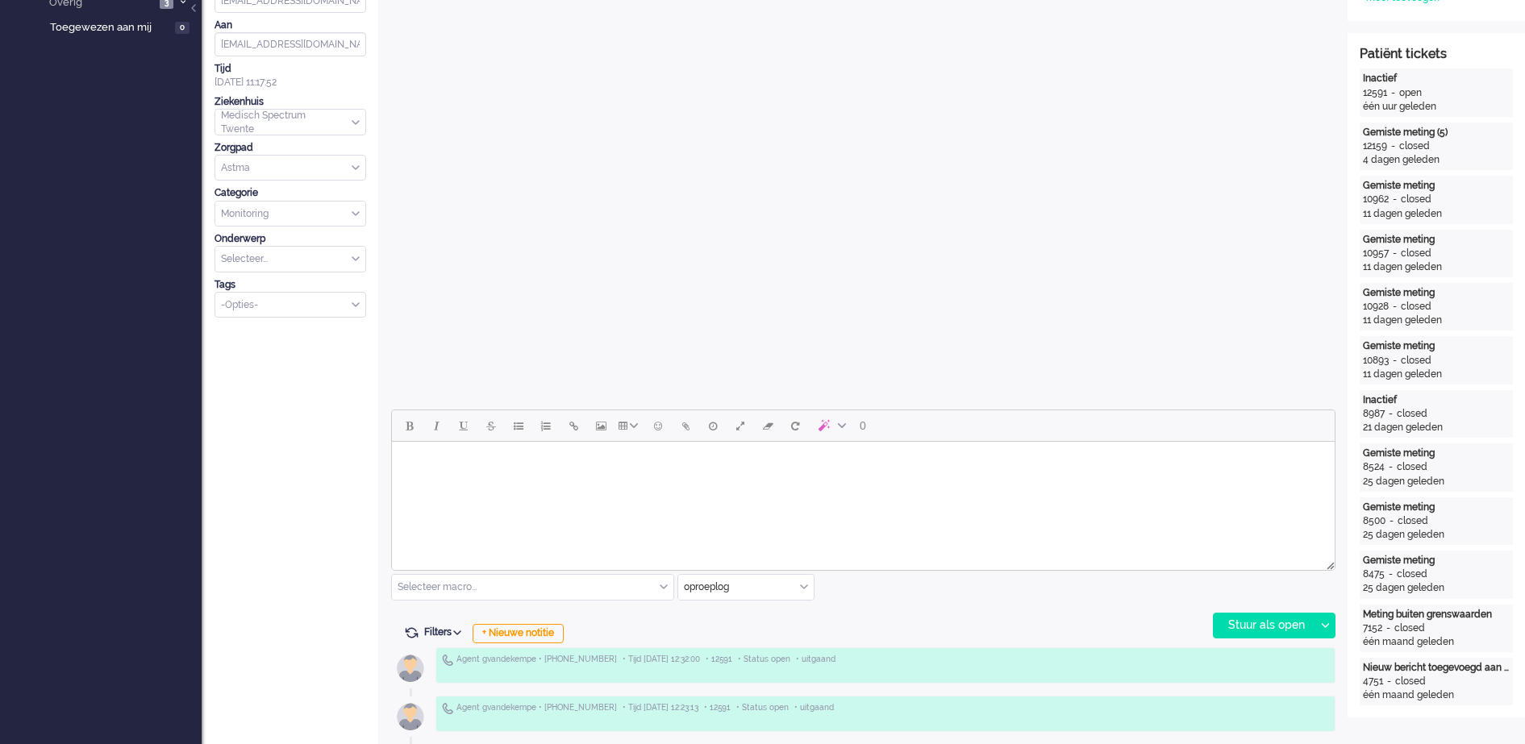
scroll to position [504, 0]
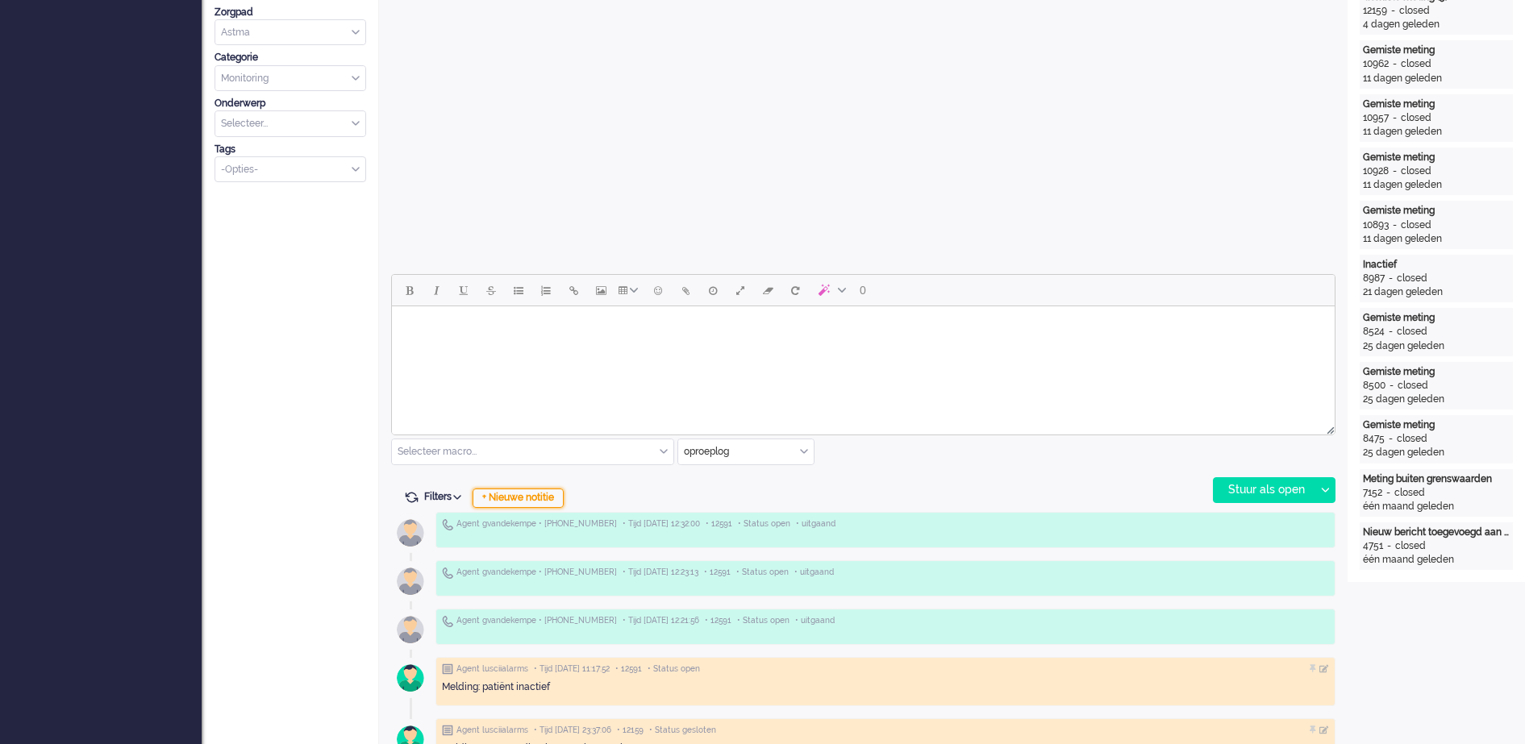
click at [527, 501] on div "+ Nieuwe notitie" at bounding box center [518, 498] width 91 height 19
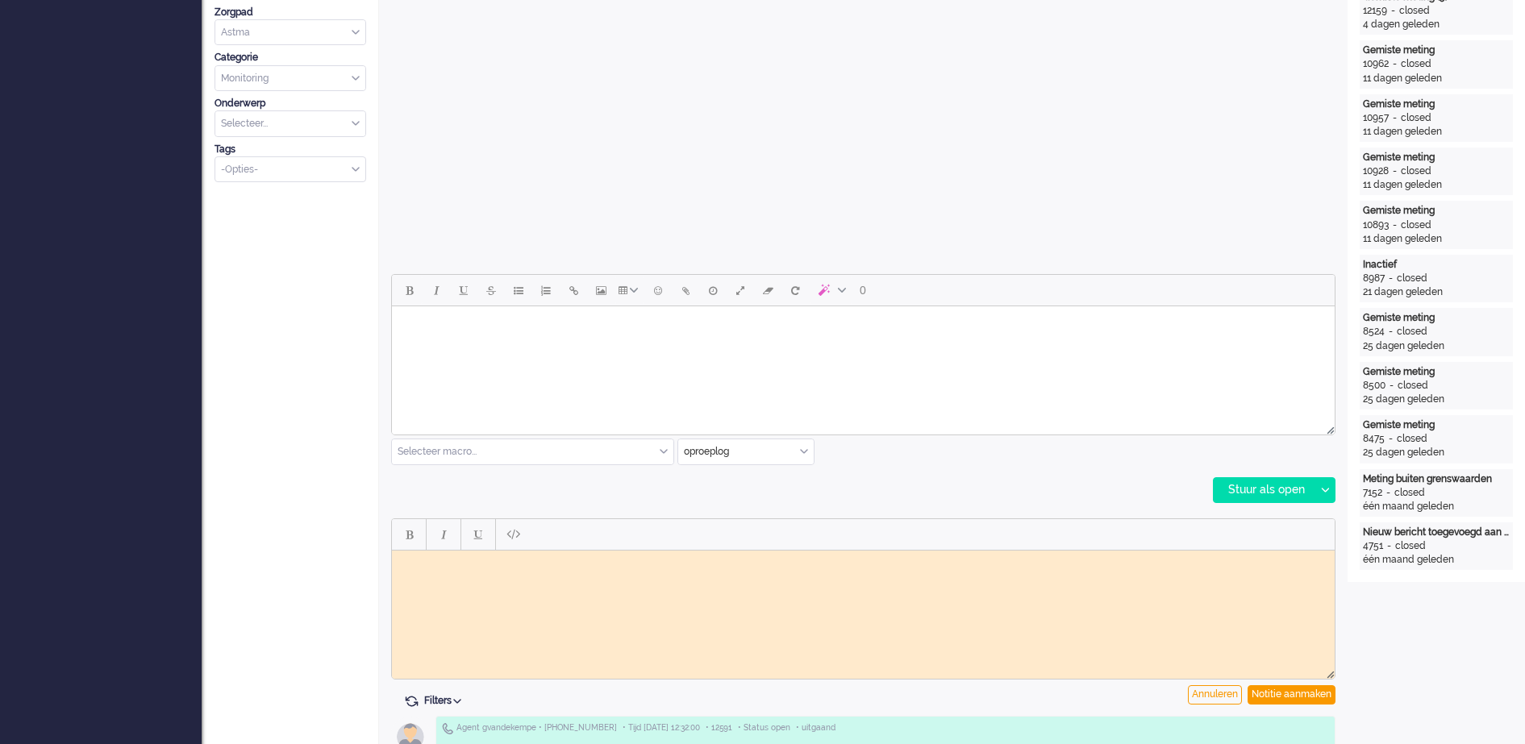
scroll to position [0, 0]
click at [424, 564] on body "Rich Text Area. Press ALT-0 for help." at bounding box center [863, 562] width 930 height 12
click at [1303, 693] on div "Notitie aanmaken" at bounding box center [1292, 695] width 88 height 19
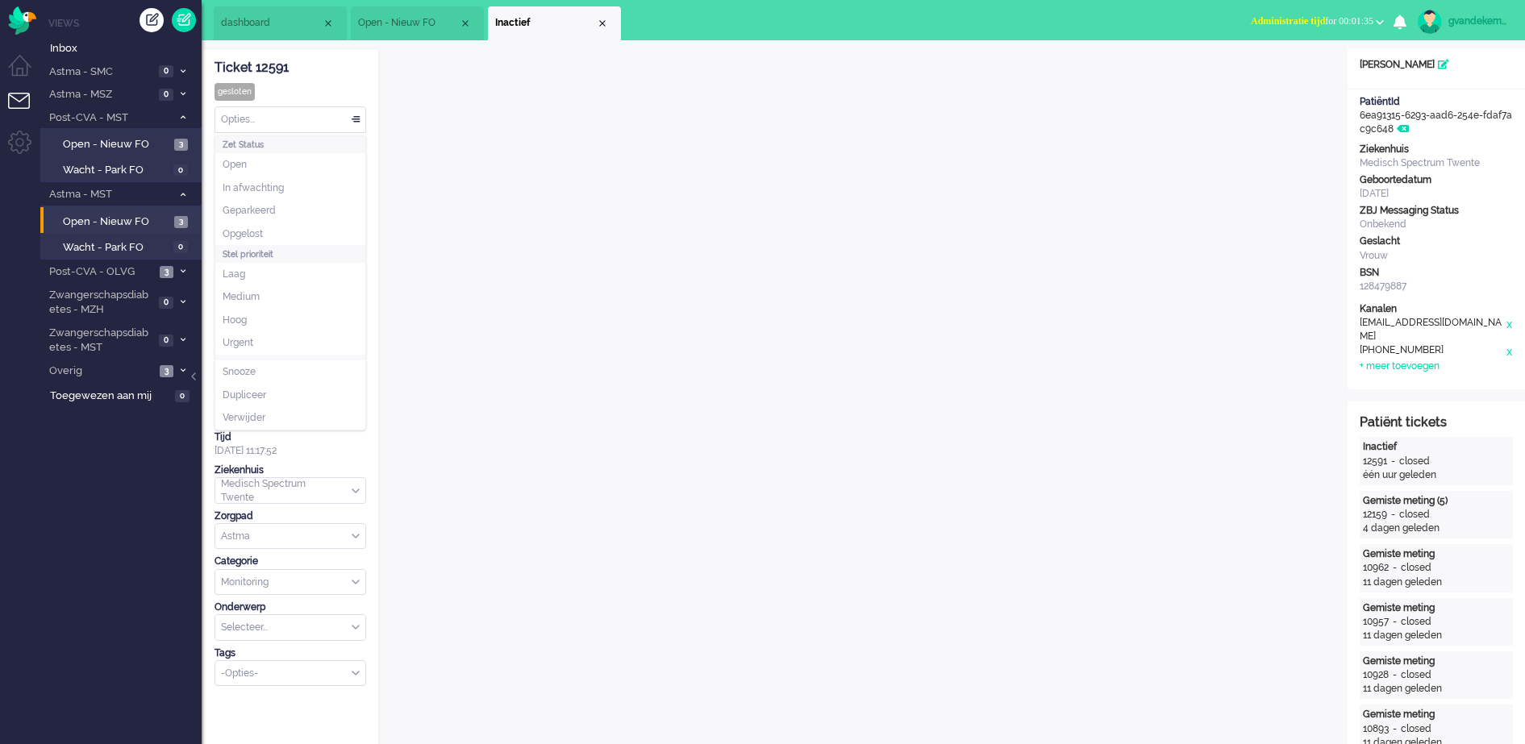
click at [358, 120] on div "Opties..." at bounding box center [290, 119] width 150 height 25
click at [270, 227] on li "Opgelost" at bounding box center [290, 234] width 150 height 23
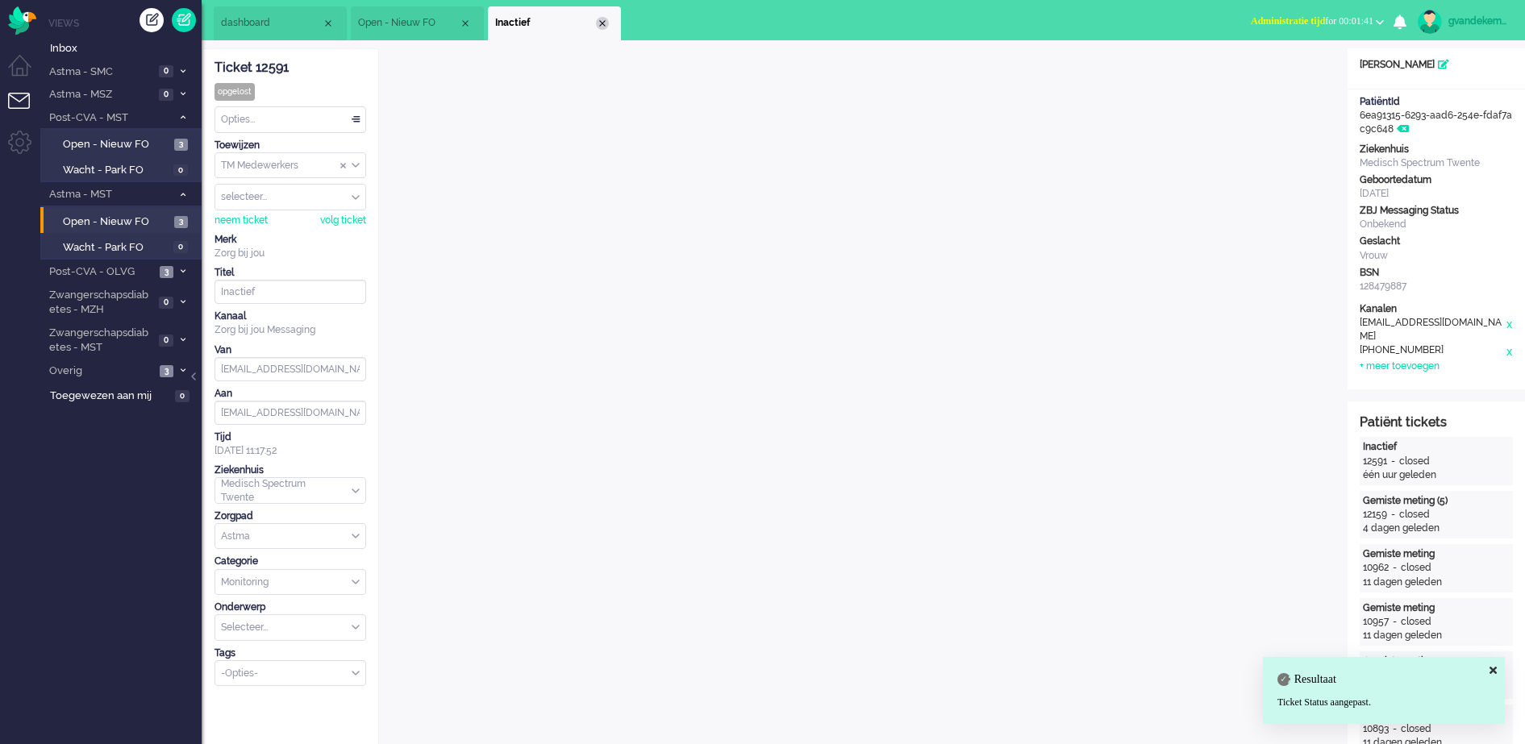
click at [599, 20] on div "Close tab" at bounding box center [602, 23] width 13 height 13
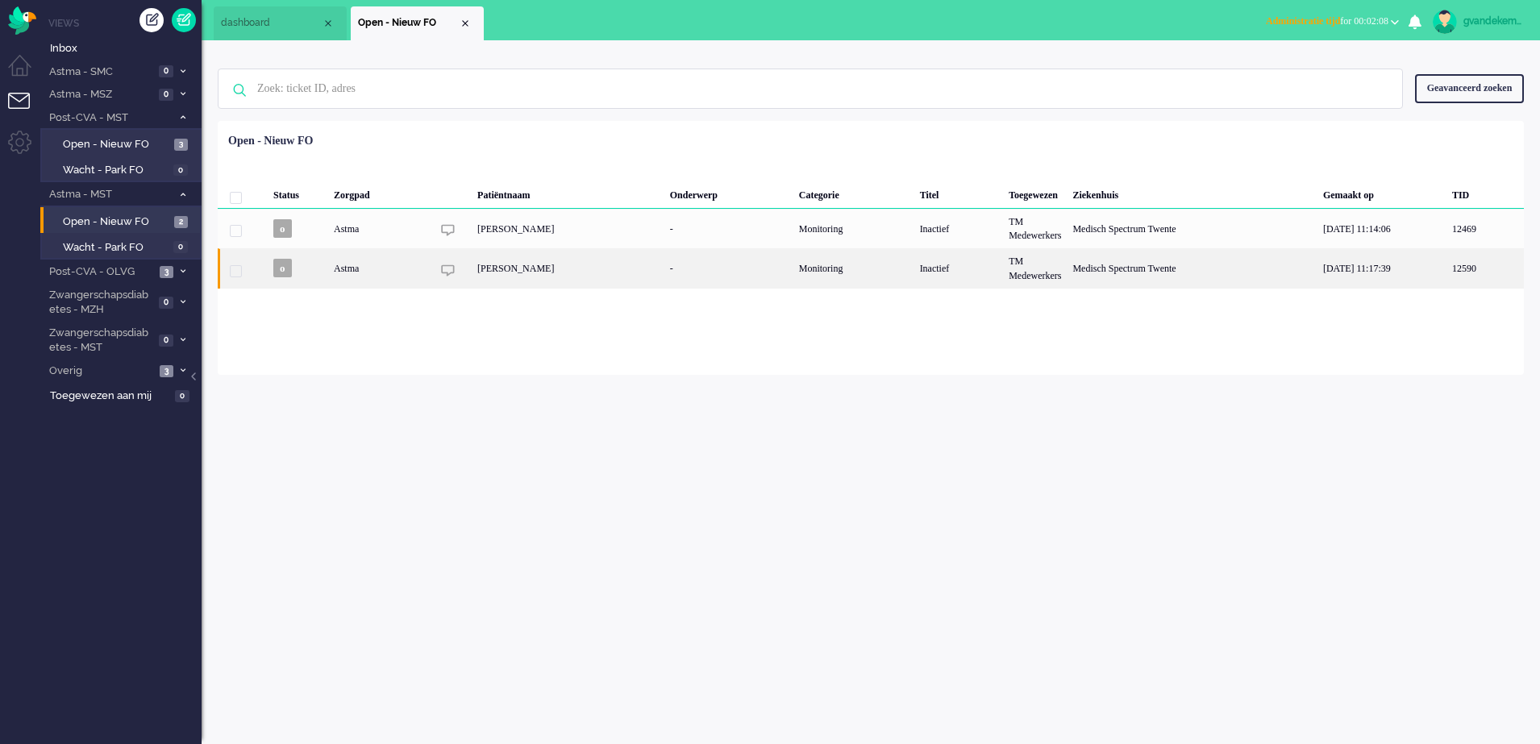
click at [645, 277] on div "E.E. van Baarlen" at bounding box center [568, 268] width 193 height 40
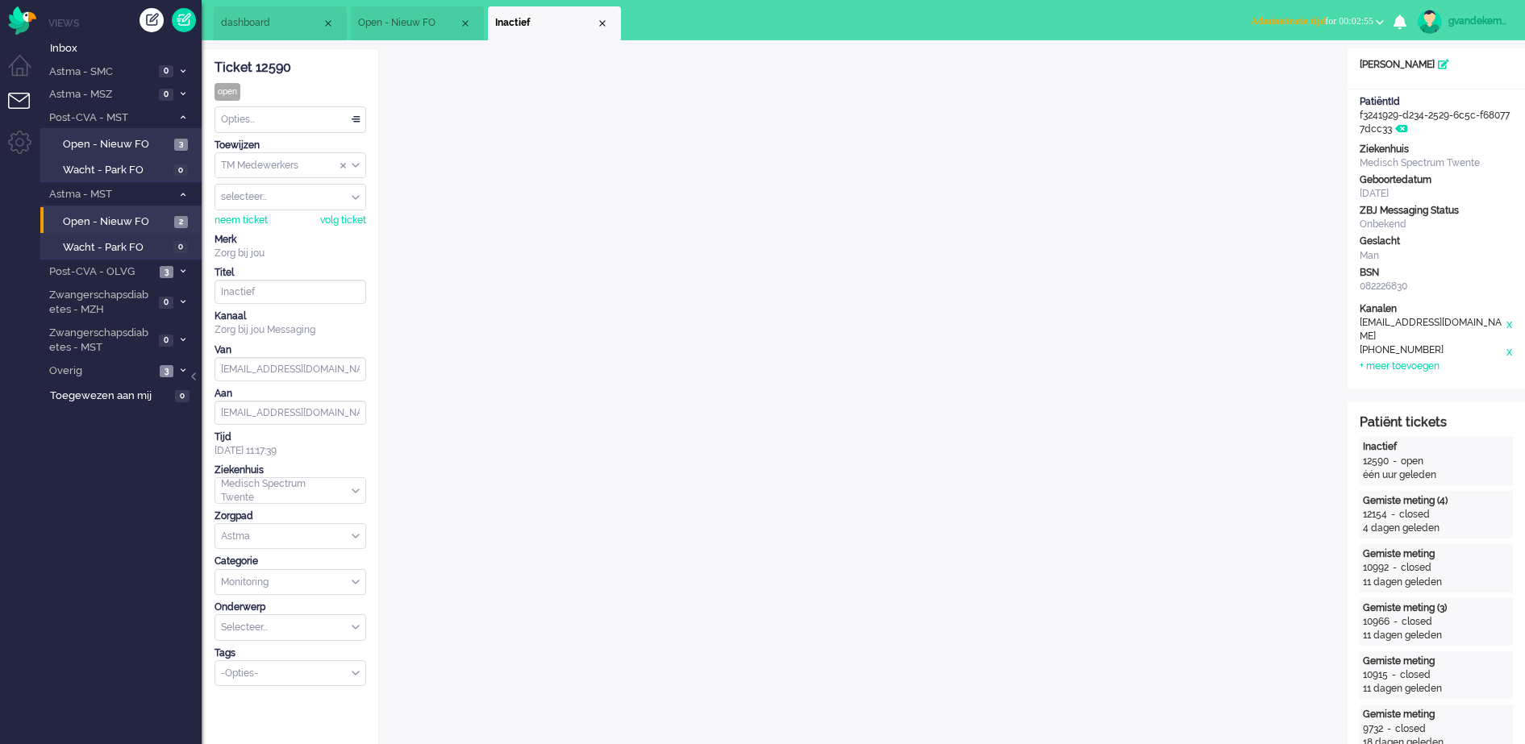
click at [1384, 17] on button "Administratie tijd for 00:02:55" at bounding box center [1317, 21] width 152 height 23
click at [1277, 71] on label "Online" at bounding box center [1316, 72] width 127 height 14
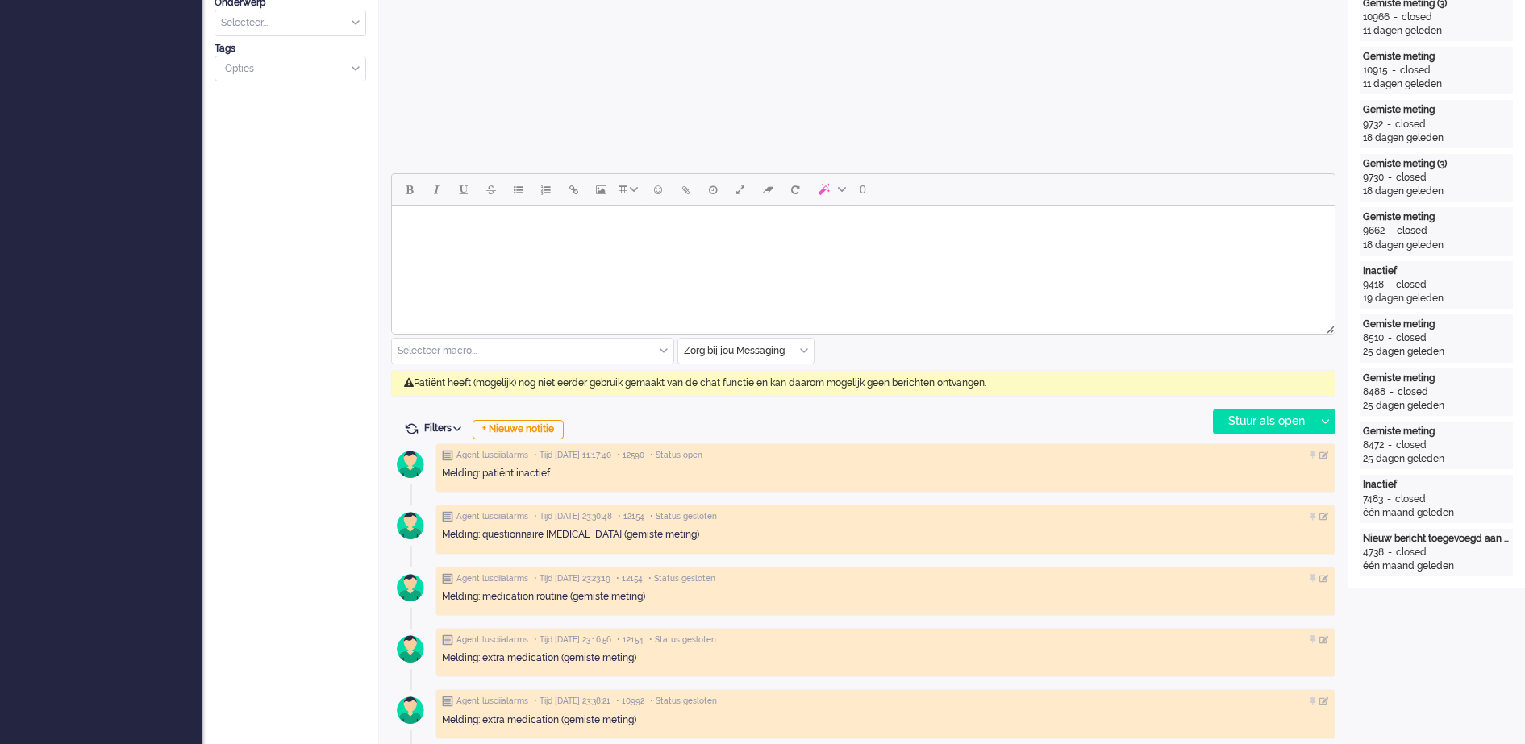
scroll to position [706, 0]
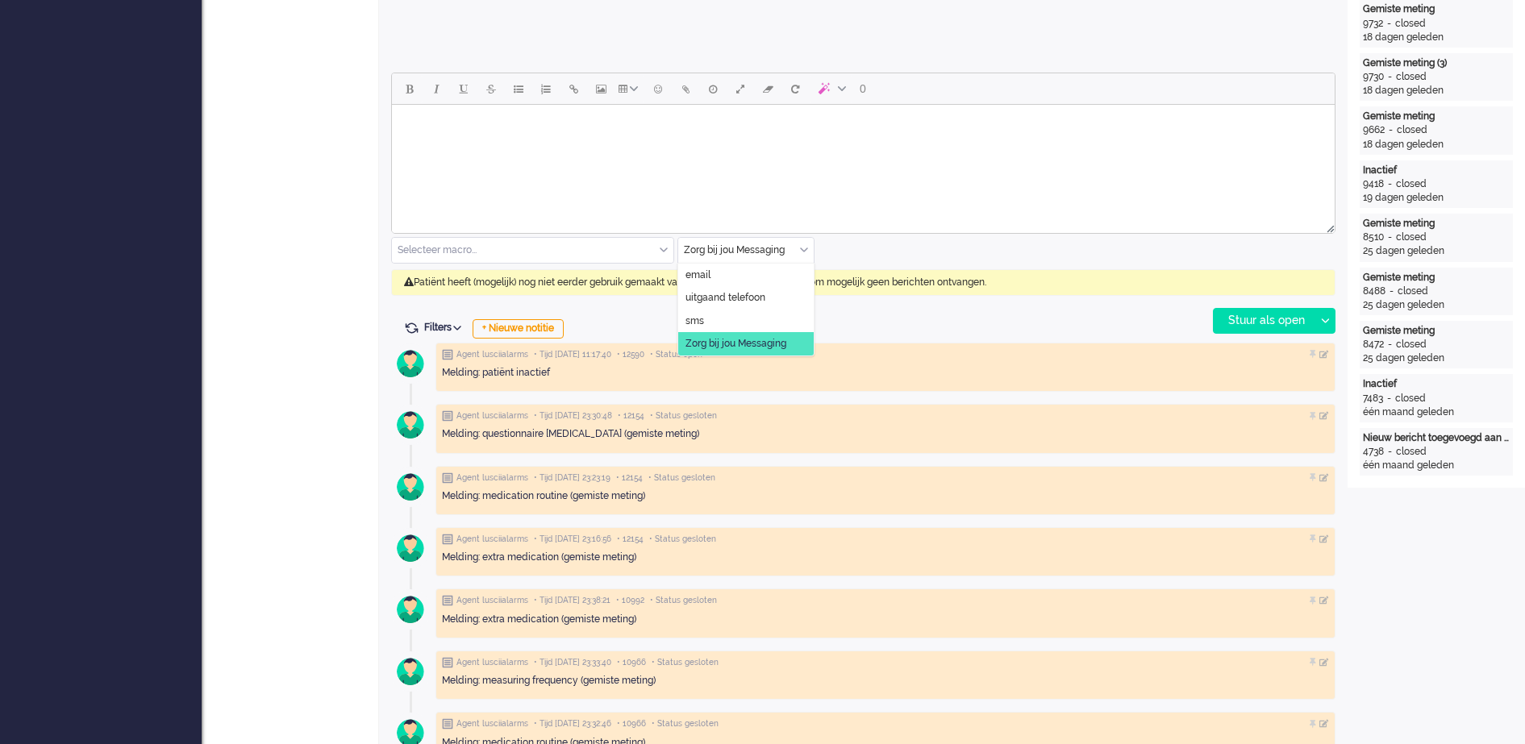
click at [806, 252] on div "Zorg bij jou Messaging" at bounding box center [745, 250] width 135 height 25
click at [758, 289] on li "uitgaand telefoon" at bounding box center [745, 297] width 135 height 23
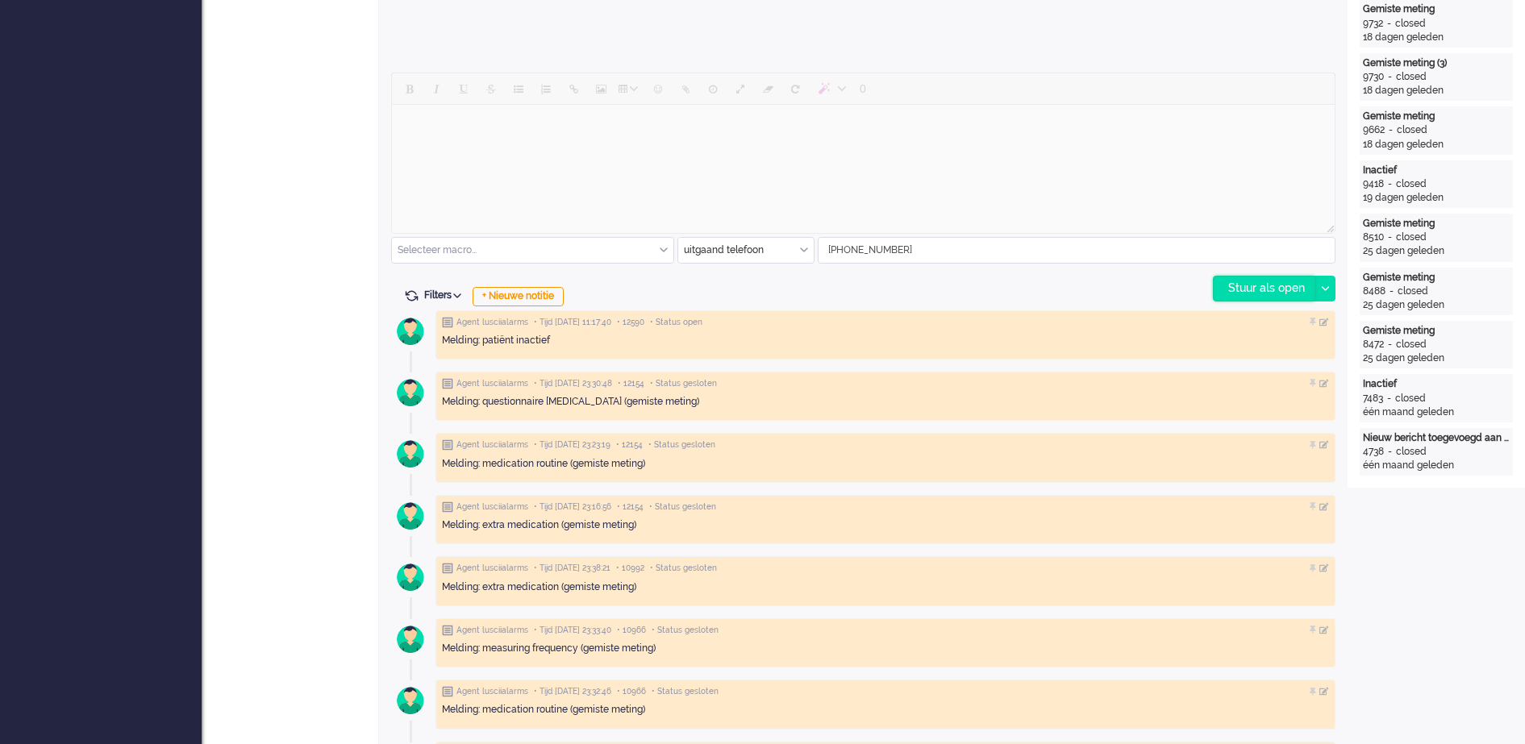
click at [1262, 286] on div "Stuur als open" at bounding box center [1264, 289] width 101 height 24
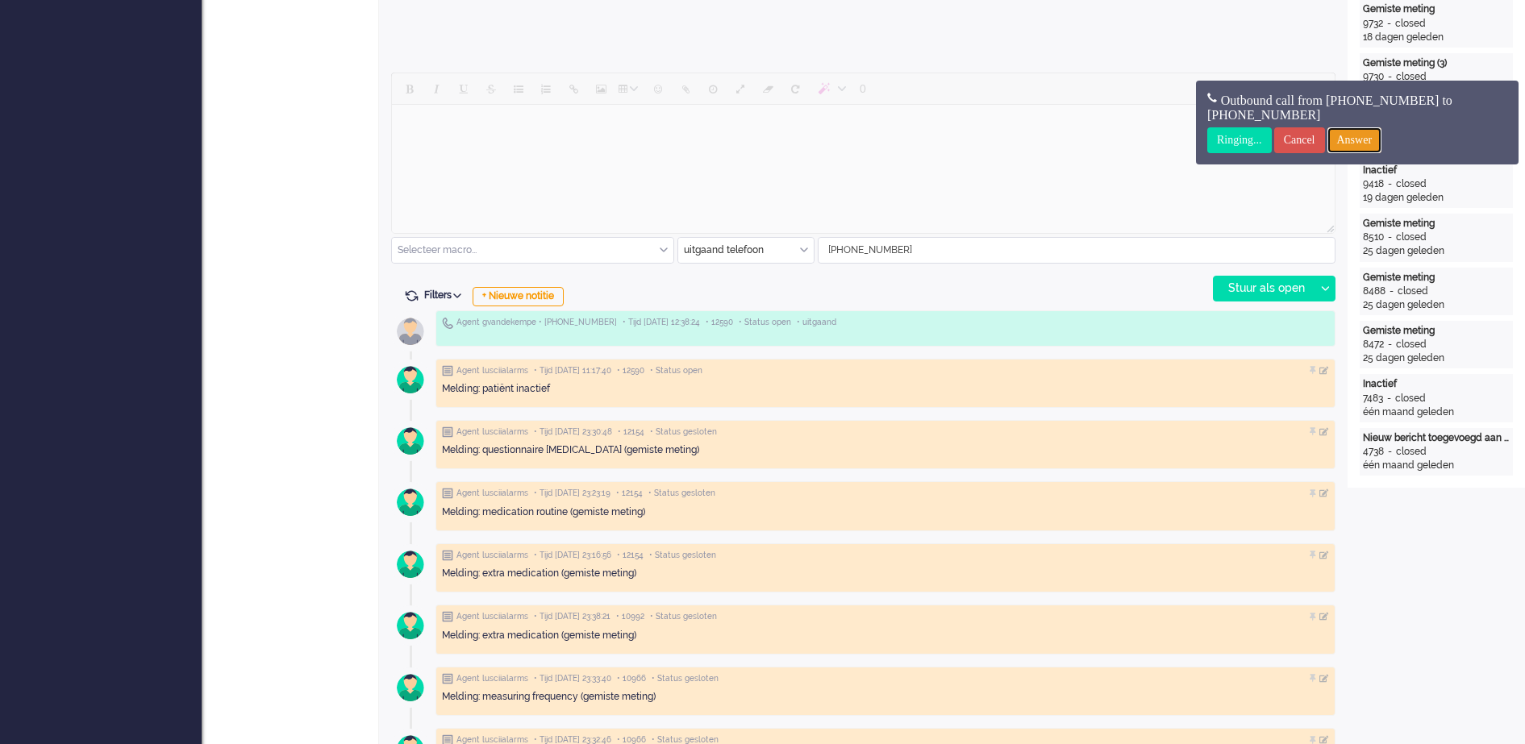
click at [1377, 143] on input "Answer" at bounding box center [1354, 140] width 55 height 26
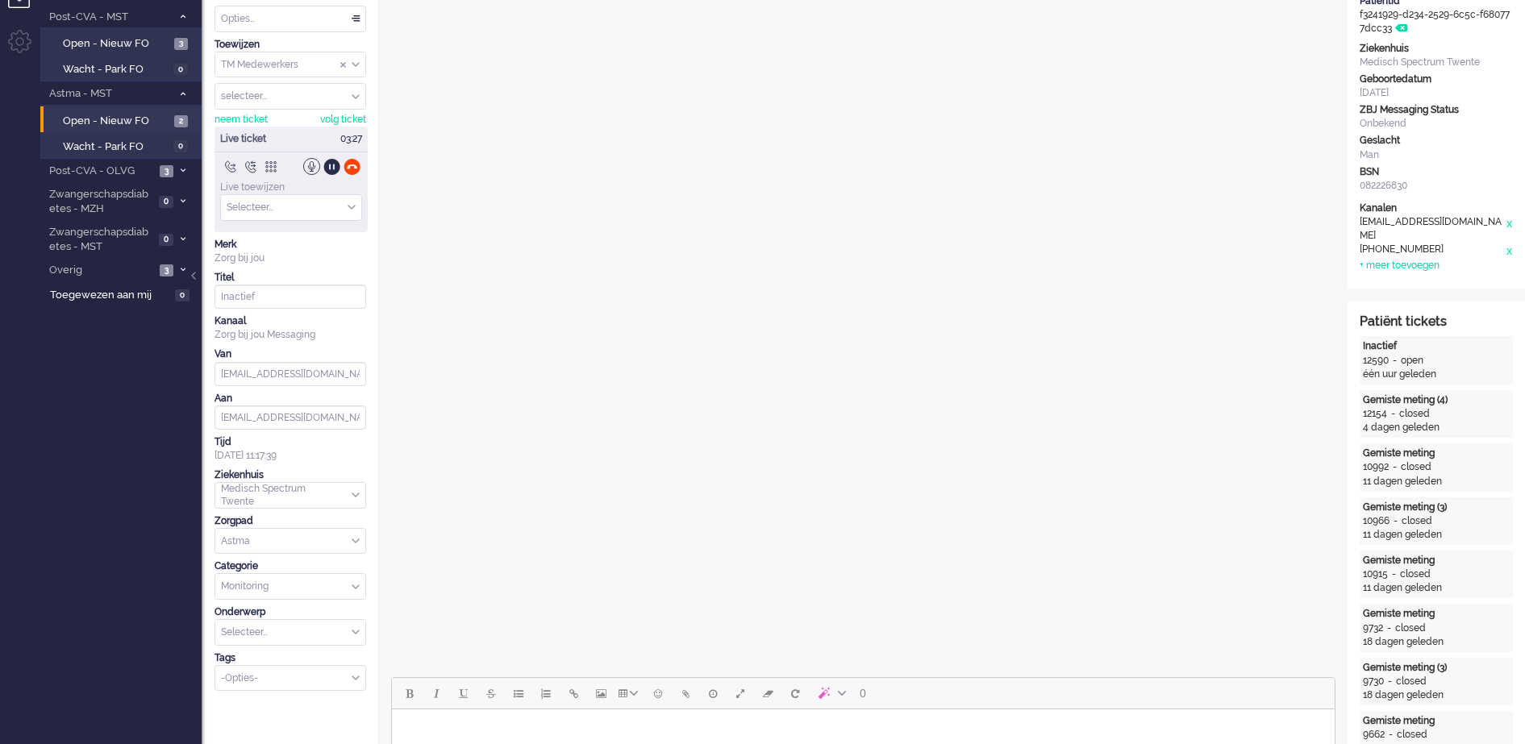
scroll to position [0, 0]
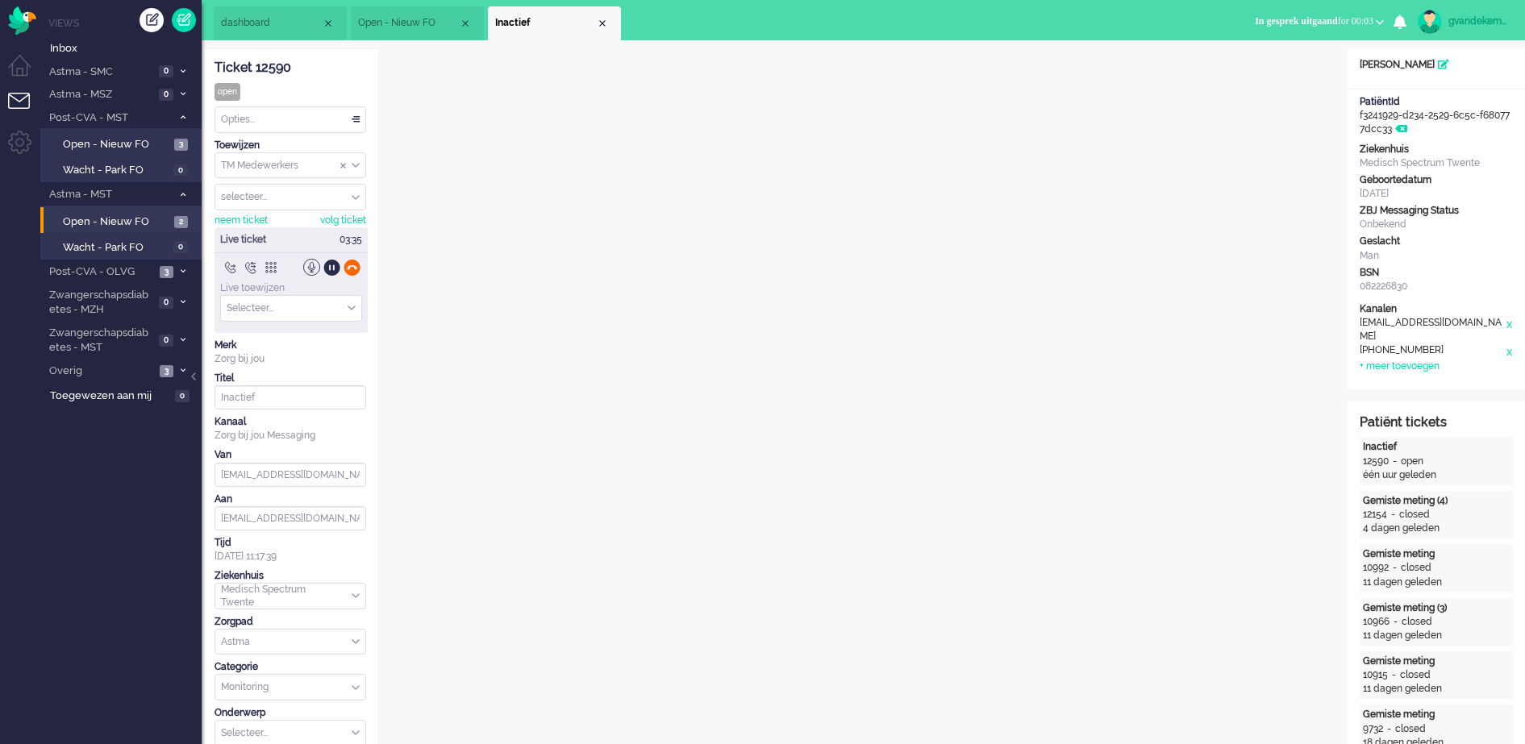
click at [348, 265] on div at bounding box center [352, 267] width 17 height 17
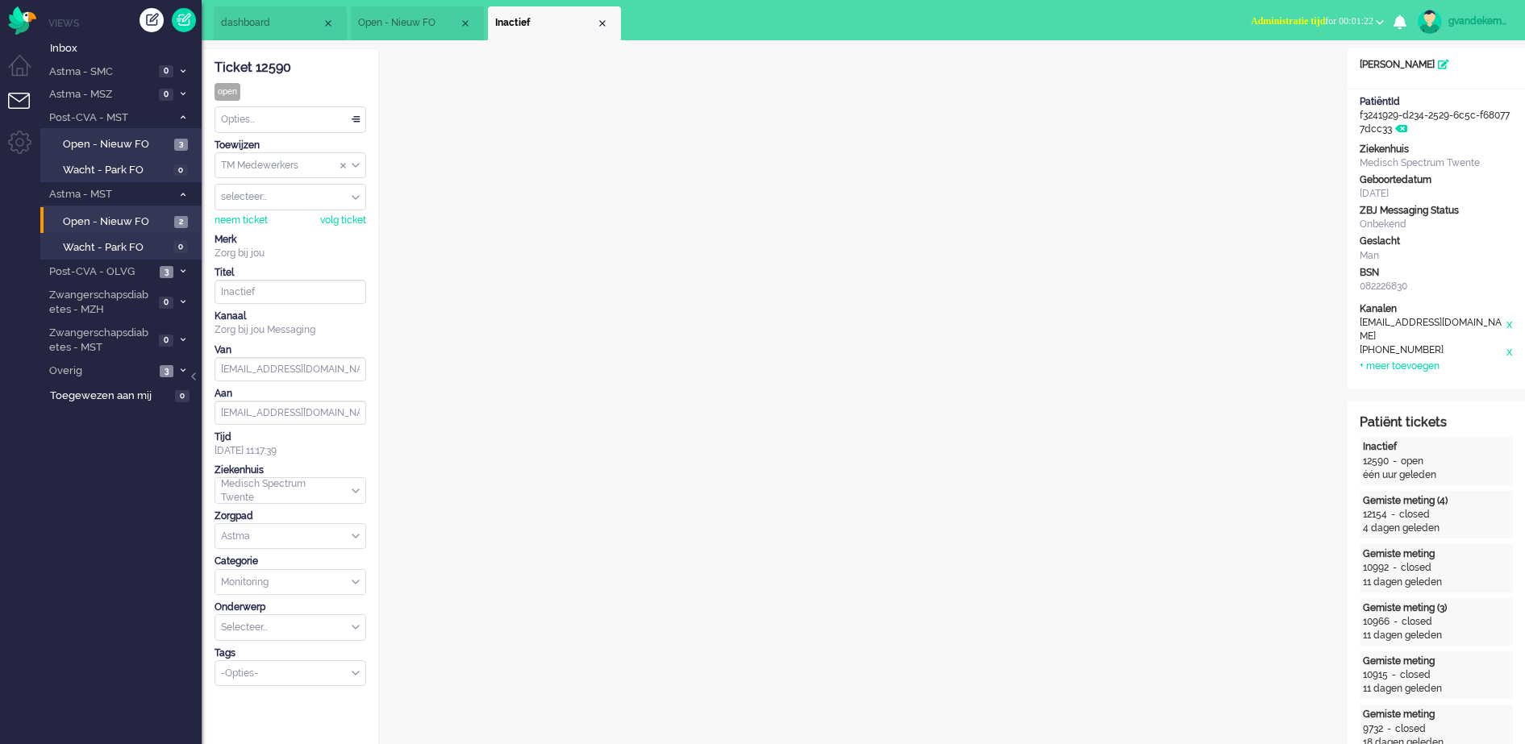
click at [1378, 16] on button "Administratie tijd for 00:01:22" at bounding box center [1317, 21] width 152 height 23
click at [1274, 70] on label "Online" at bounding box center [1316, 72] width 127 height 14
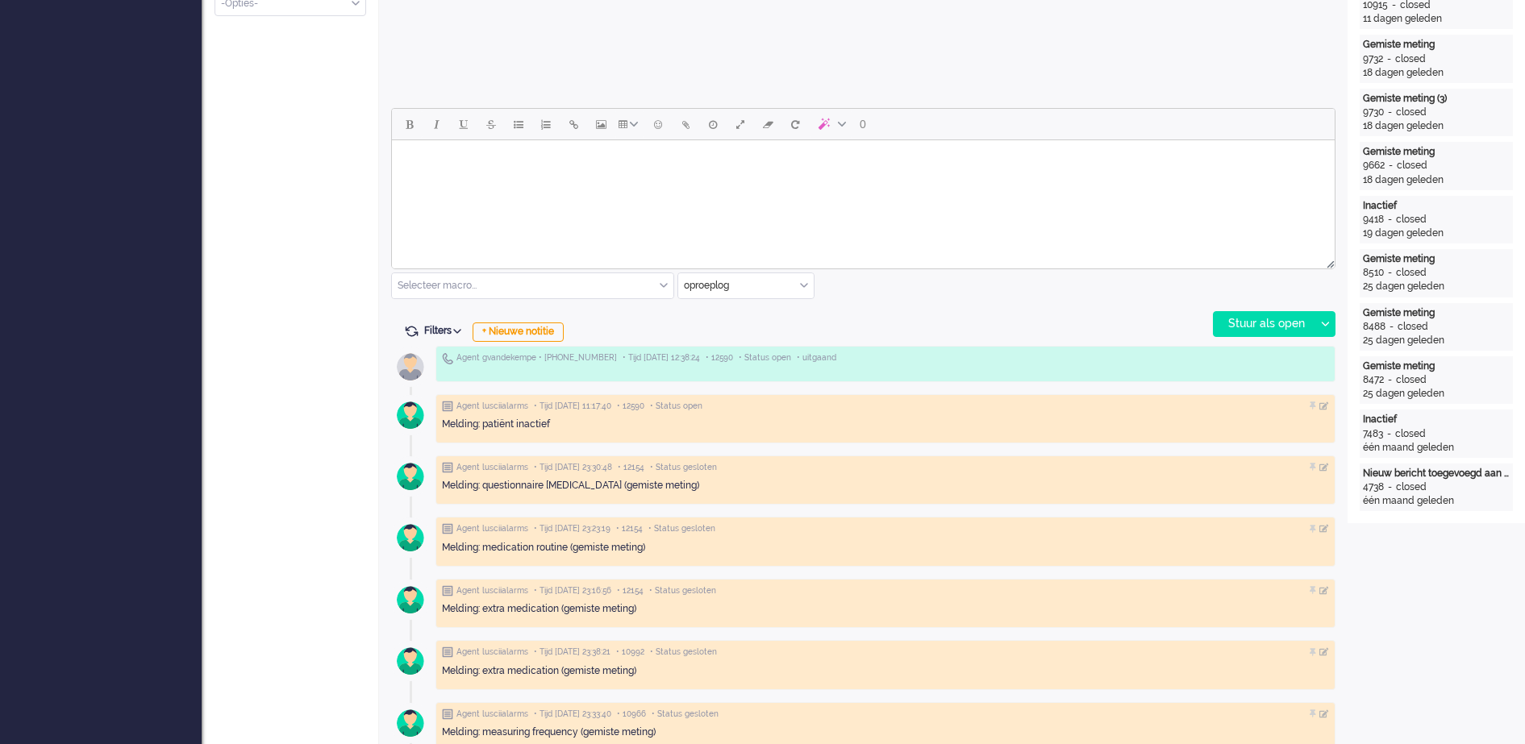
scroll to position [706, 0]
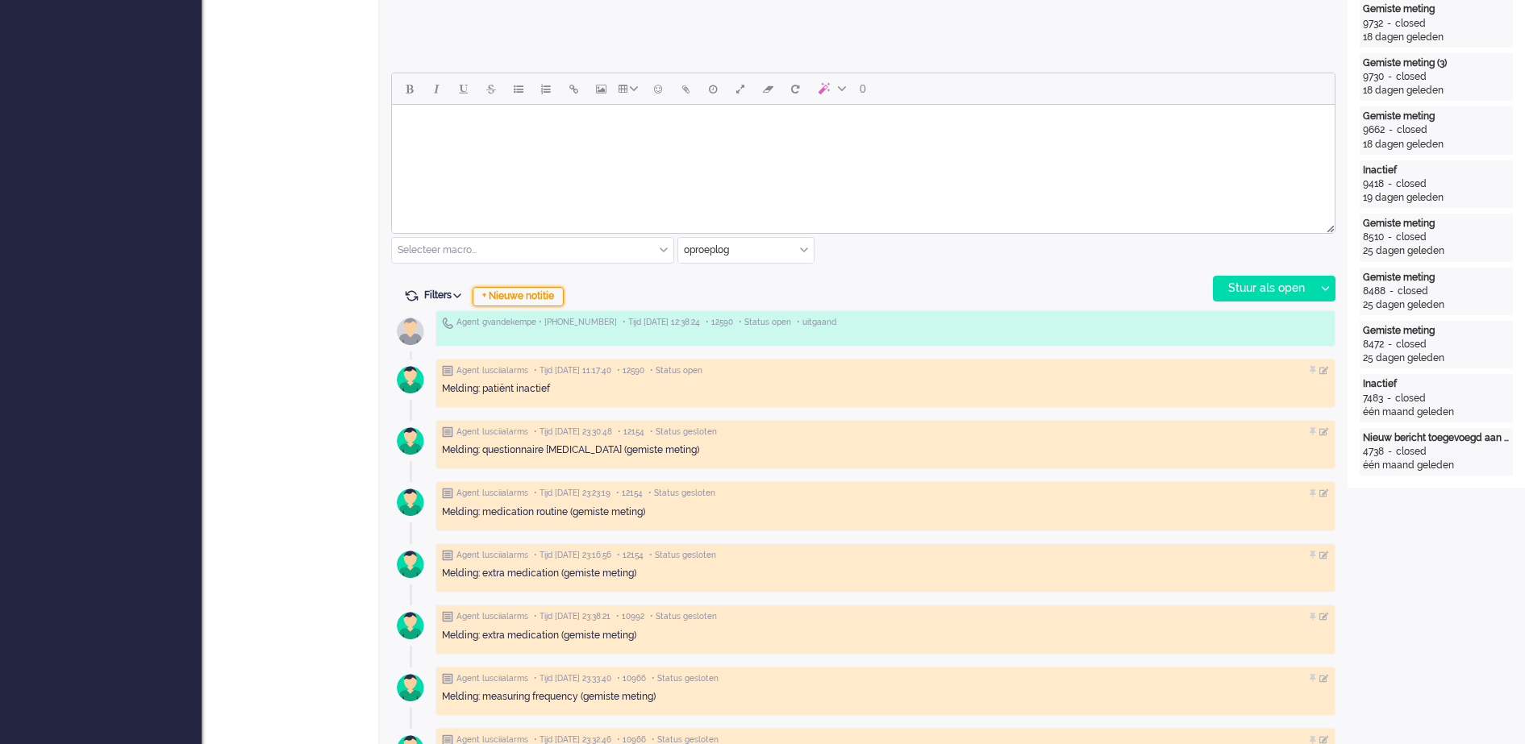
click at [556, 295] on div "+ Nieuwe notitie" at bounding box center [518, 296] width 91 height 19
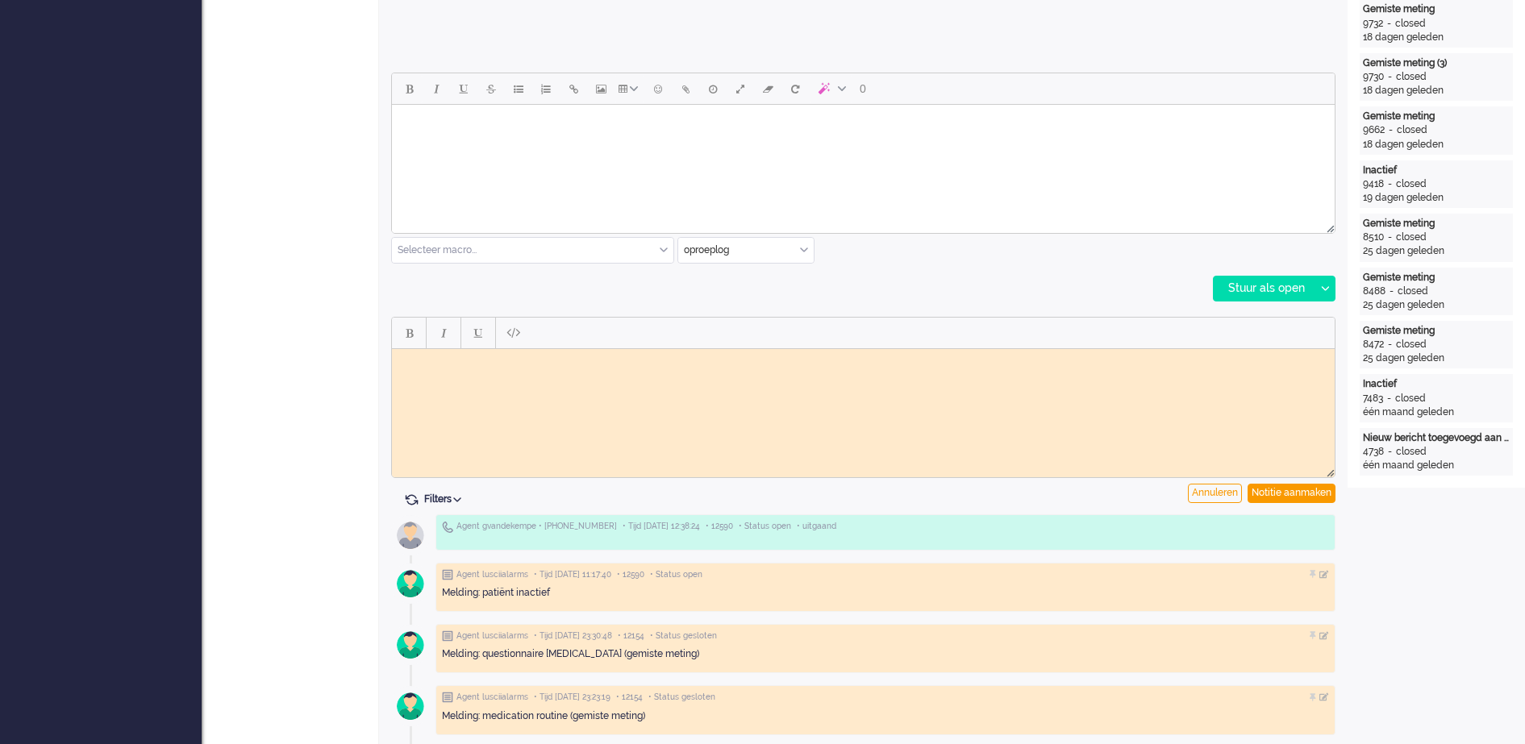
scroll to position [0, 0]
click at [451, 372] on html at bounding box center [863, 360] width 943 height 25
click at [409, 389] on p "Werking app uitgelegd en gevraagd wekelijks in te vullen. Ook BD uitgelegd GJ" at bounding box center [863, 392] width 914 height 24
click at [1286, 491] on div "Notitie aanmaken" at bounding box center [1292, 493] width 88 height 19
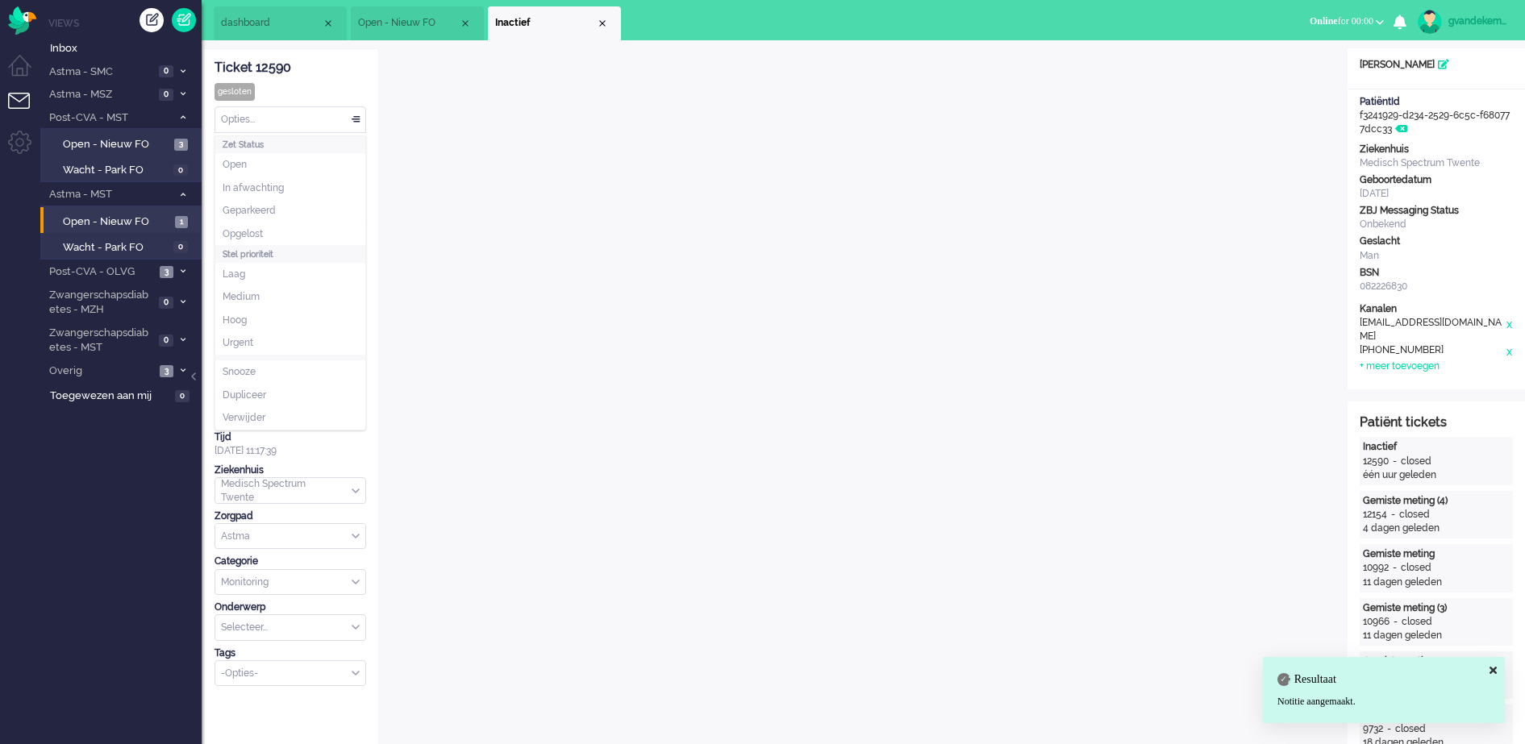
click at [352, 117] on div "Opties..." at bounding box center [290, 119] width 150 height 25
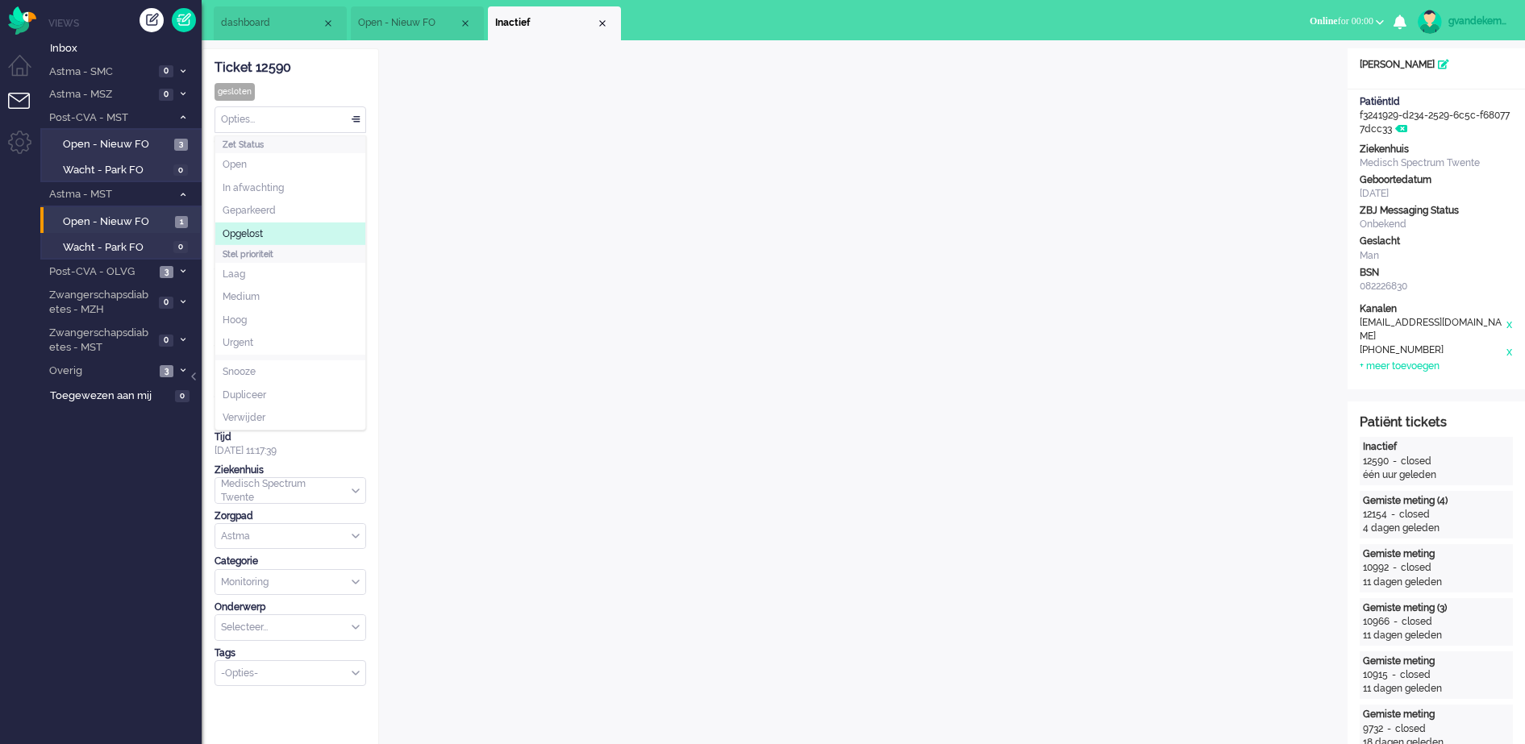
click at [263, 228] on span "Opgelost" at bounding box center [243, 234] width 40 height 14
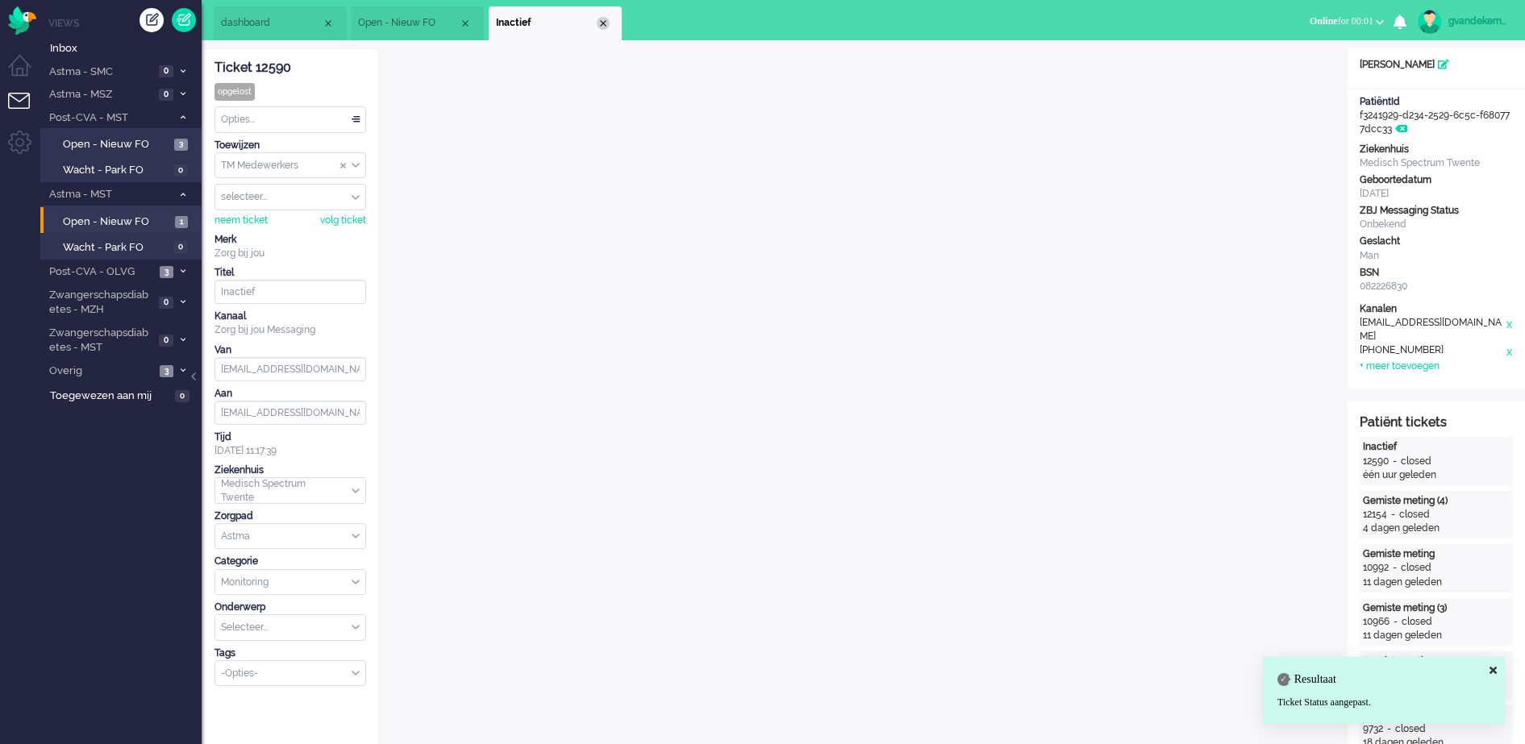
click at [602, 21] on div "Close tab" at bounding box center [603, 23] width 13 height 13
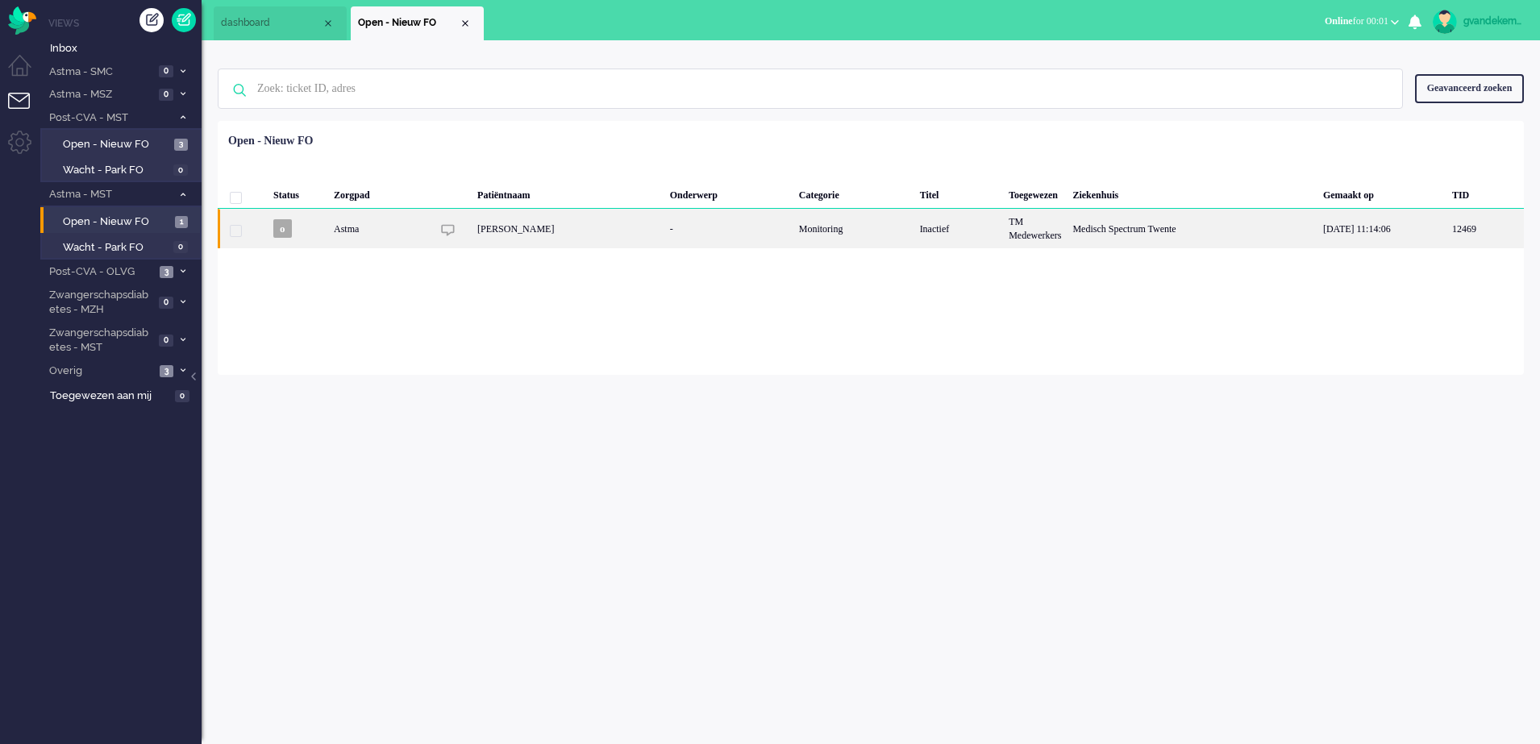
click at [745, 230] on div "-" at bounding box center [729, 229] width 129 height 40
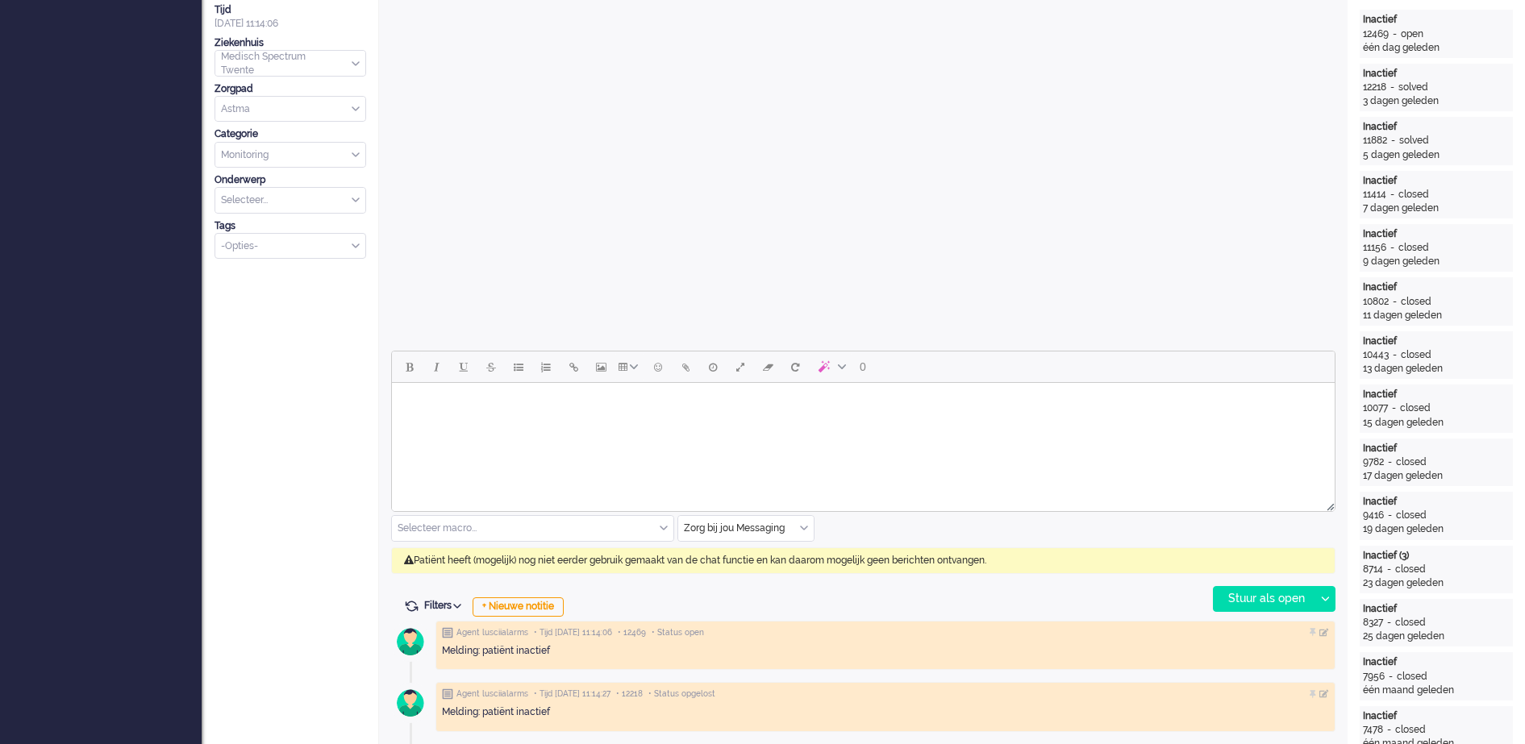
scroll to position [48, 0]
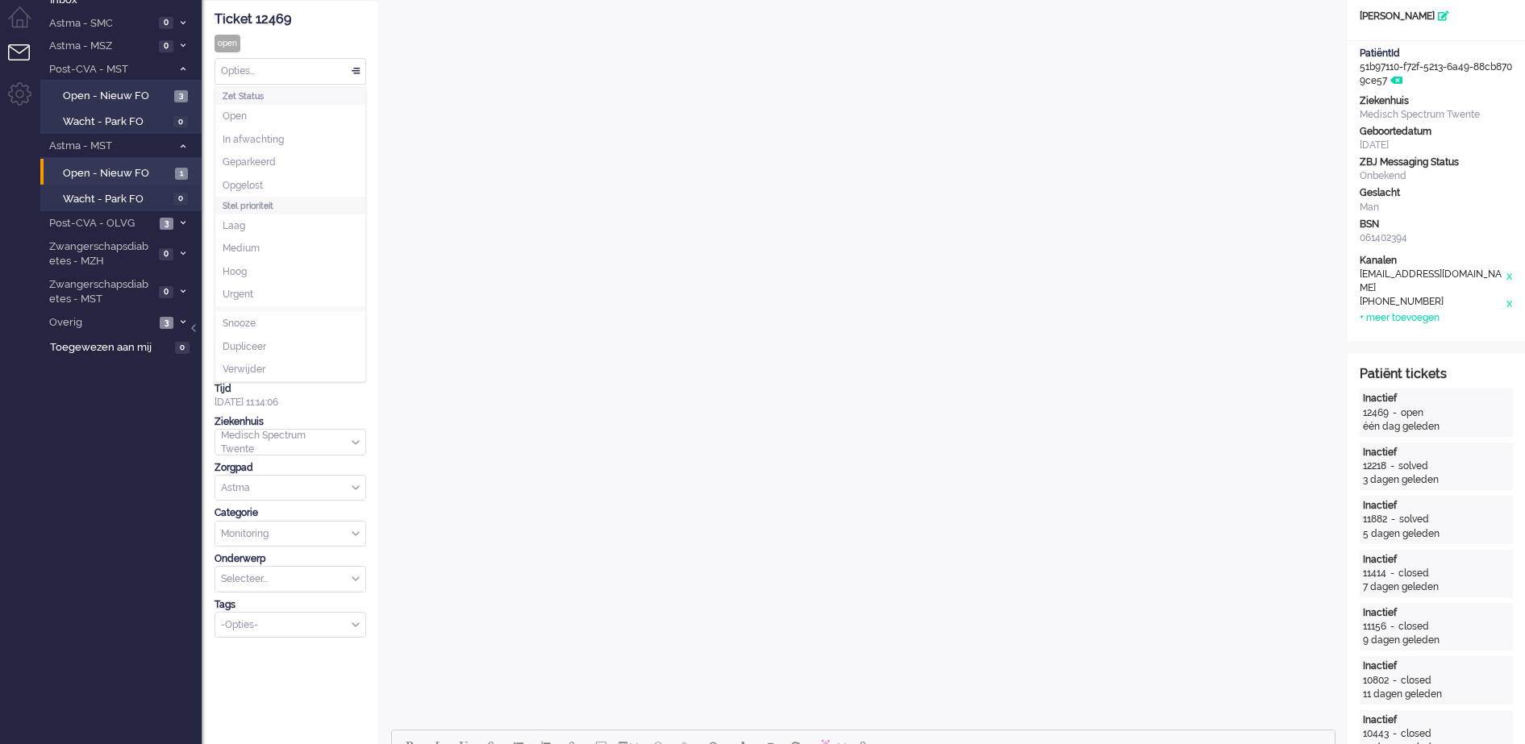
click at [353, 73] on div "Opties..." at bounding box center [290, 71] width 150 height 25
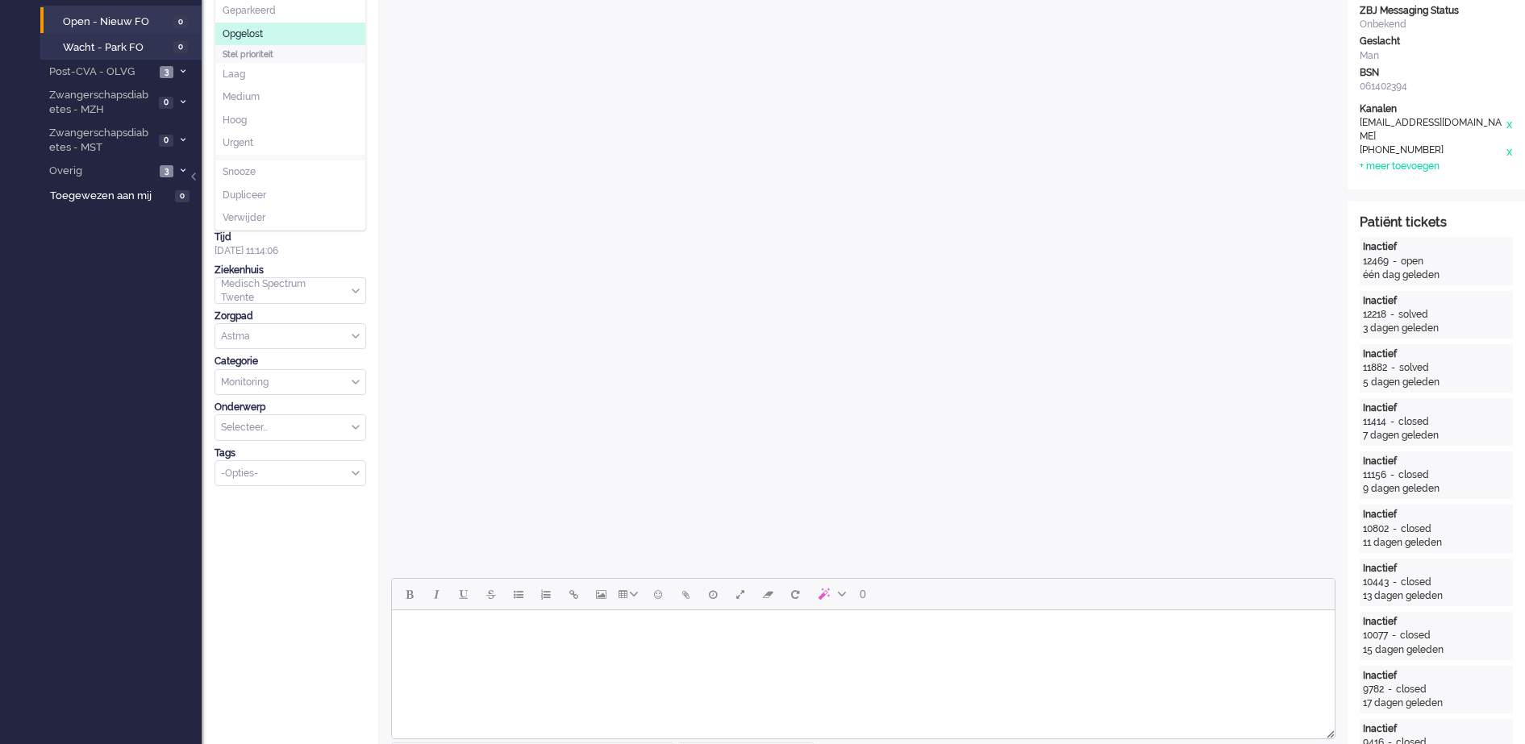
scroll to position [0, 0]
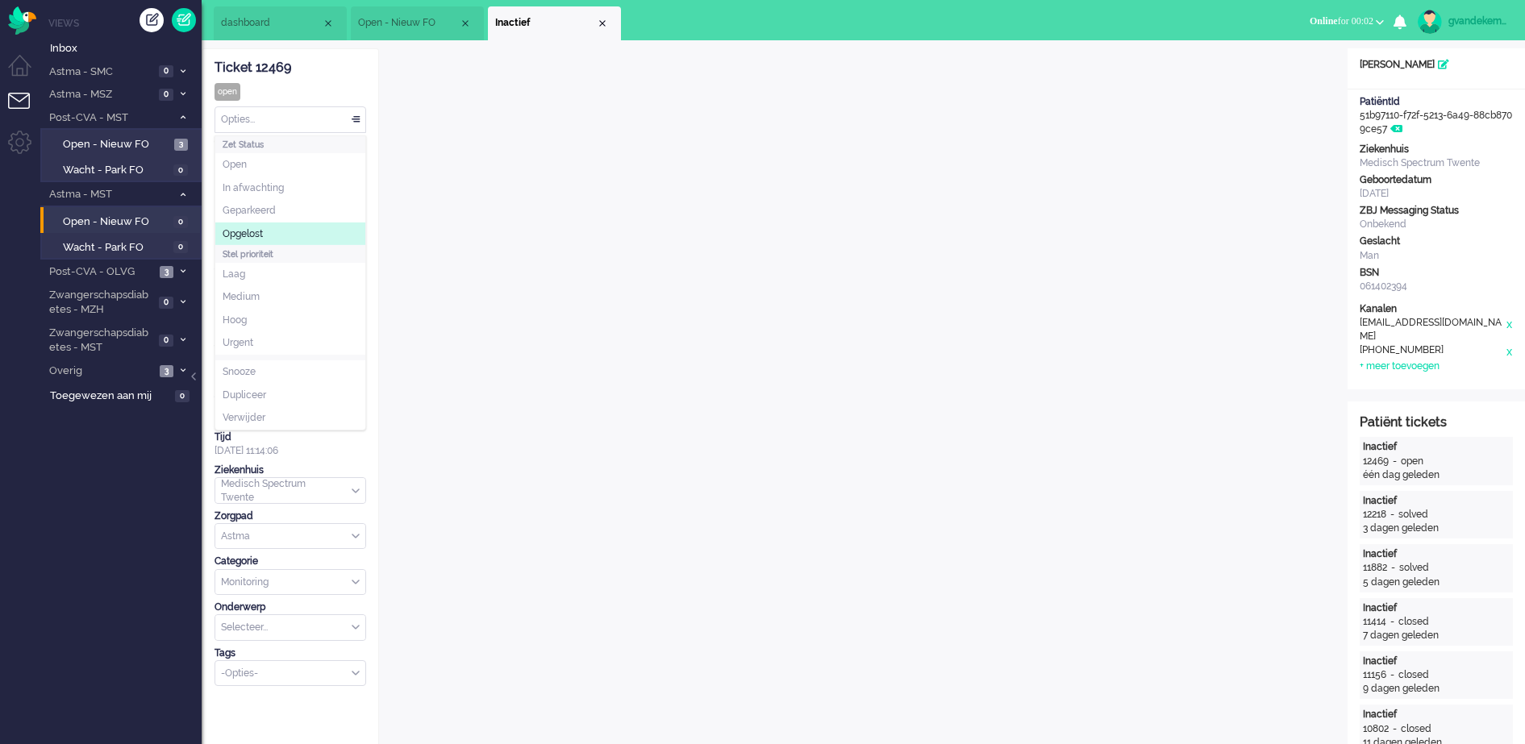
click at [257, 228] on span "Opgelost" at bounding box center [243, 234] width 40 height 14
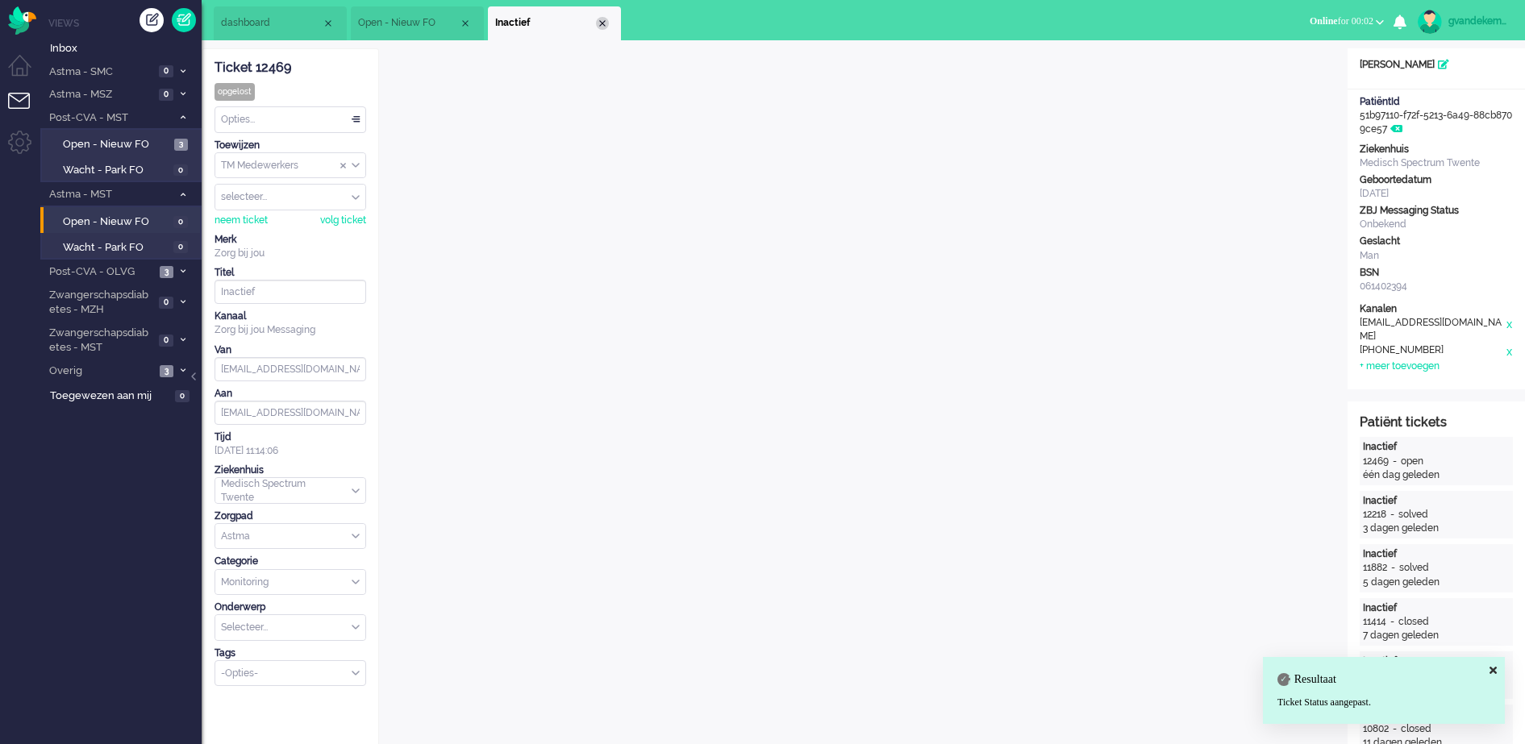
click at [602, 19] on div "Close tab" at bounding box center [602, 23] width 13 height 13
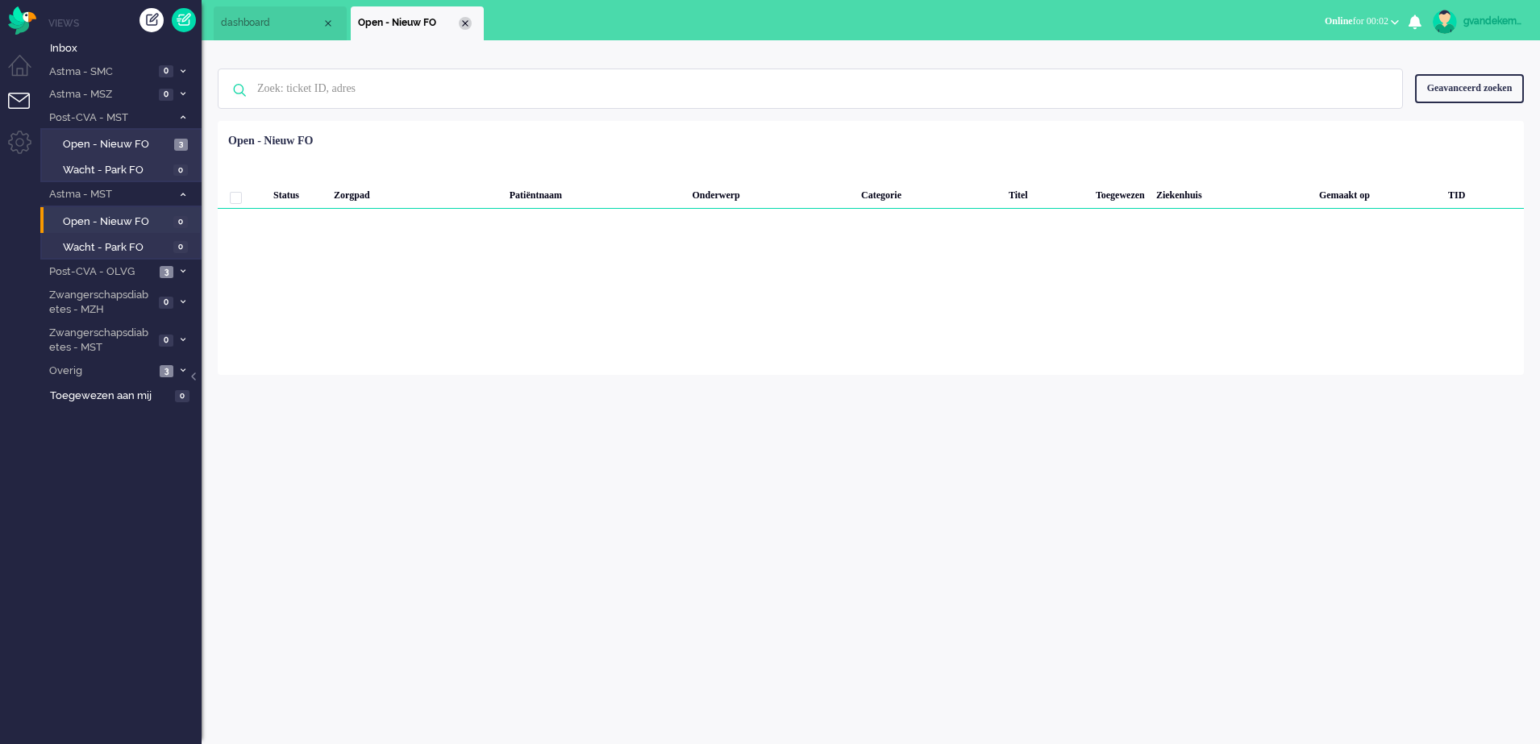
click at [465, 19] on div "Close tab" at bounding box center [465, 23] width 13 height 13
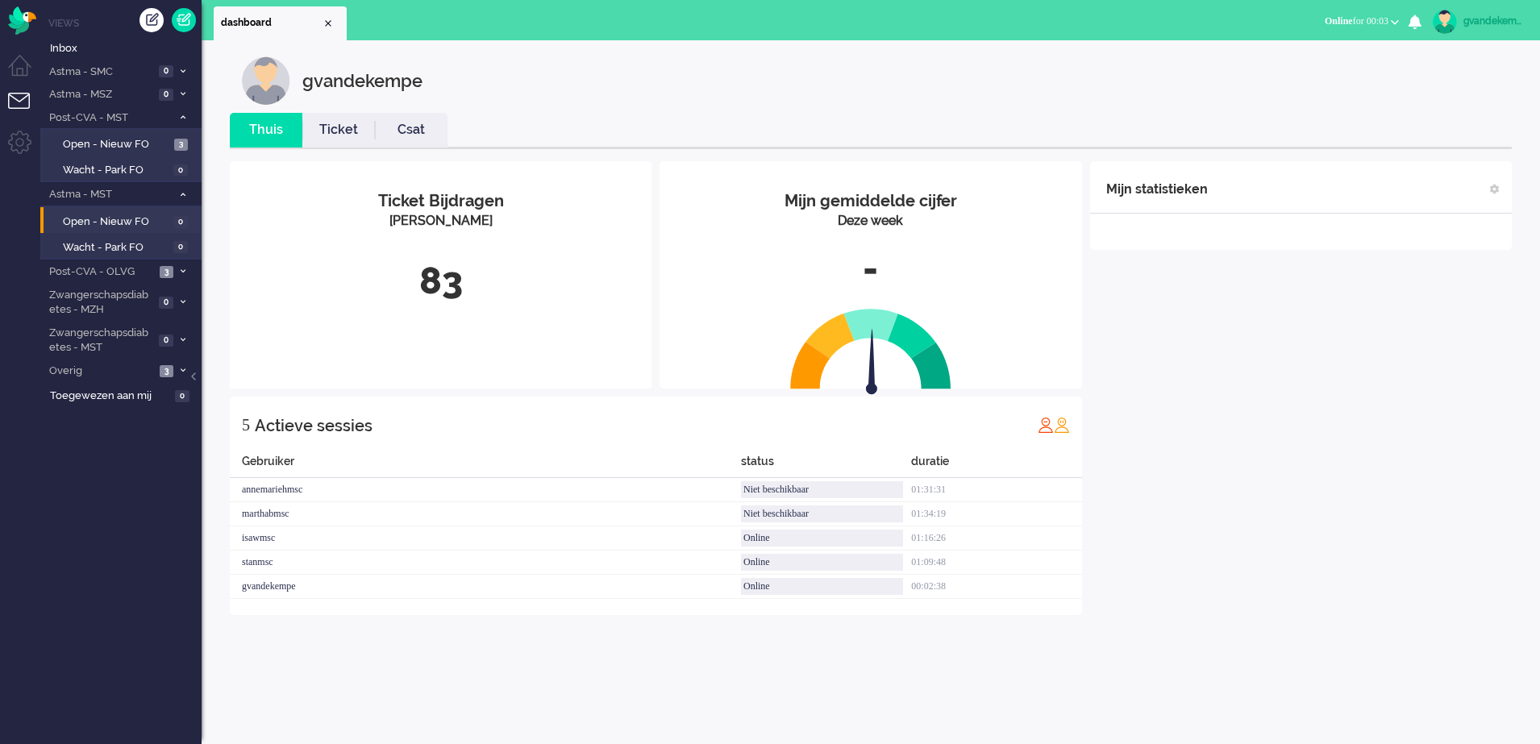
click at [1482, 21] on div "gvandekempe" at bounding box center [1494, 21] width 60 height 16
click at [1459, 112] on link "Instellingen" at bounding box center [1471, 109] width 120 height 16
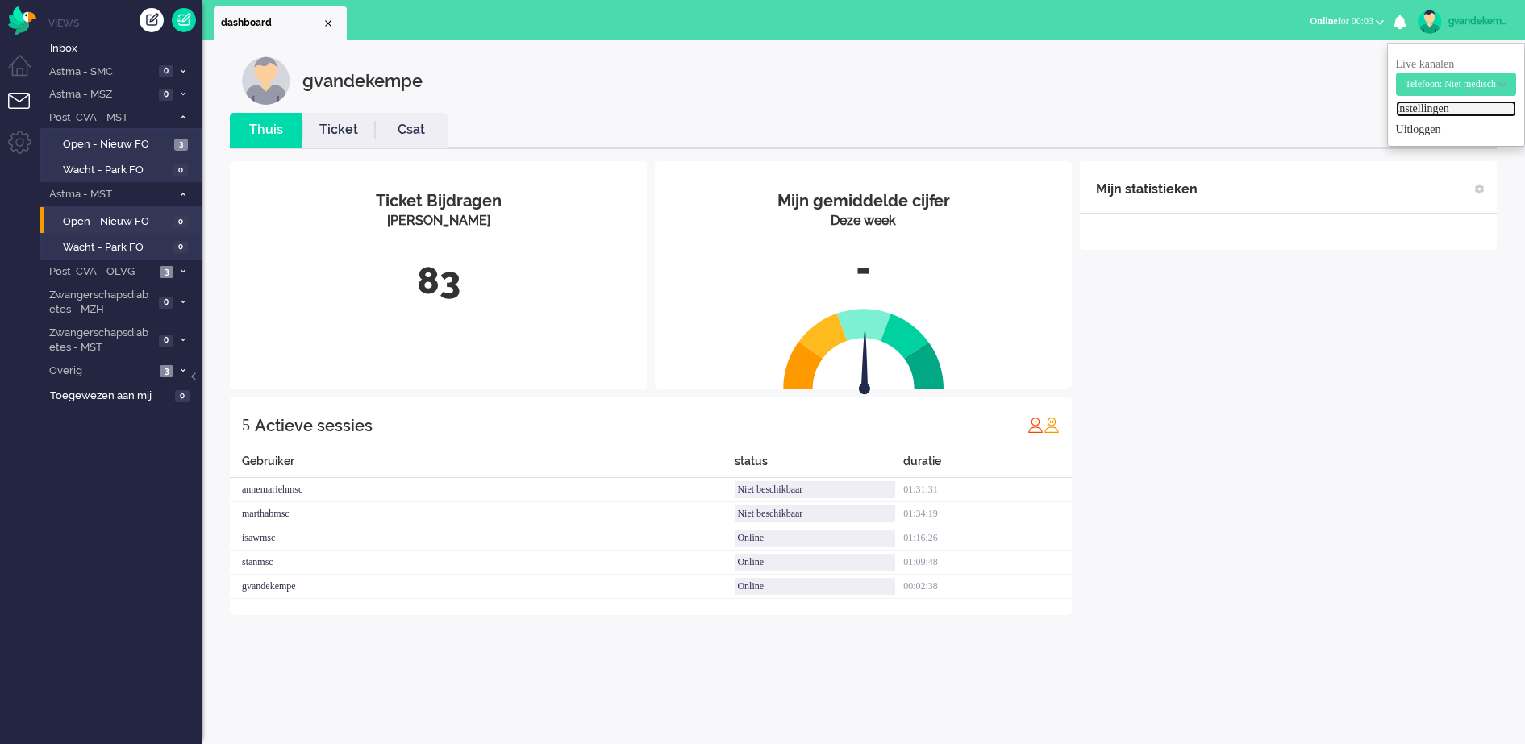
select select "browser"
select select "nl"
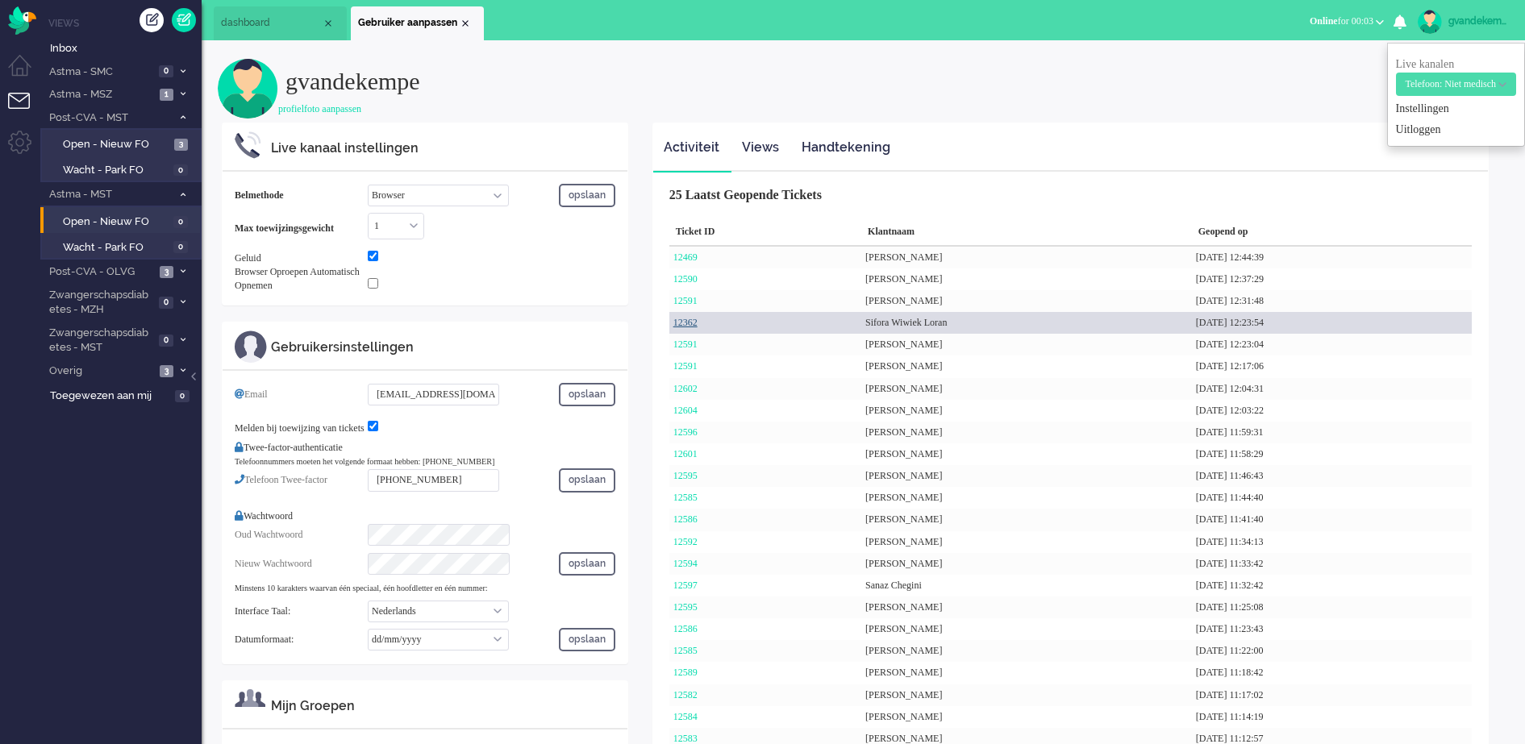
click at [694, 324] on link "12362" at bounding box center [685, 322] width 24 height 11
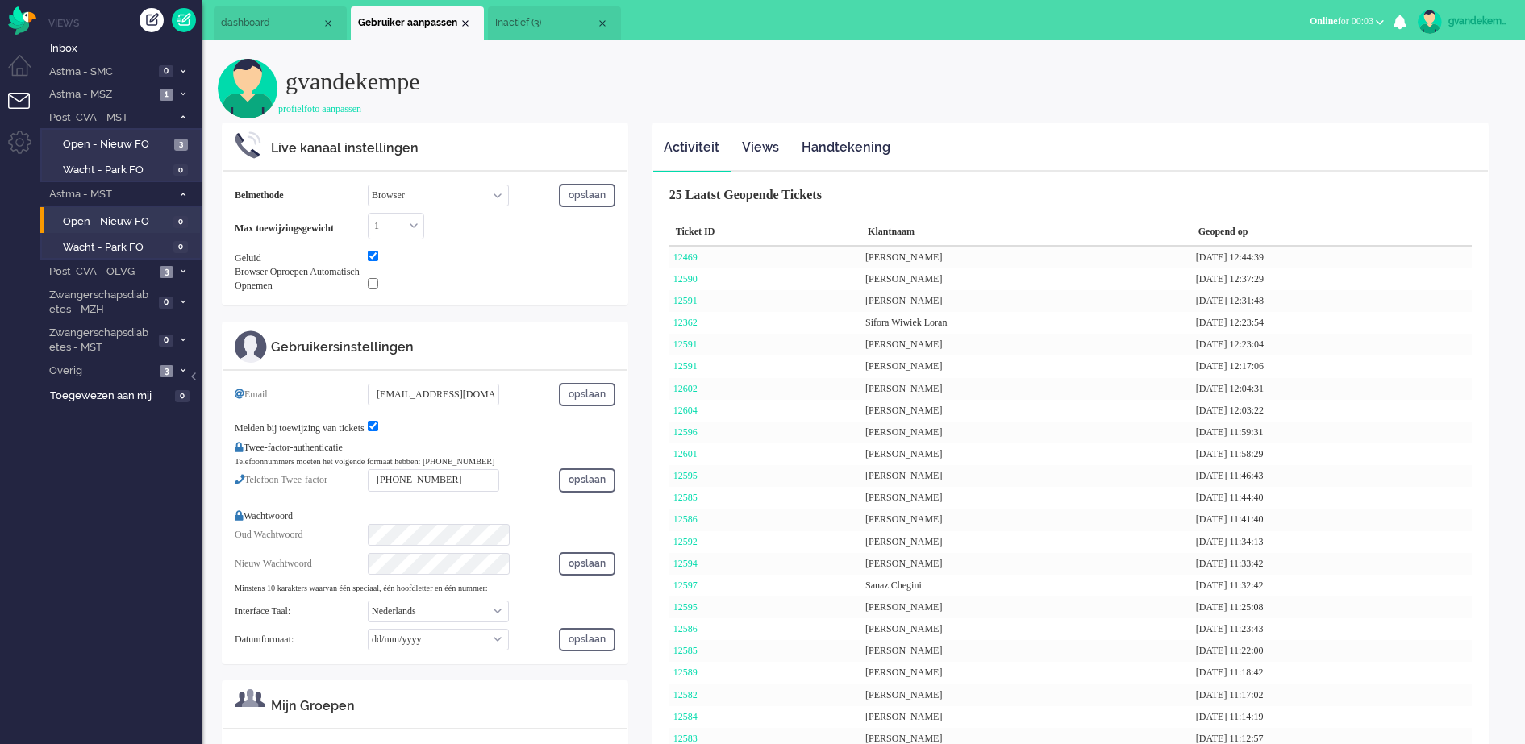
click at [552, 15] on li "Inactief (3)" at bounding box center [554, 23] width 133 height 34
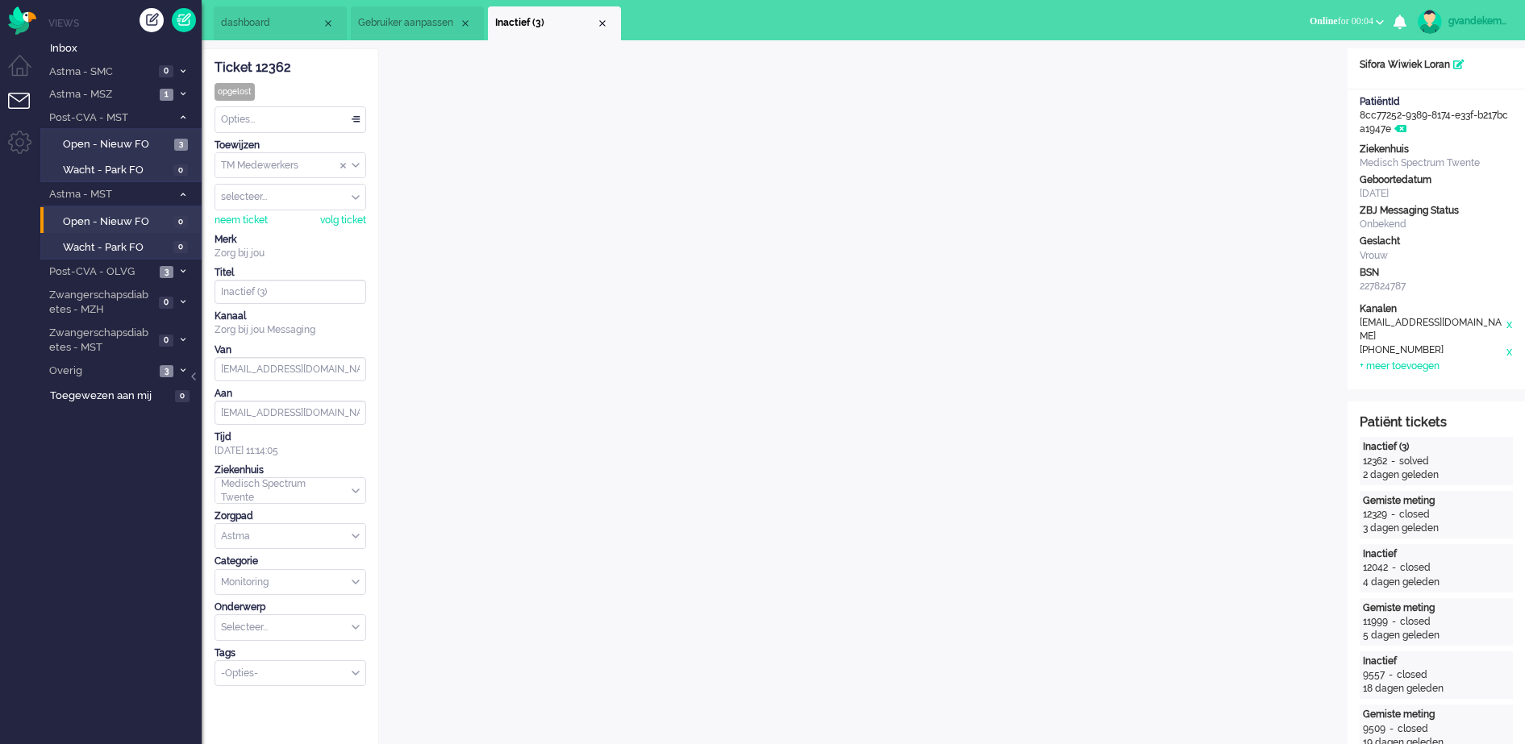
drag, startPoint x: 603, startPoint y: 23, endPoint x: 602, endPoint y: 32, distance: 9.0
click at [602, 23] on div "Close tab" at bounding box center [602, 23] width 13 height 13
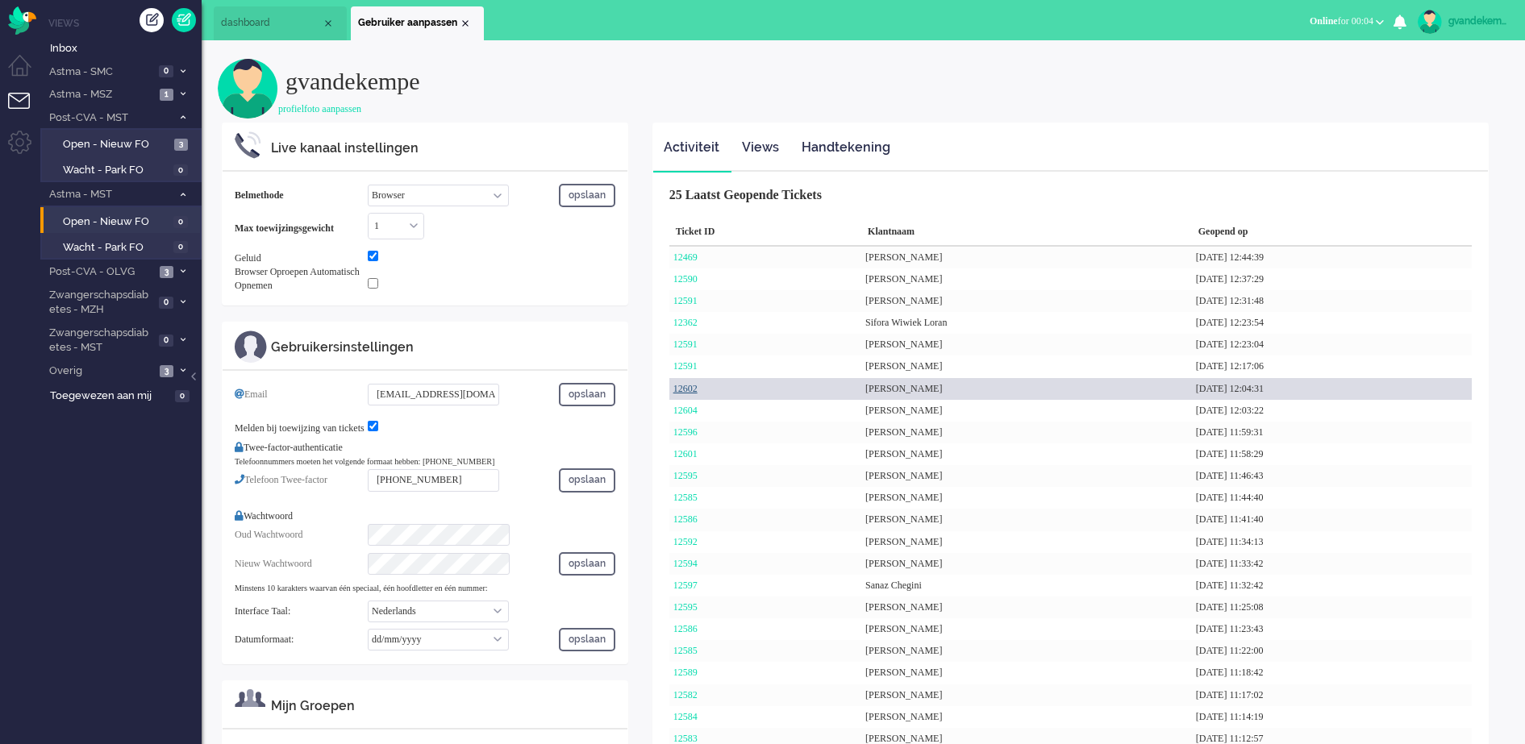
click at [690, 388] on link "12602" at bounding box center [685, 388] width 24 height 11
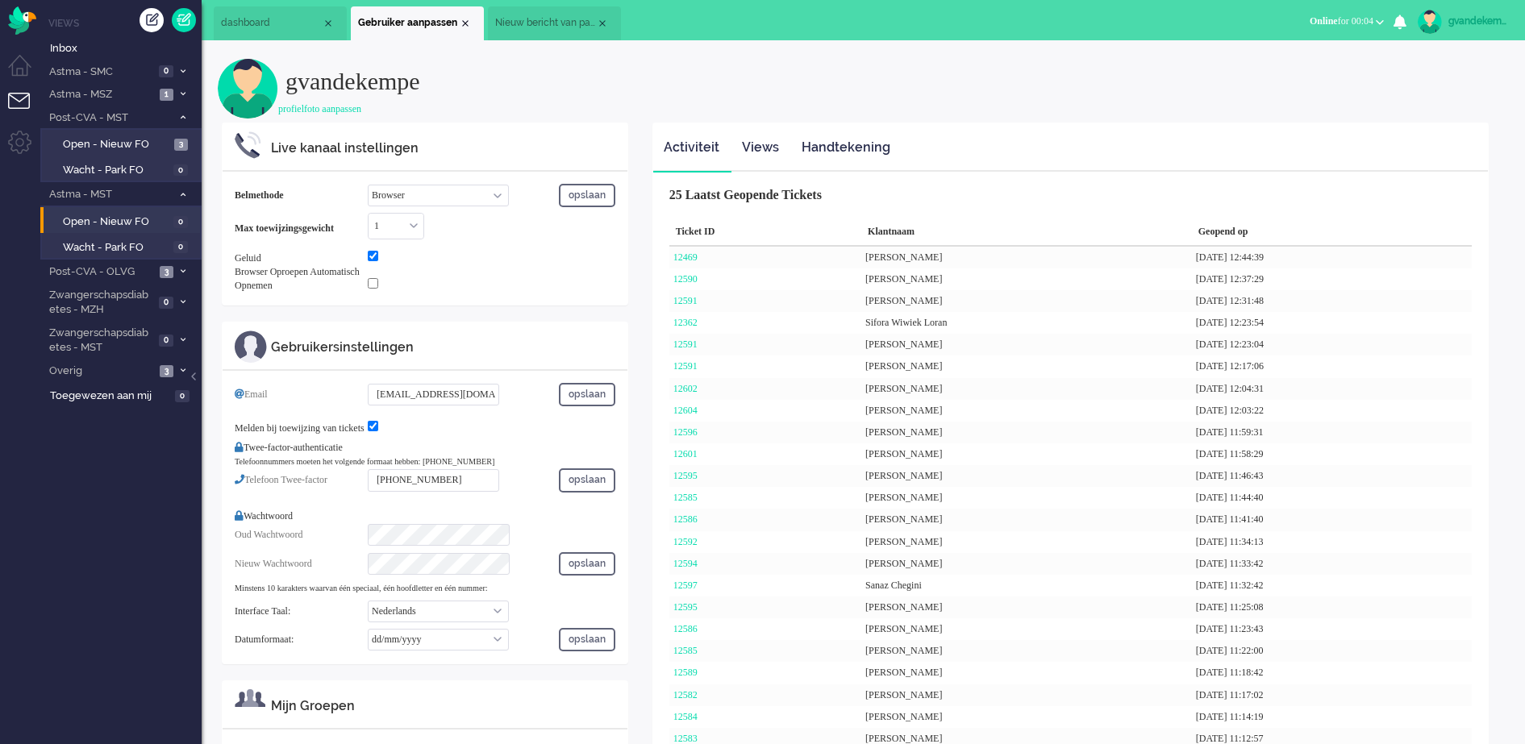
click at [534, 24] on span "Nieuw bericht van patiënt" at bounding box center [545, 23] width 101 height 14
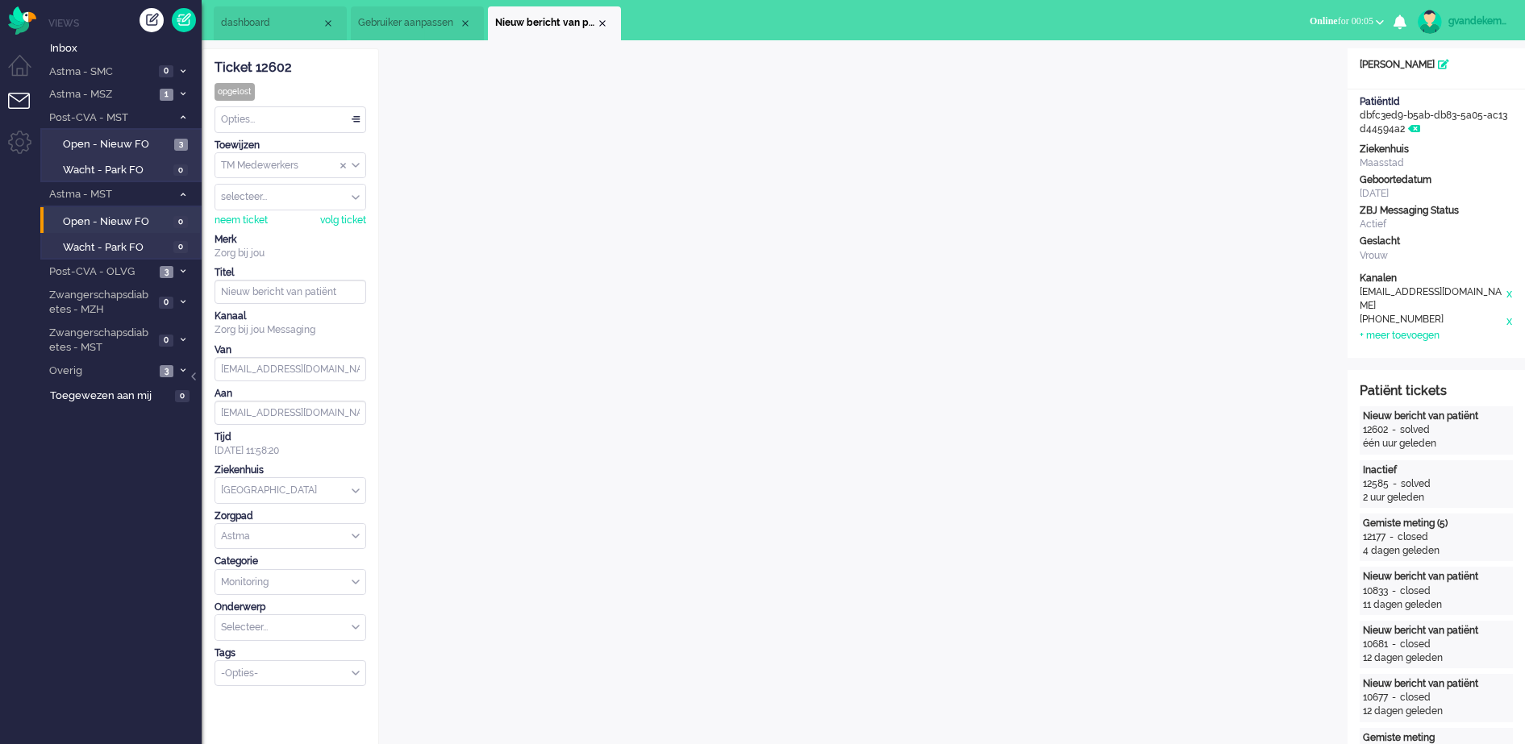
click at [602, 22] on div "Close tab" at bounding box center [602, 23] width 13 height 13
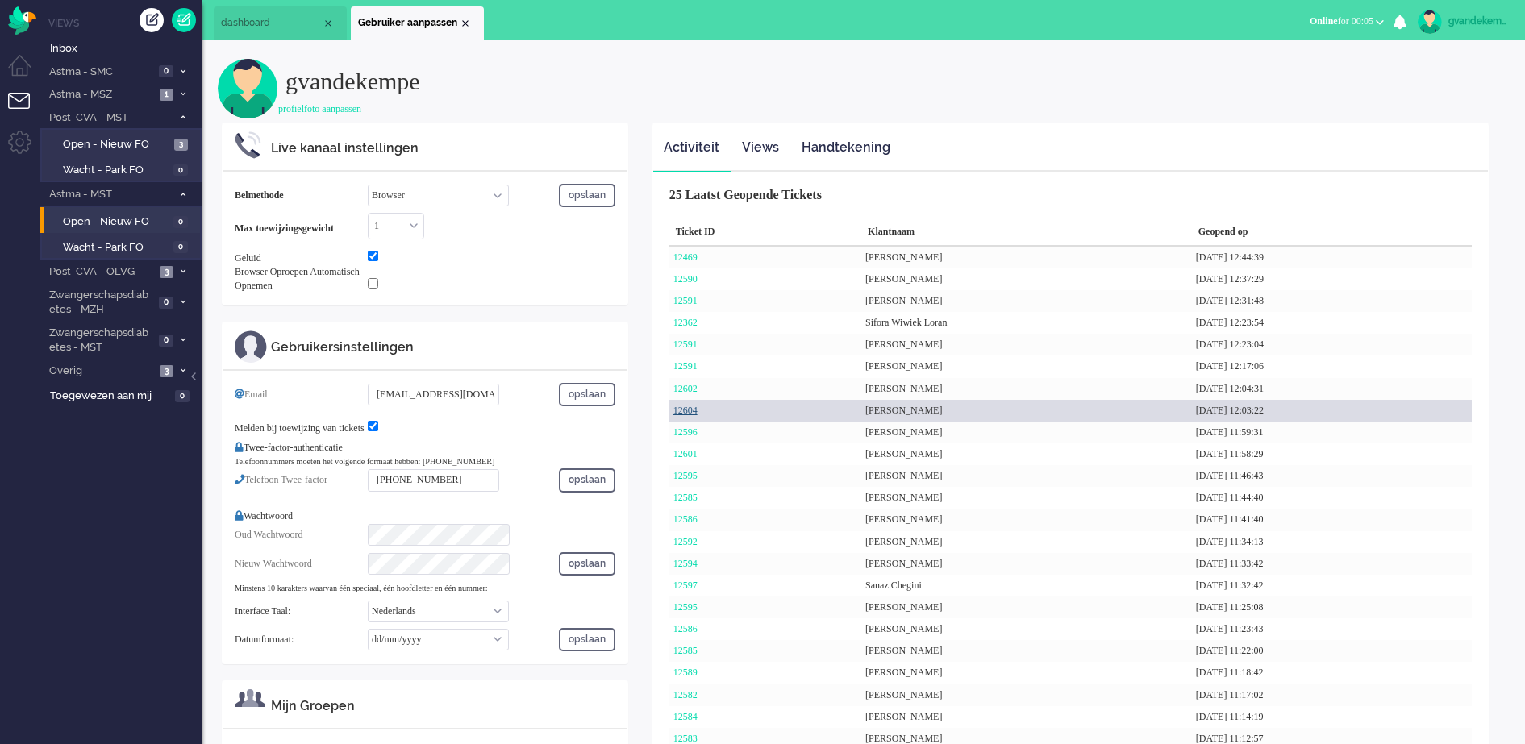
click at [694, 409] on link "12604" at bounding box center [685, 410] width 24 height 11
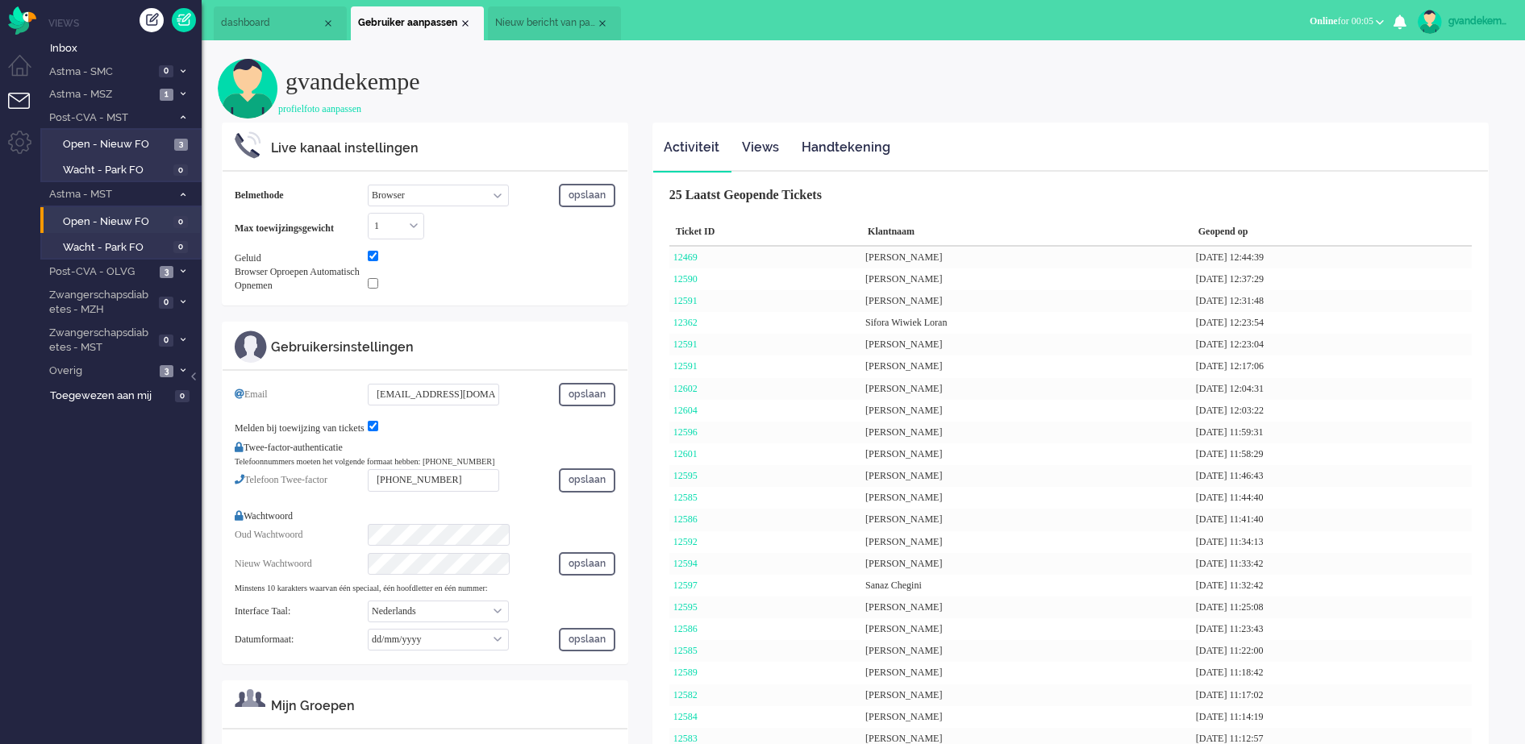
click at [558, 16] on span "Nieuw bericht van patiënt" at bounding box center [545, 23] width 101 height 14
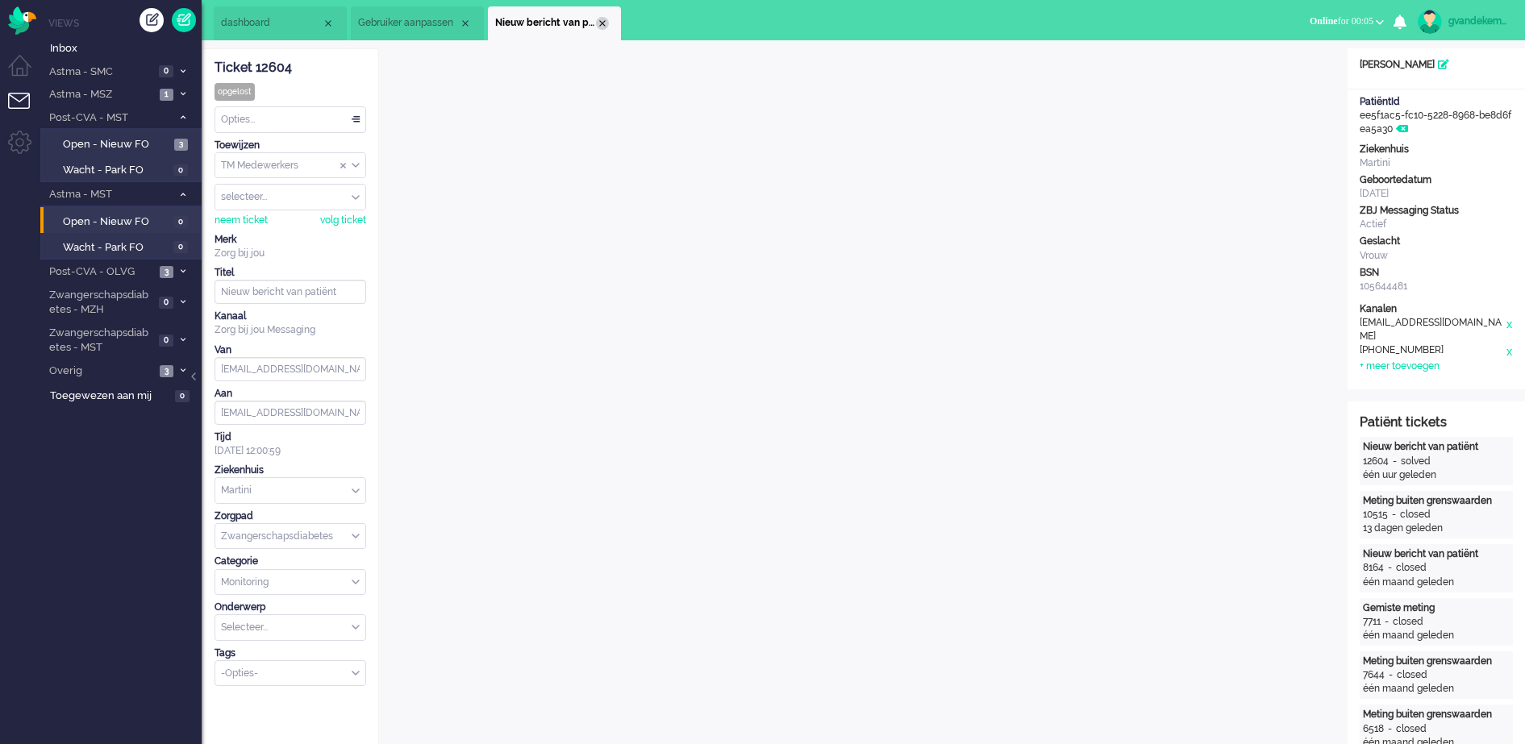
click at [600, 21] on div "Close tab" at bounding box center [602, 23] width 13 height 13
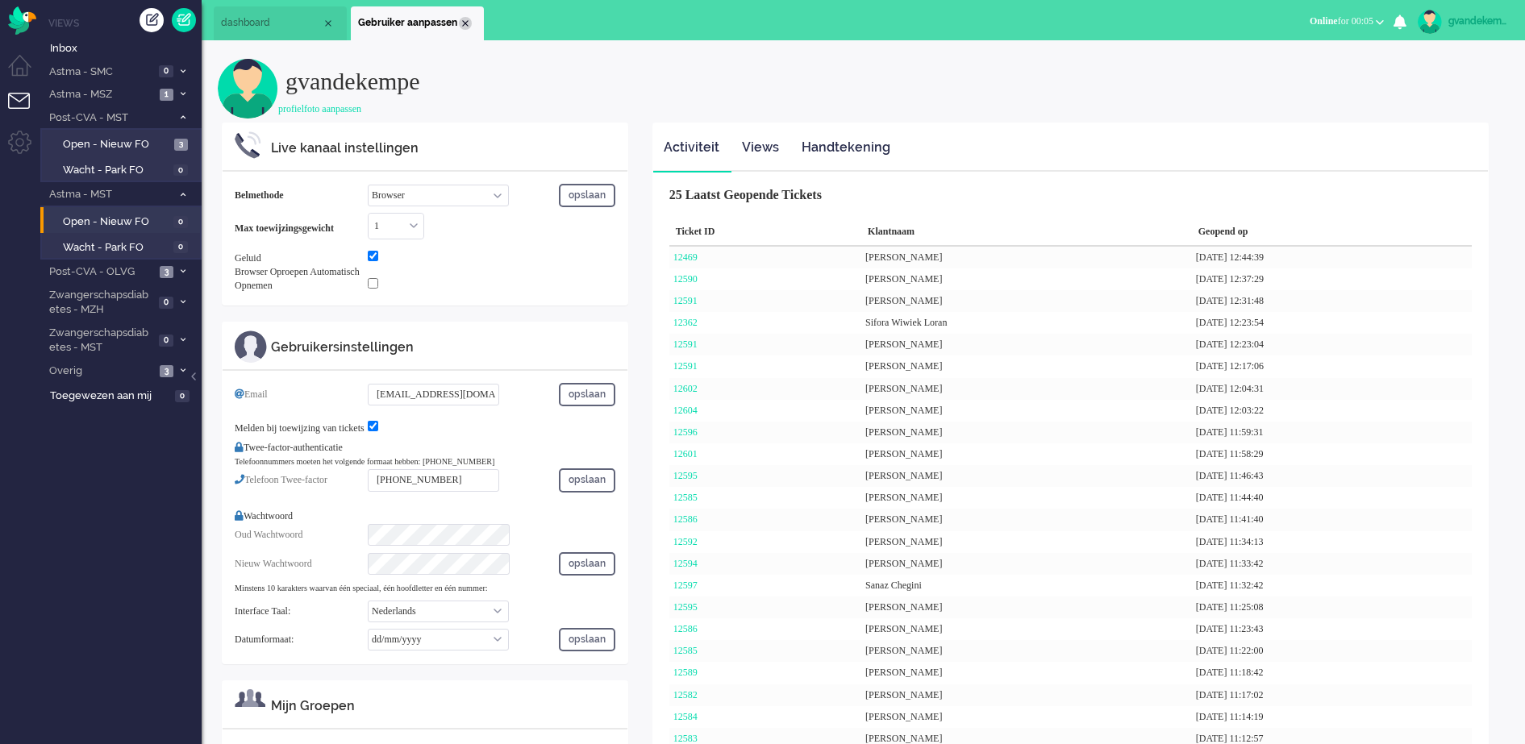
click at [465, 23] on div "Close tab" at bounding box center [465, 23] width 13 height 13
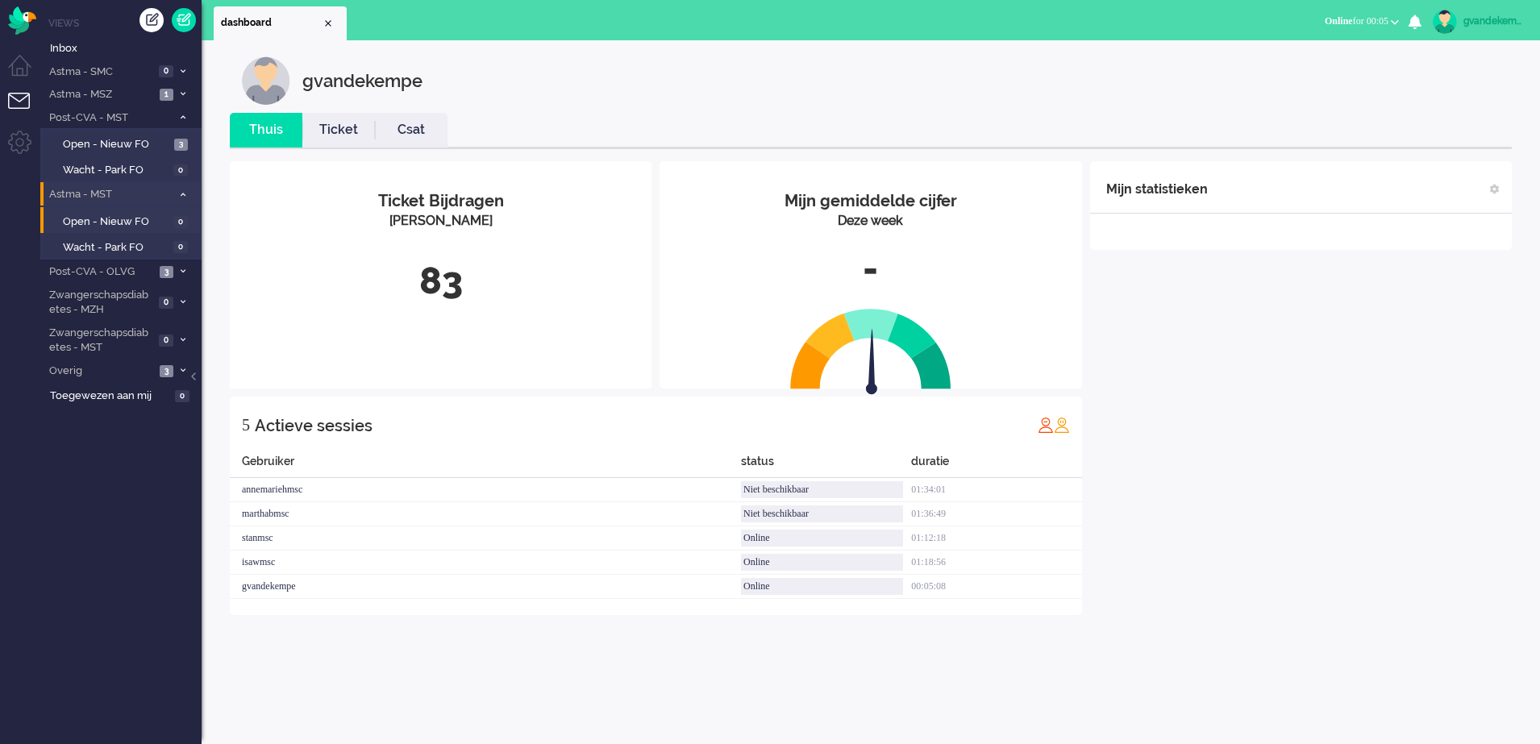
click at [182, 197] on icon at bounding box center [183, 195] width 5 height 6
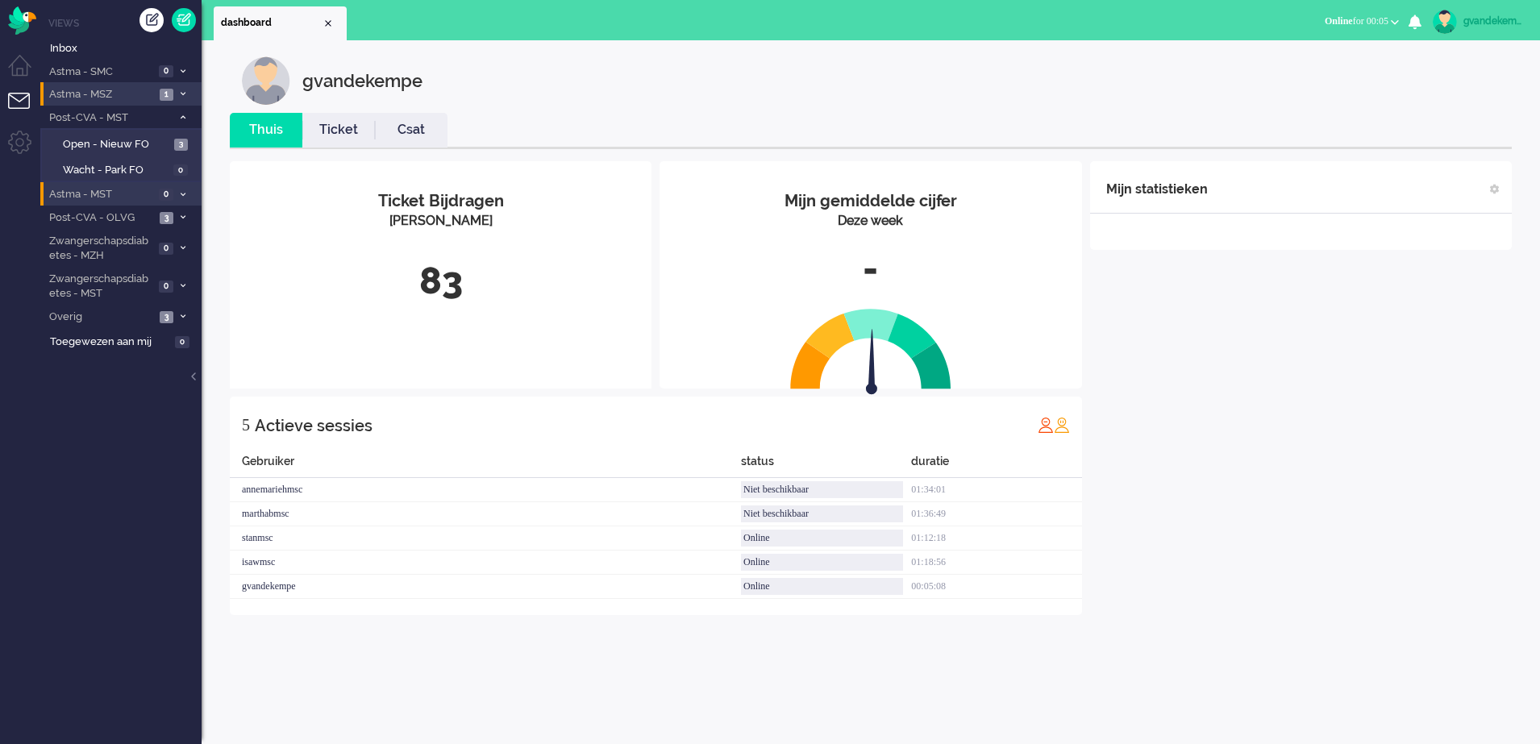
click at [137, 93] on span "Astma - MSZ" at bounding box center [101, 94] width 108 height 15
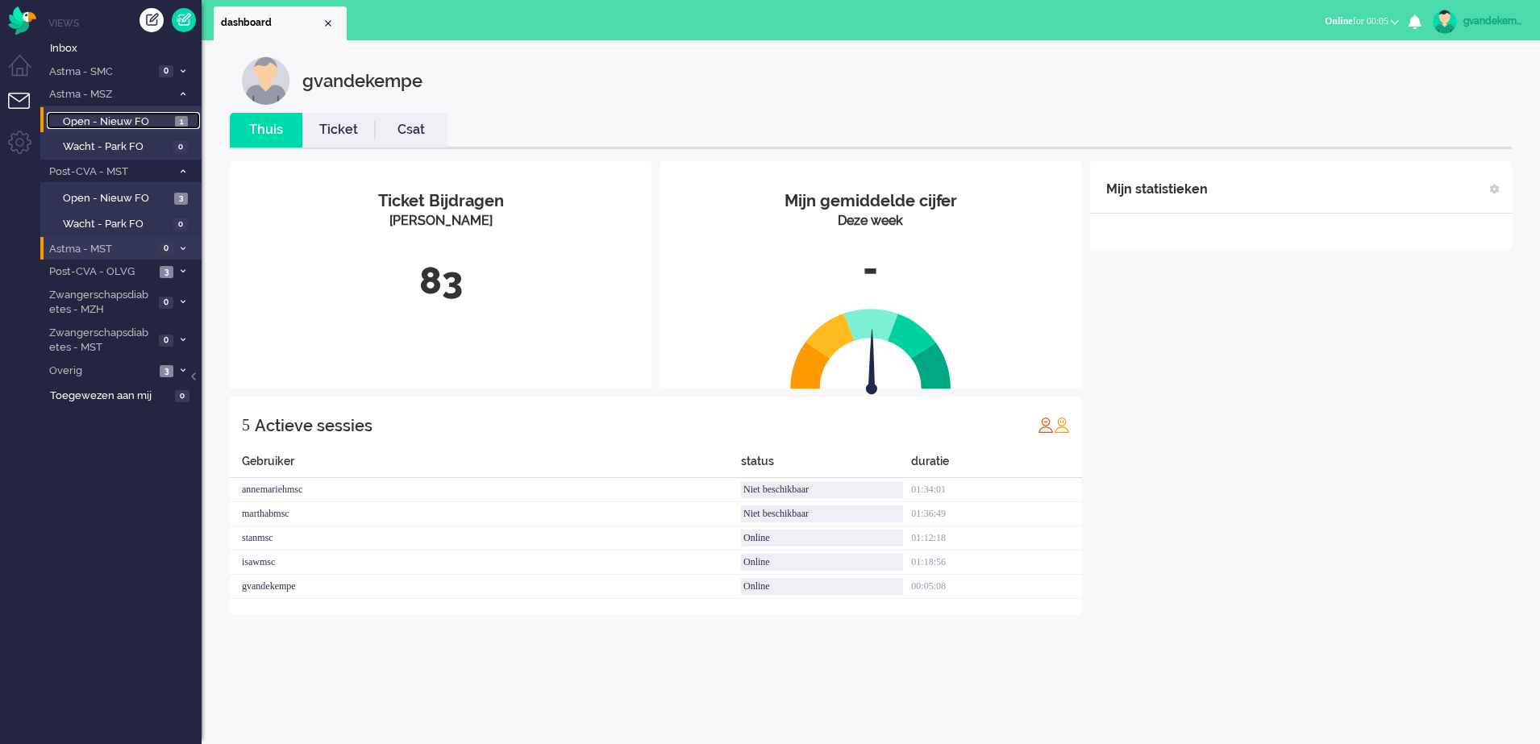
click at [160, 117] on span "Open - Nieuw FO" at bounding box center [117, 122] width 108 height 15
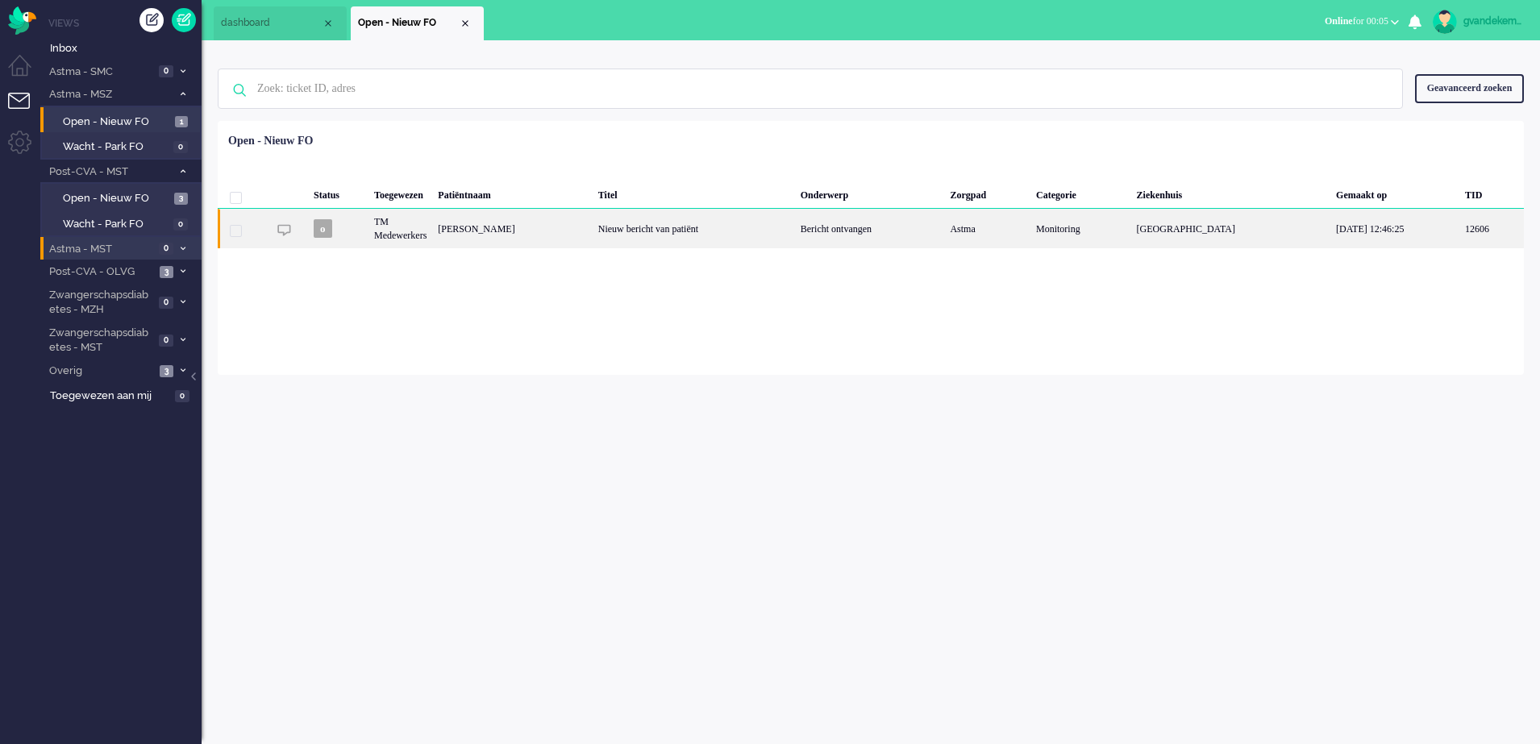
click at [672, 230] on div "Nieuw bericht van patiënt" at bounding box center [694, 229] width 202 height 40
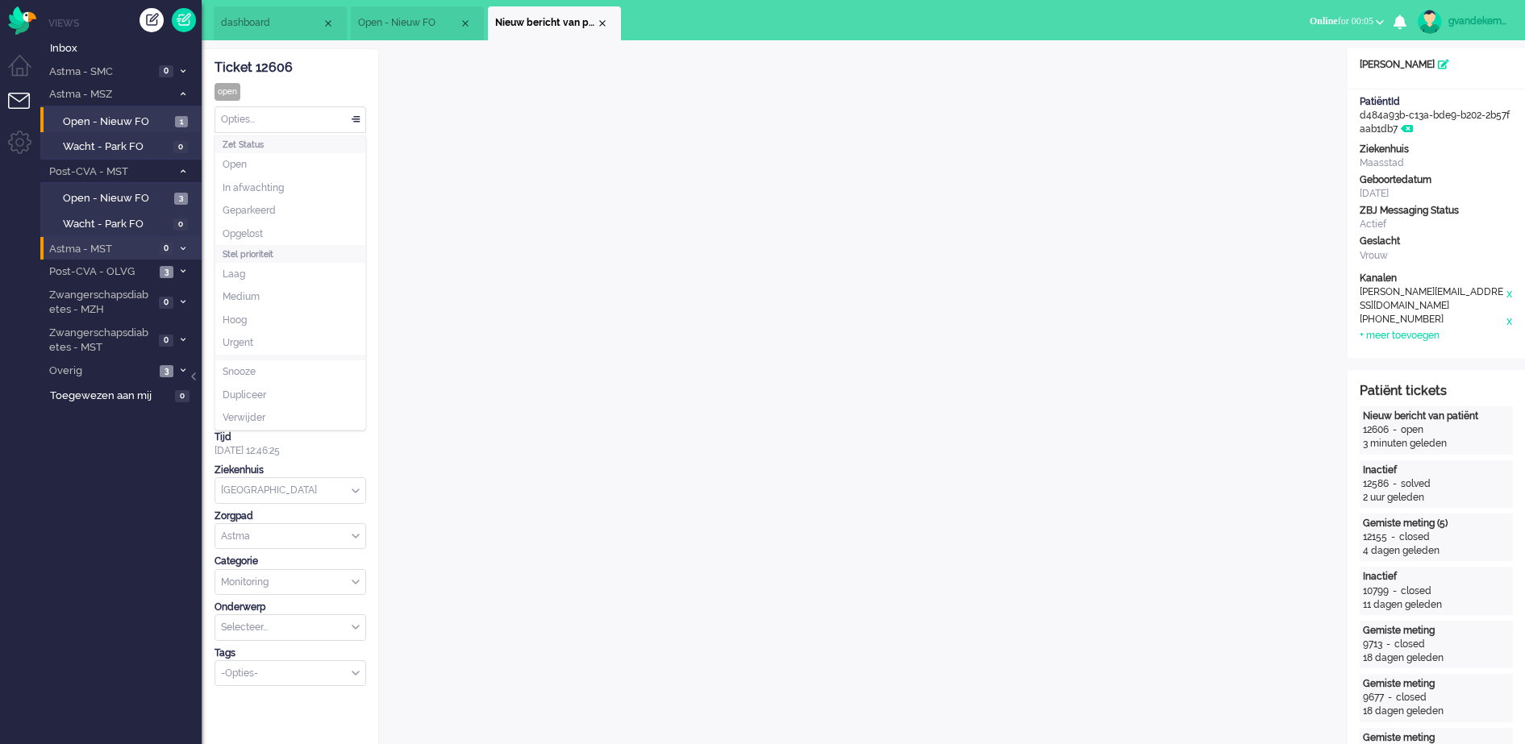
click at [355, 118] on div "Opties..." at bounding box center [290, 119] width 150 height 25
click at [232, 231] on span "Opgelost" at bounding box center [243, 234] width 40 height 14
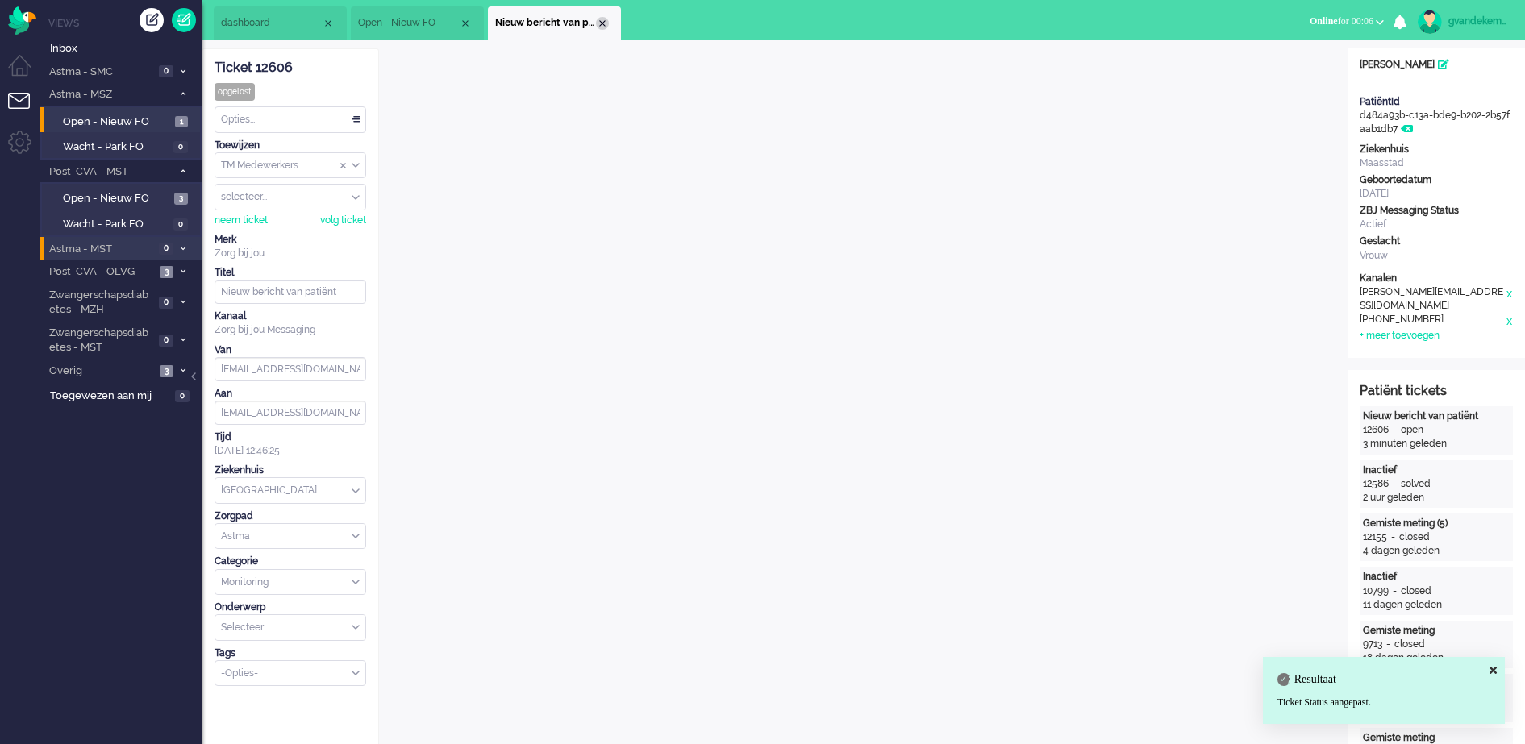
click at [602, 20] on div "Close tab" at bounding box center [602, 23] width 13 height 13
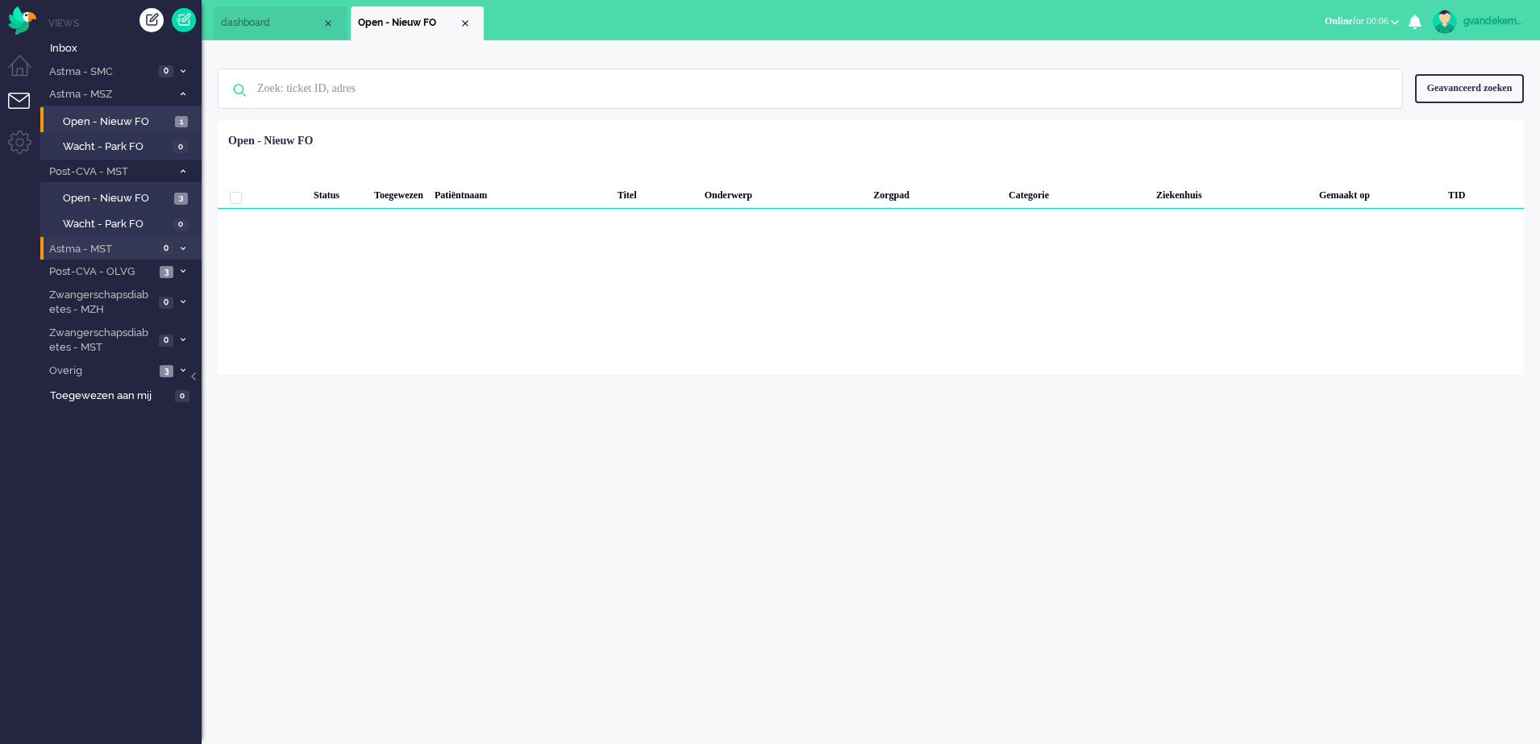
click at [464, 19] on div "Close tab" at bounding box center [465, 23] width 13 height 13
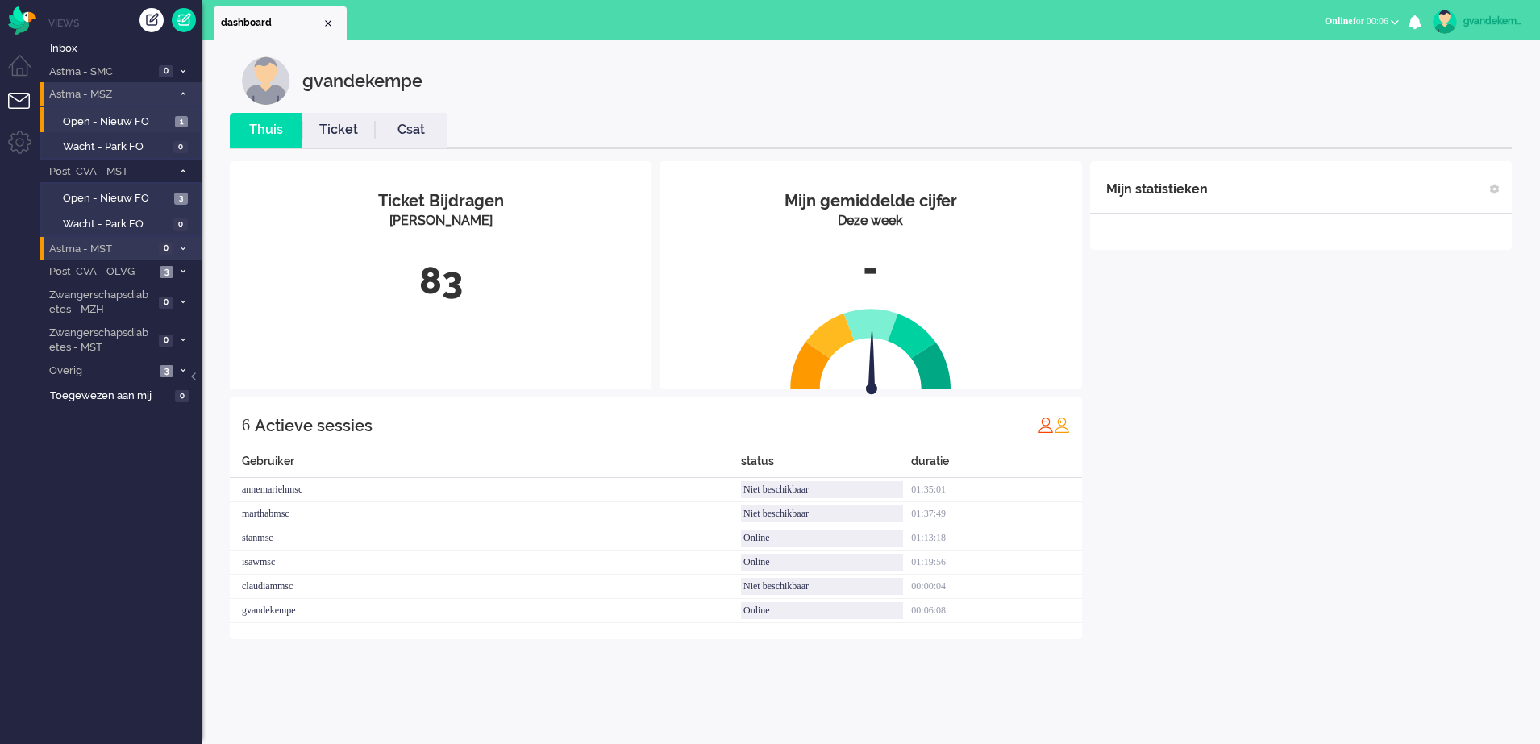
click at [181, 91] on icon at bounding box center [183, 94] width 5 height 6
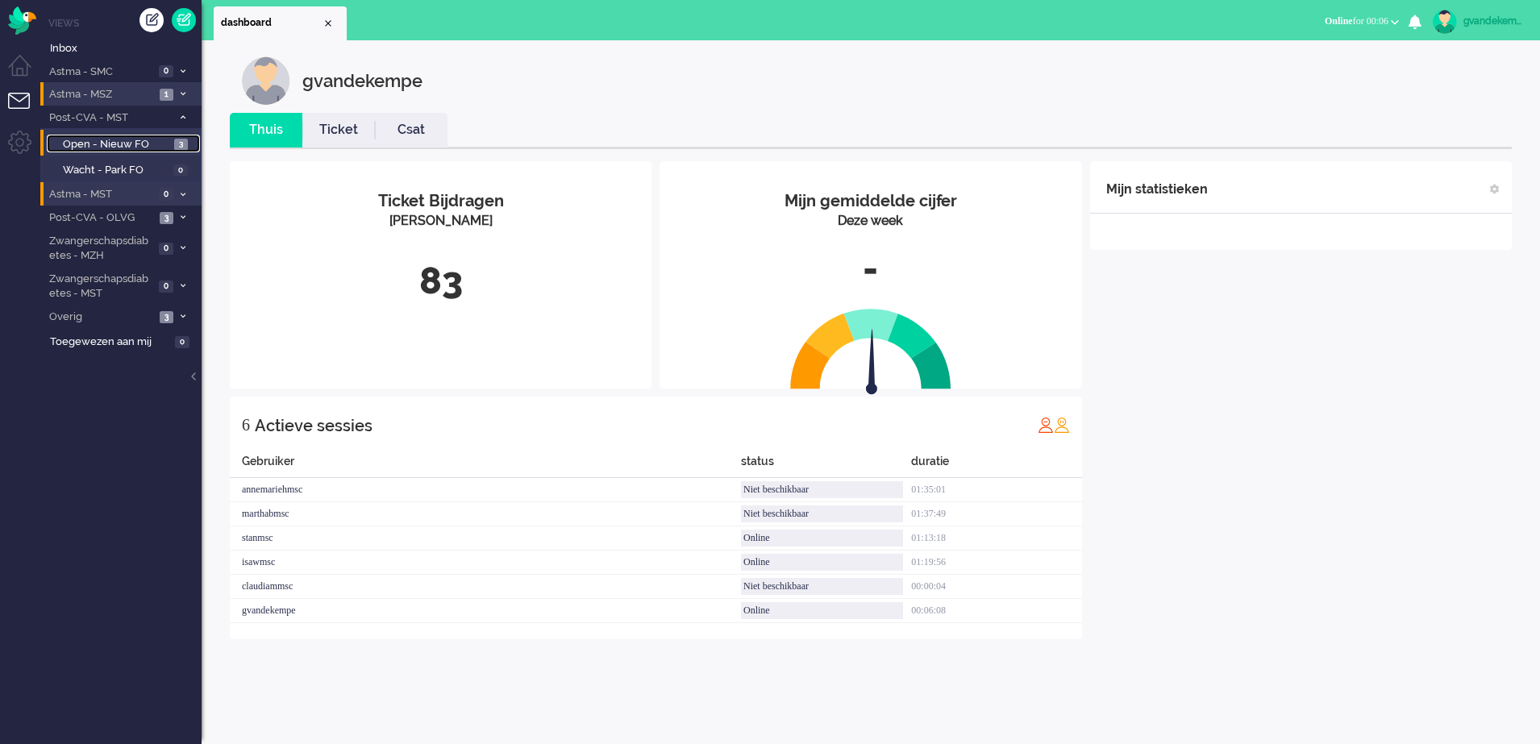
click at [126, 138] on span "Open - Nieuw FO" at bounding box center [116, 144] width 107 height 15
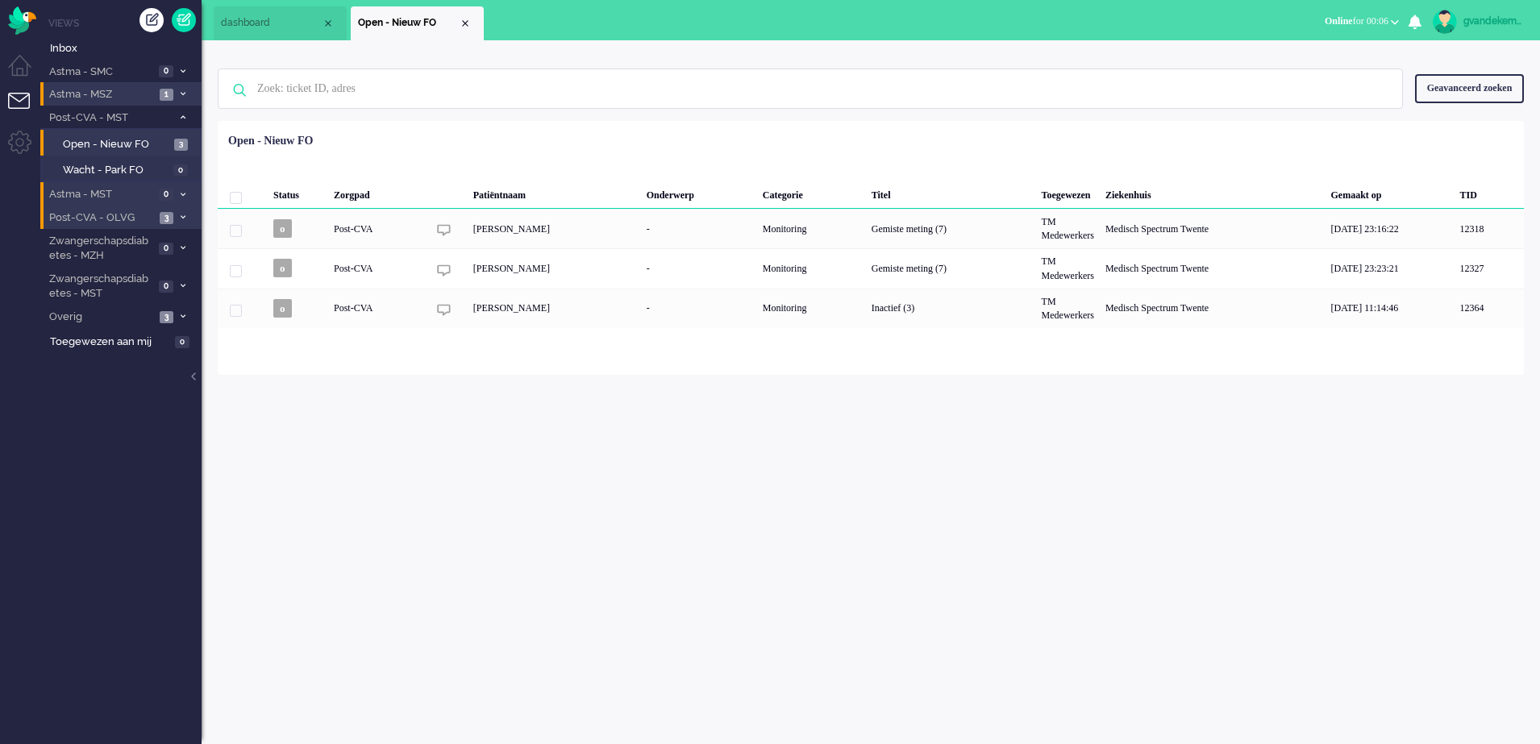
click at [185, 215] on icon at bounding box center [183, 218] width 5 height 6
click at [177, 215] on span at bounding box center [183, 218] width 12 height 9
click at [181, 215] on icon at bounding box center [183, 218] width 5 height 6
click at [184, 92] on icon at bounding box center [183, 94] width 5 height 6
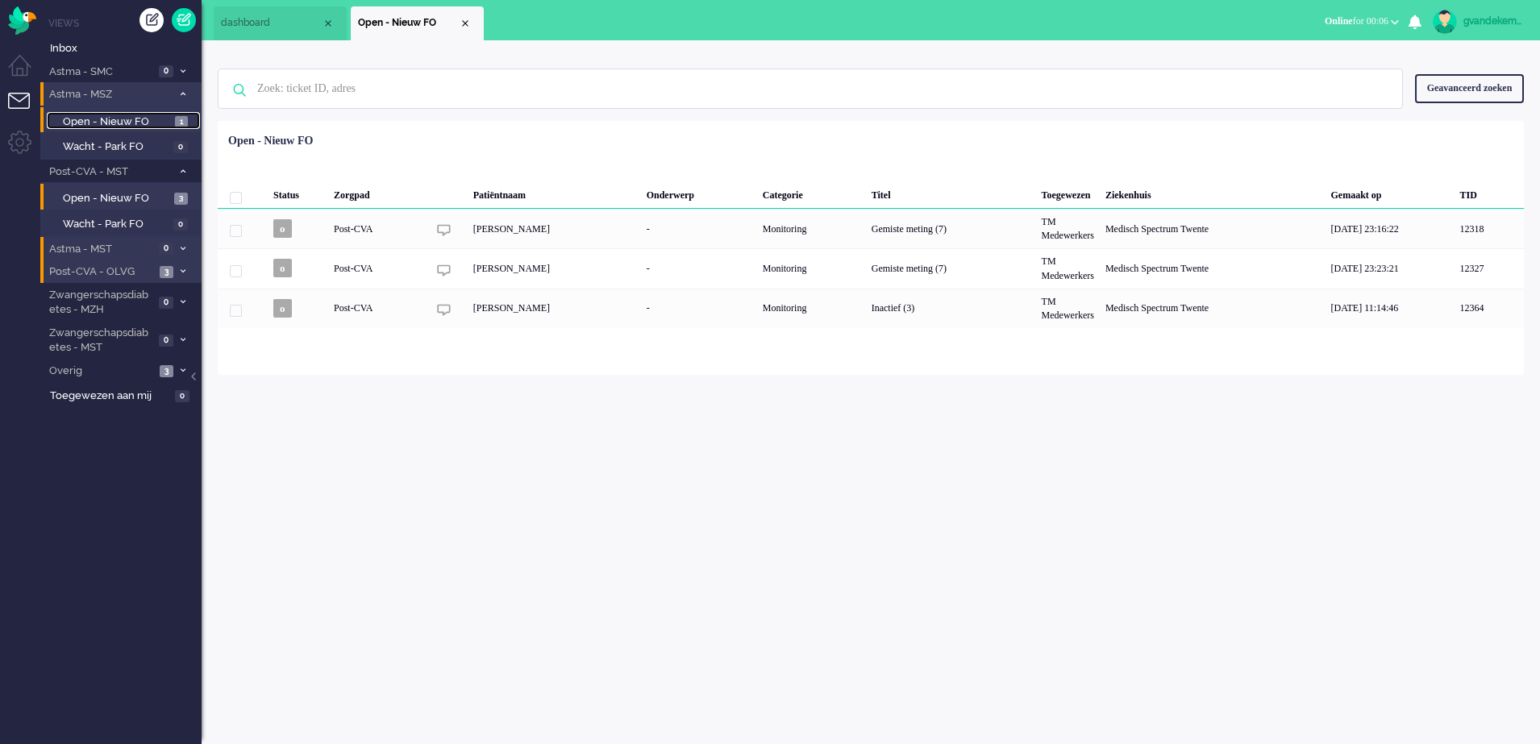
click at [150, 121] on span "Open - Nieuw FO" at bounding box center [117, 122] width 108 height 15
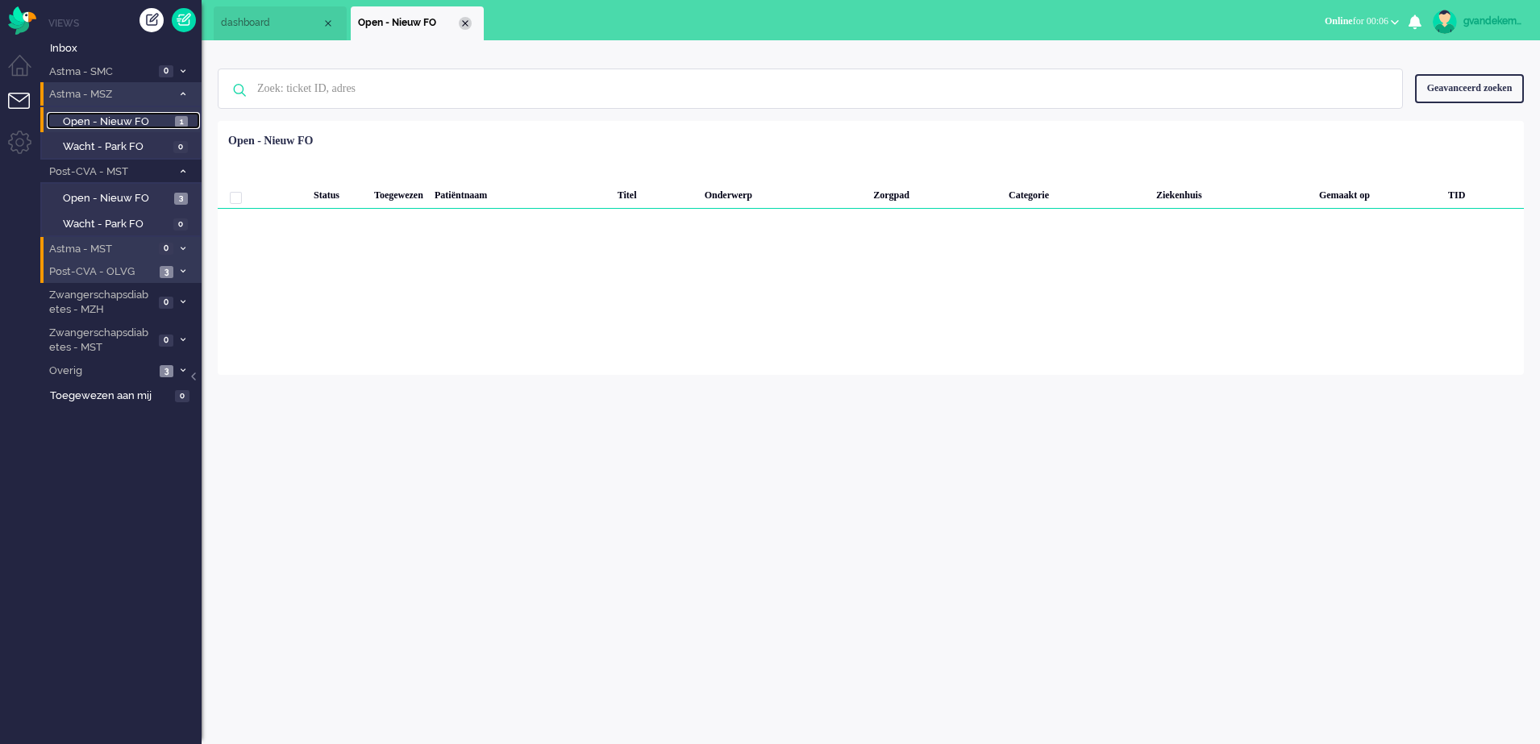
click at [466, 20] on div "Close tab" at bounding box center [465, 23] width 13 height 13
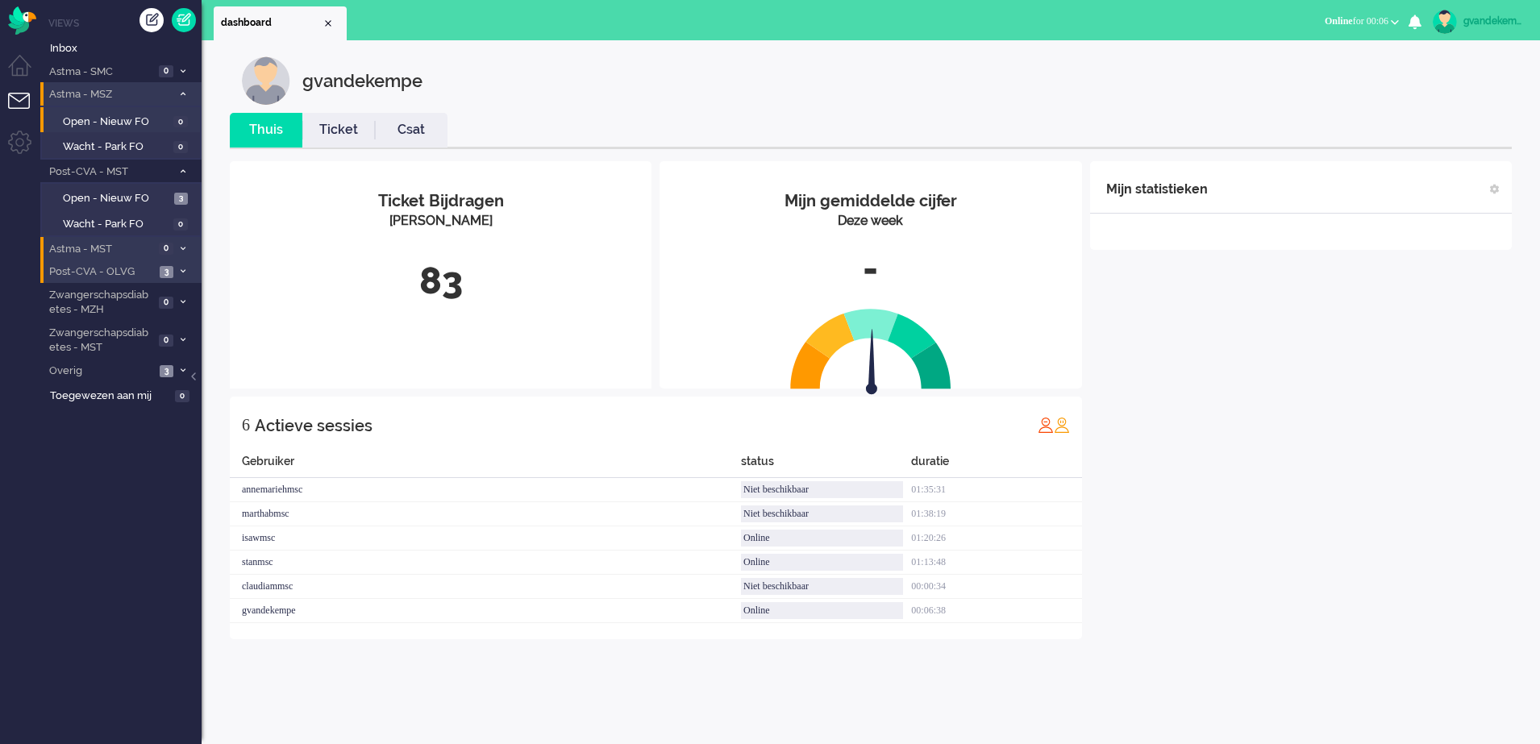
click at [182, 92] on icon at bounding box center [183, 94] width 5 height 6
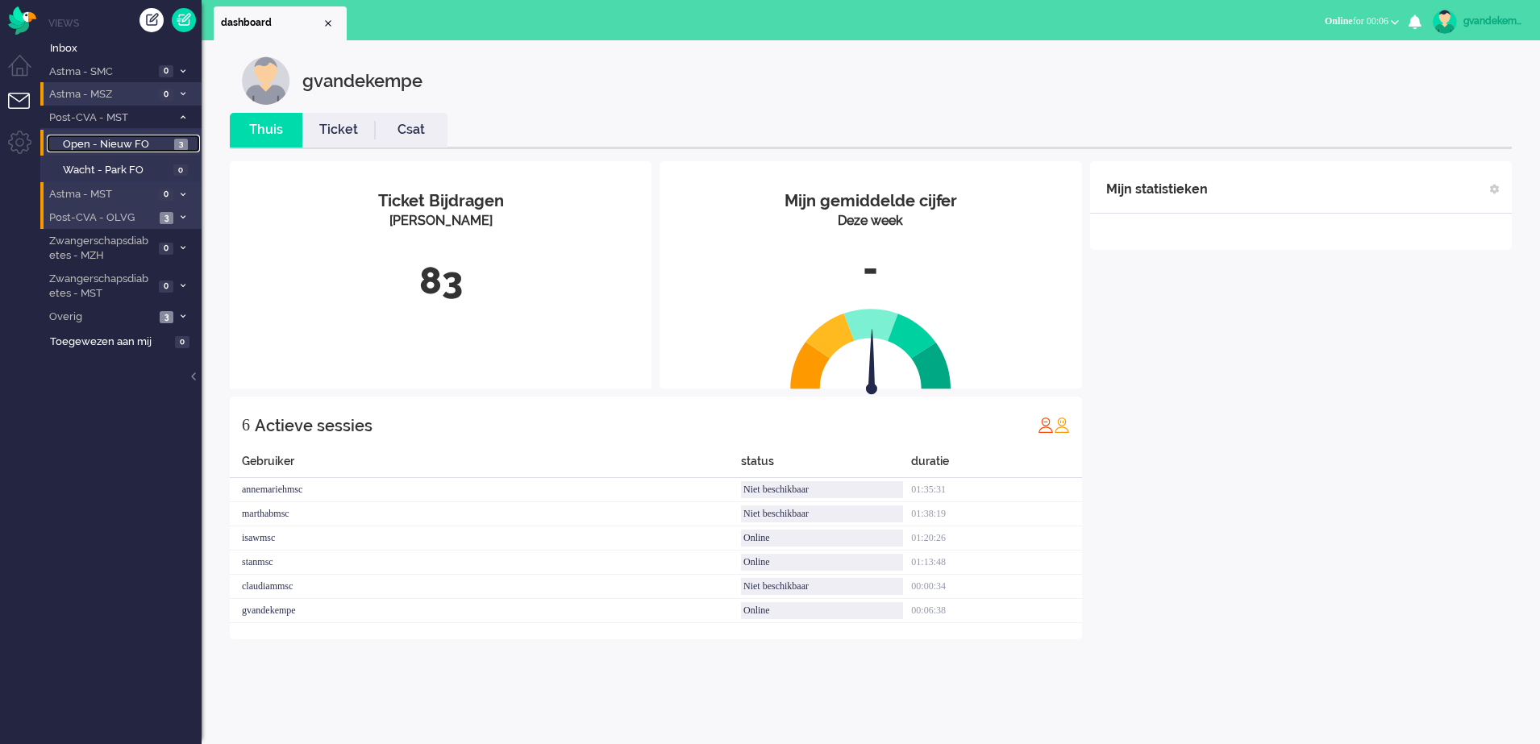
click at [138, 143] on span "Open - Nieuw FO" at bounding box center [116, 144] width 107 height 15
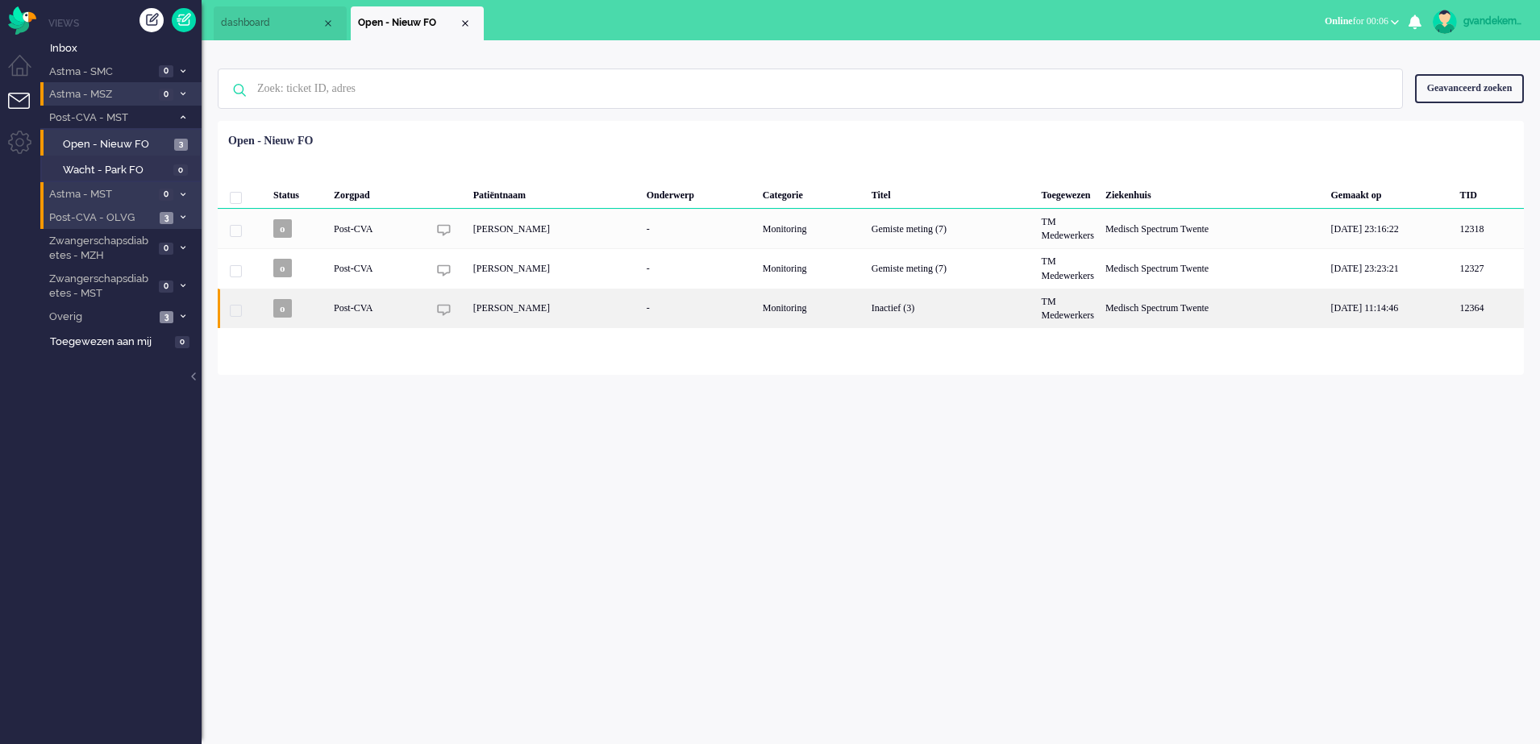
click at [1100, 307] on div "TM Medewerkers" at bounding box center [1068, 309] width 64 height 40
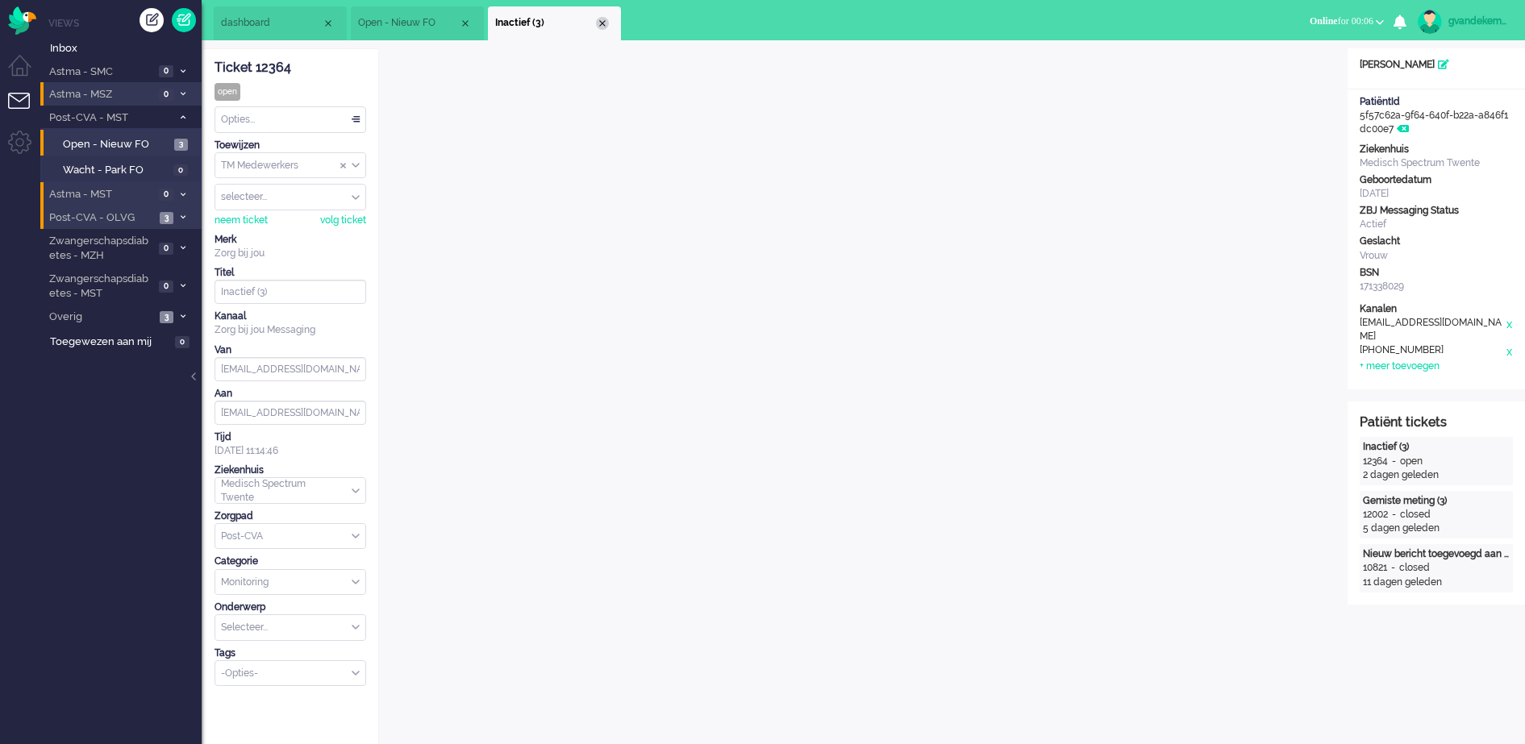
click at [601, 22] on div "Close tab" at bounding box center [602, 23] width 13 height 13
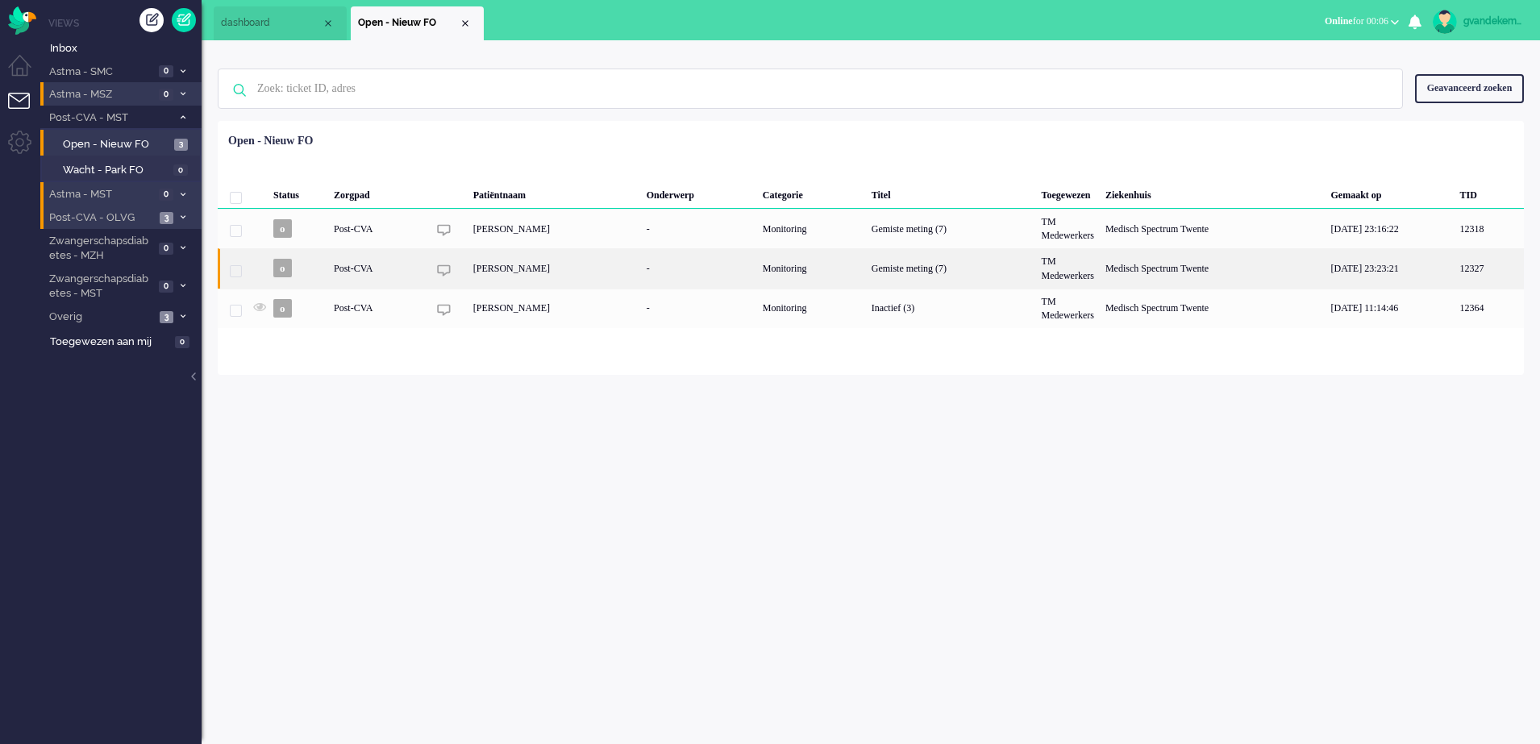
click at [1008, 255] on div "Gemiste meting (7)" at bounding box center [951, 268] width 170 height 40
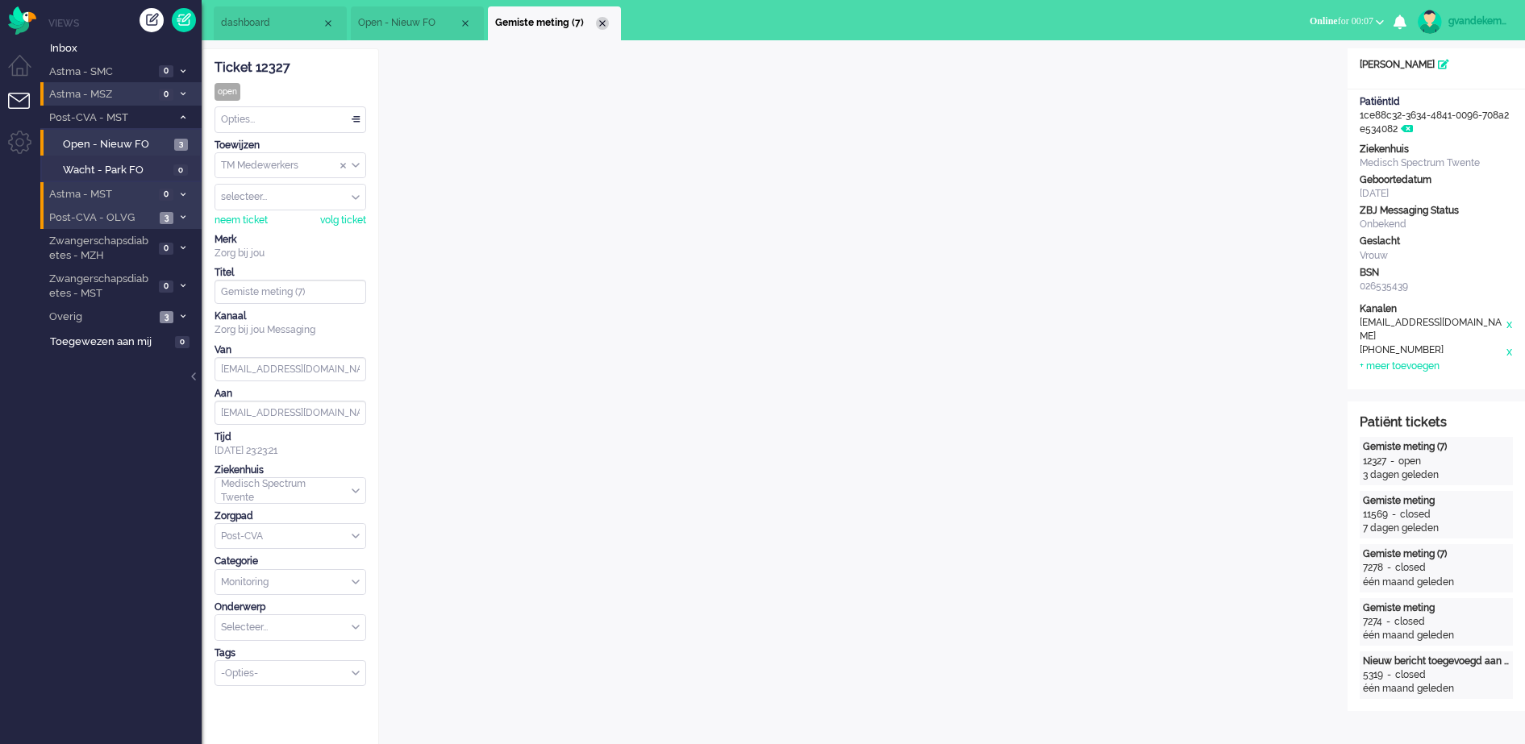
click at [602, 23] on div "Close tab" at bounding box center [602, 23] width 13 height 13
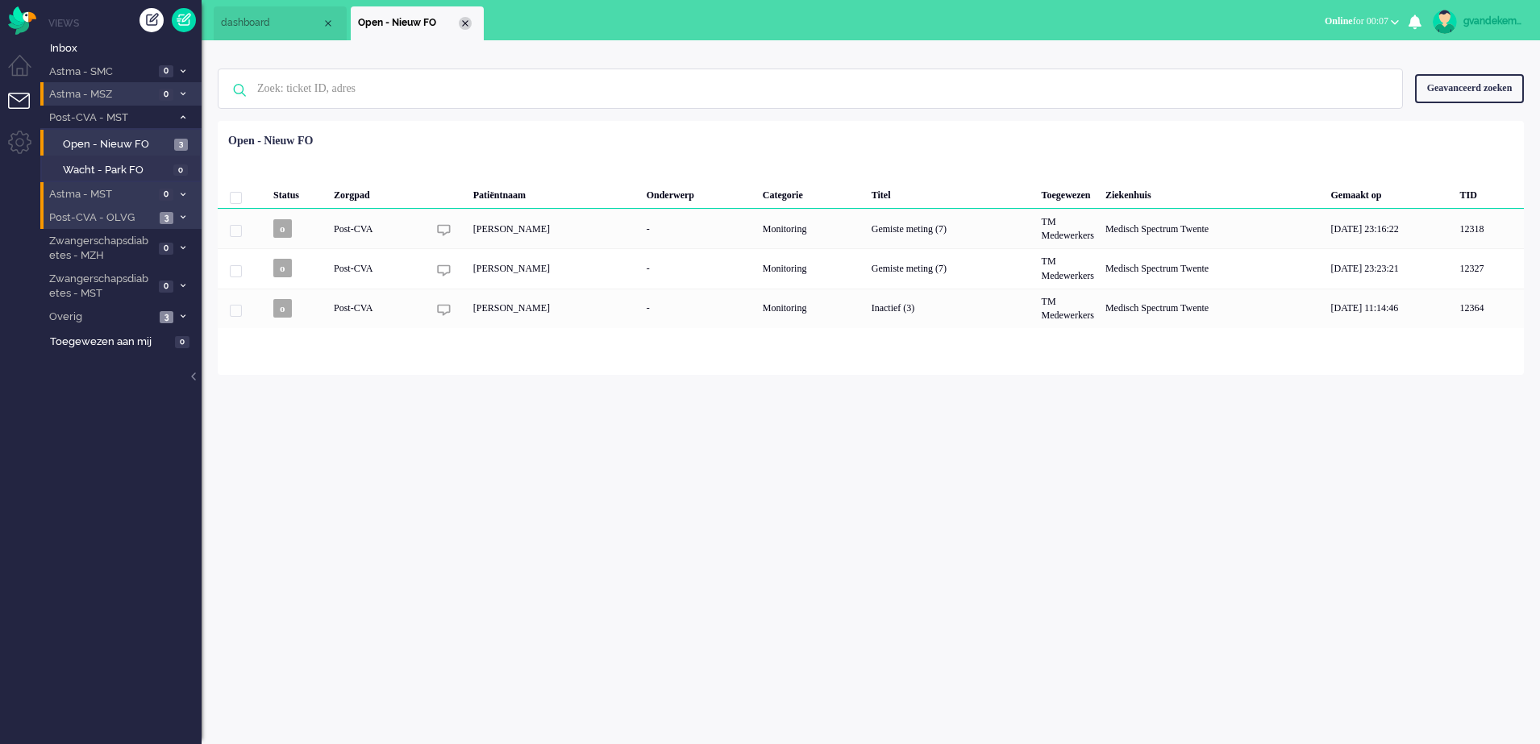
click at [463, 19] on div "Close tab" at bounding box center [465, 23] width 13 height 13
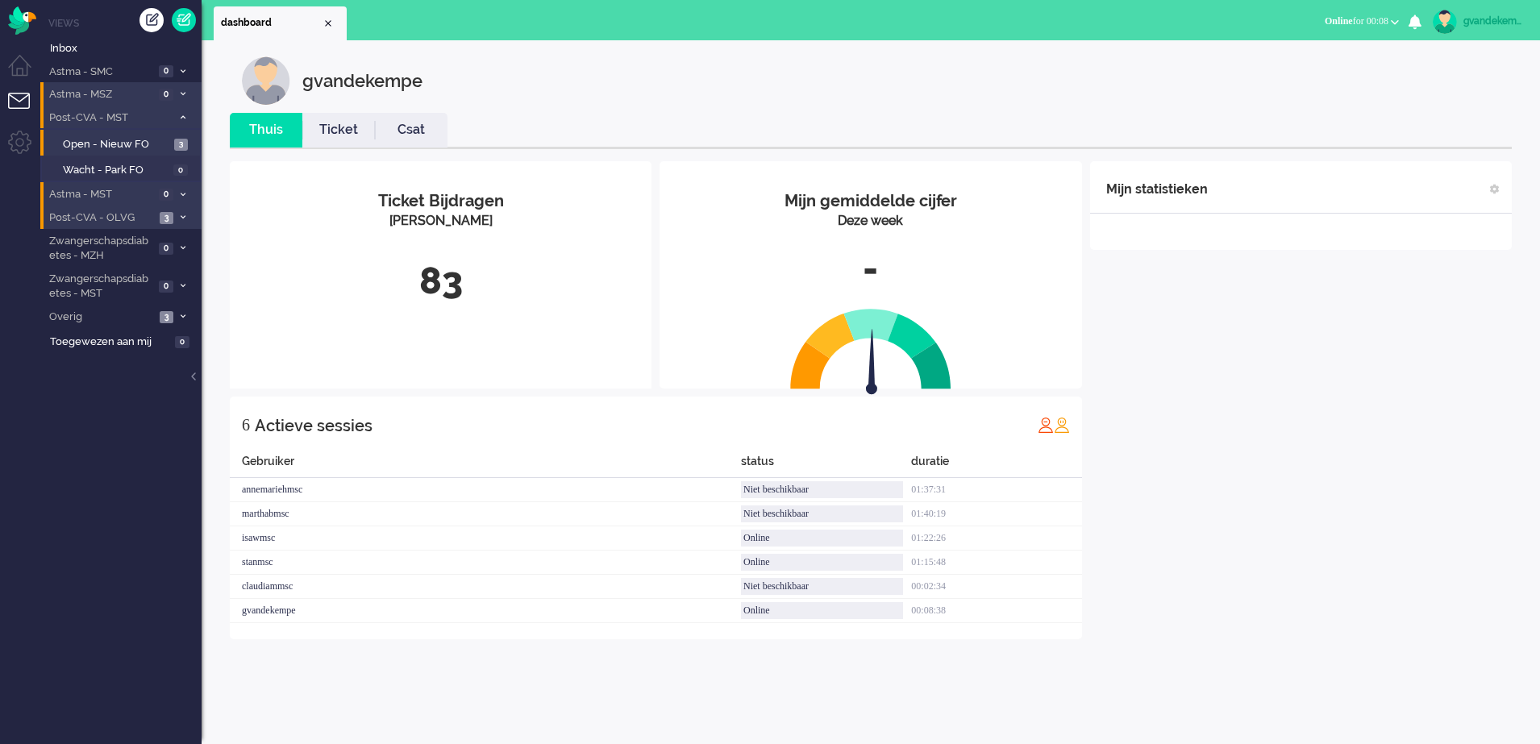
click at [181, 118] on icon at bounding box center [183, 118] width 5 height 6
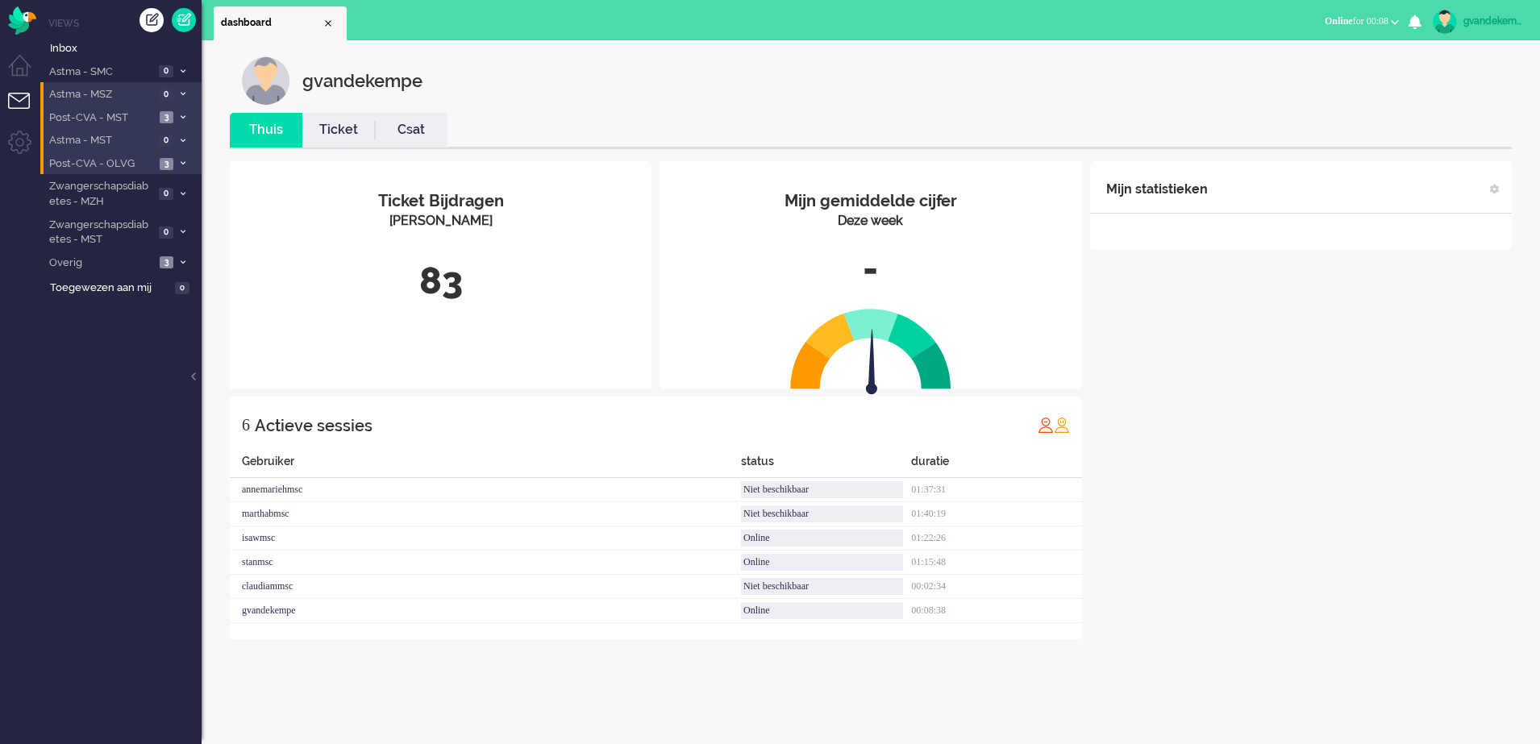
click at [1269, 477] on div "Mijn statistieken + Statistieken toevoegen Bel tijd (gemiddelde dag) Wrapup tij…" at bounding box center [1301, 400] width 422 height 478
click at [176, 115] on li "Post-CVA - MST 3" at bounding box center [120, 117] width 161 height 23
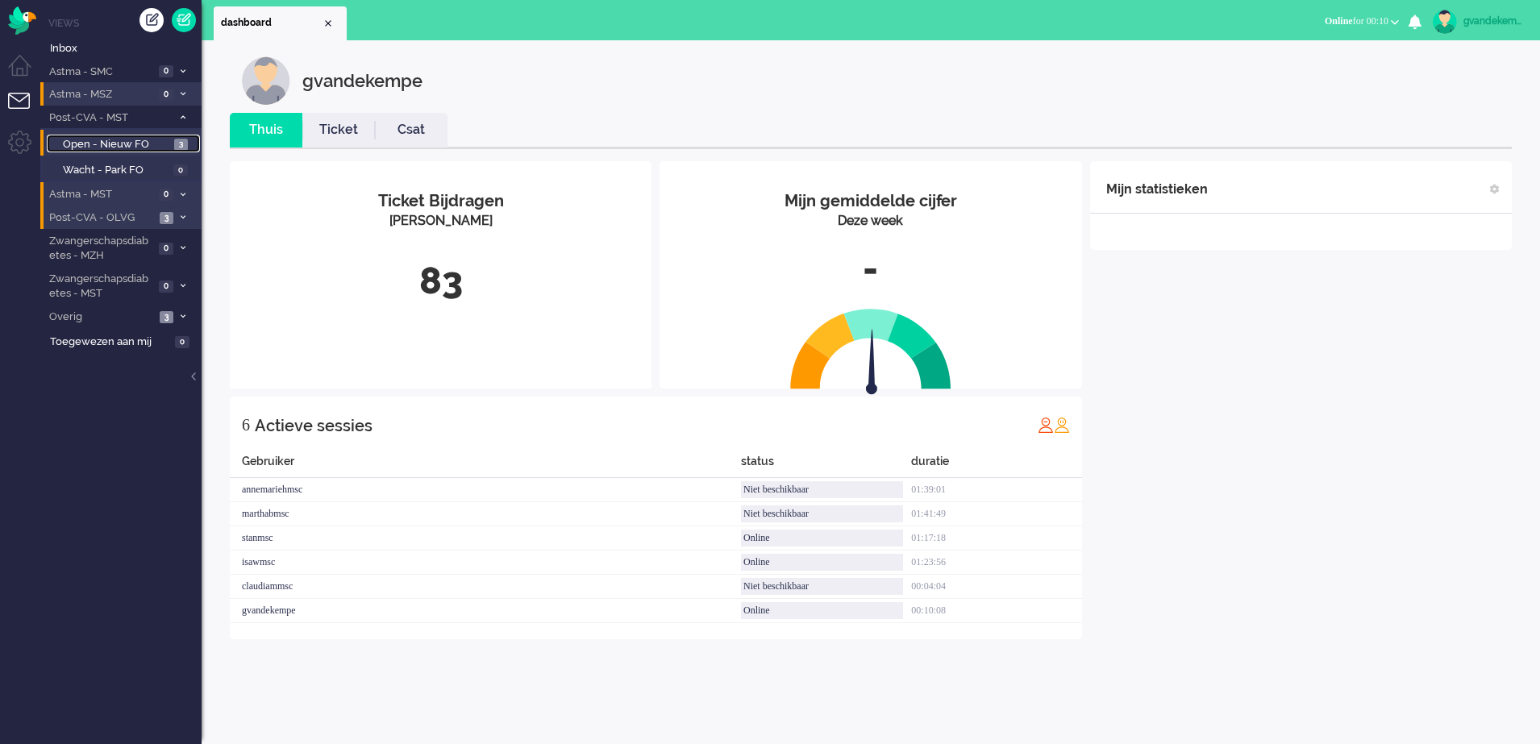
click at [147, 140] on span "Open - Nieuw FO" at bounding box center [116, 144] width 107 height 15
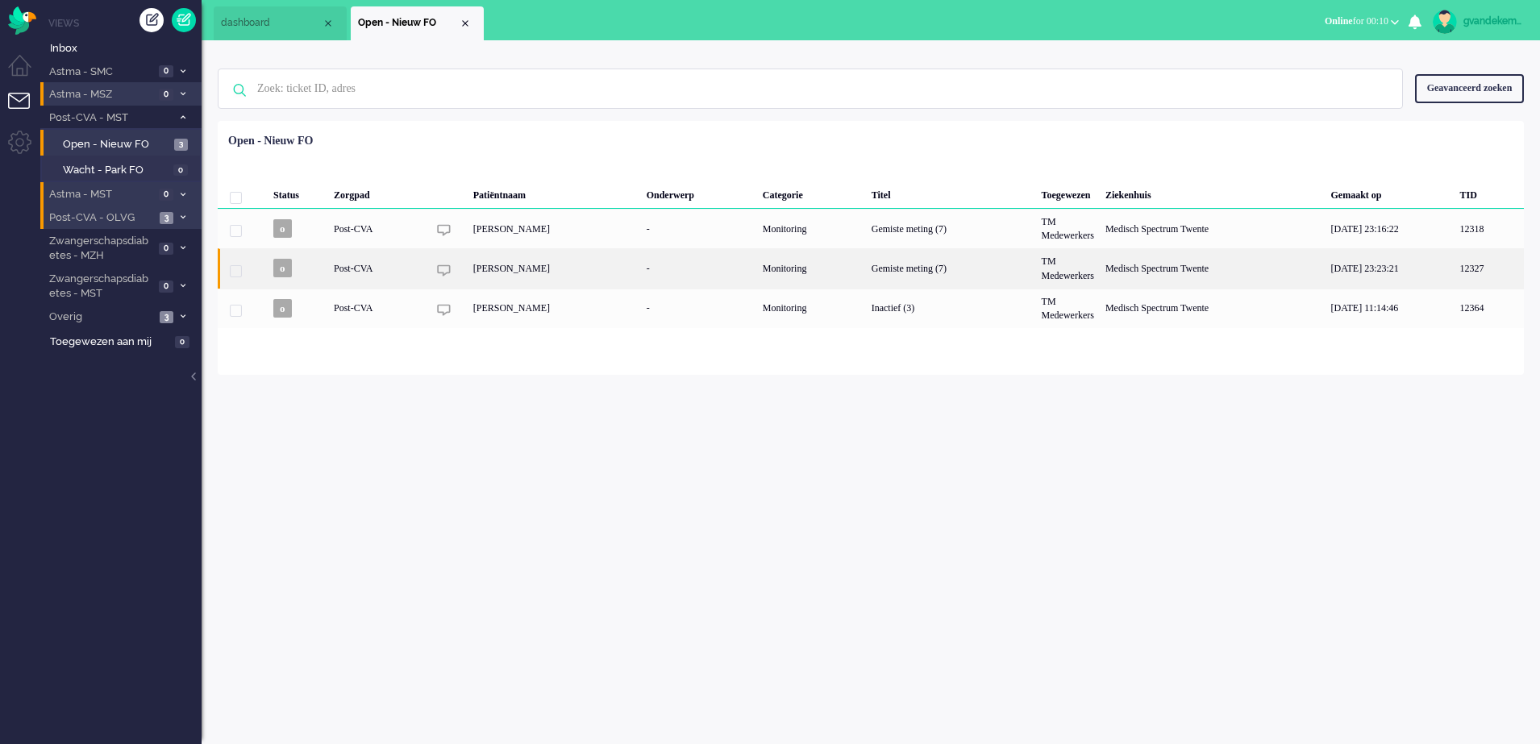
click at [525, 266] on div "[PERSON_NAME]" at bounding box center [554, 268] width 173 height 40
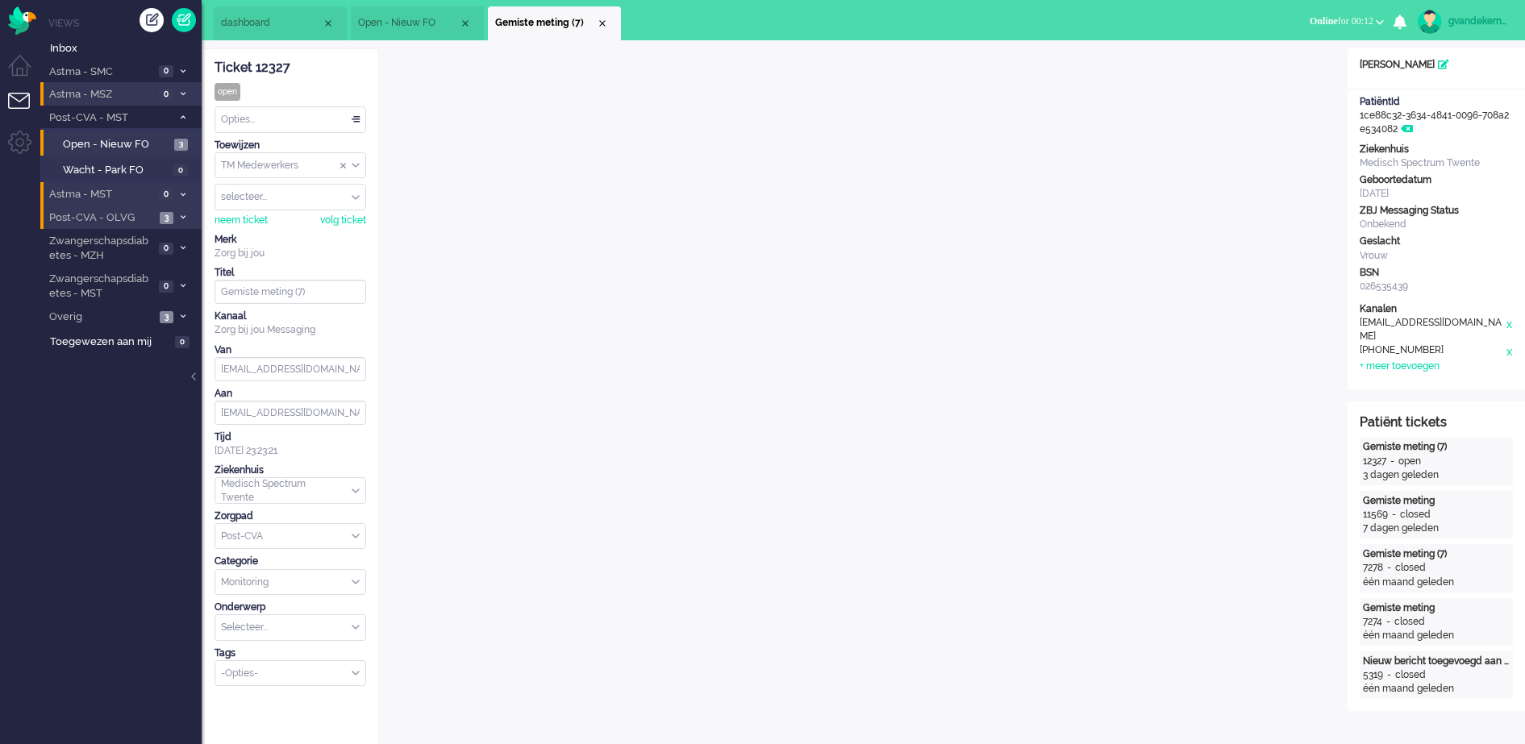
click at [602, 33] on li "Gemiste meting (7)" at bounding box center [554, 23] width 133 height 34
click at [604, 23] on div "Close tab" at bounding box center [602, 23] width 13 height 13
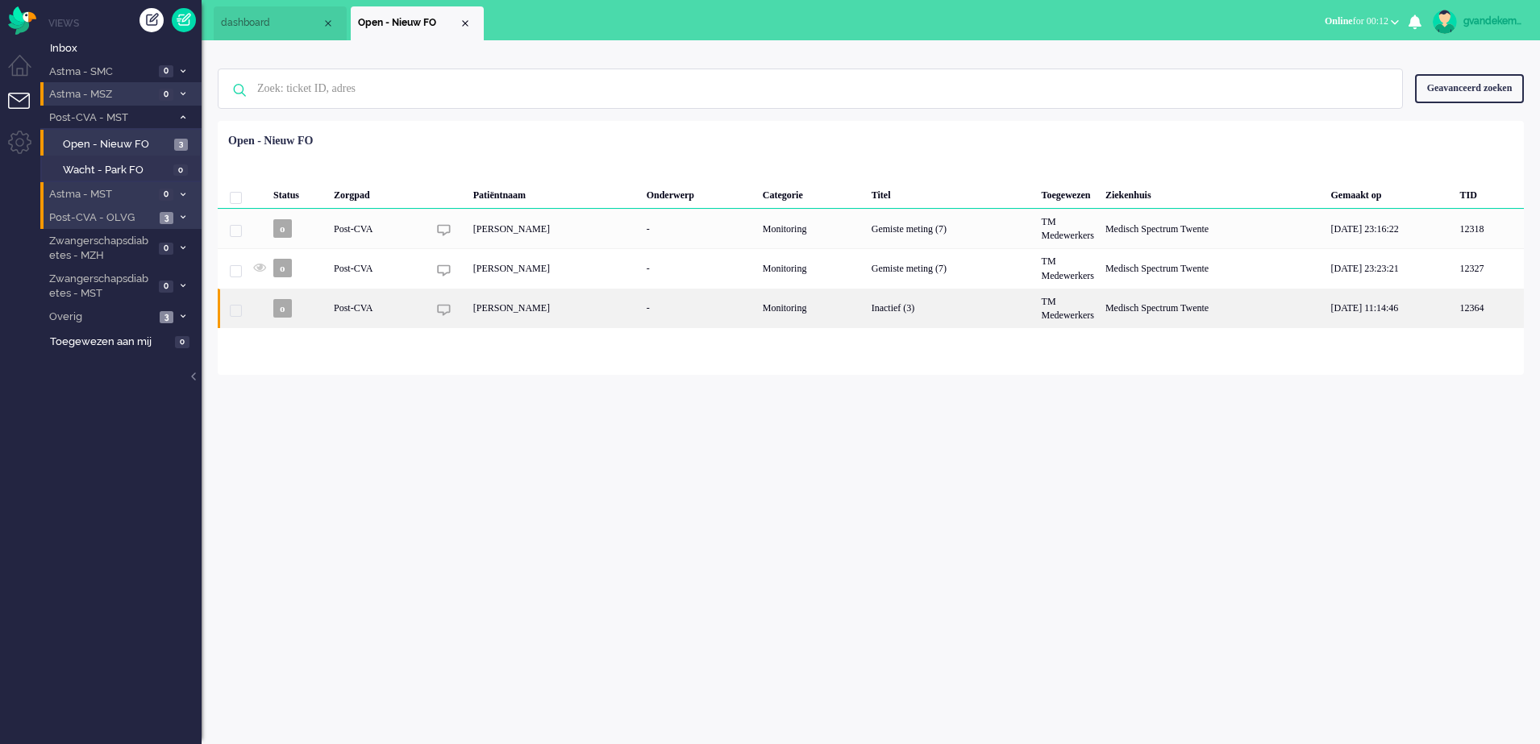
click at [552, 304] on div "[PERSON_NAME]" at bounding box center [554, 309] width 173 height 40
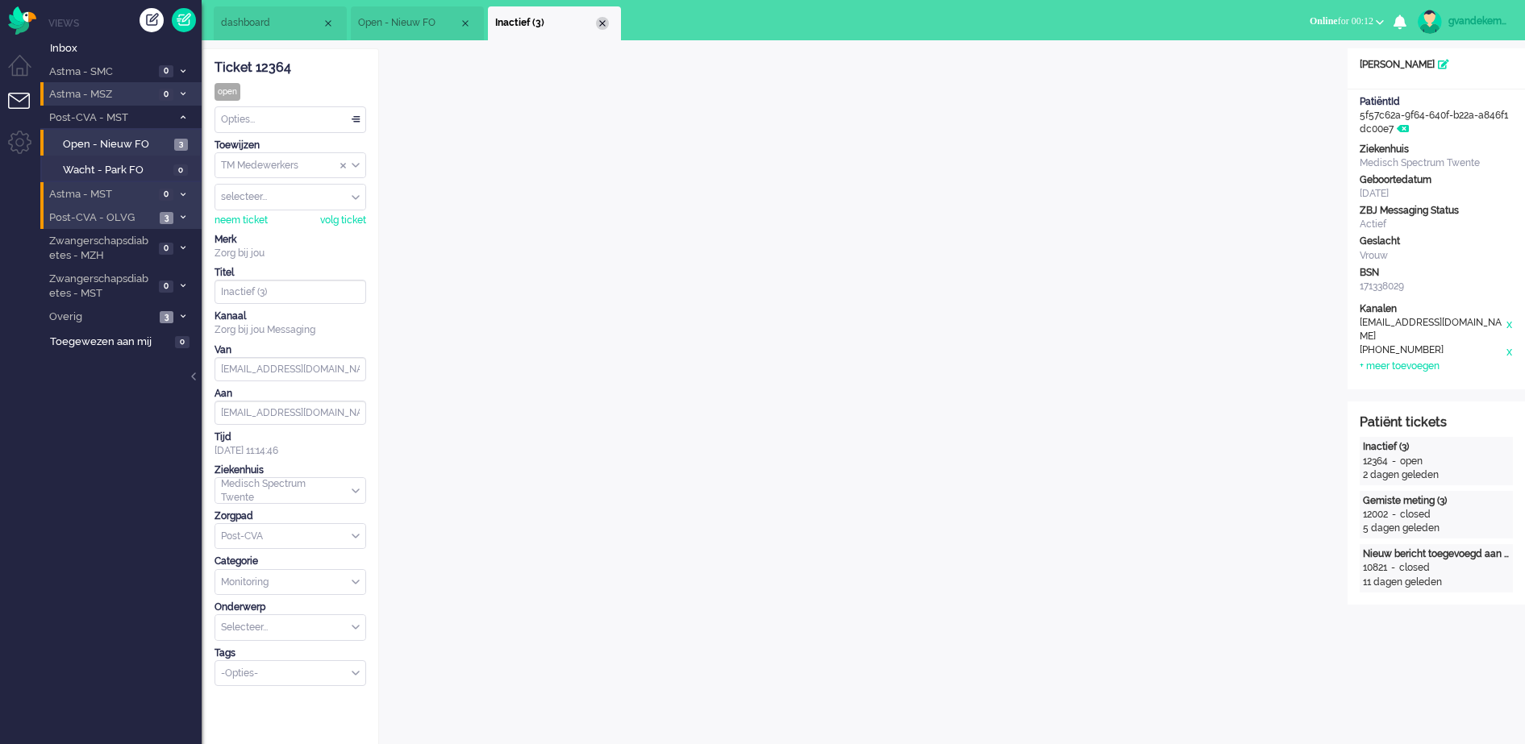
click at [601, 21] on div "Close tab" at bounding box center [602, 23] width 13 height 13
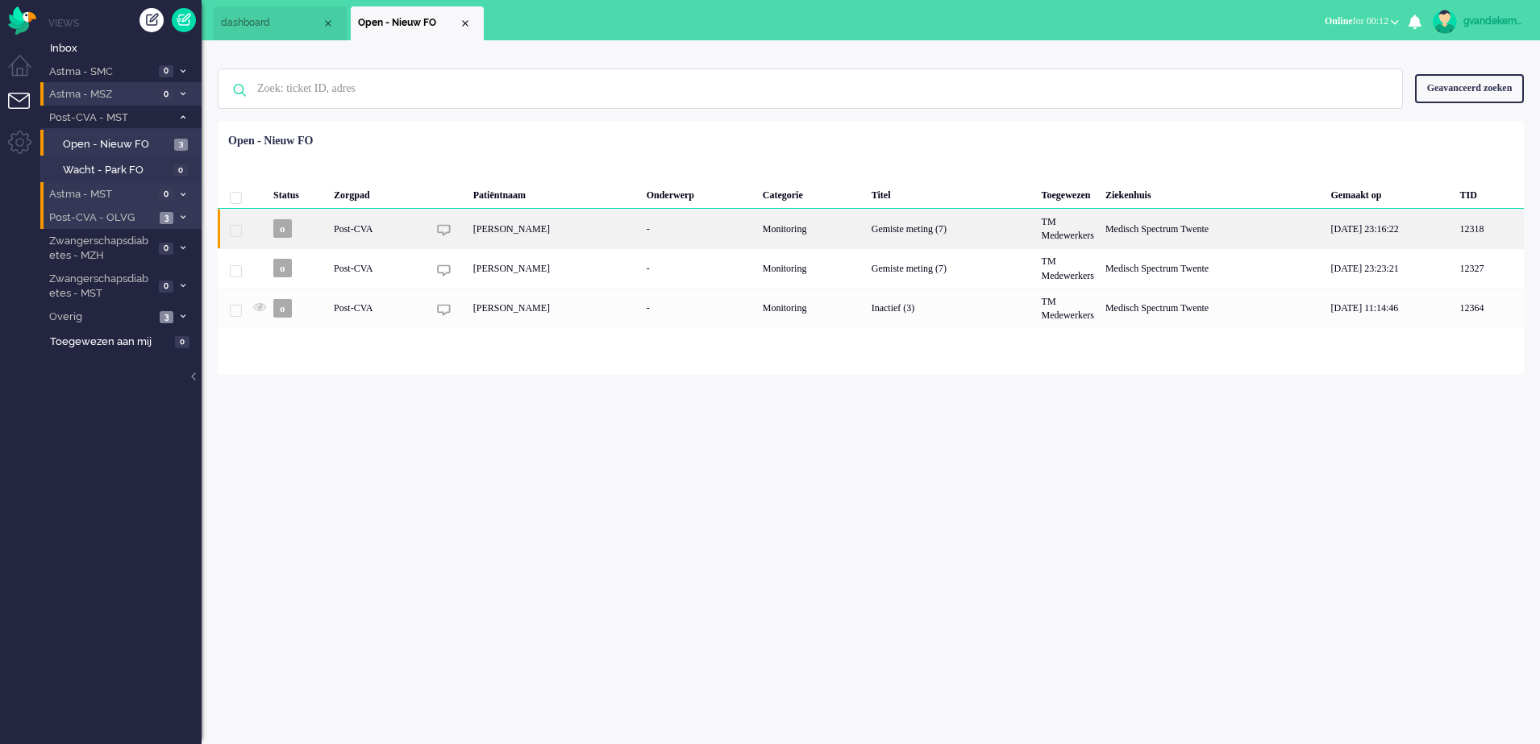
click at [641, 223] on div "Hendrikus Gerhardus Jozef Olde Scholtenhuis" at bounding box center [554, 229] width 173 height 40
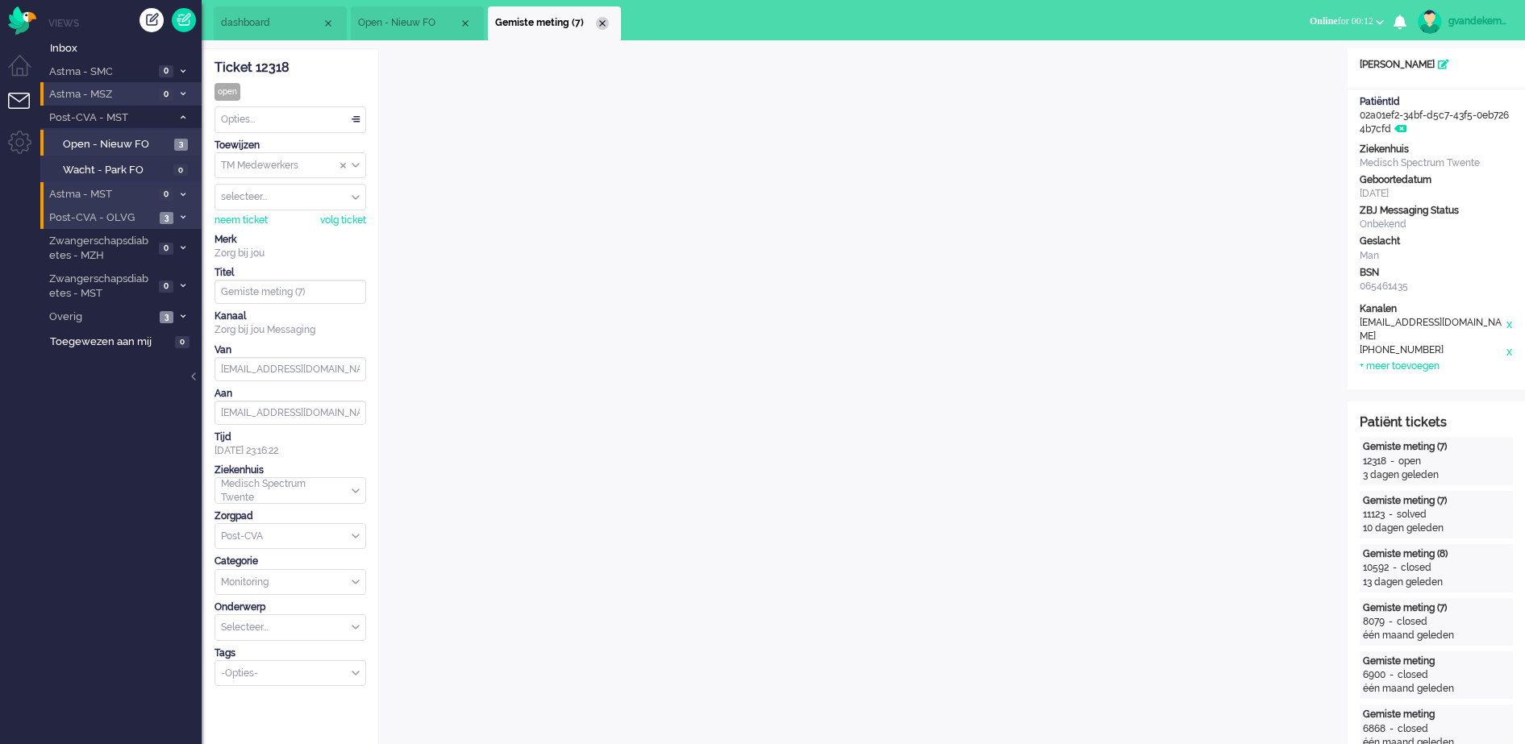
click at [601, 22] on div "Close tab" at bounding box center [602, 23] width 13 height 13
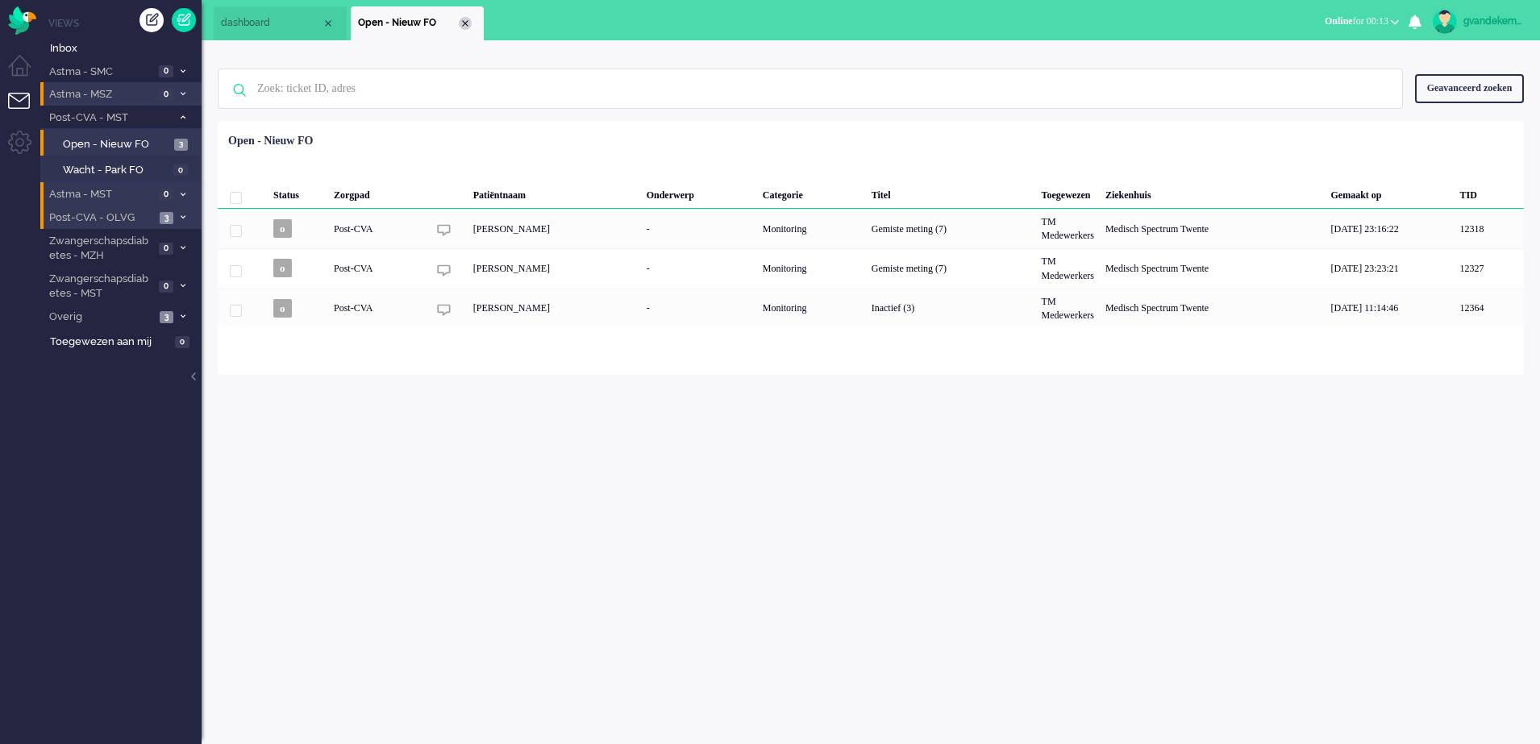
click at [463, 20] on div "Close tab" at bounding box center [465, 23] width 13 height 13
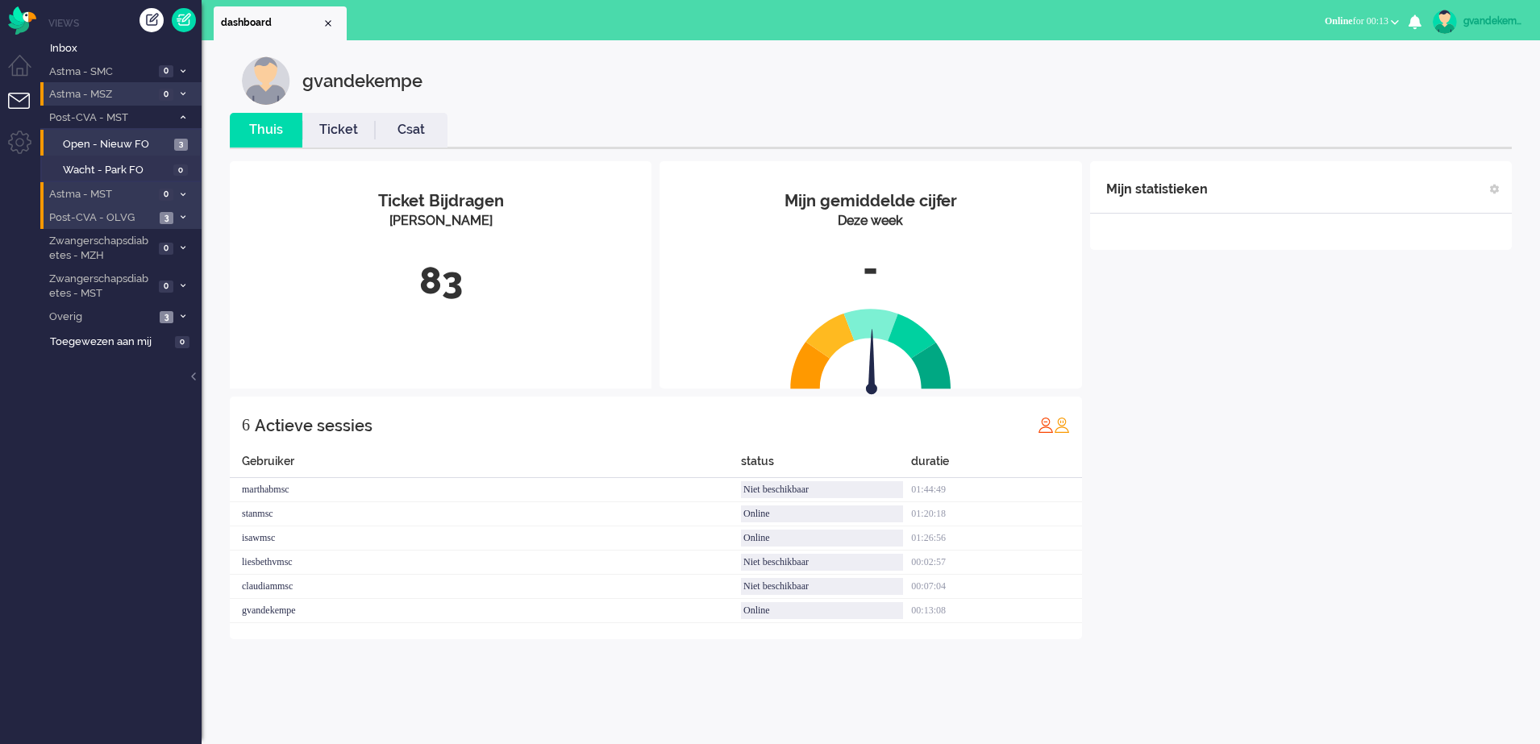
click at [1267, 403] on div "Mijn statistieken + Statistieken toevoegen Bel tijd (gemiddelde dag) Wrapup tij…" at bounding box center [1301, 400] width 422 height 478
click at [185, 119] on span at bounding box center [183, 118] width 12 height 9
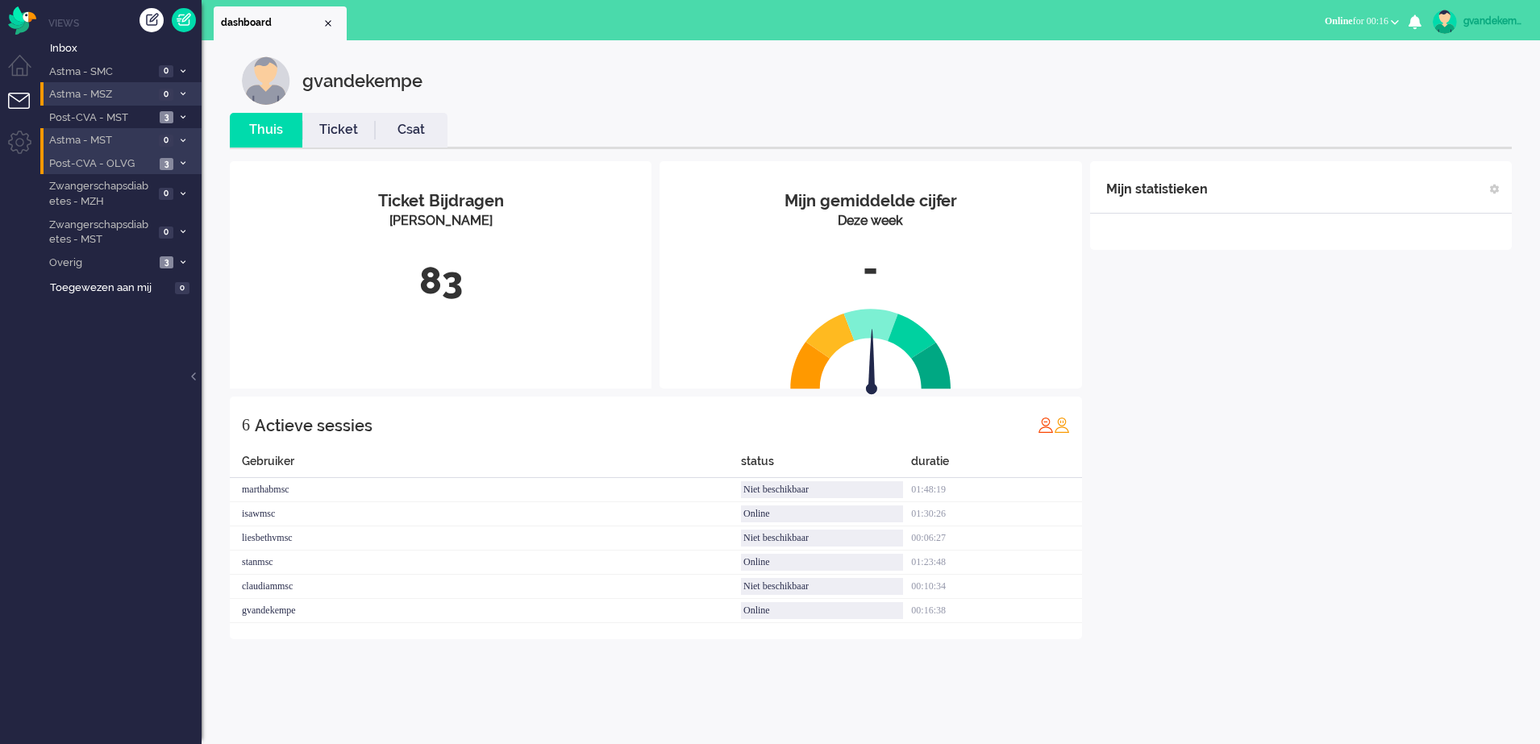
click at [1398, 17] on button "Online for 00:16" at bounding box center [1362, 21] width 94 height 23
click at [1316, 56] on label "Niet beschikbaar" at bounding box center [1332, 55] width 127 height 14
click at [18, 23] on img "Omnidesk" at bounding box center [22, 20] width 28 height 28
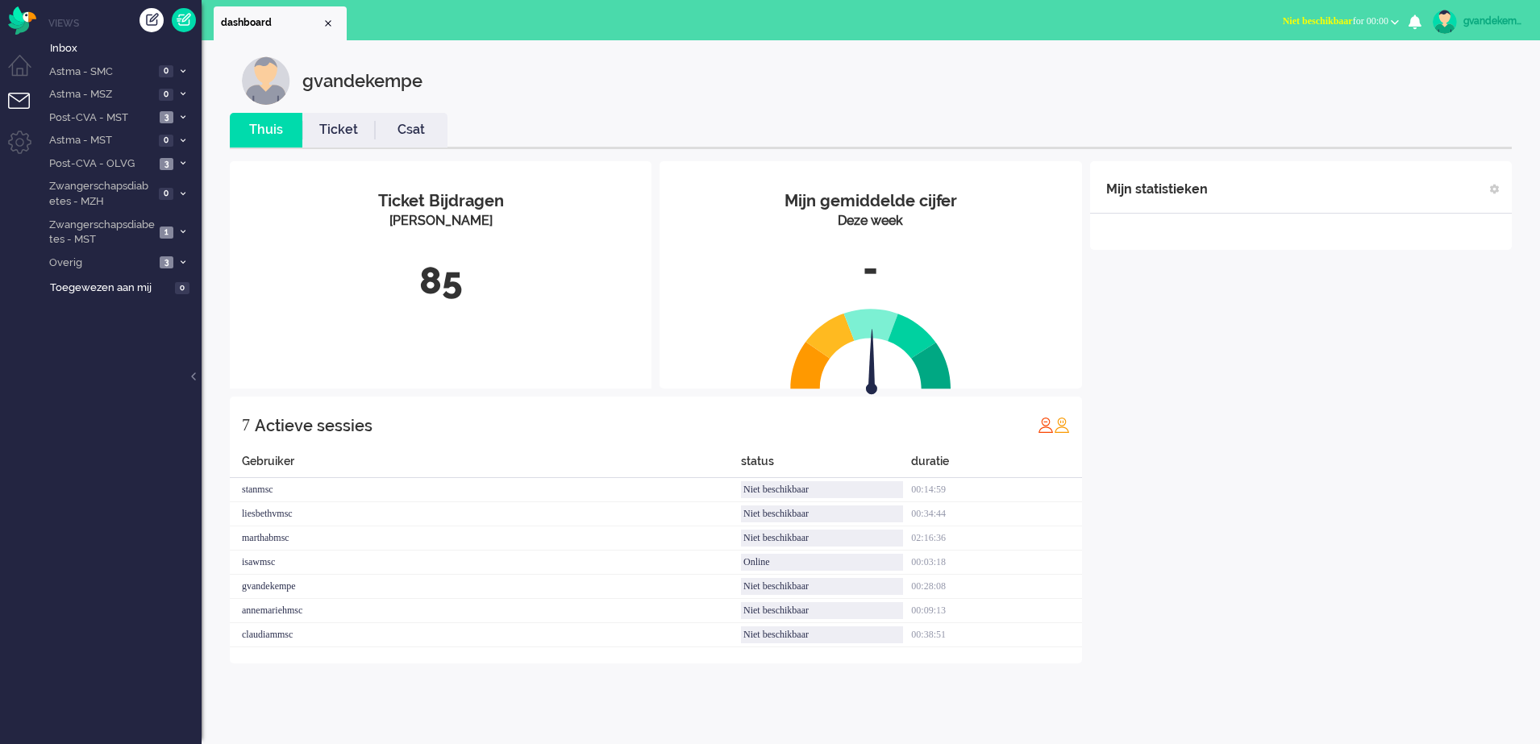
click at [1395, 19] on b "button" at bounding box center [1395, 22] width 8 height 6
click at [1286, 71] on label "Online" at bounding box center [1332, 72] width 127 height 14
click at [176, 118] on li "Post-CVA - MST 3" at bounding box center [120, 117] width 161 height 23
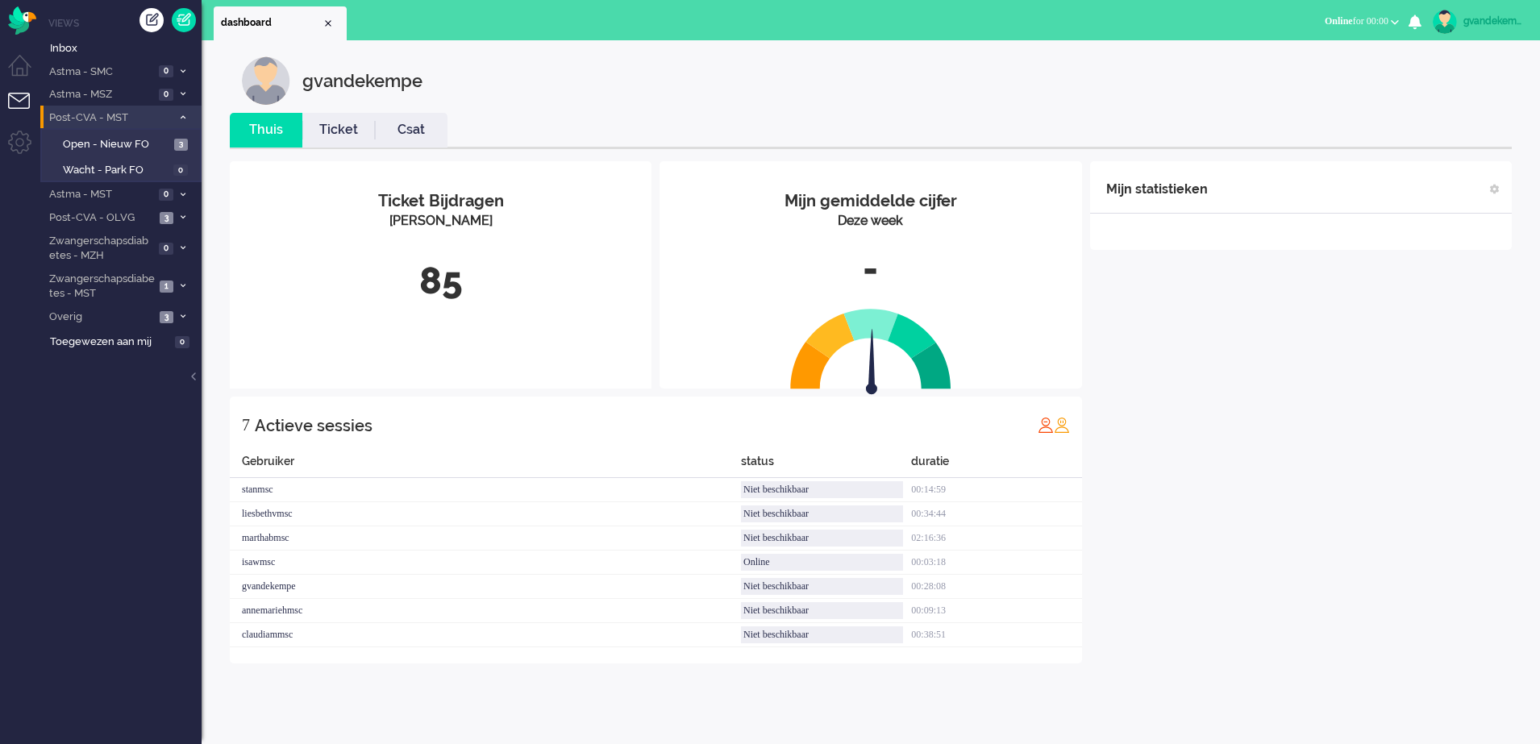
click at [176, 118] on li "Post-CVA - MST 3" at bounding box center [120, 117] width 161 height 23
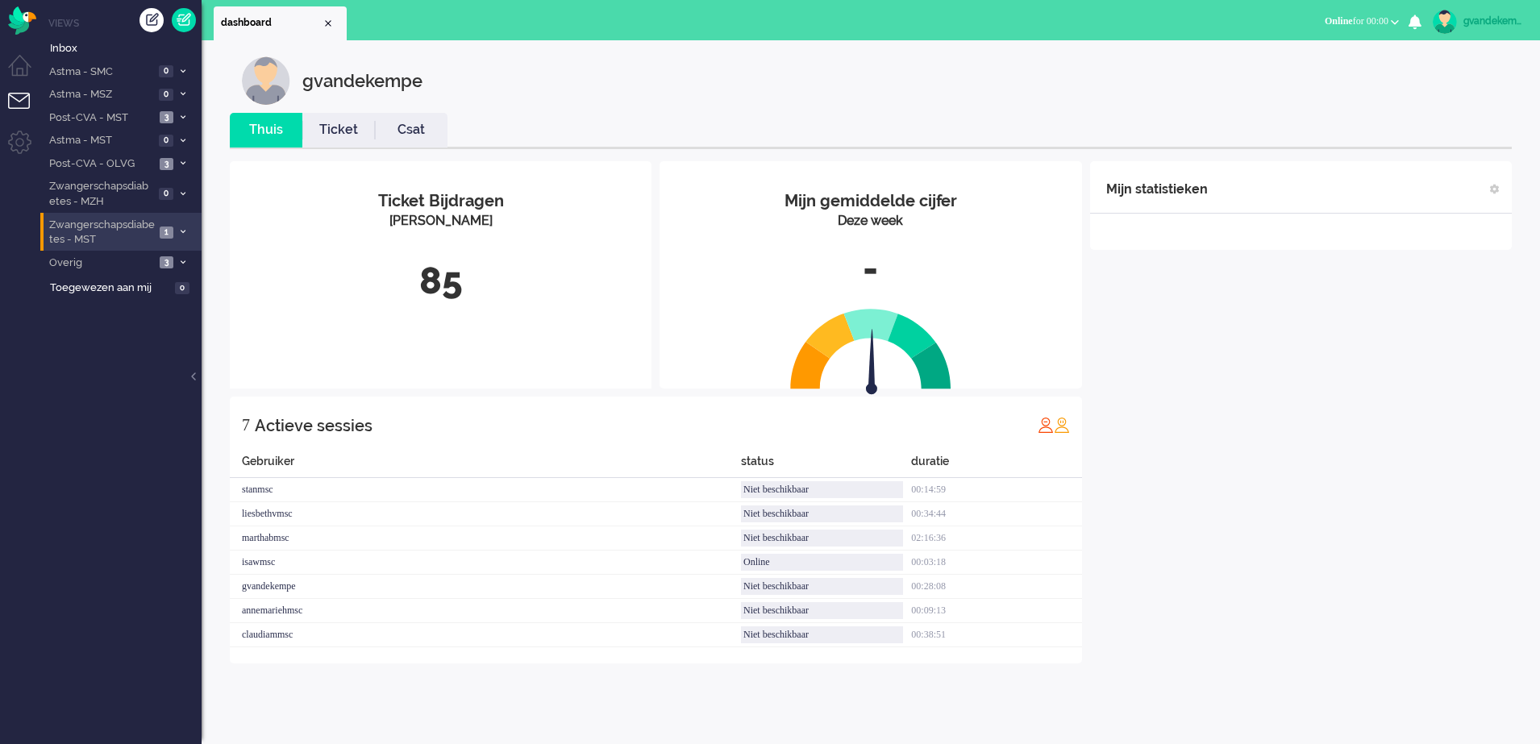
click at [174, 233] on li "Zwangerschapsdiabetes - MST 1" at bounding box center [120, 232] width 161 height 38
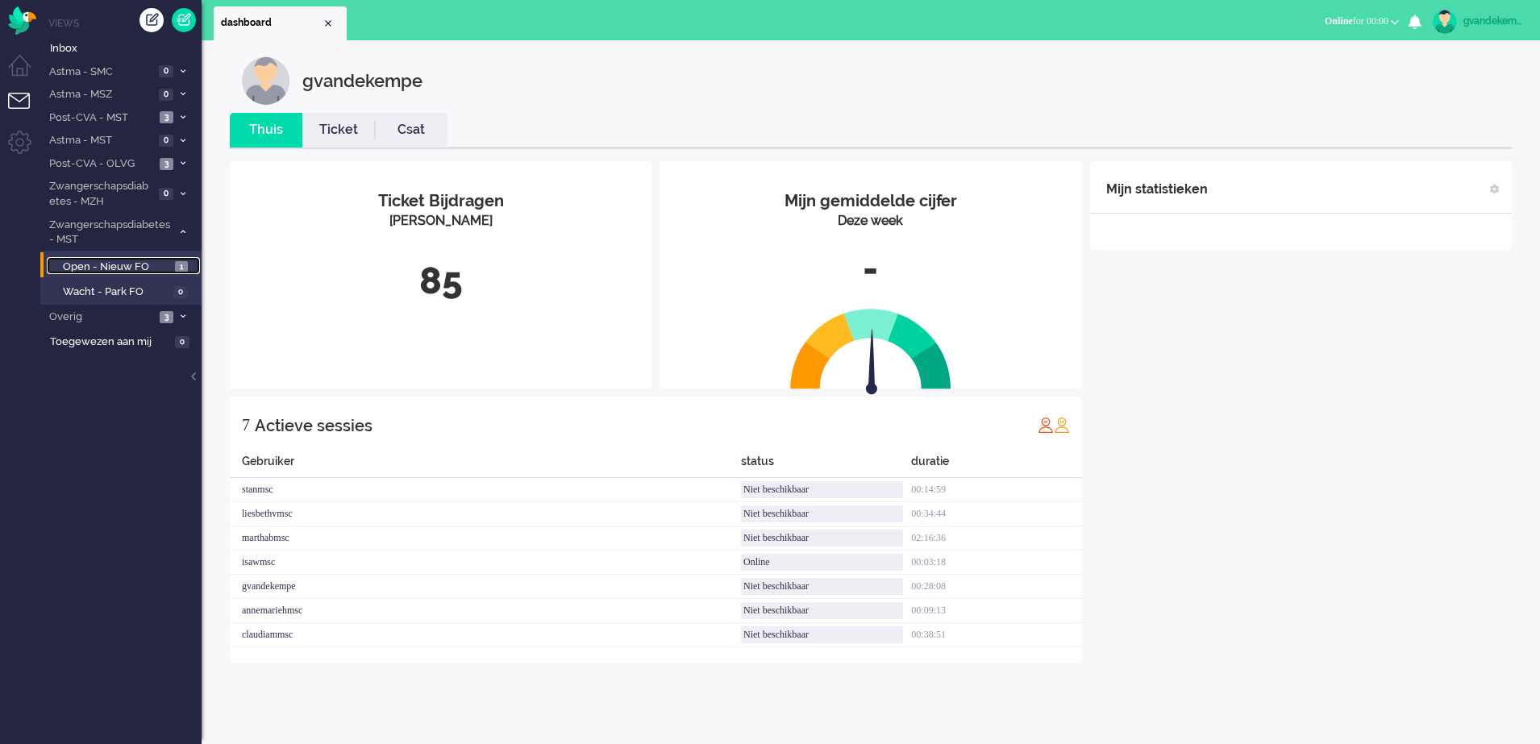
click at [144, 268] on span "Open - Nieuw FO" at bounding box center [117, 267] width 108 height 15
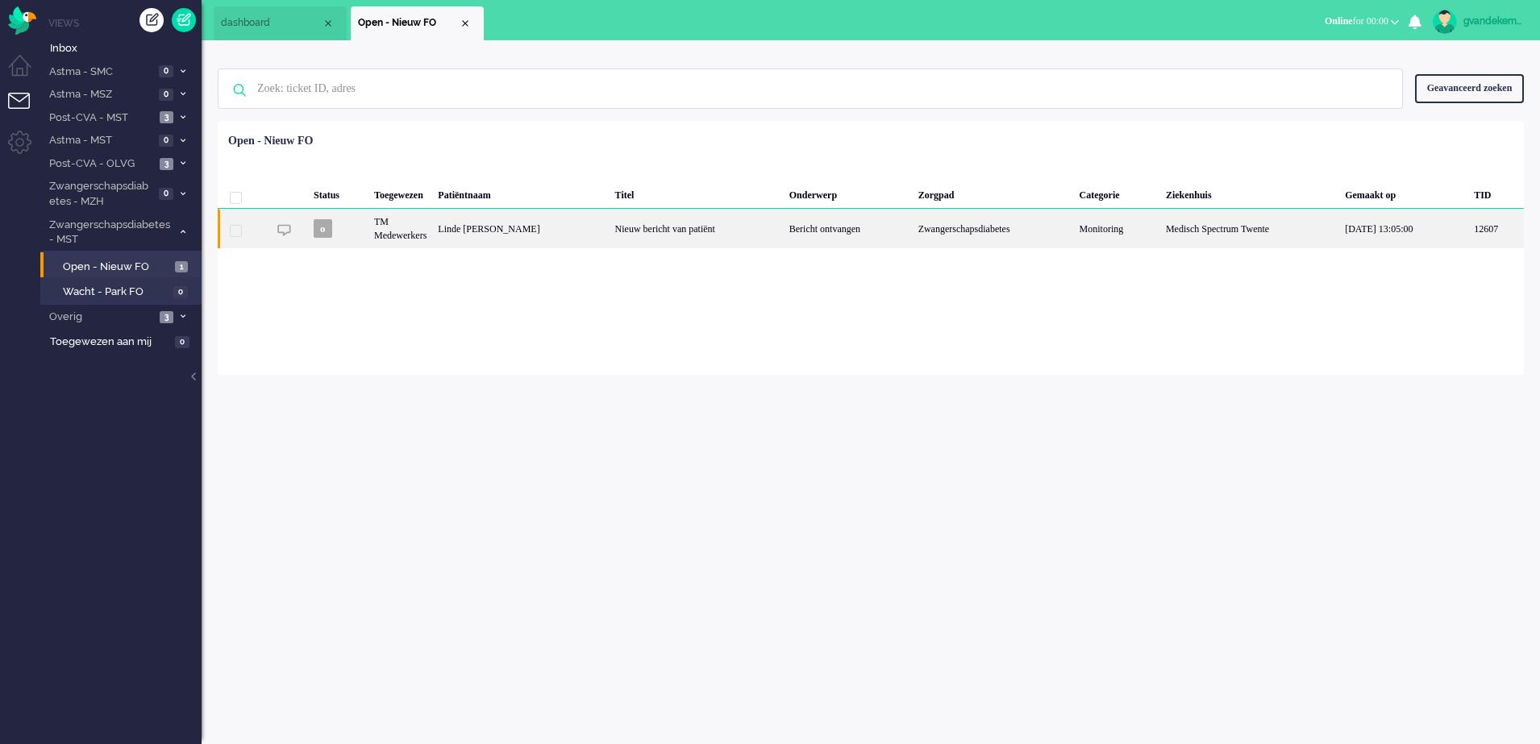
click at [572, 235] on div "Linde [PERSON_NAME]" at bounding box center [520, 229] width 177 height 40
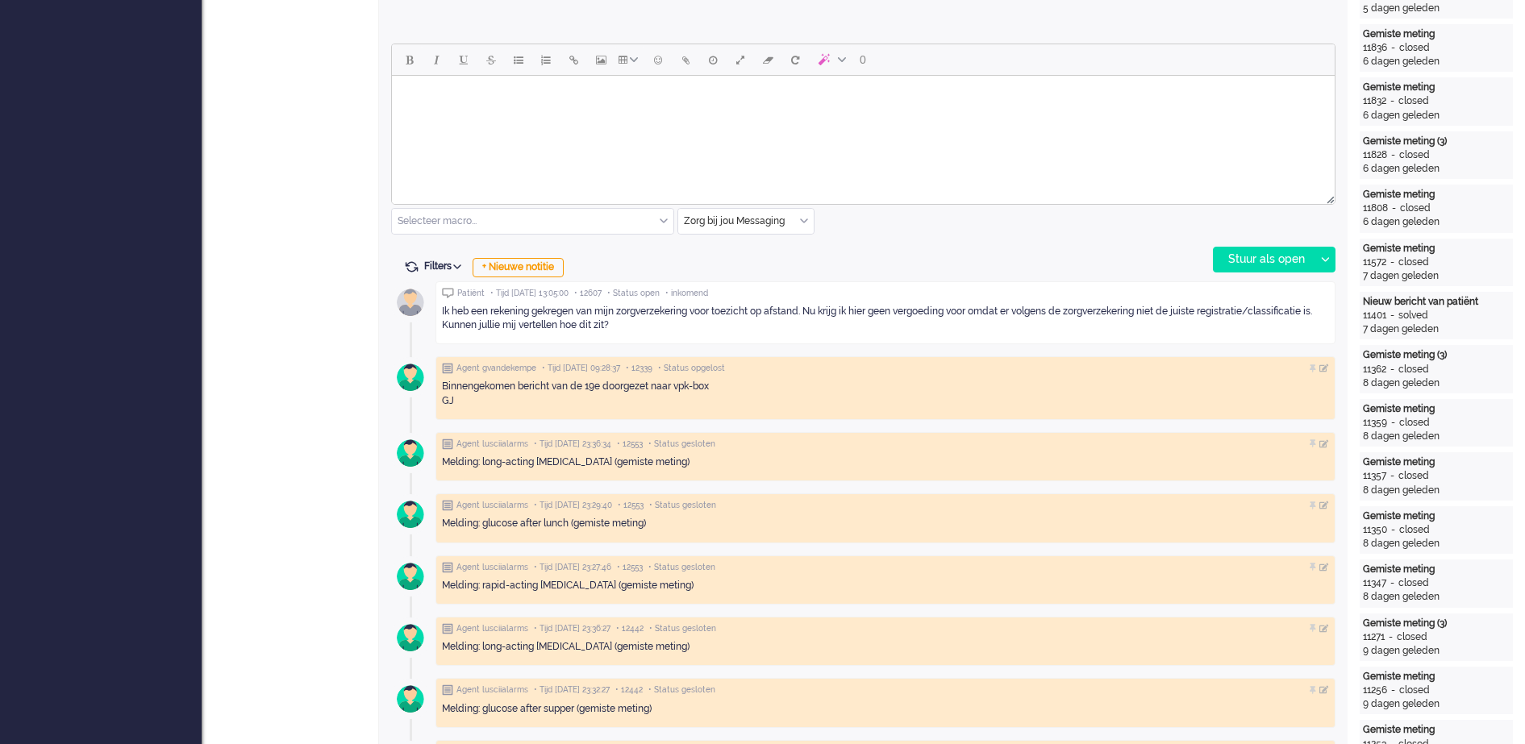
scroll to position [754, 0]
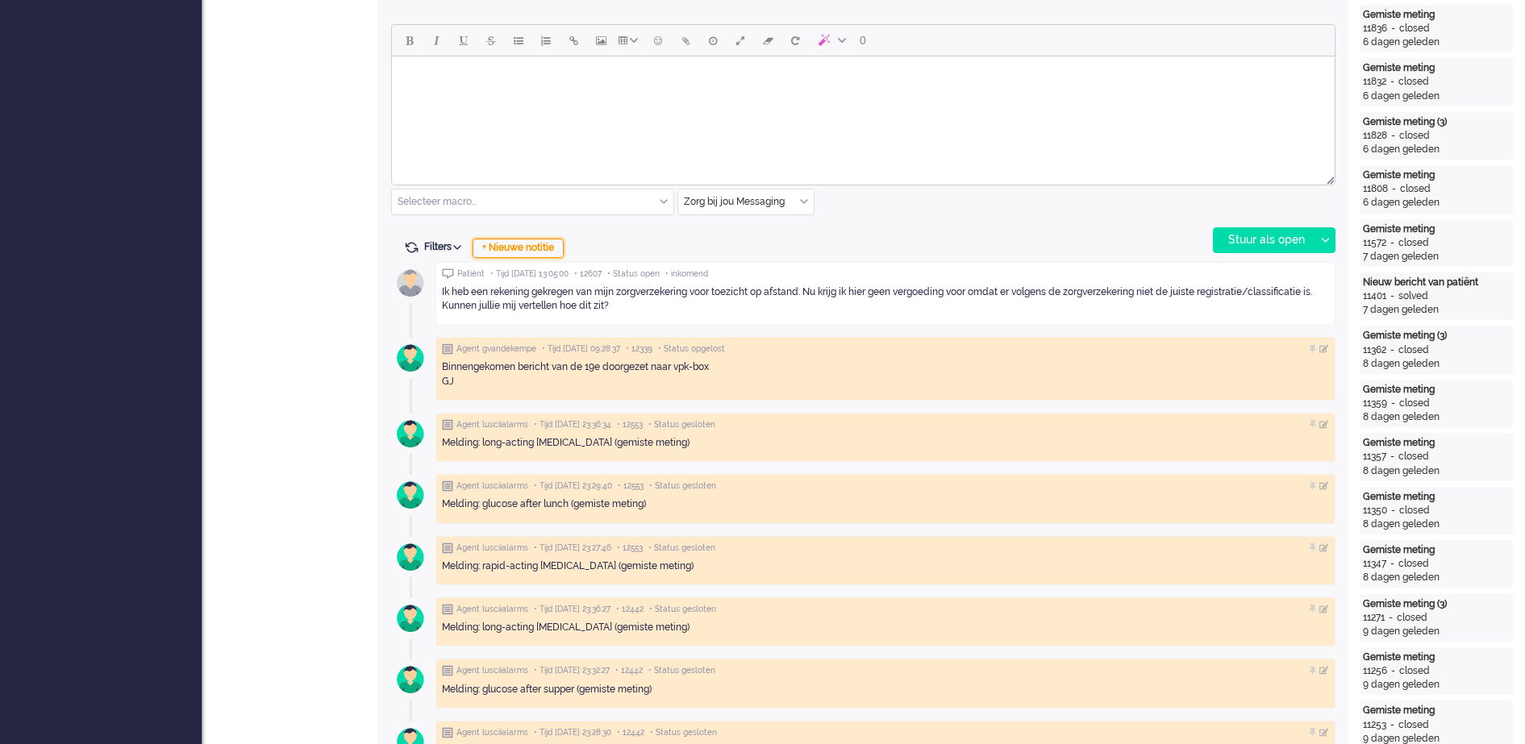
click at [537, 250] on div "+ Nieuwe notitie" at bounding box center [518, 248] width 91 height 19
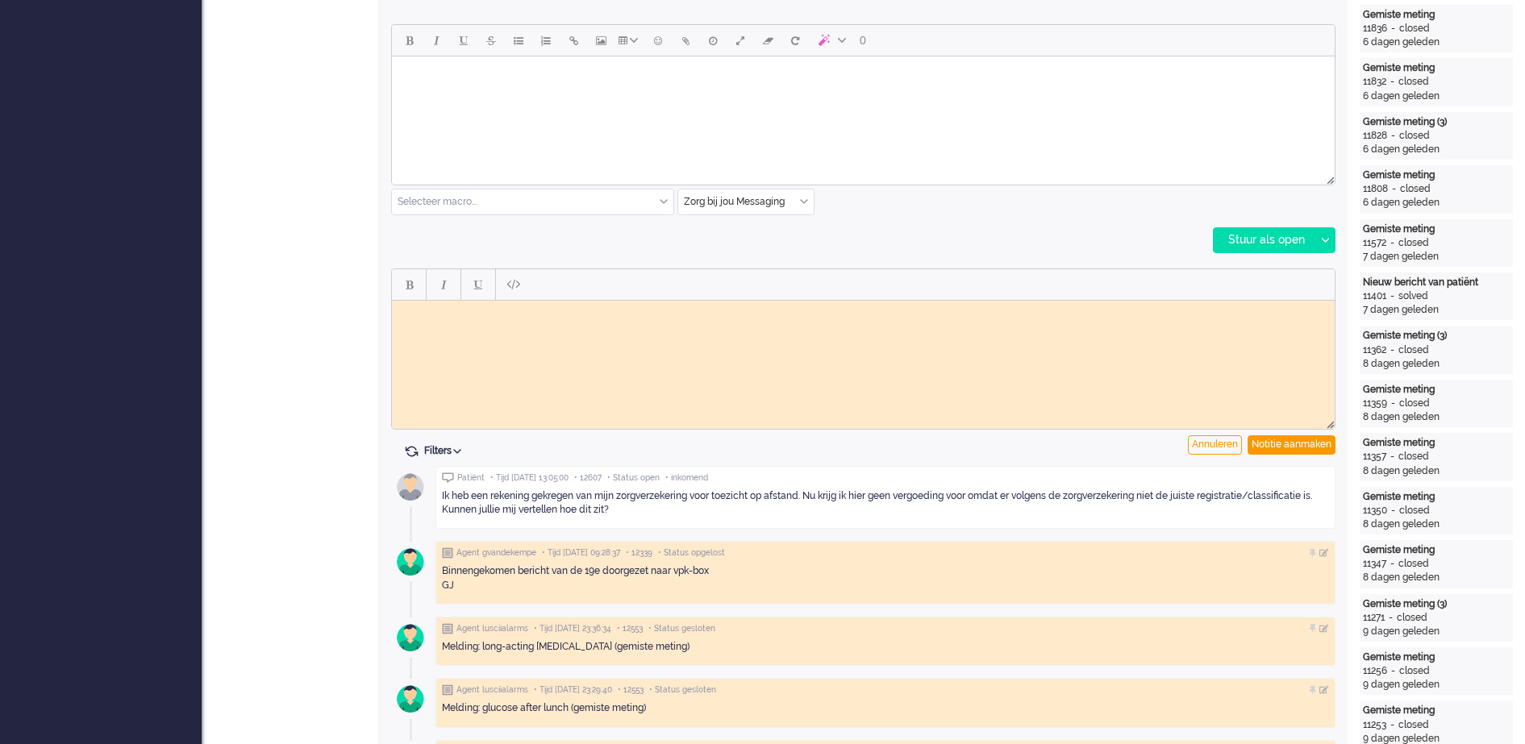
scroll to position [0, 0]
click at [559, 318] on body "Rich Text Area. Press ALT-0 for help." at bounding box center [863, 312] width 930 height 12
click at [1308, 443] on div "Notitie aanmaken" at bounding box center [1292, 445] width 88 height 19
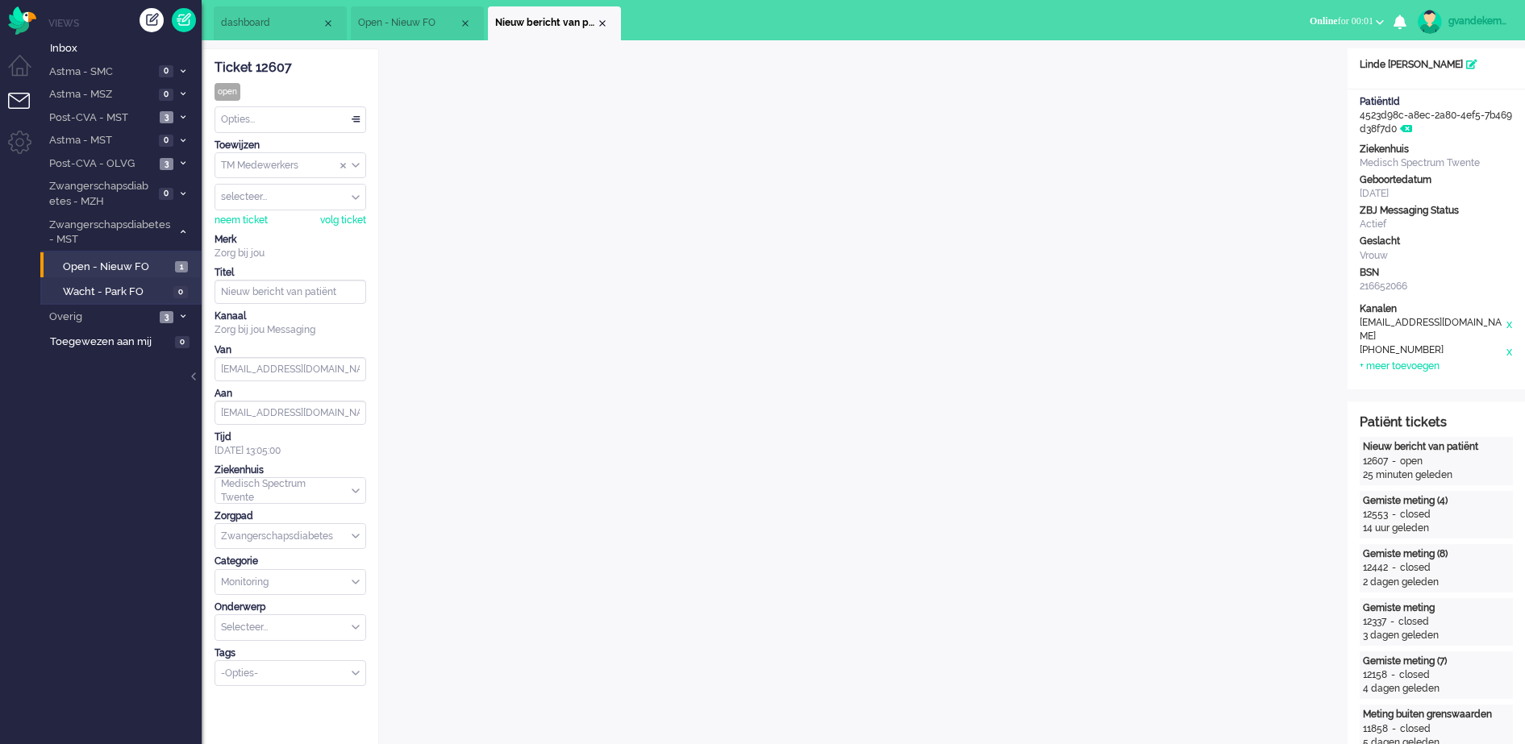
click at [354, 168] on div "TM Medewerkers" at bounding box center [290, 165] width 150 height 25
click at [327, 211] on li "TM Verpleegkundigen" at bounding box center [290, 213] width 150 height 23
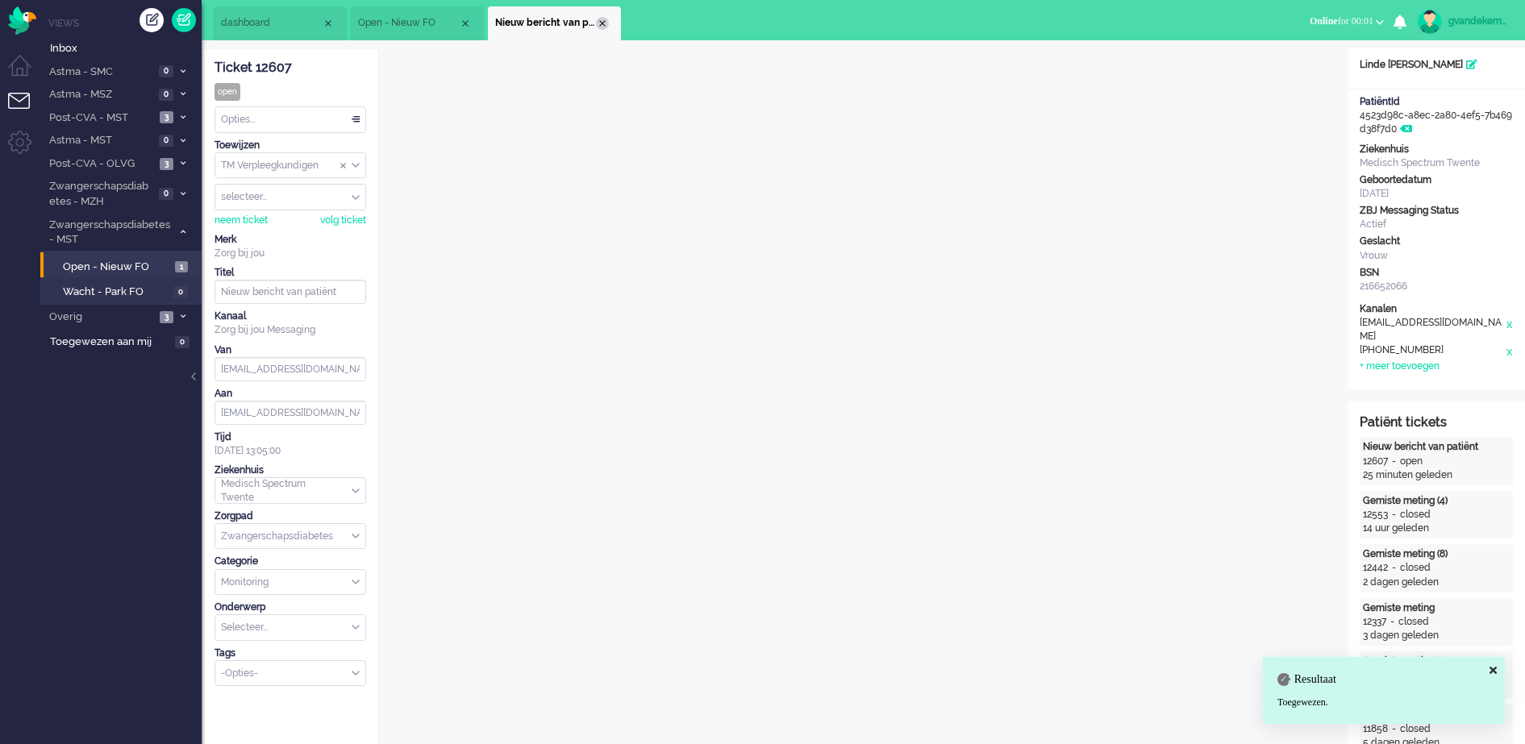
click at [602, 22] on div "Close tab" at bounding box center [602, 23] width 13 height 13
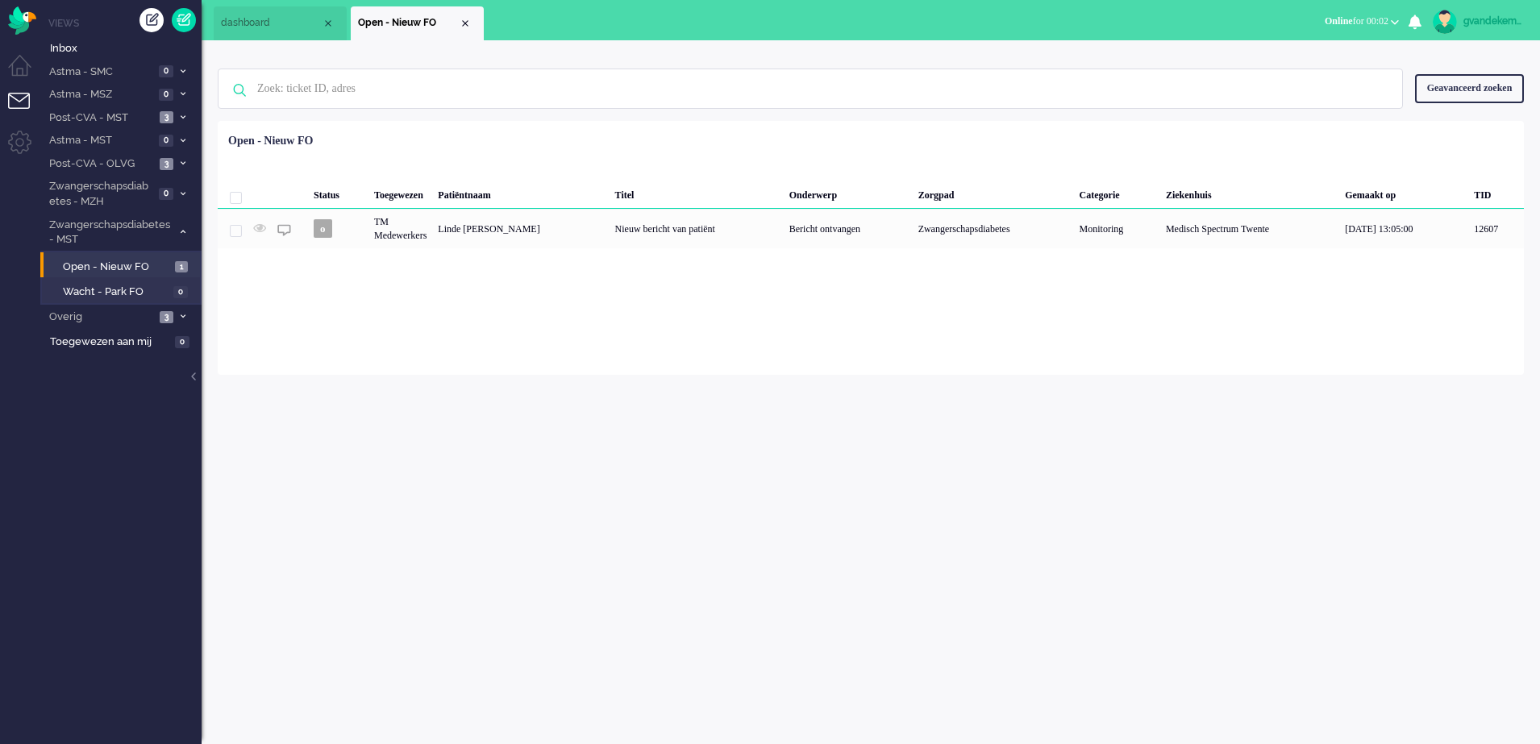
click at [477, 23] on li "Open - Nieuw FO" at bounding box center [417, 23] width 133 height 34
click at [465, 25] on div "Close tab" at bounding box center [465, 23] width 13 height 13
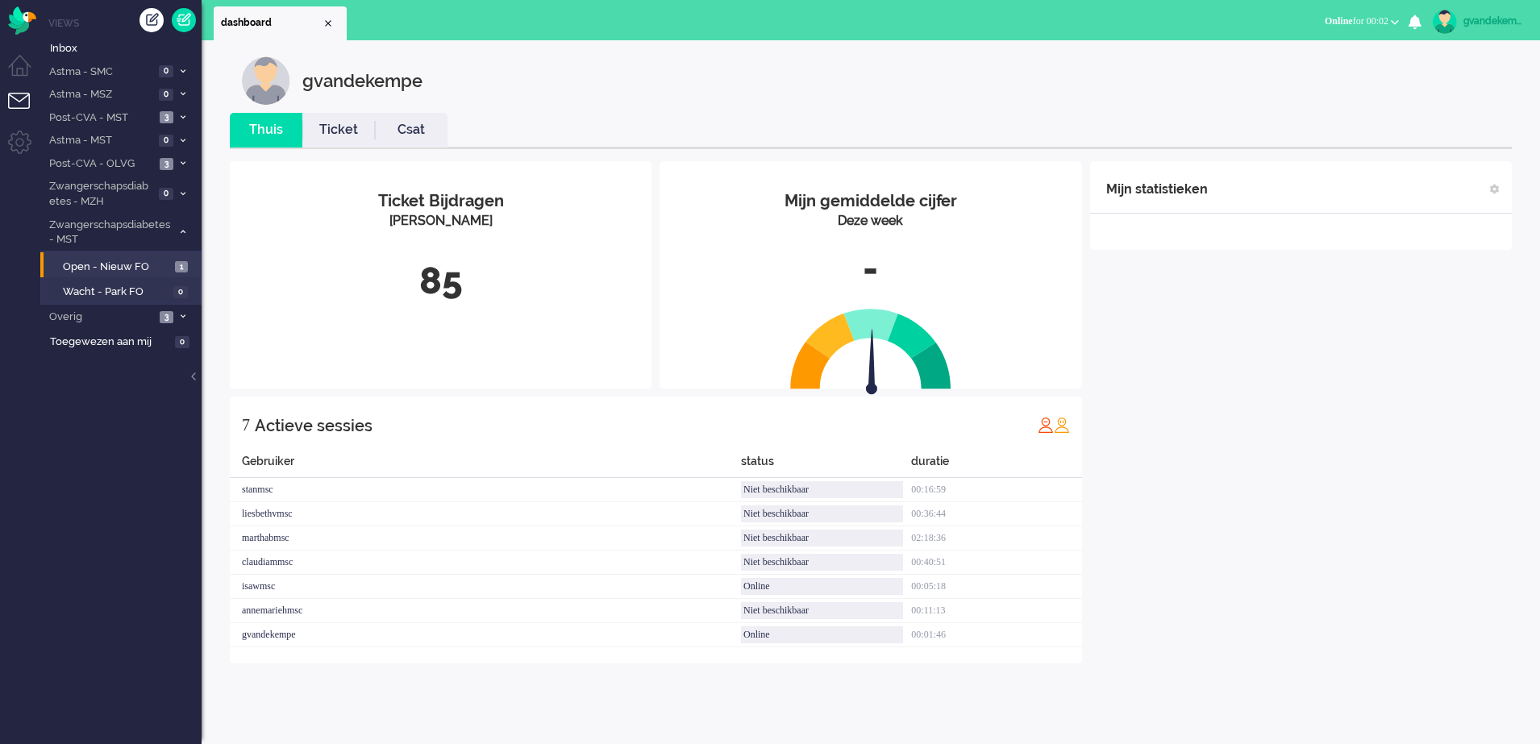
click at [1225, 347] on div "Mijn statistieken + Statistieken toevoegen Bel tijd (gemiddelde dag) Wrapup tij…" at bounding box center [1301, 412] width 422 height 502
click at [181, 233] on icon at bounding box center [183, 232] width 5 height 6
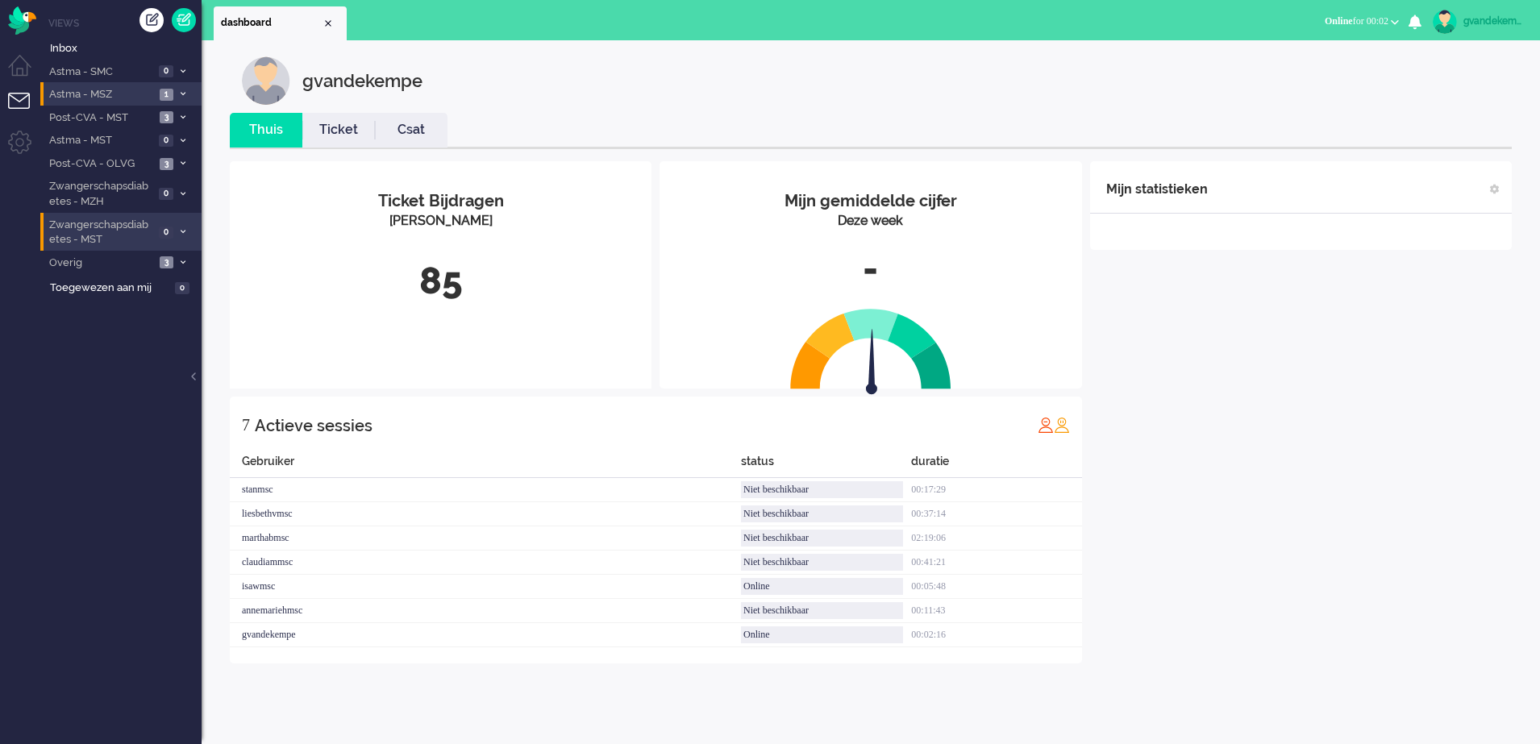
click at [183, 91] on icon at bounding box center [183, 94] width 5 height 6
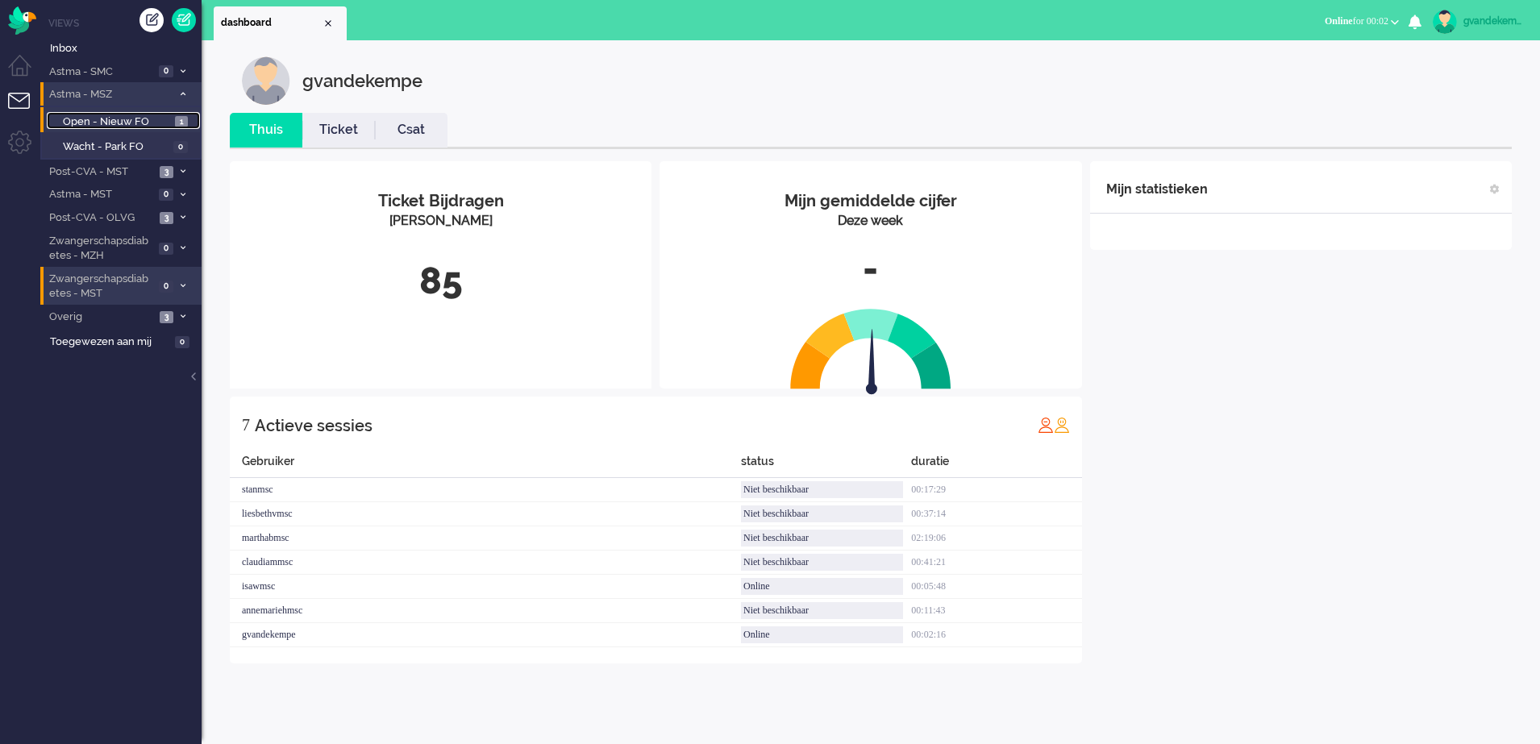
click at [157, 120] on span "Open - Nieuw FO" at bounding box center [117, 122] width 108 height 15
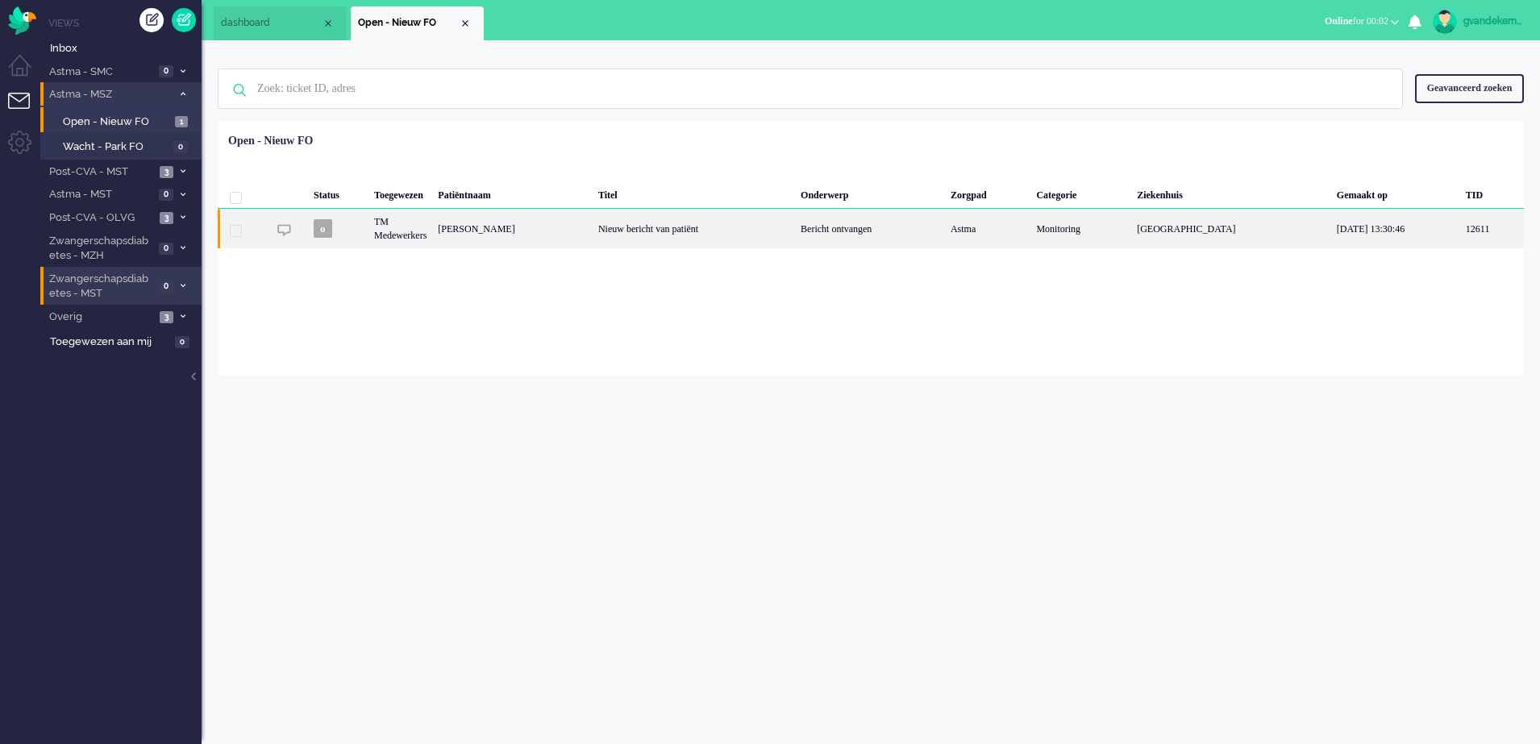
click at [668, 234] on div "Nieuw bericht van patiënt" at bounding box center [694, 229] width 202 height 40
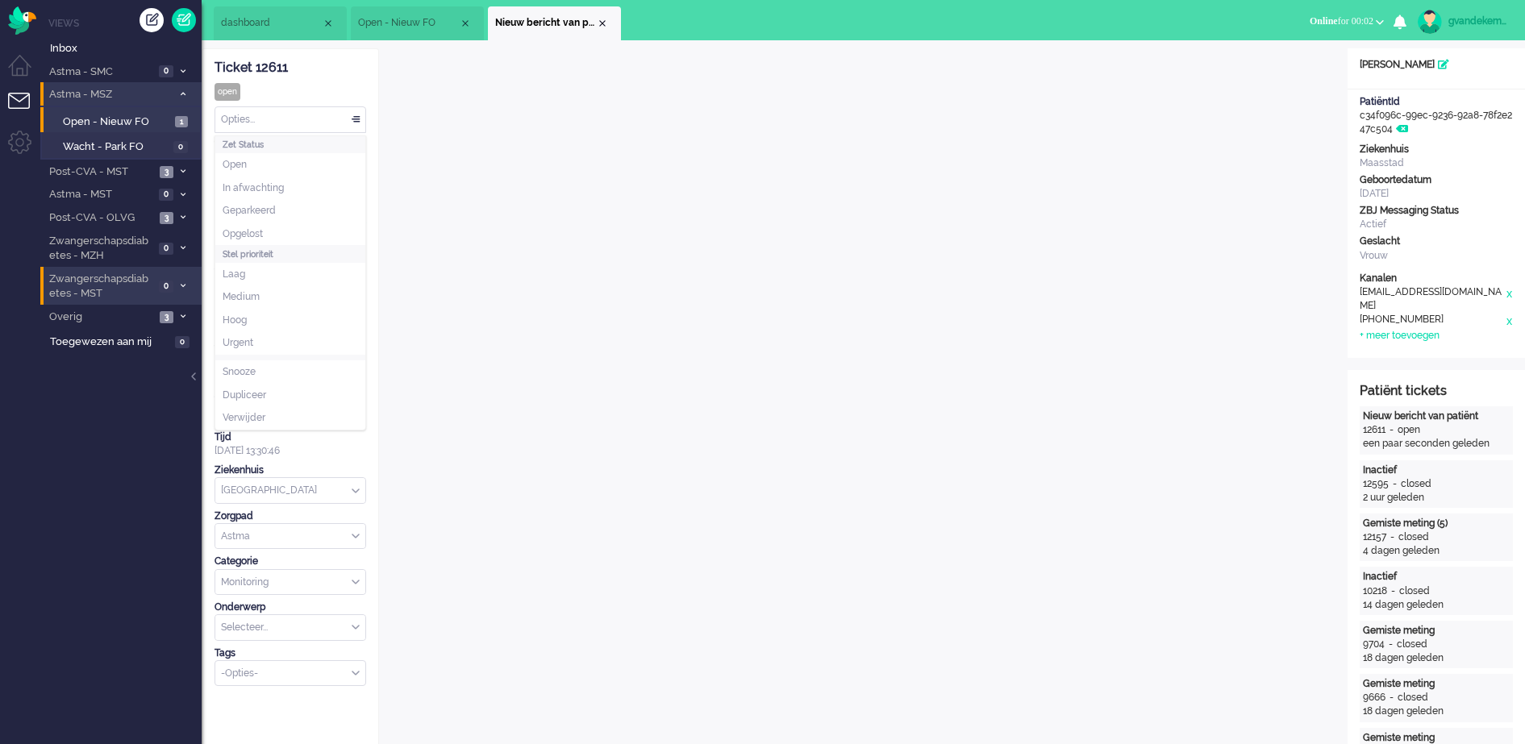
click at [351, 118] on div "Opties..." at bounding box center [290, 119] width 150 height 25
click at [261, 229] on span "Opgelost" at bounding box center [243, 234] width 40 height 14
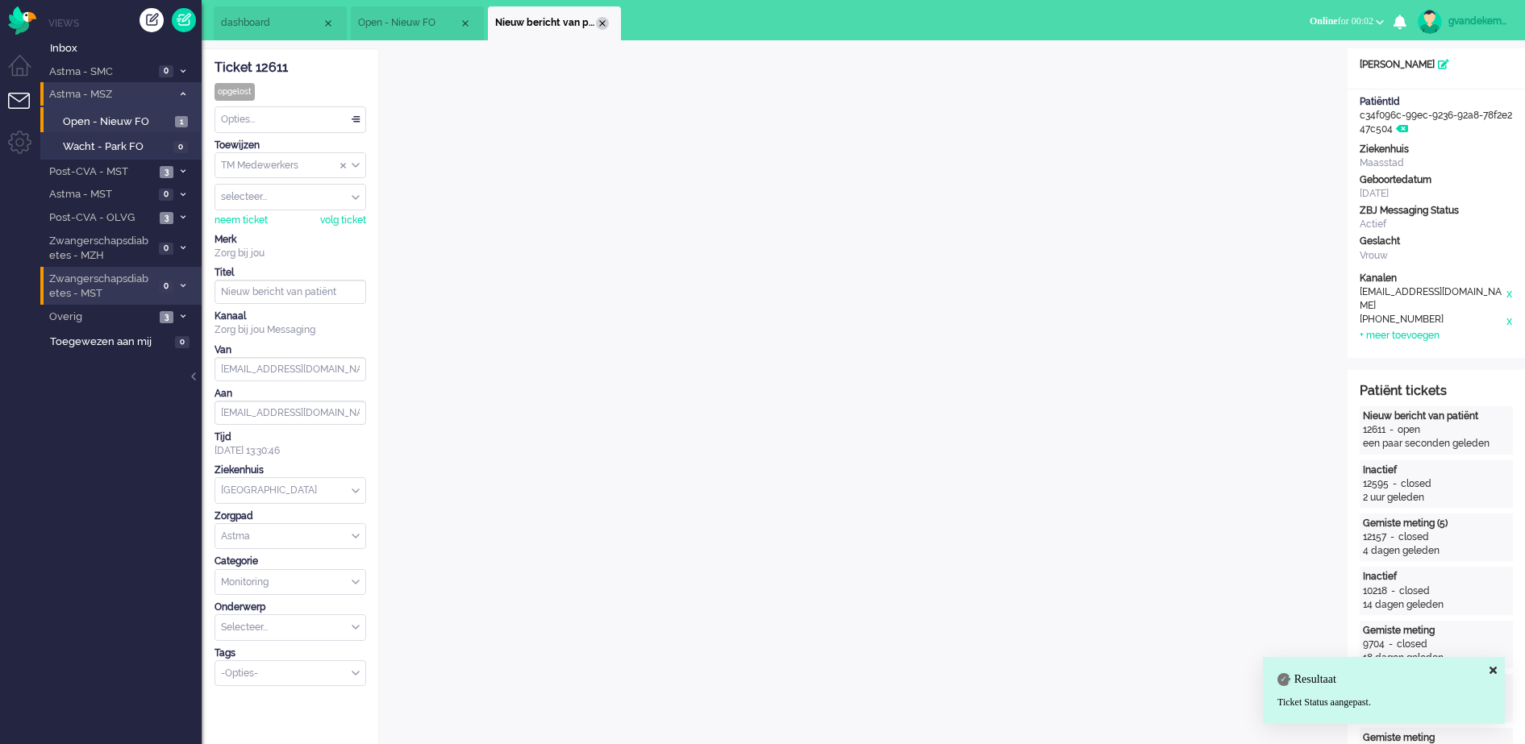
click at [605, 23] on div "Close tab" at bounding box center [602, 23] width 13 height 13
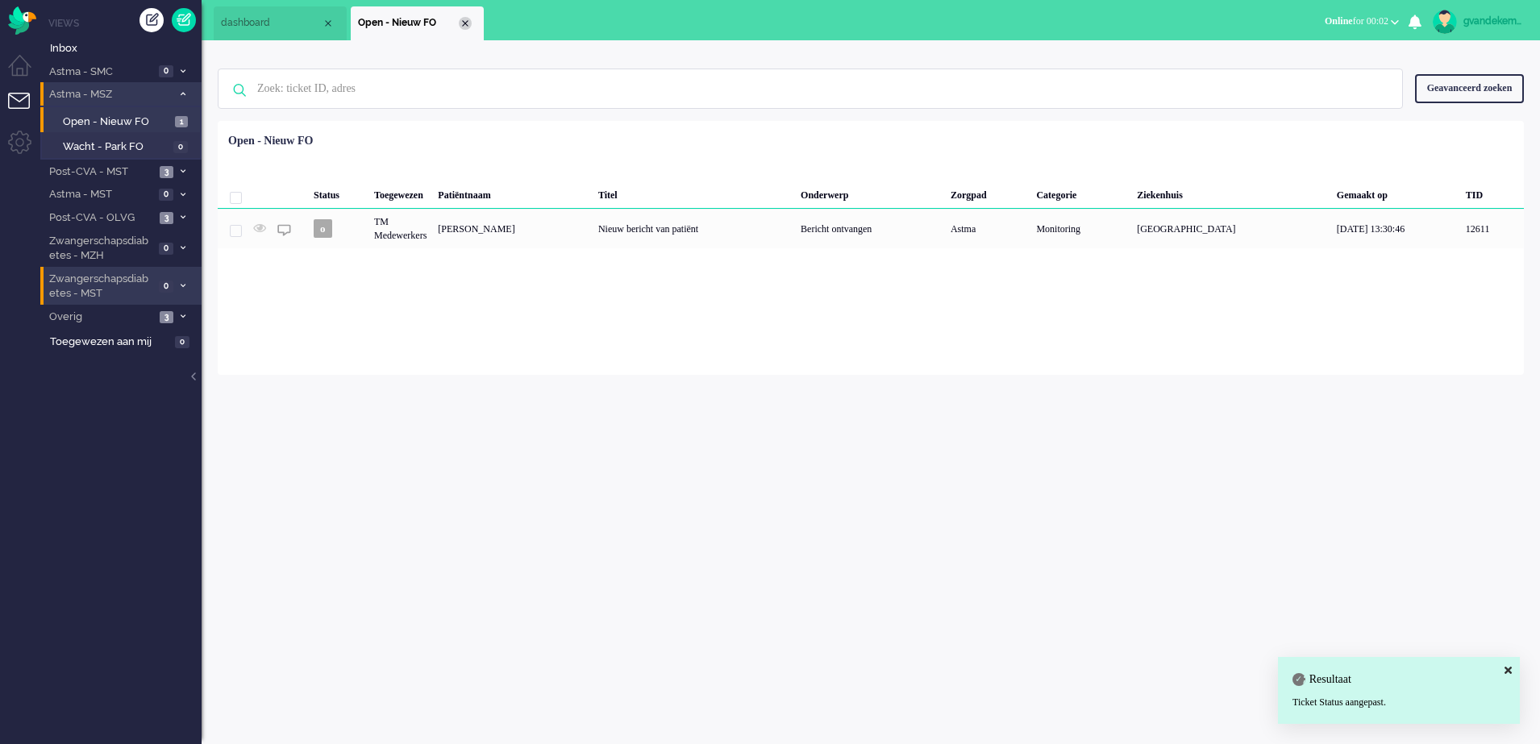
click at [464, 21] on div "Close tab" at bounding box center [465, 23] width 13 height 13
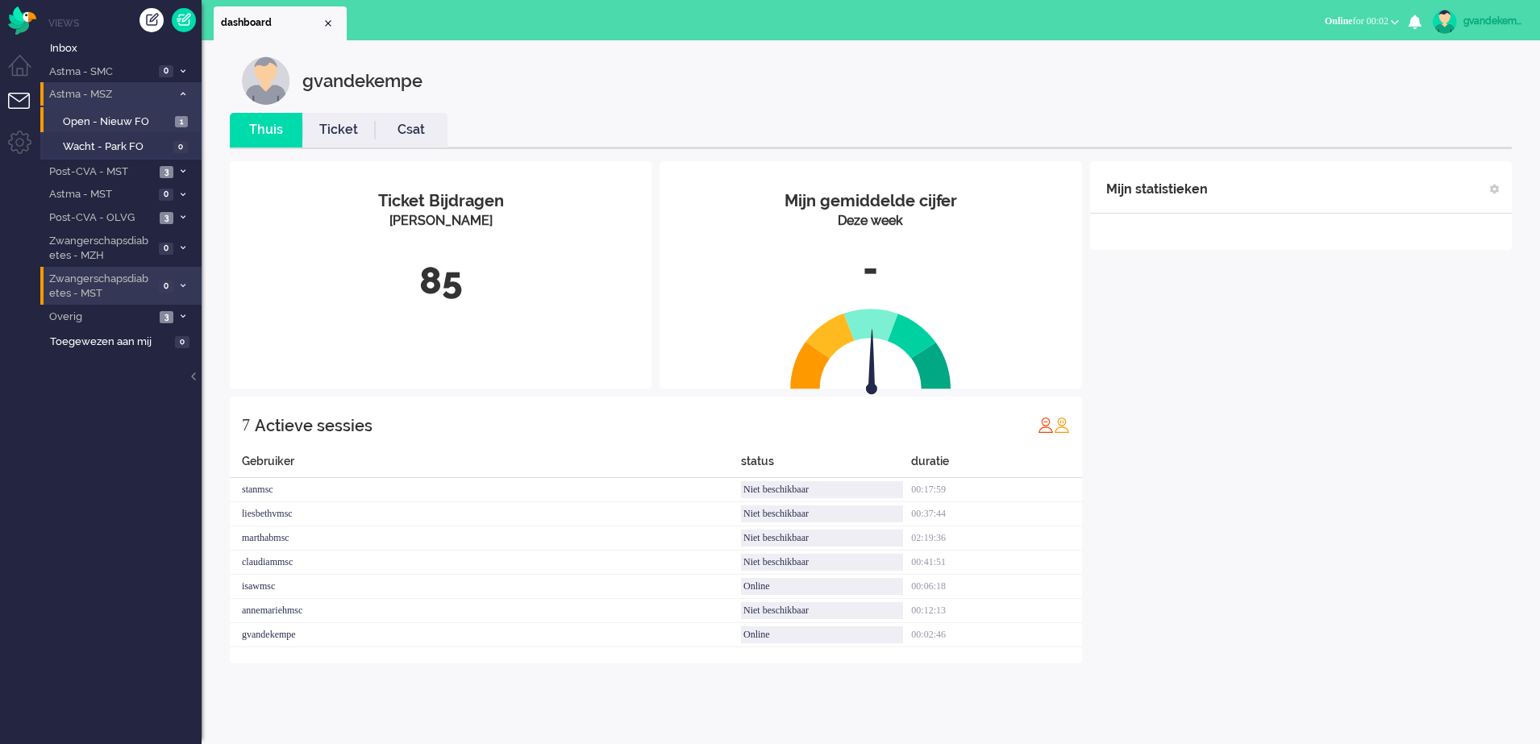
click at [181, 95] on icon at bounding box center [183, 94] width 5 height 6
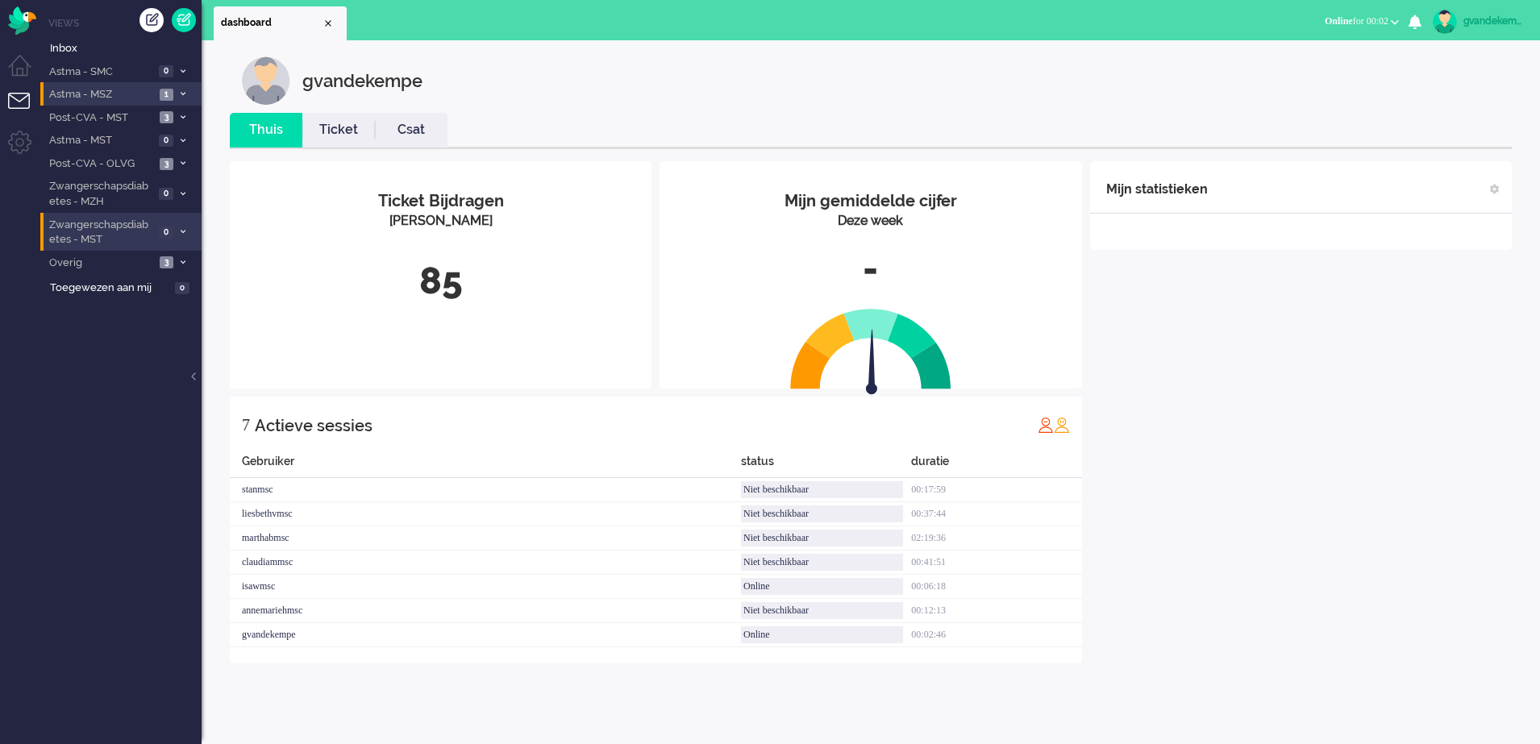
click at [1244, 422] on div "Mijn statistieken + Statistieken toevoegen Bel tijd (gemiddelde dag) Wrapup tij…" at bounding box center [1301, 412] width 422 height 502
click at [1305, 539] on div "Mijn statistieken + Statistieken toevoegen Bel tijd (gemiddelde dag) Wrapup tij…" at bounding box center [1301, 412] width 422 height 502
click at [1367, 405] on div "Mijn statistieken + Statistieken toevoegen Bel tijd (gemiddelde dag) Wrapup tij…" at bounding box center [1301, 412] width 422 height 502
click at [1340, 429] on div "Mijn statistieken + Statistieken toevoegen Bel tijd (gemiddelde dag) Wrapup tij…" at bounding box center [1301, 412] width 422 height 502
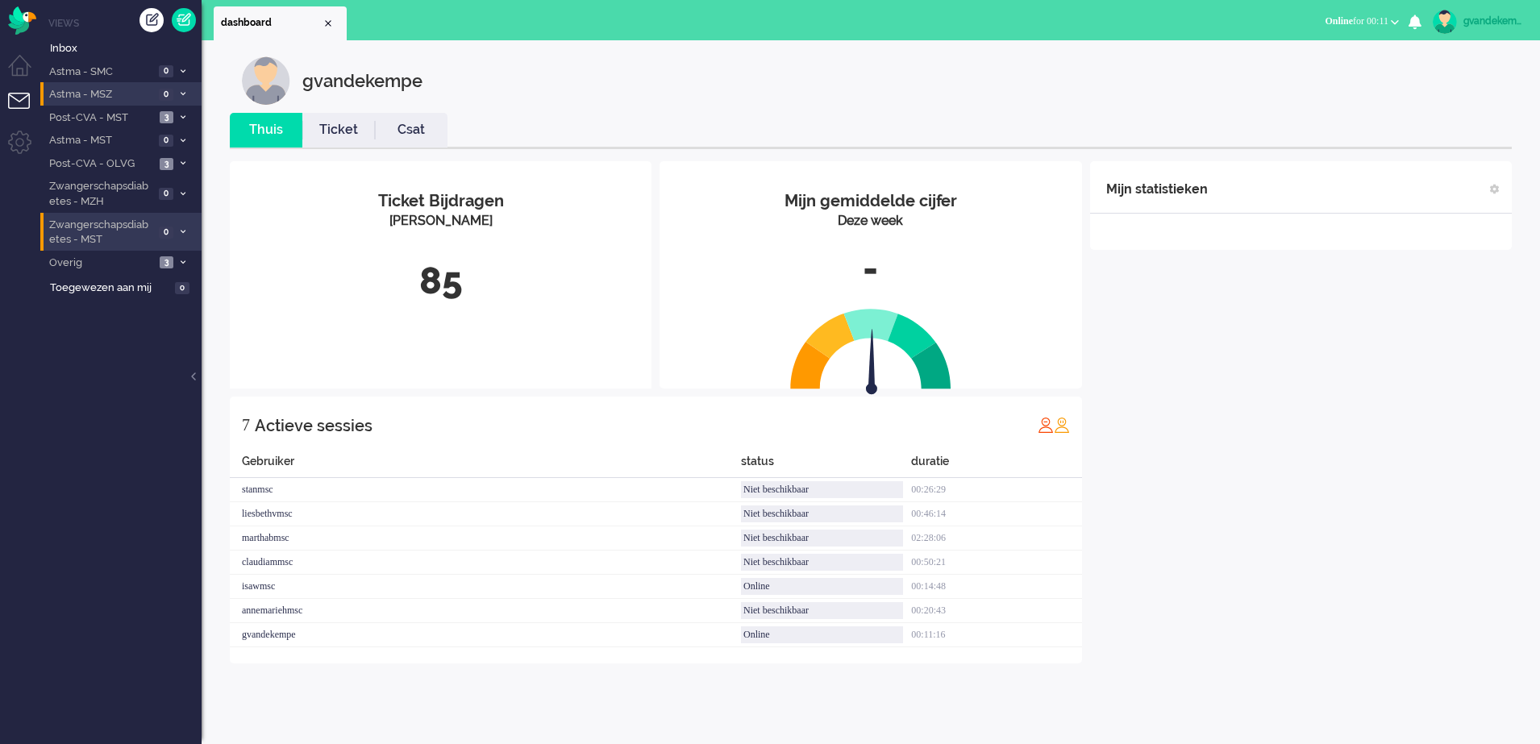
click at [1340, 429] on div "Mijn statistieken + Statistieken toevoegen Bel tijd (gemiddelde dag) Wrapup tij…" at bounding box center [1301, 412] width 422 height 502
click at [183, 117] on icon at bounding box center [183, 118] width 5 height 6
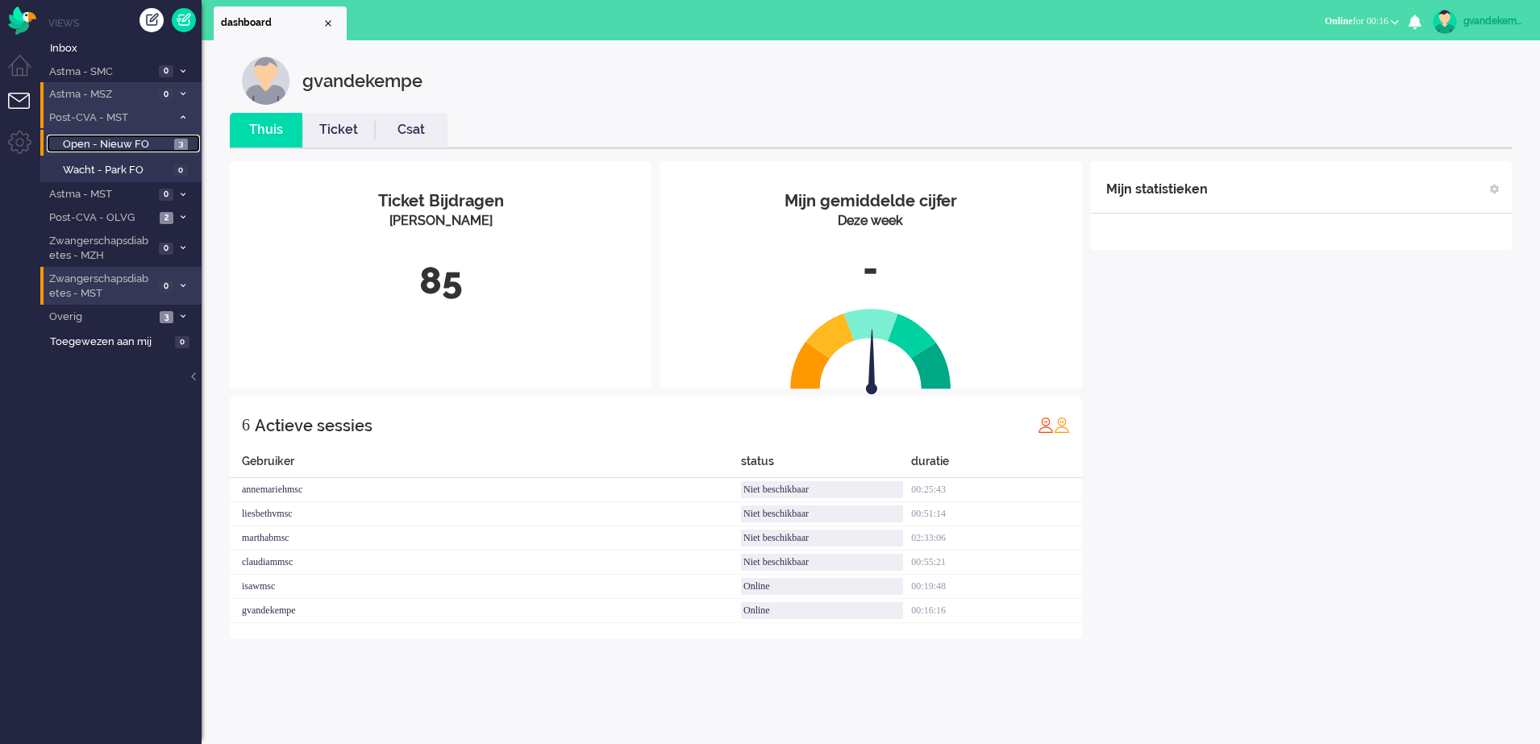
click at [129, 141] on span "Open - Nieuw FO" at bounding box center [116, 144] width 107 height 15
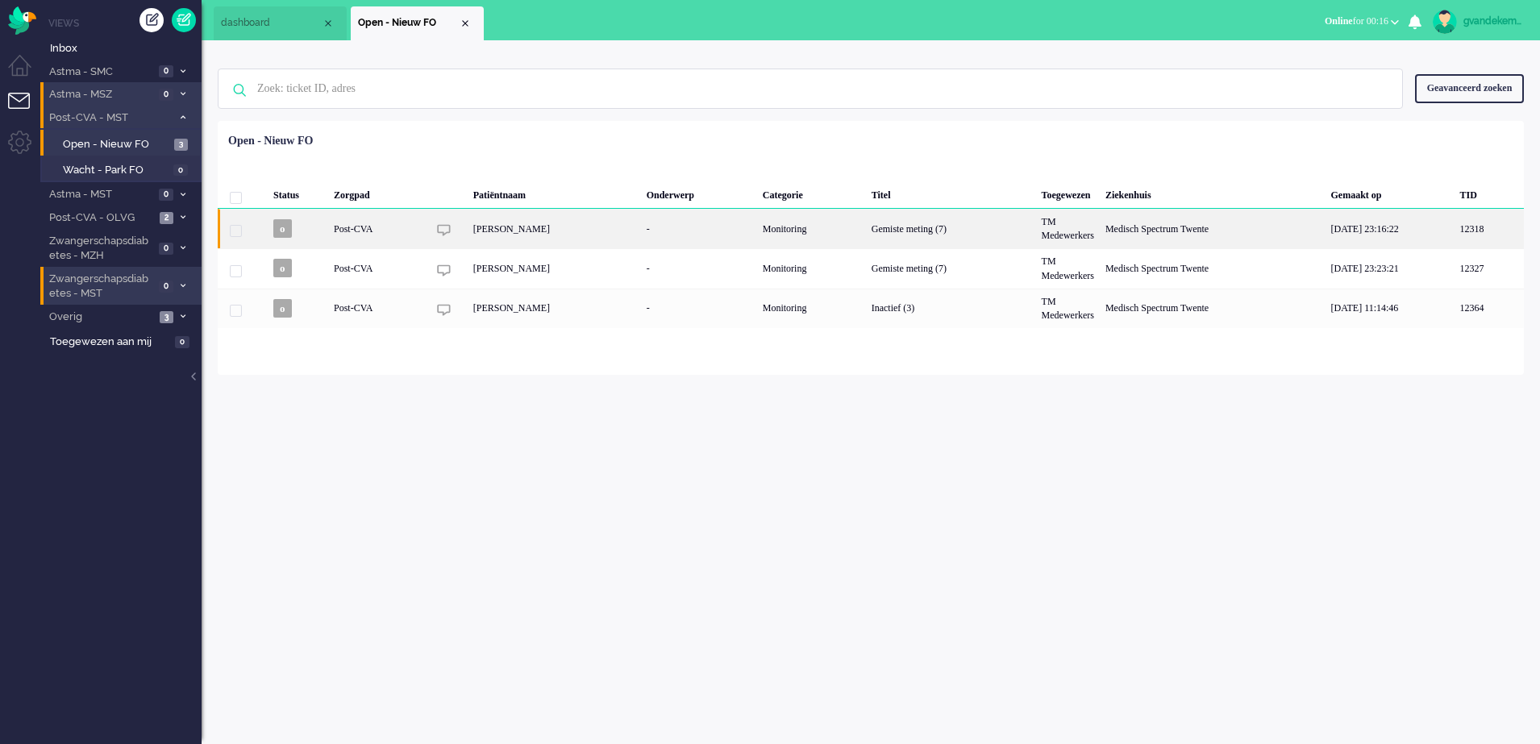
click at [582, 228] on div "[PERSON_NAME]" at bounding box center [554, 229] width 173 height 40
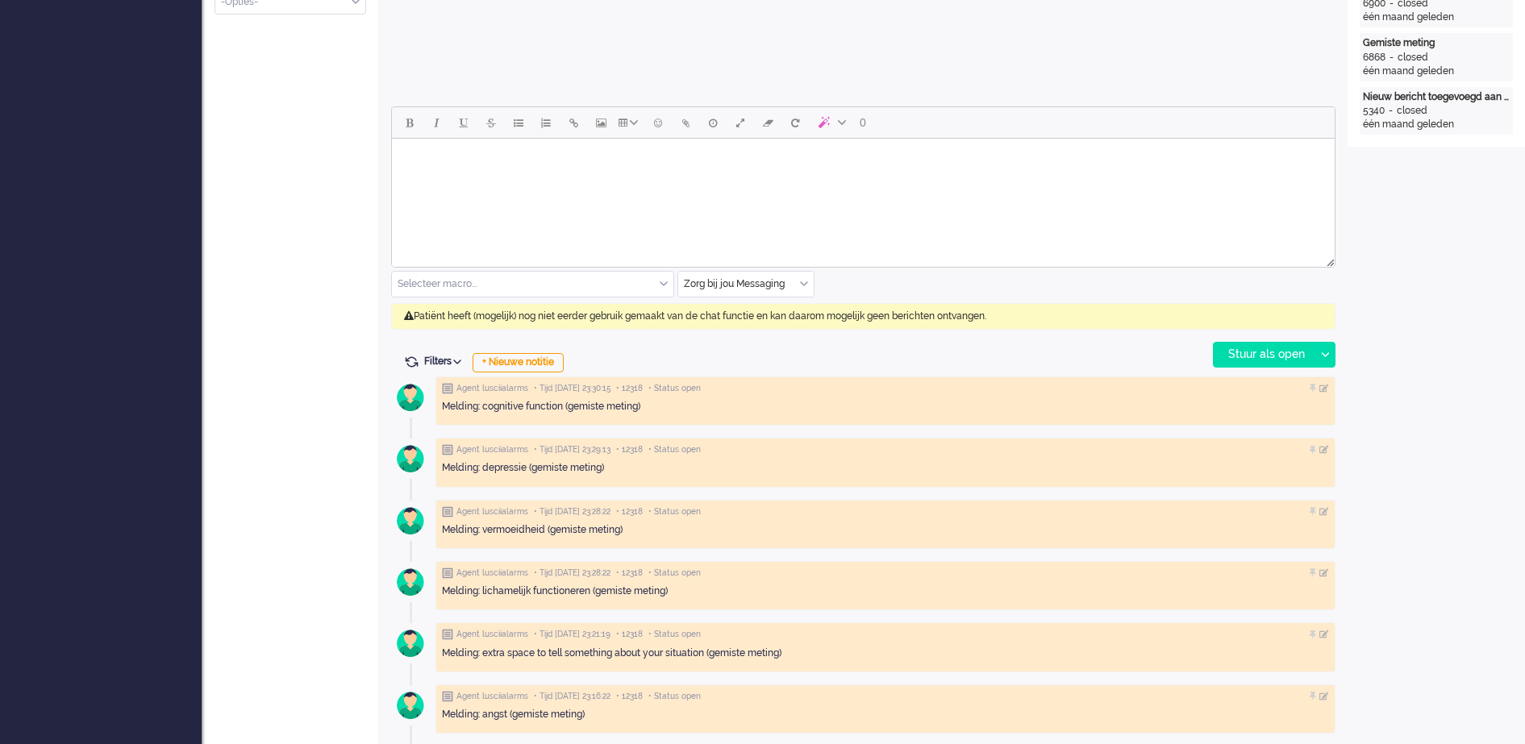
scroll to position [706, 0]
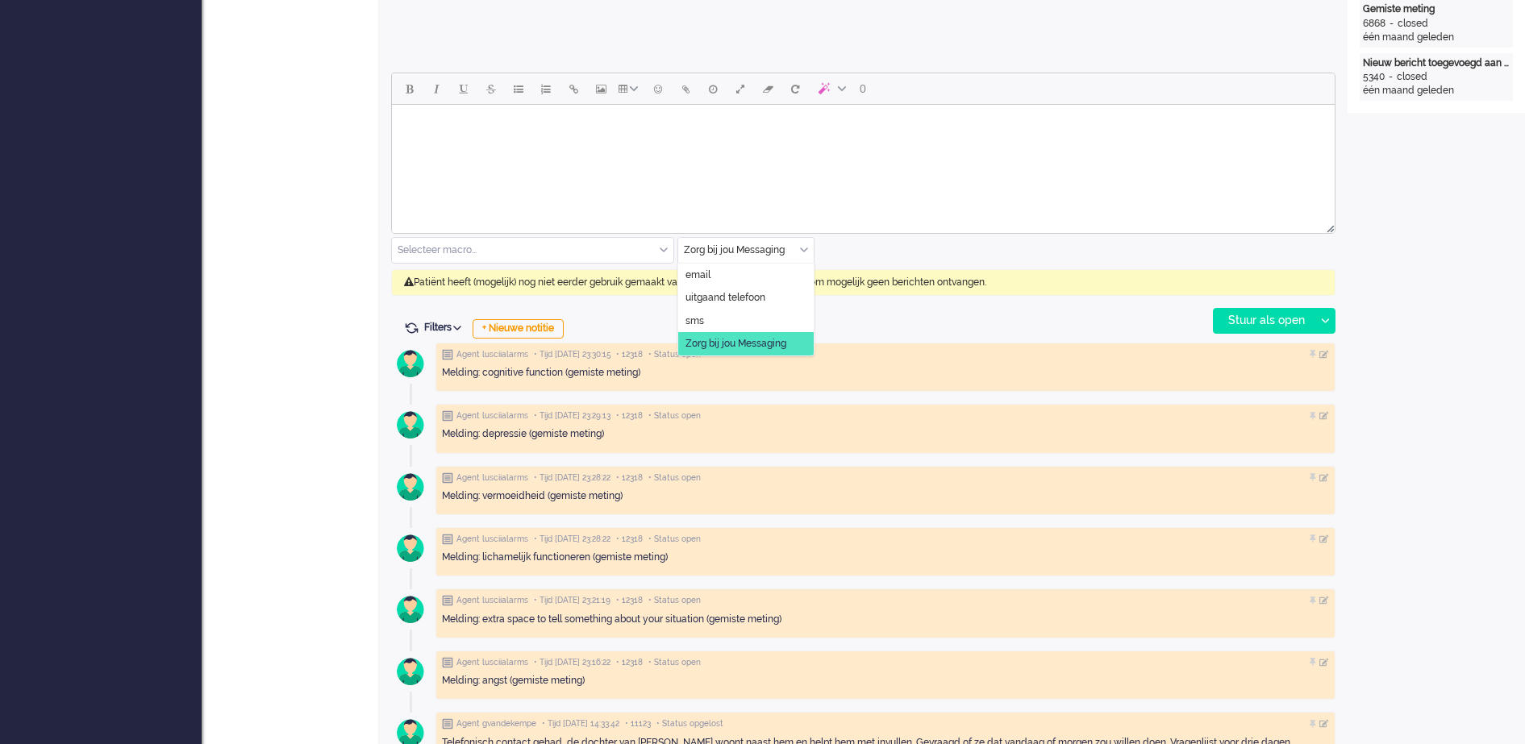
click at [801, 249] on div "Zorg bij jou Messaging" at bounding box center [745, 250] width 135 height 25
click at [774, 294] on li "uitgaand telefoon" at bounding box center [745, 297] width 135 height 23
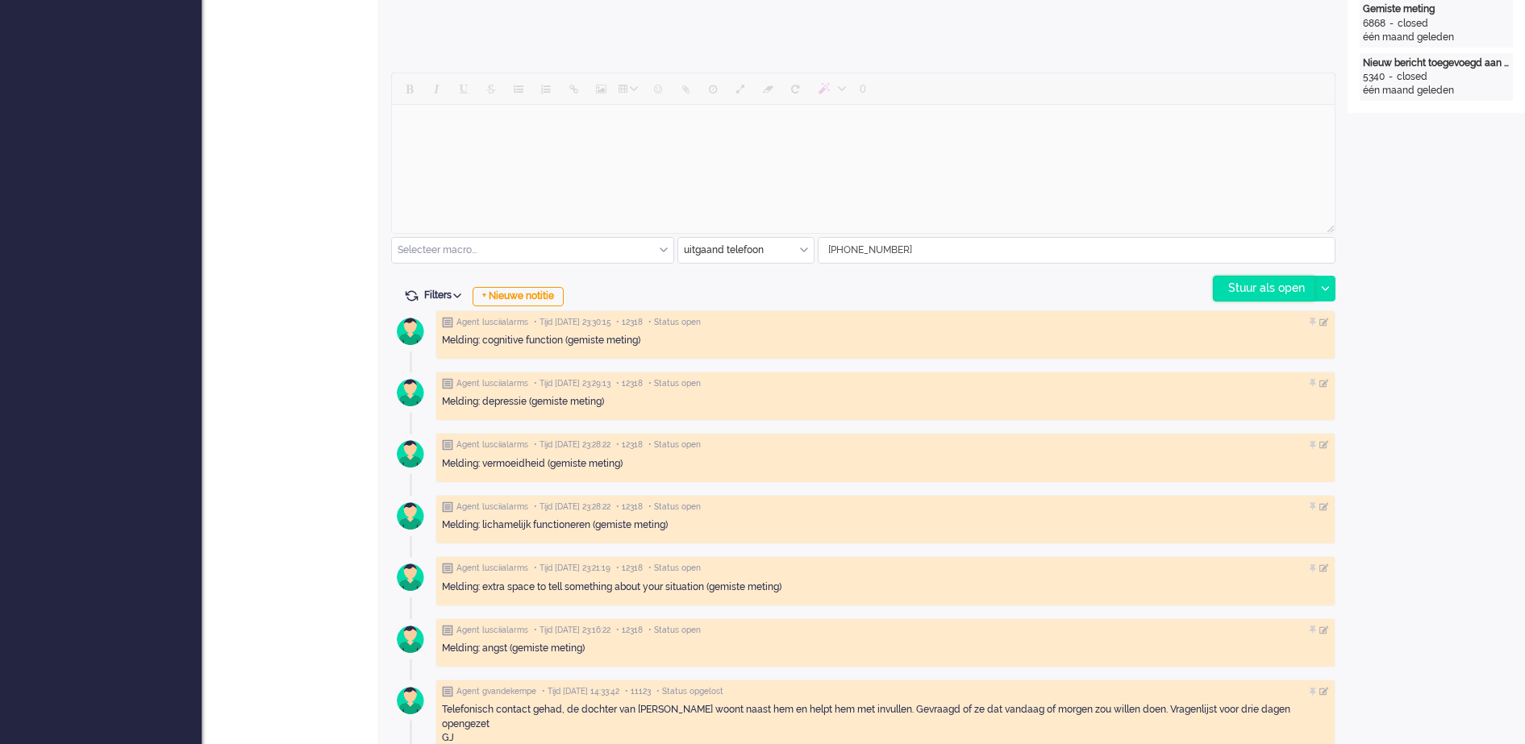
click at [1268, 289] on div "Stuur als open" at bounding box center [1264, 289] width 101 height 24
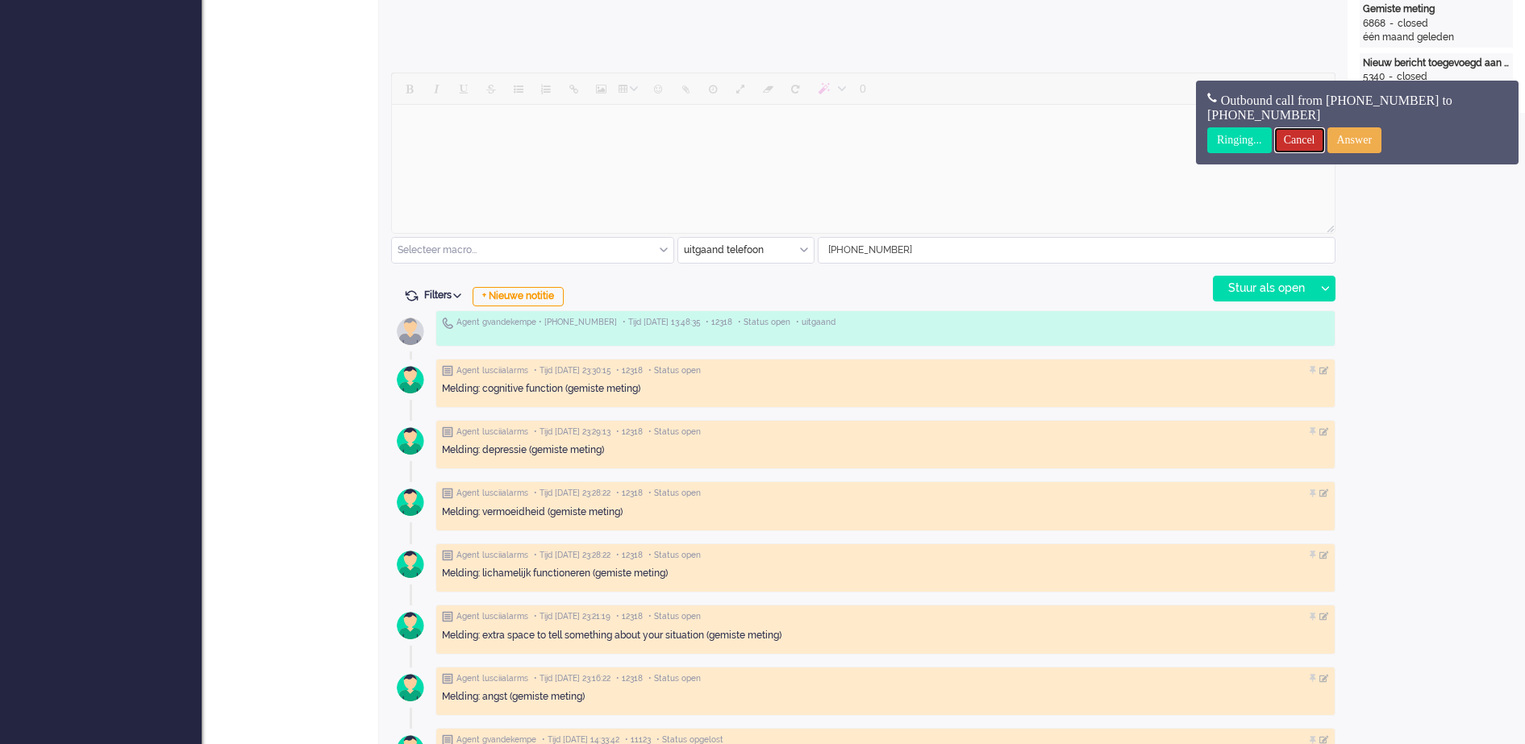
click at [1322, 140] on input "Cancel" at bounding box center [1299, 140] width 51 height 26
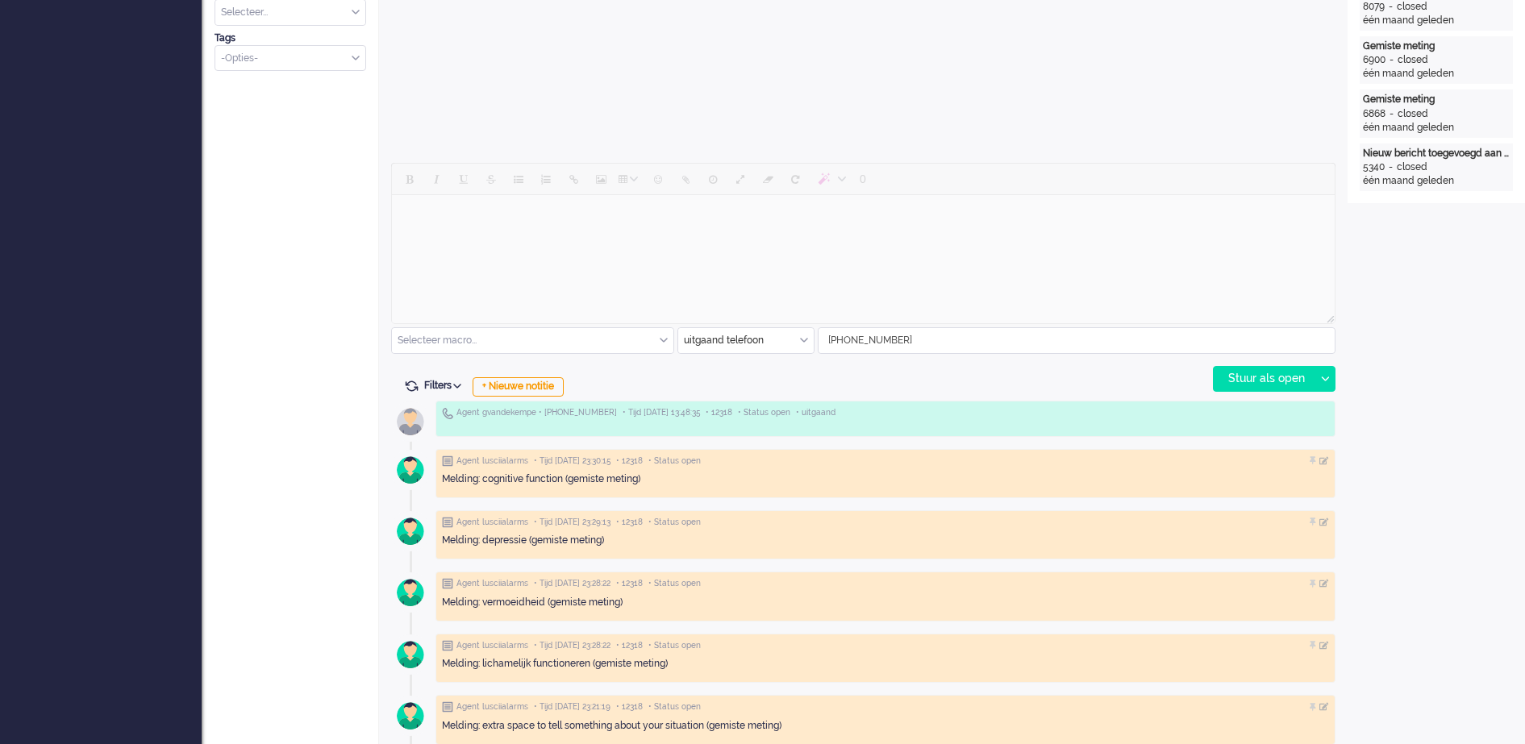
scroll to position [605, 0]
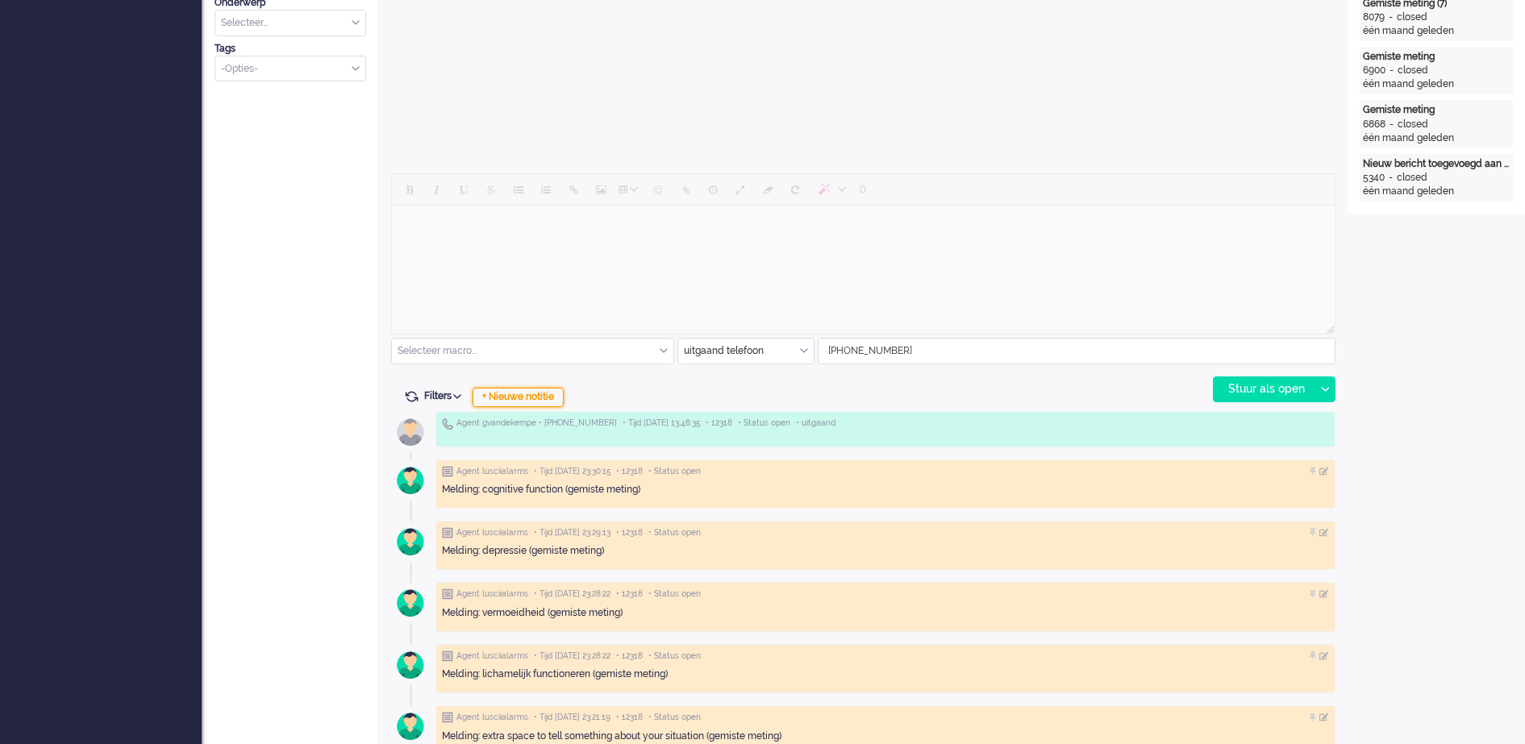
click at [531, 397] on div "+ Nieuwe notitie" at bounding box center [518, 397] width 91 height 19
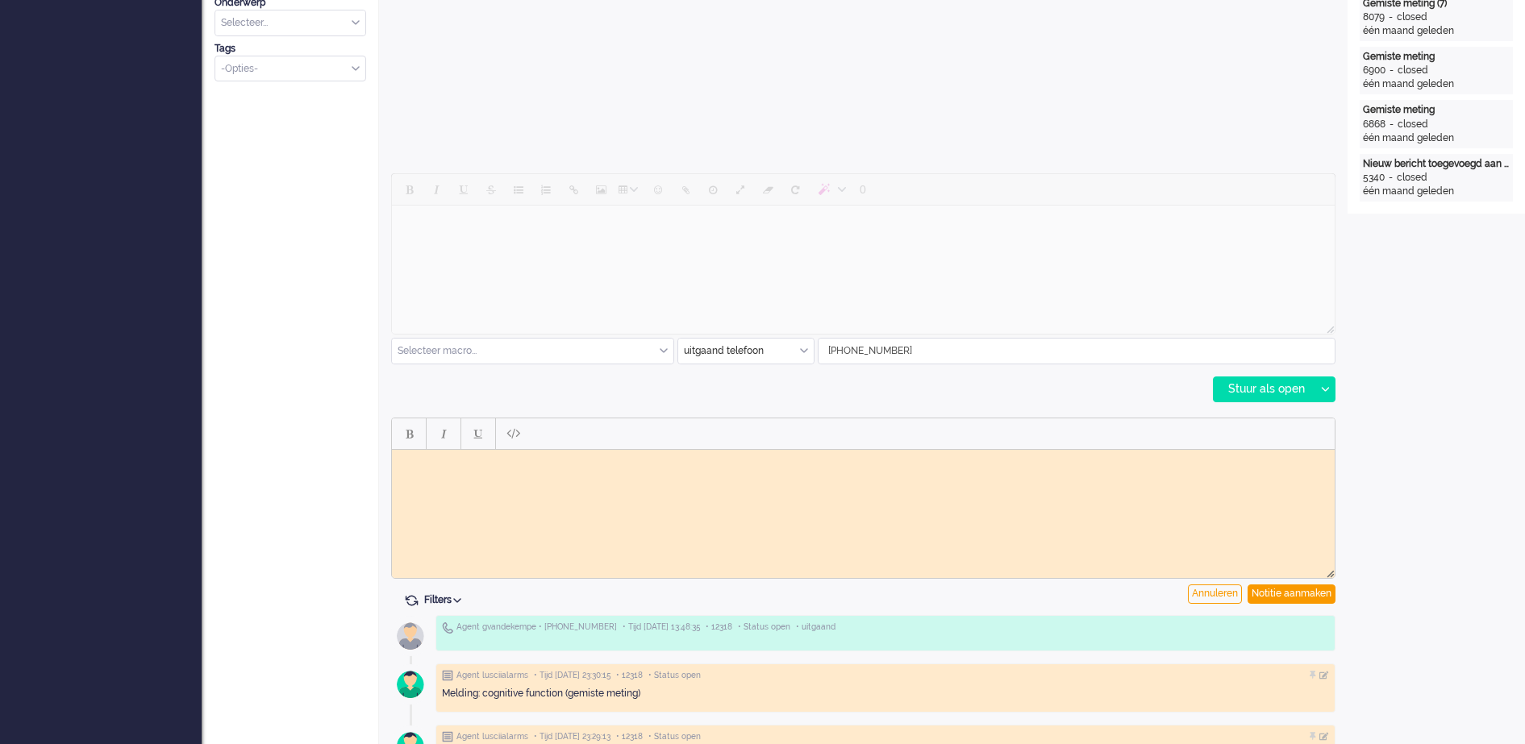
scroll to position [0, 0]
click at [529, 461] on body "Rich Text Area. Press ALT-0 for help." at bounding box center [863, 462] width 930 height 12
click at [1313, 592] on div "Notitie aanmaken" at bounding box center [1292, 594] width 88 height 19
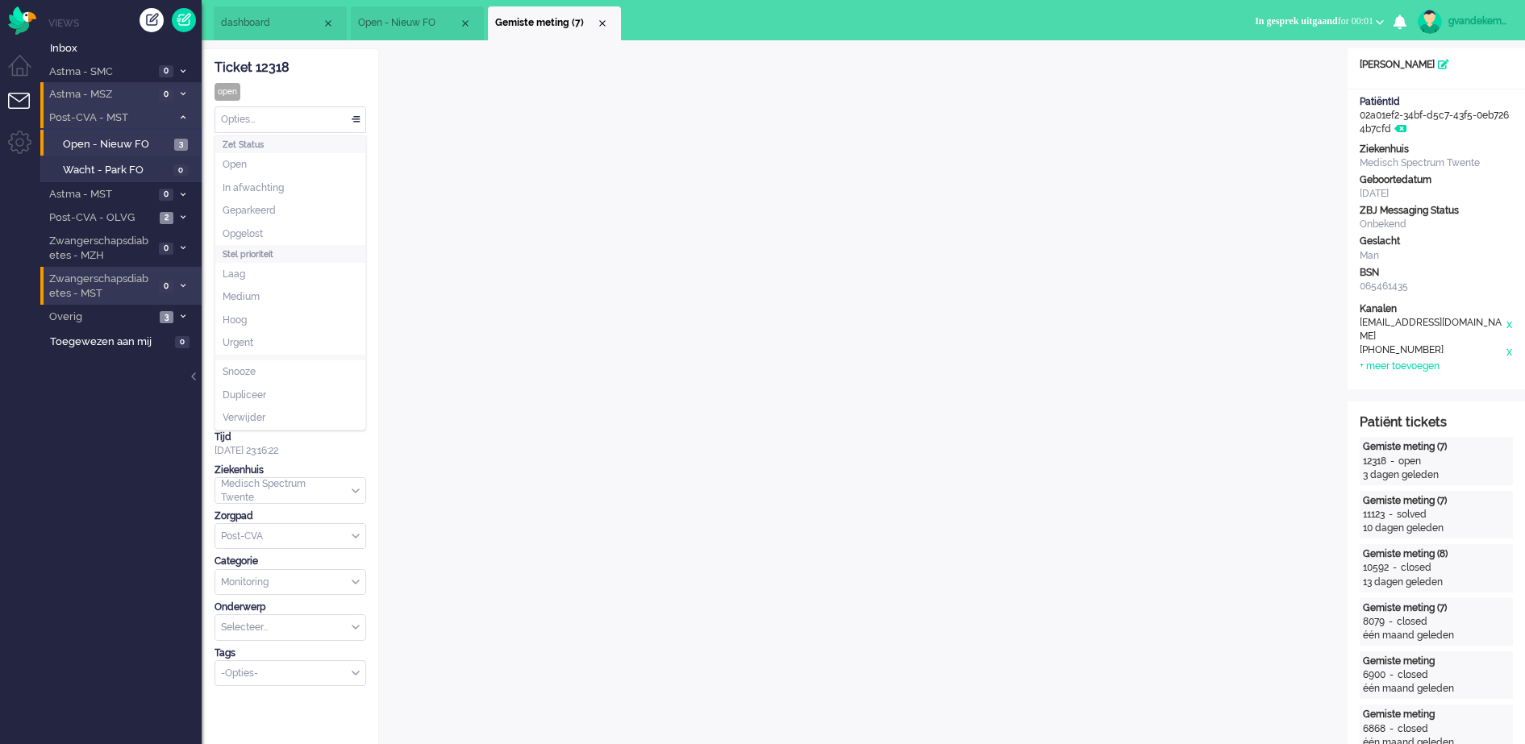
click at [351, 119] on div "Opties..." at bounding box center [290, 119] width 150 height 25
click at [306, 231] on li "Opgelost" at bounding box center [290, 234] width 150 height 23
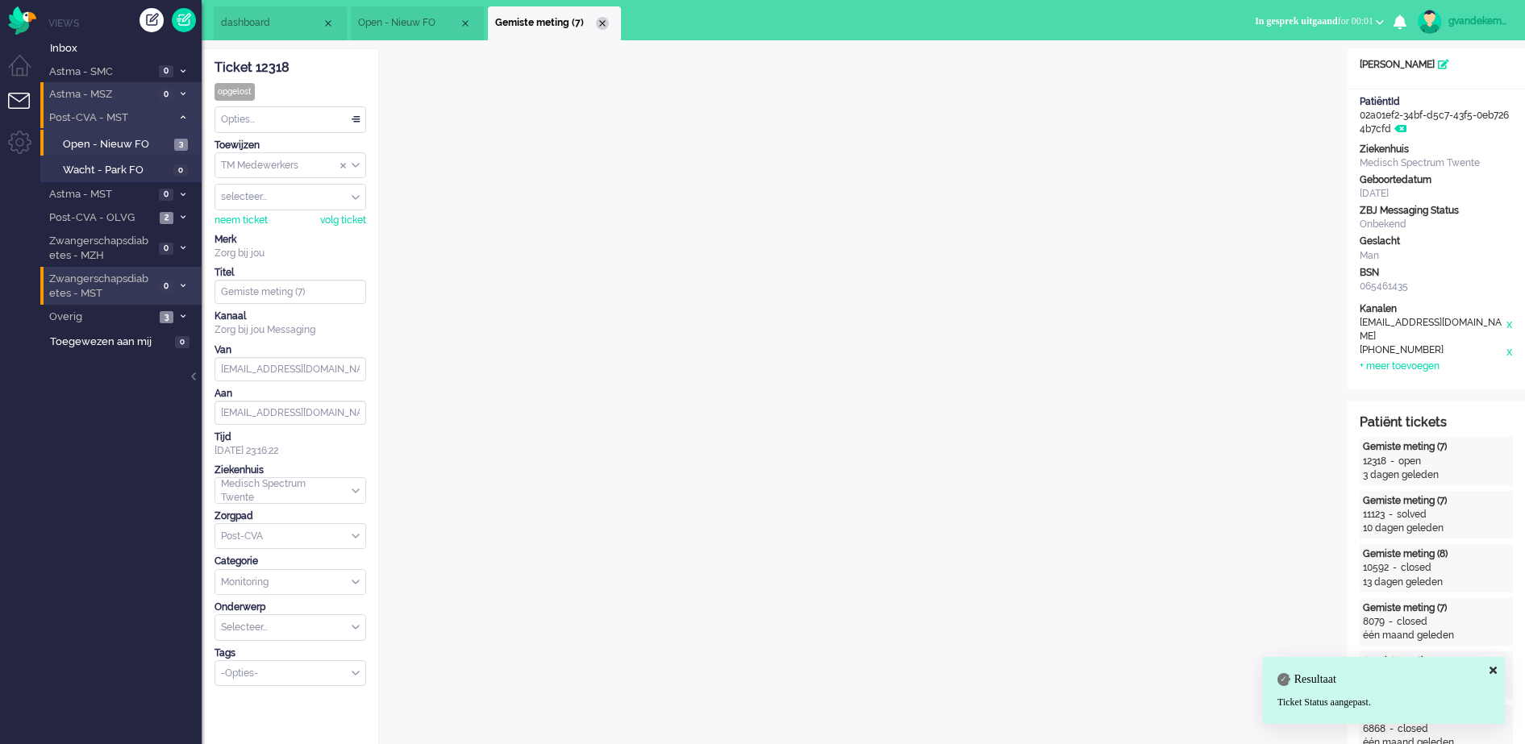
click at [599, 19] on div "Close tab" at bounding box center [602, 23] width 13 height 13
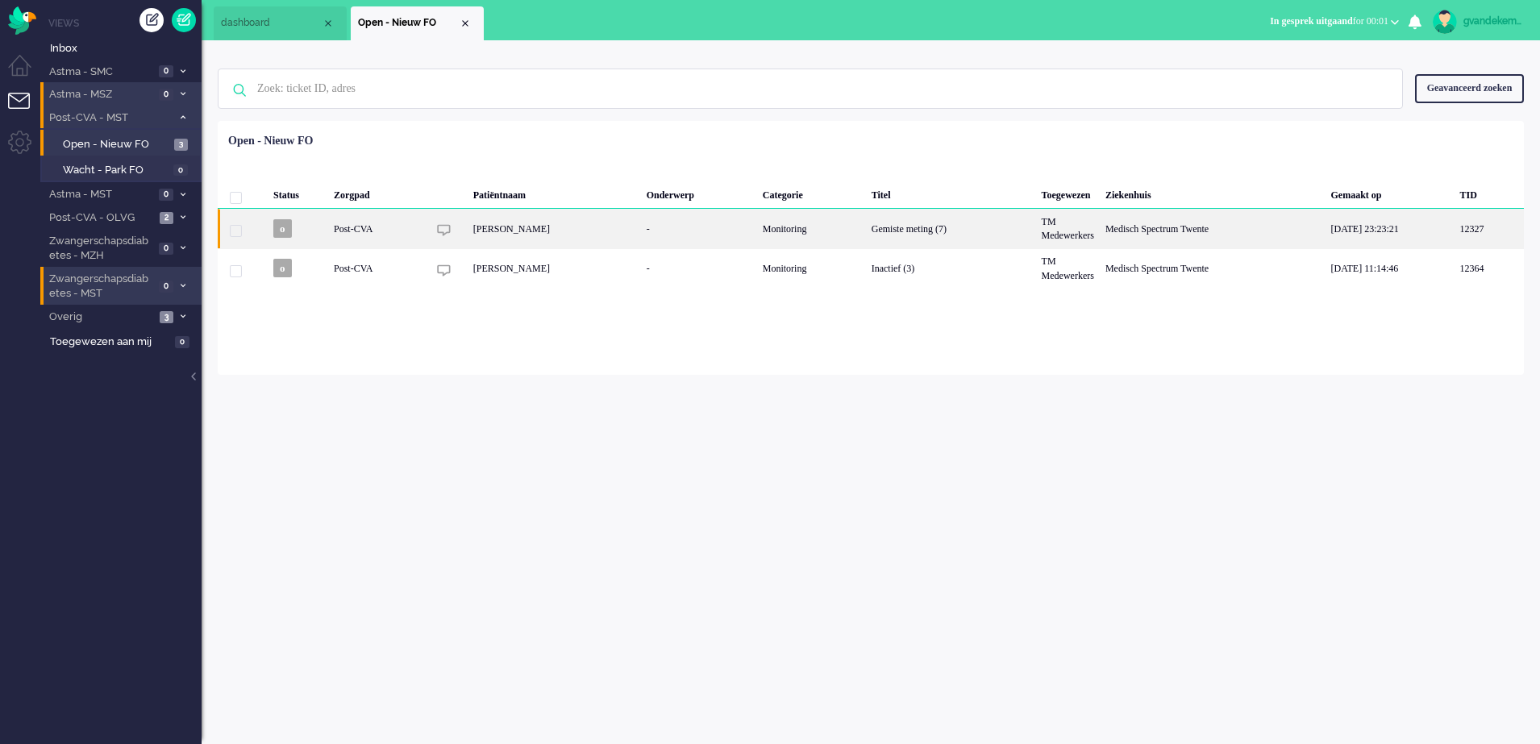
click at [638, 232] on div "[PERSON_NAME]" at bounding box center [554, 229] width 173 height 40
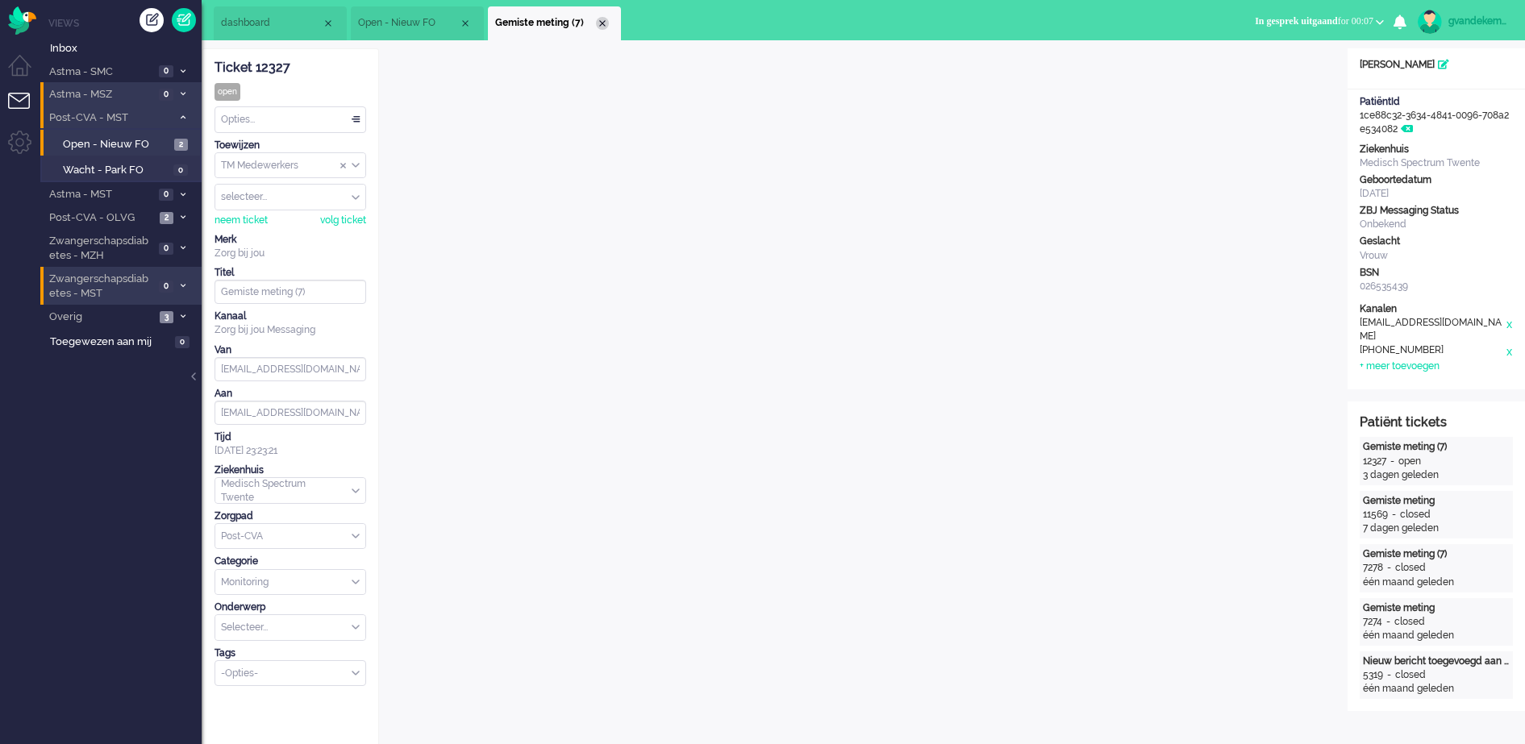
click at [601, 24] on div "Close tab" at bounding box center [602, 23] width 13 height 13
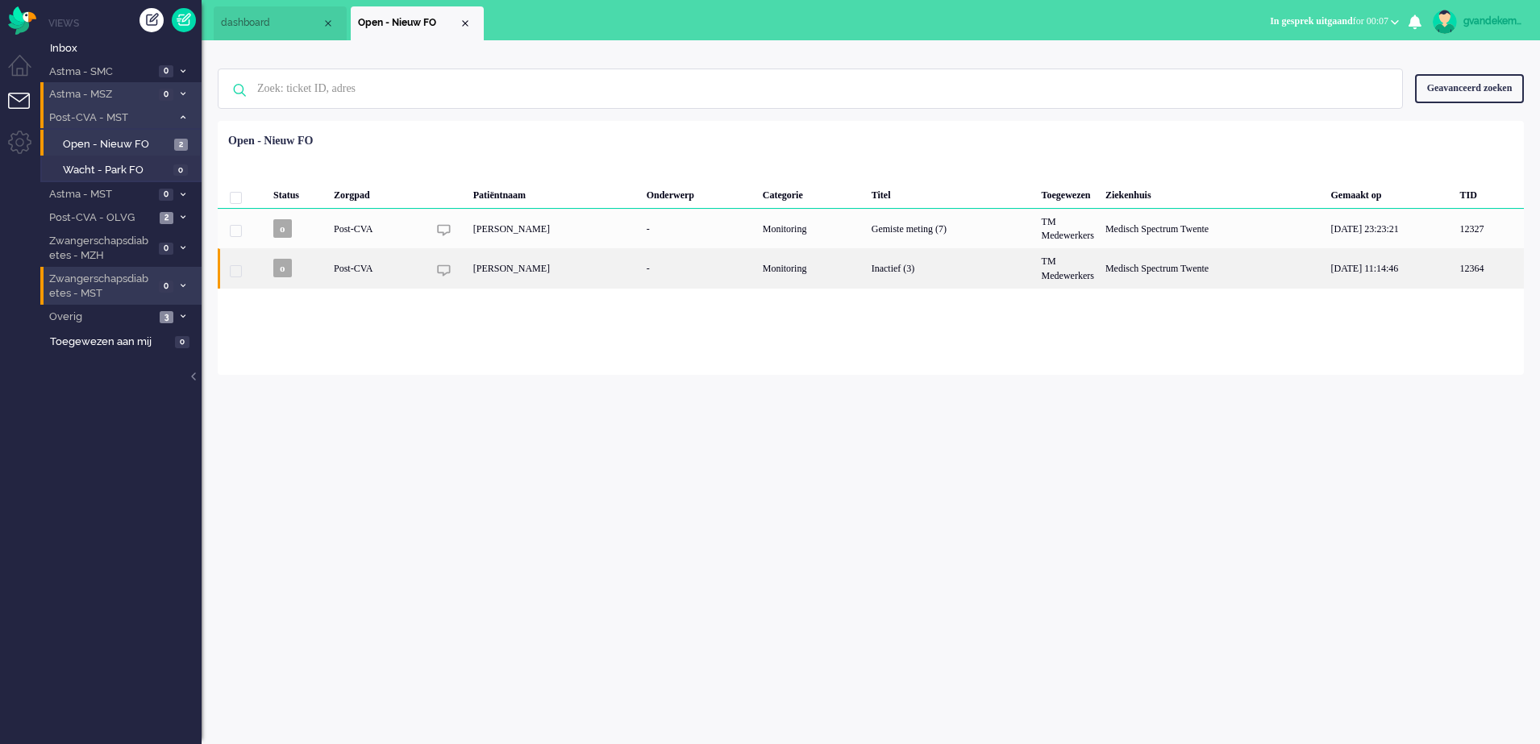
click at [898, 277] on div "Inactief (3)" at bounding box center [951, 268] width 170 height 40
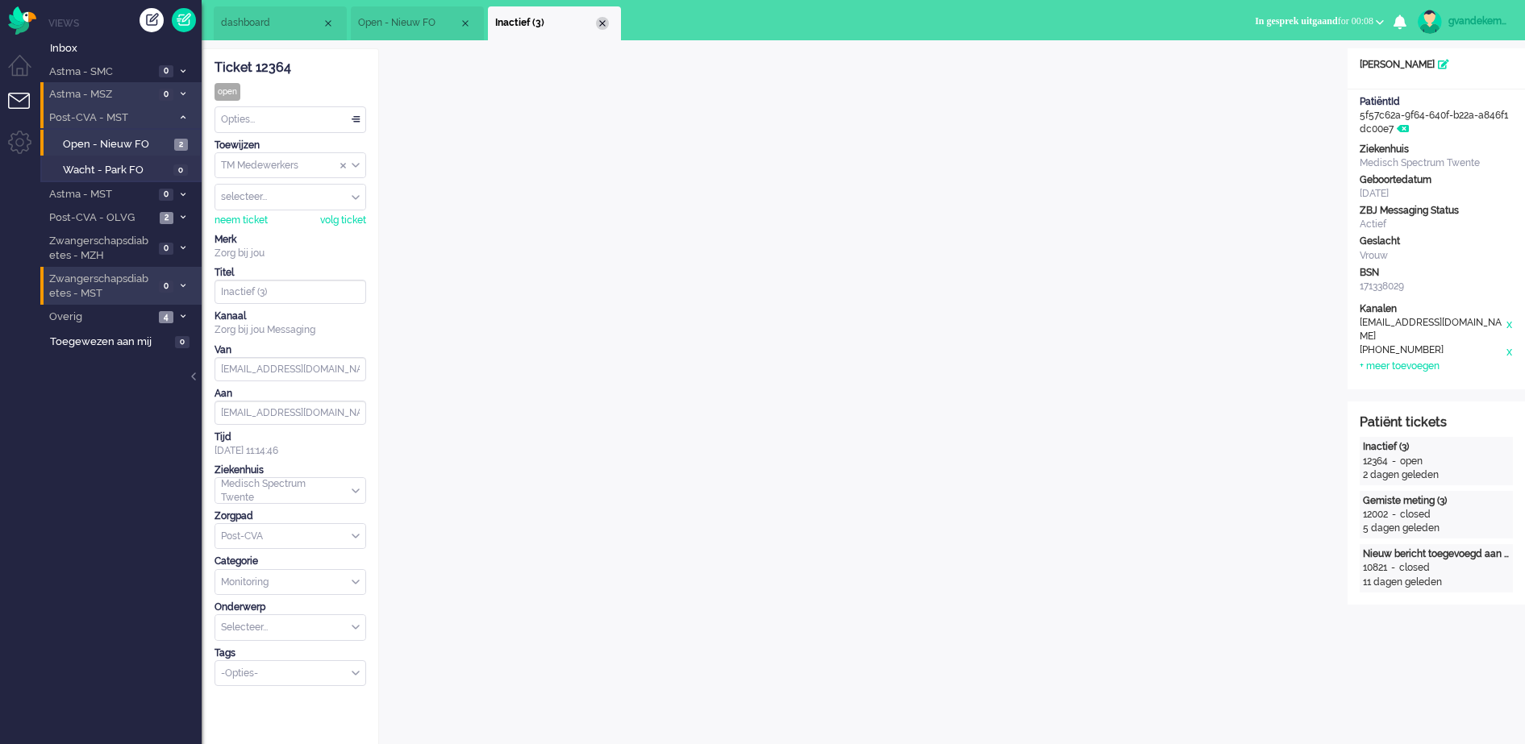
click at [603, 23] on div "Close tab" at bounding box center [602, 23] width 13 height 13
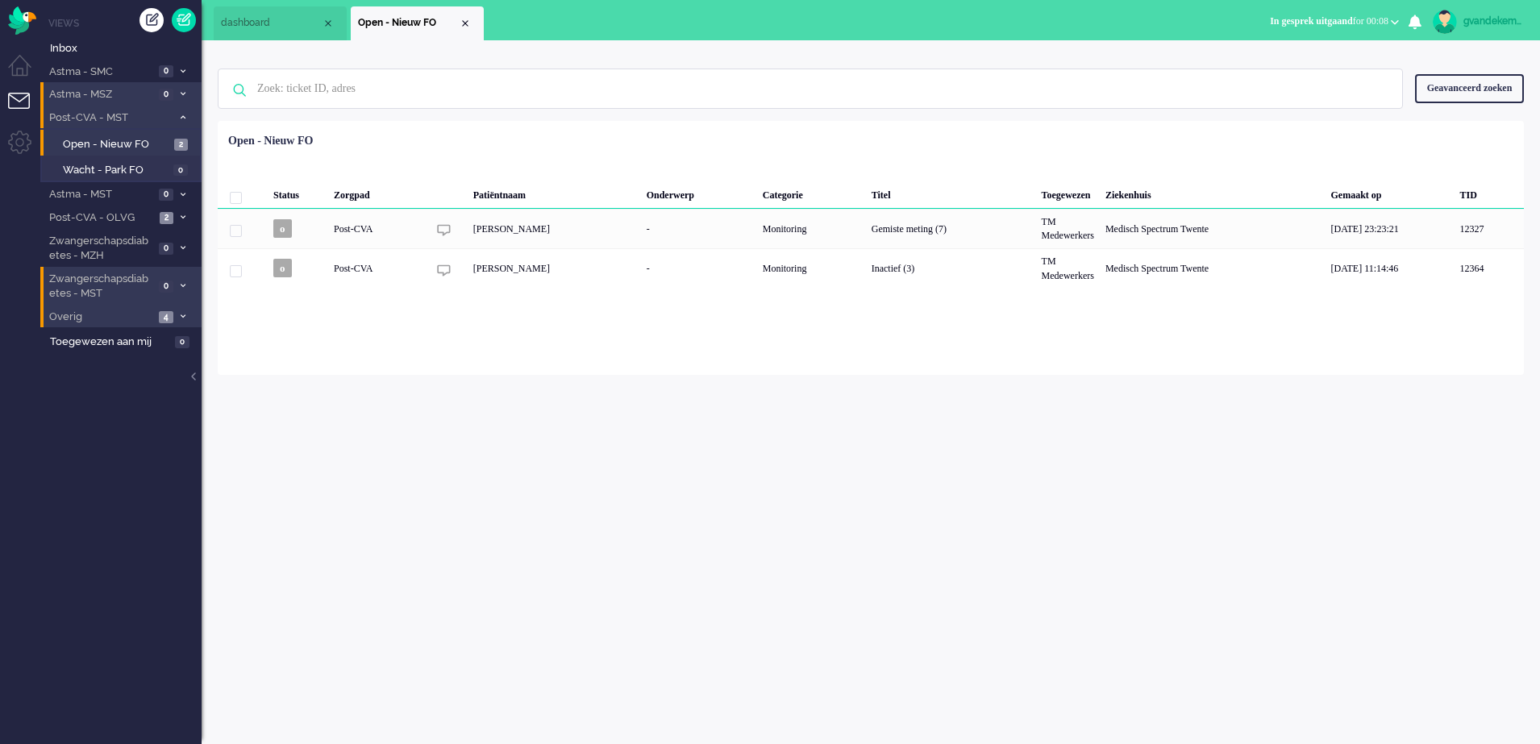
click at [185, 317] on icon at bounding box center [183, 317] width 5 height 6
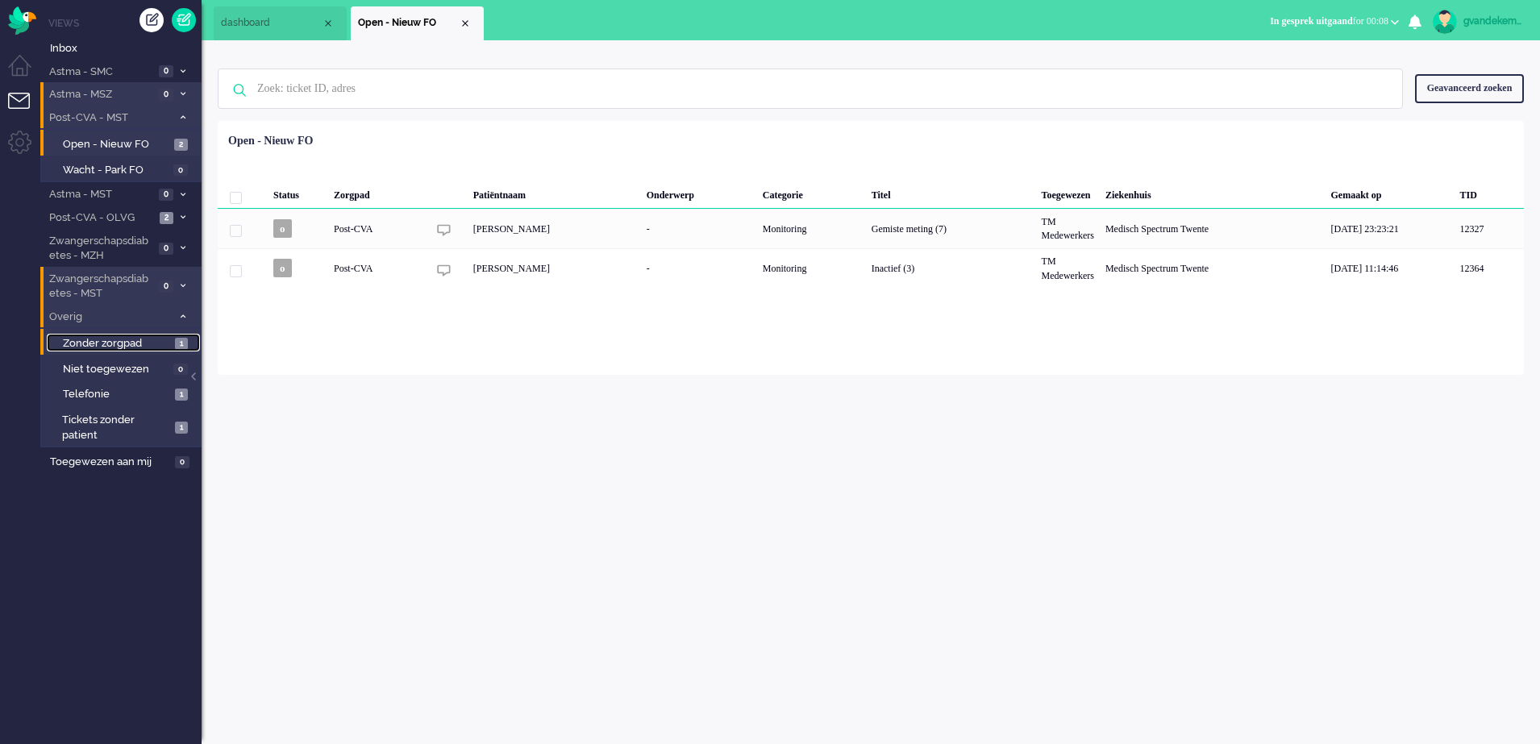
click at [169, 342] on span "Zonder zorgpad" at bounding box center [117, 343] width 108 height 15
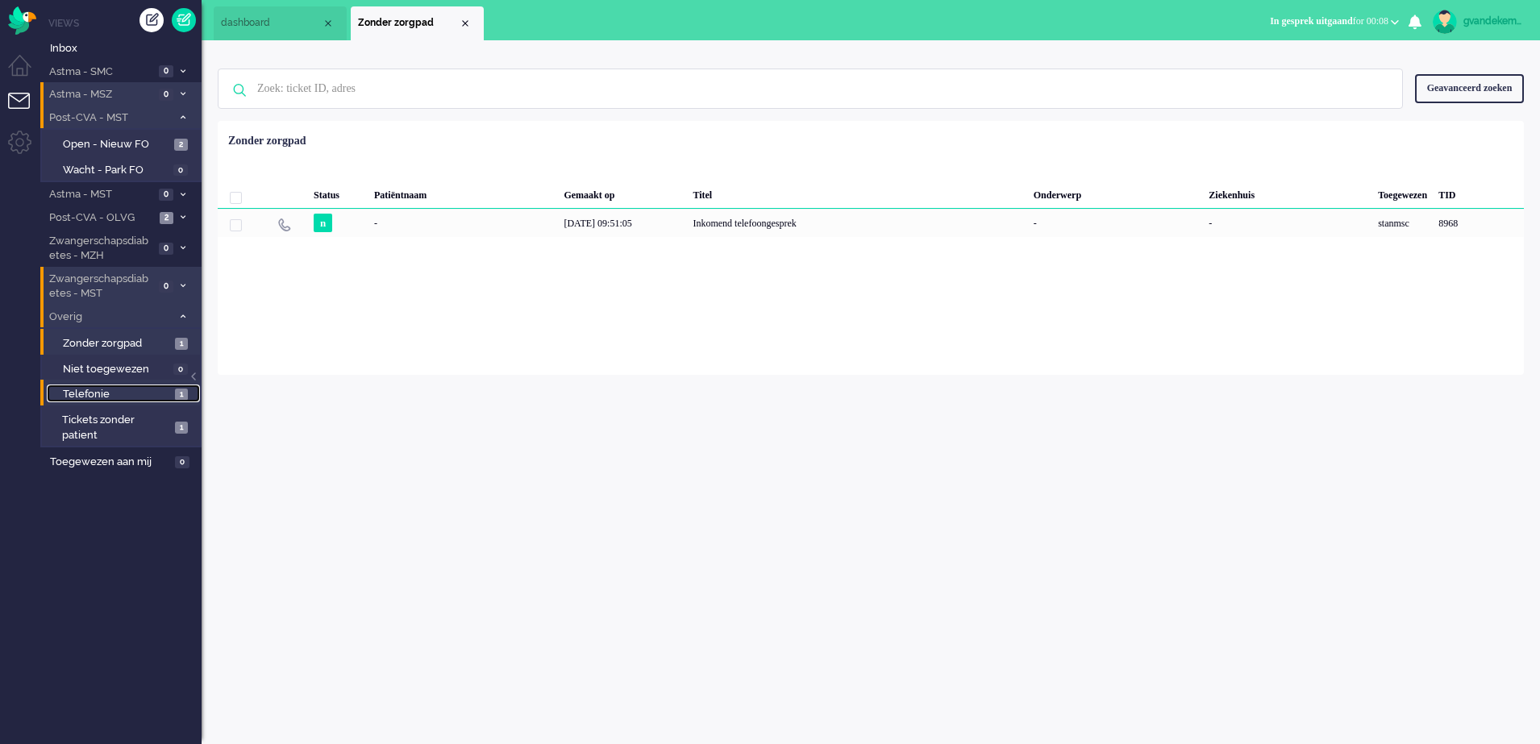
click at [168, 390] on span "Telefonie" at bounding box center [117, 394] width 108 height 15
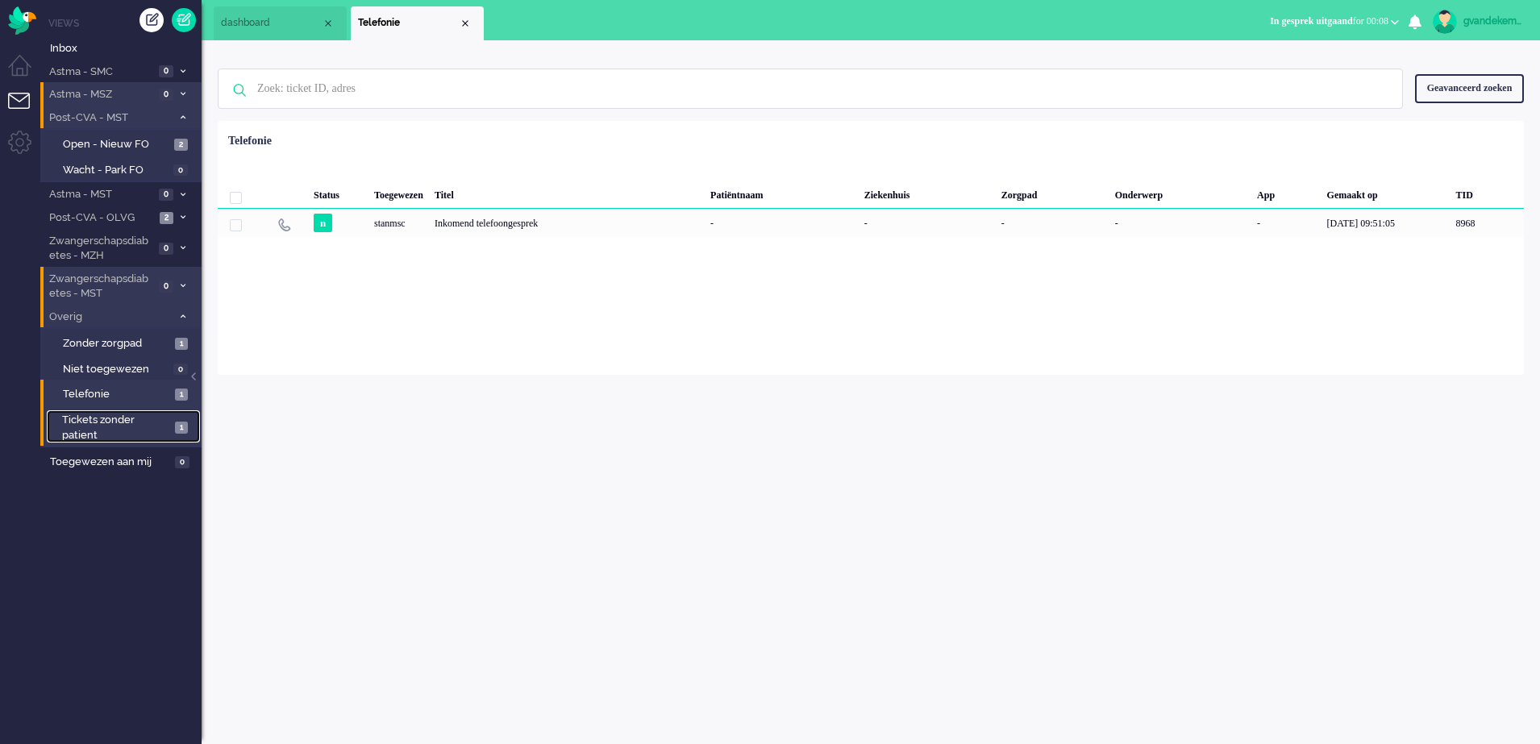
click at [175, 427] on span "1" at bounding box center [181, 428] width 13 height 12
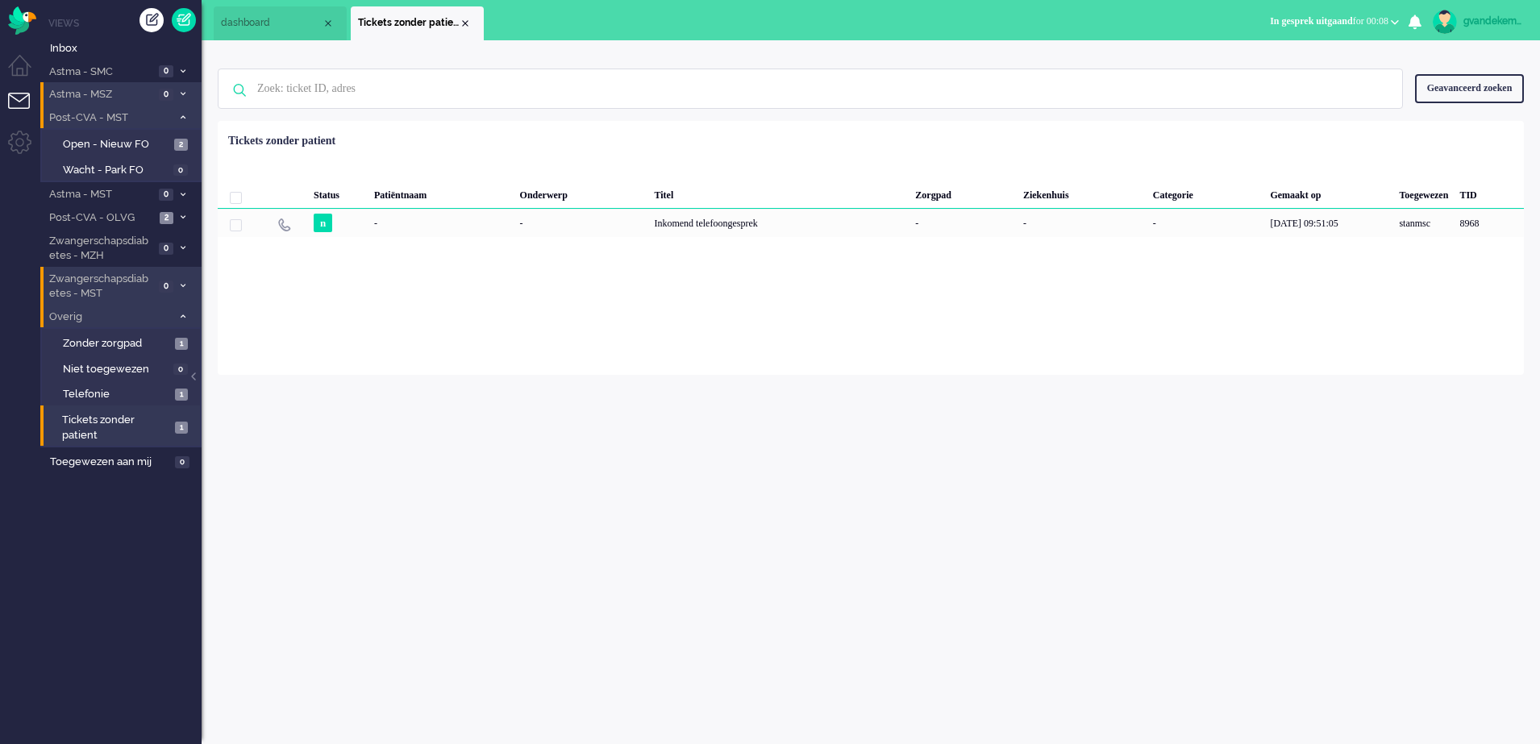
click at [183, 317] on icon at bounding box center [183, 317] width 5 height 6
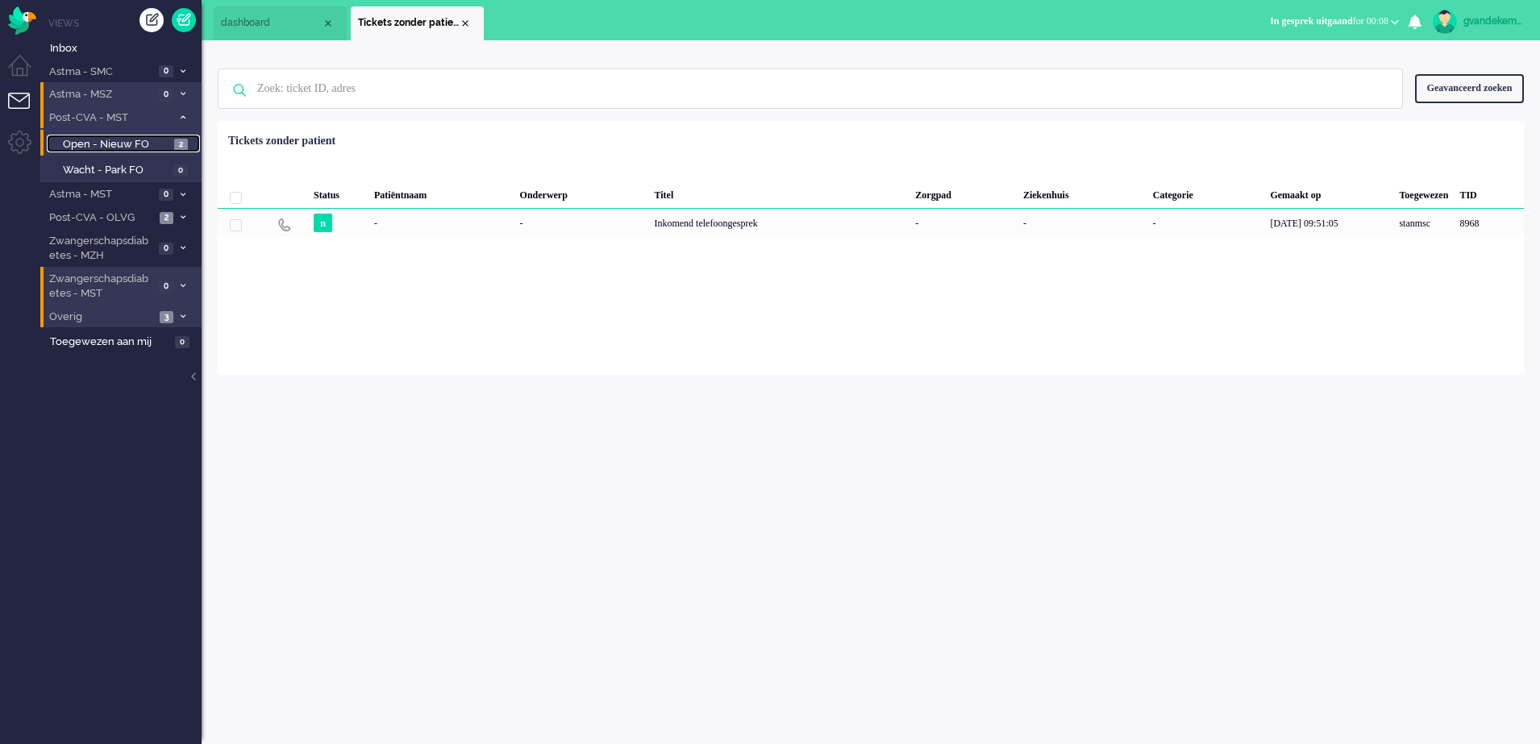
click at [131, 139] on span "Open - Nieuw FO" at bounding box center [116, 144] width 107 height 15
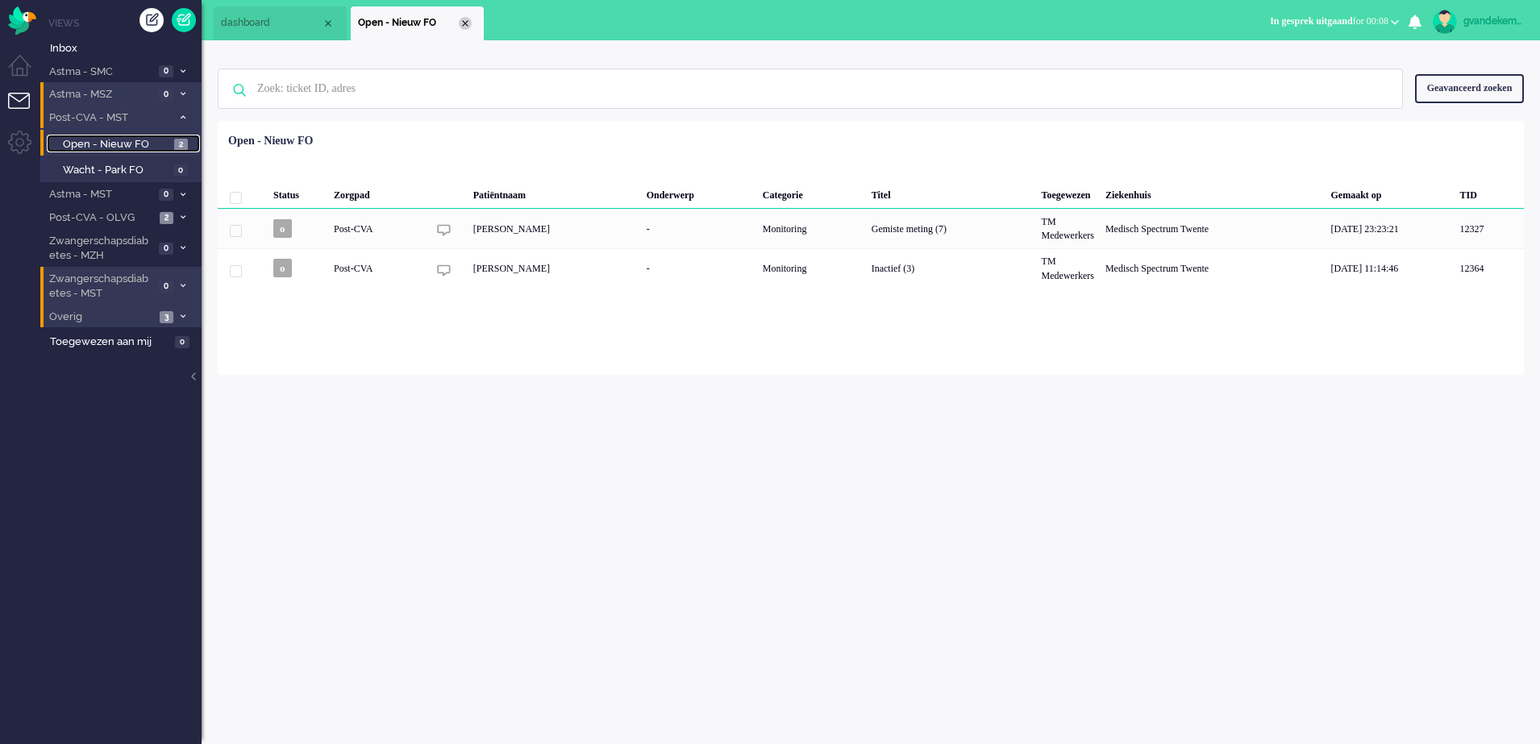
click at [465, 22] on div "Close tab" at bounding box center [465, 23] width 13 height 13
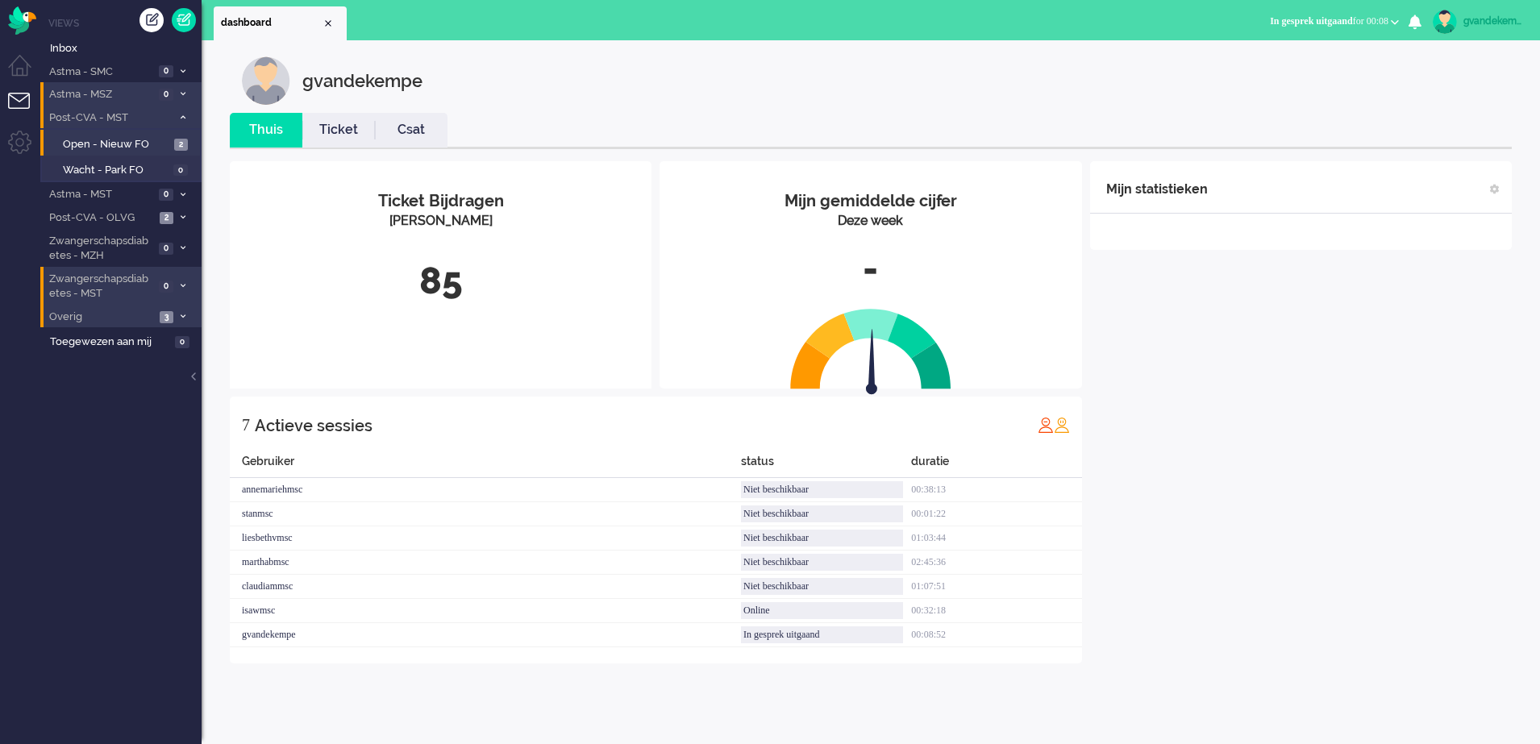
click at [1378, 361] on div "Mijn statistieken + Statistieken toevoegen Bel tijd (gemiddelde dag) Wrapup tij…" at bounding box center [1301, 412] width 422 height 502
click at [1386, 19] on span "In gesprek uitgaand for 00:08" at bounding box center [1329, 20] width 119 height 11
click at [1296, 68] on label "Online" at bounding box center [1332, 72] width 127 height 14
click at [1296, 68] on div "gvandekempe" at bounding box center [883, 80] width 1282 height 48
click at [21, 27] on img "Omnidesk" at bounding box center [22, 20] width 28 height 28
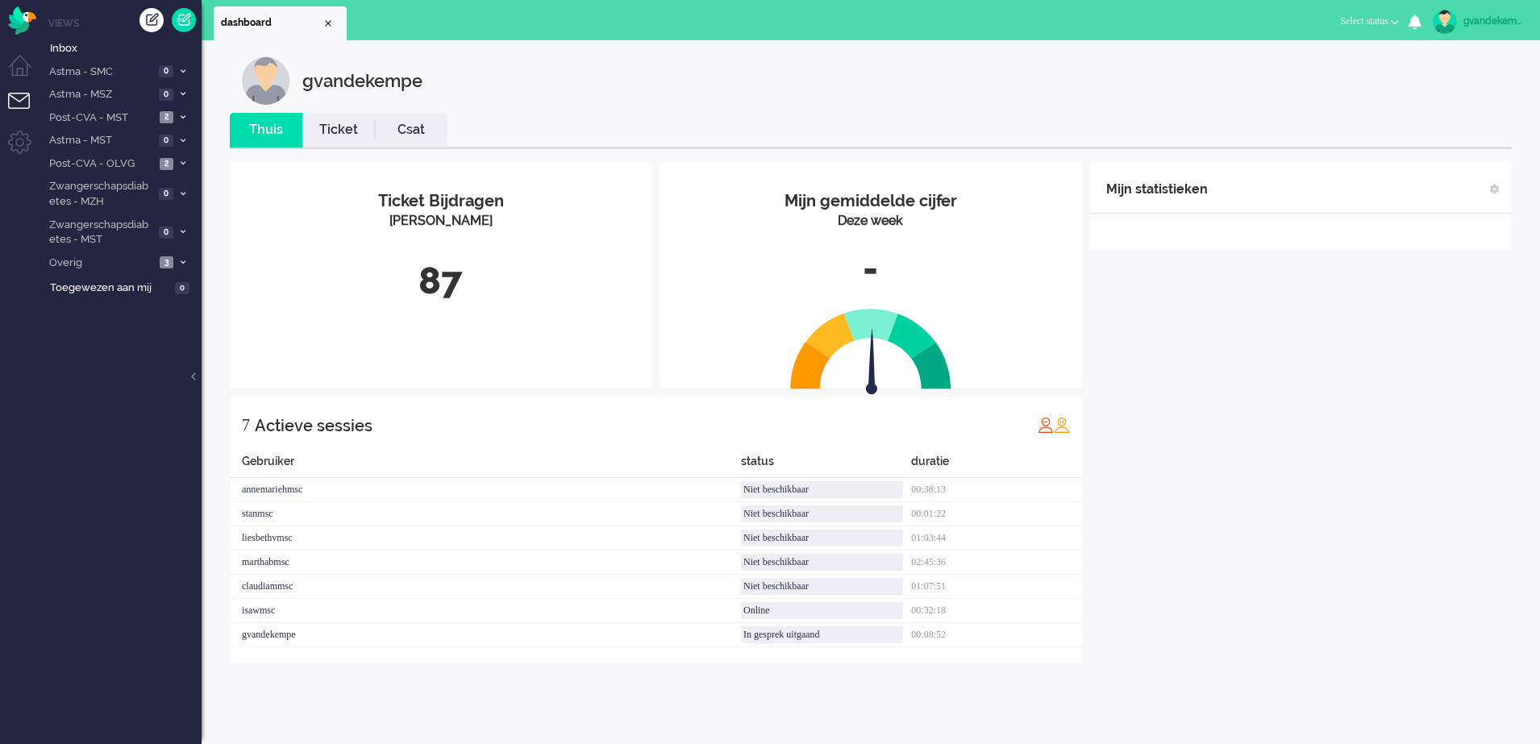
click at [1389, 19] on button "Select status" at bounding box center [1370, 21] width 78 height 23
click at [28, 21] on img "Omnidesk" at bounding box center [22, 20] width 28 height 28
click at [1385, 19] on span "Niet beschikbaar for 00:00" at bounding box center [1336, 20] width 106 height 11
click at [1282, 66] on label "Online" at bounding box center [1332, 72] width 127 height 14
click at [166, 119] on span "2" at bounding box center [167, 117] width 14 height 12
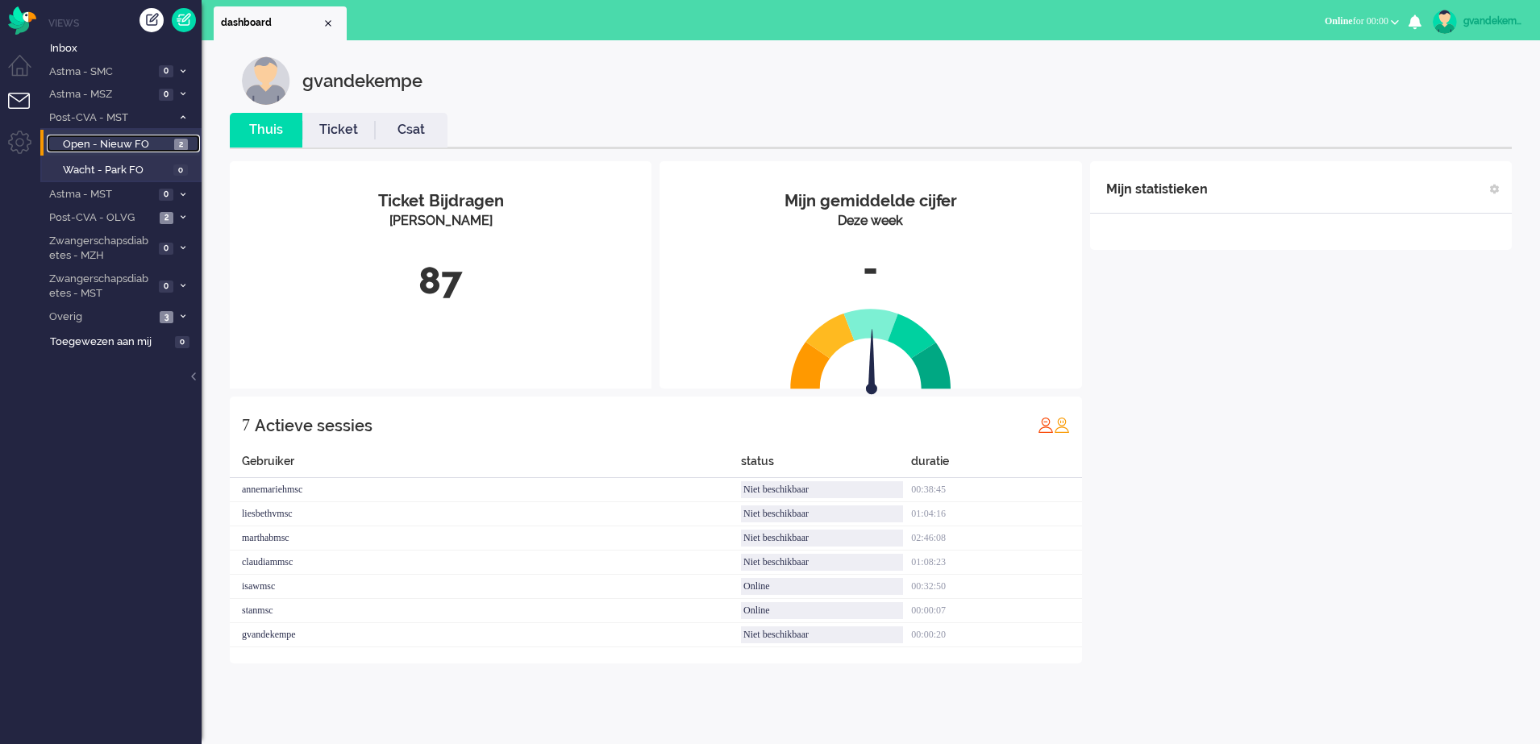
click at [145, 149] on span "Open - Nieuw FO" at bounding box center [116, 144] width 107 height 15
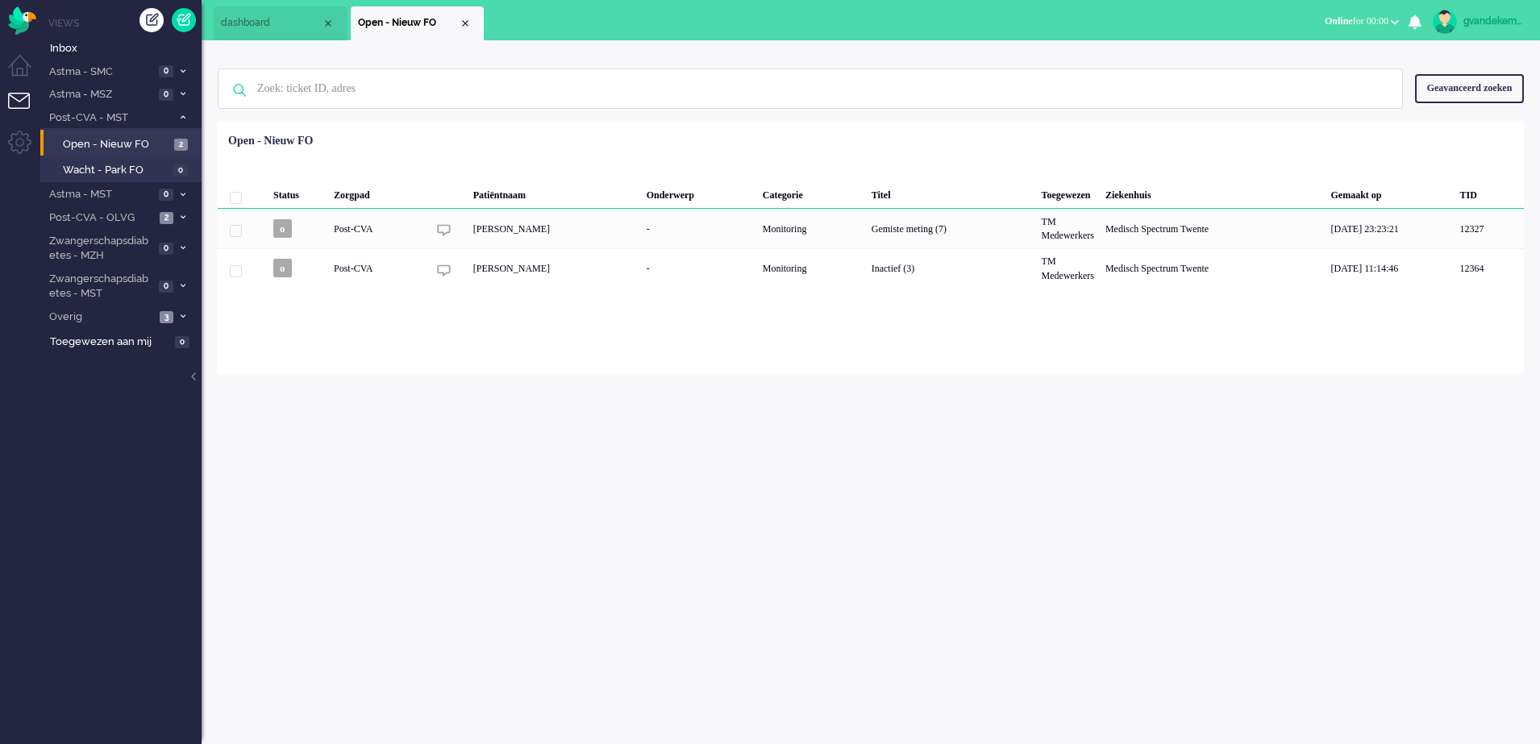
click at [1094, 490] on div "gvandekempe Thuis Ticket Csat Mijn gemiddelde cijfer Deze week - Ticket Bijdrag…" at bounding box center [871, 392] width 1339 height 704
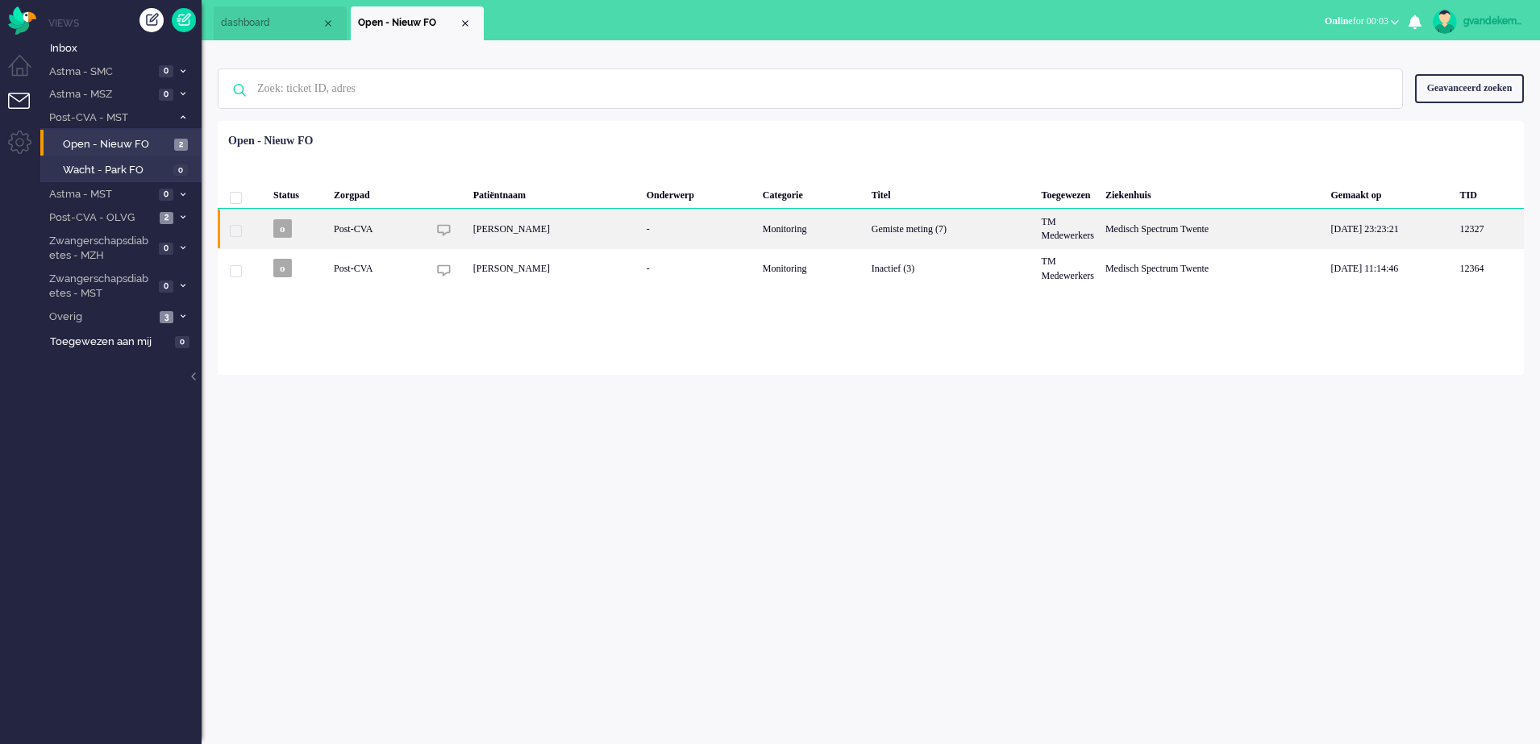
click at [960, 235] on div "Gemiste meting (7)" at bounding box center [951, 229] width 170 height 40
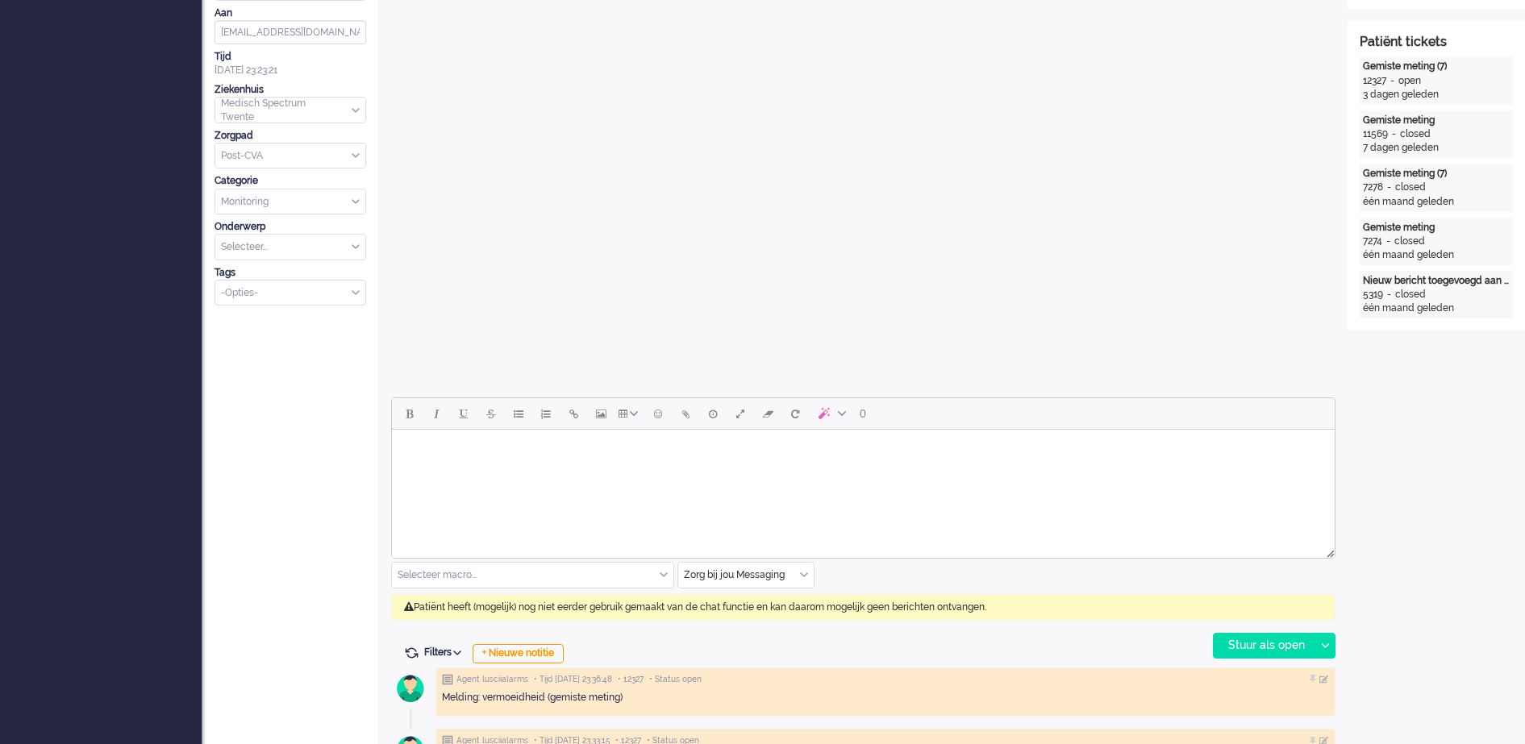
scroll to position [403, 0]
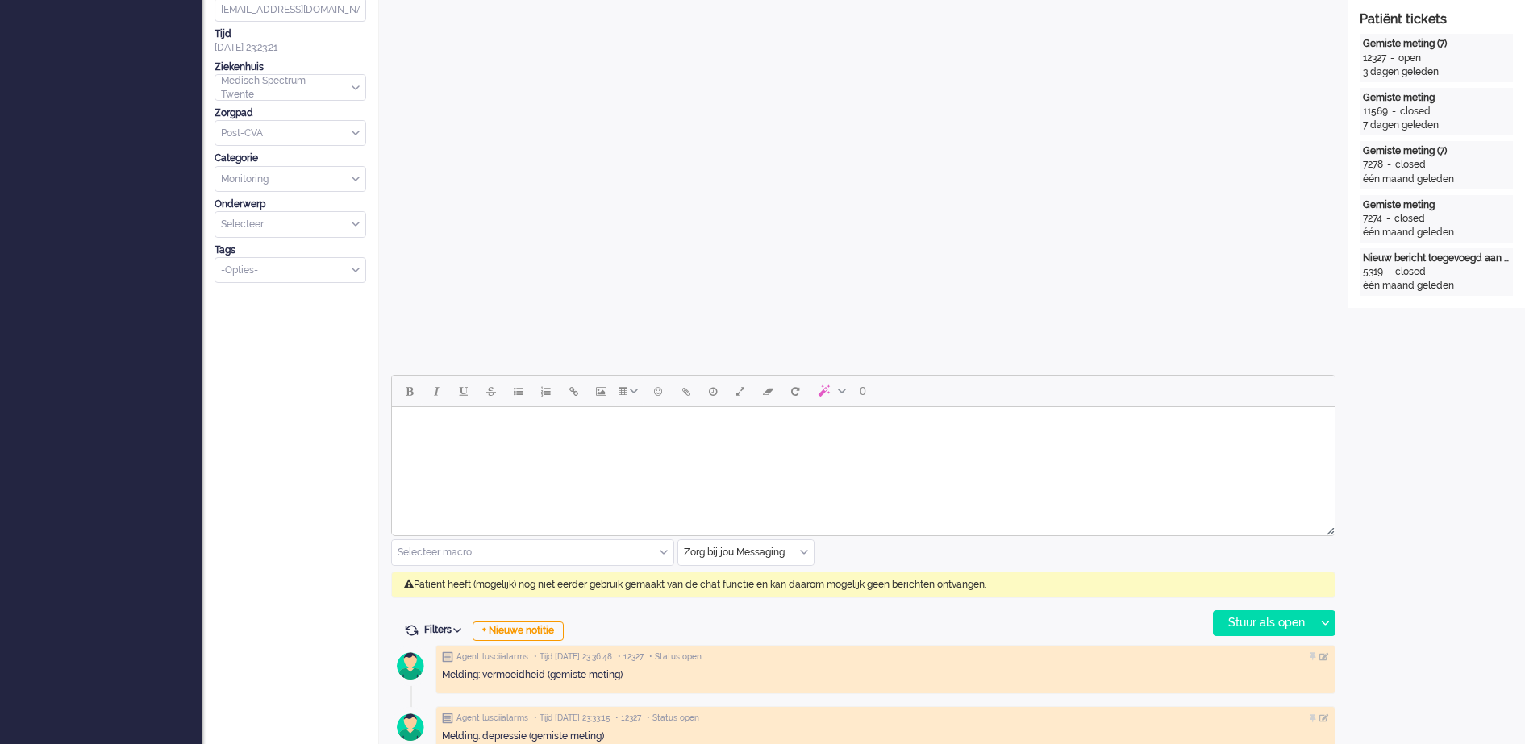
click at [802, 553] on div "Zorg bij jou Messaging" at bounding box center [745, 552] width 135 height 25
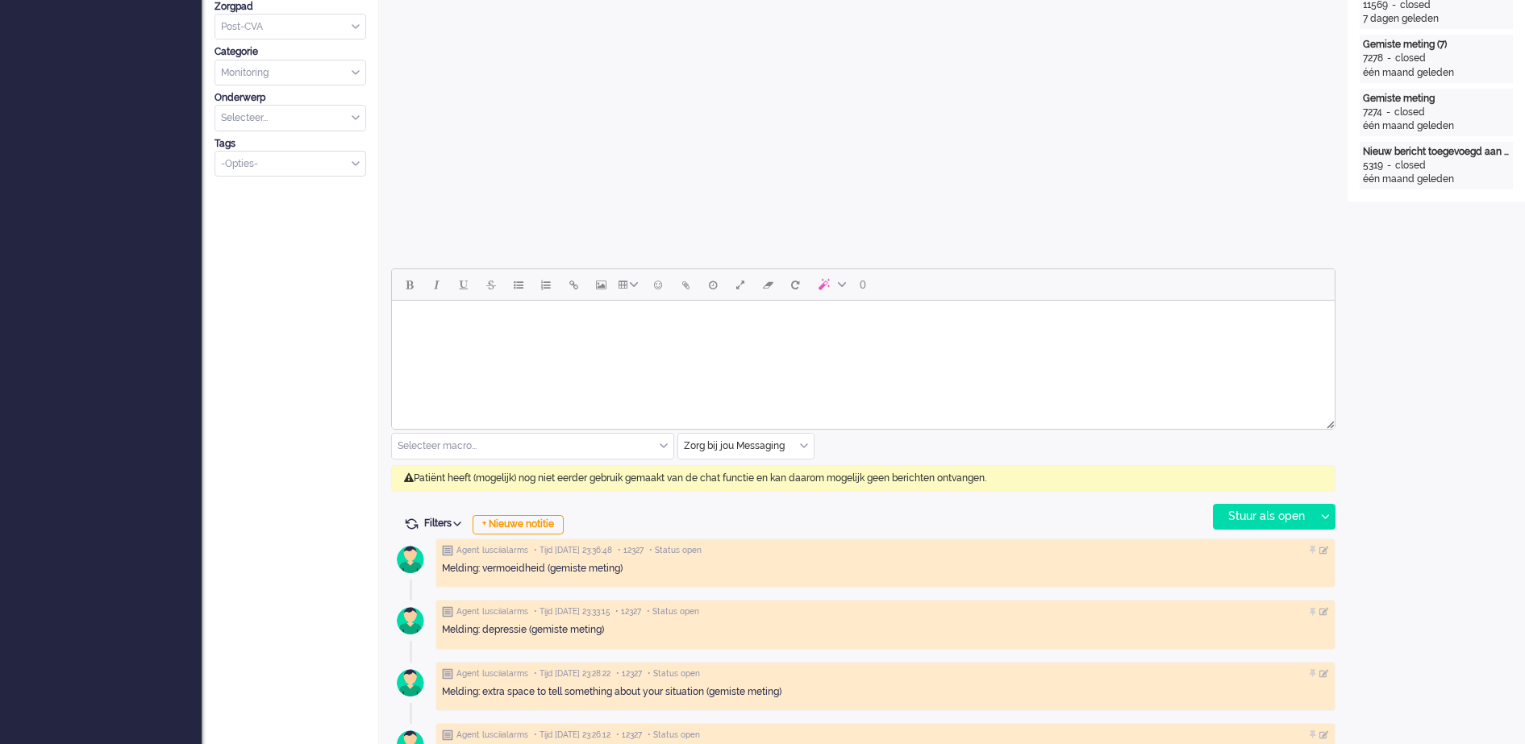
scroll to position [605, 0]
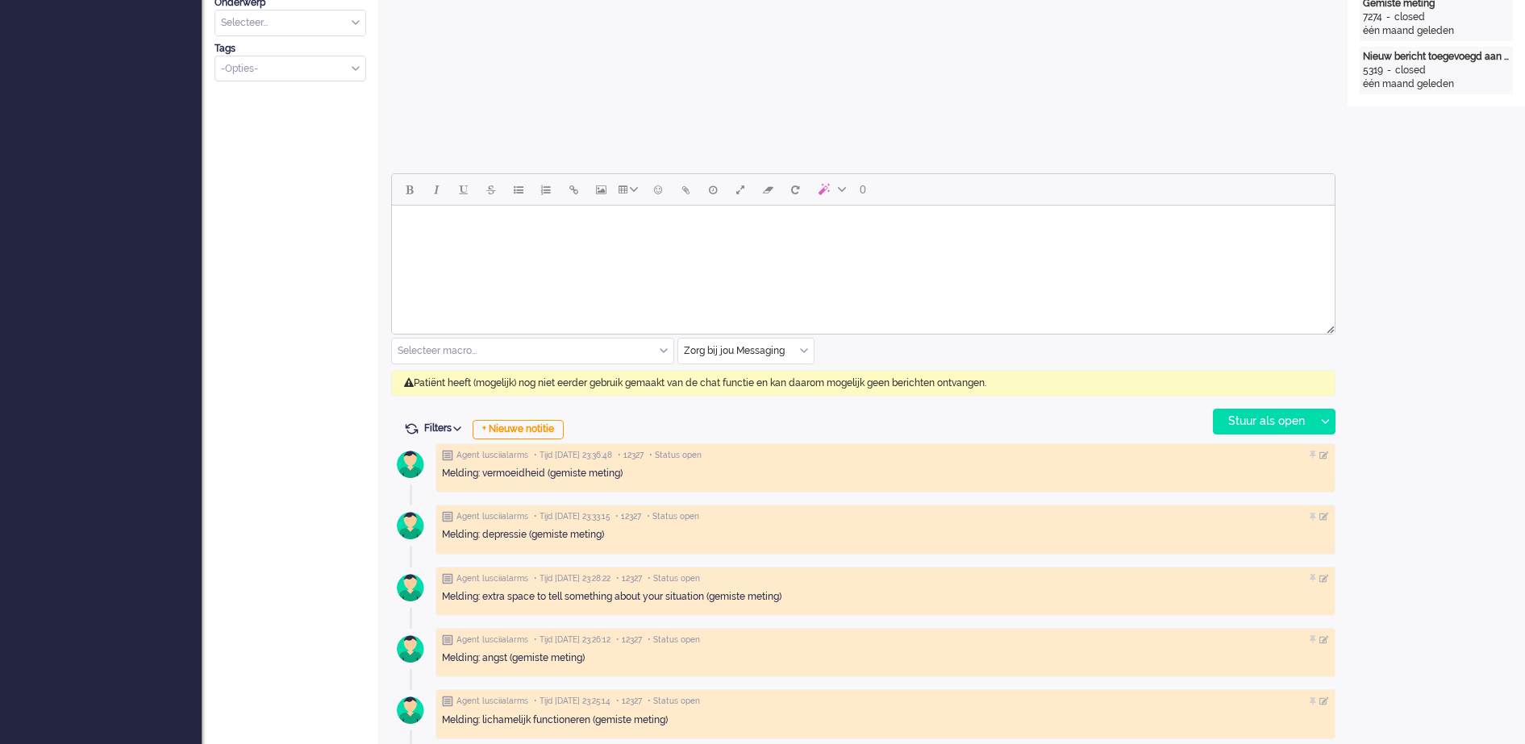
click at [806, 348] on div "Zorg bij jou Messaging" at bounding box center [745, 351] width 135 height 25
click at [758, 398] on span "uitgaand telefoon" at bounding box center [726, 399] width 80 height 14
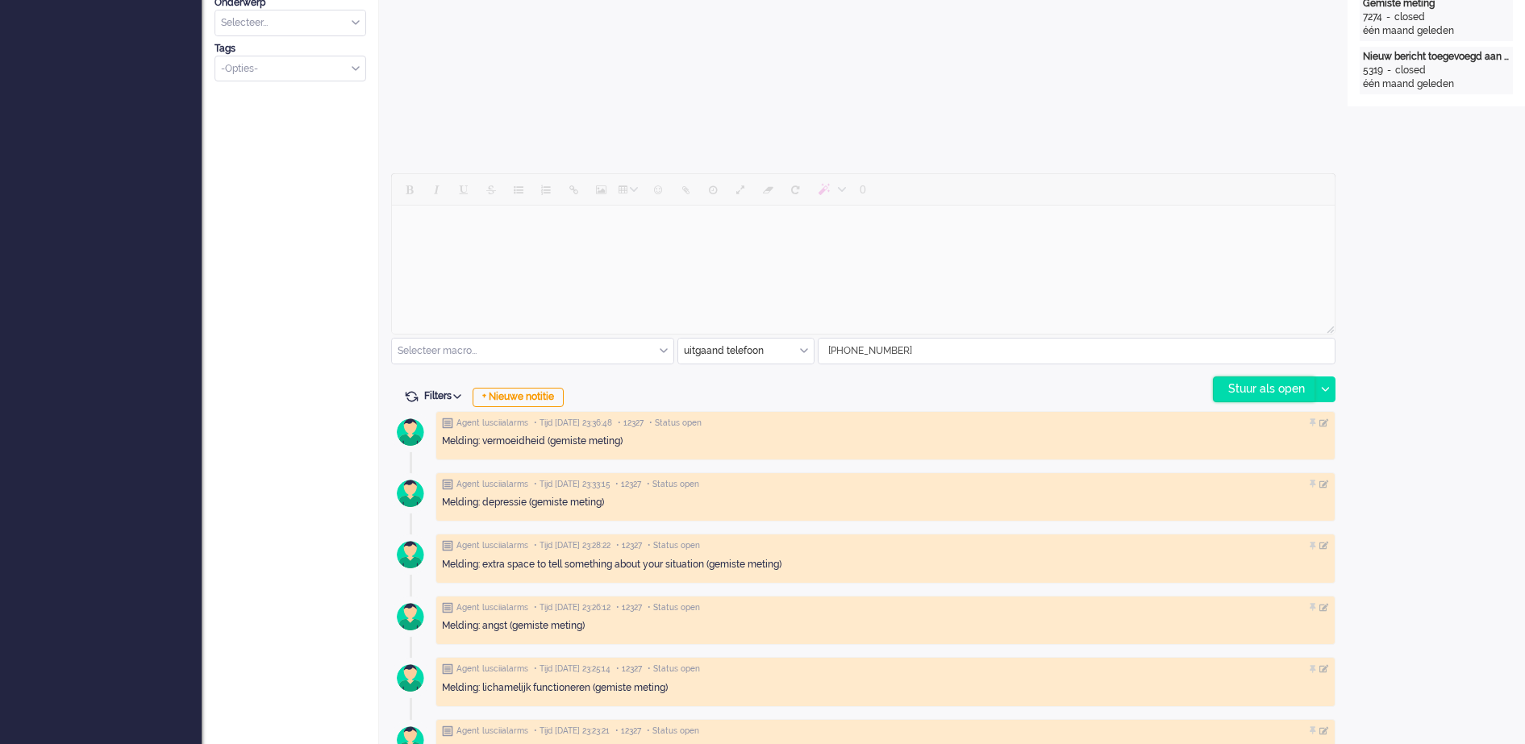
click at [1257, 392] on div "Stuur als open" at bounding box center [1264, 389] width 101 height 24
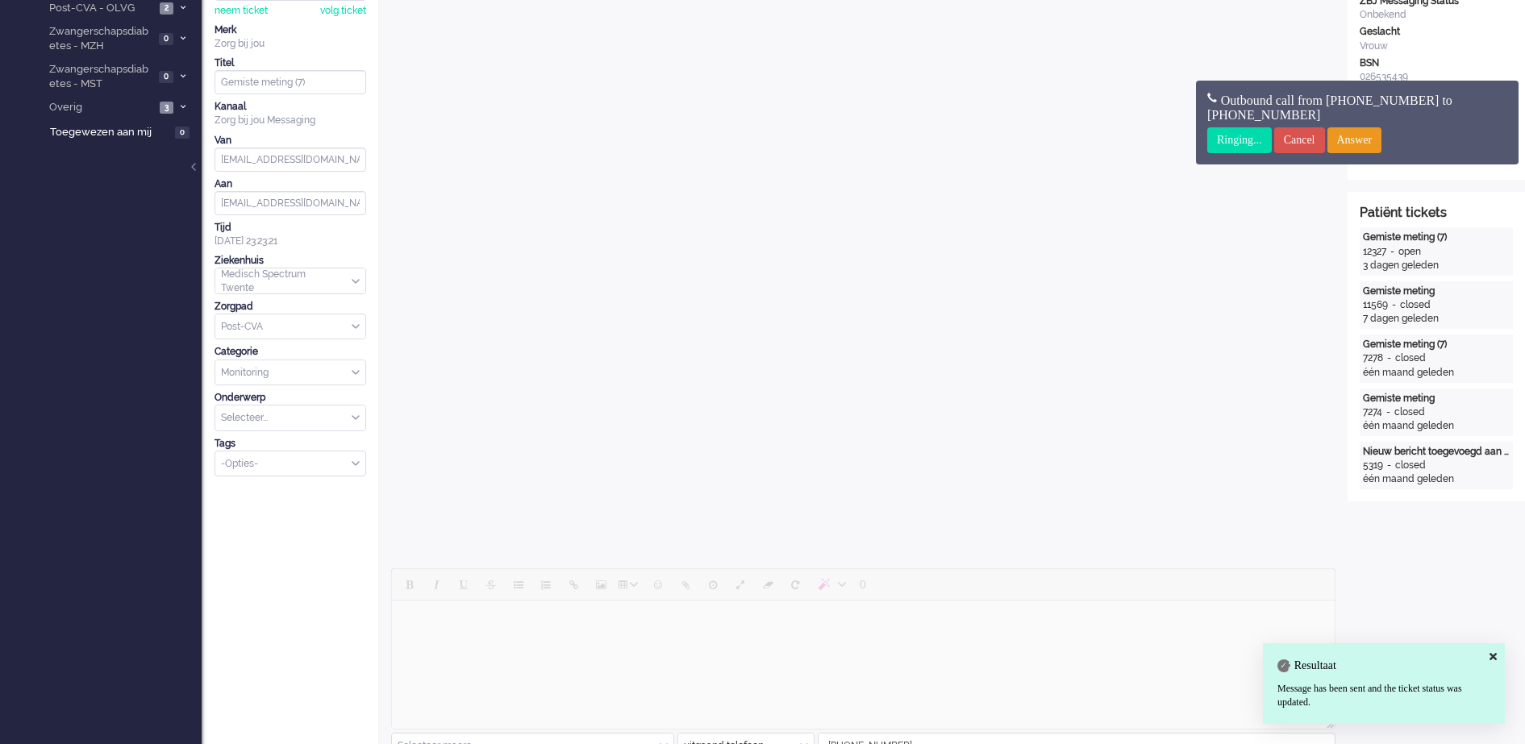
scroll to position [202, 0]
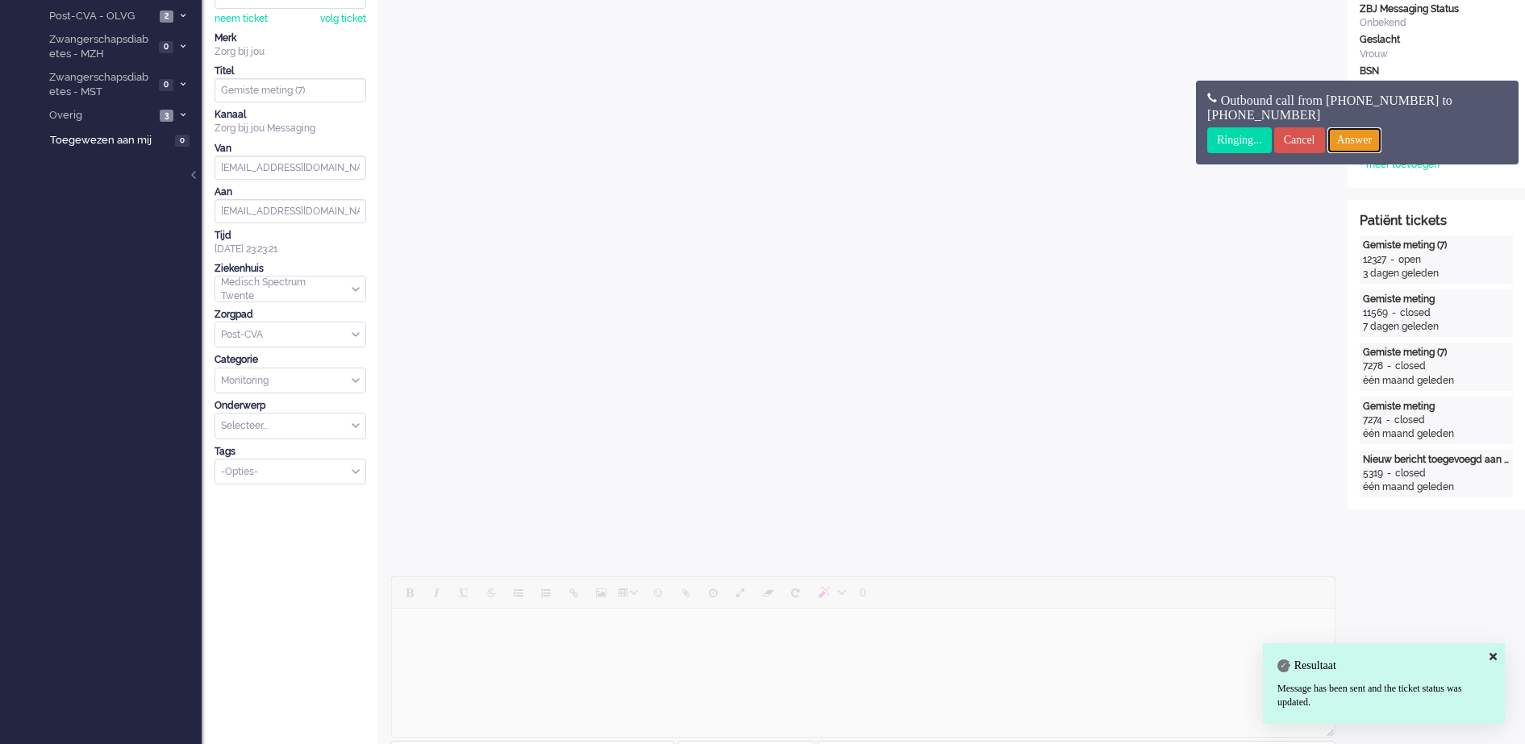
click at [1381, 139] on input "Answer" at bounding box center [1354, 140] width 55 height 26
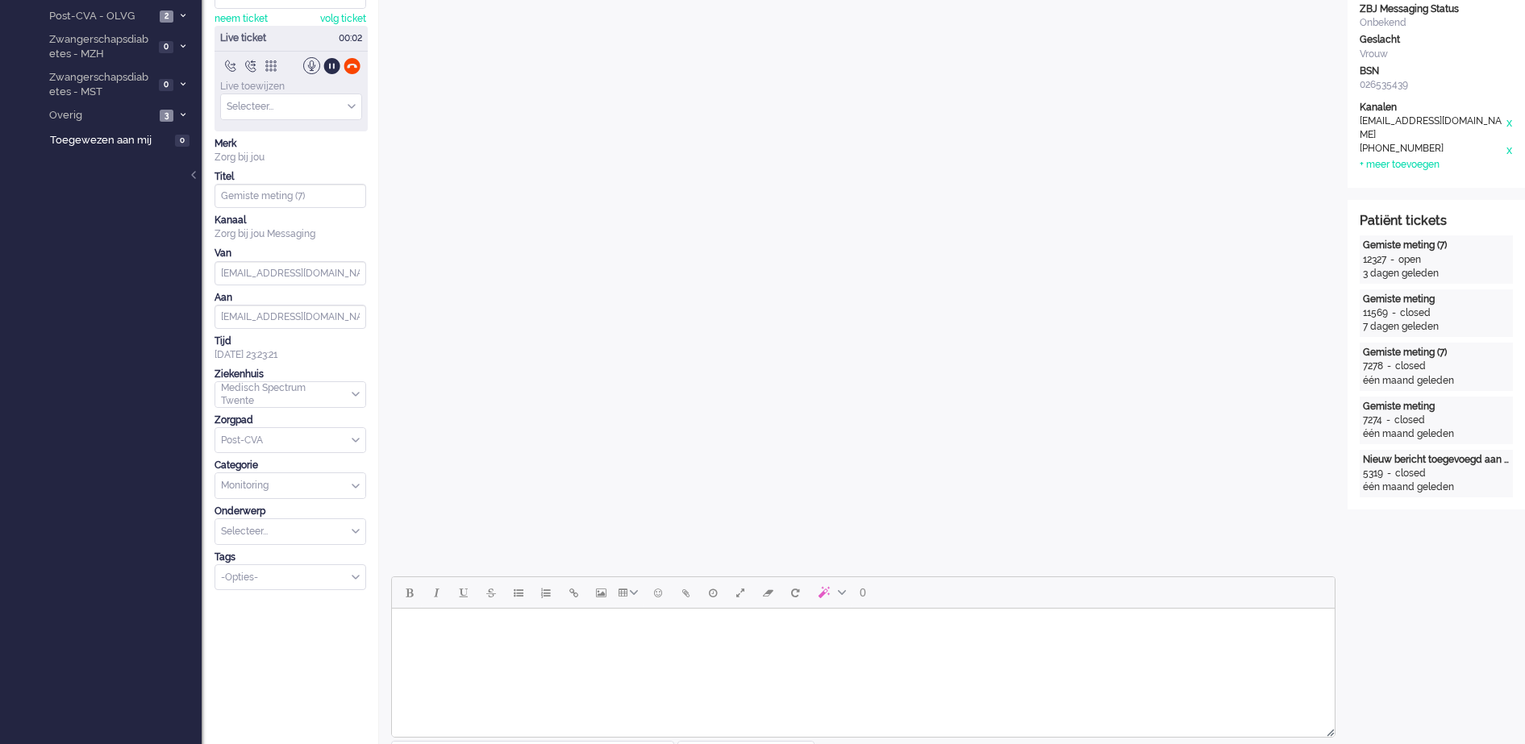
scroll to position [0, 0]
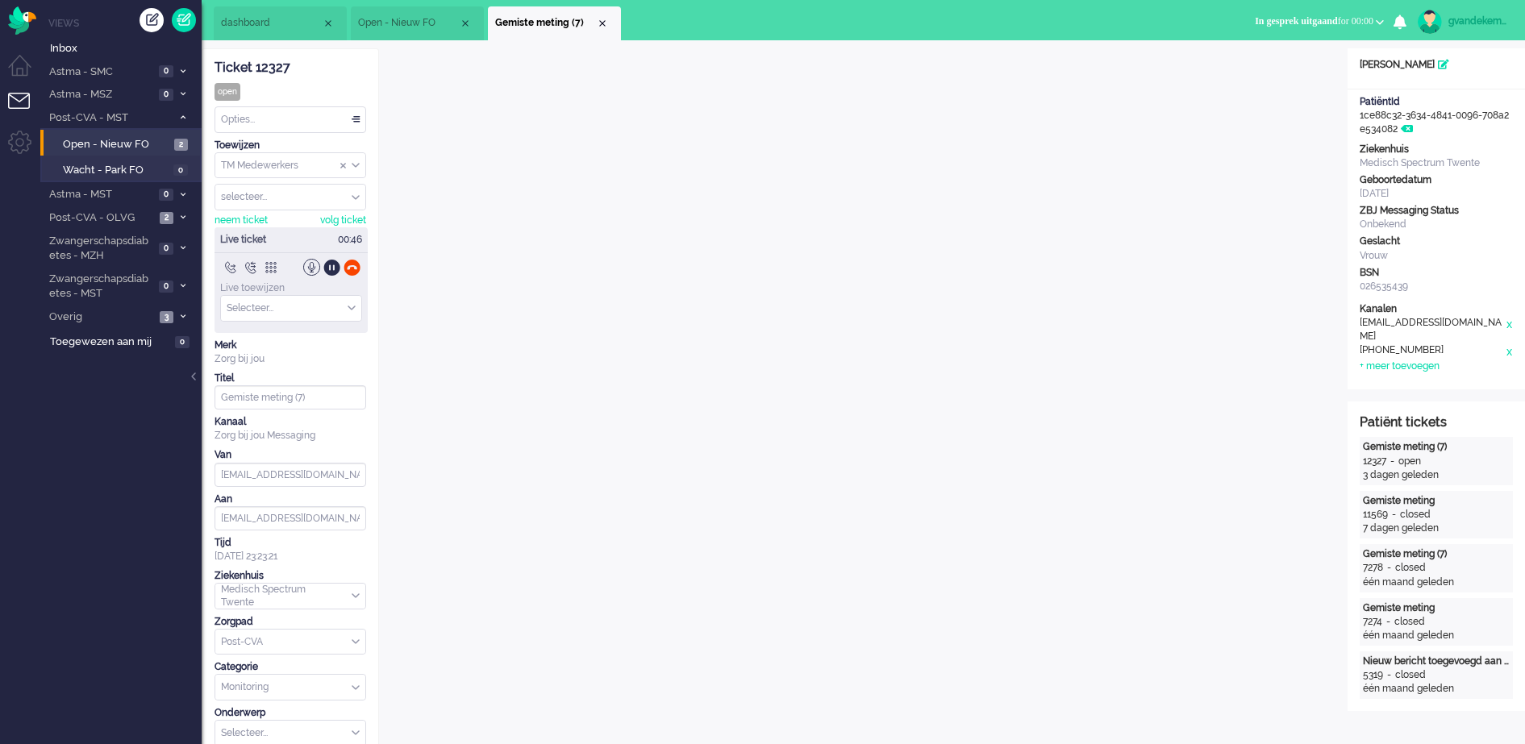
click at [359, 276] on div "Live toewijzen Selecteer... The list is empty" at bounding box center [291, 302] width 153 height 52
click at [352, 275] on div at bounding box center [352, 267] width 17 height 17
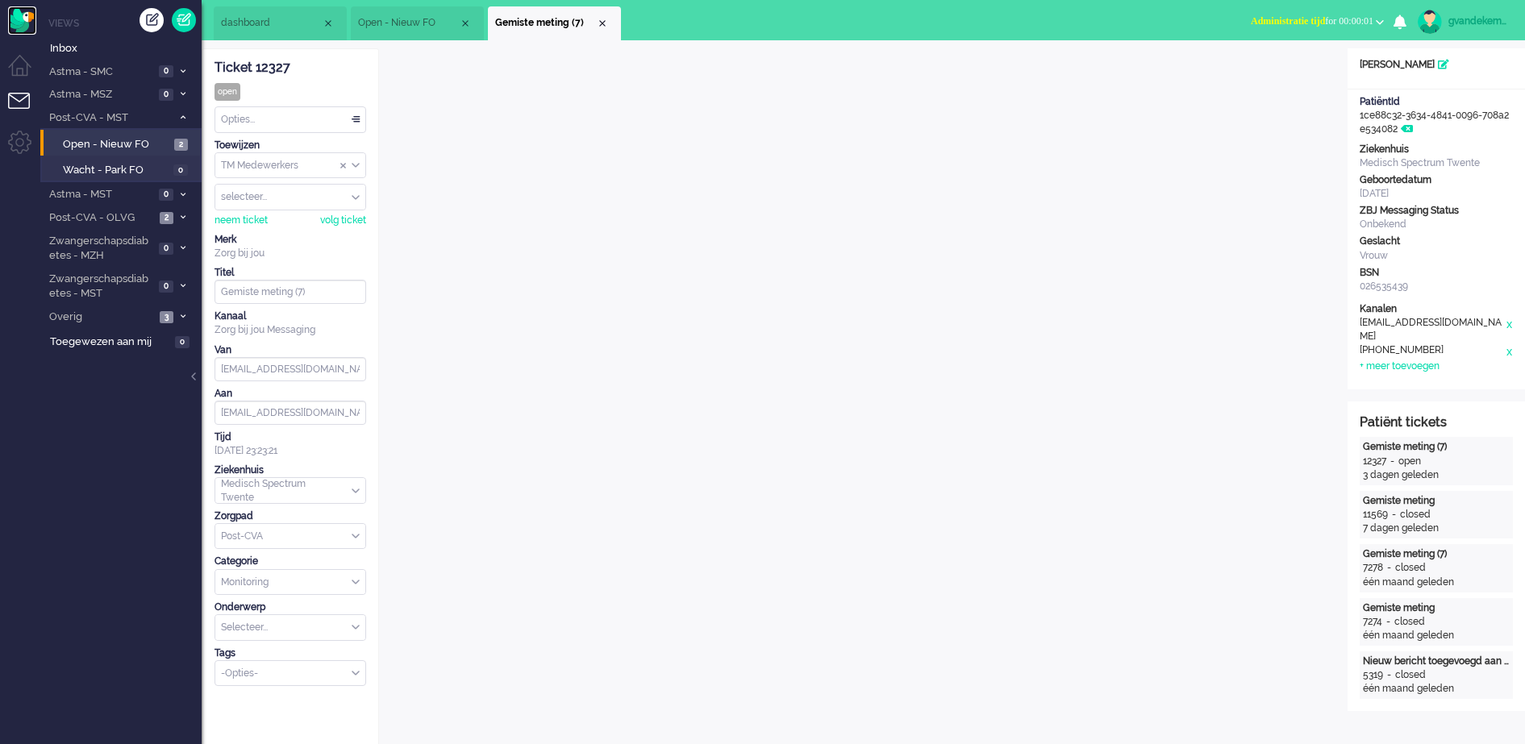
click at [14, 15] on img "Omnidesk" at bounding box center [22, 20] width 28 height 28
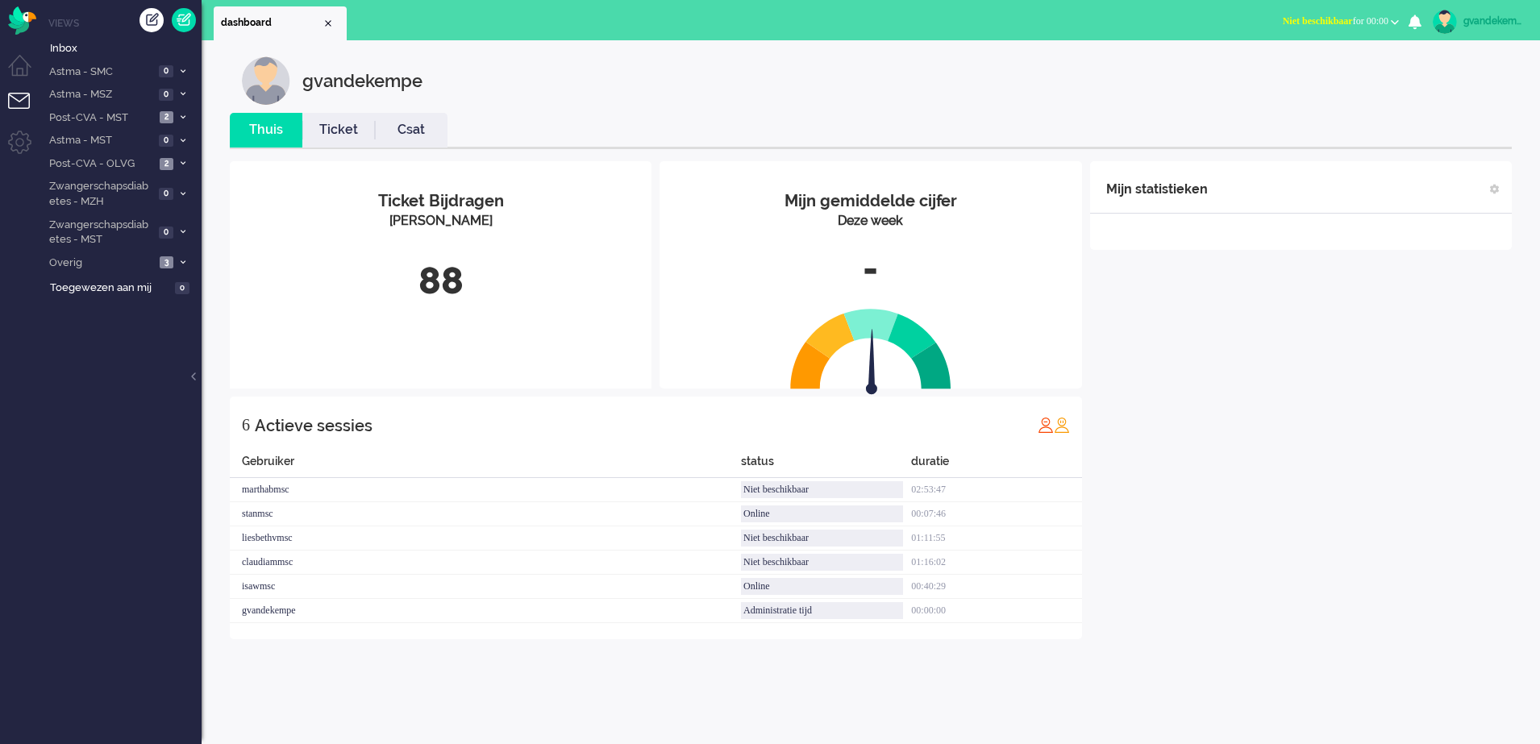
click at [1391, 21] on b "button" at bounding box center [1395, 22] width 8 height 6
click at [1289, 76] on label "Online" at bounding box center [1332, 72] width 127 height 14
click at [121, 117] on span "Post-CVA - MST" at bounding box center [101, 117] width 108 height 15
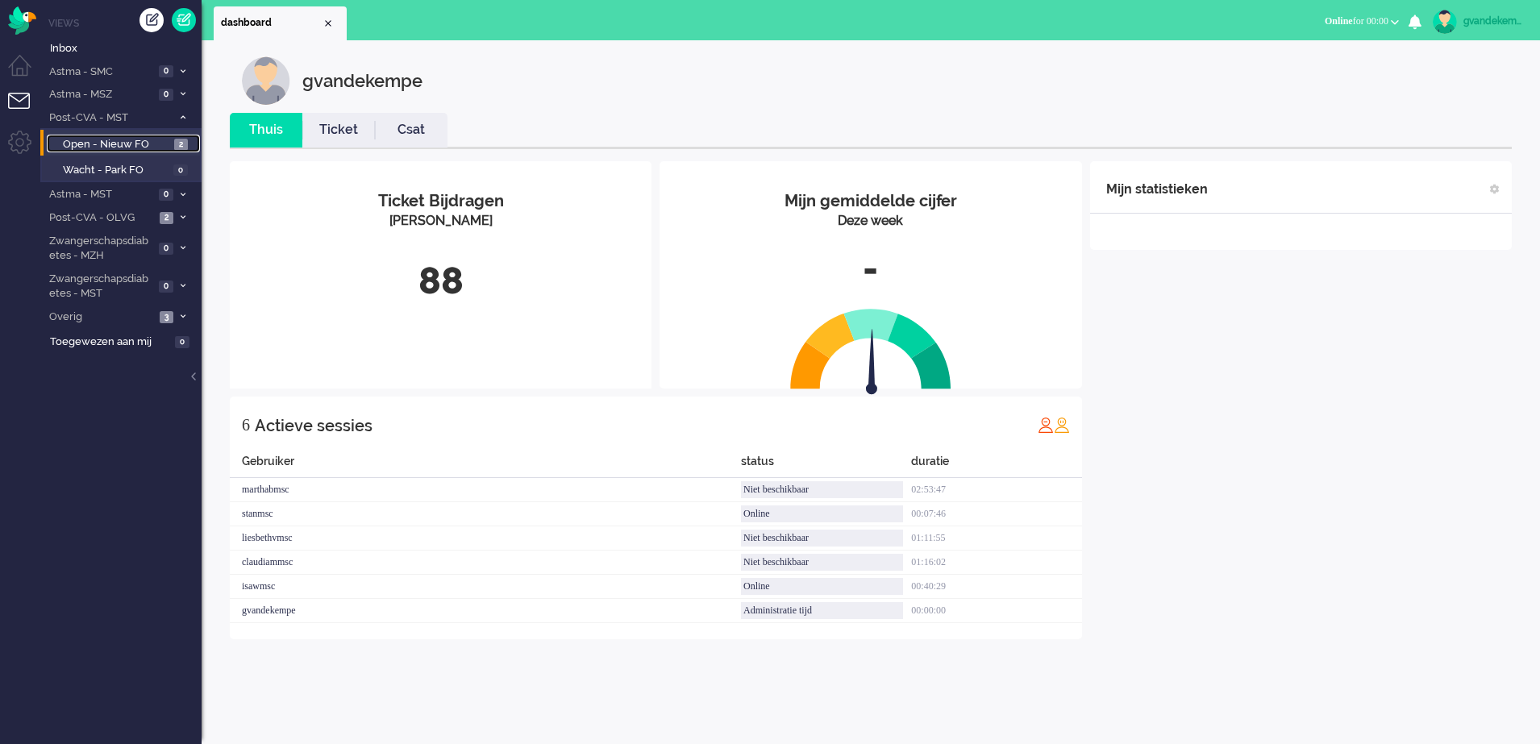
click at [170, 144] on link "Open - Nieuw FO 2" at bounding box center [123, 144] width 153 height 18
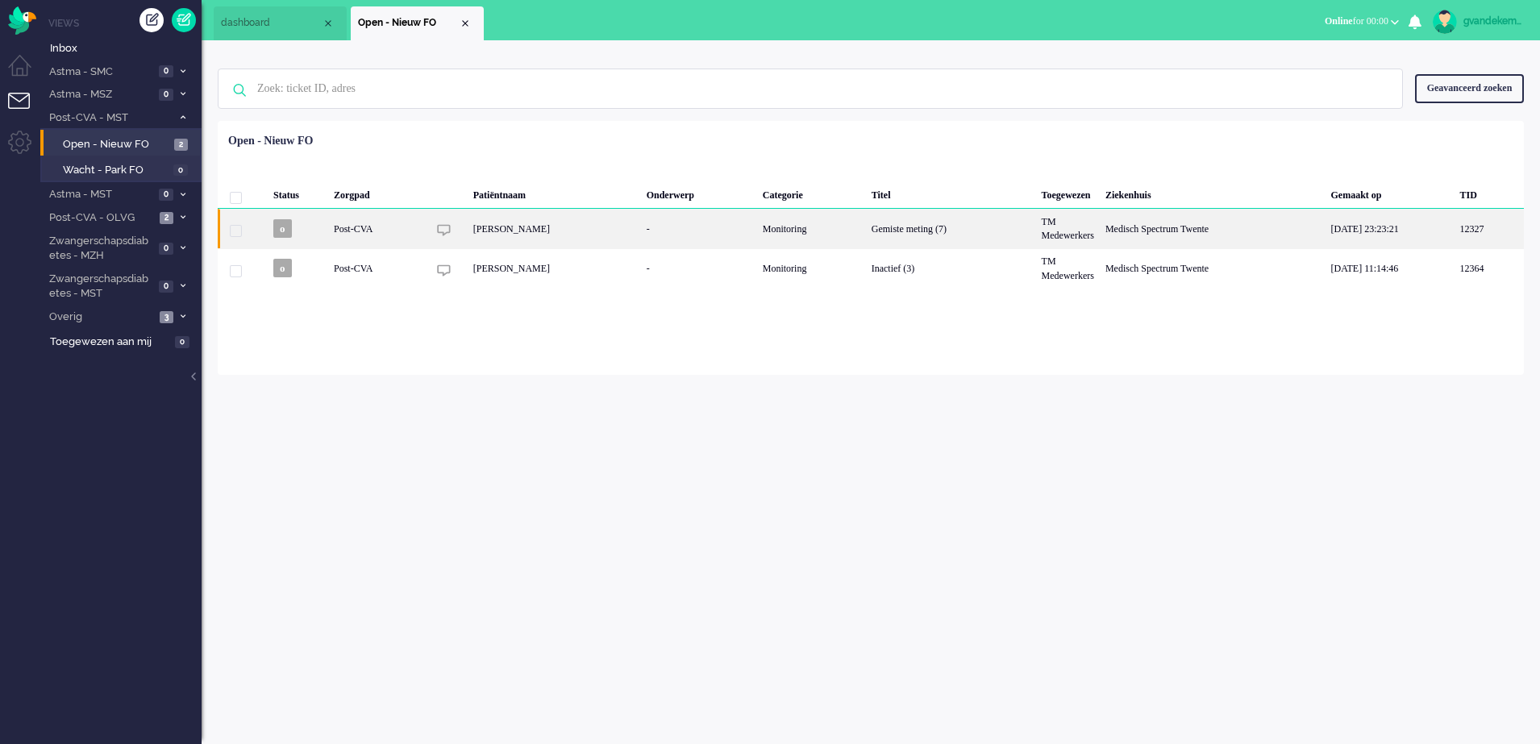
click at [826, 235] on div "Monitoring" at bounding box center [811, 229] width 109 height 40
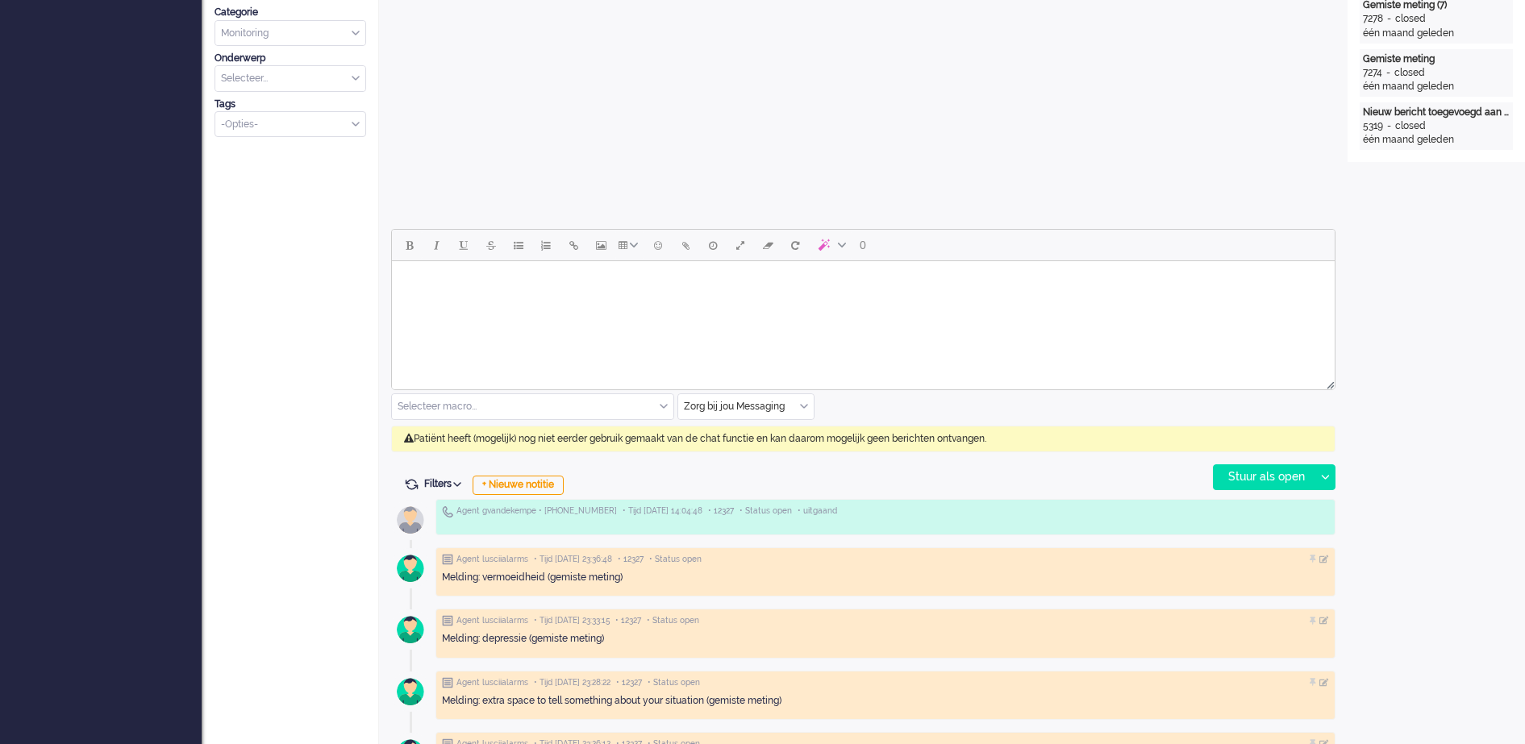
scroll to position [552, 0]
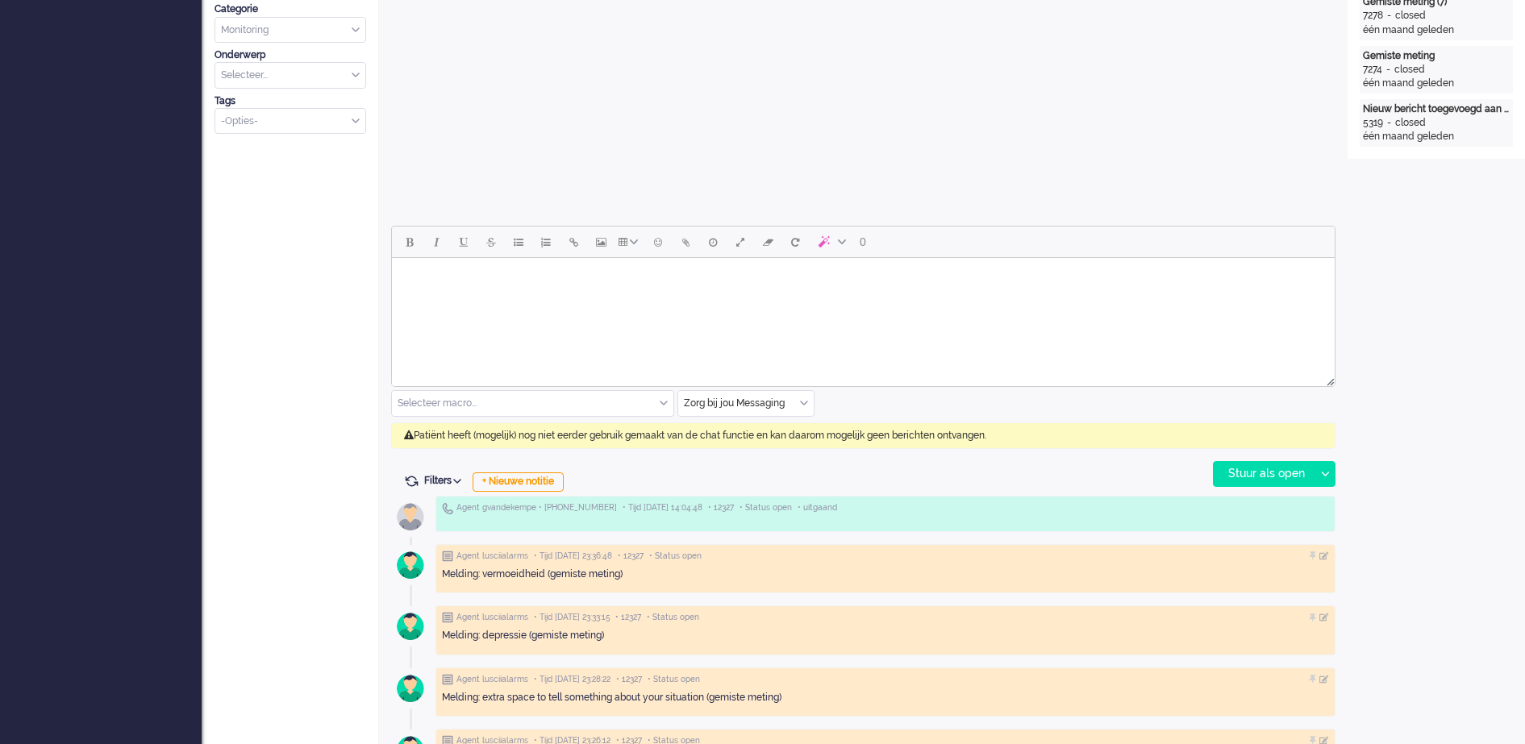
click at [802, 403] on div "Zorg bij jou Messaging" at bounding box center [745, 403] width 135 height 25
click at [777, 454] on li "uitgaand telefoon" at bounding box center [745, 451] width 135 height 23
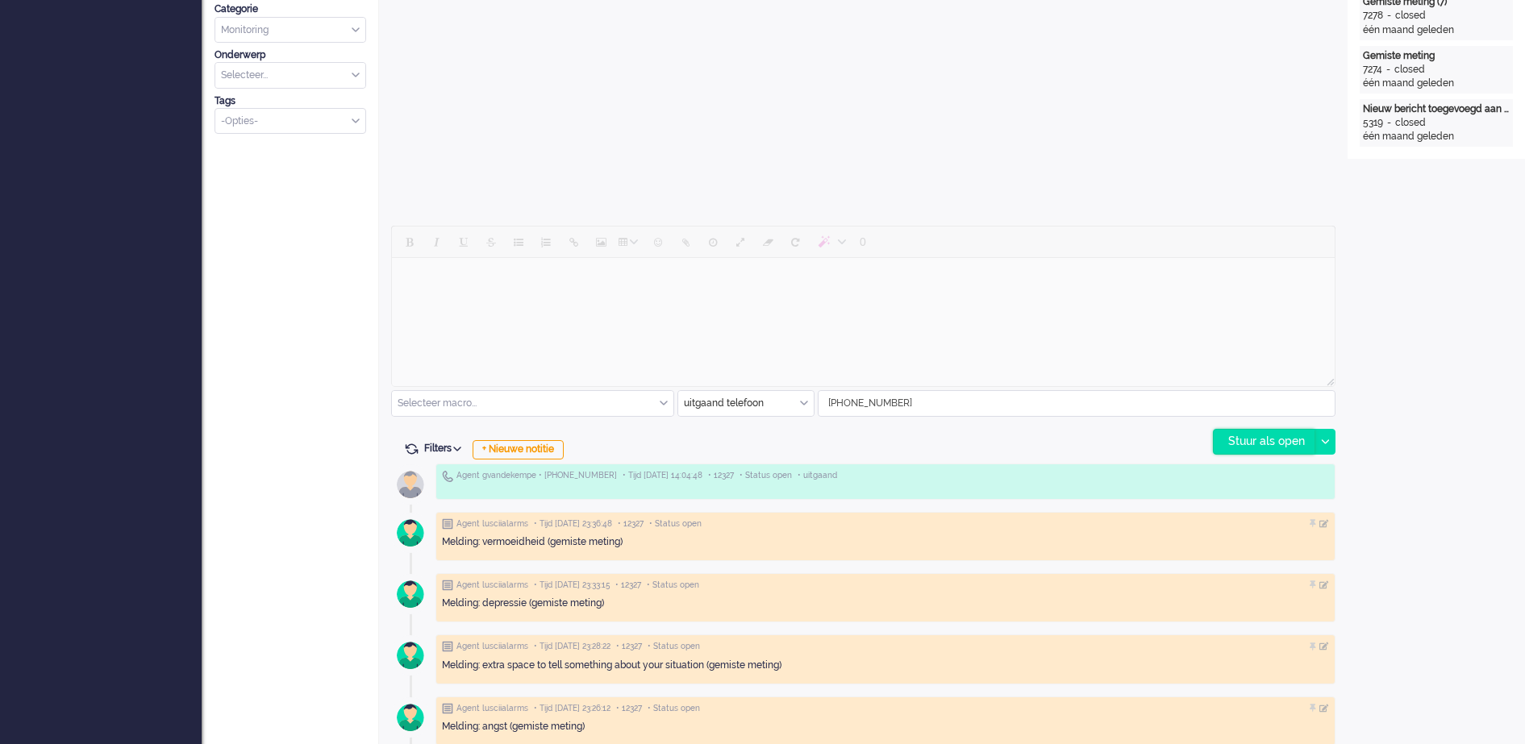
click at [1290, 440] on div "Stuur als open" at bounding box center [1264, 442] width 101 height 24
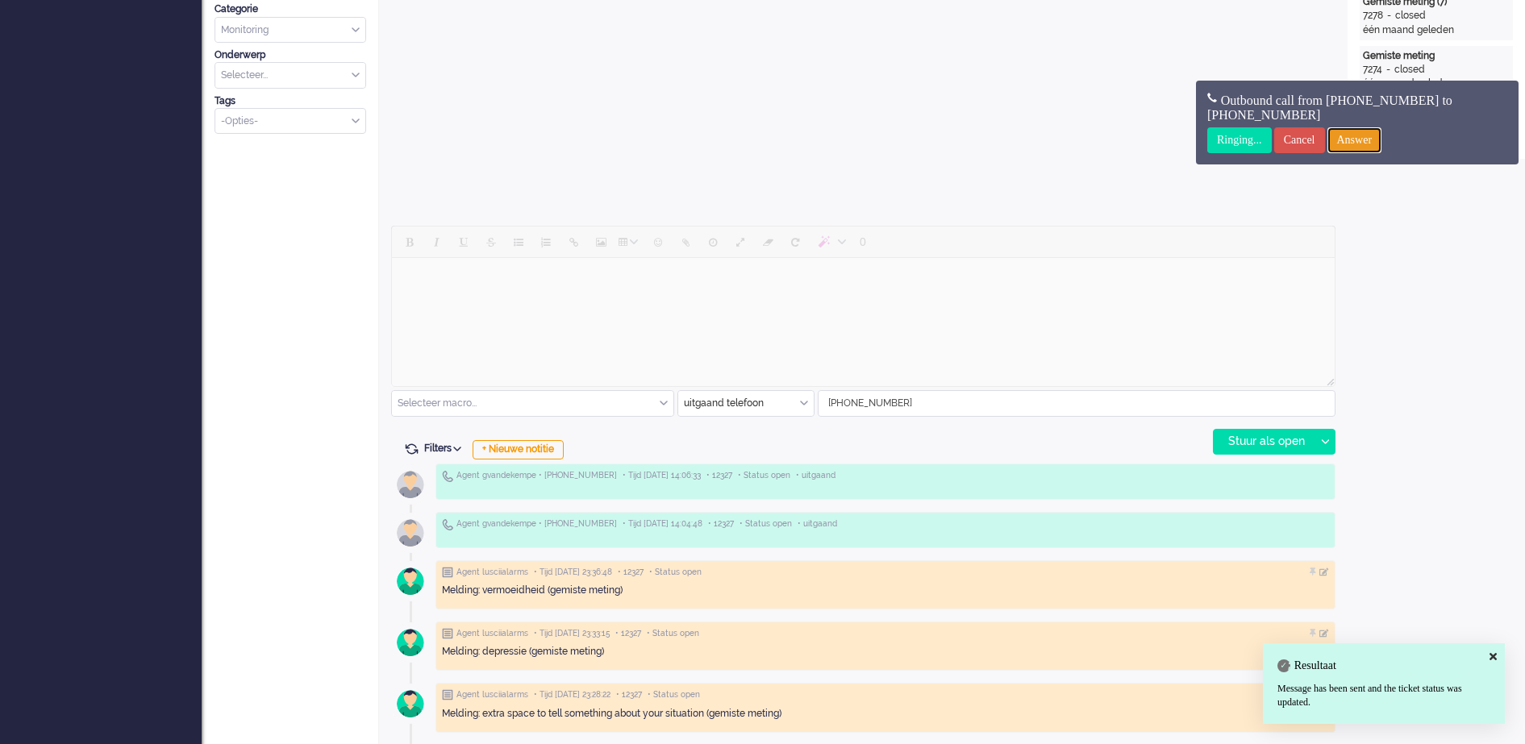
click at [1382, 140] on input "Answer" at bounding box center [1354, 140] width 55 height 26
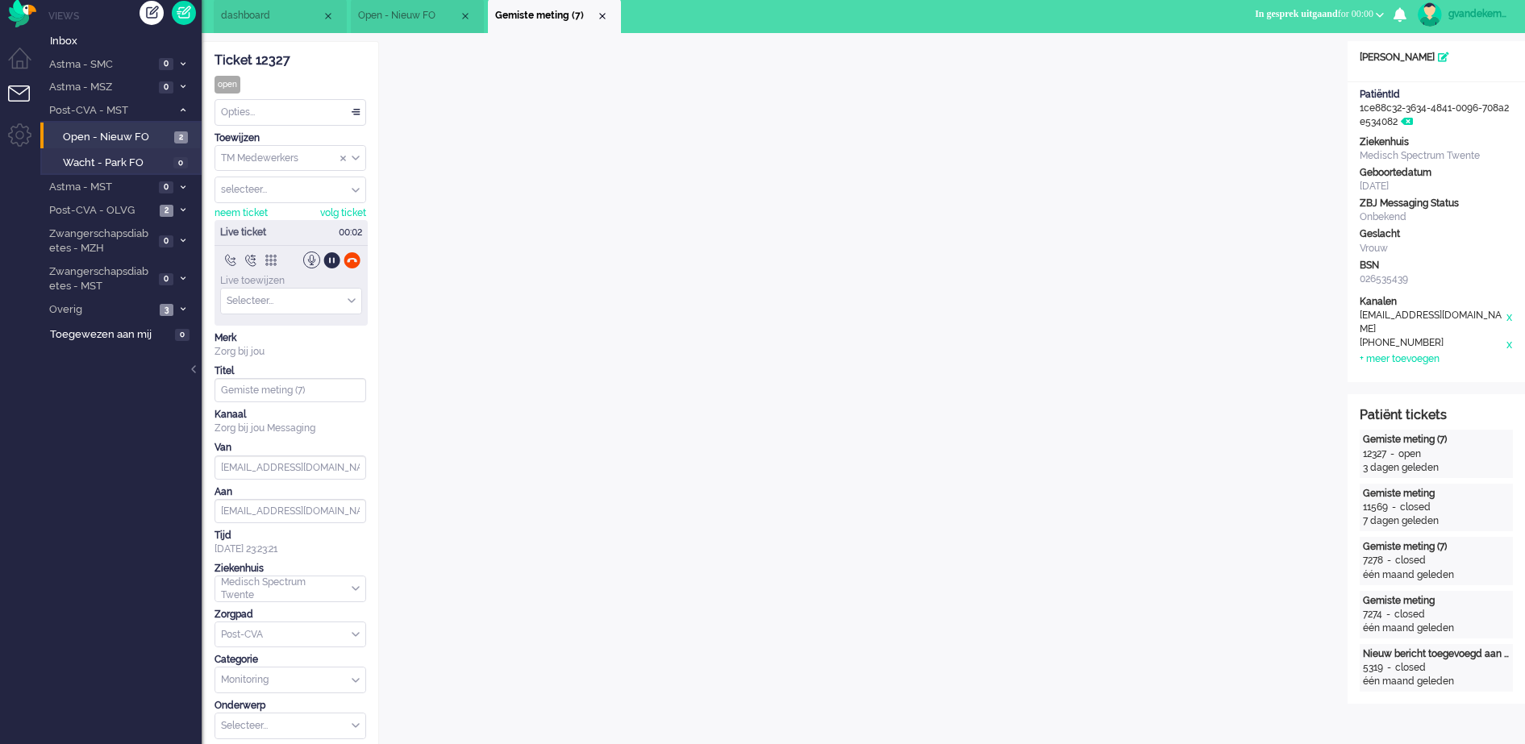
scroll to position [0, 0]
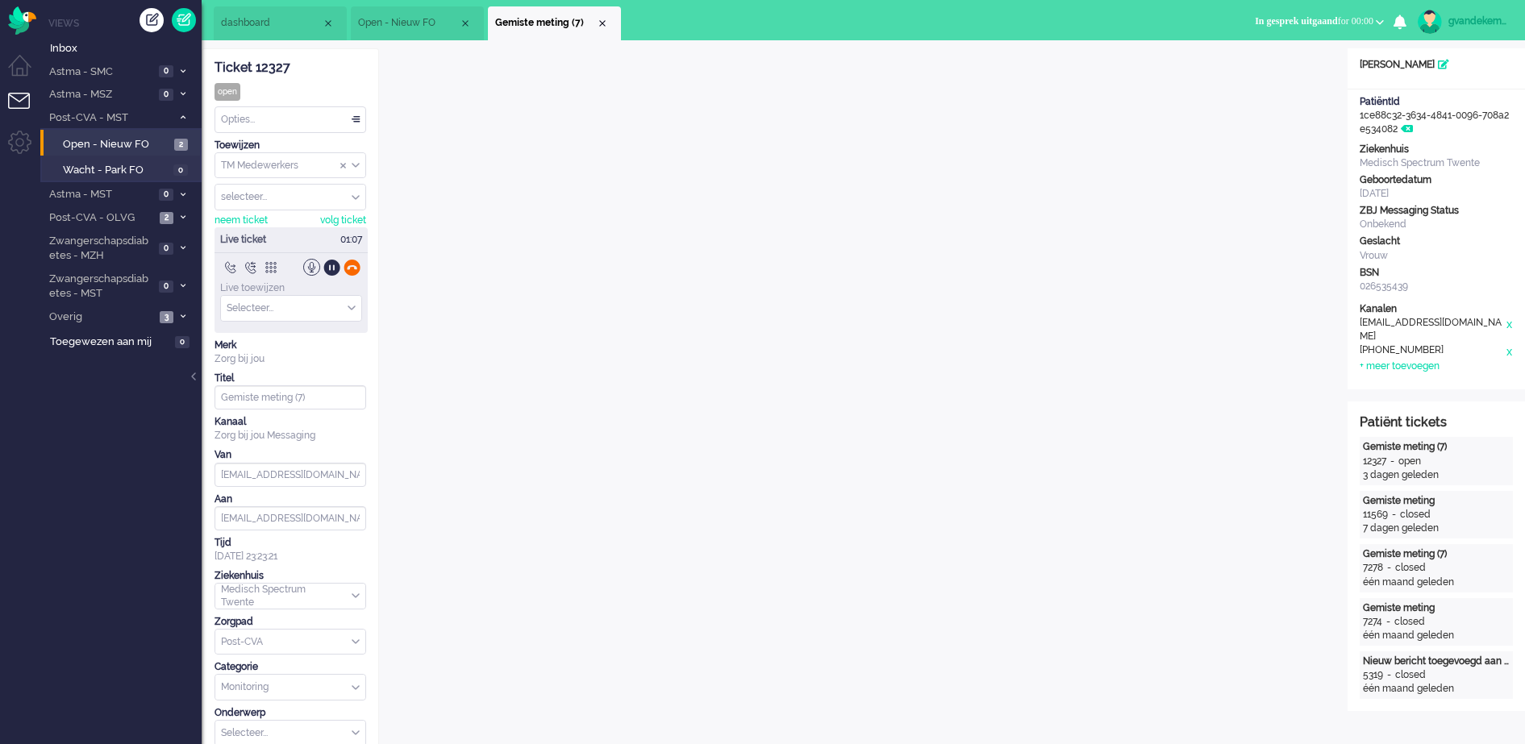
click at [355, 266] on div at bounding box center [352, 267] width 17 height 17
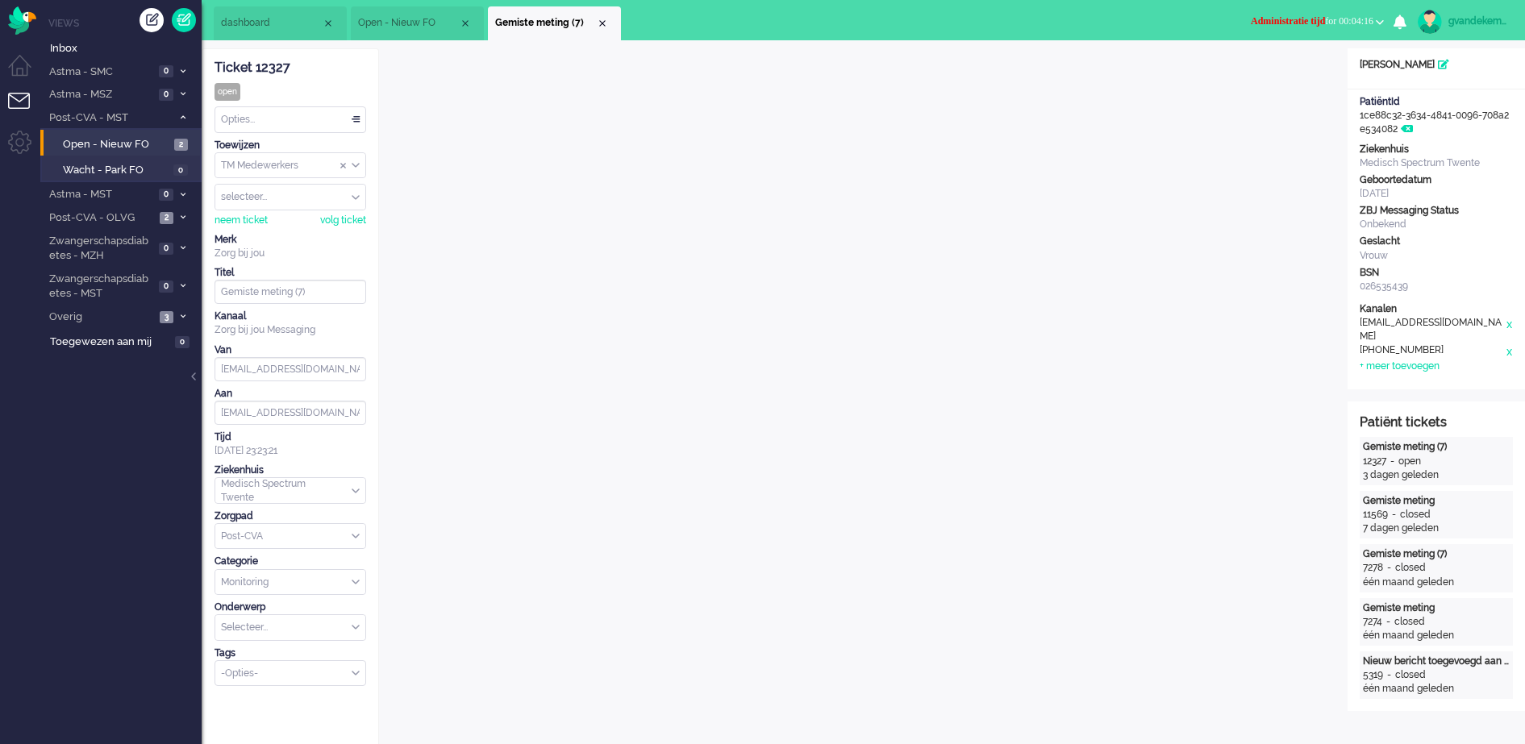
click at [1382, 20] on b "button" at bounding box center [1380, 22] width 8 height 6
click at [1286, 69] on label "Online" at bounding box center [1316, 72] width 127 height 14
click at [353, 119] on div "Opties..." at bounding box center [290, 119] width 150 height 25
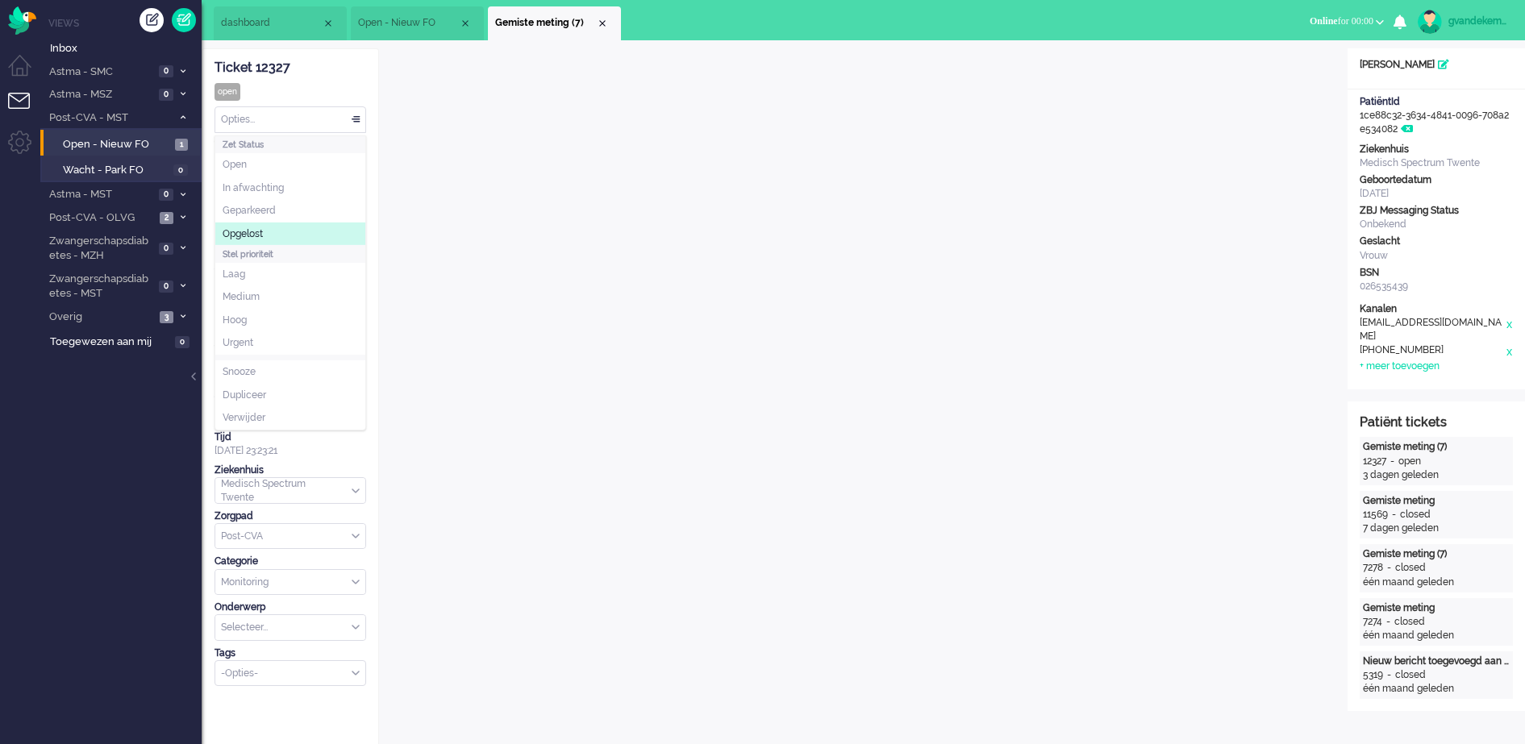
click at [292, 233] on li "Opgelost" at bounding box center [290, 234] width 150 height 23
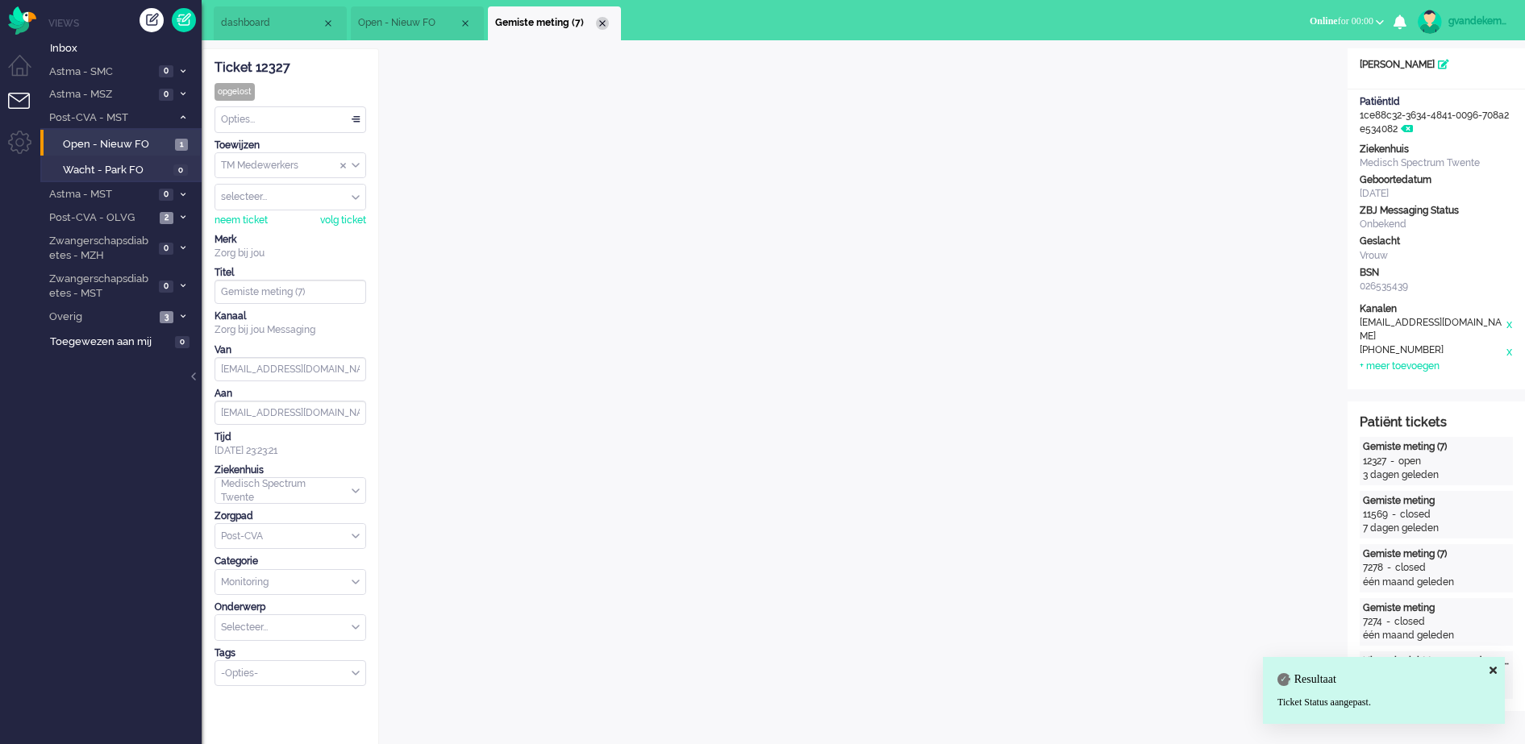
click at [604, 21] on div "Close tab" at bounding box center [602, 23] width 13 height 13
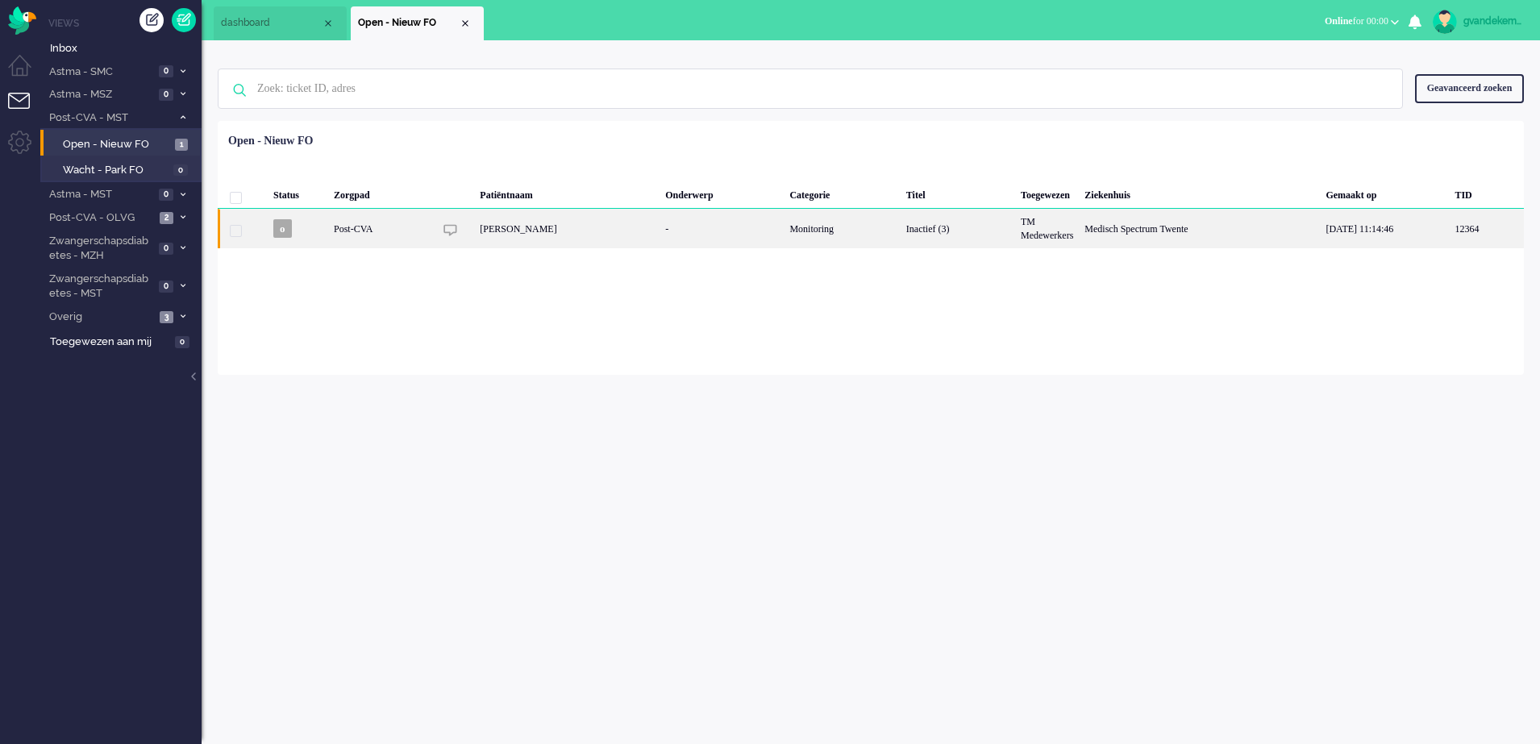
click at [573, 225] on div "[PERSON_NAME]" at bounding box center [566, 229] width 185 height 40
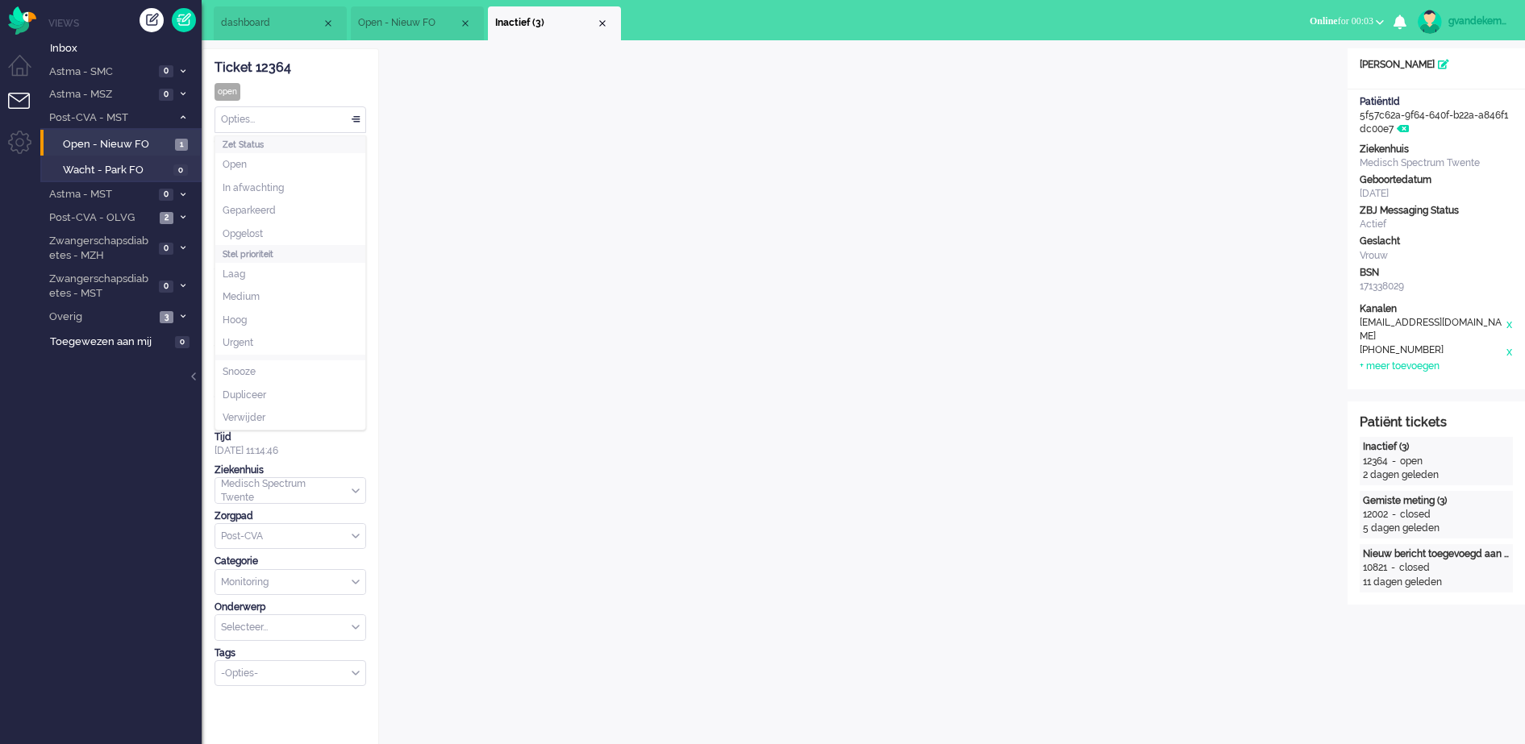
click at [353, 117] on div "Opties..." at bounding box center [290, 119] width 150 height 25
click at [277, 229] on li "Opgelost" at bounding box center [290, 234] width 150 height 23
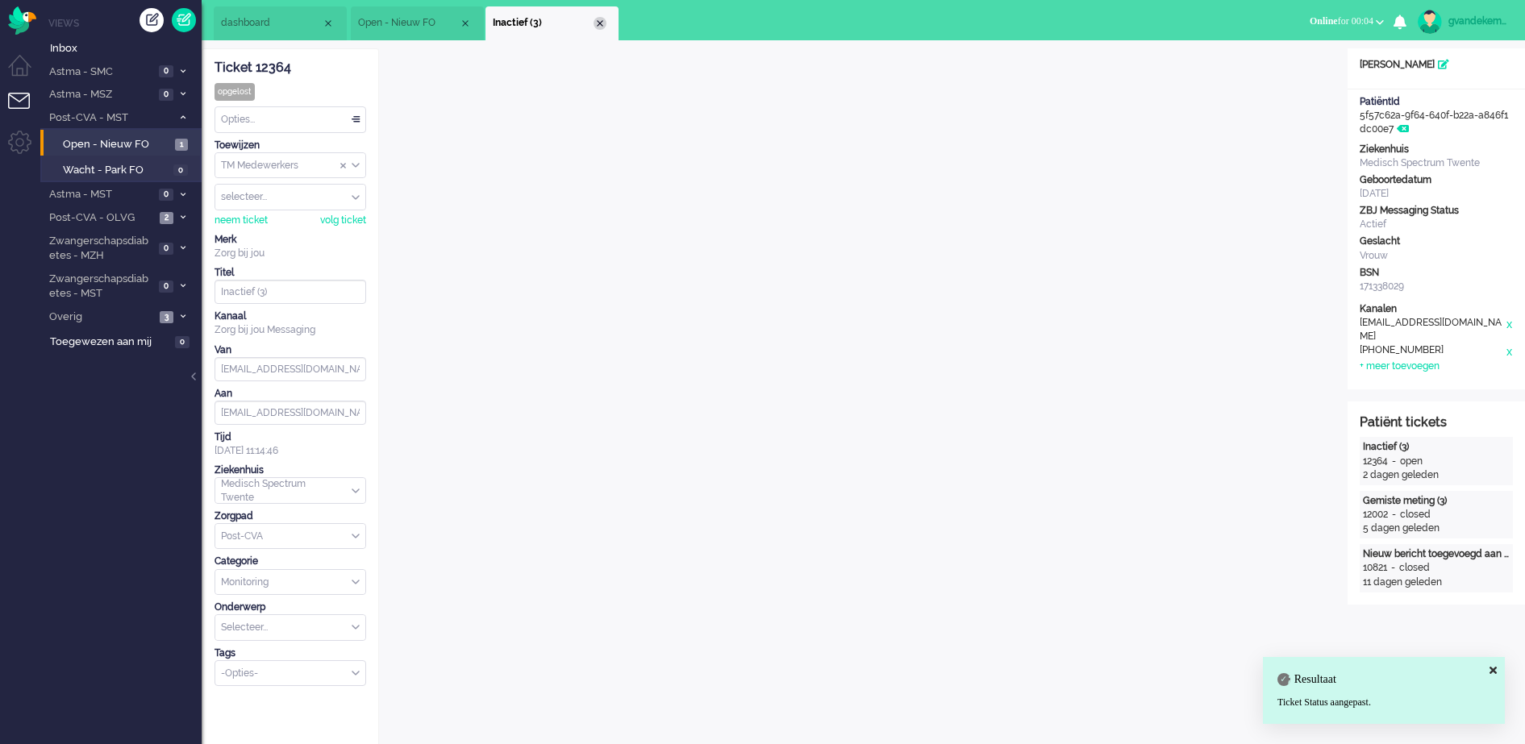
click at [601, 22] on div "Close tab" at bounding box center [600, 23] width 13 height 13
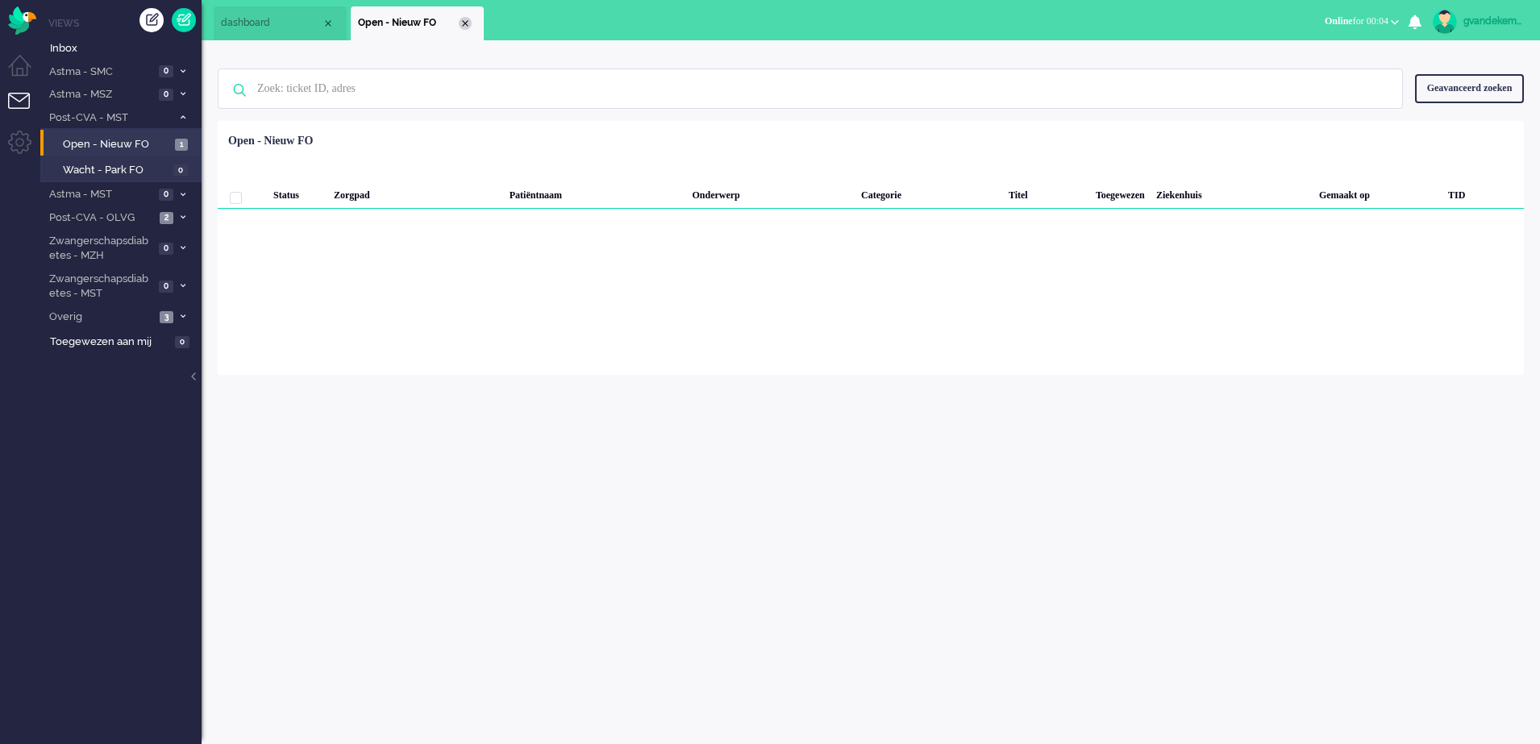
click at [468, 24] on div "Close tab" at bounding box center [465, 23] width 13 height 13
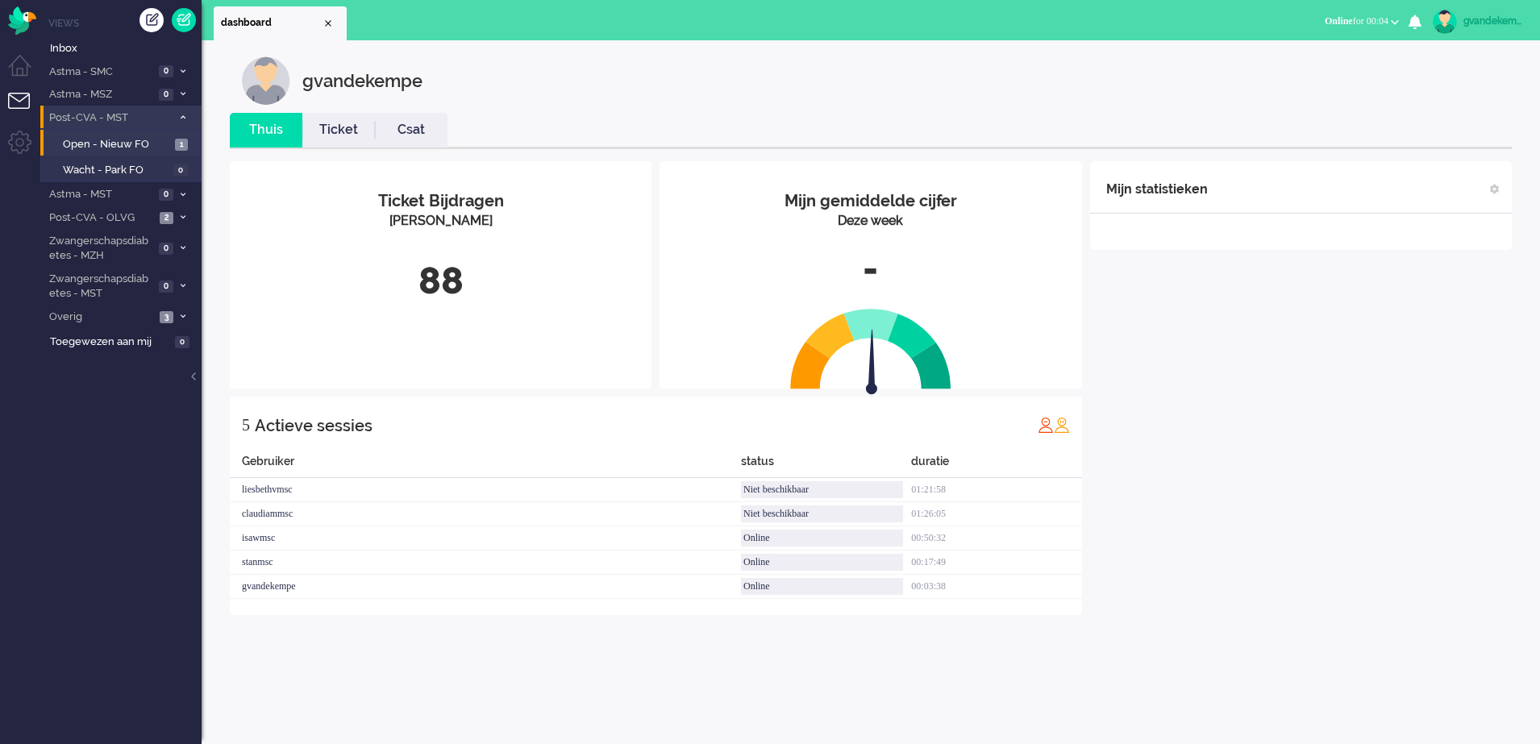
click at [183, 114] on span at bounding box center [183, 118] width 12 height 9
click at [179, 115] on span at bounding box center [183, 118] width 12 height 9
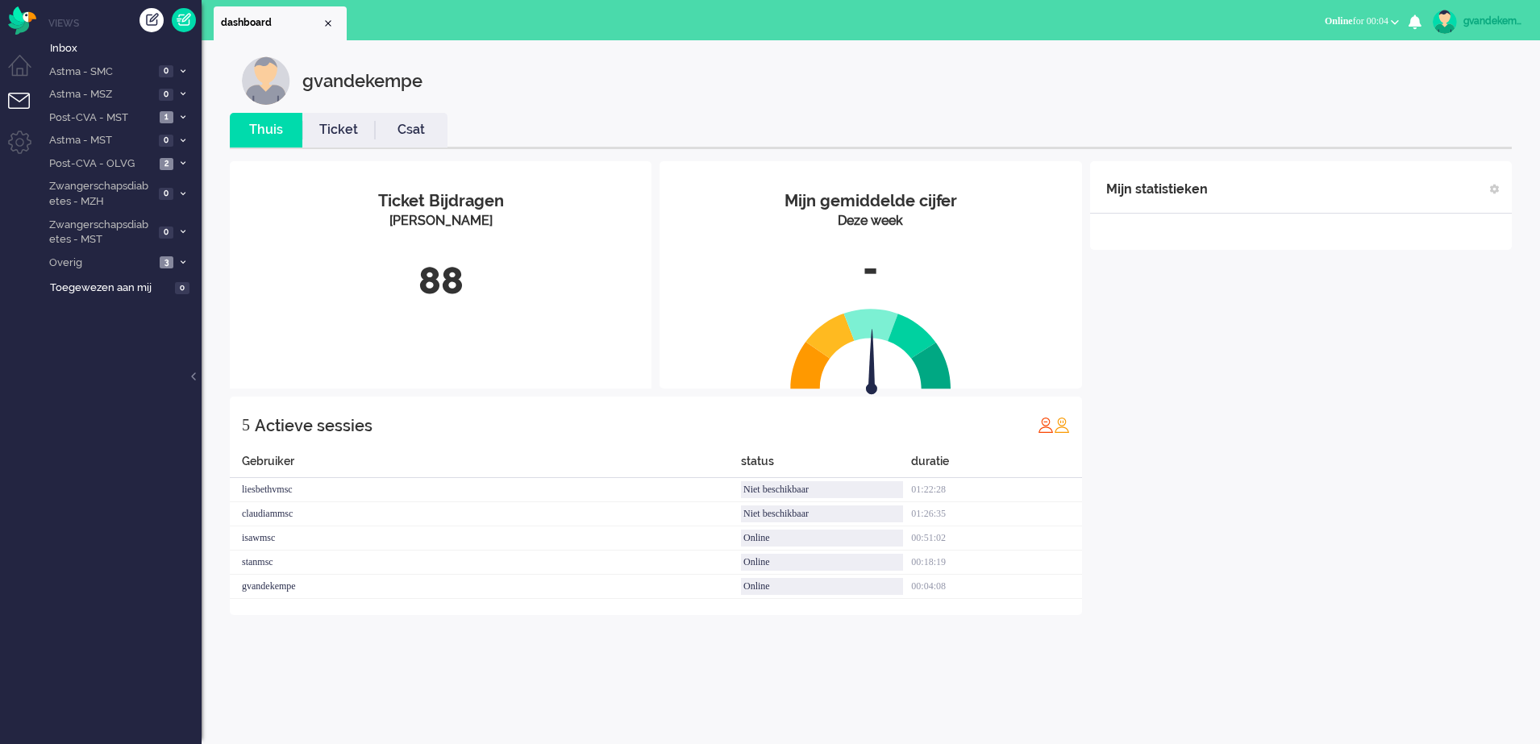
click at [1341, 515] on div "Mijn statistieken + Statistieken toevoegen Bel tijd (gemiddelde dag) Wrapup tij…" at bounding box center [1301, 388] width 422 height 454
click at [1263, 441] on div "Mijn statistieken + Statistieken toevoegen Bel tijd (gemiddelde dag) Wrapup tij…" at bounding box center [1301, 388] width 422 height 454
click at [1332, 365] on div "Mijn statistieken + Statistieken toevoegen Bel tijd (gemiddelde dag) Wrapup tij…" at bounding box center [1301, 388] width 422 height 454
click at [182, 231] on icon at bounding box center [183, 232] width 5 height 6
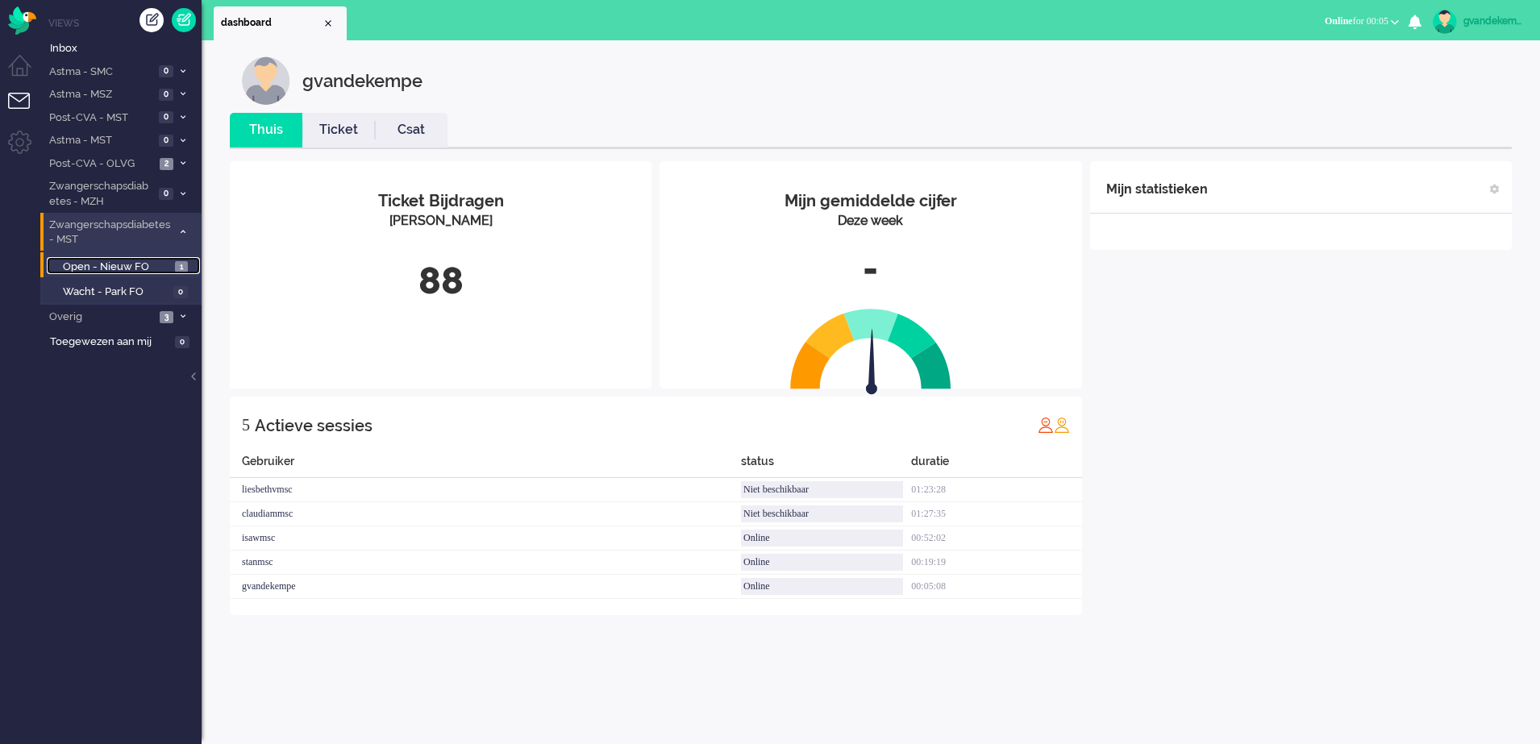
click at [175, 266] on span "1" at bounding box center [181, 267] width 13 height 12
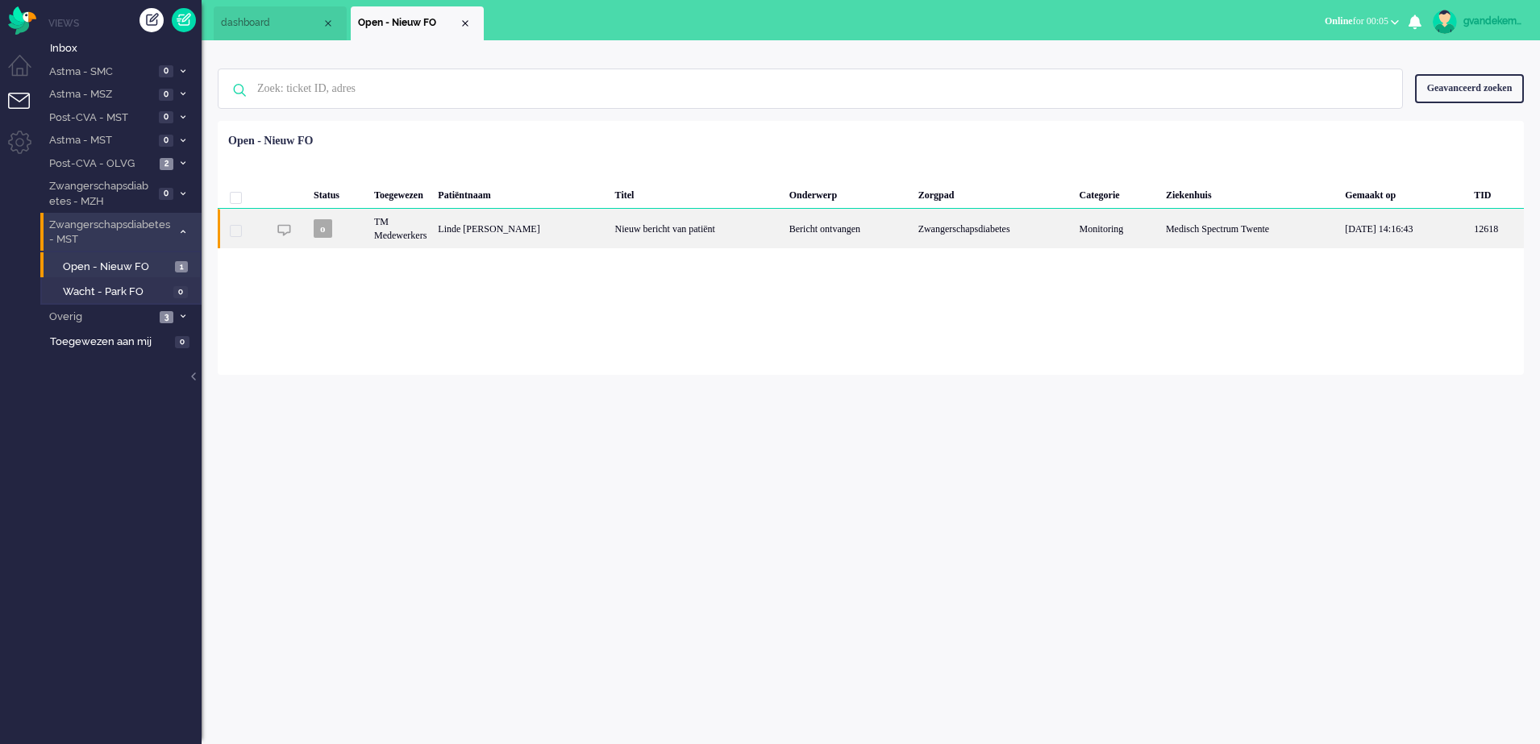
click at [856, 234] on div "Bericht ontvangen" at bounding box center [848, 229] width 129 height 40
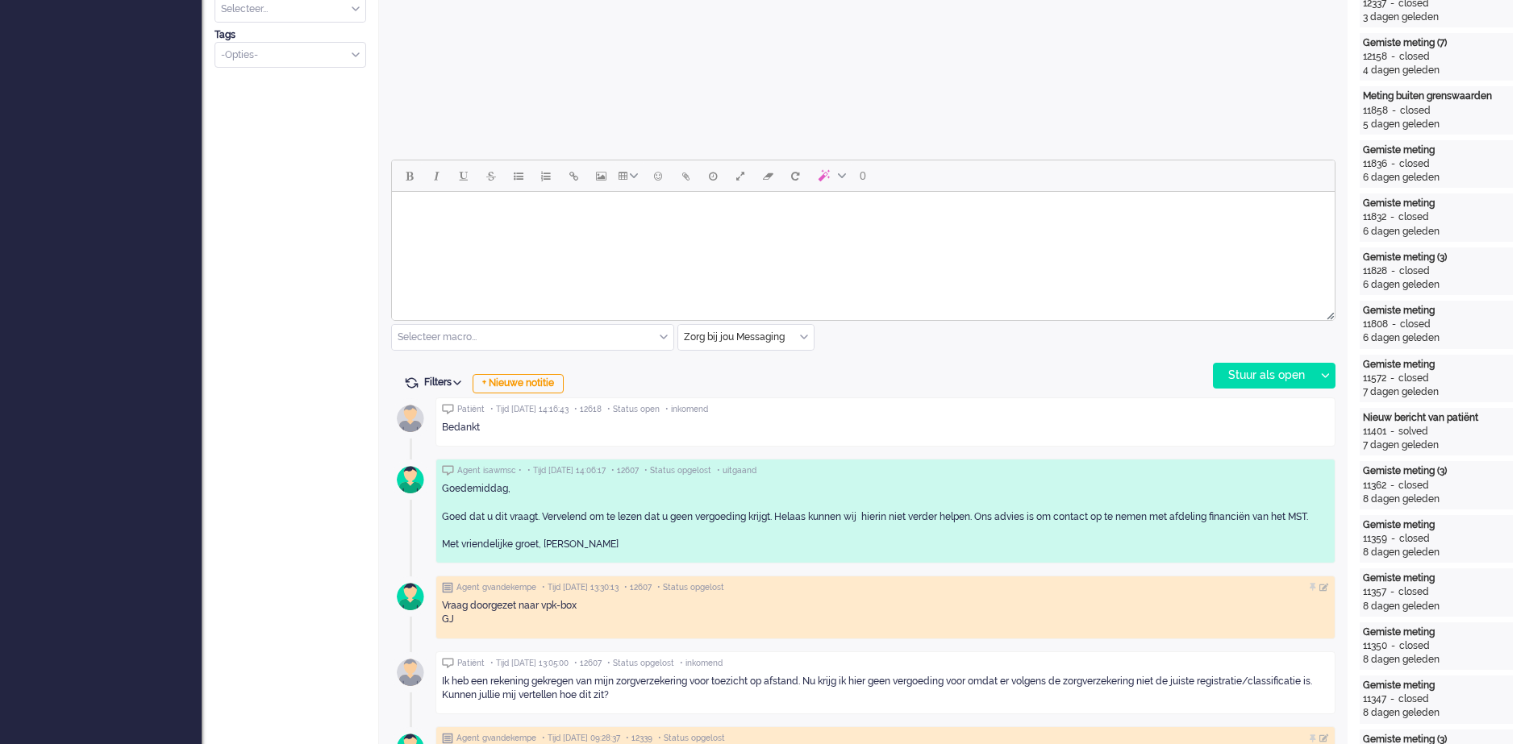
scroll to position [653, 0]
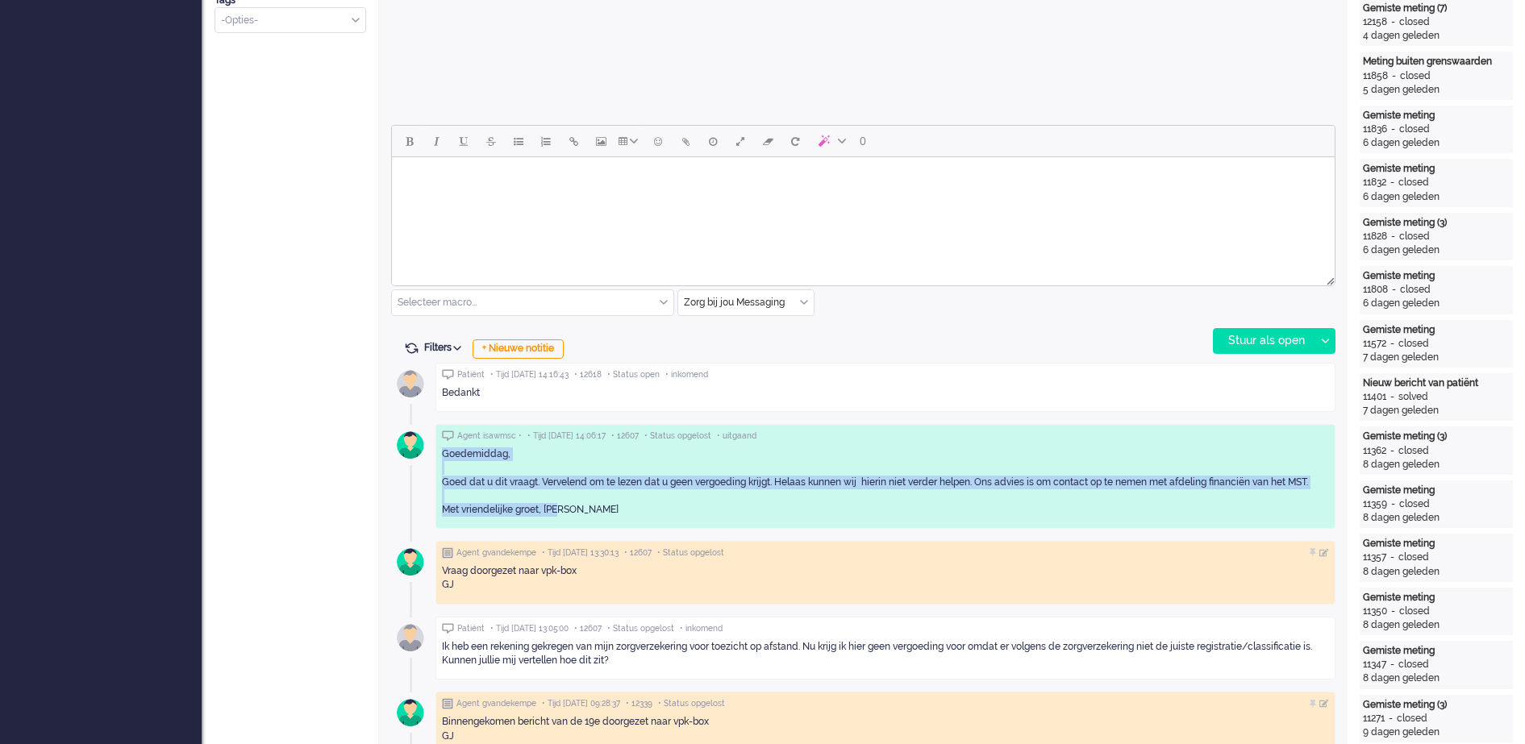
drag, startPoint x: 556, startPoint y: 511, endPoint x: 438, endPoint y: 456, distance: 130.3
click at [438, 456] on div "Agent isawmsc • • Tijd [DATE] 14:06:17 • 12607 • Status opgelost • uitgaand Goe…" at bounding box center [886, 476] width 900 height 105
copy div "[PERSON_NAME], Goed dat u dit vraagt. Vervelend om te lezen dat u geen vergoedi…"
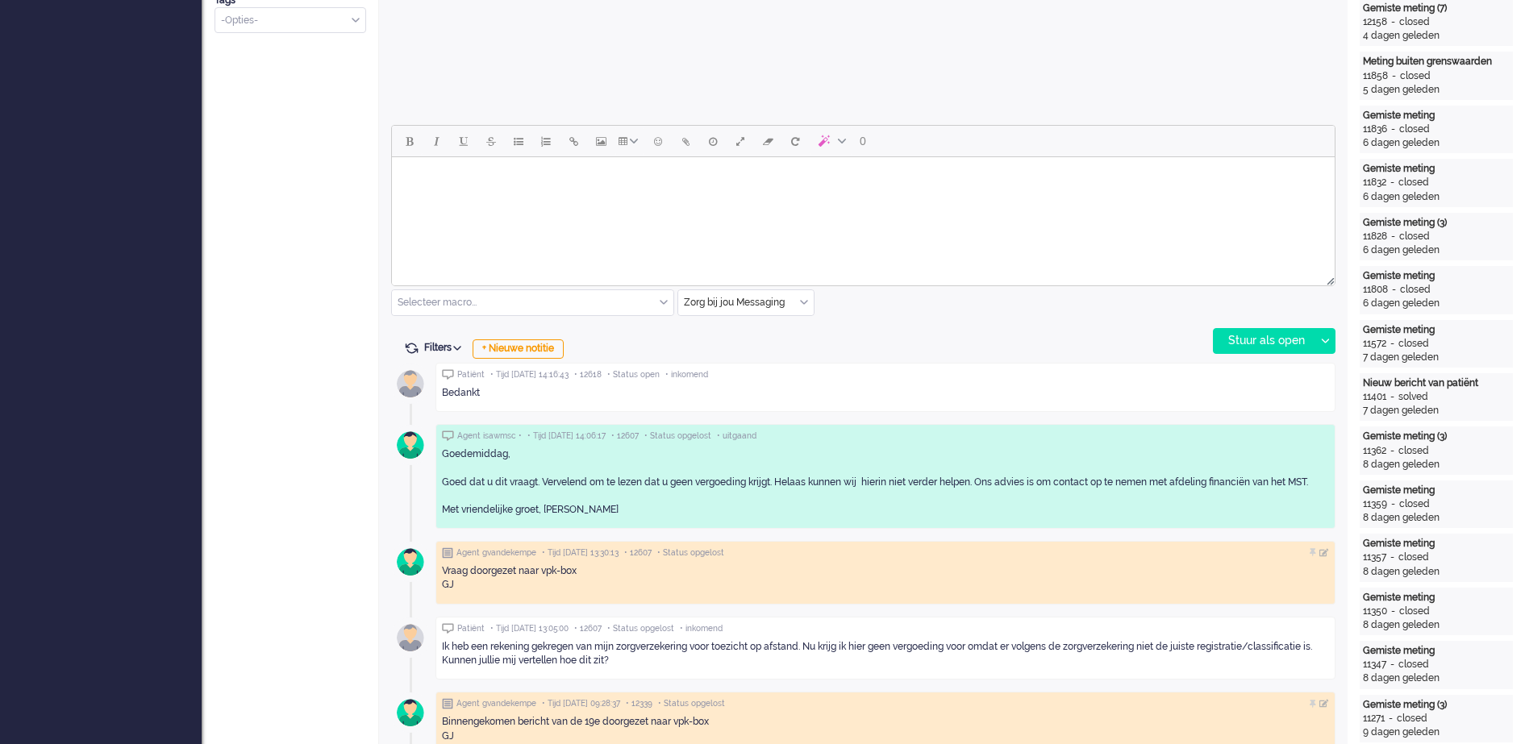
click at [840, 548] on div "Agent gvandekempe • Tijd [DATE] 13:30:13 • 12607 • Status opgelost" at bounding box center [885, 553] width 887 height 11
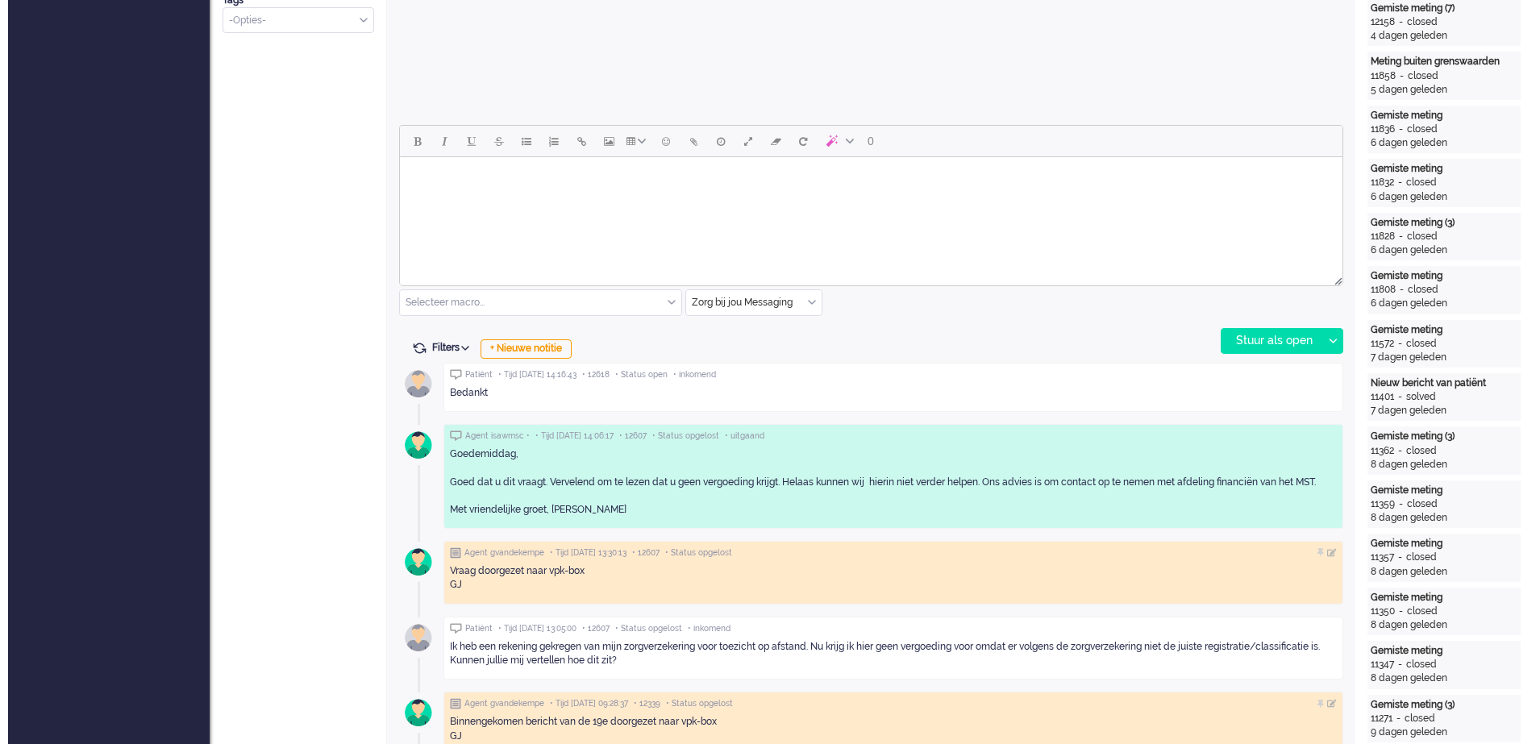
scroll to position [0, 0]
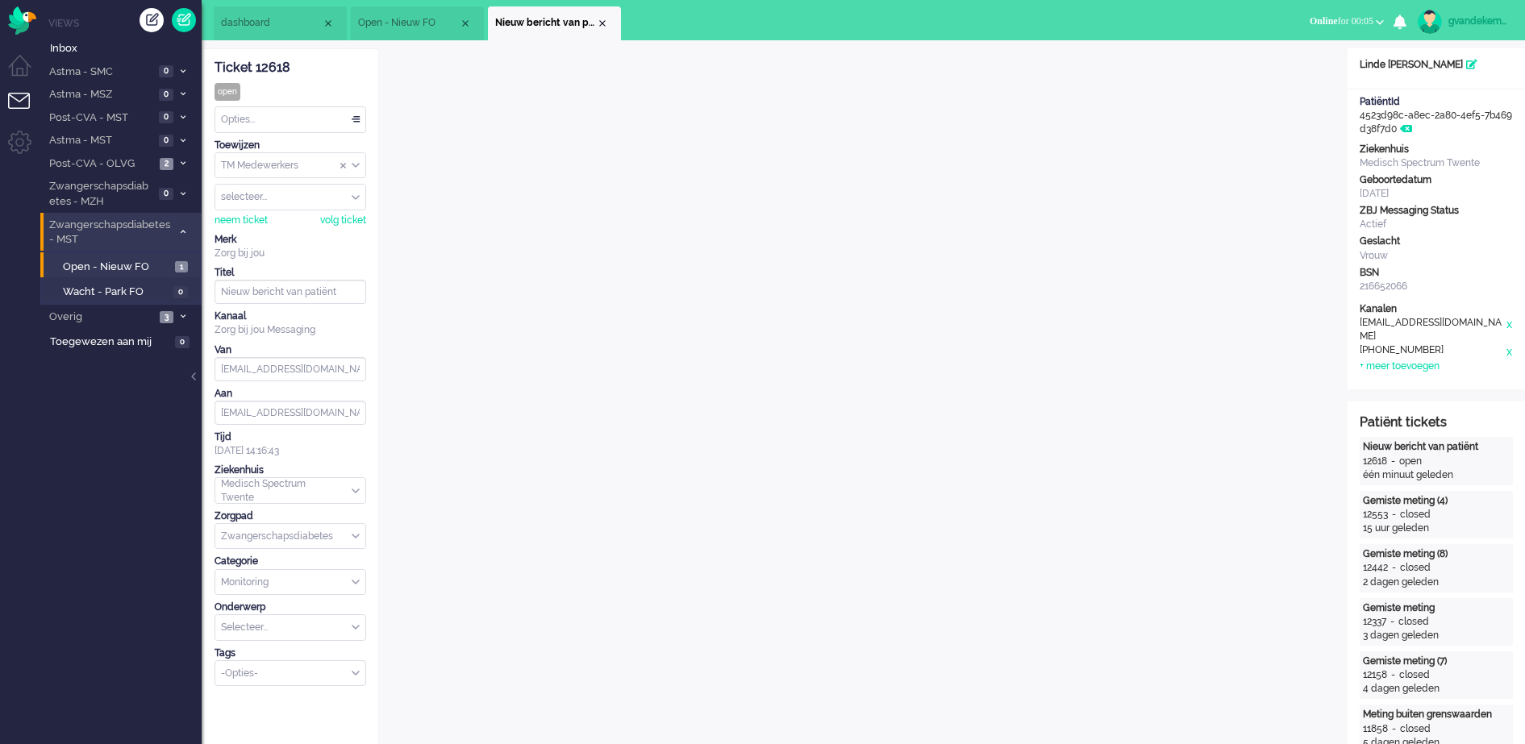
click at [353, 115] on div "Opties..." at bounding box center [290, 119] width 150 height 25
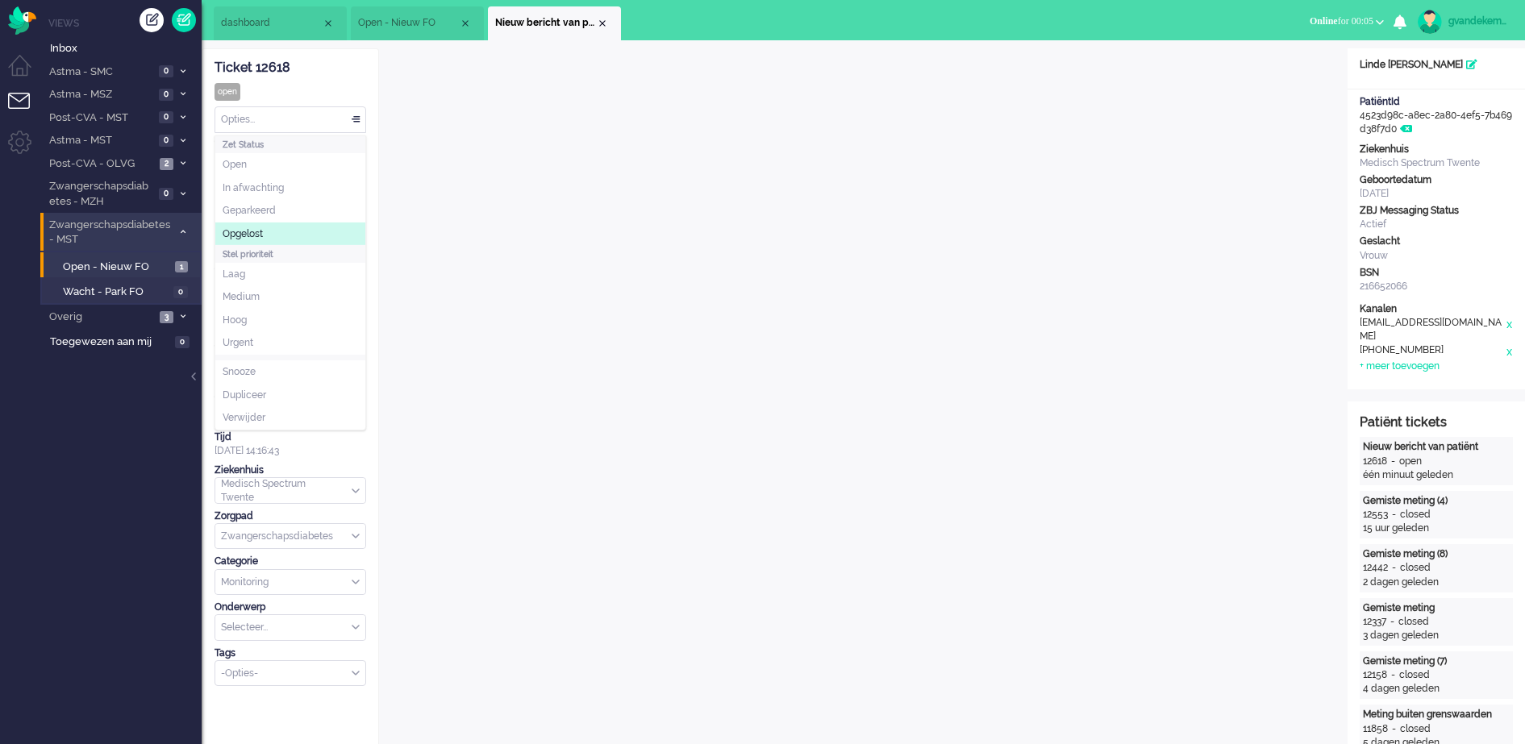
click at [269, 229] on li "Opgelost" at bounding box center [290, 234] width 150 height 23
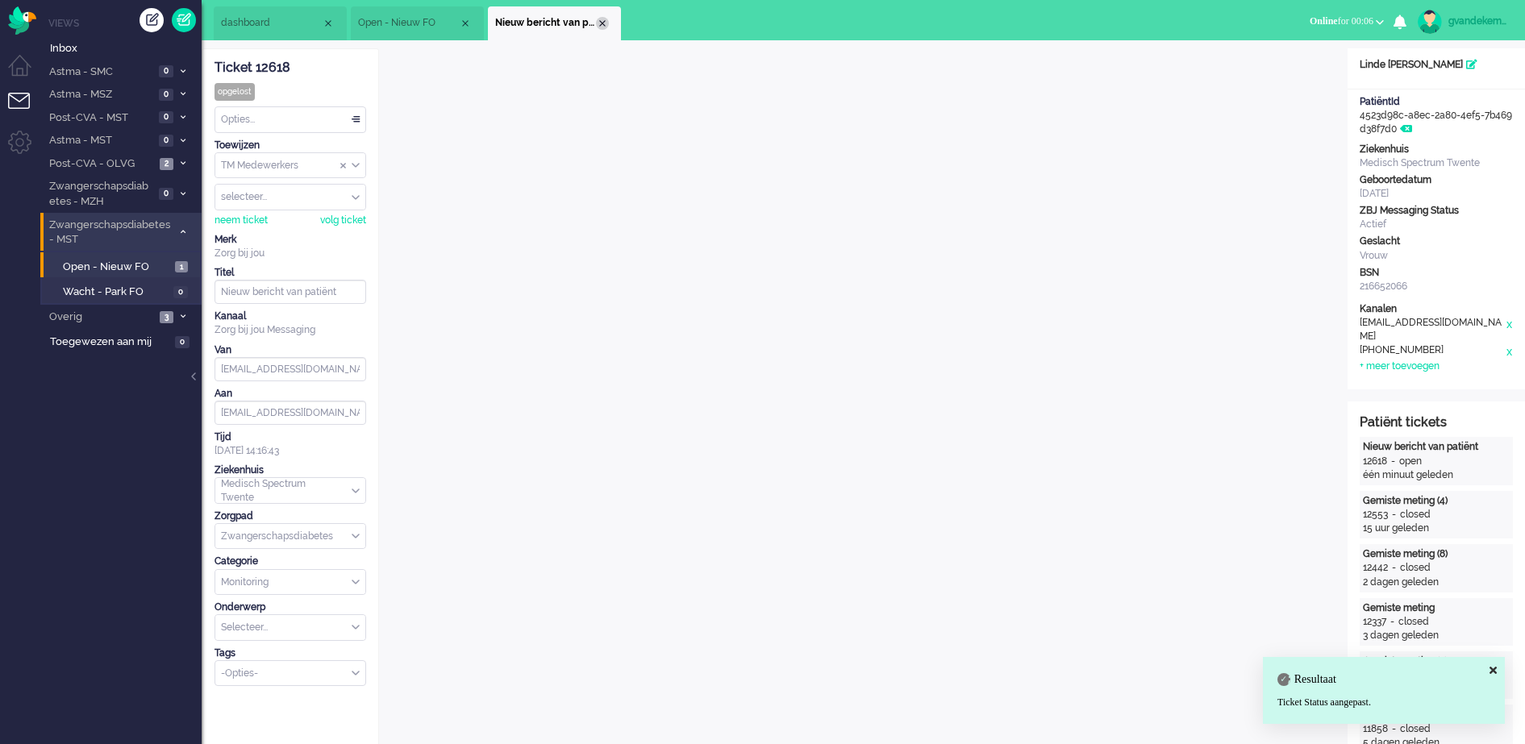
click at [598, 19] on div "Close tab" at bounding box center [602, 23] width 13 height 13
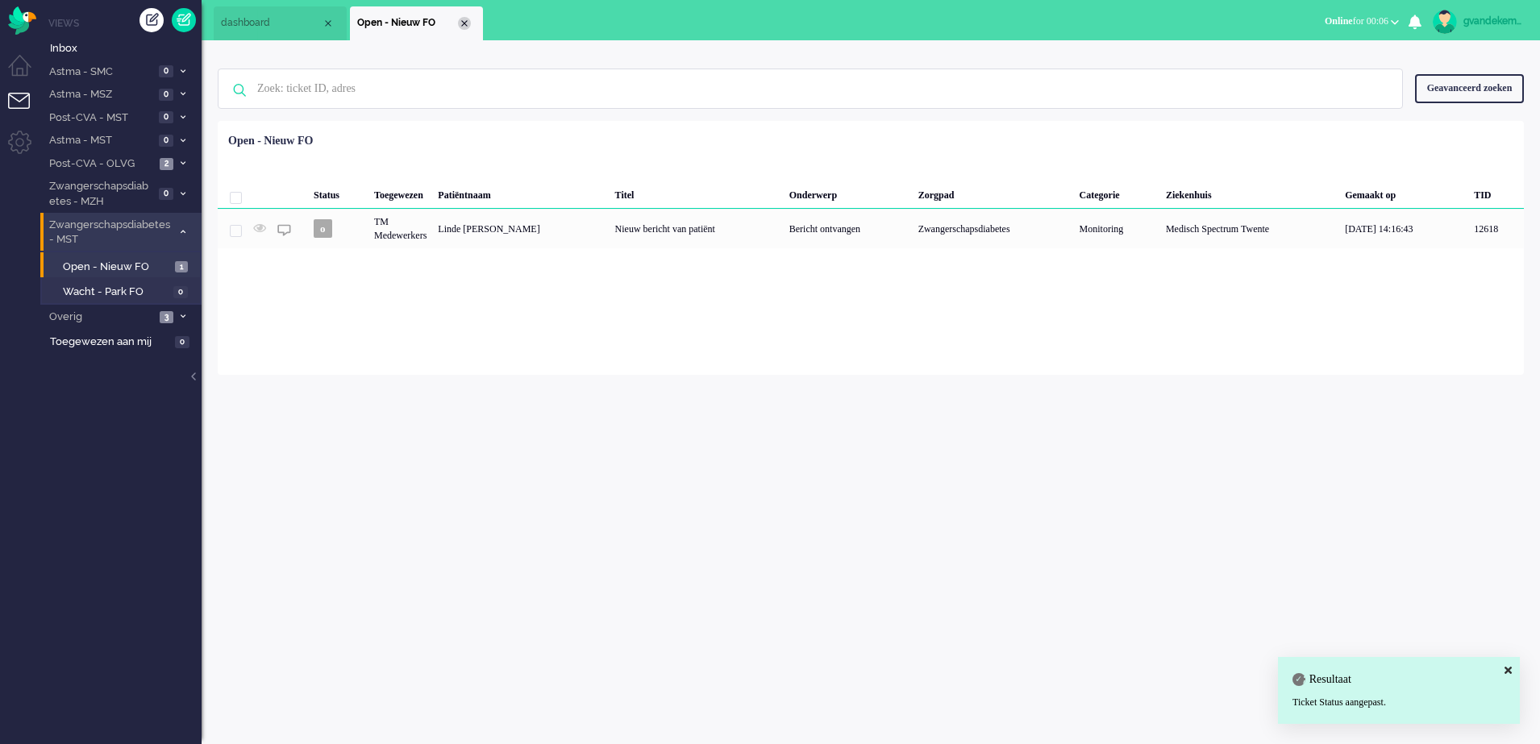
click at [467, 21] on div "Close tab" at bounding box center [464, 23] width 13 height 13
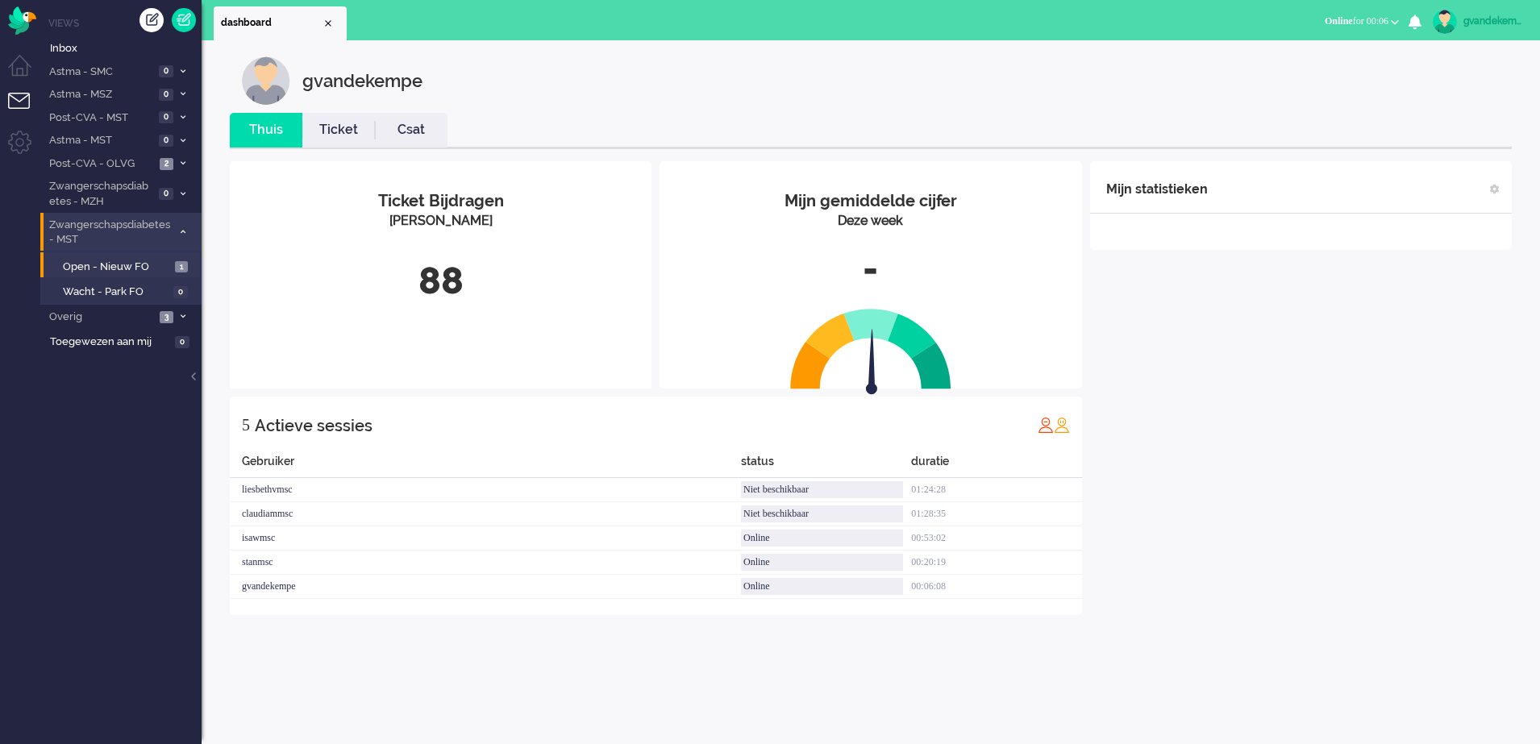
click at [1216, 406] on div "Mijn statistieken + Statistieken toevoegen Bel tijd (gemiddelde dag) Wrapup tij…" at bounding box center [1301, 388] width 422 height 454
click at [132, 263] on span "Open - Nieuw FO" at bounding box center [117, 267] width 108 height 15
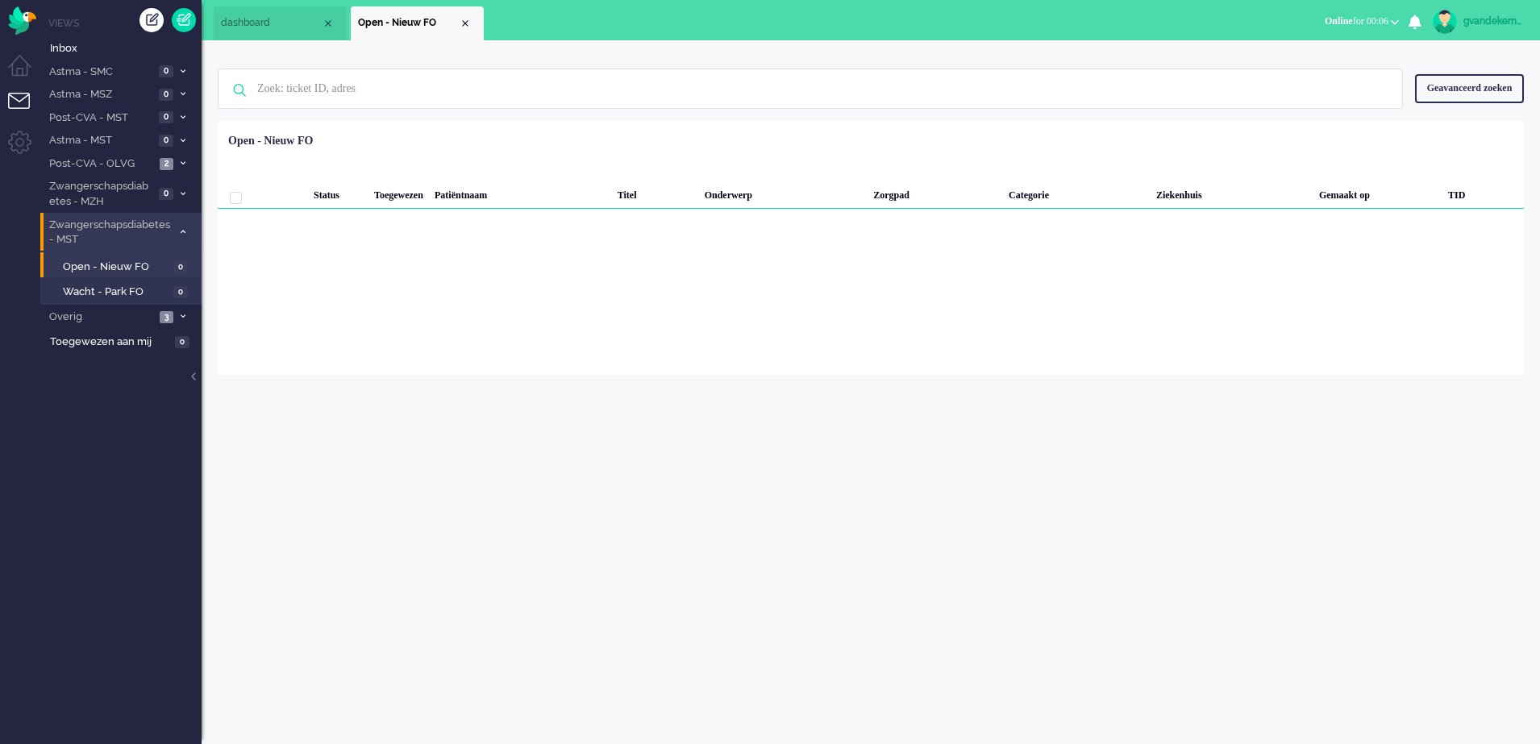
click at [185, 229] on icon at bounding box center [183, 232] width 5 height 6
click at [469, 23] on div "Close tab" at bounding box center [465, 23] width 13 height 13
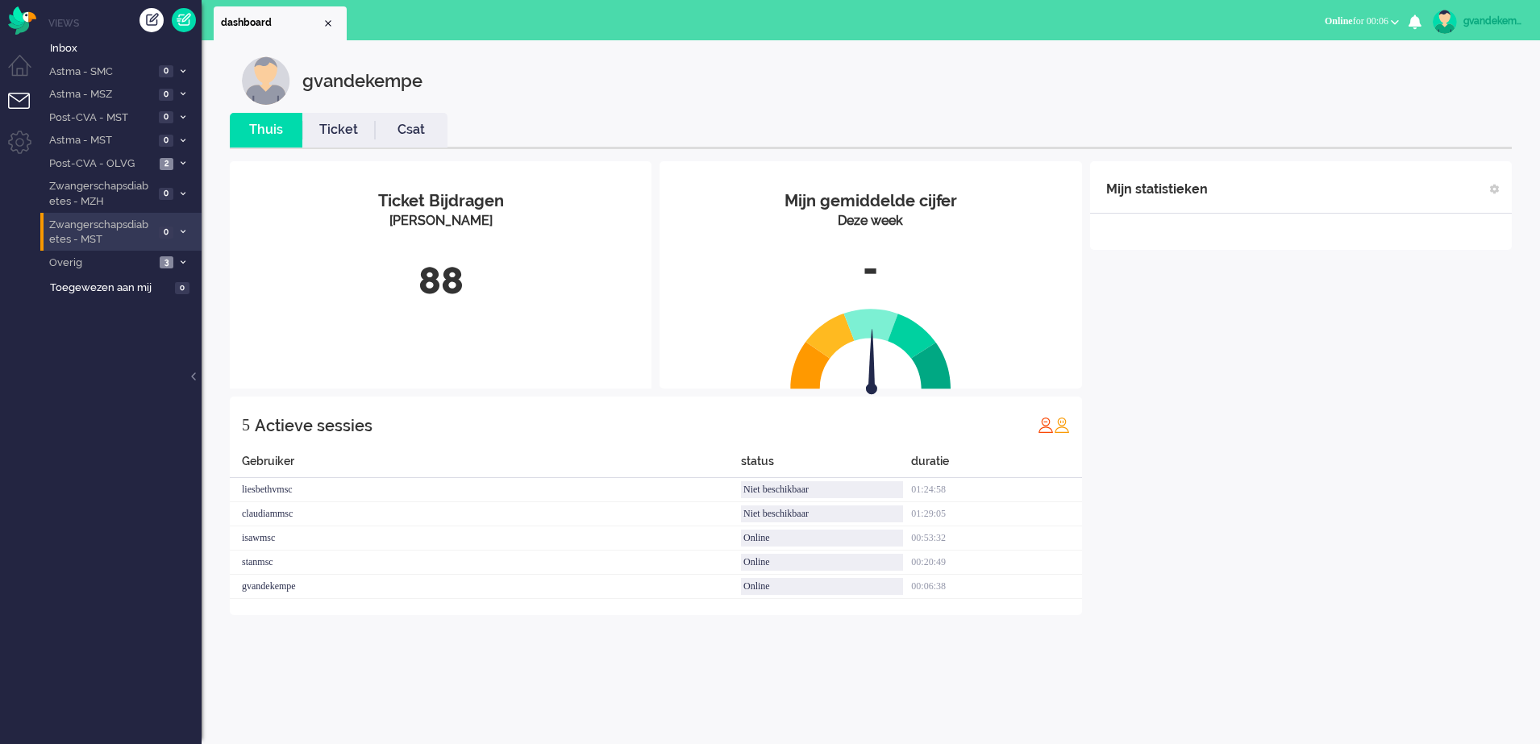
click at [1302, 430] on div "Mijn statistieken + Statistieken toevoegen Bel tijd (gemiddelde dag) Wrapup tij…" at bounding box center [1301, 388] width 422 height 454
click at [177, 230] on span at bounding box center [183, 232] width 12 height 9
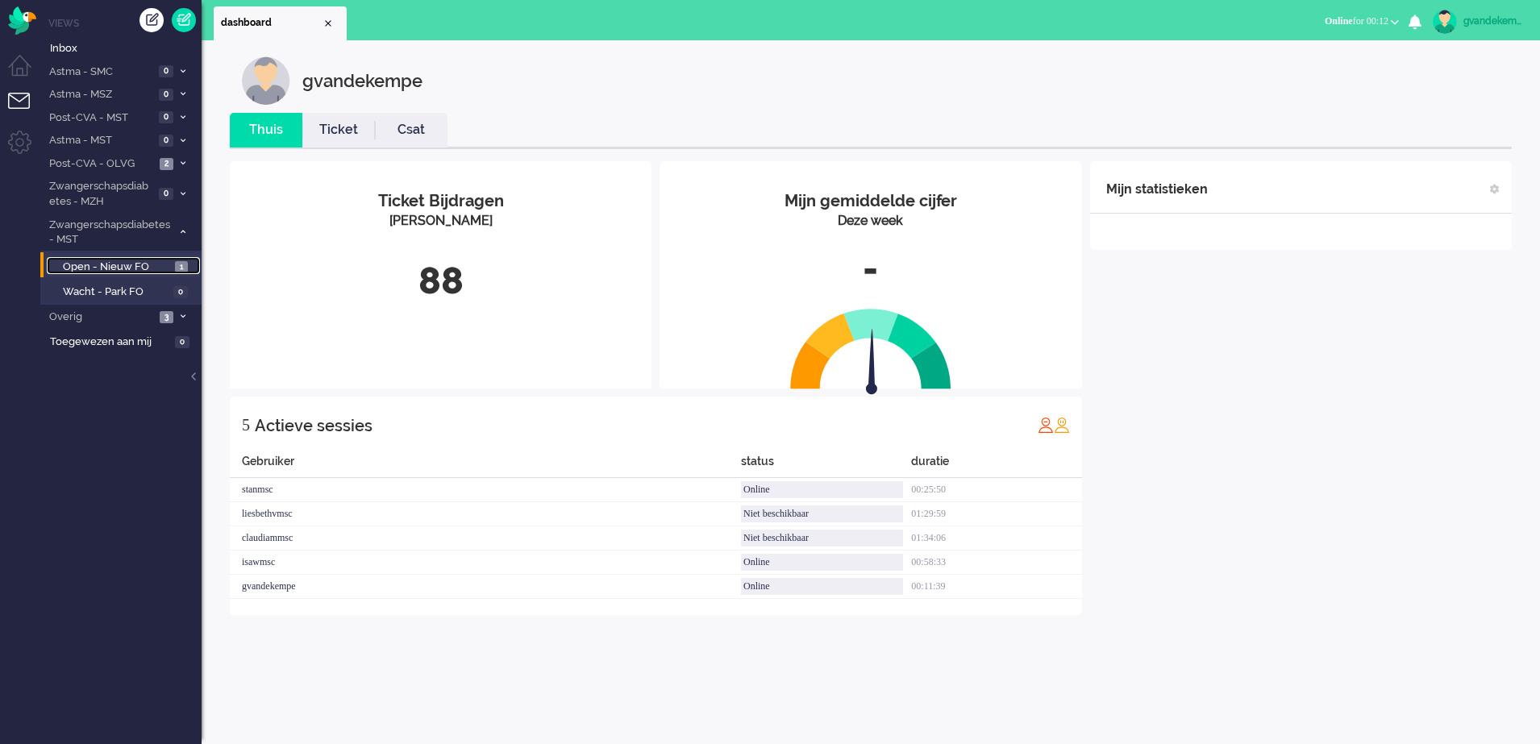
click at [160, 263] on span "Open - Nieuw FO" at bounding box center [117, 267] width 108 height 15
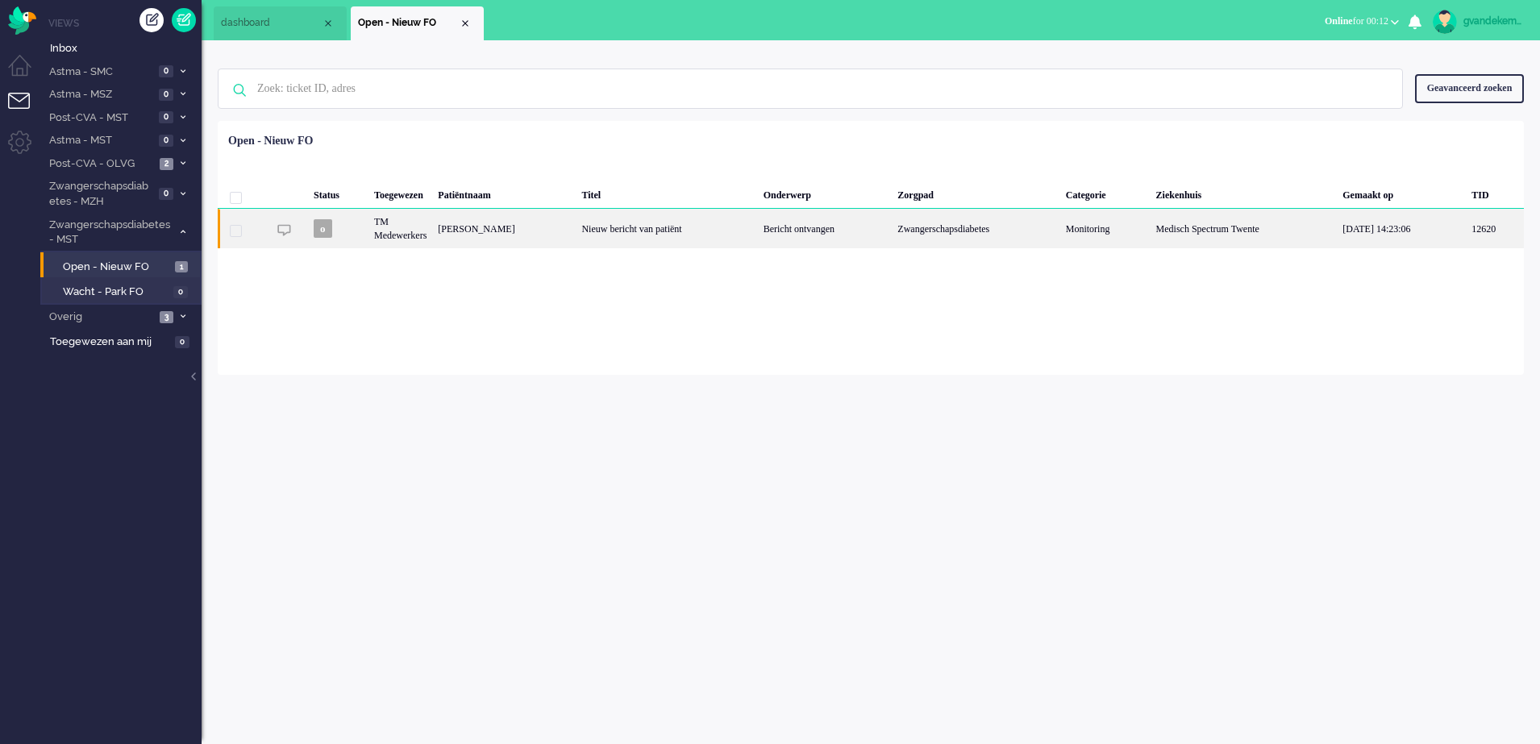
click at [686, 229] on div "Nieuw bericht van patiënt" at bounding box center [666, 229] width 181 height 40
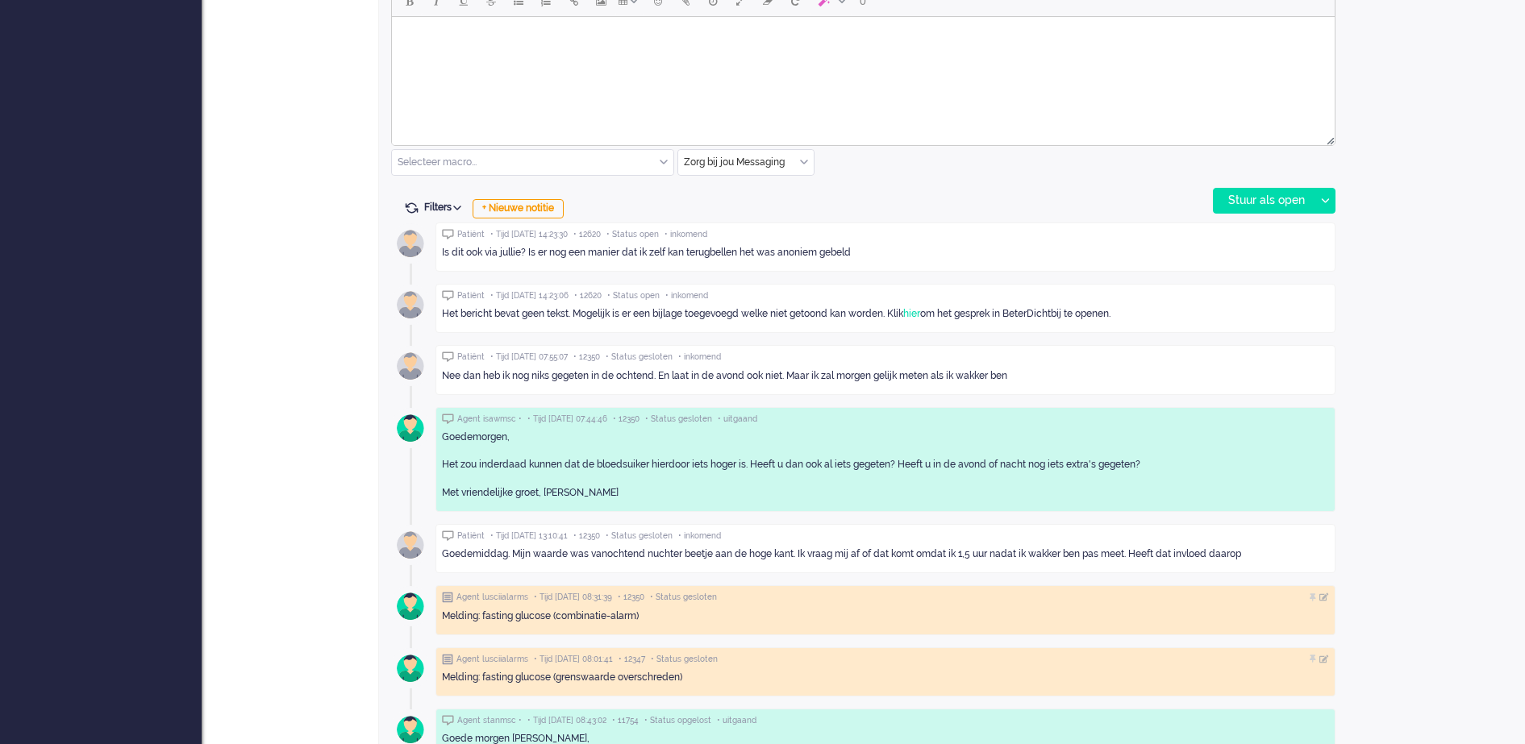
scroll to position [855, 0]
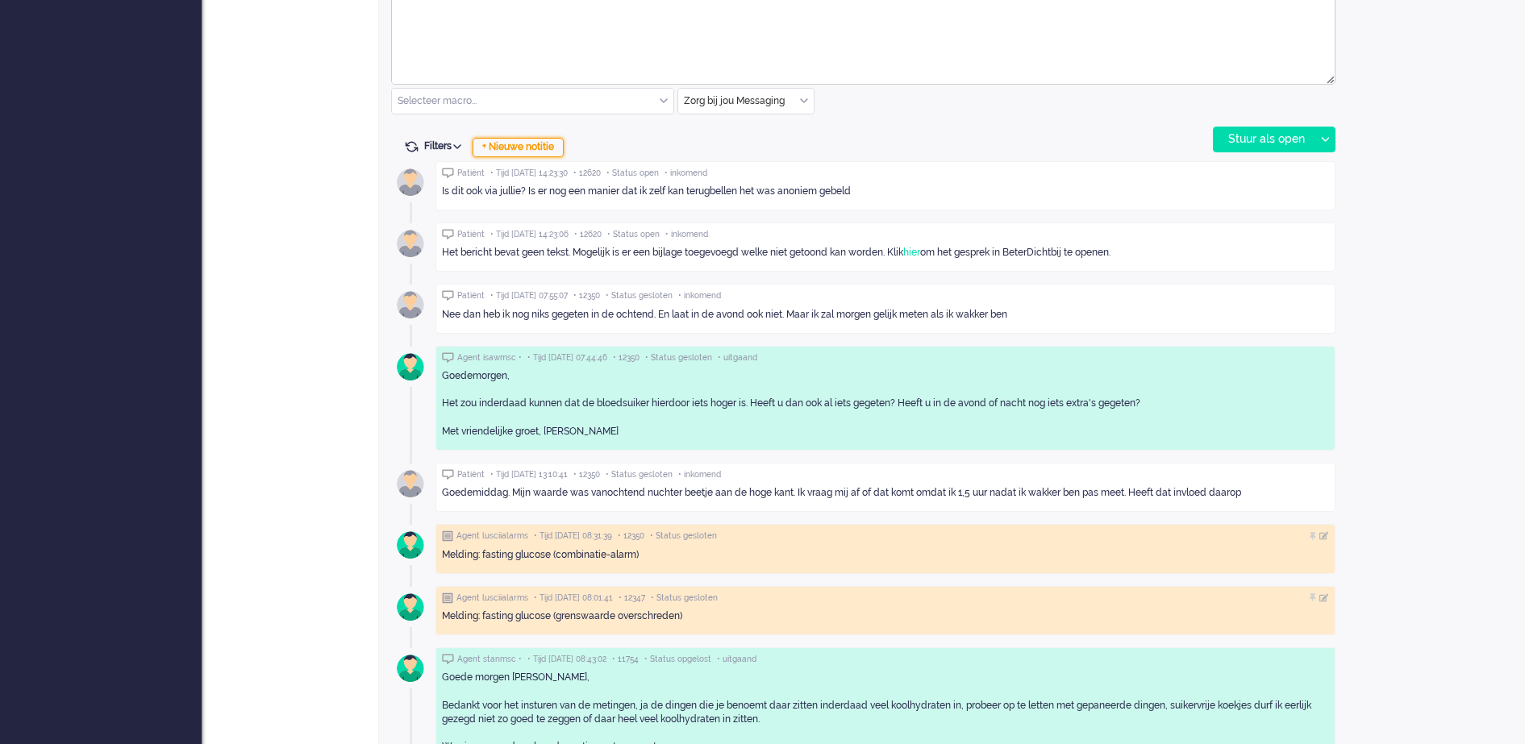
click at [531, 146] on div "+ Nieuwe notitie" at bounding box center [518, 147] width 91 height 19
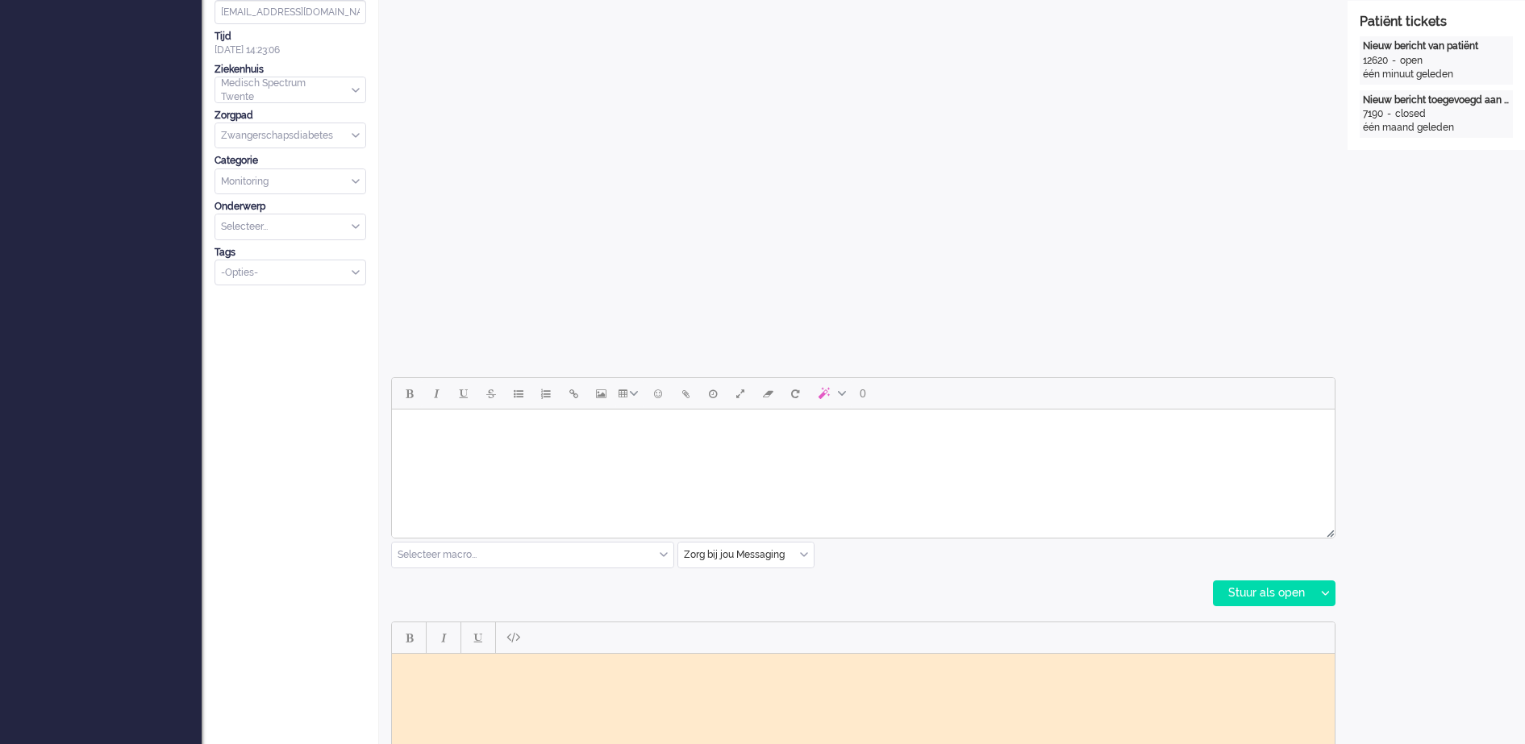
scroll to position [653, 0]
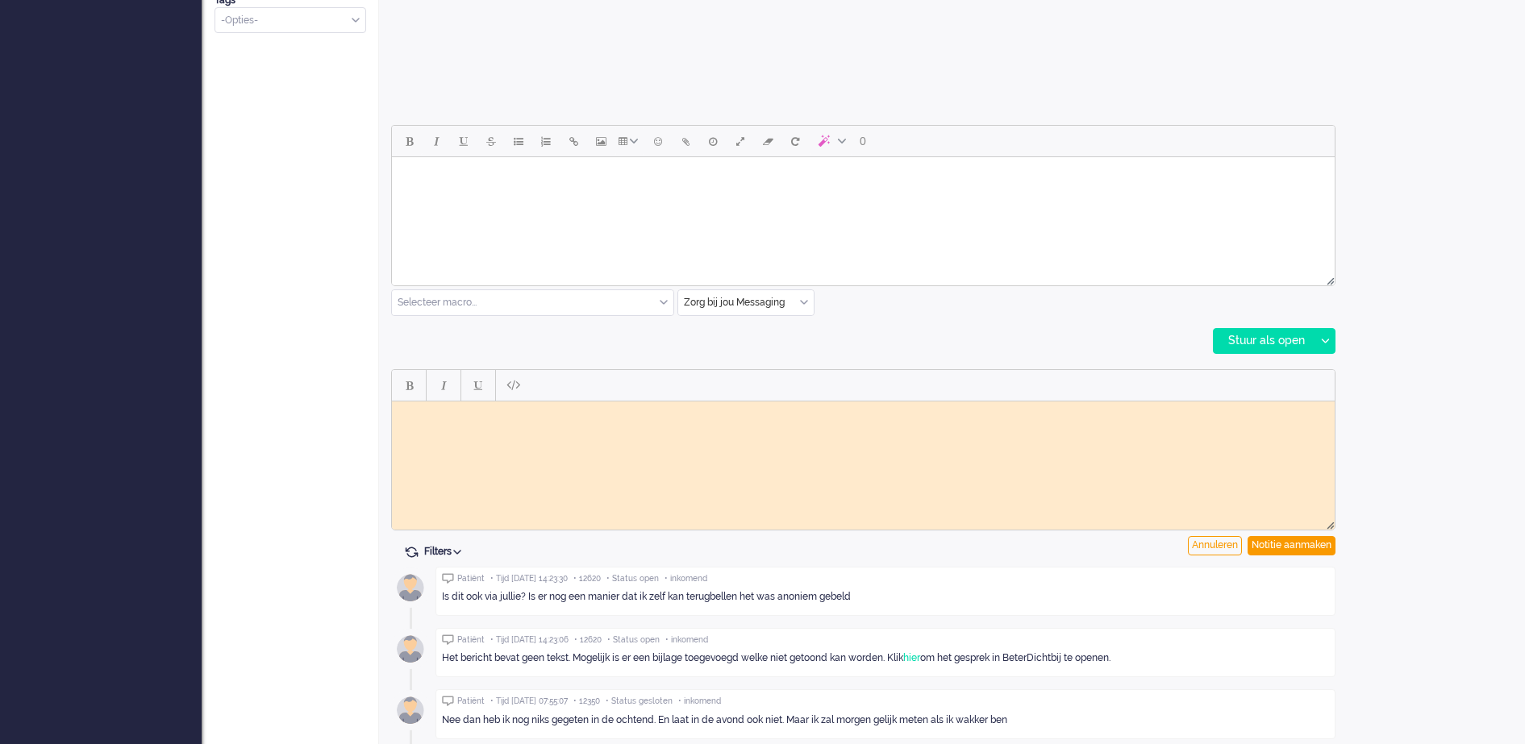
click at [554, 420] on html at bounding box center [863, 413] width 943 height 25
click at [1302, 540] on div "Notitie aanmaken" at bounding box center [1292, 545] width 88 height 19
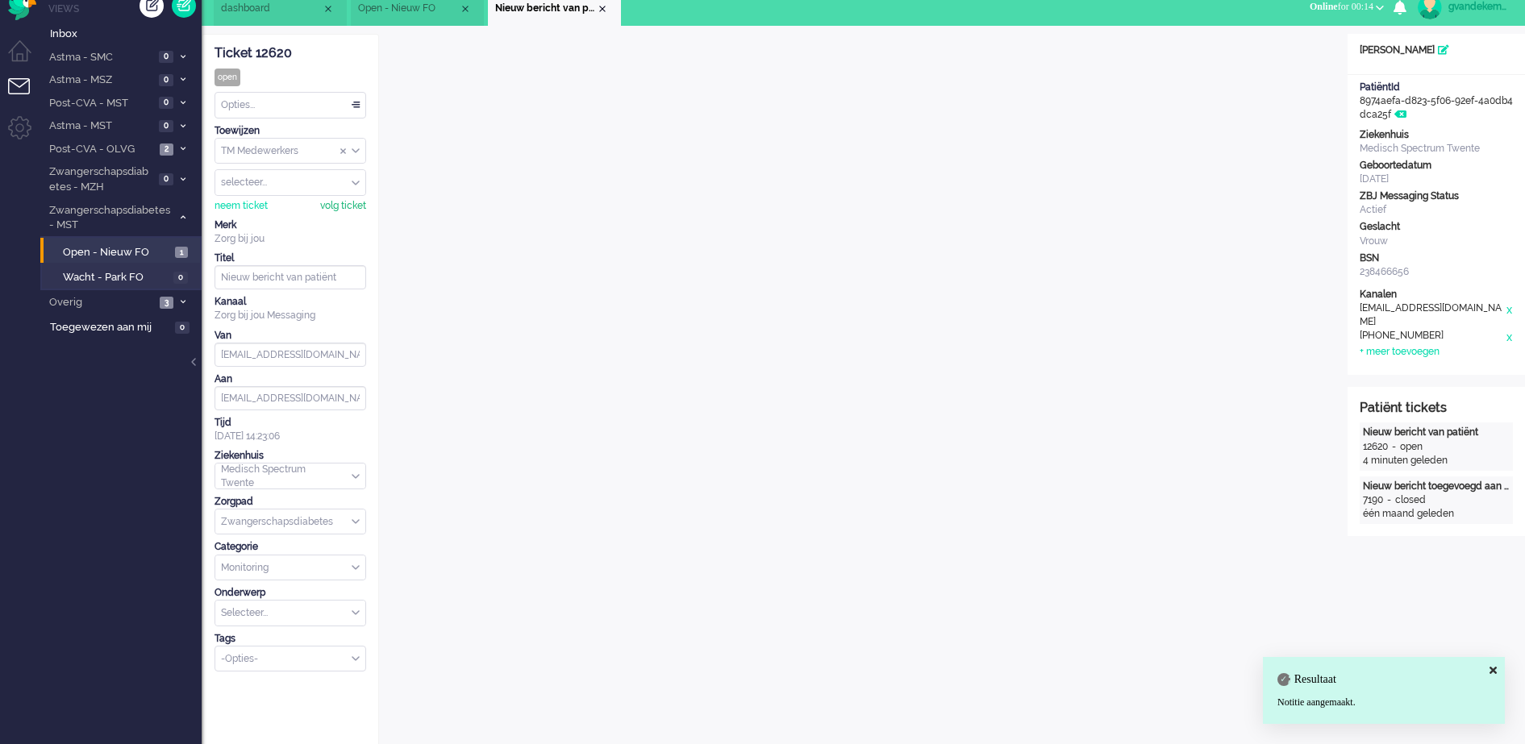
scroll to position [0, 0]
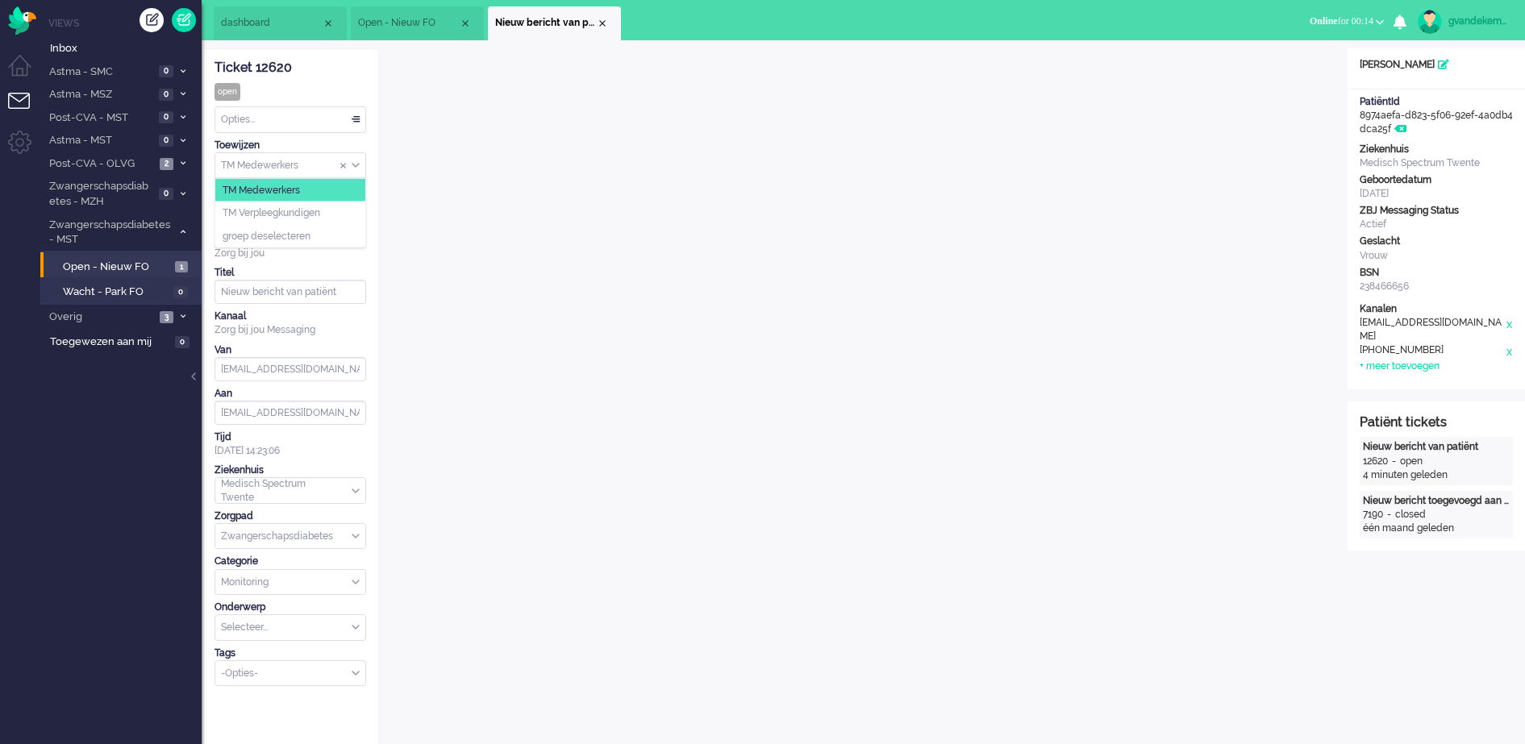
click at [352, 160] on div "TM Medewerkers" at bounding box center [290, 165] width 150 height 25
click at [329, 211] on li "TM Verpleegkundigen" at bounding box center [290, 213] width 150 height 23
click at [601, 23] on div "Close tab" at bounding box center [602, 23] width 13 height 13
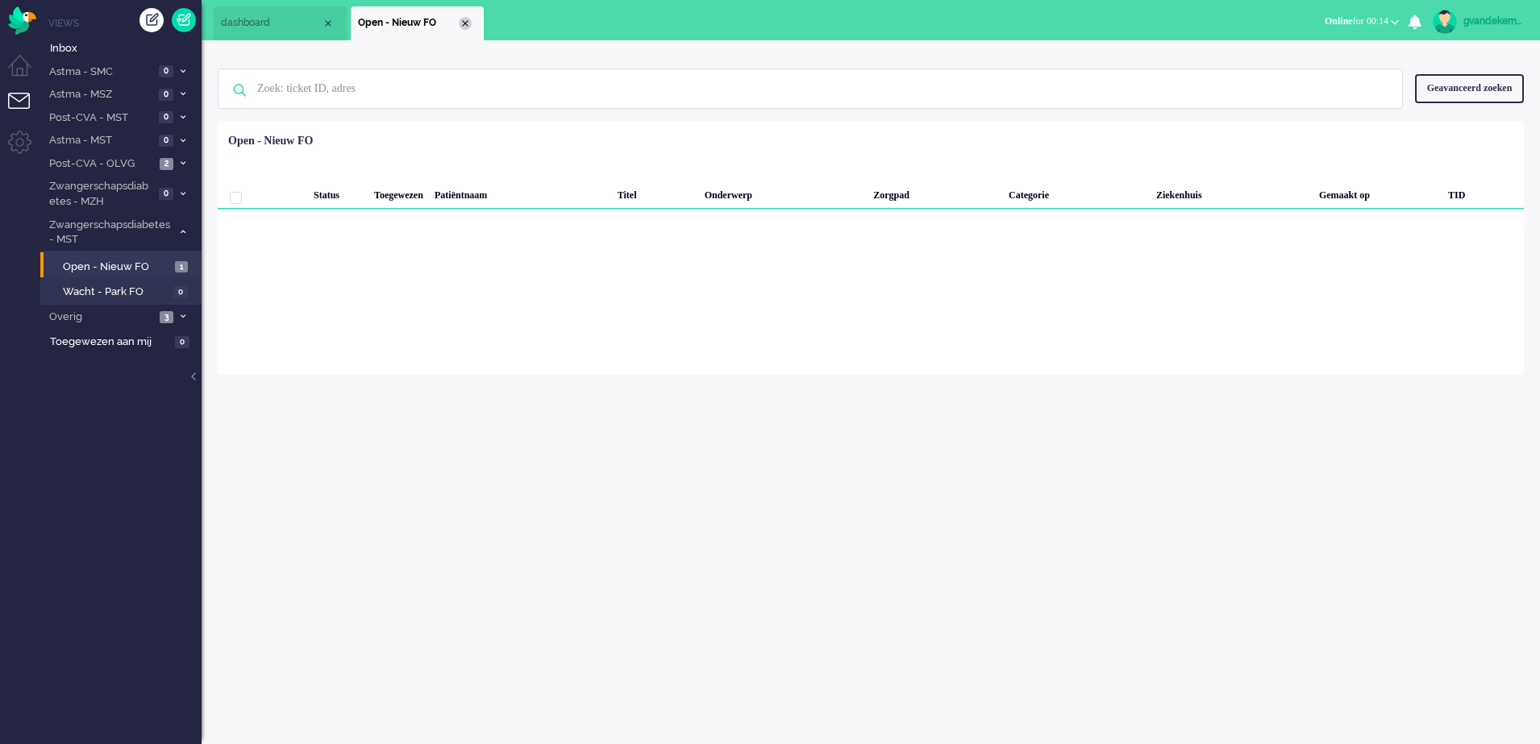
click at [462, 21] on div "Close tab" at bounding box center [465, 23] width 13 height 13
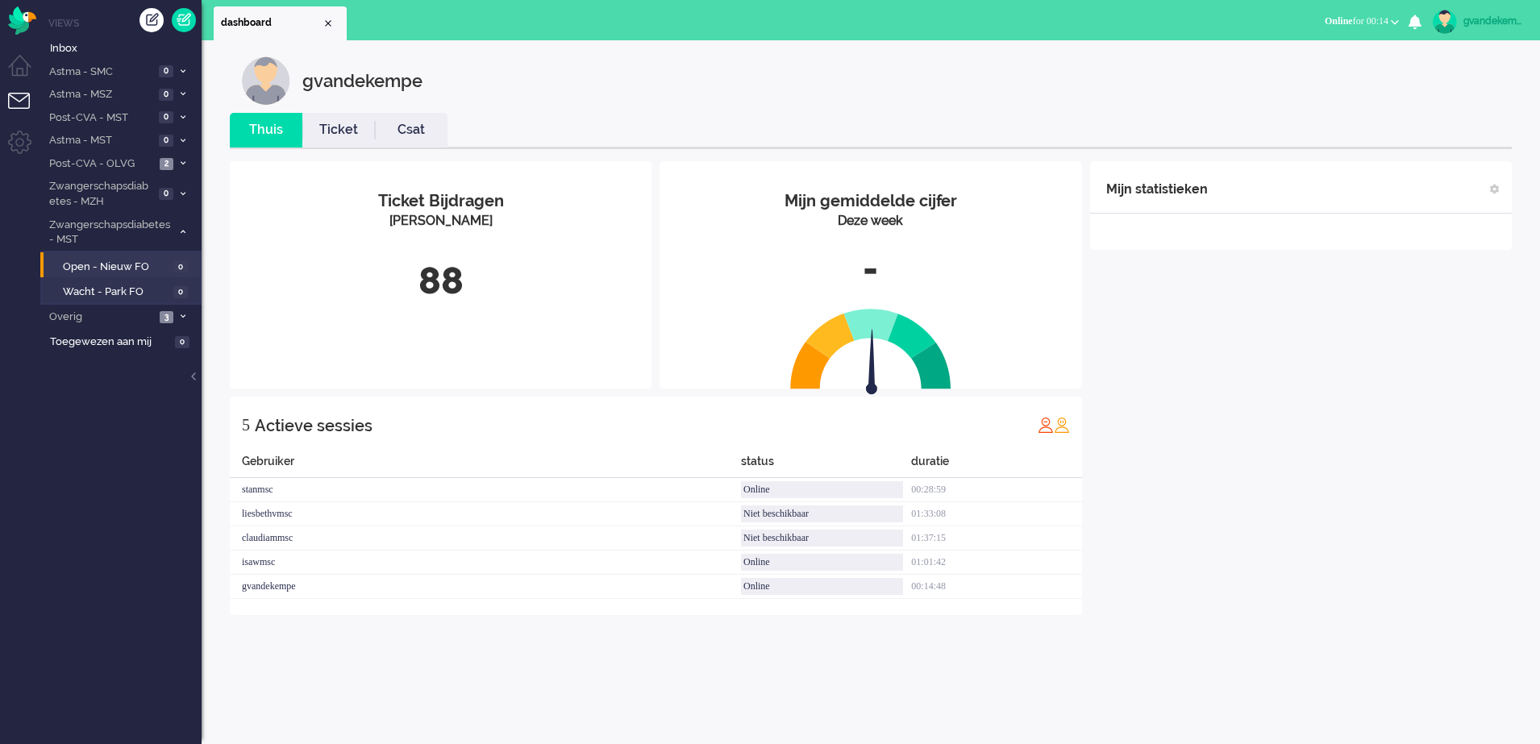
click at [1272, 406] on div "Mijn statistieken + Statistieken toevoegen Bel tijd (gemiddelde dag) Wrapup tij…" at bounding box center [1301, 388] width 422 height 454
click at [1369, 394] on div "Mijn statistieken + Statistieken toevoegen Bel tijd (gemiddelde dag) Wrapup tij…" at bounding box center [1301, 388] width 422 height 454
click at [1369, 391] on div "Mijn statistieken + Statistieken toevoegen Bel tijd (gemiddelde dag) Wrapup tij…" at bounding box center [1301, 400] width 422 height 478
drag, startPoint x: 1361, startPoint y: 381, endPoint x: 1342, endPoint y: 385, distance: 18.8
click at [1342, 385] on div "Mijn statistieken + Statistieken toevoegen Bel tijd (gemiddelde dag) Wrapup tij…" at bounding box center [1301, 400] width 422 height 478
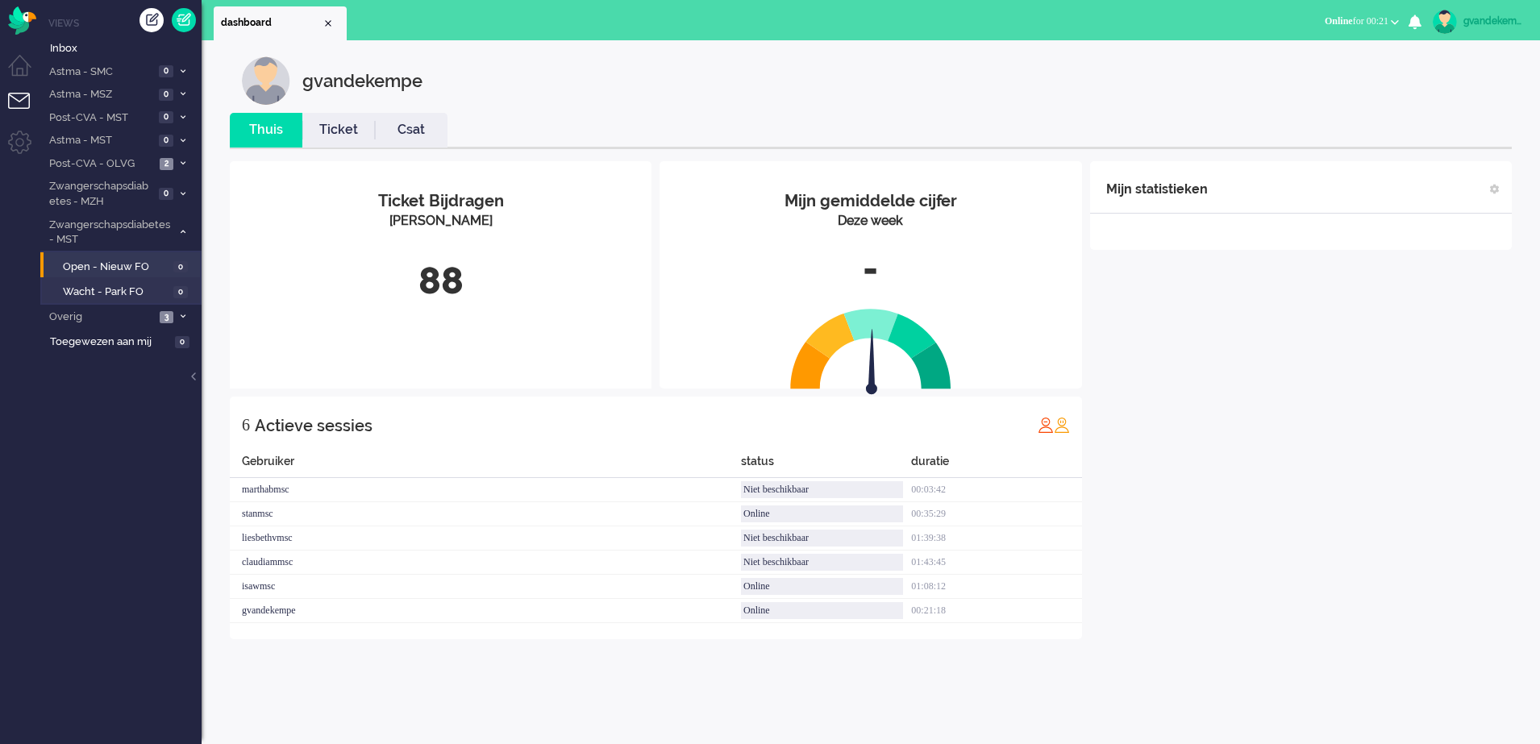
click at [1338, 385] on div "Mijn statistieken + Statistieken toevoegen Bel tijd (gemiddelde dag) Wrapup tij…" at bounding box center [1301, 400] width 422 height 478
drag, startPoint x: 1338, startPoint y: 385, endPoint x: 1337, endPoint y: 396, distance: 11.3
click at [1337, 391] on div "Mijn statistieken + Statistieken toevoegen Bel tijd (gemiddelde dag) Wrapup tij…" at bounding box center [1301, 400] width 422 height 478
drag, startPoint x: 1337, startPoint y: 396, endPoint x: 1304, endPoint y: 445, distance: 59.3
click at [1304, 445] on div "Mijn statistieken + Statistieken toevoegen Bel tijd (gemiddelde dag) Wrapup tij…" at bounding box center [1301, 400] width 422 height 478
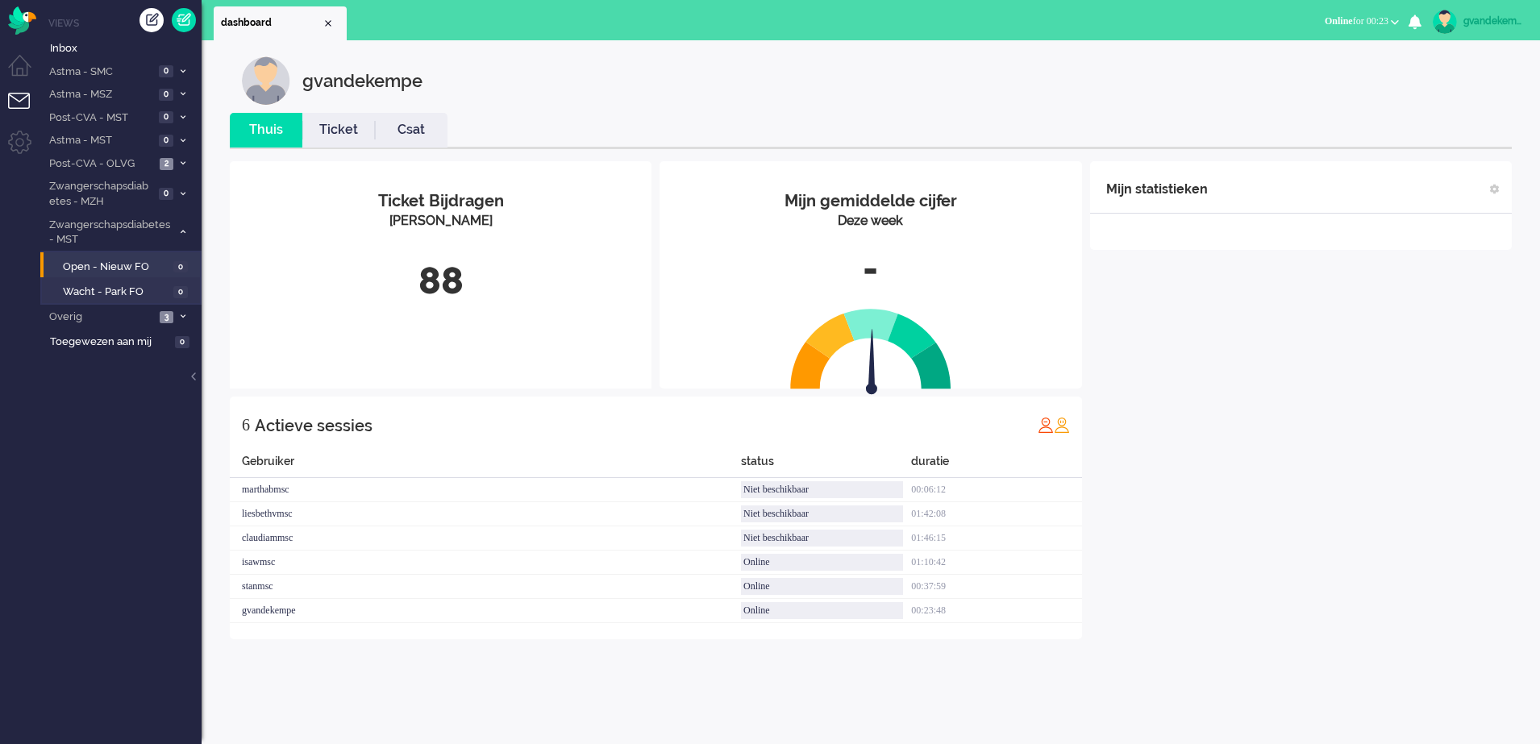
click at [1302, 446] on div "Mijn statistieken + Statistieken toevoegen Bel tijd (gemiddelde dag) Wrapup tij…" at bounding box center [1301, 400] width 422 height 478
drag, startPoint x: 1302, startPoint y: 446, endPoint x: 1284, endPoint y: 488, distance: 45.9
click at [1284, 488] on div "Mijn statistieken + Statistieken toevoegen Bel tijd (gemiddelde dag) Wrapup tij…" at bounding box center [1301, 400] width 422 height 478
click at [182, 231] on icon at bounding box center [183, 232] width 5 height 6
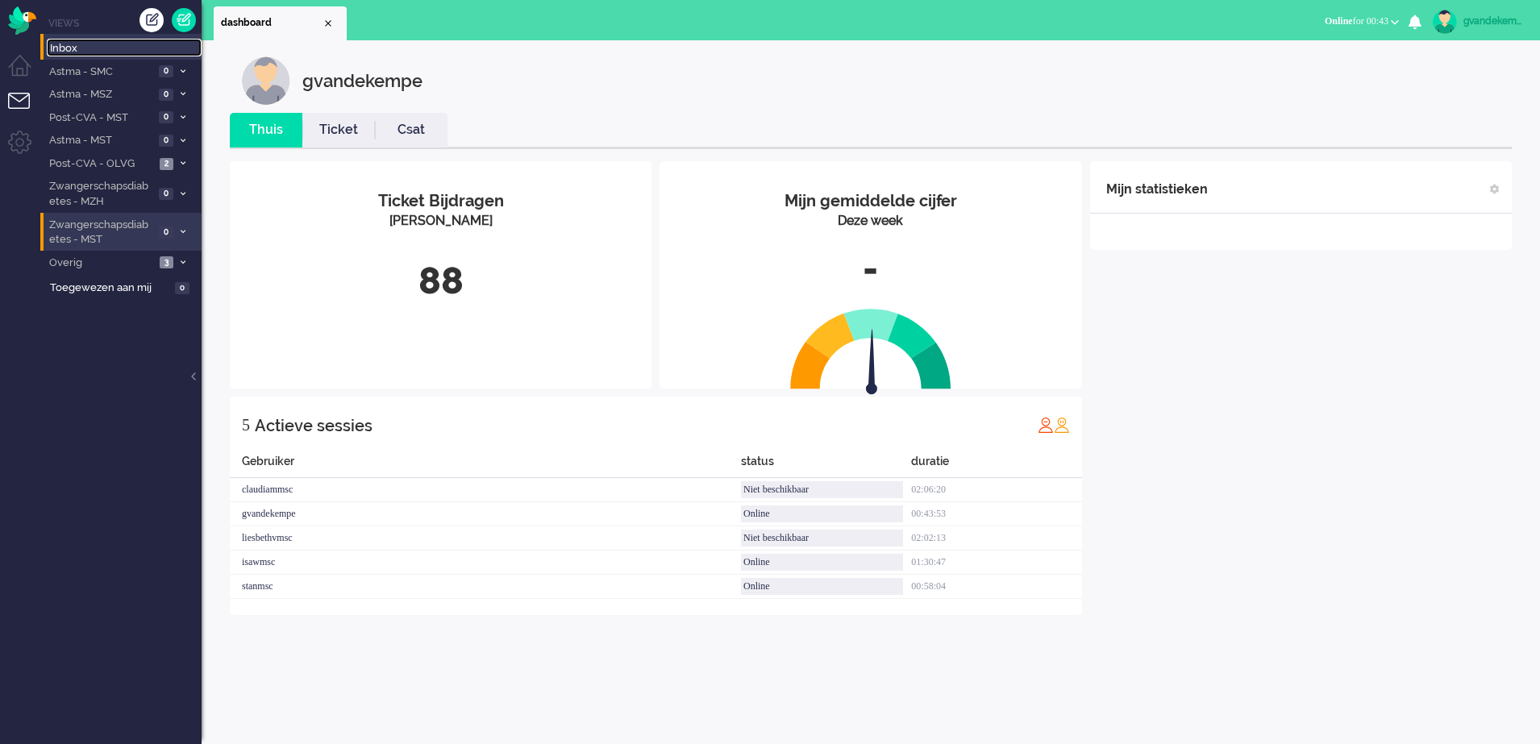
click at [56, 42] on span "Inbox" at bounding box center [126, 48] width 152 height 15
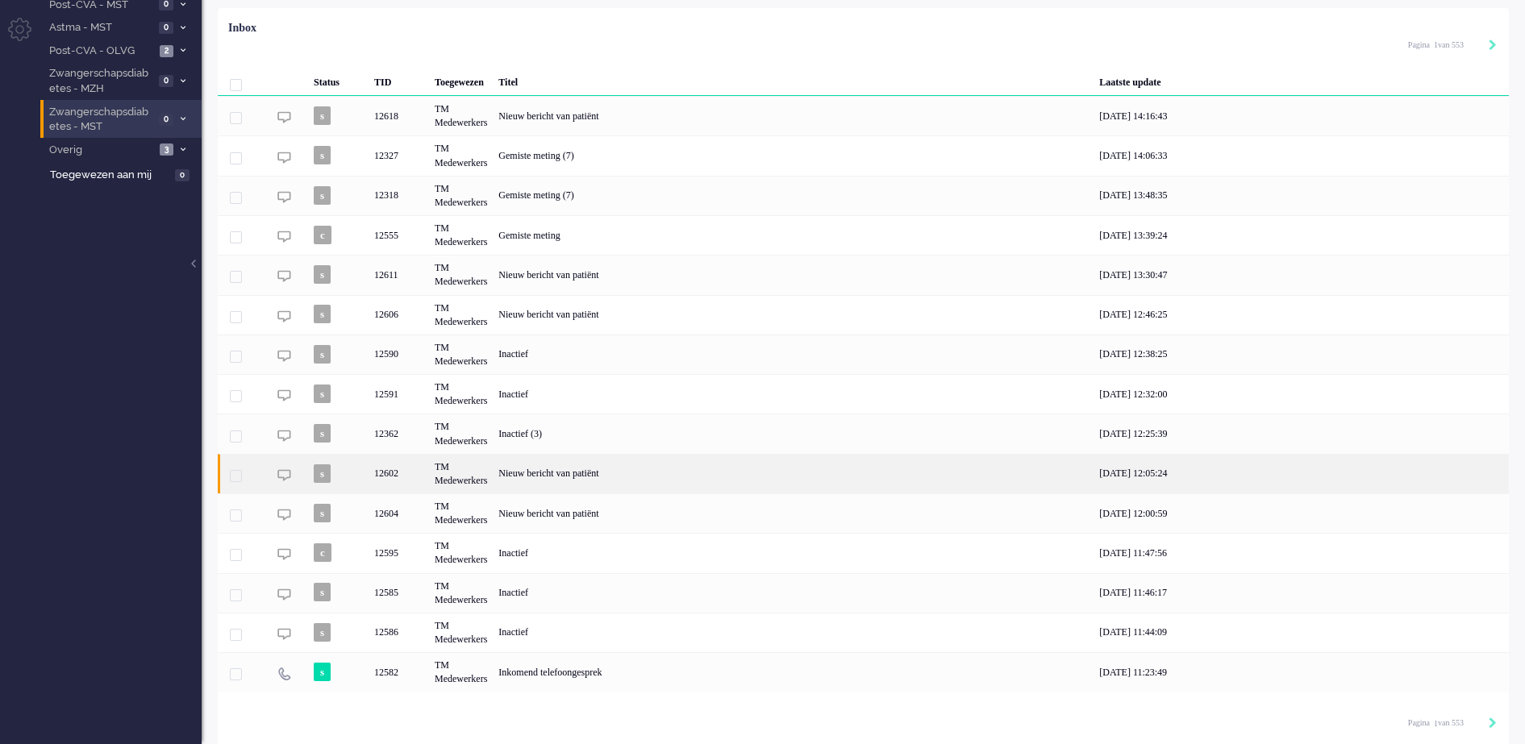
scroll to position [118, 0]
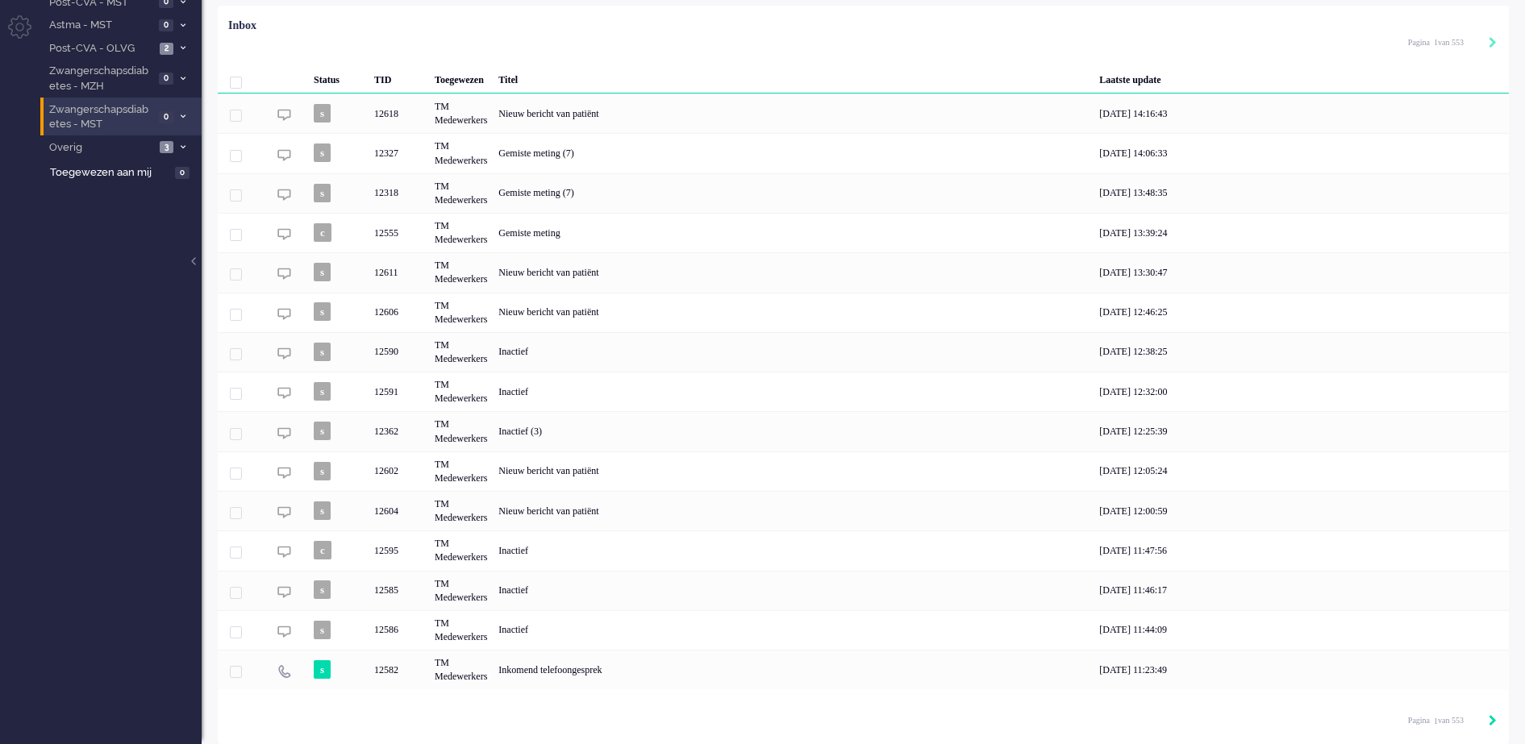
click at [1490, 719] on icon "Next" at bounding box center [1493, 720] width 8 height 11
type input "2"
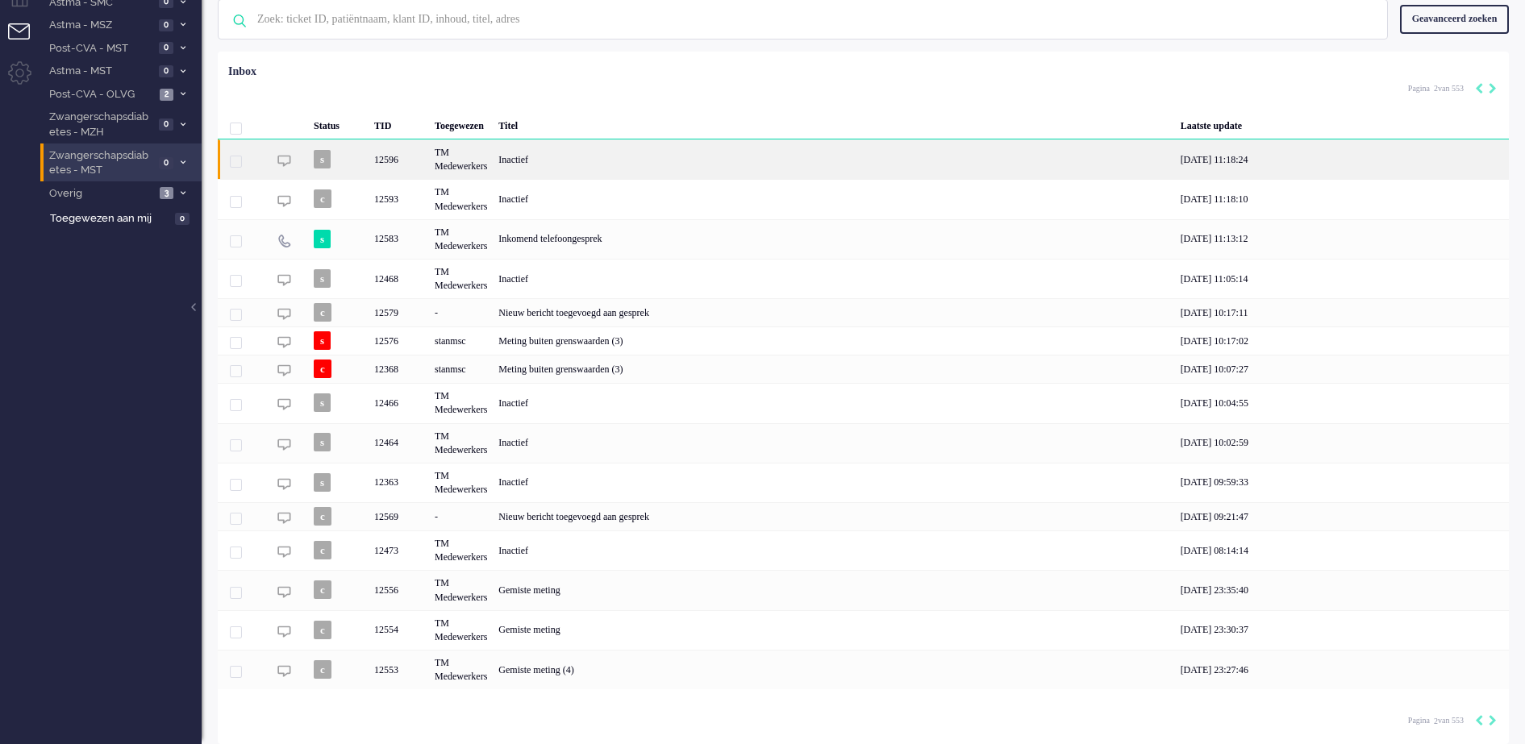
click at [431, 160] on div "TM Medewerkers" at bounding box center [461, 160] width 64 height 40
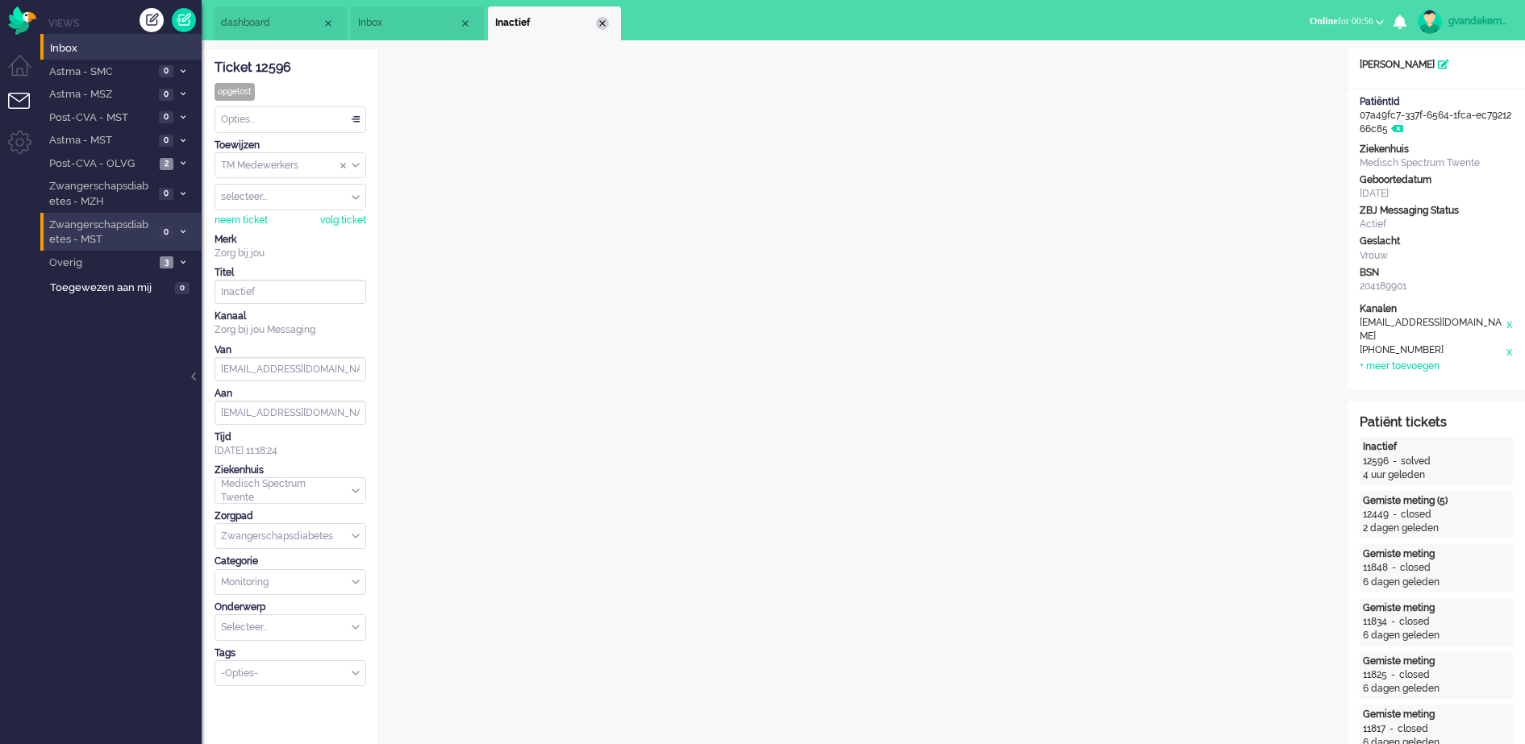
click at [604, 17] on div "Close tab" at bounding box center [602, 23] width 13 height 13
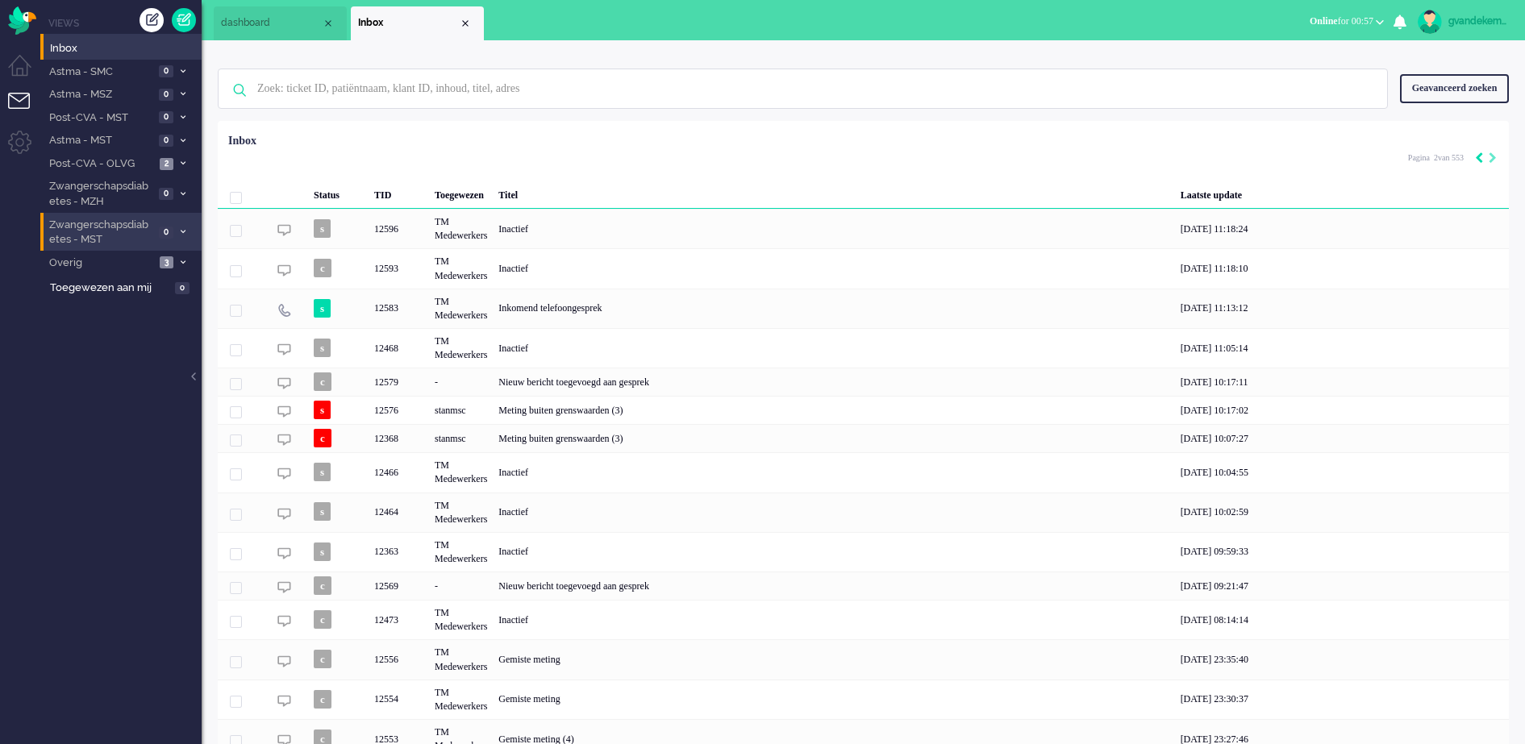
click at [1480, 159] on icon "Previous" at bounding box center [1479, 157] width 8 height 11
type input "1"
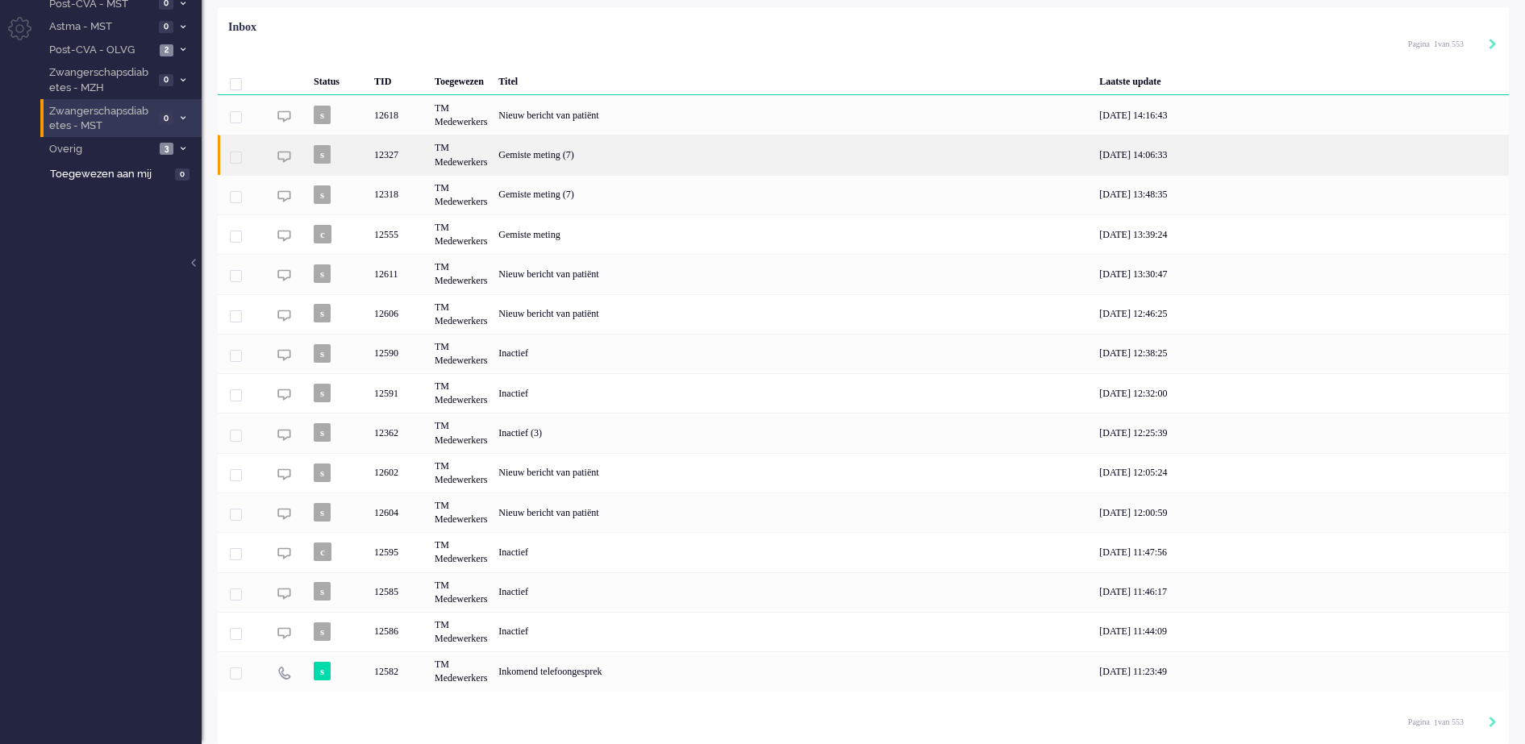
scroll to position [118, 0]
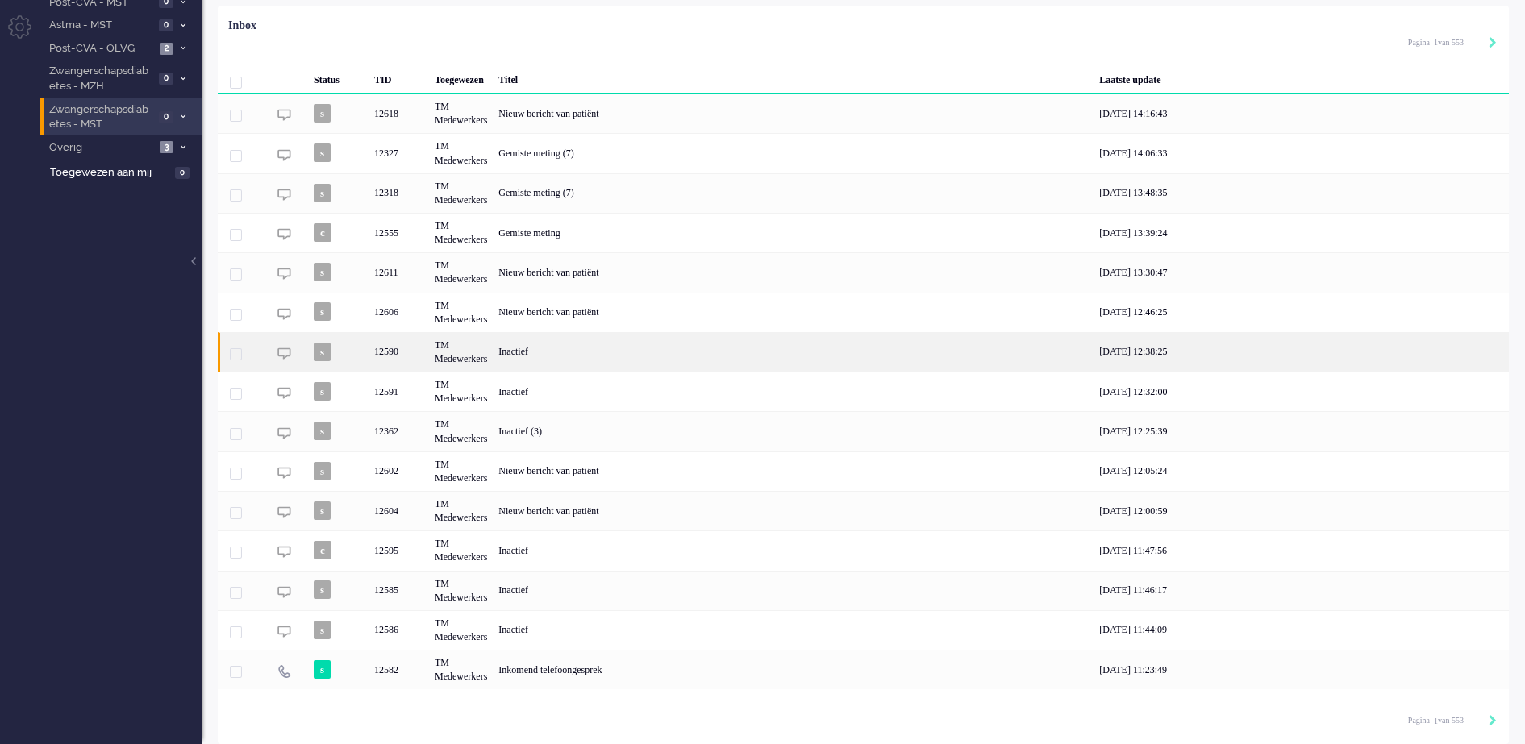
click at [454, 349] on div "TM Medewerkers" at bounding box center [461, 352] width 64 height 40
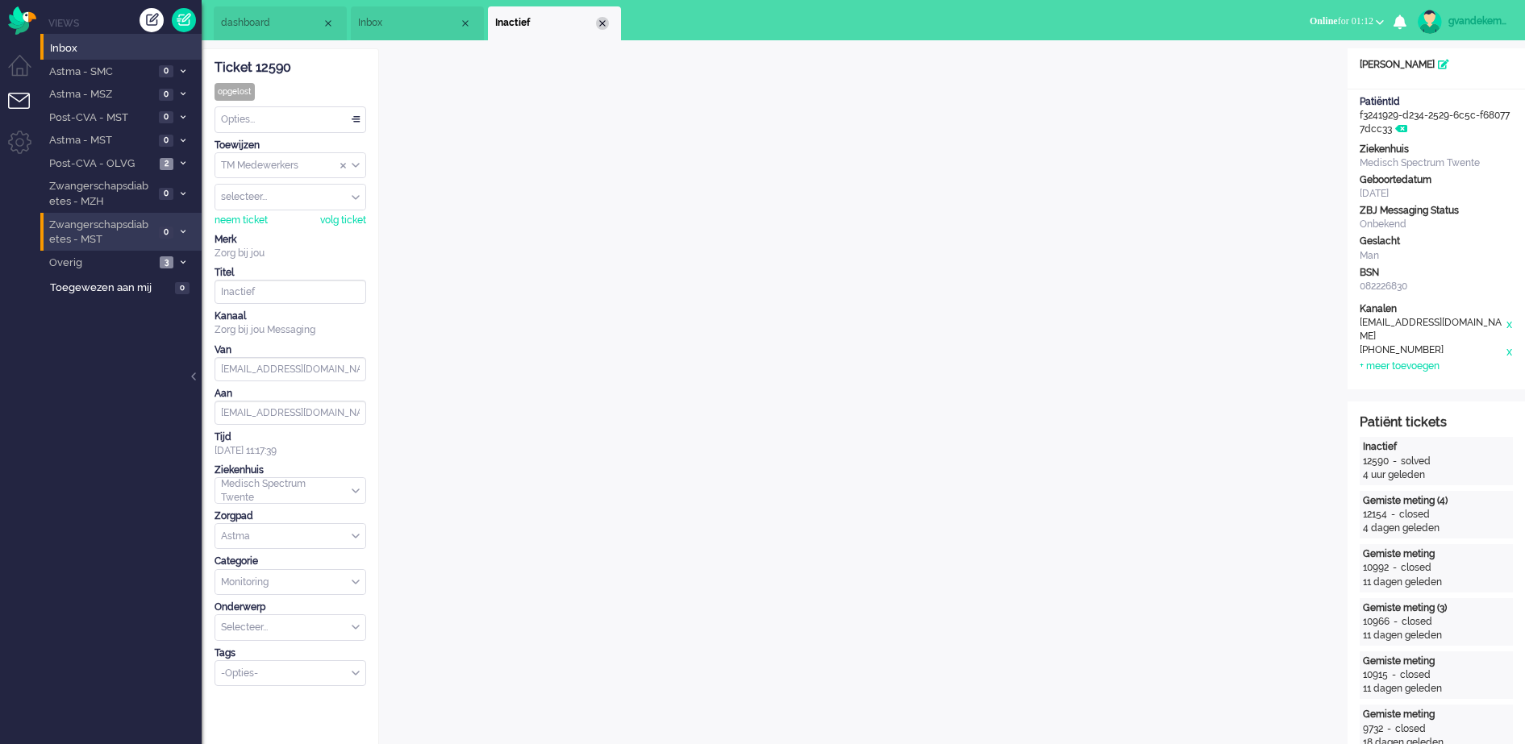
click at [600, 21] on div "Close tab" at bounding box center [602, 23] width 13 height 13
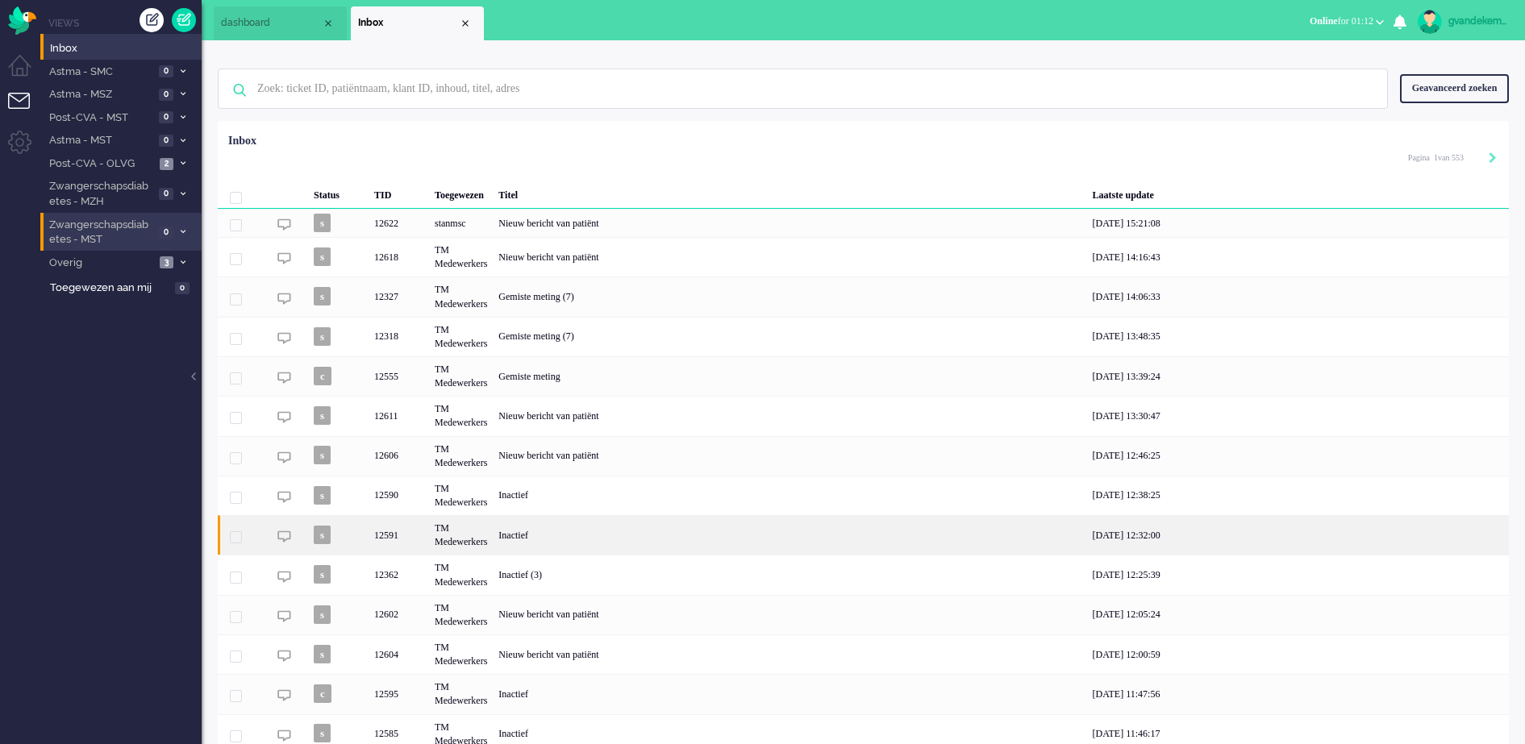
click at [460, 540] on div "TM Medewerkers" at bounding box center [461, 535] width 64 height 40
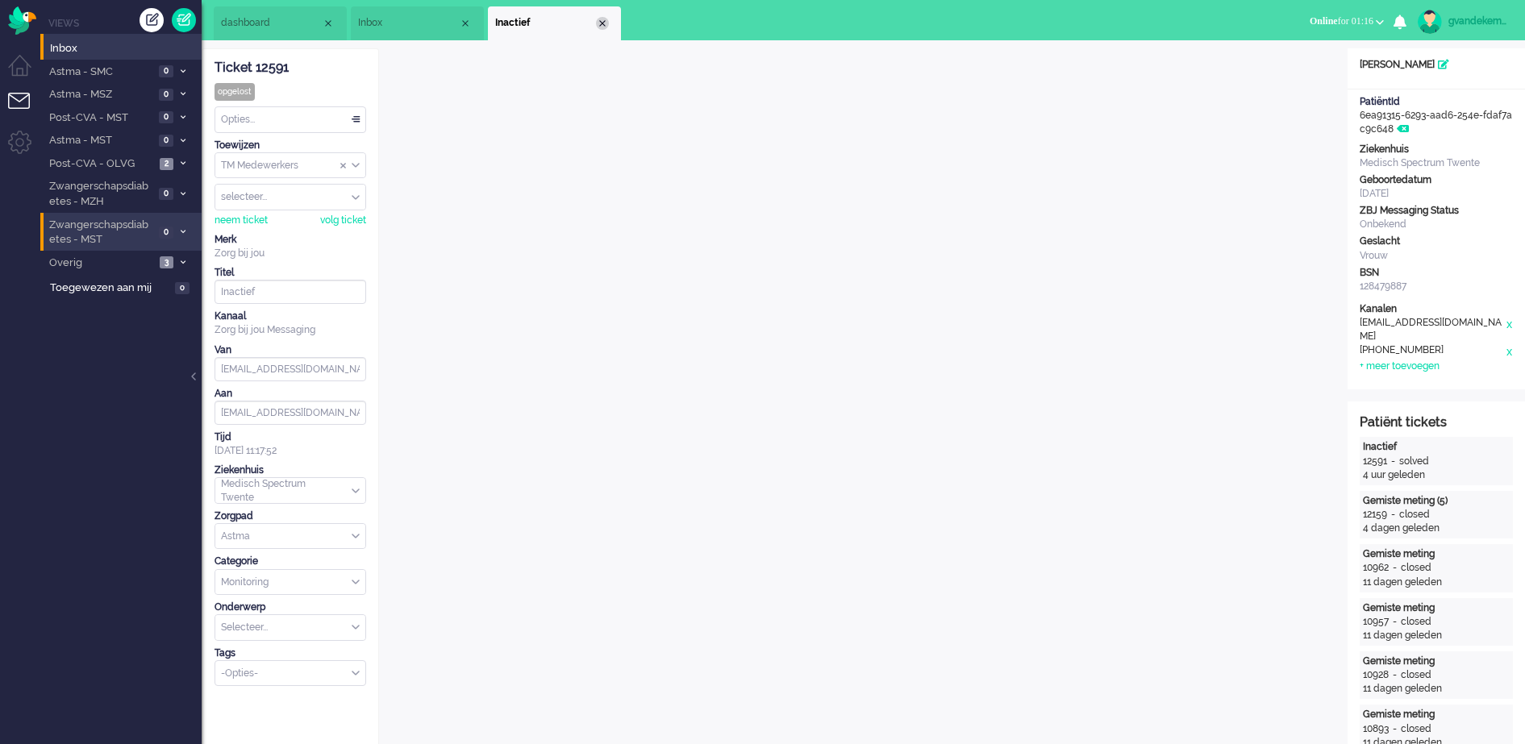
click at [603, 23] on div "Close tab" at bounding box center [602, 23] width 13 height 13
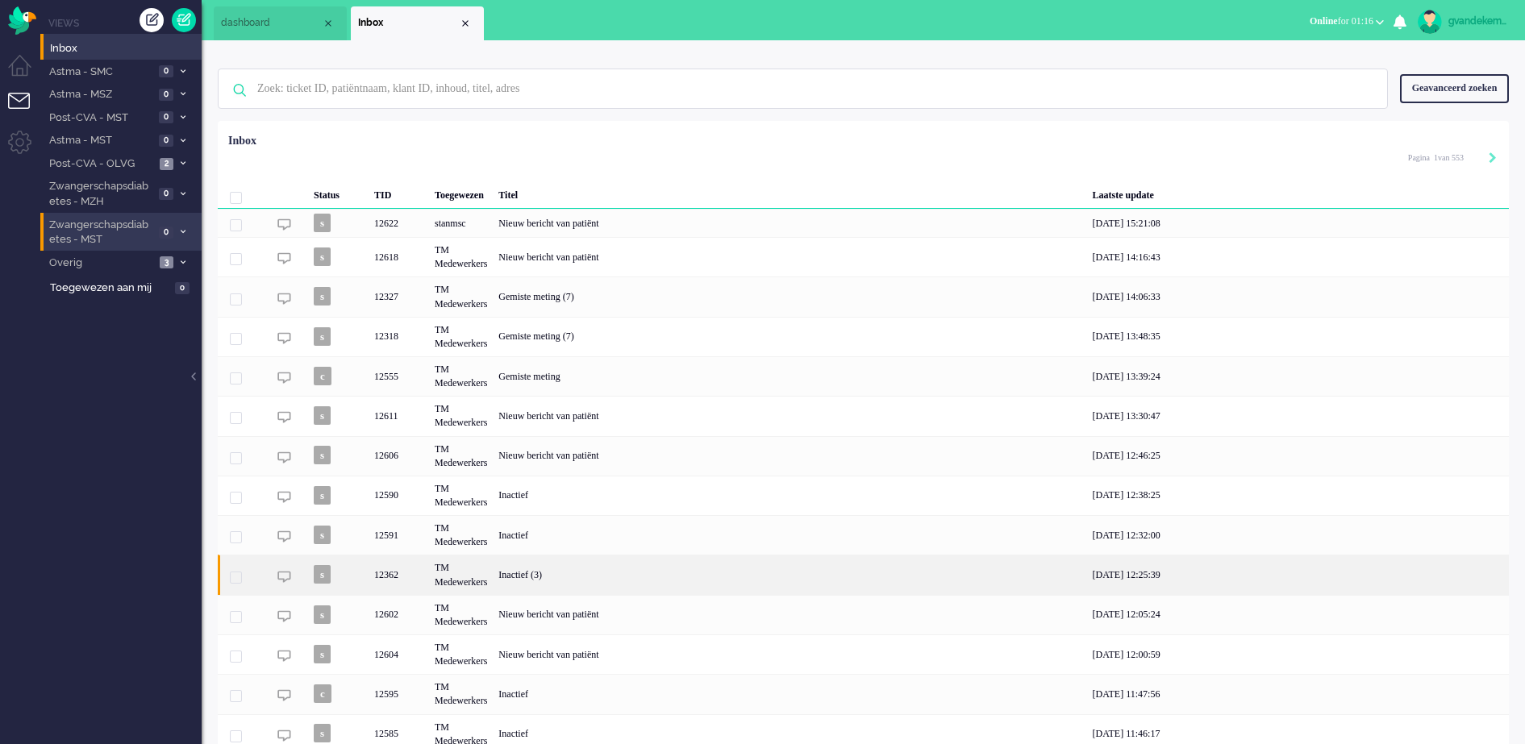
click at [398, 578] on div "12362" at bounding box center [399, 575] width 60 height 40
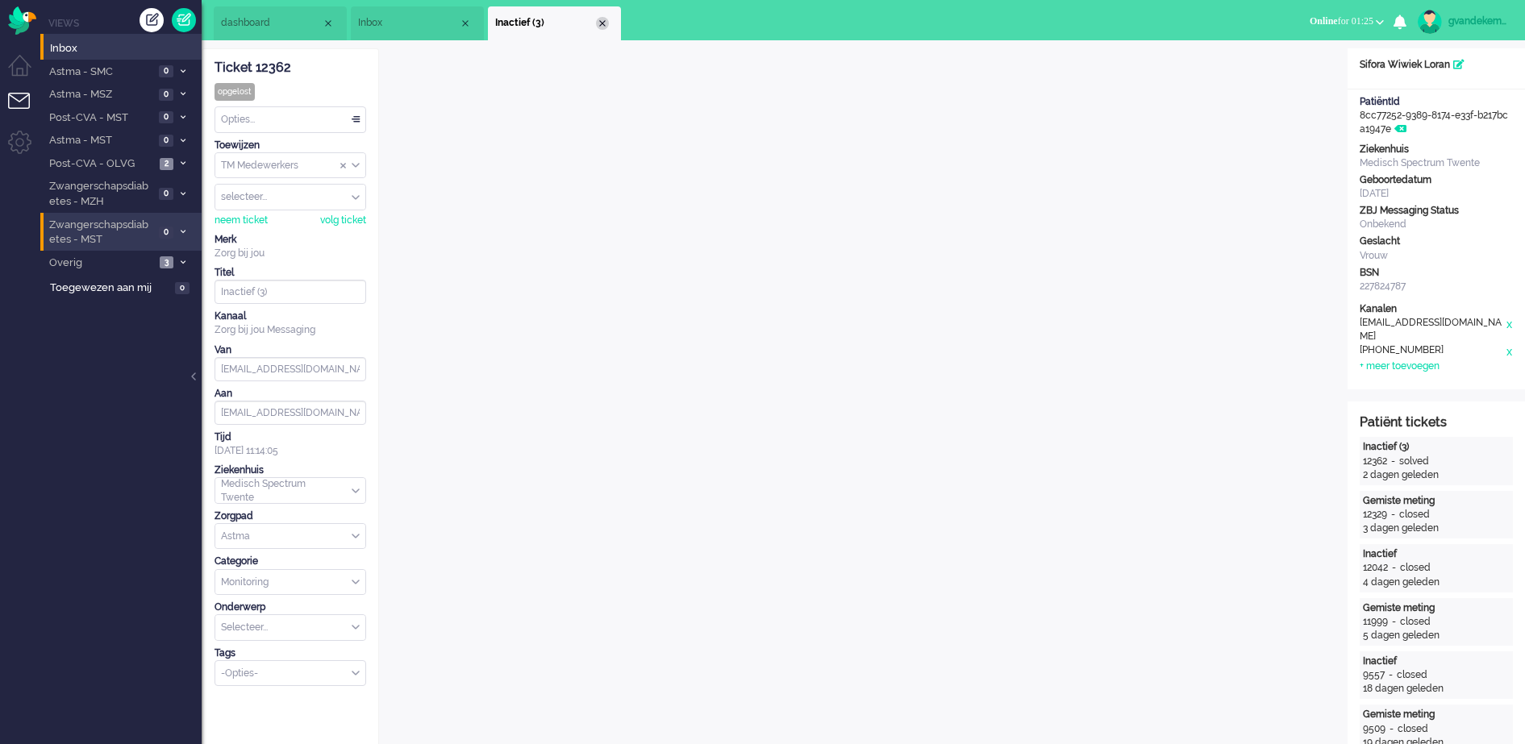
click at [602, 19] on div "Close tab" at bounding box center [602, 23] width 13 height 13
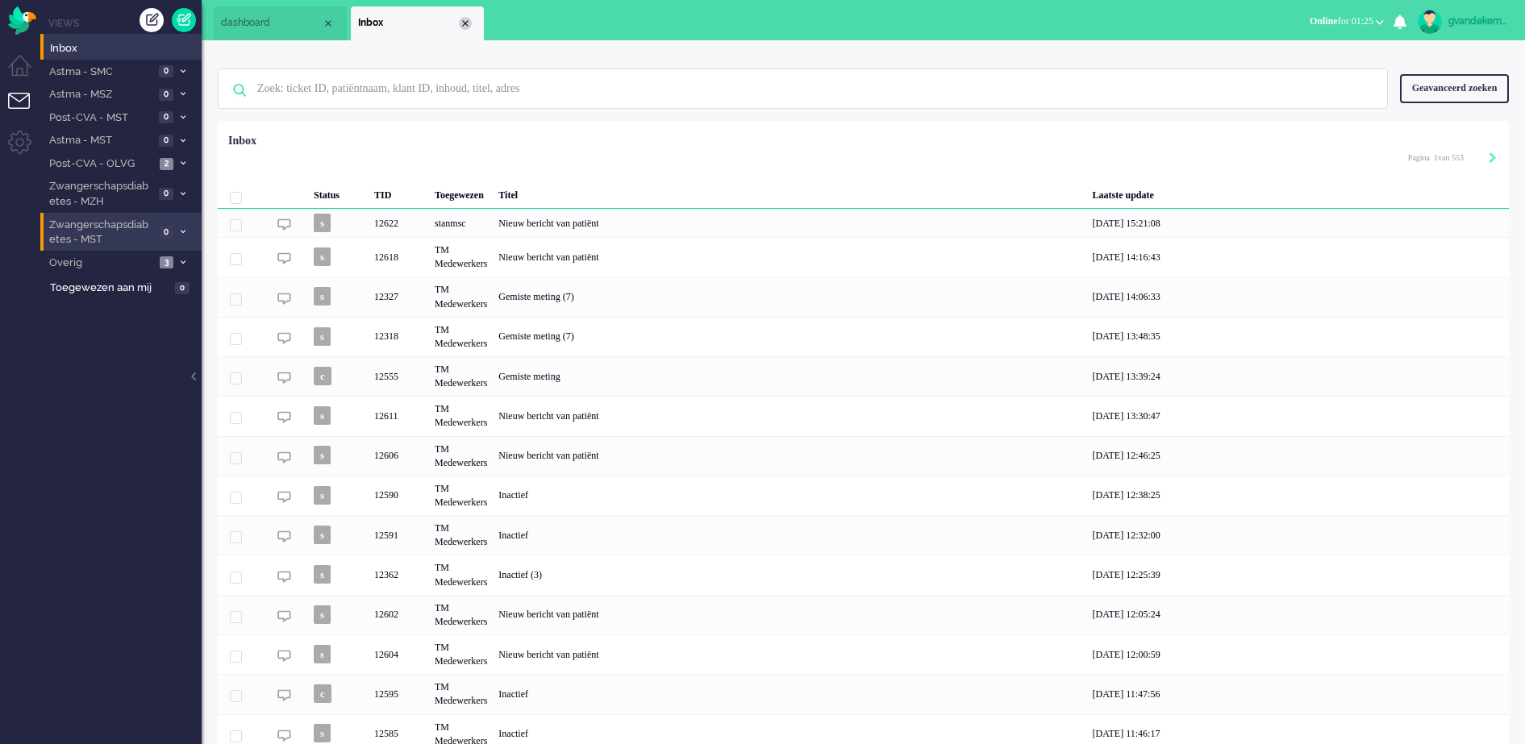
click at [461, 22] on div "Close tab" at bounding box center [465, 23] width 13 height 13
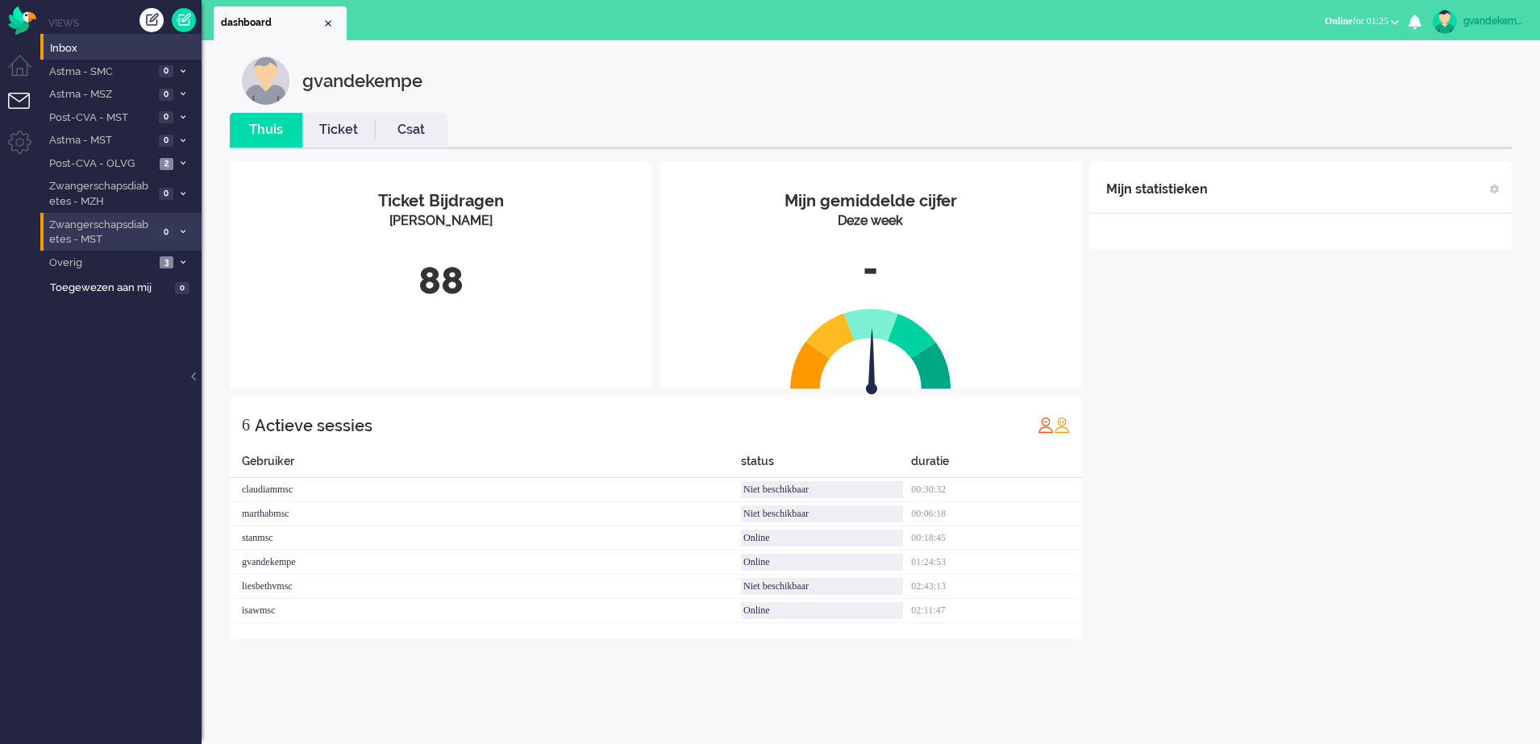
click at [1485, 23] on div "gvandekempe" at bounding box center [1494, 21] width 60 height 16
click at [1447, 105] on link "Instellingen" at bounding box center [1471, 109] width 120 height 16
select select
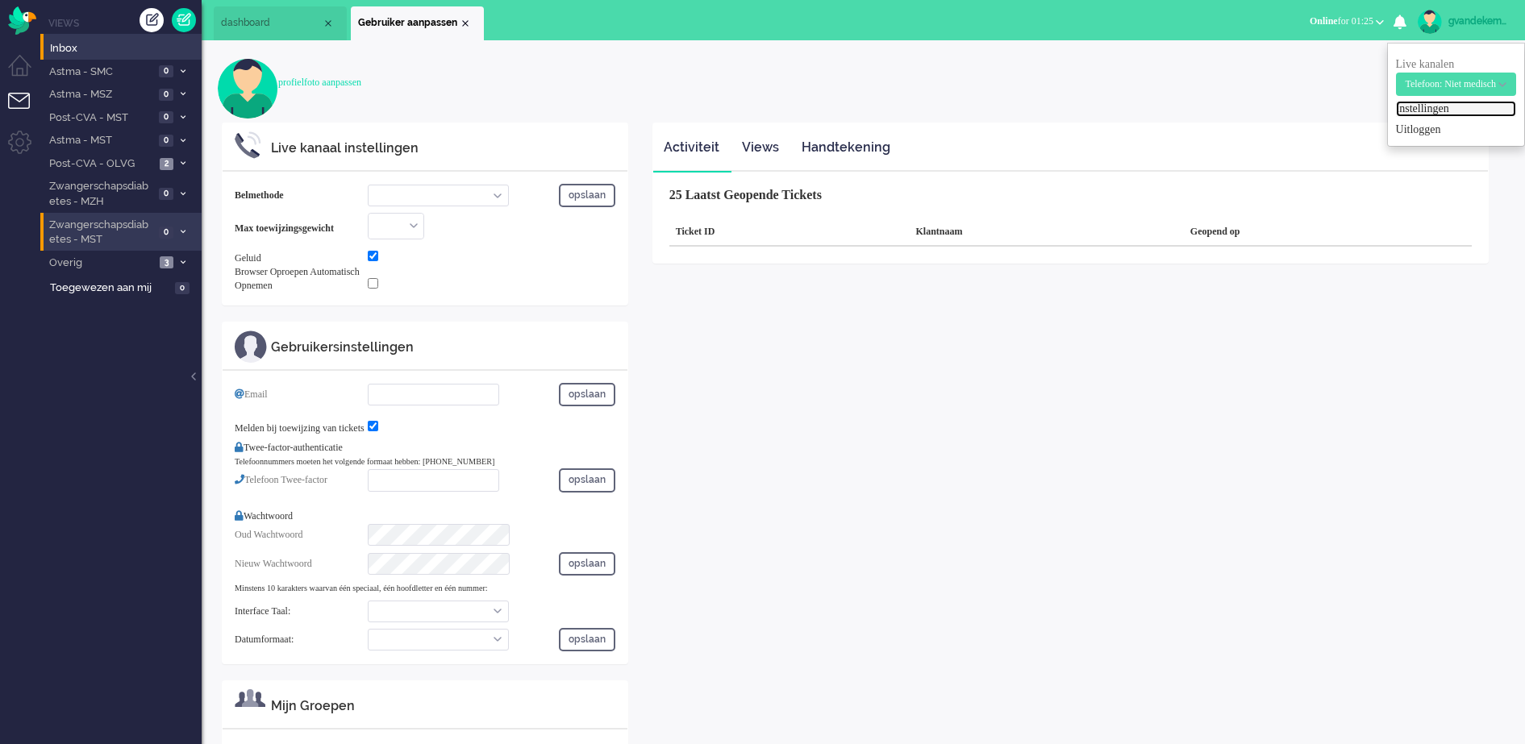
select select "browser"
checkbox input "true"
type input "[EMAIL_ADDRESS][DOMAIN_NAME]"
checkbox input "true"
type input "[PHONE_NUMBER]"
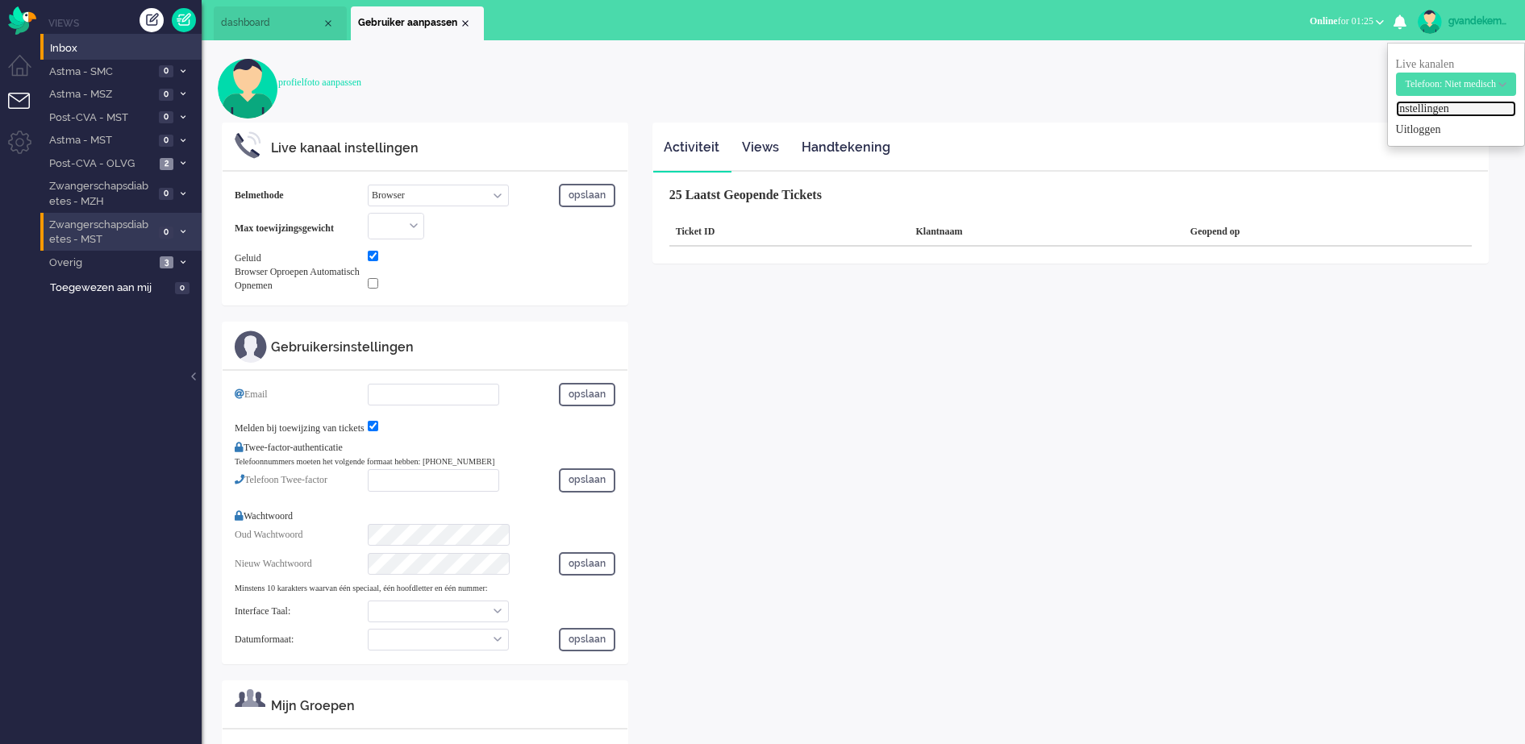
select select "nl"
select select "en_GB"
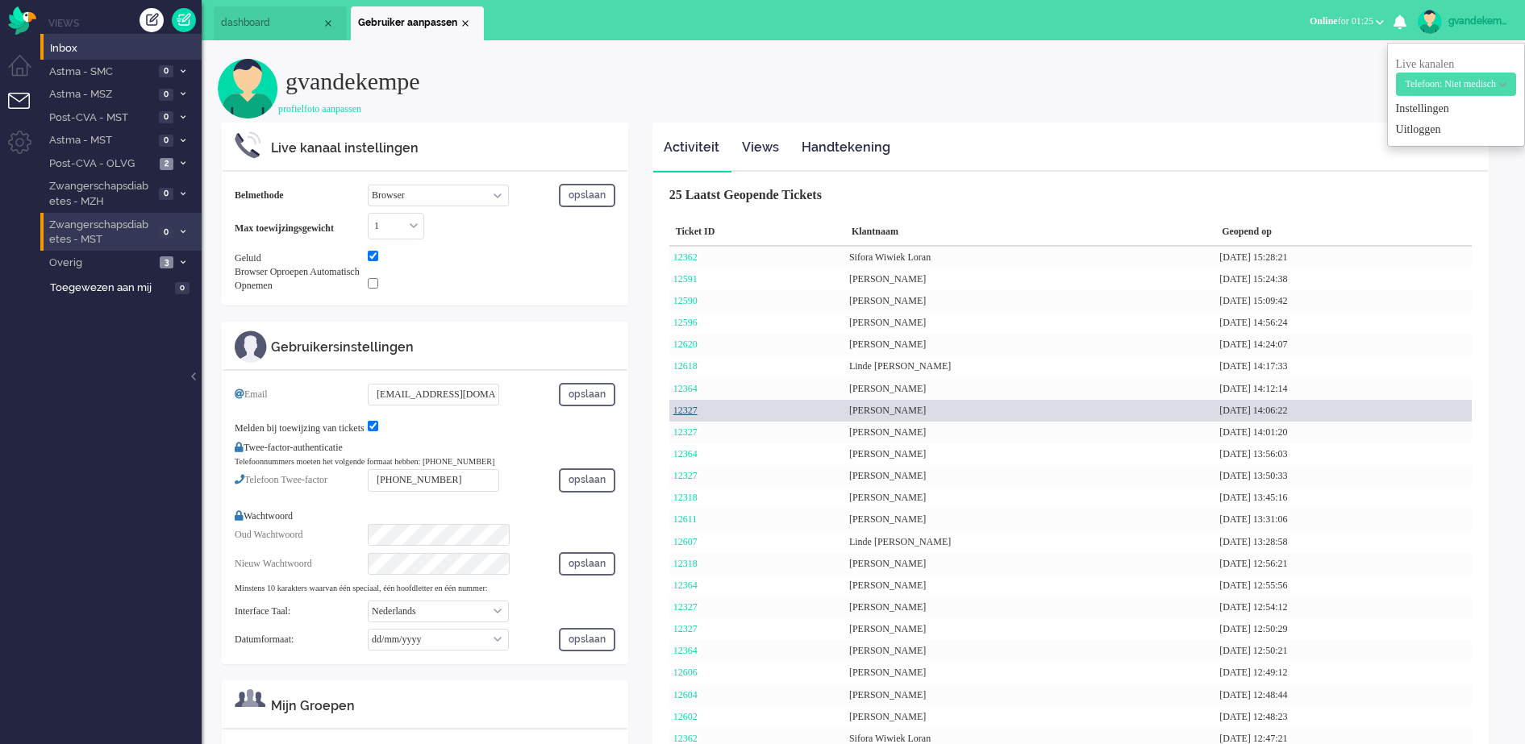
click at [692, 408] on link "12327" at bounding box center [685, 410] width 24 height 11
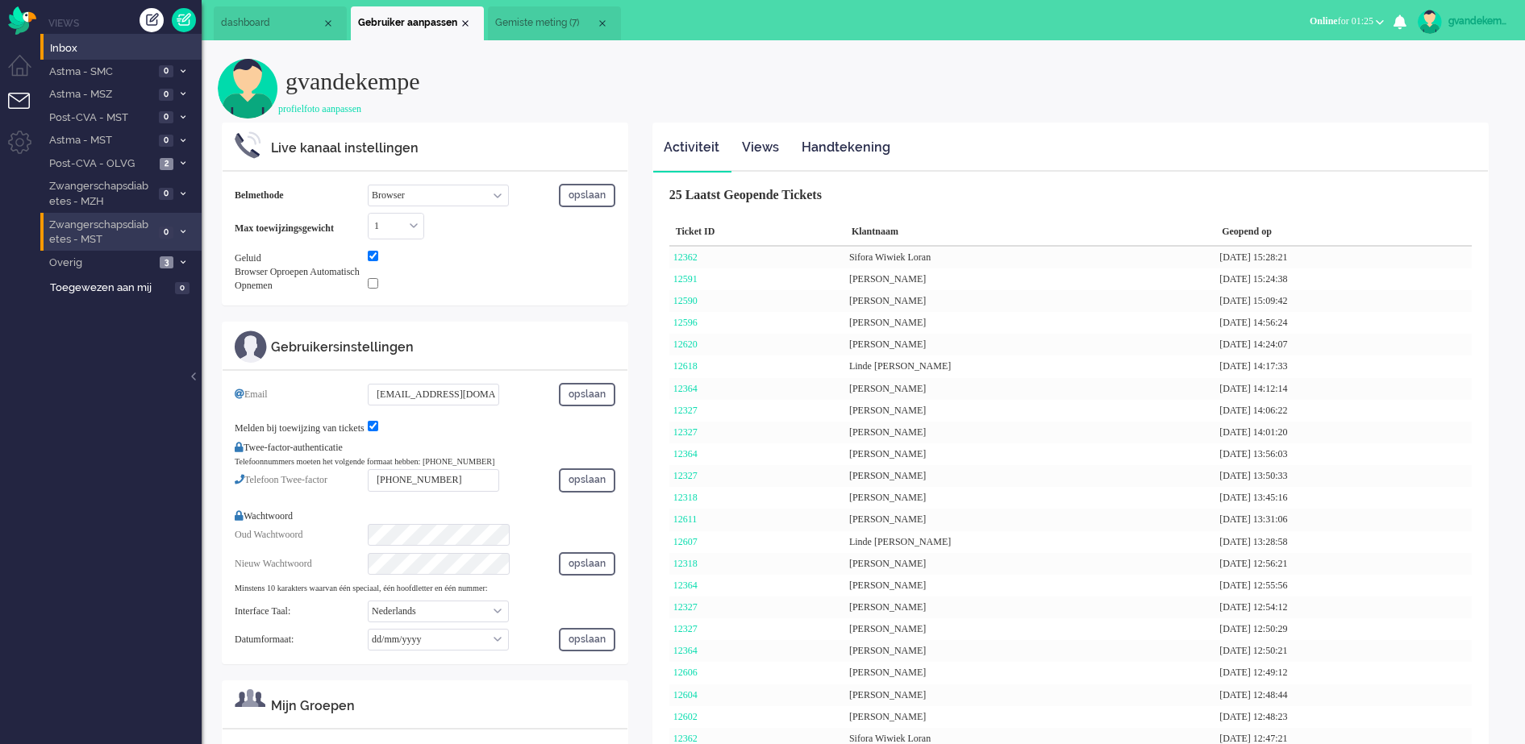
click at [551, 16] on span "Gemiste meting (7)" at bounding box center [545, 23] width 101 height 14
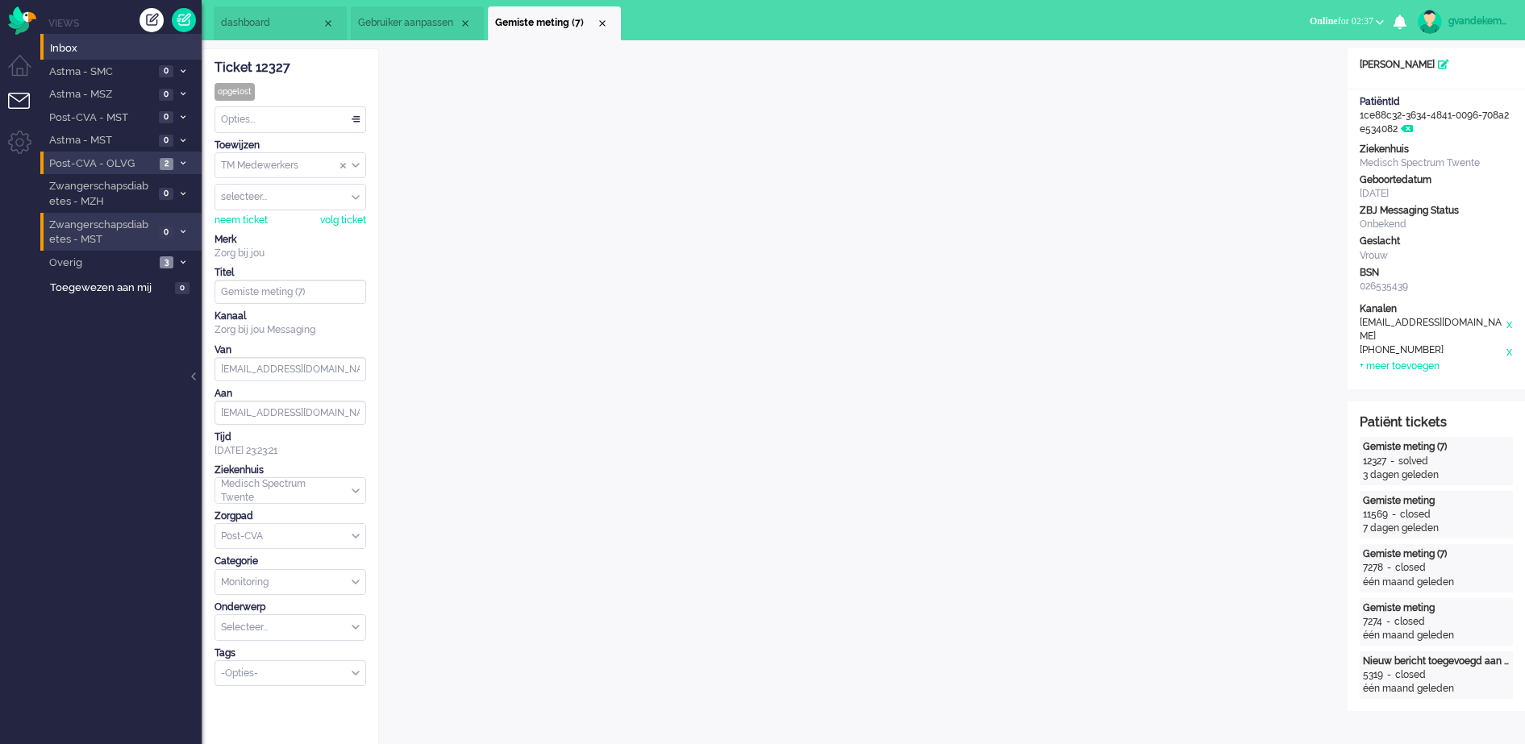
click at [158, 160] on li "Post-CVA - OLVG 2" at bounding box center [120, 163] width 161 height 23
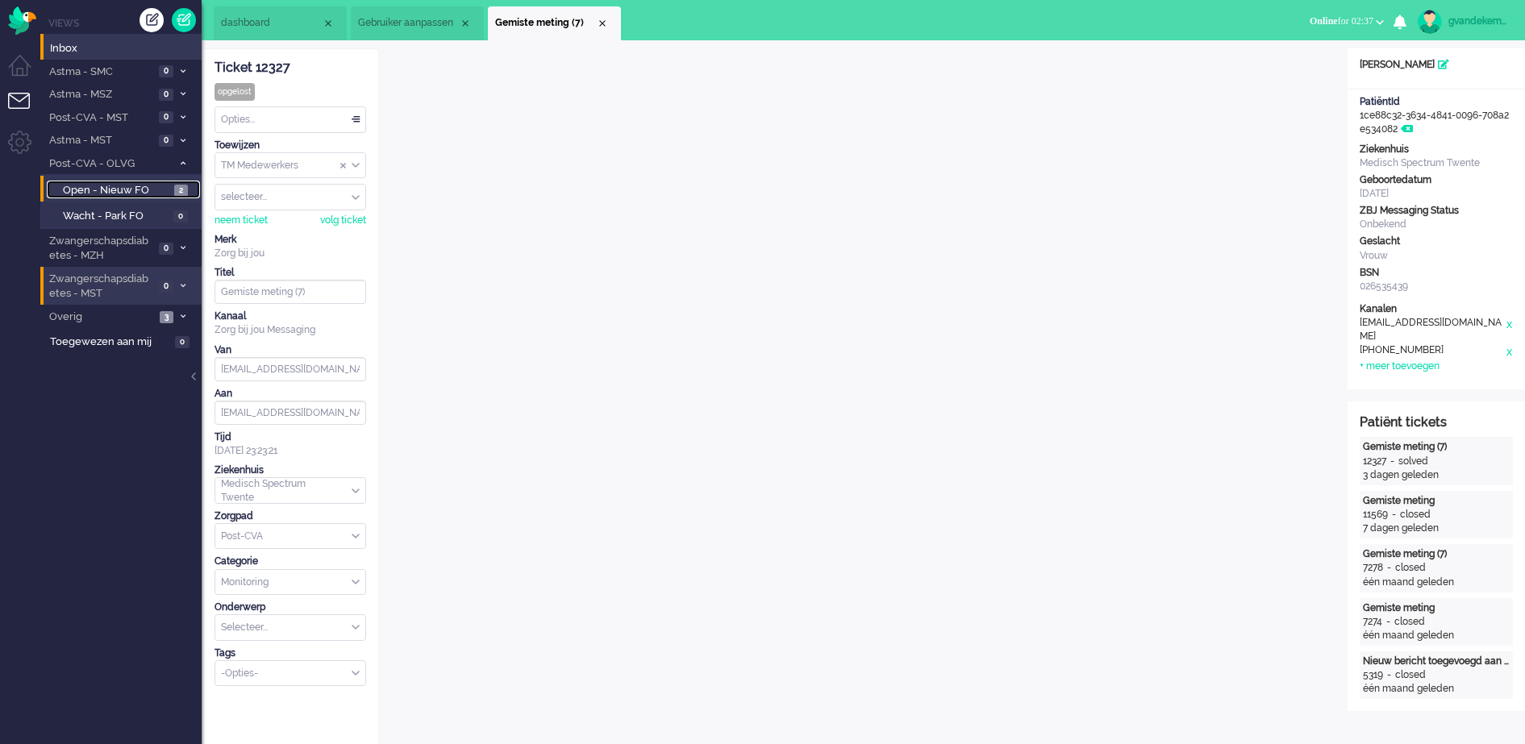
click at [168, 189] on span "Open - Nieuw FO" at bounding box center [116, 190] width 107 height 15
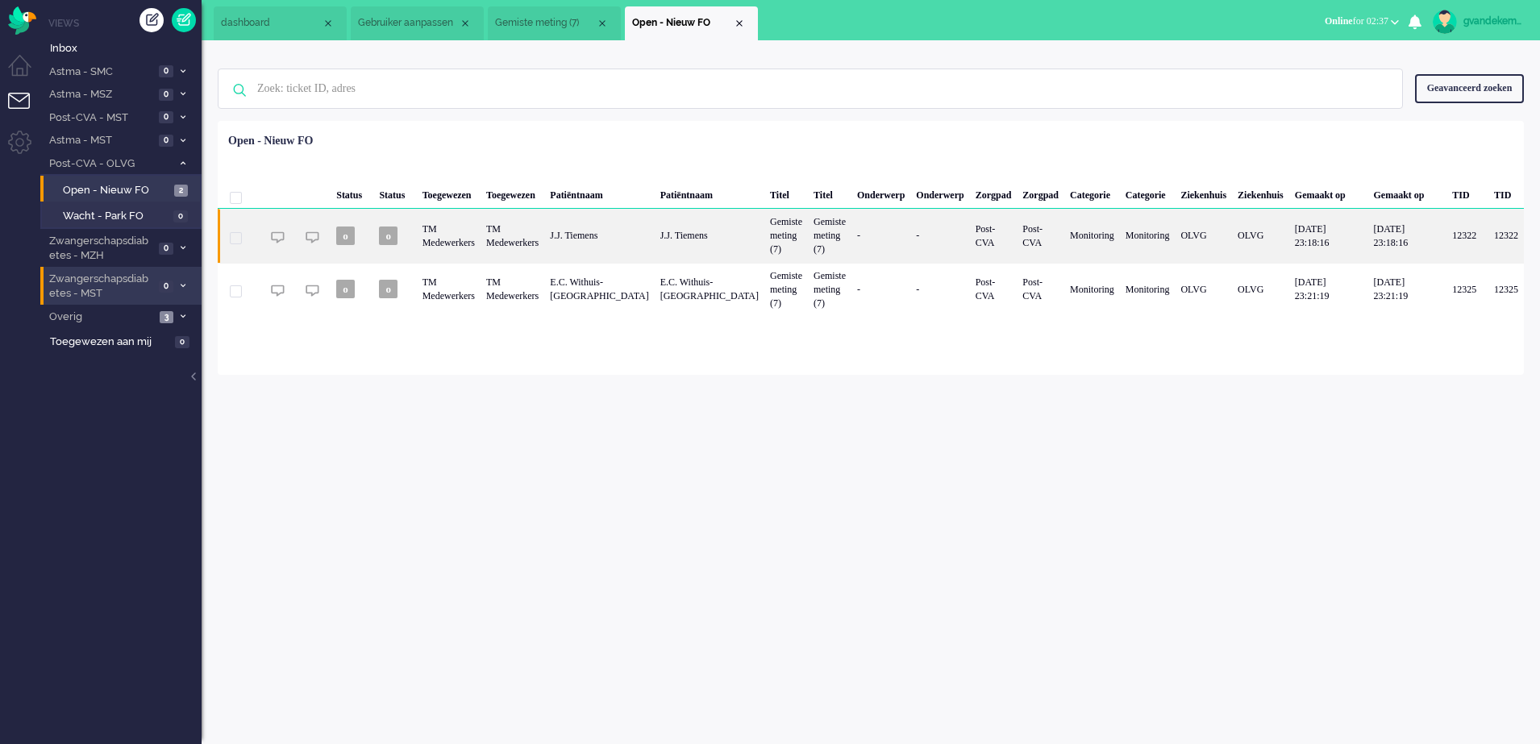
click at [832, 232] on div "Gemiste meting (7)" at bounding box center [830, 235] width 44 height 53
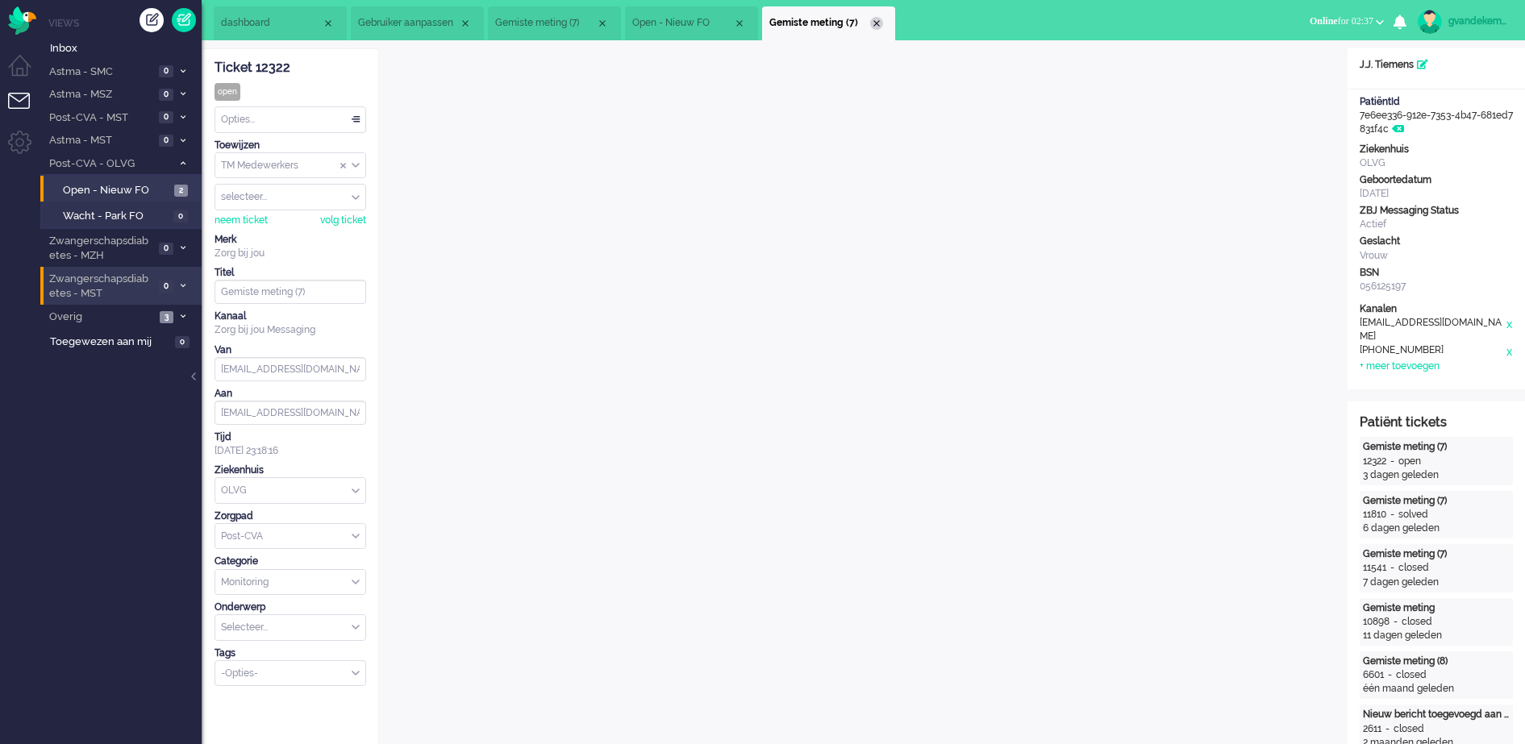
click at [873, 23] on div "Close tab" at bounding box center [876, 23] width 13 height 13
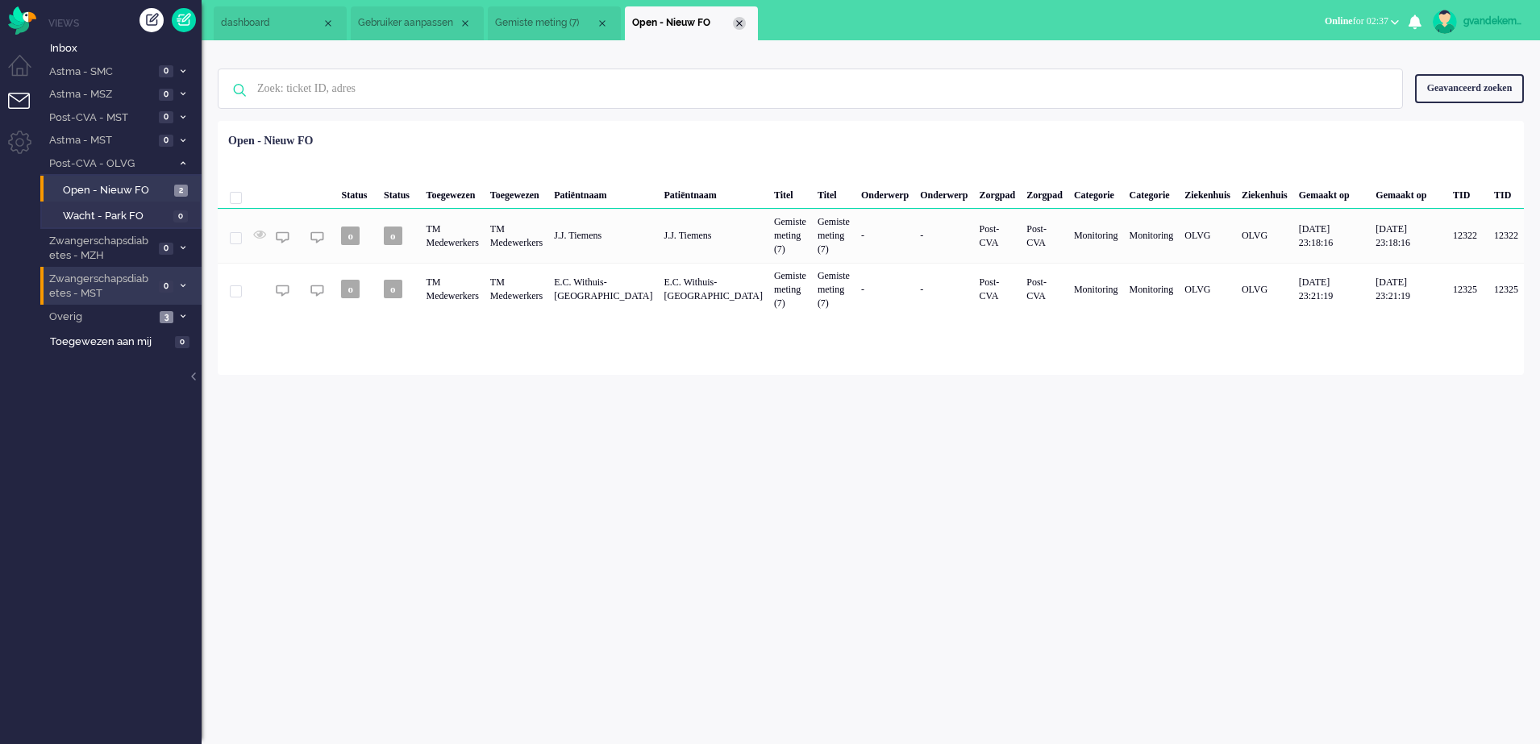
click at [741, 22] on div "Close tab" at bounding box center [739, 23] width 13 height 13
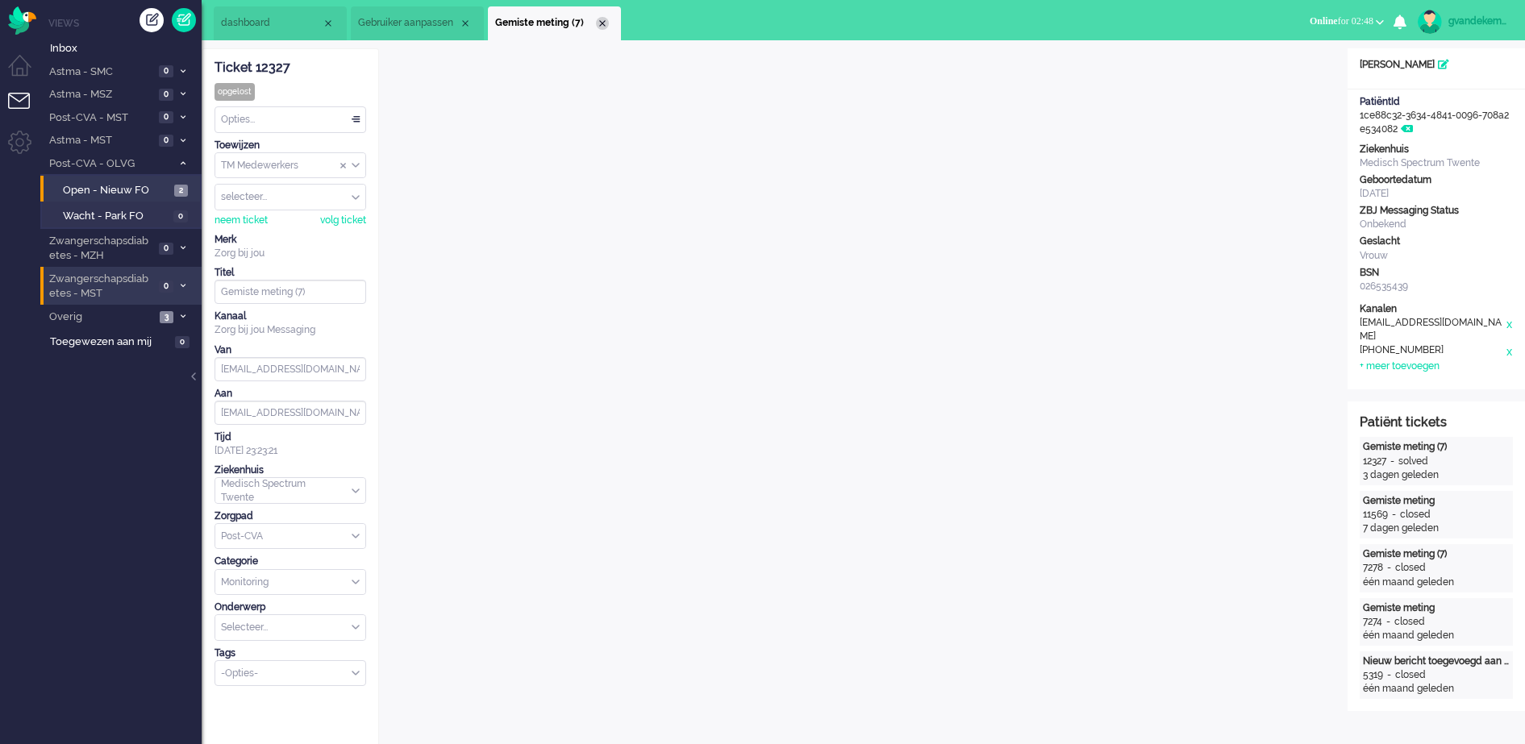
click at [603, 24] on div "Close tab" at bounding box center [602, 23] width 13 height 13
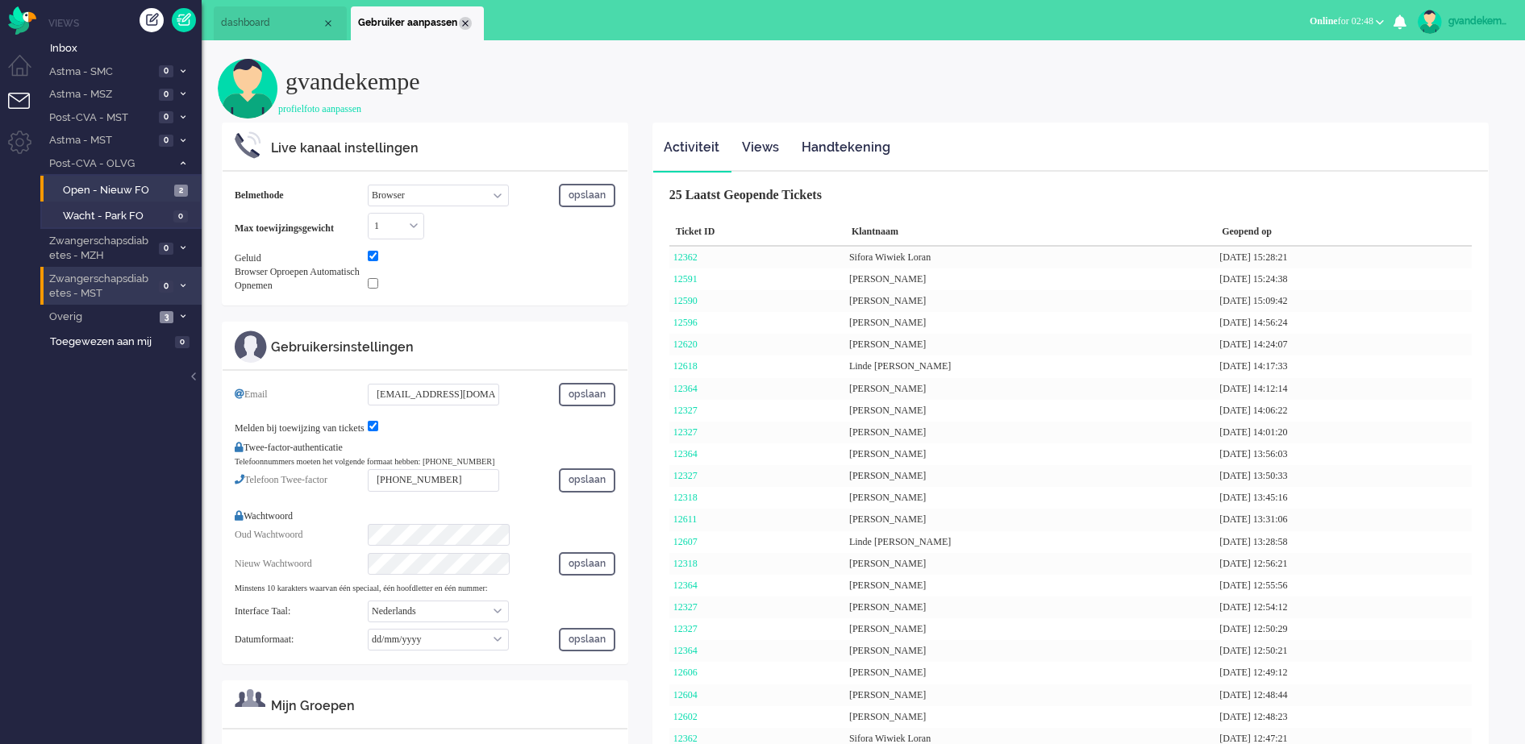
click at [463, 23] on div "Close tab" at bounding box center [465, 23] width 13 height 13
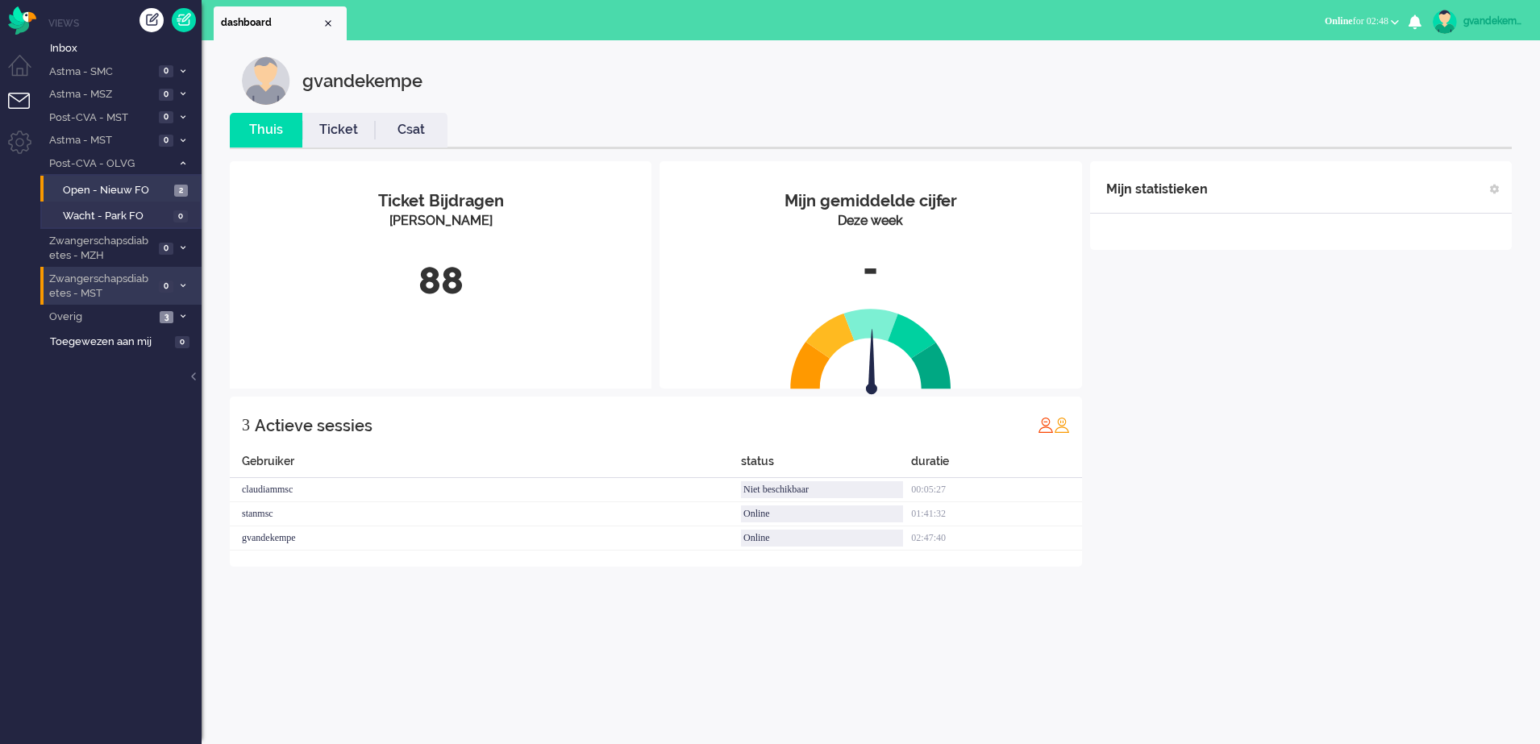
click at [1478, 23] on div "gvandekempe" at bounding box center [1494, 21] width 60 height 16
click at [1411, 126] on link "Uitloggen" at bounding box center [1471, 130] width 120 height 16
